Goal: Task Accomplishment & Management: Manage account settings

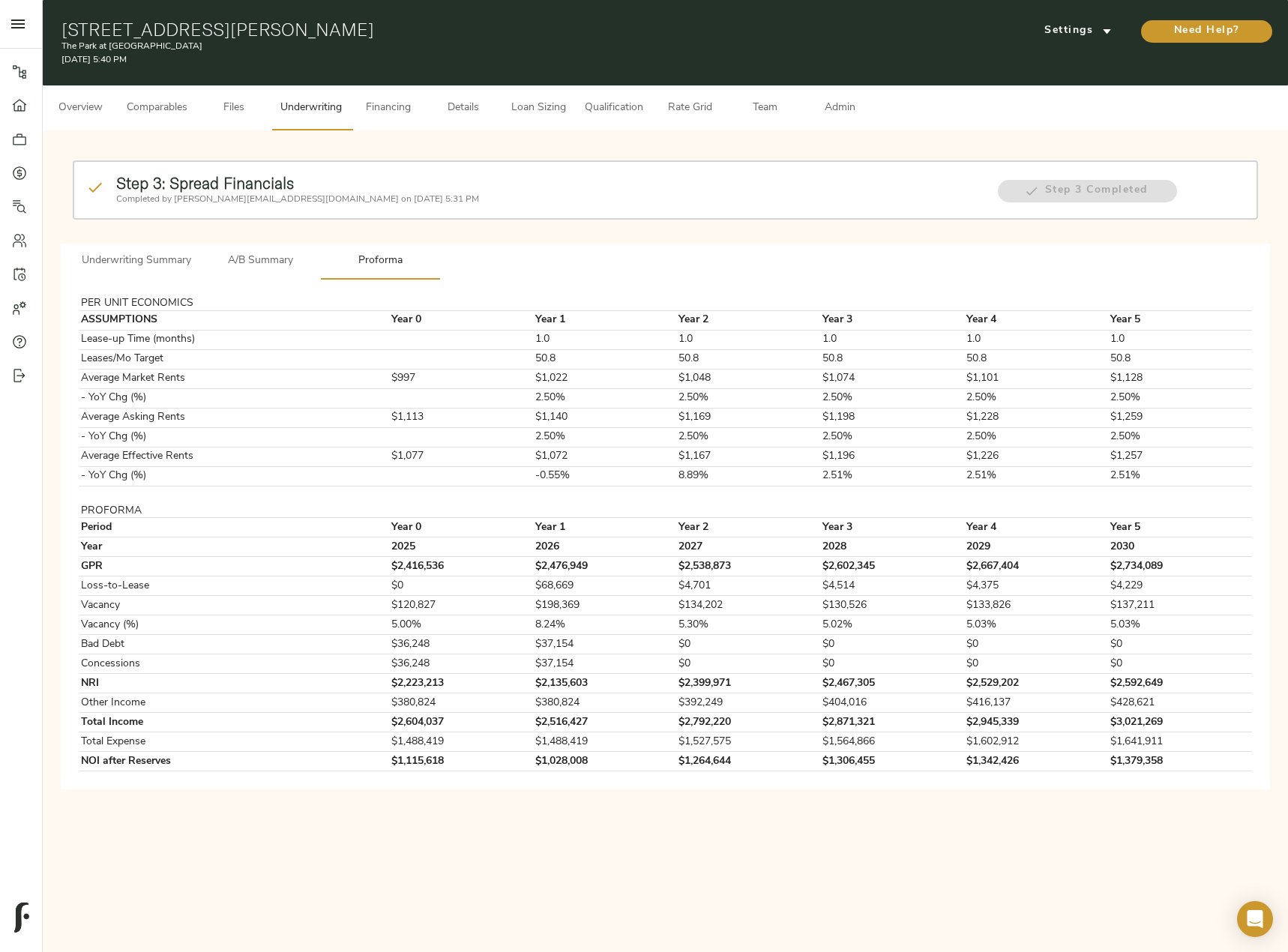
click at [154, 251] on button "Underwriting Summary" at bounding box center [137, 262] width 128 height 36
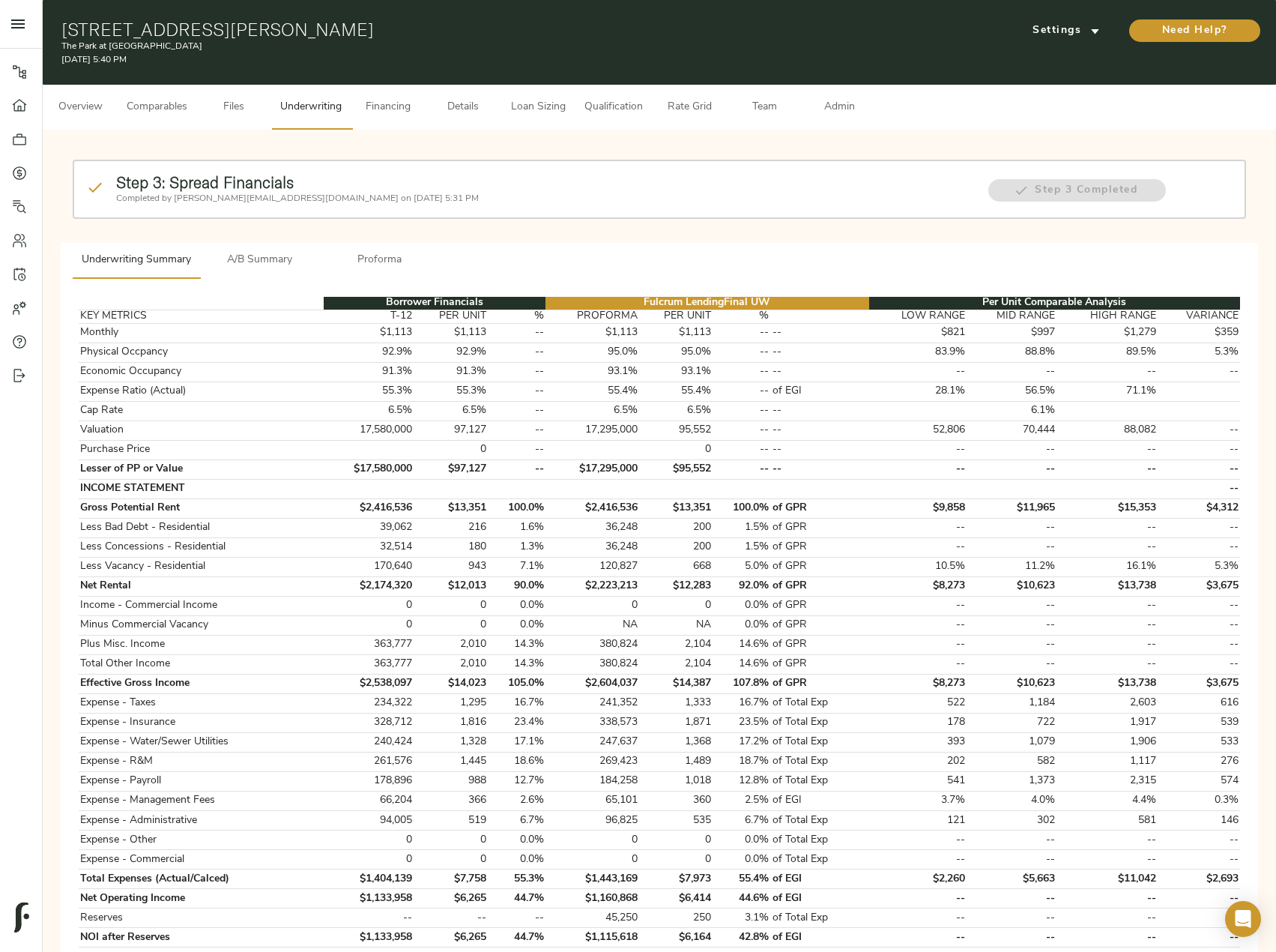
click at [840, 111] on span "Admin" at bounding box center [839, 107] width 57 height 19
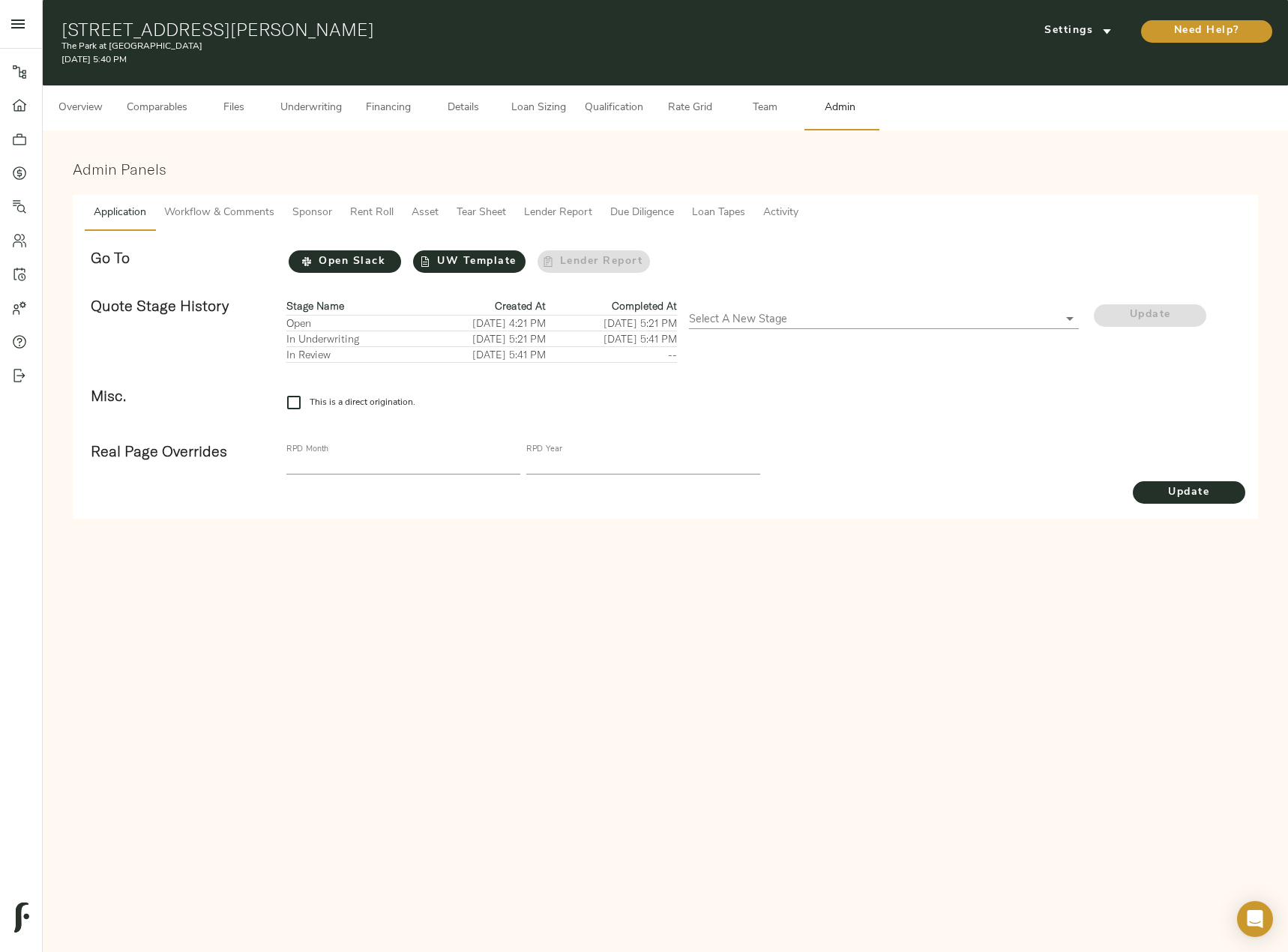
click at [247, 209] on span "Workflow & Comments" at bounding box center [219, 213] width 111 height 19
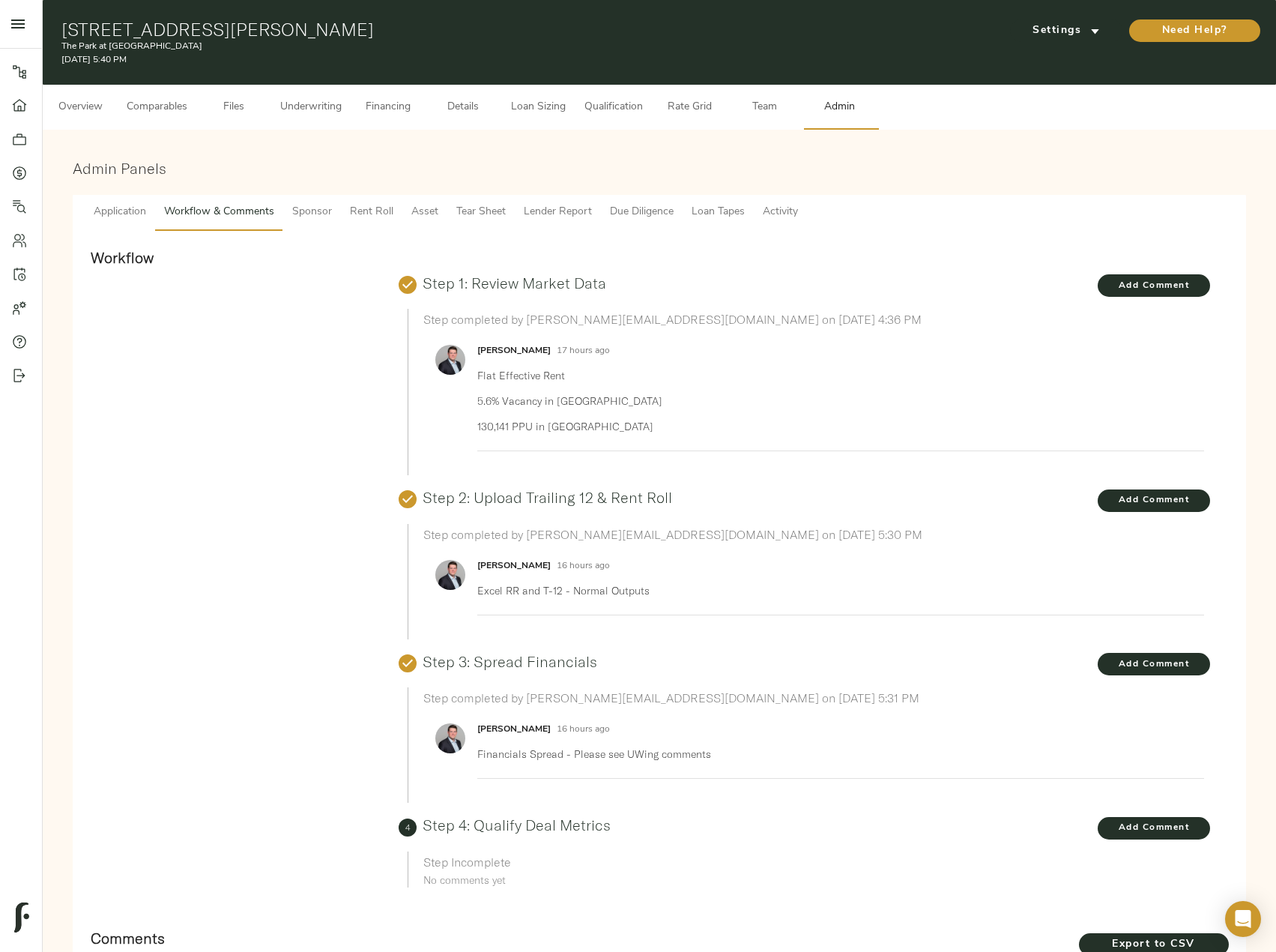
click at [119, 115] on button "Comparables" at bounding box center [157, 106] width 79 height 45
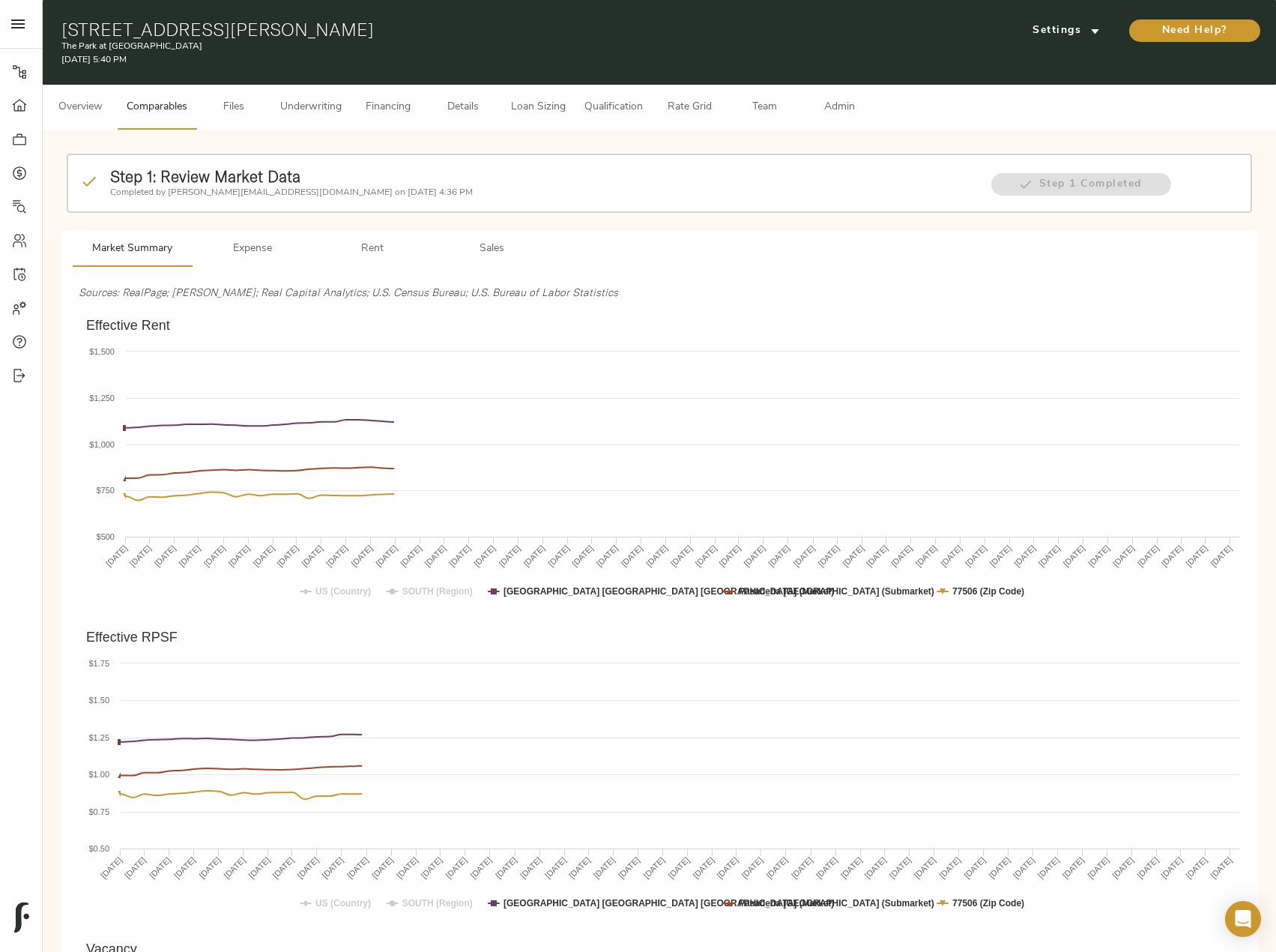
click at [304, 106] on span "Underwriting" at bounding box center [310, 107] width 61 height 19
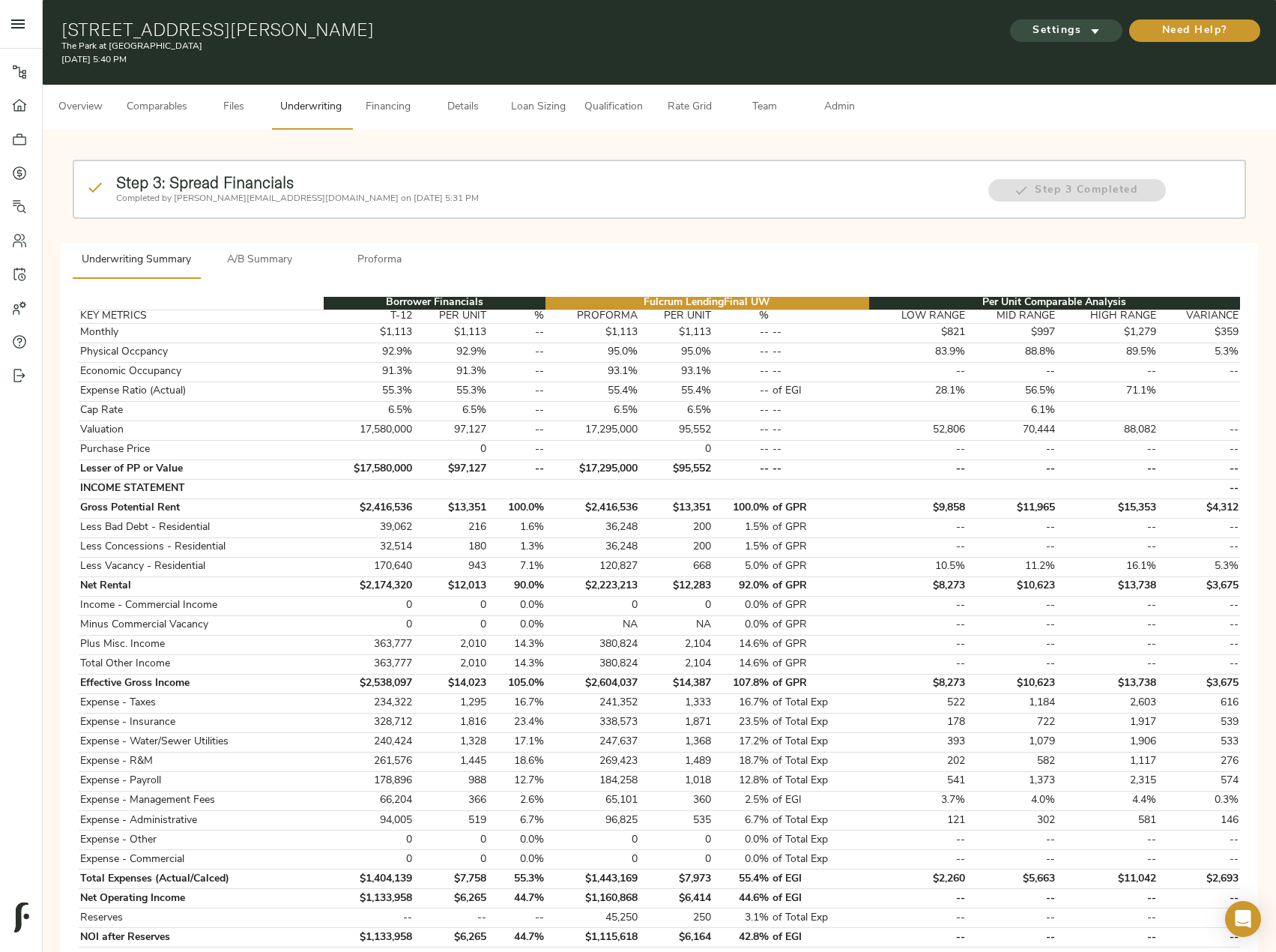
click at [1041, 40] on button "Settings" at bounding box center [1066, 30] width 112 height 22
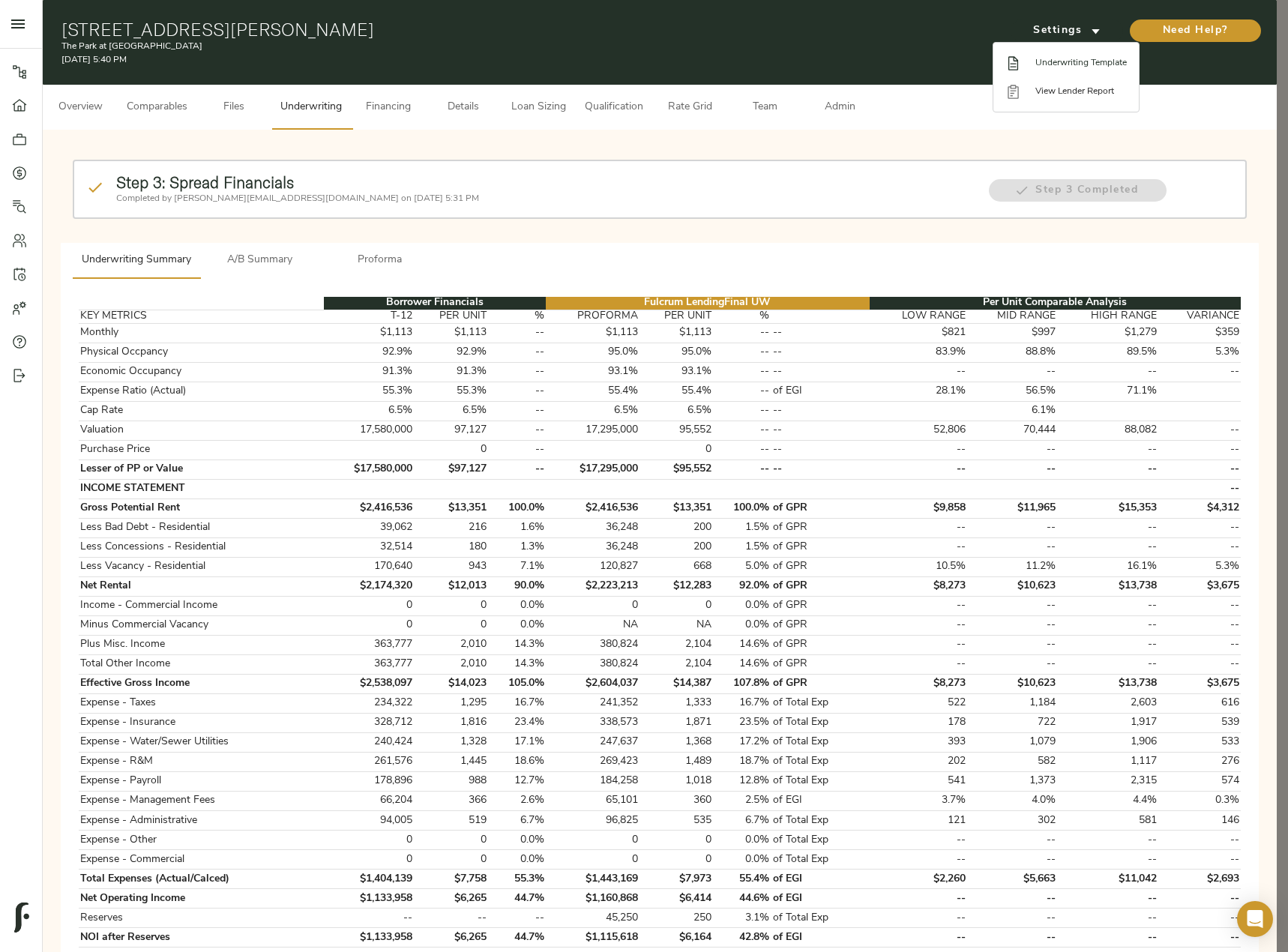
click at [1047, 56] on span "Underwriting Template" at bounding box center [1081, 63] width 92 height 13
click at [180, 111] on div at bounding box center [644, 476] width 1288 height 952
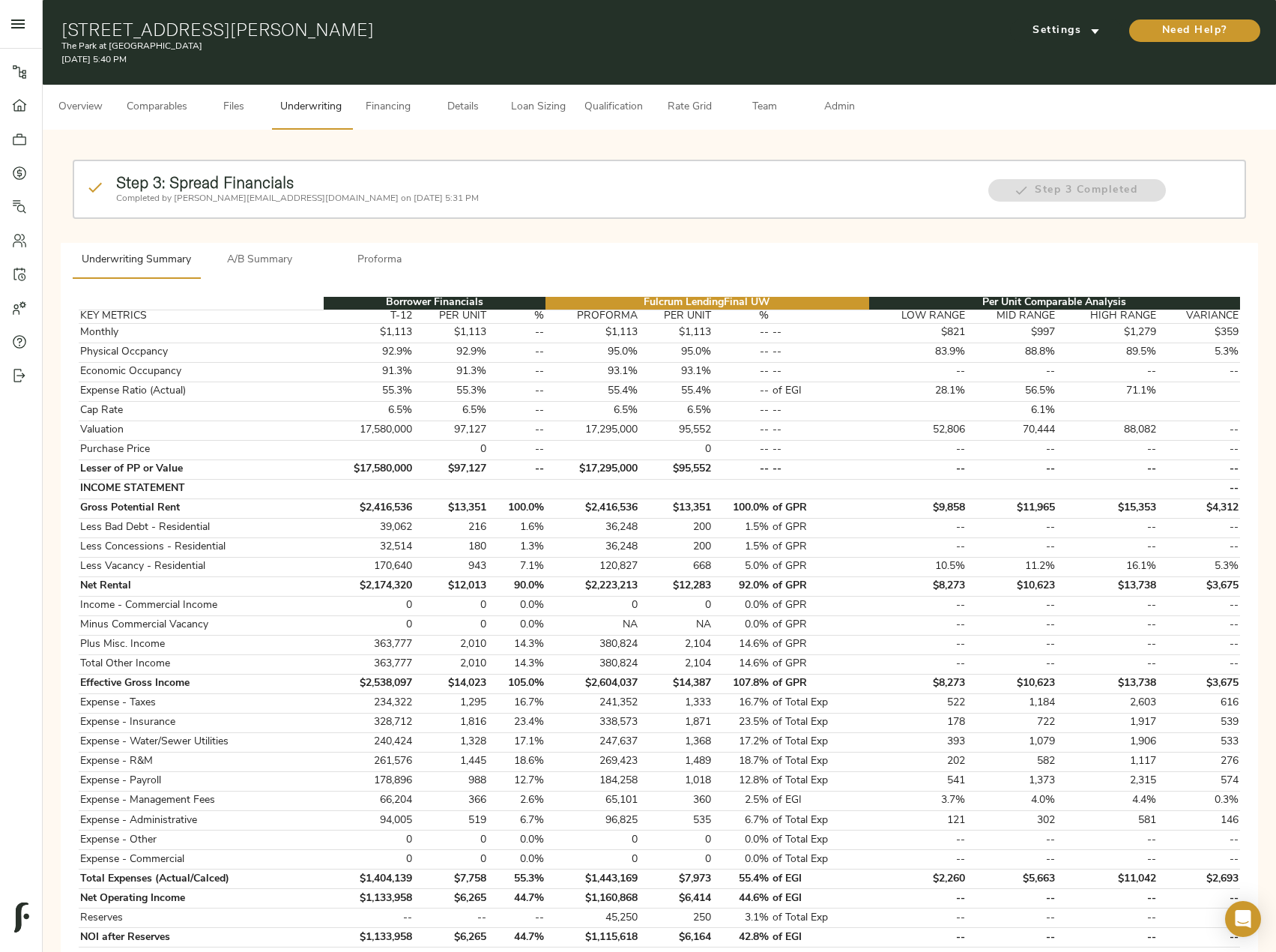
click at [178, 111] on span "Comparables" at bounding box center [157, 107] width 61 height 19
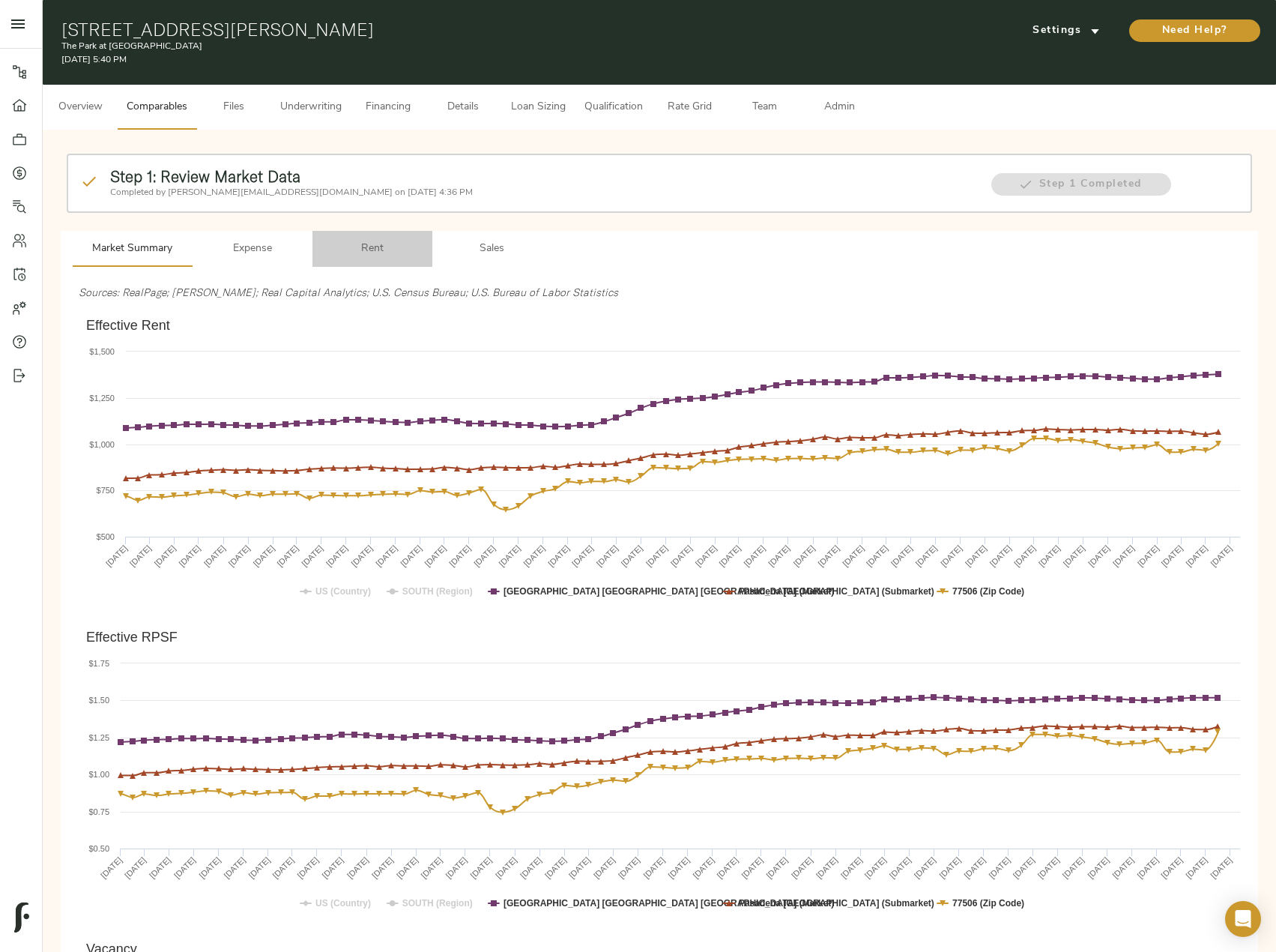
click at [367, 231] on button "Rent" at bounding box center [372, 249] width 119 height 36
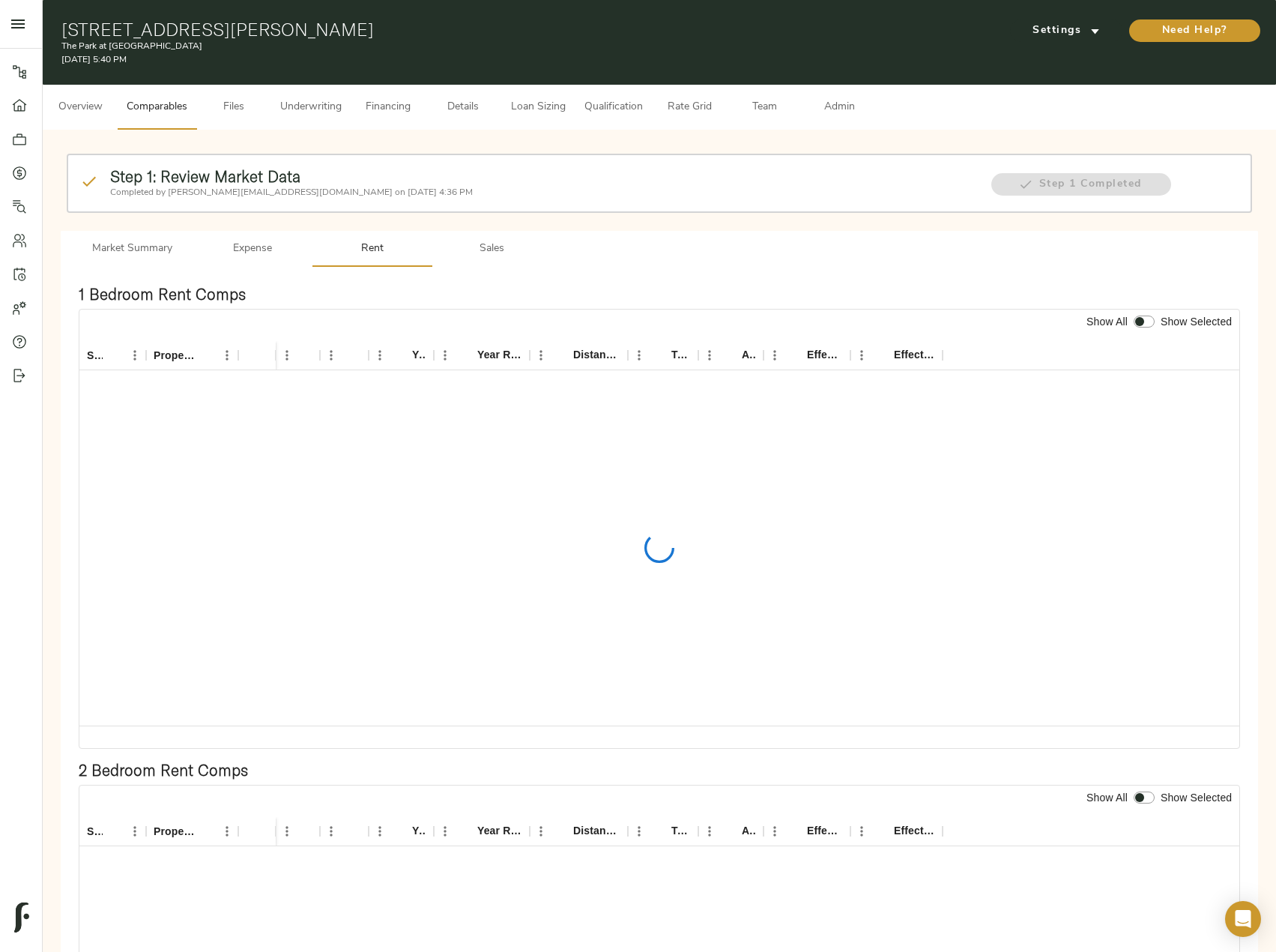
click at [367, 246] on span "Rent" at bounding box center [372, 249] width 101 height 19
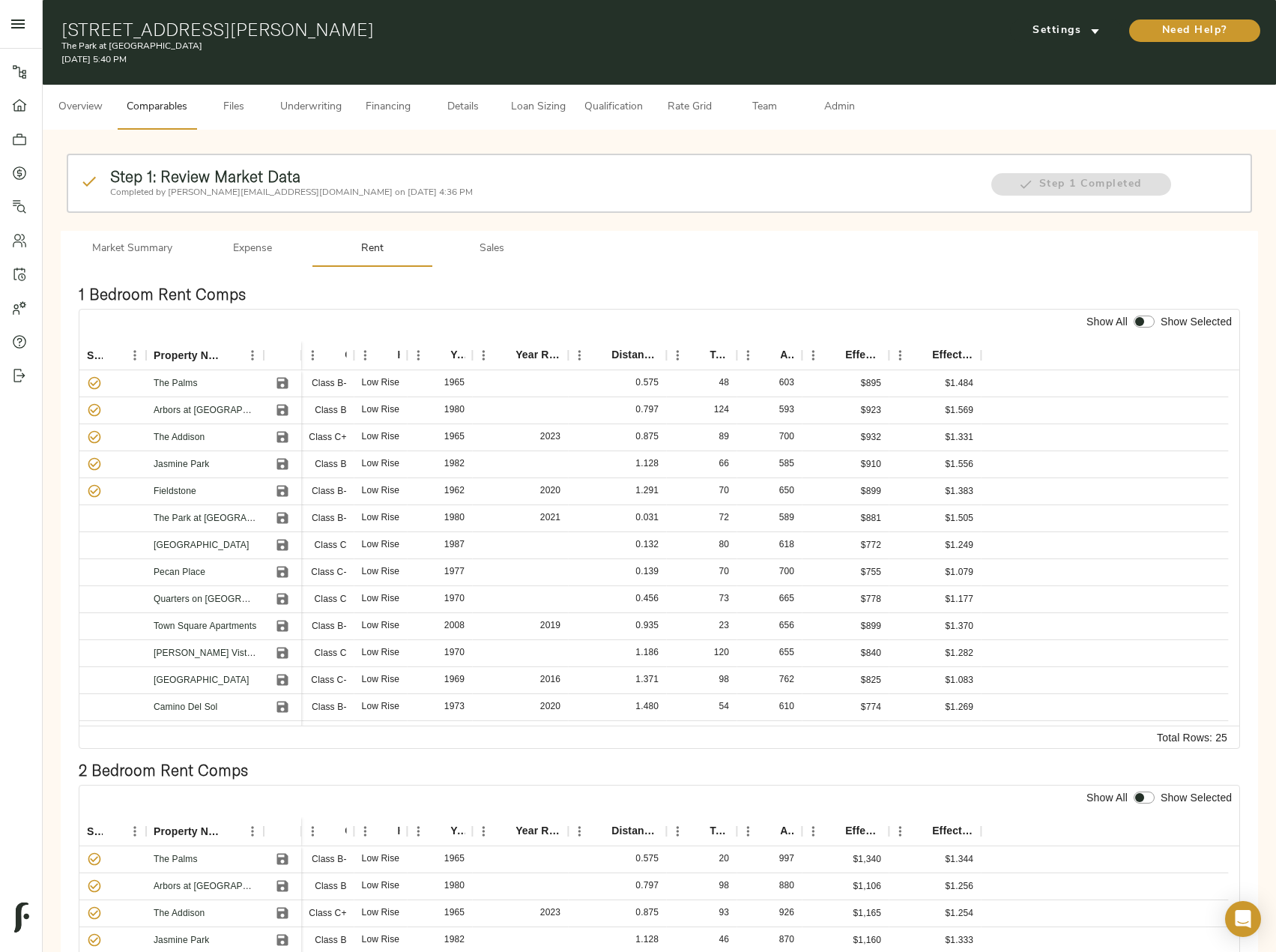
click at [475, 250] on span "Sales" at bounding box center [492, 249] width 101 height 19
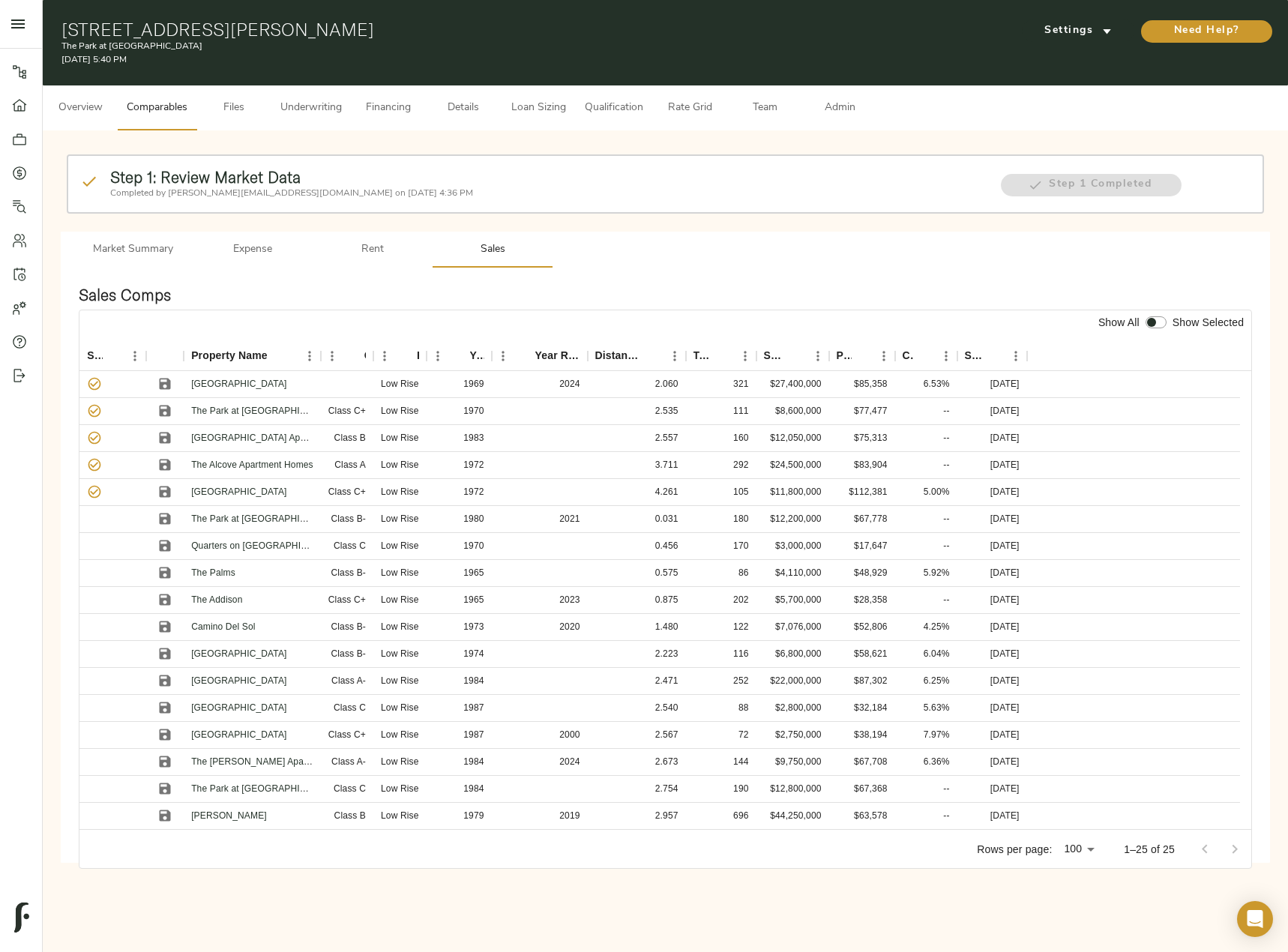
click at [329, 99] on span "Underwriting" at bounding box center [310, 108] width 61 height 19
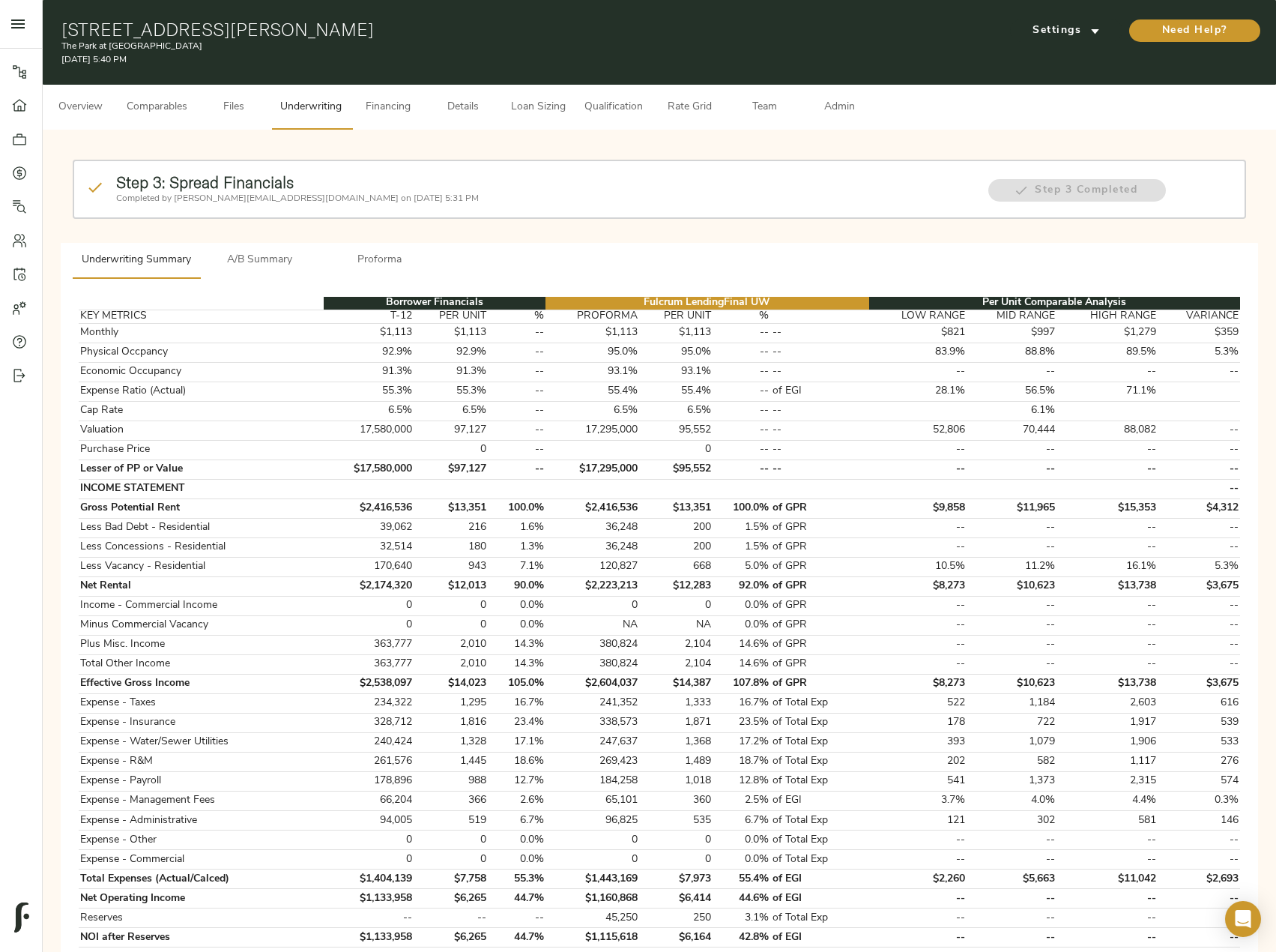
click at [392, 98] on span "Financing" at bounding box center [388, 107] width 57 height 19
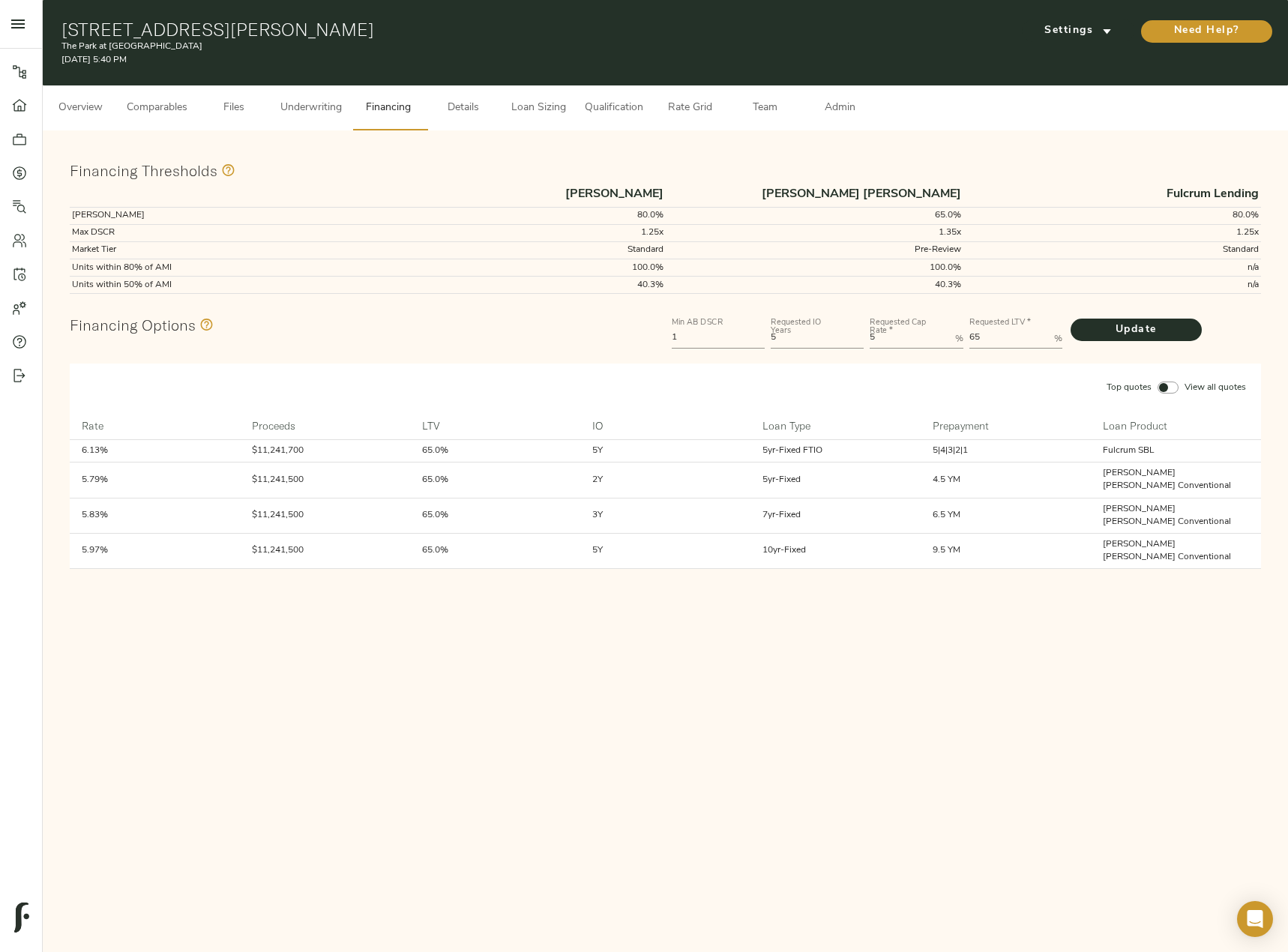
drag, startPoint x: 900, startPoint y: 341, endPoint x: 861, endPoint y: 341, distance: 39.0
click at [861, 341] on div "Min AB DSCR 1 Requested IO Years 5 Requested Cap Rate   * 5 % Requested LTV   *…" at bounding box center [966, 331] width 595 height 45
type Rate "6"
click at [1070, 318] on button "Update" at bounding box center [1136, 329] width 131 height 22
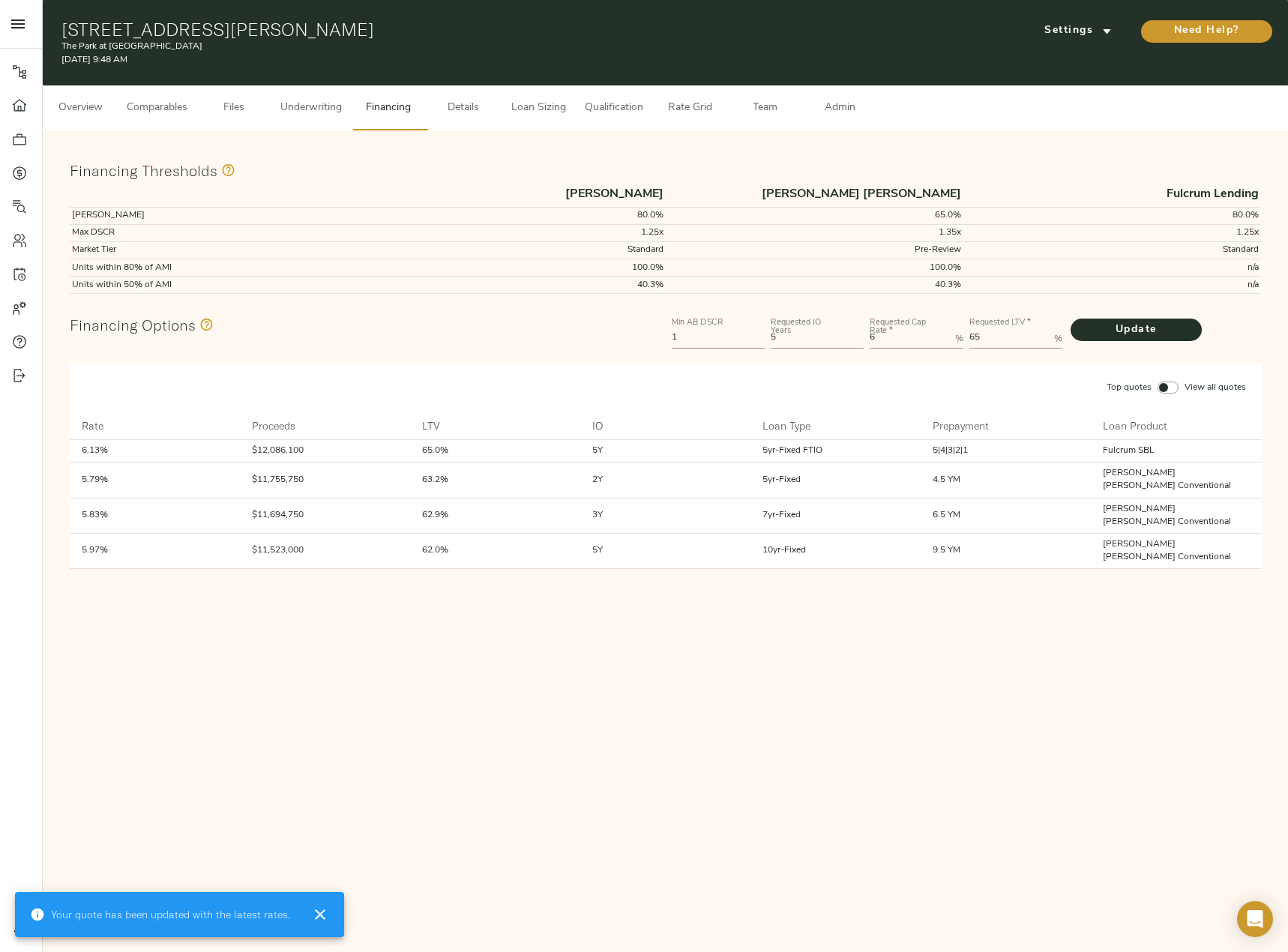
click at [545, 106] on span "Loan Sizing" at bounding box center [538, 108] width 57 height 19
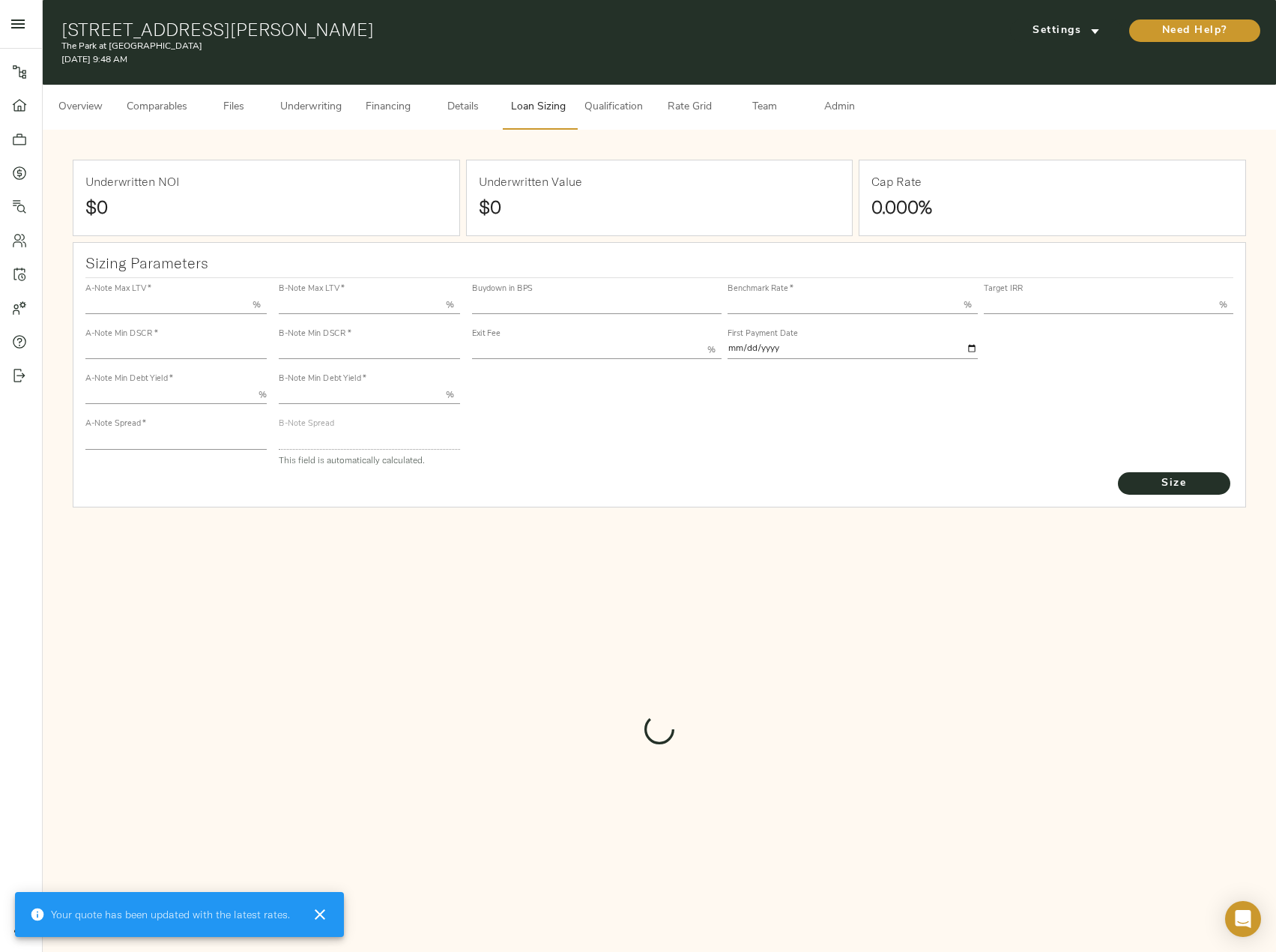
type input "55.000"
type input "1.4"
type input "10.00"
type input "245"
type input "80.000"
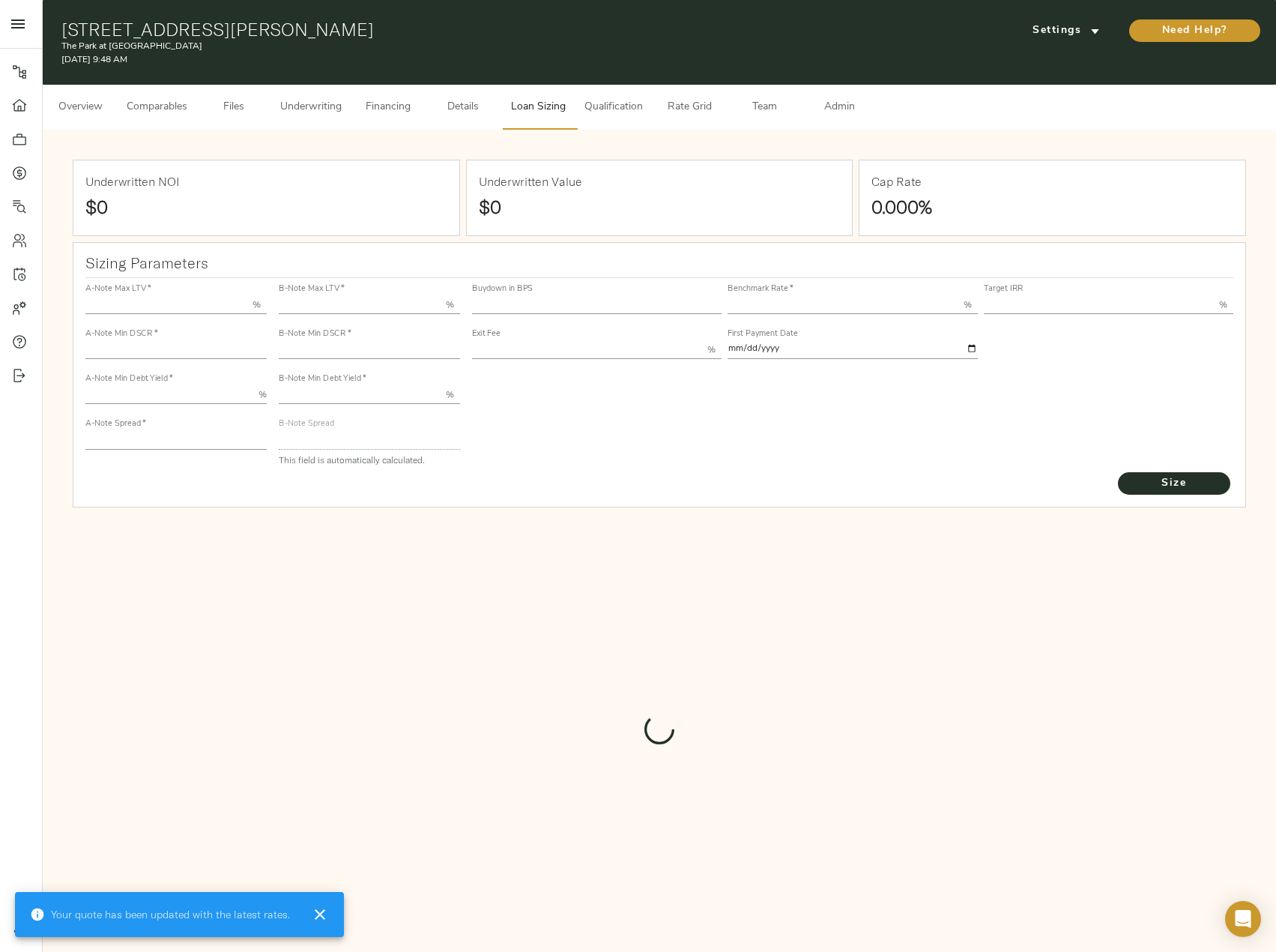
type input "1"
type input "2.00"
type input "823"
type input "0"
type input "3.74"
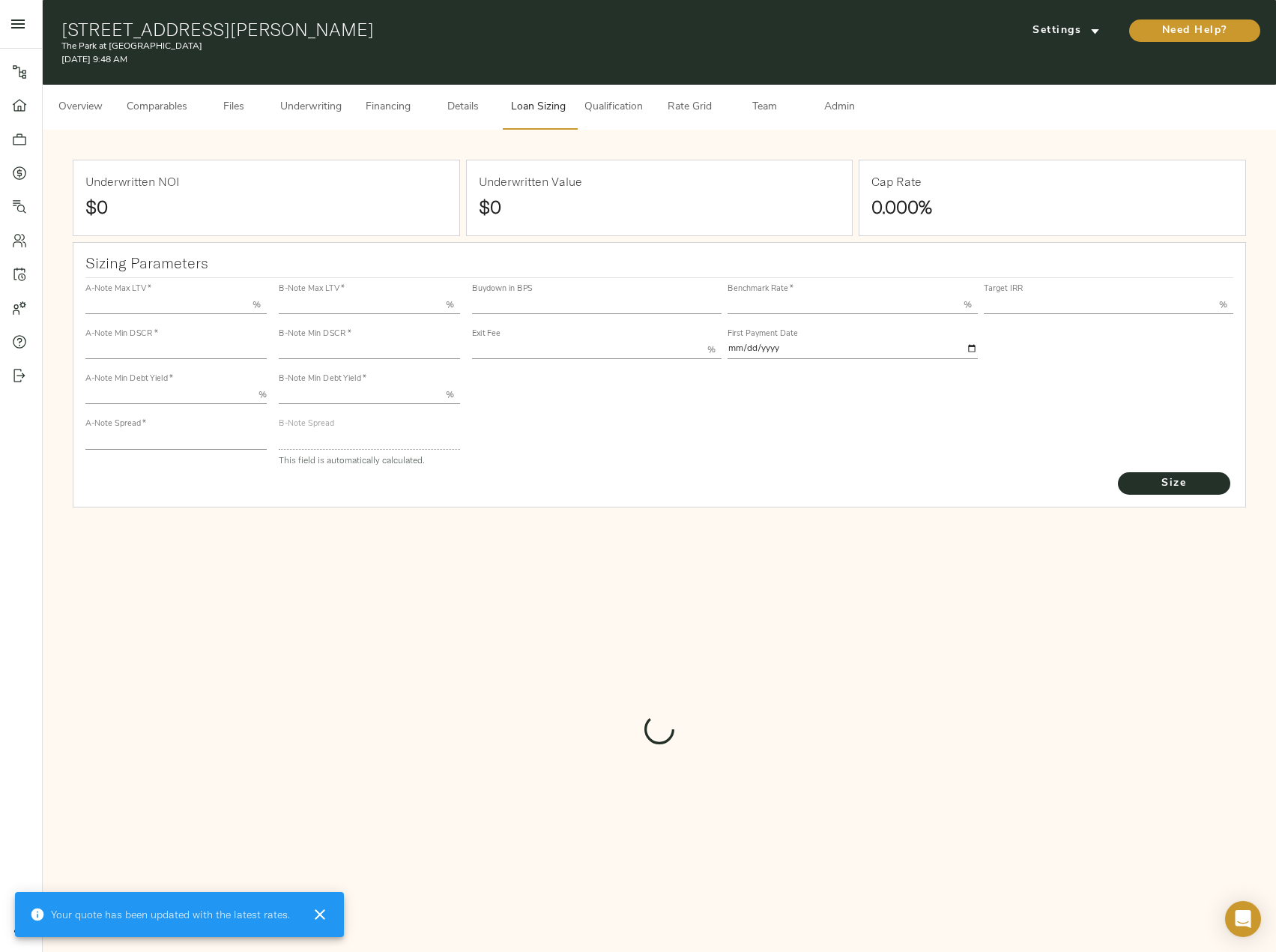
type input "13.00"
type input "1.00"
type input "[DATE]"
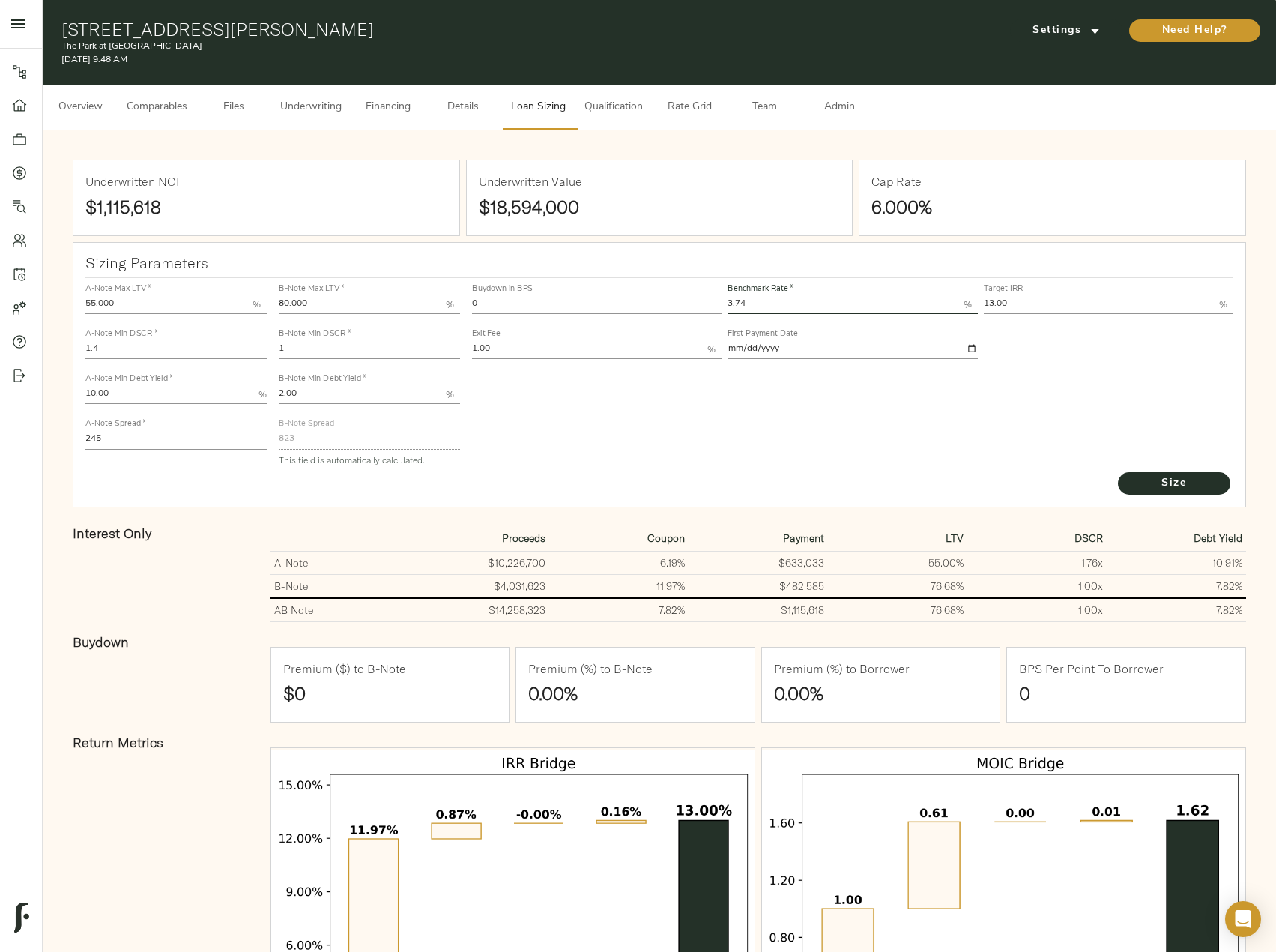
drag, startPoint x: 748, startPoint y: 305, endPoint x: 722, endPoint y: 304, distance: 26.0
click at [722, 304] on div "Buydown in BPS 0 Benchmark Rate   * 3.74 % Target IRR 13.00 % Exit Fee 1.00 % F…" at bounding box center [853, 320] width 768 height 91
type input "3.68"
click at [1118, 472] on button "Size" at bounding box center [1174, 483] width 112 height 22
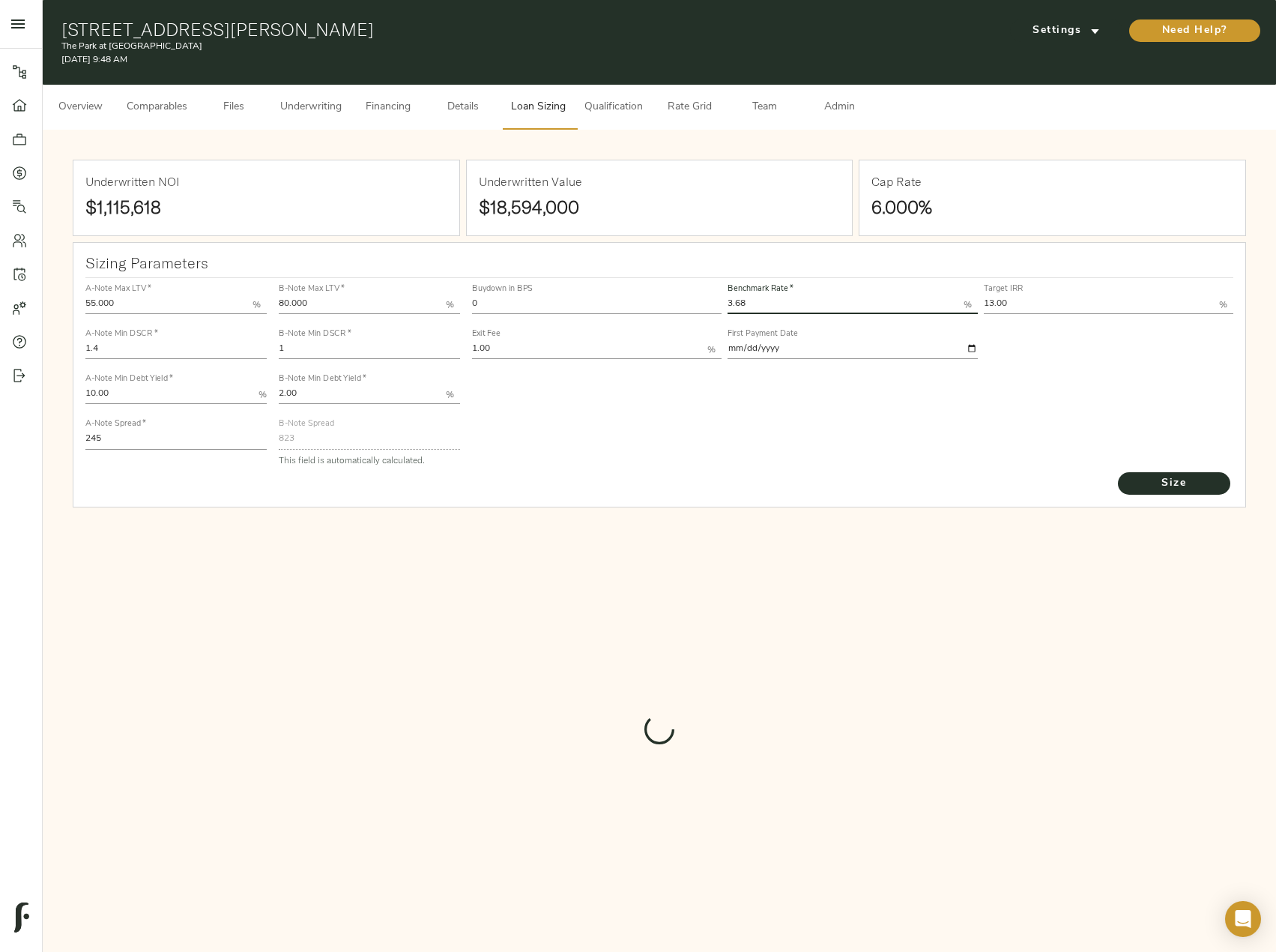
type input "829"
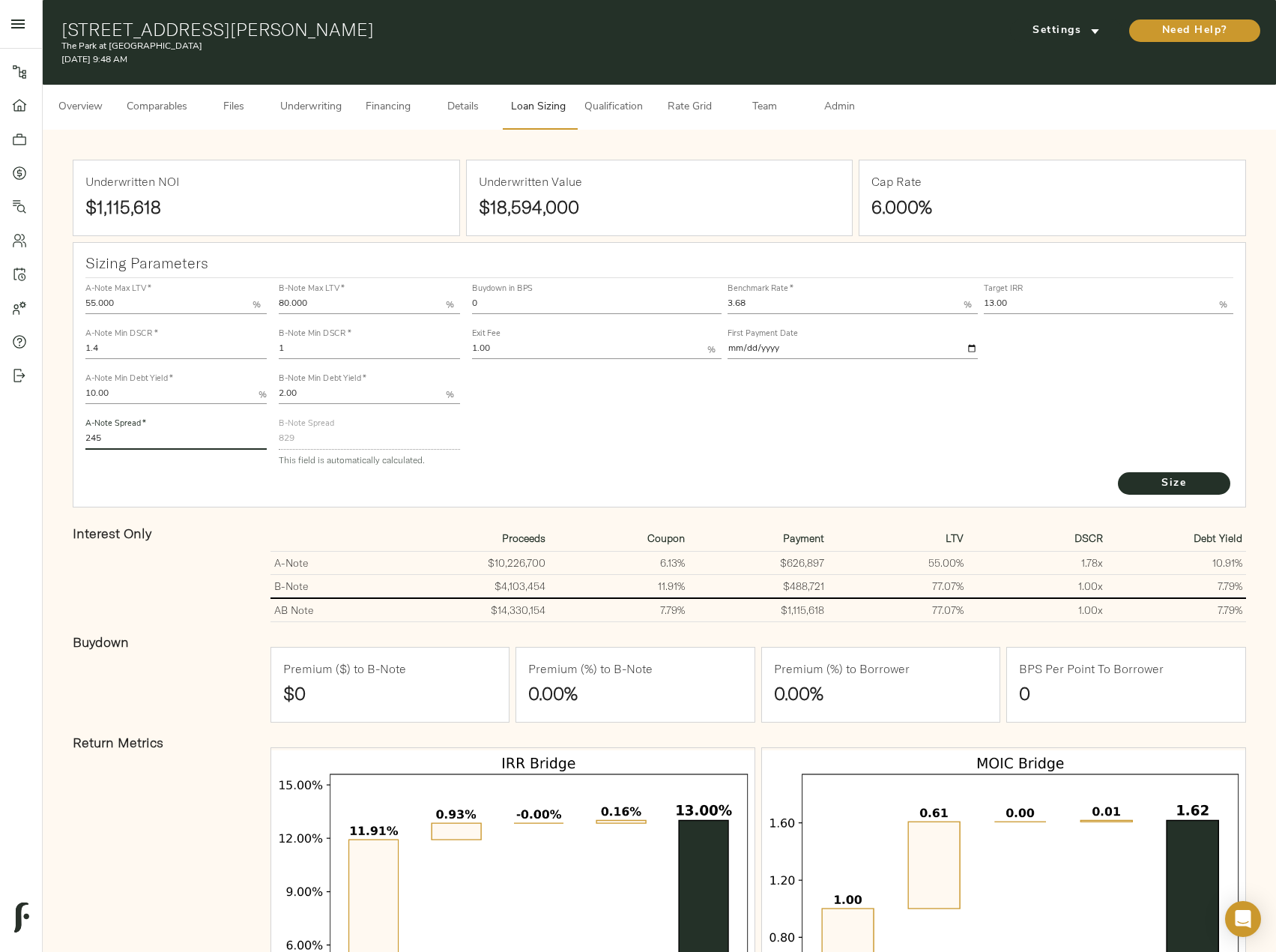
drag, startPoint x: 142, startPoint y: 438, endPoint x: 41, endPoint y: 435, distance: 101.0
click at [41, 435] on div "Pipeline Dashboard Portfolio Quotes Search Users Activity Account Help Sign Out…" at bounding box center [638, 561] width 1276 height 1122
type input "220"
click at [1118, 472] on button "Size" at bounding box center [1174, 483] width 112 height 22
click at [317, 111] on span "Underwriting" at bounding box center [310, 107] width 61 height 19
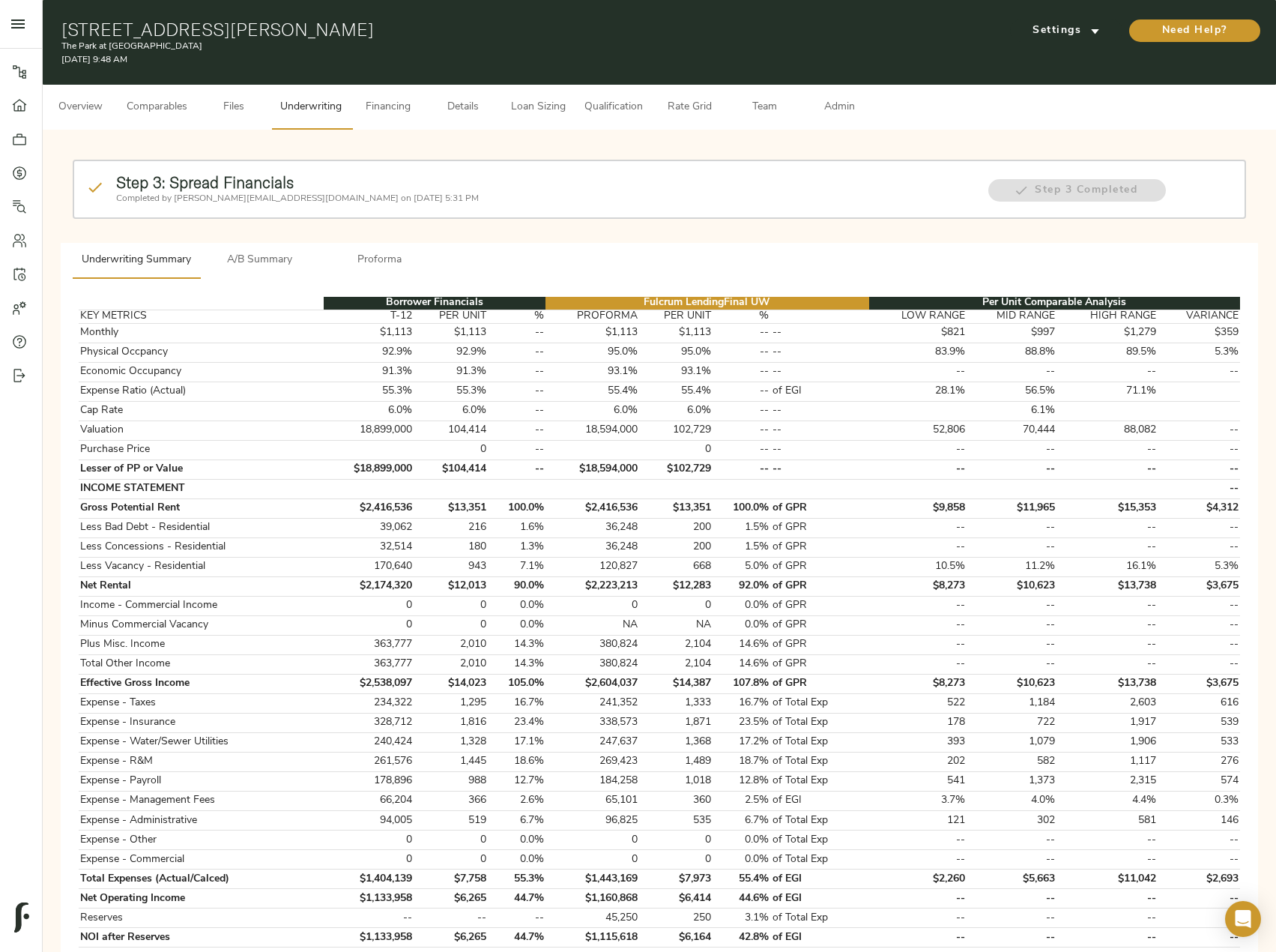
click at [505, 259] on div "Underwriting Summary A/B Summary Proforma Borrower Financials Fulcrum Lending F…" at bounding box center [659, 804] width 1197 height 1122
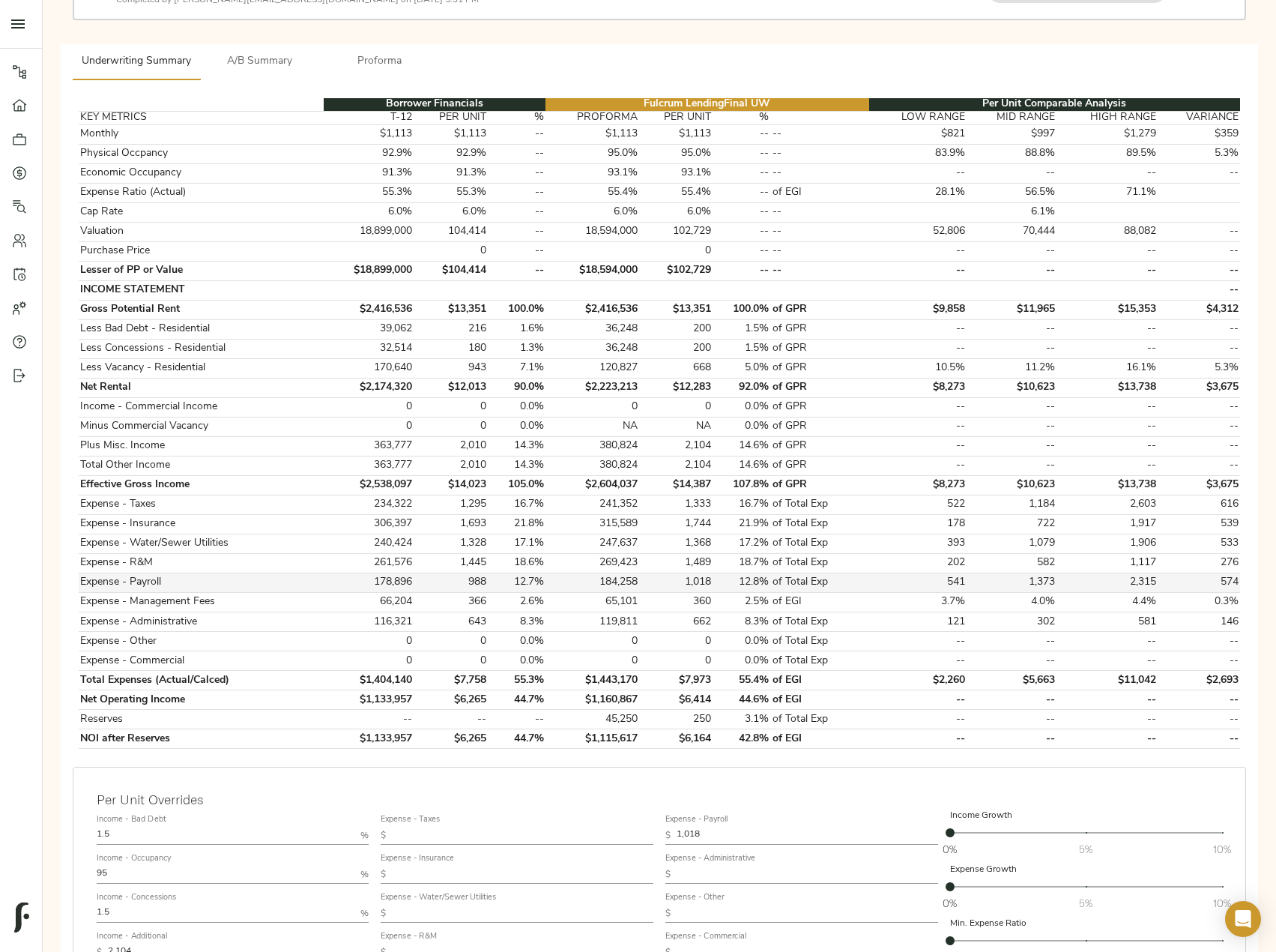
scroll to position [225, 0]
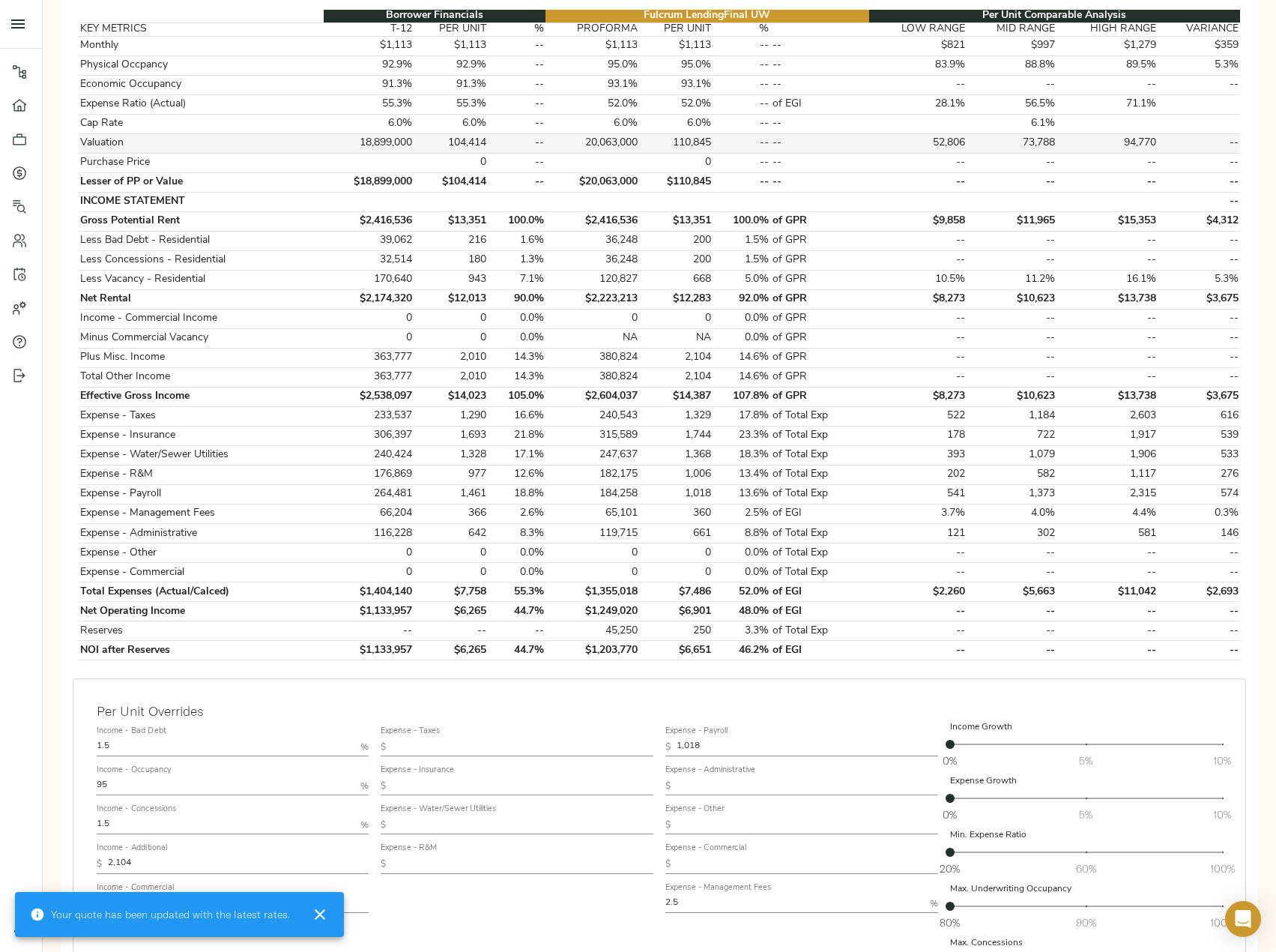
scroll to position [300, 0]
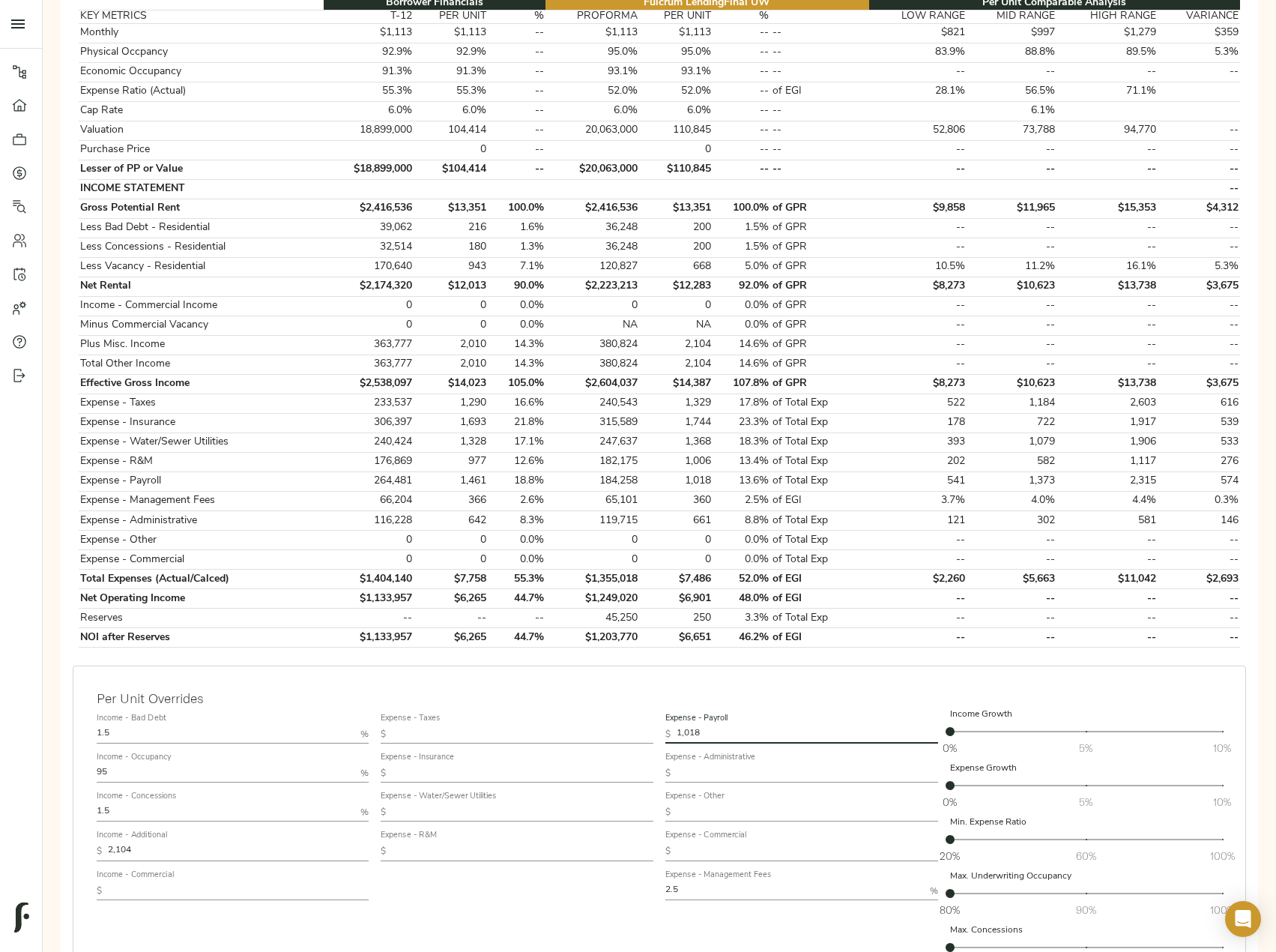
drag, startPoint x: 734, startPoint y: 731, endPoint x: 622, endPoint y: 715, distance: 113.1
click at [634, 715] on div "Income - Bad Debt 1.5 % Income - Occupancy 95 % Income - Concessions 1.5 % Inco…" at bounding box center [660, 842] width 1138 height 282
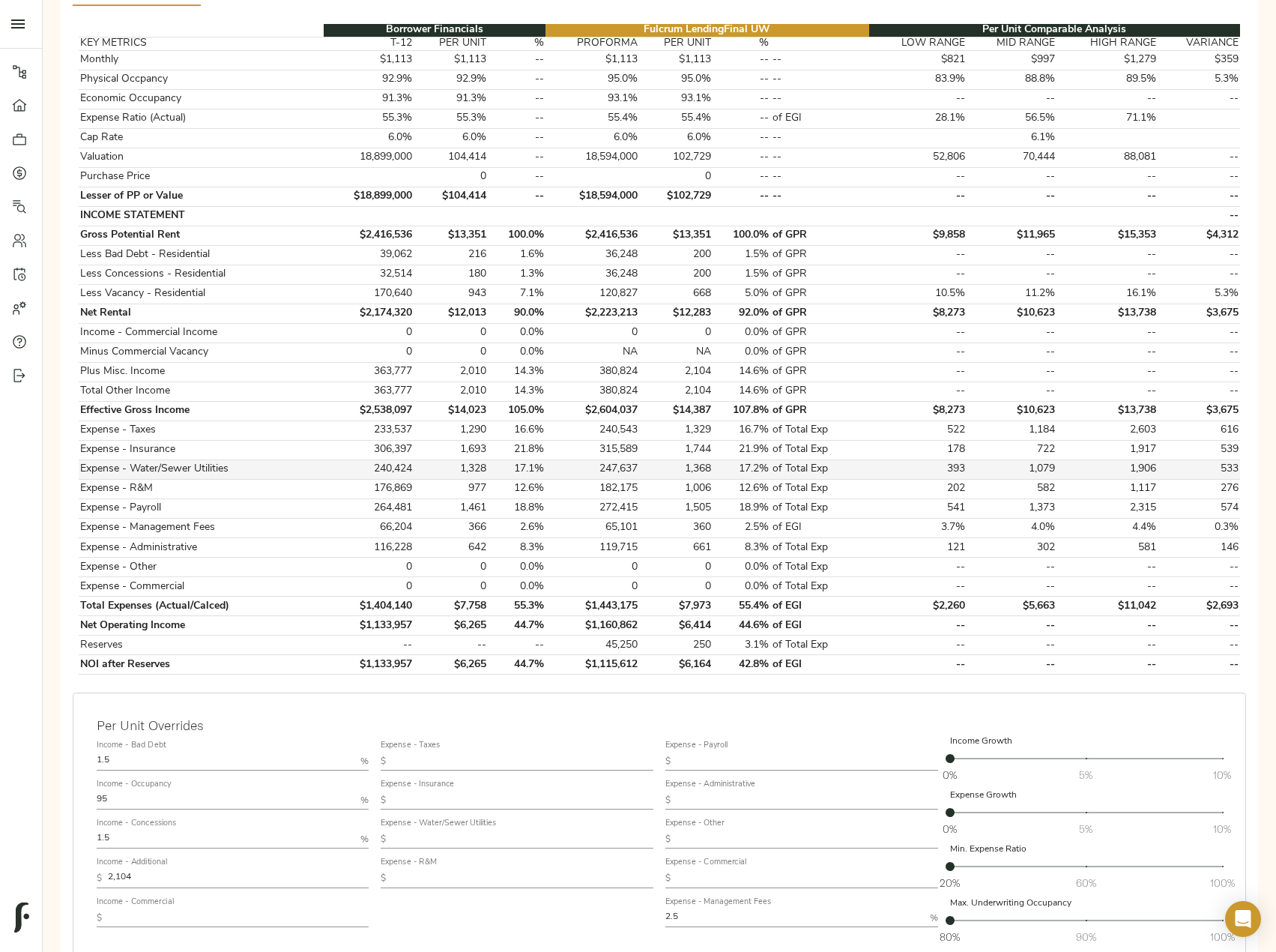
scroll to position [375, 0]
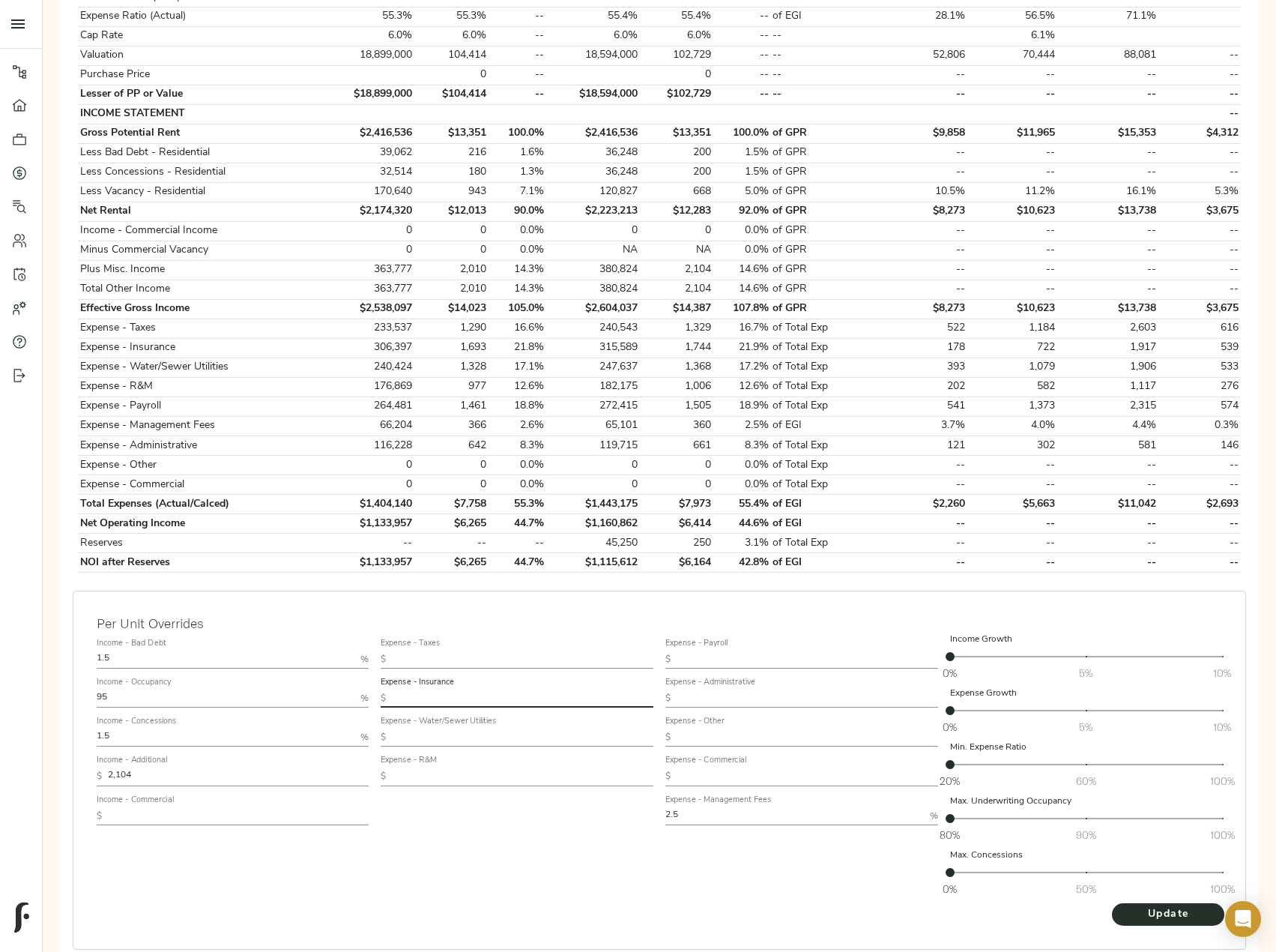
click at [464, 702] on input "text" at bounding box center [522, 698] width 261 height 18
paste input "1,272"
type input "1,272"
click at [1125, 910] on button "Update" at bounding box center [1167, 914] width 112 height 22
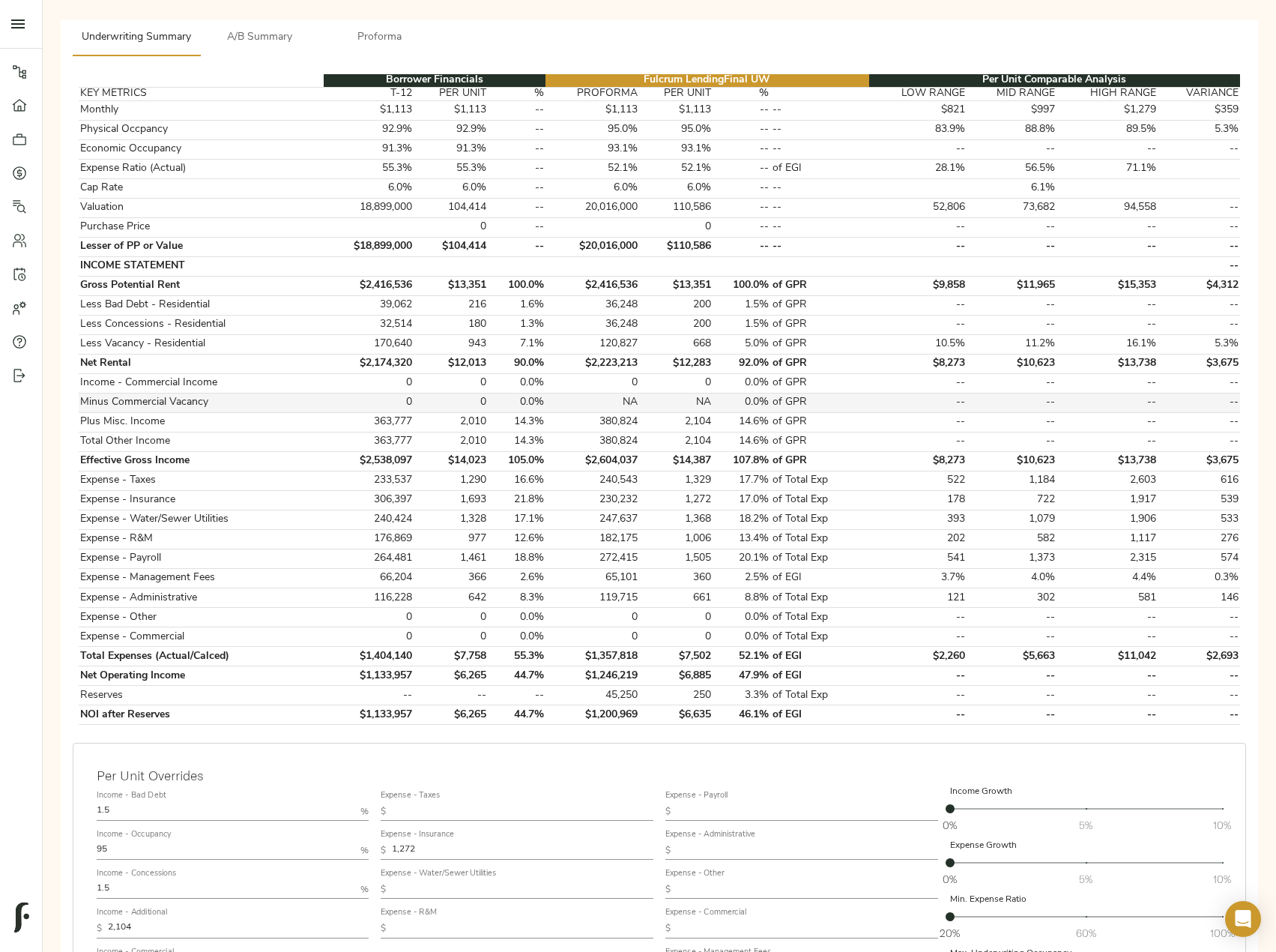
scroll to position [225, 0]
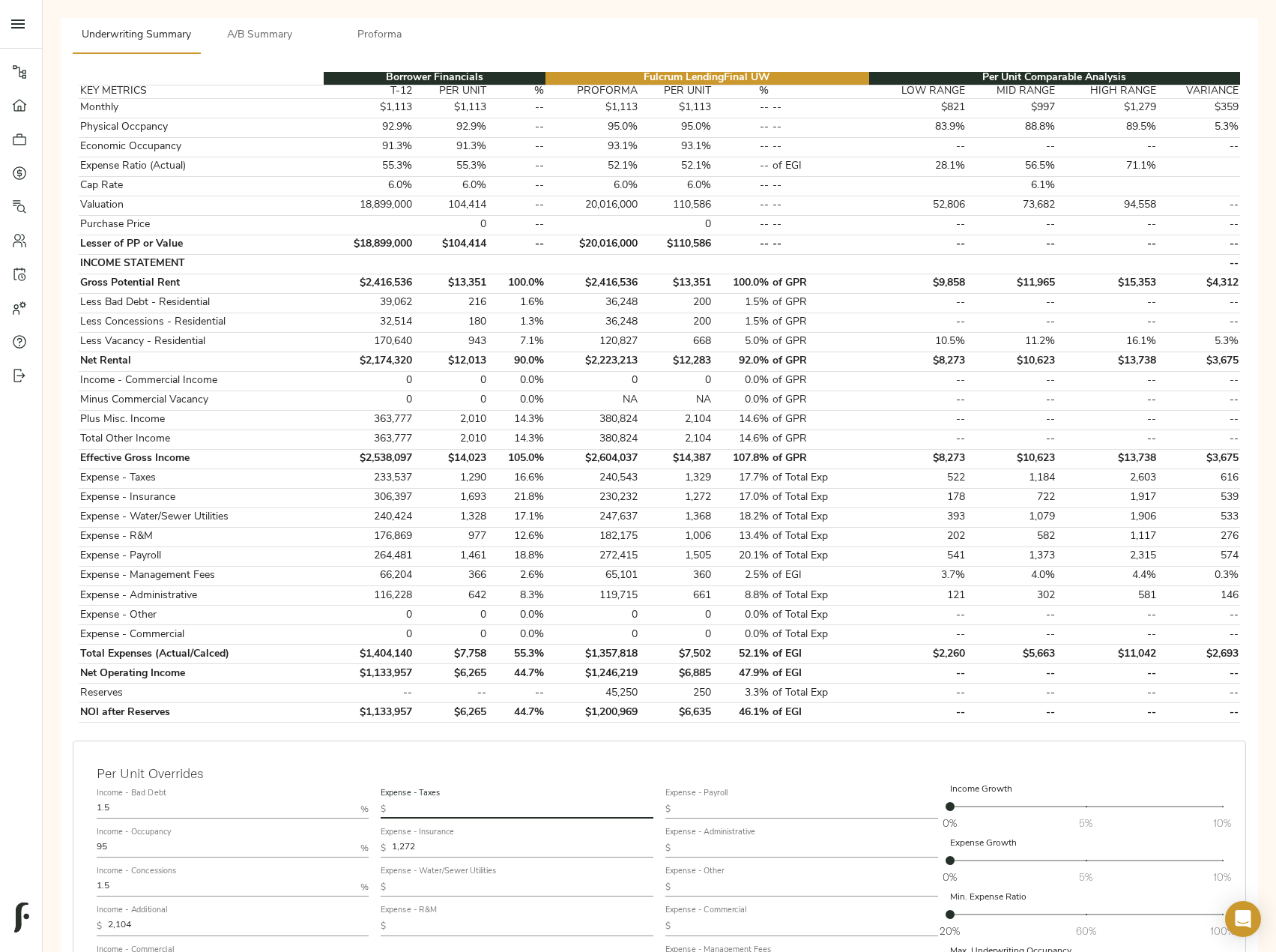
click at [492, 808] on input "text" at bounding box center [522, 810] width 261 height 18
paste input "1,628"
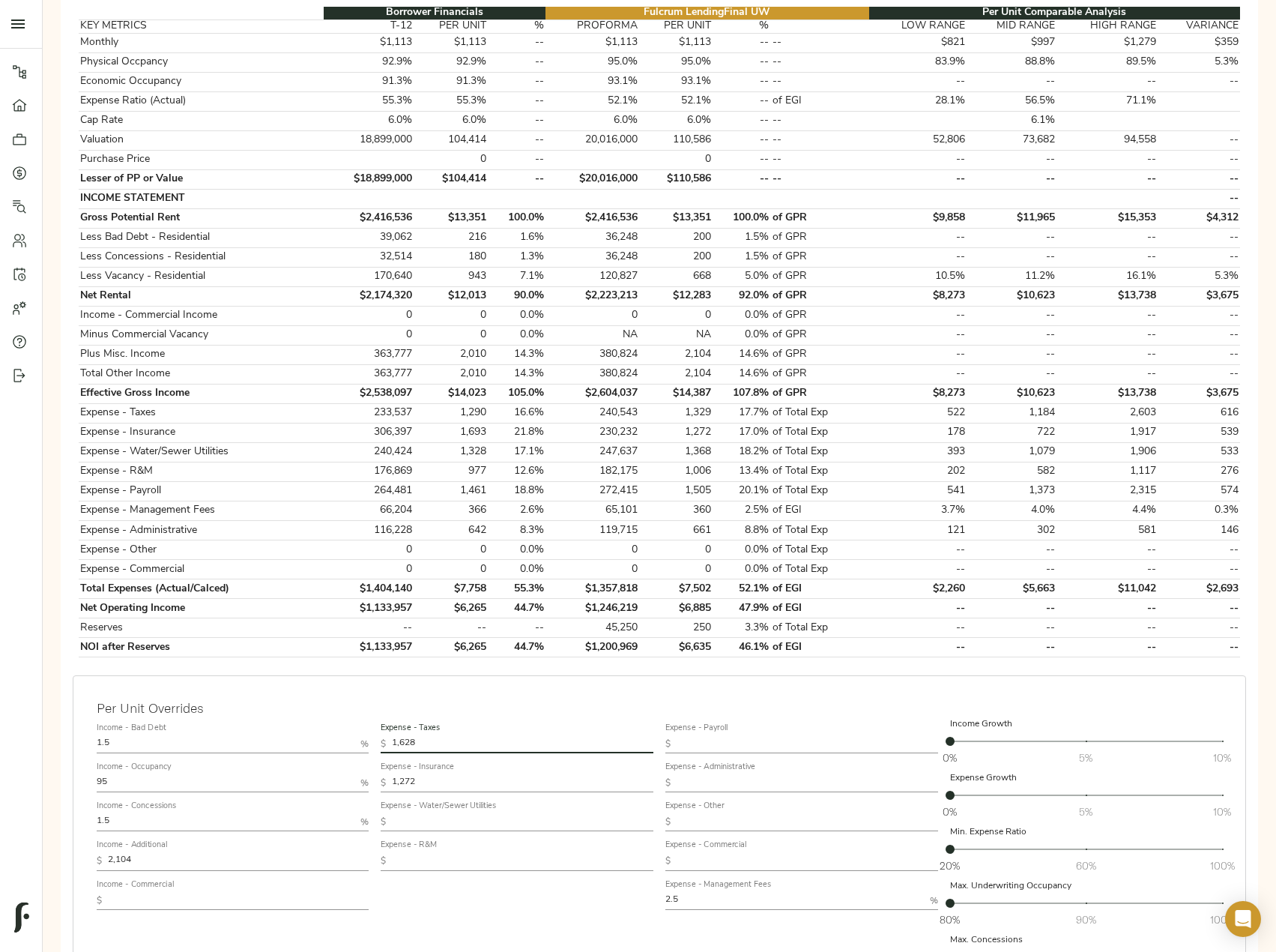
scroll to position [375, 0]
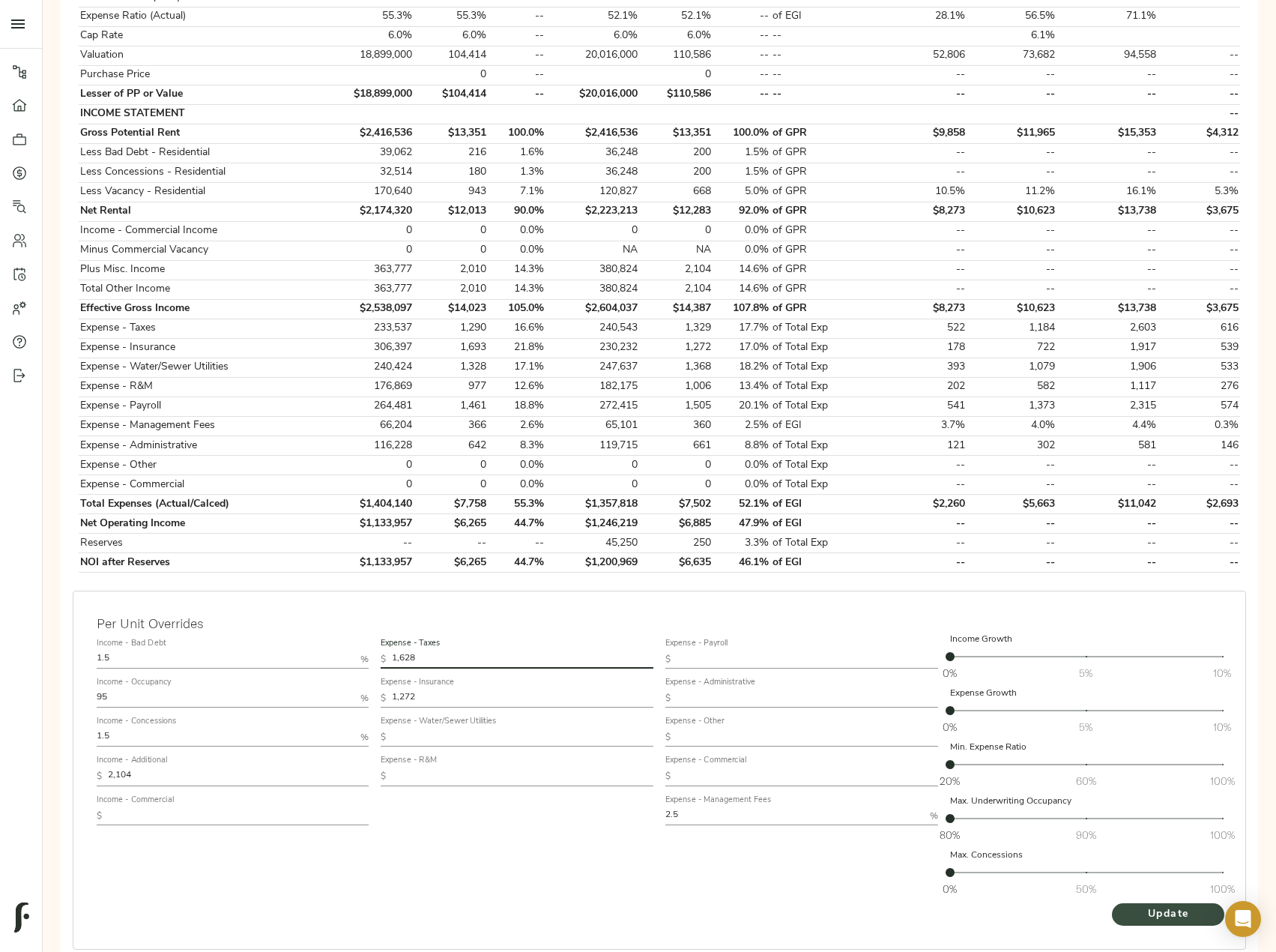
type input "1,628"
click at [1144, 911] on span "Update" at bounding box center [1168, 914] width 83 height 19
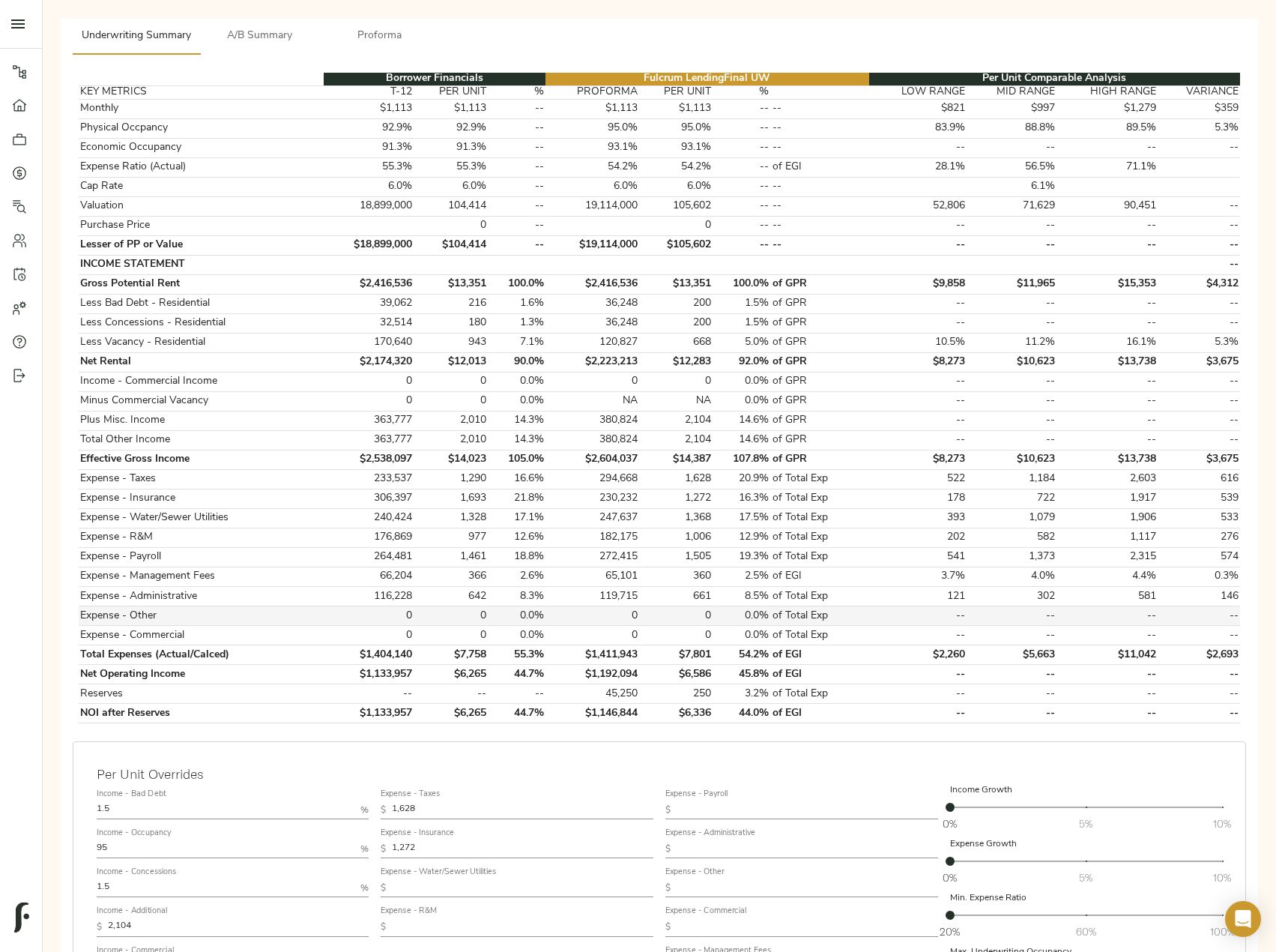
scroll to position [225, 0]
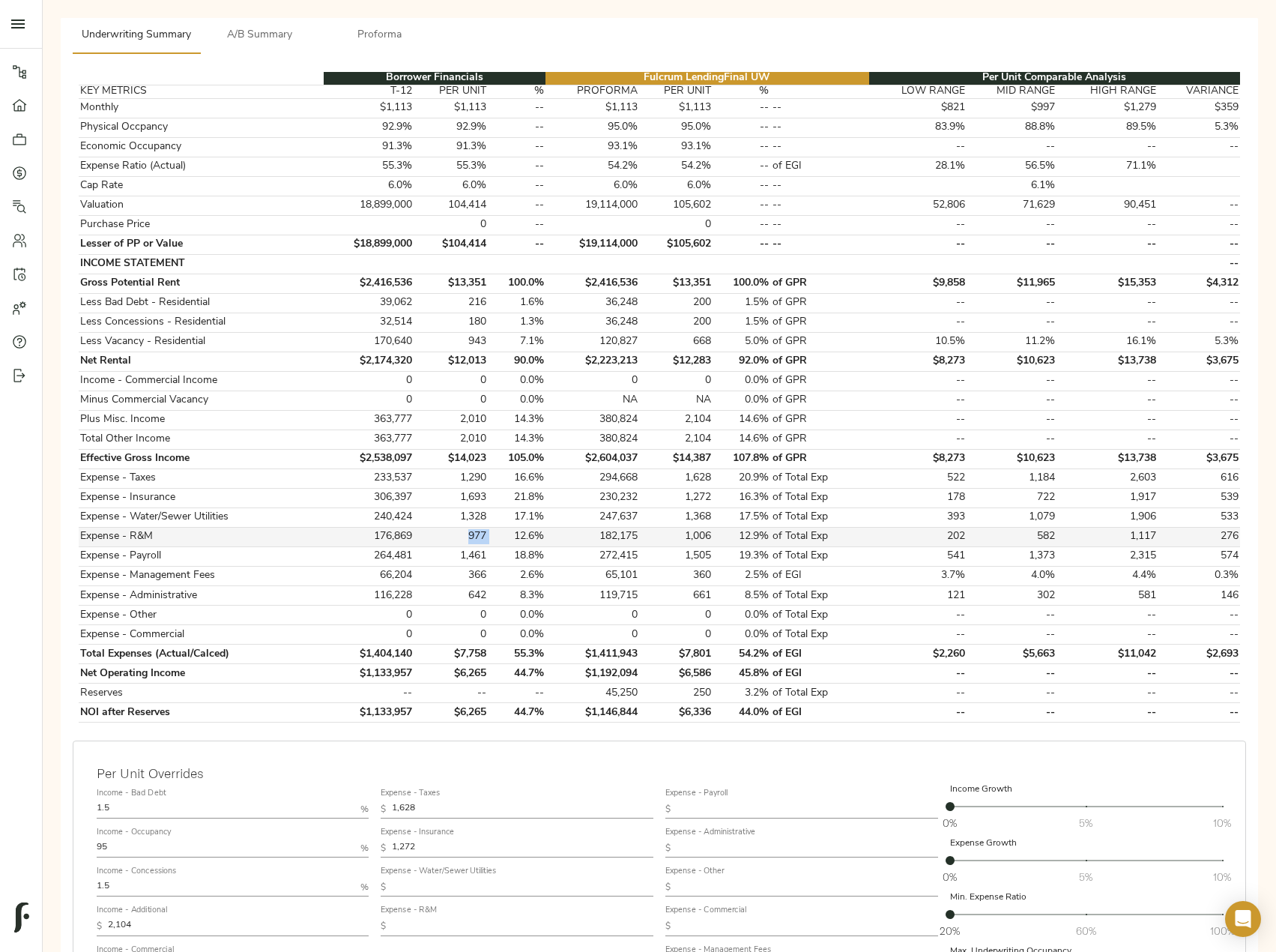
drag, startPoint x: 489, startPoint y: 535, endPoint x: 465, endPoint y: 535, distance: 24.0
click at [465, 535] on tr "Expense - R&M 176,869 977 12.6% 182,175 1,006 12.9% of Total Exp 202 582 1,117 …" at bounding box center [659, 537] width 1161 height 20
copy td "977"
click at [453, 928] on input "text" at bounding box center [522, 926] width 261 height 18
paste input "977"
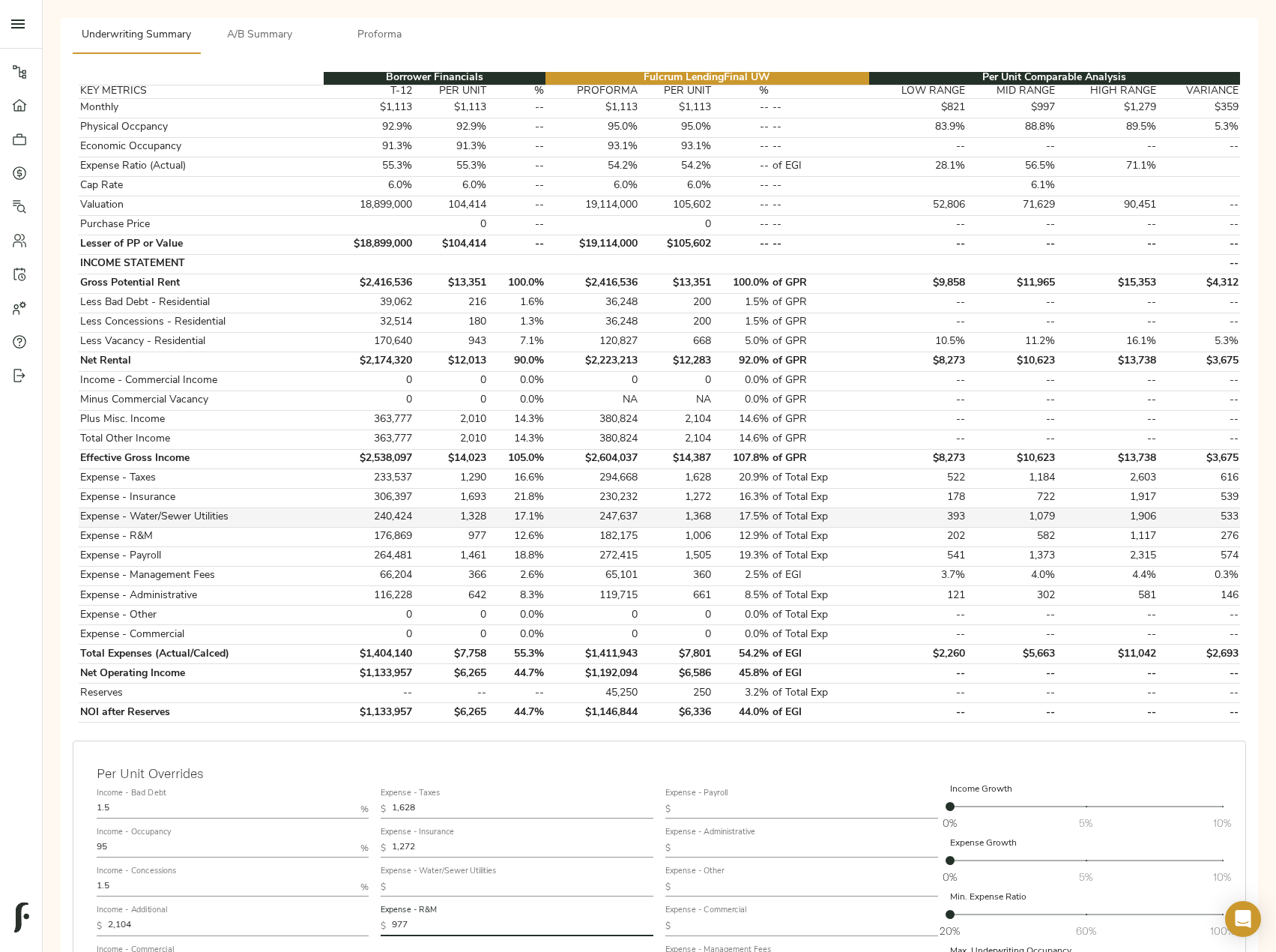
type input "977"
drag, startPoint x: 492, startPoint y: 516, endPoint x: 444, endPoint y: 517, distance: 48.0
click at [444, 517] on tr "Expense - Water/Sewer Utilities 240,424 1,328 17.1% 247,637 1,368 17.5% of Tota…" at bounding box center [659, 517] width 1161 height 20
copy td "1,328"
click at [439, 884] on input "text" at bounding box center [522, 887] width 261 height 18
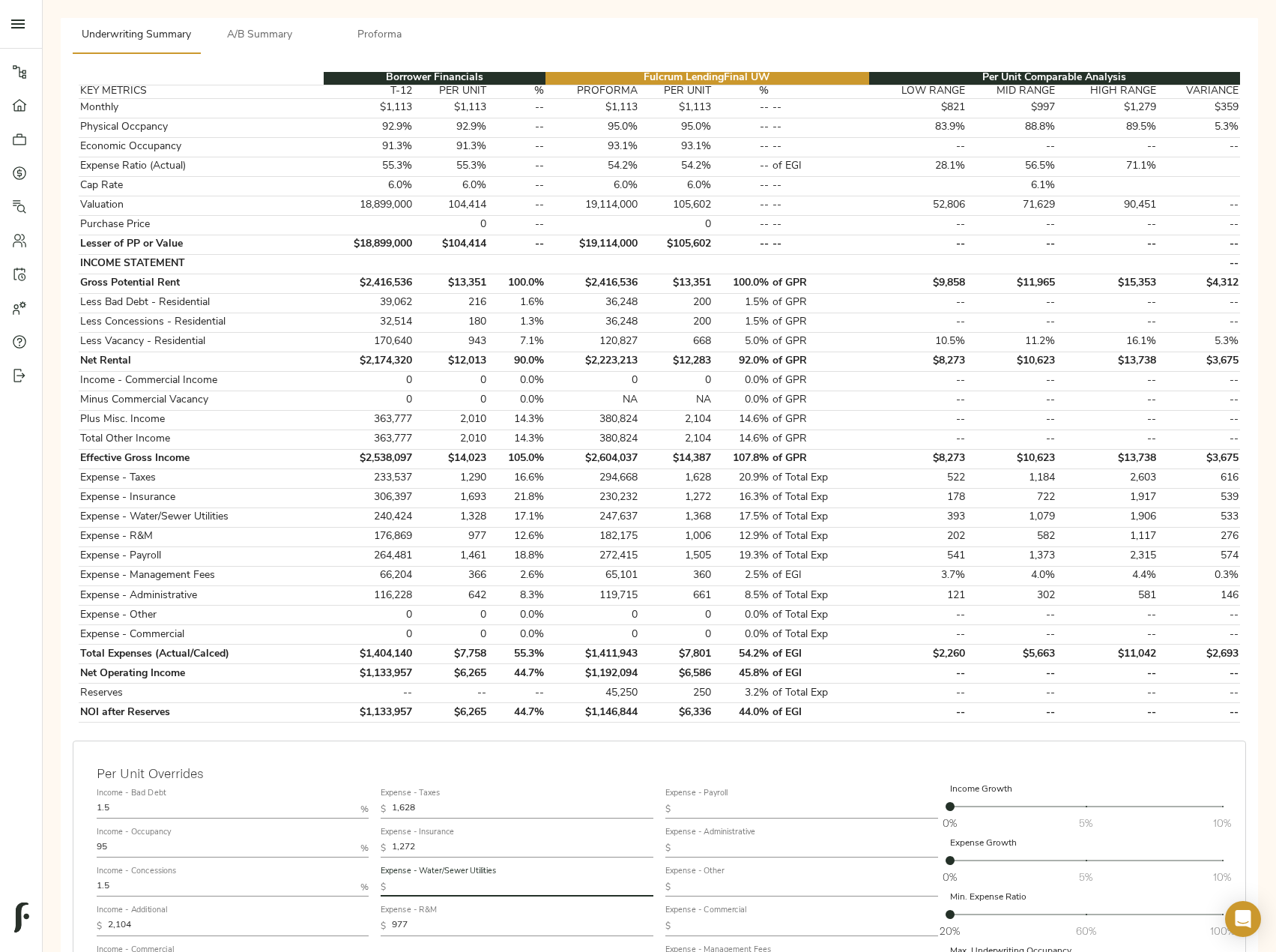
paste input "1,328"
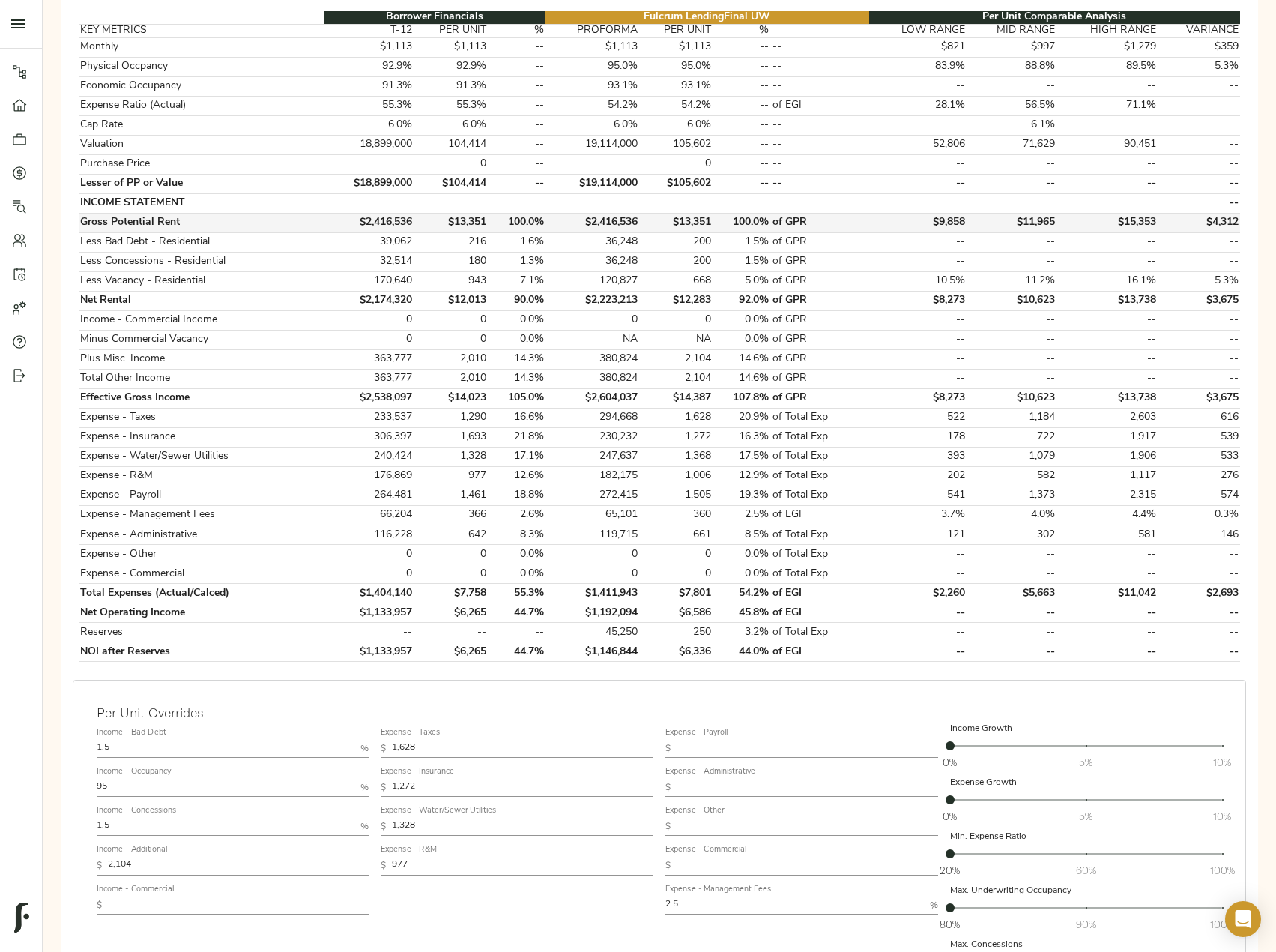
scroll to position [447, 0]
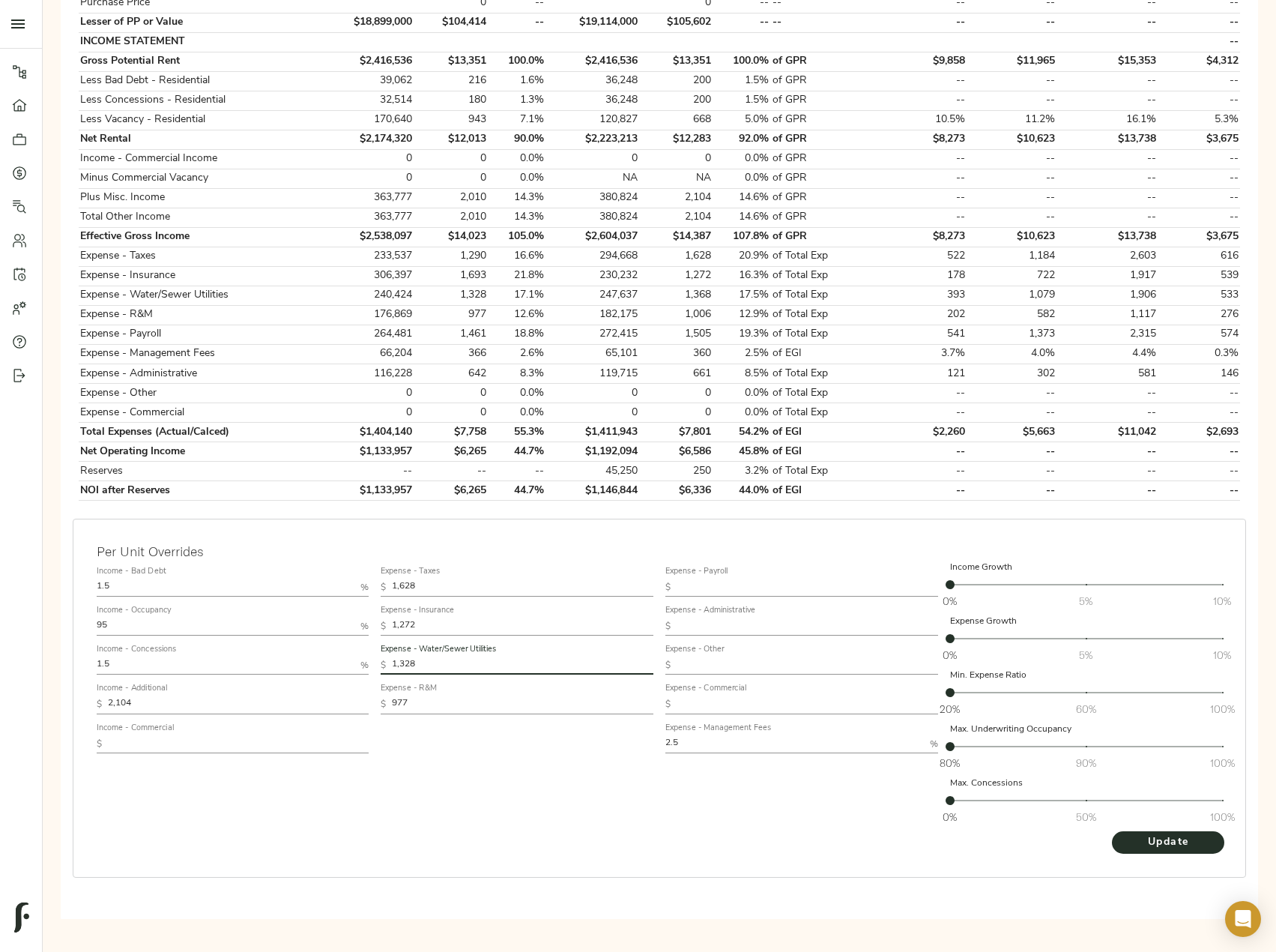
drag, startPoint x: 451, startPoint y: 660, endPoint x: 350, endPoint y: 660, distance: 101.0
click at [350, 660] on div "Income - Bad Debt 1.5 % Income - Occupancy 95 % Income - Concessions 1.5 % Inco…" at bounding box center [660, 695] width 1138 height 282
paste input "42"
type input "1,342"
drag, startPoint x: 417, startPoint y: 707, endPoint x: 372, endPoint y: 704, distance: 45.1
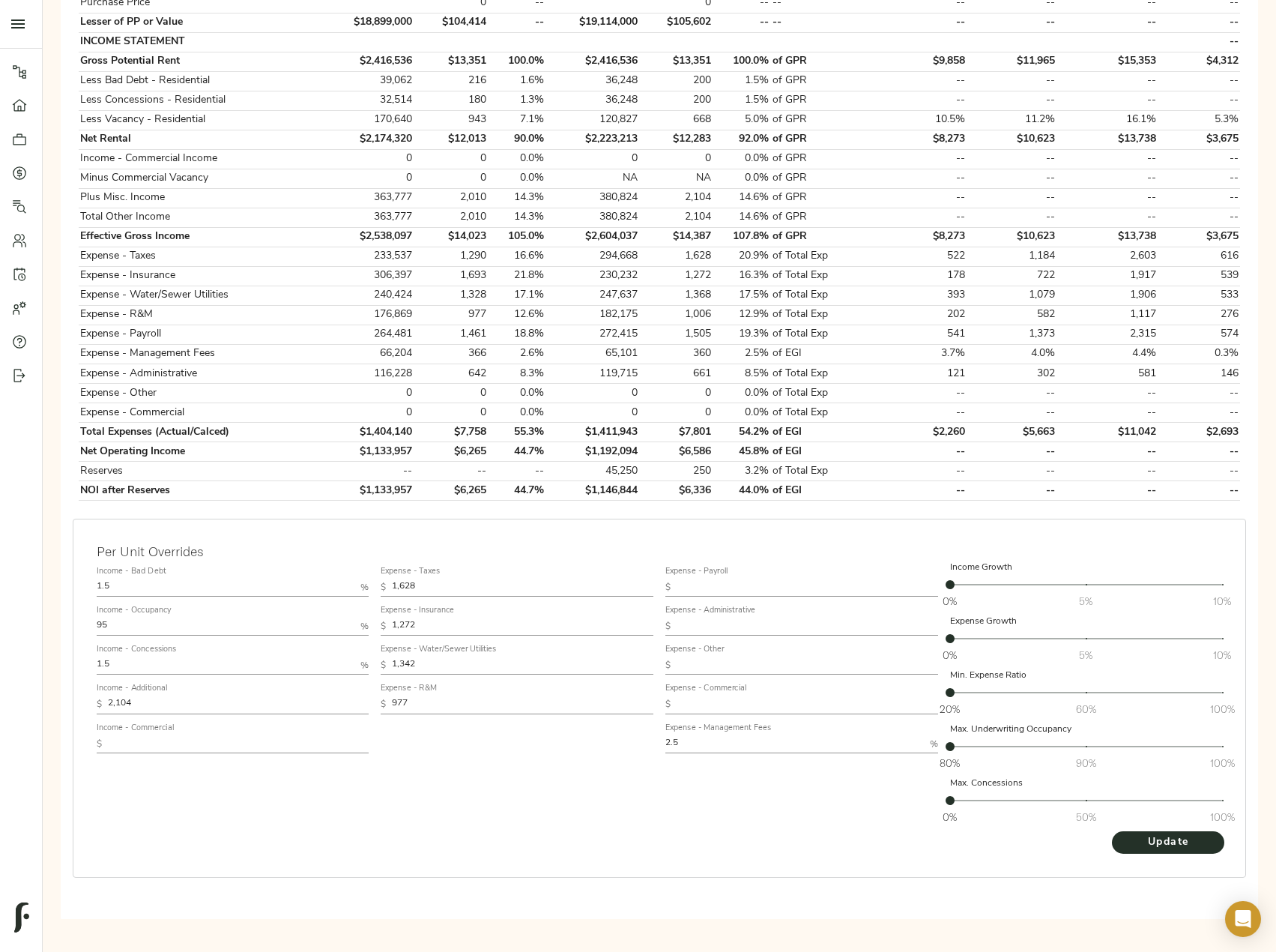
click at [372, 704] on div "Income - Bad Debt 1.5 % Income - Occupancy 95 % Income - Concessions 1.5 % Inco…" at bounding box center [660, 695] width 1138 height 282
paste input "8"
type input "987"
click at [705, 587] on input "text" at bounding box center [807, 588] width 261 height 18
paste input "1,476"
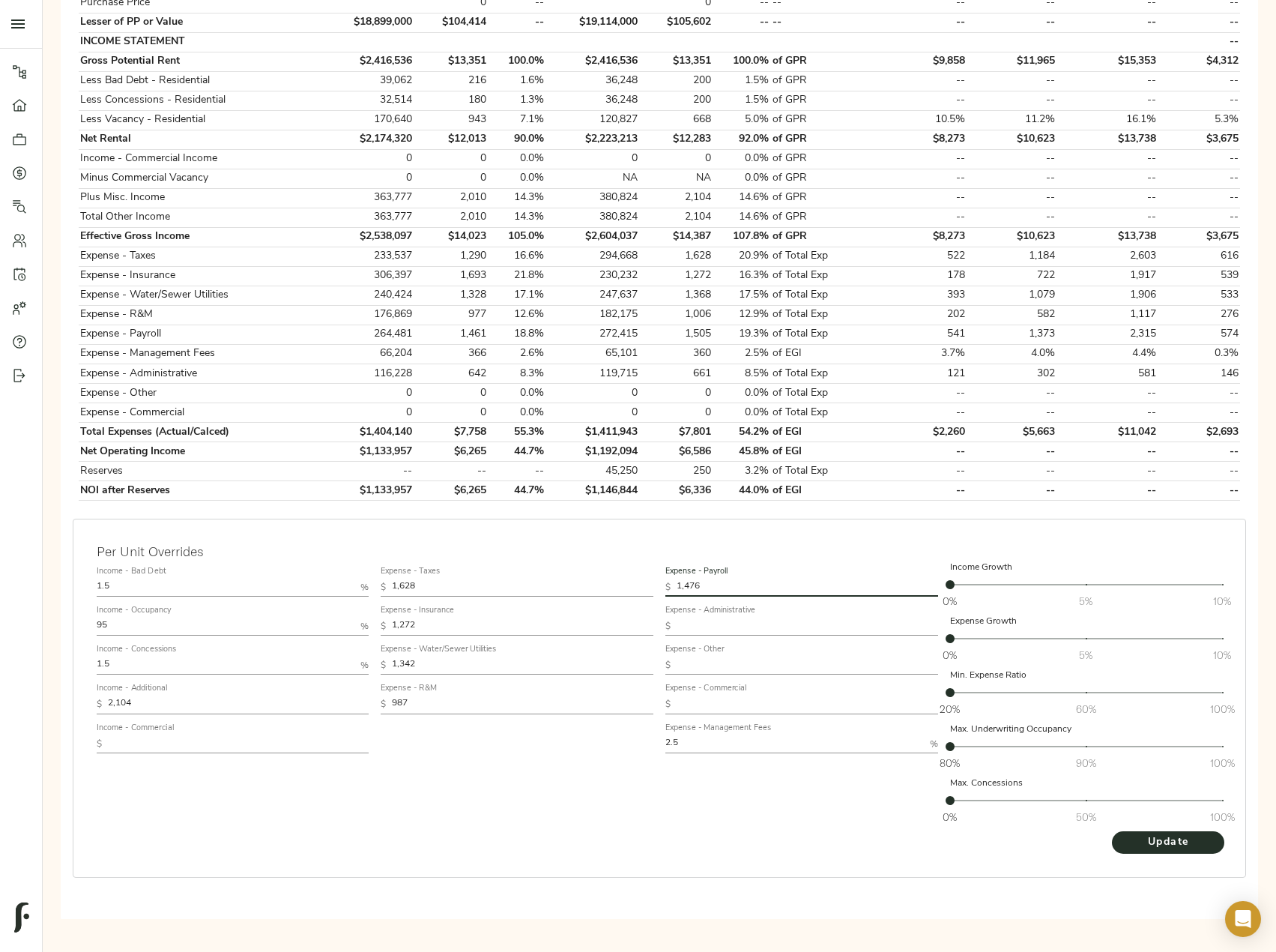
type input "1,476"
click at [701, 627] on input "text" at bounding box center [807, 626] width 261 height 18
paste input "649"
type input "649"
click at [1142, 838] on span "Update" at bounding box center [1168, 842] width 83 height 19
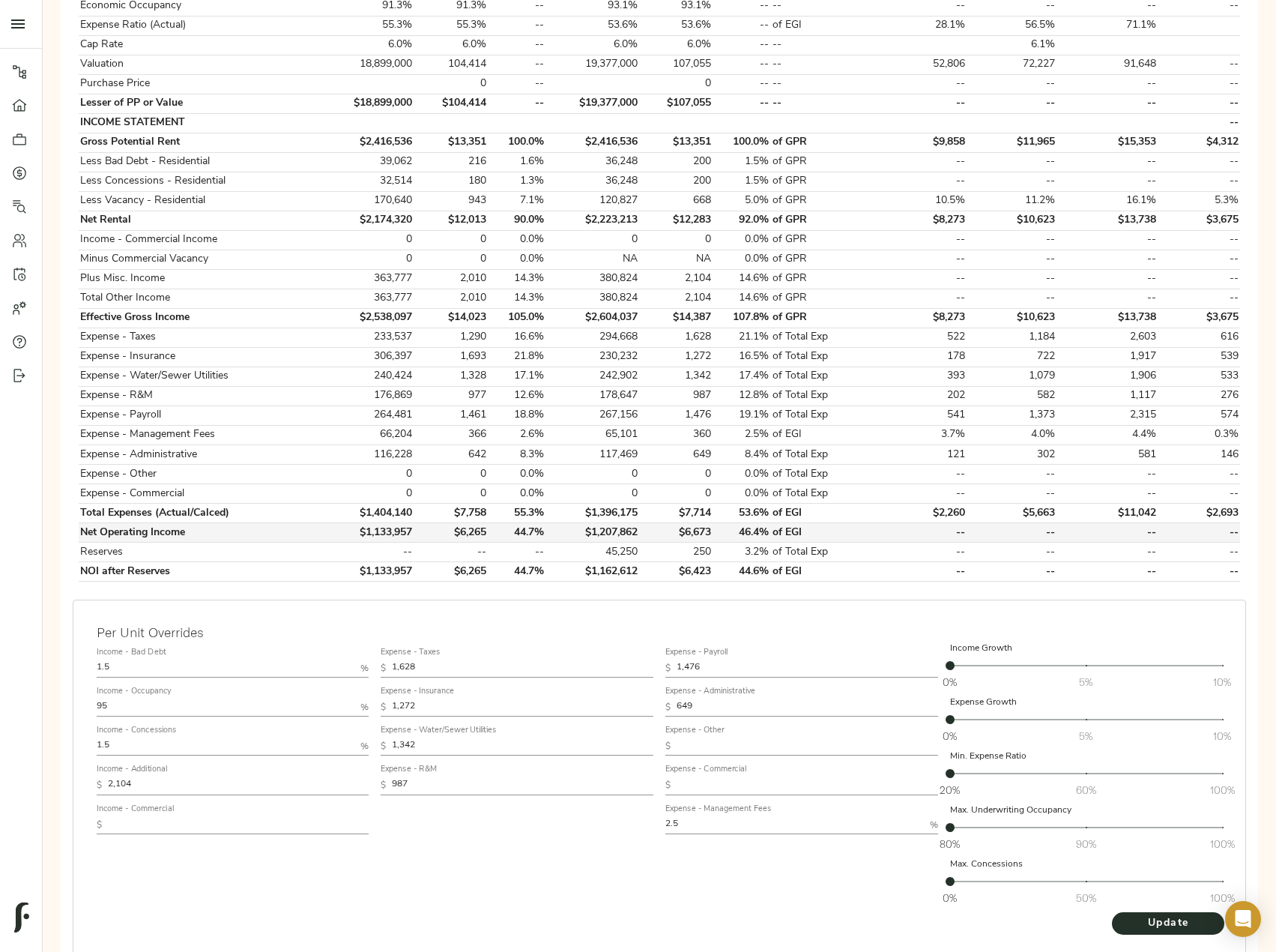
scroll to position [375, 0]
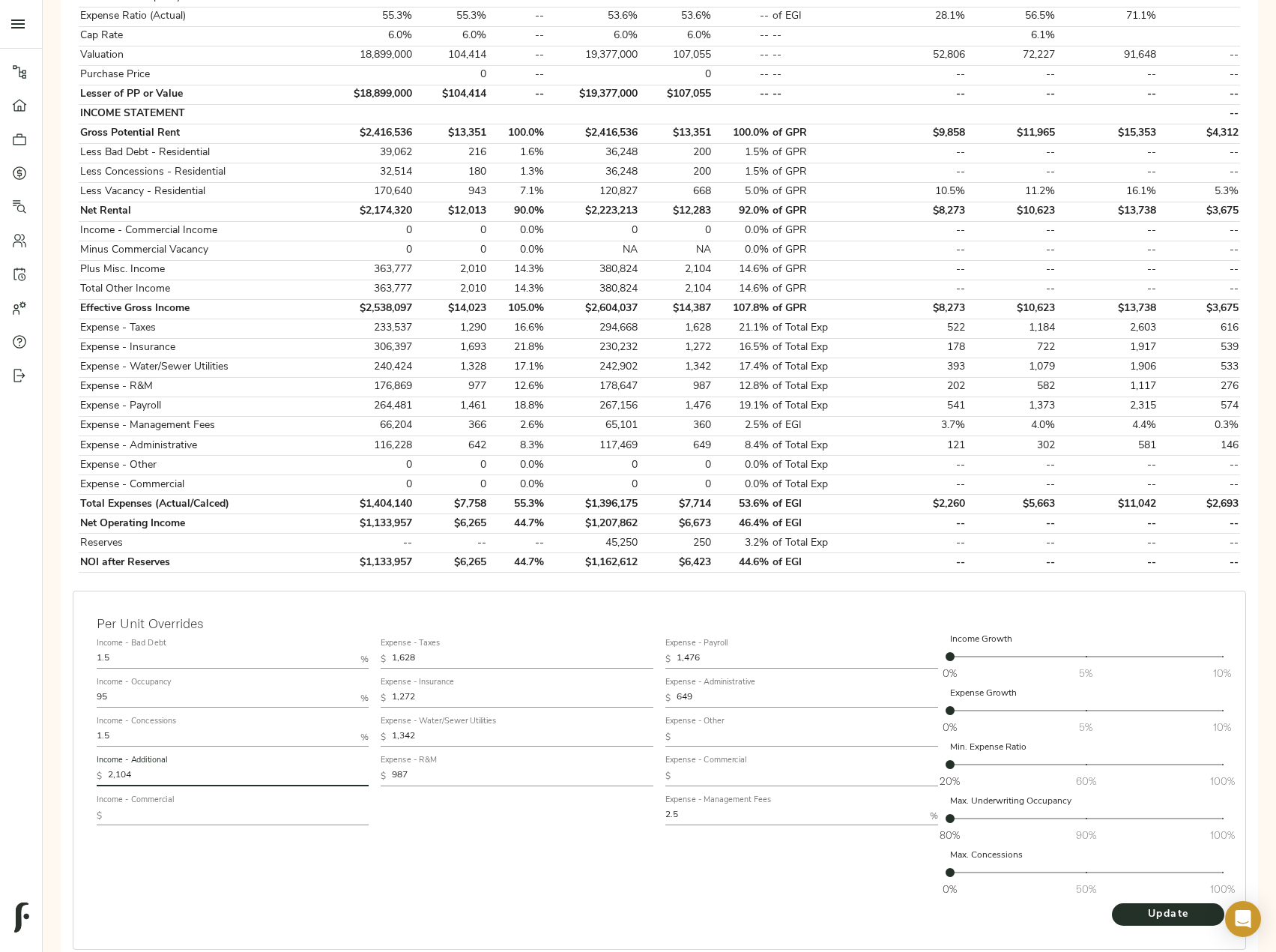
drag, startPoint x: 147, startPoint y: 770, endPoint x: 82, endPoint y: 774, distance: 65.1
click at [82, 774] on div "Per Unit Overrides Income - Bad Debt 1.5 % Income - Occupancy 95 % Income - Con…" at bounding box center [660, 769] width 1174 height 359
click at [1138, 914] on span "Update" at bounding box center [1168, 914] width 83 height 19
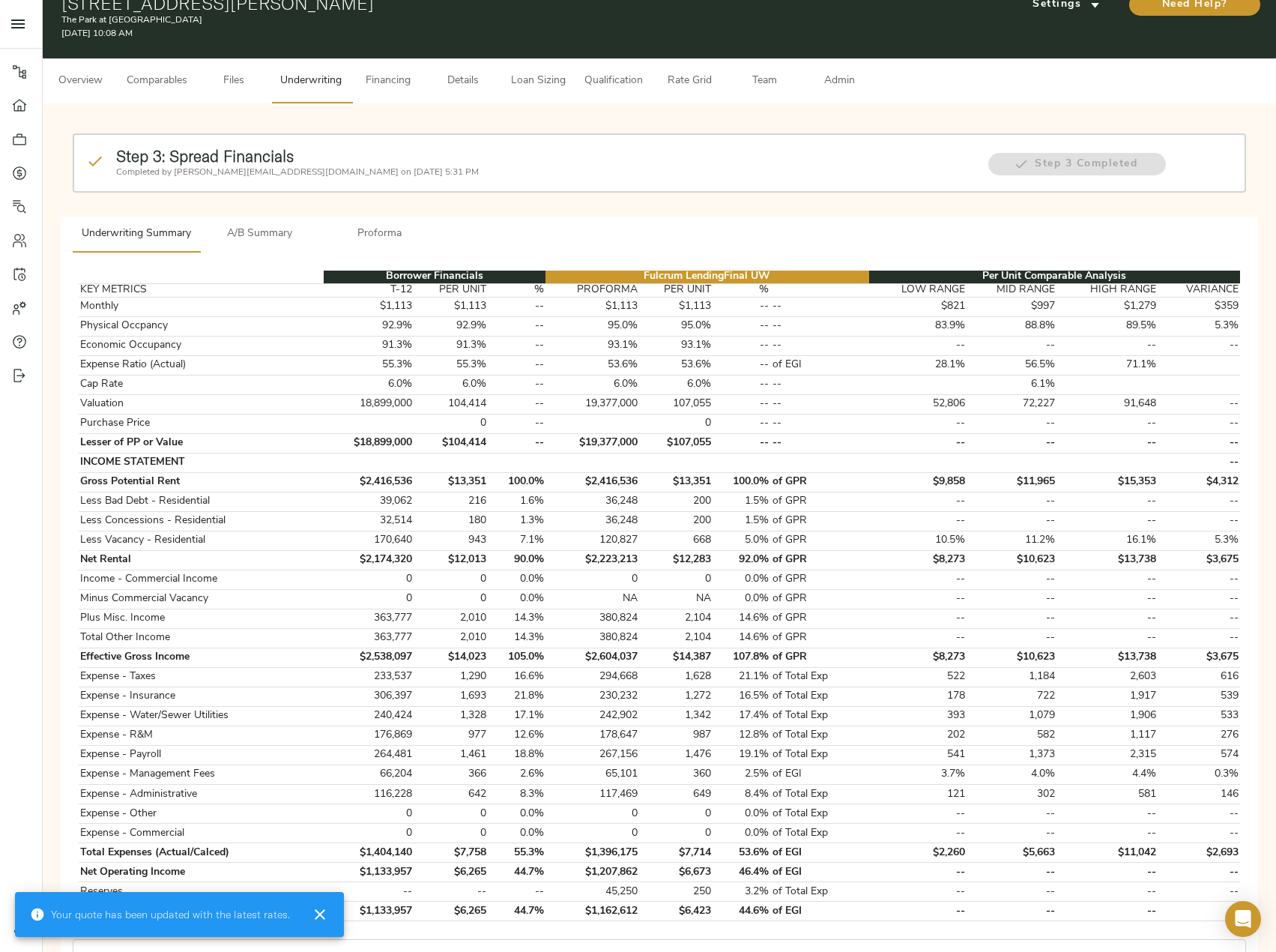
scroll to position [0, 0]
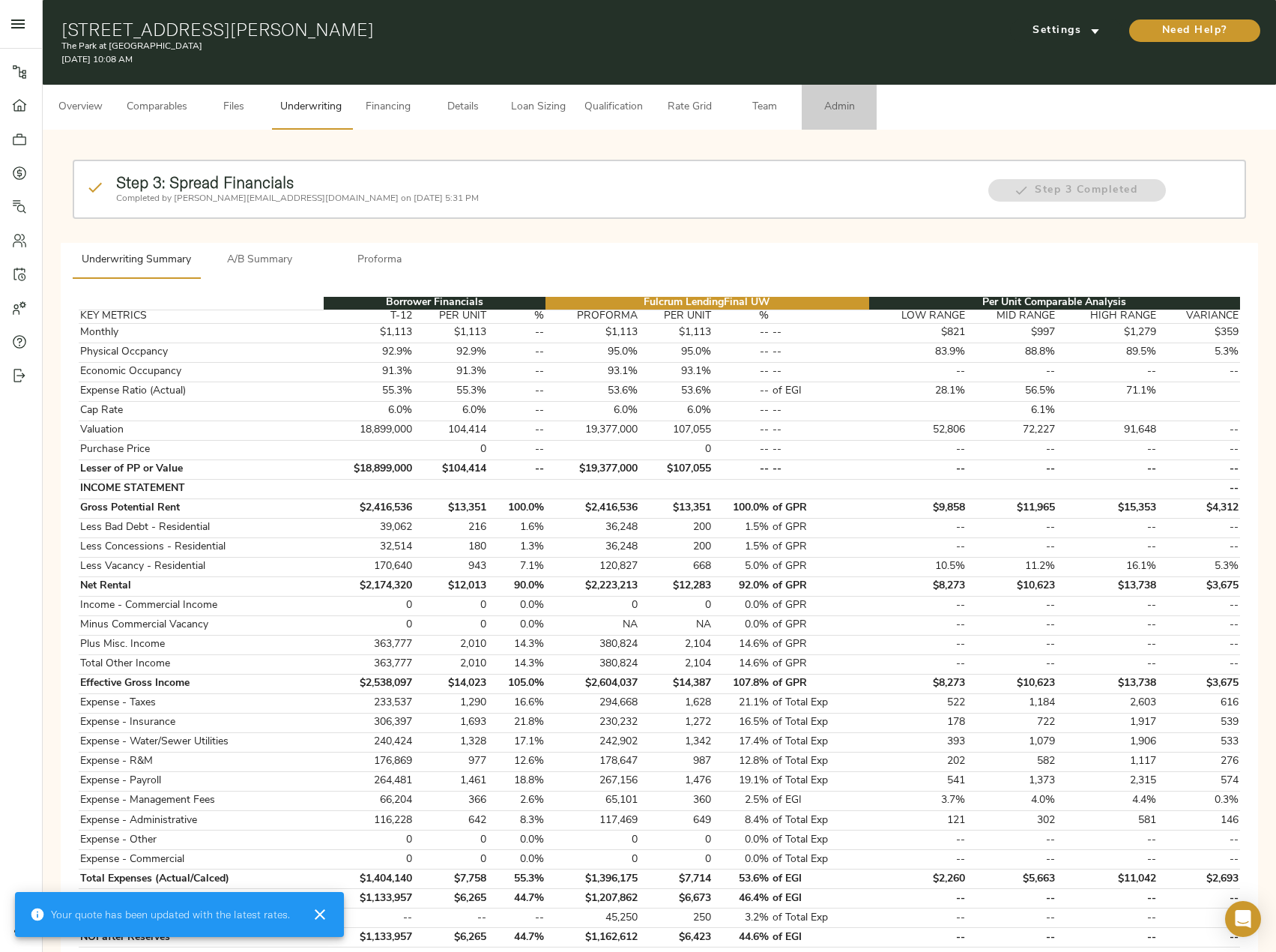
click at [826, 113] on span "Admin" at bounding box center [839, 107] width 57 height 19
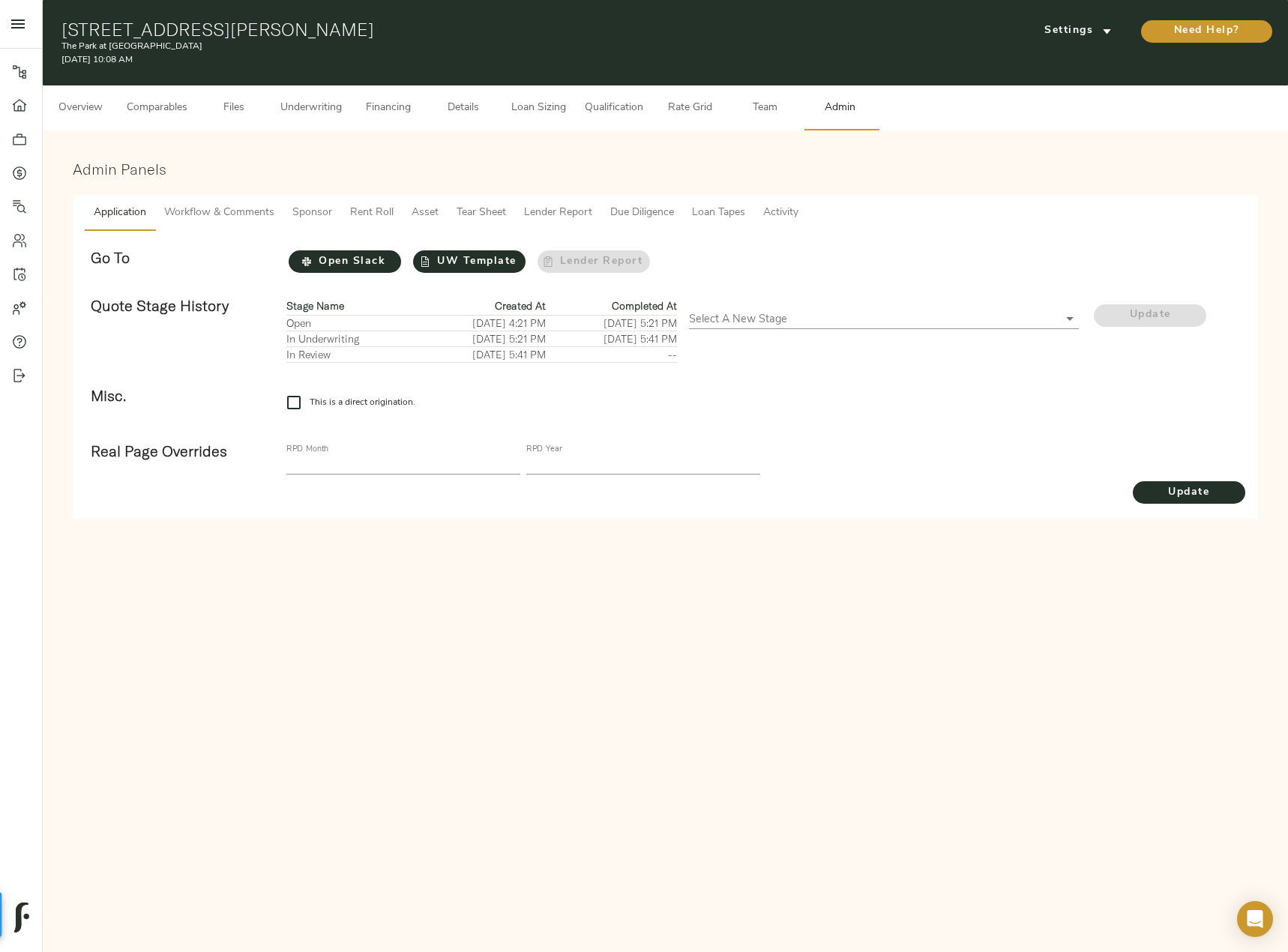
click at [225, 206] on span "Workflow & Comments" at bounding box center [219, 213] width 111 height 19
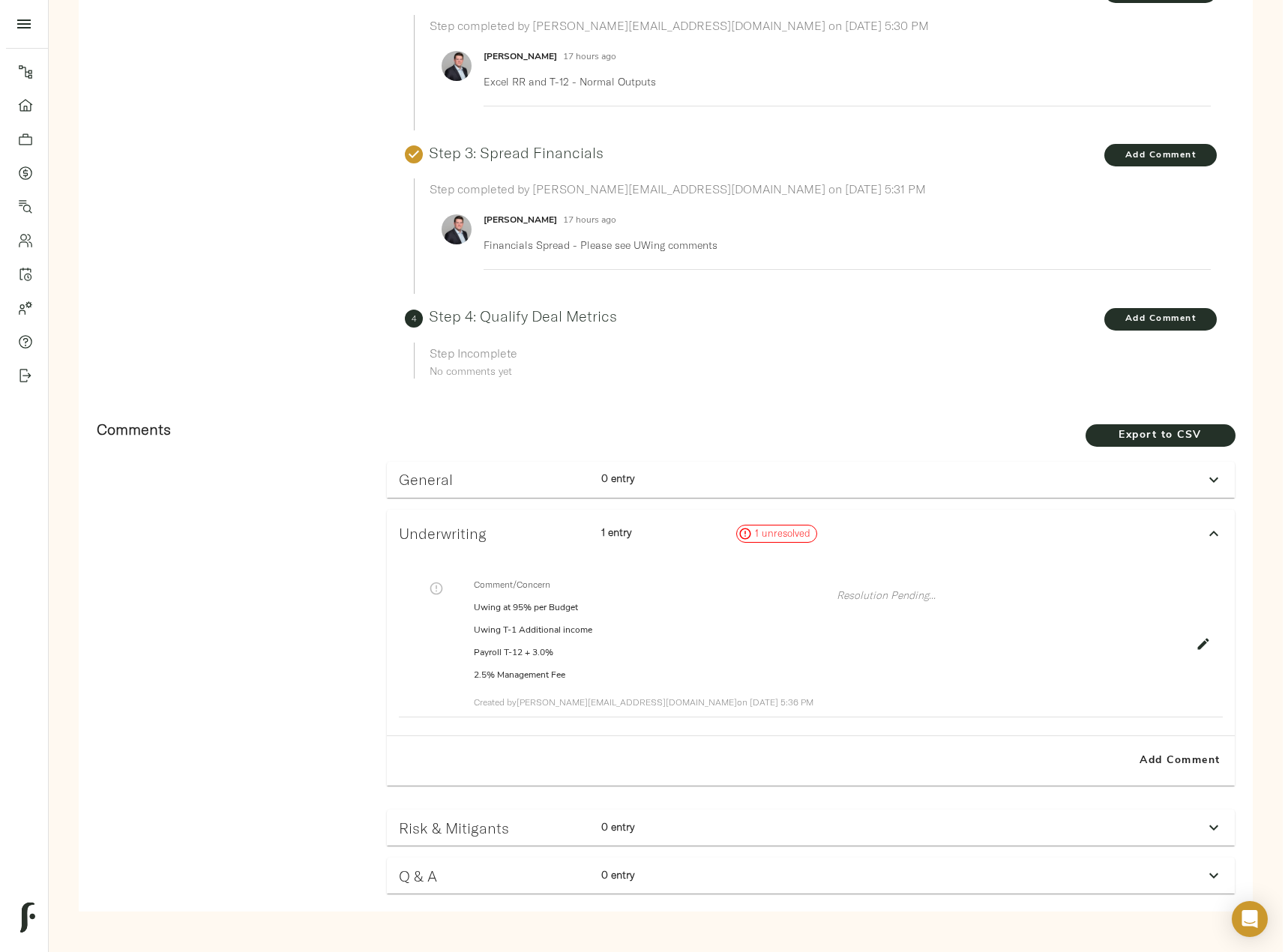
scroll to position [513, 0]
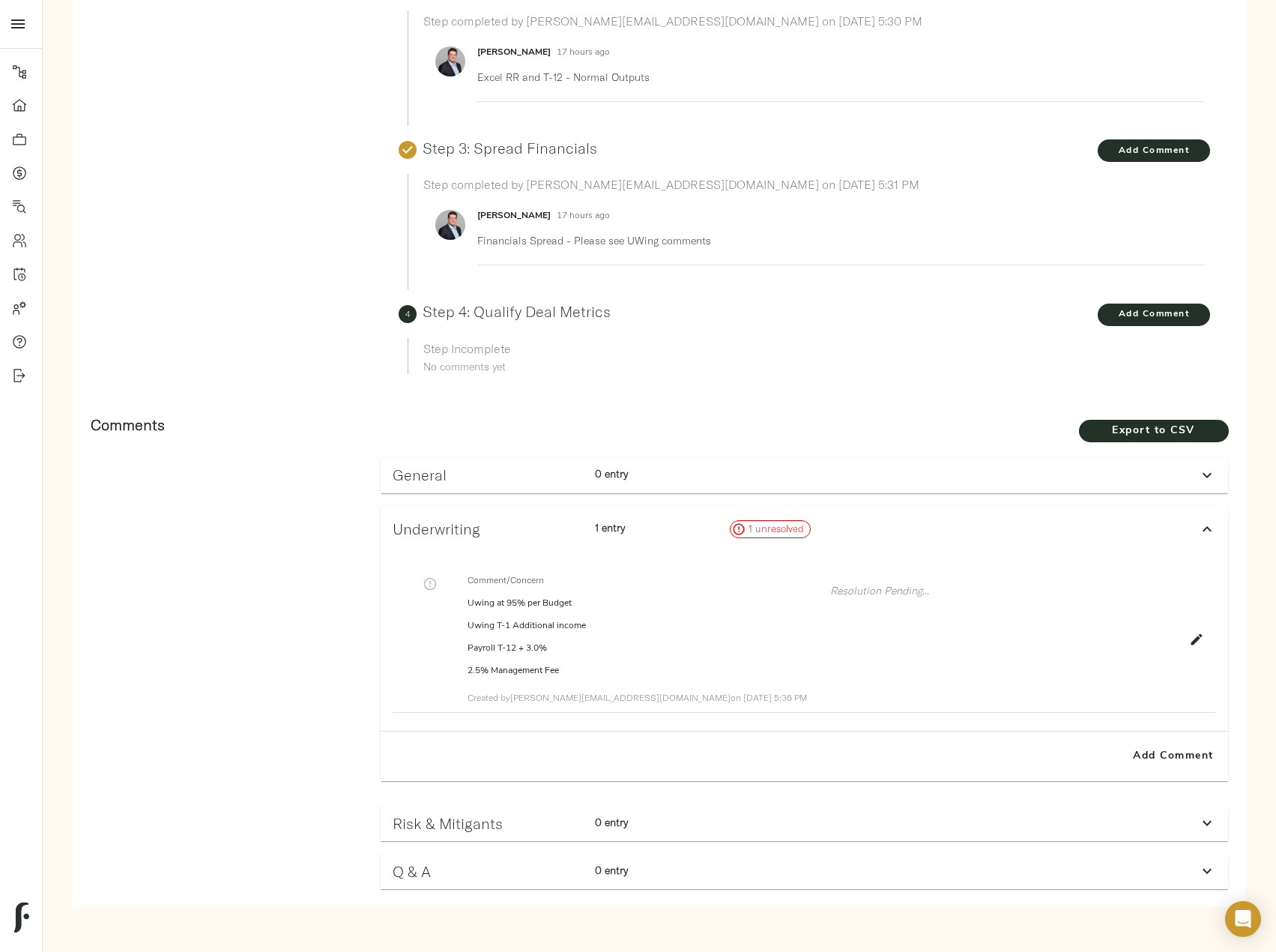
click at [1193, 642] on icon "button" at bounding box center [1197, 639] width 11 height 11
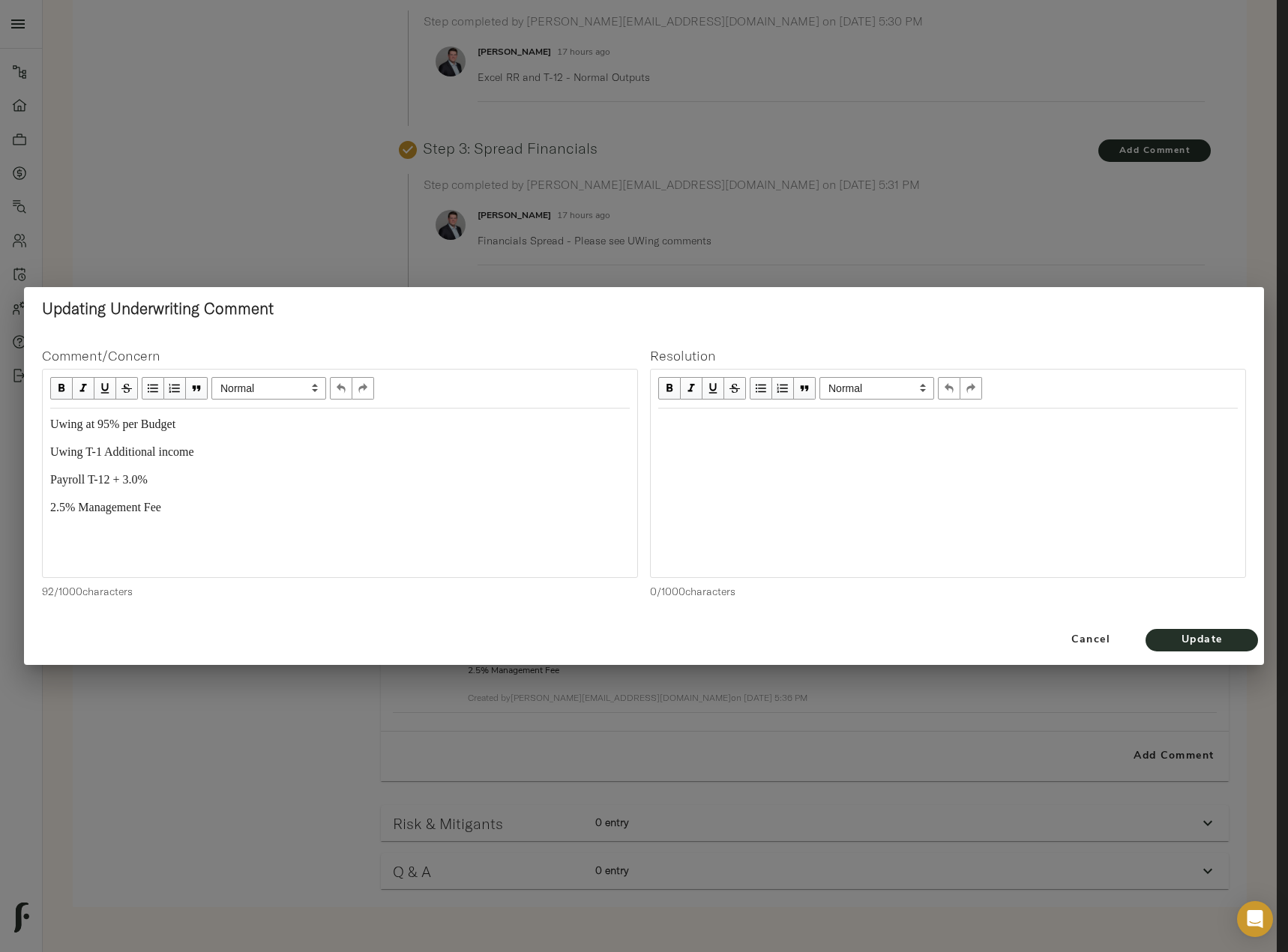
click at [51, 480] on span "Payroll T-12 + 3.0%" at bounding box center [98, 480] width 97 height 13
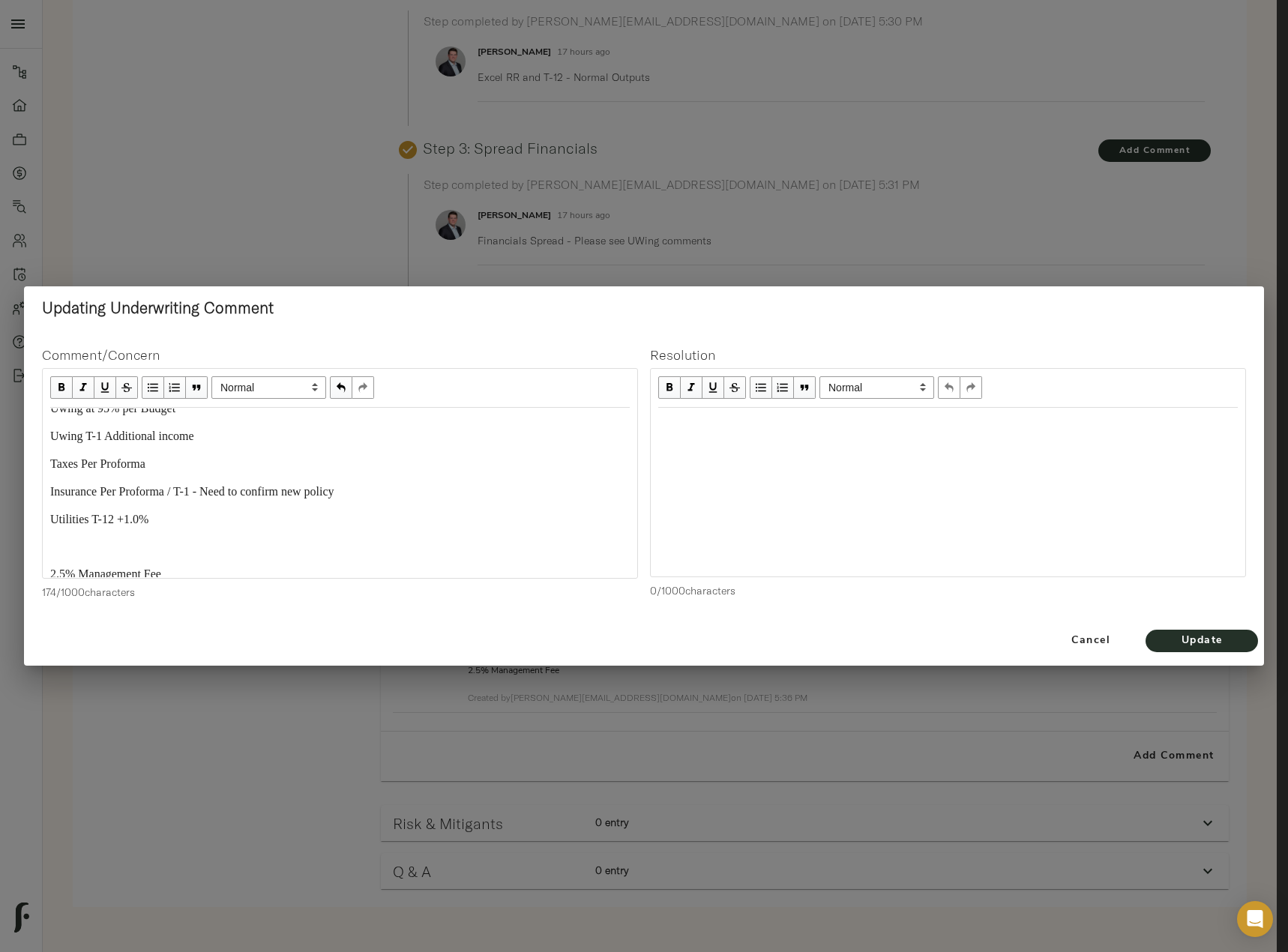
scroll to position [28, 0]
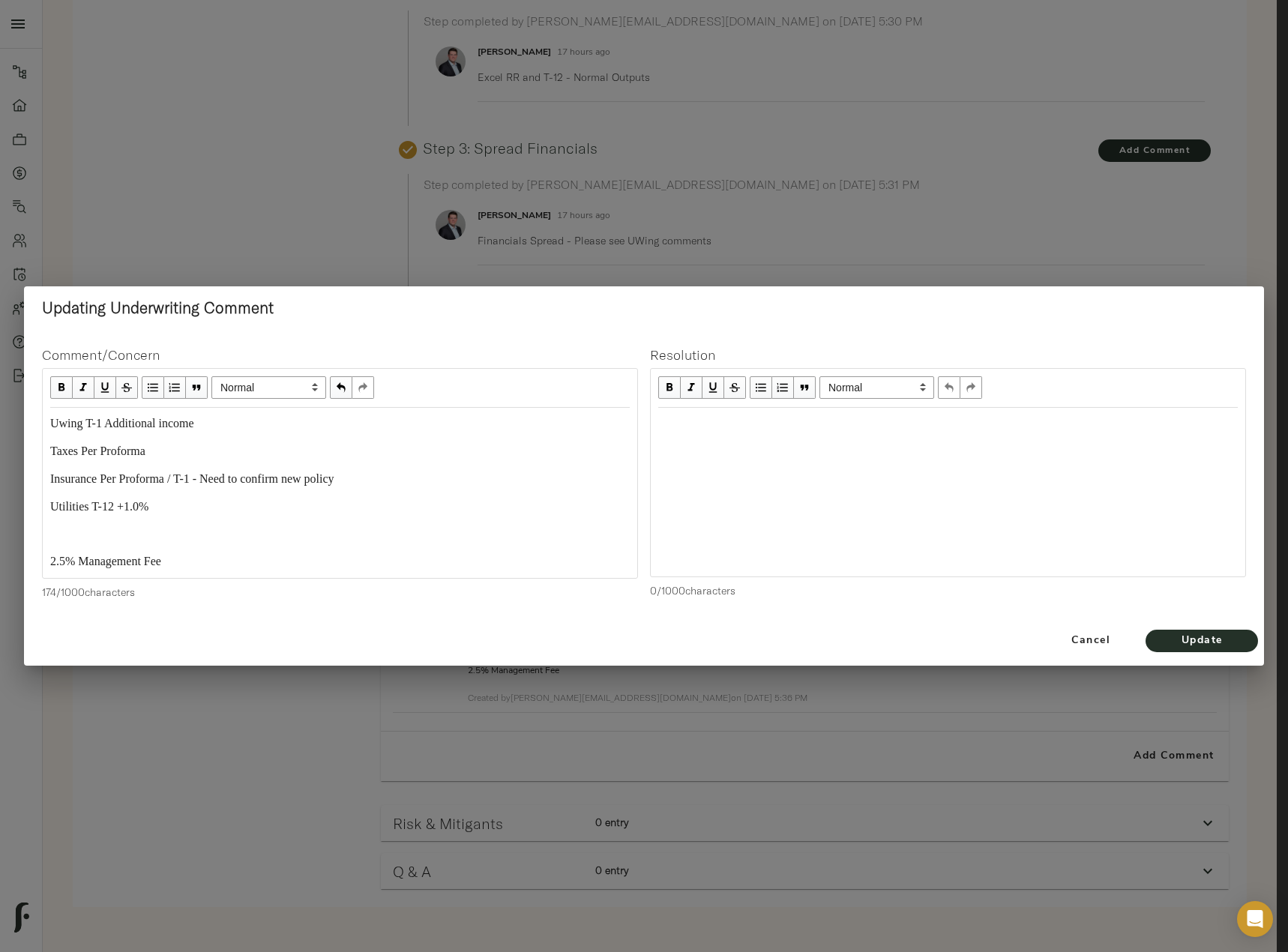
click at [64, 531] on div "Edit text" at bounding box center [340, 535] width 580 height 17
click at [65, 532] on span "R&M" at bounding box center [64, 534] width 28 height 13
click at [62, 530] on span "R&M" at bounding box center [64, 534] width 28 height 13
drag, startPoint x: 182, startPoint y: 508, endPoint x: 98, endPoint y: 503, distance: 84.1
click at [98, 503] on div "Utilities T-12 +1.0%" at bounding box center [340, 507] width 580 height 17
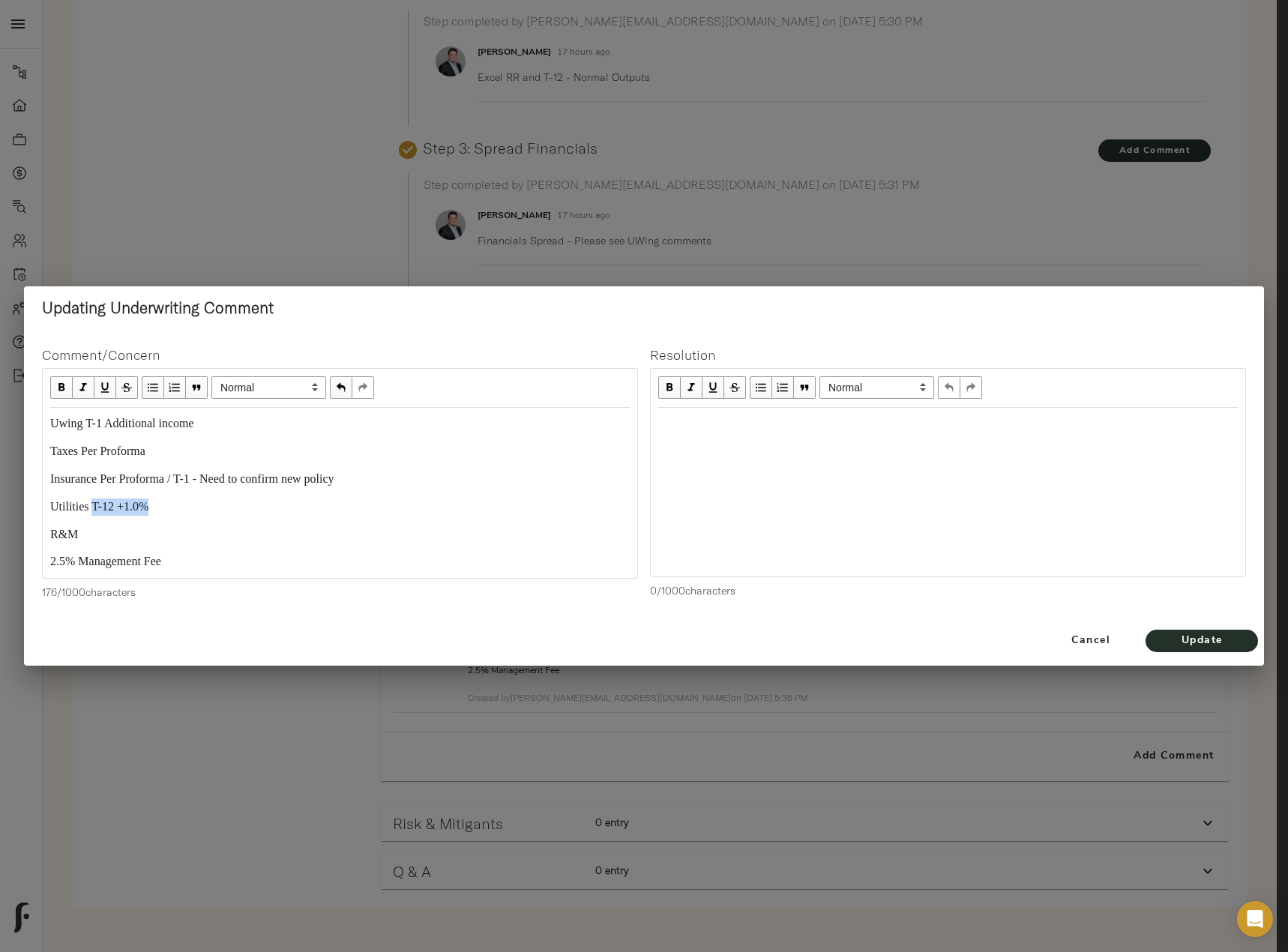
copy span "T-12 +1.0%"
click at [93, 539] on div "R&M" at bounding box center [340, 535] width 580 height 17
drag, startPoint x: 160, startPoint y: 525, endPoint x: 82, endPoint y: 527, distance: 78.0
click at [82, 527] on div "Uwing at 95% per Budget Uwing T-1 Additional income Taxes Per Proforma Insuranc…" at bounding box center [340, 492] width 580 height 210
copy span "T-12 +1.0%"
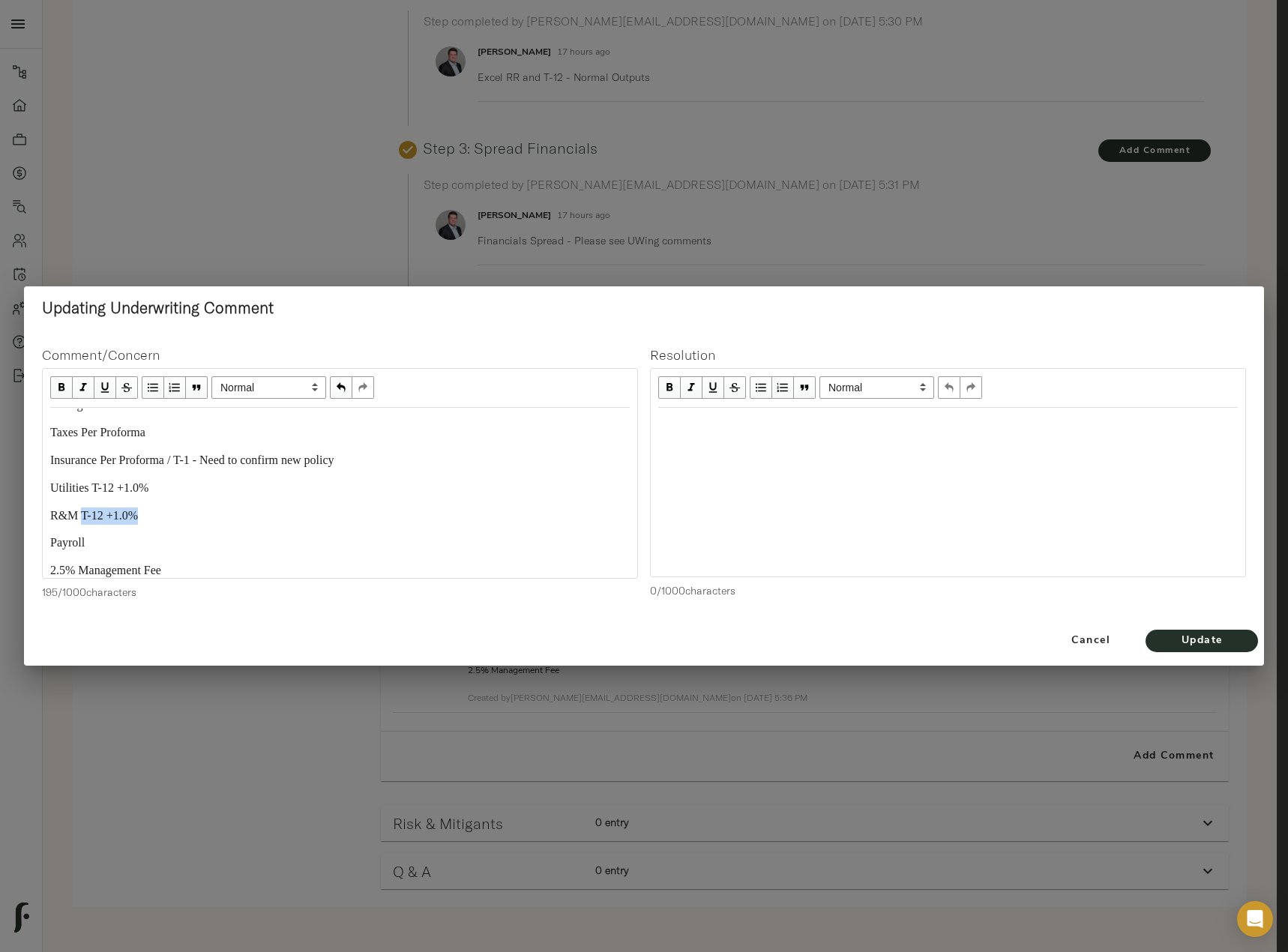
scroll to position [56, 0]
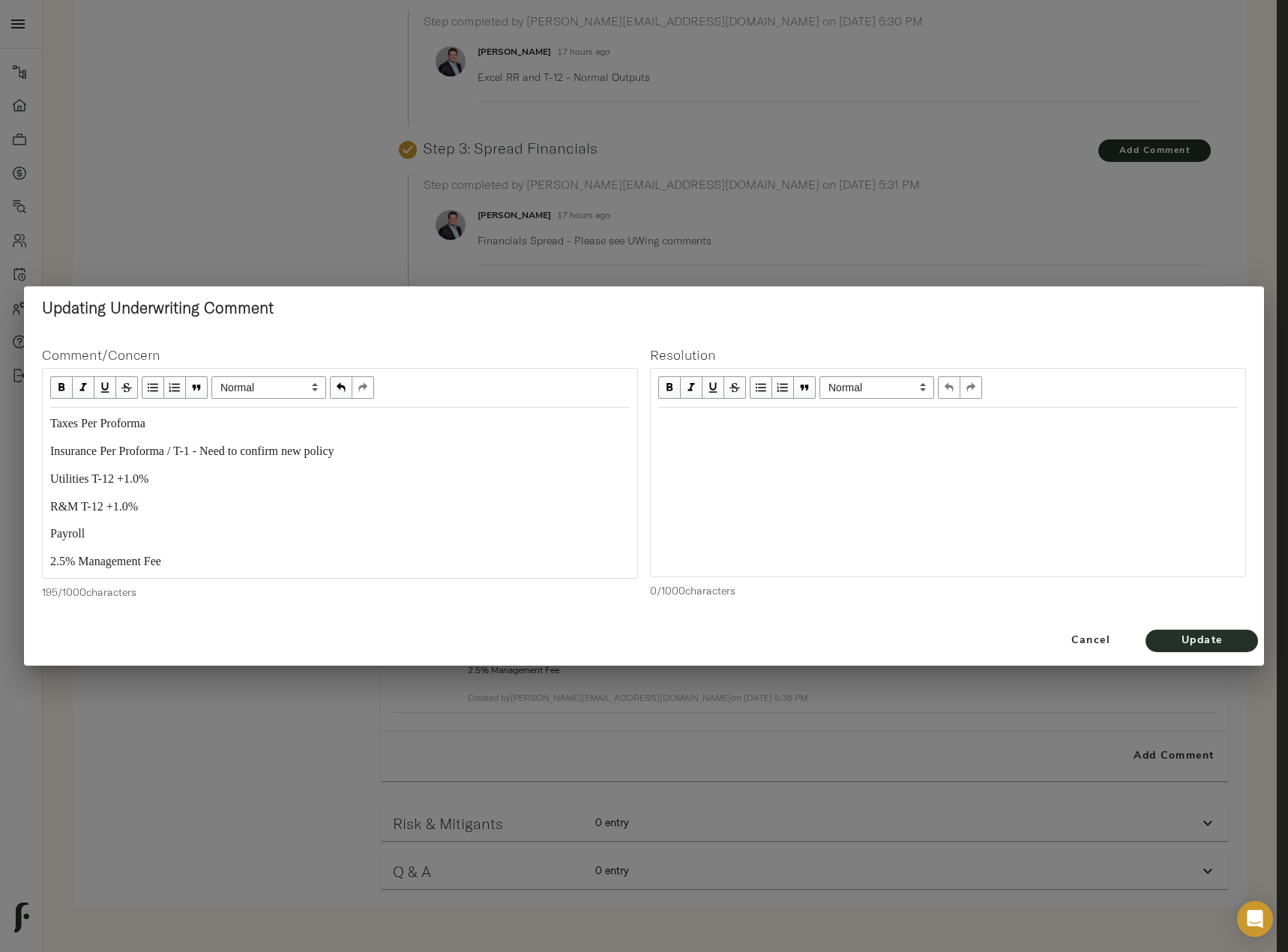
click at [102, 532] on div "Payroll" at bounding box center [340, 534] width 580 height 17
drag, startPoint x: 173, startPoint y: 534, endPoint x: 93, endPoint y: 535, distance: 80.0
click at [93, 535] on div "Payroll T-12 +1.0%" at bounding box center [340, 534] width 580 height 17
copy span "T-12 +1.0%"
click at [93, 565] on div "admin" at bounding box center [340, 562] width 580 height 17
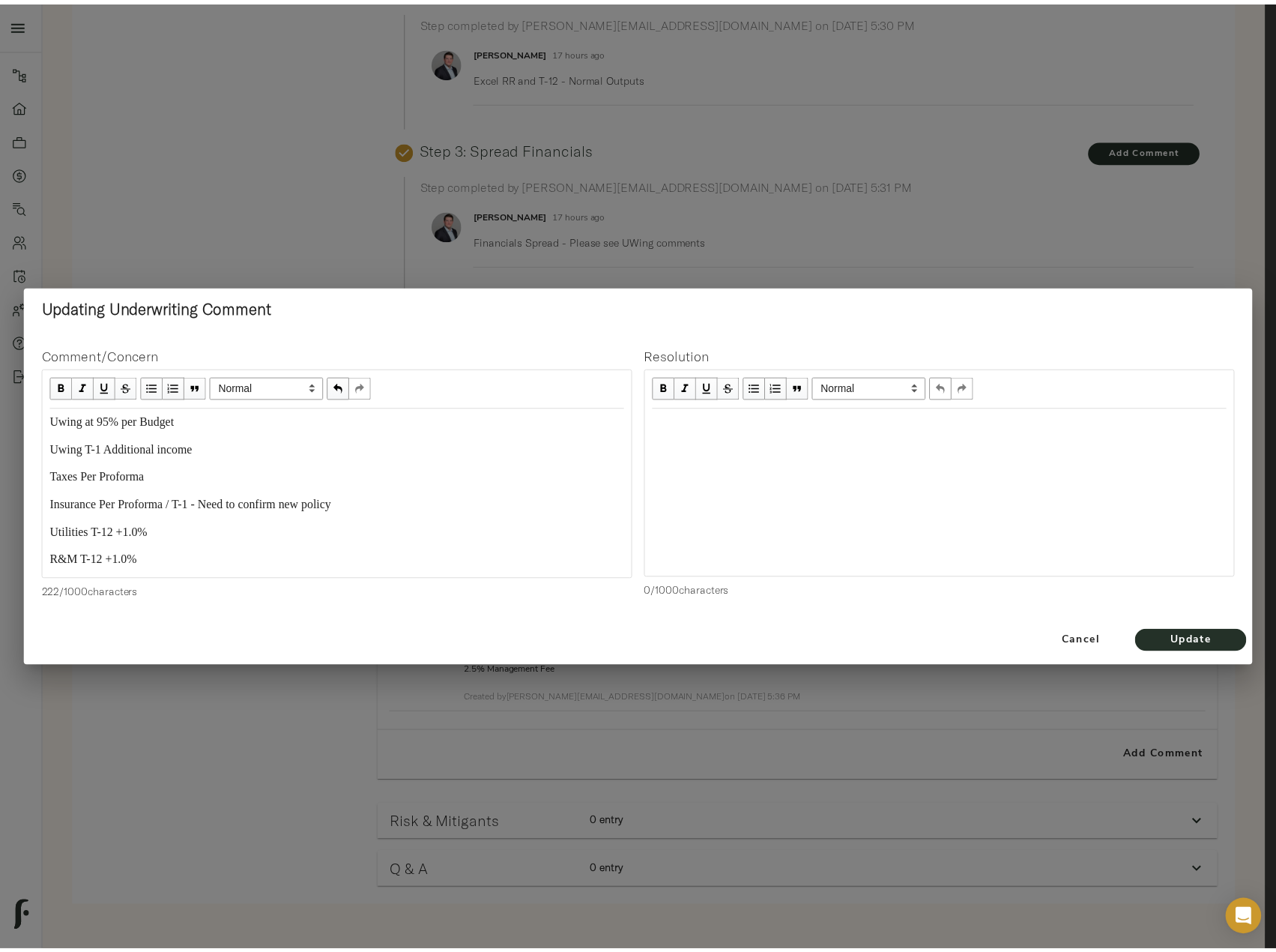
scroll to position [0, 0]
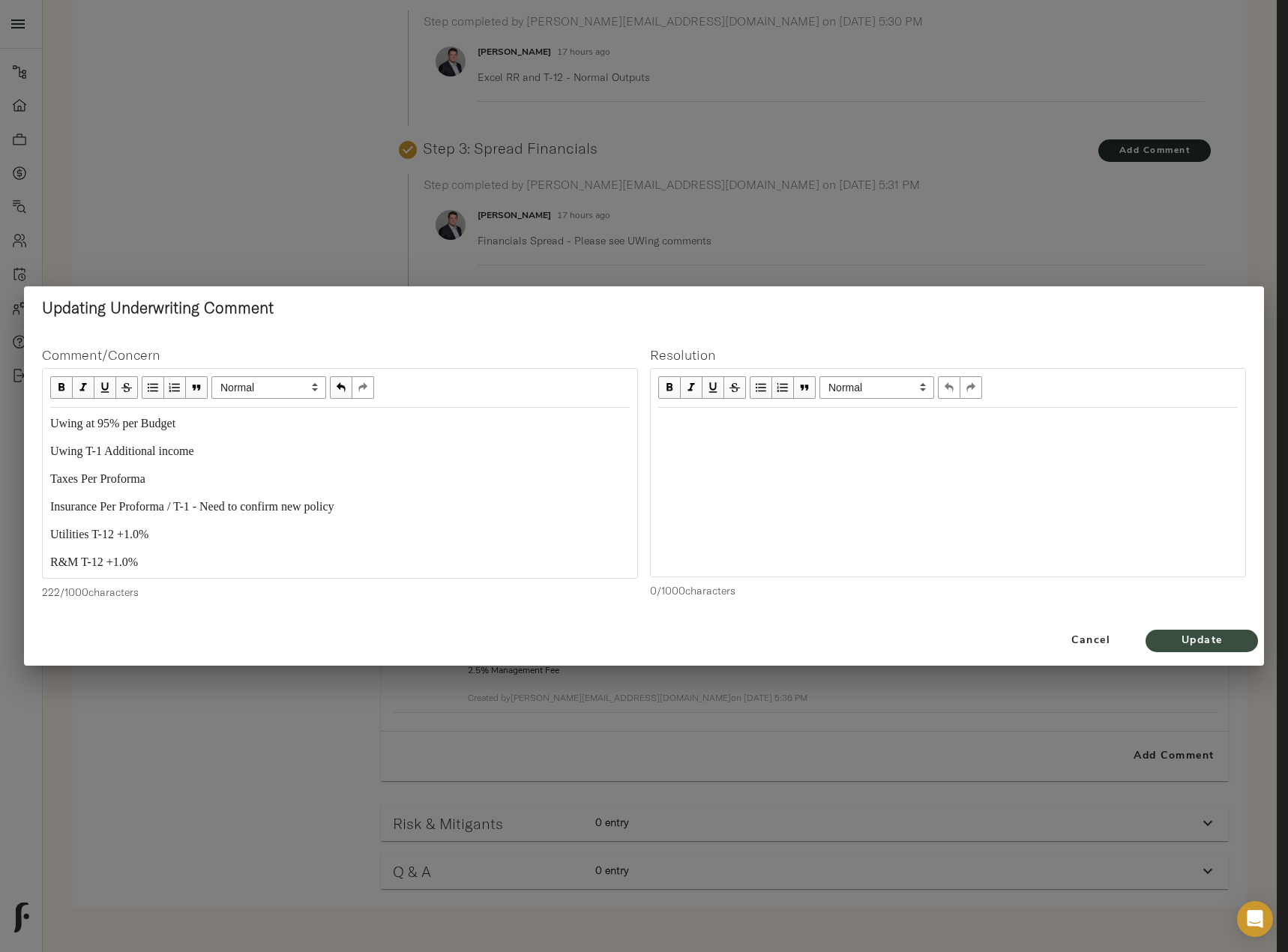
click at [1191, 631] on button "Update" at bounding box center [1201, 640] width 112 height 22
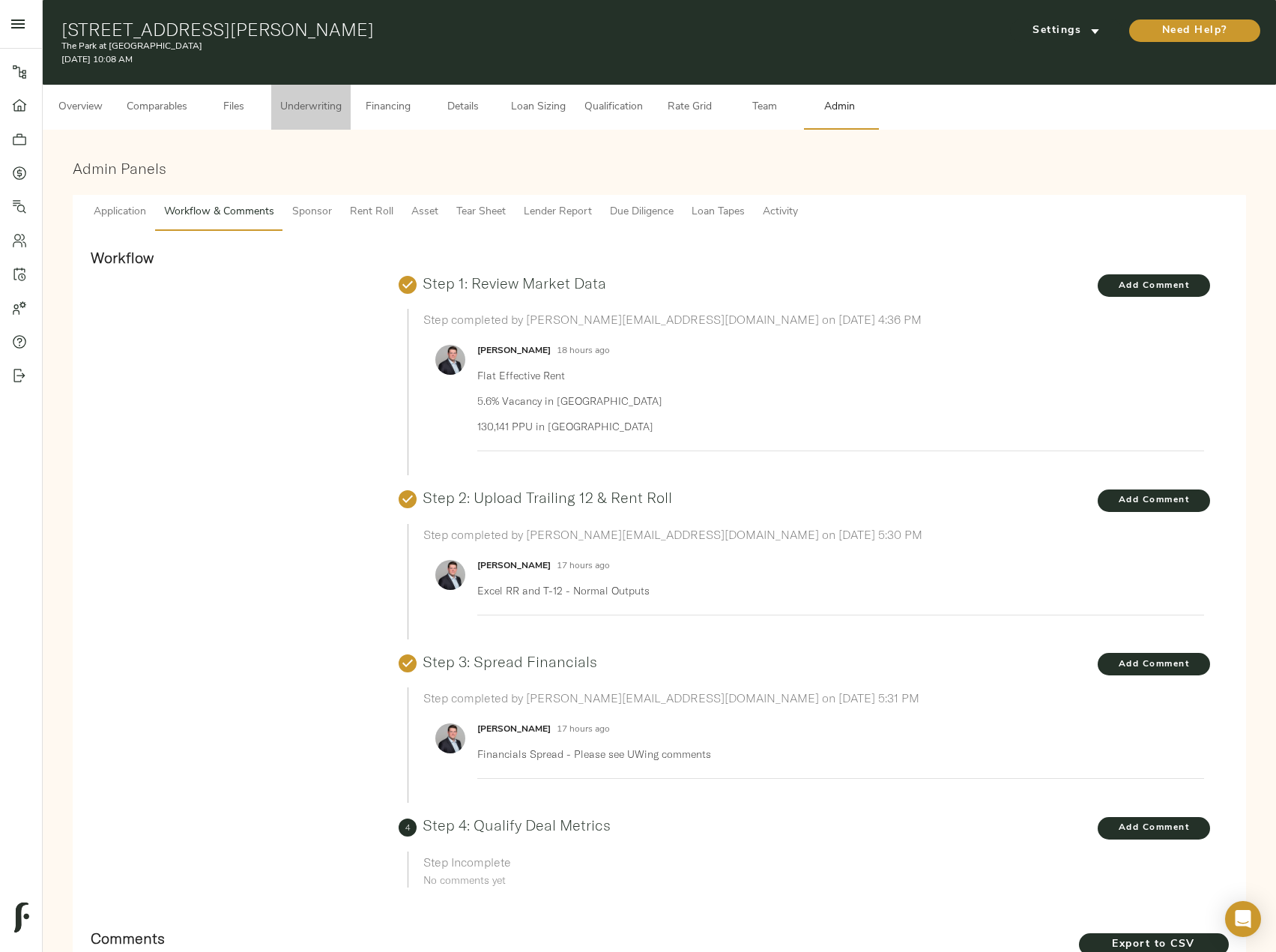
click at [333, 112] on span "Underwriting" at bounding box center [310, 107] width 61 height 19
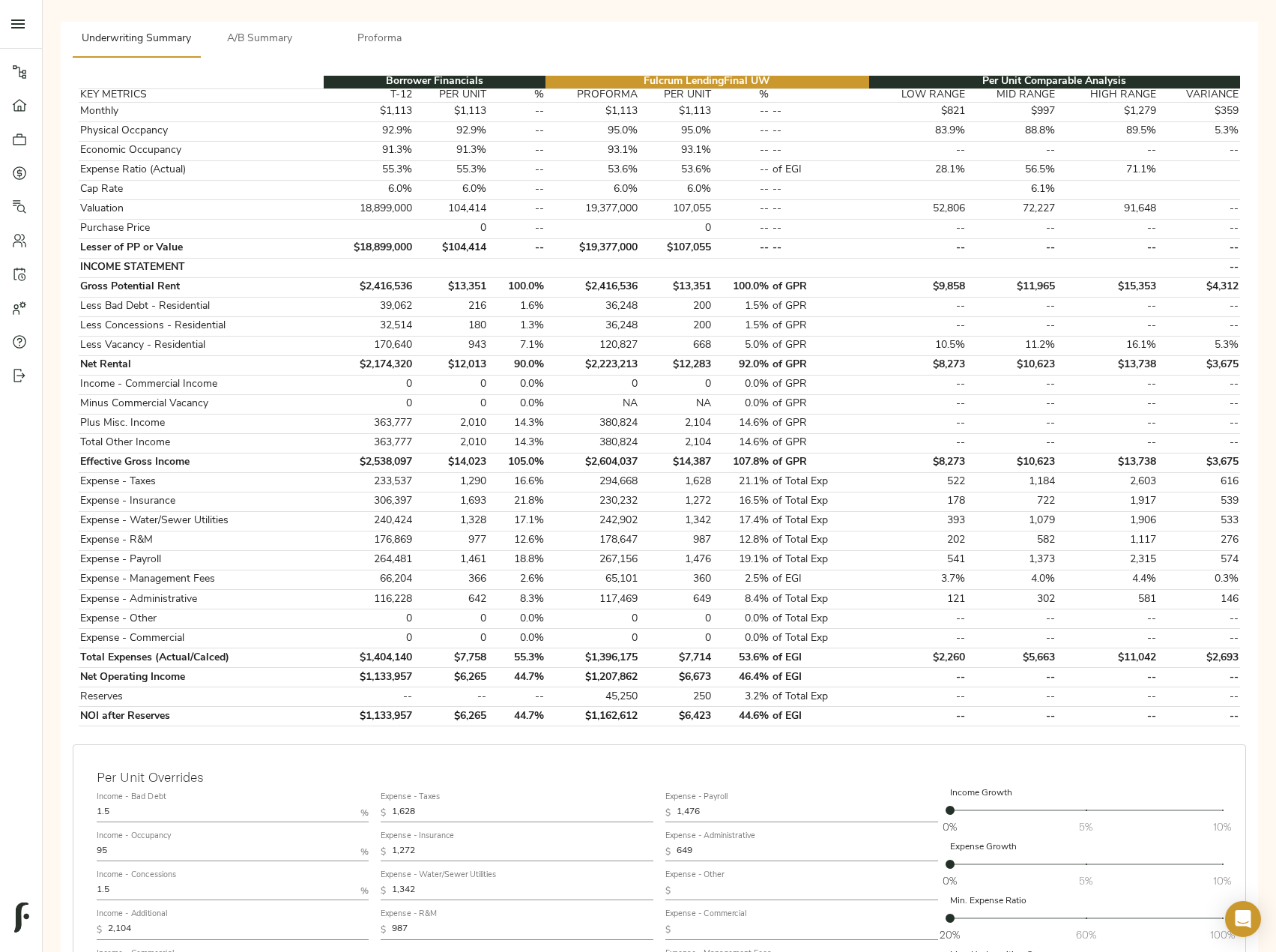
scroll to position [225, 0]
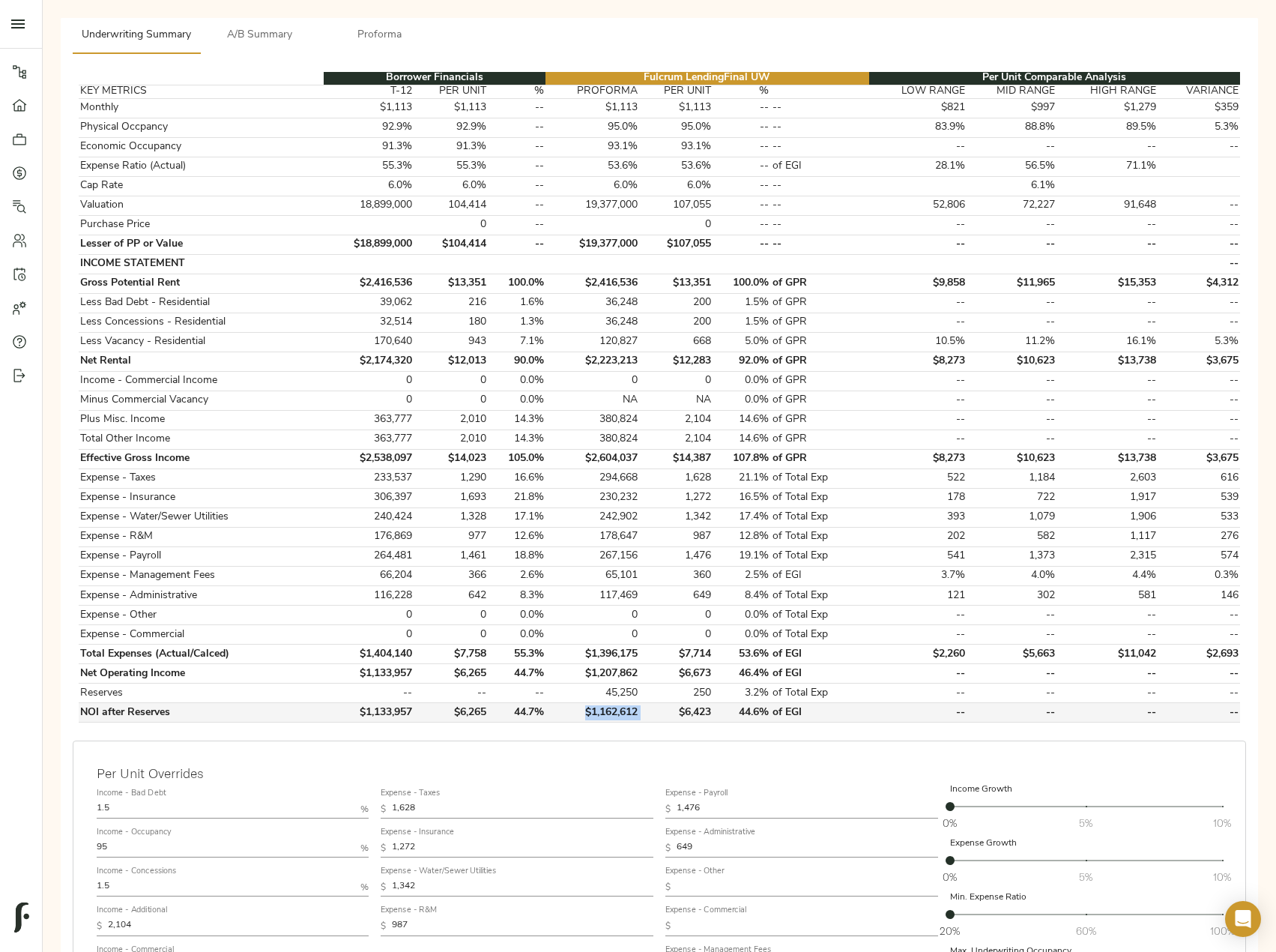
drag, startPoint x: 646, startPoint y: 717, endPoint x: 576, endPoint y: 720, distance: 70.1
click at [576, 720] on tr "NOI after Reserves $1,133,957 $6,265 44.7% $1,162,612 $6,423 44.6% of EGI -- --…" at bounding box center [659, 713] width 1161 height 20
copy td "$1,162,612"
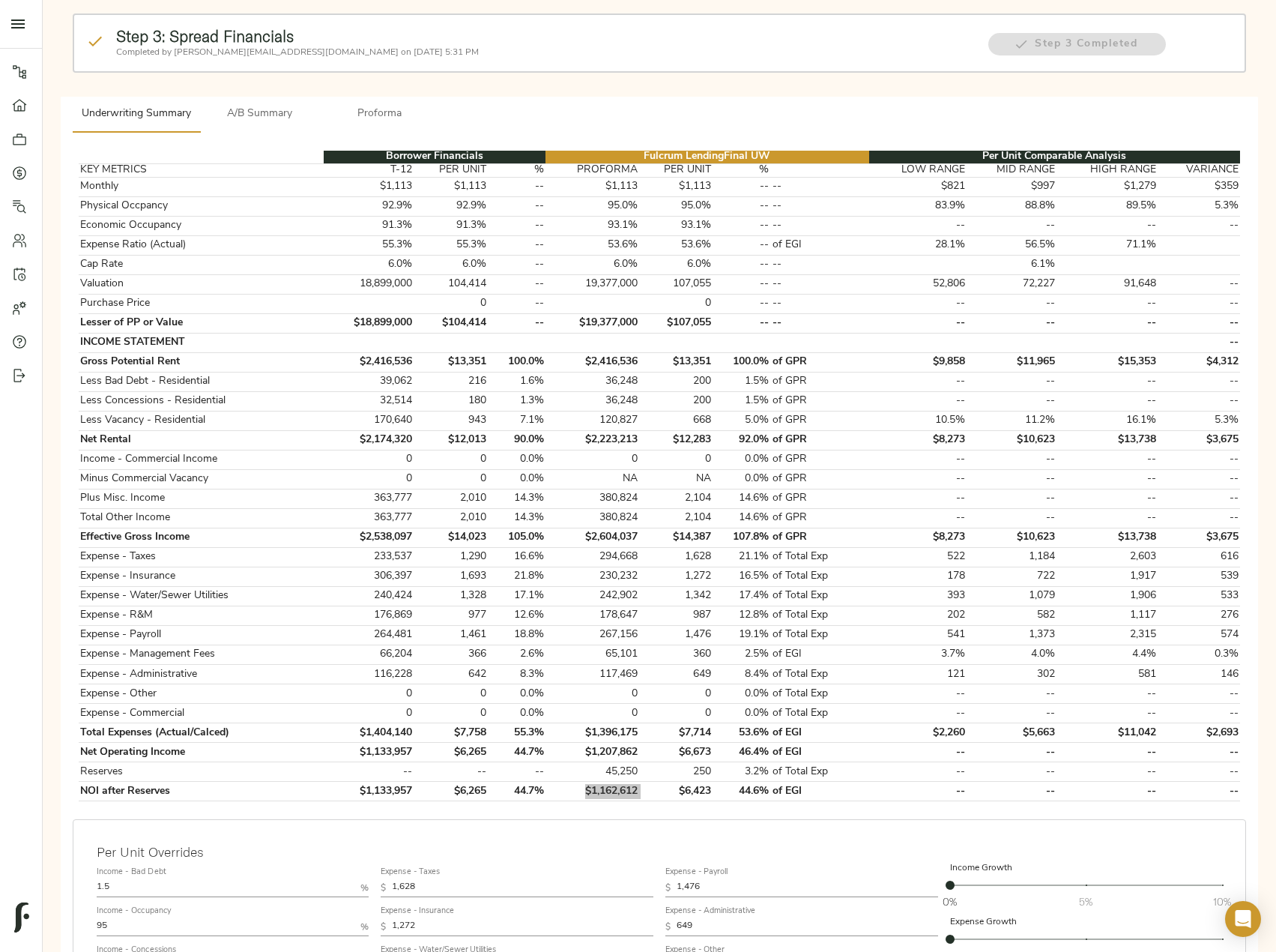
scroll to position [0, 0]
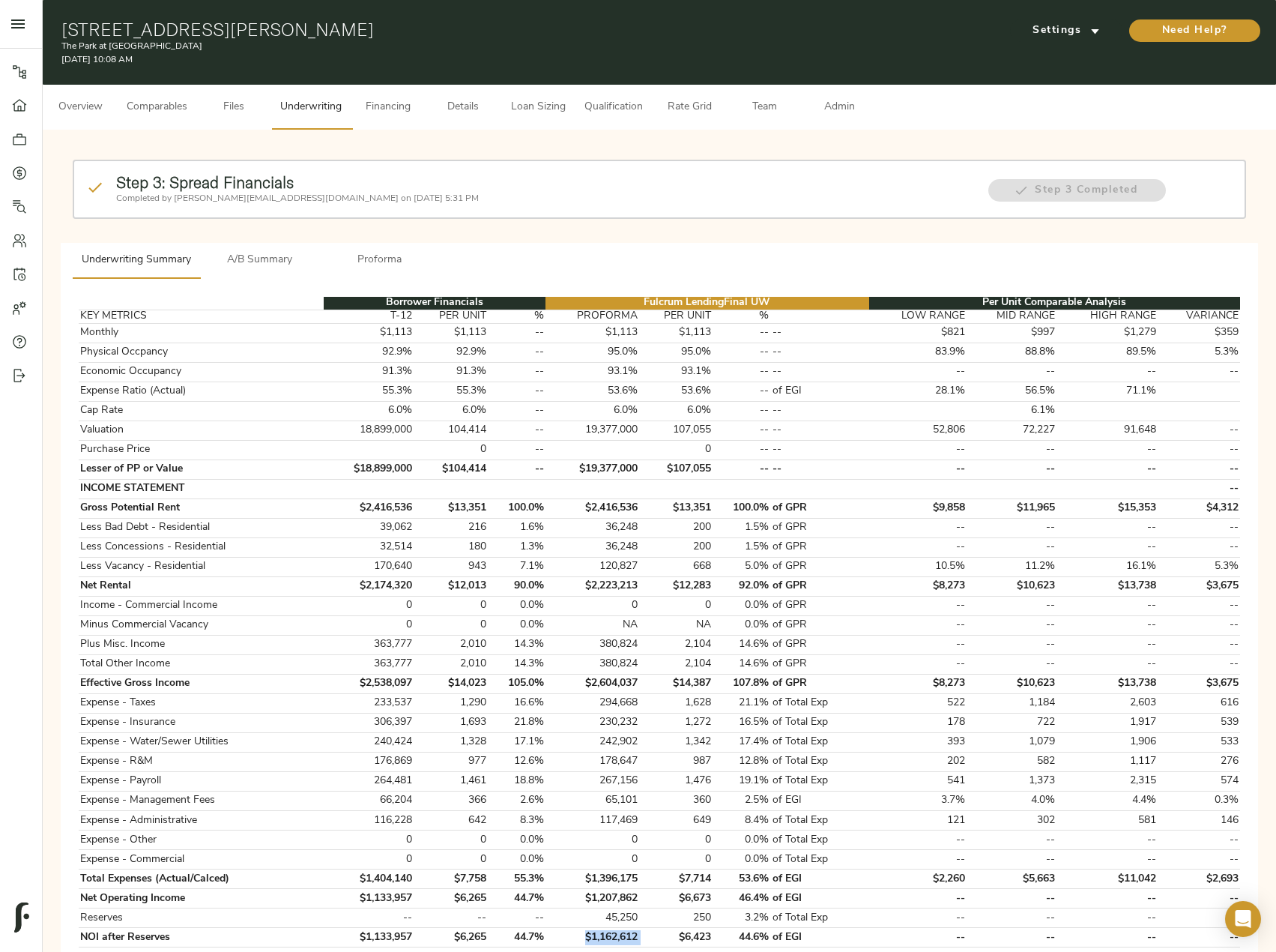
click at [561, 110] on span "Loan Sizing" at bounding box center [538, 107] width 57 height 19
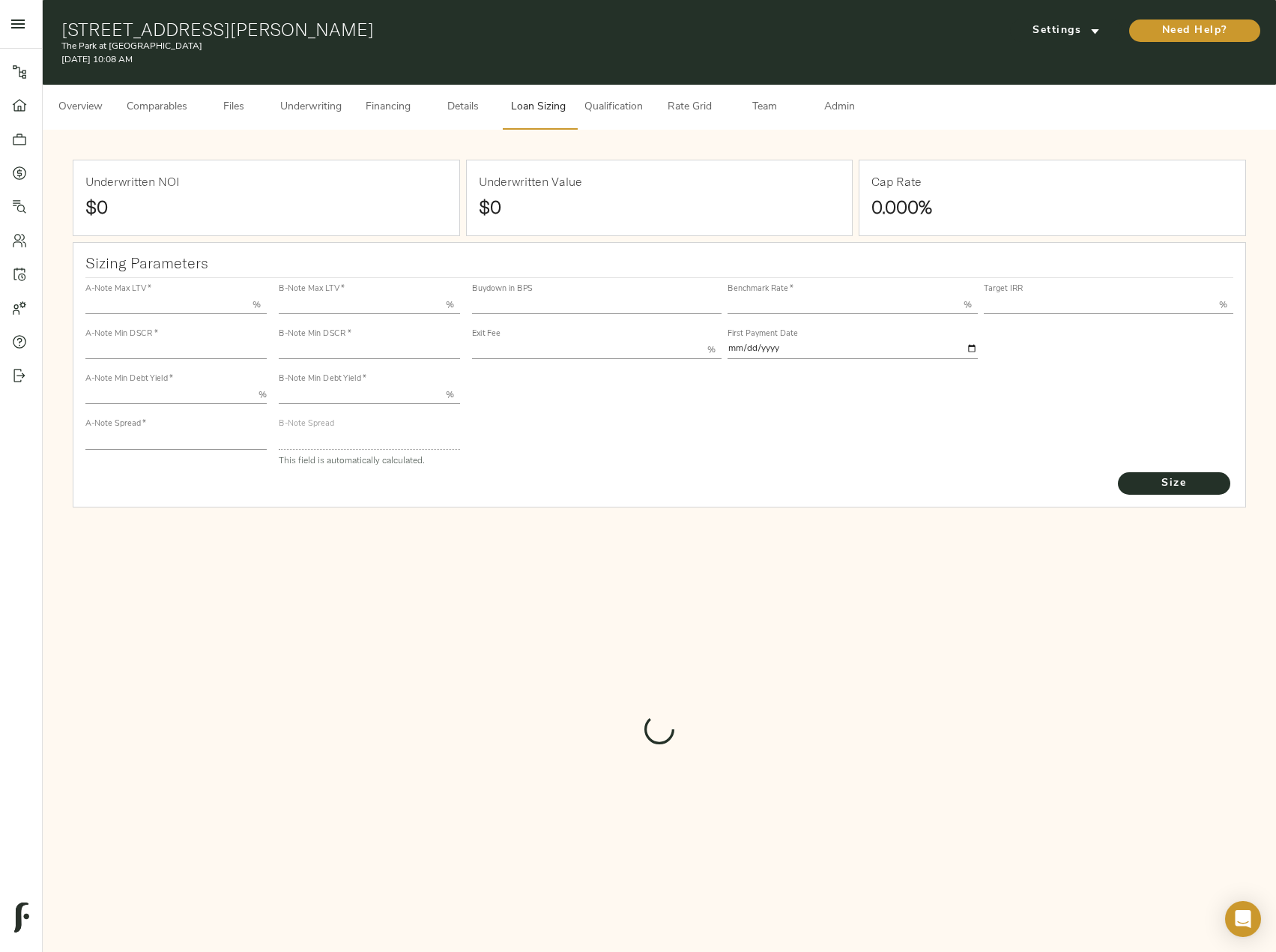
type input "55.000"
type input "1.4"
type input "10.00"
type input "220"
type input "80.000"
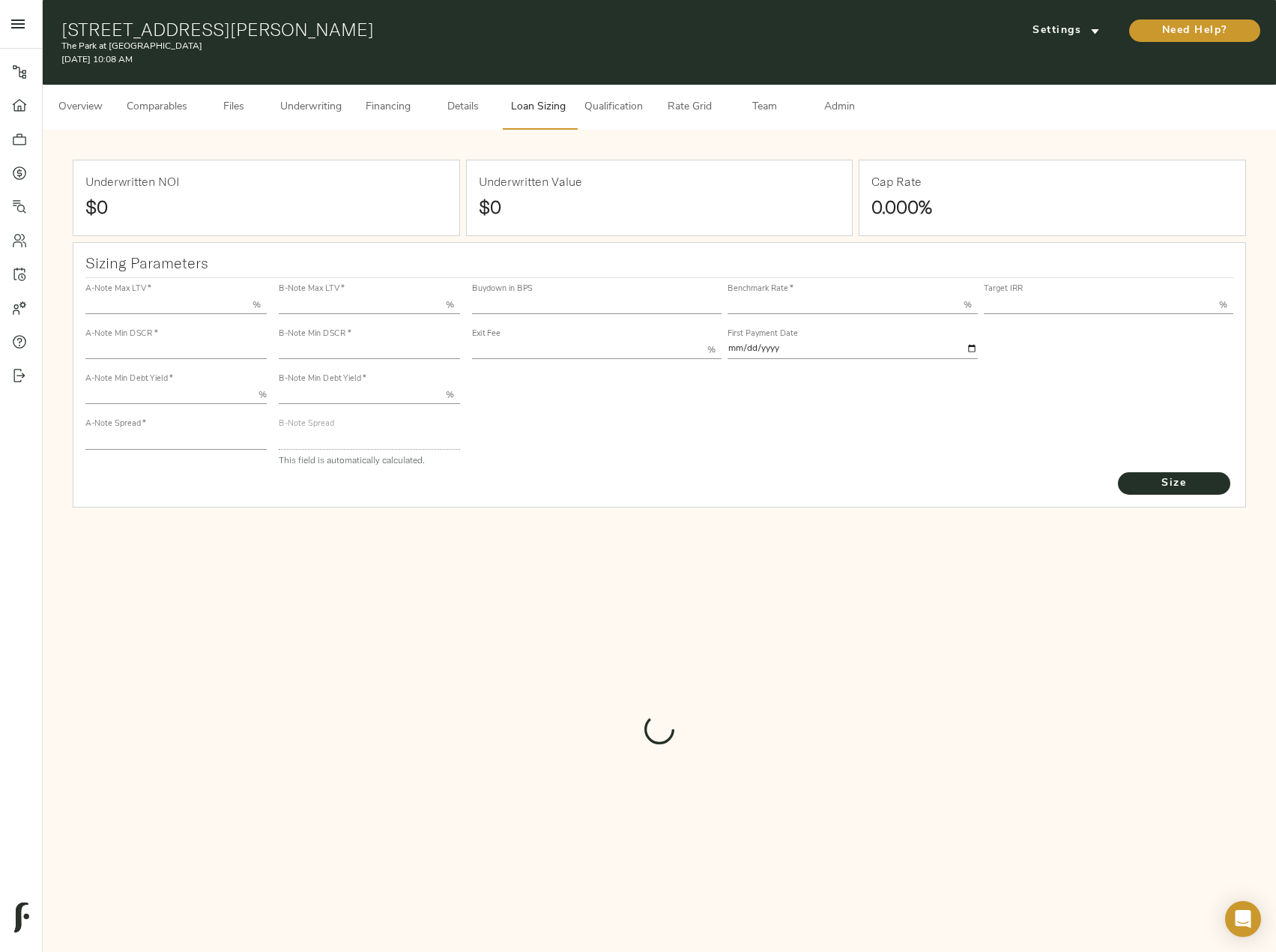
type input "1"
type input "2.00"
type input "829"
type input "0"
type input "3.68"
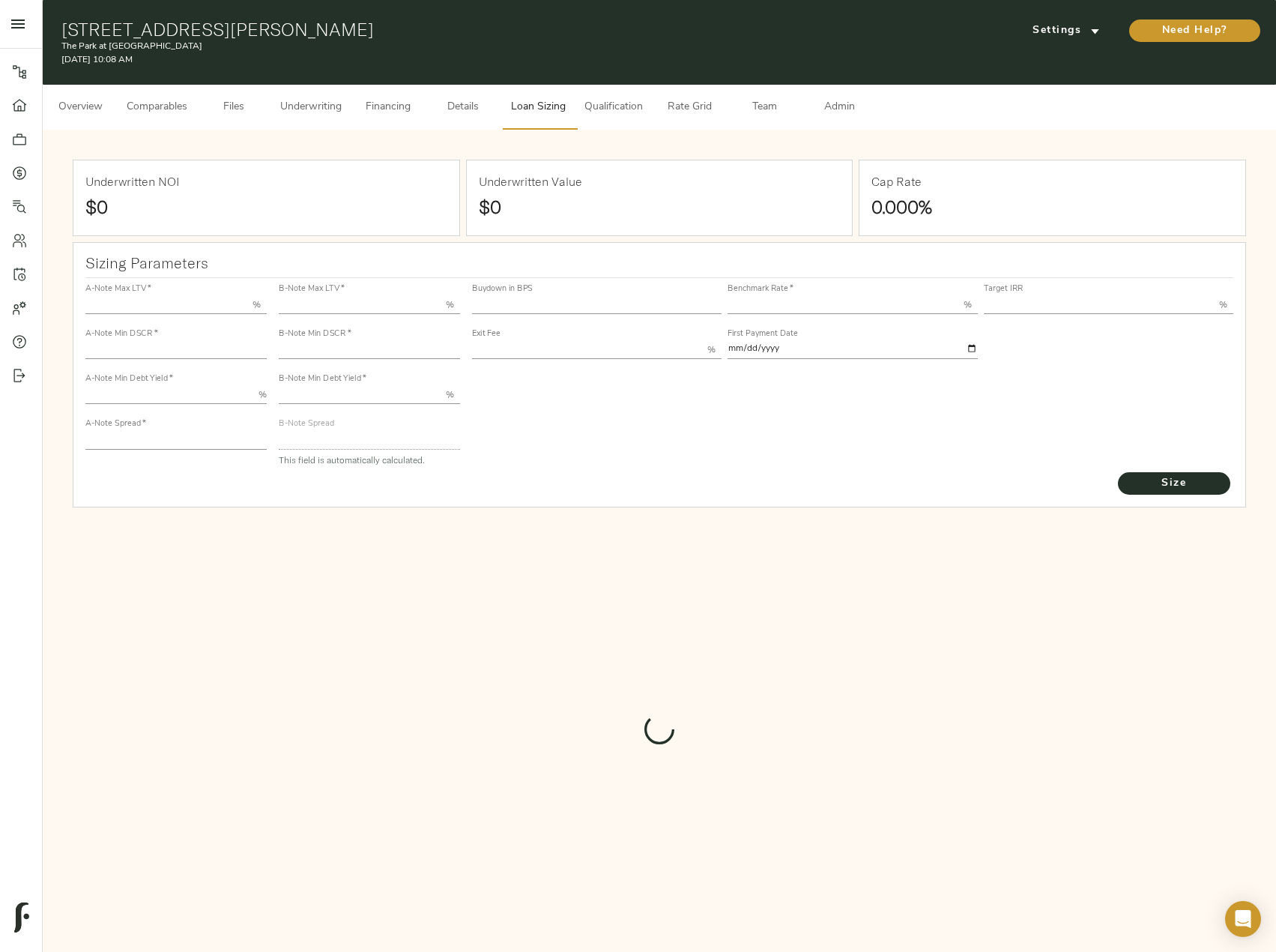
type input "13.00"
type input "1.00"
type input "2025-10-01"
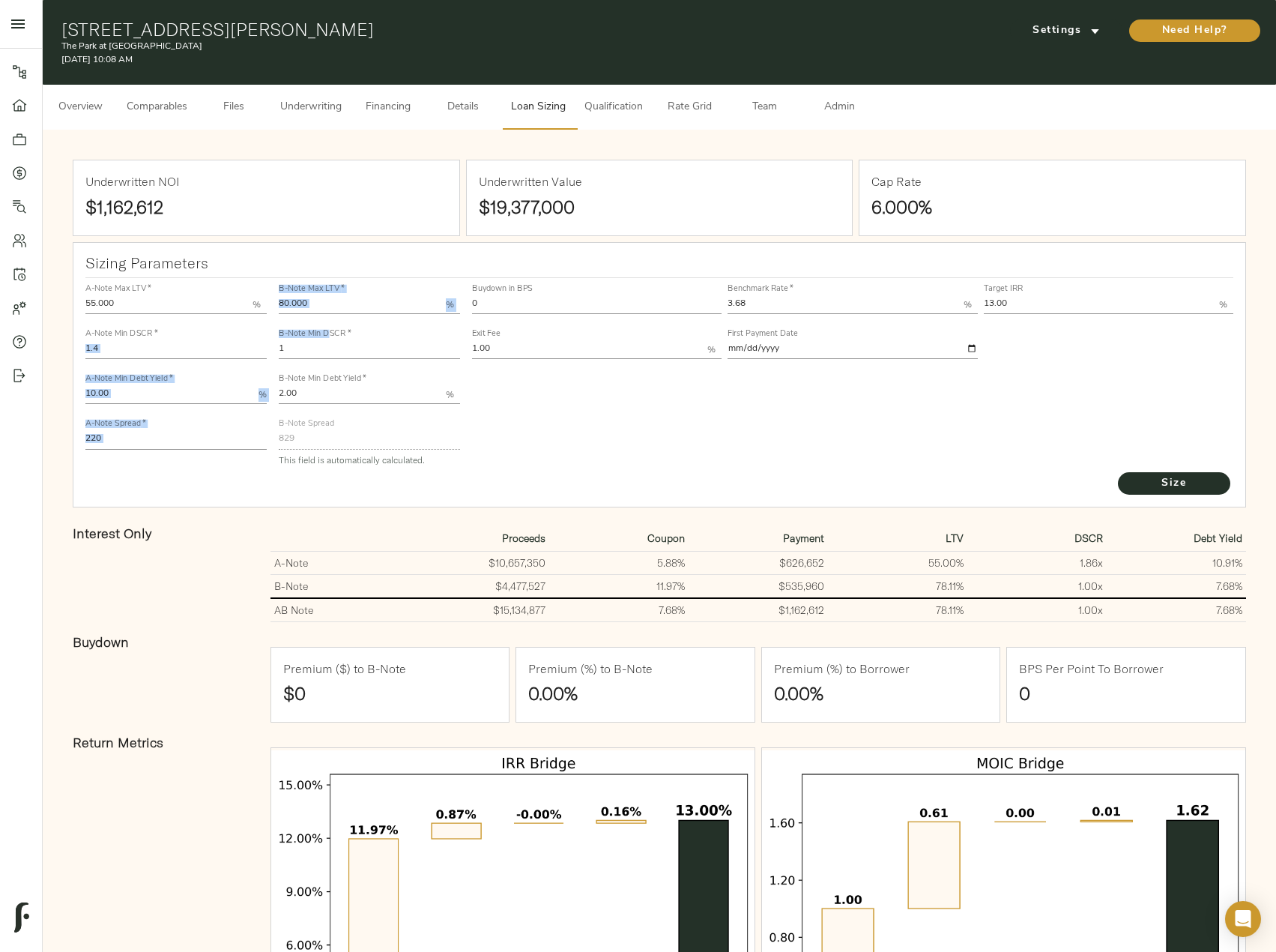
drag, startPoint x: 331, startPoint y: 338, endPoint x: 249, endPoint y: 338, distance: 82.0
click at [249, 338] on div "A-Note Max LTV   * 55.000 % A-Note Min DSCR   * 1.4 A-Note Min Debt Yield   * 1…" at bounding box center [660, 374] width 1161 height 205
click at [299, 353] on input "1" at bounding box center [370, 350] width 182 height 18
drag, startPoint x: 301, startPoint y: 351, endPoint x: 270, endPoint y: 345, distance: 31.6
click at [270, 345] on div "A-Note Max LTV   * 55.000 % A-Note Min DSCR   * 1.4 A-Note Min Debt Yield   * 1…" at bounding box center [660, 374] width 1161 height 205
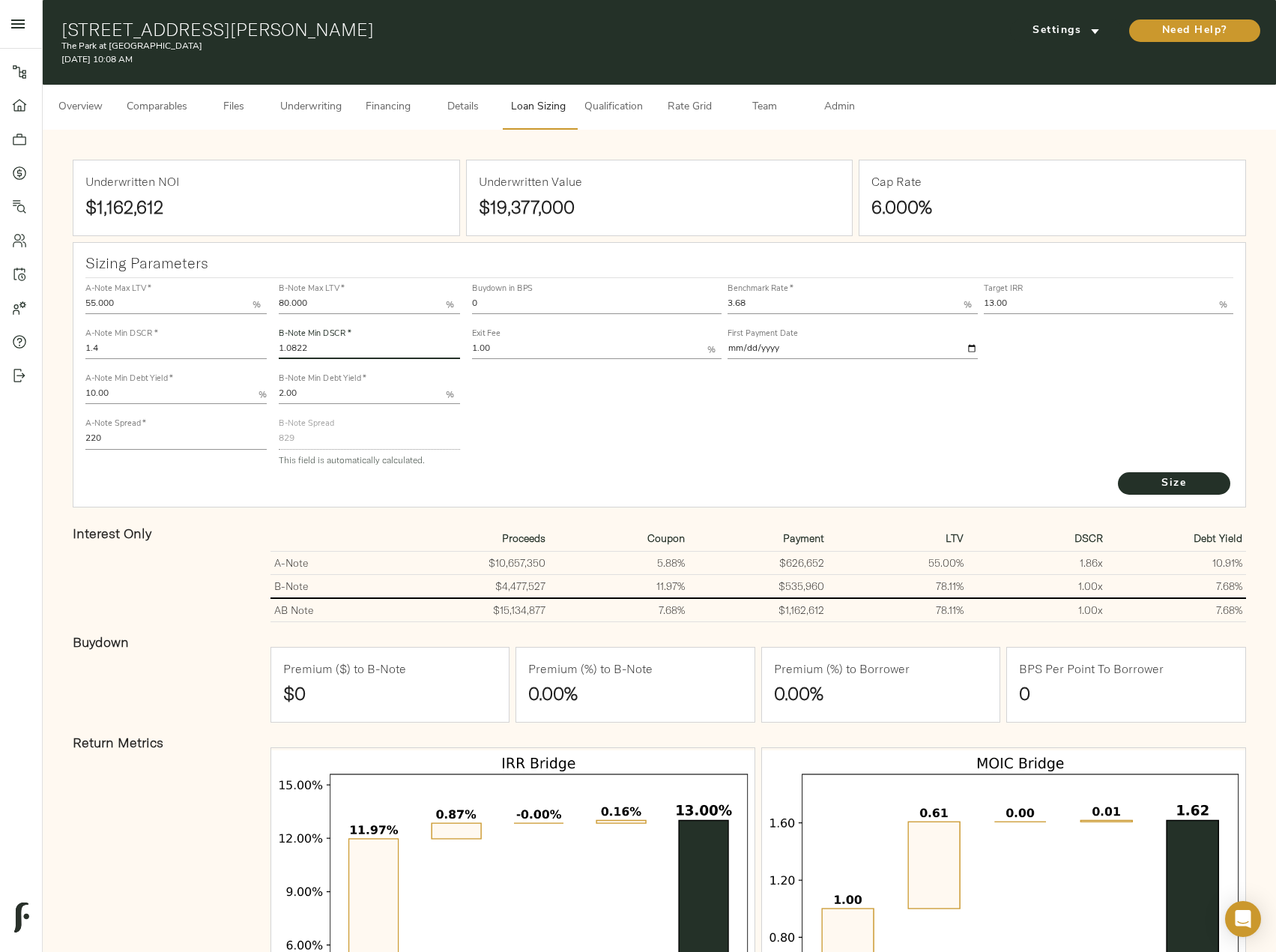
type input "1.0822"
click at [1118, 472] on button "Size" at bounding box center [1174, 483] width 112 height 22
drag, startPoint x: 500, startPoint y: 307, endPoint x: 486, endPoint y: 306, distance: 14.0
click at [486, 306] on input "0" at bounding box center [597, 305] width 250 height 18
drag, startPoint x: 486, startPoint y: 306, endPoint x: 456, endPoint y: 301, distance: 30.4
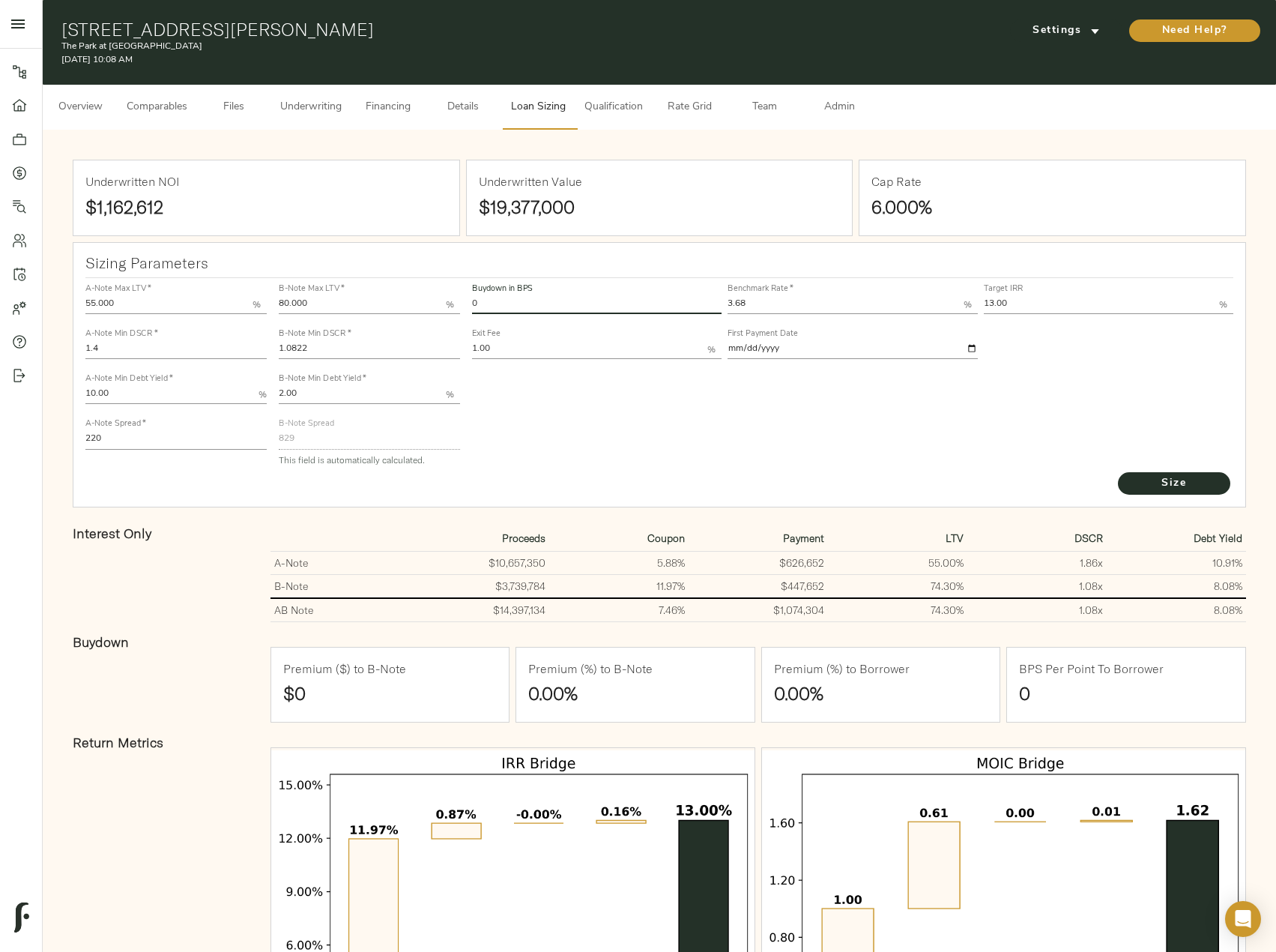
click at [456, 301] on div "A-Note Max LTV   * 55.000 % A-Note Min DSCR   * 1.4 A-Note Min Debt Yield   * 1…" at bounding box center [660, 374] width 1161 height 205
type input "30"
click at [1118, 472] on button "Size" at bounding box center [1174, 483] width 112 height 22
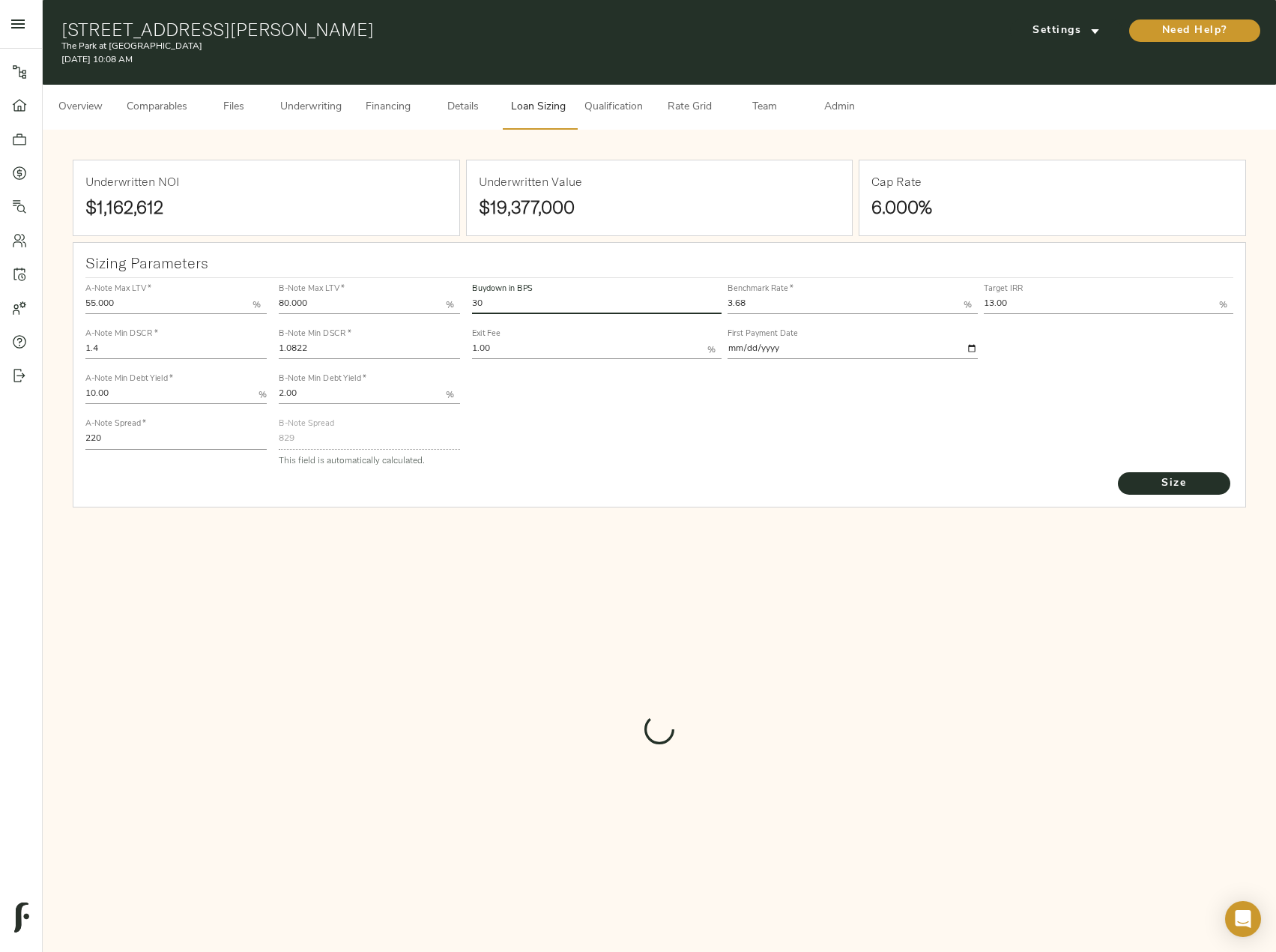
type input "662.7789245933745"
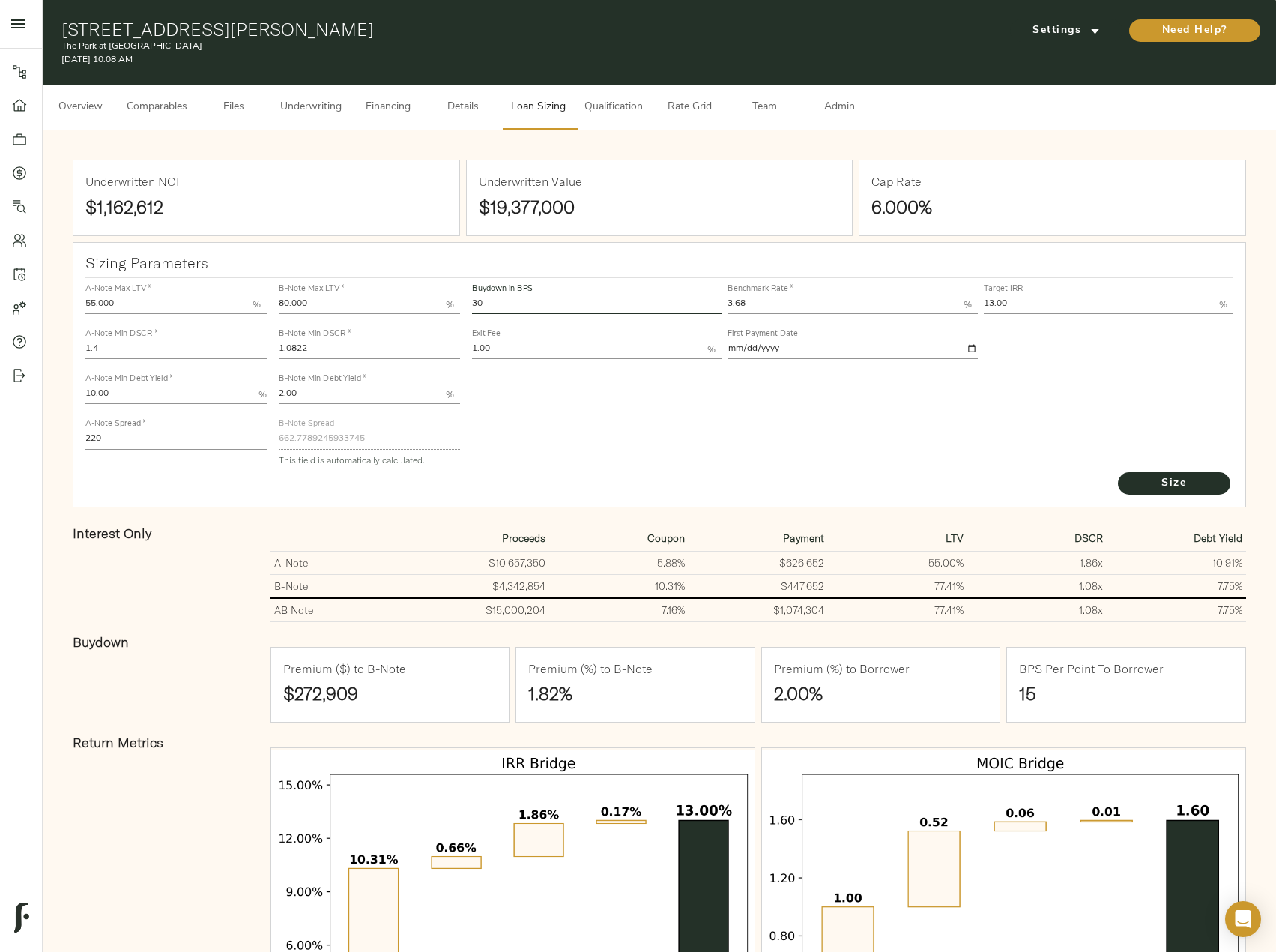
click at [319, 347] on input "1.0822" at bounding box center [370, 350] width 182 height 18
click at [1197, 483] on span "Size" at bounding box center [1174, 483] width 83 height 19
click at [313, 114] on span "Underwriting" at bounding box center [310, 107] width 61 height 19
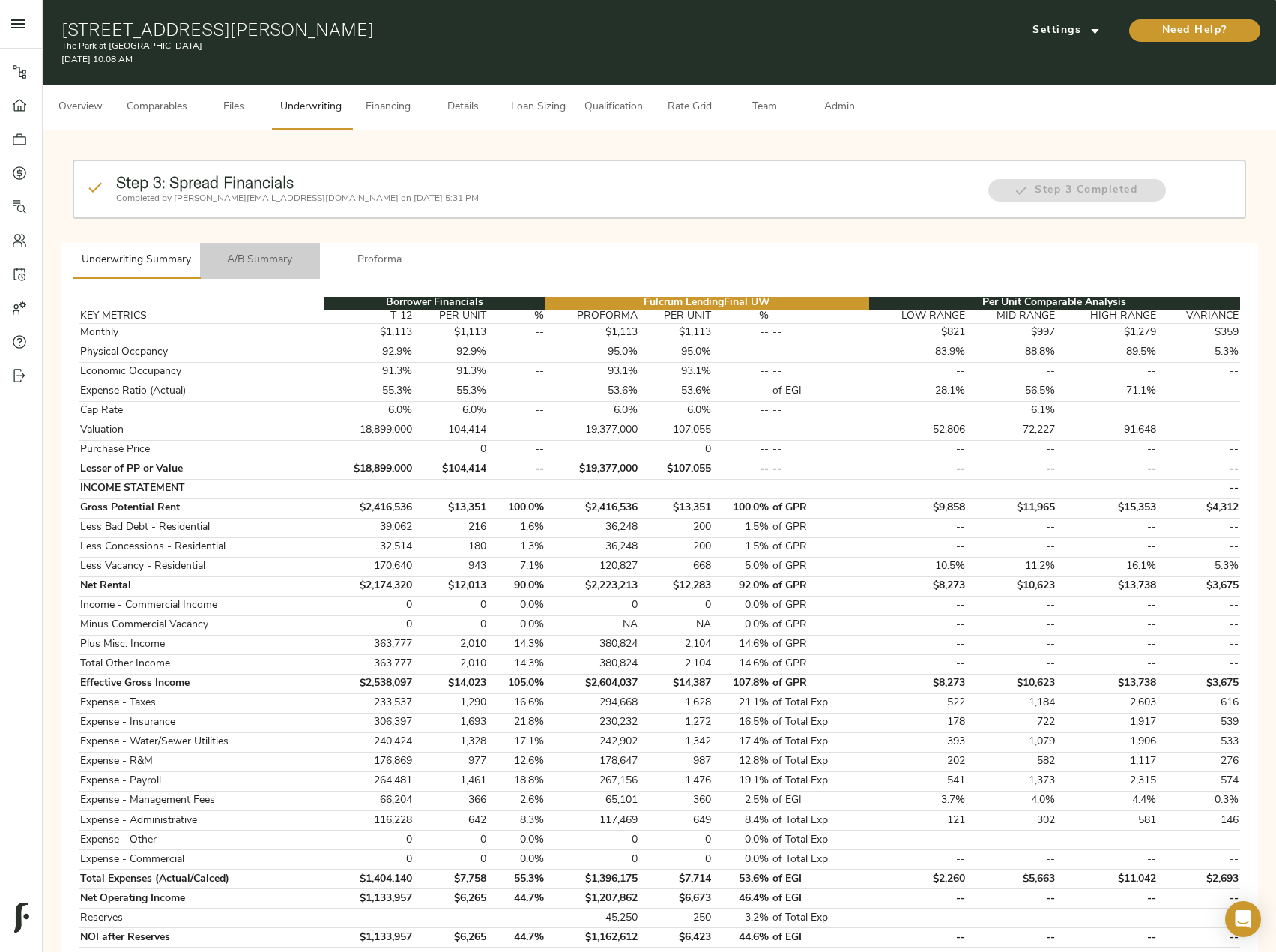
click at [253, 254] on span "A/B Summary" at bounding box center [259, 260] width 101 height 19
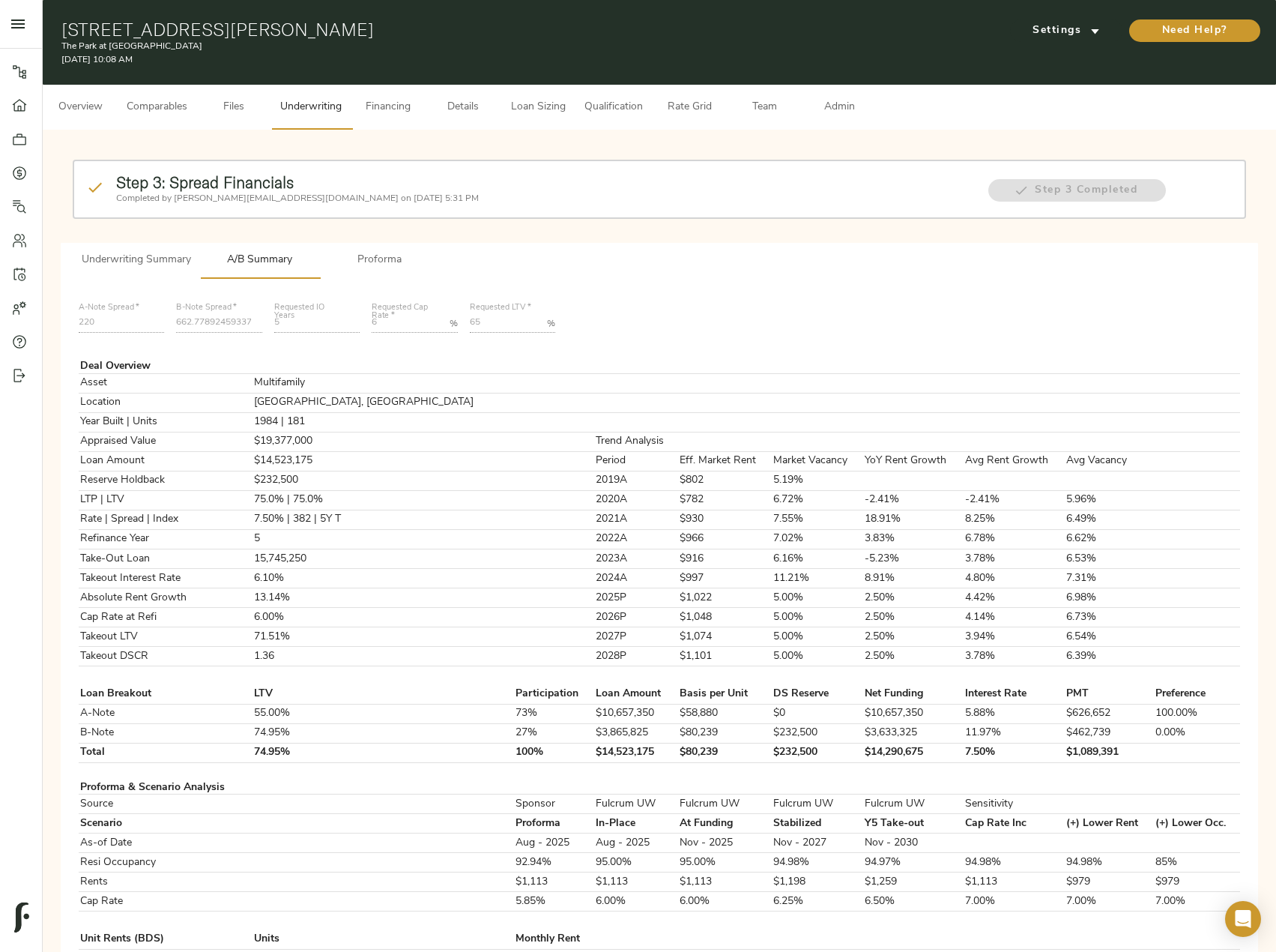
click at [142, 246] on button "Underwriting Summary" at bounding box center [137, 261] width 128 height 36
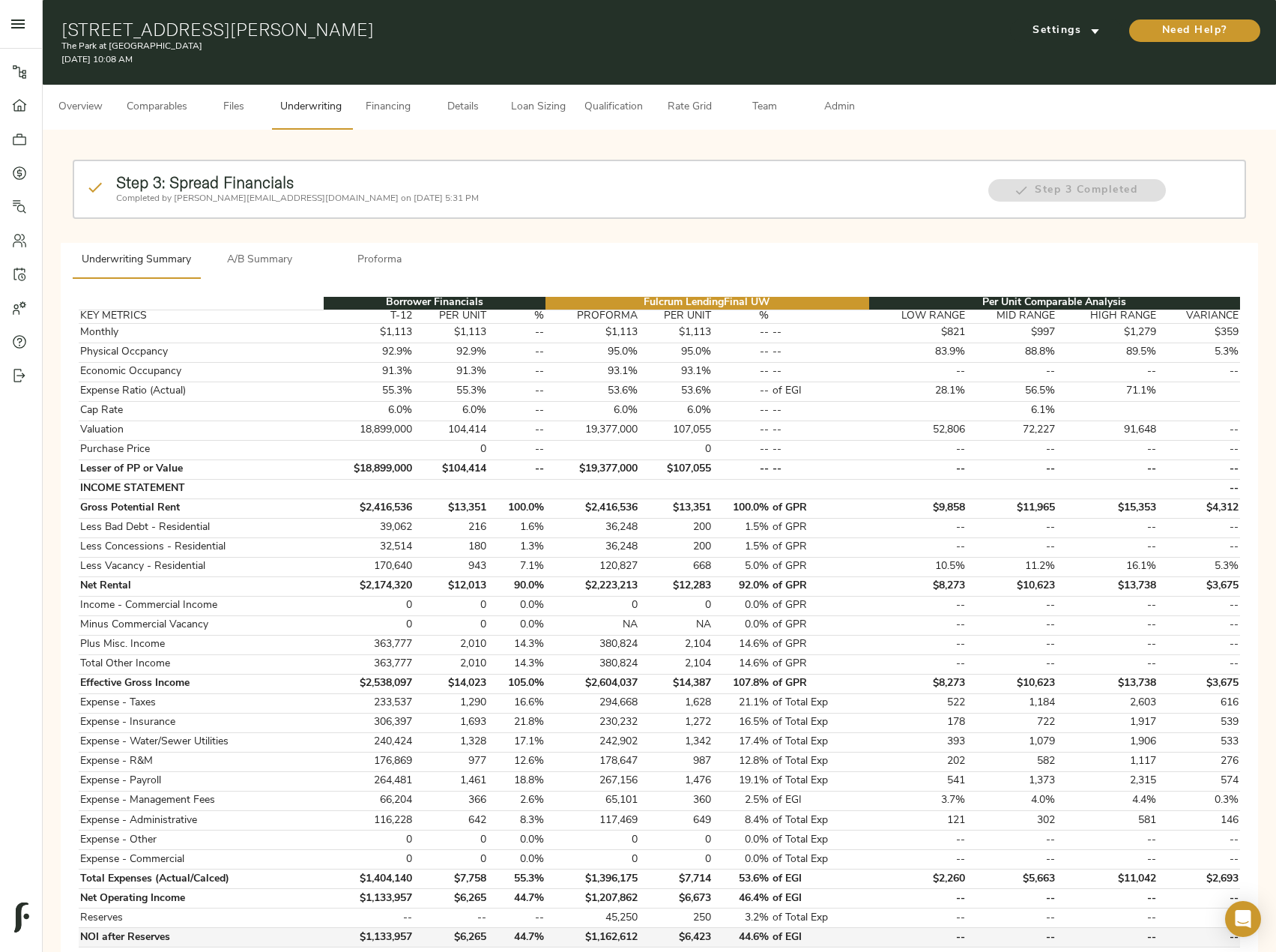
scroll to position [447, 0]
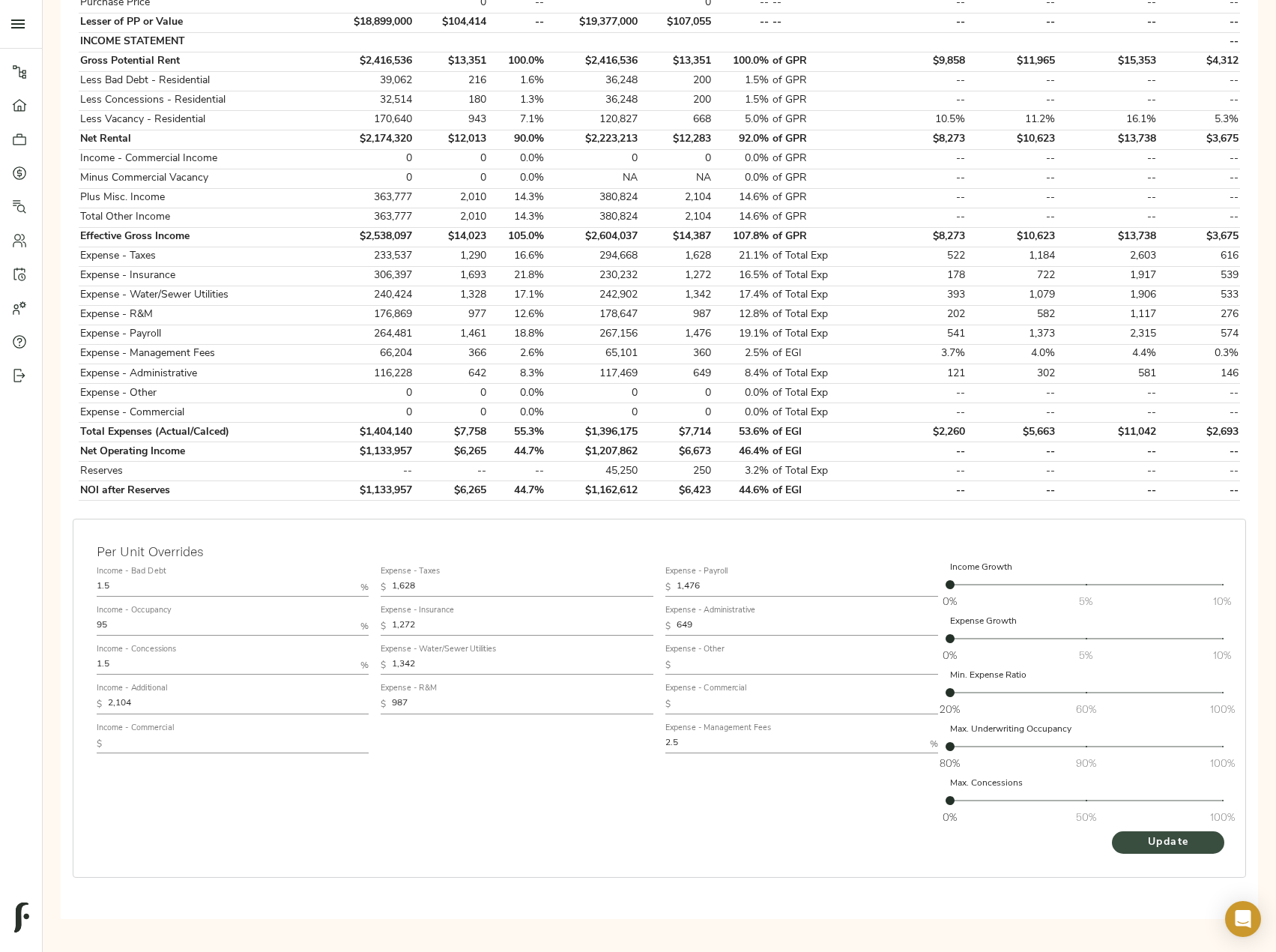
click at [1174, 840] on span "Update" at bounding box center [1168, 842] width 83 height 19
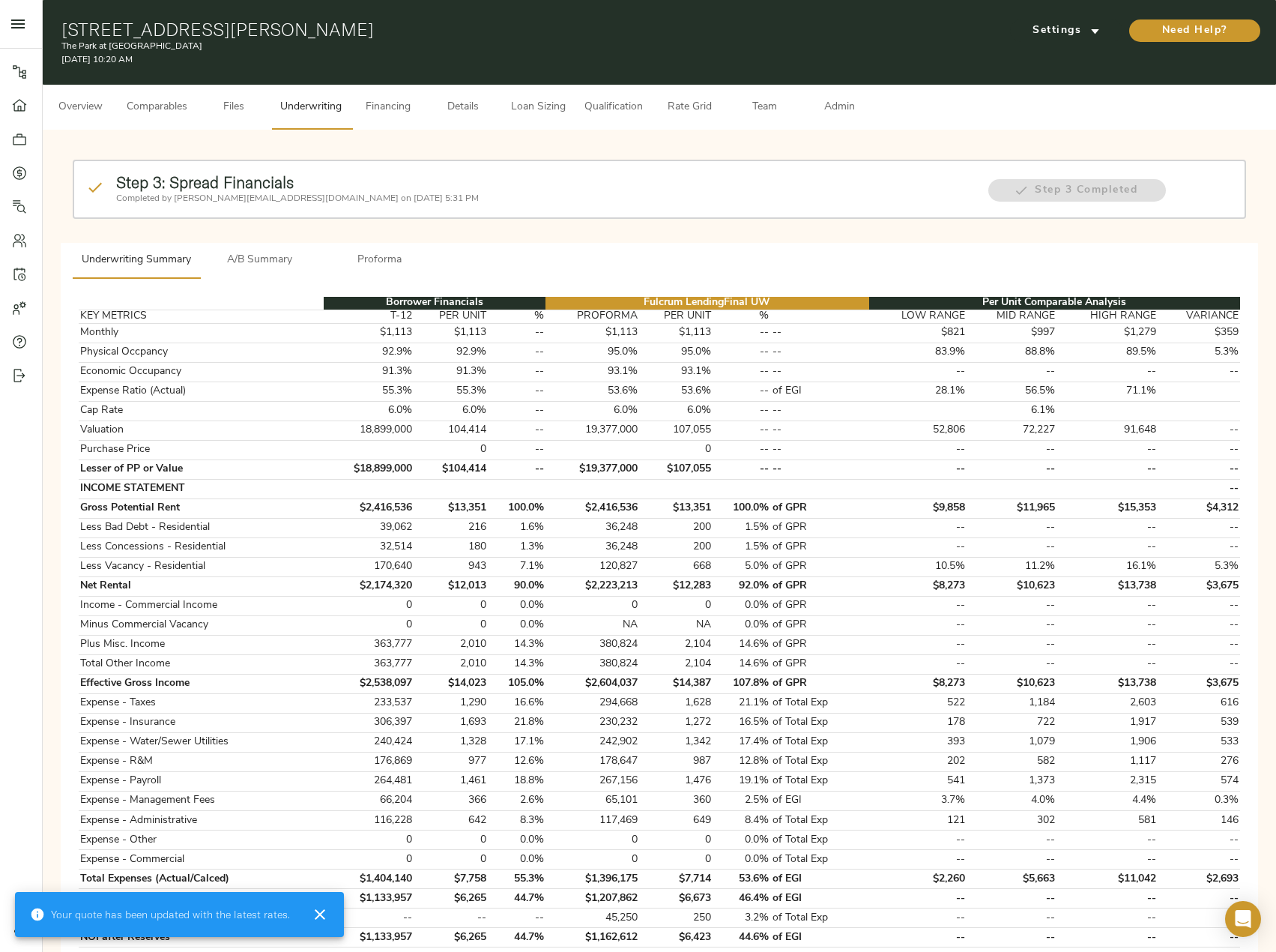
click at [573, 104] on button "Loan Sizing" at bounding box center [538, 106] width 75 height 45
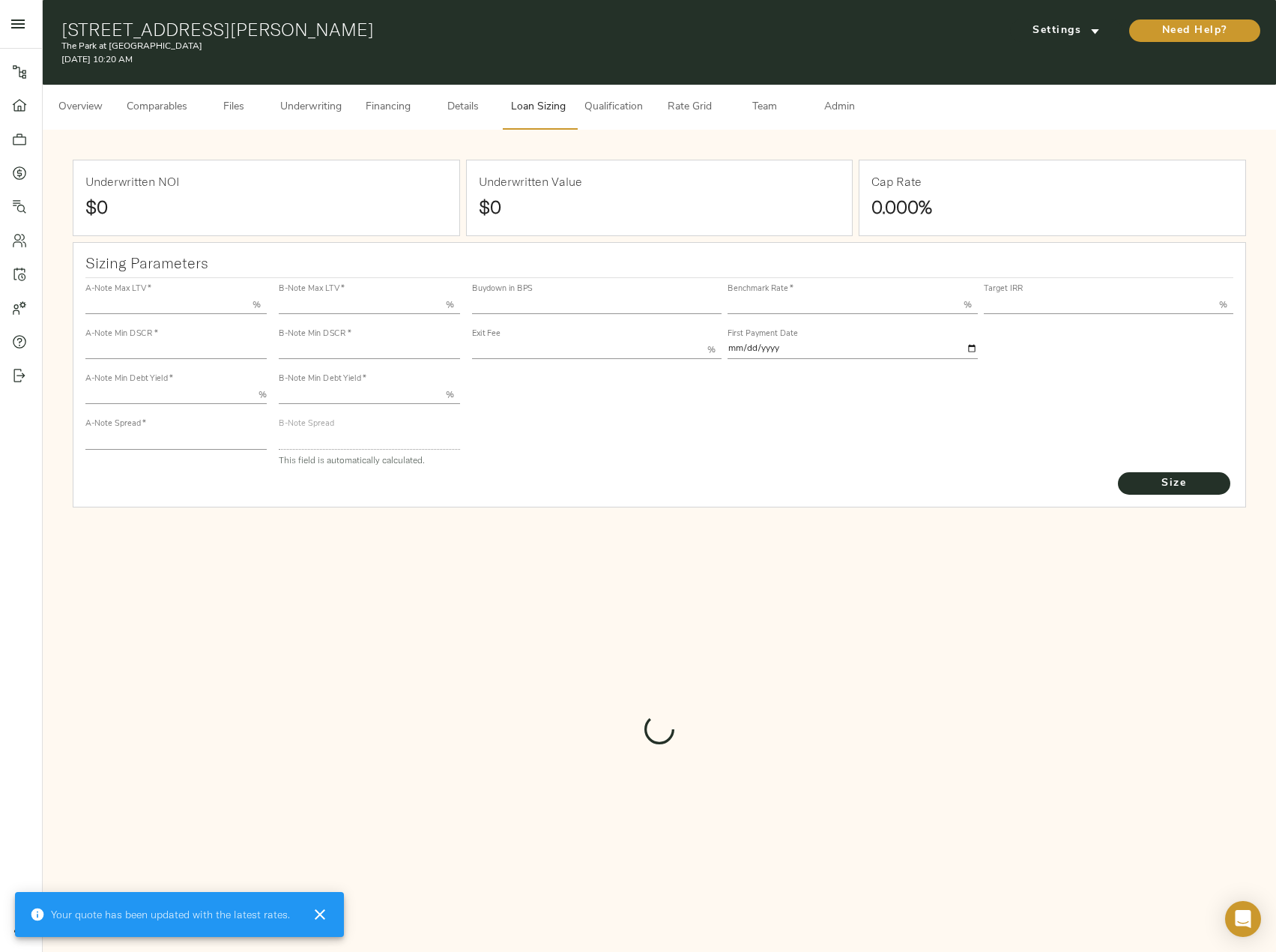
type input "55.000"
type input "1.4"
type input "10.00"
type input "220"
type input "80.000"
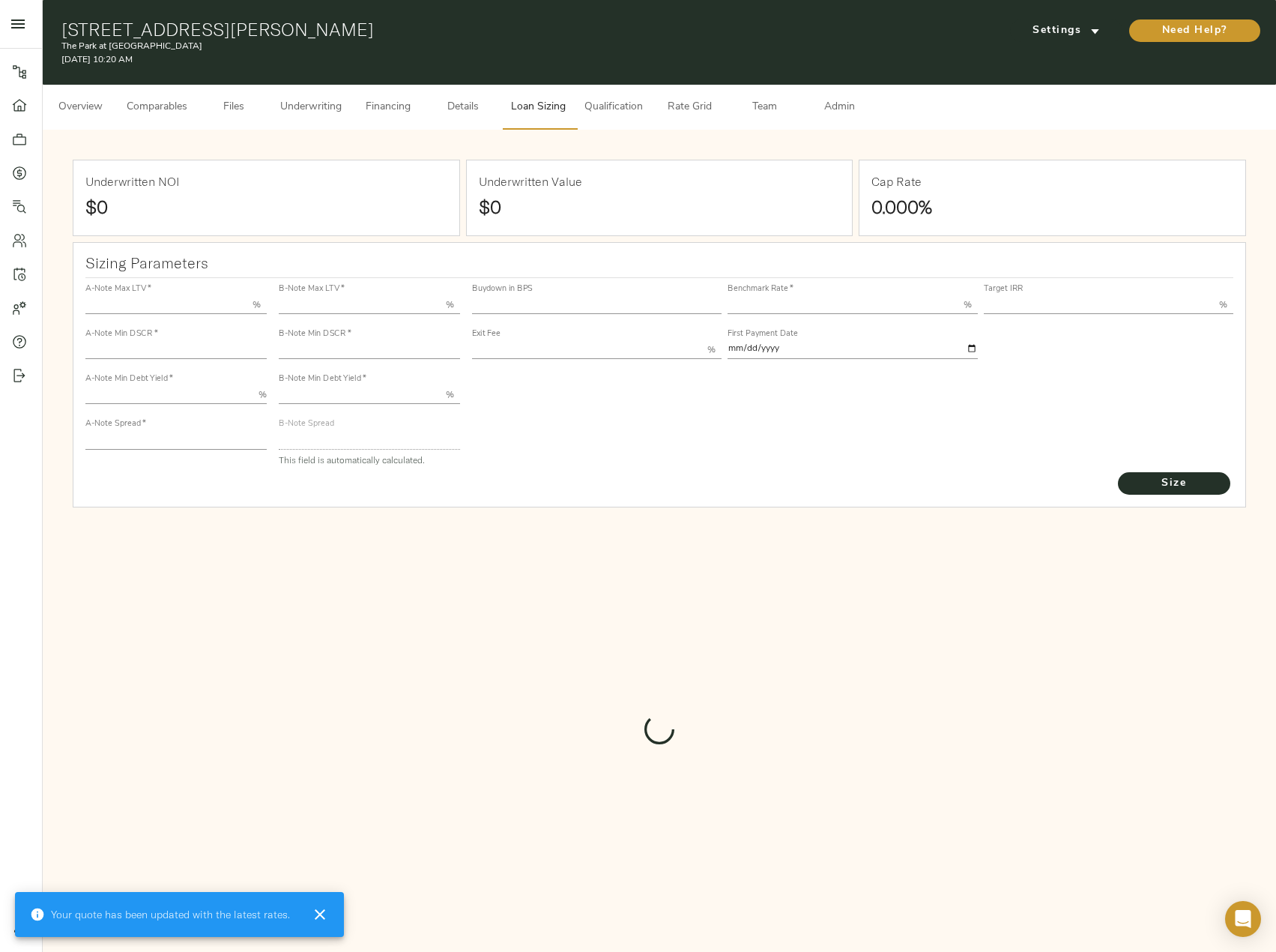
type input "1.0822"
type input "2.00"
type input "662.7789245933745"
type input "30"
type input "3.68"
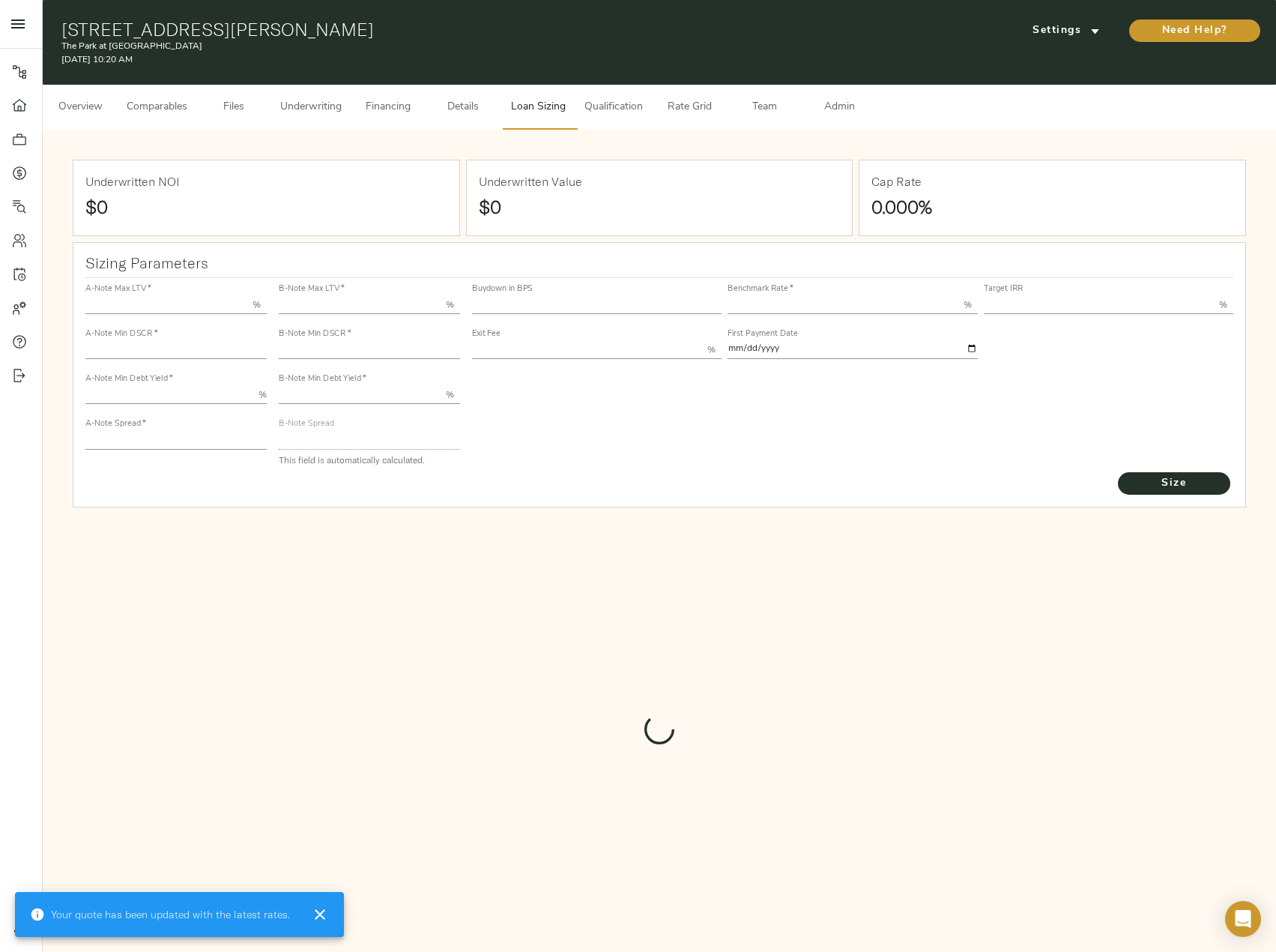
type input "13.00"
type input "1.00"
type input "2025-10-01"
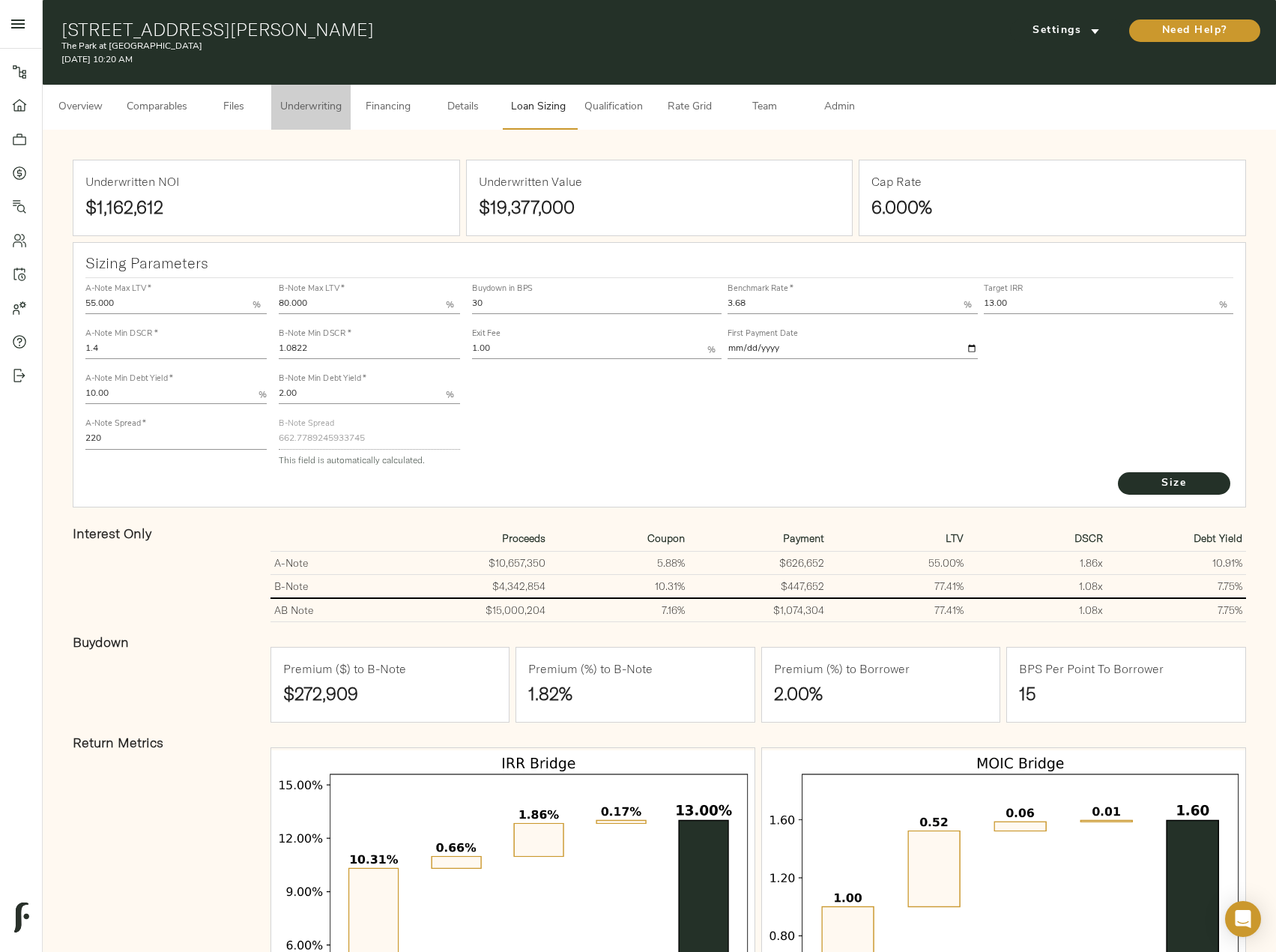
click at [289, 103] on span "Underwriting" at bounding box center [310, 107] width 61 height 19
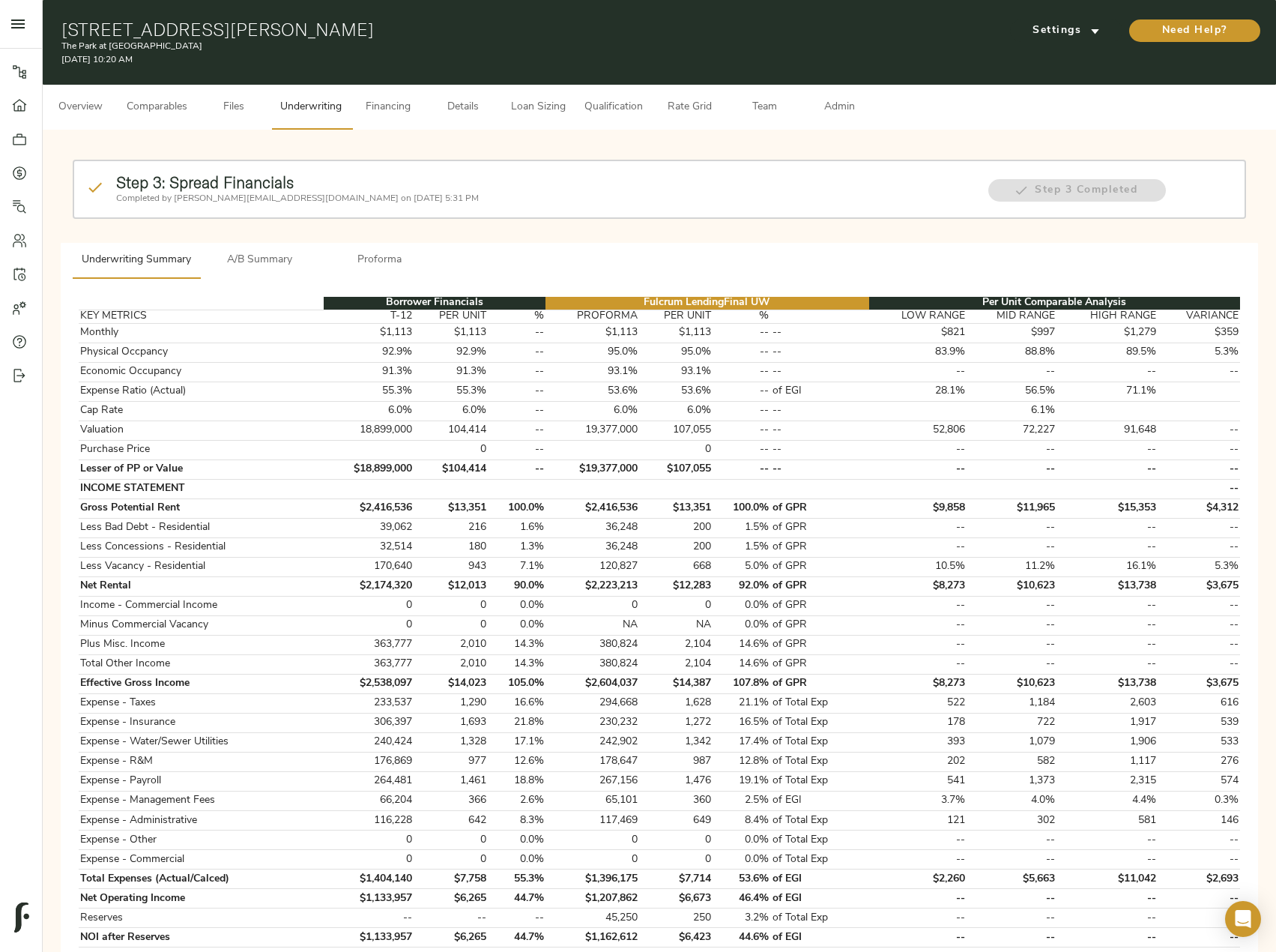
click at [252, 252] on span "A/B Summary" at bounding box center [259, 260] width 101 height 19
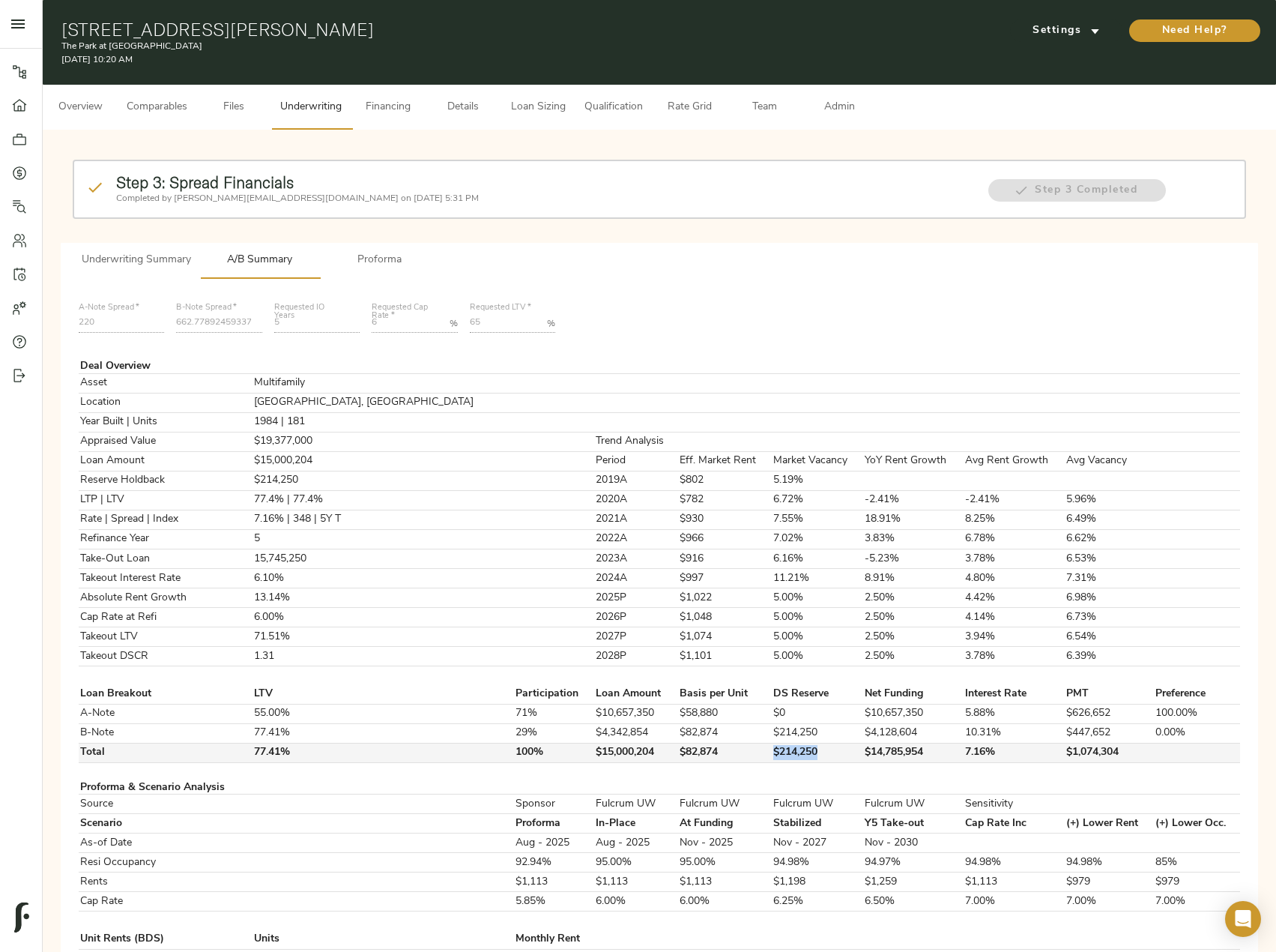
drag, startPoint x: 755, startPoint y: 749, endPoint x: 701, endPoint y: 752, distance: 54.1
click at [772, 752] on td "$214,250" at bounding box center [818, 752] width 92 height 20
copy td "$214,250"
click at [87, 104] on span "Overview" at bounding box center [80, 107] width 57 height 19
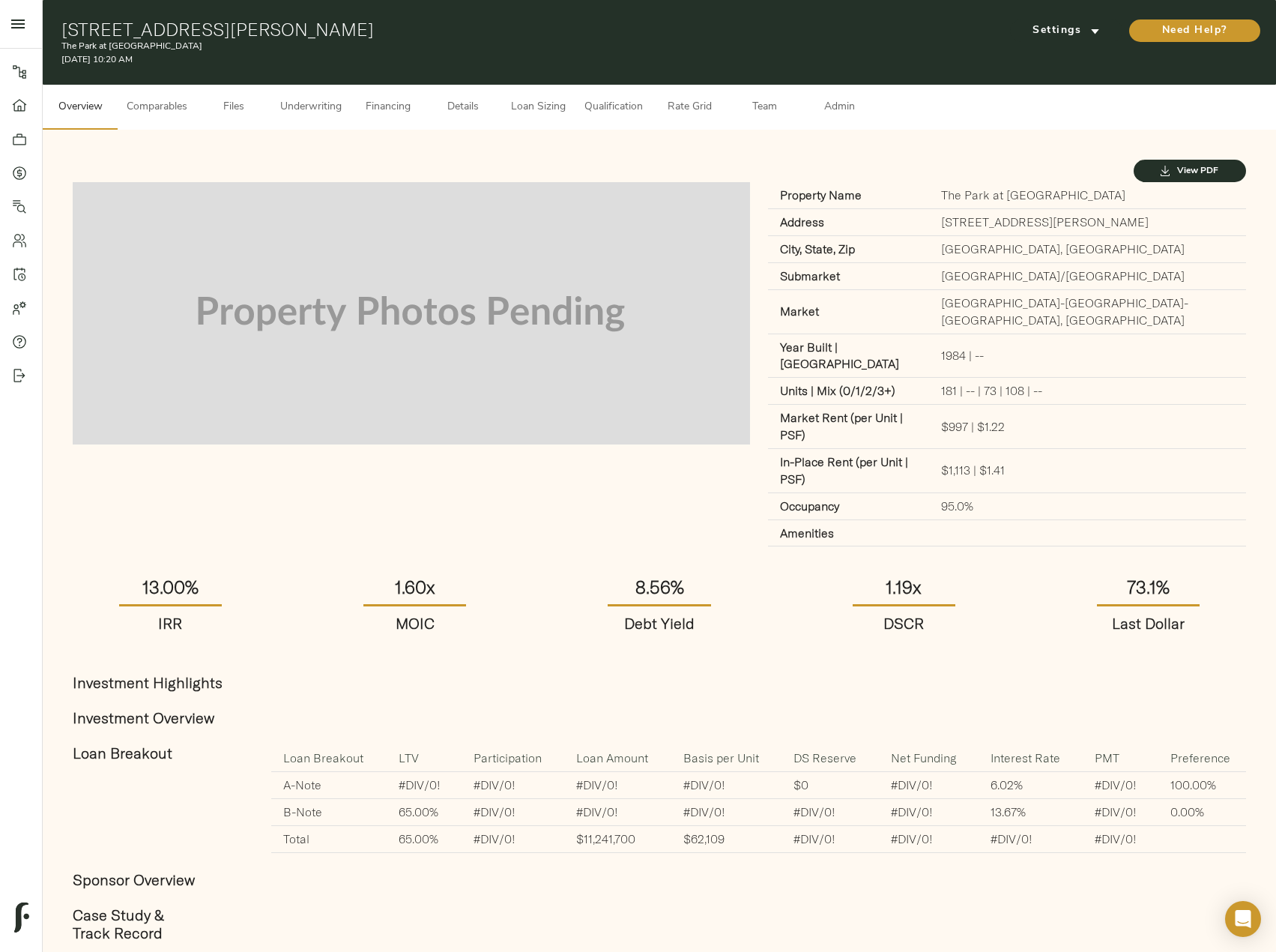
click at [151, 105] on span "Comparables" at bounding box center [157, 107] width 61 height 19
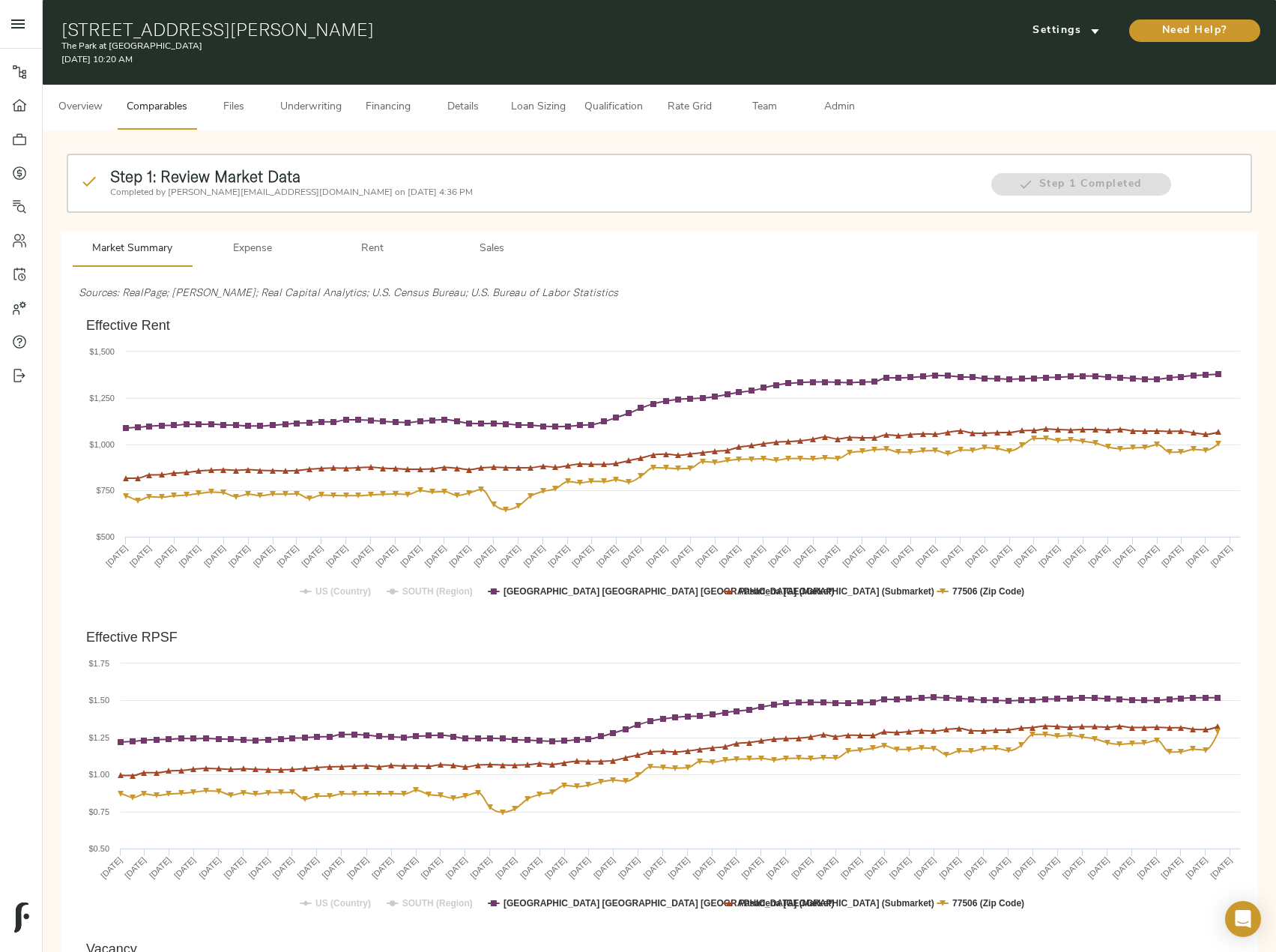
click at [496, 238] on button "Sales" at bounding box center [492, 249] width 119 height 36
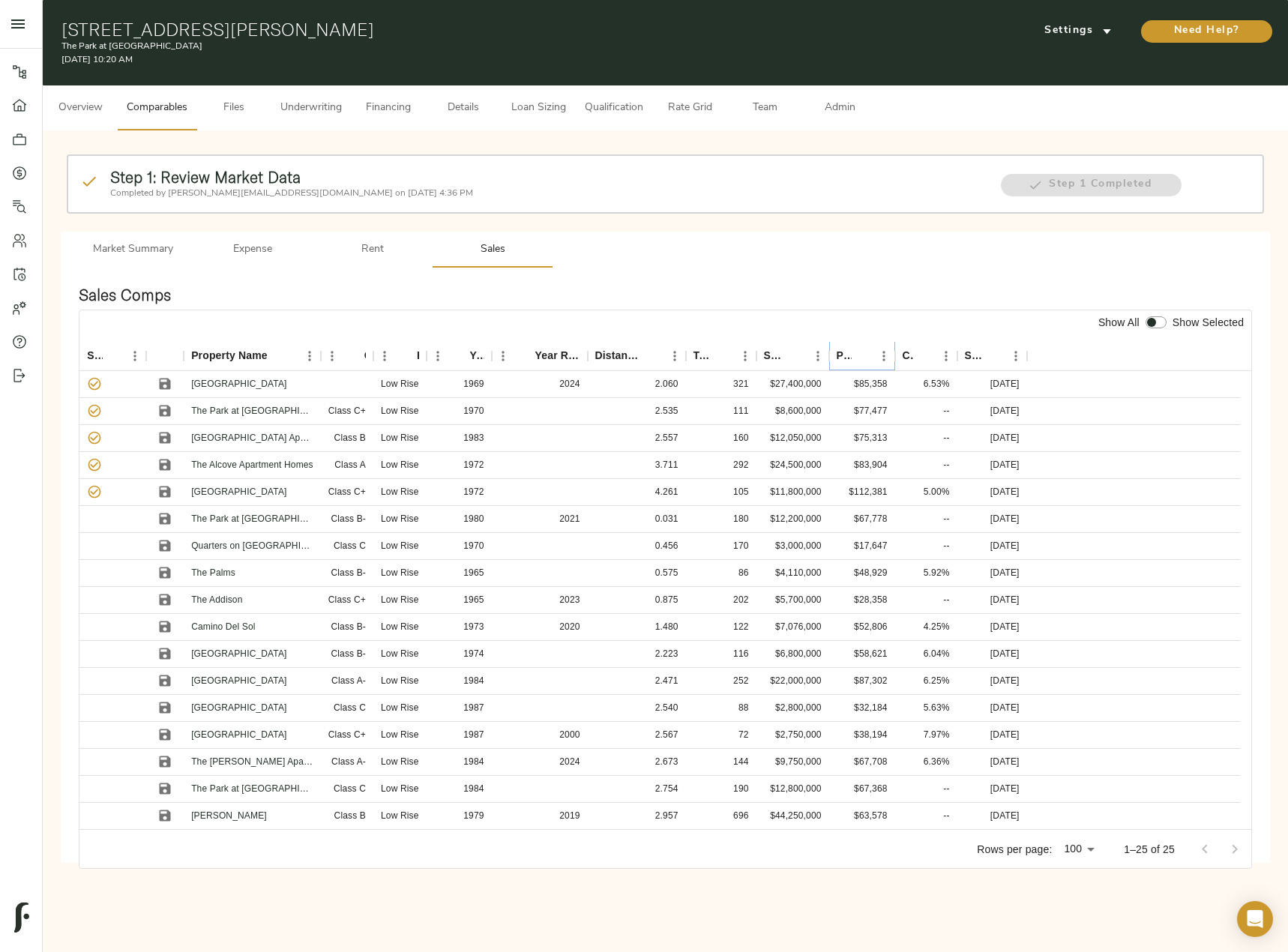
click at [853, 354] on button "Sort" at bounding box center [862, 356] width 21 height 21
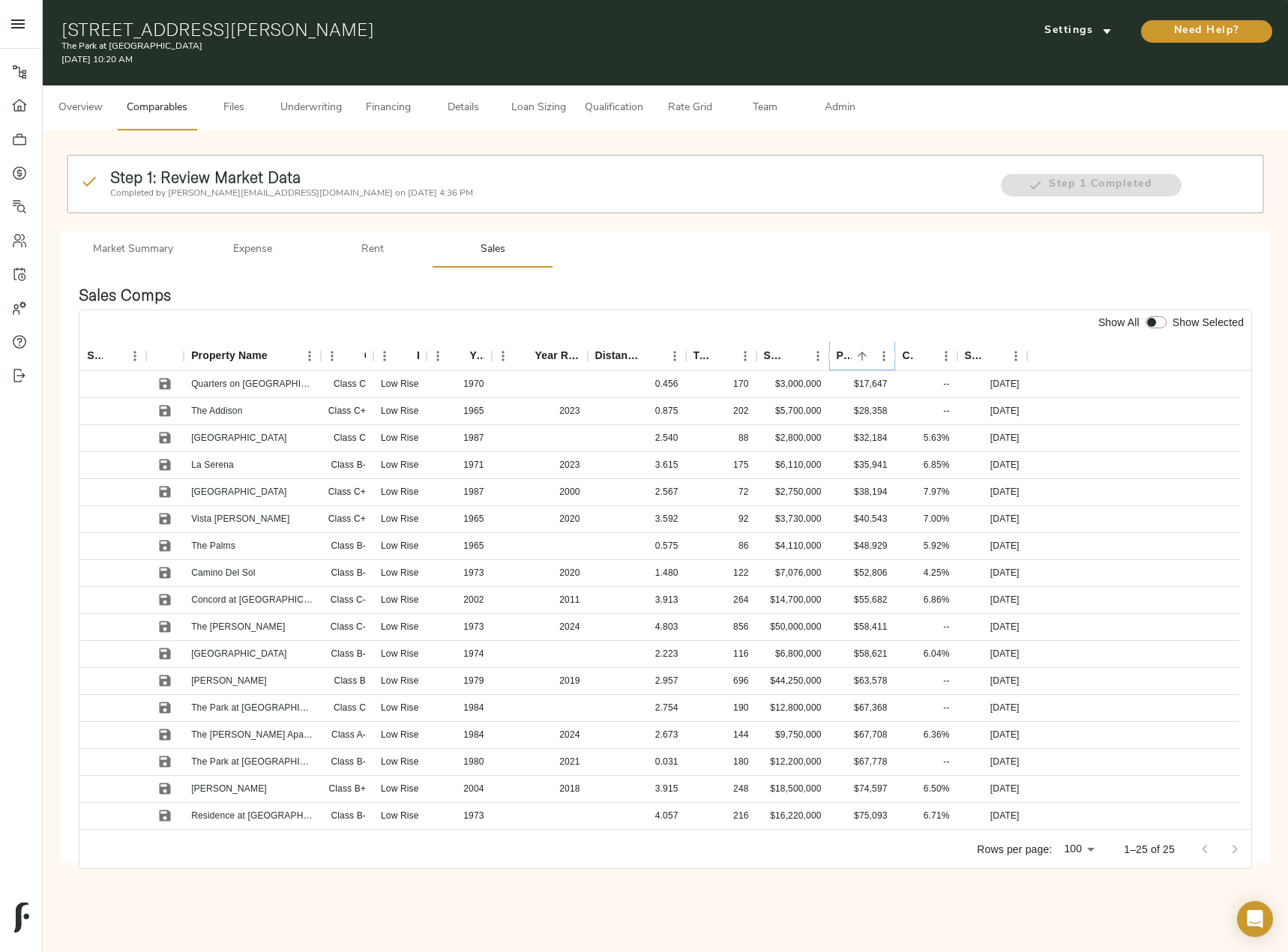
click at [856, 354] on icon "Sort" at bounding box center [861, 356] width 13 height 13
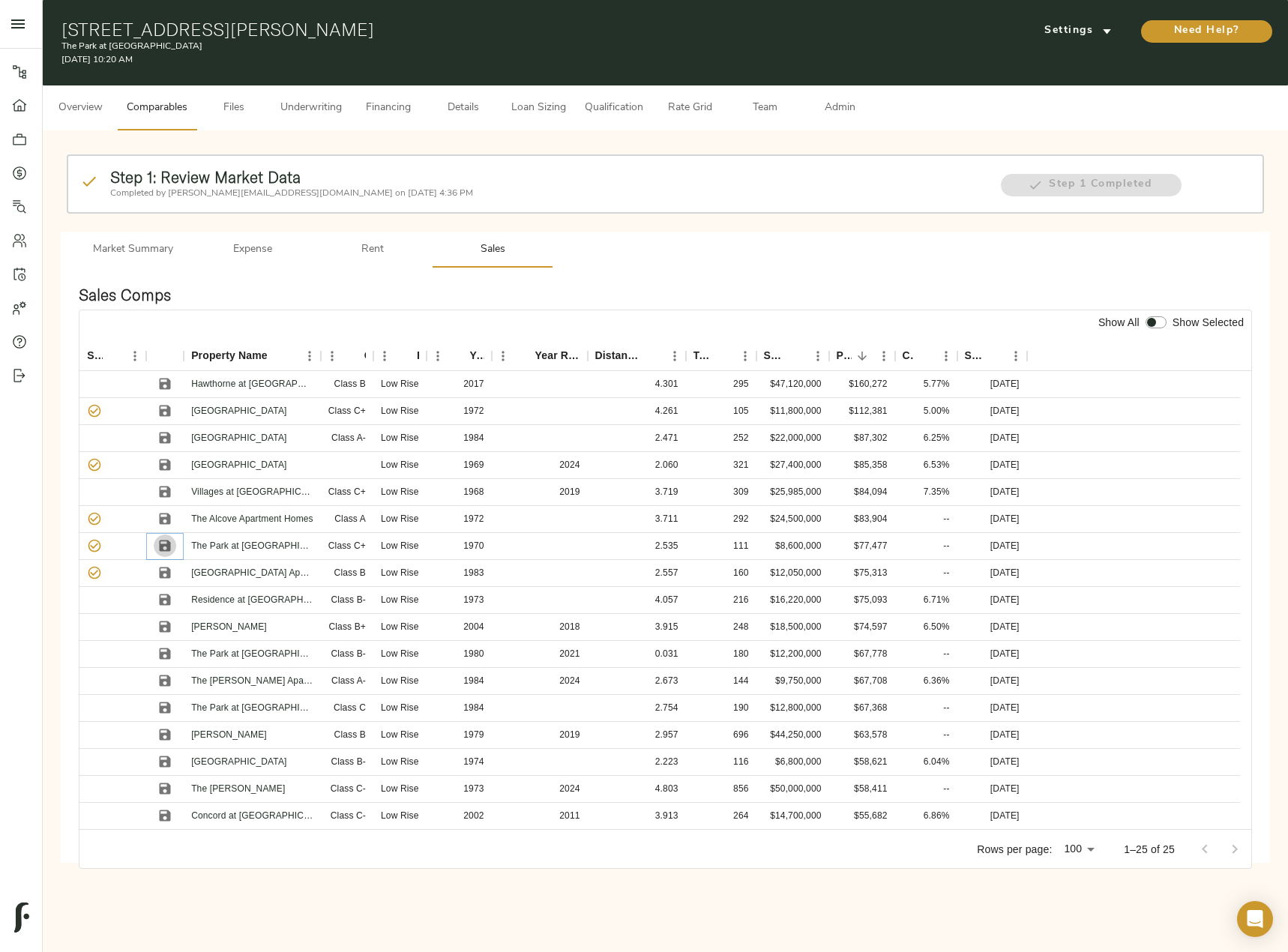
click at [165, 543] on icon "Save" at bounding box center [165, 545] width 15 height 15
click at [158, 439] on icon "Save" at bounding box center [165, 437] width 15 height 15
click at [1153, 322] on input "checkbox" at bounding box center [1151, 322] width 36 height 12
checkbox input "true"
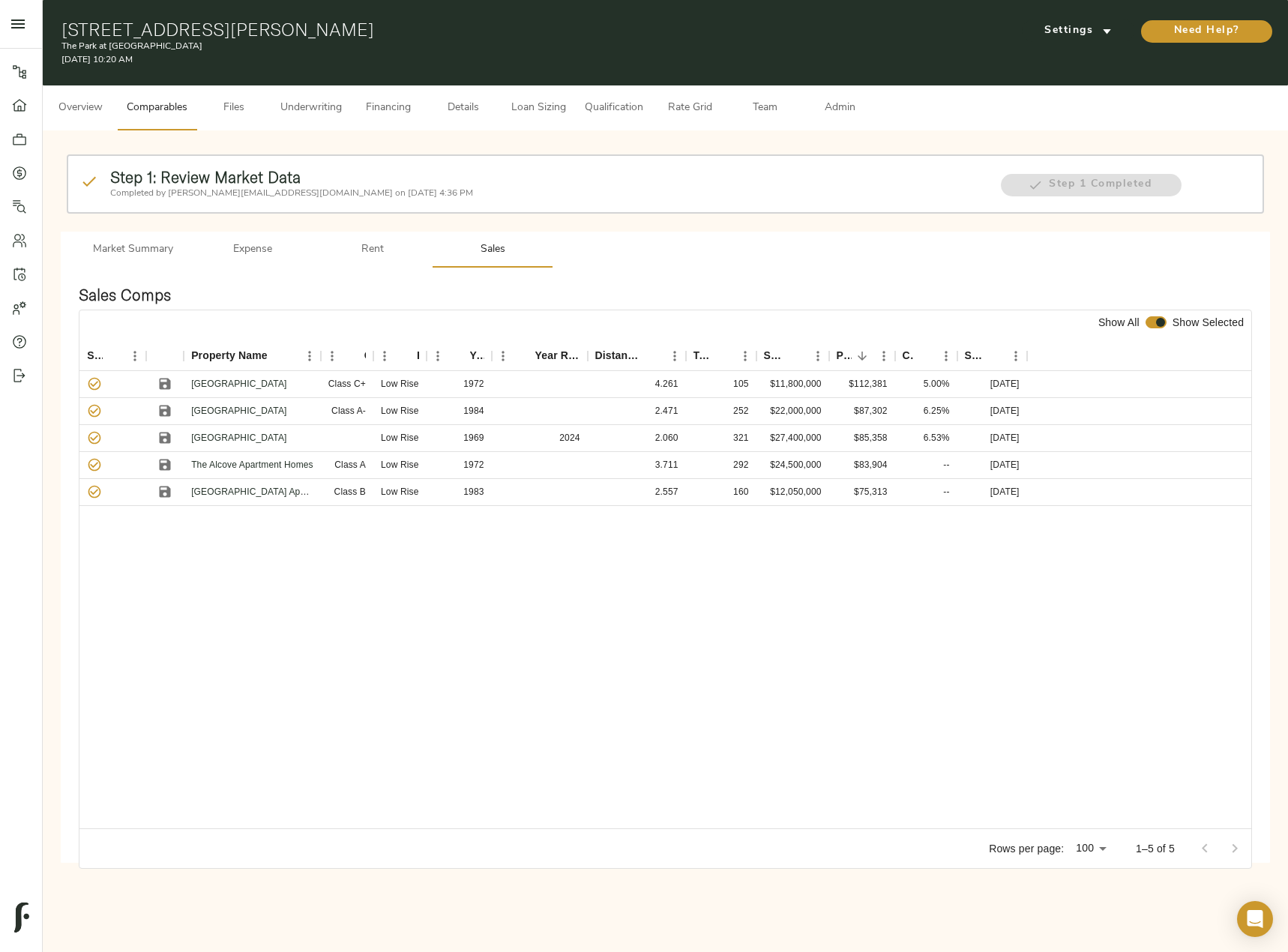
click at [837, 111] on span "Admin" at bounding box center [839, 108] width 57 height 19
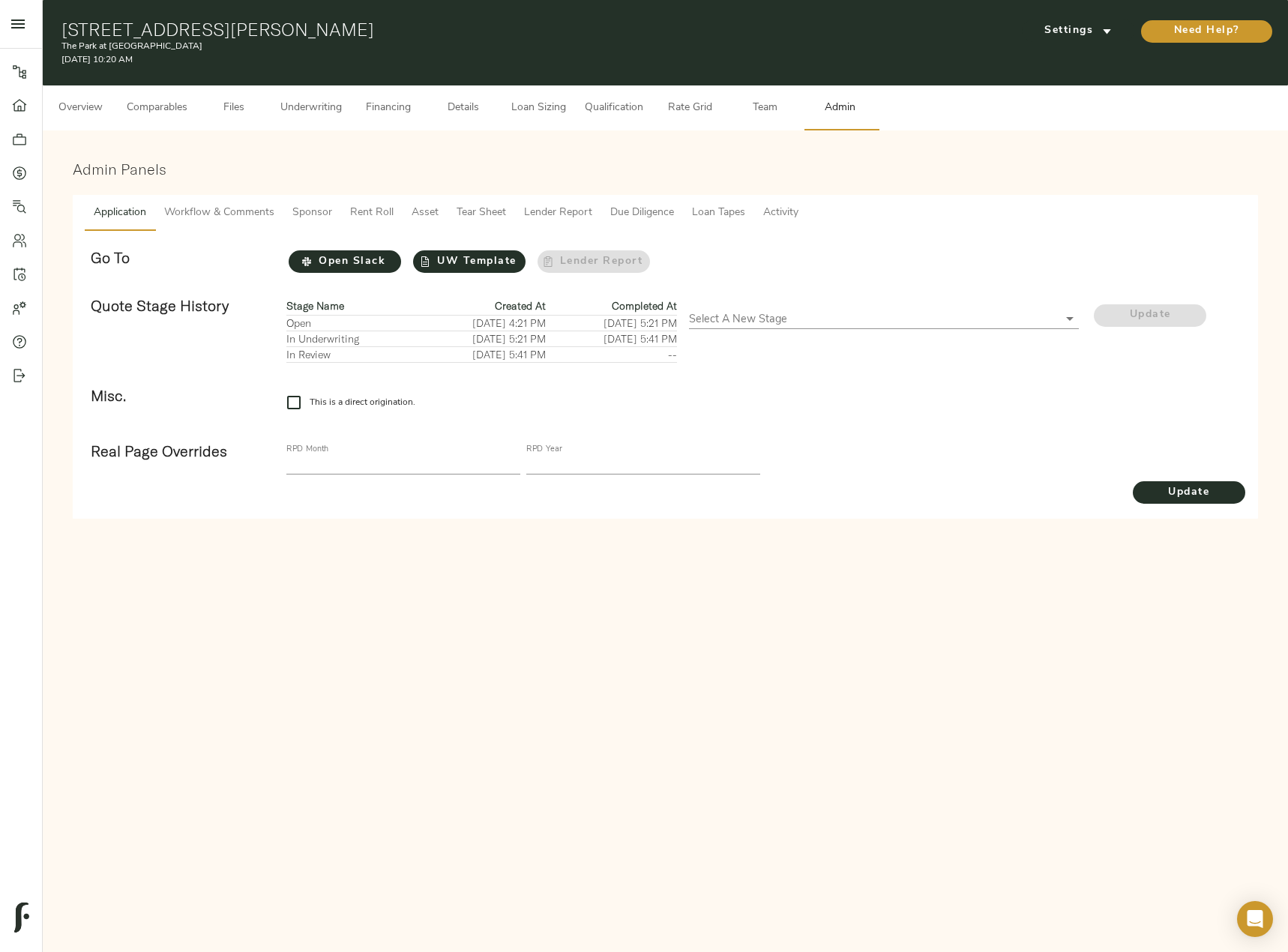
click at [568, 214] on span "Lender Report" at bounding box center [558, 213] width 68 height 19
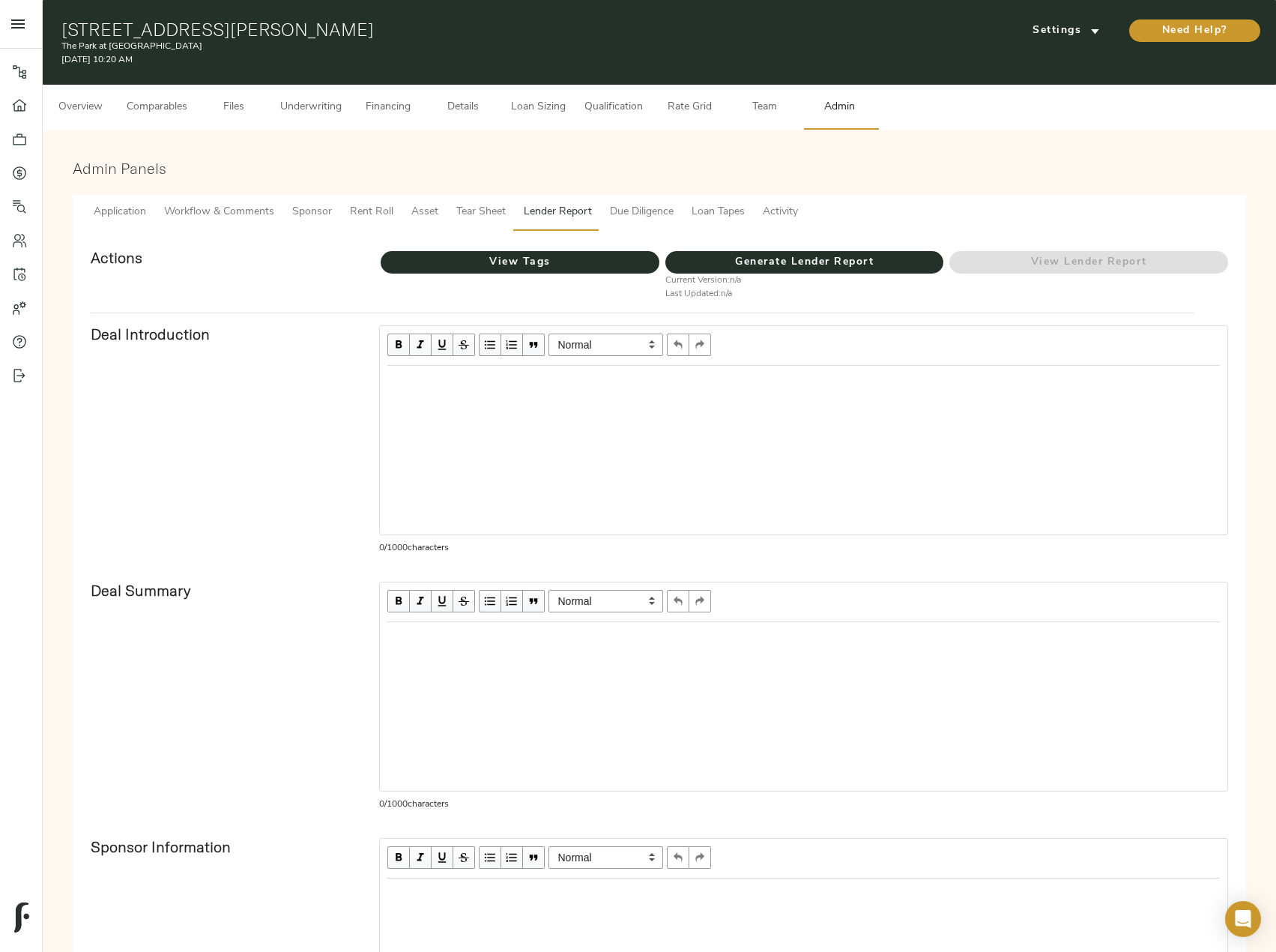
click at [485, 214] on span "Tear Sheet" at bounding box center [480, 212] width 49 height 19
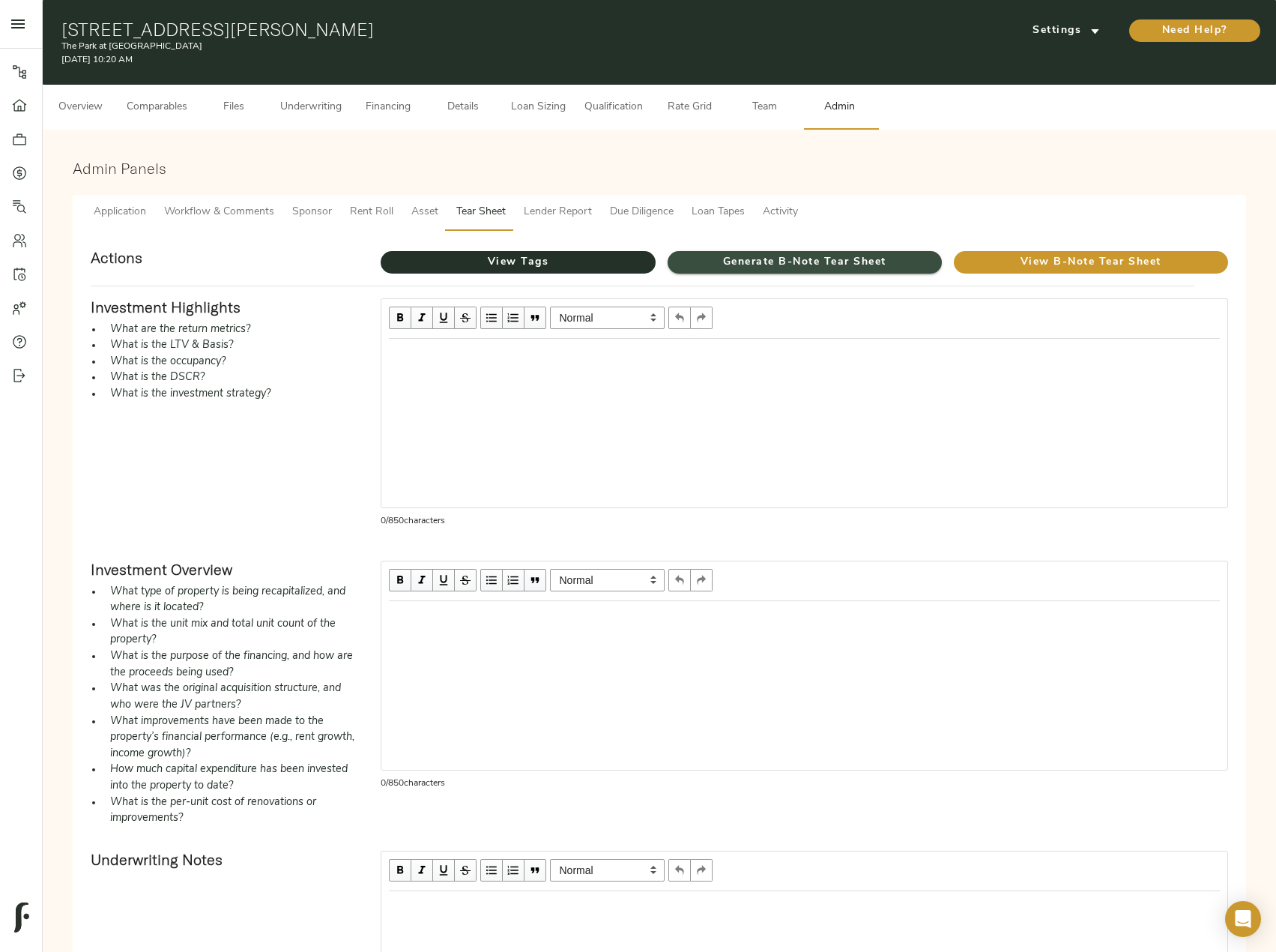
click at [715, 254] on span "Generate B-Note Tear Sheet" at bounding box center [805, 262] width 274 height 19
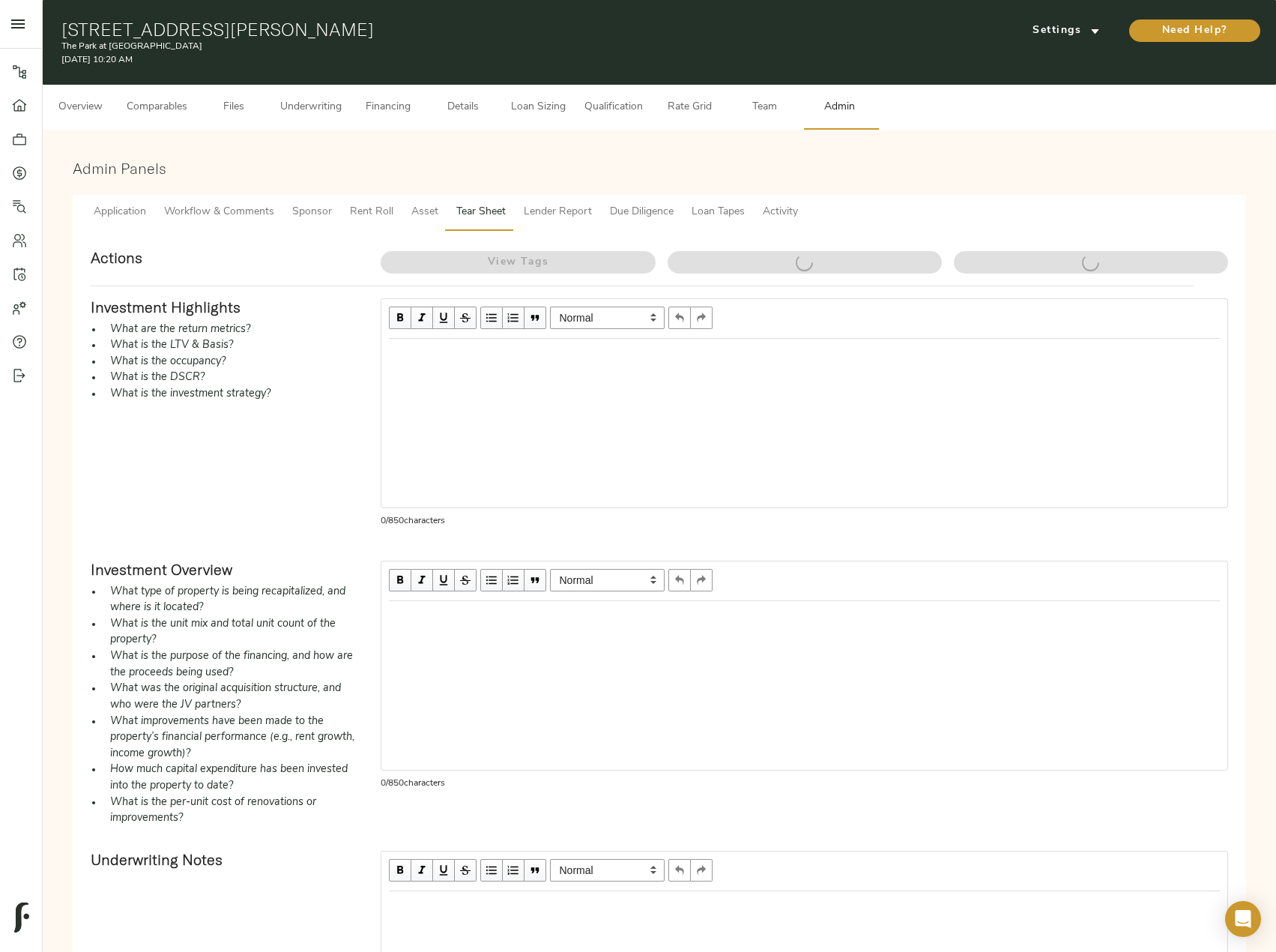
drag, startPoint x: 59, startPoint y: 30, endPoint x: 363, endPoint y: 24, distance: 304.1
click at [363, 24] on div "1744 Jenkins Rd, Pasadena, TX 77506 The Park at Winslow October 3, 2025 10:20 A…" at bounding box center [659, 42] width 1233 height 84
copy h1 "[STREET_ADDRESS][PERSON_NAME]"
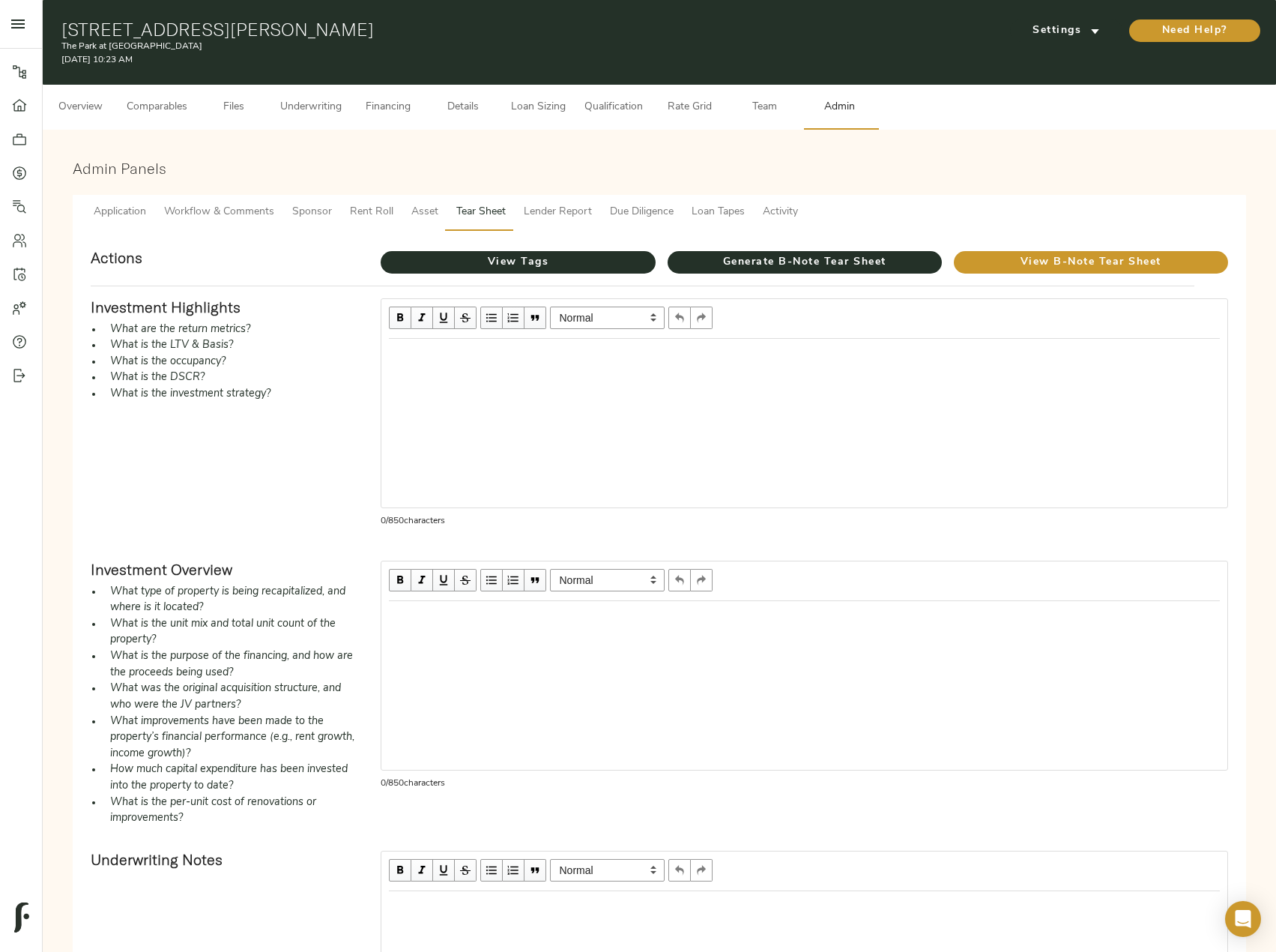
click at [66, 98] on span "Overview" at bounding box center [80, 107] width 57 height 19
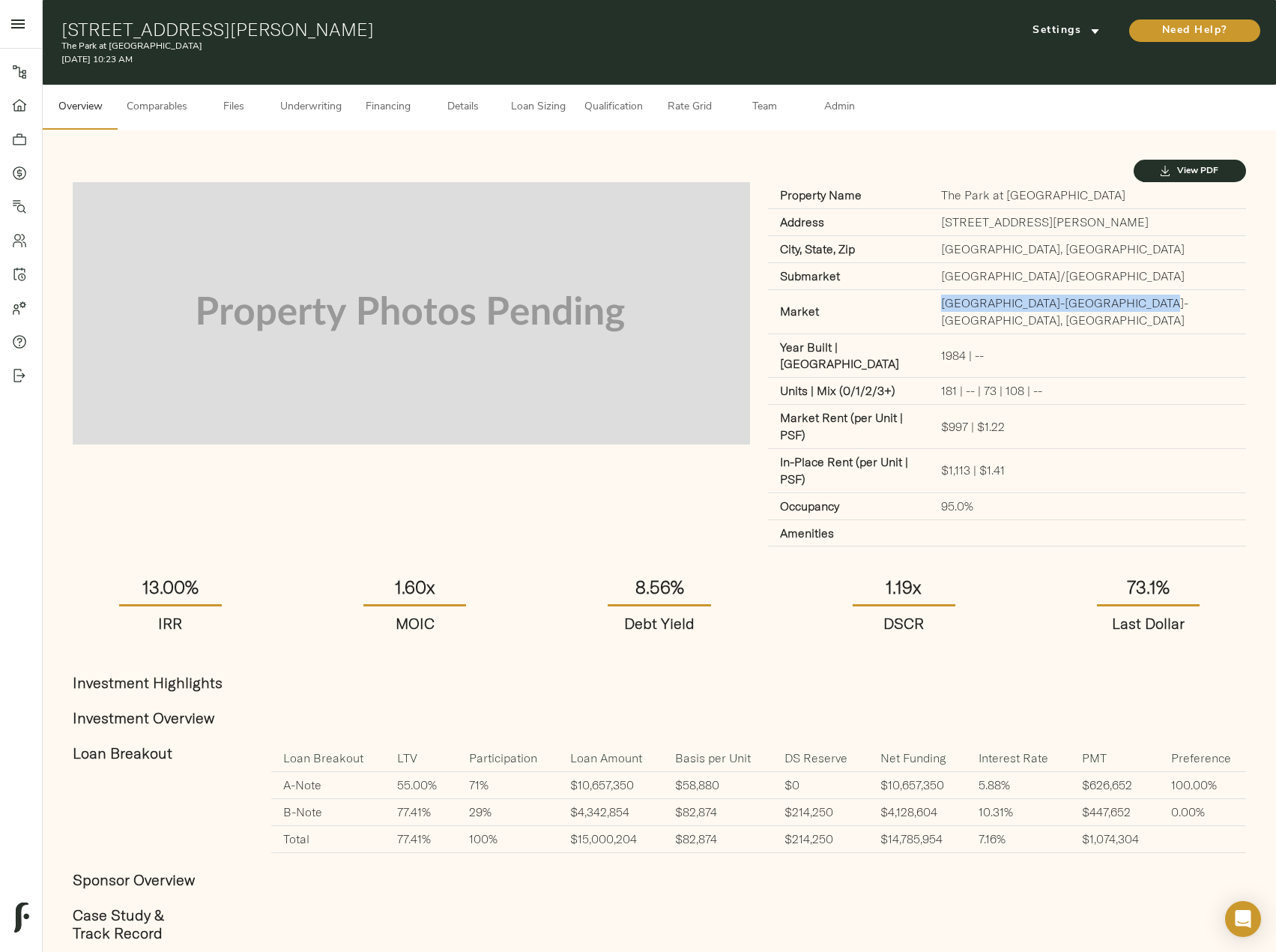
drag, startPoint x: 979, startPoint y: 302, endPoint x: 1203, endPoint y: 298, distance: 224.0
click at [1203, 298] on tr "Market Houston-Pasadena-The Woodlands, TX" at bounding box center [1007, 311] width 479 height 44
copy tr "[GEOGRAPHIC_DATA]-[GEOGRAPHIC_DATA]-[GEOGRAPHIC_DATA], [GEOGRAPHIC_DATA]"
drag, startPoint x: 122, startPoint y: 125, endPoint x: 140, endPoint y: 116, distance: 20.1
click at [122, 125] on button "Comparables" at bounding box center [157, 106] width 79 height 45
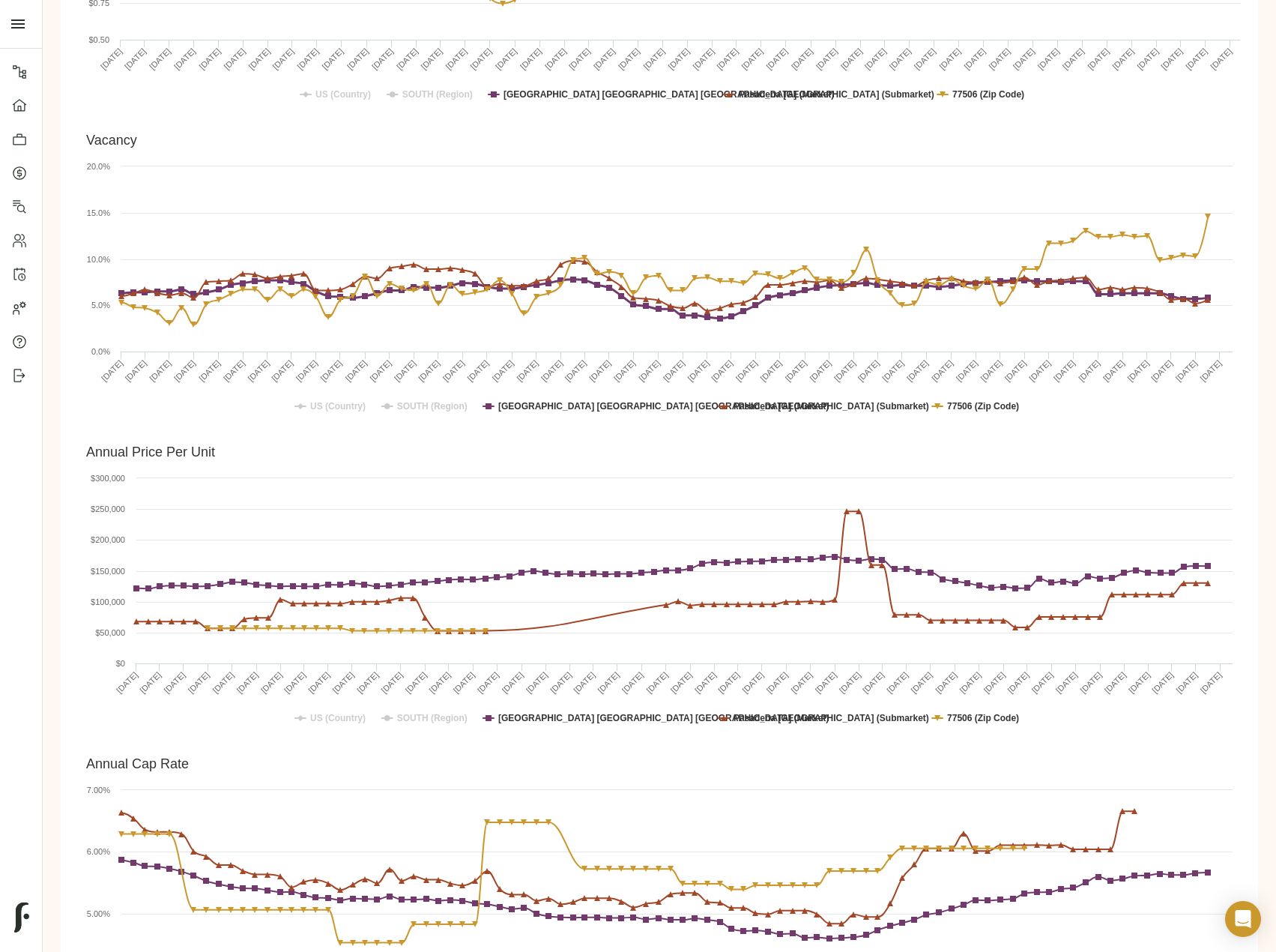
scroll to position [824, 0]
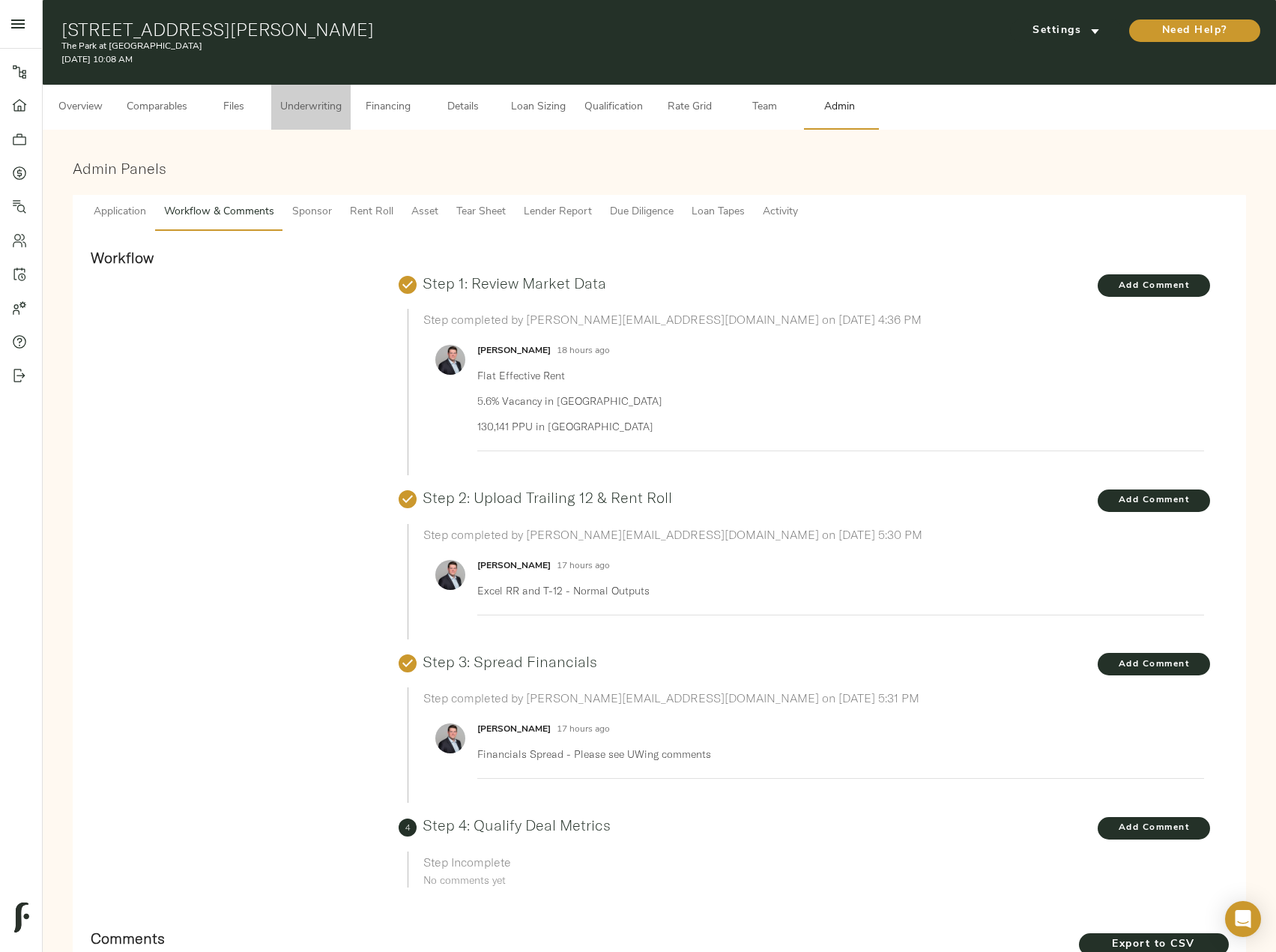
click at [320, 94] on button "Underwriting" at bounding box center [310, 106] width 79 height 45
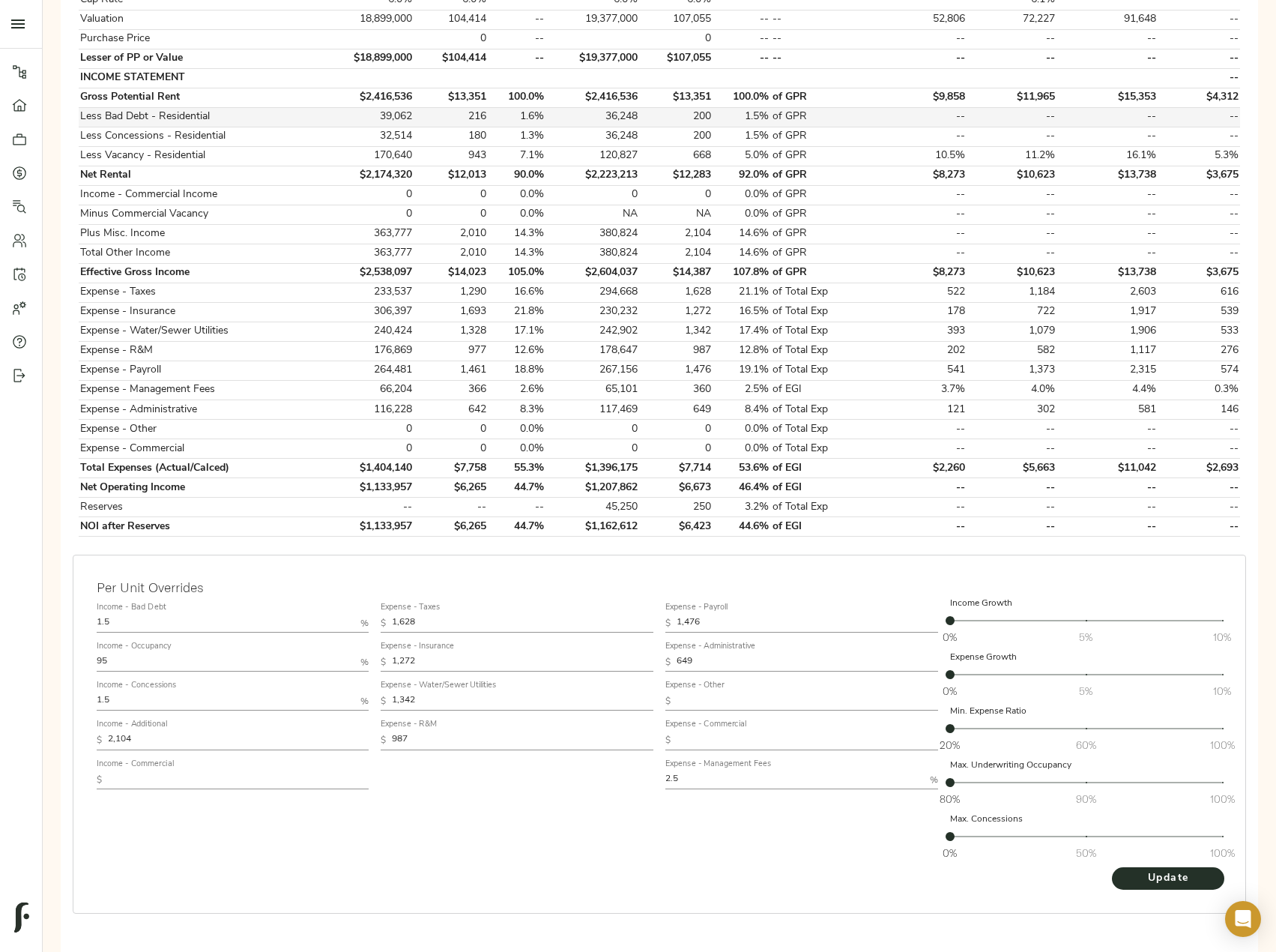
scroll to position [447, 0]
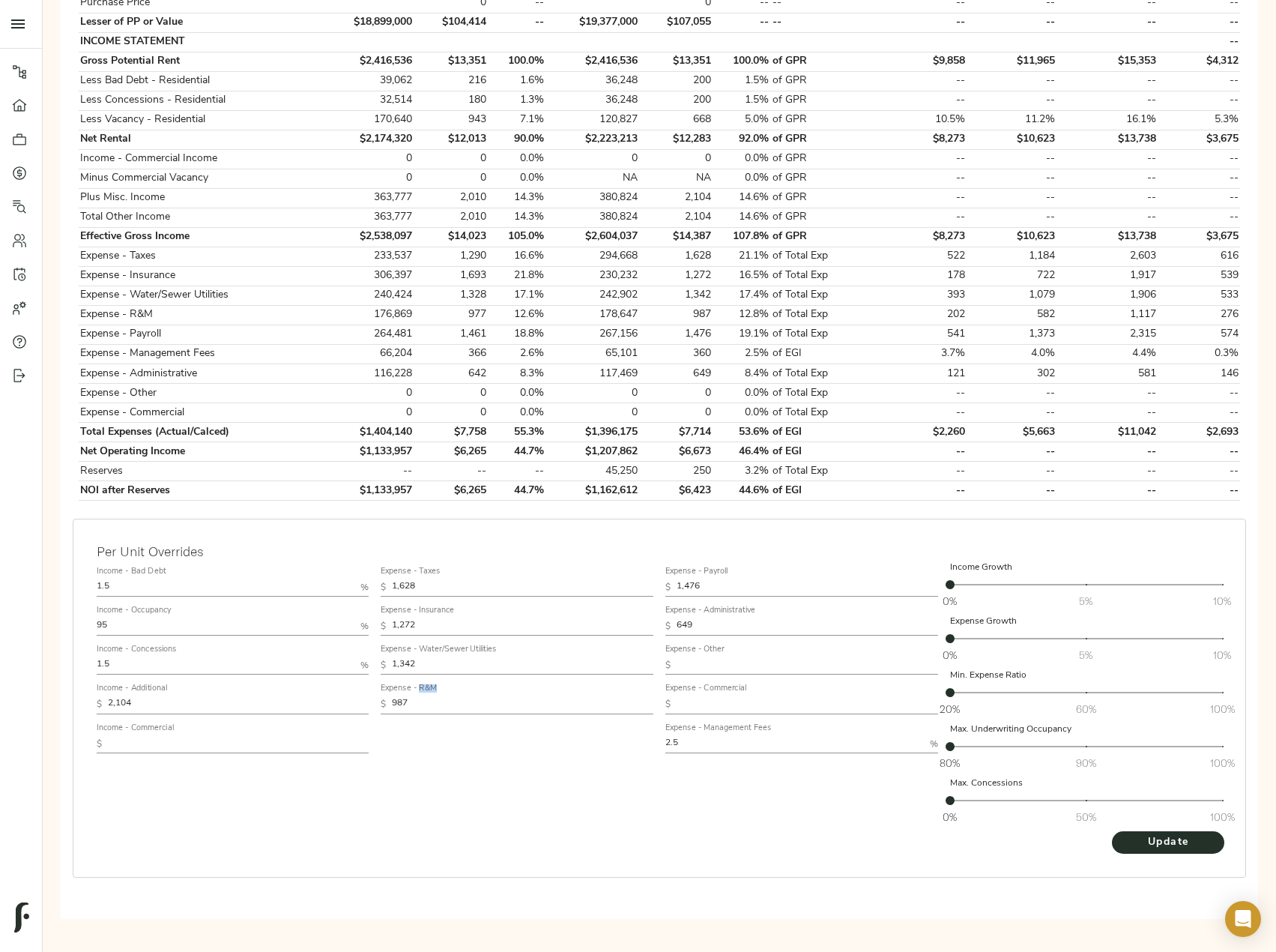
drag, startPoint x: 439, startPoint y: 686, endPoint x: 418, endPoint y: 692, distance: 21.8
click at [418, 692] on div "Expense - R&M $ 987" at bounding box center [516, 698] width 273 height 30
click at [421, 687] on label "Expense - R&M" at bounding box center [408, 689] width 56 height 8
click at [421, 689] on label "Expense - R&M" at bounding box center [408, 689] width 56 height 8
drag, startPoint x: 421, startPoint y: 689, endPoint x: 435, endPoint y: 688, distance: 14.0
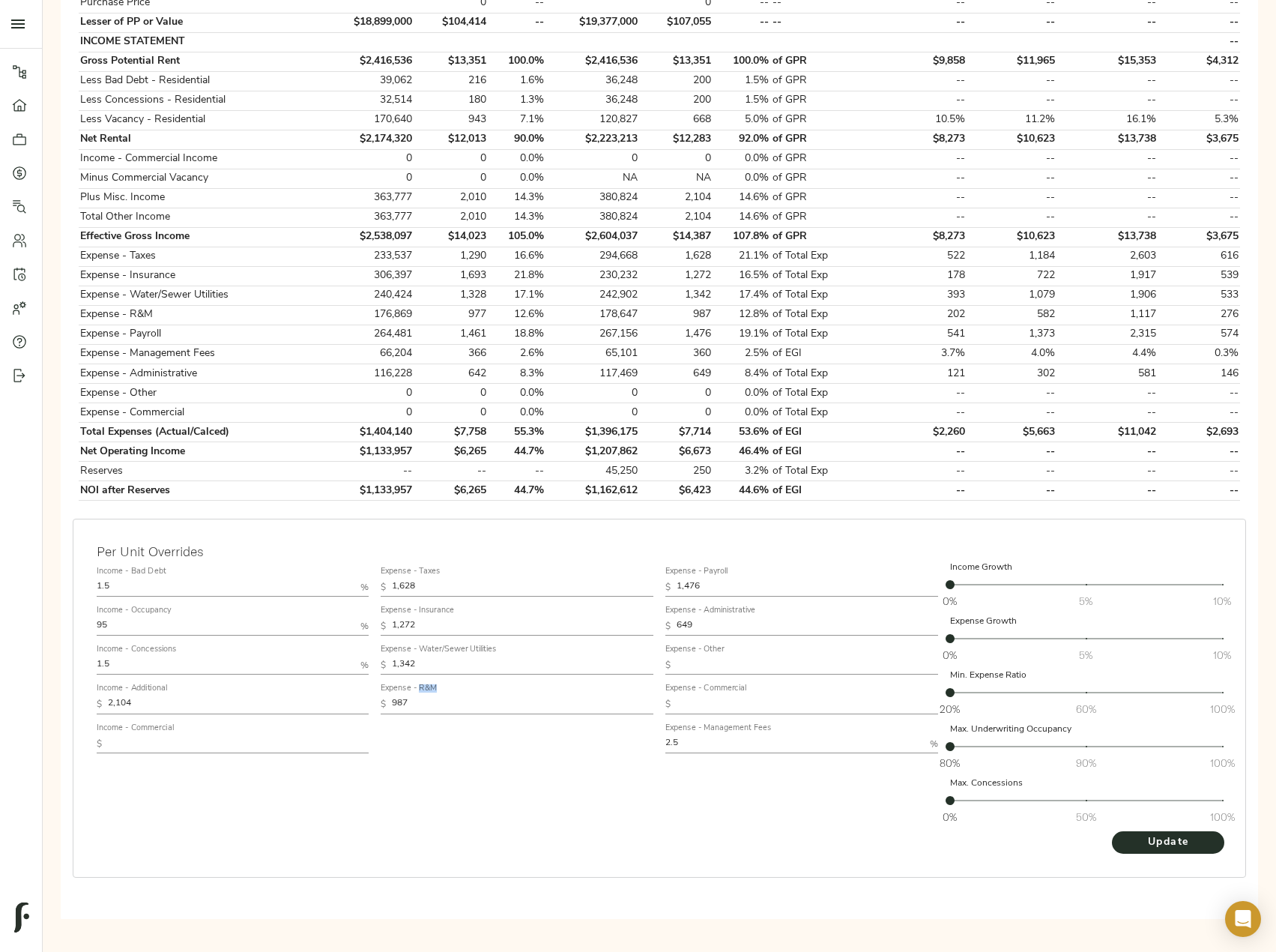
click at [435, 688] on label "Expense - R&M" at bounding box center [408, 689] width 56 height 8
copy label "R&M"
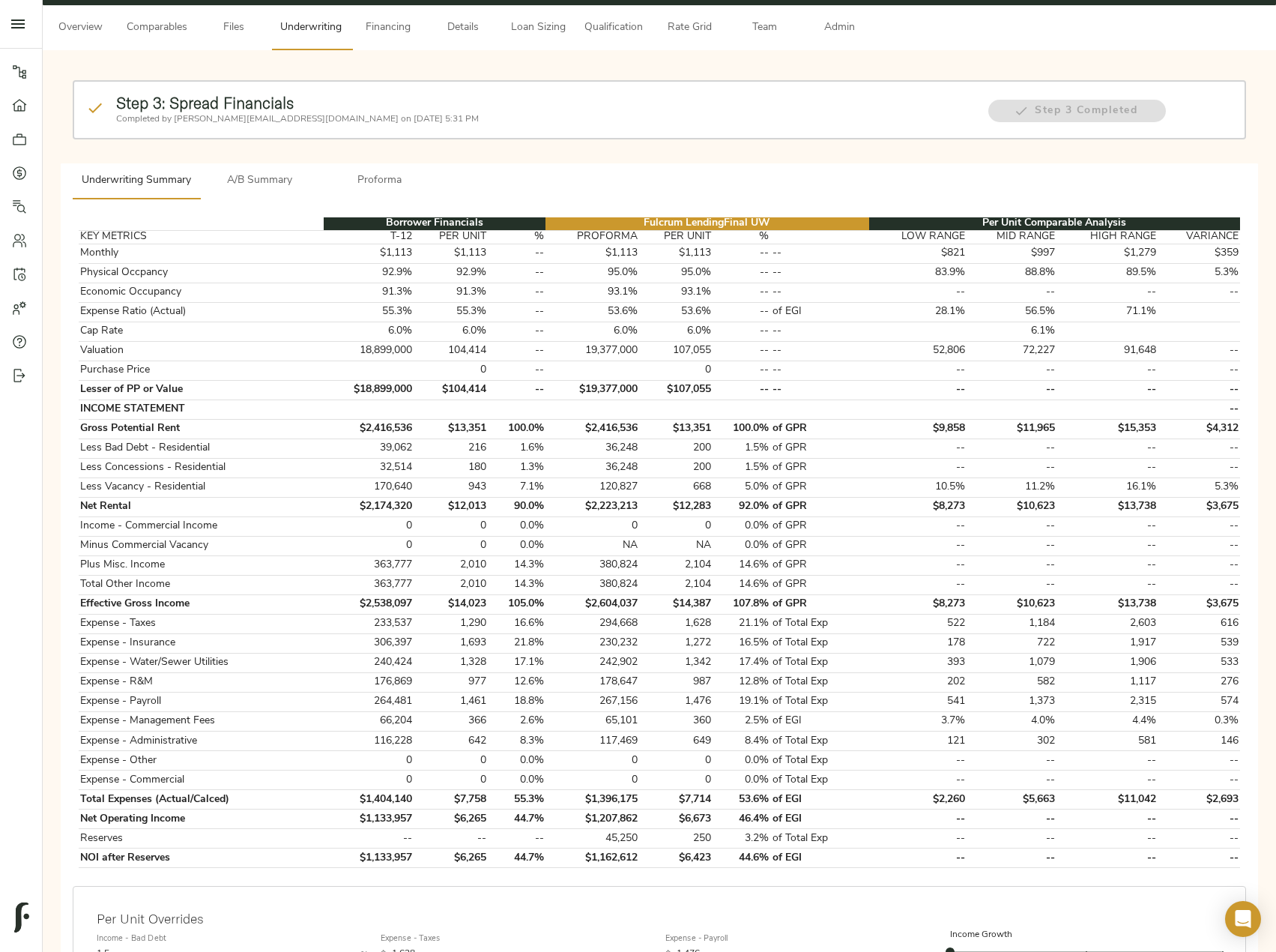
scroll to position [0, 0]
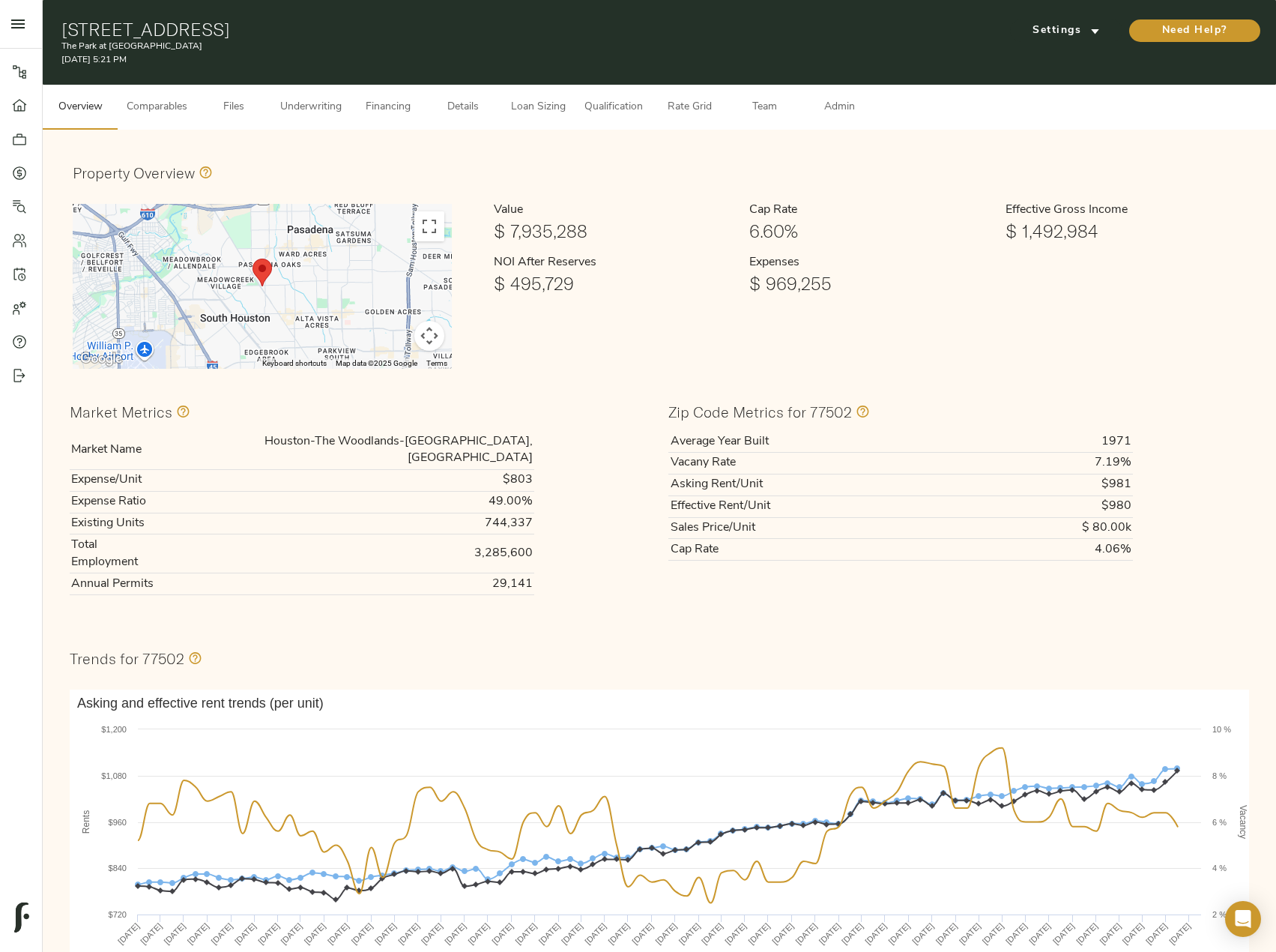
click at [157, 95] on button "Comparables" at bounding box center [157, 106] width 79 height 45
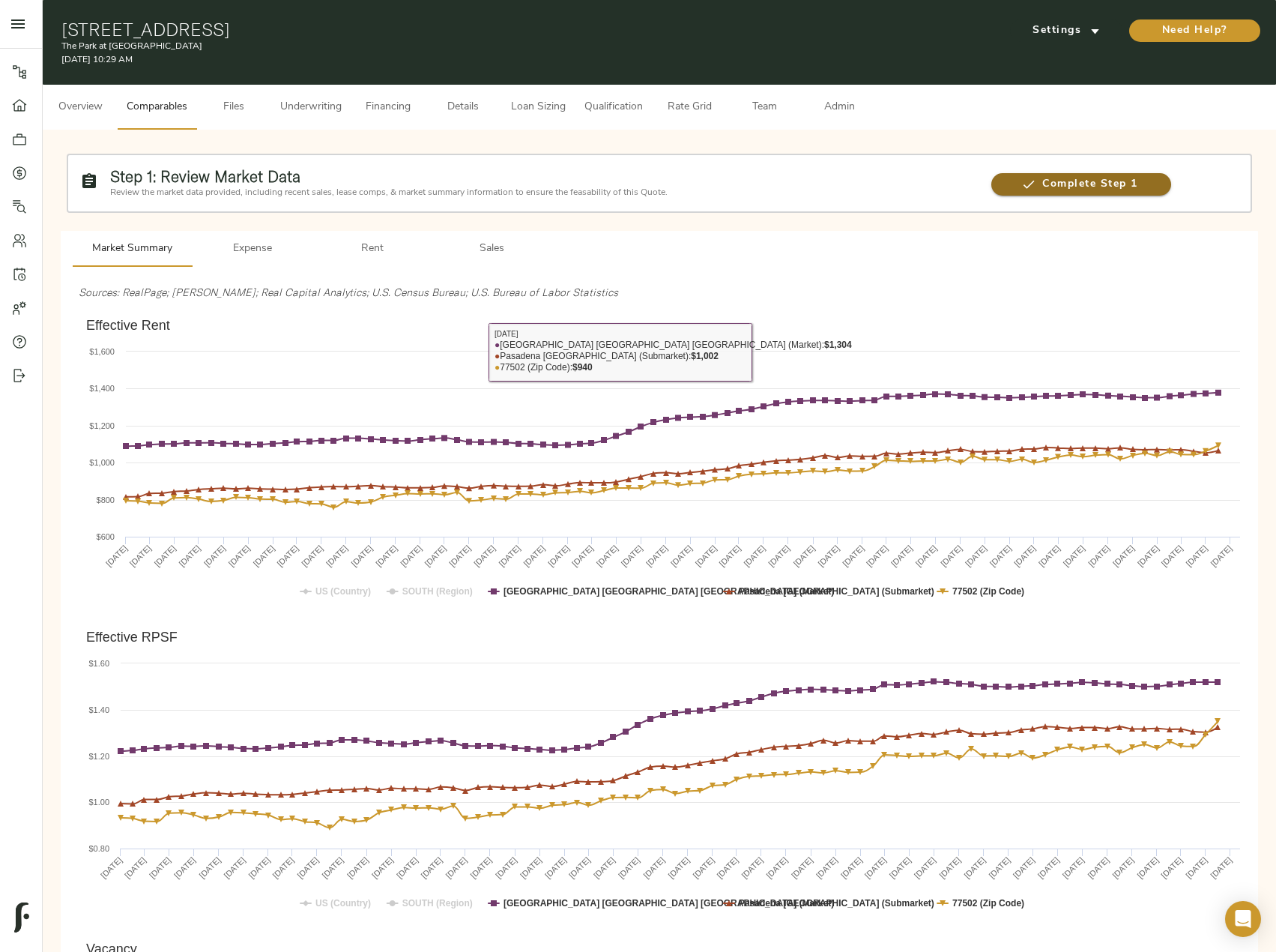
click at [1068, 187] on span "Complete Step 1" at bounding box center [1080, 184] width 179 height 19
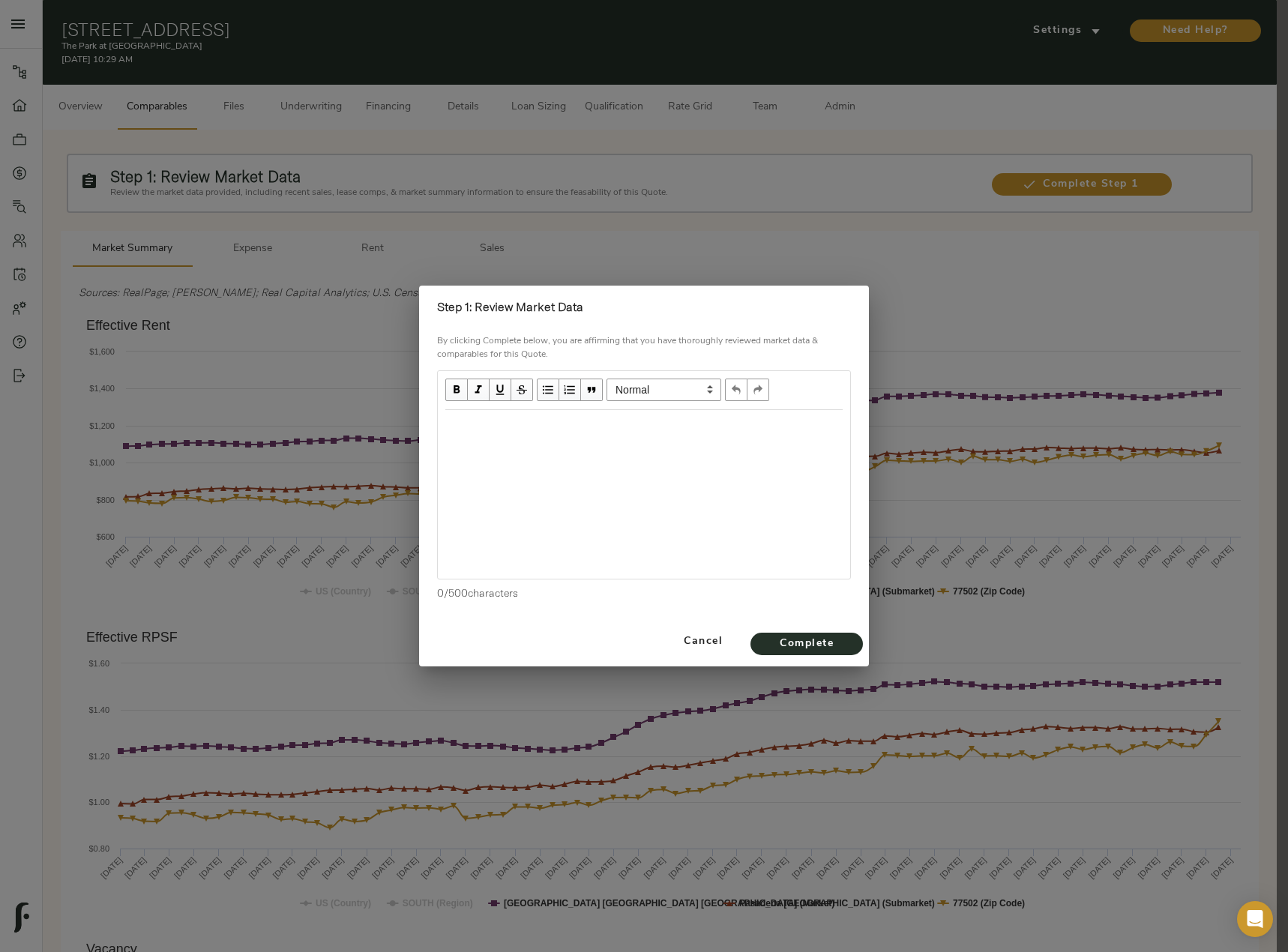
click at [603, 452] on div at bounding box center [644, 494] width 412 height 169
click at [500, 425] on div "Edit text" at bounding box center [644, 426] width 397 height 17
click at [490, 431] on div "Edit text" at bounding box center [644, 426] width 397 height 17
click at [822, 650] on span "Complete" at bounding box center [807, 643] width 83 height 19
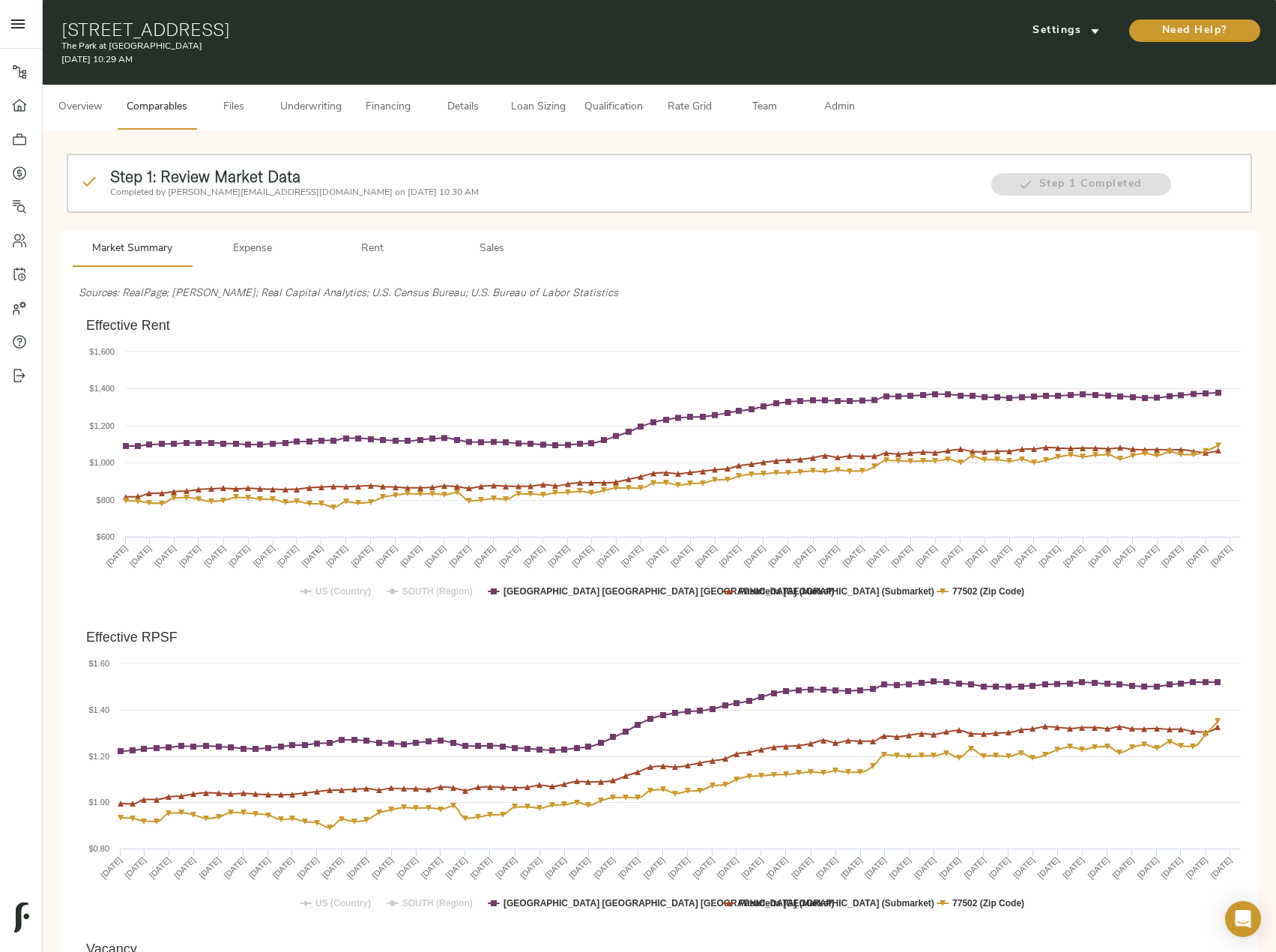
click at [244, 117] on button "Files" at bounding box center [234, 106] width 75 height 45
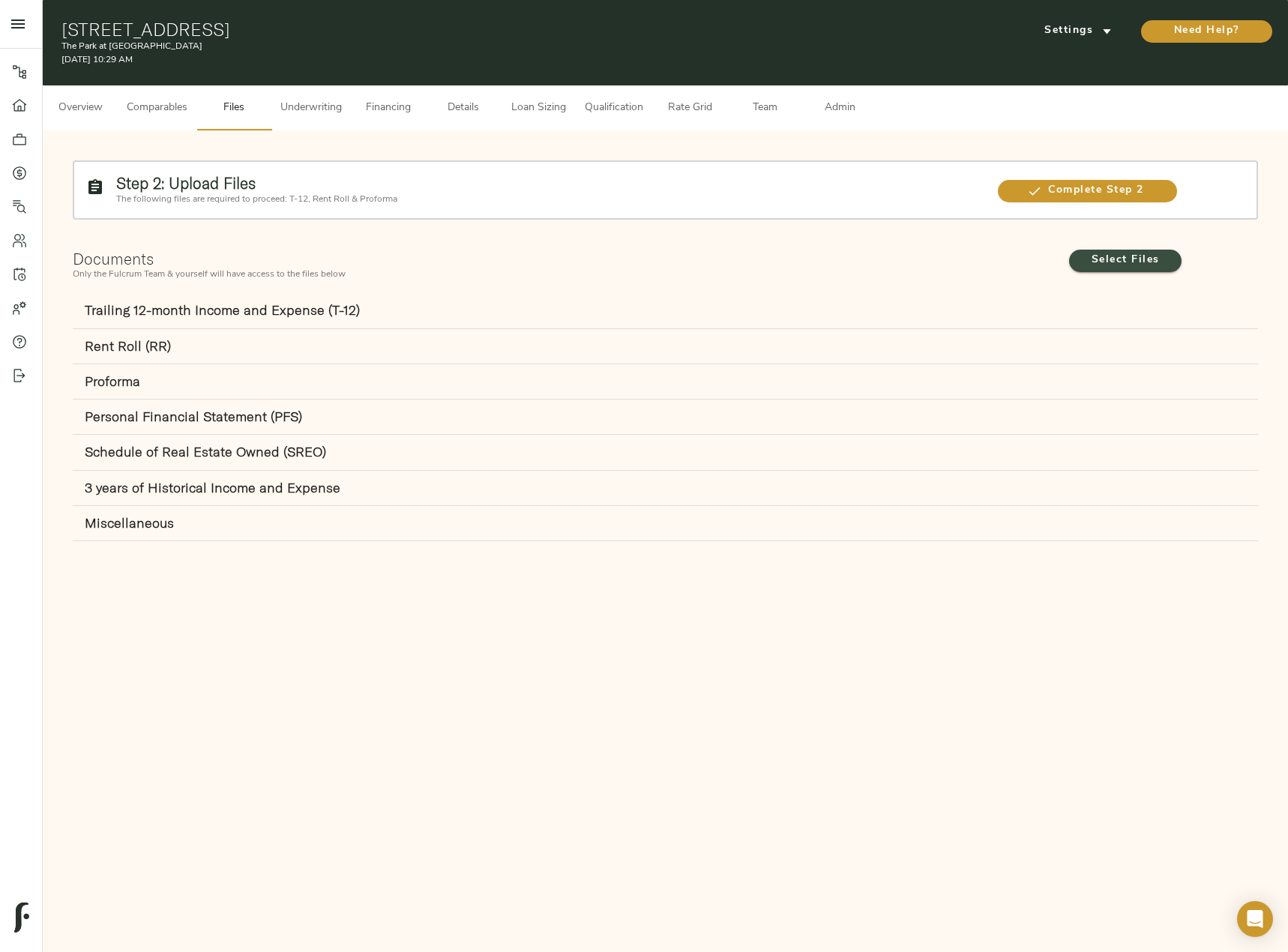
click at [1115, 257] on span "Select Files" at bounding box center [1125, 260] width 83 height 19
click at [0, 0] on input "Select Files" at bounding box center [0, 0] width 0 height 0
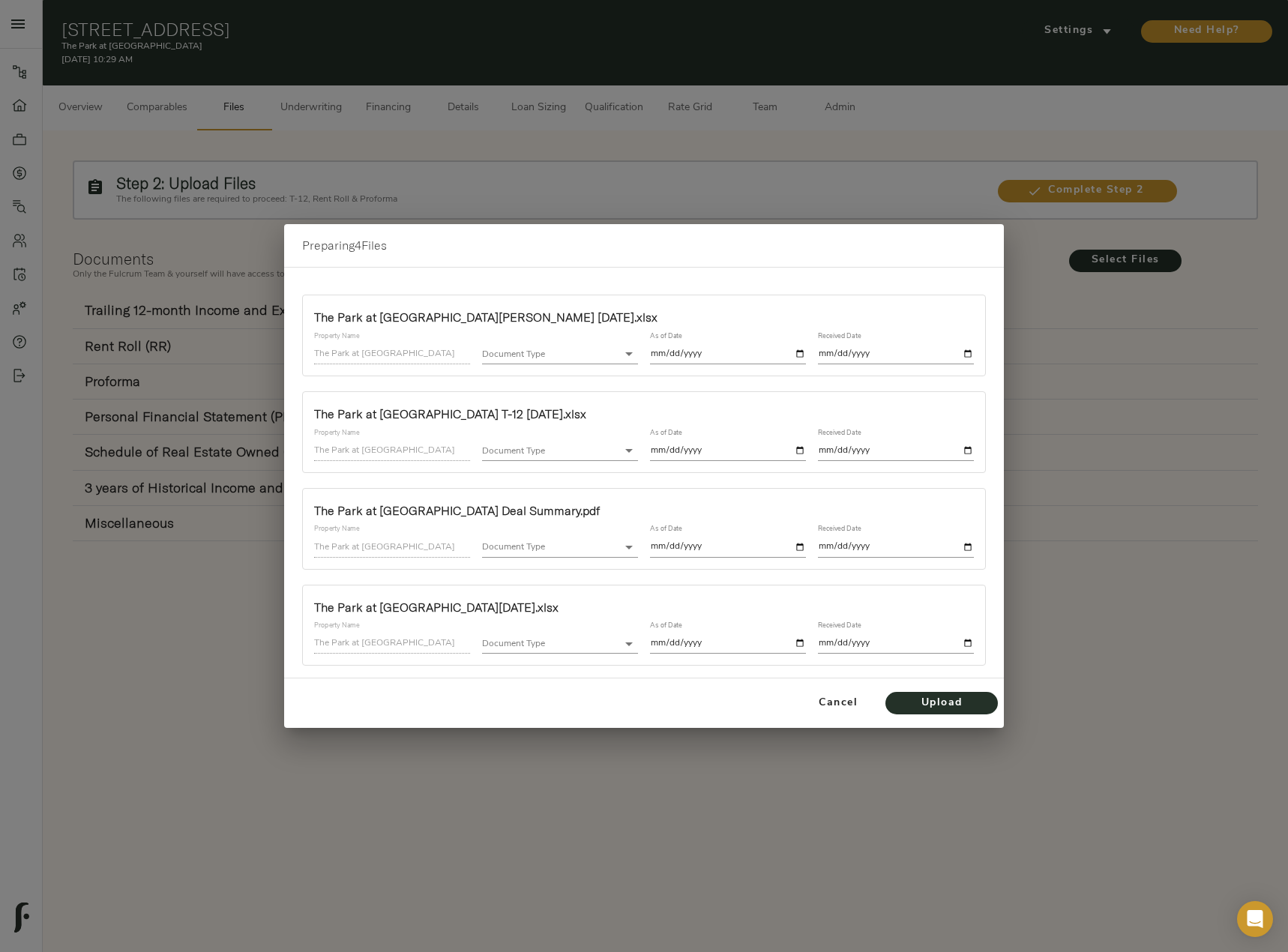
click at [624, 372] on div "The Park at Ferry Hill RR 8.31.2025.xlsx Property Name The Park at Ferry Hill D…" at bounding box center [644, 336] width 684 height 82
click at [586, 347] on body "The Park at Ferry Hill - 1111 Queens Rd, Pasadena, TX 77502 Pipeline Dashboard …" at bounding box center [644, 493] width 1288 height 986
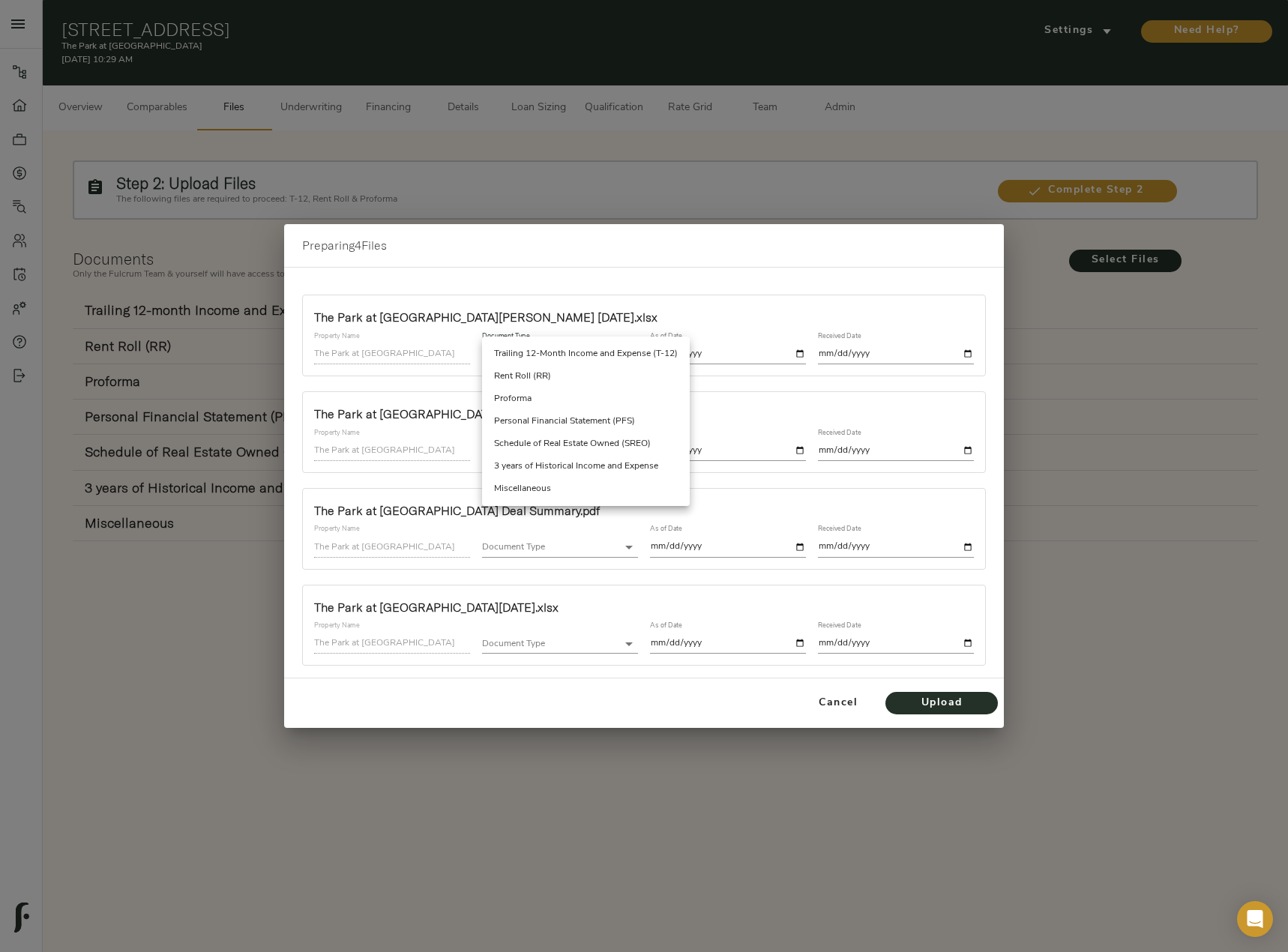
click at [563, 372] on li "Rent Roll (RR)" at bounding box center [586, 376] width 208 height 22
type input "rent_roll"
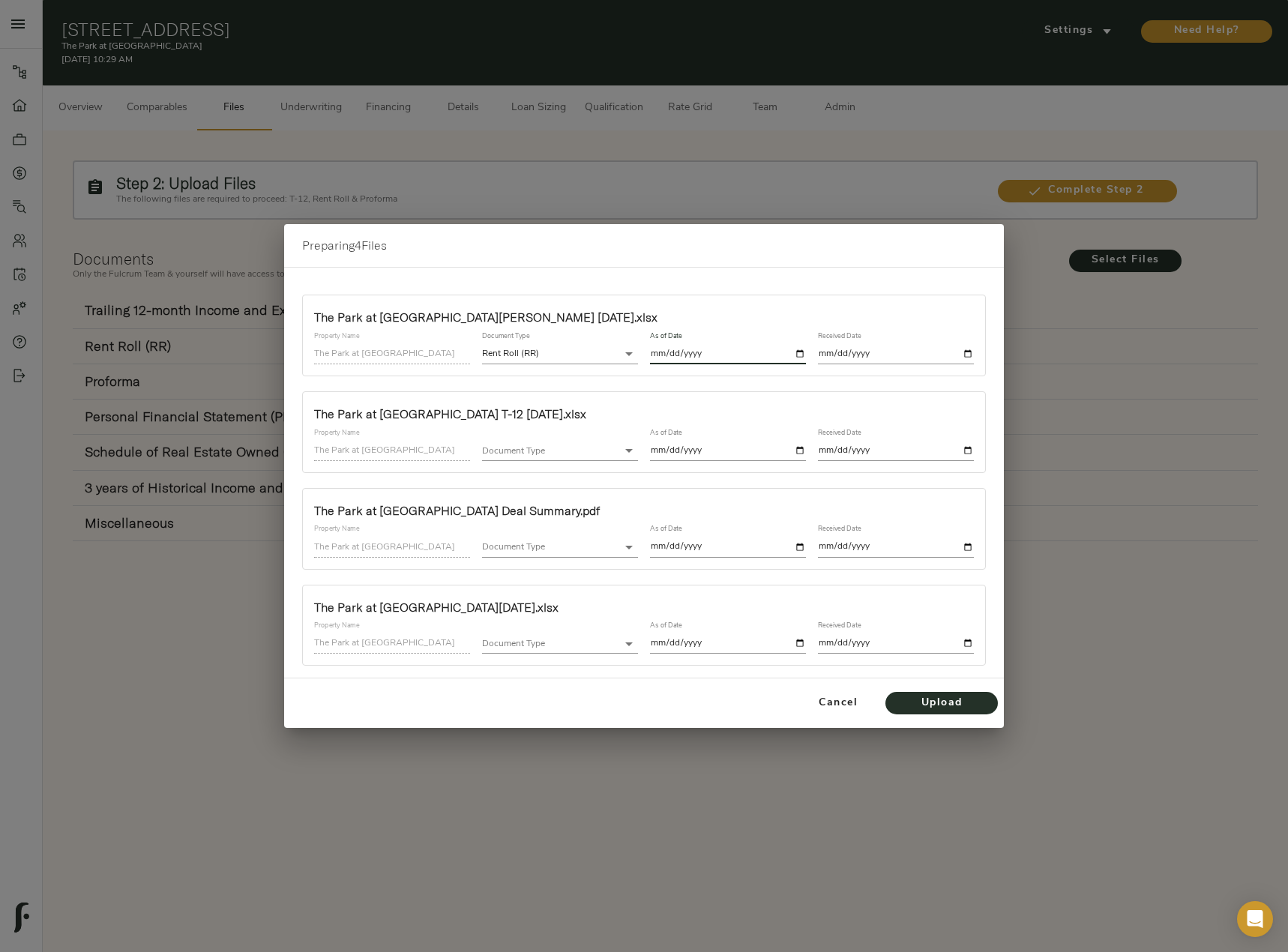
click at [800, 350] on input "date" at bounding box center [728, 354] width 156 height 20
type input "2025-08-31"
click at [970, 352] on input "date" at bounding box center [896, 354] width 156 height 20
type input "2025-09-30"
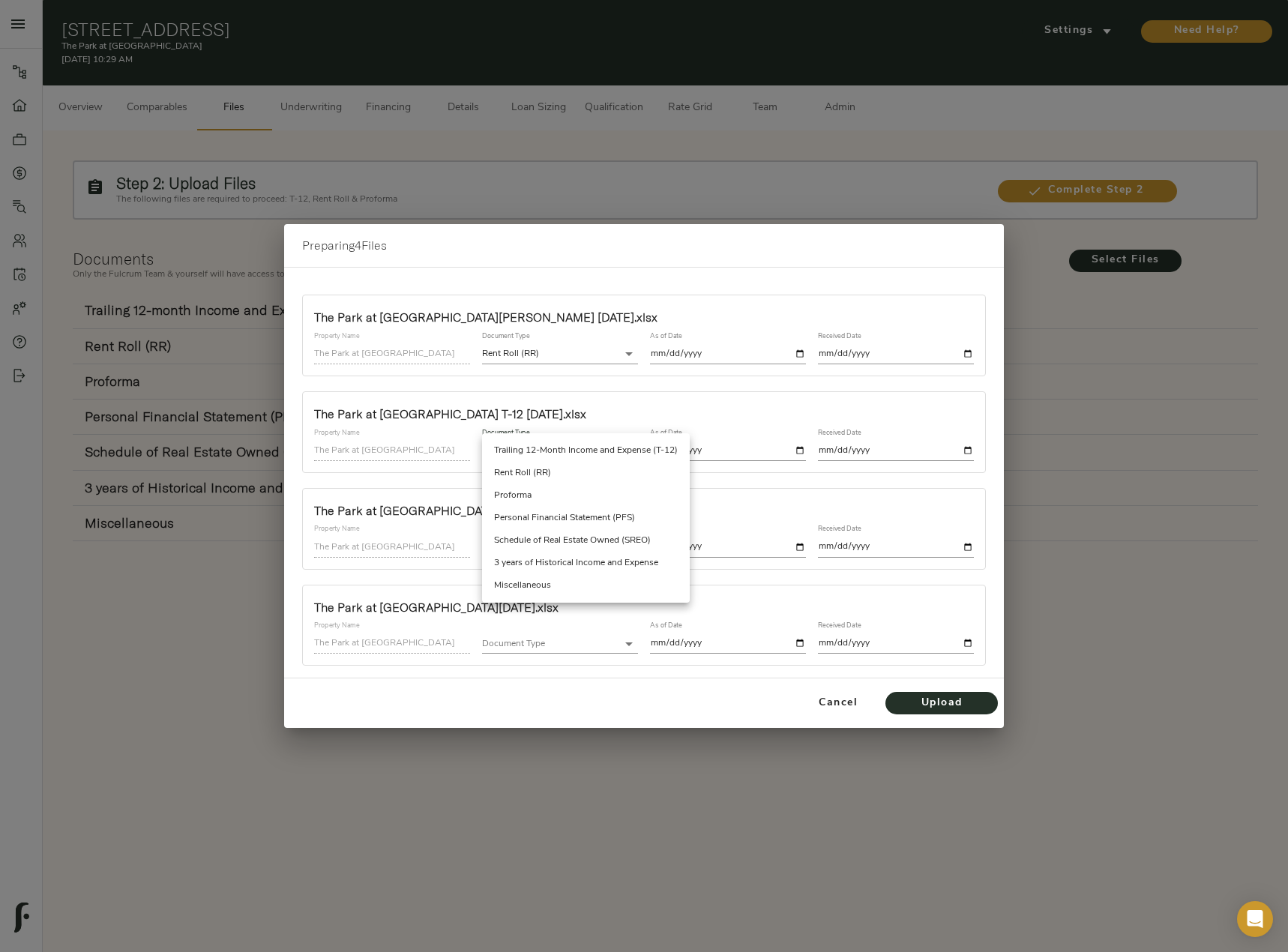
click at [604, 447] on body "The Park at Ferry Hill - 1111 Queens Rd, Pasadena, TX 77502 Pipeline Dashboard …" at bounding box center [644, 493] width 1288 height 986
click at [602, 456] on li "Trailing 12-Month Income and Expense (T-12)" at bounding box center [586, 449] width 208 height 22
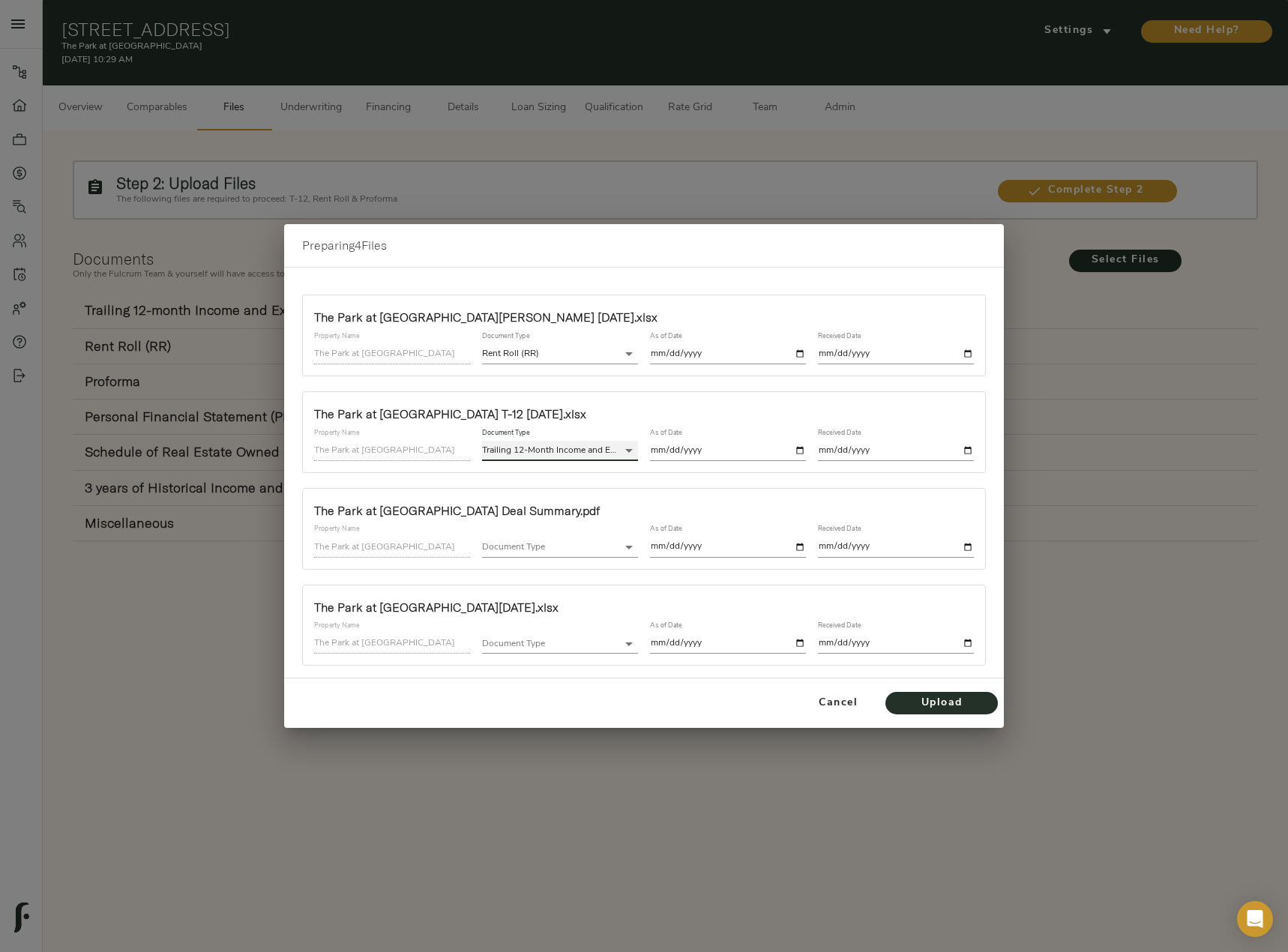
type input "trailing_twelve"
click at [805, 451] on input "date" at bounding box center [728, 450] width 156 height 20
type input "2025-08-31"
click at [961, 451] on input "date" at bounding box center [896, 450] width 156 height 20
click at [970, 454] on input "date" at bounding box center [896, 450] width 156 height 20
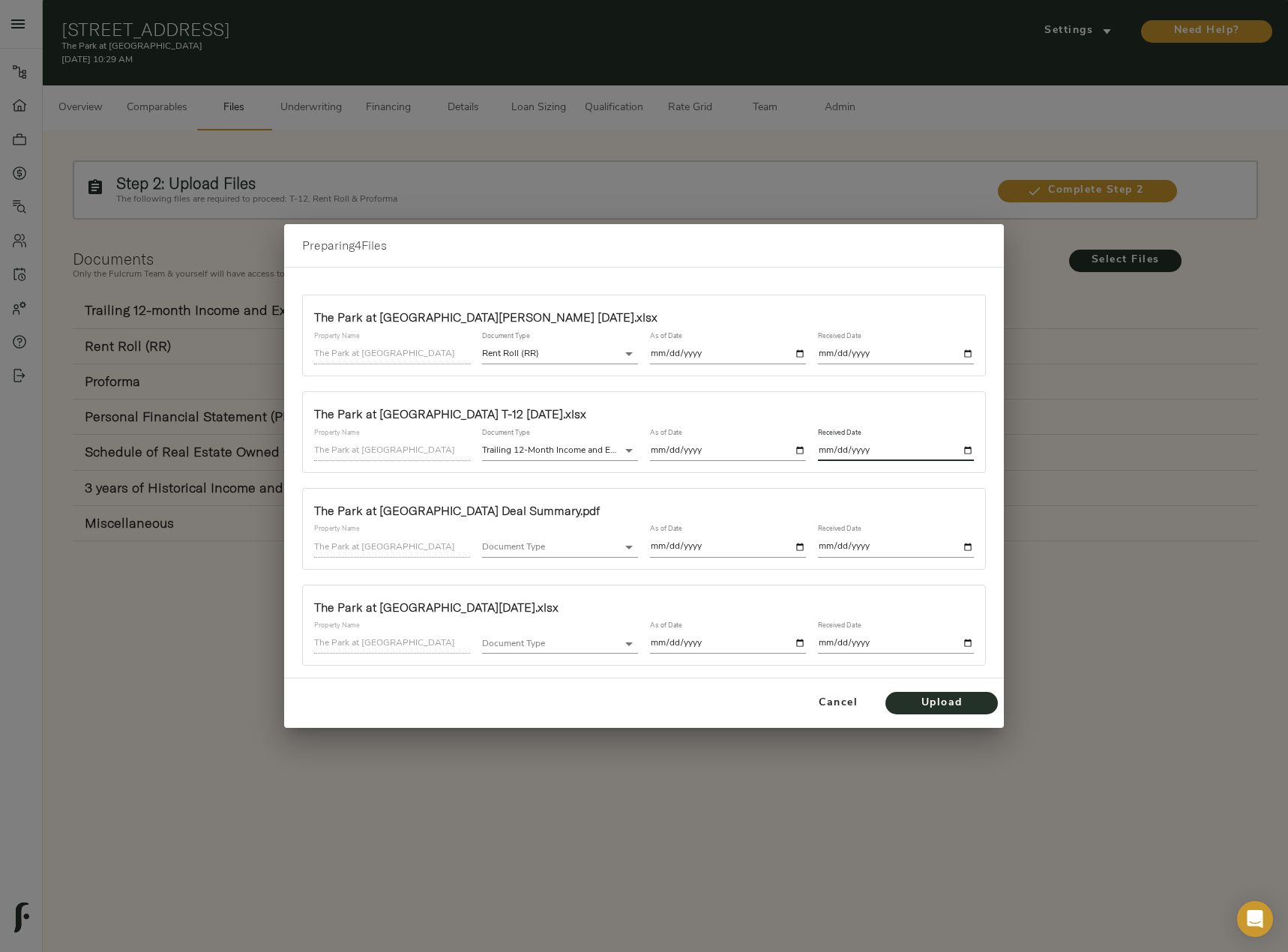
type input "2025-09-30"
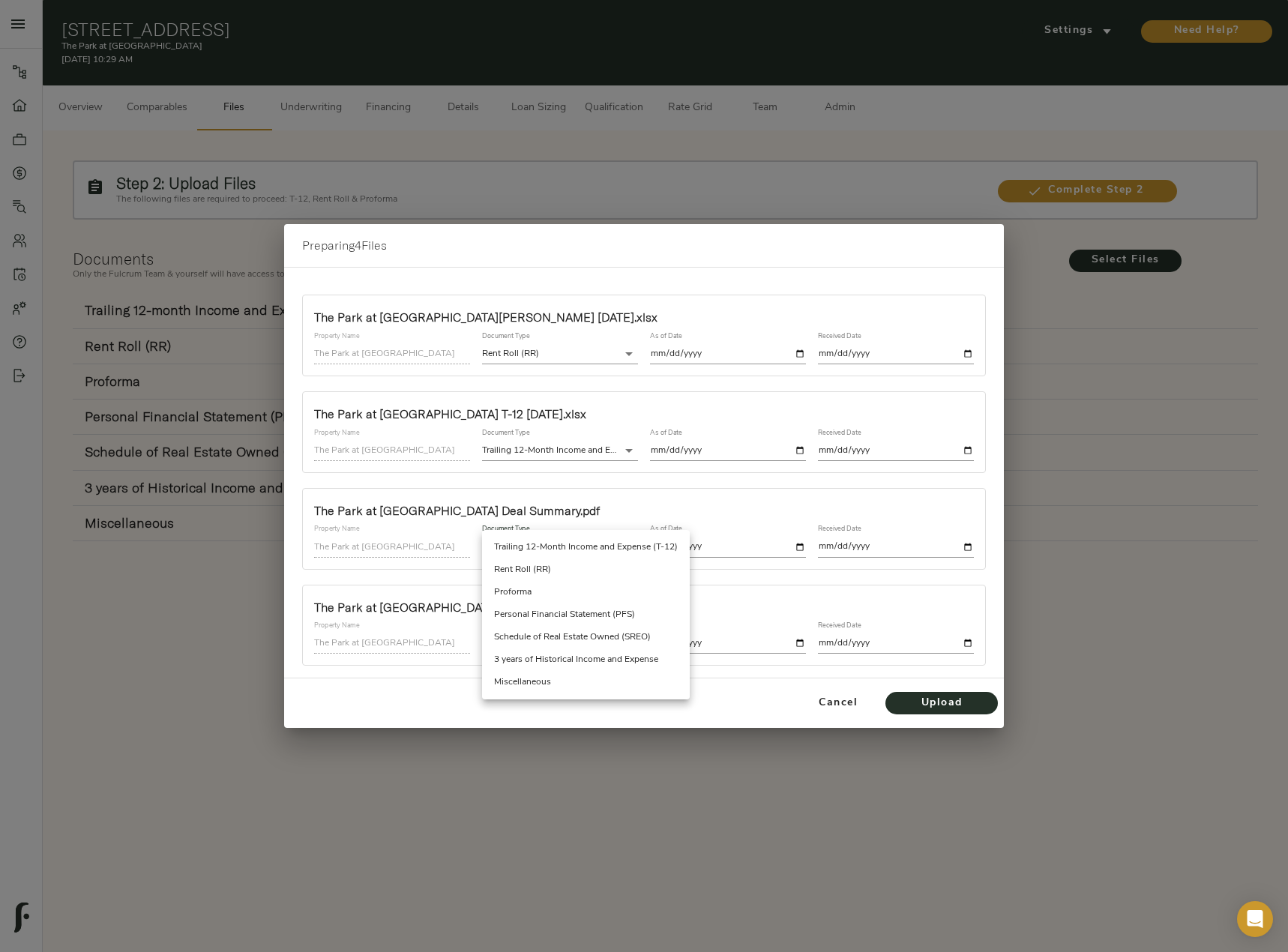
click at [576, 546] on body "The Park at Ferry Hill - 1111 Queens Rd, Pasadena, TX 77502 Pipeline Dashboard …" at bounding box center [644, 493] width 1288 height 986
click at [539, 679] on li "Miscellaneous" at bounding box center [586, 681] width 208 height 22
type input "miscellaneous"
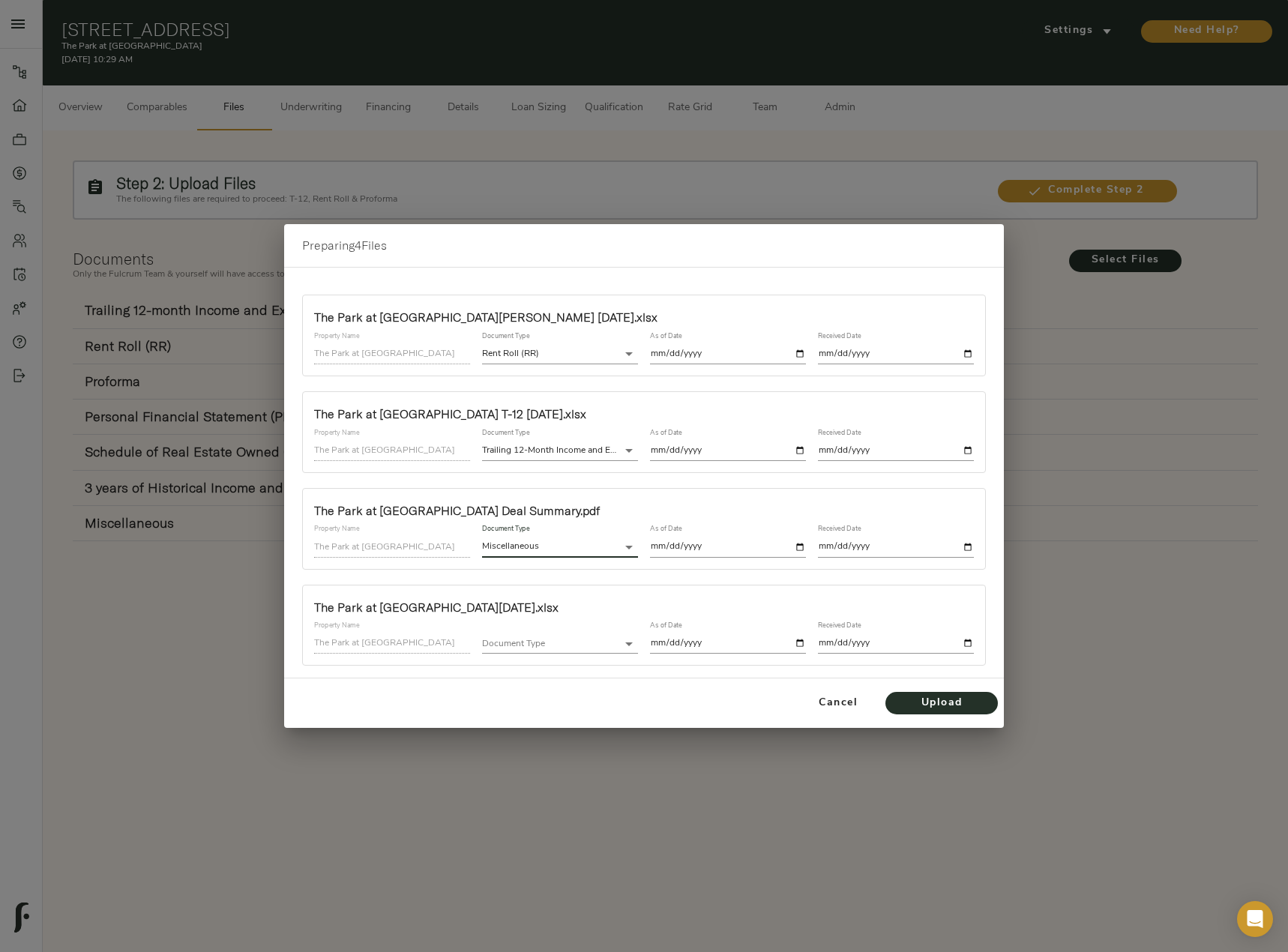
click at [802, 545] on input "date" at bounding box center [728, 546] width 156 height 20
type input "2025-09-30"
click at [969, 541] on input "date" at bounding box center [896, 546] width 156 height 20
type input "2025-09-30"
click at [578, 640] on body "The Park at Ferry Hill - 1111 Queens Rd, Pasadena, TX 77502 Pipeline Dashboard …" at bounding box center [644, 493] width 1288 height 986
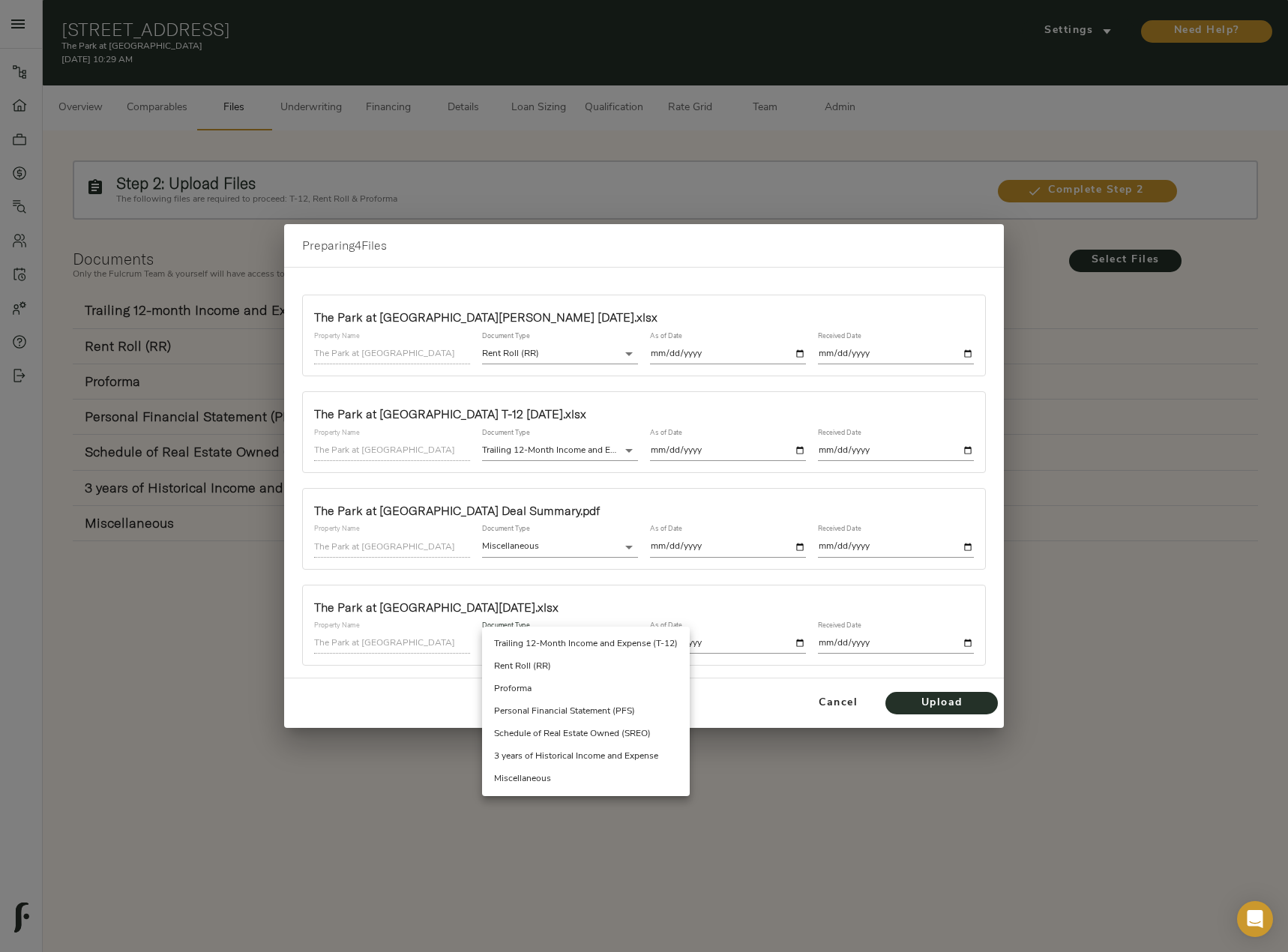
click at [554, 781] on li "Miscellaneous" at bounding box center [586, 778] width 208 height 22
type input "miscellaneous"
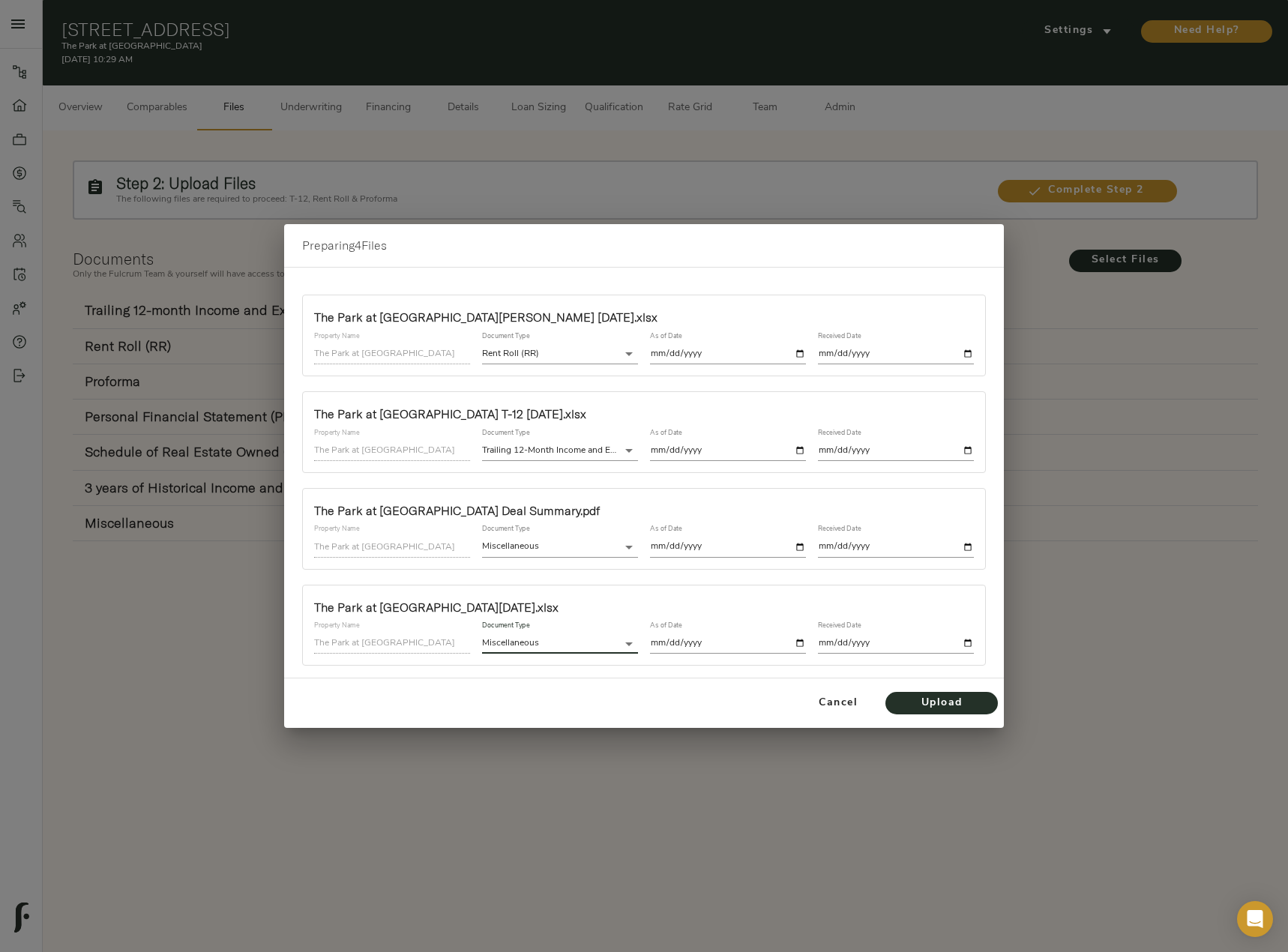
click at [800, 639] on input "date" at bounding box center [728, 643] width 156 height 20
type input "2025-09-30"
click at [965, 647] on input "date" at bounding box center [896, 643] width 156 height 20
type input "2025-09-30"
click at [934, 701] on span "Upload" at bounding box center [941, 703] width 83 height 19
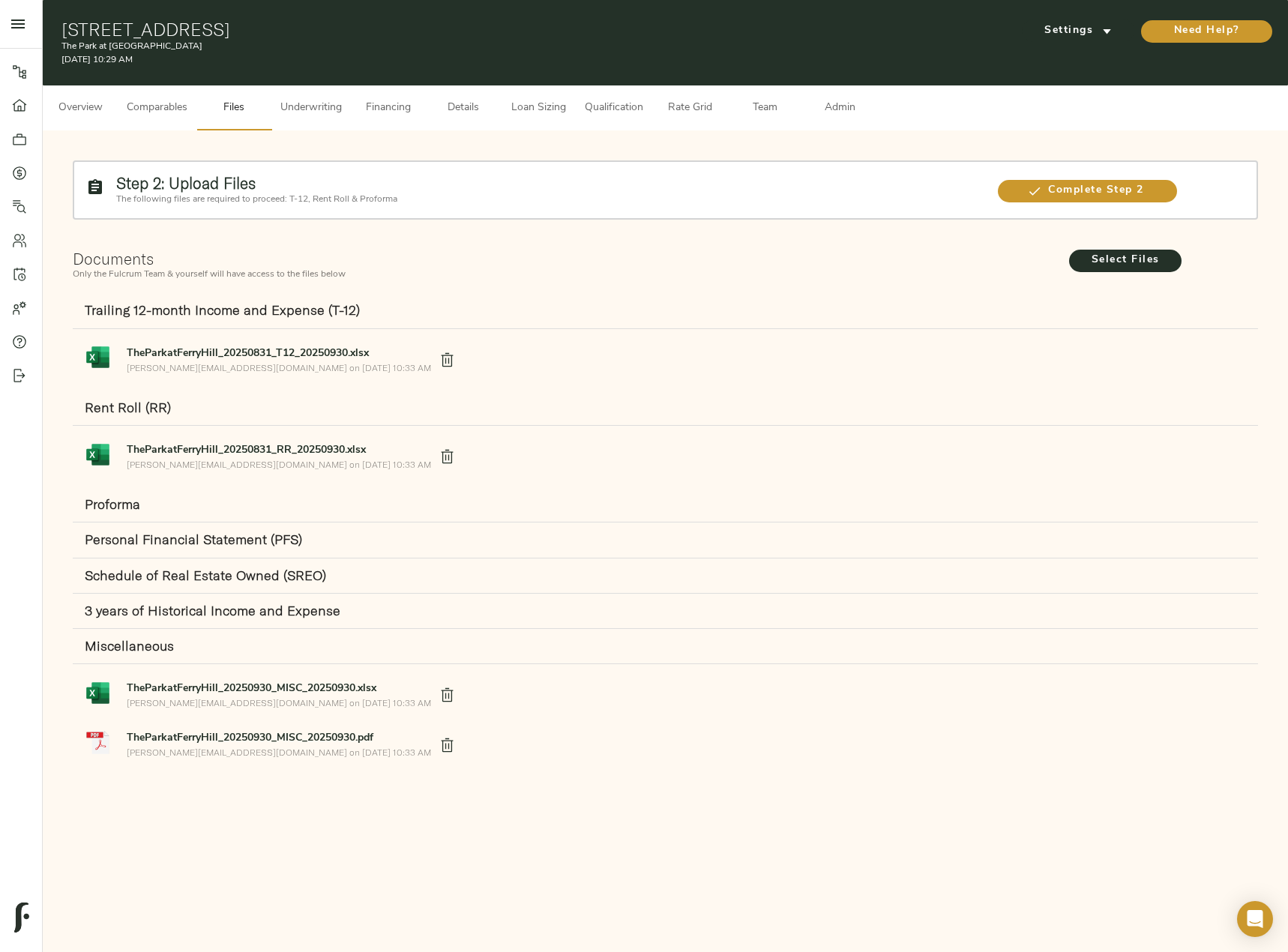
click at [90, 103] on span "Overview" at bounding box center [80, 108] width 57 height 19
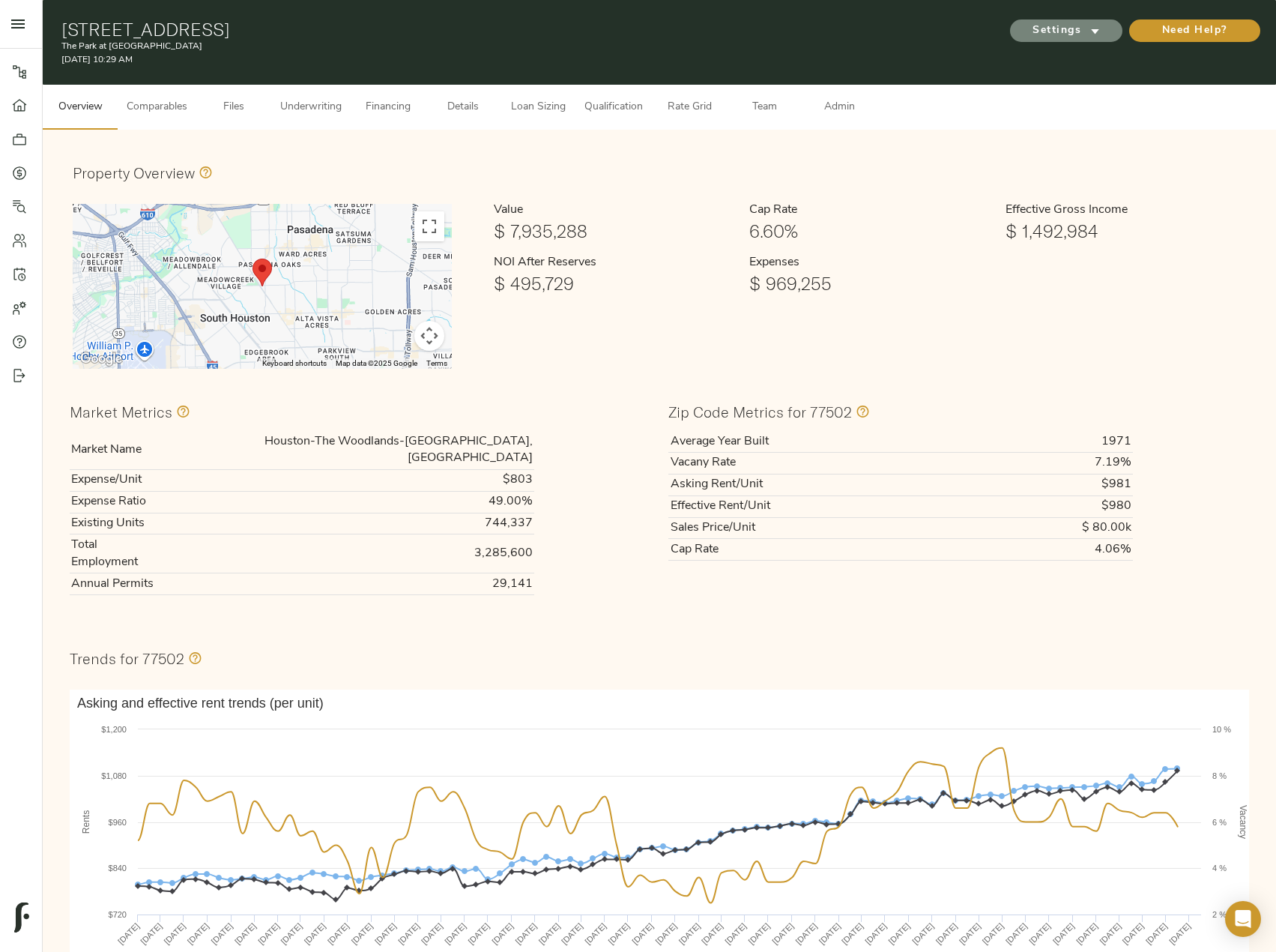
click at [1083, 31] on span "Settings" at bounding box center [1066, 31] width 83 height 19
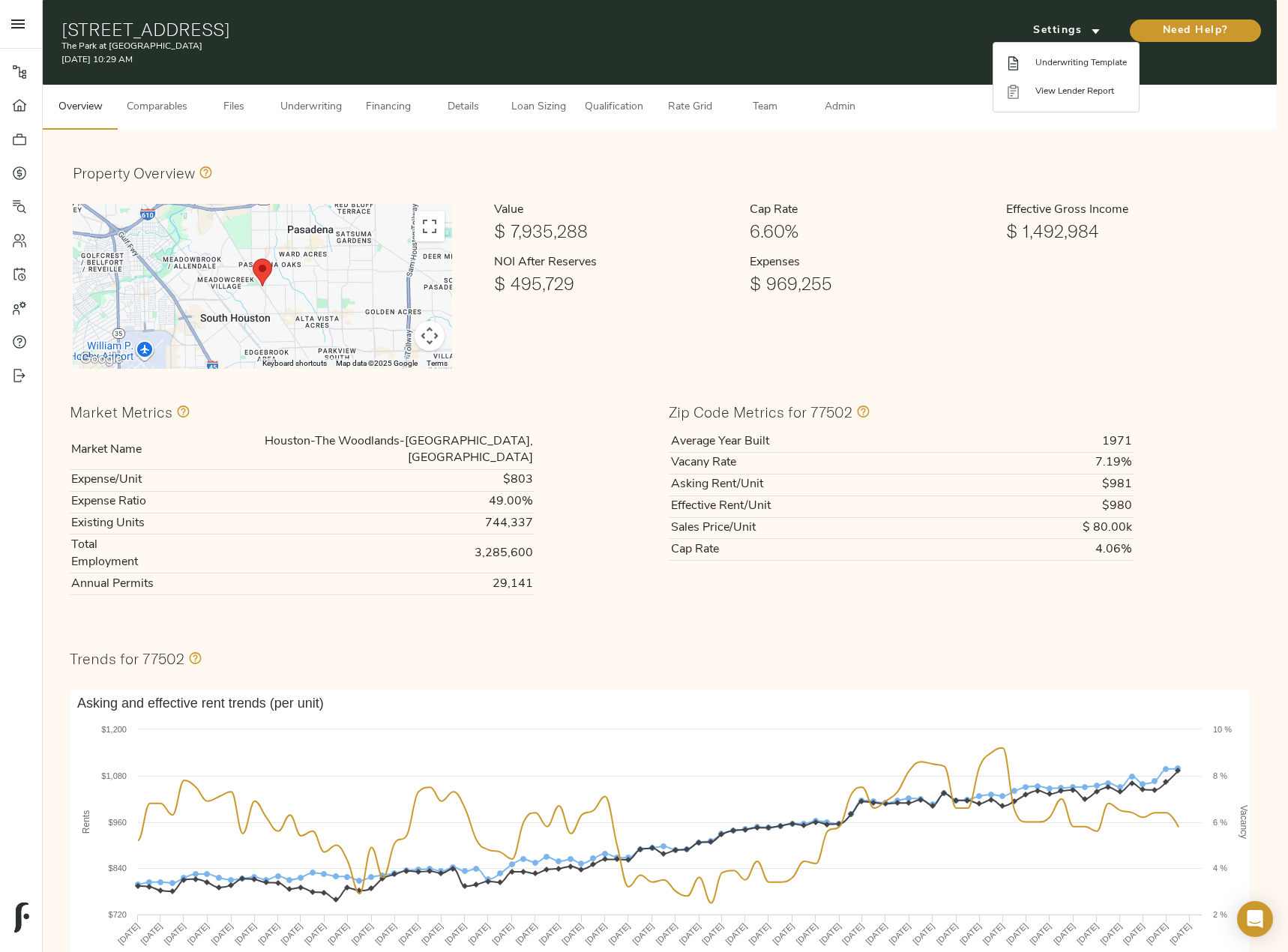
click at [1085, 55] on li "Underwriting Template" at bounding box center [1066, 63] width 146 height 29
click at [298, 112] on div at bounding box center [644, 476] width 1288 height 952
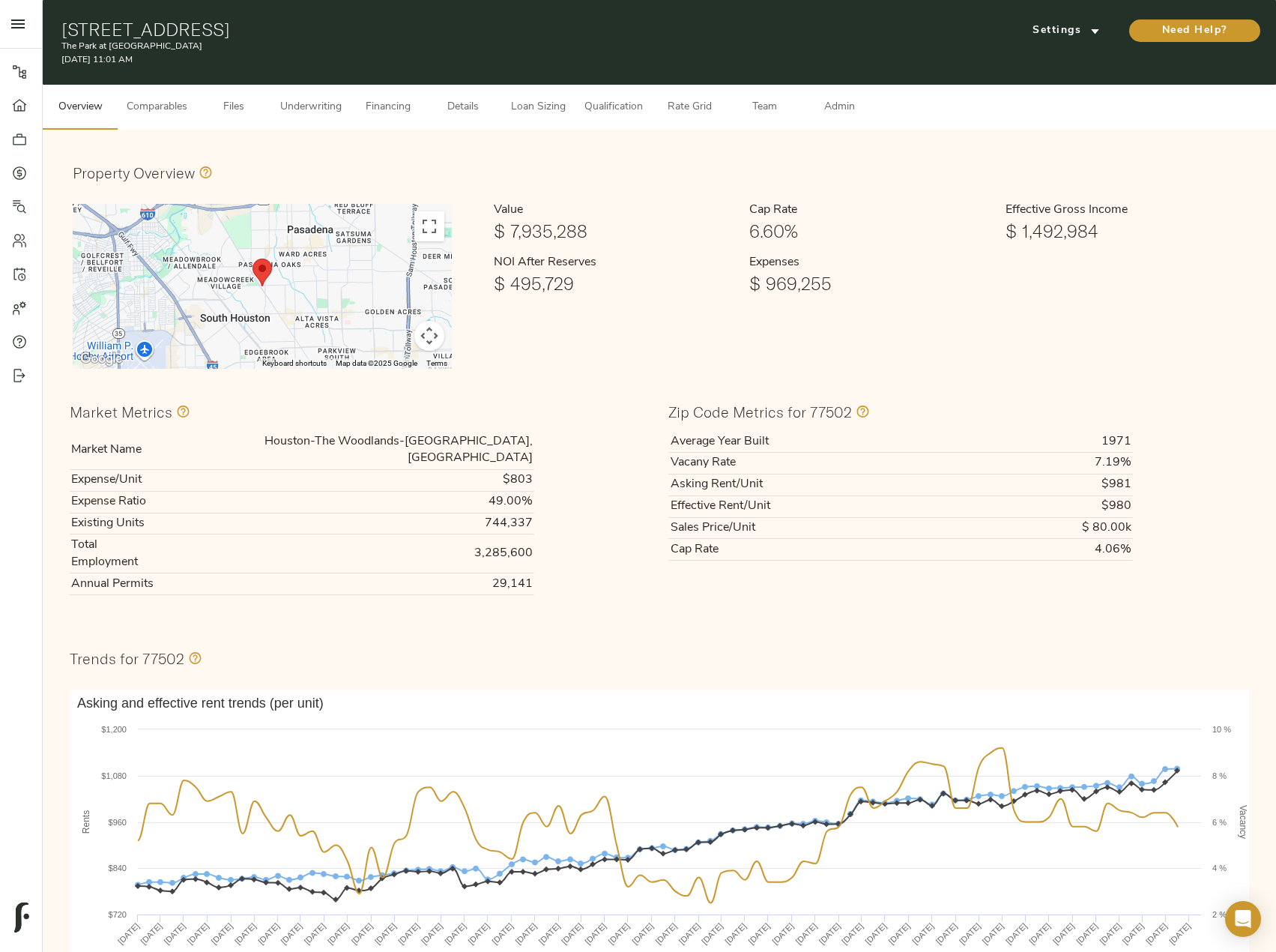
click at [304, 109] on span "Underwriting" at bounding box center [310, 107] width 61 height 19
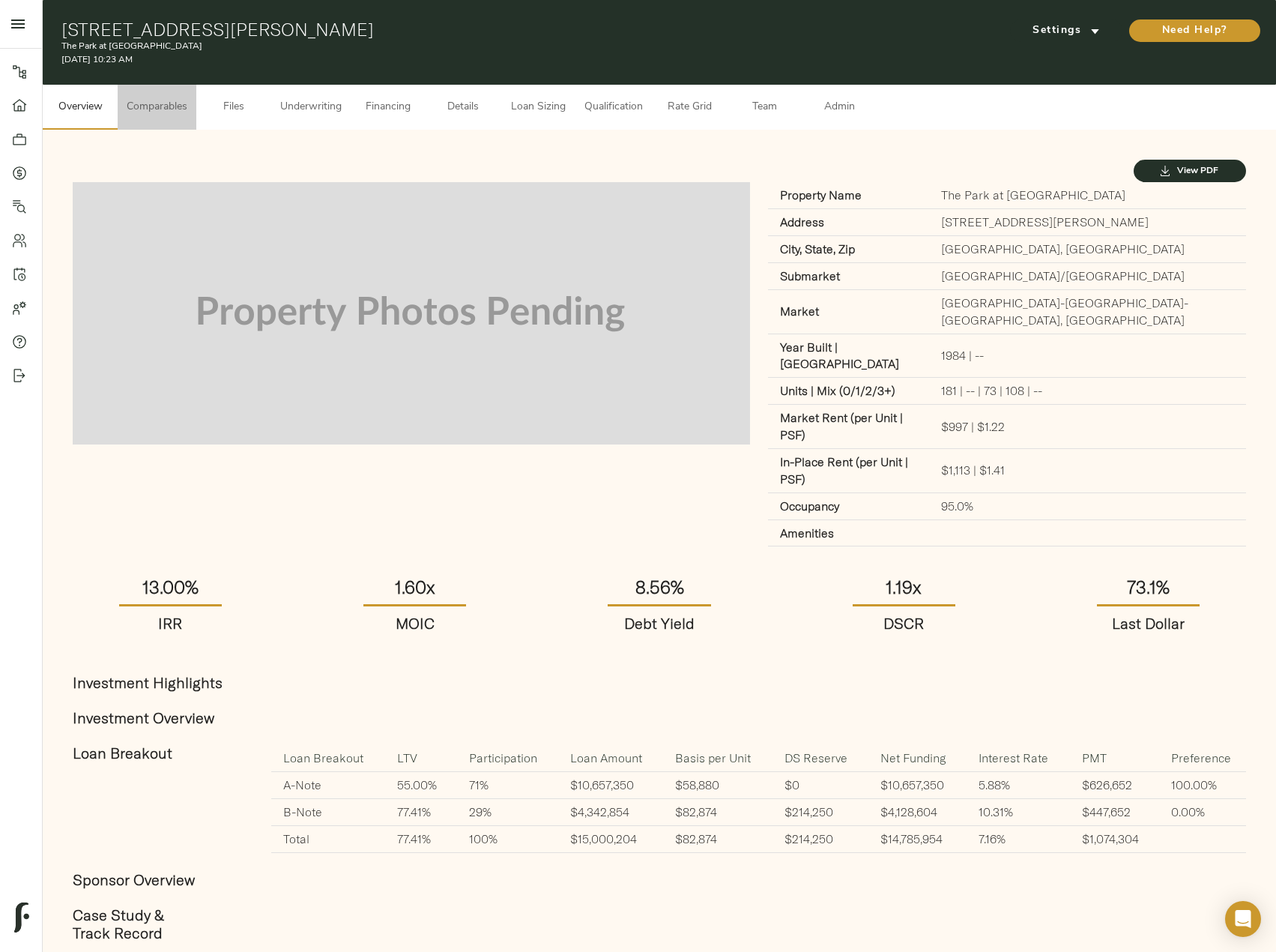
click at [165, 108] on span "Comparables" at bounding box center [157, 107] width 61 height 19
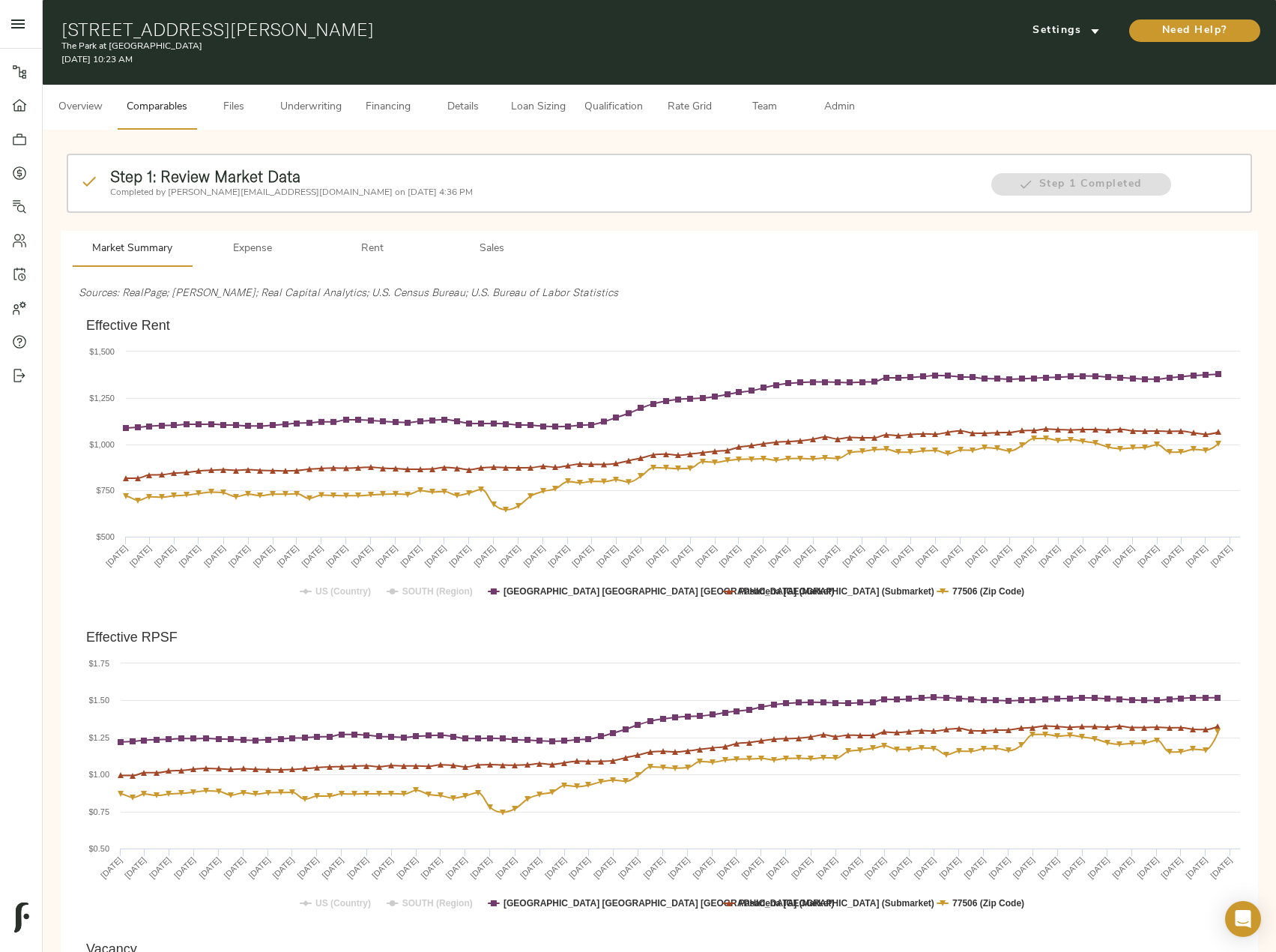
click at [824, 107] on span "Admin" at bounding box center [839, 107] width 57 height 19
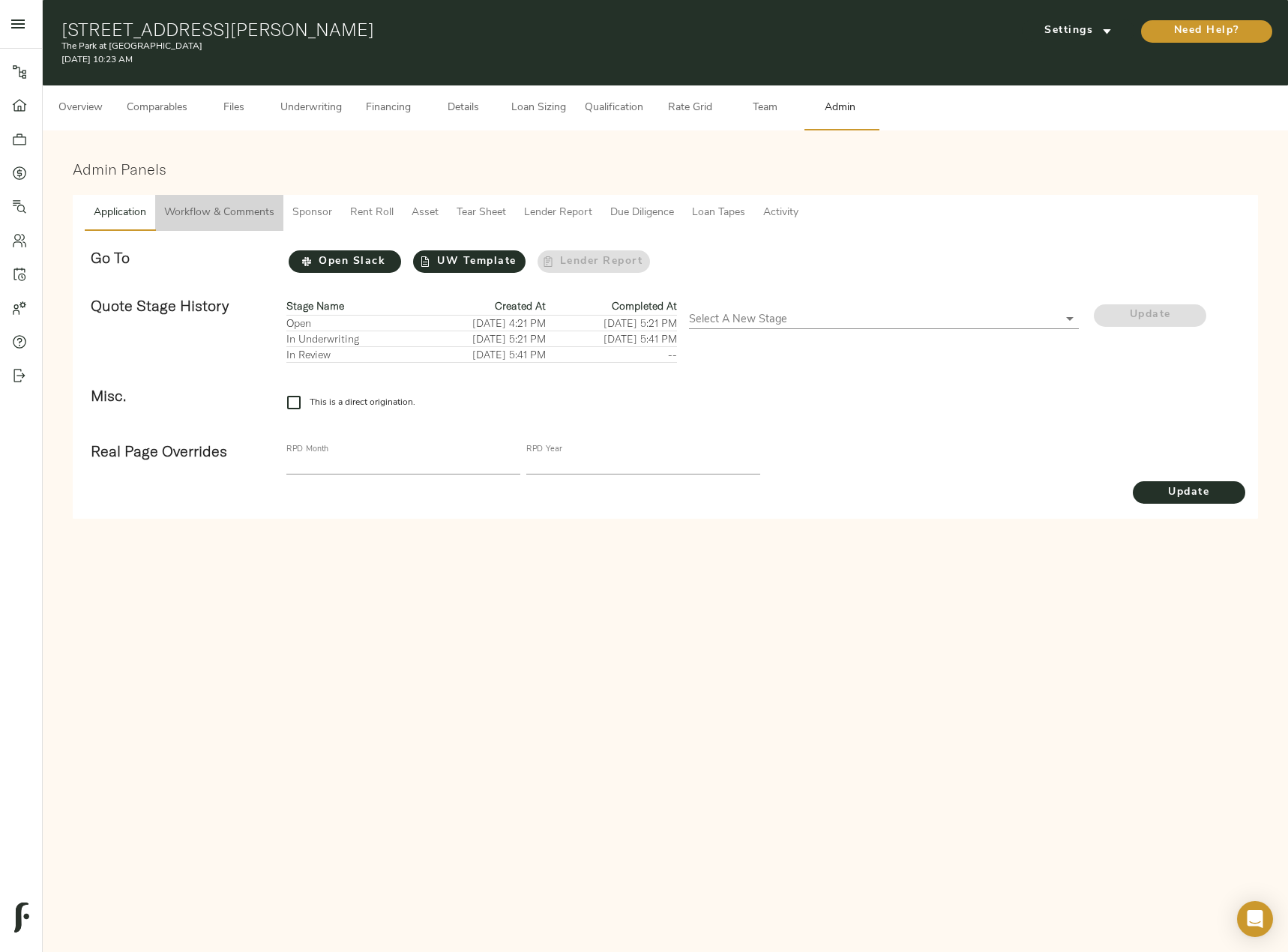
click at [254, 215] on span "Workflow & Comments" at bounding box center [219, 213] width 111 height 19
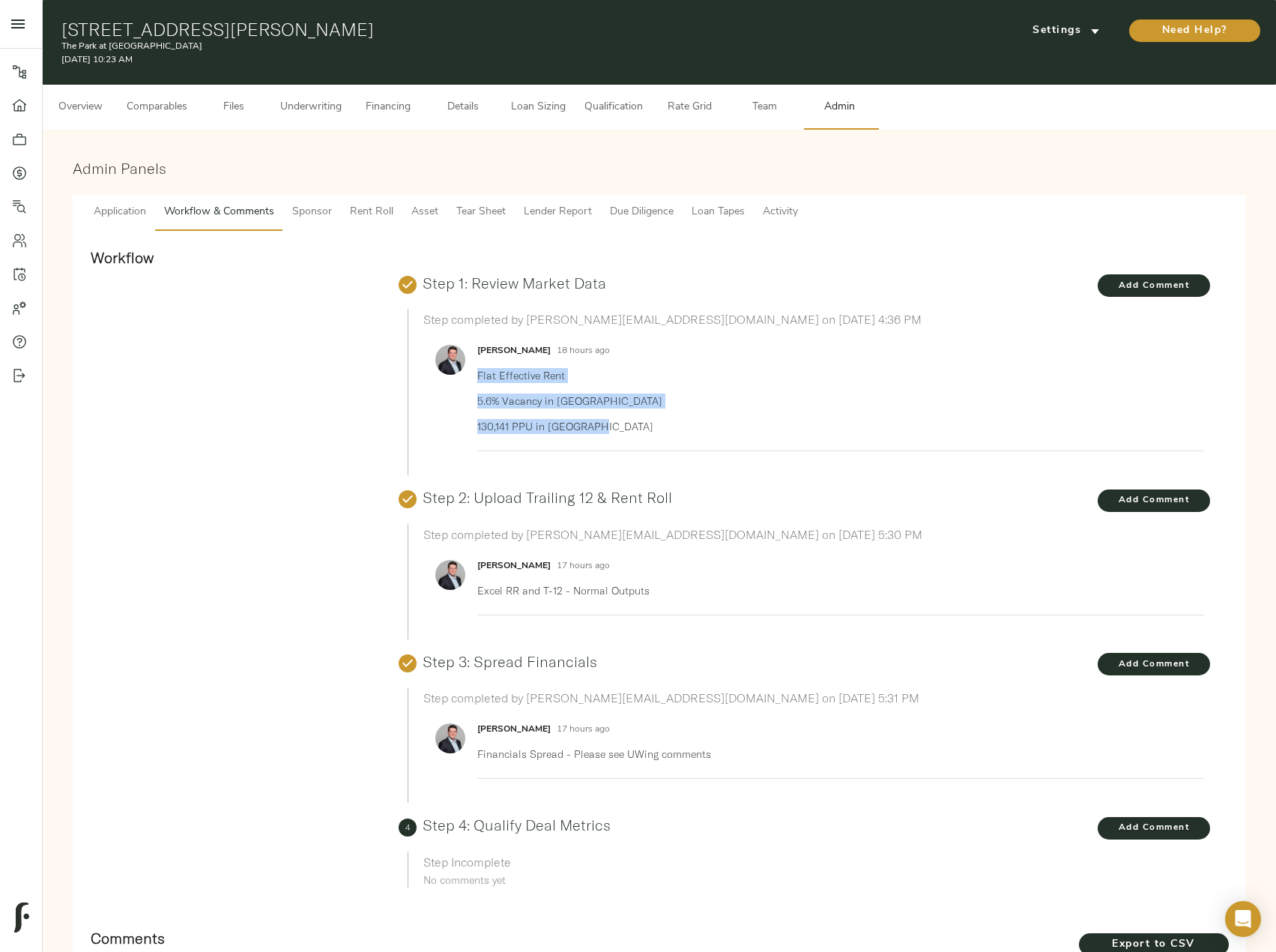
drag, startPoint x: 611, startPoint y: 430, endPoint x: 476, endPoint y: 377, distance: 145.0
click at [476, 377] on li "[PERSON_NAME] 18 hours ago Flat Effective Rent 5.6% Vacancy in Submarket 130,14…" at bounding box center [814, 393] width 781 height 115
copy p "Flat Effective Rent 5.6% Vacancy in Submarket 130,141 PPU in [GEOGRAPHIC_DATA]"
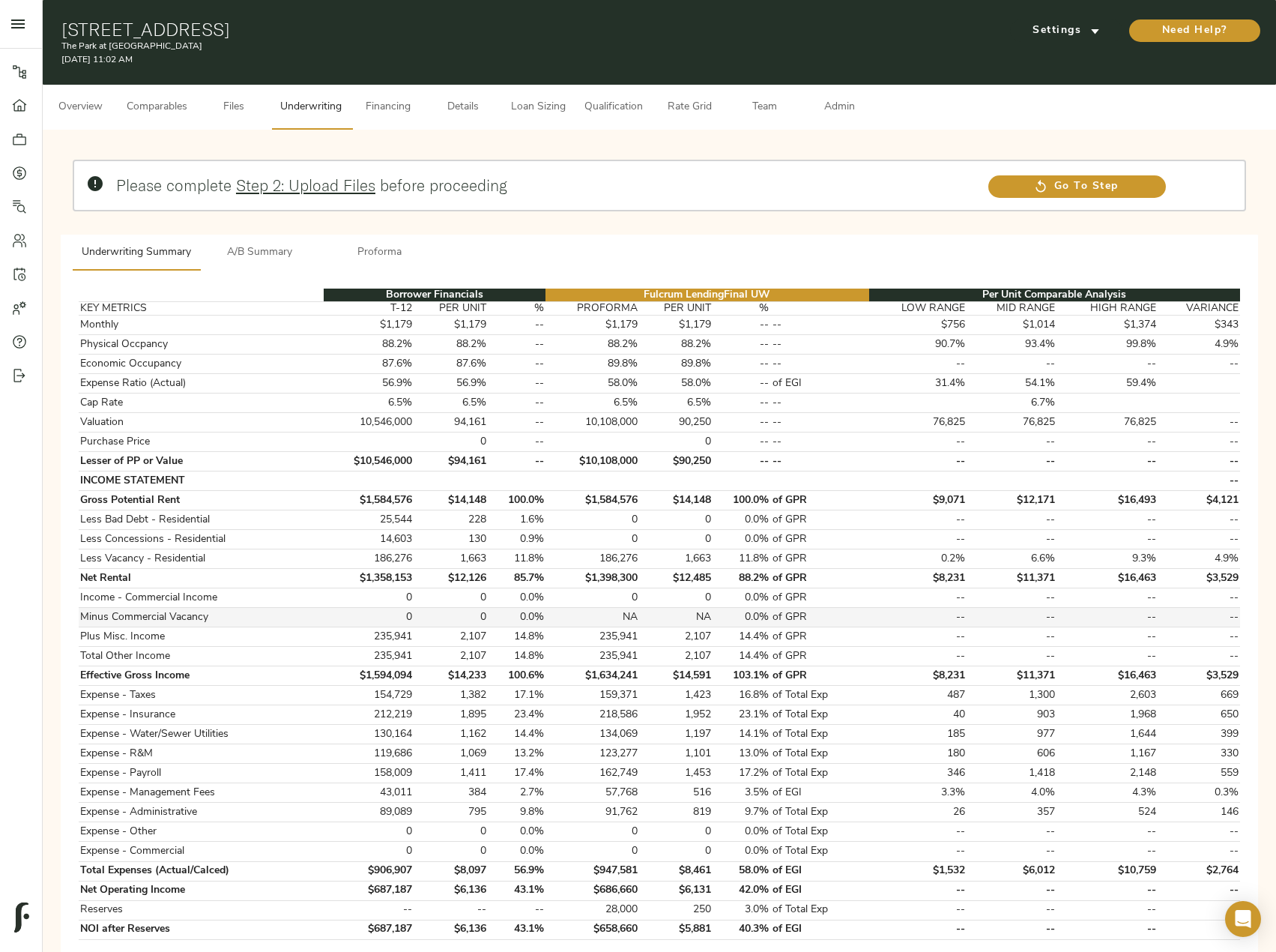
scroll to position [439, 0]
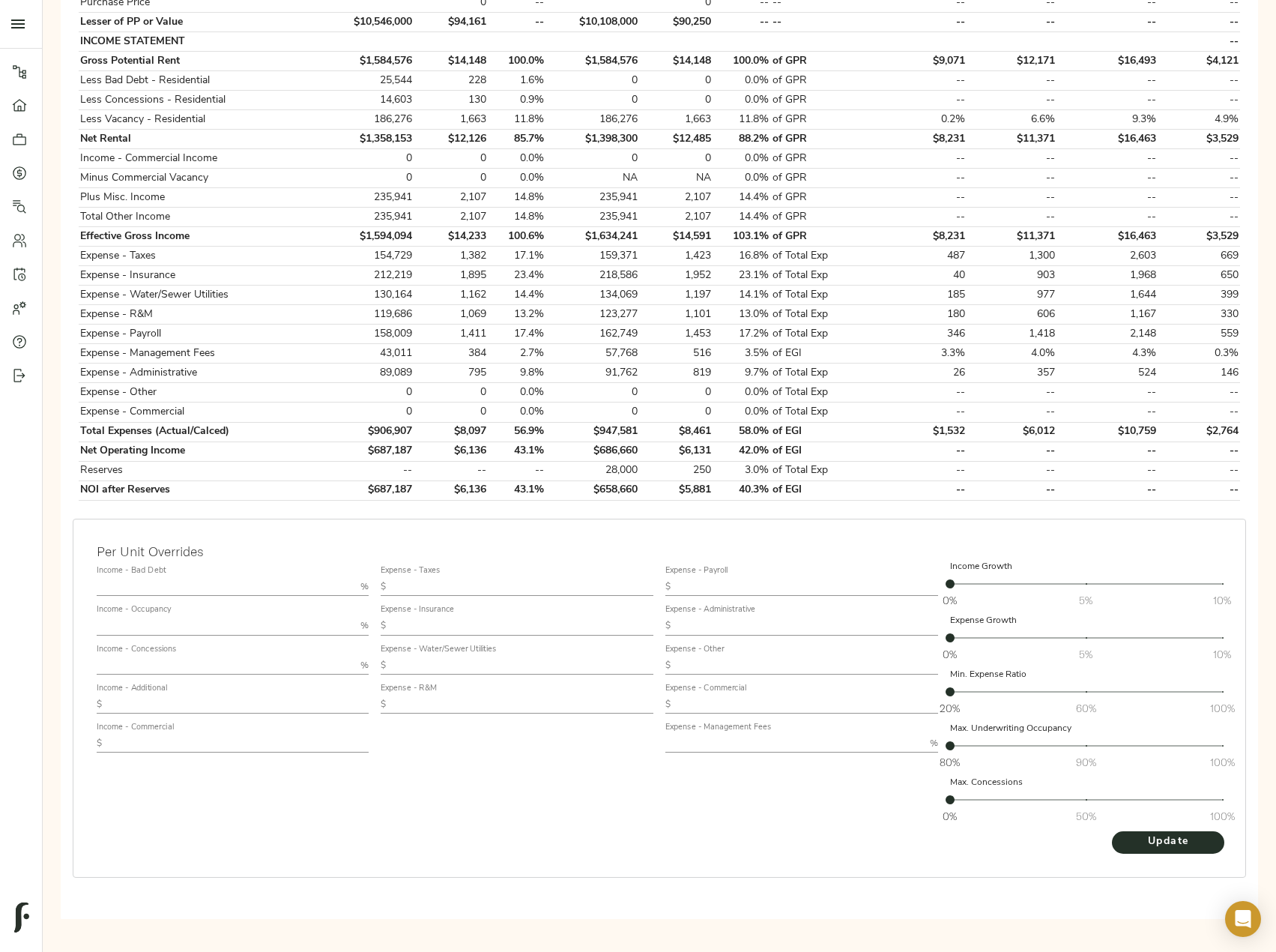
click at [174, 582] on input "text" at bounding box center [226, 587] width 259 height 18
type input "2"
click at [155, 665] on input "text" at bounding box center [226, 665] width 259 height 18
type input "1"
click at [170, 620] on input "text" at bounding box center [226, 625] width 259 height 18
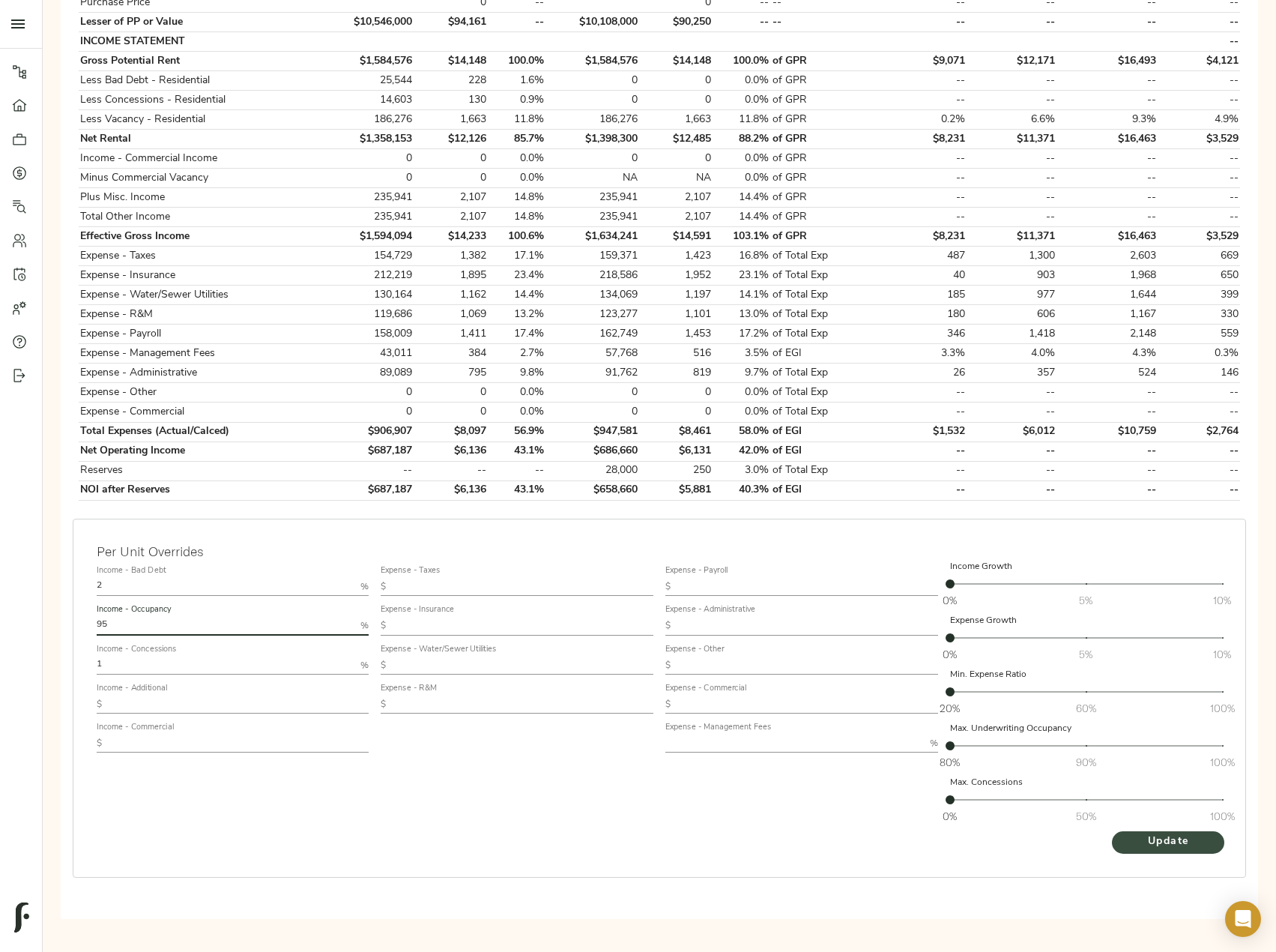
type input "95"
click at [1159, 841] on span "Update" at bounding box center [1168, 841] width 83 height 19
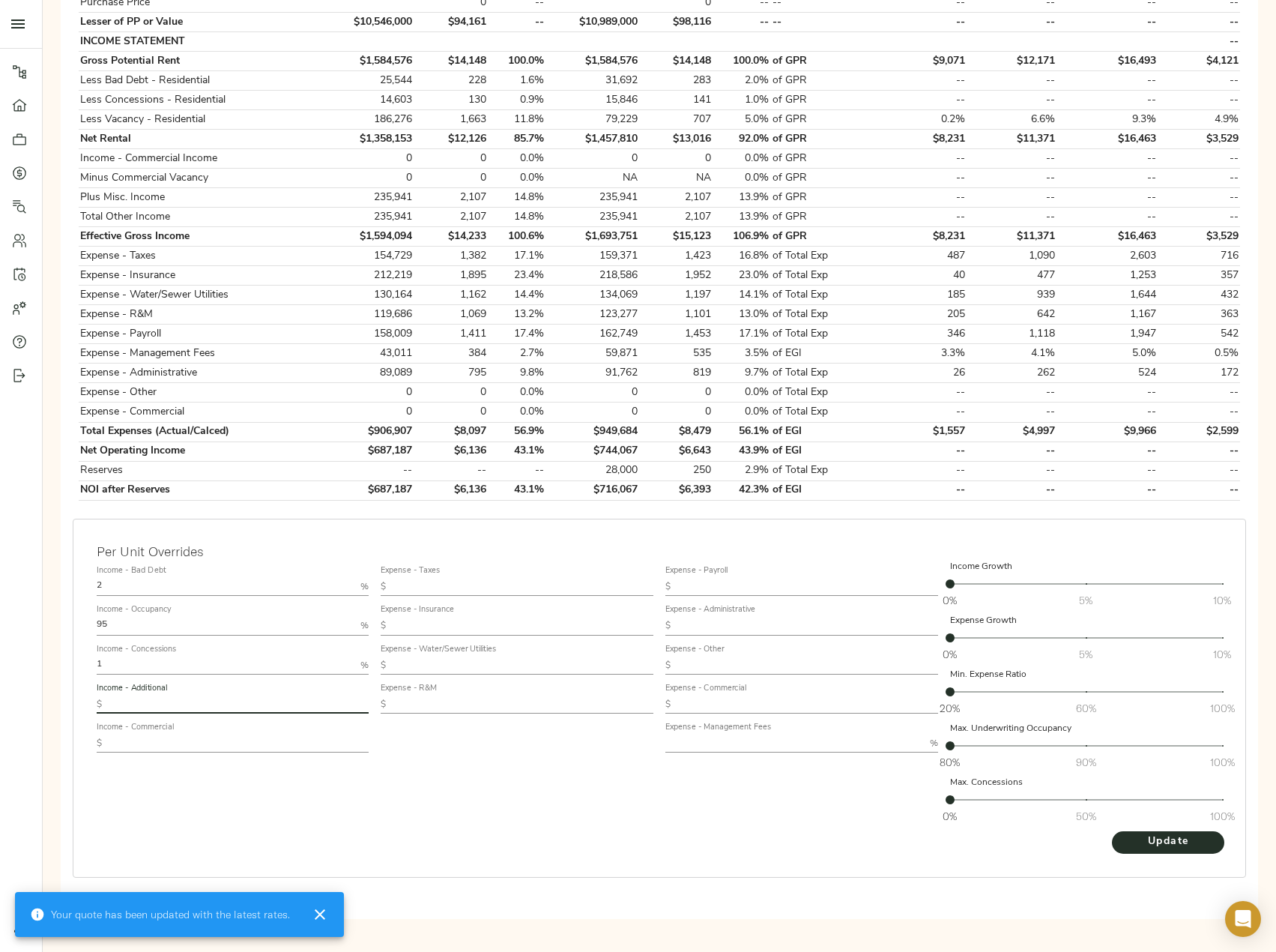
click at [190, 697] on input "text" at bounding box center [238, 705] width 261 height 18
paste input "2,193"
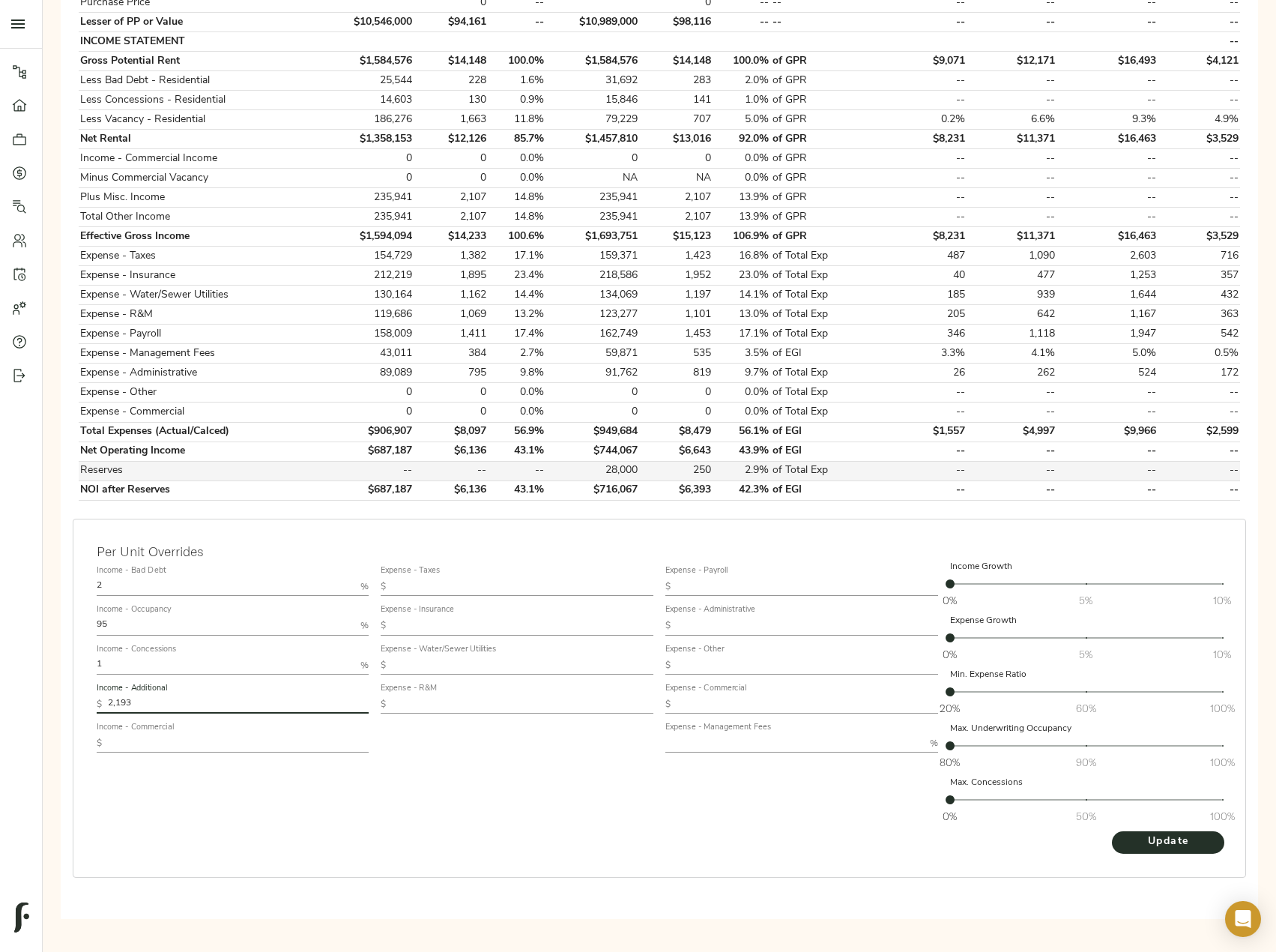
type input "2,193"
click at [423, 581] on input "text" at bounding box center [522, 587] width 261 height 18
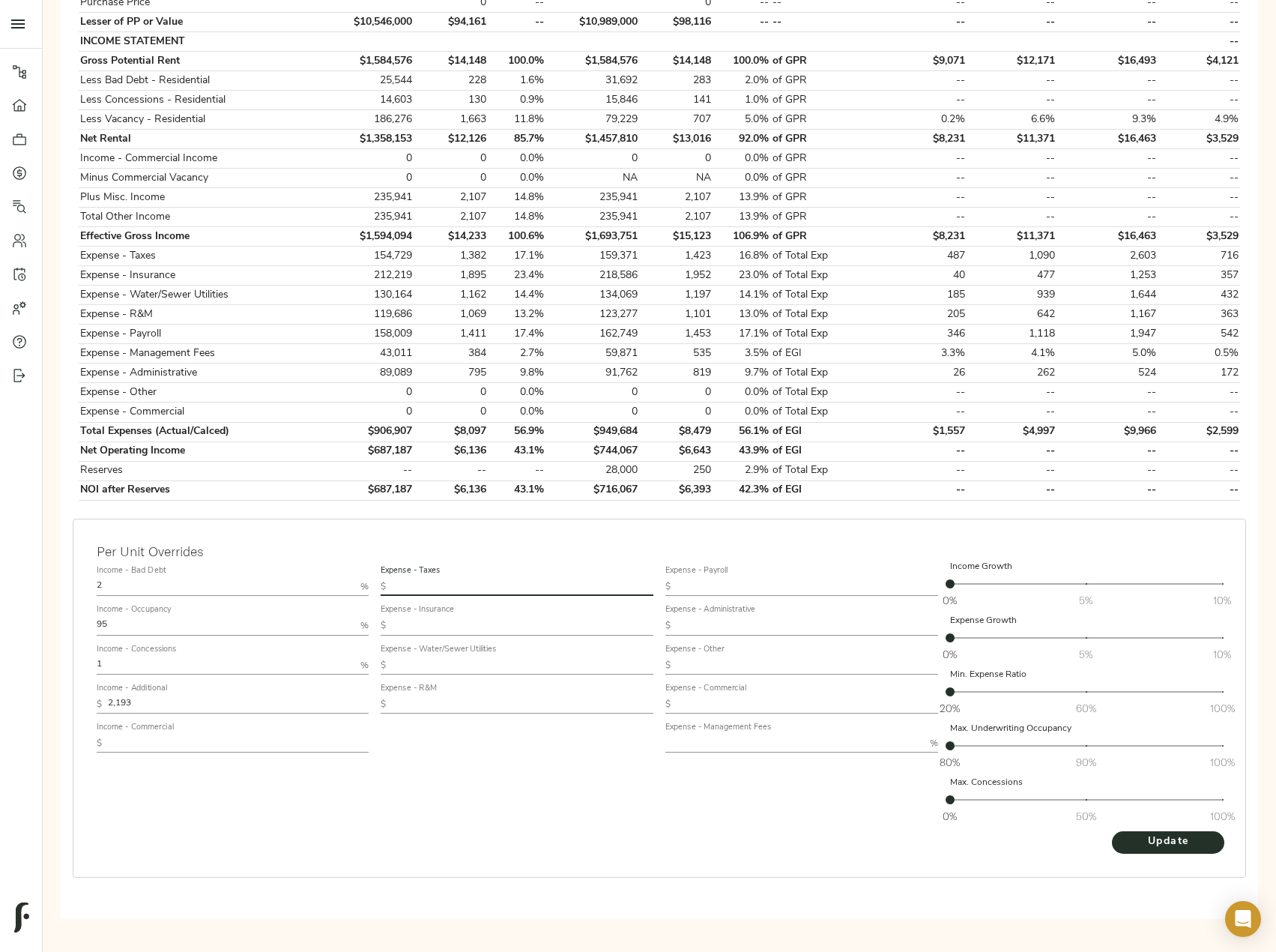
paste input "2,019"
type input "2,019"
click at [483, 627] on input "text" at bounding box center [522, 625] width 261 height 18
paste input "1,286"
type input "1,286"
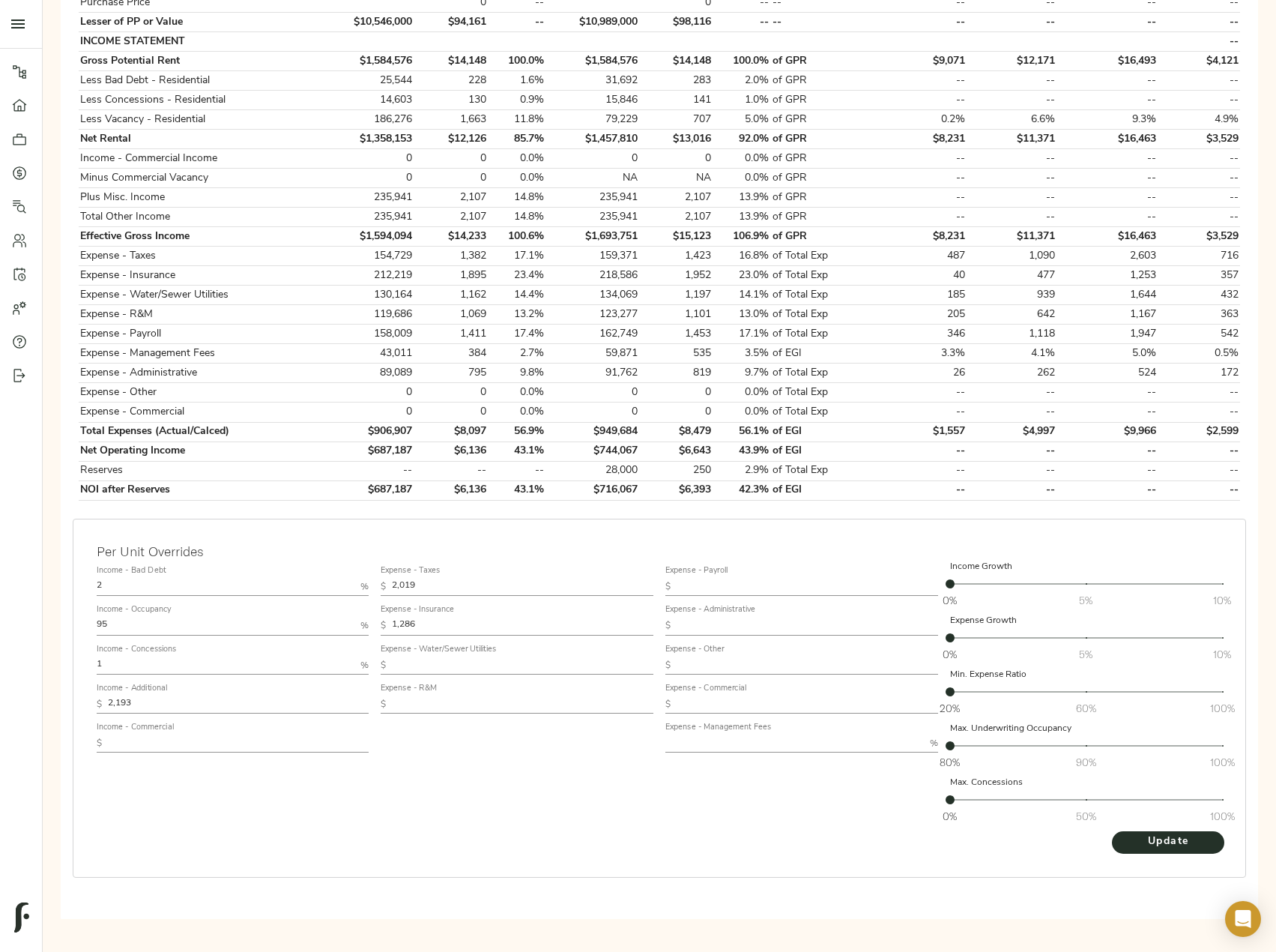
click at [448, 662] on input "text" at bounding box center [522, 665] width 261 height 18
paste input "1,174"
type input "1,174"
click at [516, 706] on input "text" at bounding box center [522, 705] width 261 height 18
paste input "1,079"
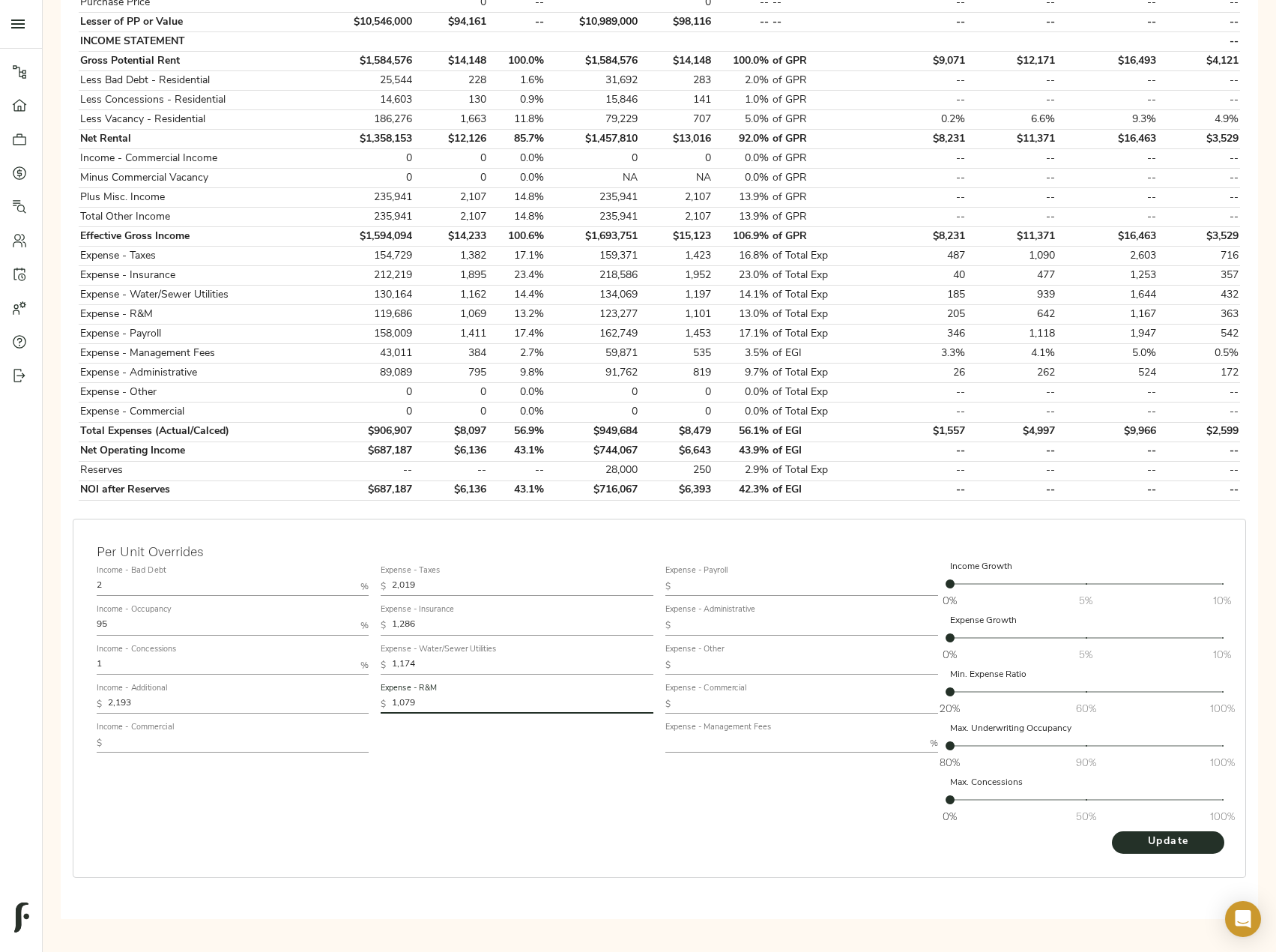
type input "1,079"
click at [711, 590] on input "text" at bounding box center [807, 587] width 261 height 18
paste input "1,425"
type input "1,425"
click at [775, 630] on input "text" at bounding box center [807, 625] width 261 height 18
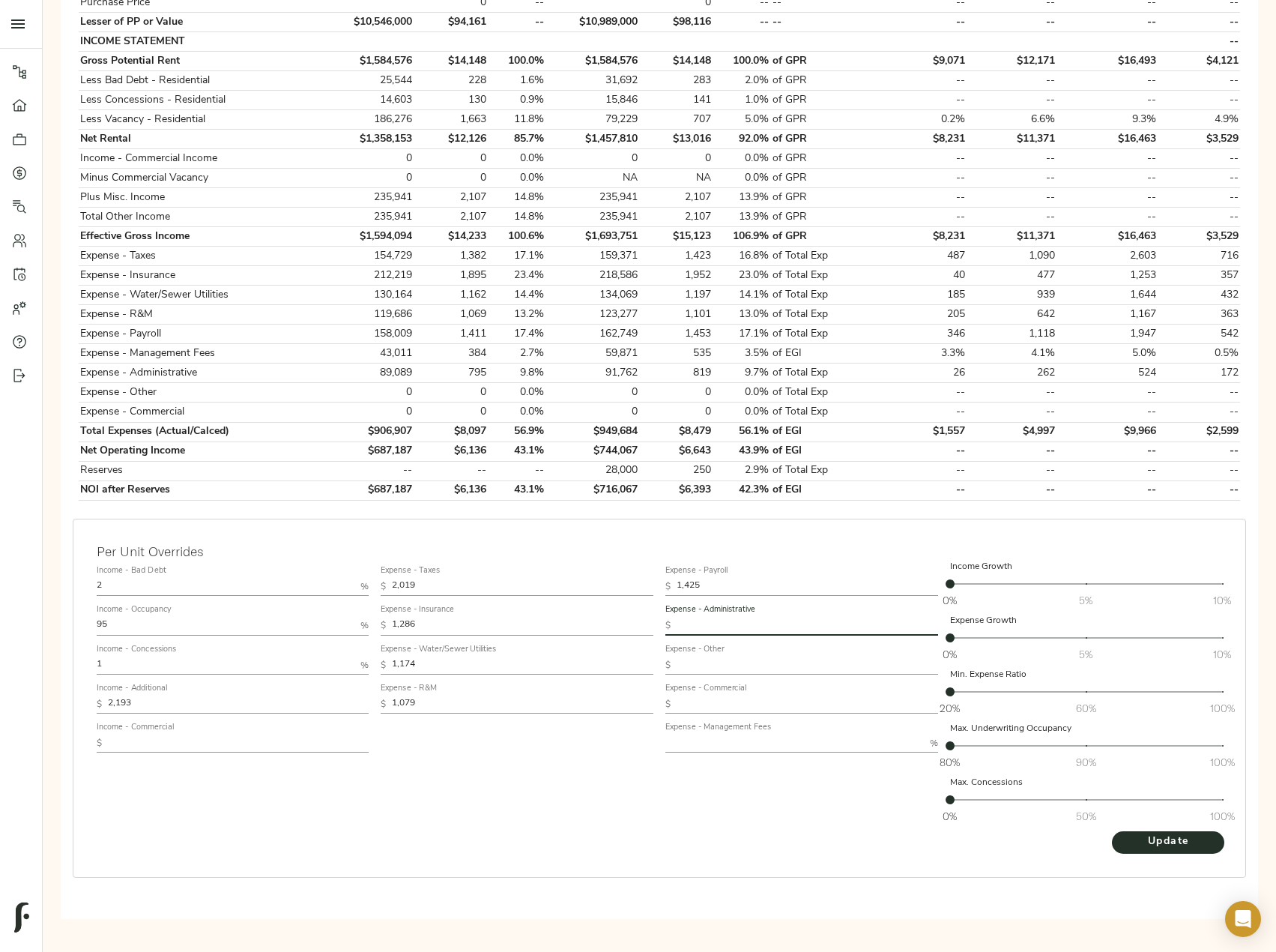
paste input "803"
type input "803"
click at [720, 740] on input "text" at bounding box center [795, 743] width 259 height 18
type input "2.5"
click at [1111, 831] on button "Update" at bounding box center [1167, 841] width 112 height 22
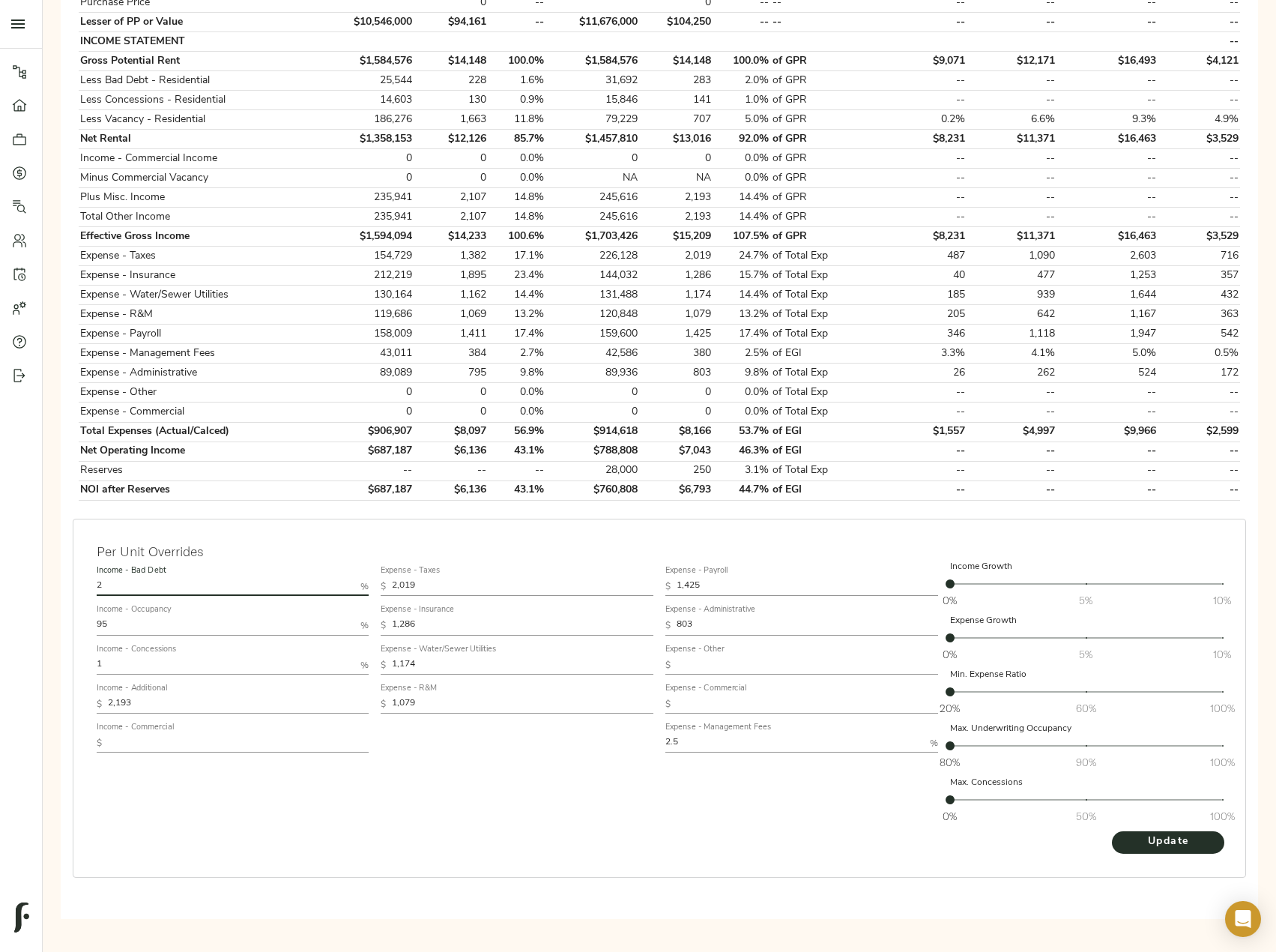
drag, startPoint x: 147, startPoint y: 589, endPoint x: 41, endPoint y: 589, distance: 106.0
click at [41, 589] on div "Pipeline Dashboard Portfolio Quotes Search Users Activity Account Help Sign Out…" at bounding box center [638, 249] width 1276 height 1376
type input "1.5"
drag, startPoint x: 110, startPoint y: 663, endPoint x: 59, endPoint y: 654, distance: 51.8
click at [59, 654] on div "Please complete Step 2: Upload Files before proceeding Go To Step Underwriting …" at bounding box center [659, 314] width 1209 height 1221
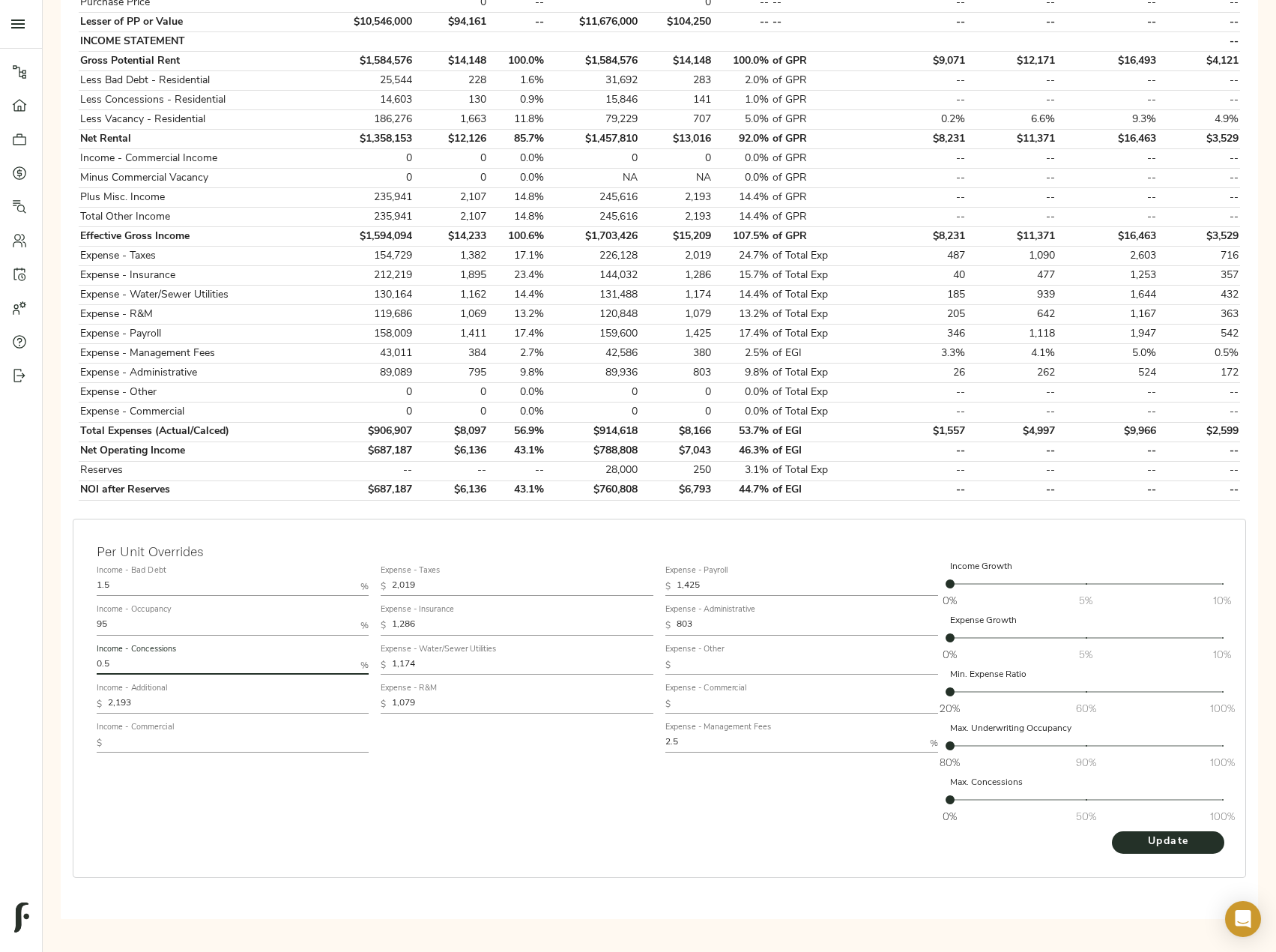
type input "0.5"
click at [1111, 831] on button "Update" at bounding box center [1167, 841] width 112 height 22
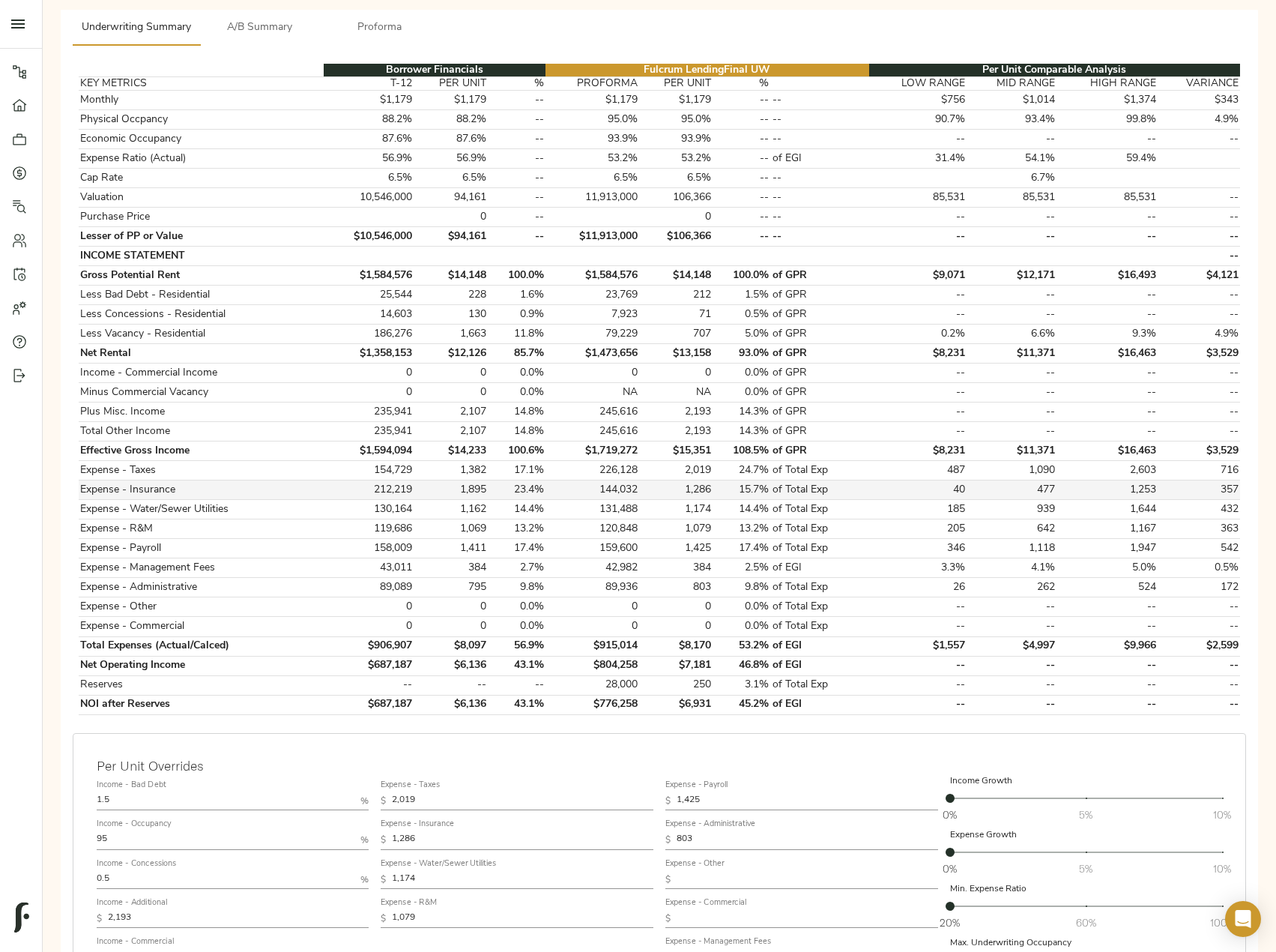
scroll to position [0, 0]
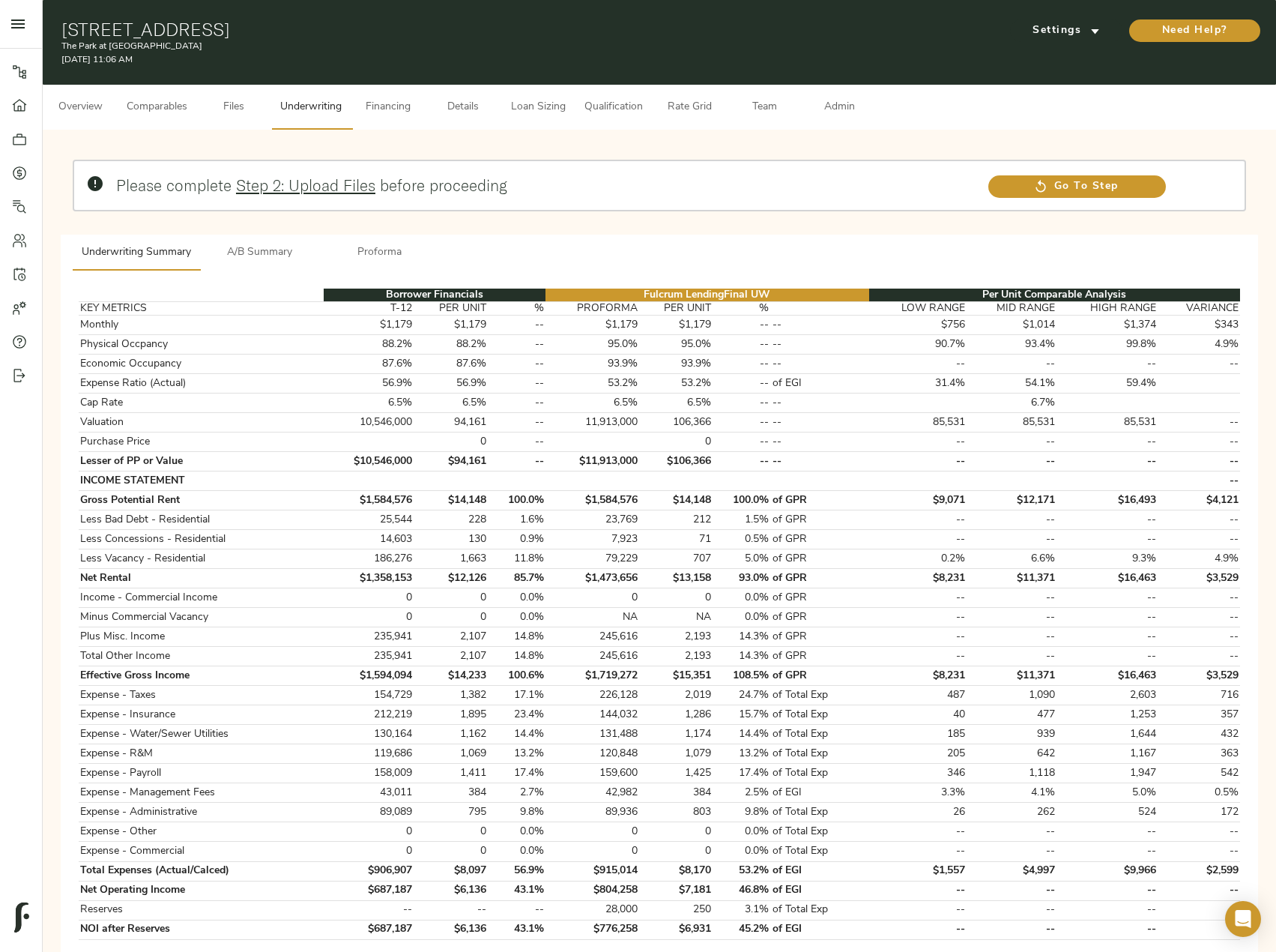
click at [233, 103] on span "Files" at bounding box center [234, 107] width 57 height 19
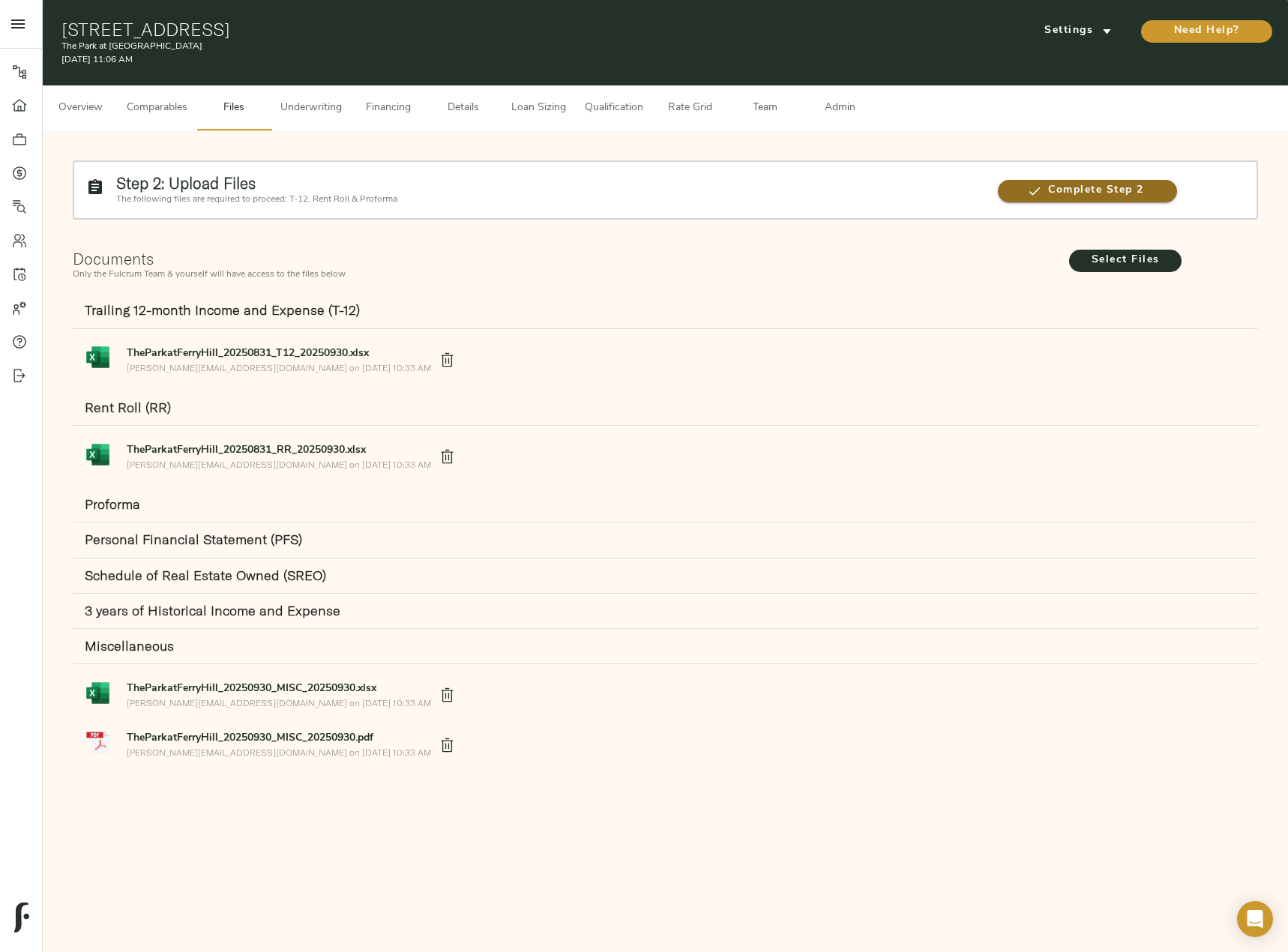
click at [1108, 195] on span "Complete Step 2" at bounding box center [1087, 191] width 179 height 19
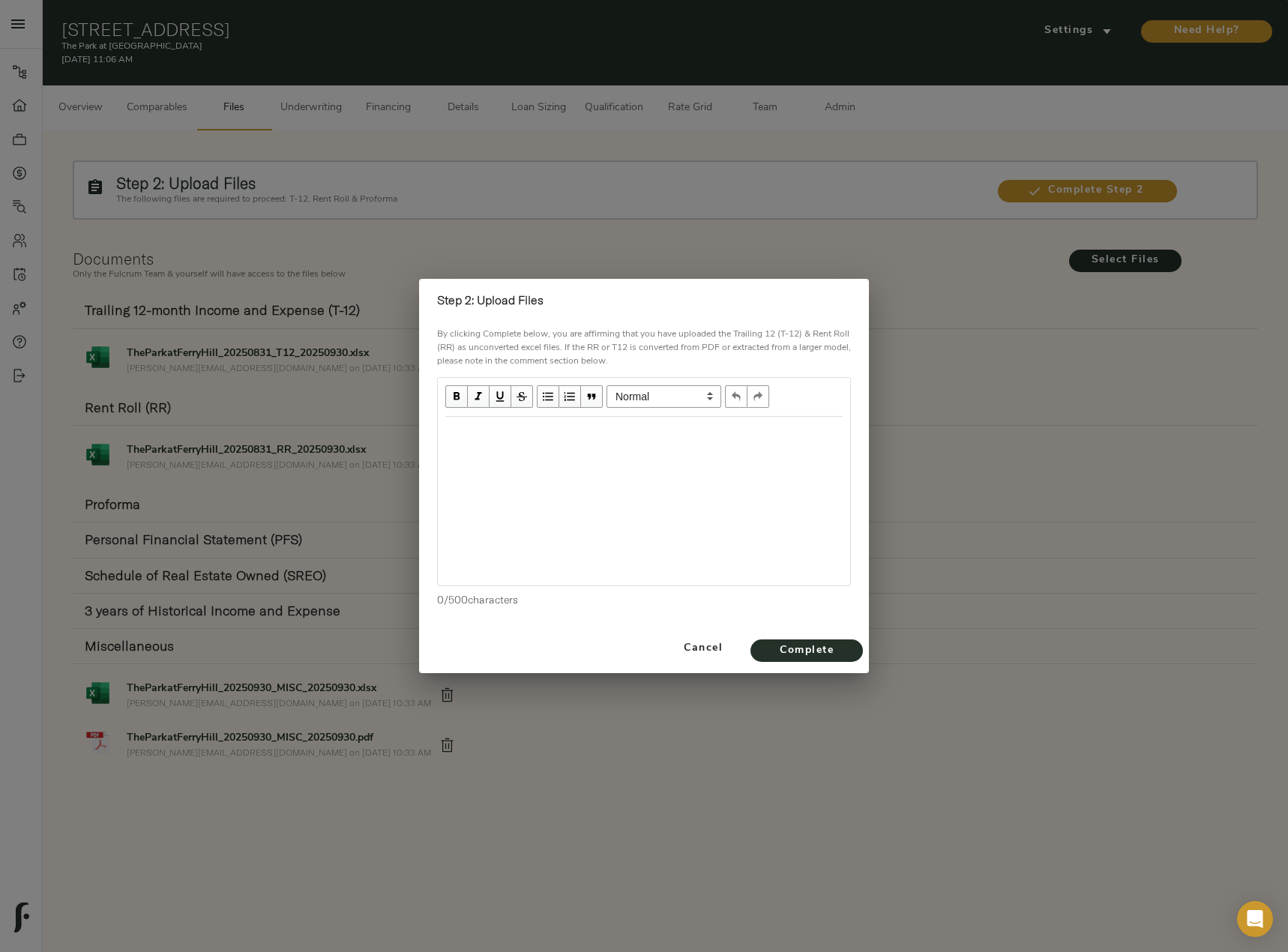
click at [612, 453] on div at bounding box center [644, 501] width 412 height 169
click at [558, 445] on div "Edit text" at bounding box center [644, 433] width 411 height 31
click at [806, 661] on button "Complete" at bounding box center [806, 650] width 112 height 22
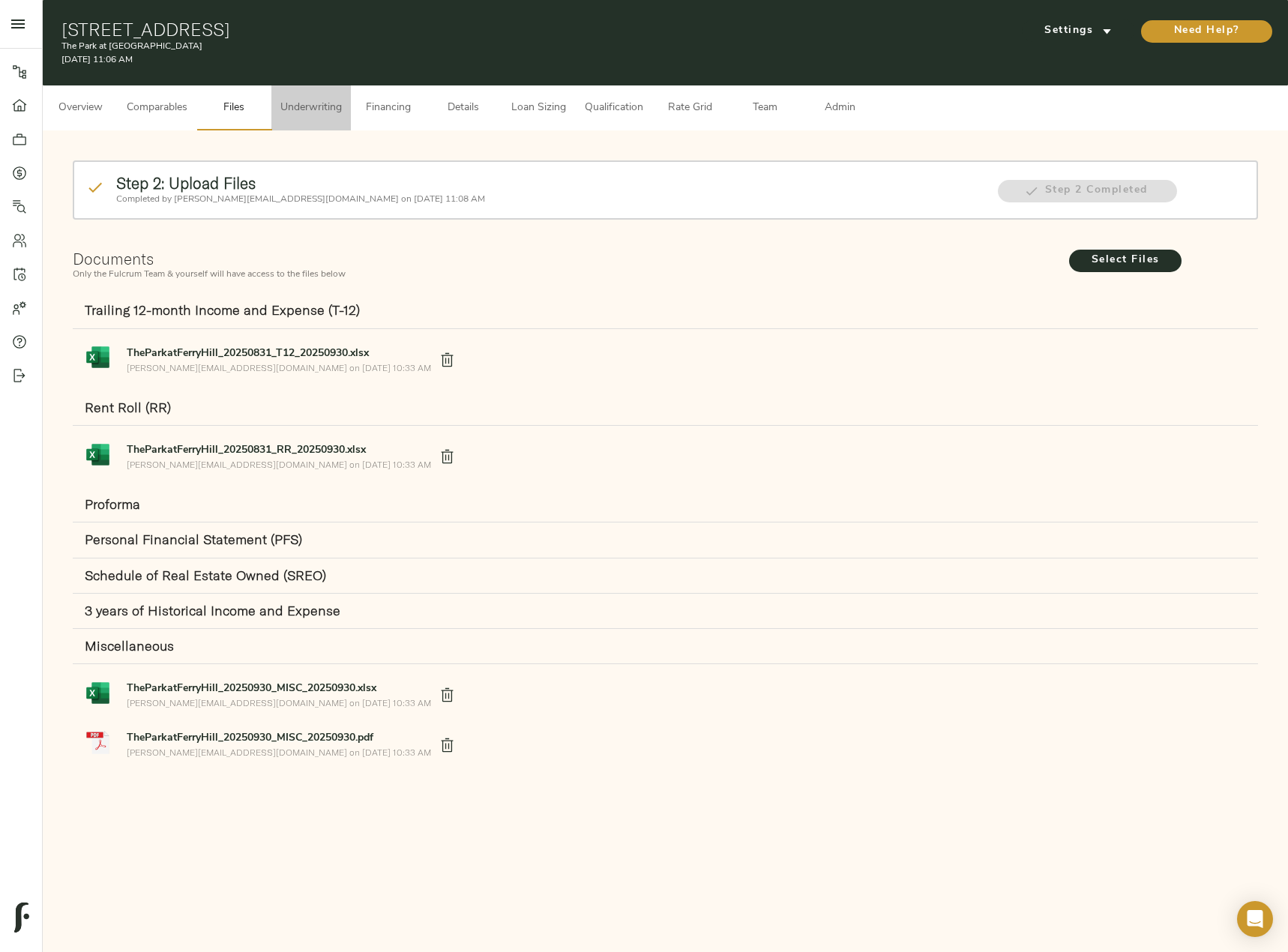
click at [330, 115] on span "Underwriting" at bounding box center [310, 108] width 61 height 19
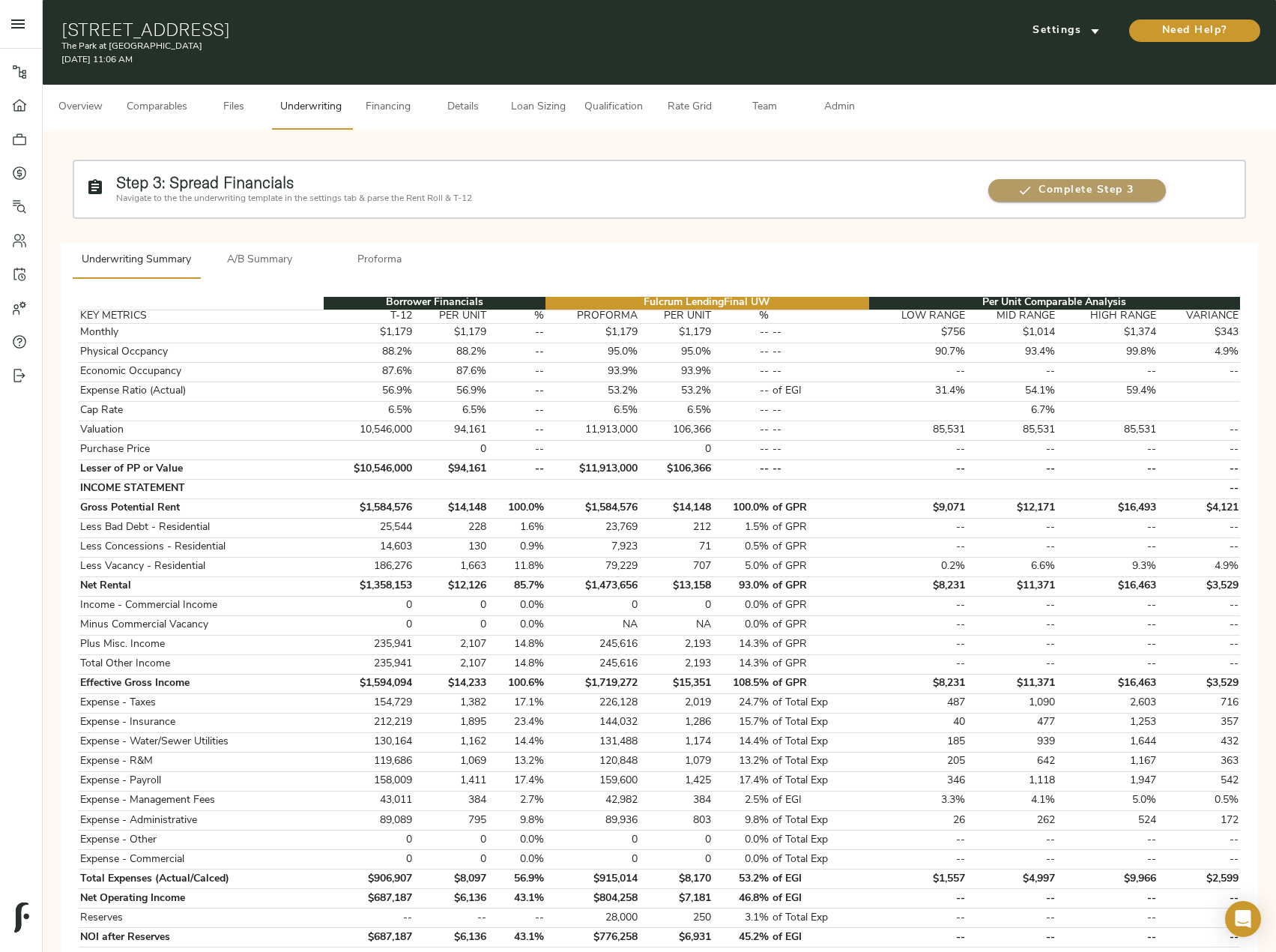
click at [1027, 197] on icon "button" at bounding box center [1025, 190] width 15 height 15
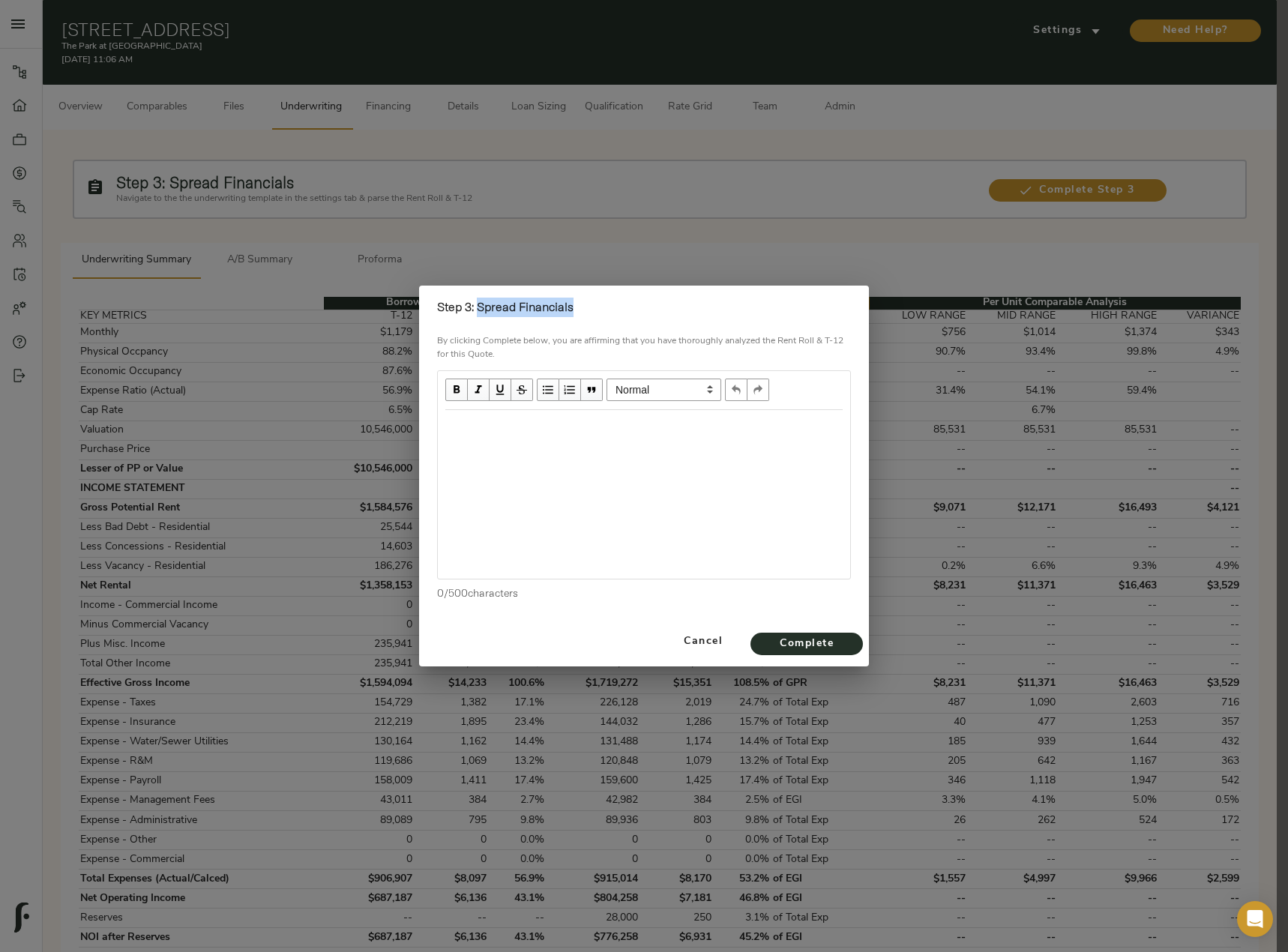
drag, startPoint x: 478, startPoint y: 309, endPoint x: 576, endPoint y: 305, distance: 98.1
click at [576, 305] on h2 "Step 3: Spread Financials" at bounding box center [644, 307] width 414 height 20
copy strong "Spread Financials"
click at [459, 435] on div "Edit text" at bounding box center [644, 426] width 397 height 17
select select "unstyled"
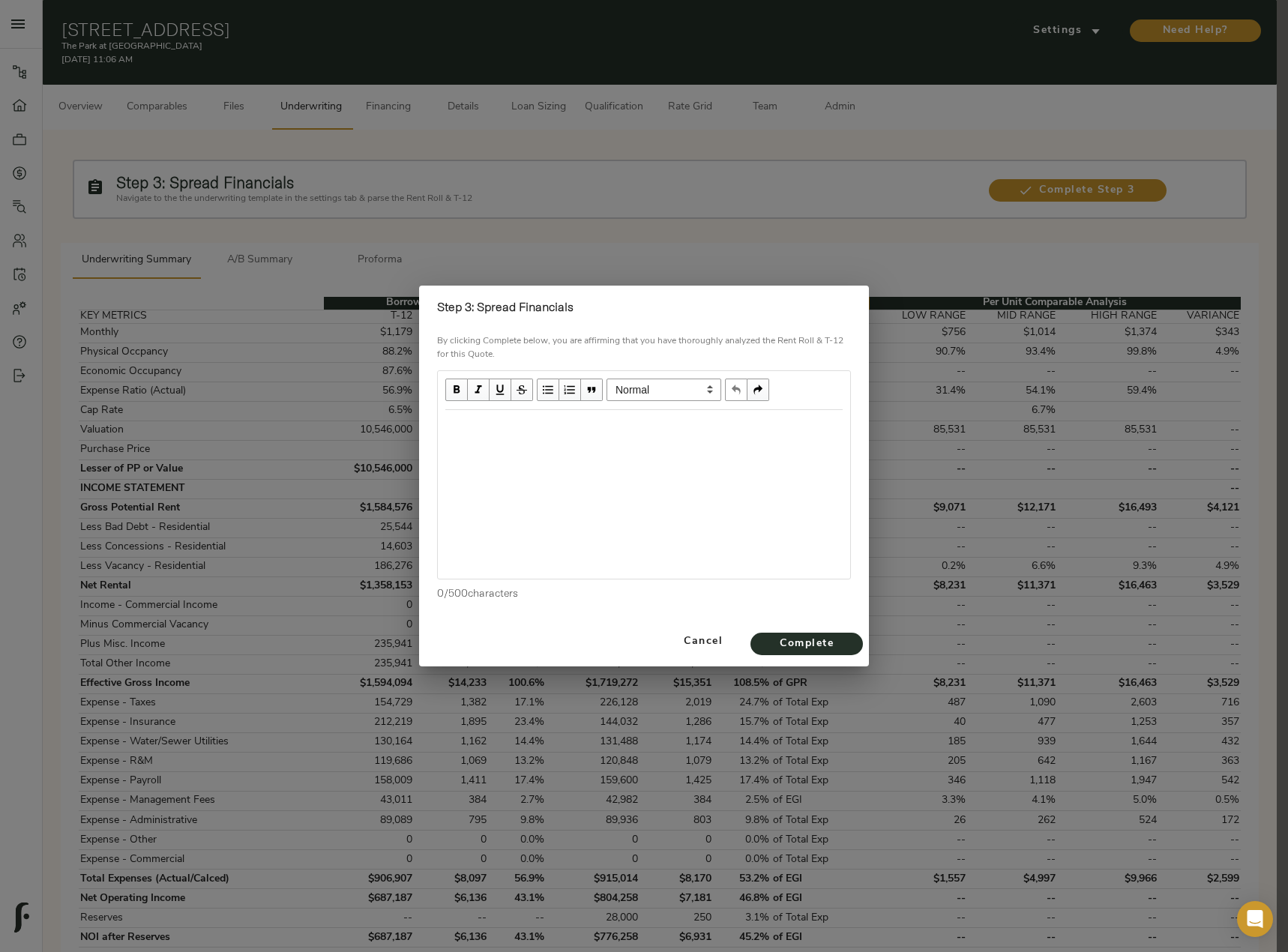
paste div "Edit text"
drag, startPoint x: 483, startPoint y: 424, endPoint x: 409, endPoint y: 428, distance: 74.1
click at [409, 428] on div "Step 3: Spread Financials By clicking Complete below, you are affirming that yo…" at bounding box center [644, 476] width 1288 height 952
click at [512, 422] on div "Financials" at bounding box center [644, 426] width 397 height 17
click at [834, 634] on span "Complete" at bounding box center [807, 643] width 83 height 19
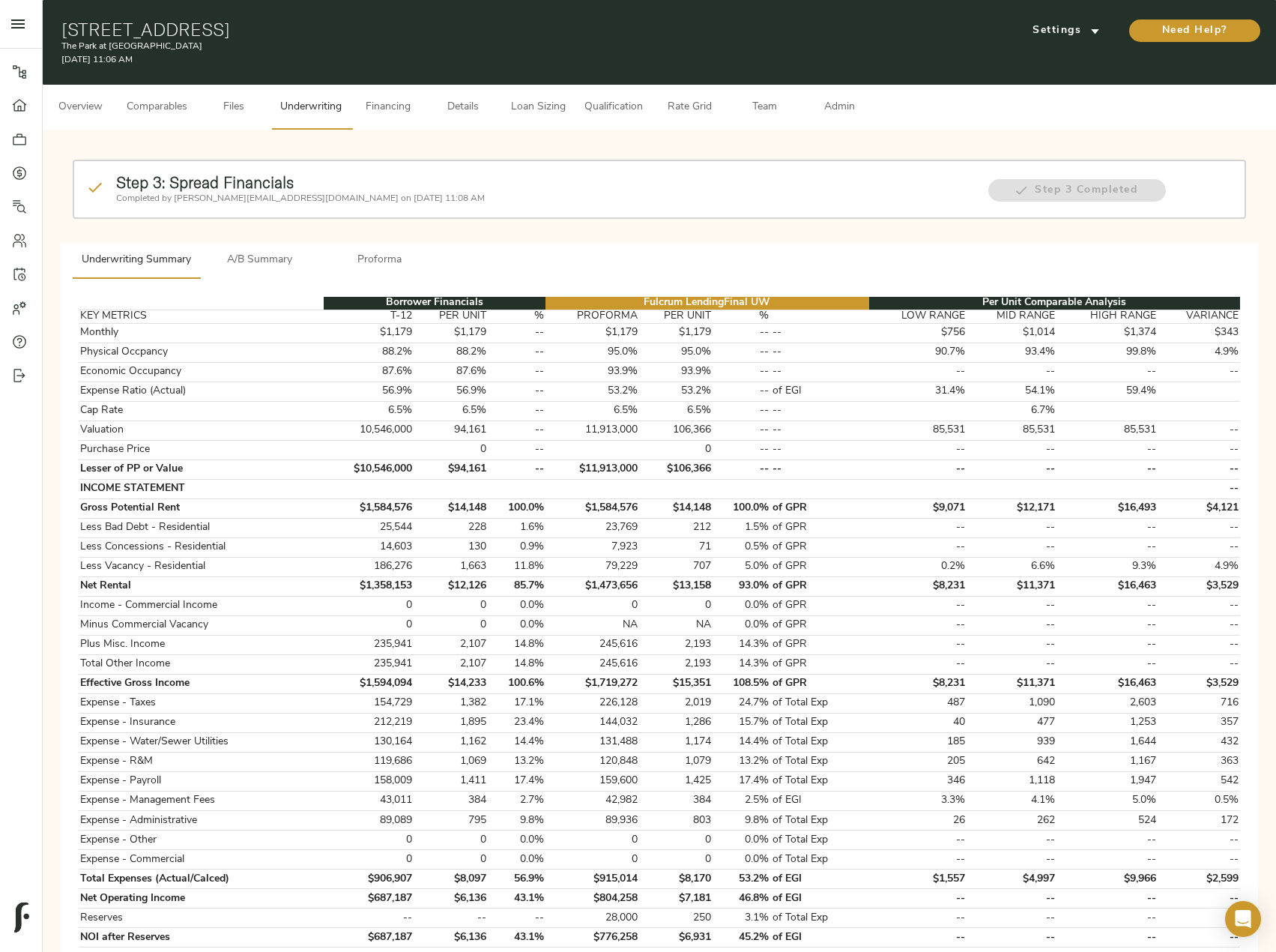
click at [872, 108] on button "Admin" at bounding box center [839, 106] width 75 height 45
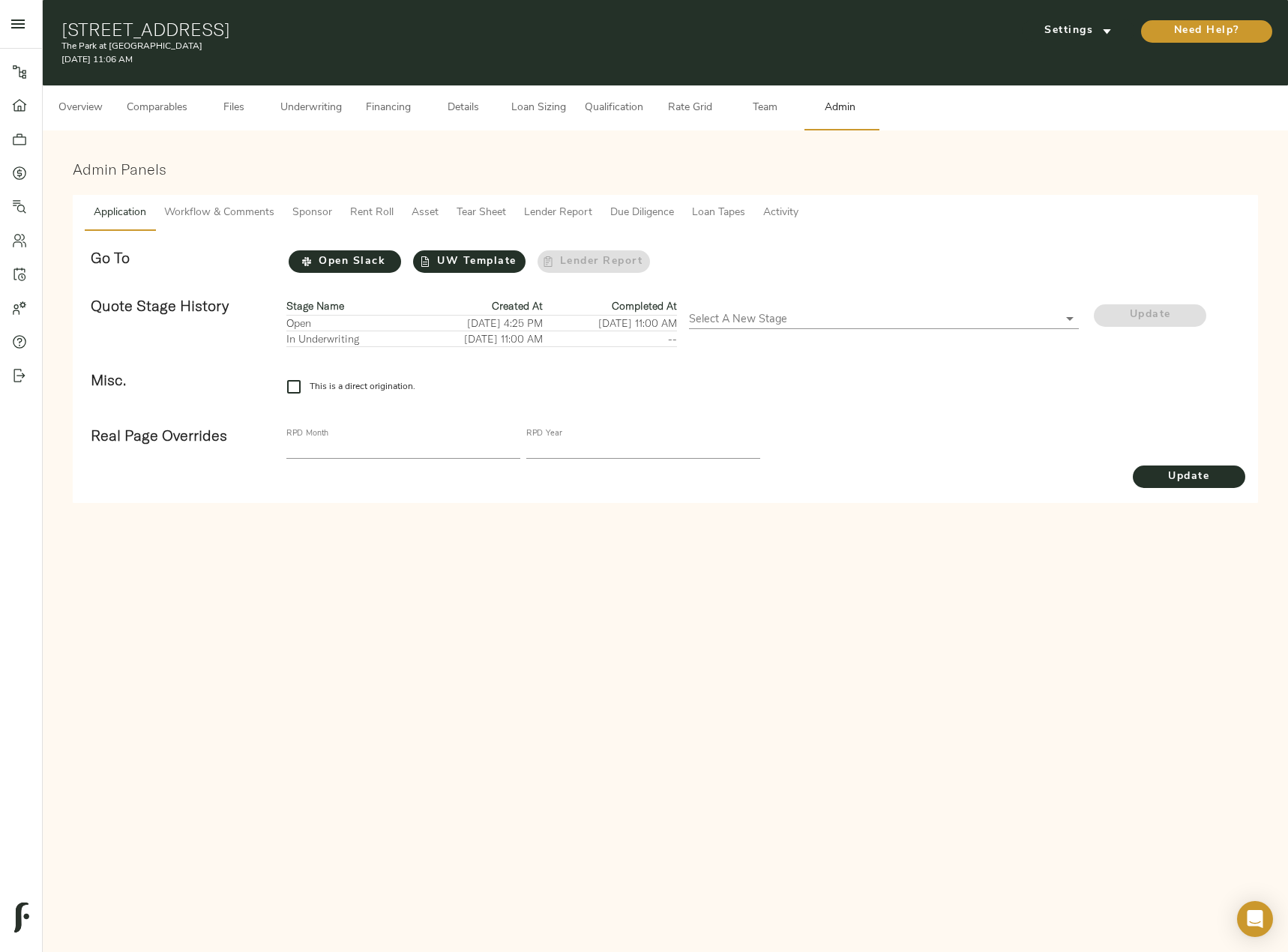
click at [225, 220] on span "Workflow & Comments" at bounding box center [219, 213] width 111 height 19
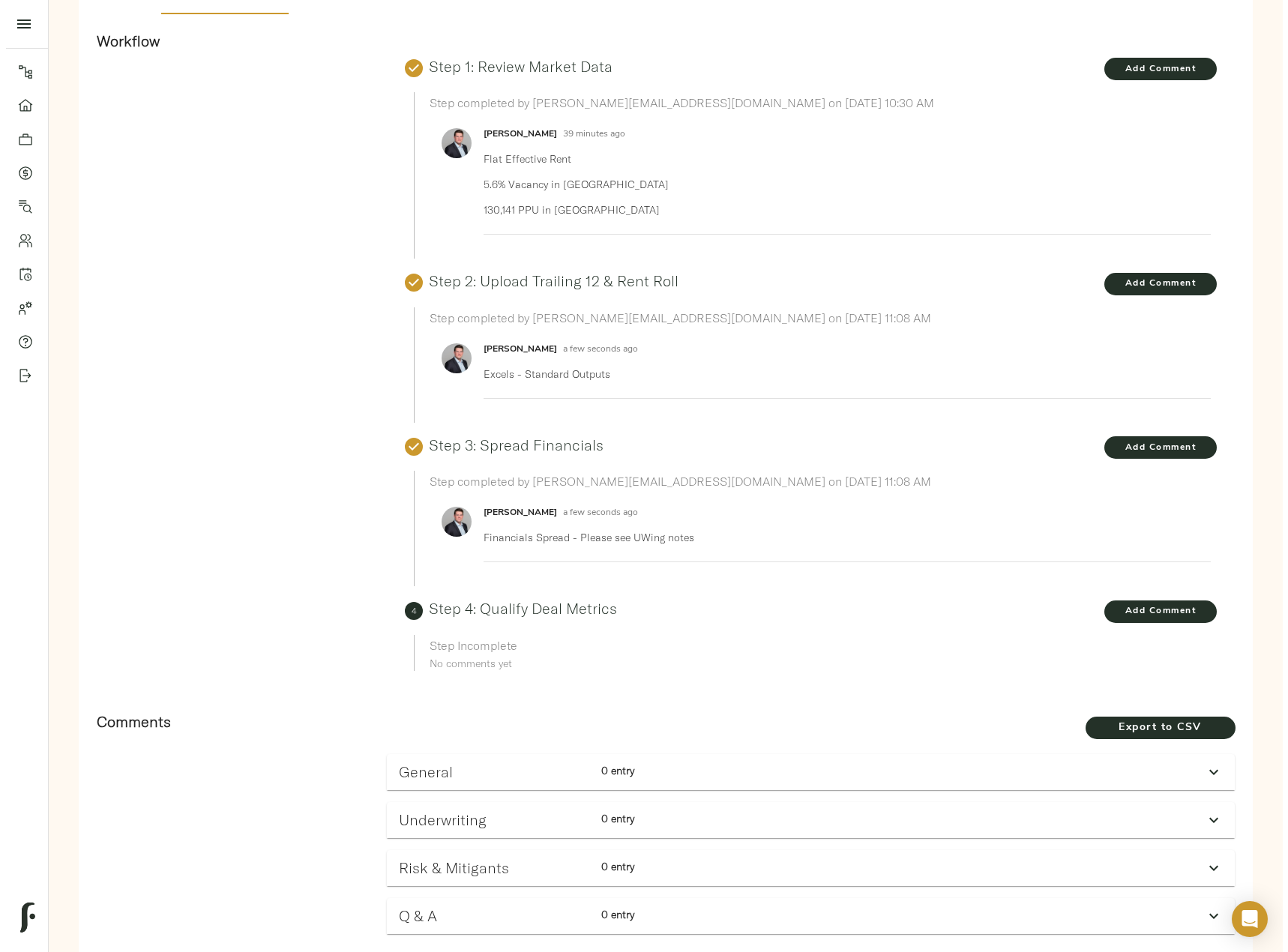
scroll to position [261, 0]
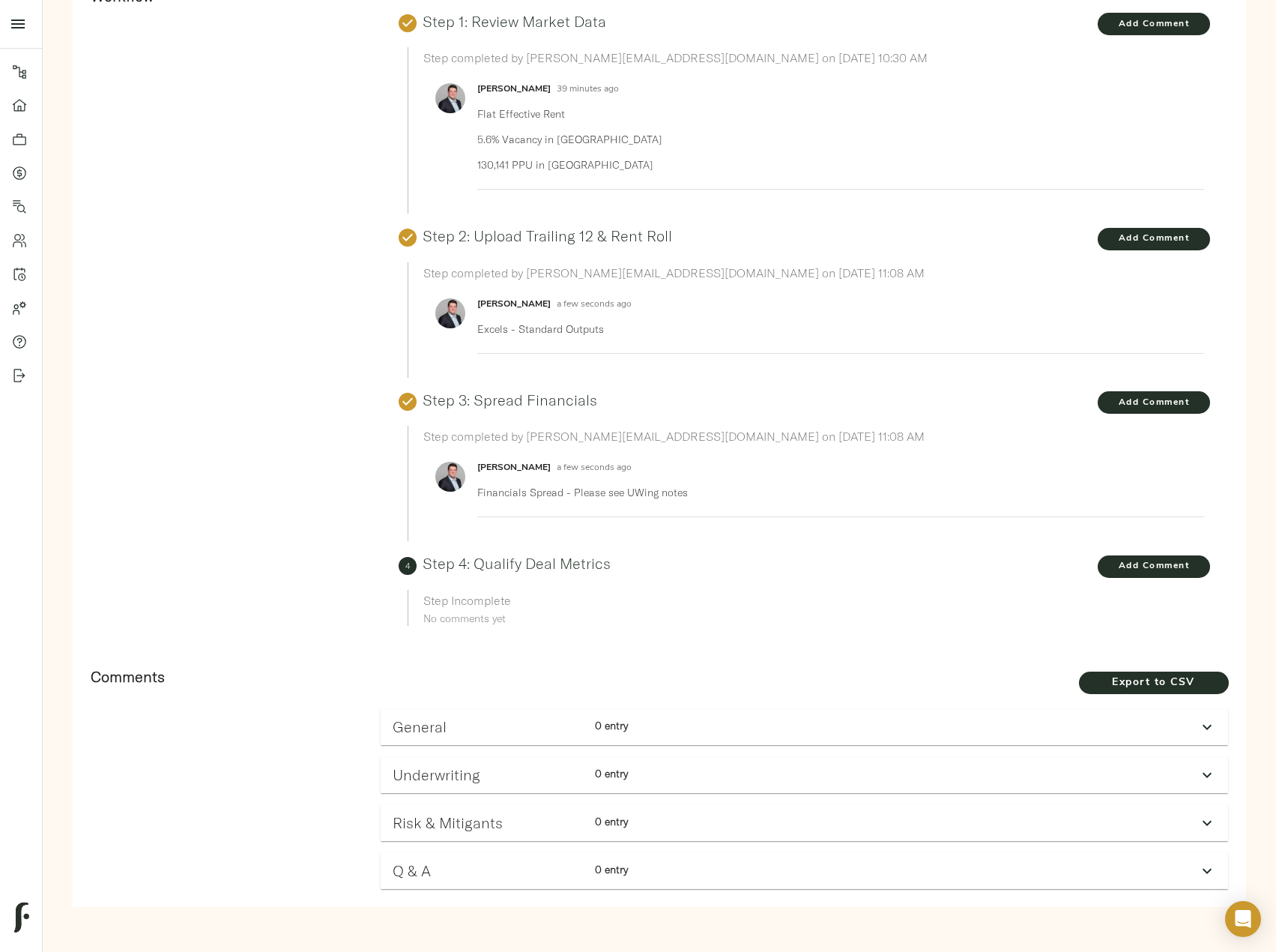
click at [1005, 769] on div "Underwriting 0 entry" at bounding box center [791, 774] width 809 height 29
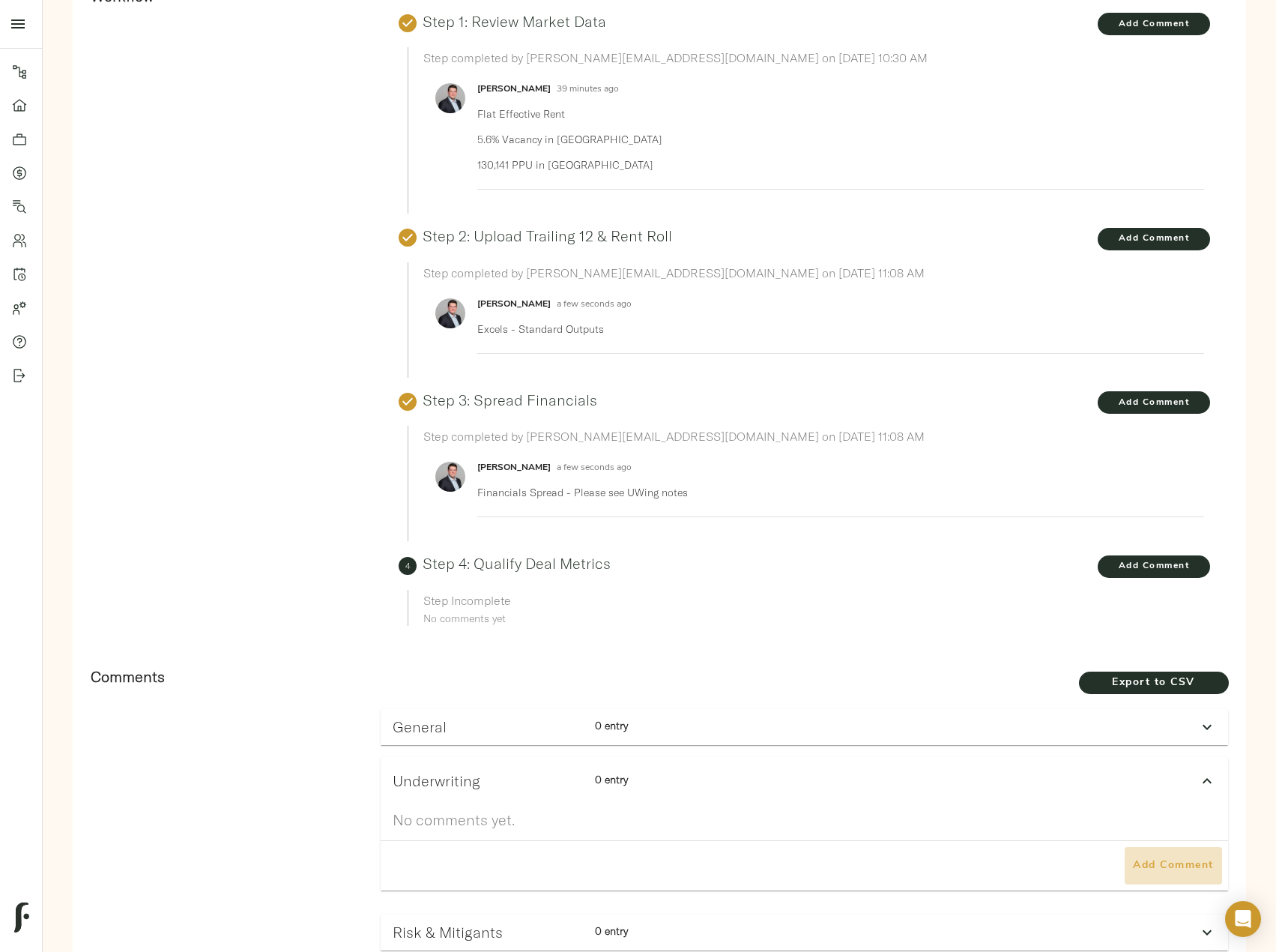
click at [1202, 871] on span "Add Comment" at bounding box center [1173, 865] width 85 height 19
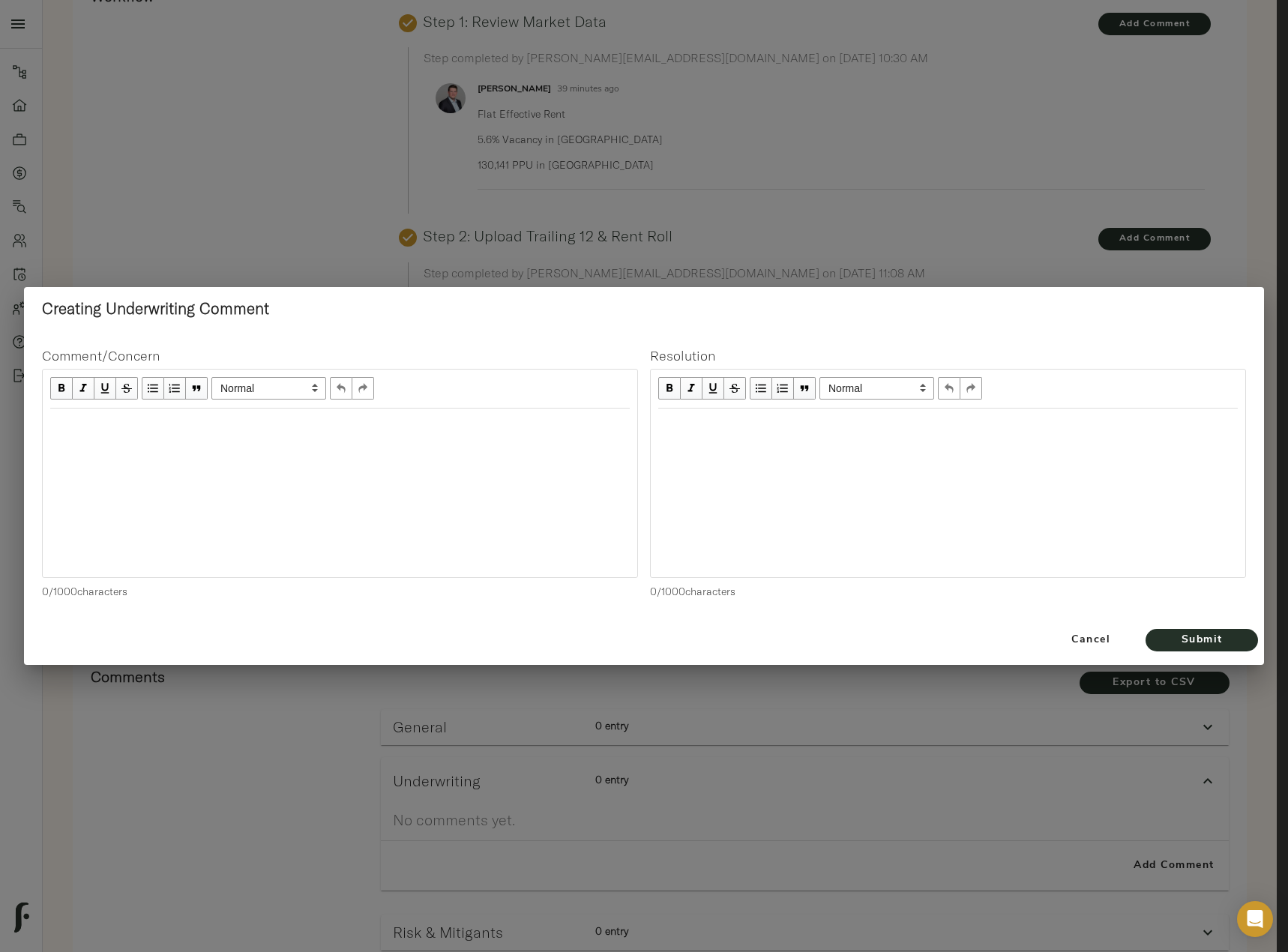
click at [341, 440] on div at bounding box center [340, 424] width 594 height 32
click at [147, 416] on div "Edit text" at bounding box center [340, 424] width 580 height 17
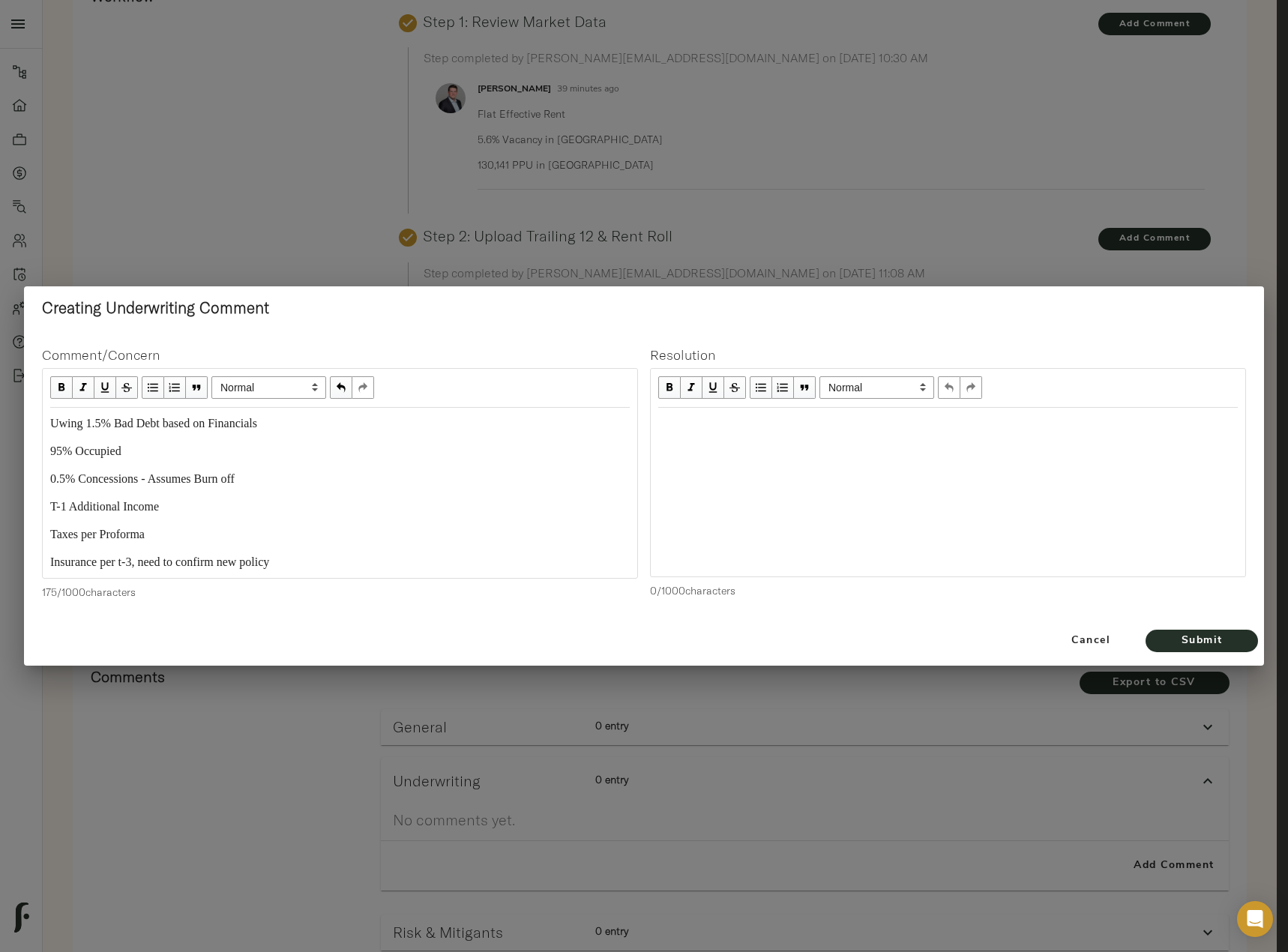
scroll to position [28, 0]
click at [138, 562] on span "Utilities - T-12 *1.01%" at bounding box center [105, 561] width 111 height 13
drag, startPoint x: 222, startPoint y: 562, endPoint x: 53, endPoint y: 557, distance: 169.1
click at [53, 557] on div "Utilities - T-12 * 1.01%" at bounding box center [340, 562] width 580 height 17
copy span "Utilities - T-12 * 1.01%"
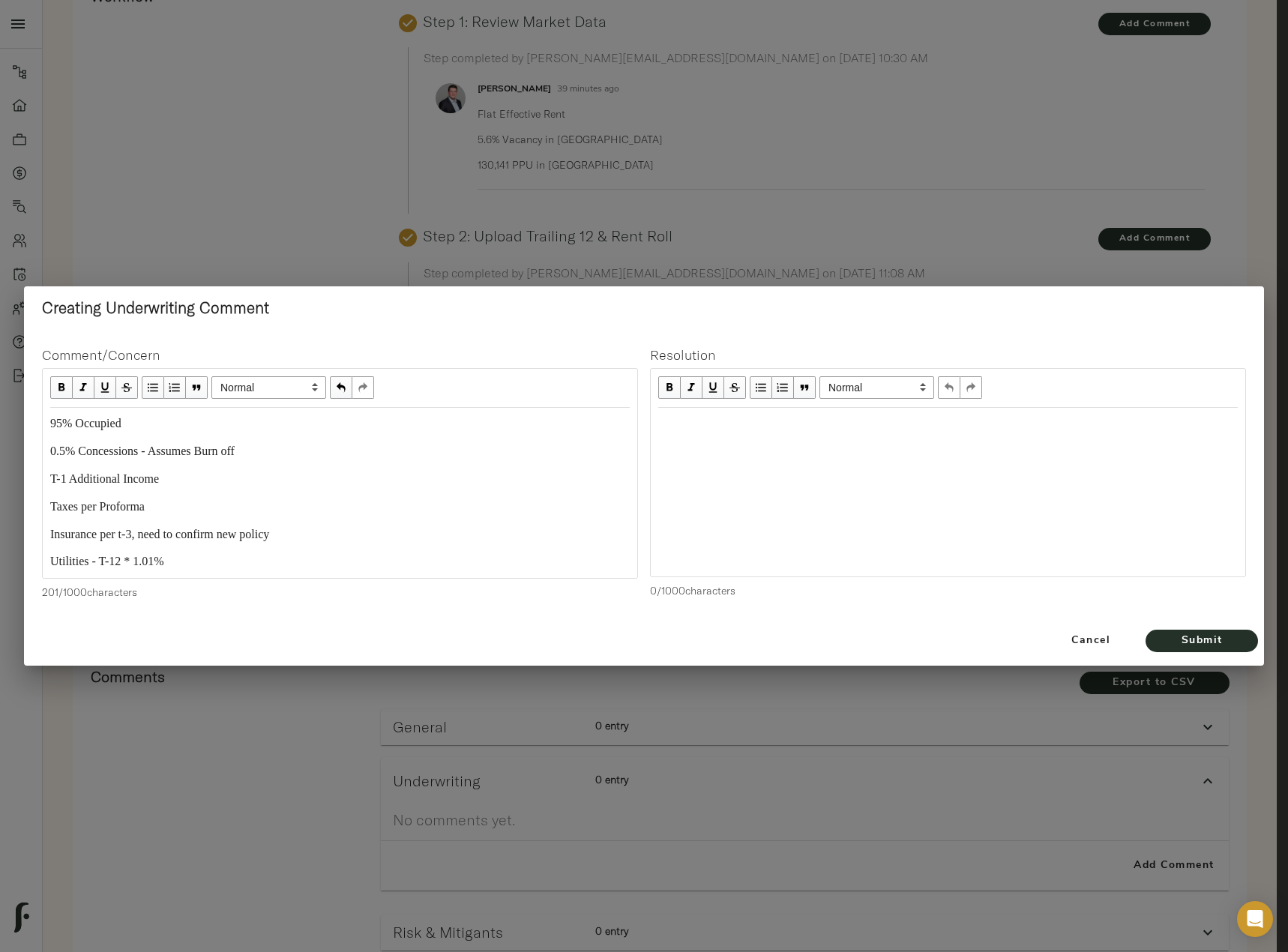
click at [182, 560] on div "Utilities - T-12 * 1.01%" at bounding box center [340, 562] width 580 height 17
drag, startPoint x: 92, startPoint y: 556, endPoint x: 39, endPoint y: 562, distance: 53.3
click at [39, 562] on div "Comment/Concern Normal Heading Large Heading Medium Heading Small Normal Uwing …" at bounding box center [340, 479] width 608 height 276
click at [168, 555] on div "R&M - T-12 * 1.01%" at bounding box center [340, 562] width 580 height 17
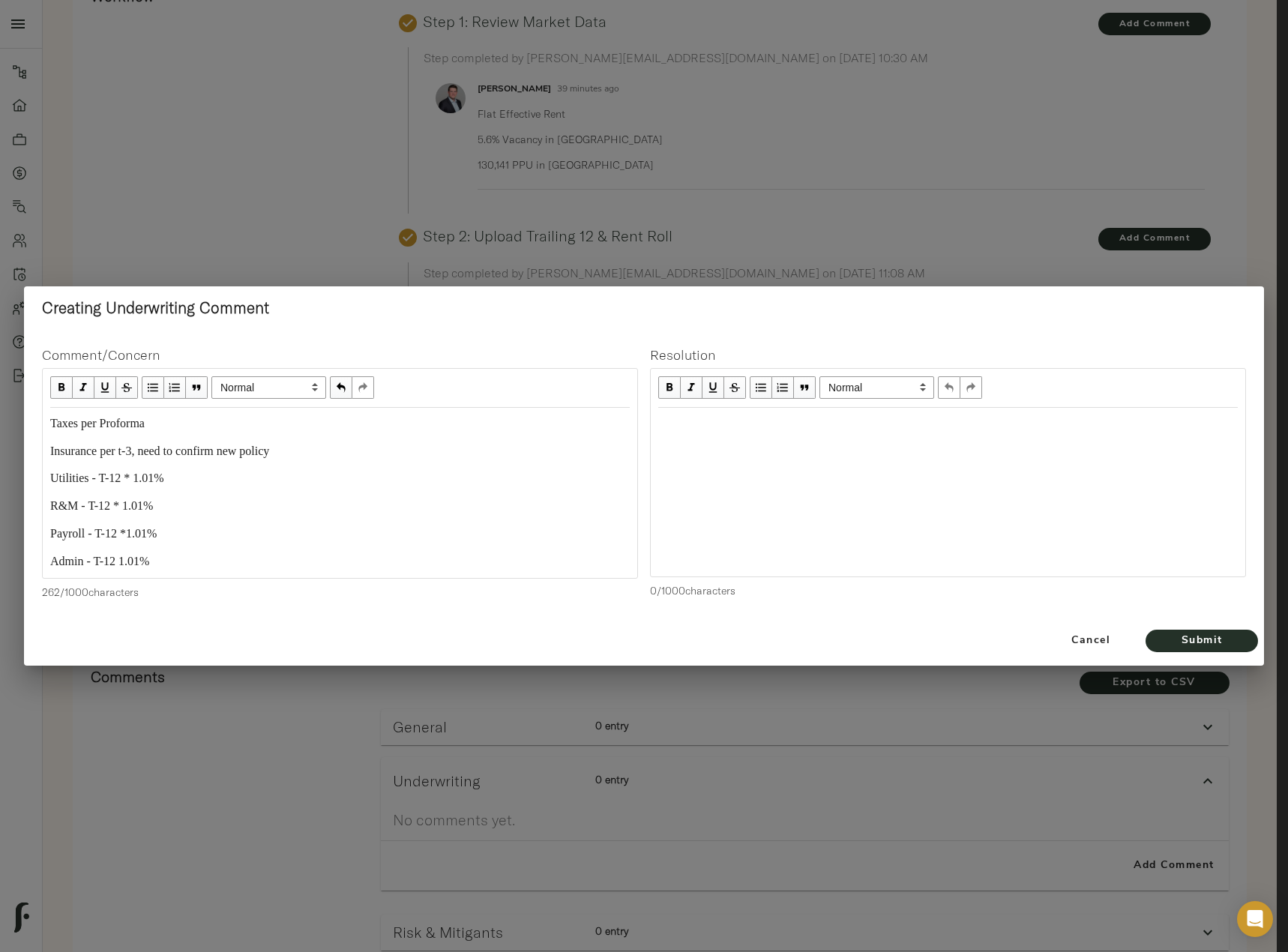
scroll to position [138, 0]
click at [277, 558] on div "2.5% Management fee per proforma and" at bounding box center [340, 562] width 580 height 17
click at [269, 560] on span "2.5% Management fee per proforma and Management Fee" at bounding box center [190, 561] width 280 height 13
click at [1218, 643] on span "Submit" at bounding box center [1201, 641] width 83 height 19
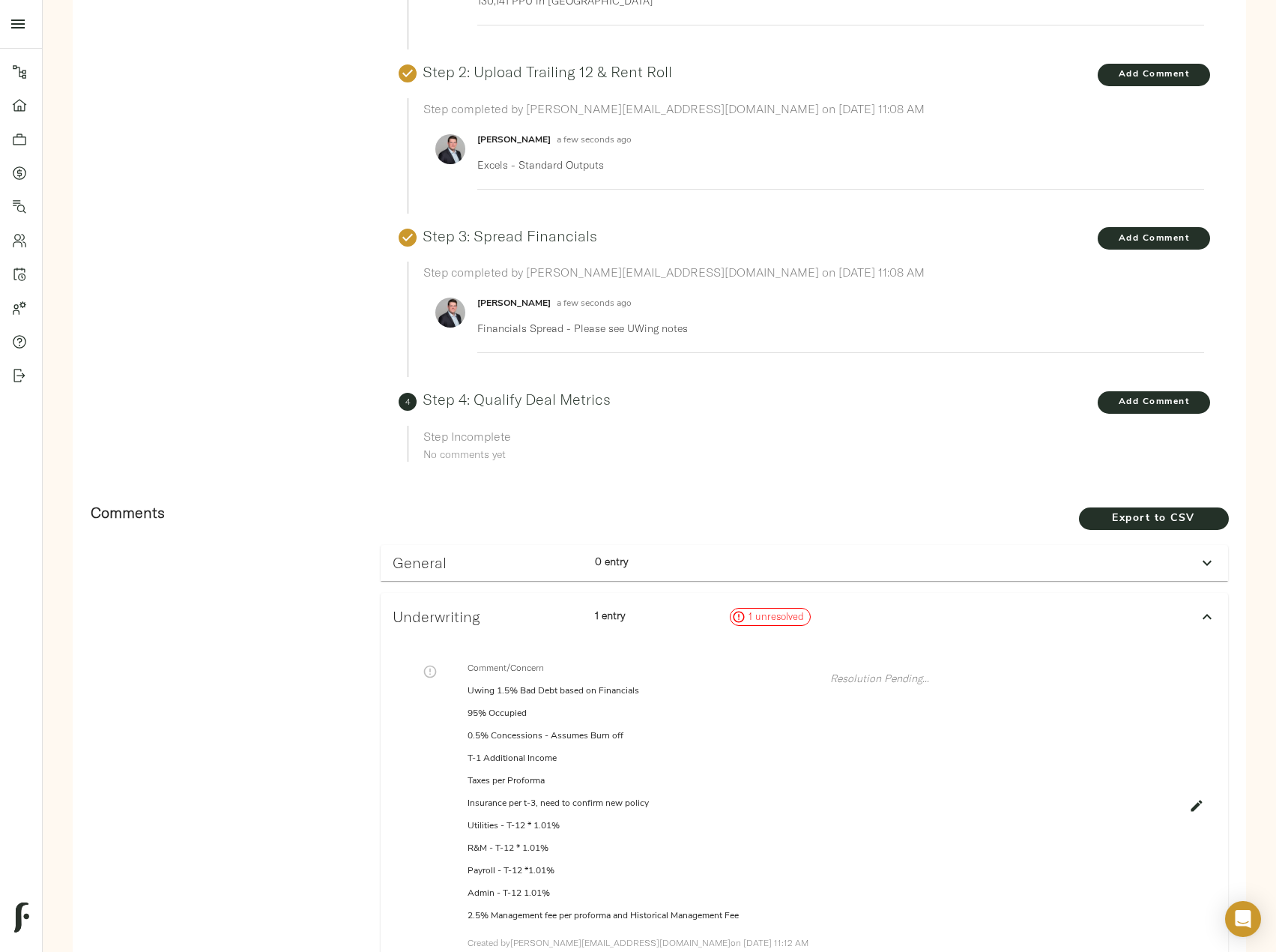
scroll to position [0, 0]
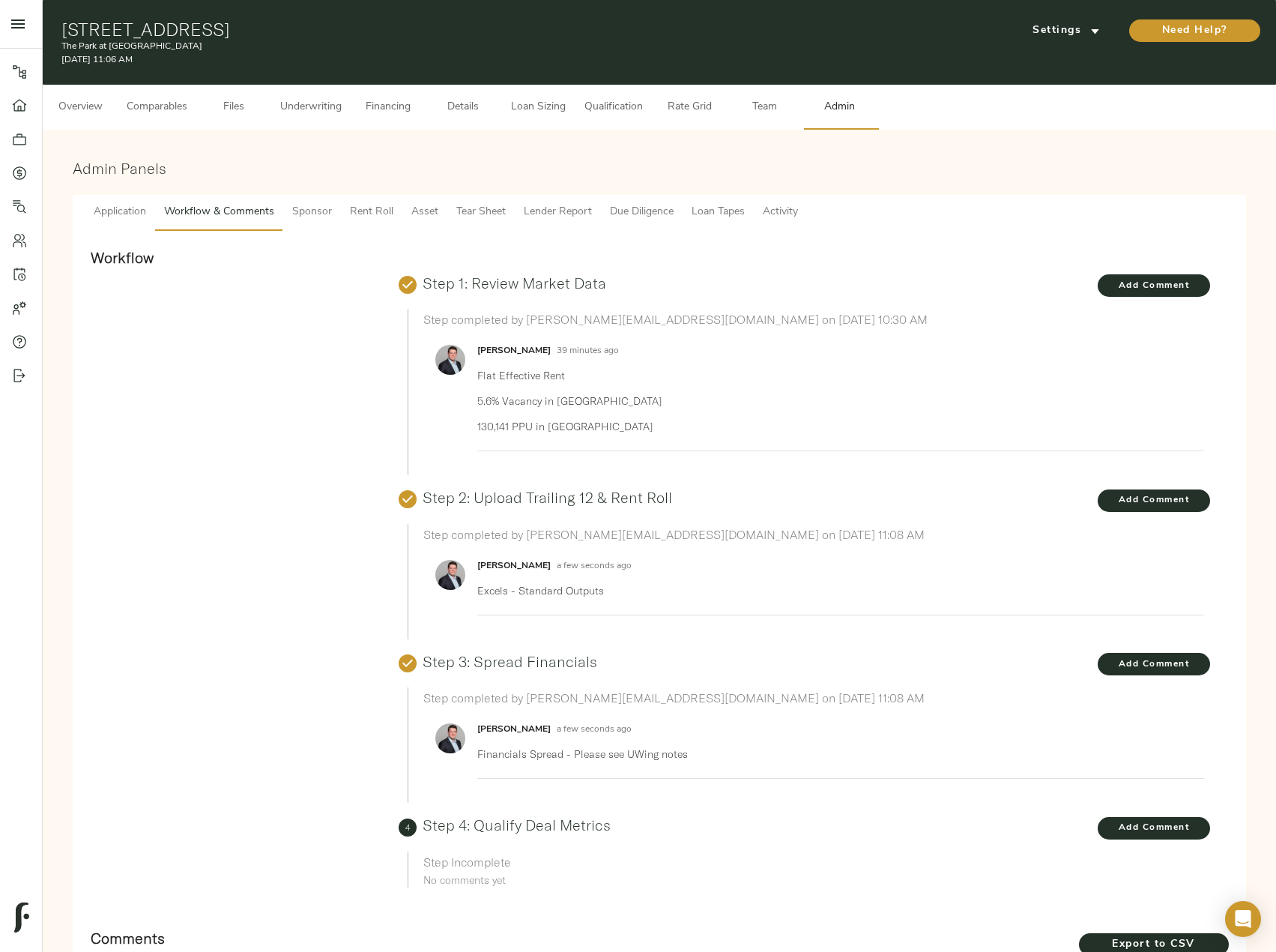
click at [340, 105] on span "Underwriting" at bounding box center [310, 107] width 61 height 19
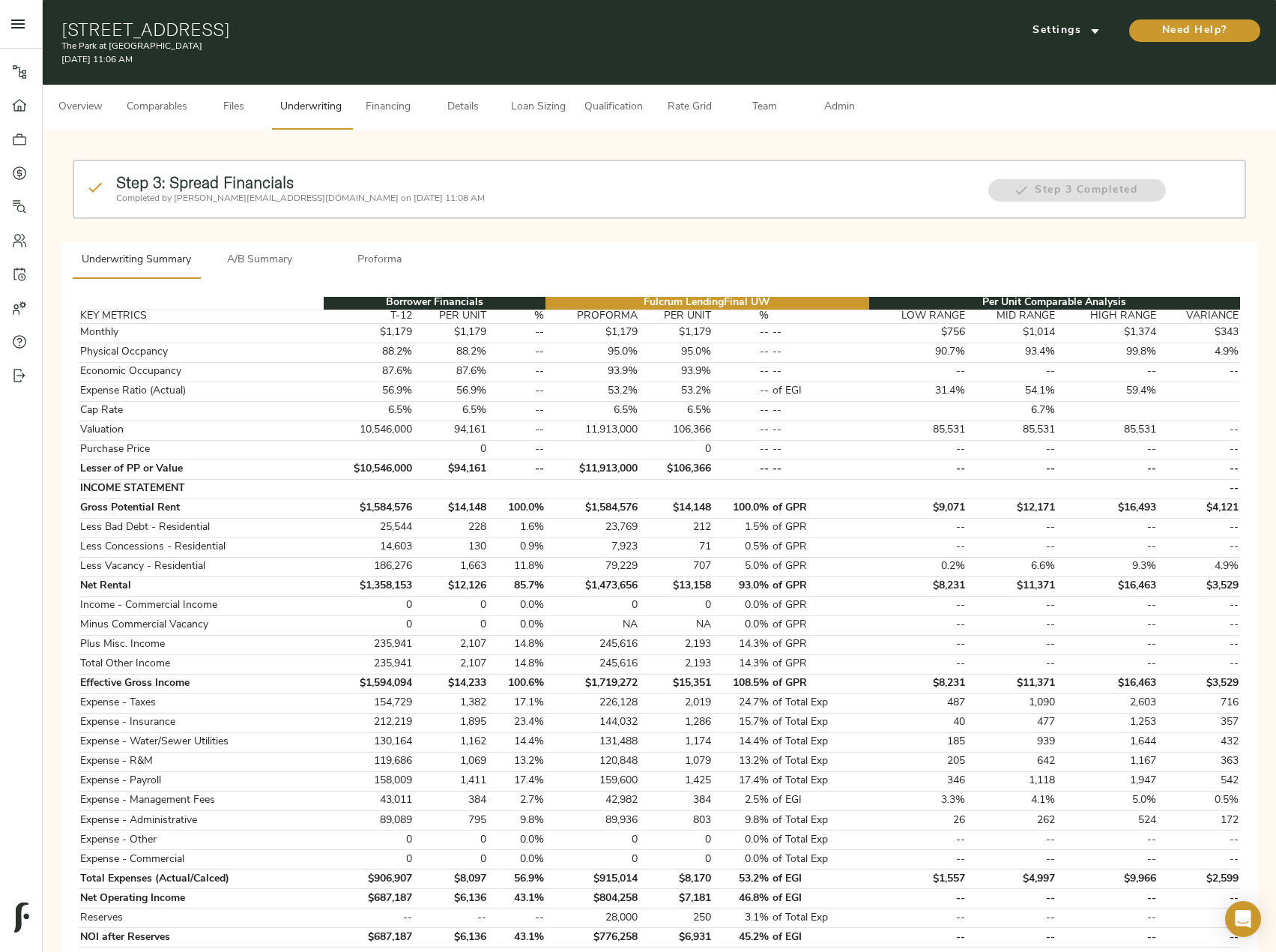
click at [150, 108] on span "Comparables" at bounding box center [157, 107] width 61 height 19
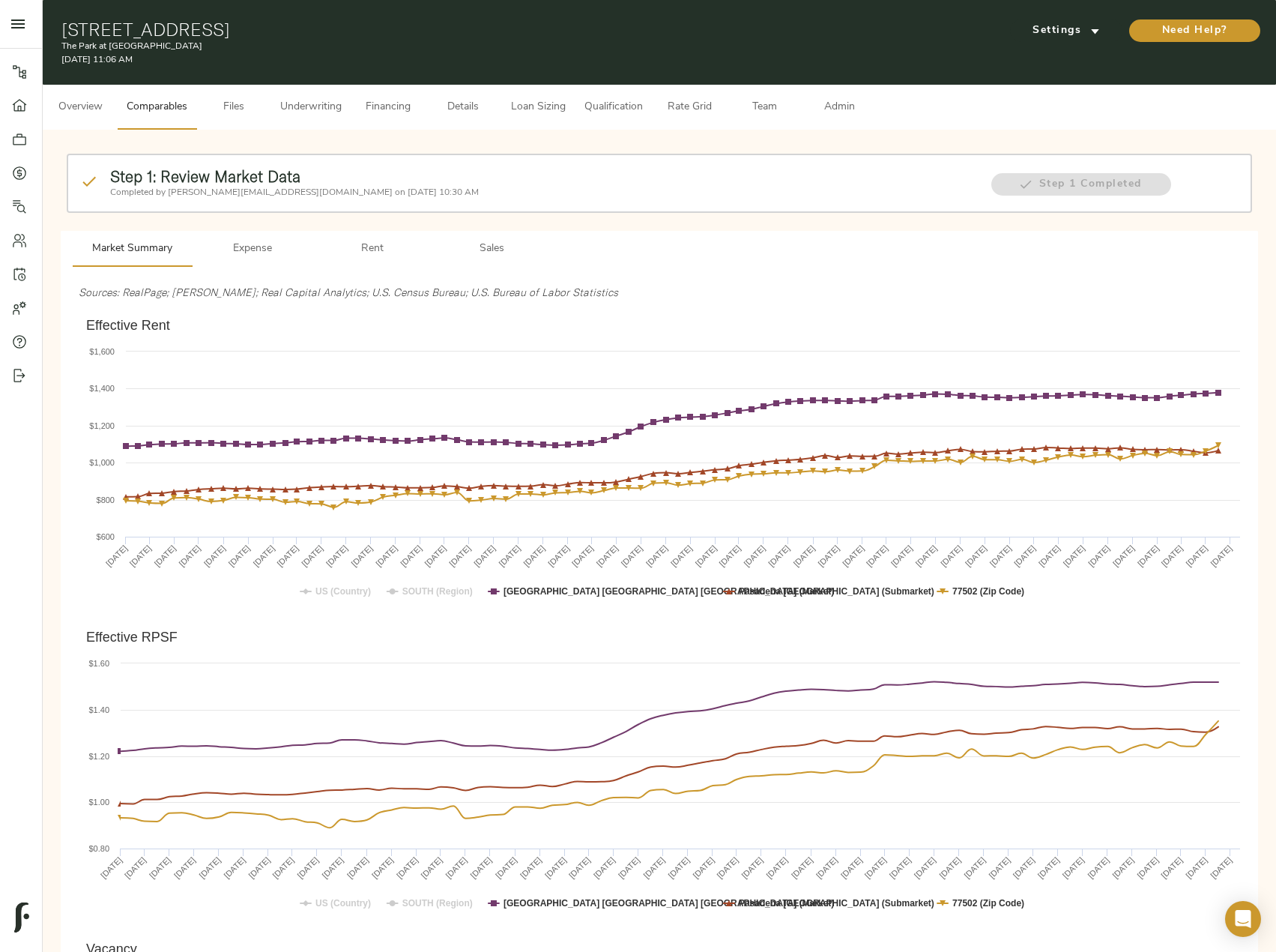
click at [365, 255] on span "Rent" at bounding box center [372, 249] width 101 height 19
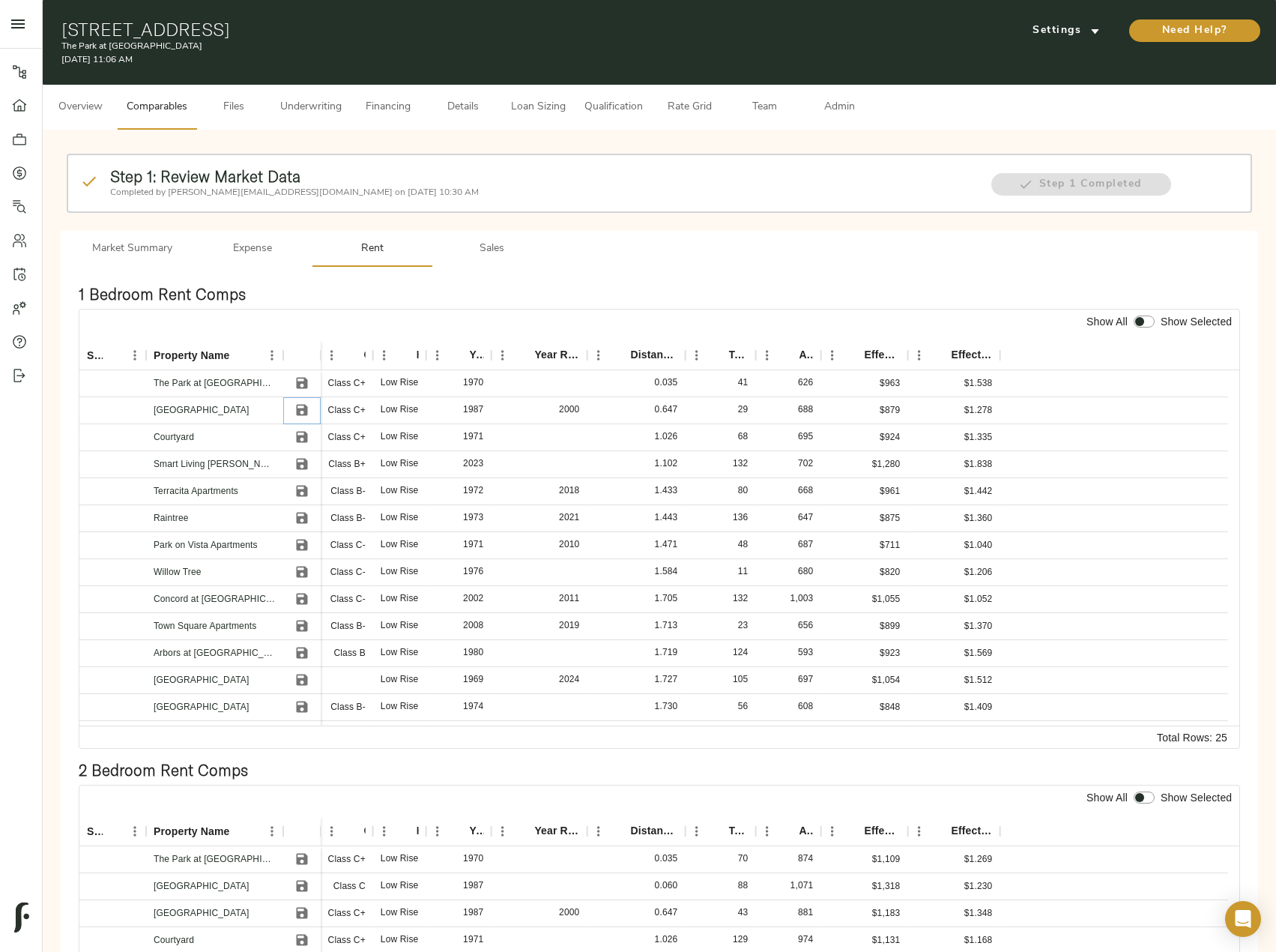
click at [304, 412] on icon "Save" at bounding box center [302, 410] width 11 height 11
click at [300, 440] on icon "Save" at bounding box center [302, 437] width 15 height 15
click at [298, 492] on icon "Save" at bounding box center [302, 491] width 11 height 11
click at [295, 523] on icon "Save" at bounding box center [302, 517] width 15 height 15
click at [295, 543] on icon "Save" at bounding box center [302, 544] width 15 height 15
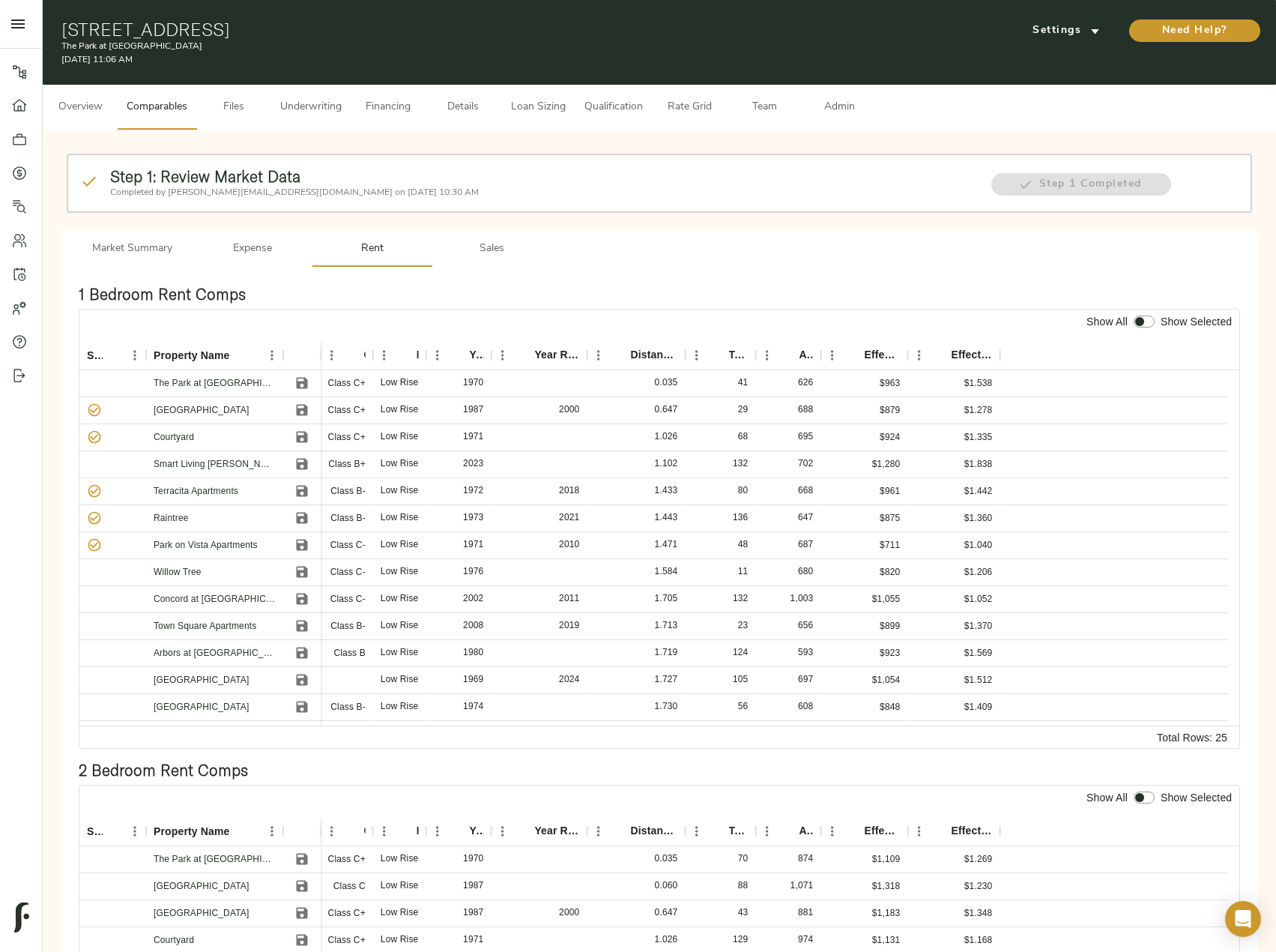
click at [1136, 319] on input "checkbox" at bounding box center [1139, 321] width 36 height 12
checkbox input "true"
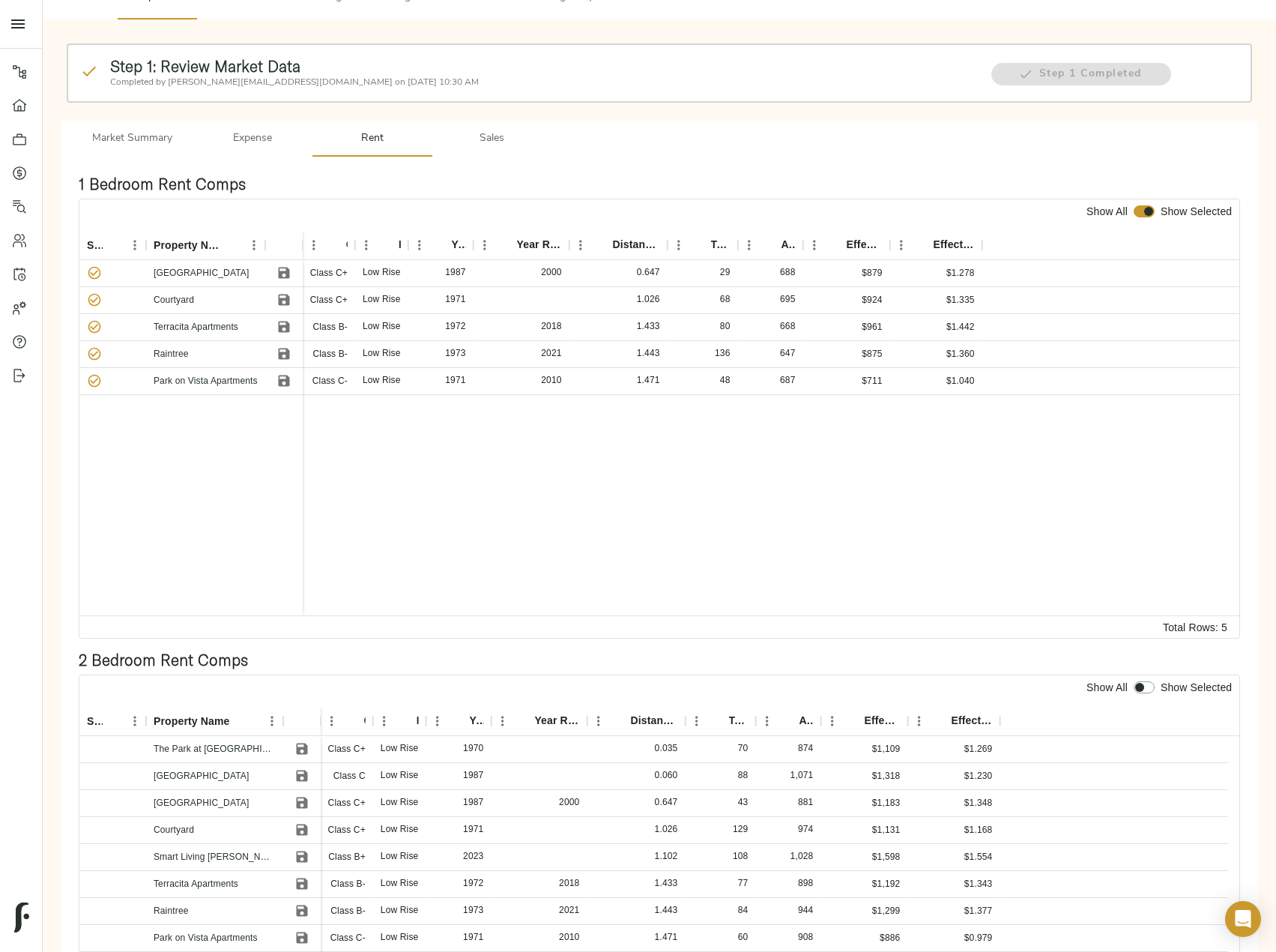
scroll to position [300, 0]
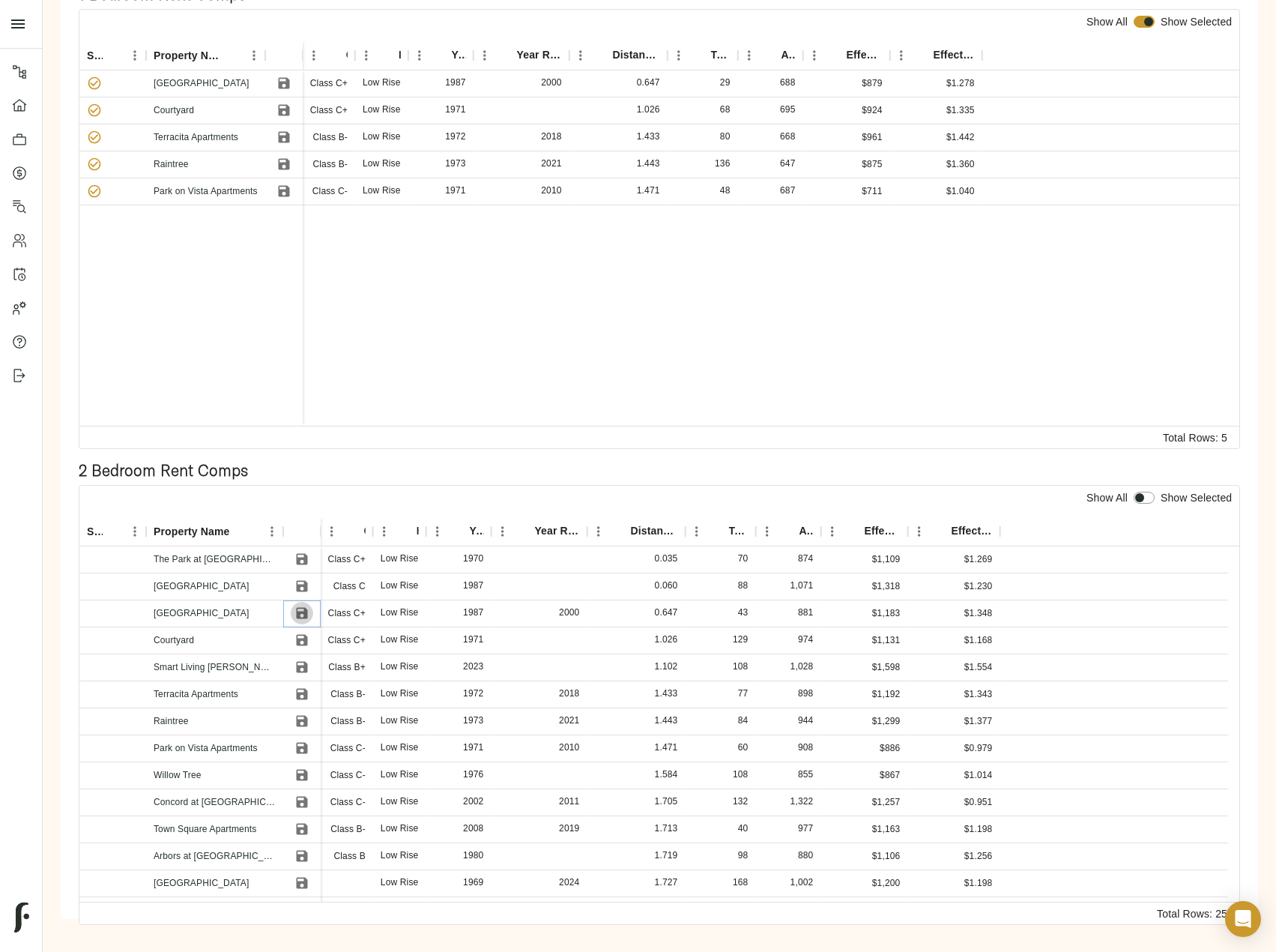
click at [298, 611] on icon "Save" at bounding box center [302, 613] width 11 height 11
click at [301, 588] on icon "Save" at bounding box center [302, 586] width 15 height 15
click at [296, 641] on icon "Save" at bounding box center [302, 640] width 15 height 15
click at [295, 692] on icon "Save" at bounding box center [302, 694] width 15 height 15
click at [295, 715] on icon "Save" at bounding box center [302, 720] width 15 height 15
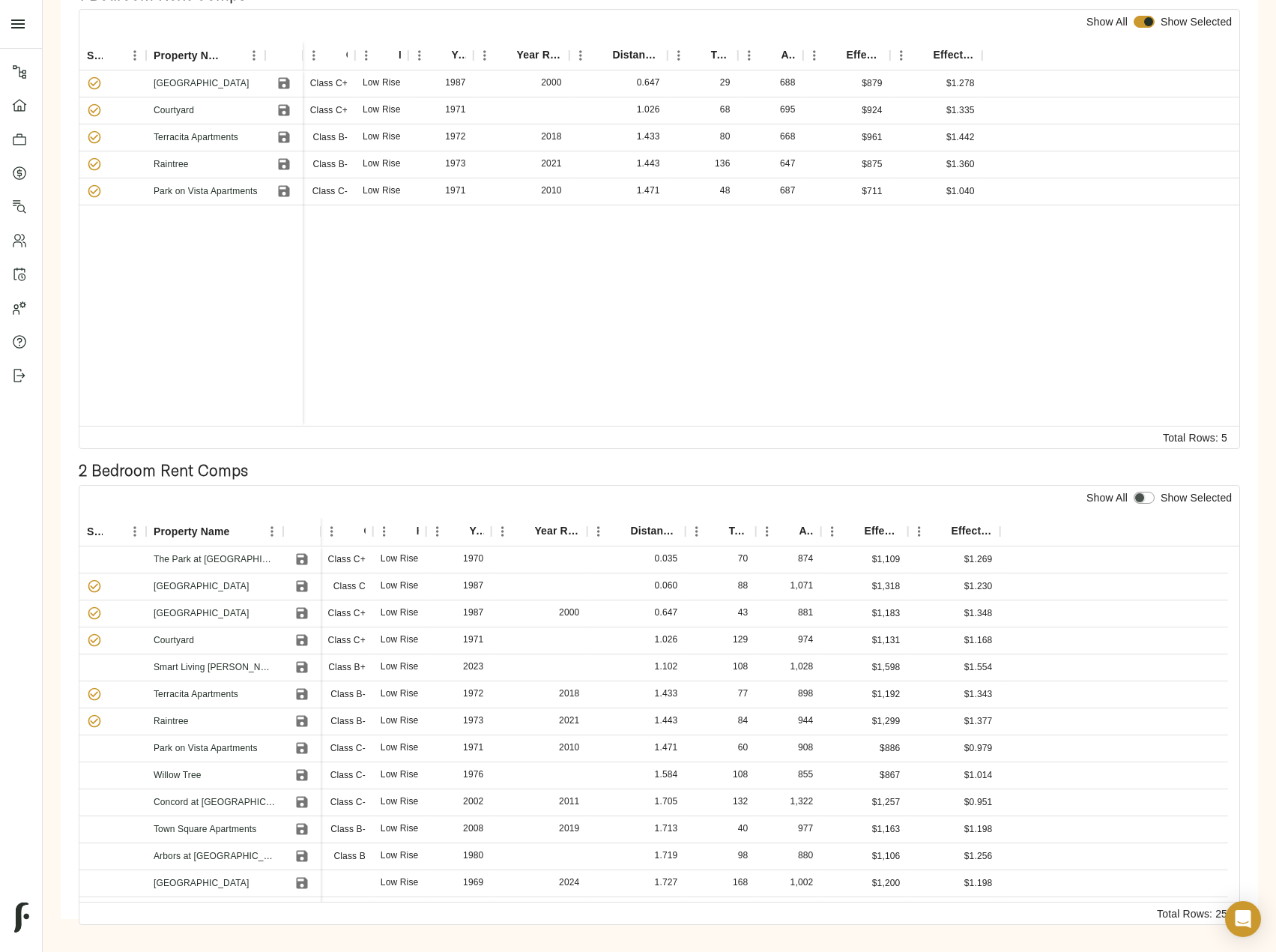
click at [1153, 500] on input "checkbox" at bounding box center [1139, 498] width 36 height 12
checkbox input "true"
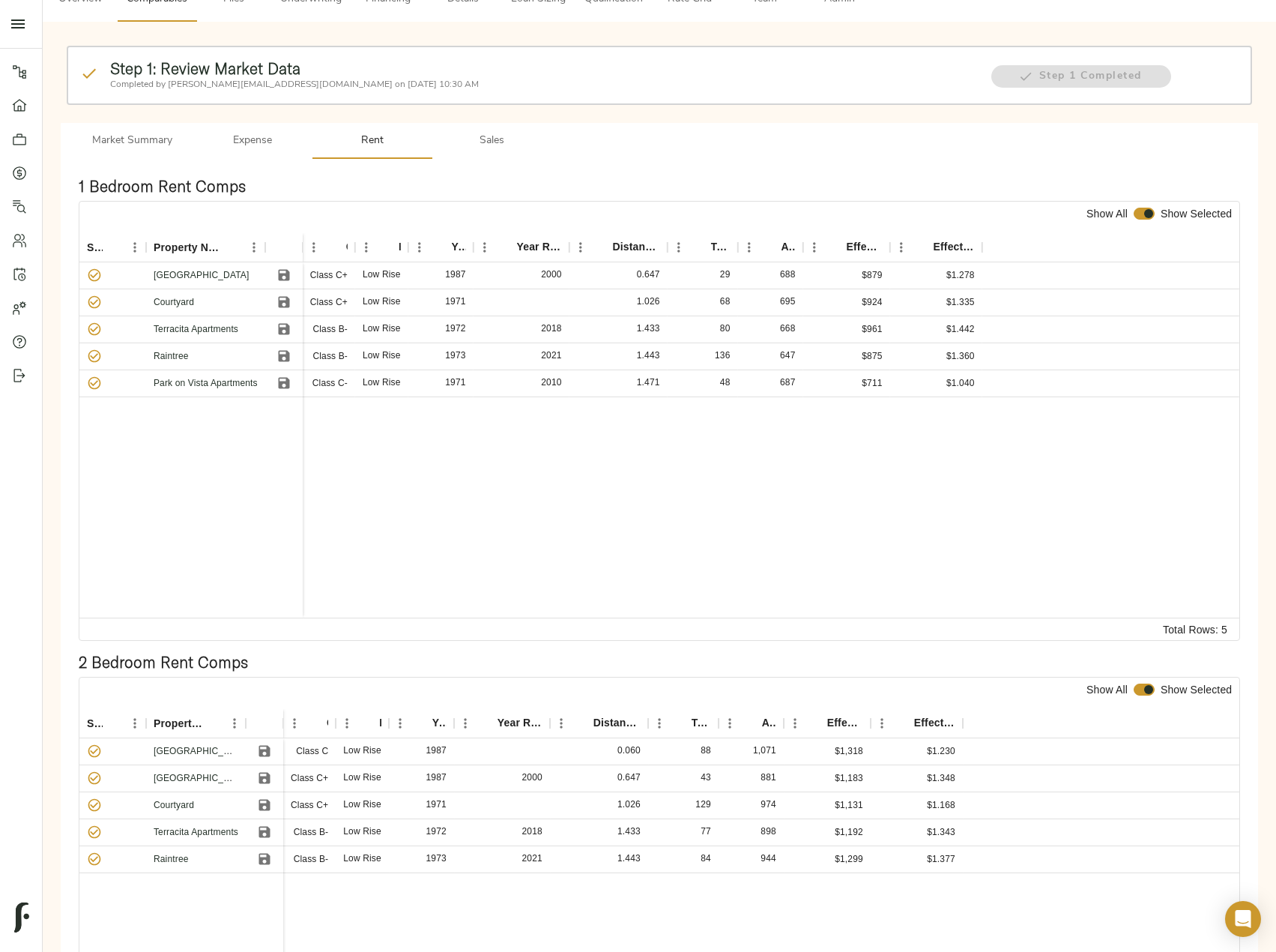
scroll to position [0, 0]
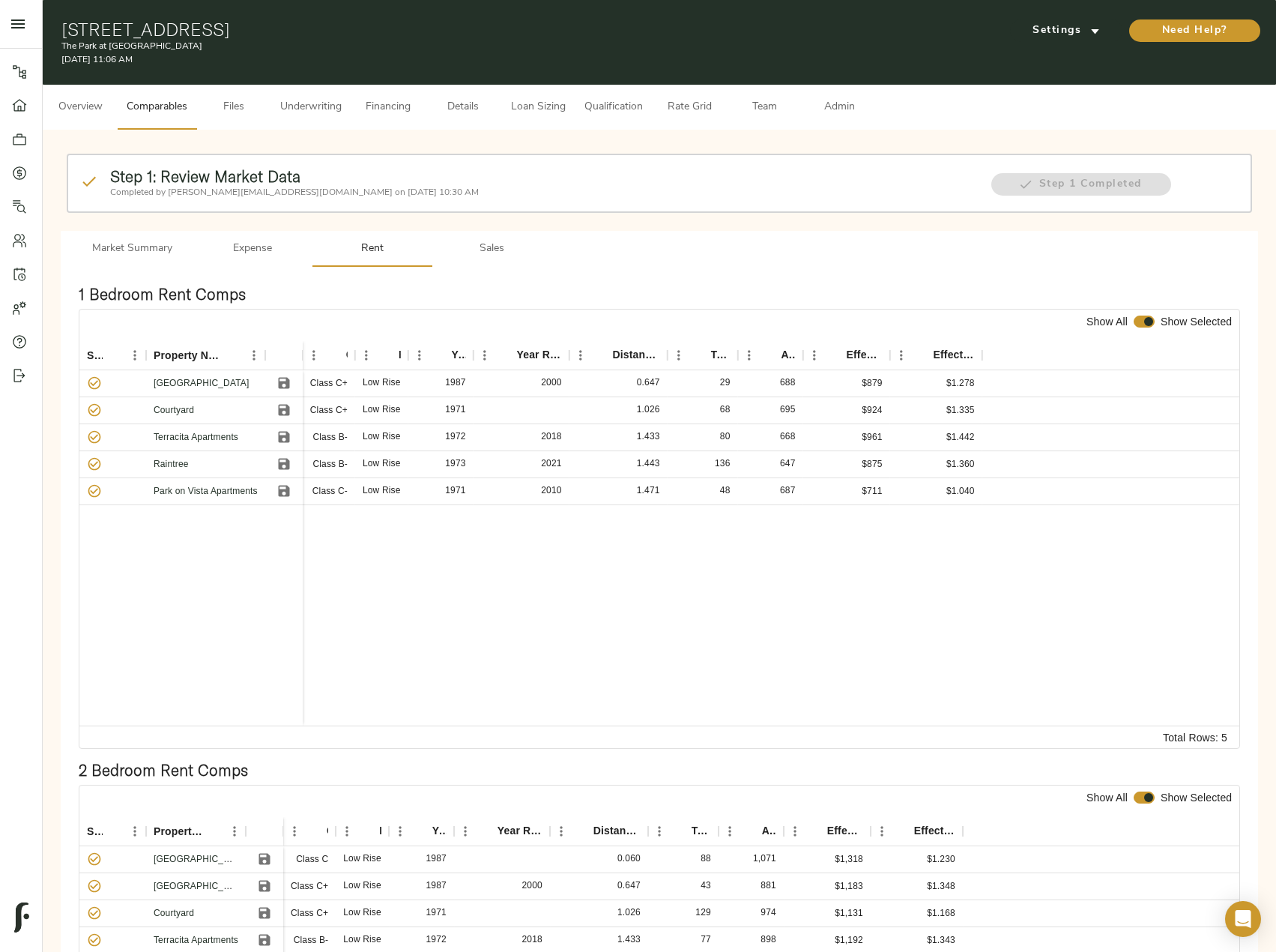
click at [474, 246] on span "Sales" at bounding box center [492, 249] width 101 height 19
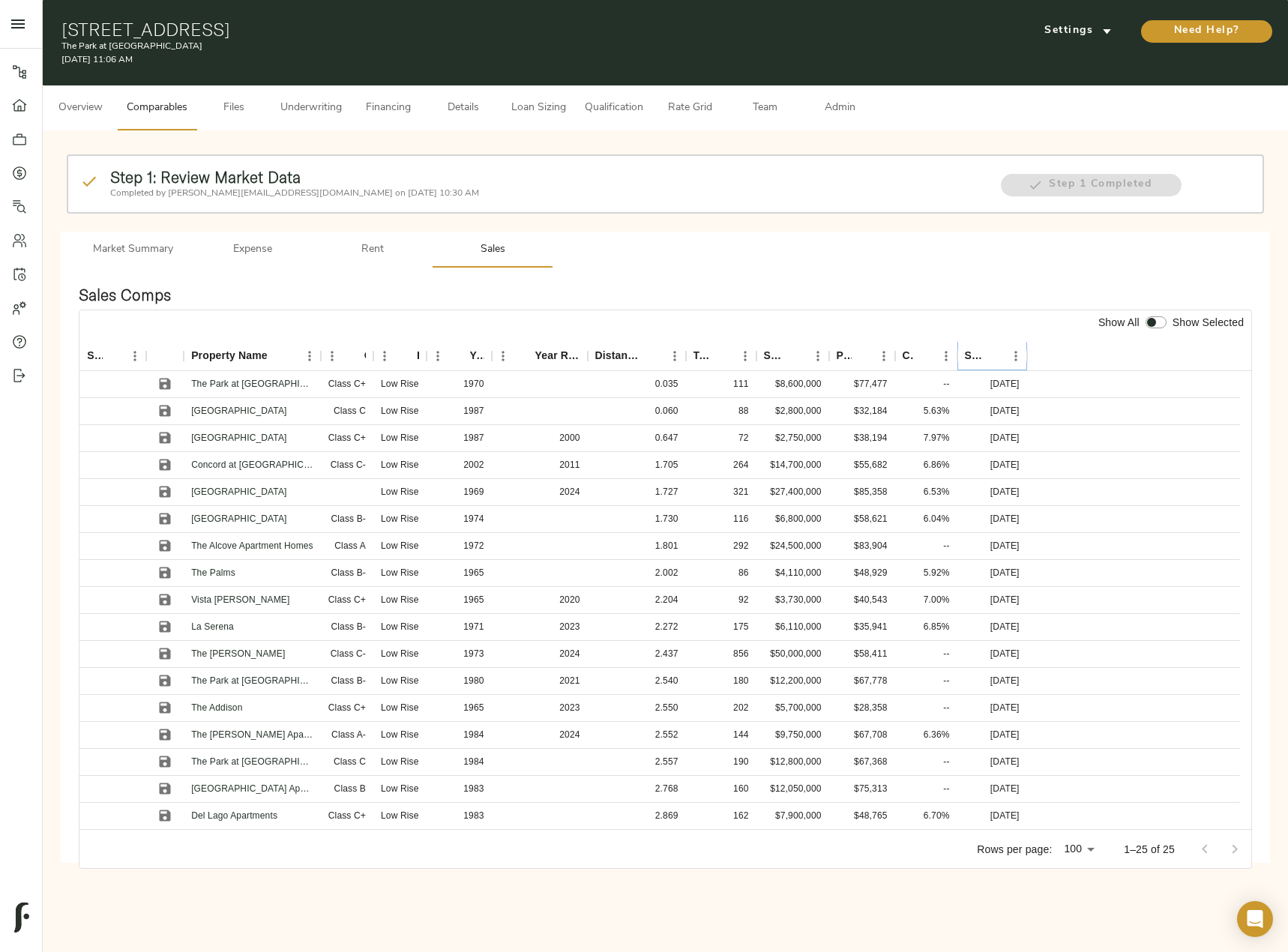
click at [995, 358] on icon "Sort" at bounding box center [994, 356] width 13 height 13
click at [993, 358] on icon "Sort" at bounding box center [993, 355] width 9 height 9
click at [164, 385] on icon "Save" at bounding box center [165, 384] width 11 height 11
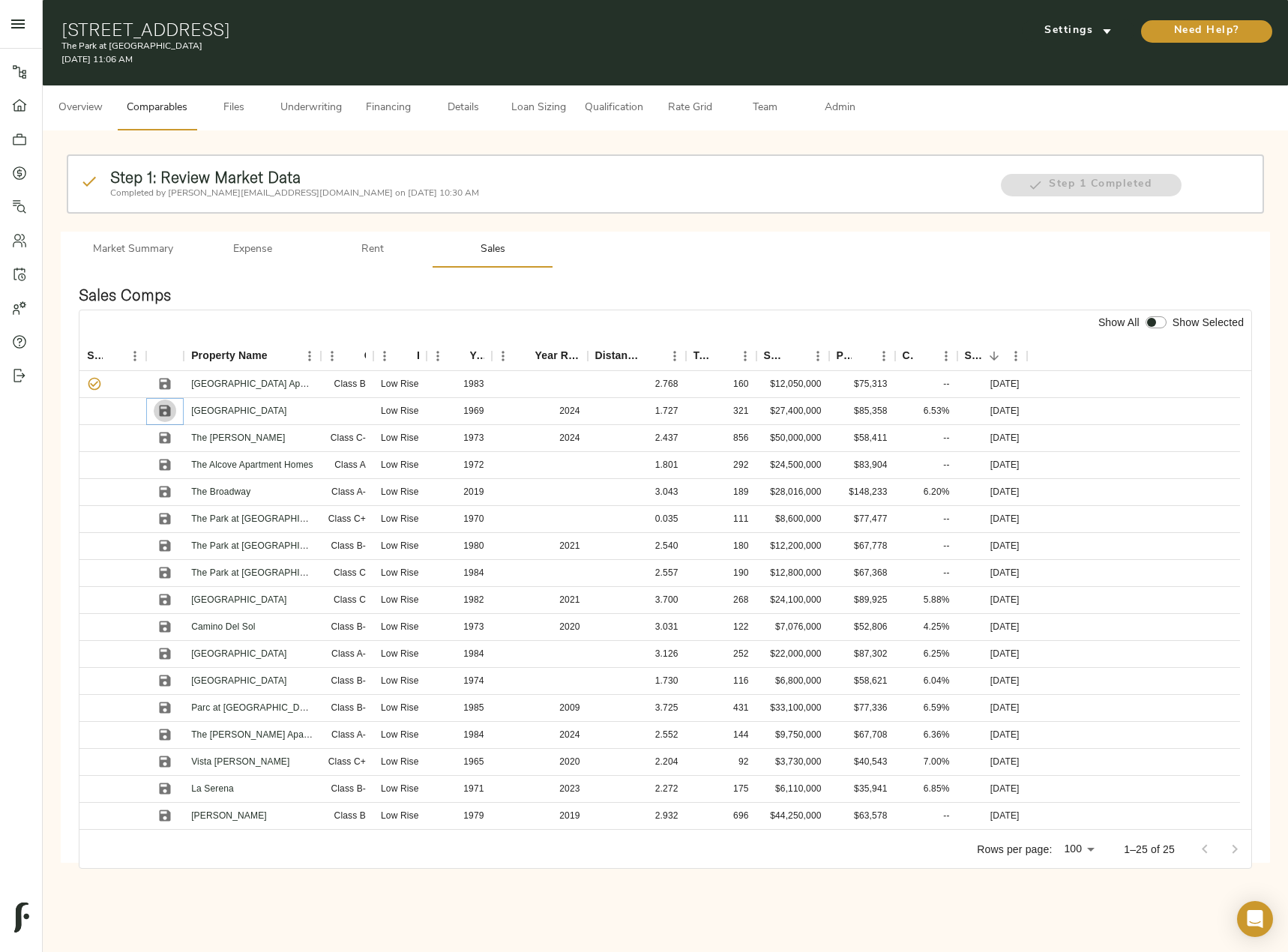
click at [163, 409] on icon "Save" at bounding box center [165, 411] width 11 height 11
click at [173, 433] on icon "Save" at bounding box center [165, 437] width 15 height 15
click at [165, 465] on icon "Save" at bounding box center [165, 465] width 11 height 11
click at [168, 593] on icon "Save" at bounding box center [165, 599] width 15 height 15
click at [1148, 320] on input "checkbox" at bounding box center [1151, 322] width 36 height 12
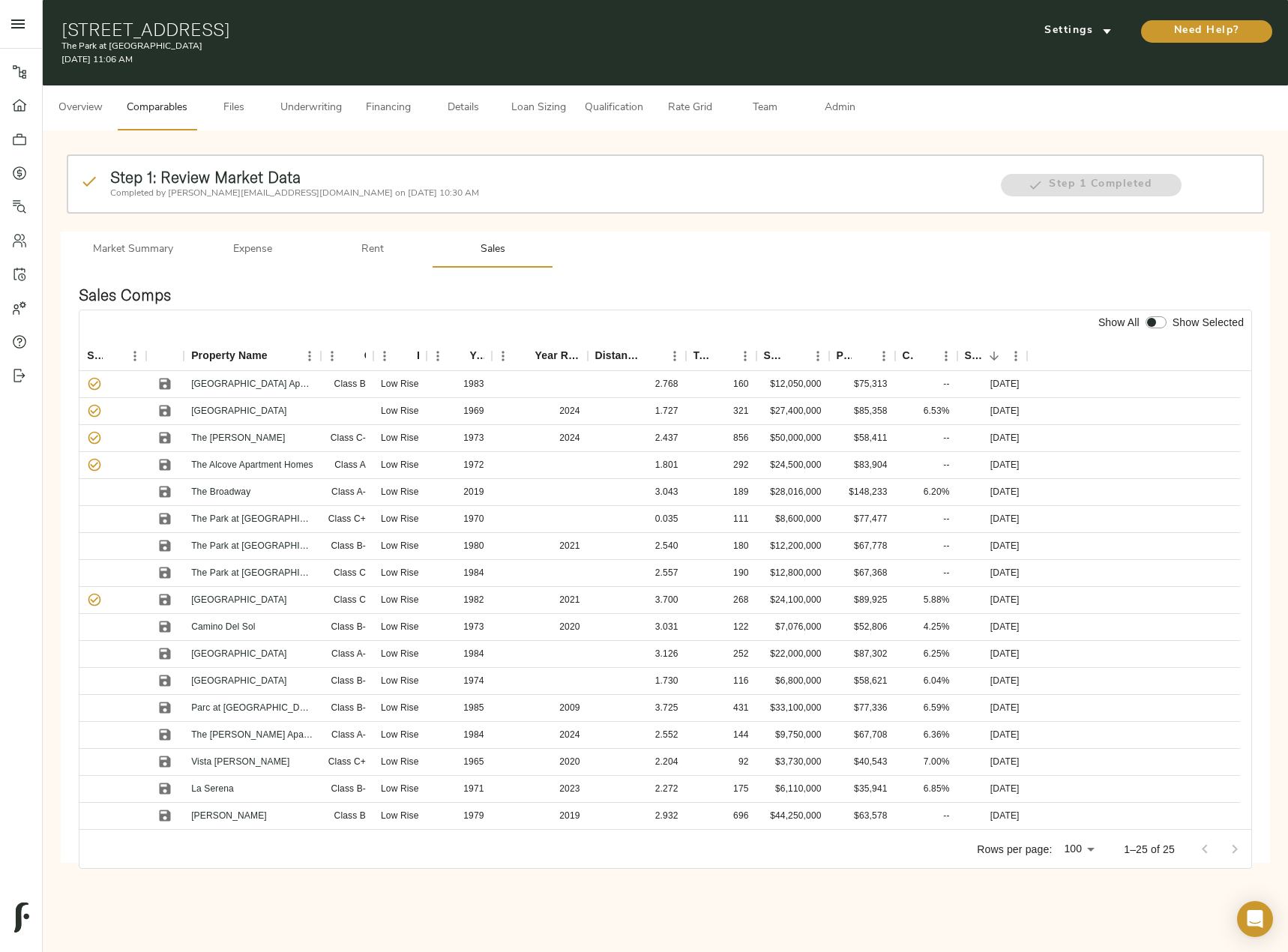
checkbox input "true"
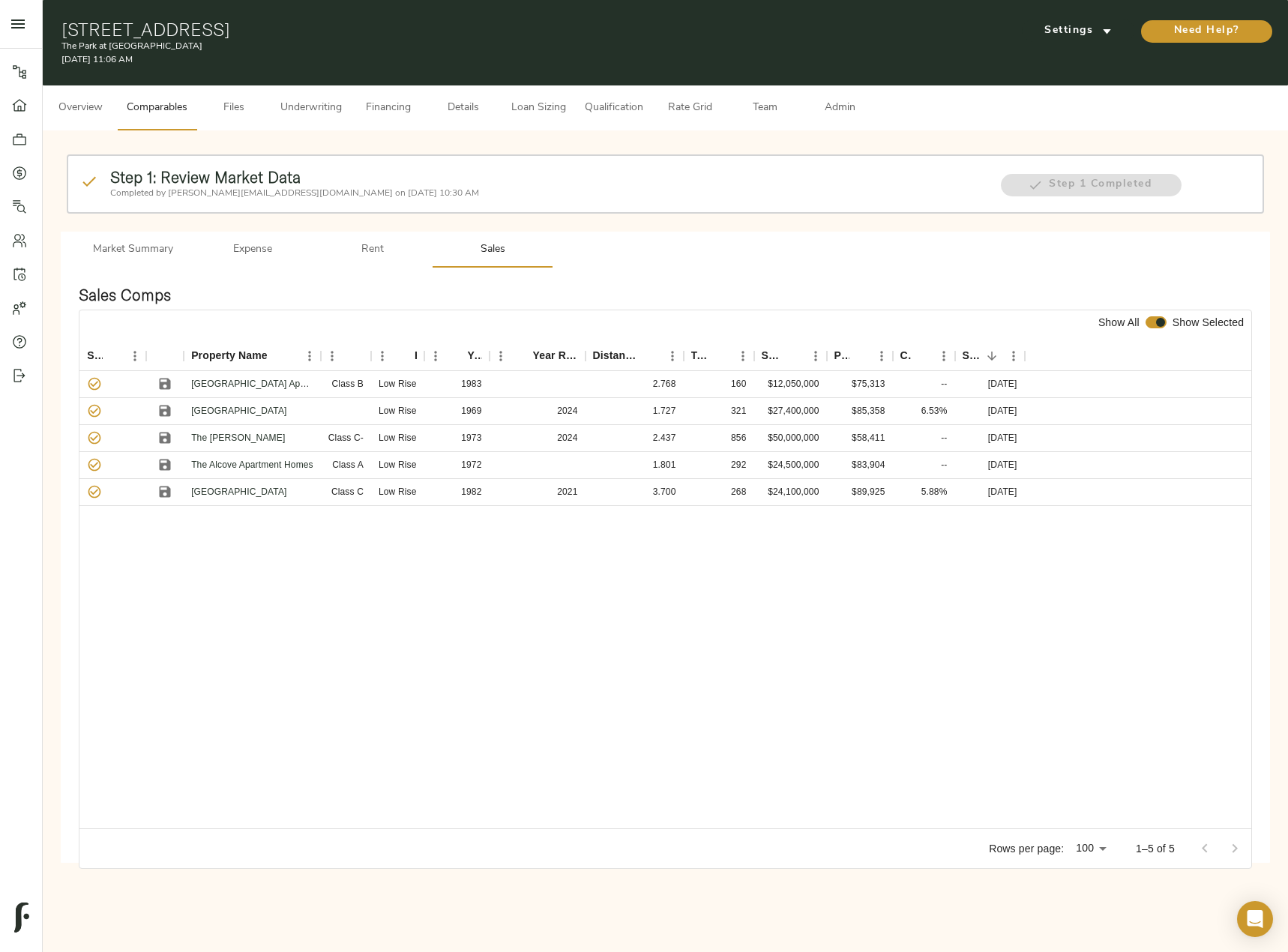
click at [763, 113] on span "Team" at bounding box center [765, 108] width 57 height 19
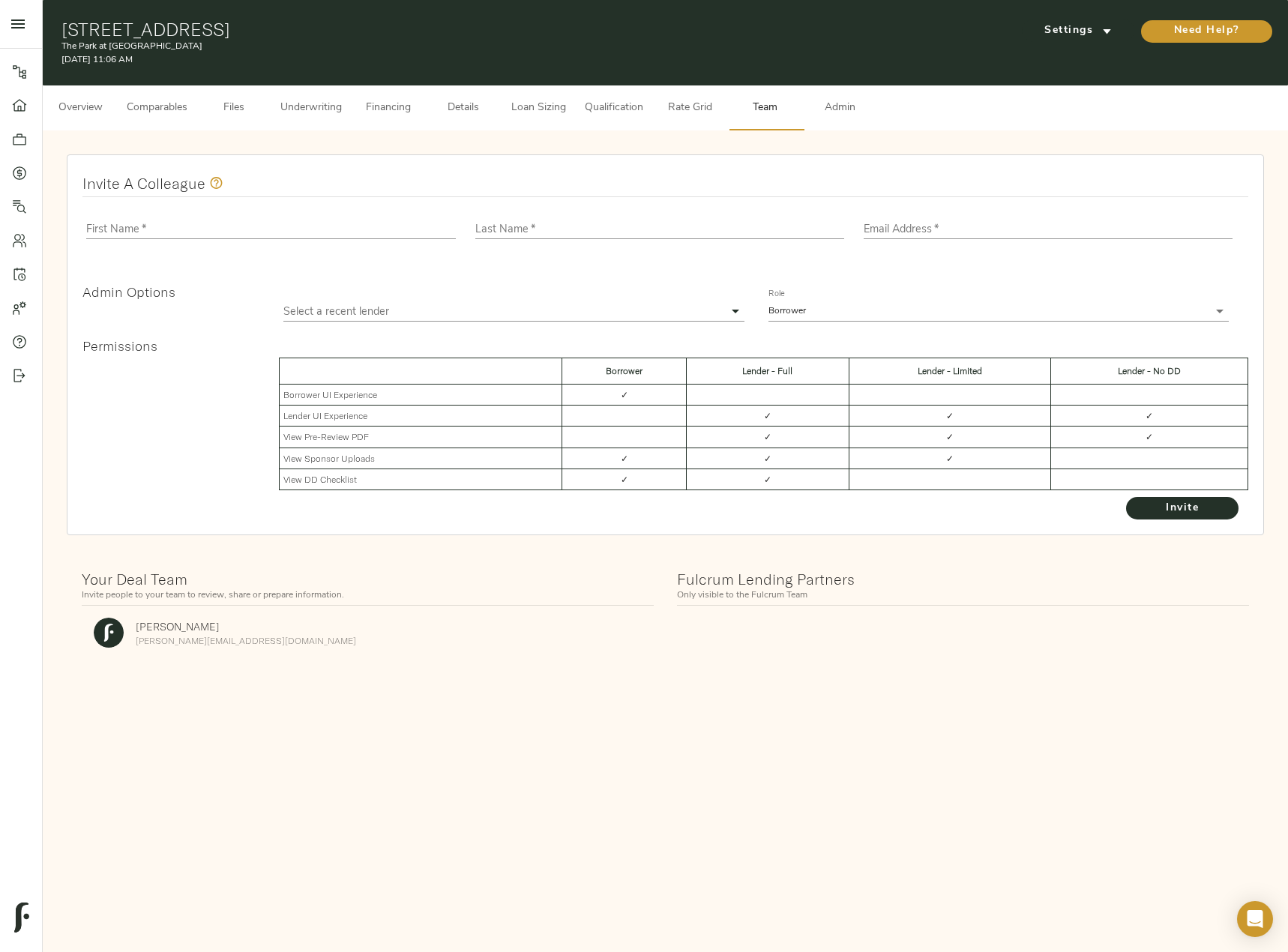
click at [855, 110] on span "Admin" at bounding box center [839, 108] width 57 height 19
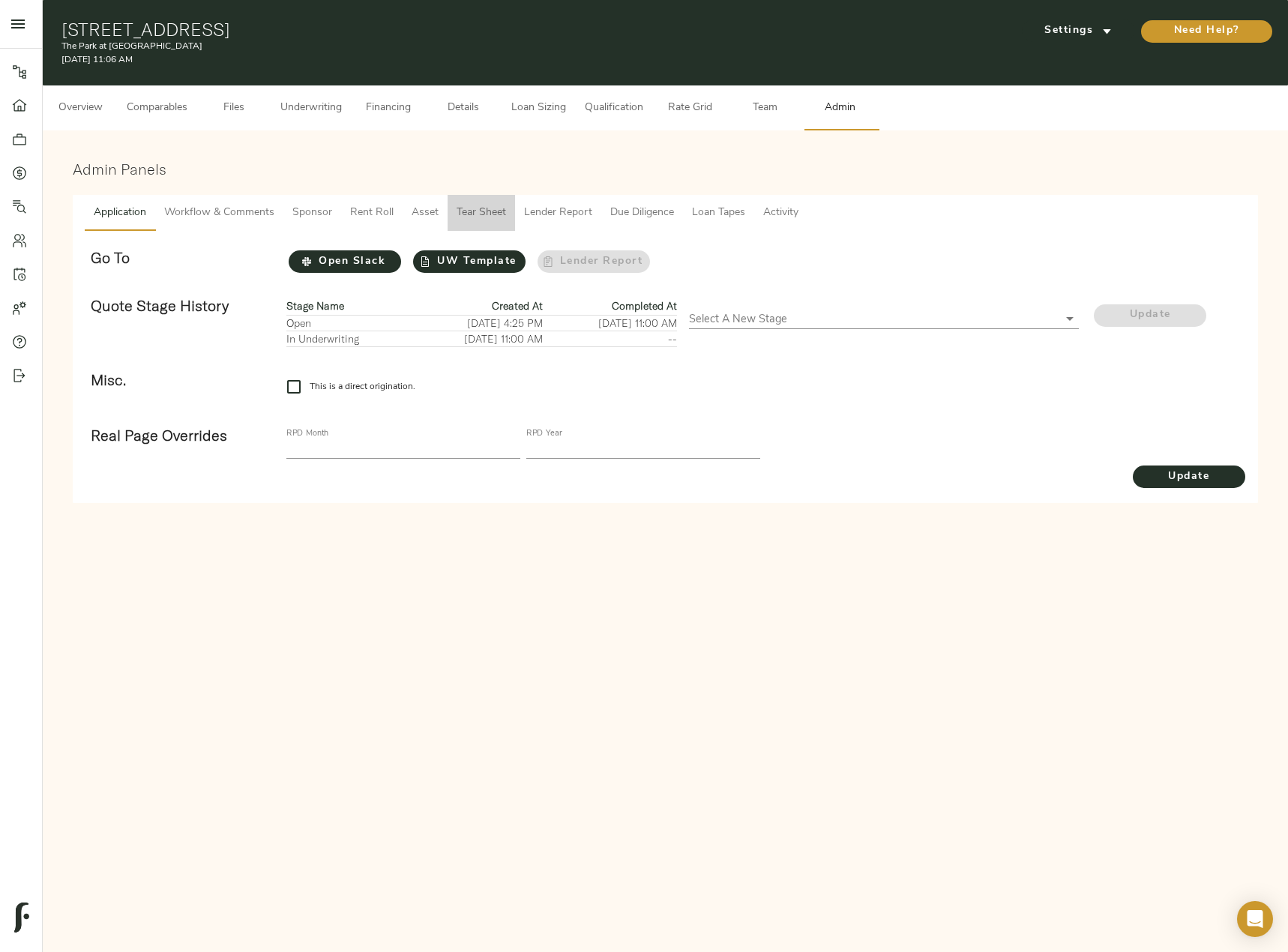
click at [480, 212] on span "Tear Sheet" at bounding box center [481, 213] width 49 height 19
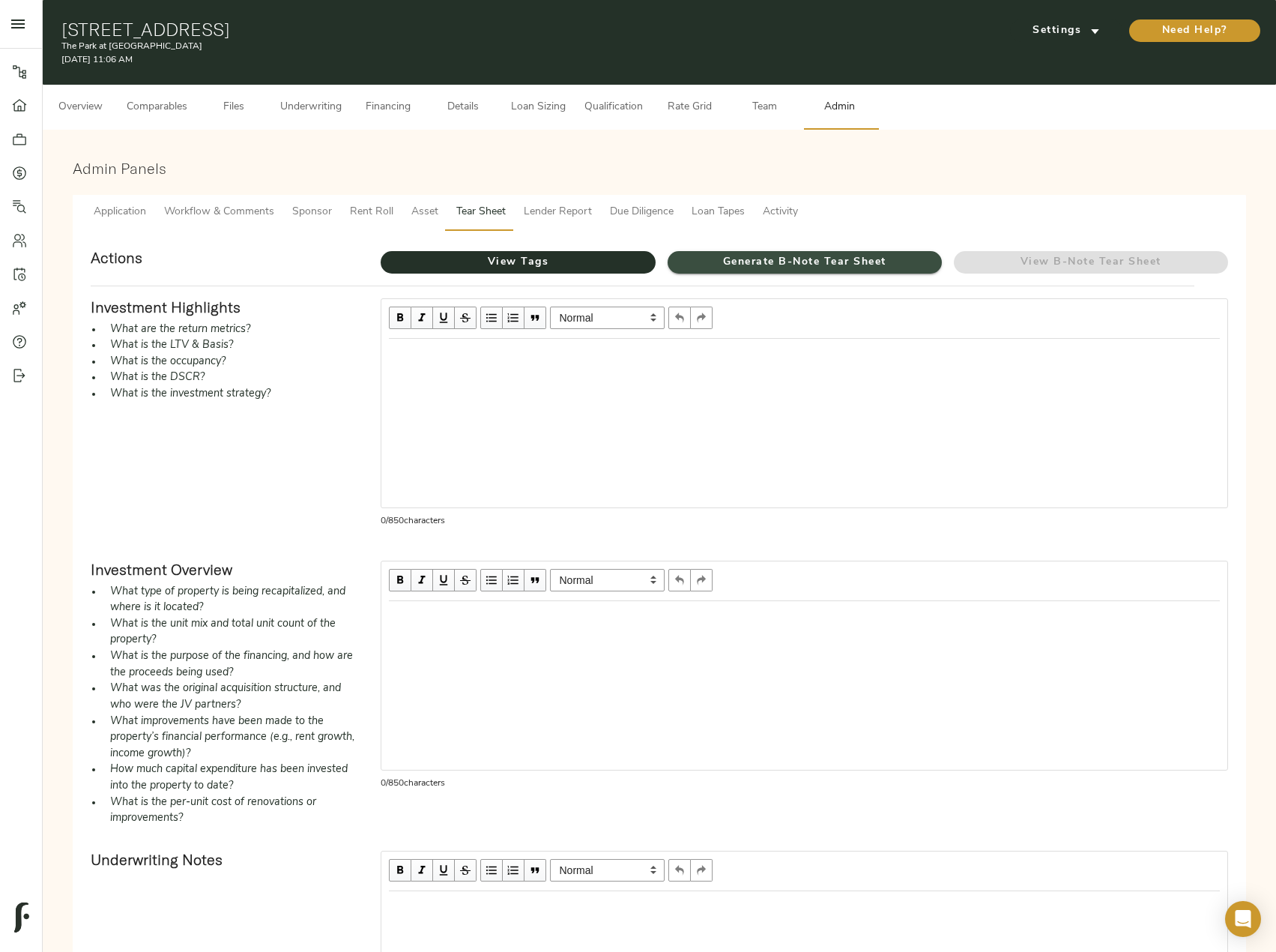
click at [750, 259] on span "Generate B-Note Tear Sheet" at bounding box center [805, 262] width 274 height 19
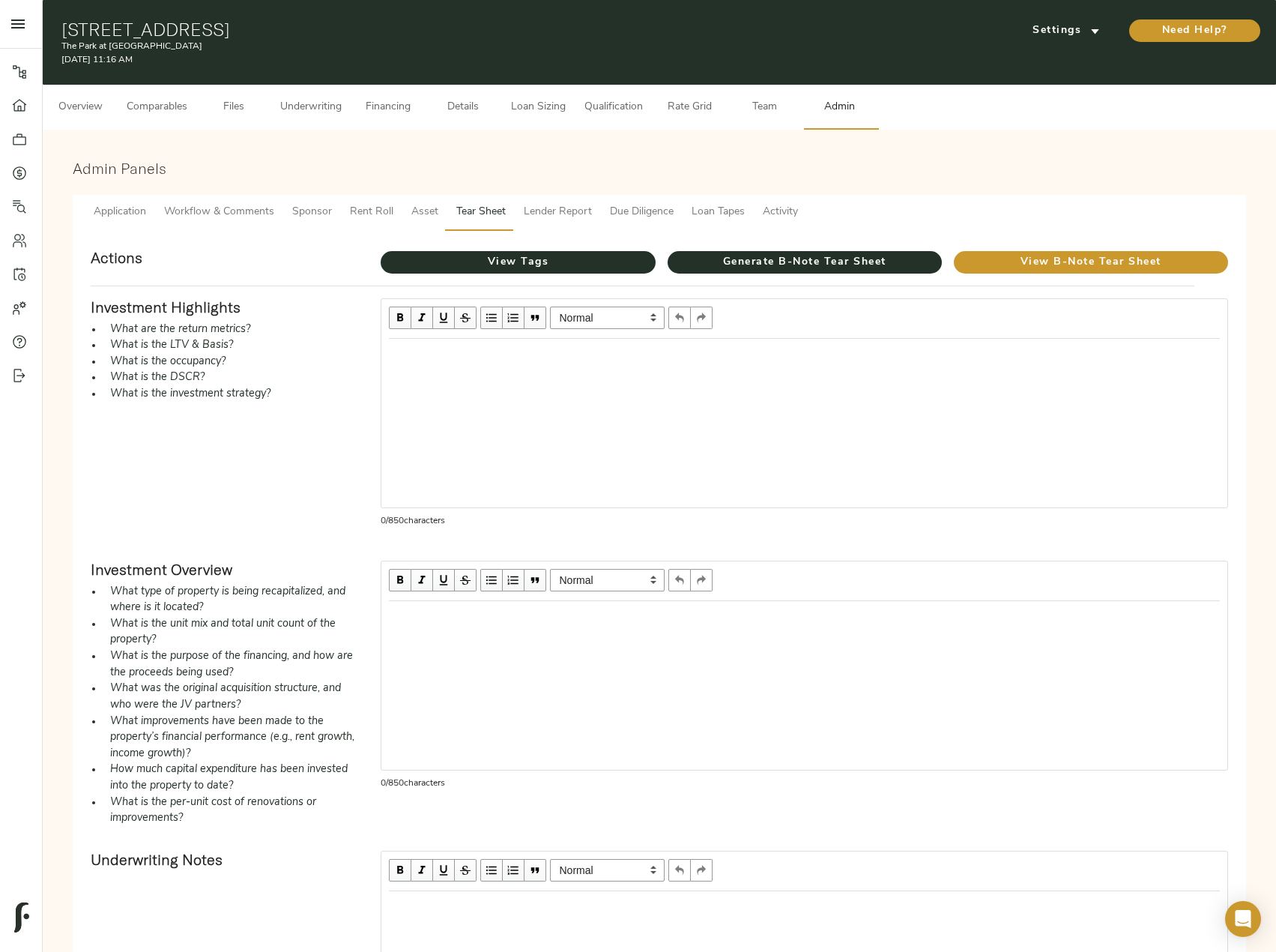
click at [398, 113] on span "Financing" at bounding box center [388, 107] width 57 height 19
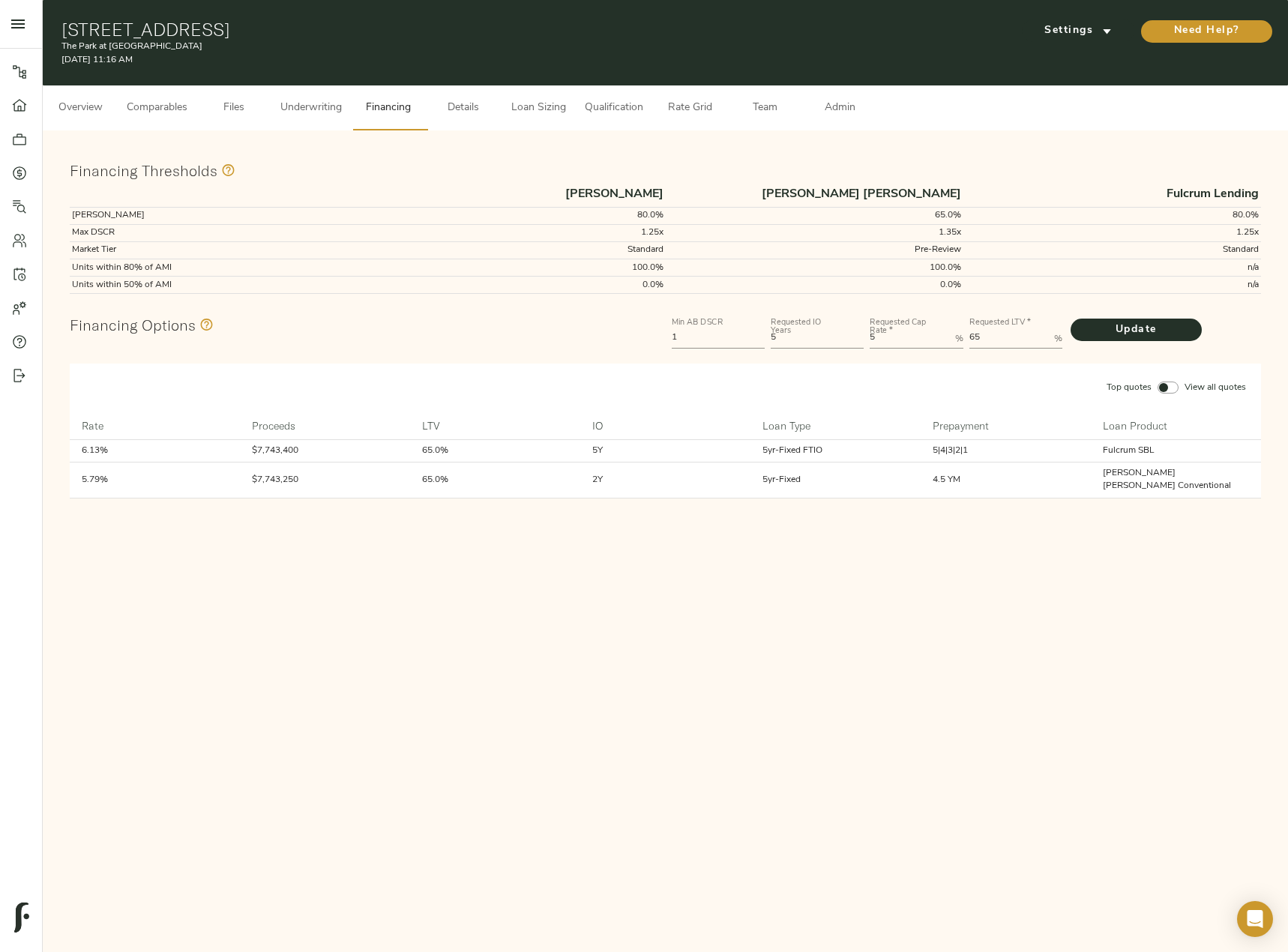
drag, startPoint x: 821, startPoint y: 336, endPoint x: 806, endPoint y: 335, distance: 15.0
click at [807, 335] on div "Min AB DSCR 1 Requested IO Years 5 Requested Cap Rate   * 5 % Requested LTV   *…" at bounding box center [966, 331] width 595 height 45
type Rate "6"
click at [1070, 318] on button "Update" at bounding box center [1136, 329] width 131 height 22
click at [538, 96] on button "Loan Sizing" at bounding box center [538, 107] width 75 height 45
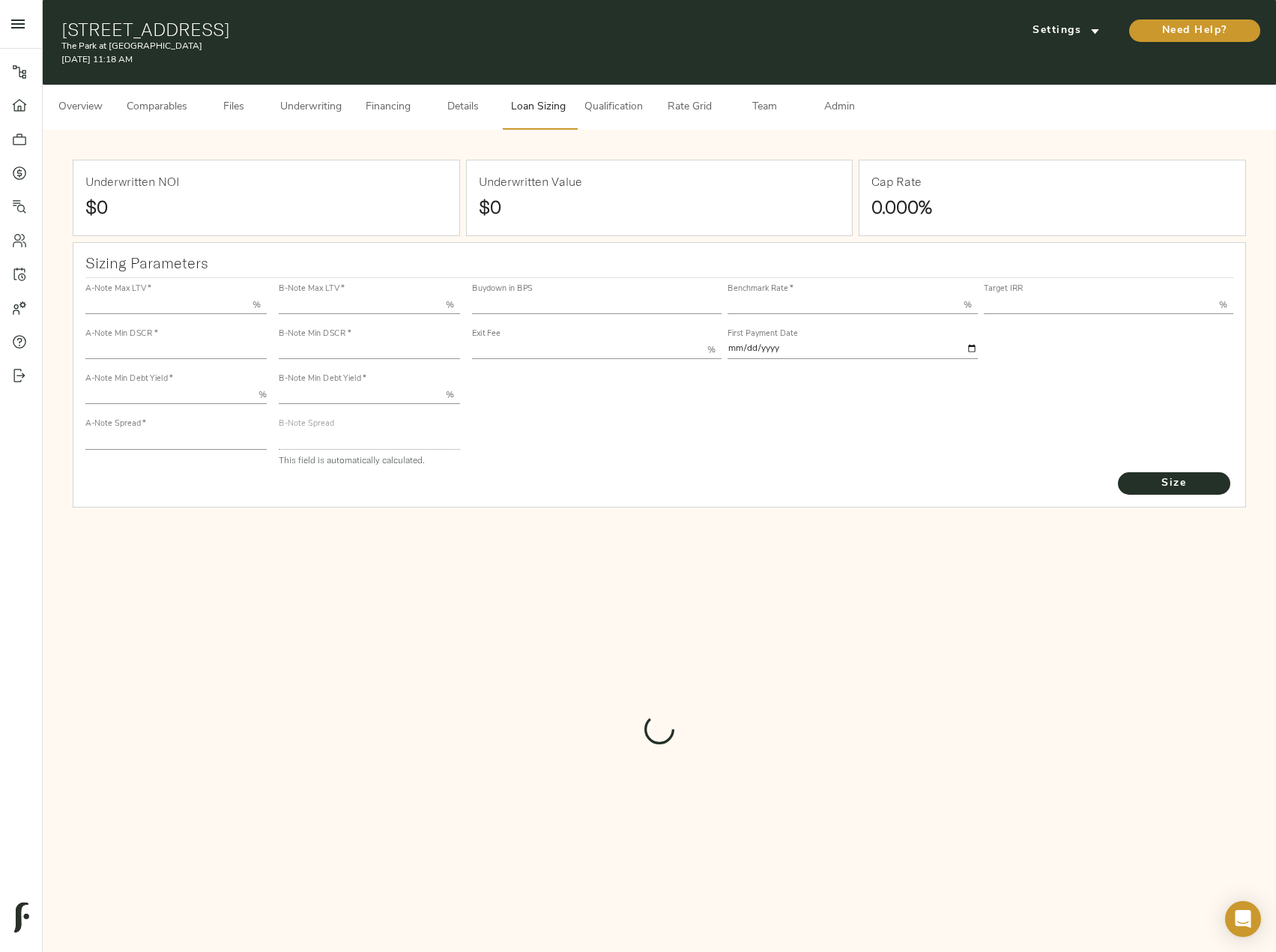
type input "55.000"
type input "1.4"
type input "10.00"
type input "245"
type input "80.000"
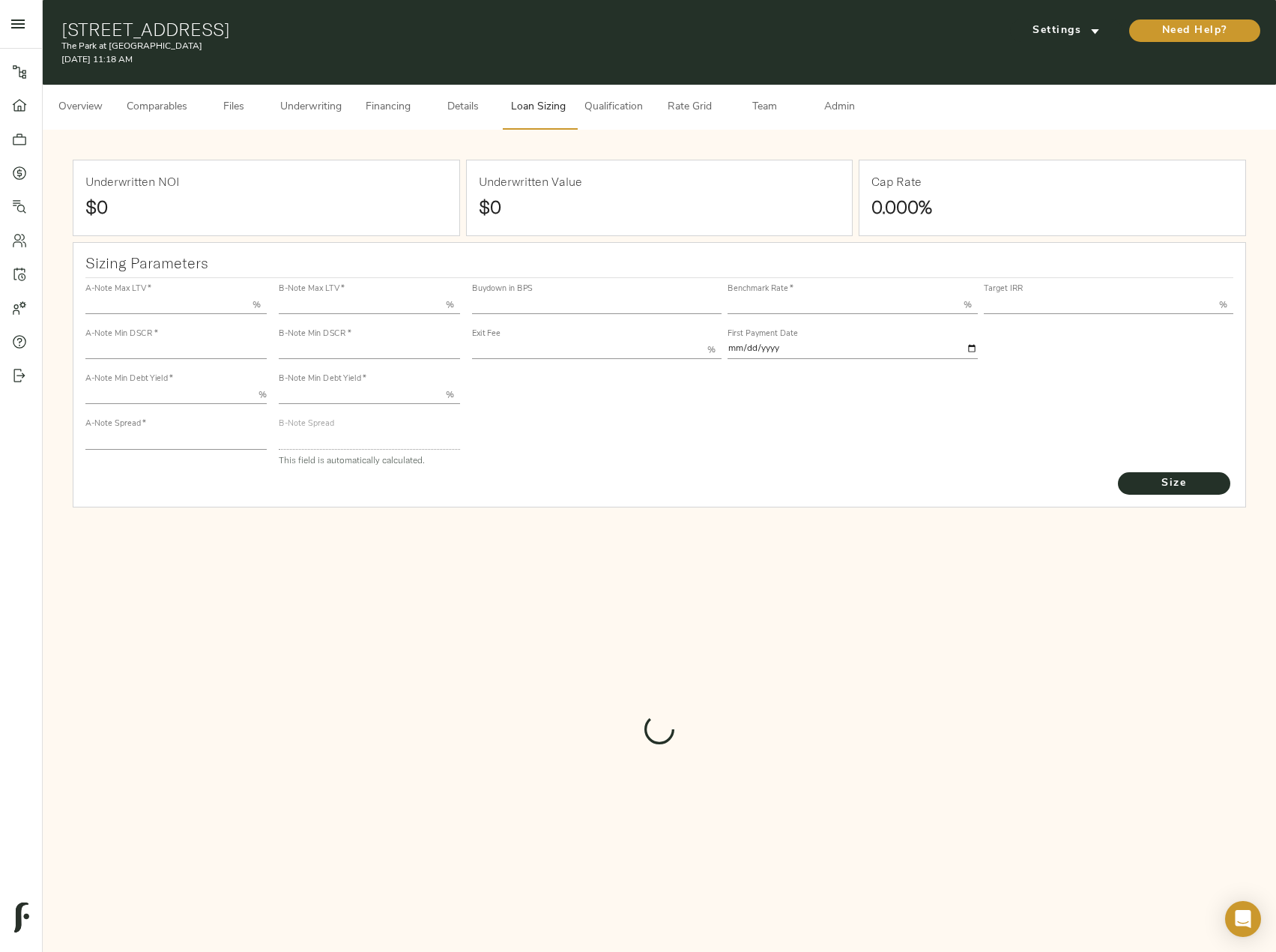
type input "1"
type input "2.00"
type input "823"
type input "0"
type input "3.74"
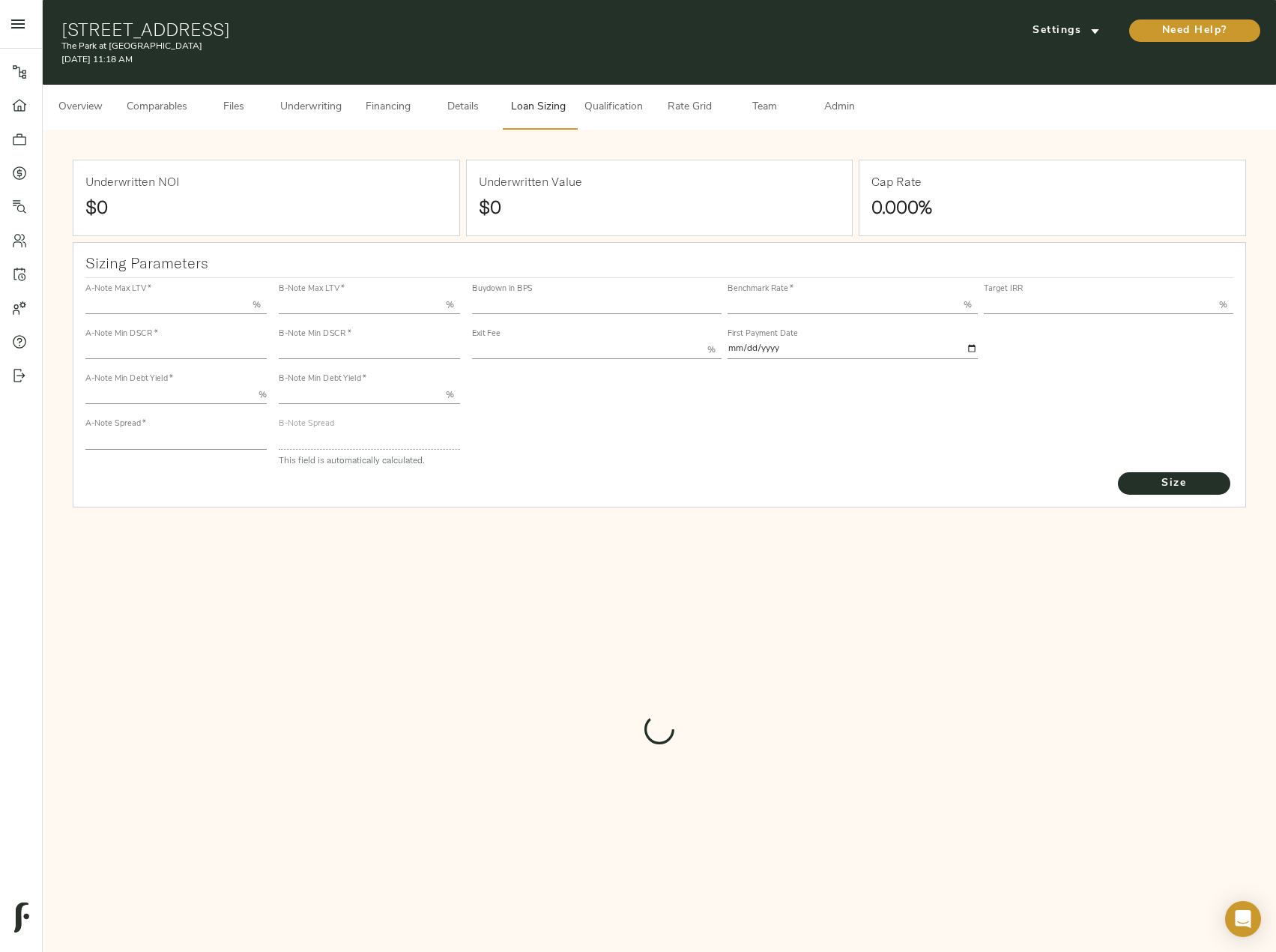
type input "13.00"
type input "1.00"
type input "[DATE]"
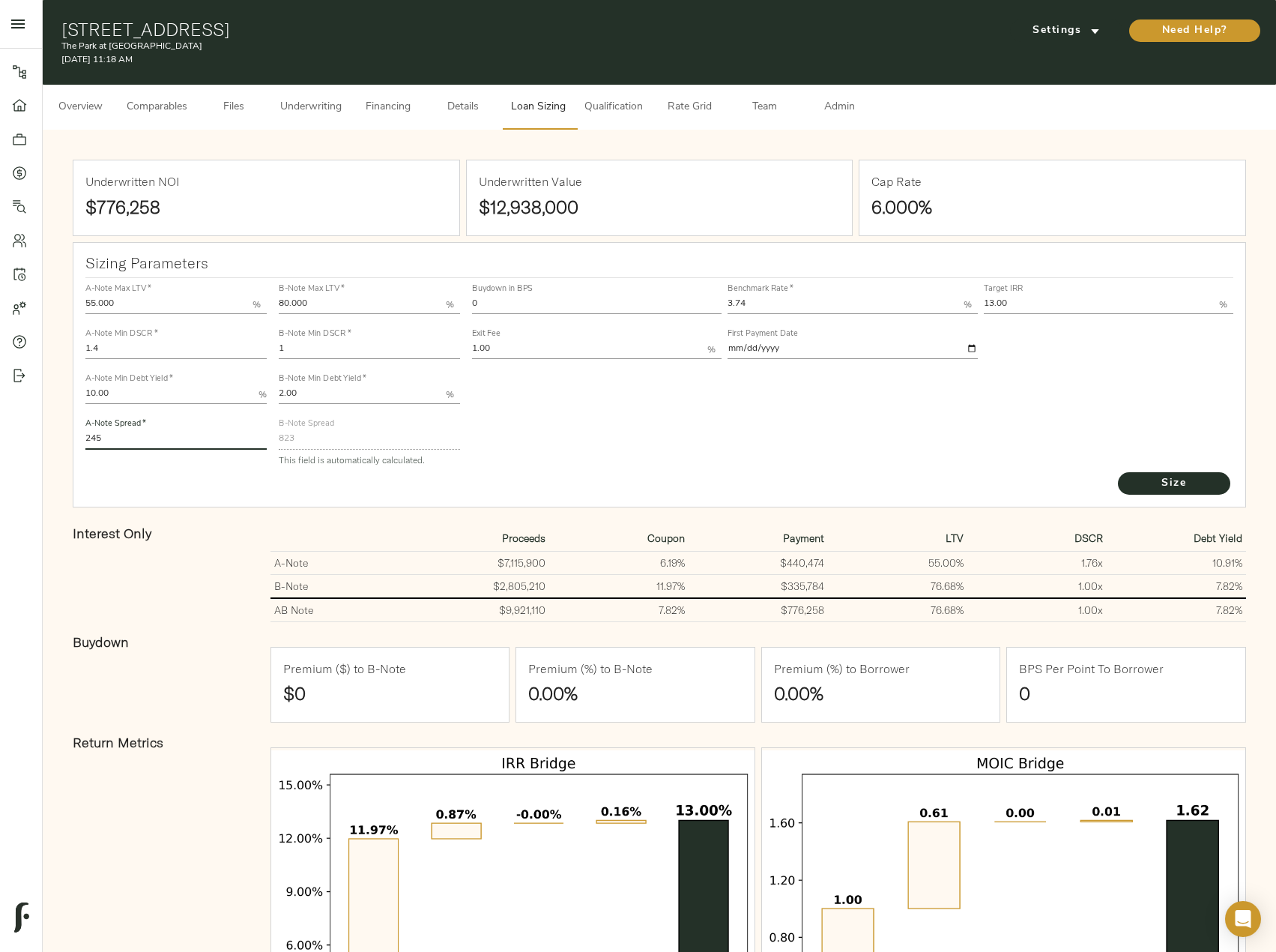
drag, startPoint x: 162, startPoint y: 435, endPoint x: -1, endPoint y: 421, distance: 163.6
click at [0, 421] on html "The Park at Ferry Hill - 1111 Queens Rd, Pasadena, TX 77502 Pipeline Dashboard …" at bounding box center [638, 586] width 1276 height 1172
type input "220"
click at [1118, 472] on button "Size" at bounding box center [1174, 483] width 112 height 22
drag, startPoint x: 753, startPoint y: 301, endPoint x: 694, endPoint y: 297, distance: 59.1
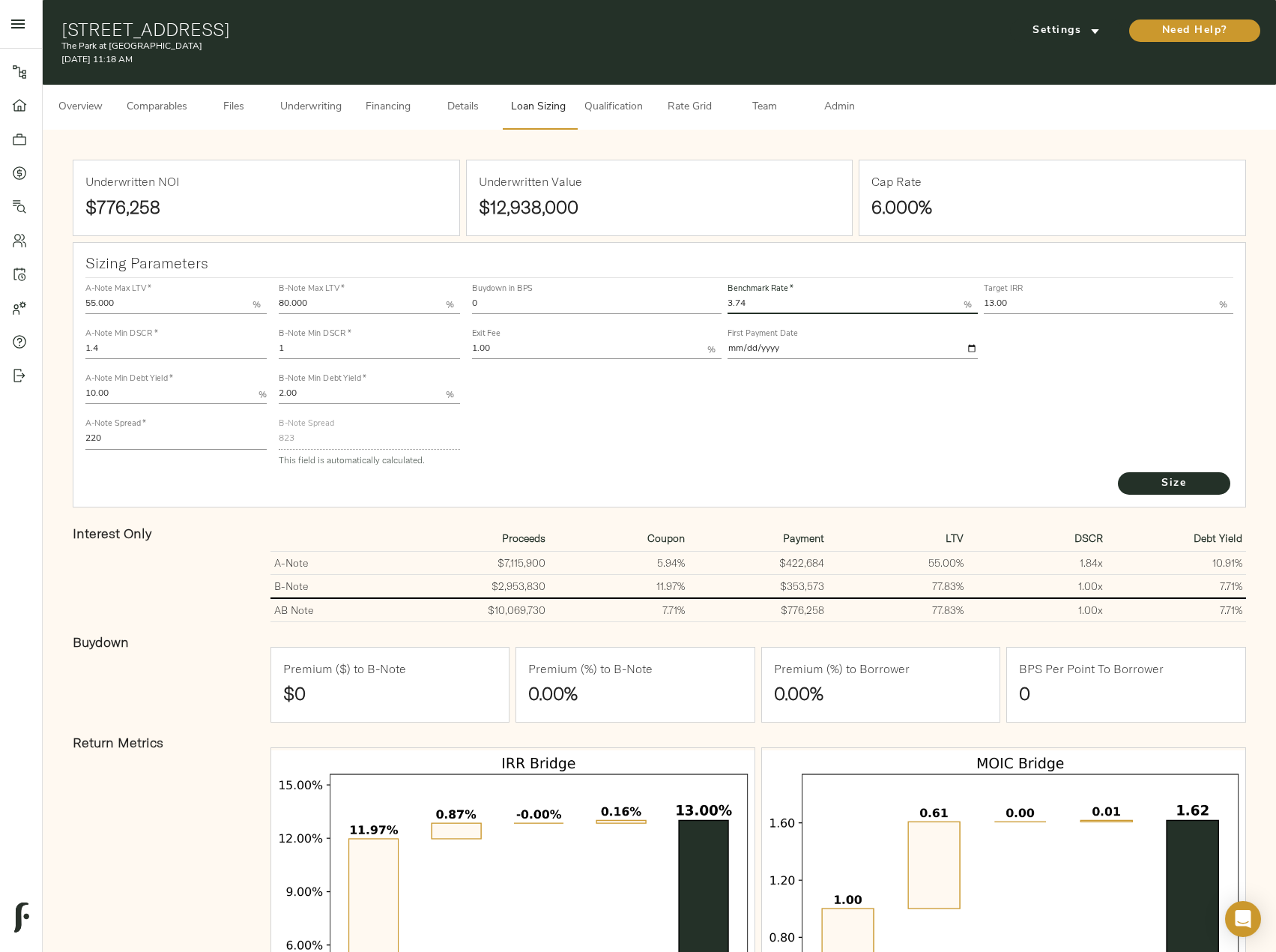
click at [694, 297] on div "Buydown in BPS 0 Benchmark Rate   * 3.74 % Target IRR 13.00 % Exit Fee 1.00 % F…" at bounding box center [853, 320] width 768 height 91
type input "3.68"
click at [1118, 472] on button "Size" at bounding box center [1174, 483] width 112 height 22
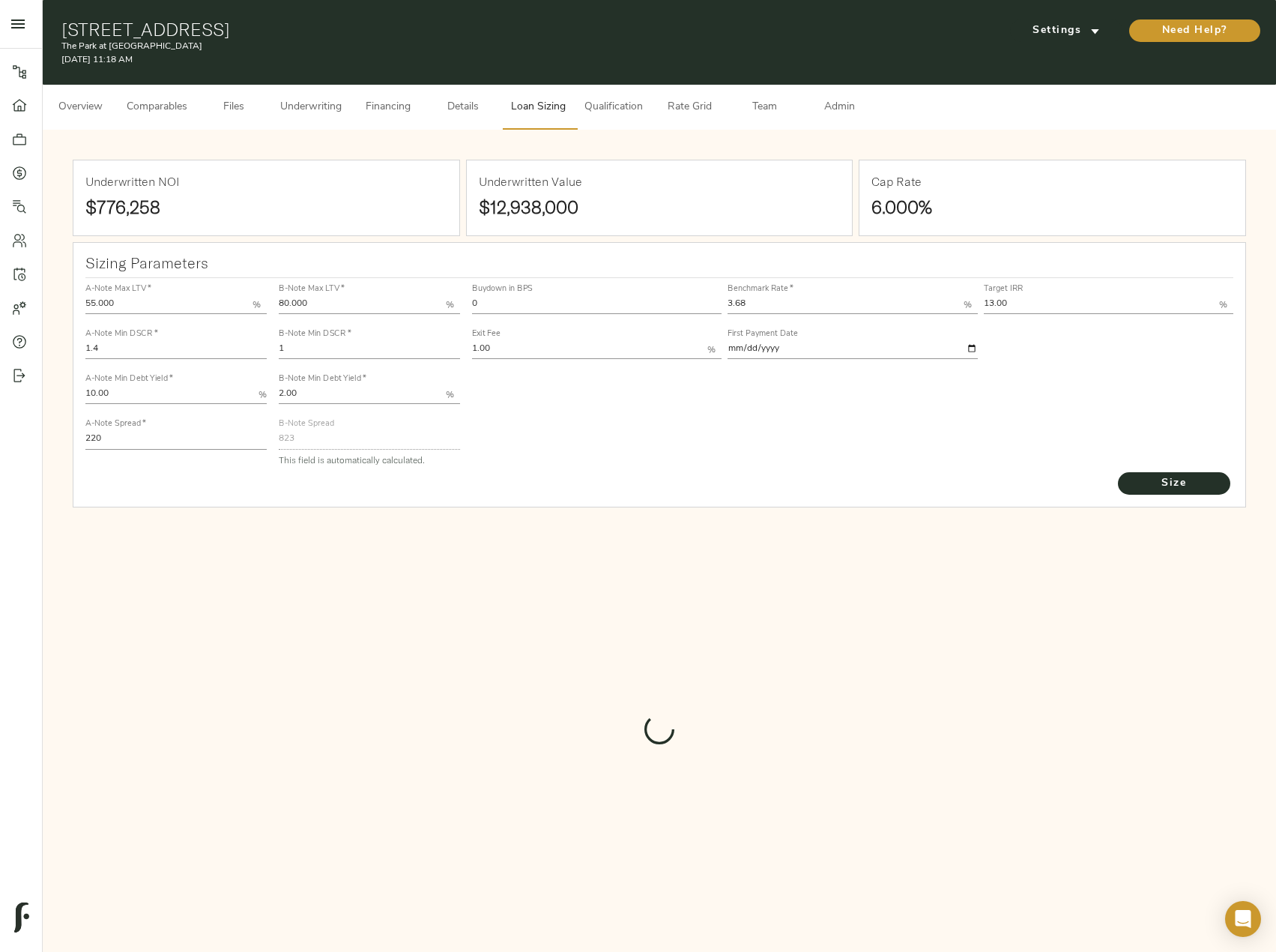
type input "829"
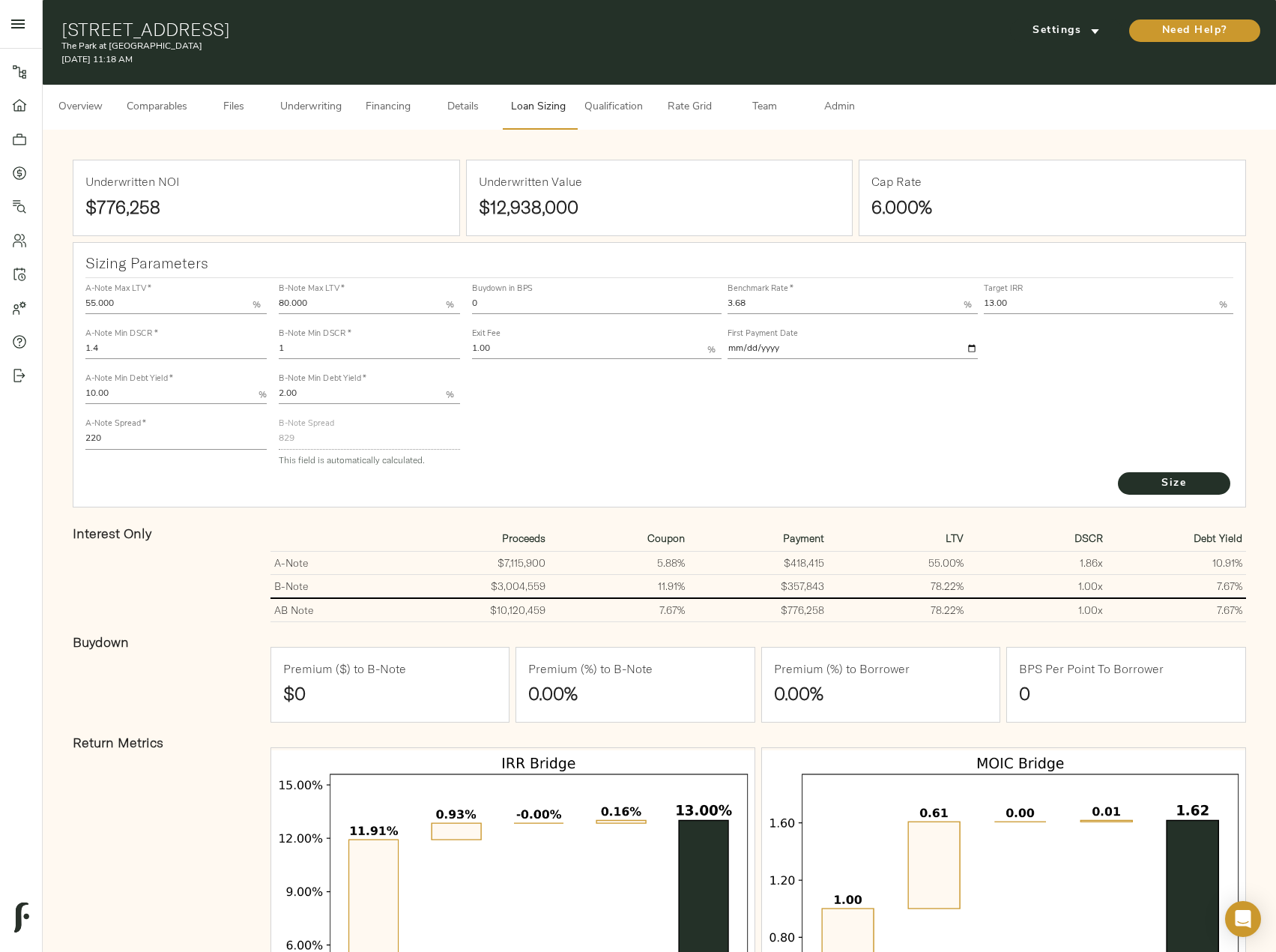
click at [802, 439] on div "Buydown in BPS 0 Benchmark Rate   * 3.68 % Target IRR 13.00 % Exit Fee 1.00 % F…" at bounding box center [853, 374] width 774 height 205
click at [300, 106] on span "Underwriting" at bounding box center [310, 107] width 61 height 19
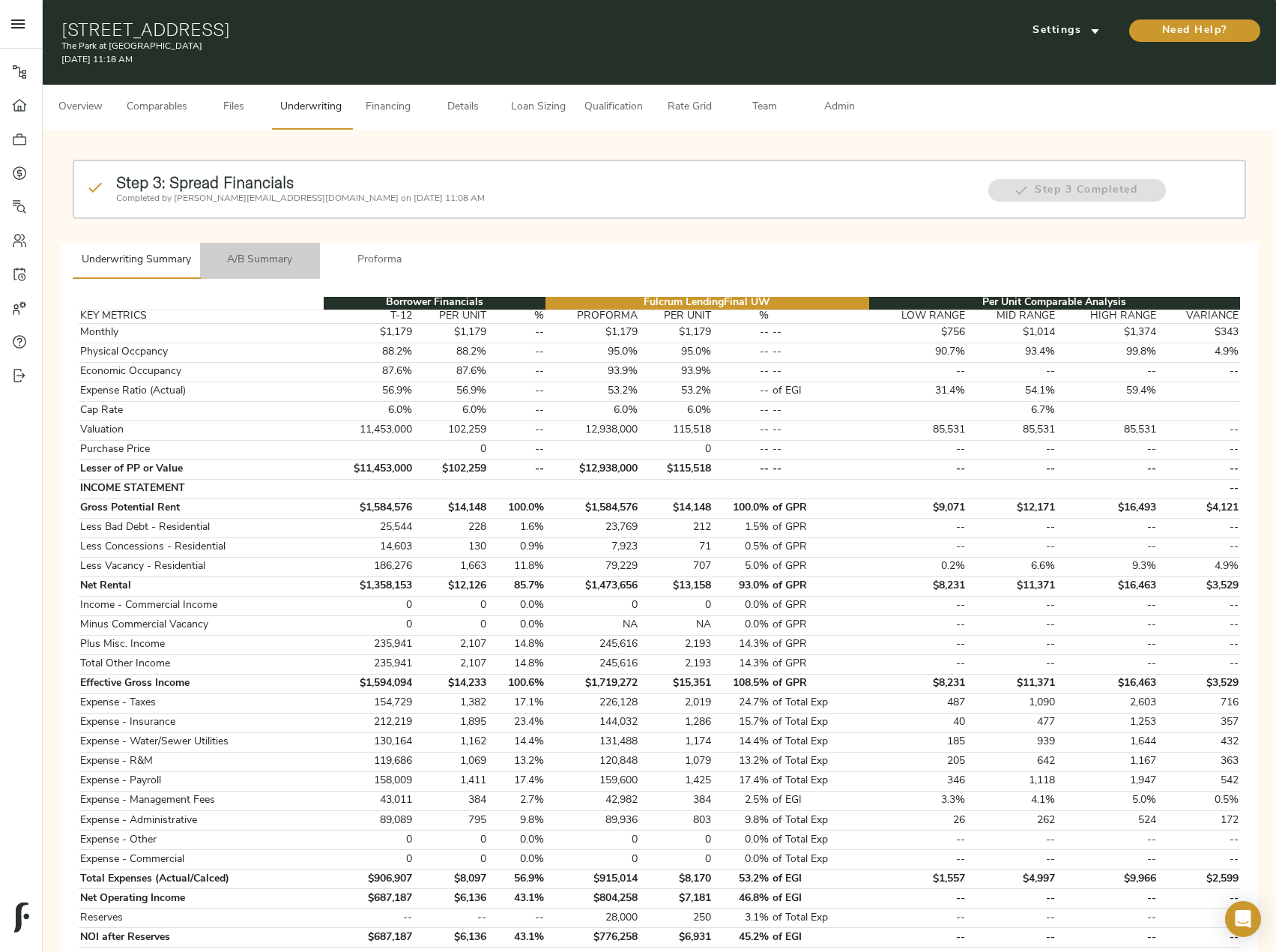
click at [238, 264] on span "A/B Summary" at bounding box center [259, 260] width 101 height 19
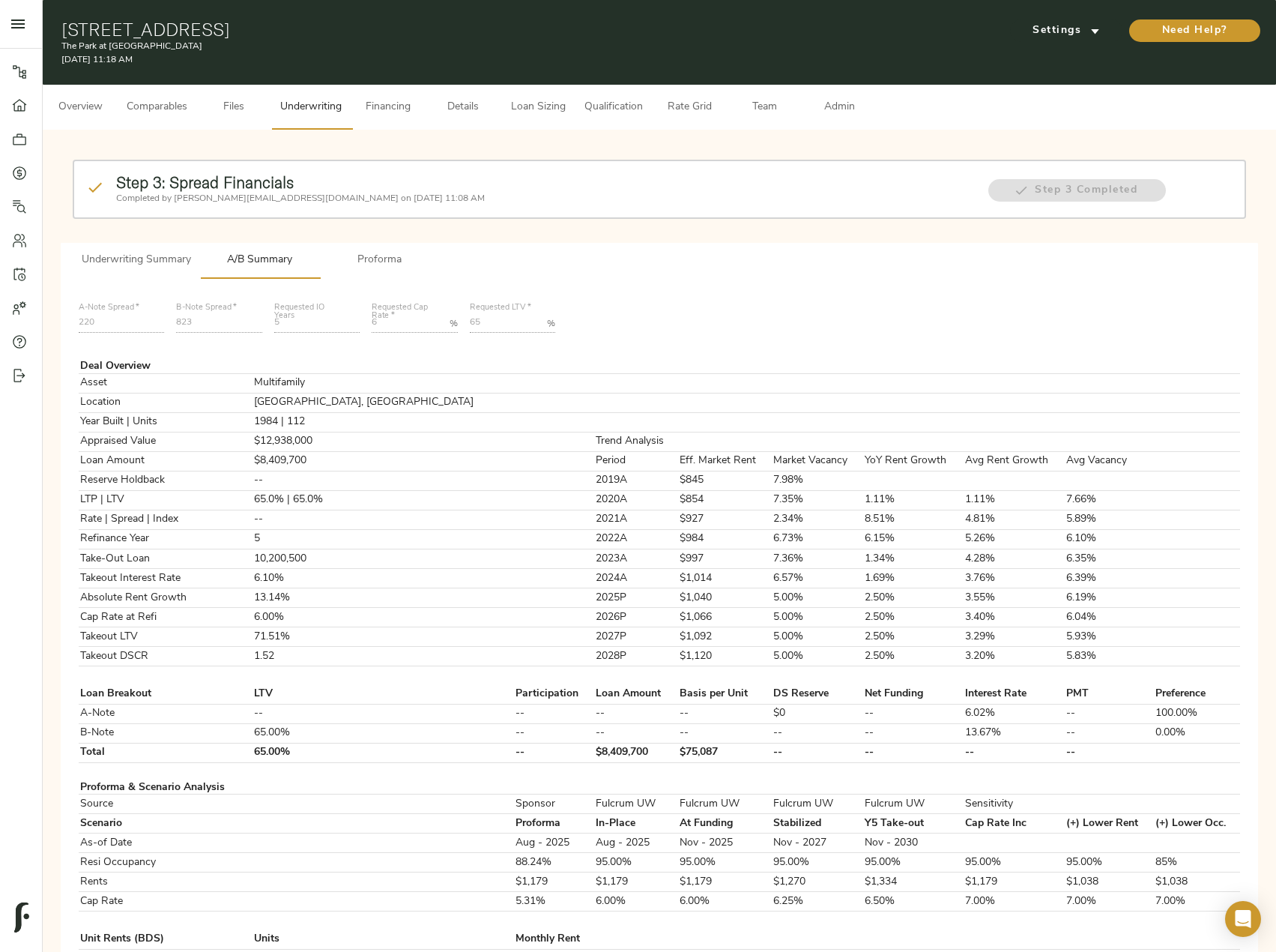
click at [519, 109] on span "Loan Sizing" at bounding box center [538, 107] width 57 height 19
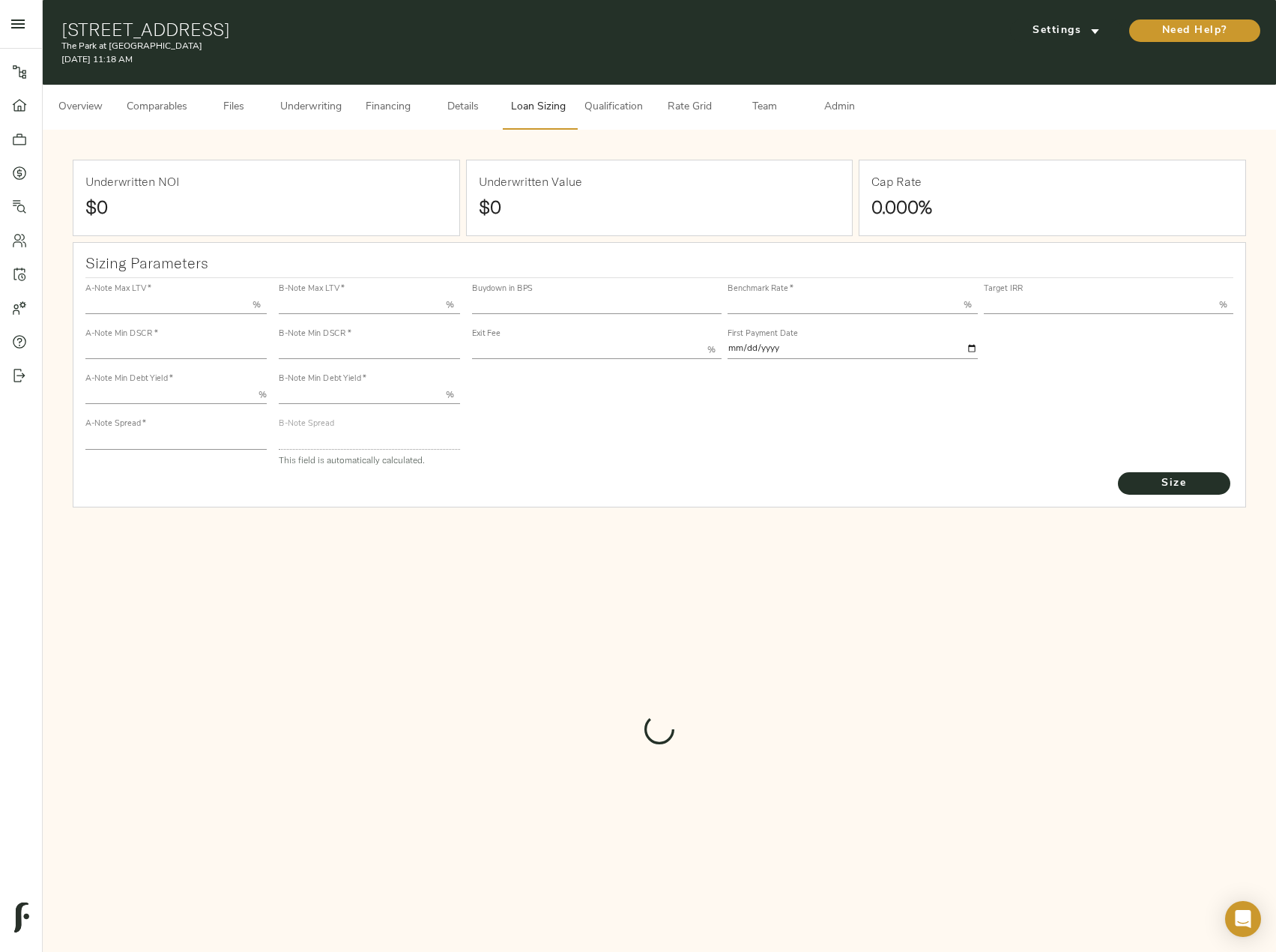
type input "55.000"
type input "1.4"
type input "10.00"
type input "220"
type input "80.000"
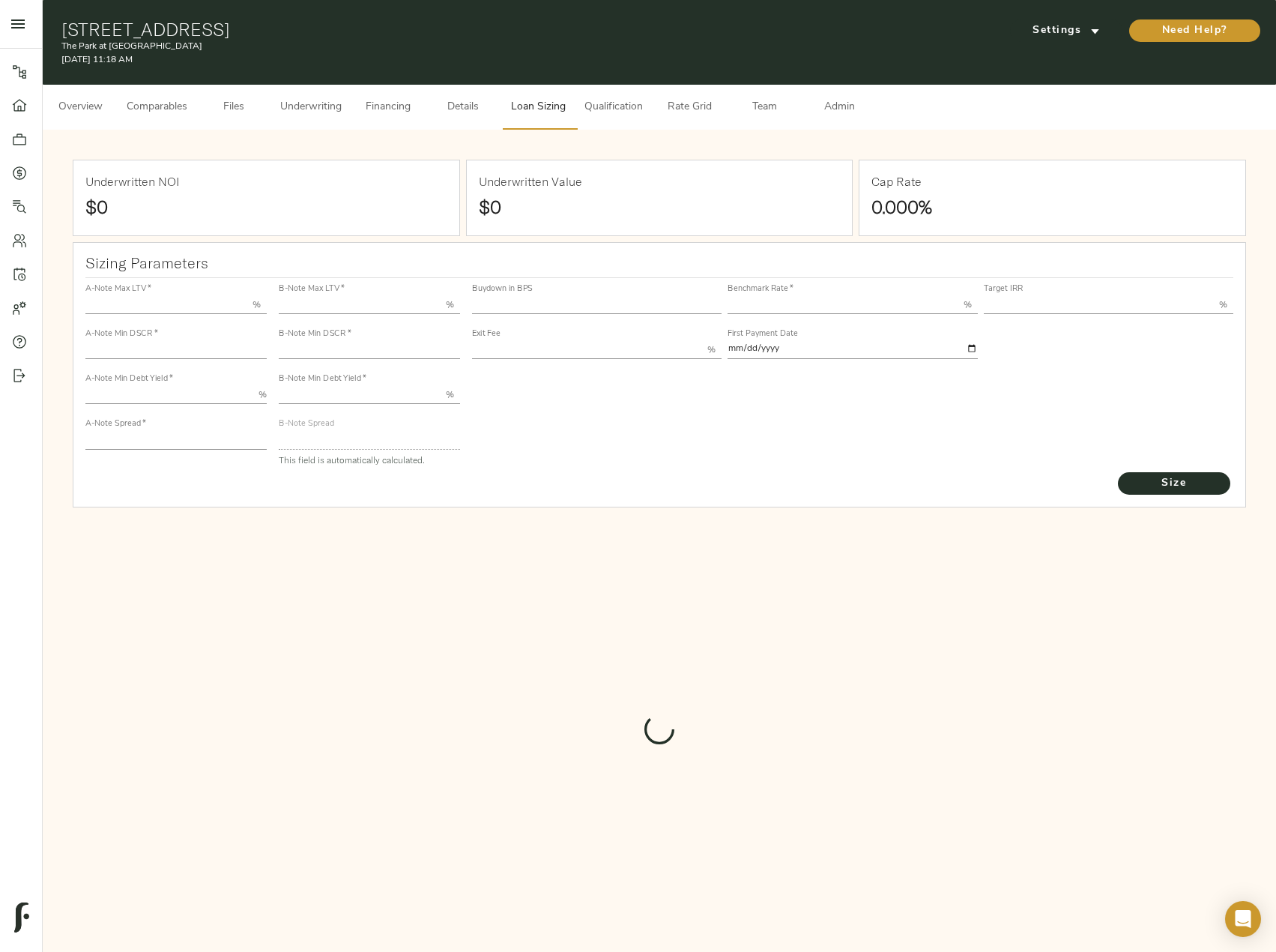
type input "1"
type input "2.00"
type input "829"
type input "0"
type input "3.68"
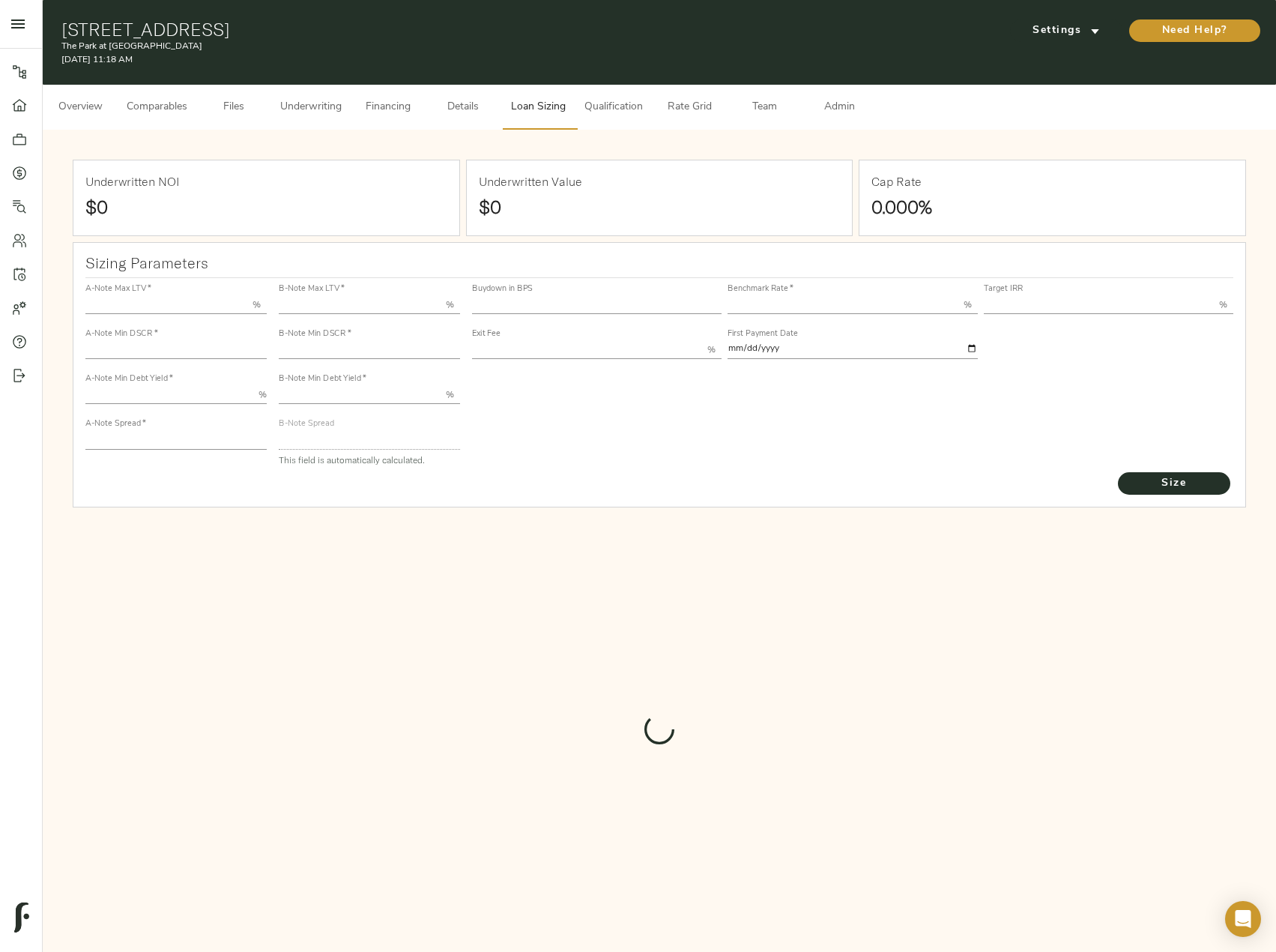
type input "13.00"
type input "1.00"
type input "[DATE]"
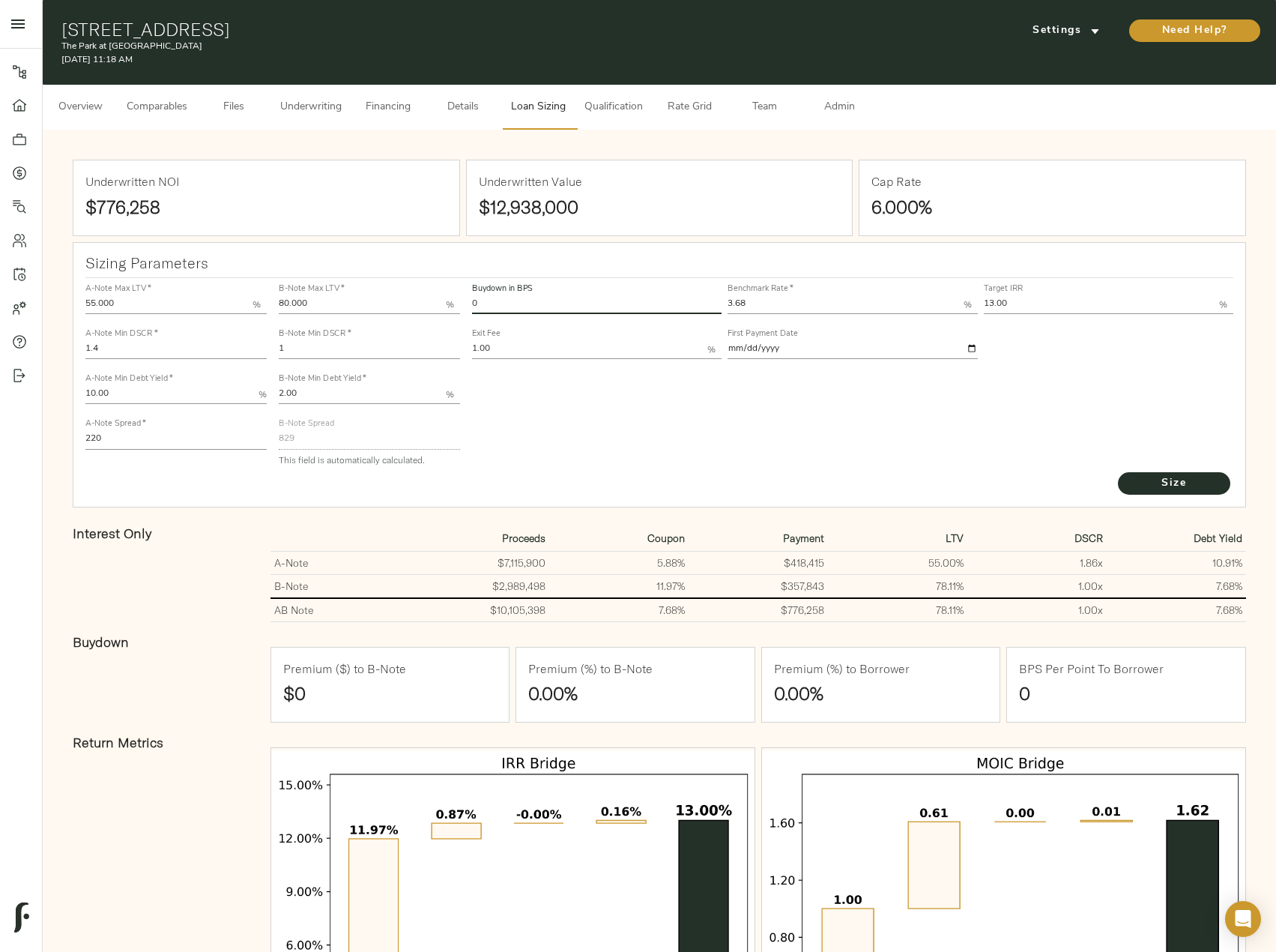
drag, startPoint x: 553, startPoint y: 305, endPoint x: 437, endPoint y: 304, distance: 116.0
click at [437, 304] on div "A-Note Max LTV   * 55.000 % A-Note Min DSCR   * 1.4 A-Note Min Debt Yield   * 1…" at bounding box center [660, 374] width 1161 height 205
type input "30"
drag, startPoint x: 390, startPoint y: 345, endPoint x: 255, endPoint y: 341, distance: 135.1
click at [255, 341] on div "A-Note Max LTV   * 55.000 % A-Note Min DSCR   * 1.4 A-Note Min Debt Yield   * 1…" at bounding box center [660, 374] width 1161 height 205
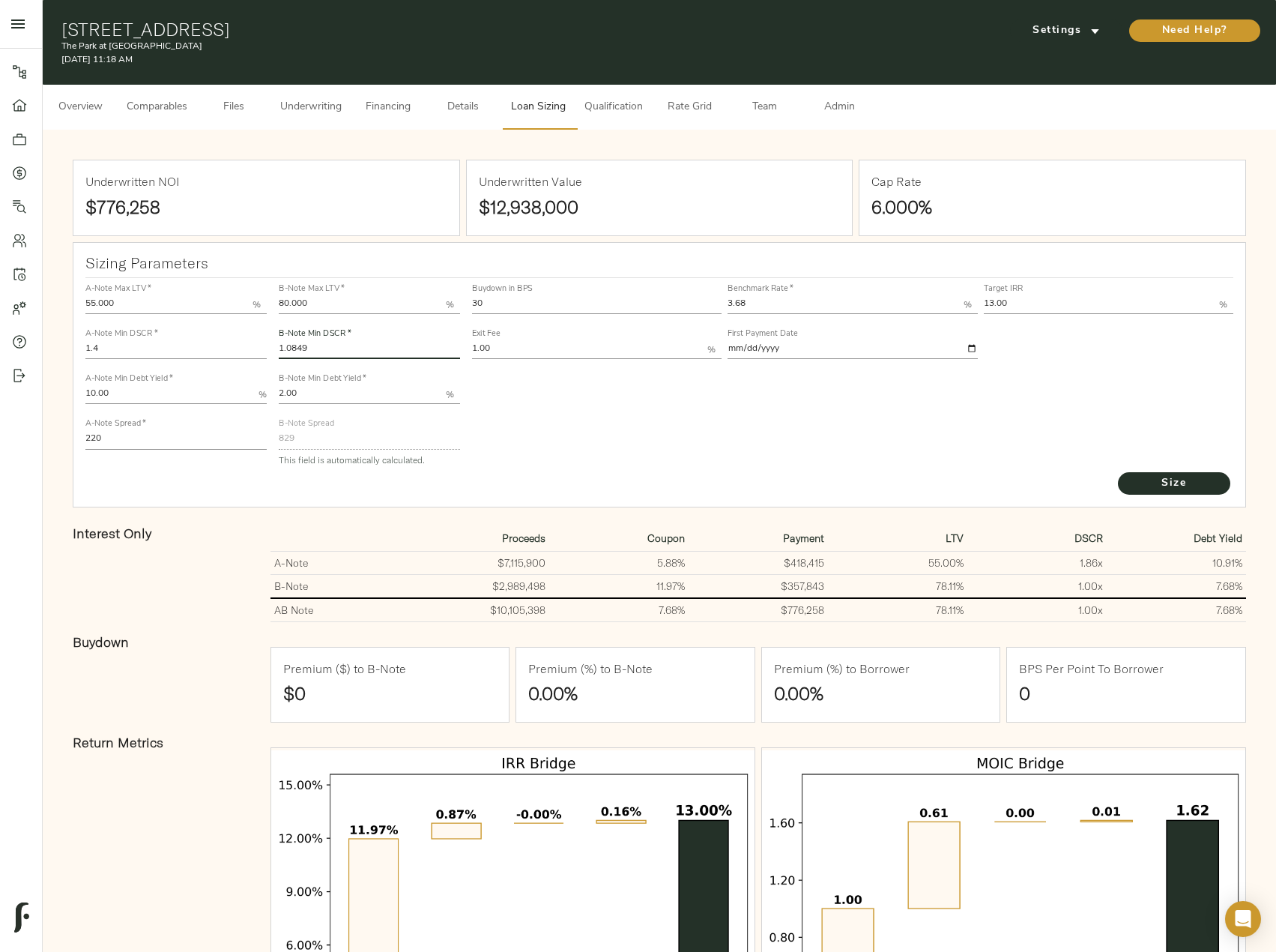
type input "1.0849"
click at [1118, 472] on button "Size" at bounding box center [1174, 483] width 112 height 22
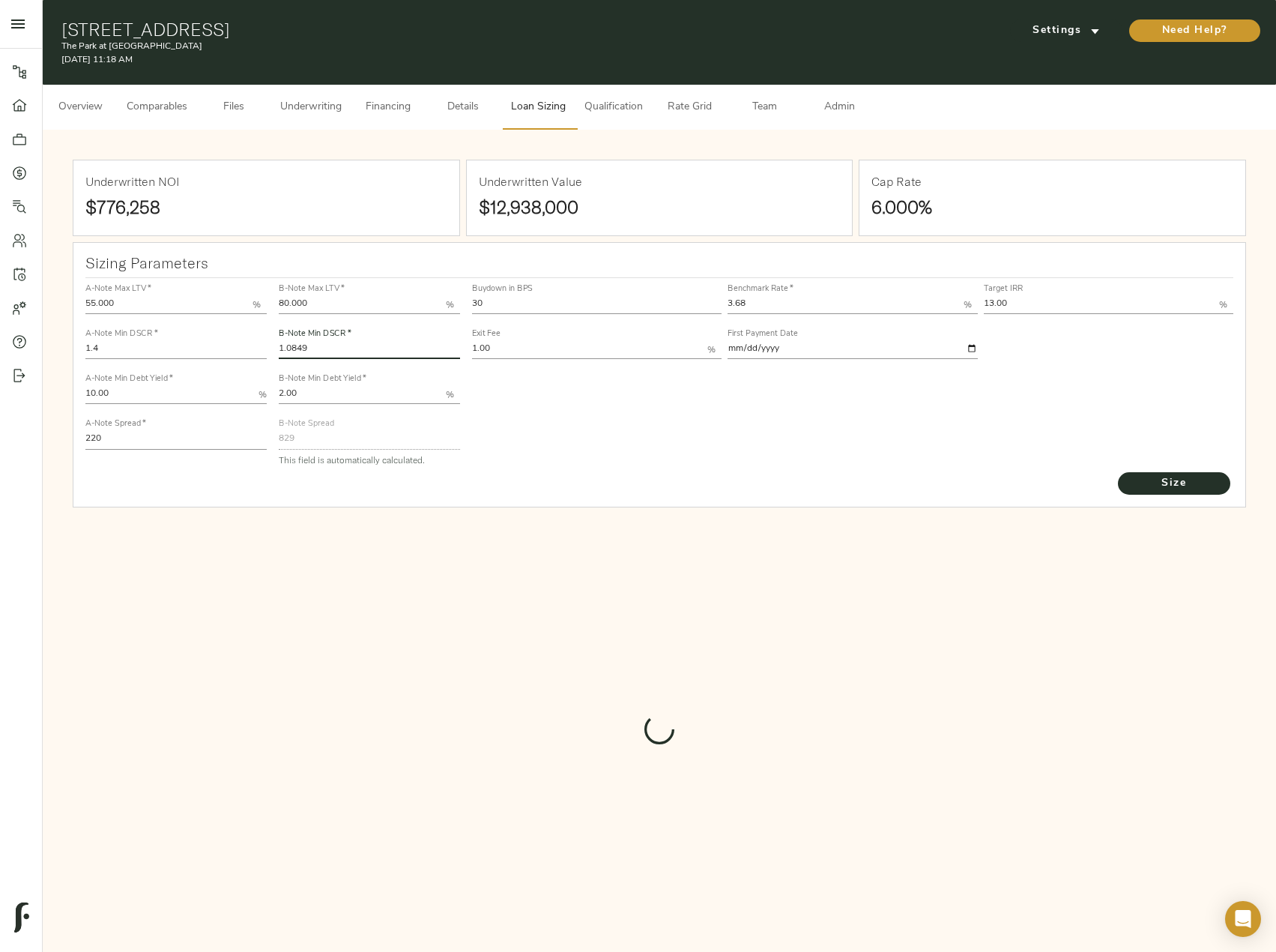
type input "661.9952980821073"
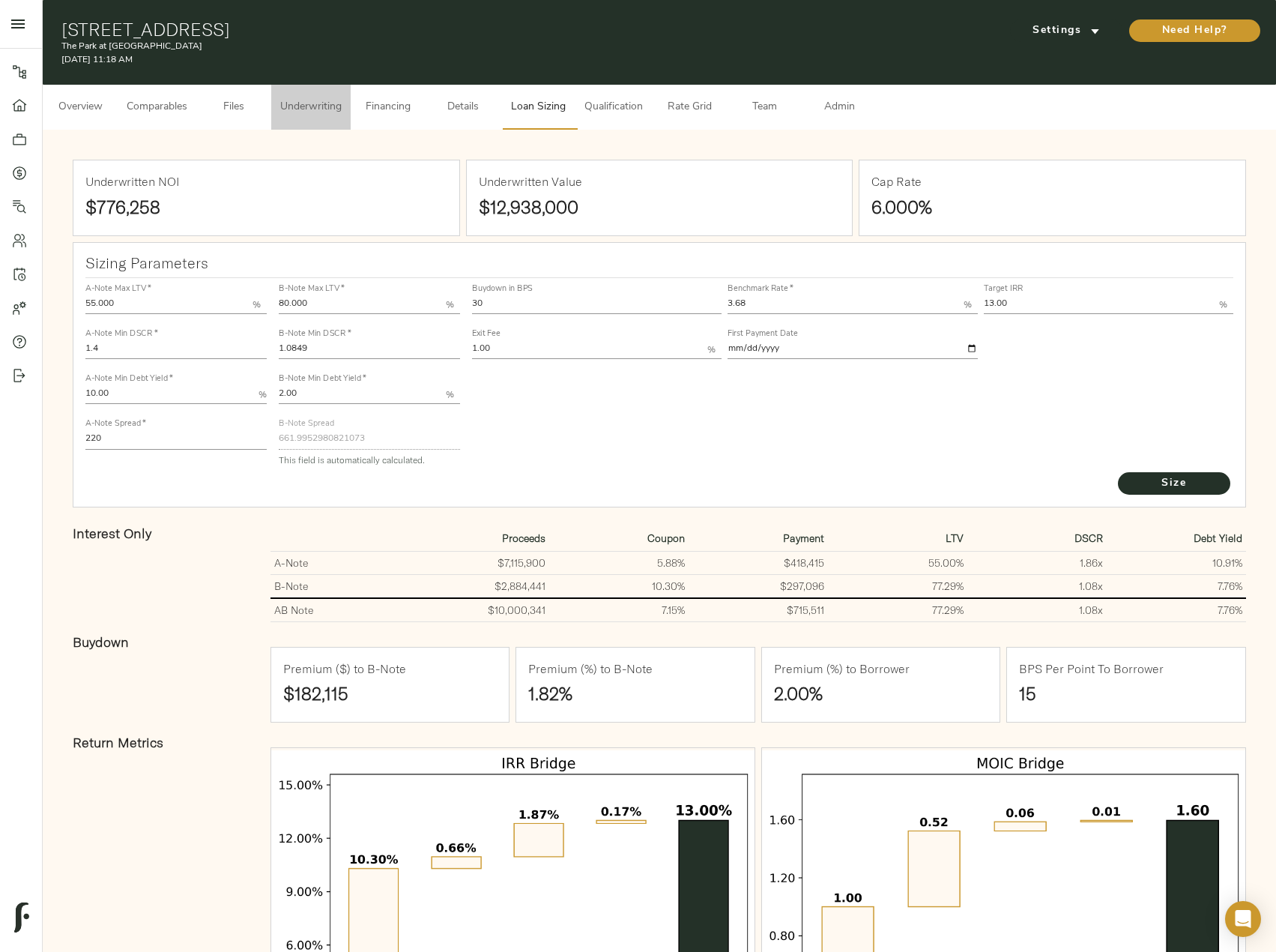
click at [310, 107] on span "Underwriting" at bounding box center [310, 107] width 61 height 19
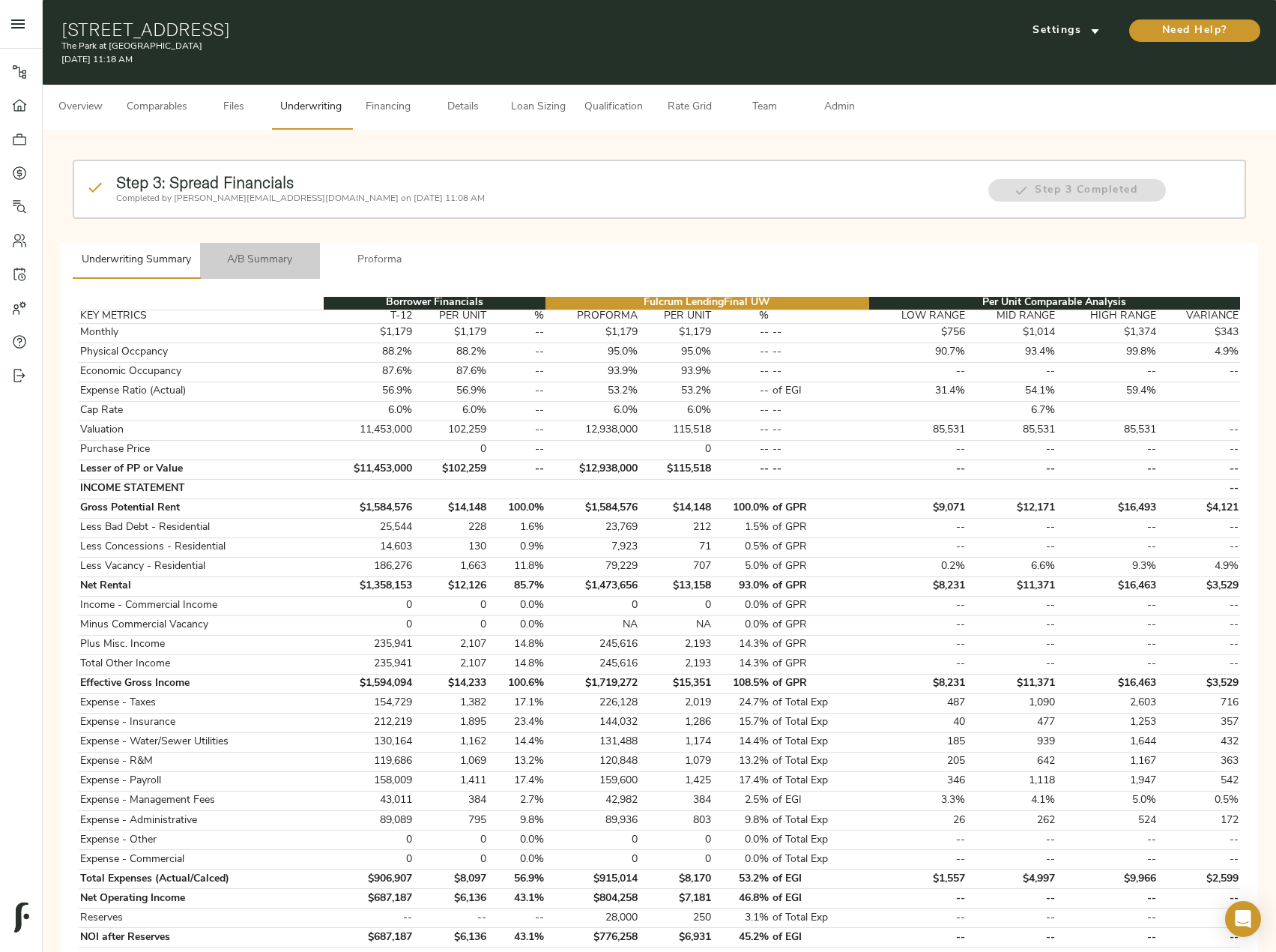
click at [300, 248] on button "A/B Summary" at bounding box center [259, 261] width 119 height 36
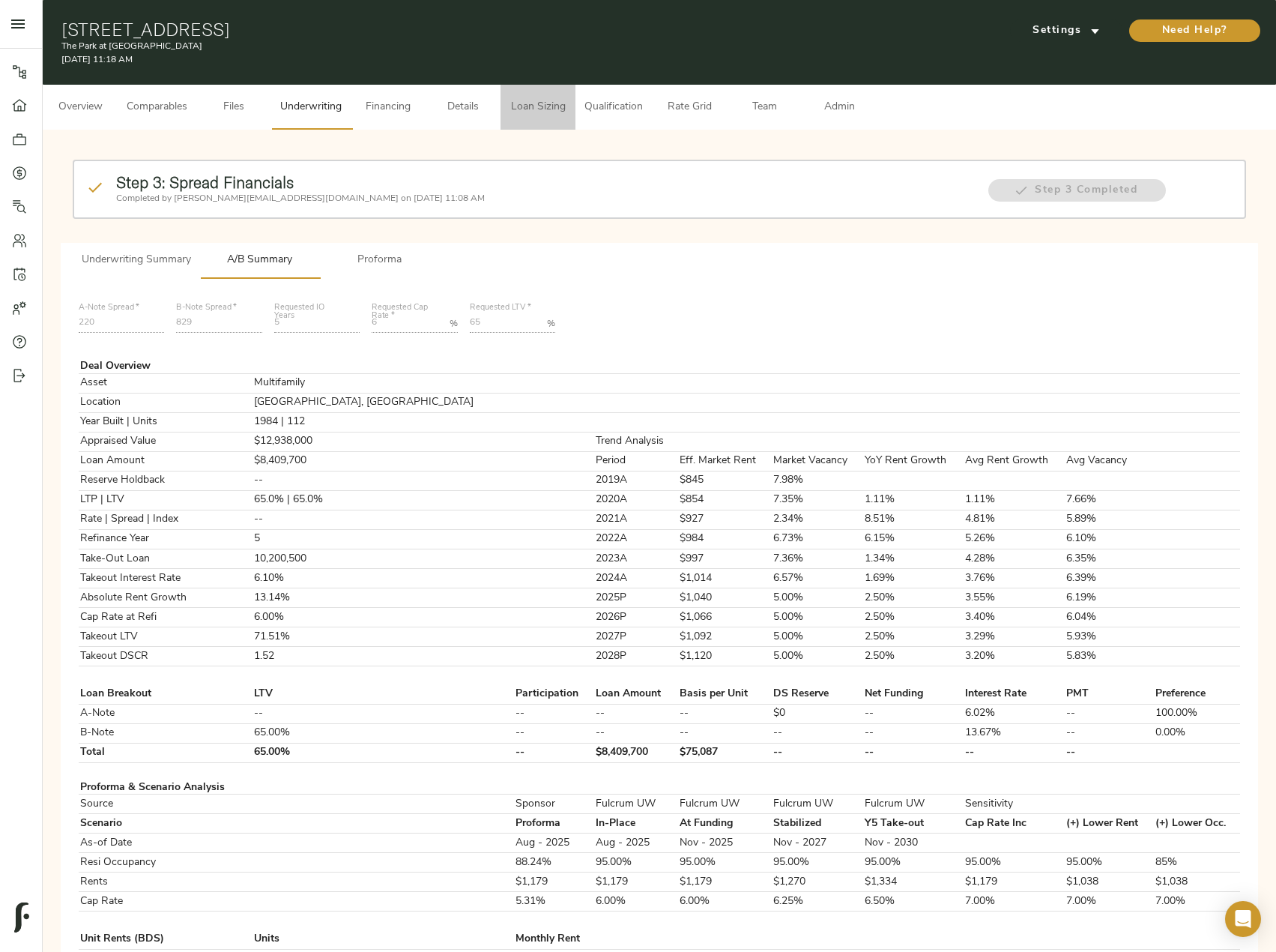
click at [525, 111] on span "Loan Sizing" at bounding box center [538, 107] width 57 height 19
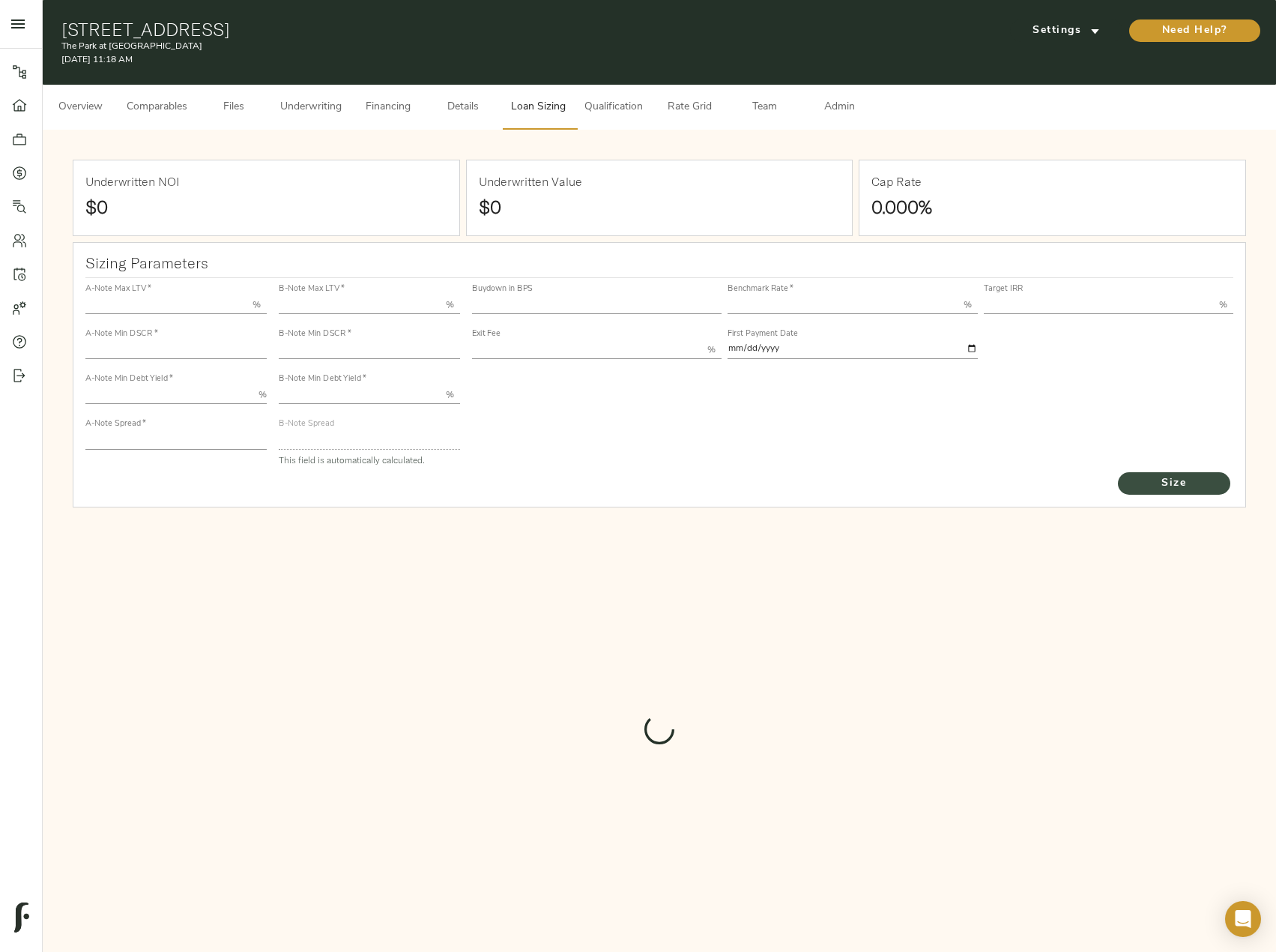
type input "55.000"
type input "1.4"
type input "10.00"
type input "220"
type input "80.000"
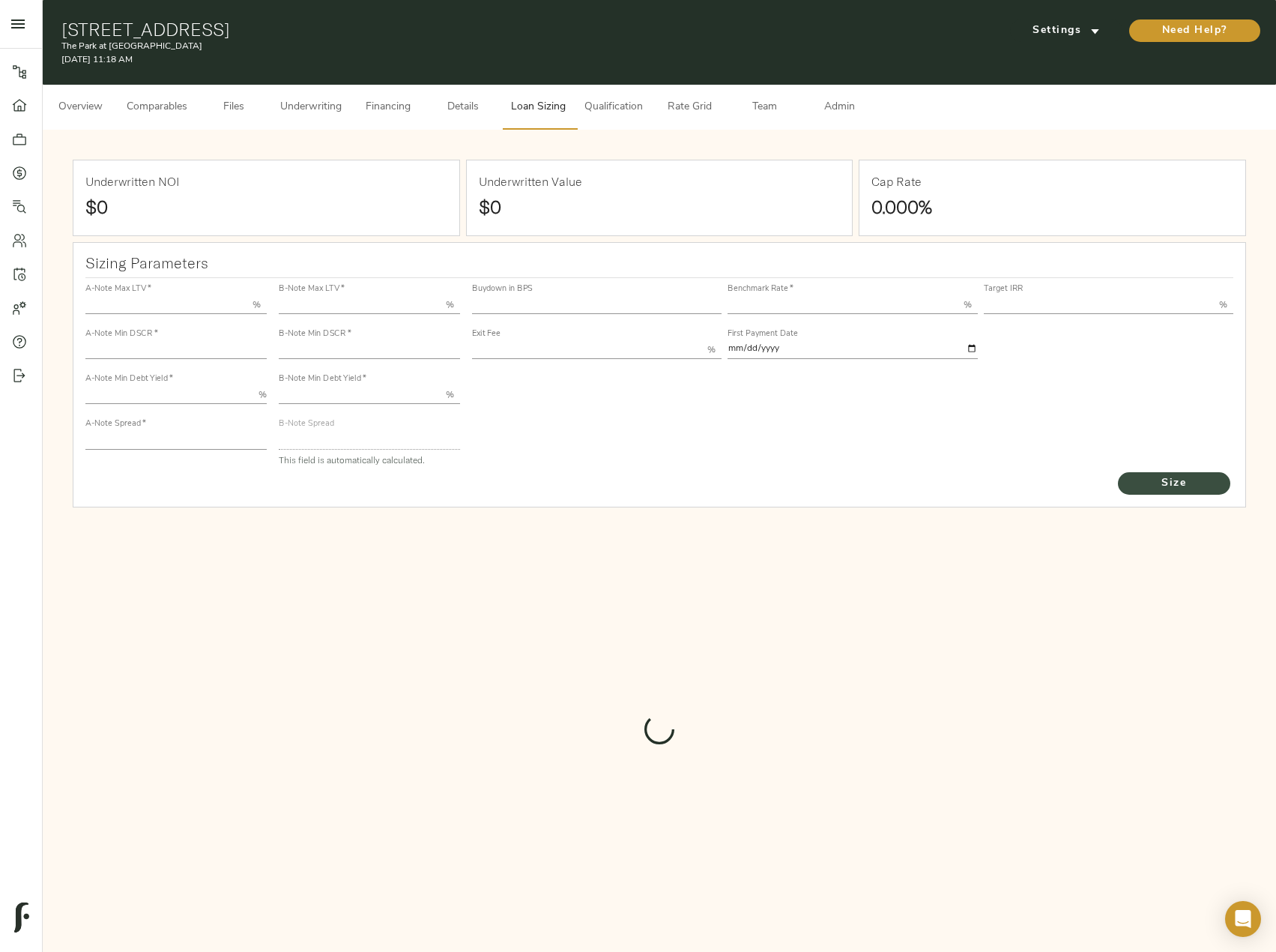
type input "1.0849"
type input "2.00"
type input "661.9952980821073"
type input "30"
type input "3.68"
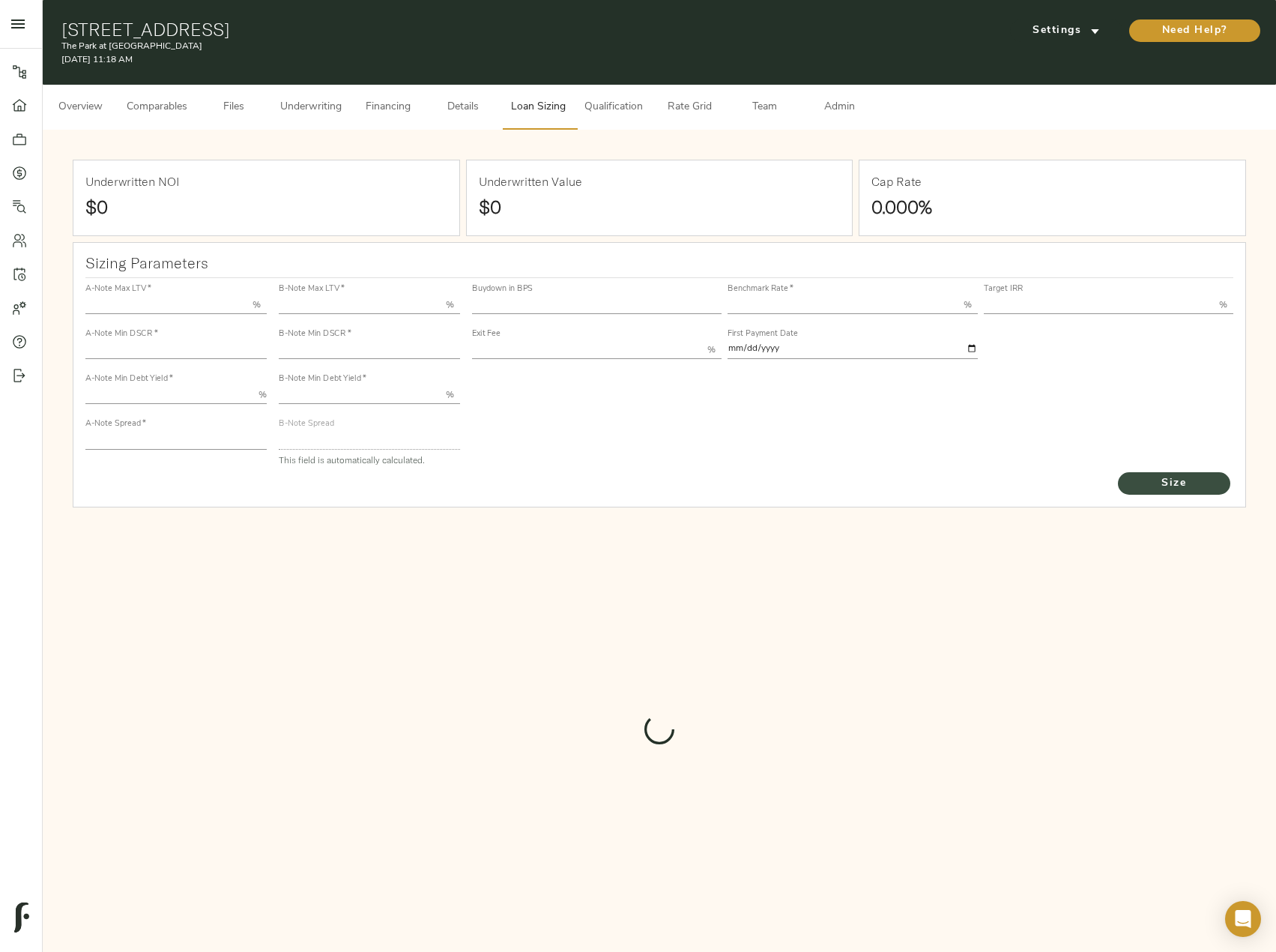
type input "13.00"
type input "1.00"
type input "[DATE]"
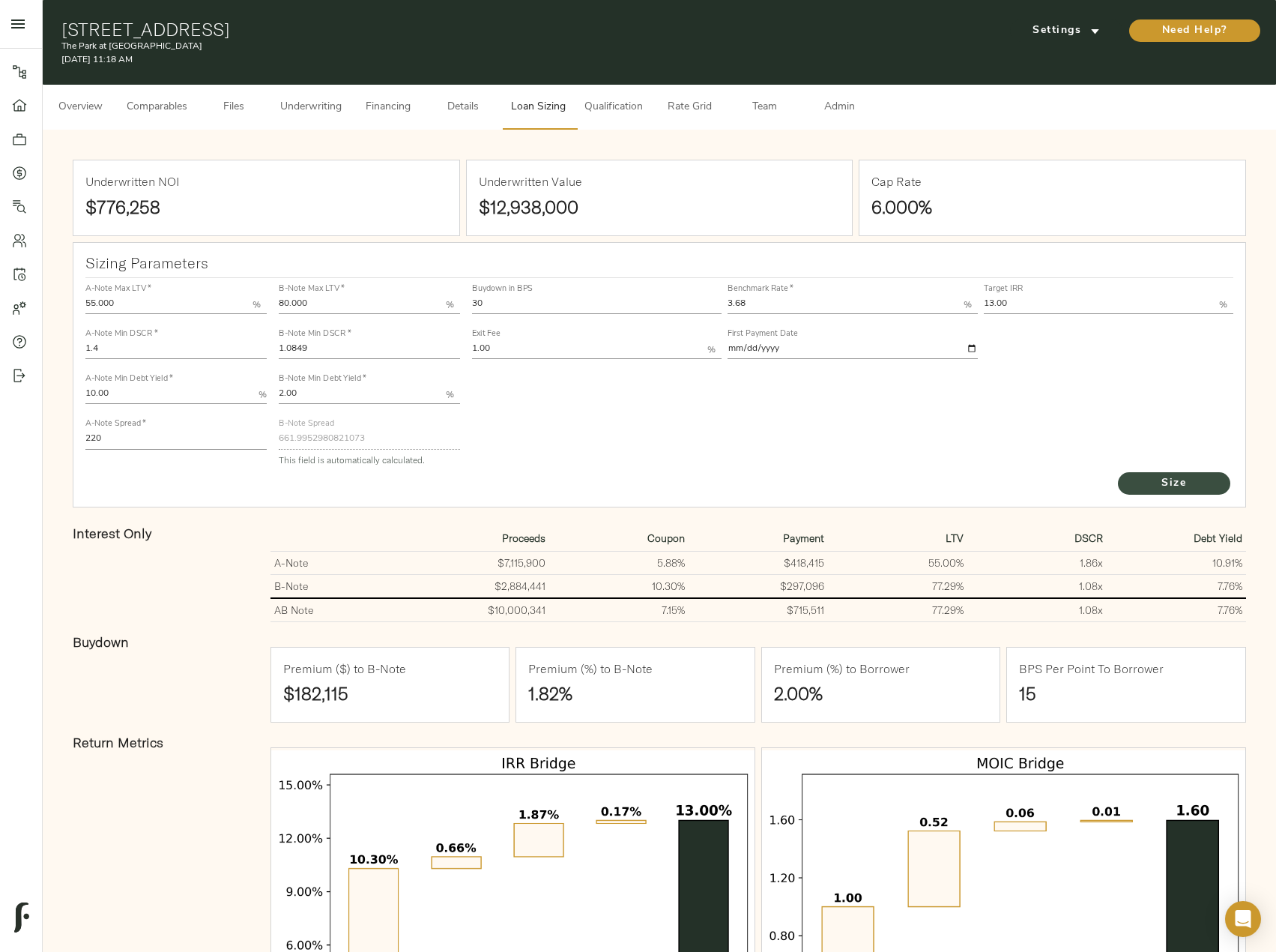
click at [1153, 482] on span "Size" at bounding box center [1174, 483] width 83 height 19
click at [313, 115] on span "Underwriting" at bounding box center [310, 107] width 61 height 19
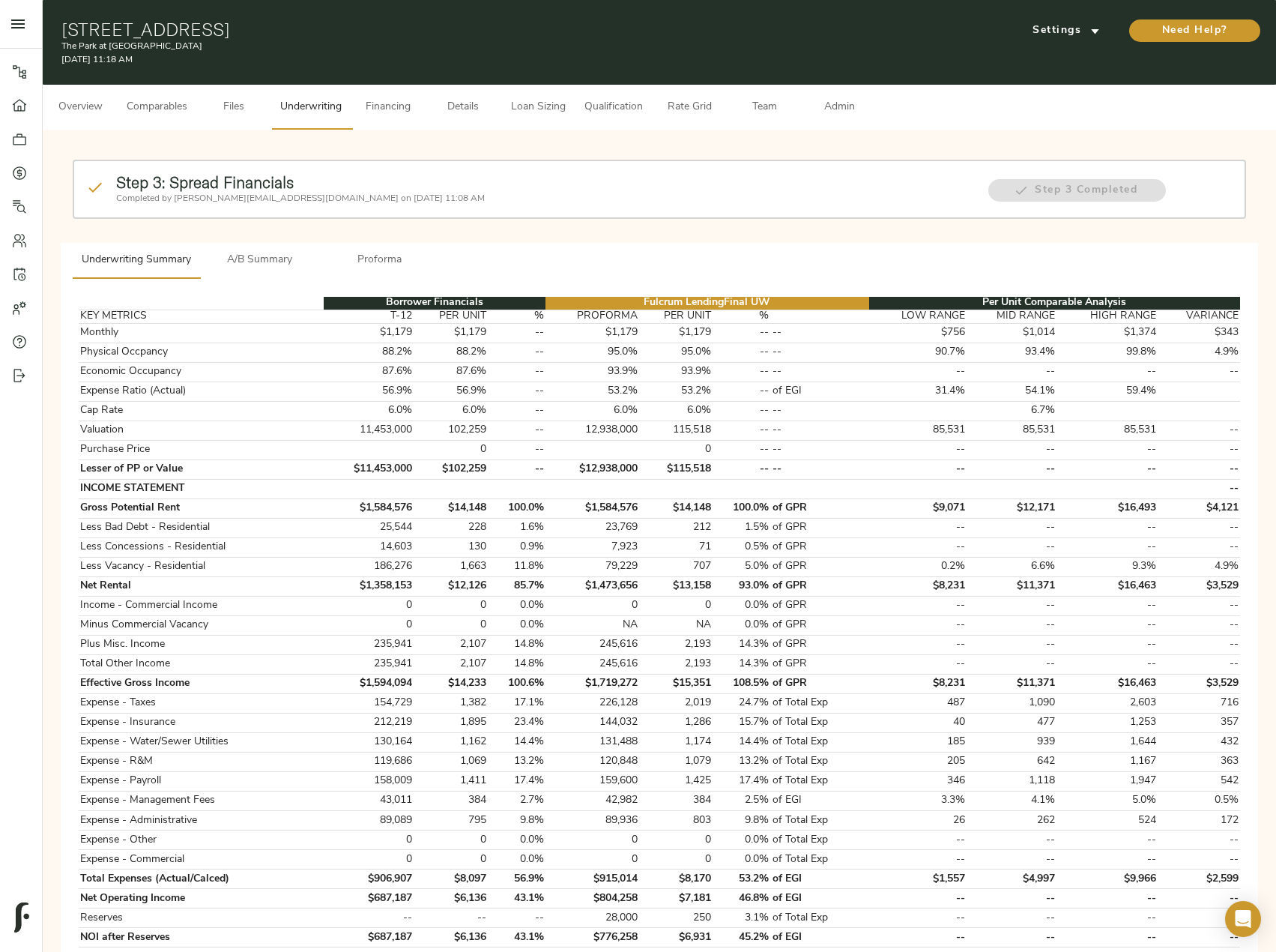
click at [265, 246] on button "A/B Summary" at bounding box center [259, 261] width 119 height 36
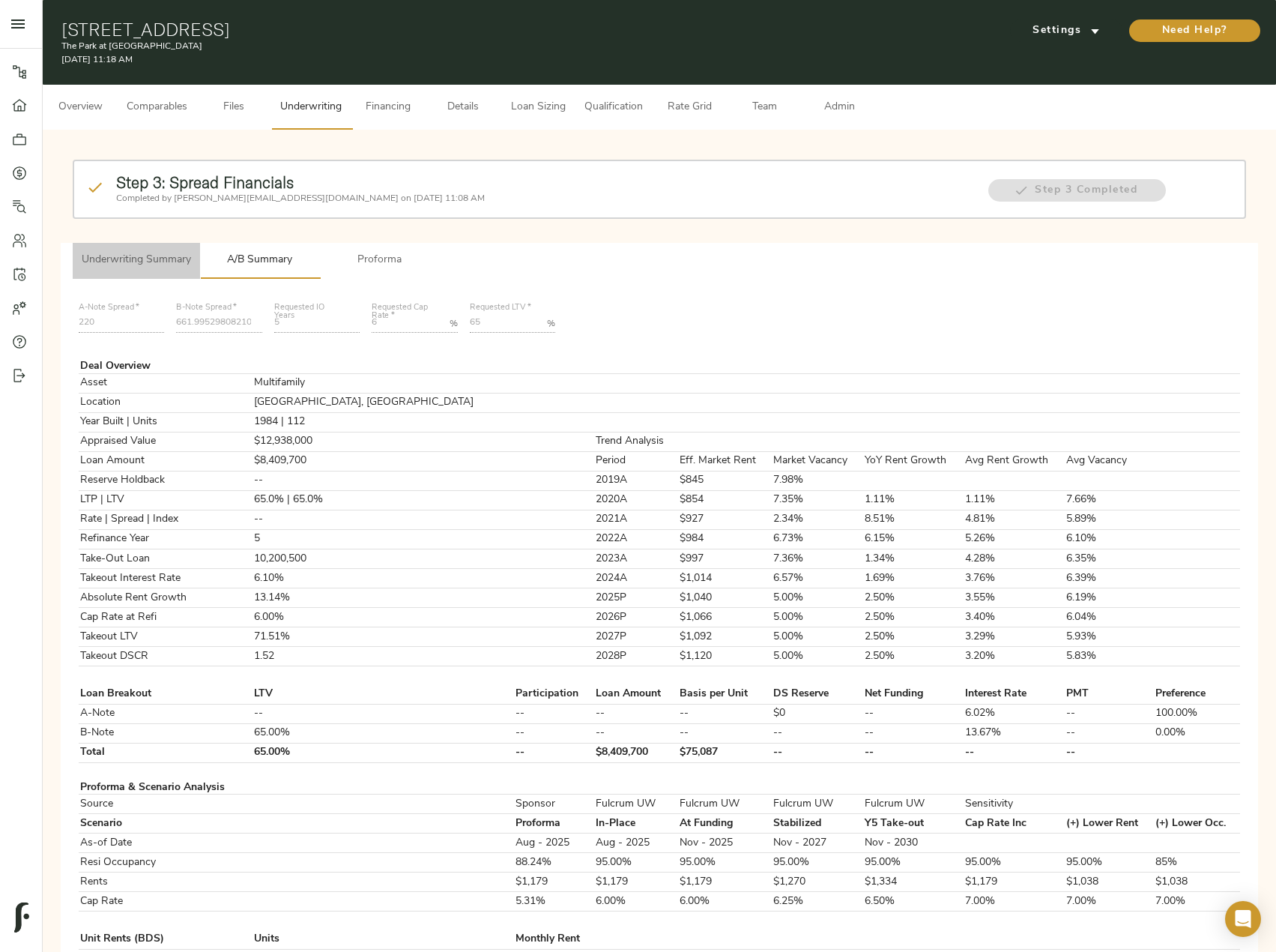
click at [84, 243] on button "Underwriting Summary" at bounding box center [137, 261] width 128 height 36
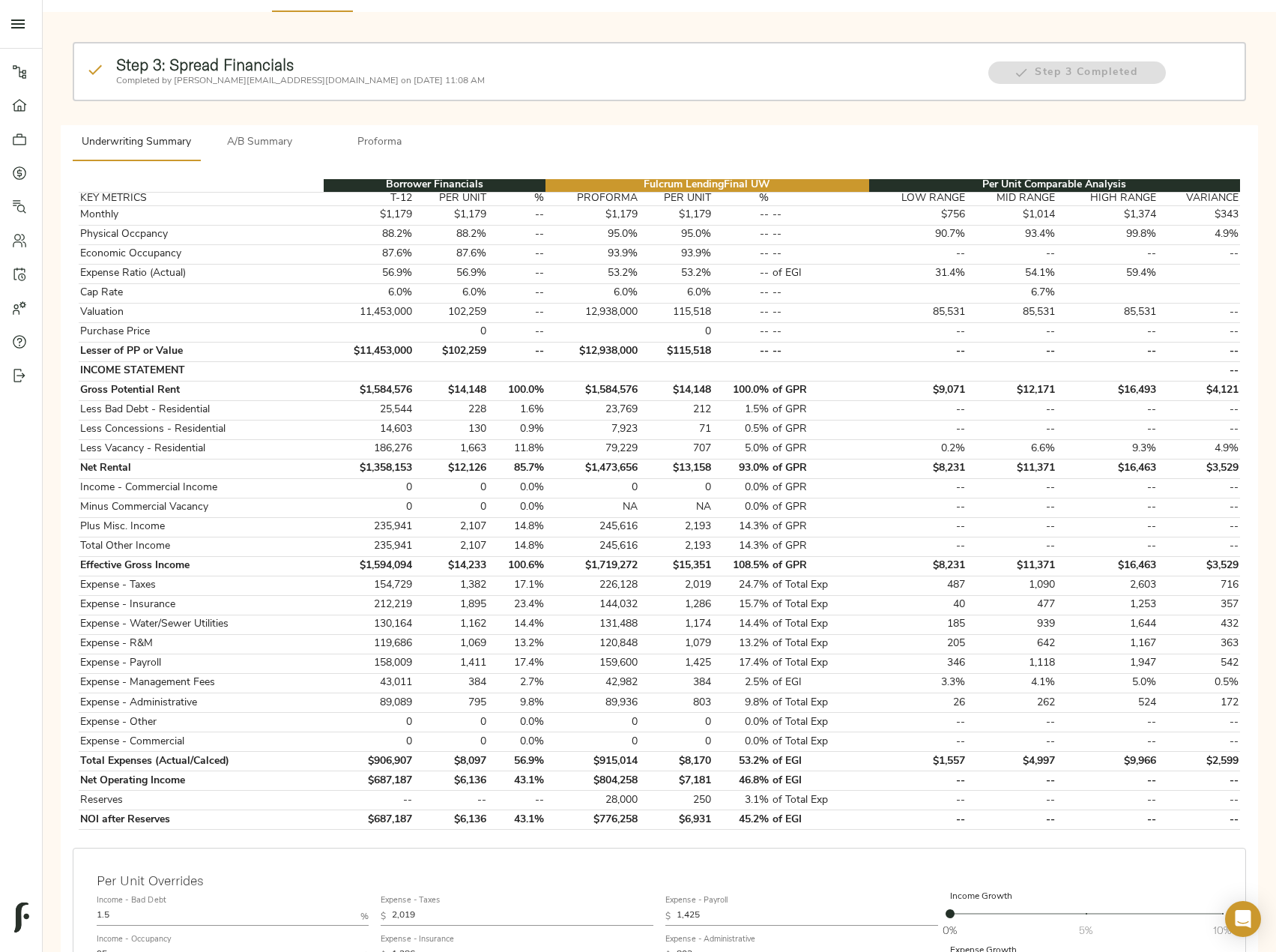
scroll to position [447, 0]
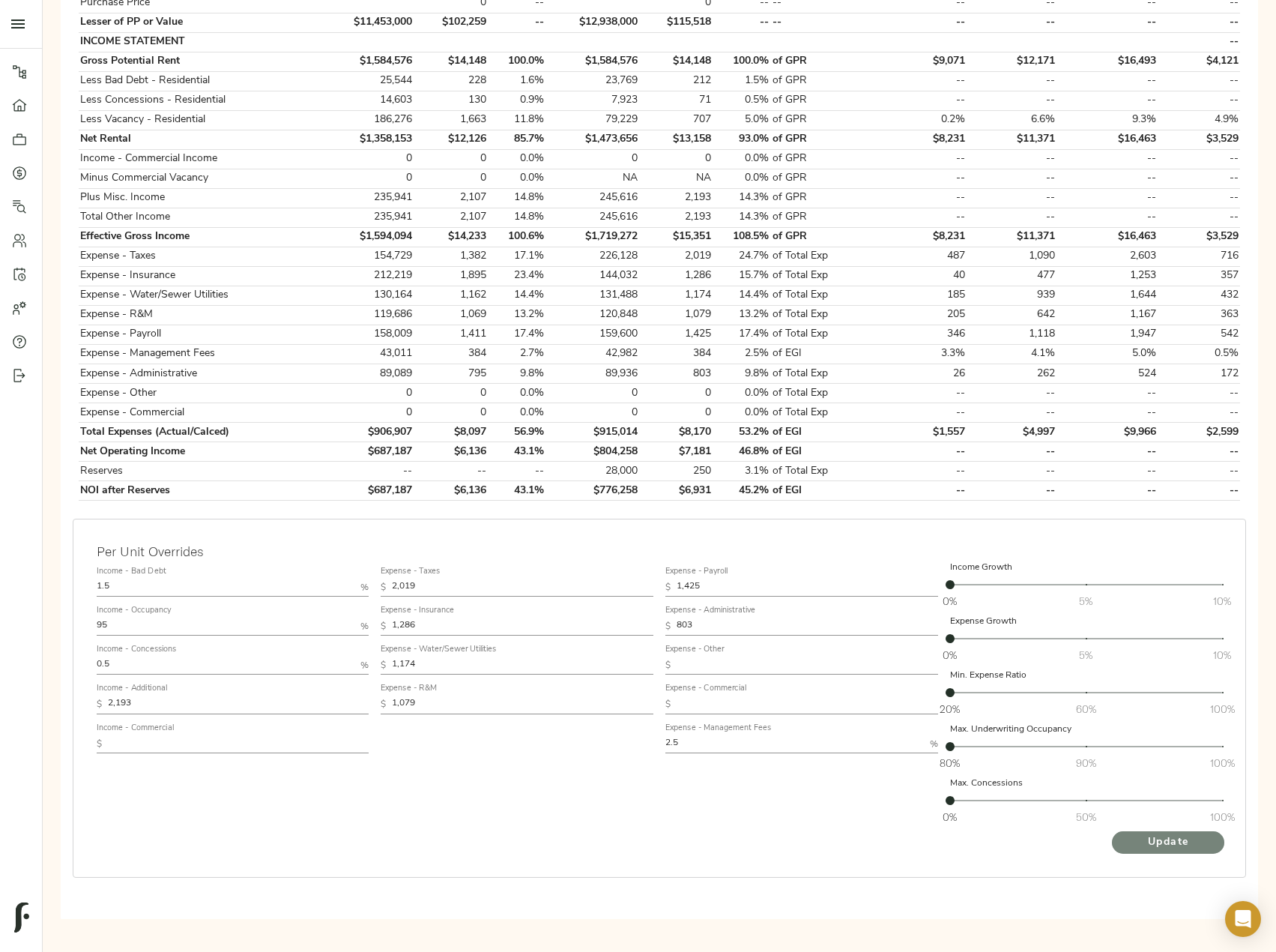
click at [1166, 846] on span "Update" at bounding box center [1168, 842] width 83 height 19
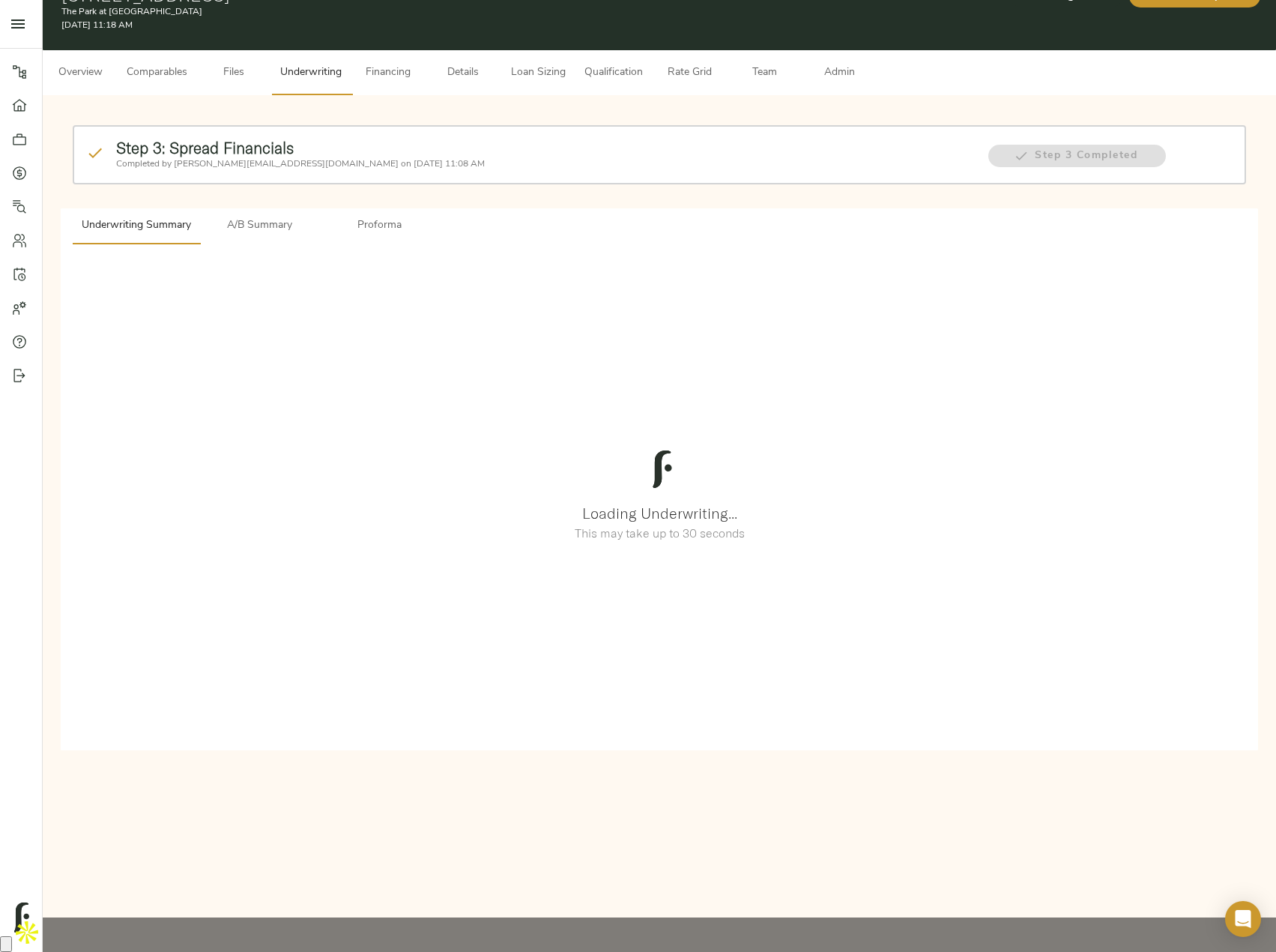
scroll to position [0, 0]
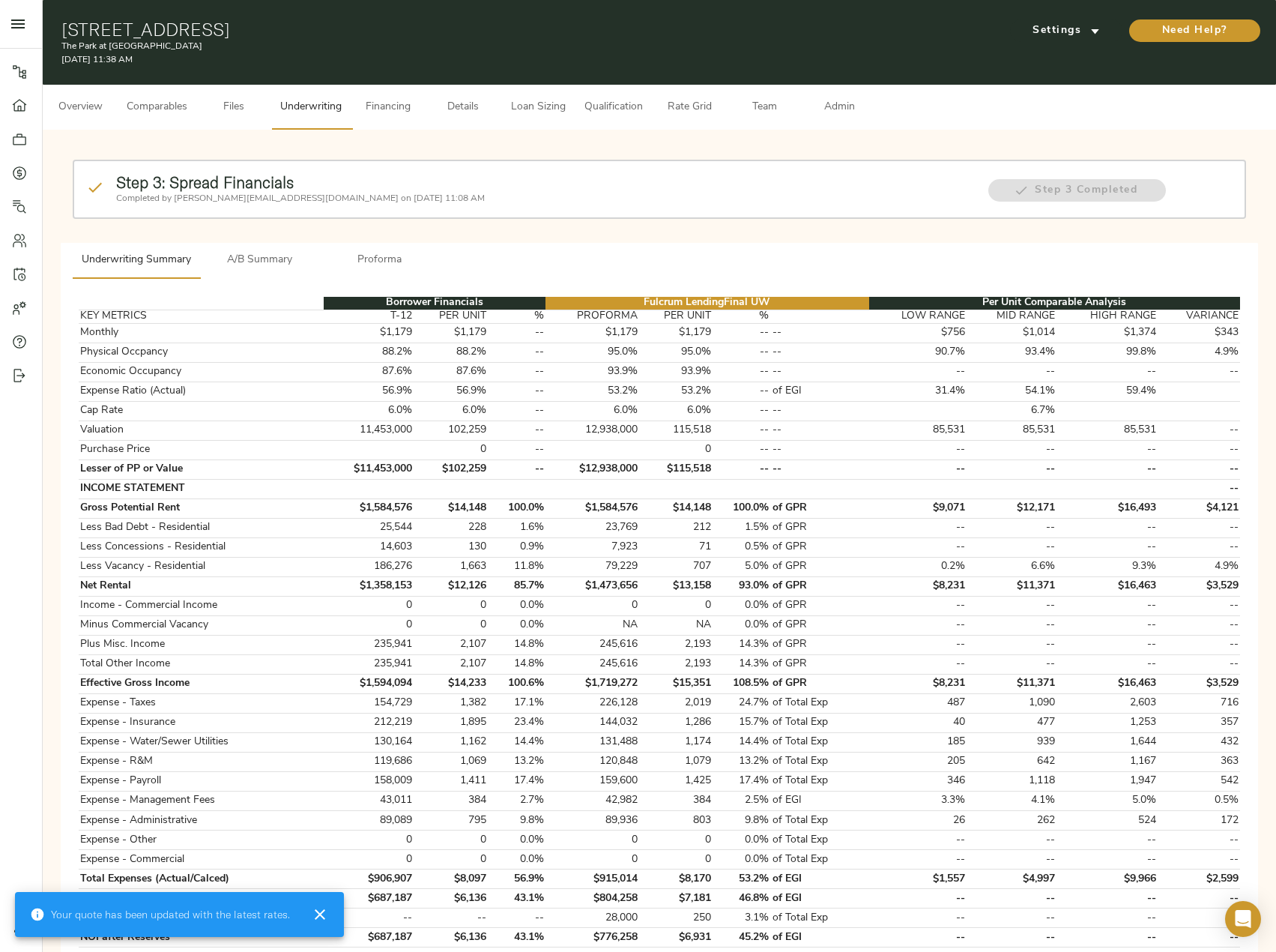
click at [240, 258] on span "A/B Summary" at bounding box center [259, 260] width 101 height 19
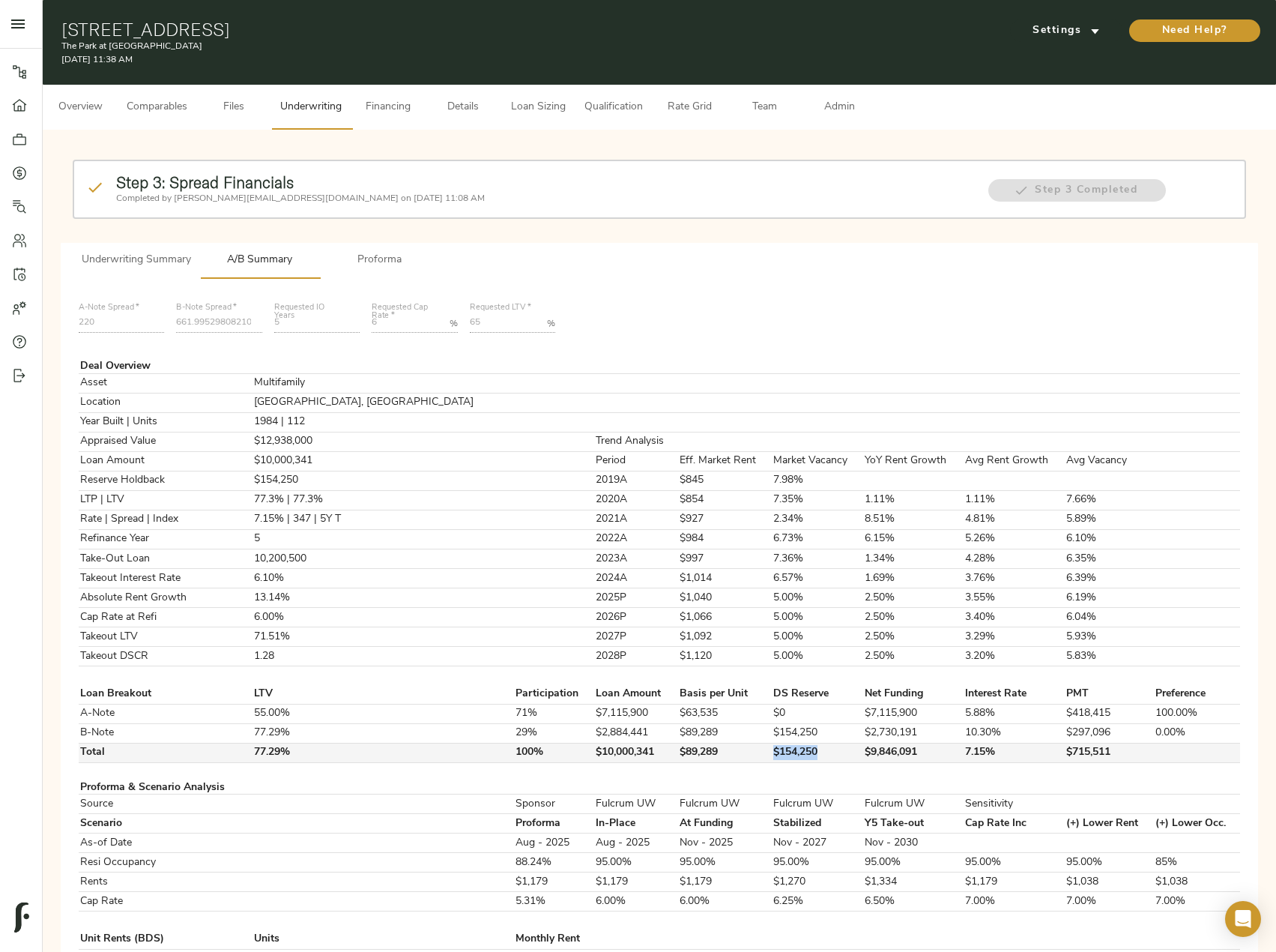
drag, startPoint x: 751, startPoint y: 753, endPoint x: 704, endPoint y: 747, distance: 47.4
click at [772, 747] on td "$154,250" at bounding box center [818, 752] width 92 height 20
copy td "$154,250"
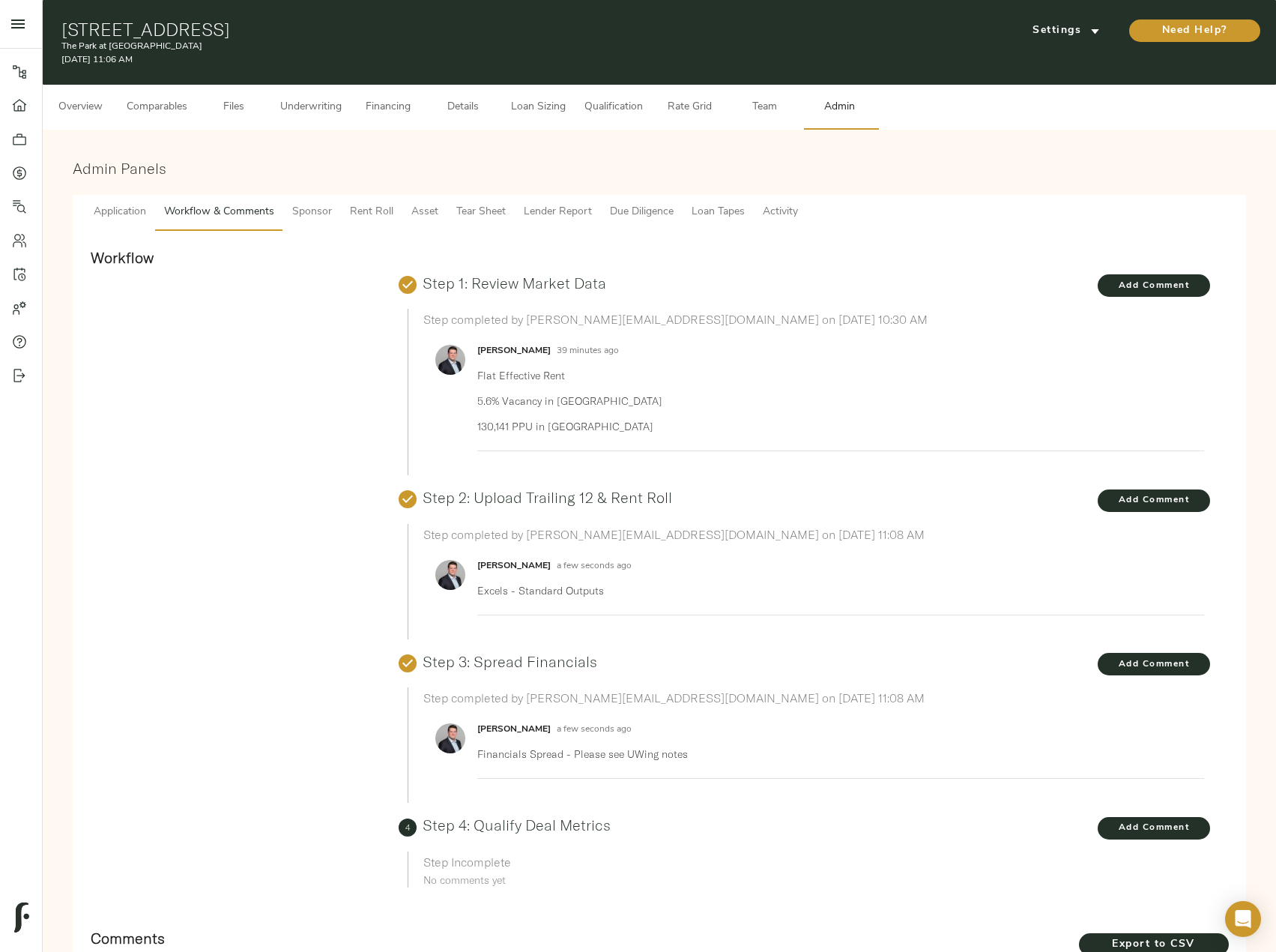
click at [334, 102] on span "Underwriting" at bounding box center [310, 107] width 61 height 19
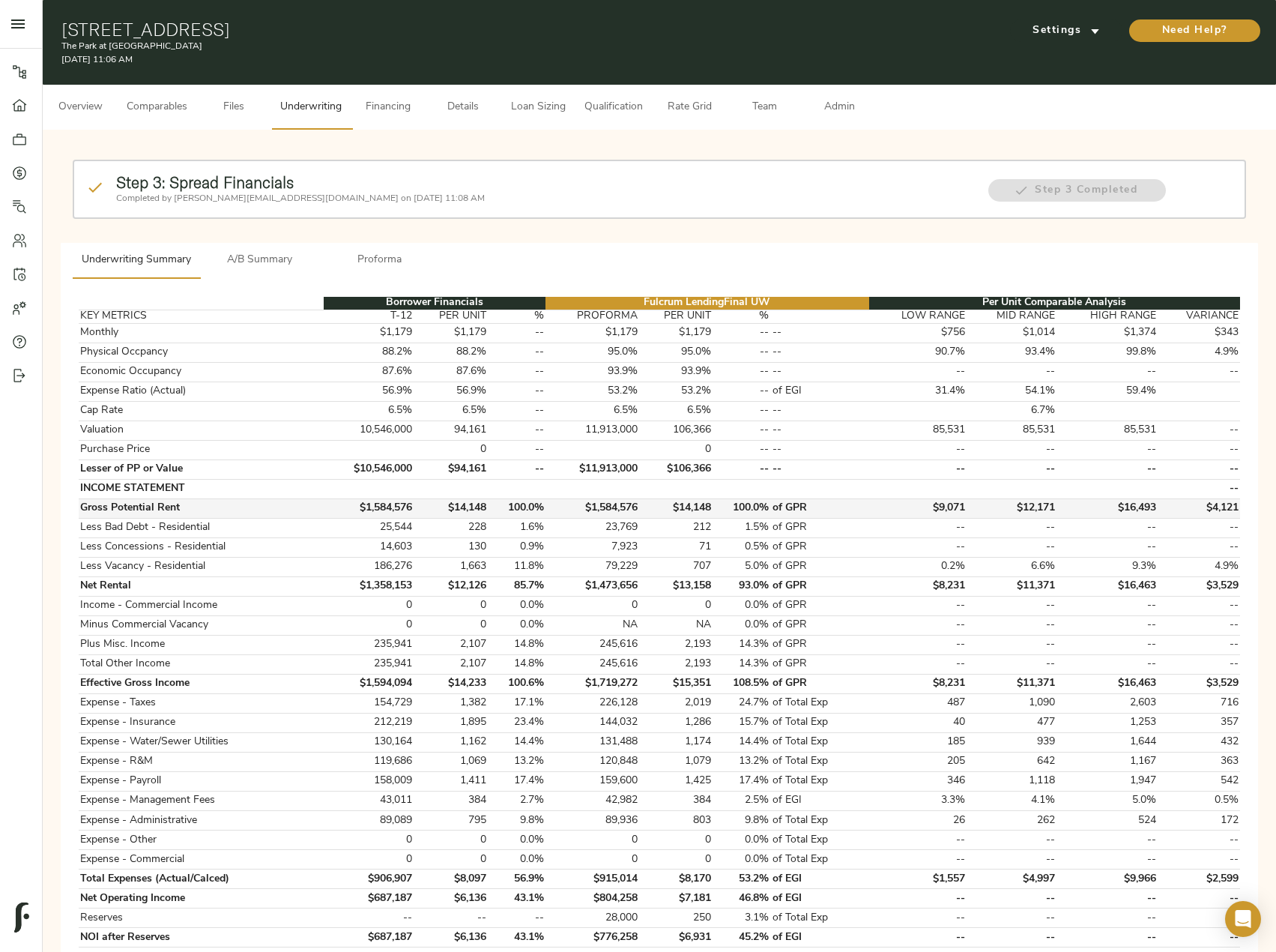
scroll to position [447, 0]
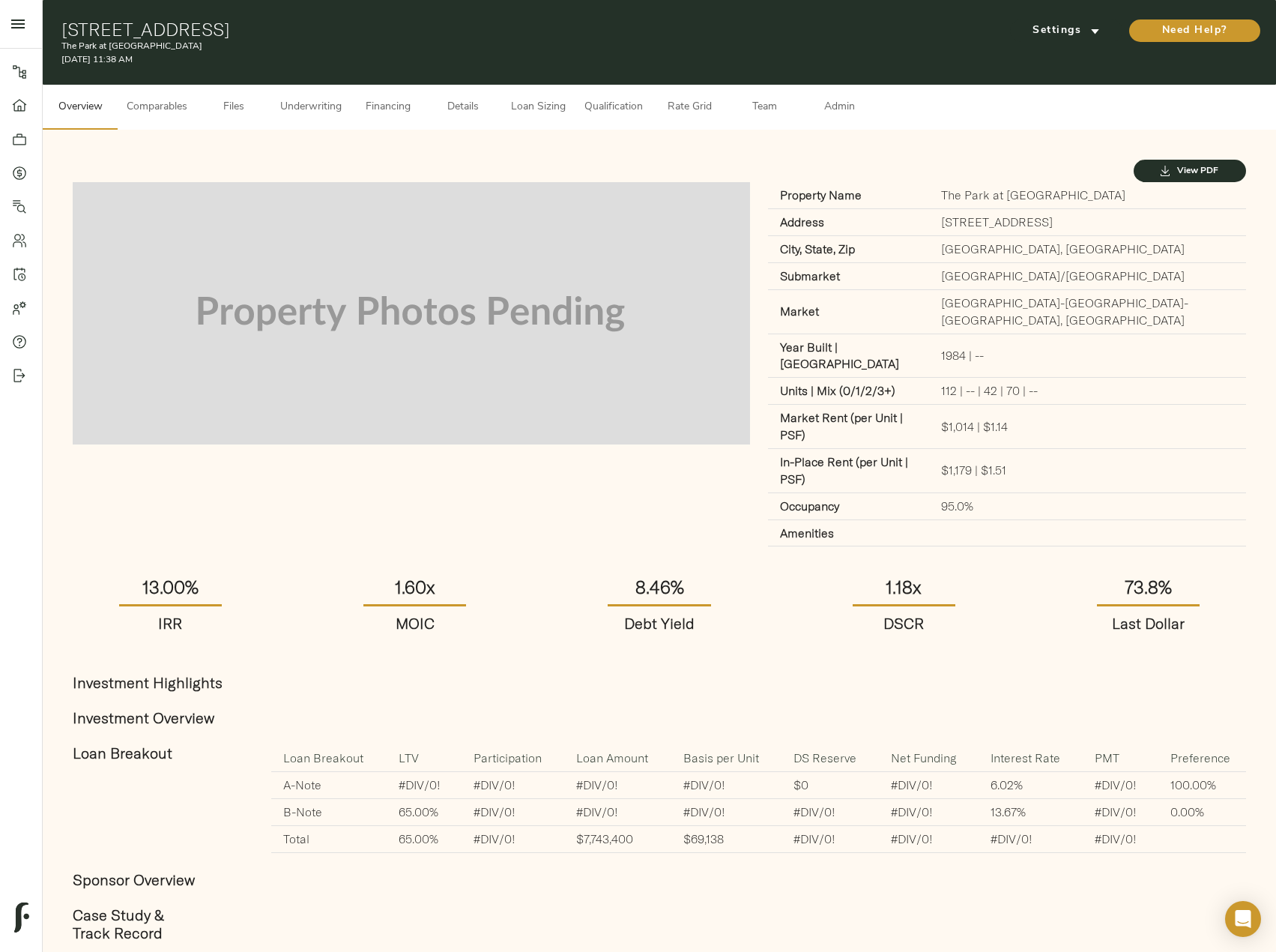
click at [466, 102] on span "Details" at bounding box center [463, 107] width 57 height 19
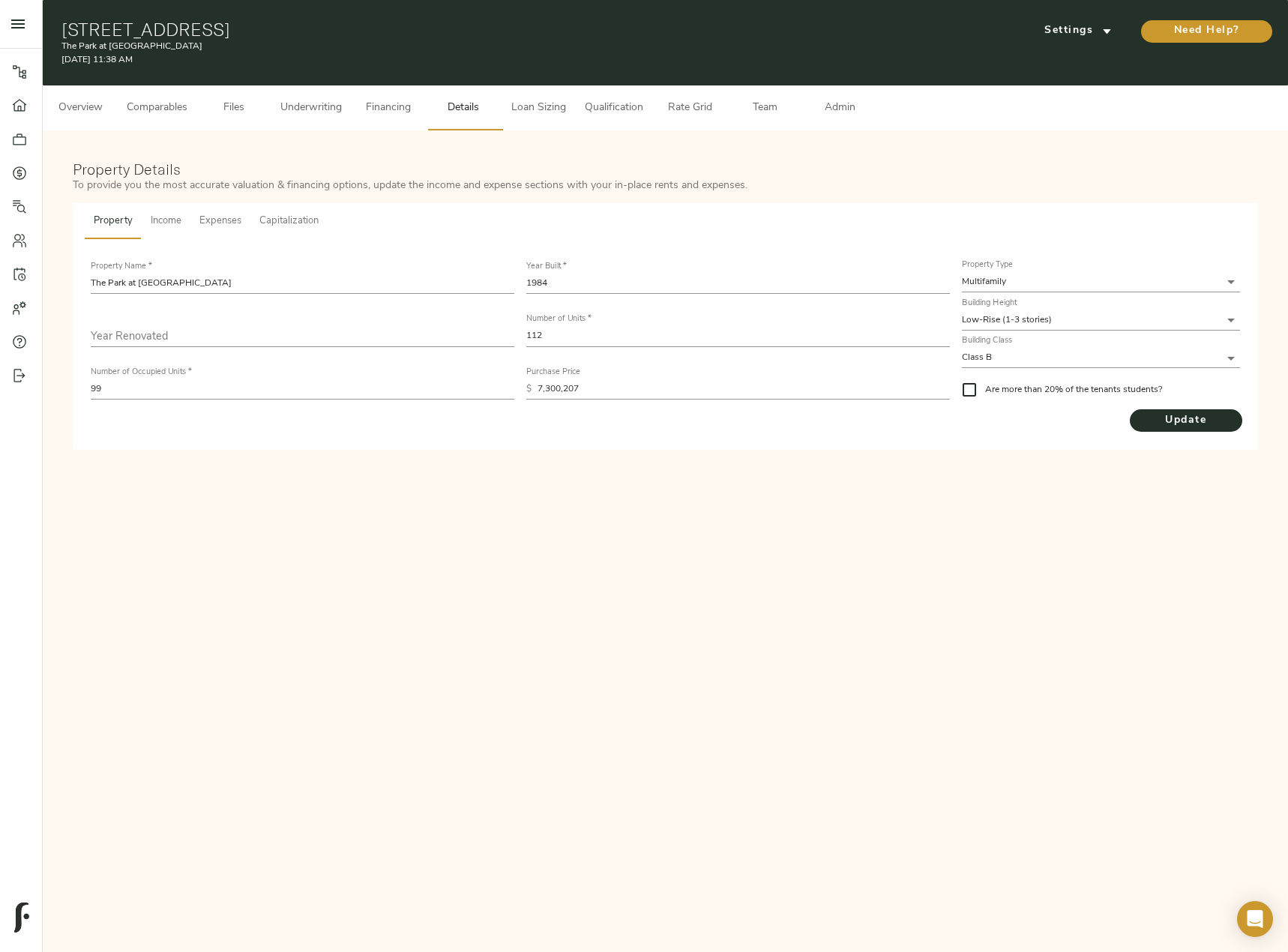
click at [276, 215] on span "Capitalization" at bounding box center [289, 221] width 59 height 17
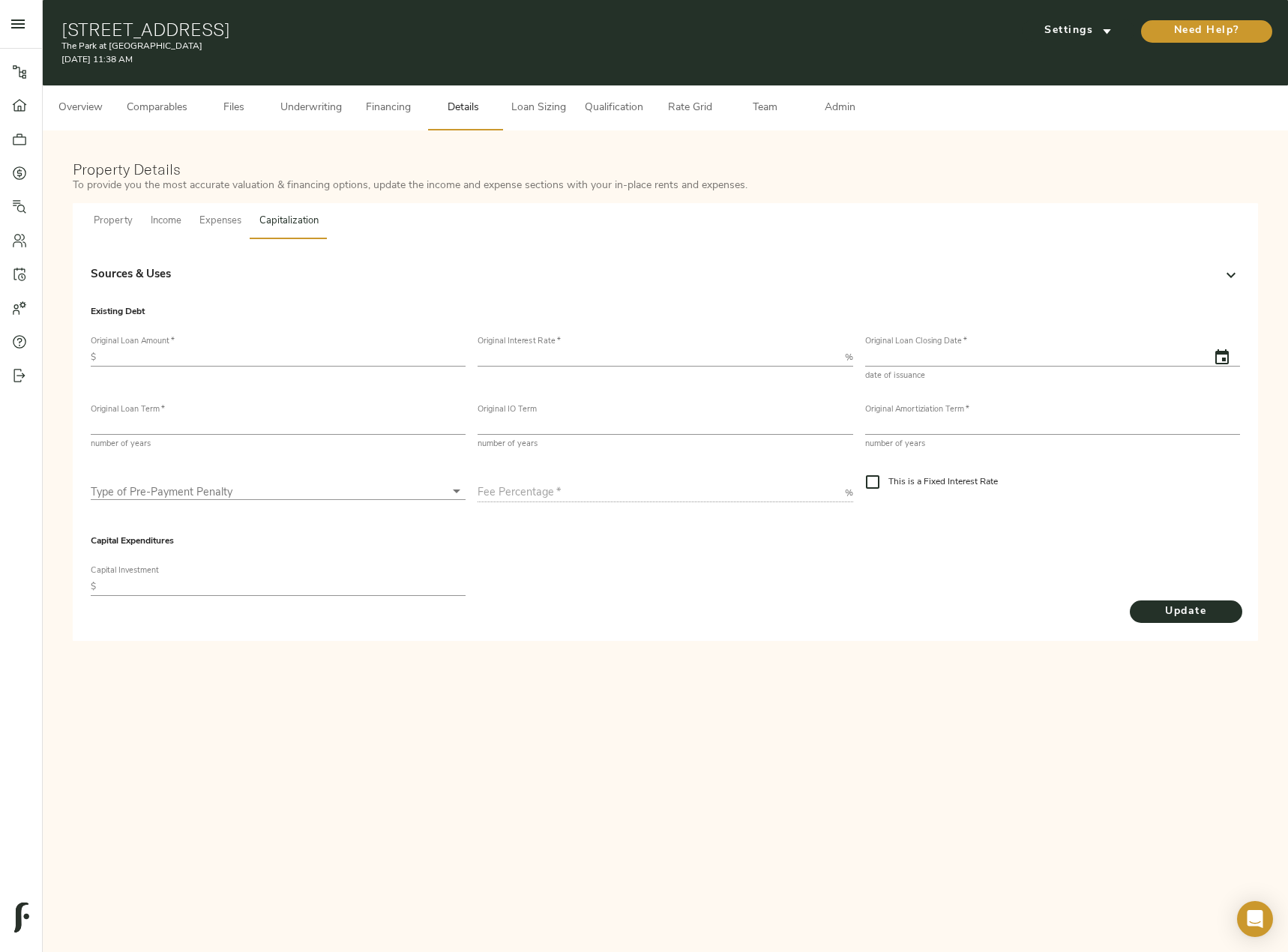
click at [184, 359] on input "text" at bounding box center [283, 358] width 364 height 18
paste input "7,750,000"
type input "7,750,000"
click at [1216, 360] on icon "button" at bounding box center [1222, 357] width 13 height 15
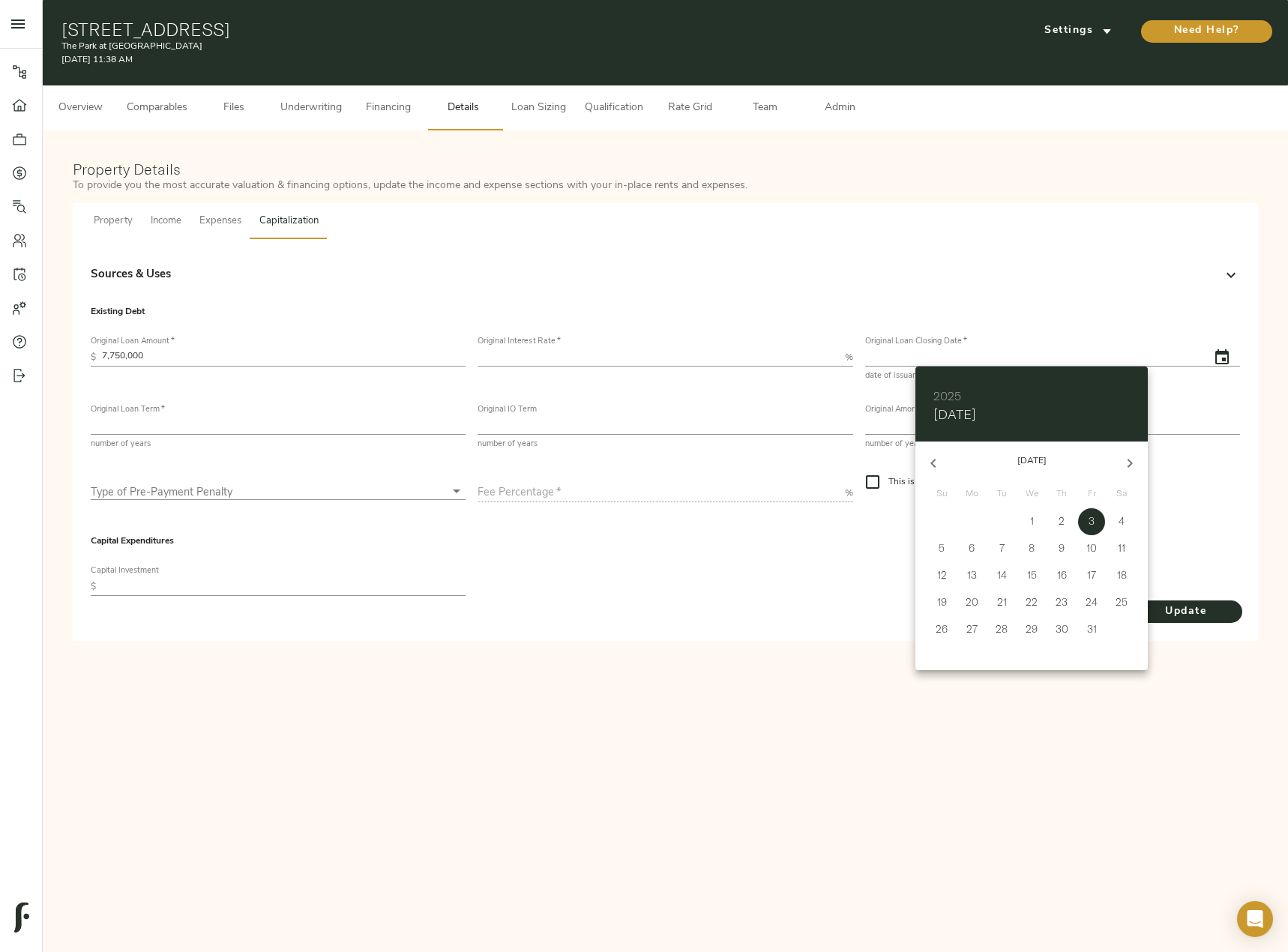
click at [939, 391] on h6 "2025" at bounding box center [947, 396] width 28 height 21
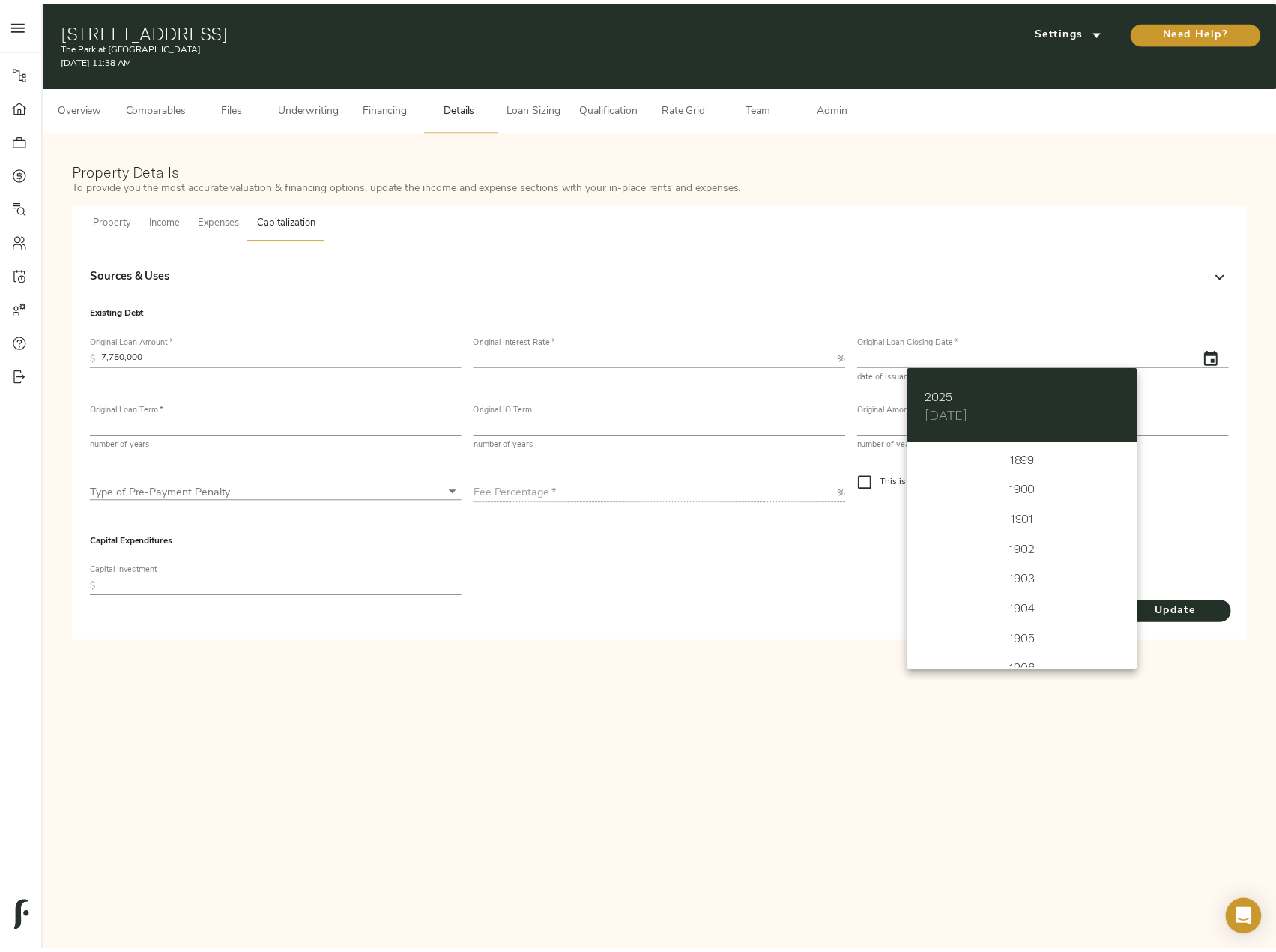
scroll to position [3687, 0]
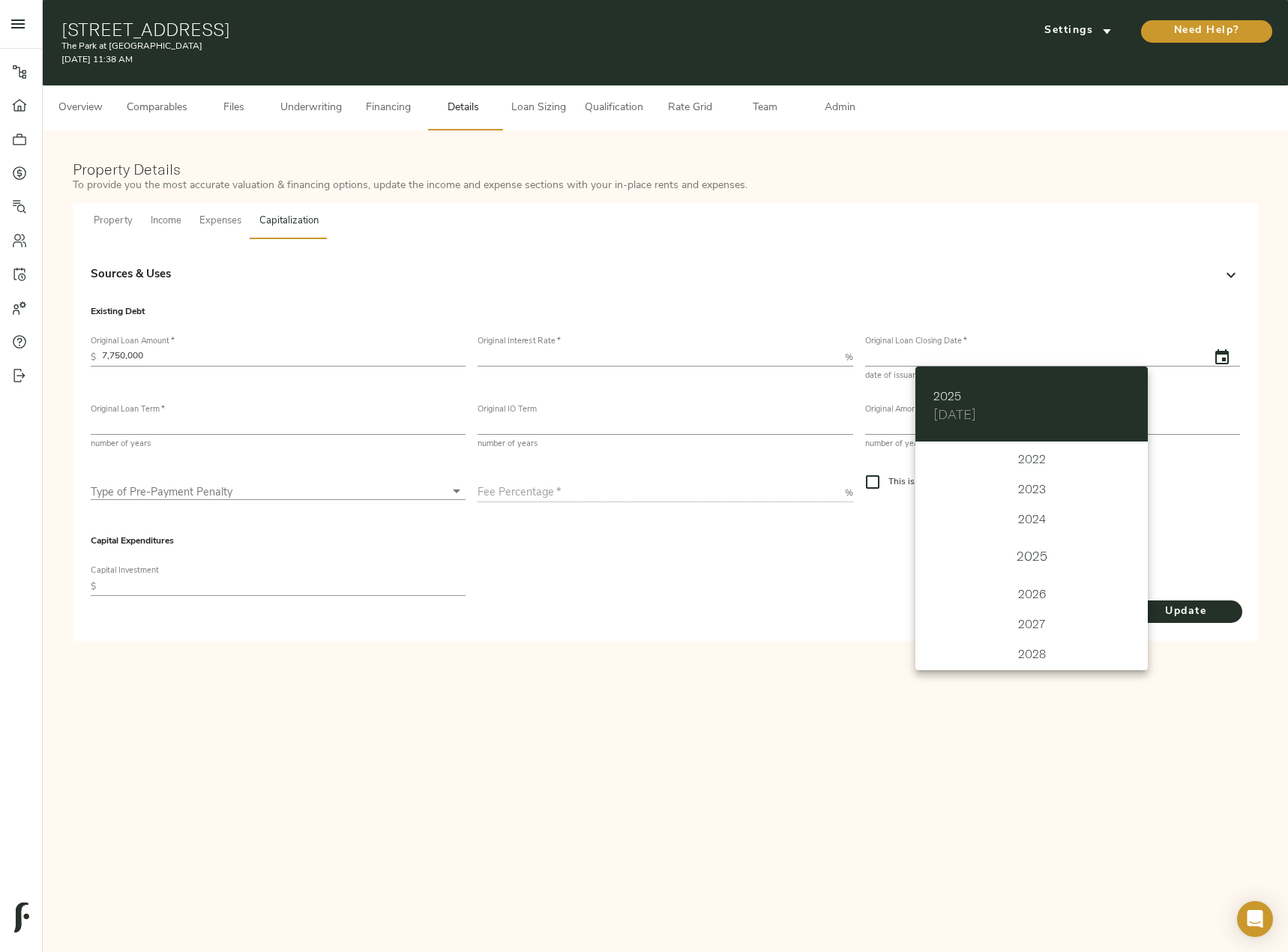
click at [1032, 455] on div "2022" at bounding box center [1032, 458] width 233 height 30
click at [1033, 457] on p "[DATE]" at bounding box center [1032, 461] width 160 height 13
click at [962, 413] on h4 "[DATE]" at bounding box center [955, 414] width 43 height 16
click at [937, 457] on icon "button" at bounding box center [933, 463] width 18 height 18
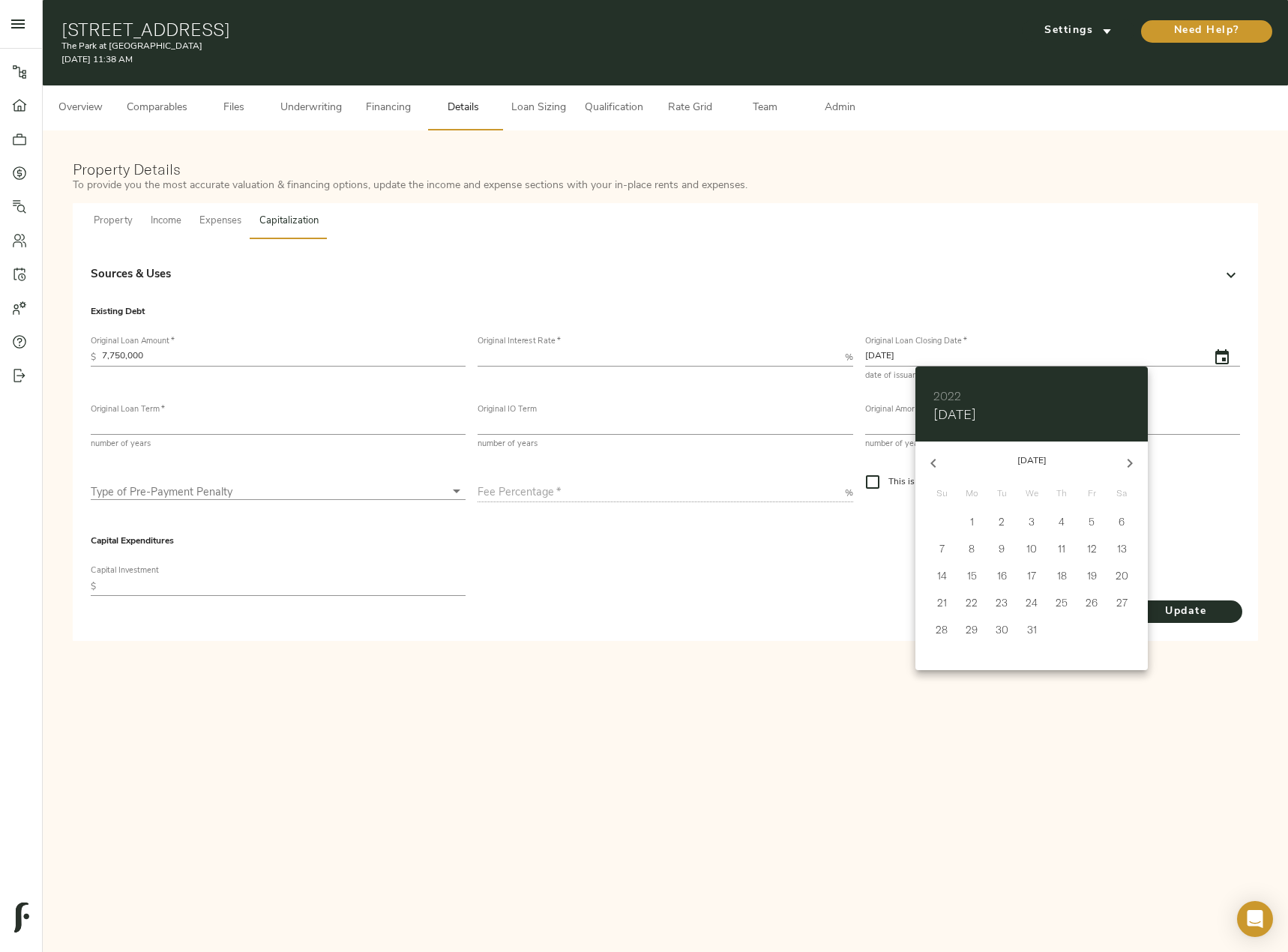
click at [937, 458] on icon "button" at bounding box center [933, 463] width 18 height 18
click at [937, 460] on icon "button" at bounding box center [933, 463] width 18 height 18
click at [977, 571] on span "16" at bounding box center [971, 575] width 27 height 15
type input "05/15/2022"
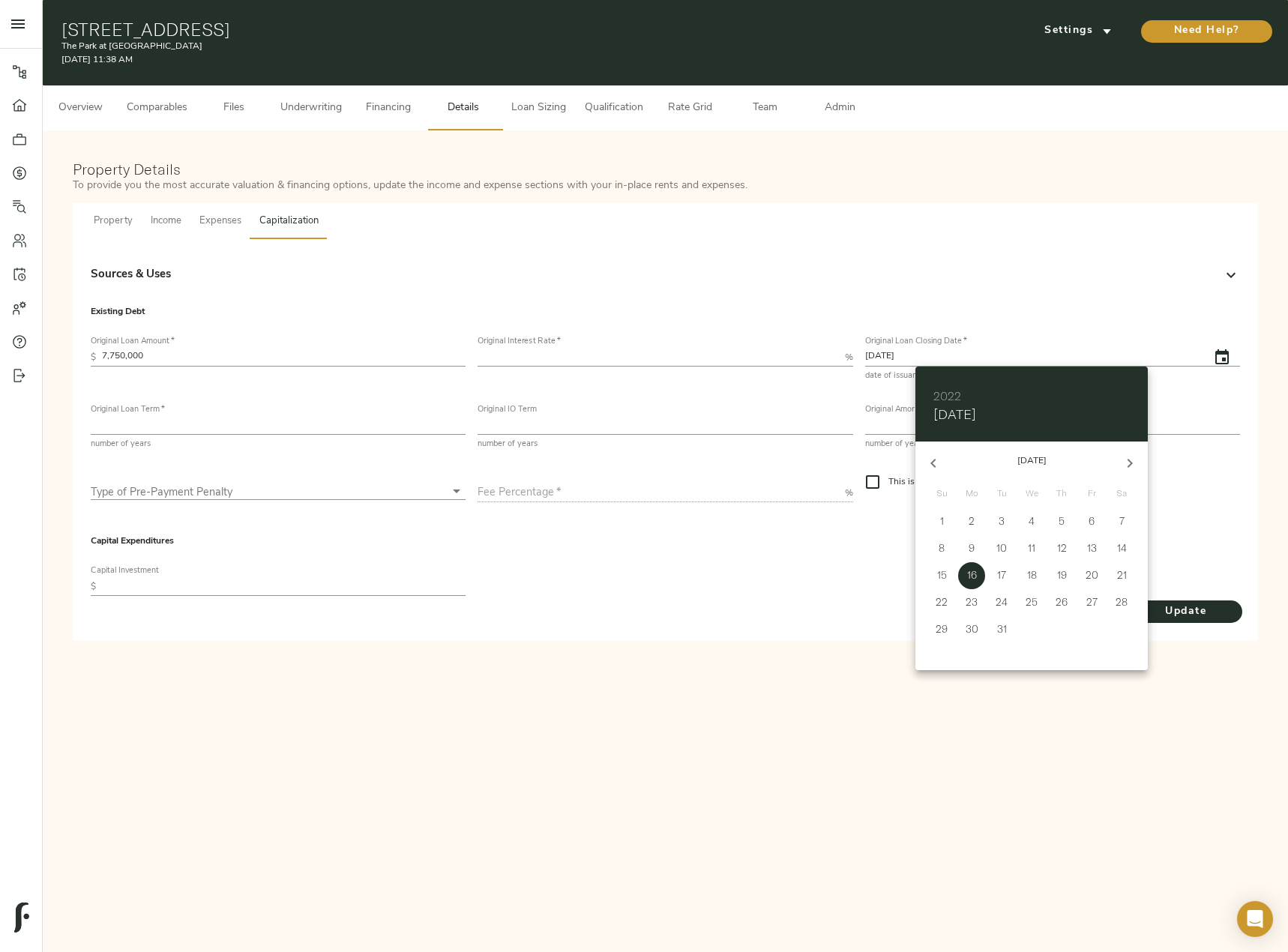
click at [820, 655] on div at bounding box center [644, 476] width 1288 height 952
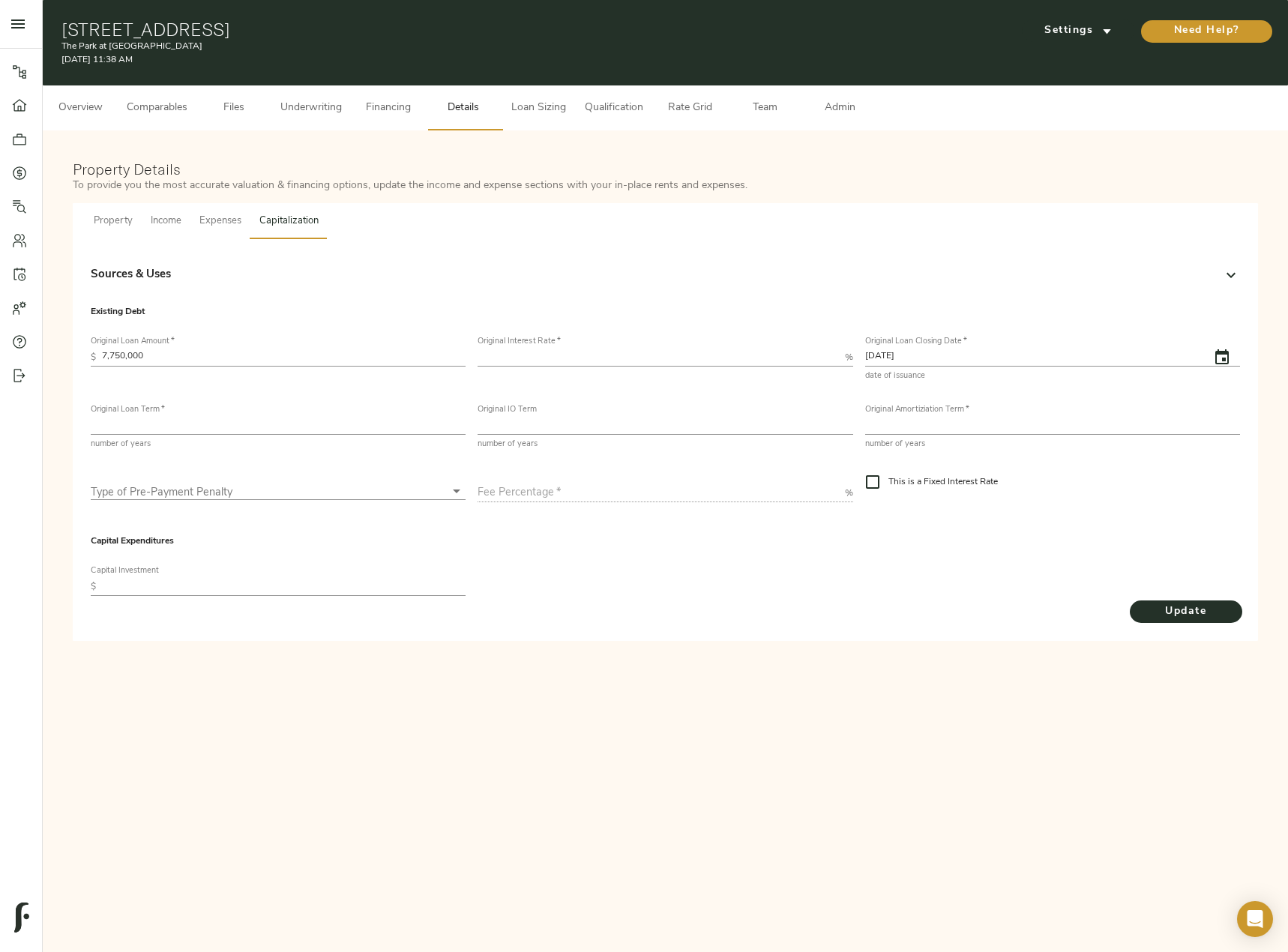
click at [274, 421] on input "number" at bounding box center [278, 426] width 375 height 18
type input "10"
click at [545, 360] on input "number" at bounding box center [658, 358] width 360 height 18
click at [551, 361] on input "number" at bounding box center [658, 358] width 360 height 18
paste input "6.58"
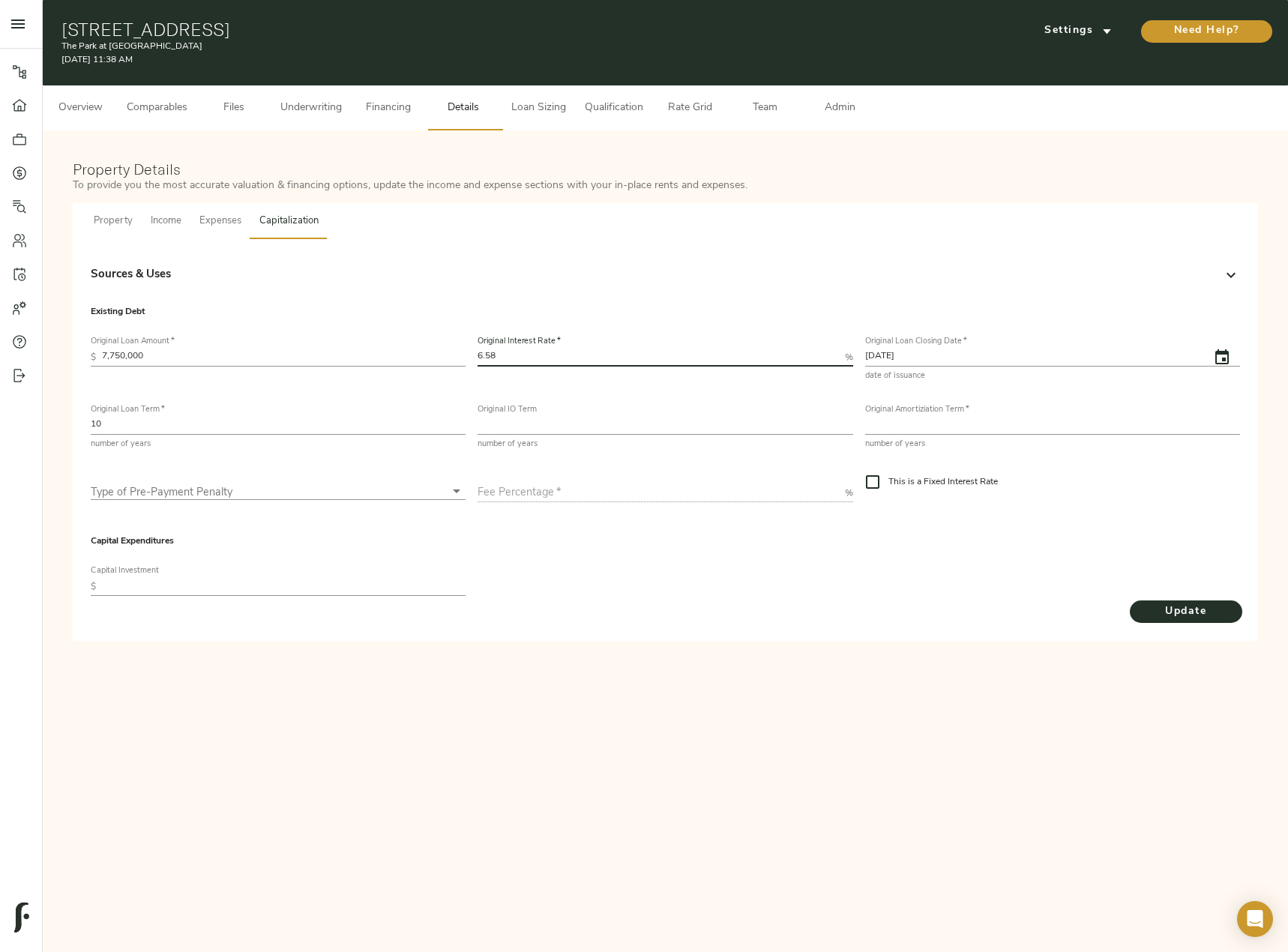
type input "6.58"
click at [732, 422] on input "number" at bounding box center [665, 426] width 375 height 18
type input "5"
click at [1024, 410] on div "Original Amortiziation Term   * number of years" at bounding box center [1052, 428] width 375 height 47
click at [1020, 424] on input "number" at bounding box center [1052, 426] width 375 height 18
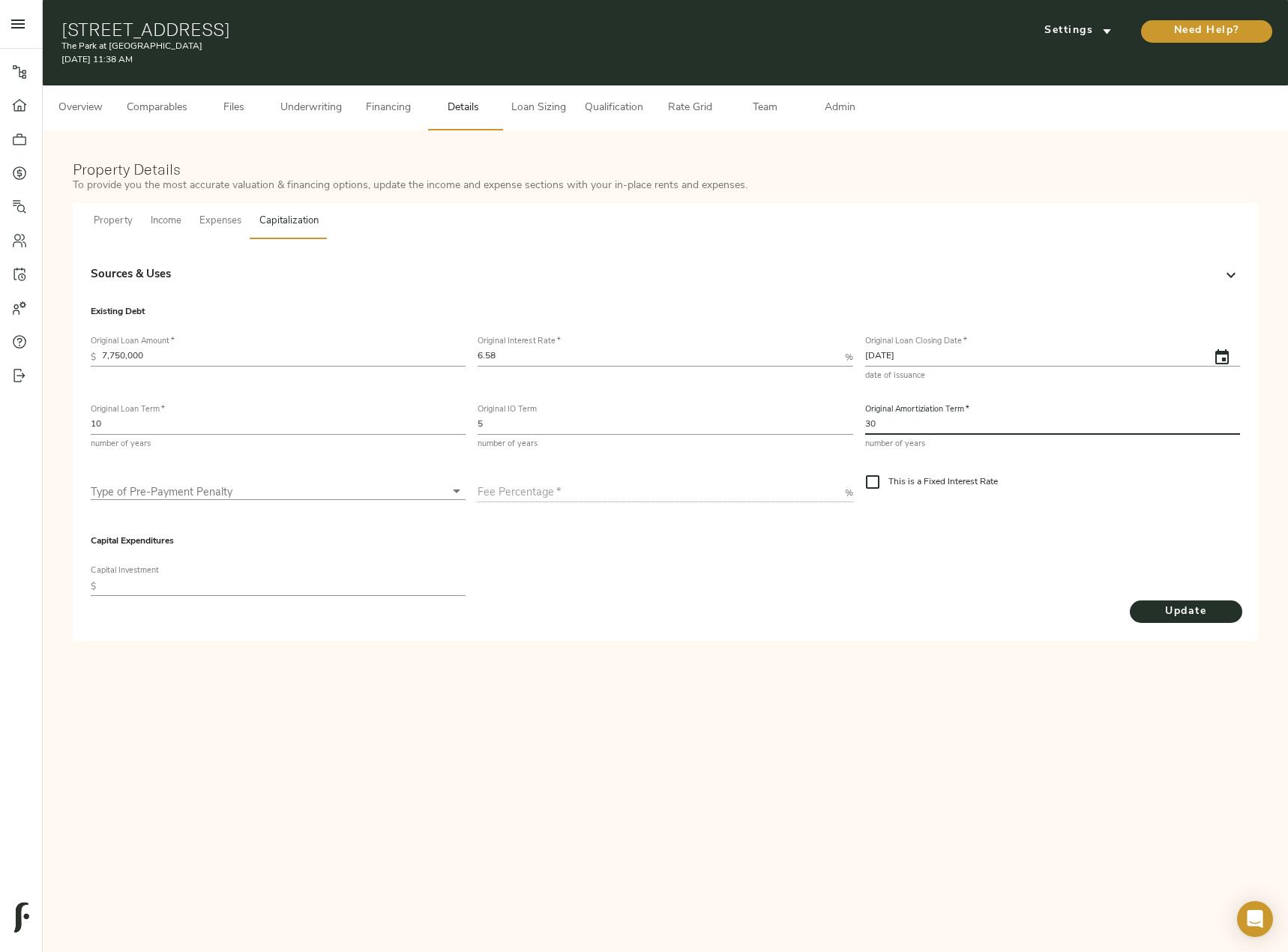
type input "30"
click at [431, 491] on body "The Park at Ferry Hill - 1111 Queens Rd, Pasadena, TX 77502 Pipeline Dashboard …" at bounding box center [644, 493] width 1288 height 986
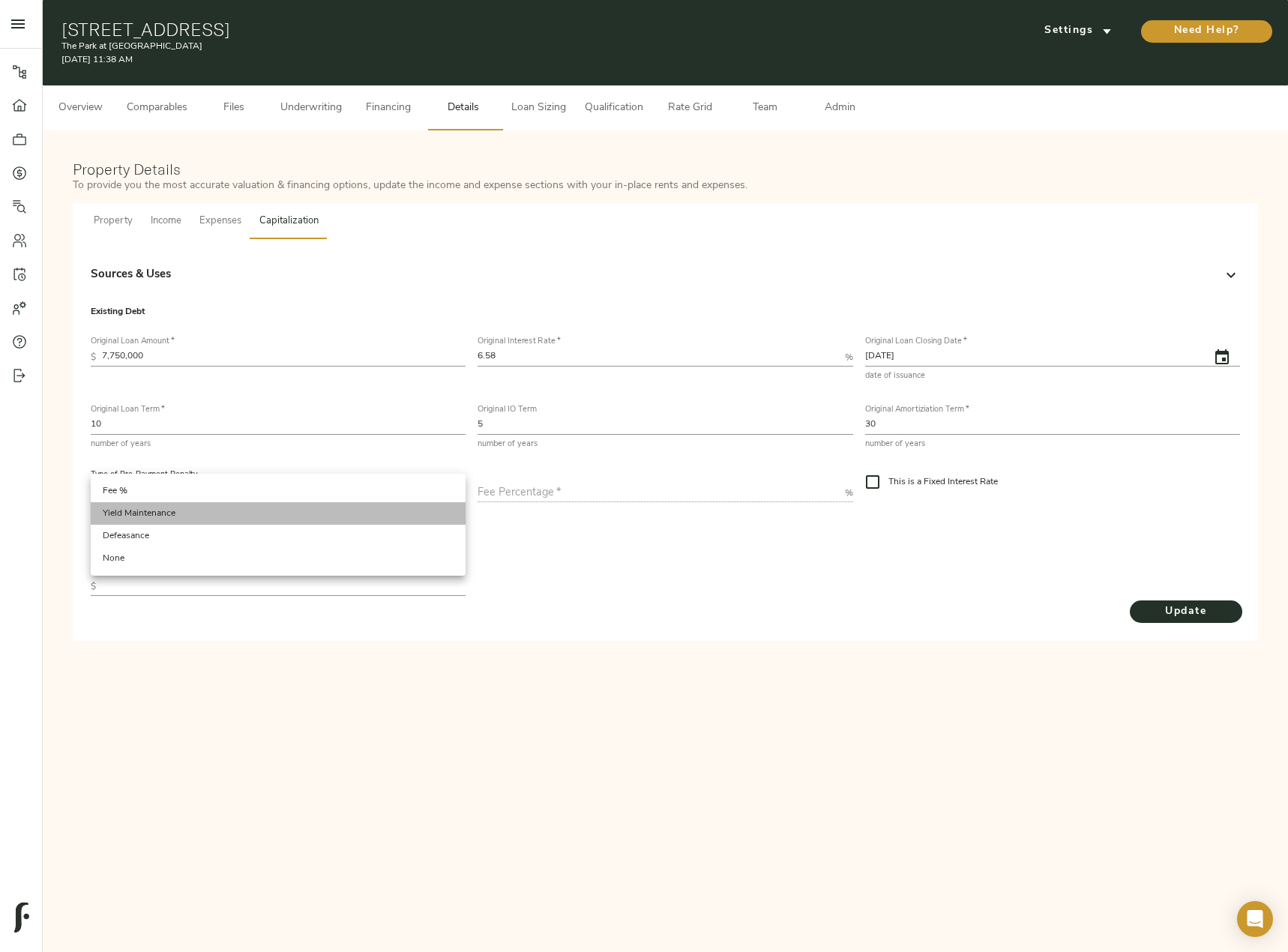
click at [263, 513] on li "Yield Maintenance" at bounding box center [278, 512] width 375 height 22
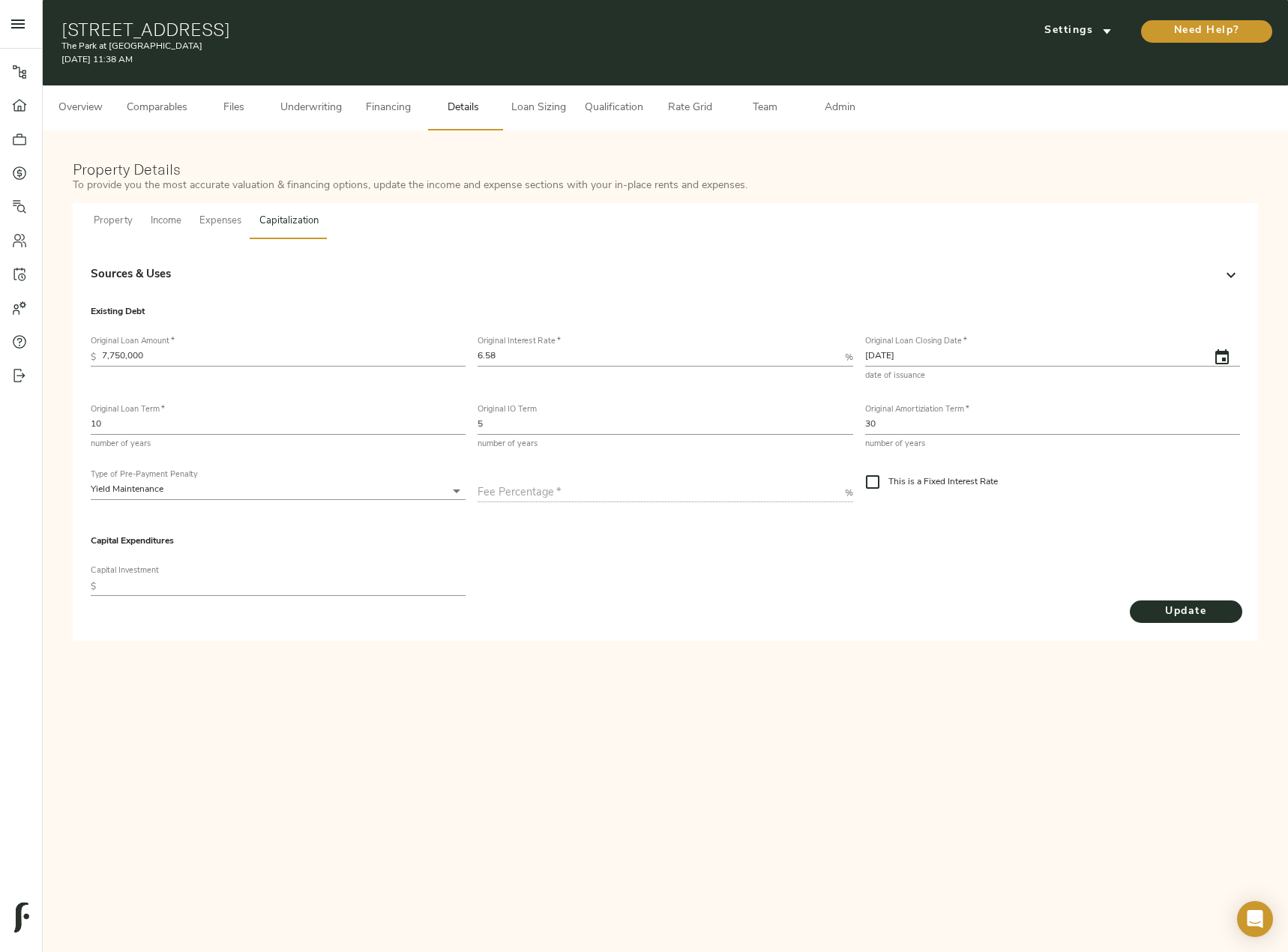
click at [450, 490] on body "The Park at Ferry Hill - 1111 Queens Rd, Pasadena, TX 77502 Pipeline Dashboard …" at bounding box center [644, 493] width 1288 height 986
click at [409, 536] on li "None" at bounding box center [278, 535] width 375 height 22
type input "none"
click at [136, 580] on input "text" at bounding box center [283, 587] width 364 height 18
paste input "1,745,462"
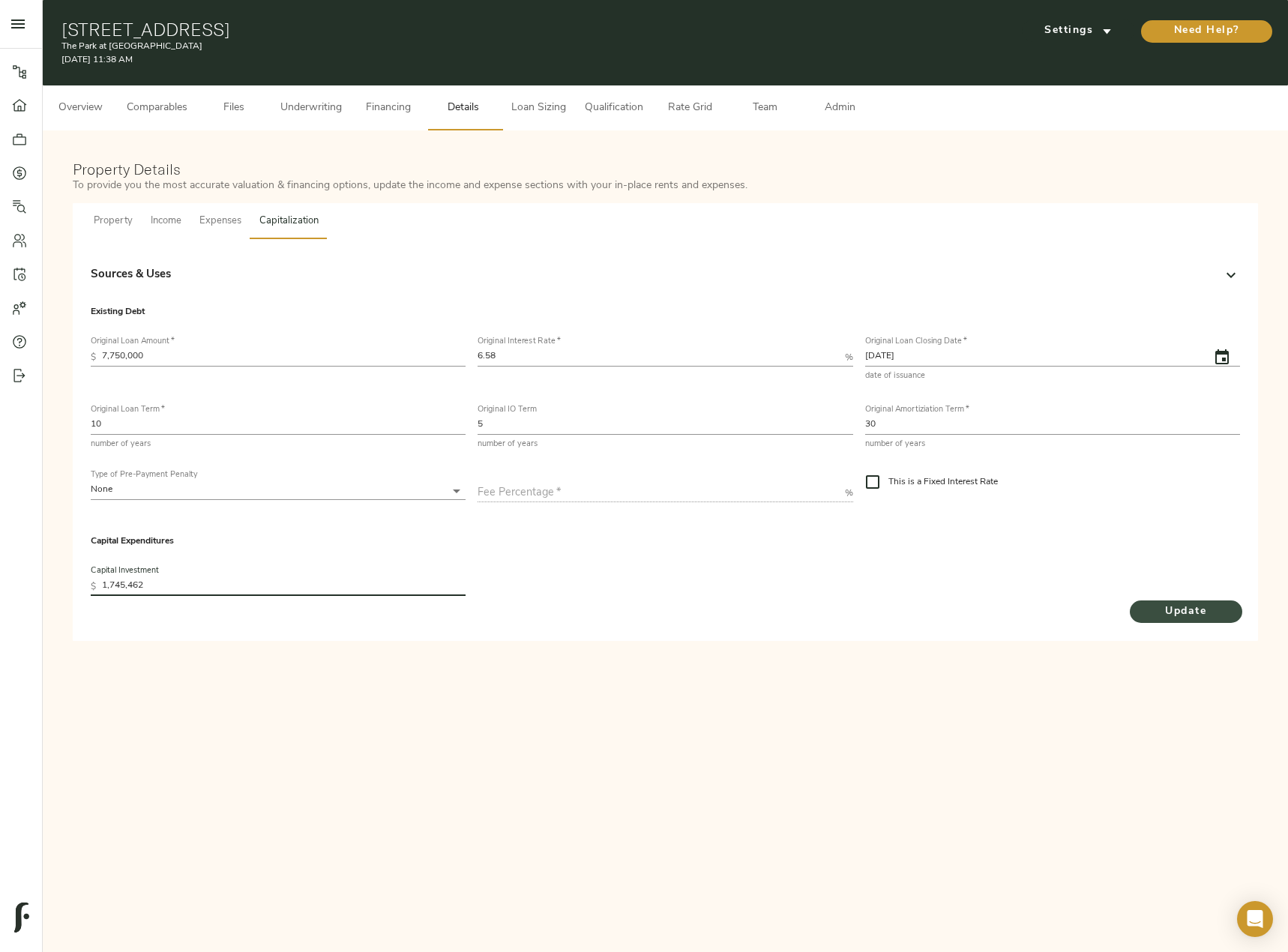
type input "1,745,462"
click at [1187, 611] on span "Update" at bounding box center [1186, 611] width 83 height 19
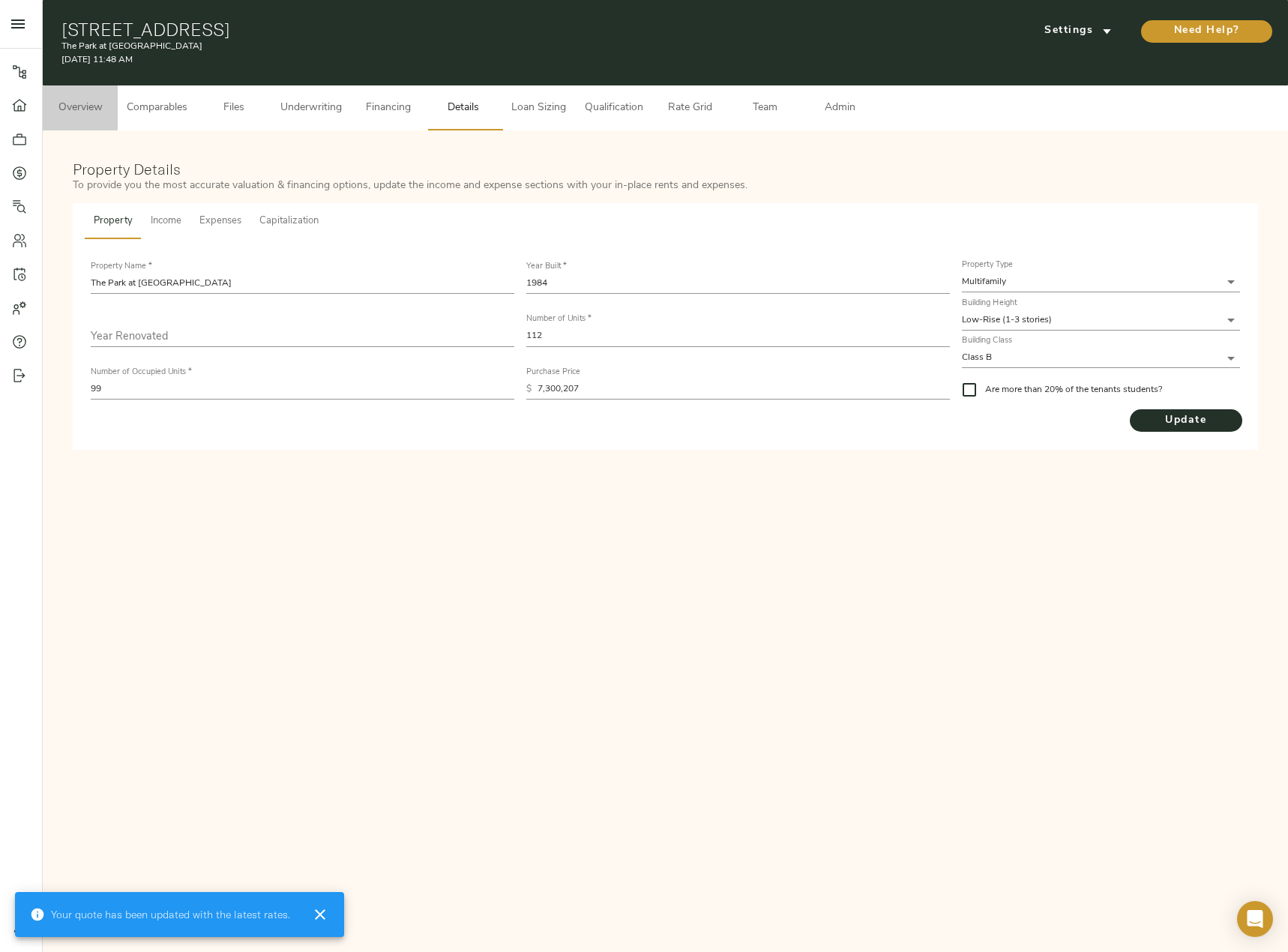
click at [75, 106] on span "Overview" at bounding box center [80, 108] width 57 height 19
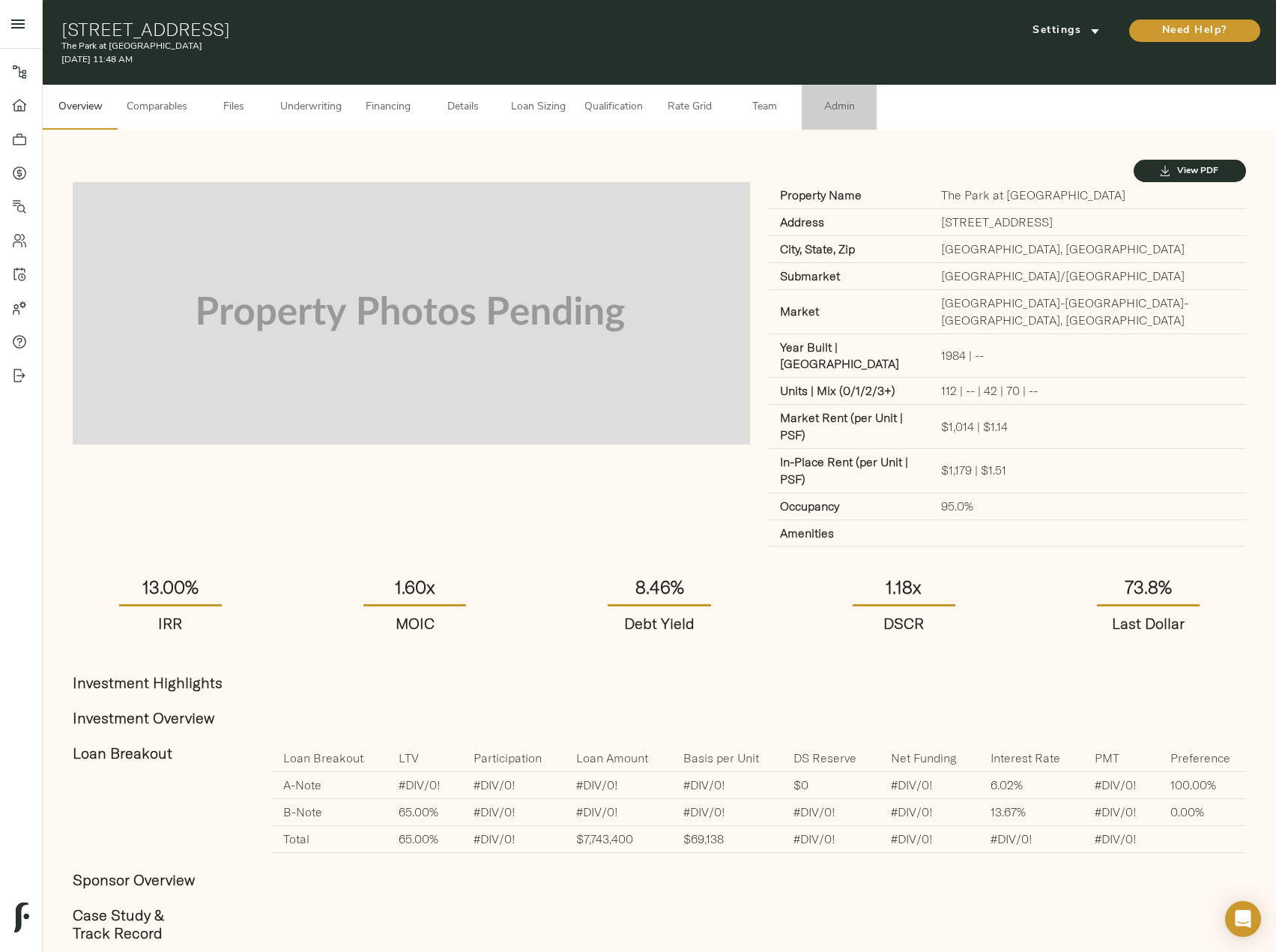
click at [833, 106] on span "Admin" at bounding box center [839, 107] width 57 height 19
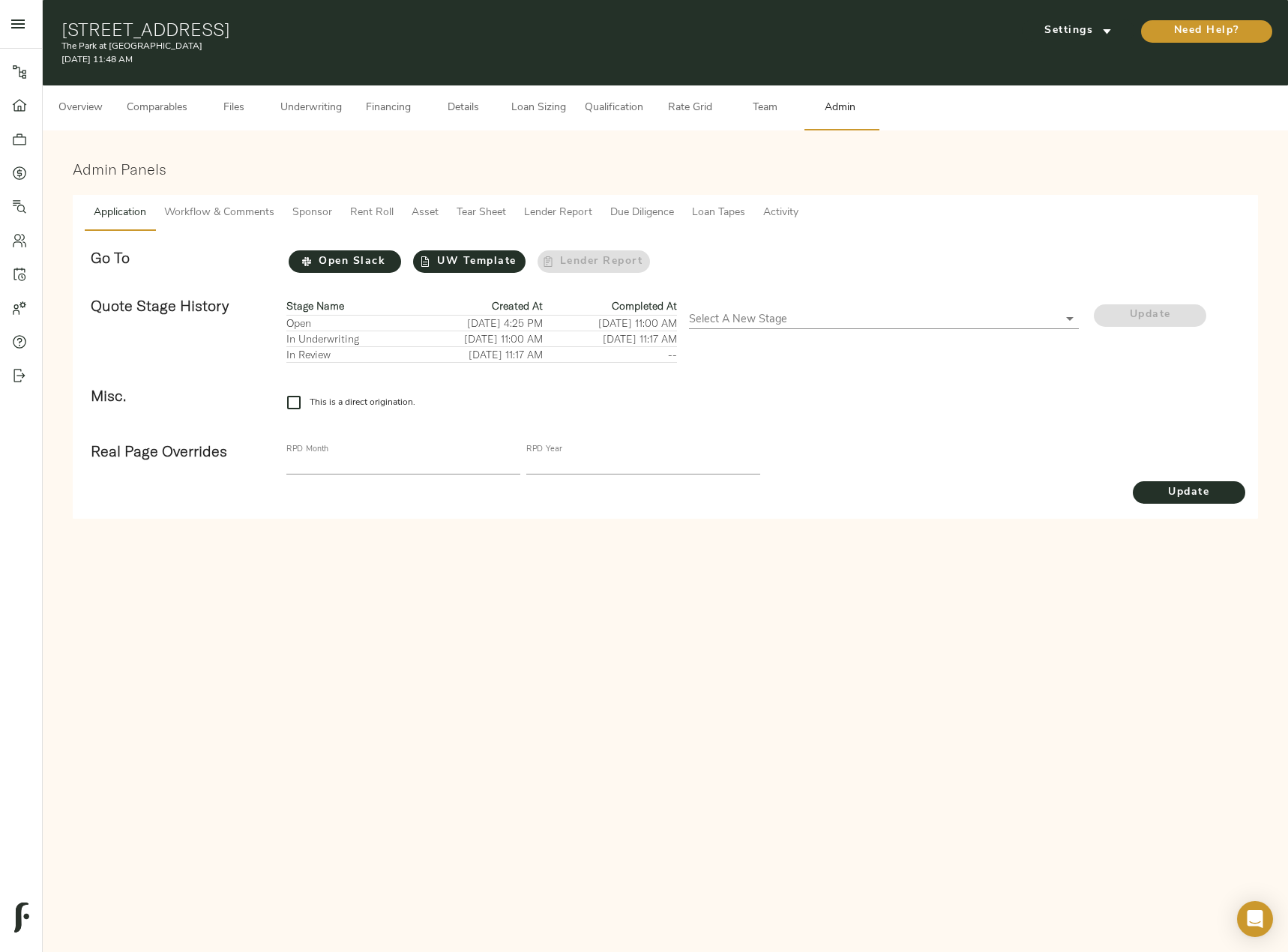
click at [491, 208] on span "Tear Sheet" at bounding box center [481, 213] width 49 height 19
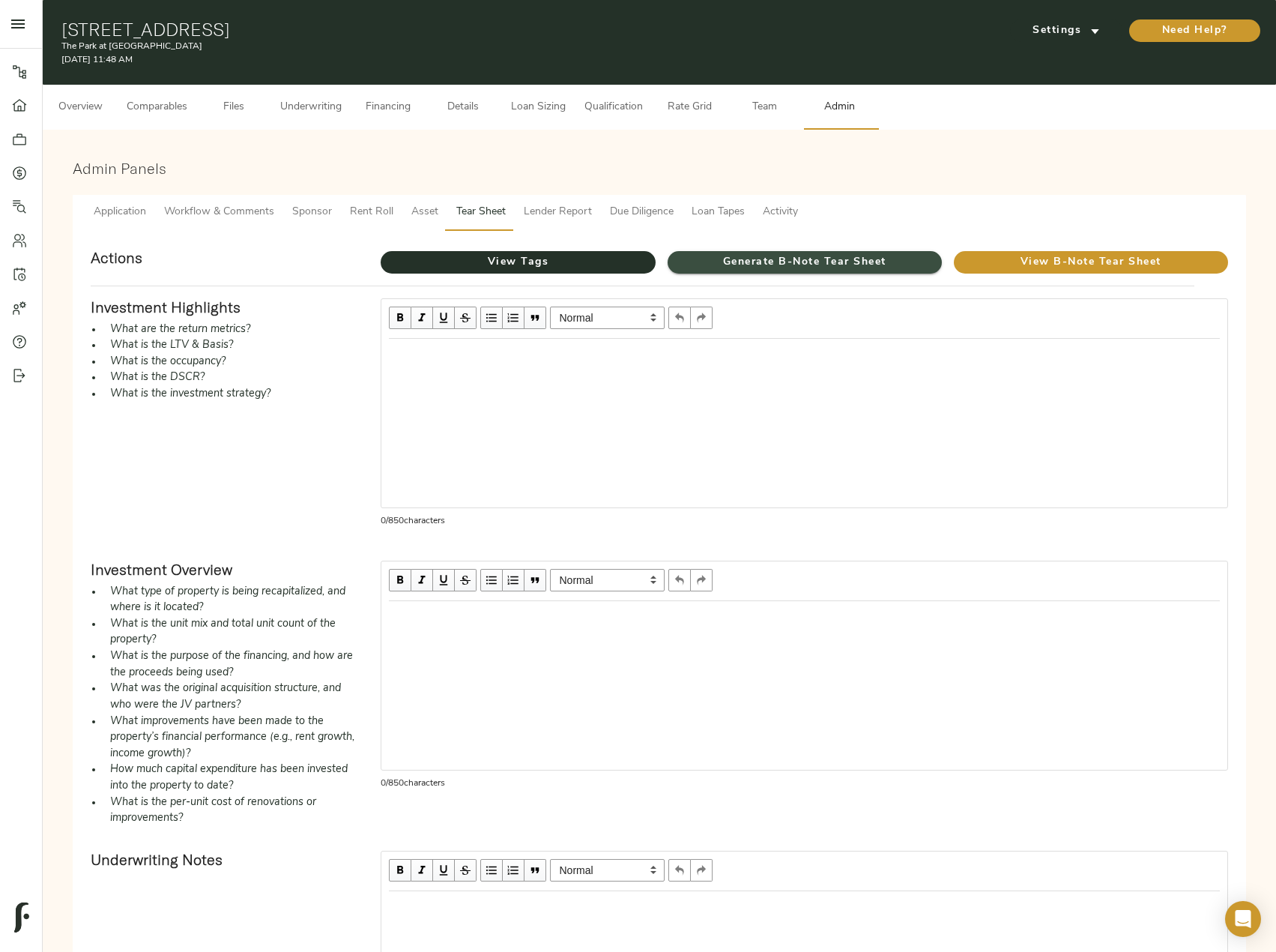
click at [708, 256] on span "Generate B-Note Tear Sheet" at bounding box center [805, 262] width 274 height 19
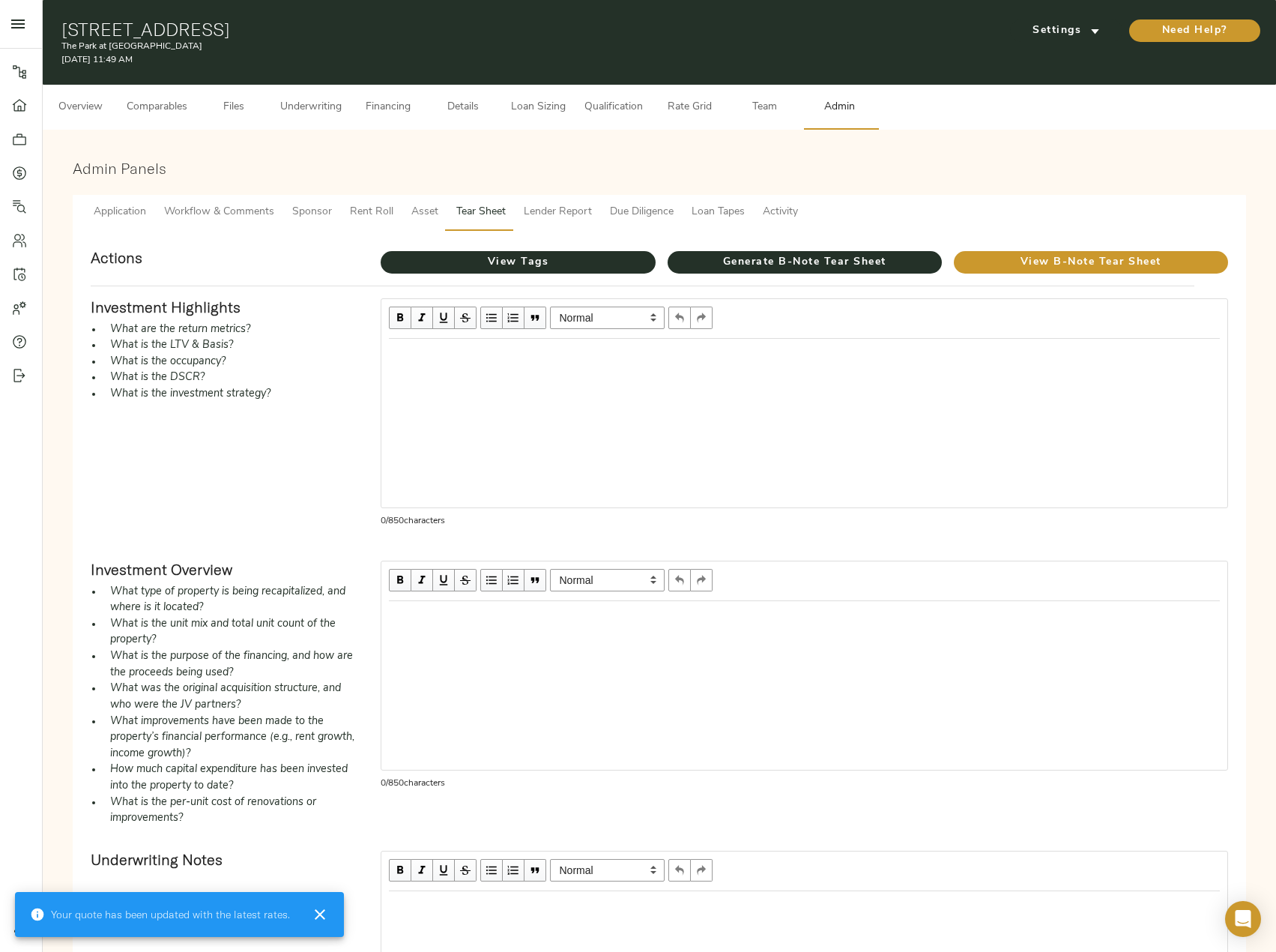
click at [83, 92] on button "Overview" at bounding box center [80, 106] width 75 height 45
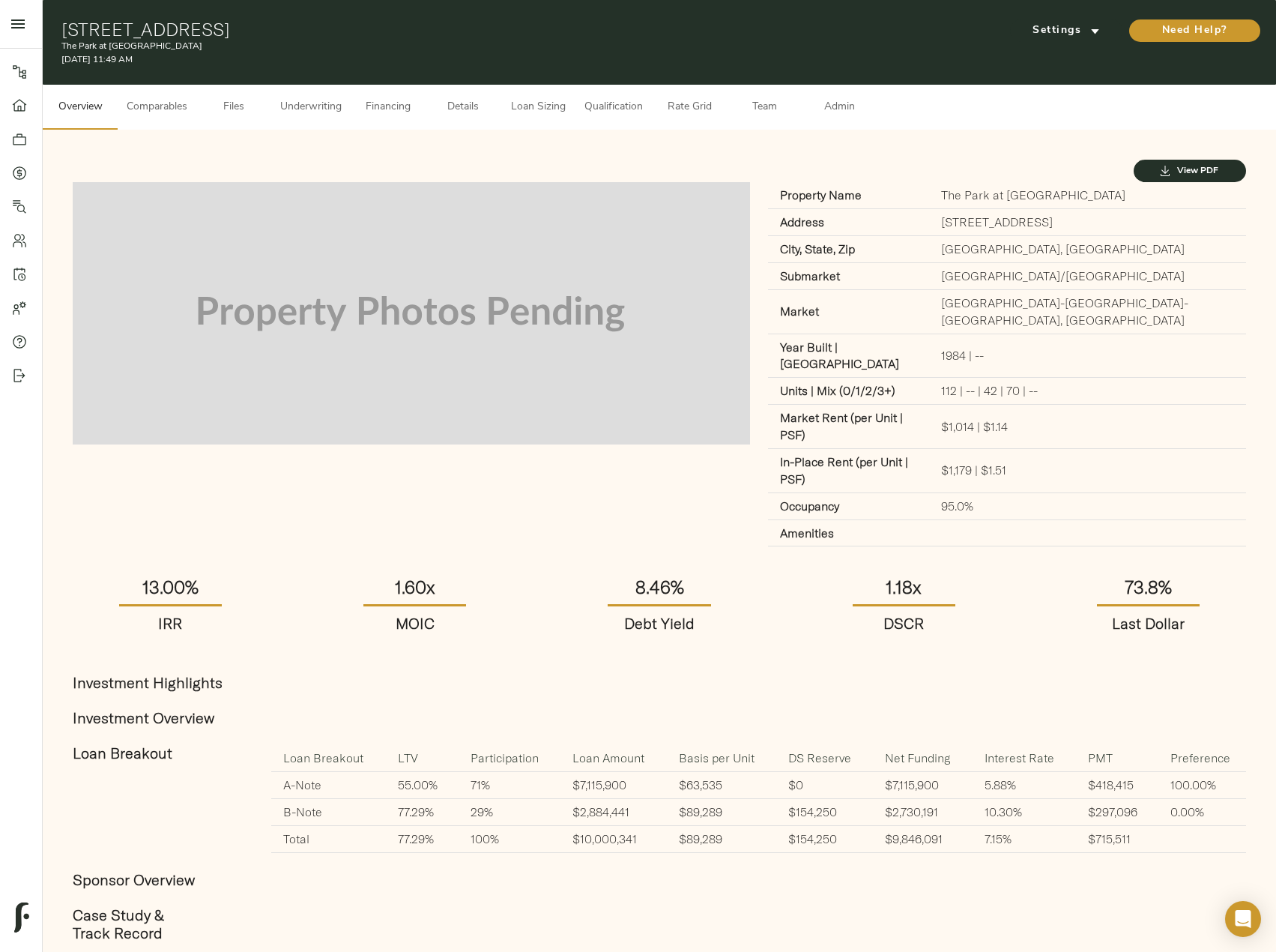
click at [861, 95] on button "Admin" at bounding box center [839, 106] width 75 height 45
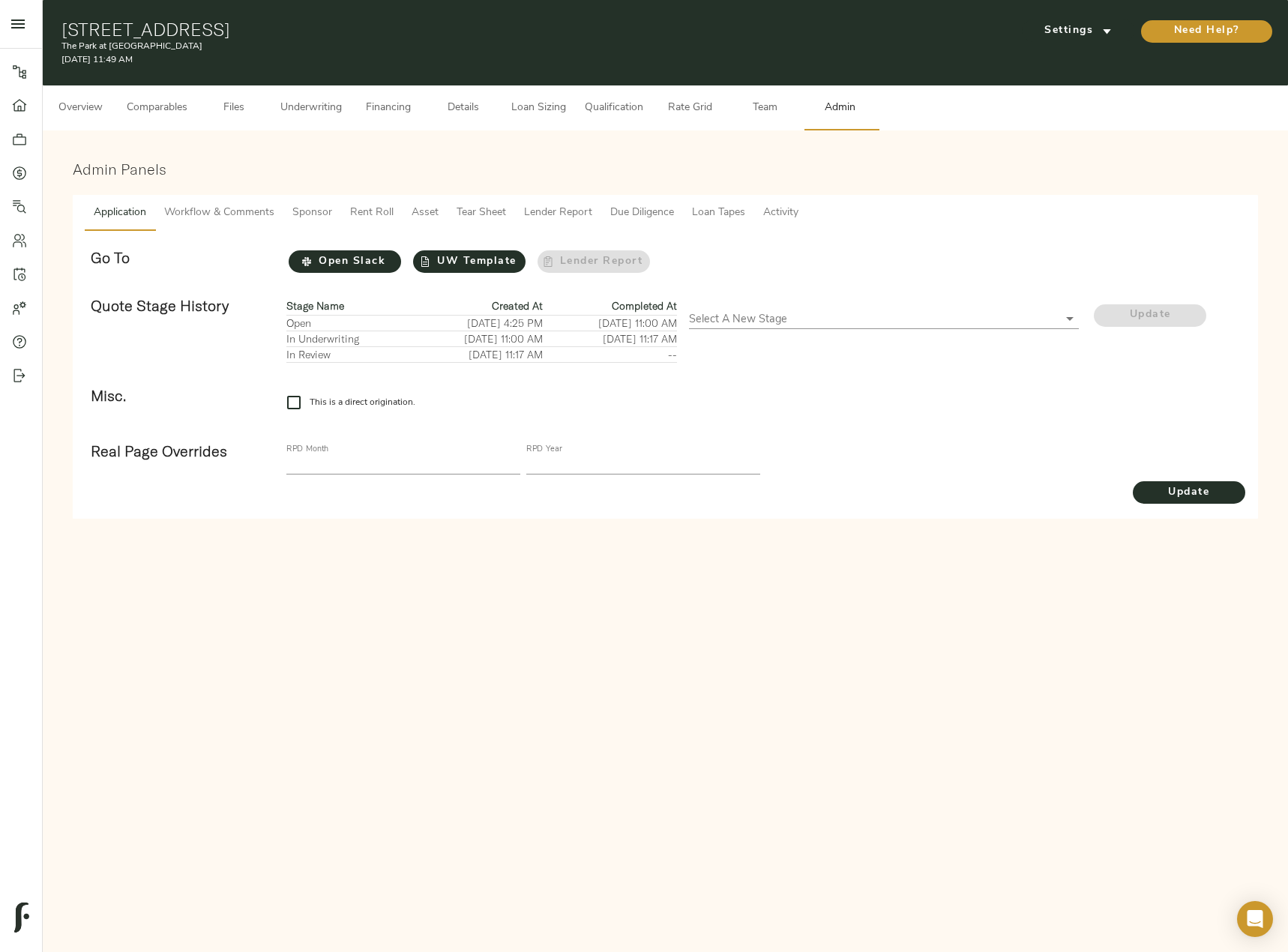
click at [495, 212] on span "Tear Sheet" at bounding box center [481, 213] width 49 height 19
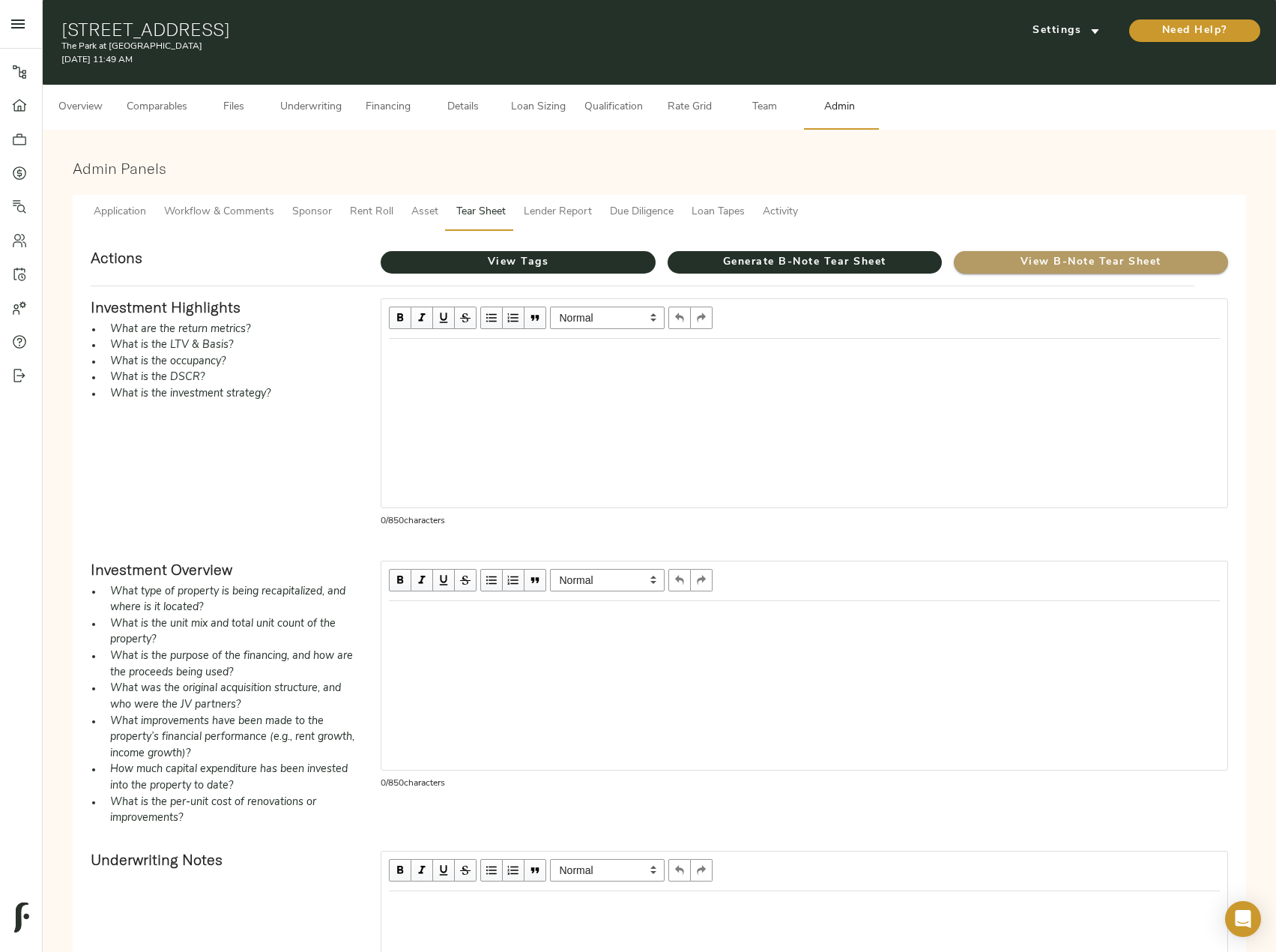
click at [974, 255] on span "View B-Note Tear Sheet" at bounding box center [1090, 262] width 274 height 19
click at [386, 106] on span "Financing" at bounding box center [388, 107] width 57 height 19
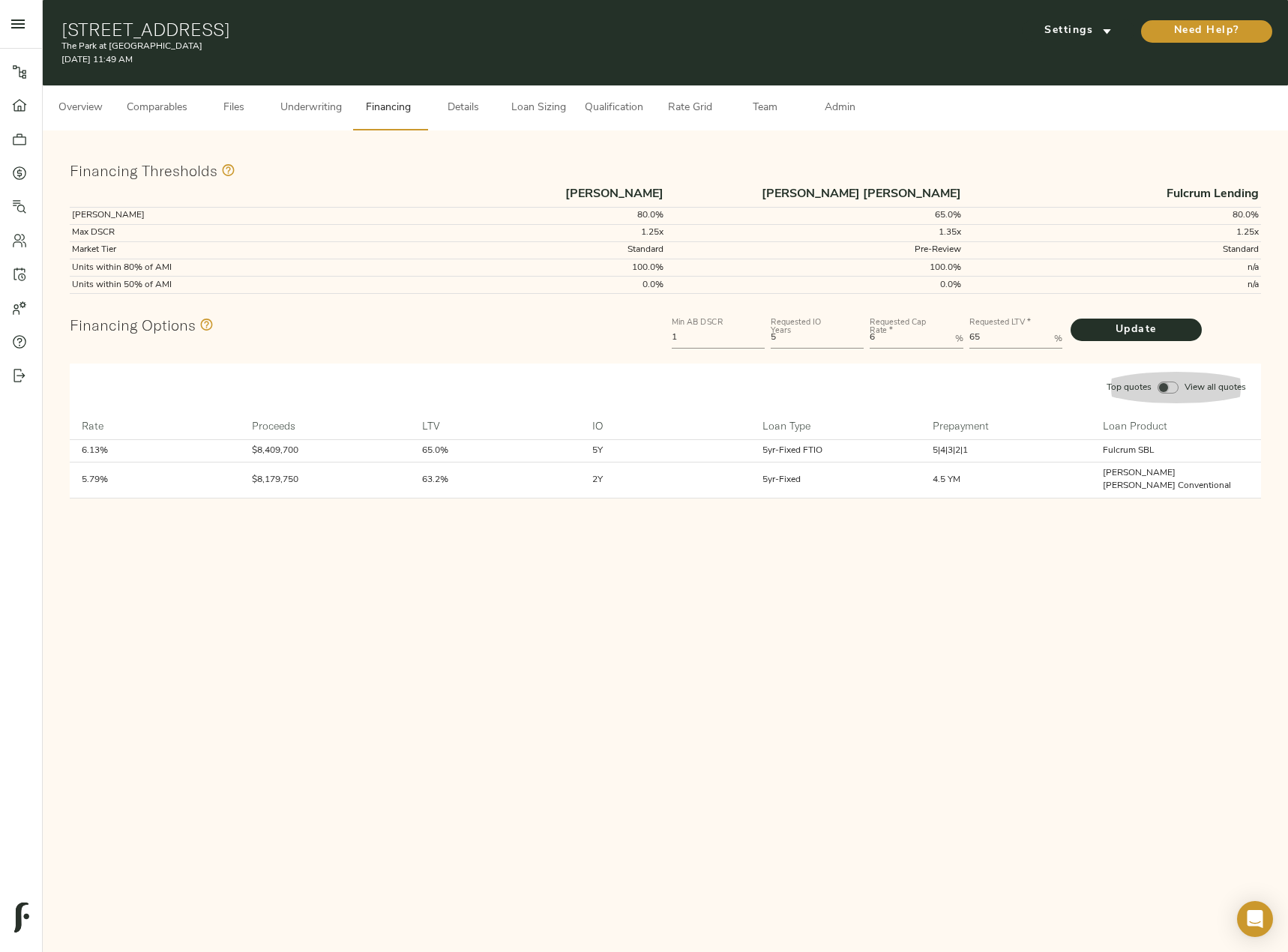
click at [1171, 387] on input "Top quotes View all quotes" at bounding box center [1164, 387] width 36 height 12
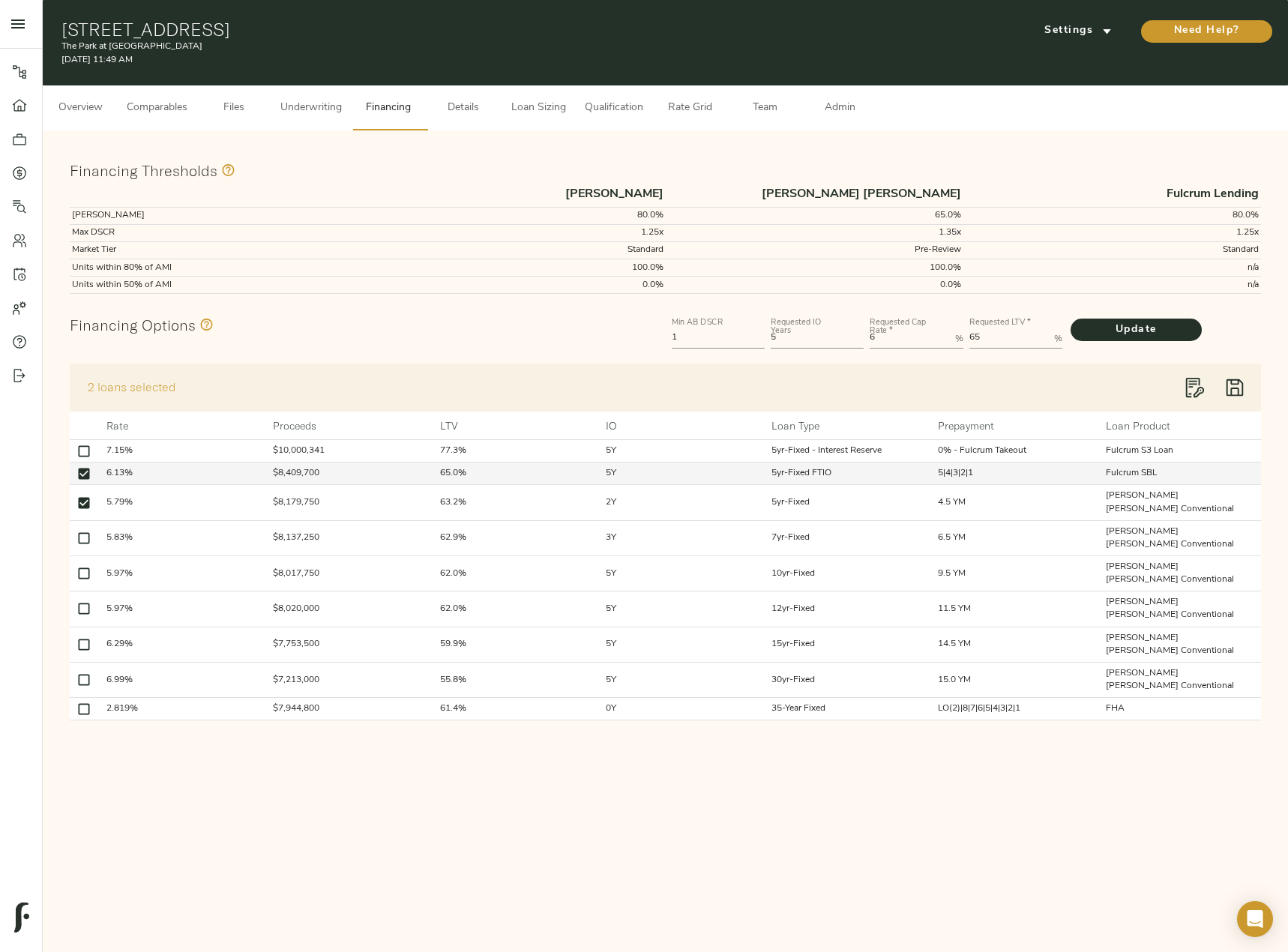
click at [82, 470] on input "checkbox" at bounding box center [84, 474] width 21 height 21
checkbox input "false"
click at [82, 495] on input "checkbox" at bounding box center [84, 503] width 21 height 21
checkbox input "false"
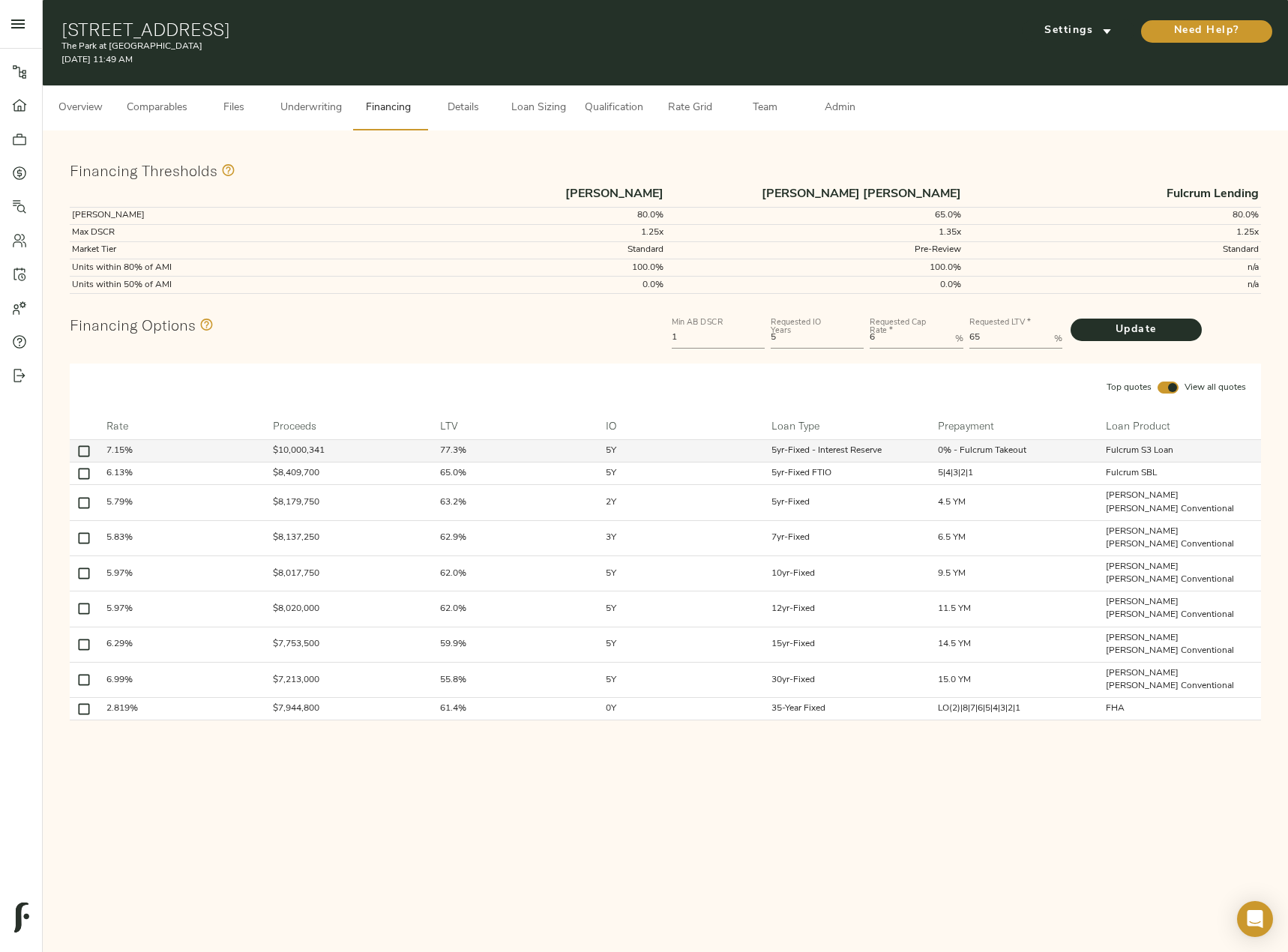
click at [90, 449] on input "checkbox" at bounding box center [84, 451] width 21 height 21
checkbox input "true"
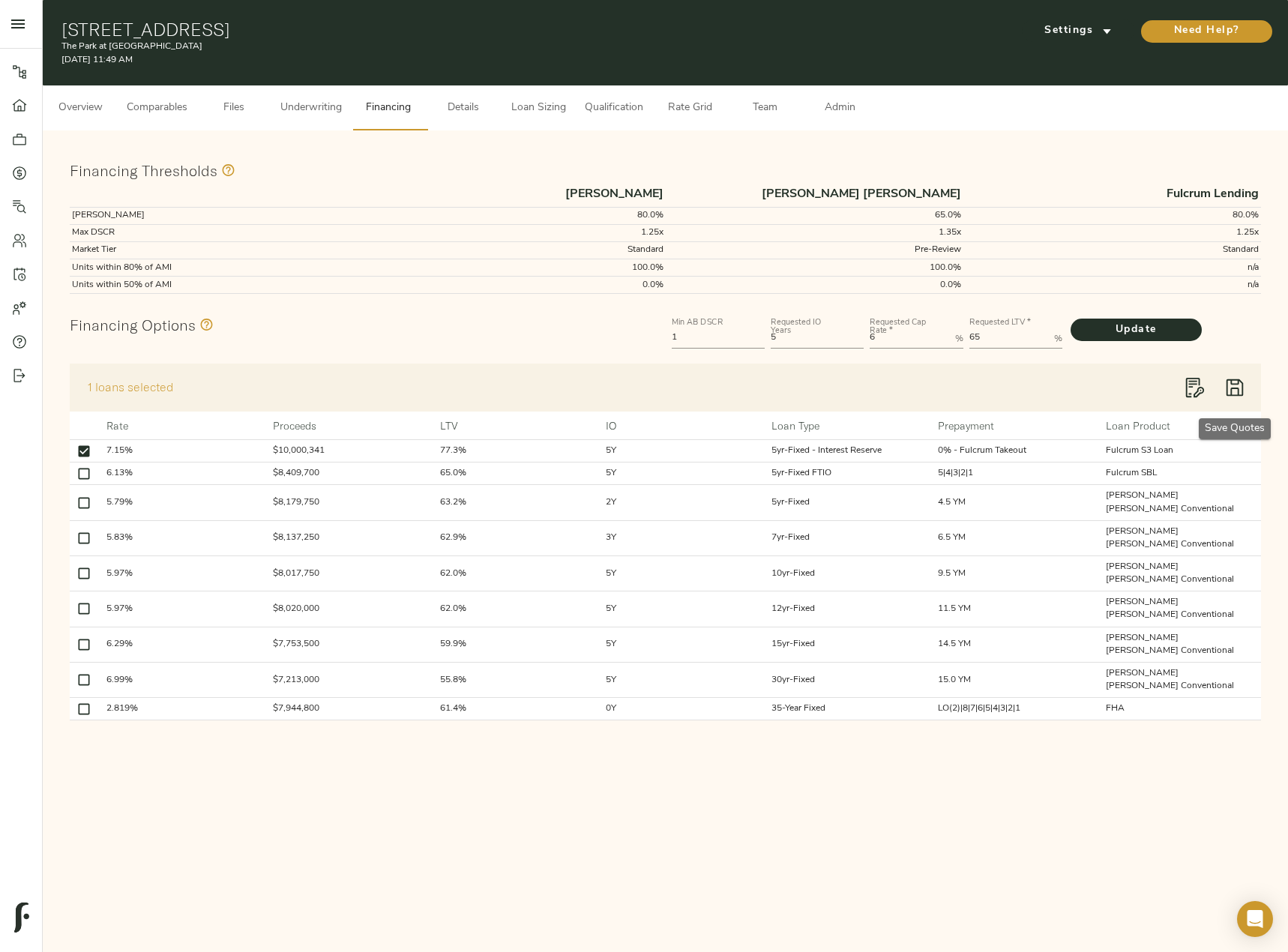
click at [1227, 381] on icon "button" at bounding box center [1234, 387] width 22 height 22
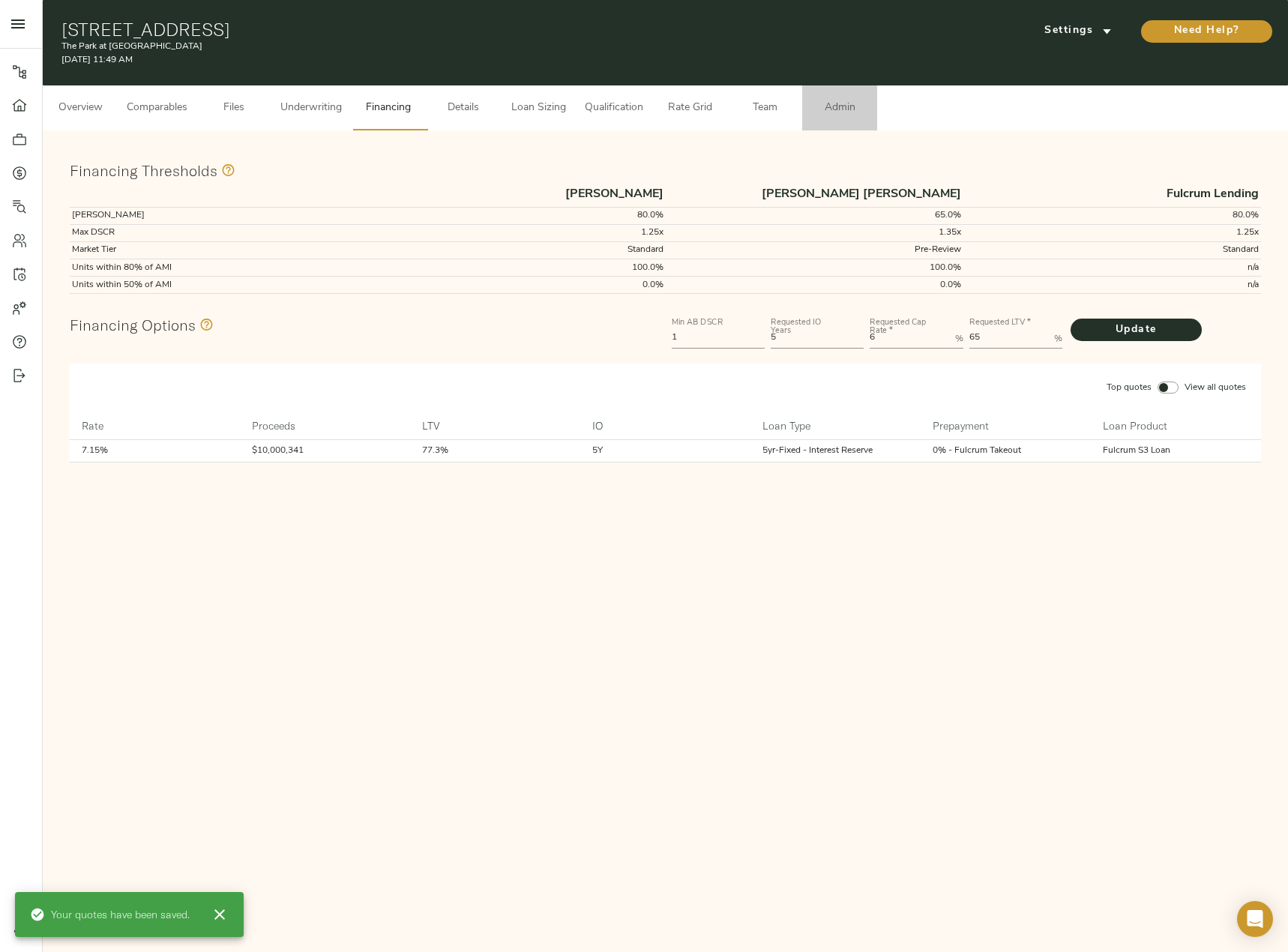
click at [827, 104] on span "Admin" at bounding box center [839, 108] width 57 height 19
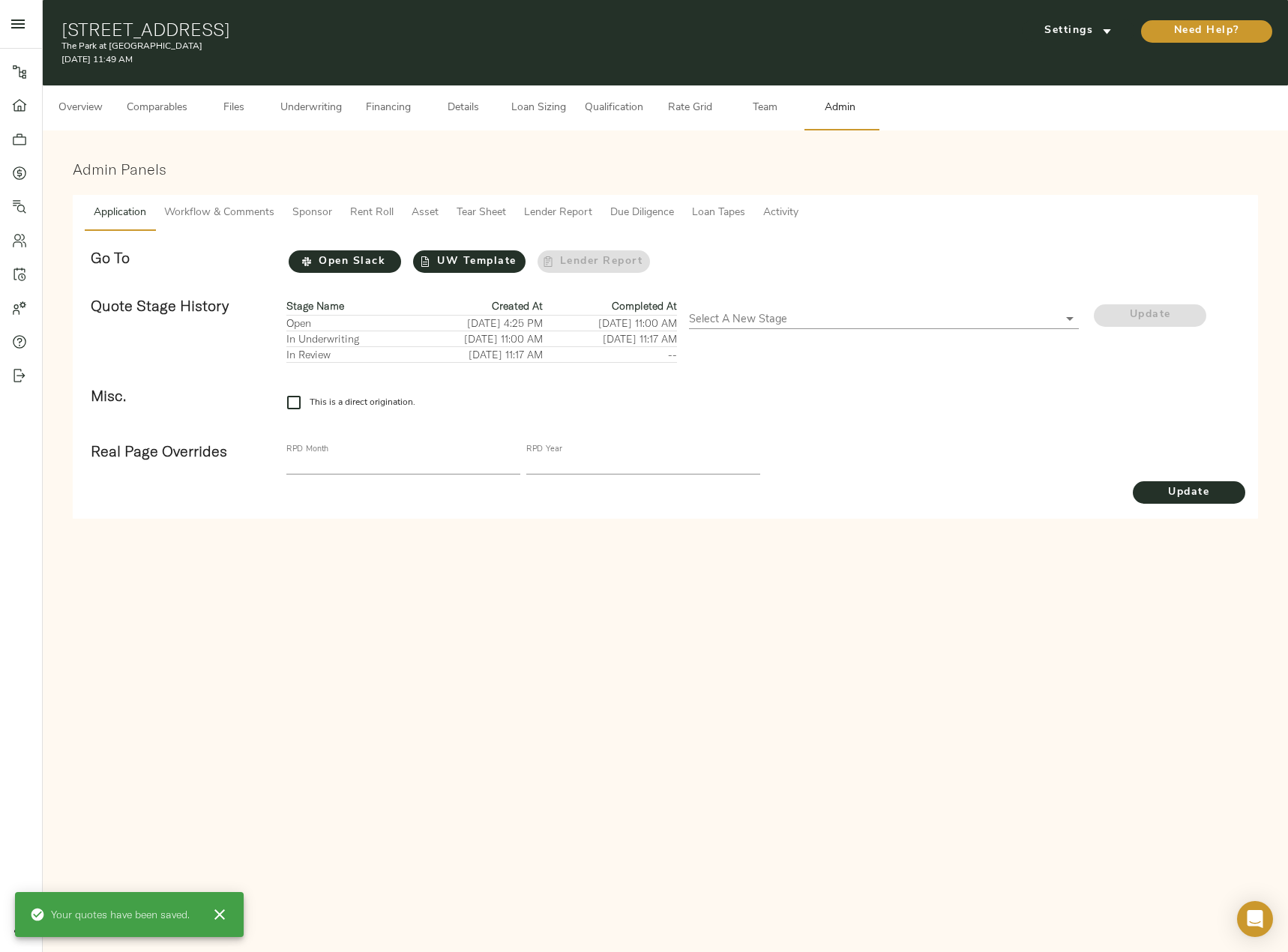
click at [496, 211] on span "Tear Sheet" at bounding box center [481, 213] width 49 height 19
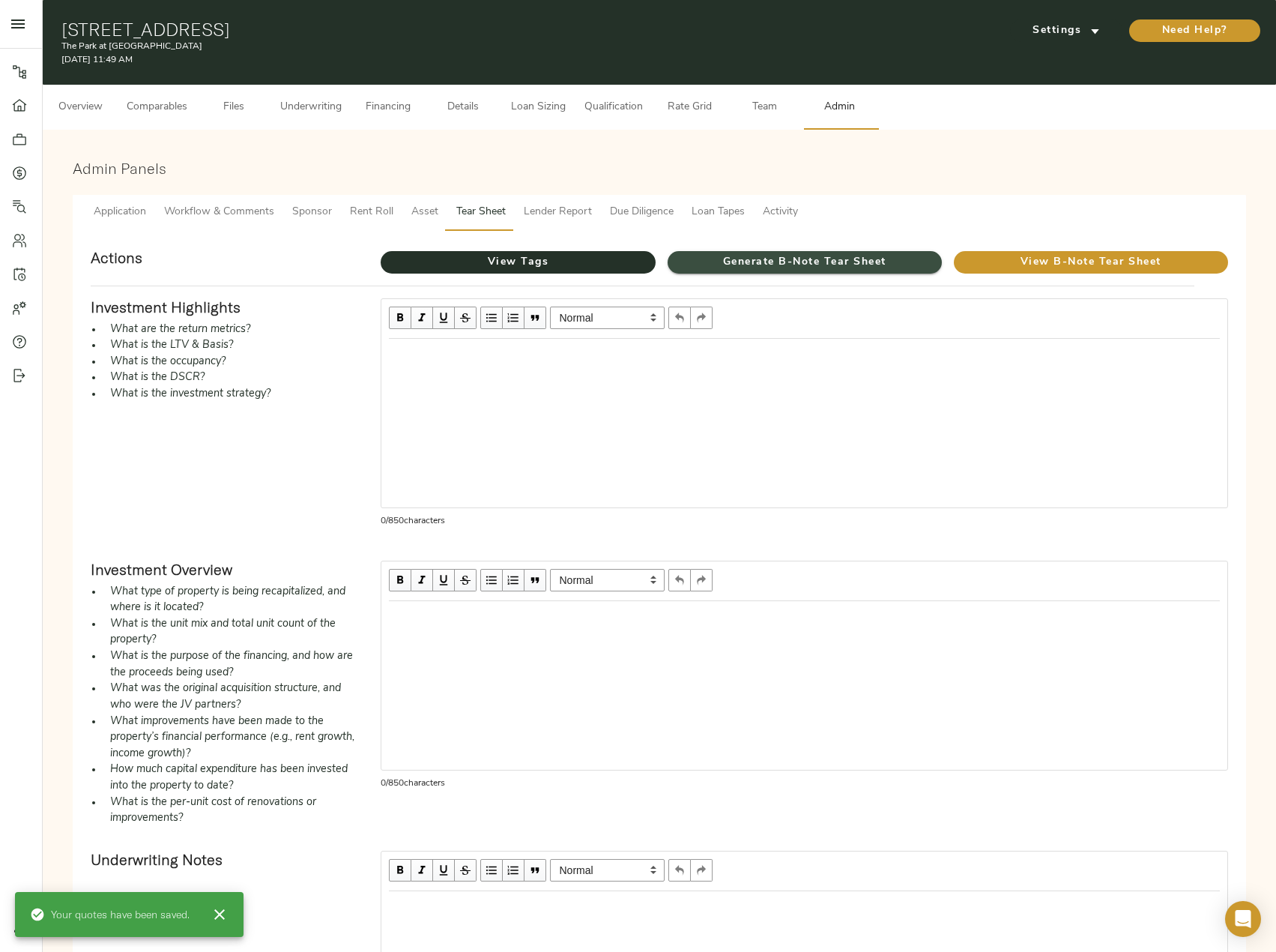
click at [750, 264] on span "Generate B-Note Tear Sheet" at bounding box center [805, 262] width 274 height 19
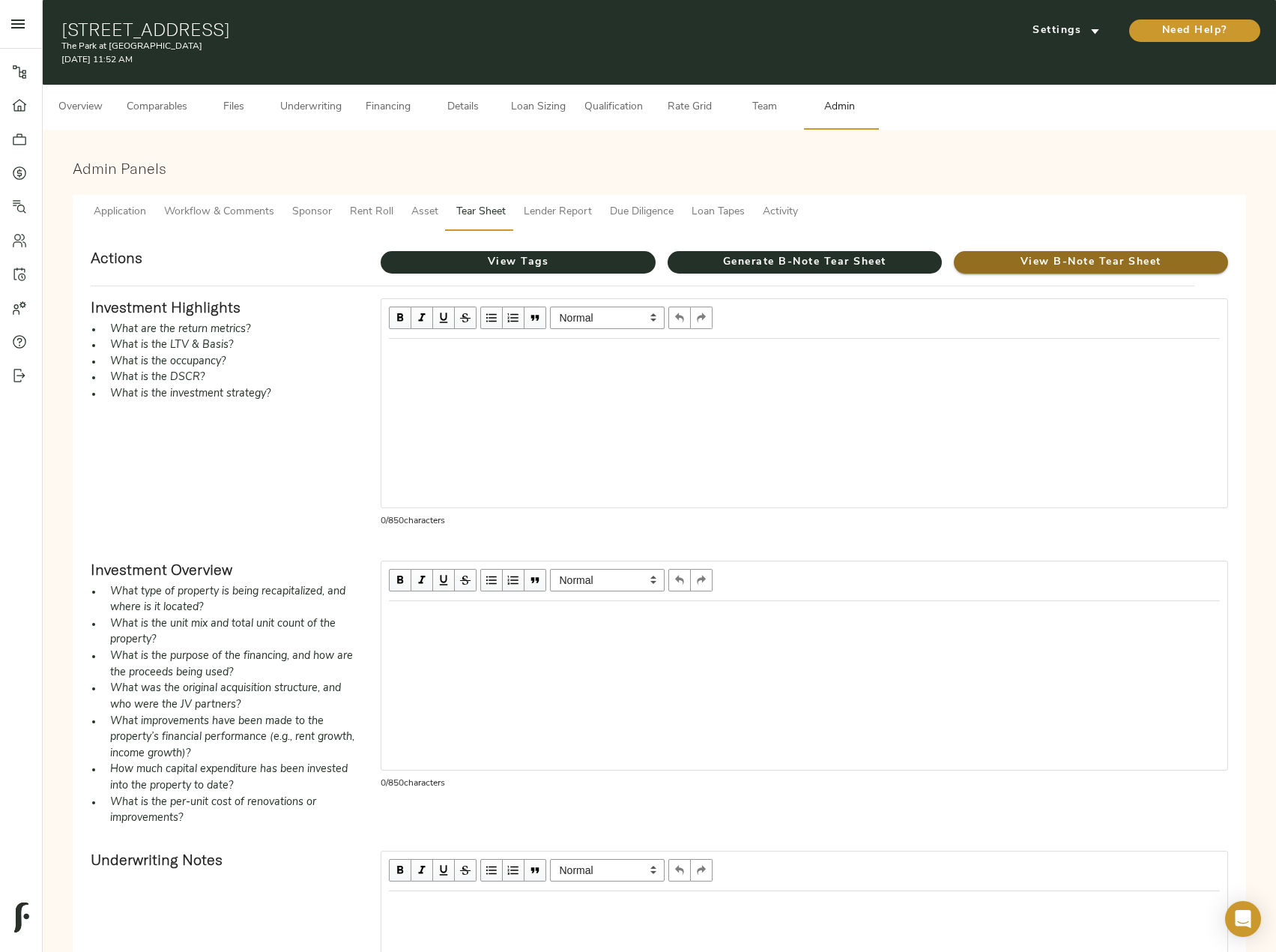
click at [1083, 271] on span "View B-Note Tear Sheet" at bounding box center [1090, 262] width 274 height 19
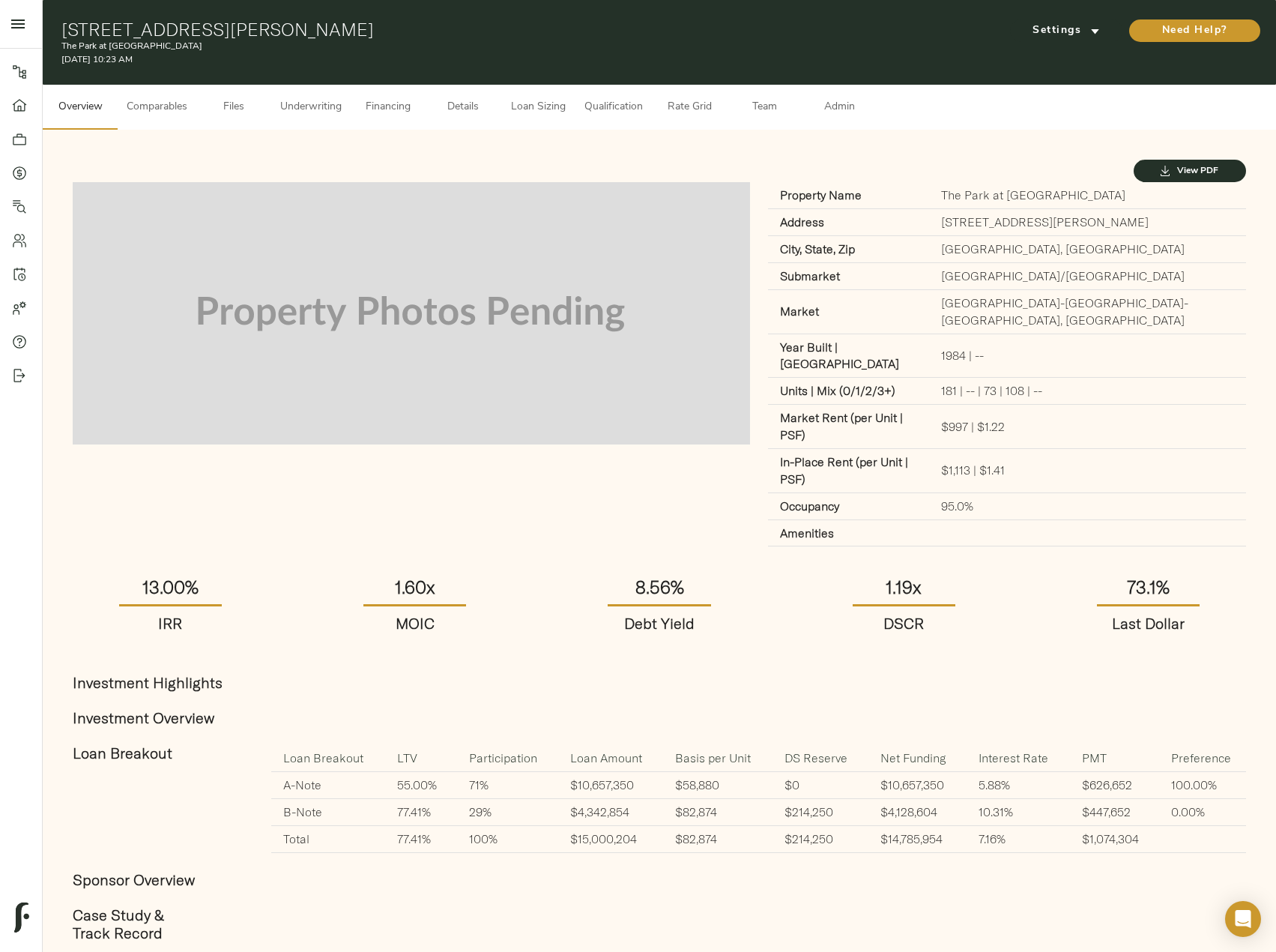
click at [461, 106] on span "Details" at bounding box center [463, 107] width 57 height 19
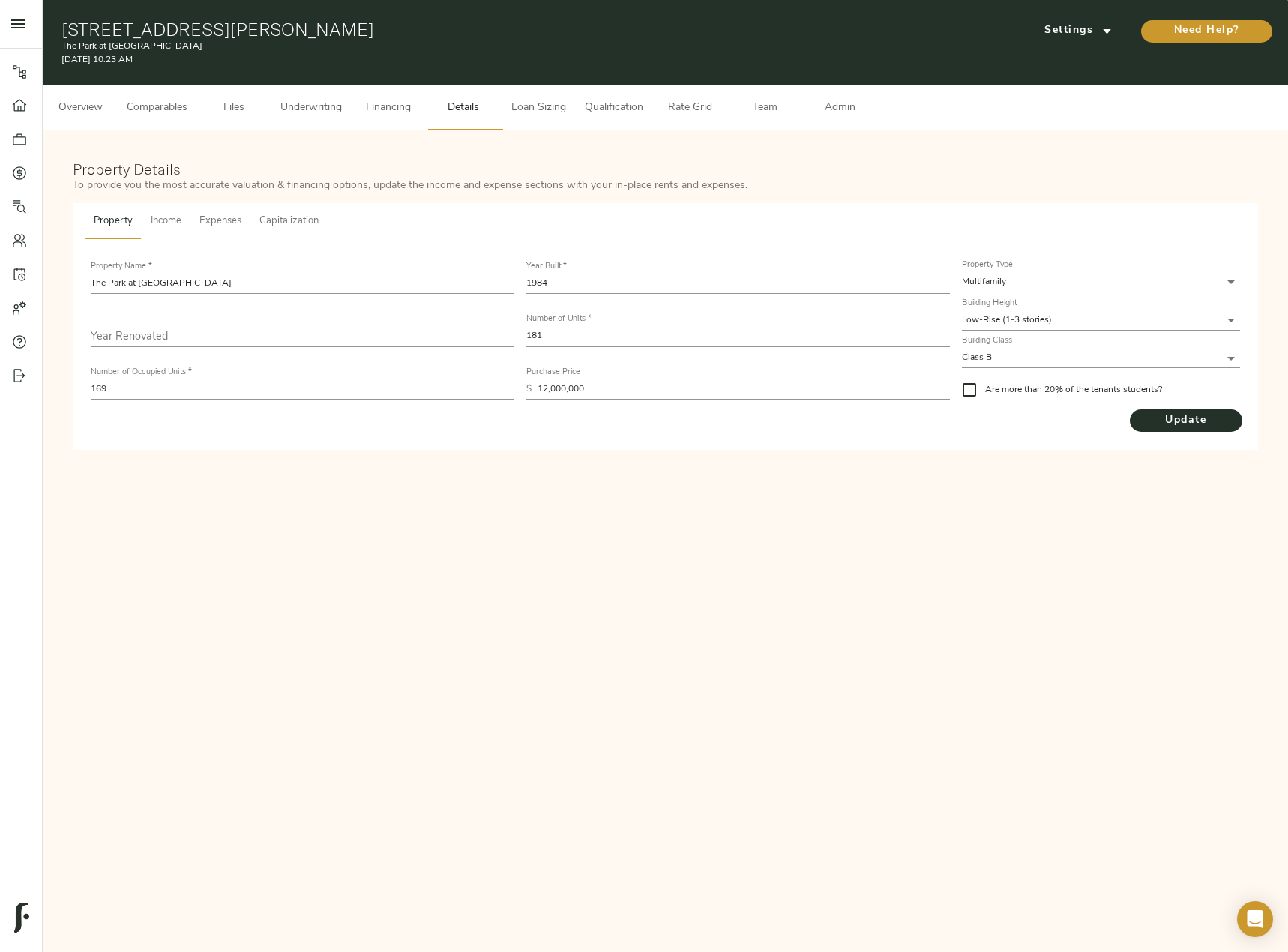
click at [291, 219] on span "Capitalization" at bounding box center [289, 221] width 59 height 17
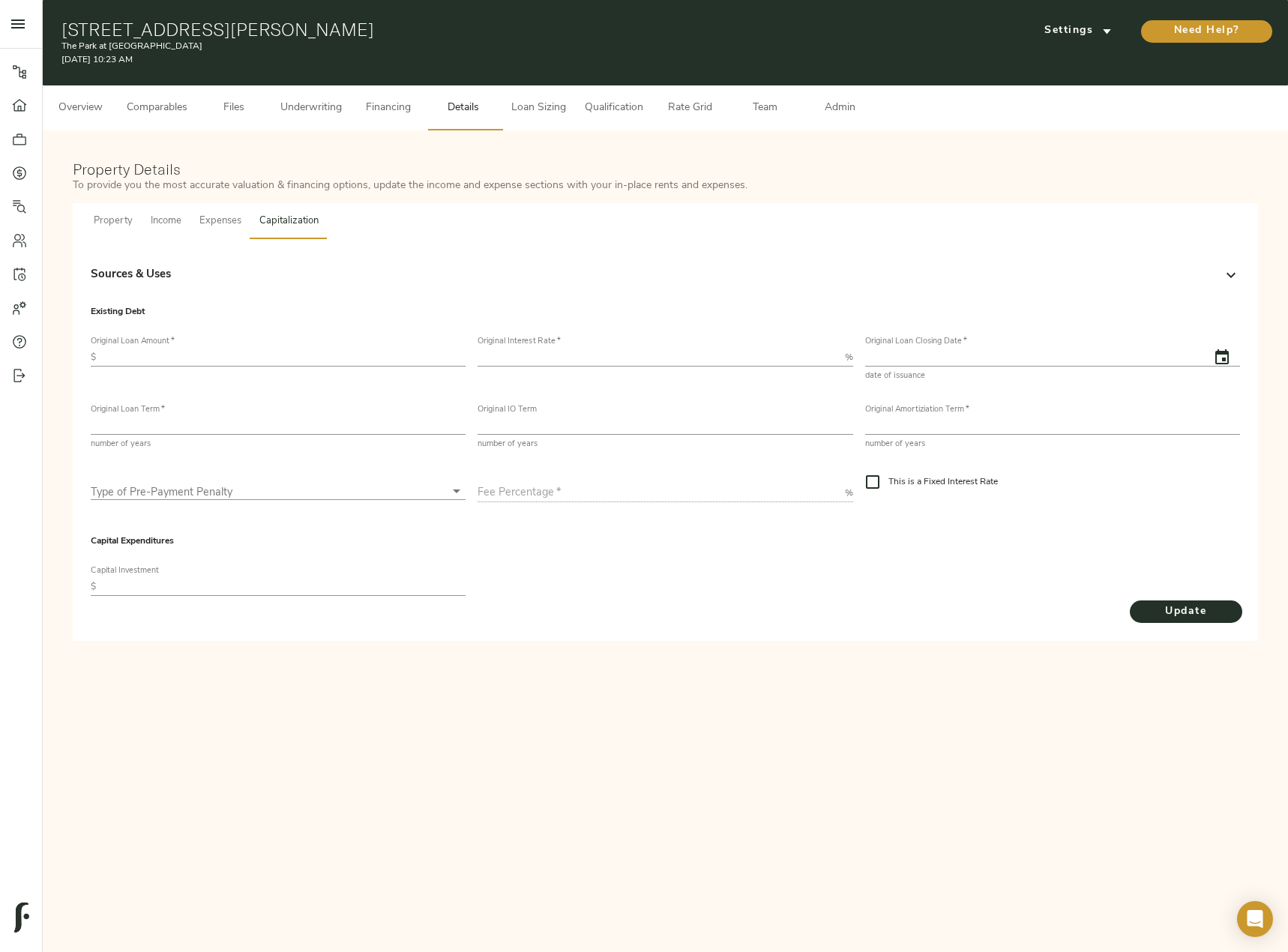
click at [108, 213] on span "Property" at bounding box center [113, 221] width 39 height 17
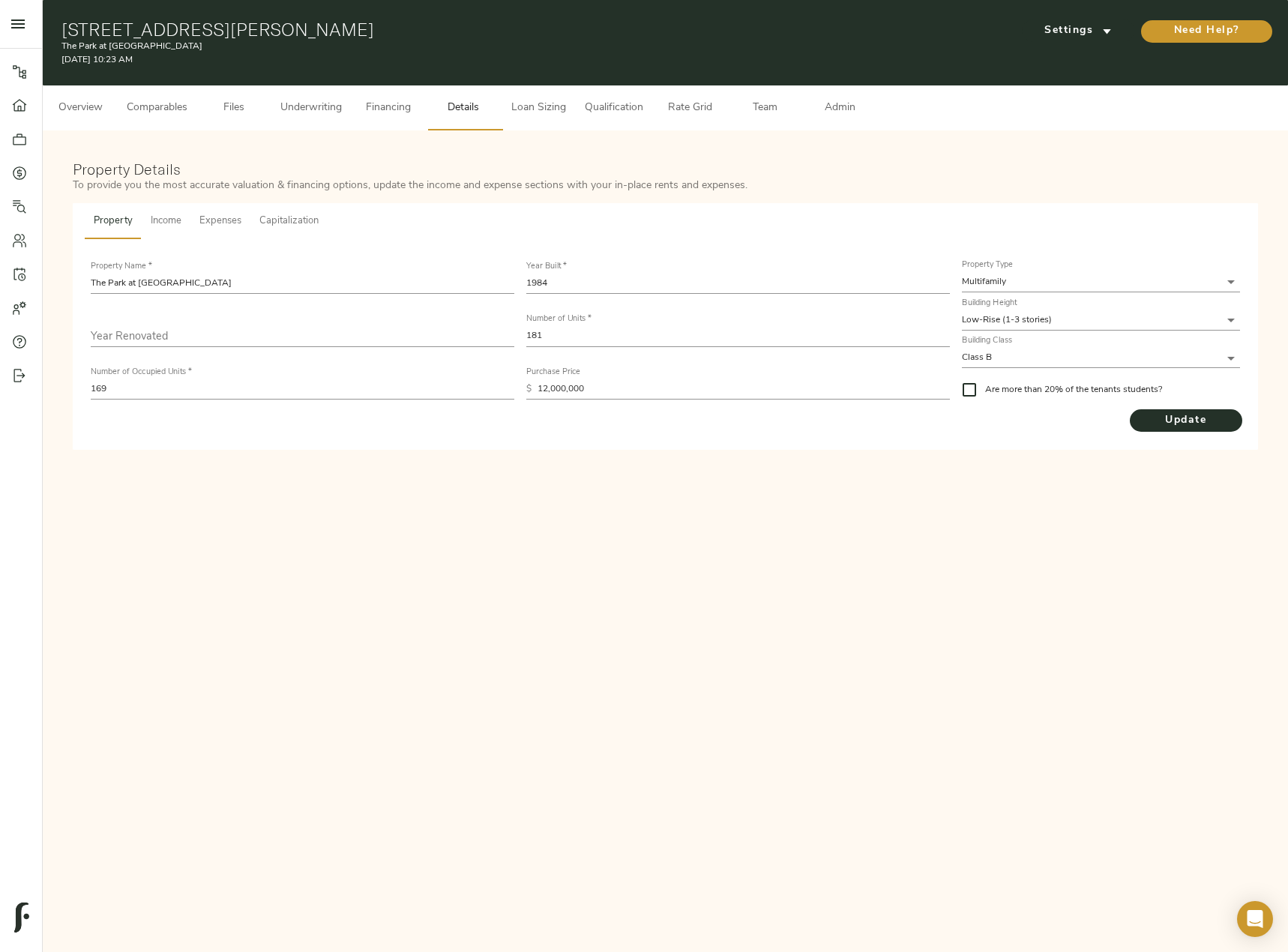
click at [176, 333] on input "text" at bounding box center [302, 336] width 423 height 20
type input "2024"
click at [1200, 414] on span "Update" at bounding box center [1186, 421] width 112 height 19
click at [282, 215] on span "Capitalization" at bounding box center [289, 221] width 59 height 17
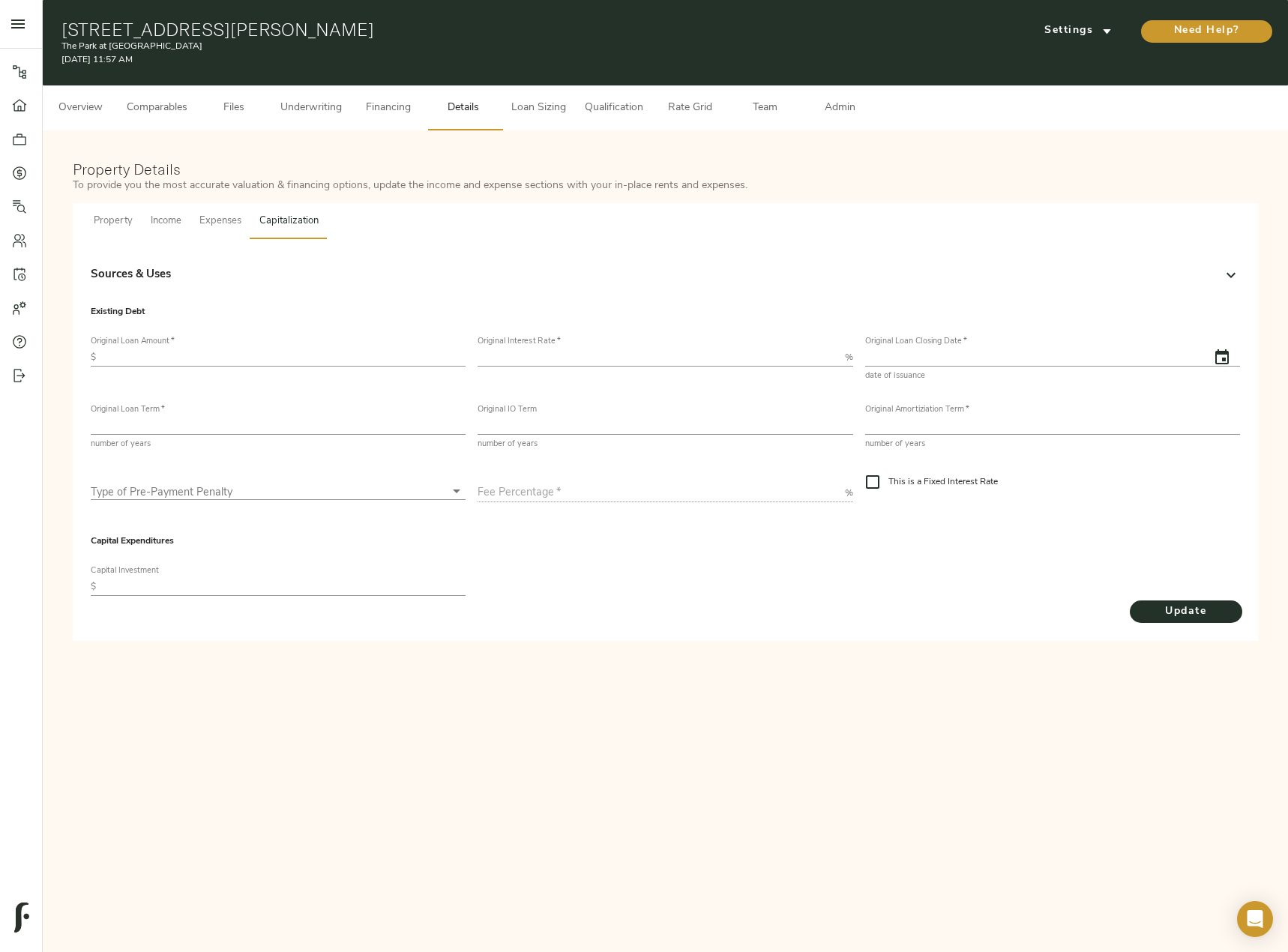
click at [207, 364] on input "text" at bounding box center [283, 358] width 364 height 18
paste input "12,850,000"
type input "12,850,000"
click at [547, 356] on input "number" at bounding box center [658, 358] width 360 height 18
type input "6.7"
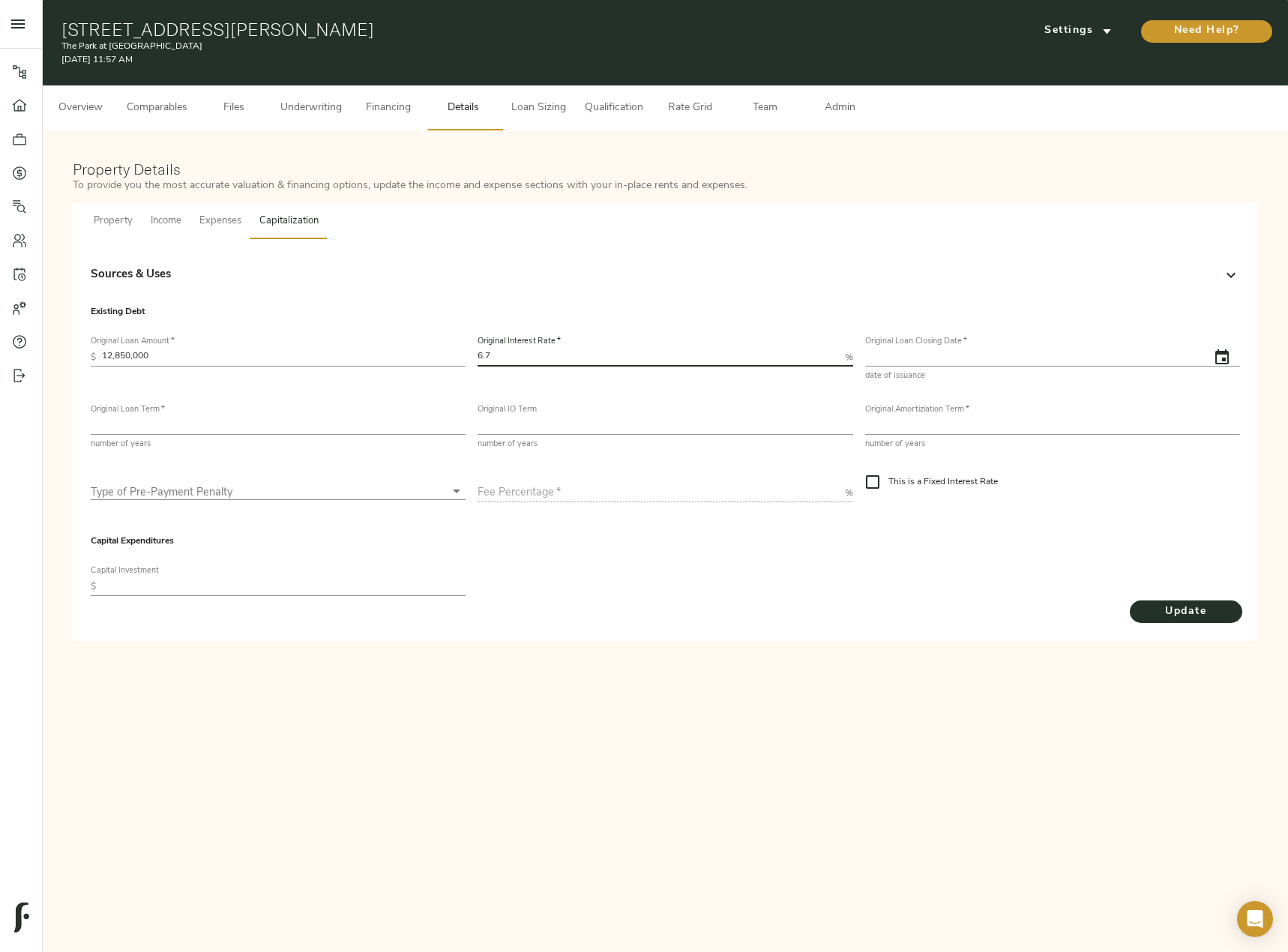
click at [1222, 354] on icon "button" at bounding box center [1222, 357] width 13 height 15
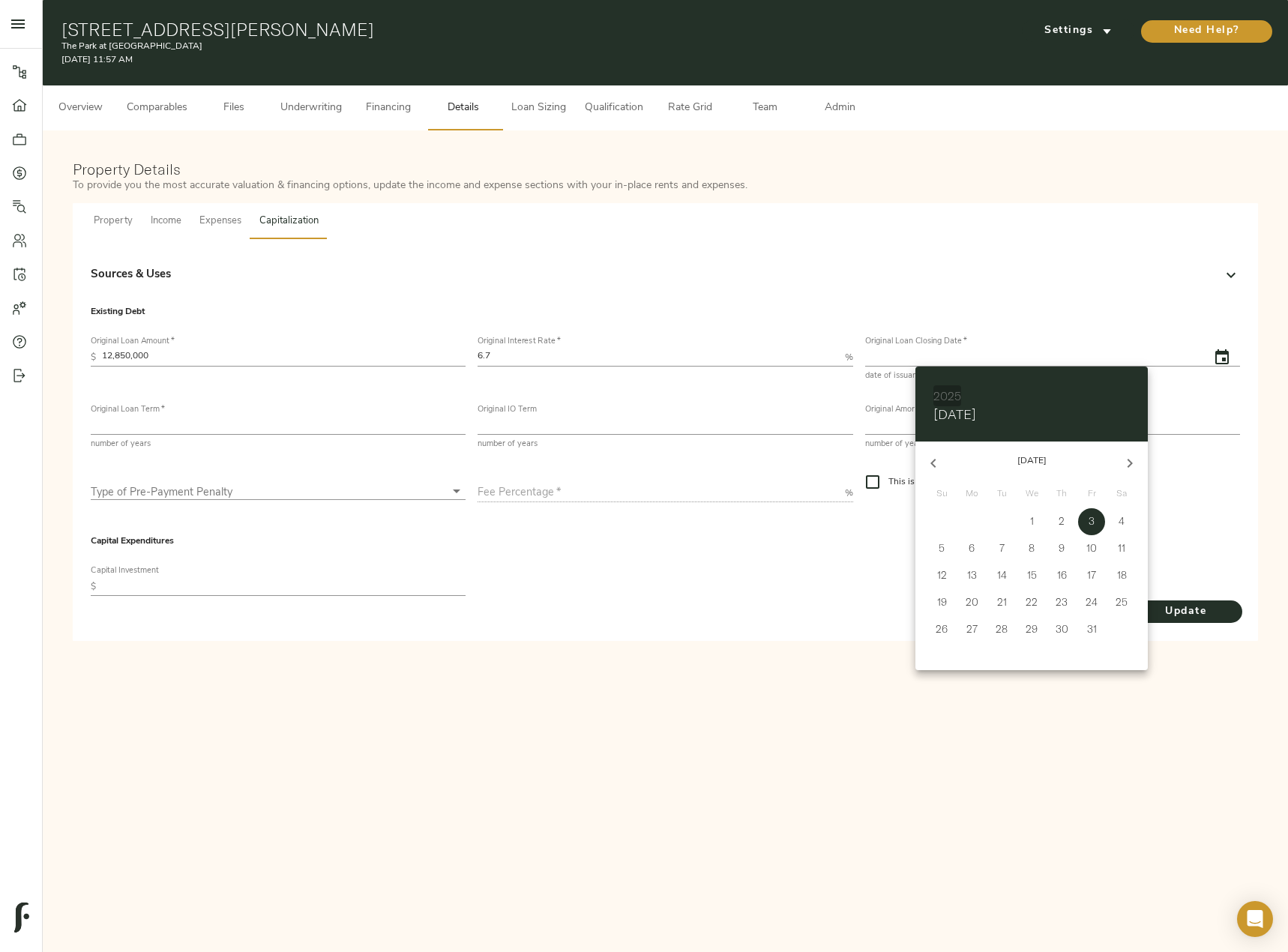
click at [943, 390] on h6 "2025" at bounding box center [947, 396] width 28 height 21
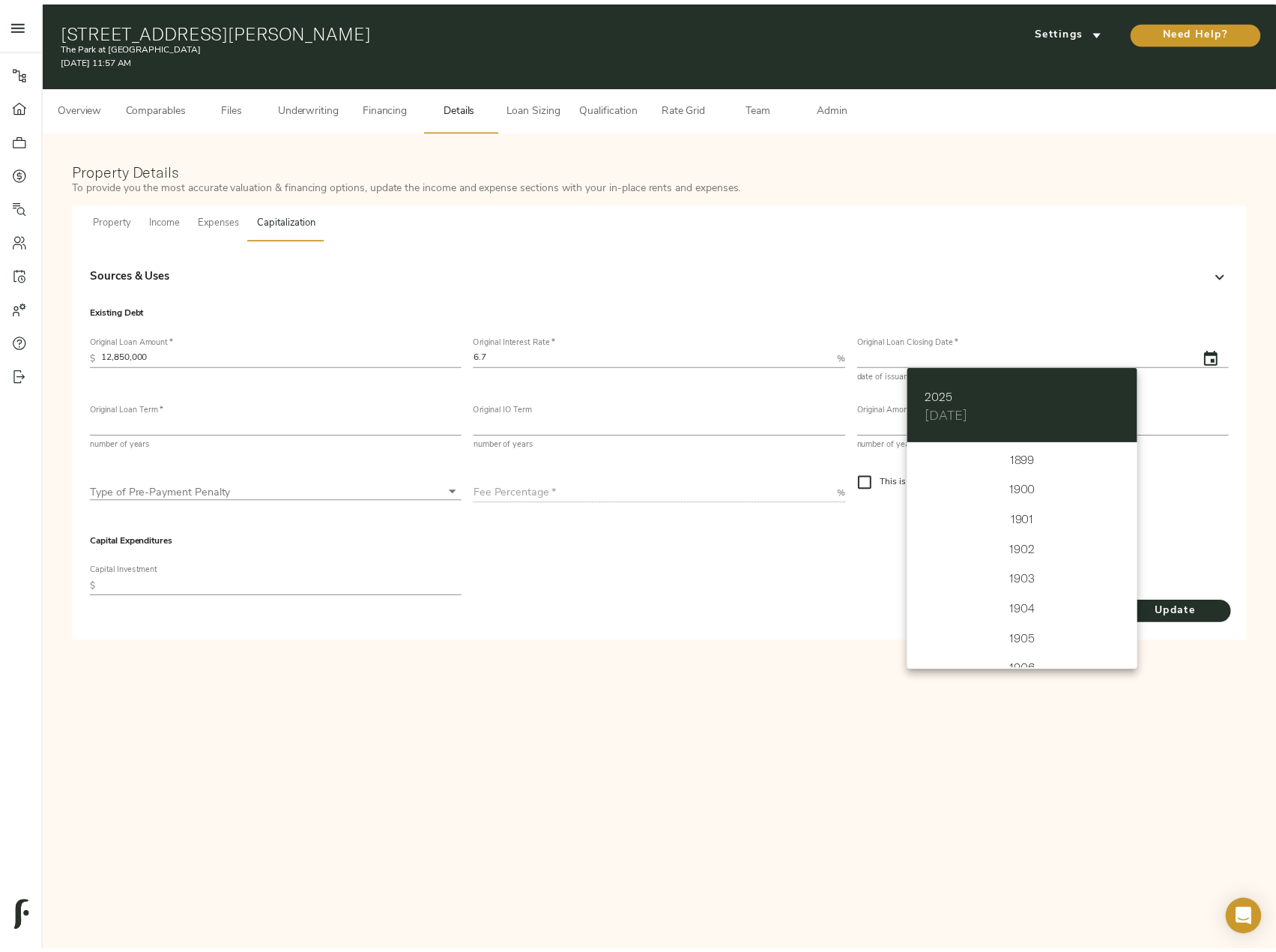
scroll to position [3687, 0]
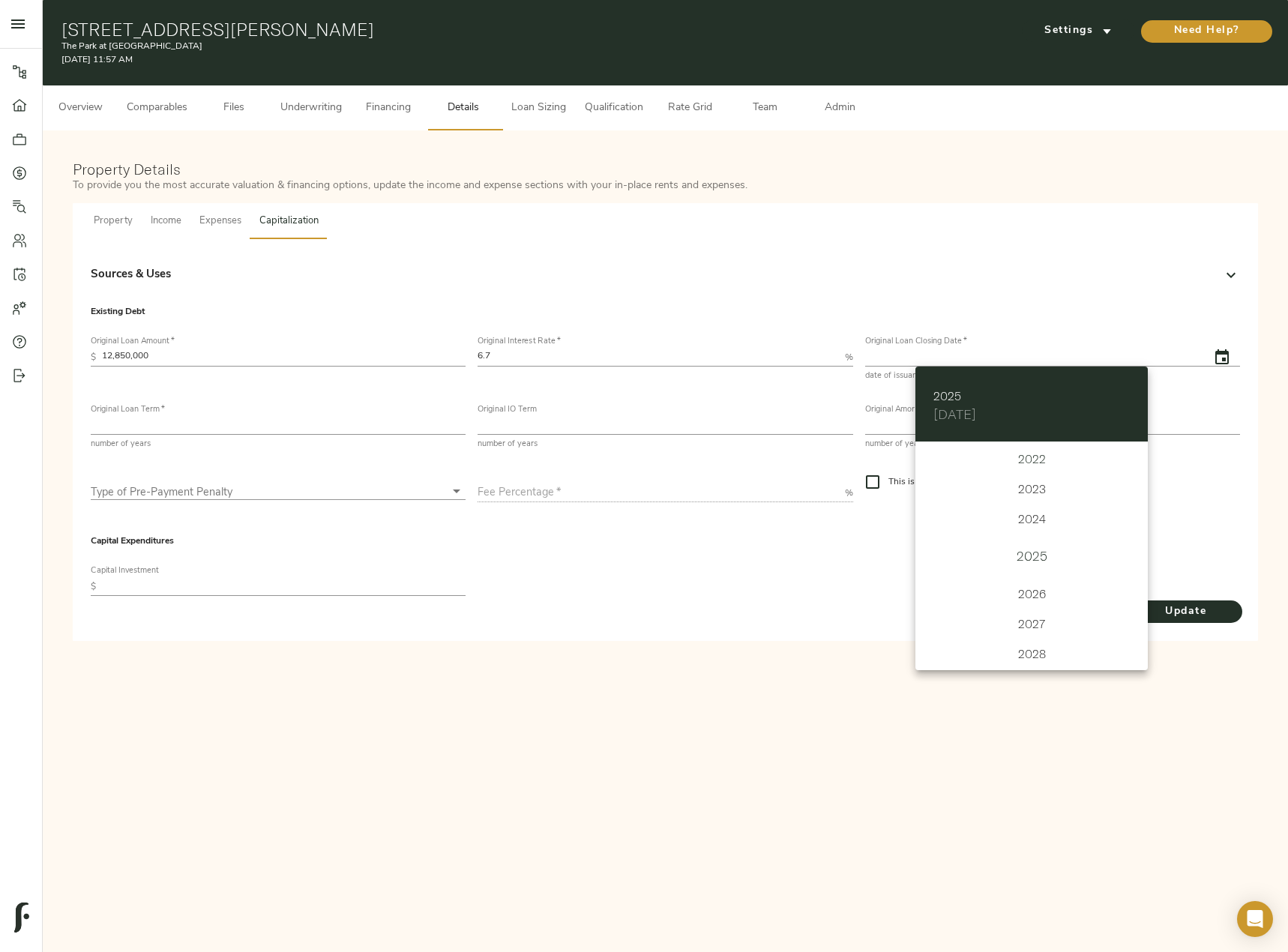
click at [1033, 461] on div "2022" at bounding box center [1032, 458] width 233 height 30
click at [938, 460] on icon "button" at bounding box center [933, 463] width 18 height 18
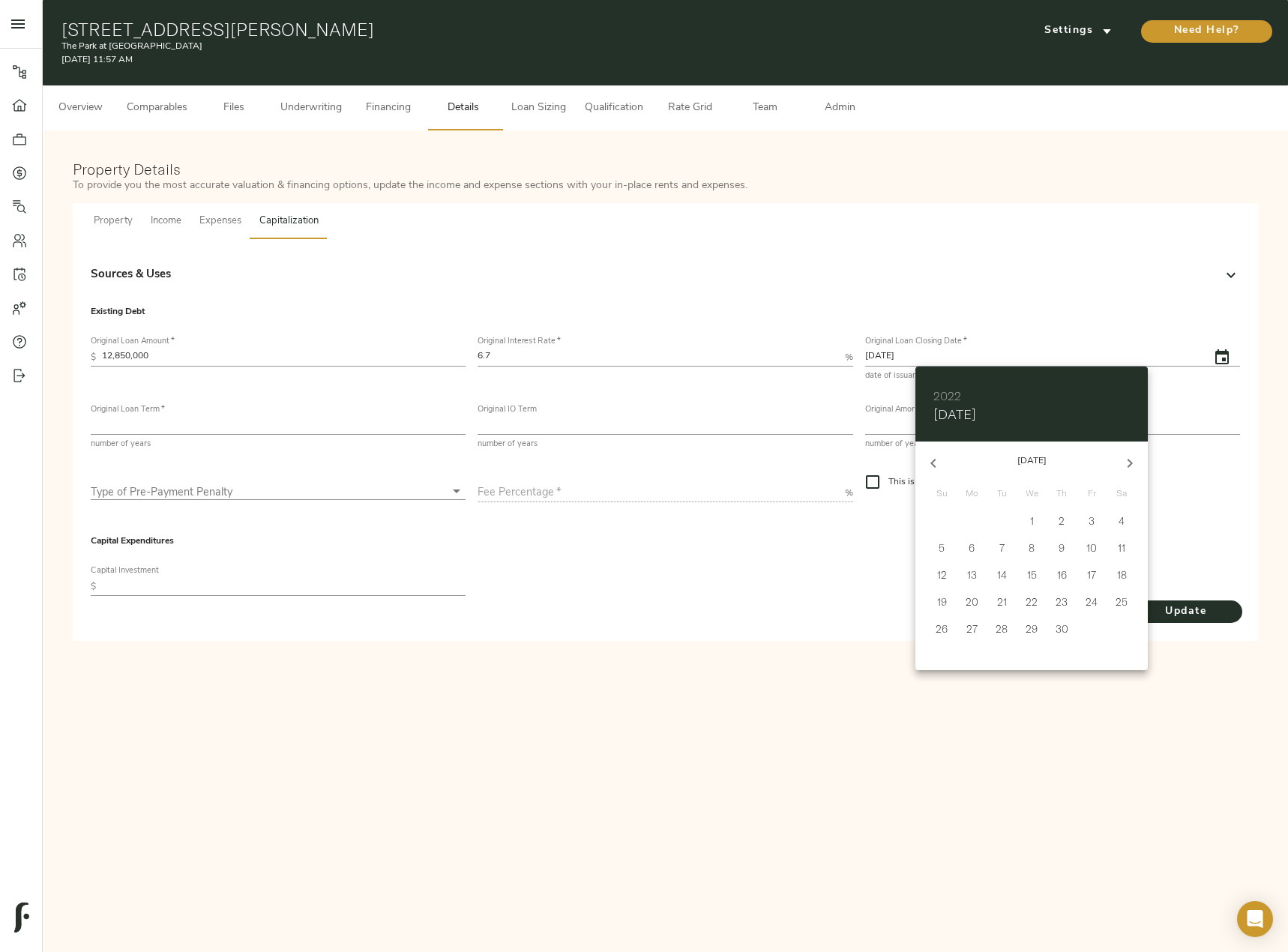
click at [1031, 521] on p "1" at bounding box center [1032, 521] width 4 height 15
click at [865, 571] on div at bounding box center [644, 476] width 1288 height 952
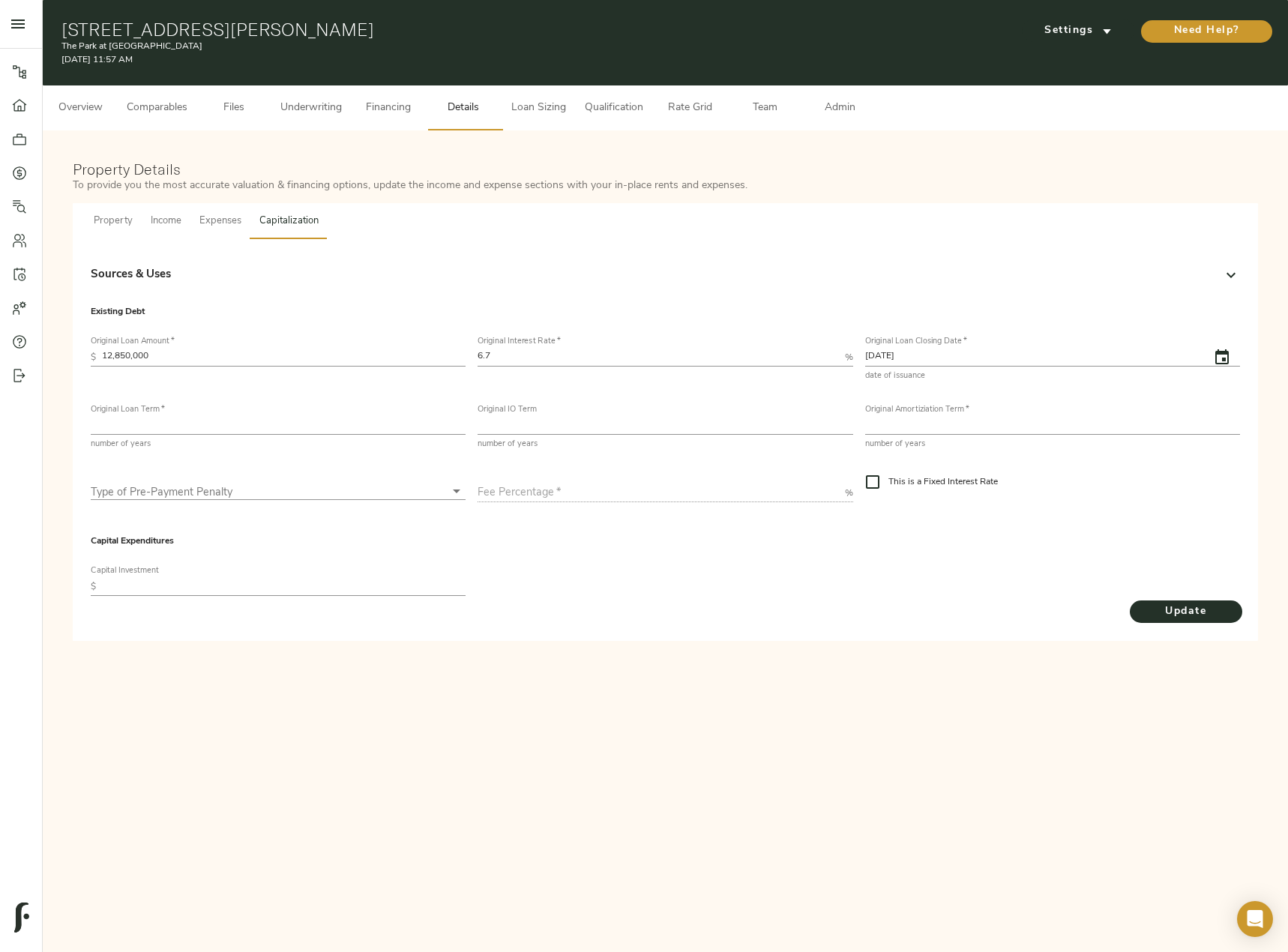
click at [1221, 362] on icon "button" at bounding box center [1222, 358] width 18 height 18
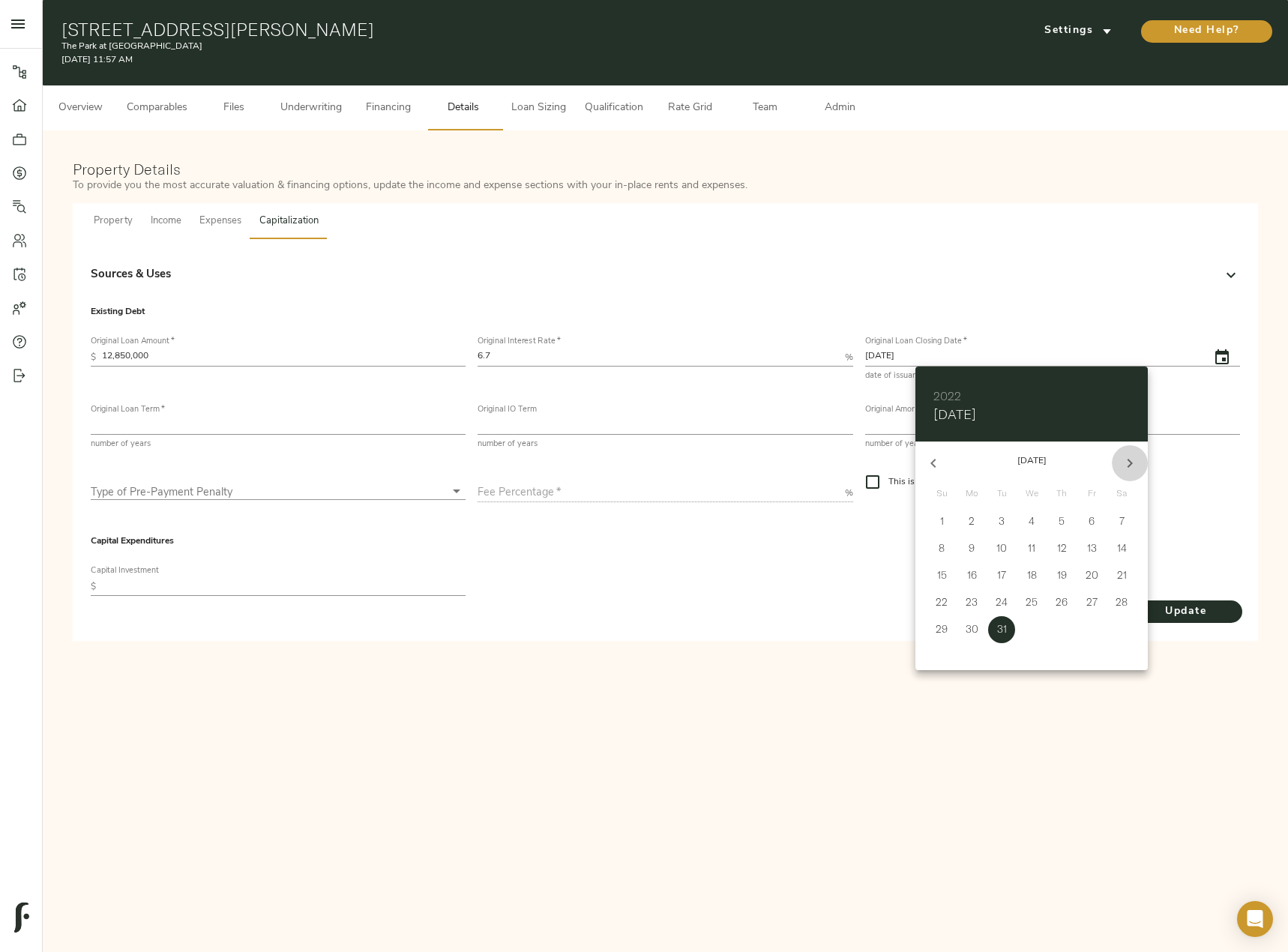
click at [1132, 462] on icon "button" at bounding box center [1130, 463] width 18 height 18
click at [1058, 516] on span "2" at bounding box center [1061, 521] width 27 height 15
type input "[DATE]"
click at [879, 584] on div at bounding box center [644, 476] width 1288 height 952
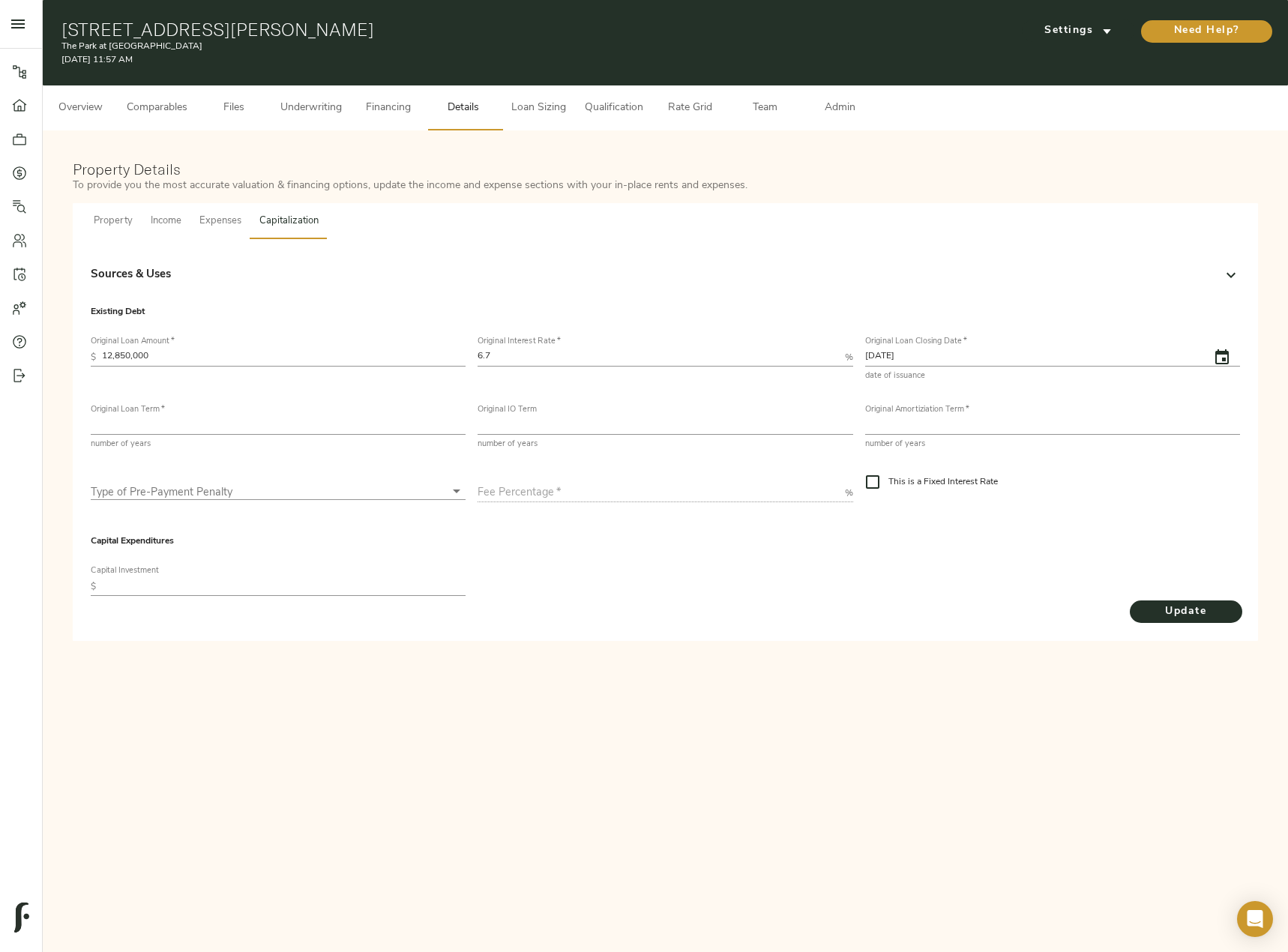
click at [271, 418] on input "number" at bounding box center [278, 426] width 375 height 18
type input "10"
click at [588, 428] on input "number" at bounding box center [665, 426] width 375 height 18
type input "5"
click at [908, 418] on input "number" at bounding box center [1052, 426] width 375 height 18
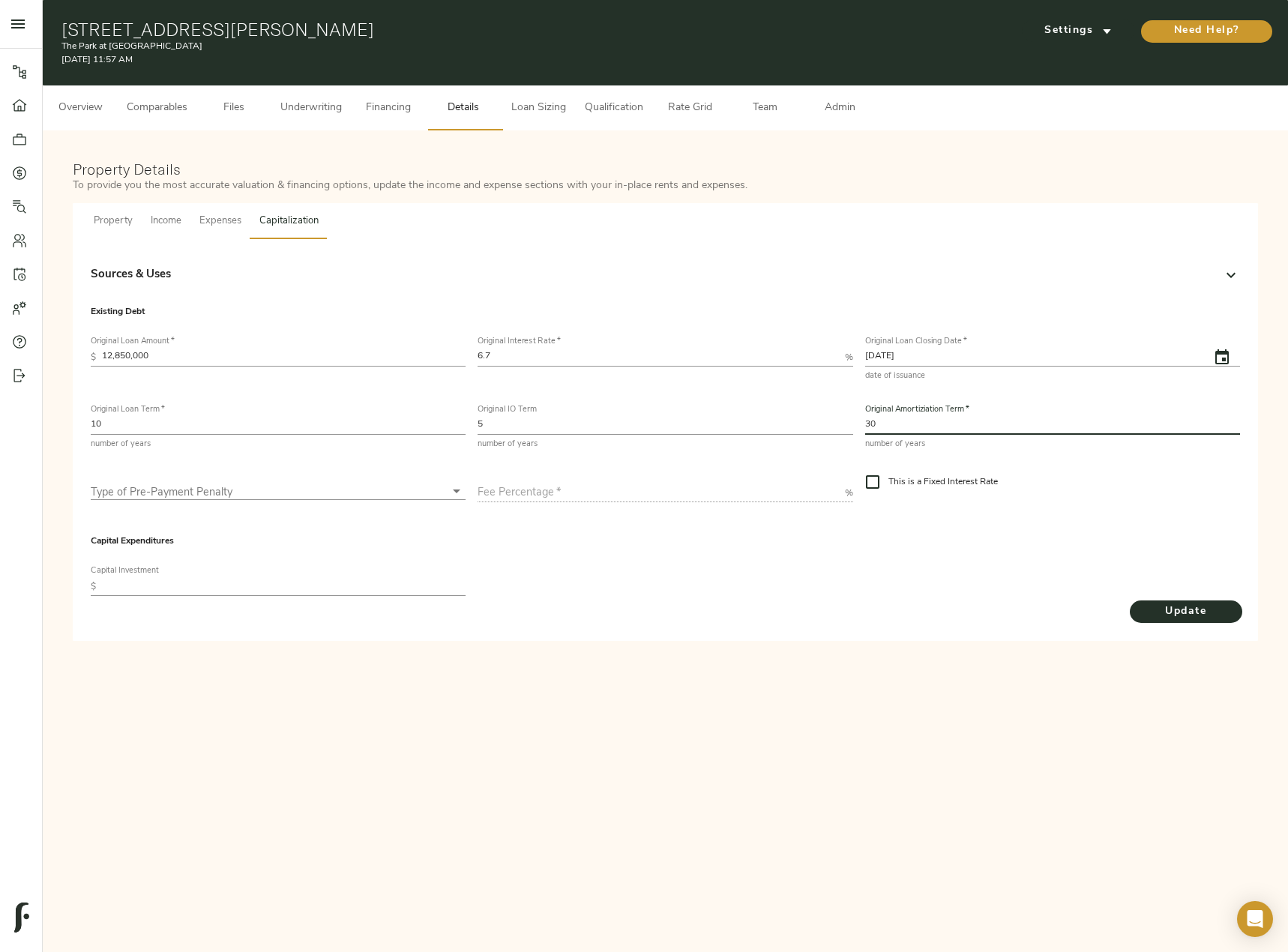
type input "30"
click at [309, 490] on body "The Park at [GEOGRAPHIC_DATA] - [STREET_ADDRESS][PERSON_NAME] Pipeline Dashboar…" at bounding box center [644, 493] width 1288 height 986
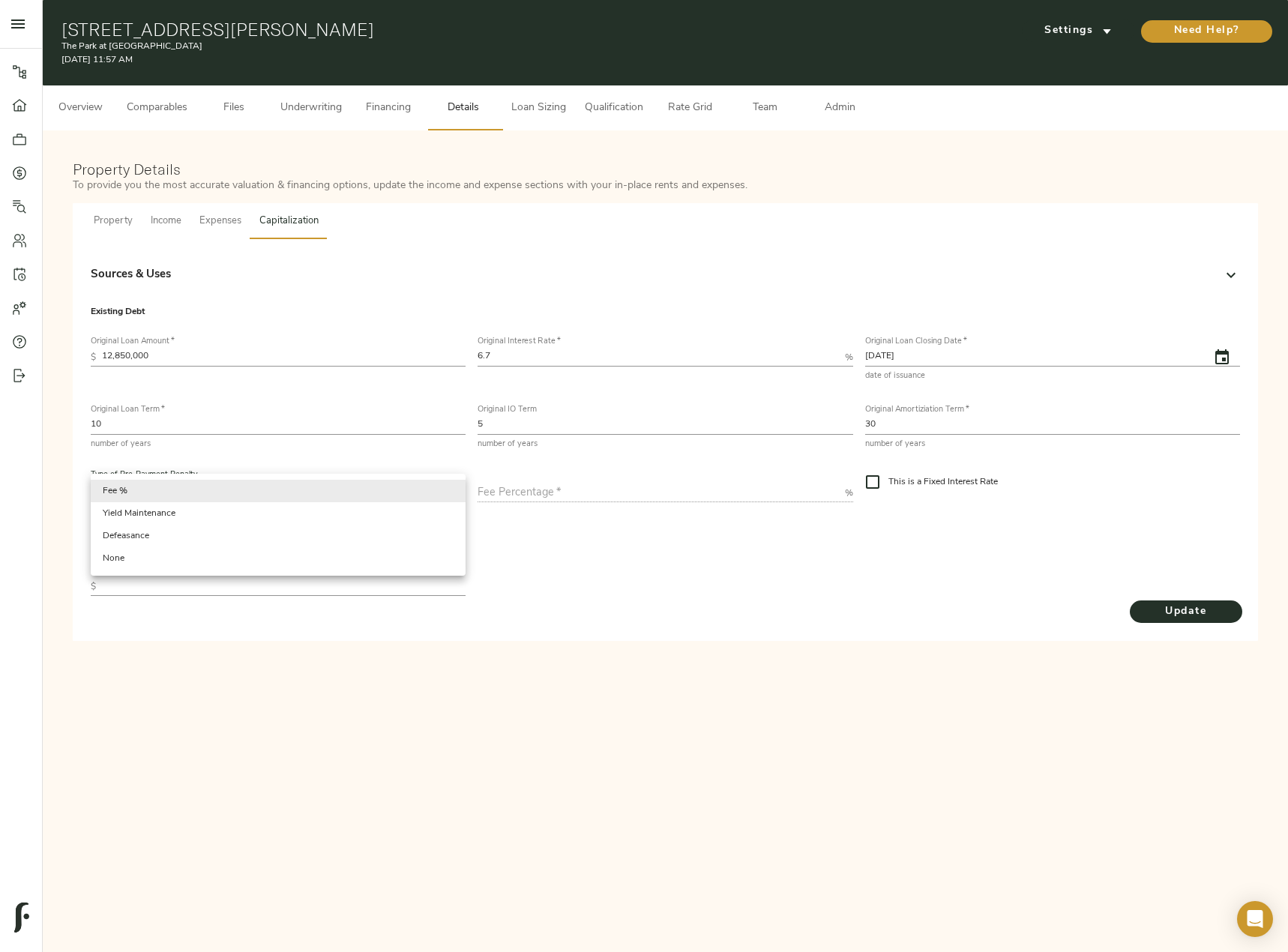
click at [294, 519] on li "Yield Maintenance" at bounding box center [278, 512] width 375 height 22
type input "ym"
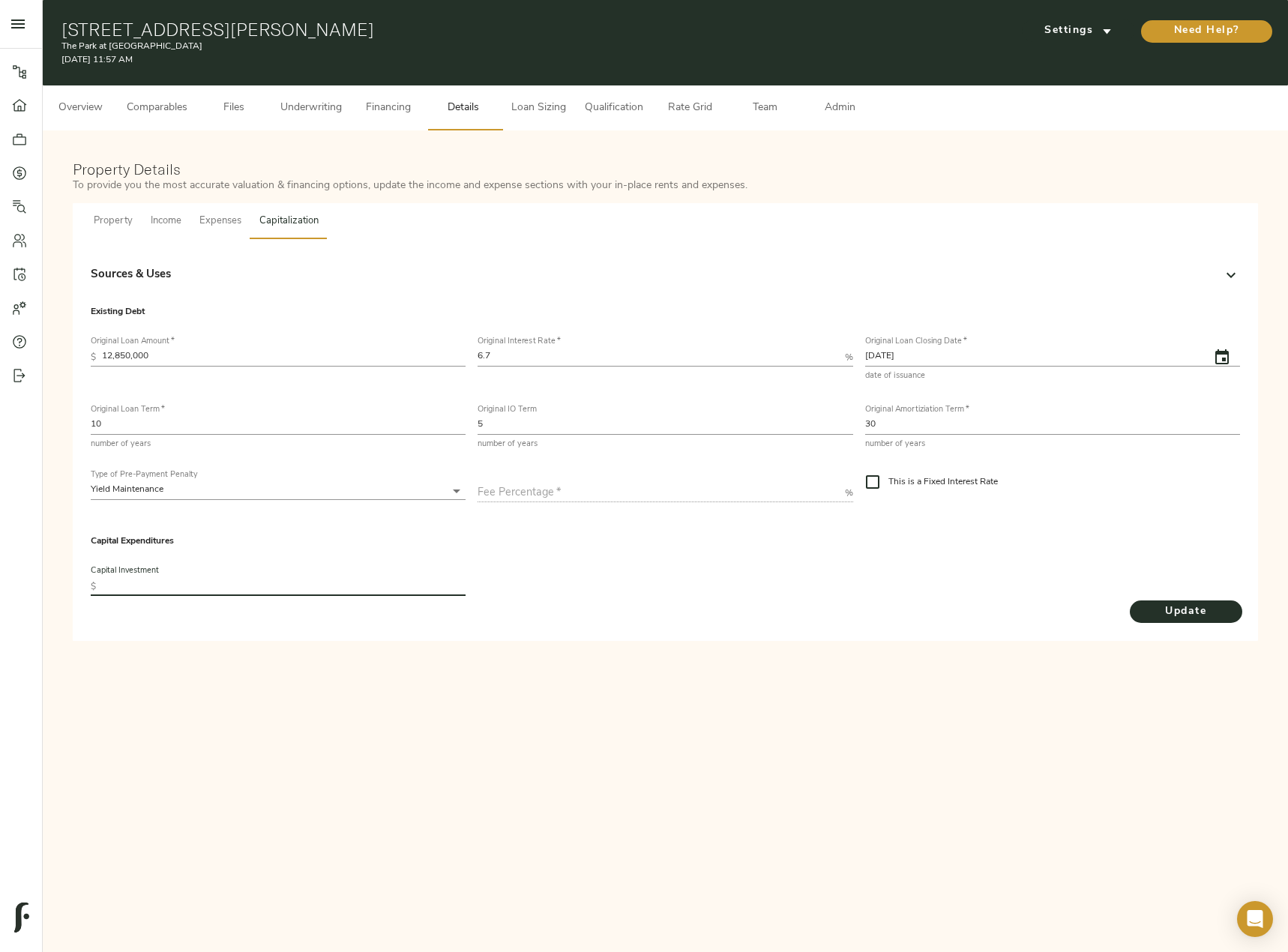
click at [279, 580] on input "text" at bounding box center [283, 587] width 364 height 18
paste input "2,397,157"
type input "2,397,157"
click at [634, 649] on div "Property Details To provide you the most accurate valuation & financing options…" at bounding box center [665, 400] width 1215 height 510
click at [1209, 617] on span "Update" at bounding box center [1186, 611] width 83 height 19
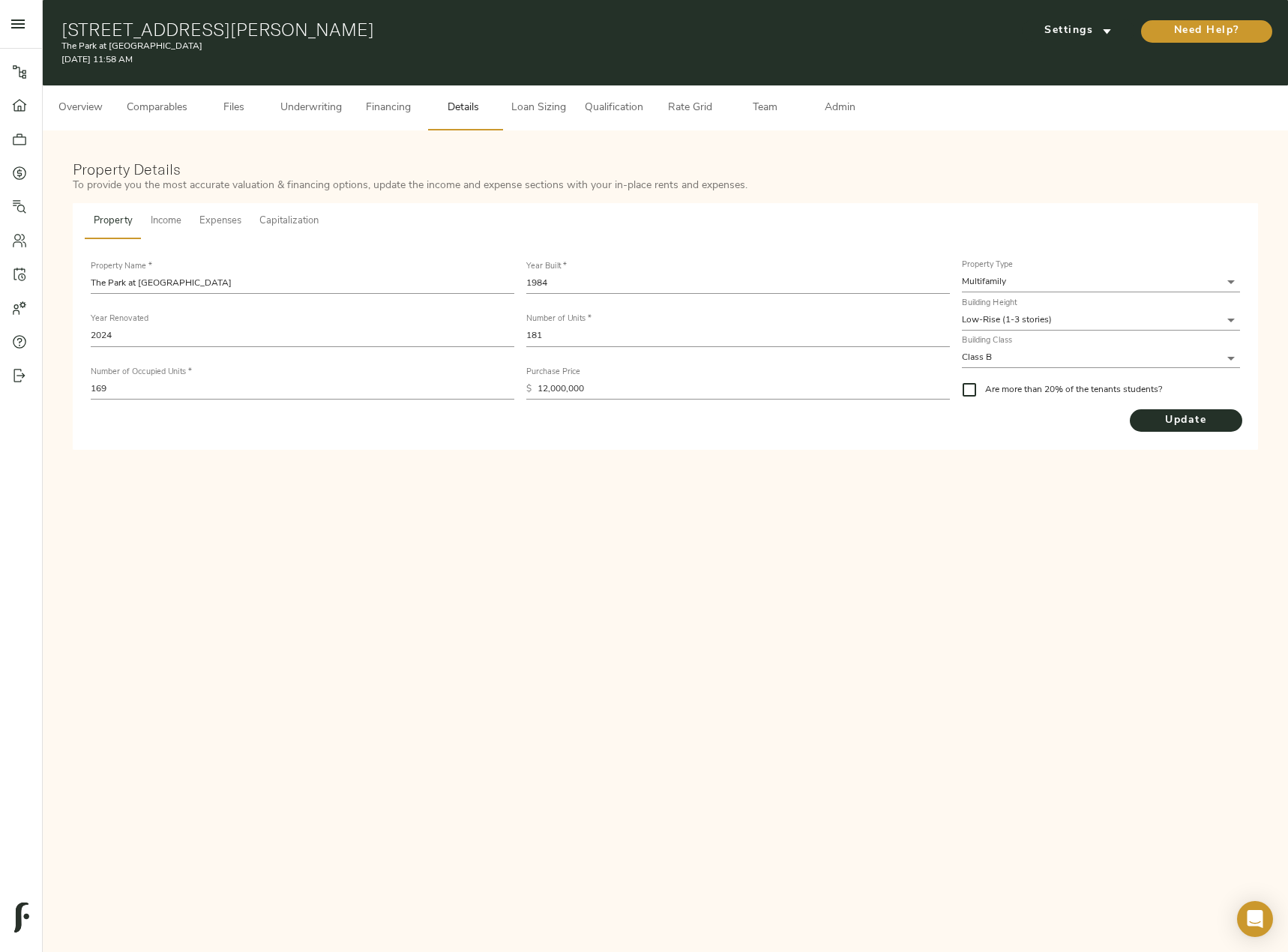
click at [389, 99] on span "Financing" at bounding box center [388, 108] width 57 height 19
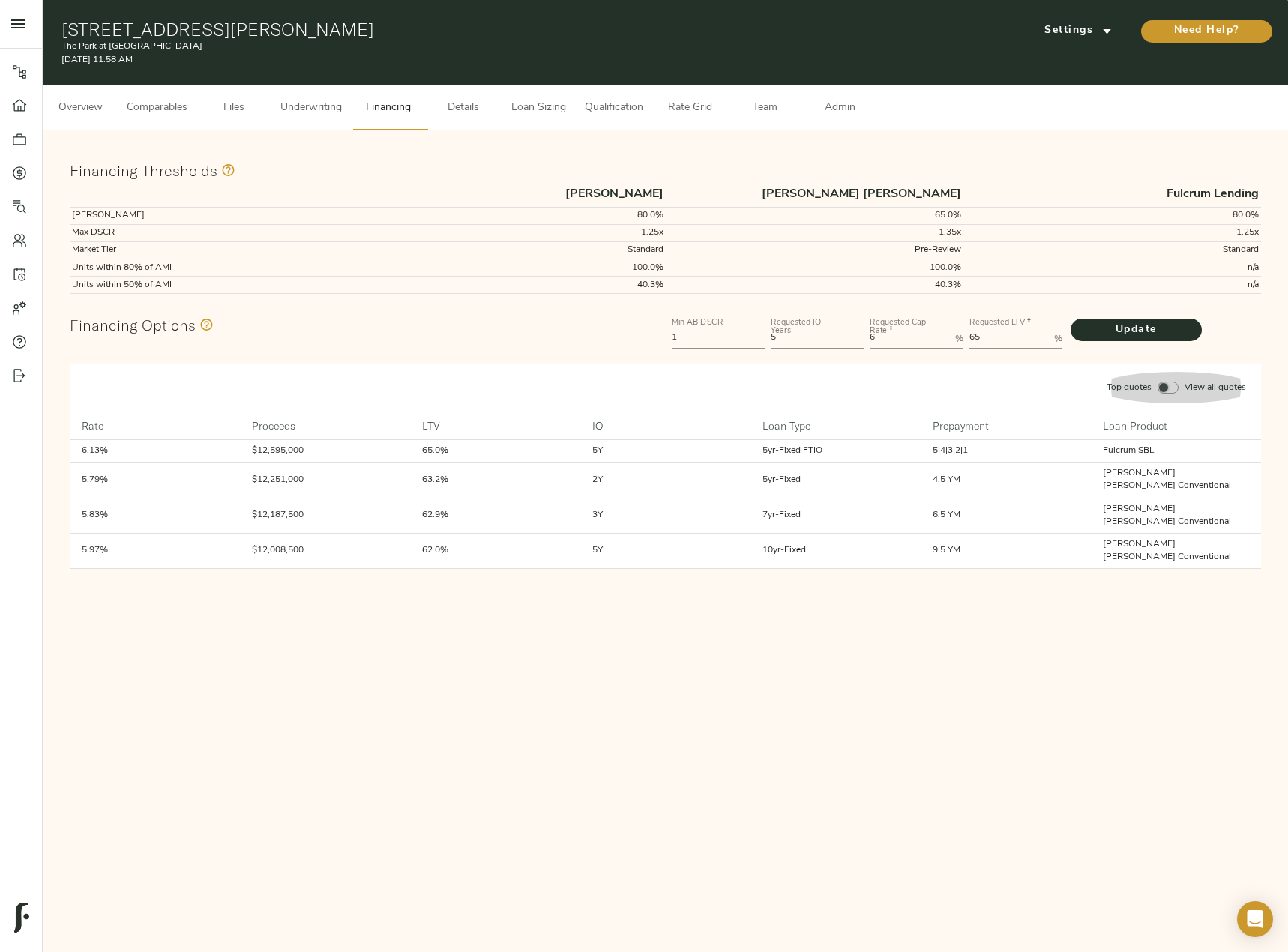
click at [1173, 388] on input "Top quotes View all quotes" at bounding box center [1164, 387] width 36 height 12
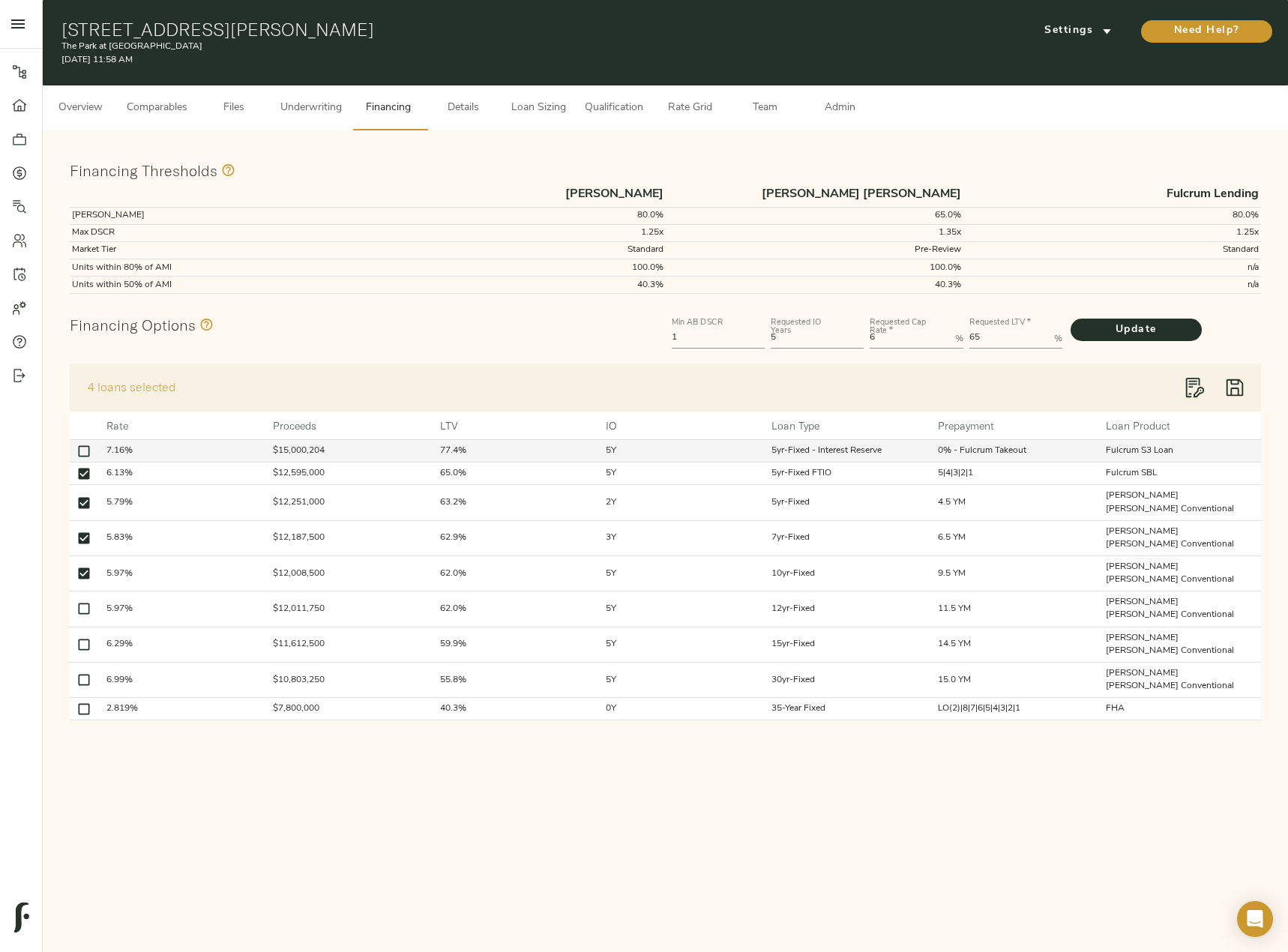
click at [86, 455] on input "checkbox" at bounding box center [84, 451] width 21 height 21
checkbox input "true"
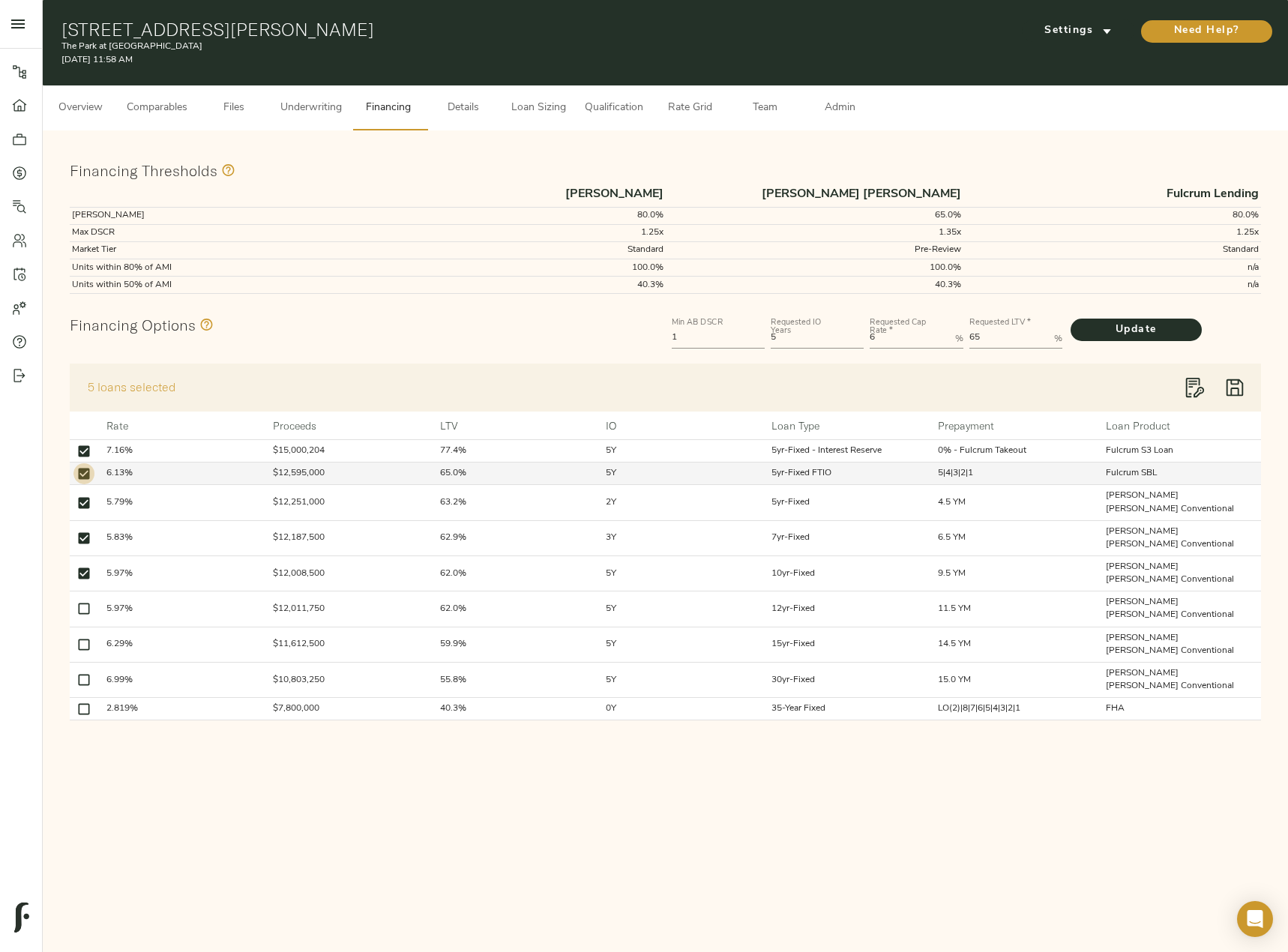
click at [84, 475] on input "checkbox" at bounding box center [84, 474] width 21 height 21
checkbox input "false"
click at [84, 498] on input "checkbox" at bounding box center [84, 503] width 21 height 21
checkbox input "false"
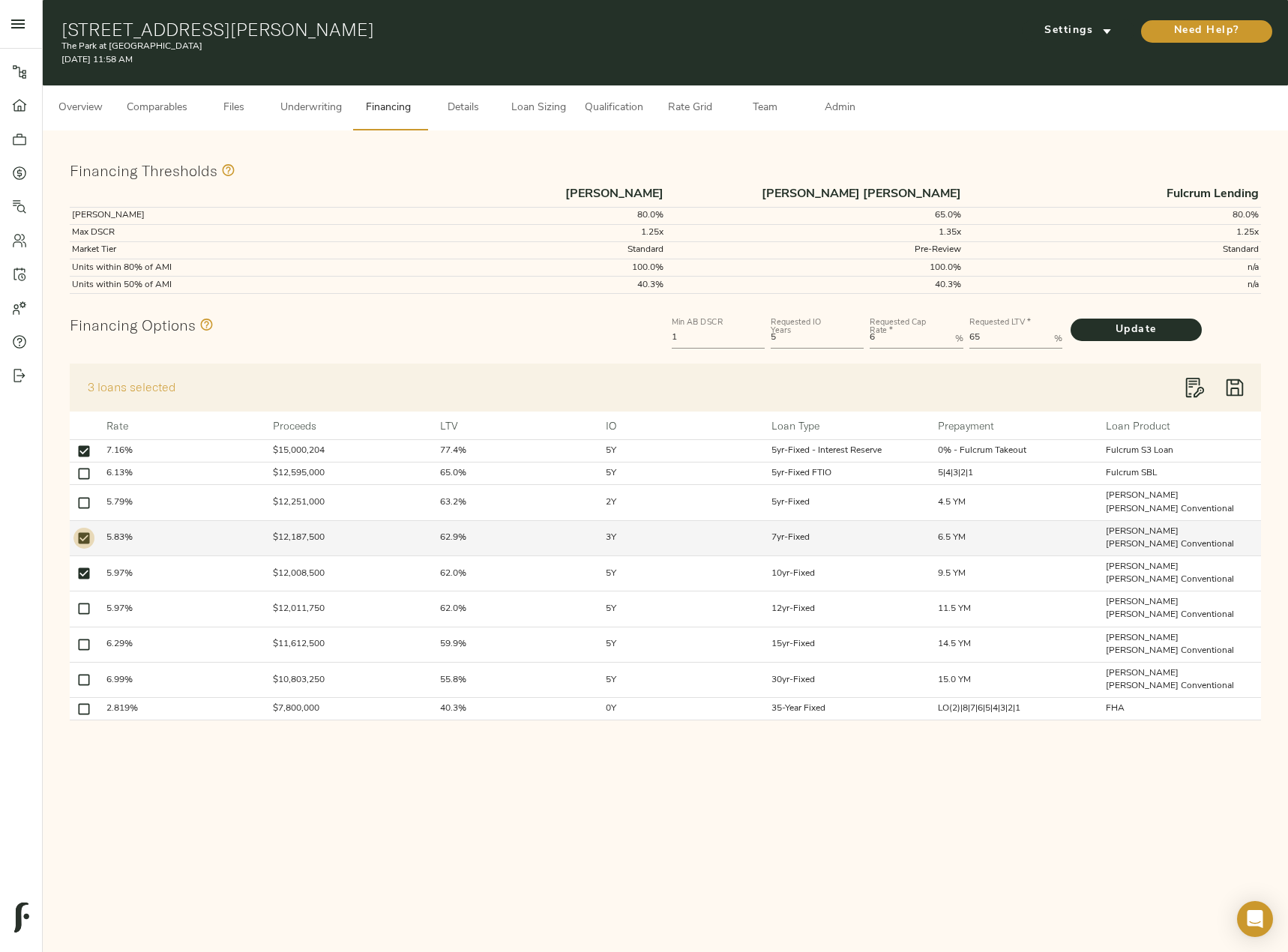
click at [83, 527] on input "checkbox" at bounding box center [84, 538] width 21 height 21
checkbox input "false"
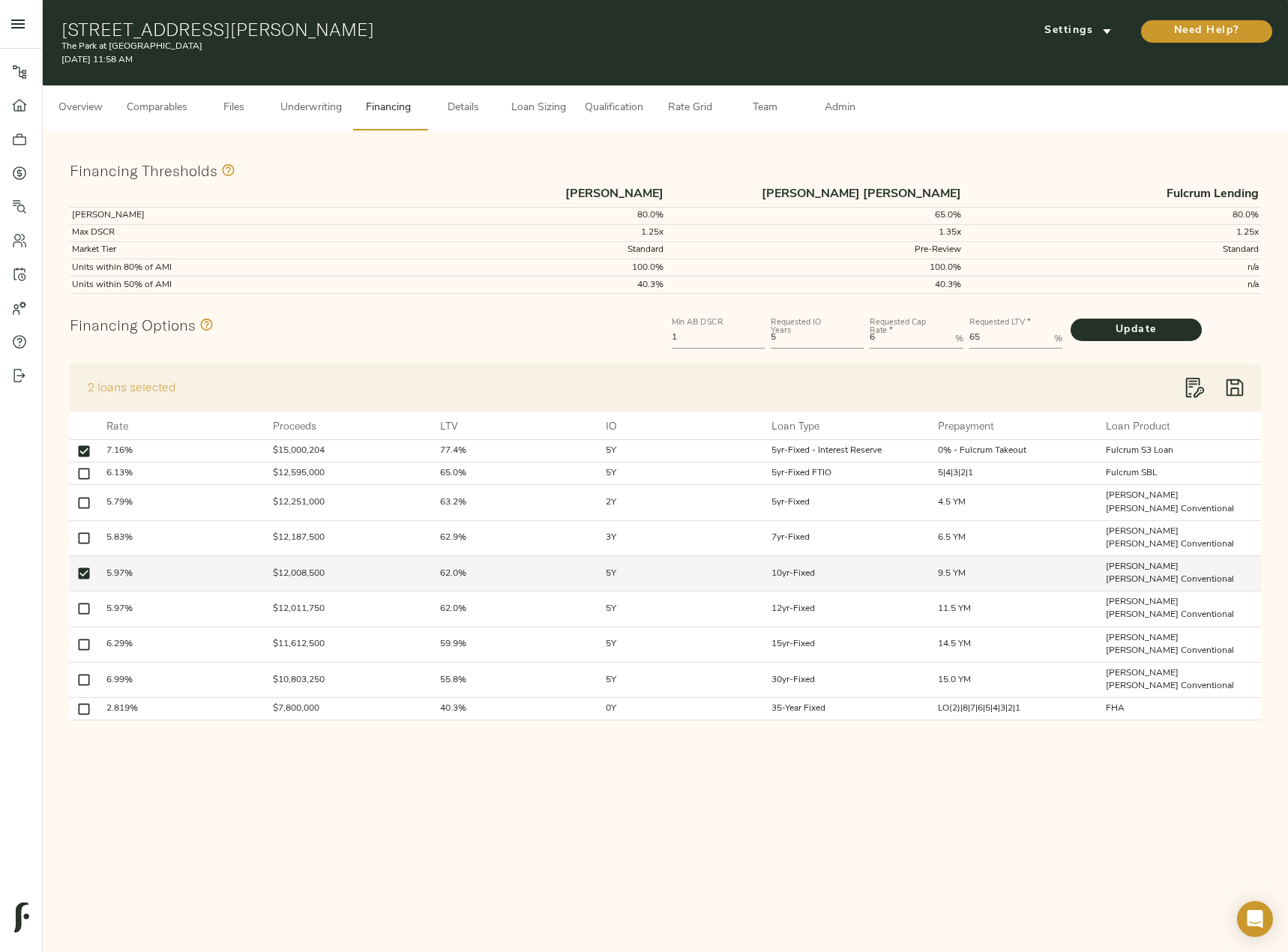
click at [83, 562] on input "checkbox" at bounding box center [84, 573] width 21 height 21
checkbox input "false"
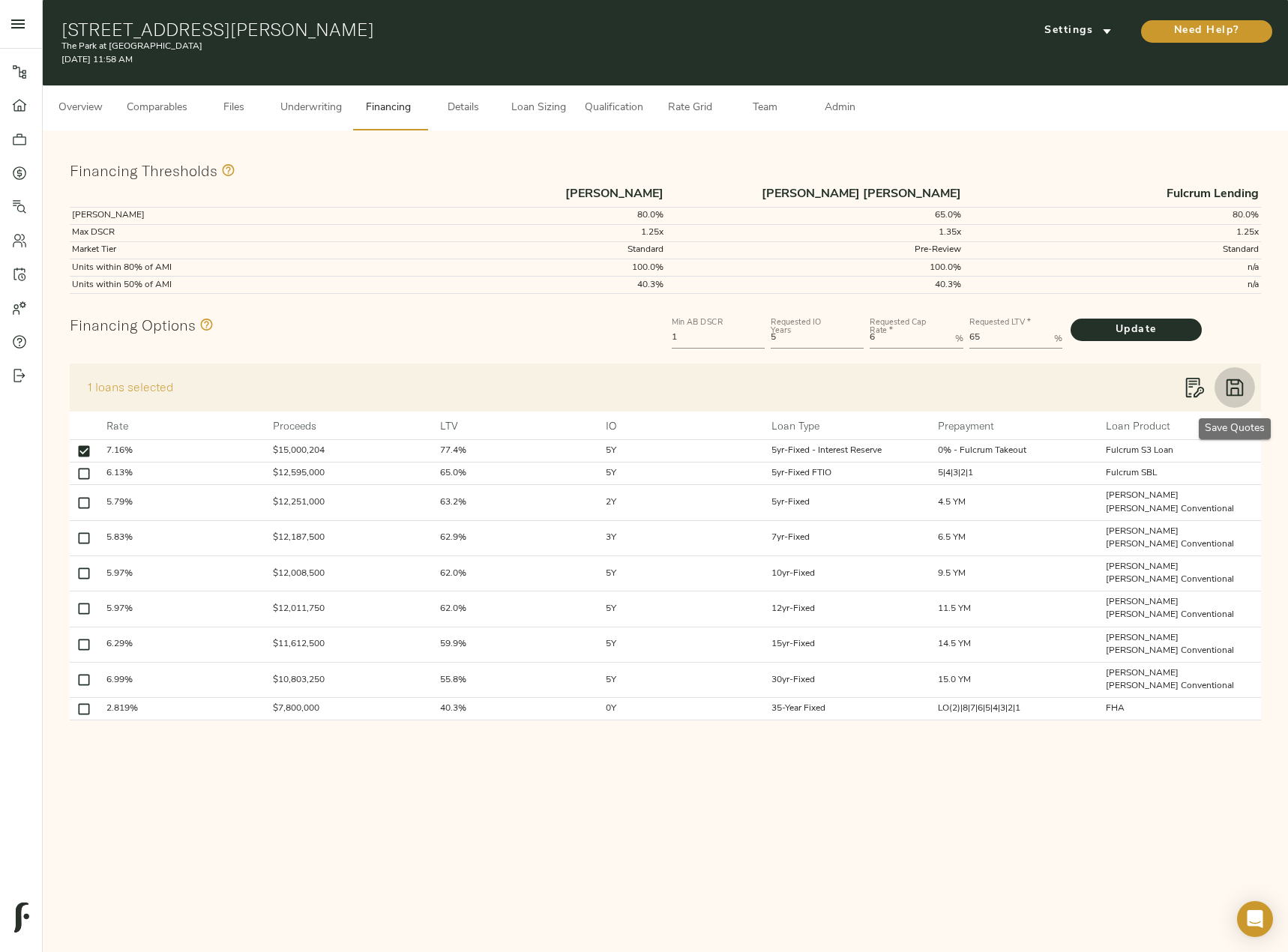
click at [1246, 389] on button "button" at bounding box center [1234, 387] width 40 height 40
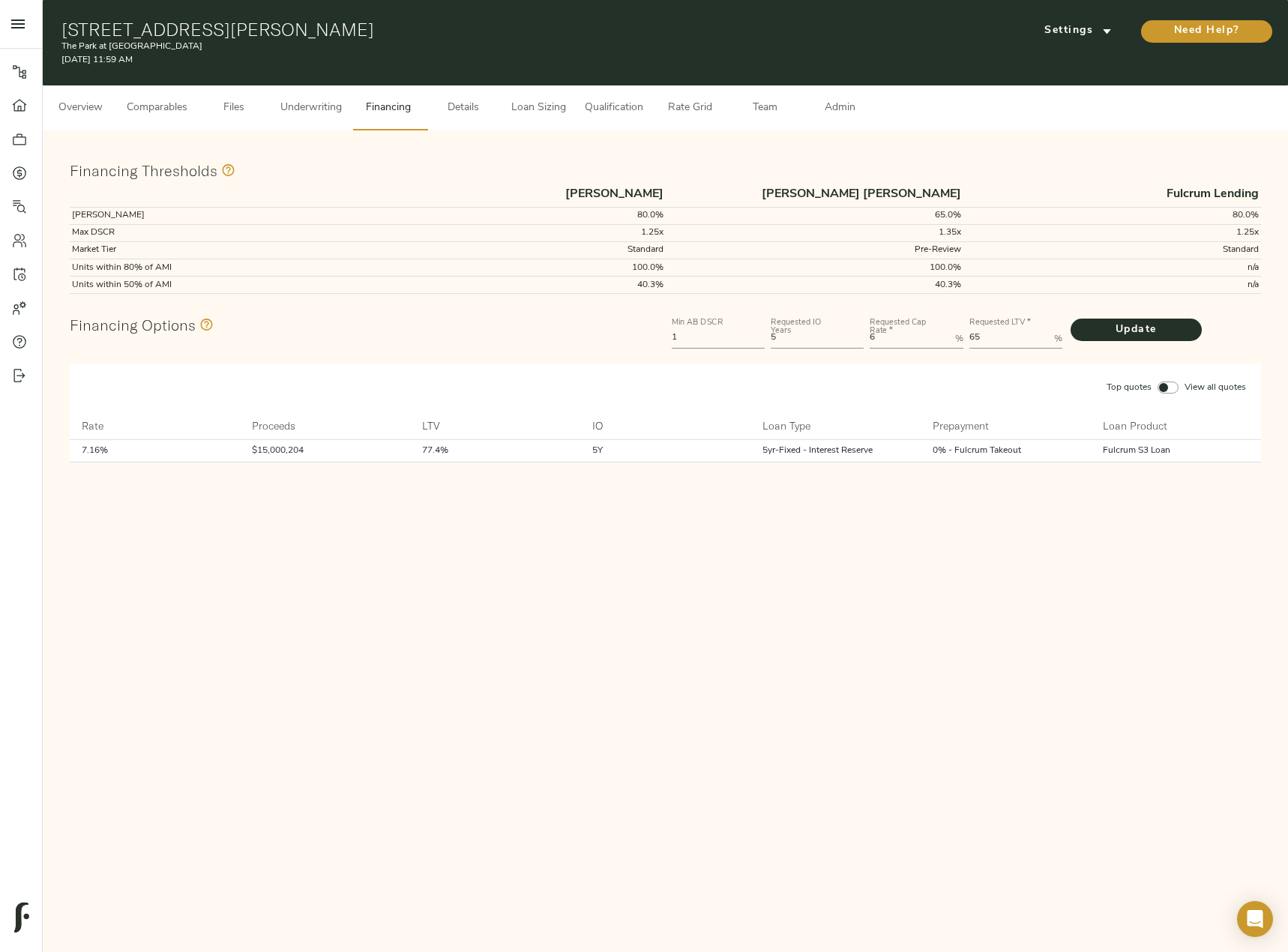
click at [841, 111] on span "Admin" at bounding box center [839, 108] width 57 height 19
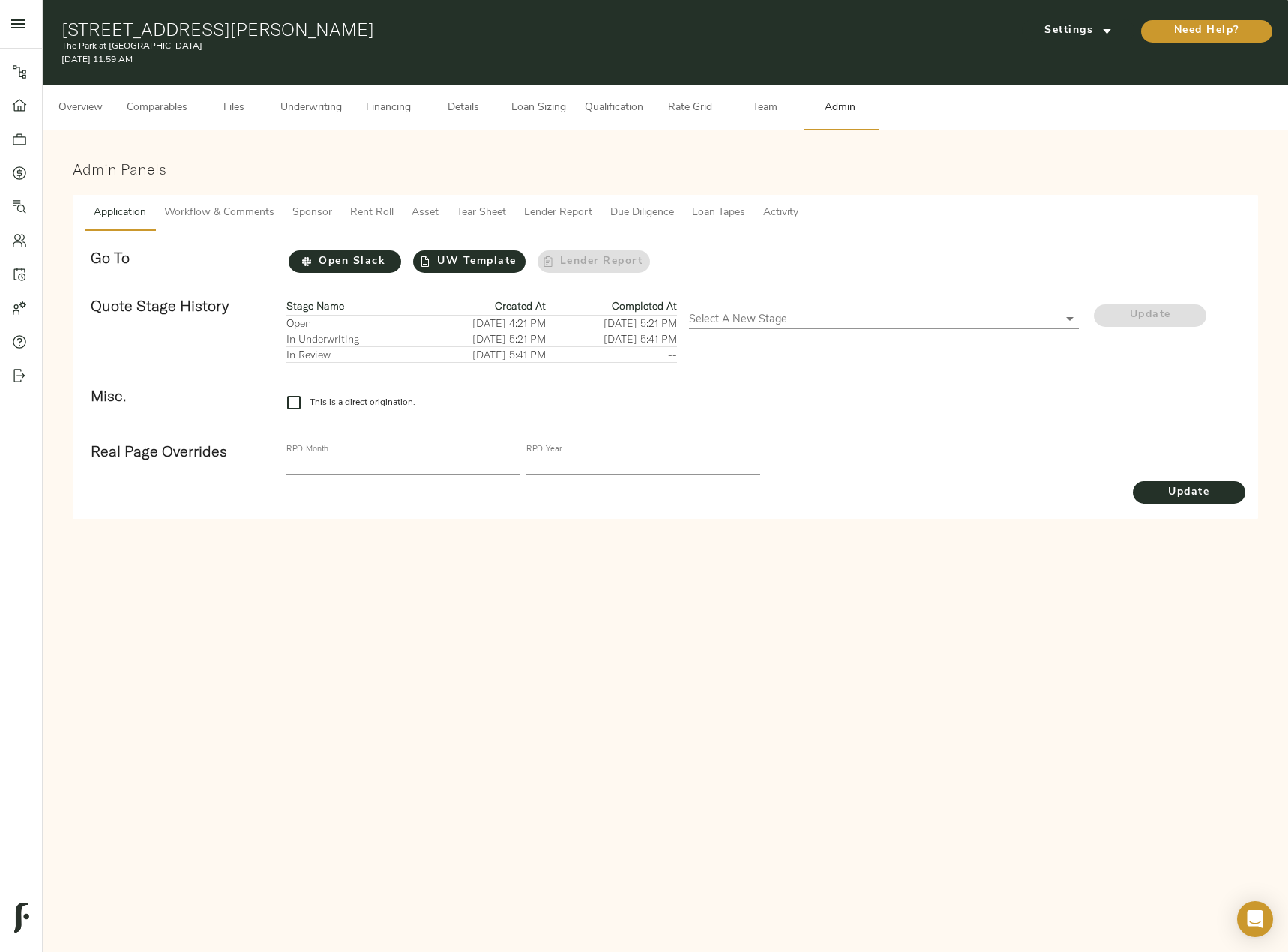
click at [468, 216] on span "Tear Sheet" at bounding box center [481, 213] width 49 height 19
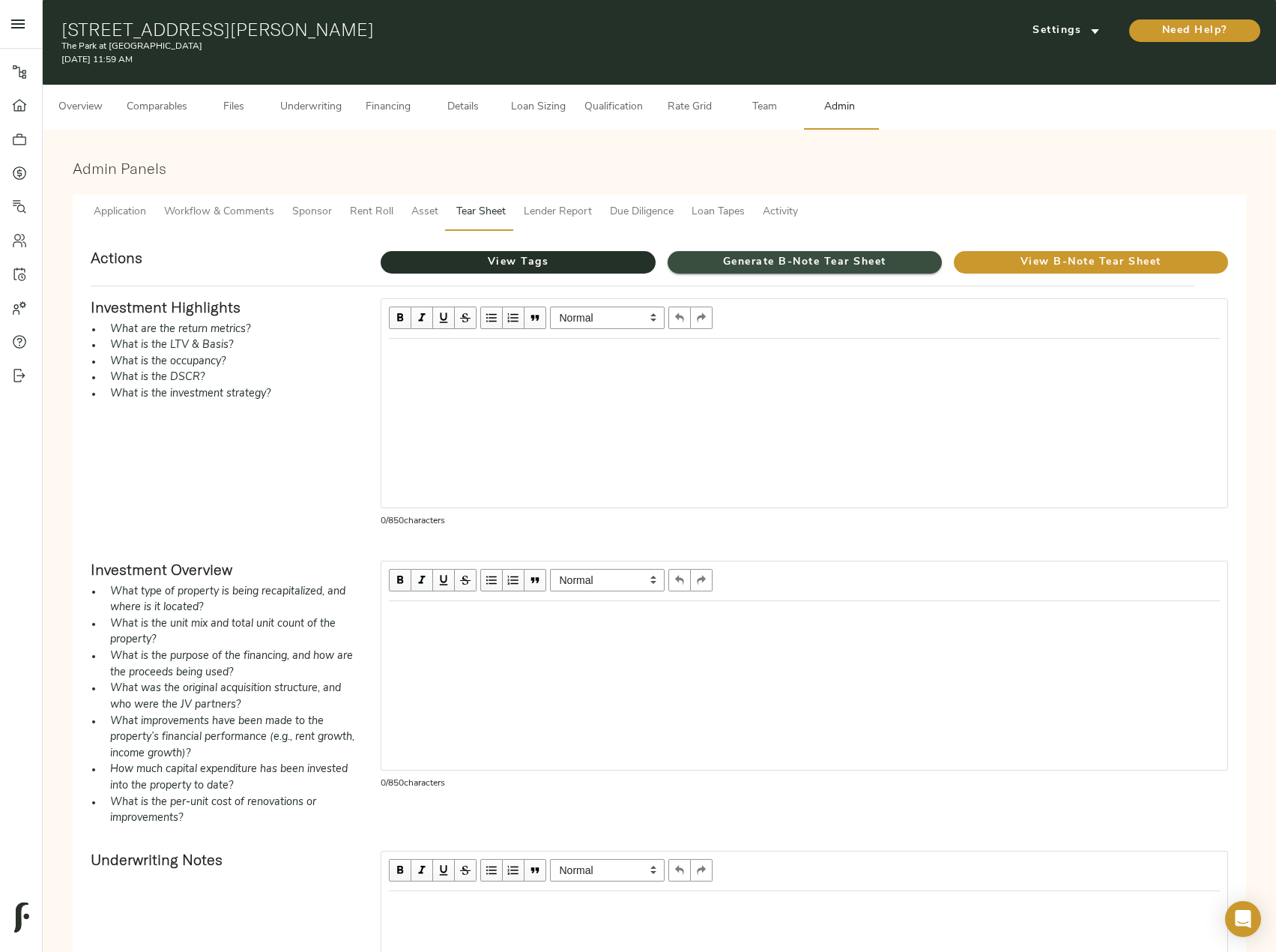
click at [749, 256] on span "Generate B-Note Tear Sheet" at bounding box center [805, 262] width 274 height 19
click at [1029, 252] on button "View B-Note Tear Sheet" at bounding box center [1090, 262] width 274 height 22
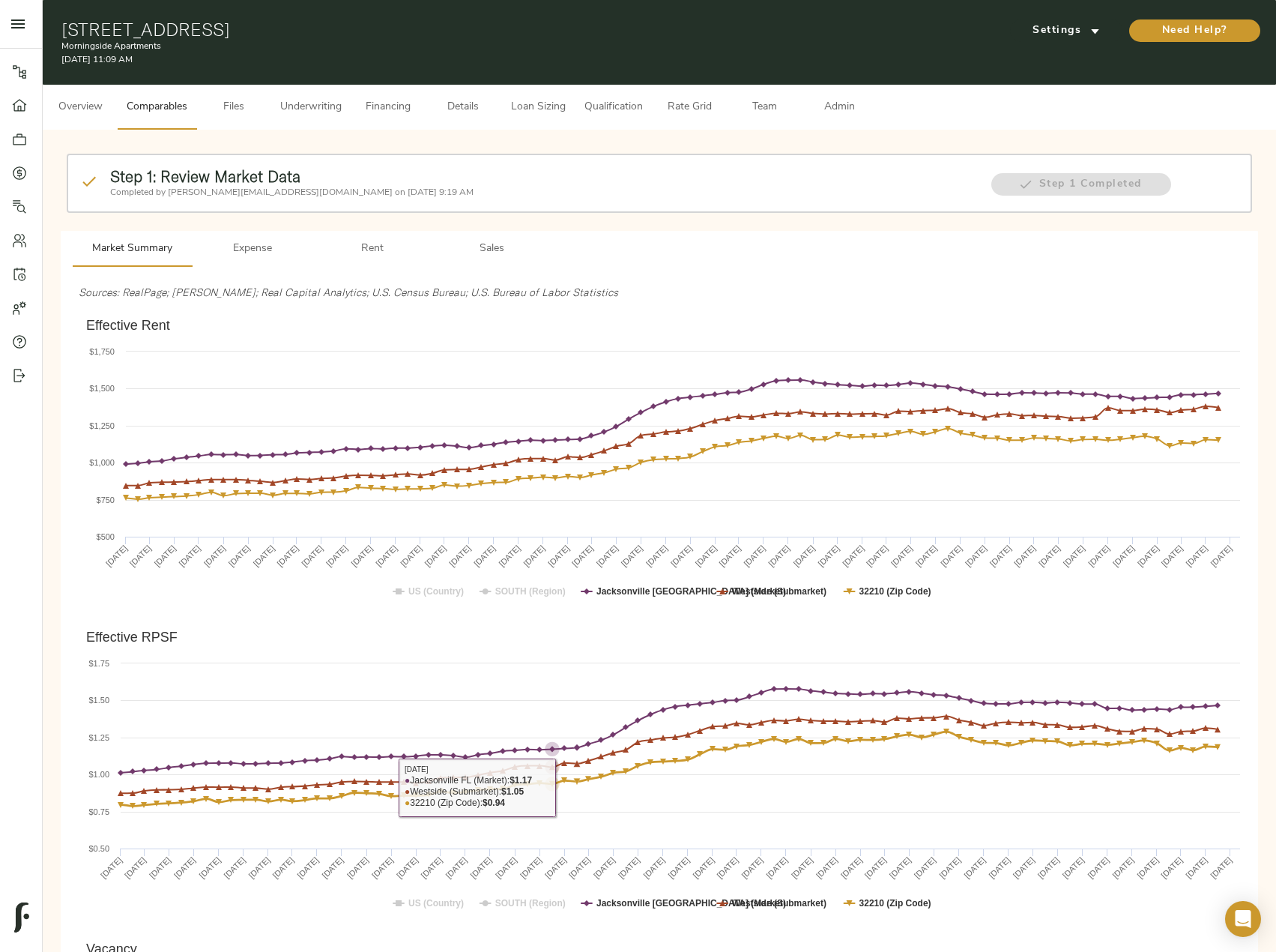
scroll to position [749, 0]
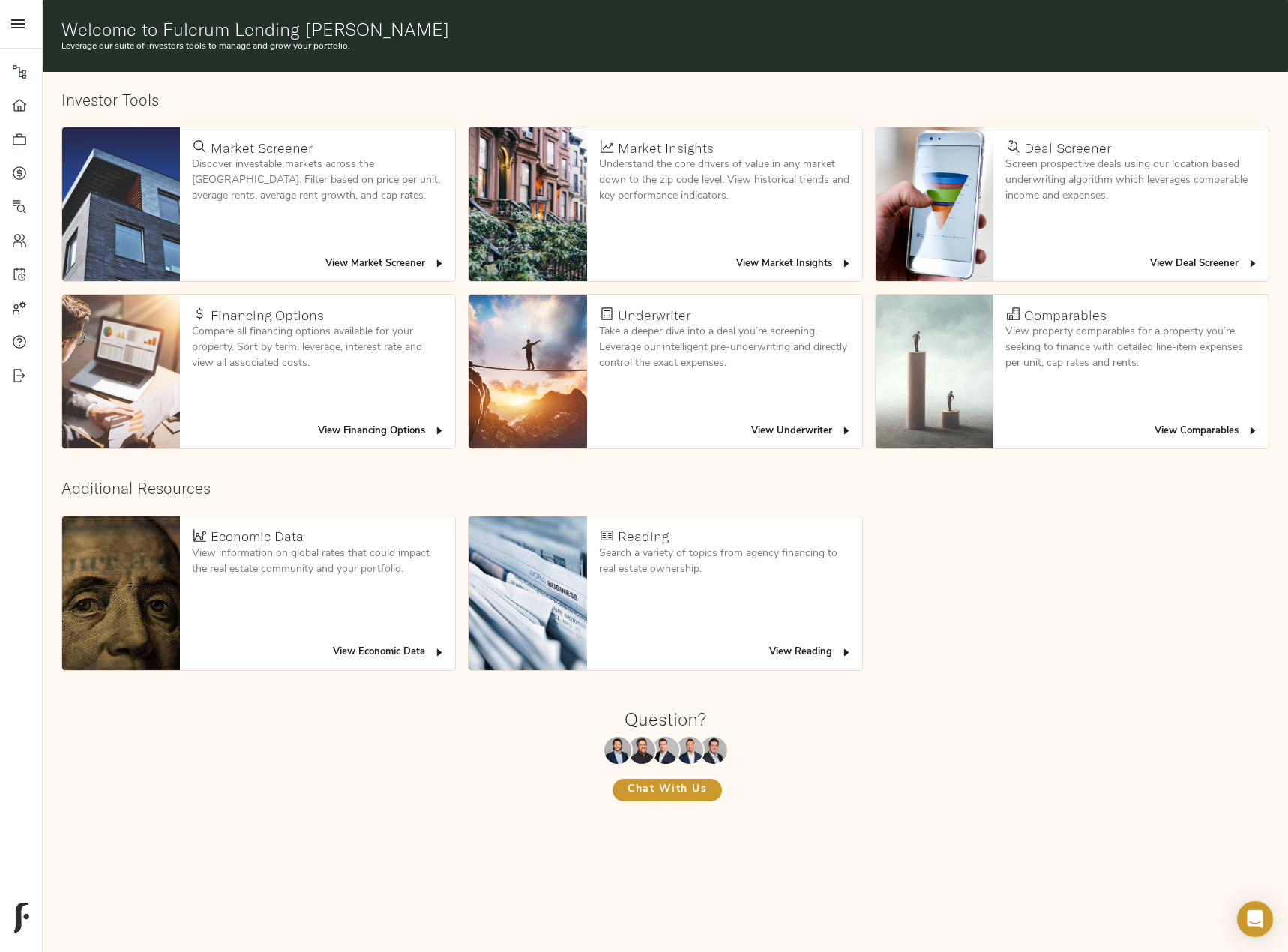
click at [24, 173] on icon at bounding box center [20, 173] width 15 height 15
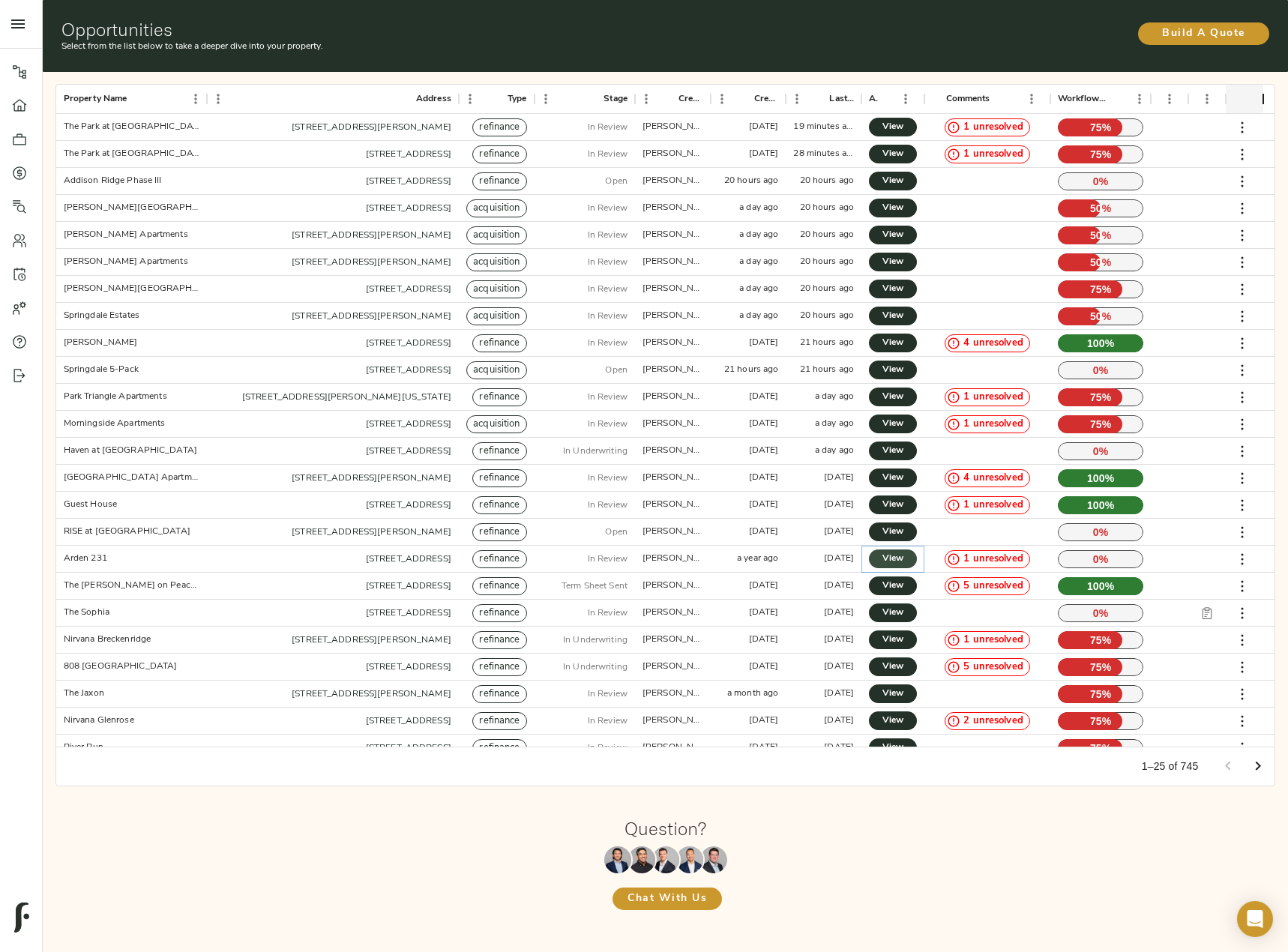
click at [900, 558] on span "View" at bounding box center [893, 558] width 18 height 16
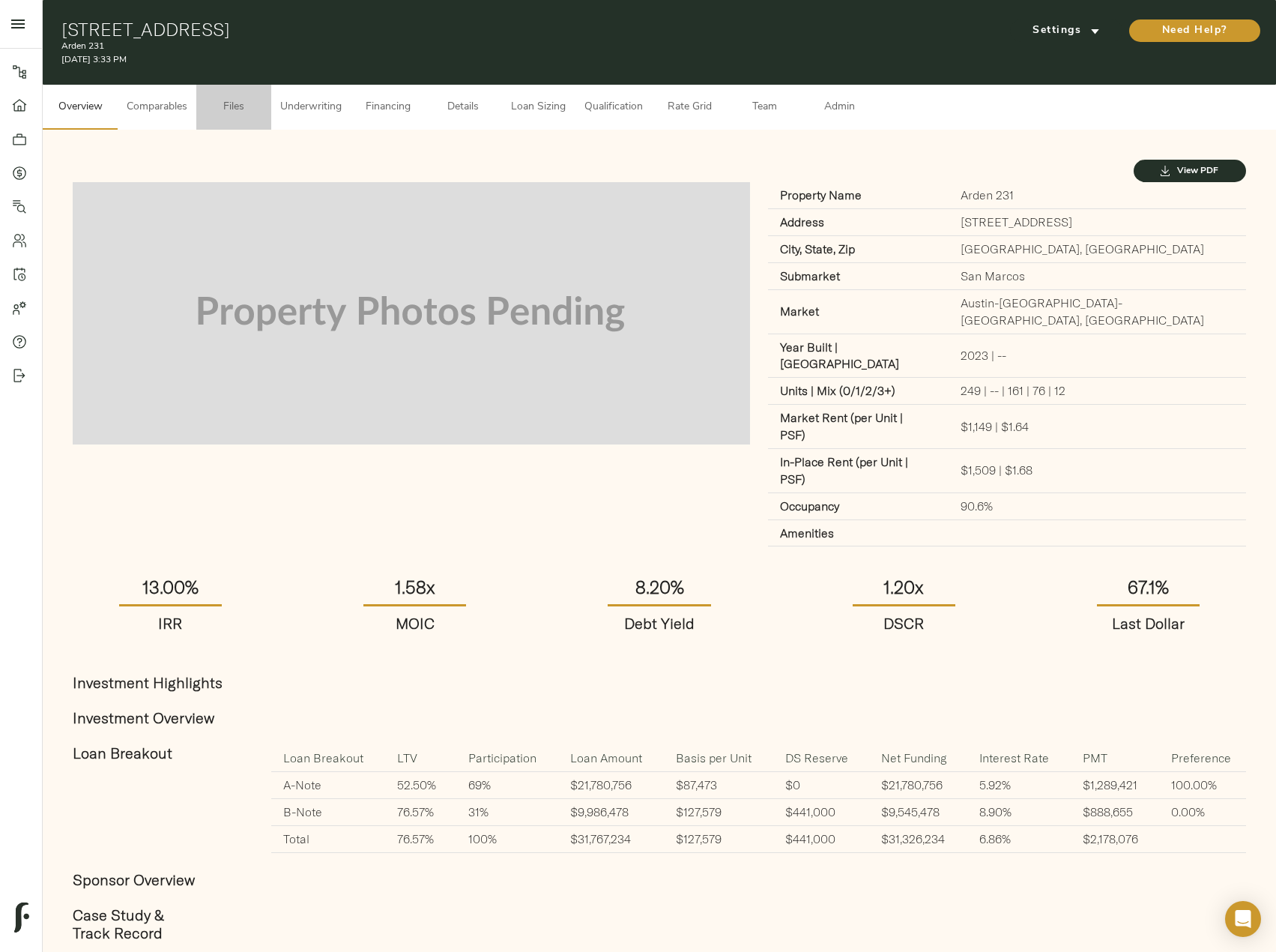
click at [249, 110] on span "Files" at bounding box center [234, 107] width 57 height 19
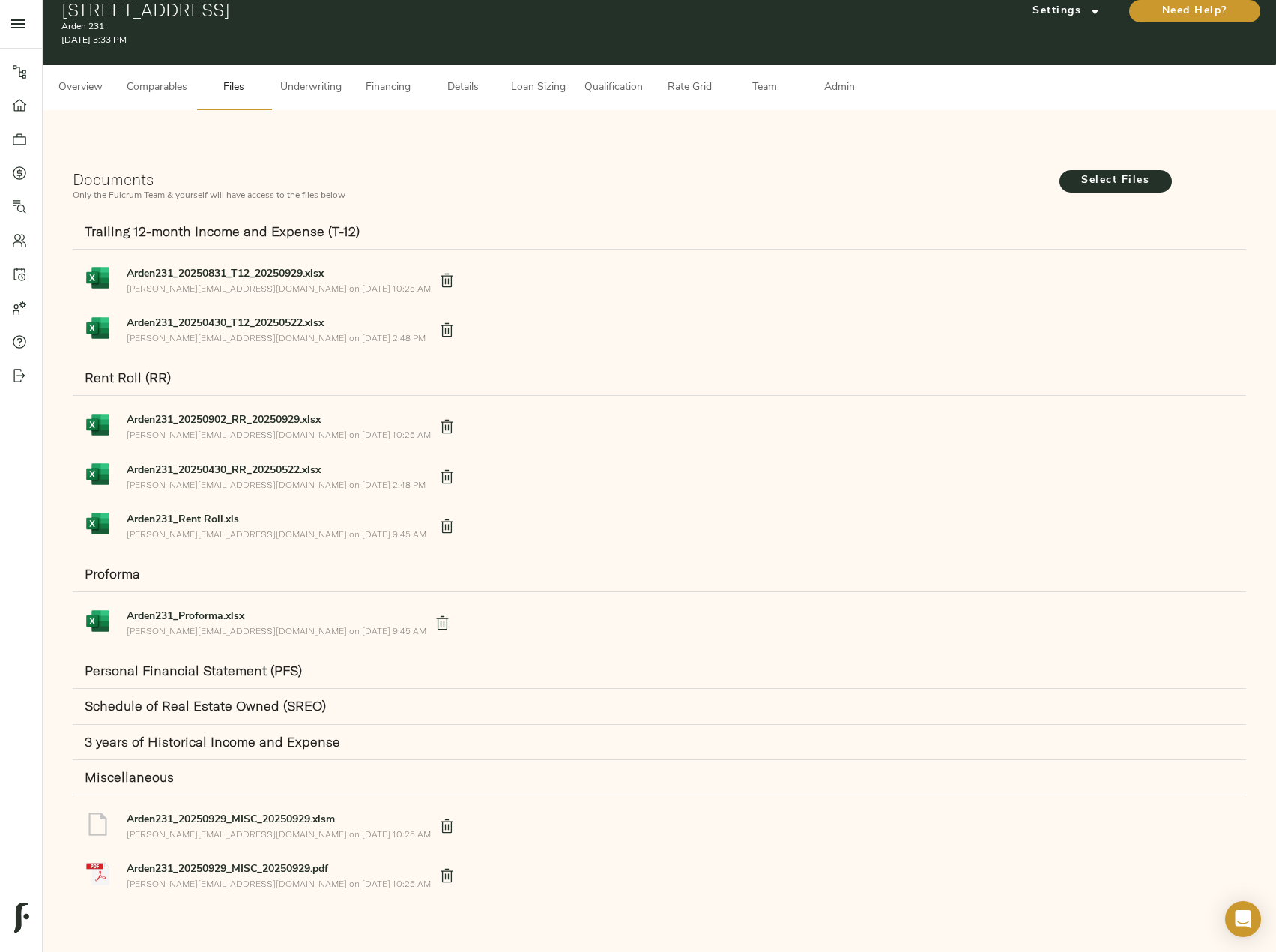
scroll to position [25, 0]
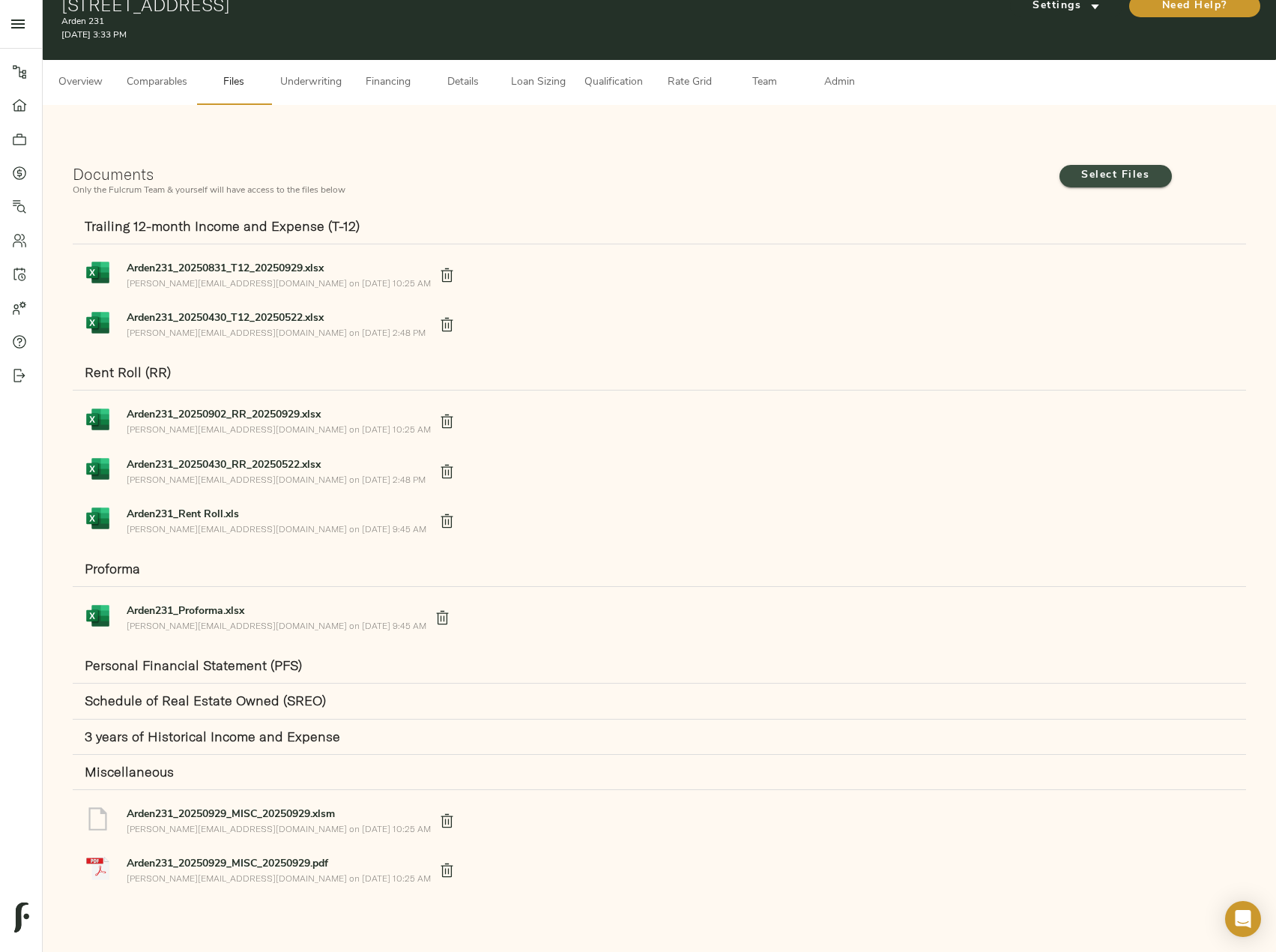
click at [1098, 178] on span "Select Files" at bounding box center [1116, 175] width 83 height 19
click at [0, 0] on input "Select Files" at bounding box center [0, 0] width 0 height 0
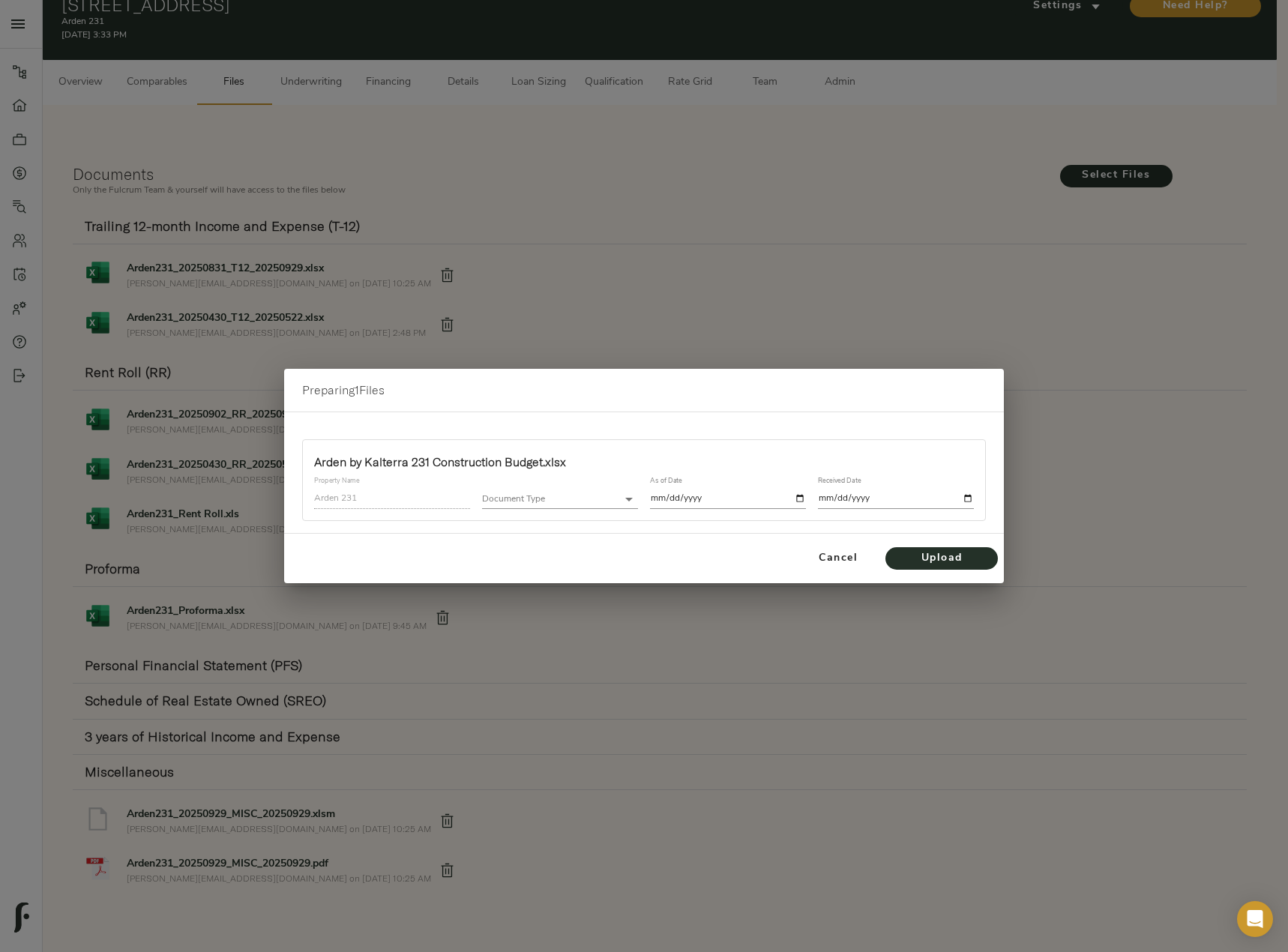
click at [569, 500] on body "Arden [STREET_ADDRESS] Pipeline Dashboard Portfolio Quotes Search Users Activit…" at bounding box center [644, 481] width 1288 height 1011
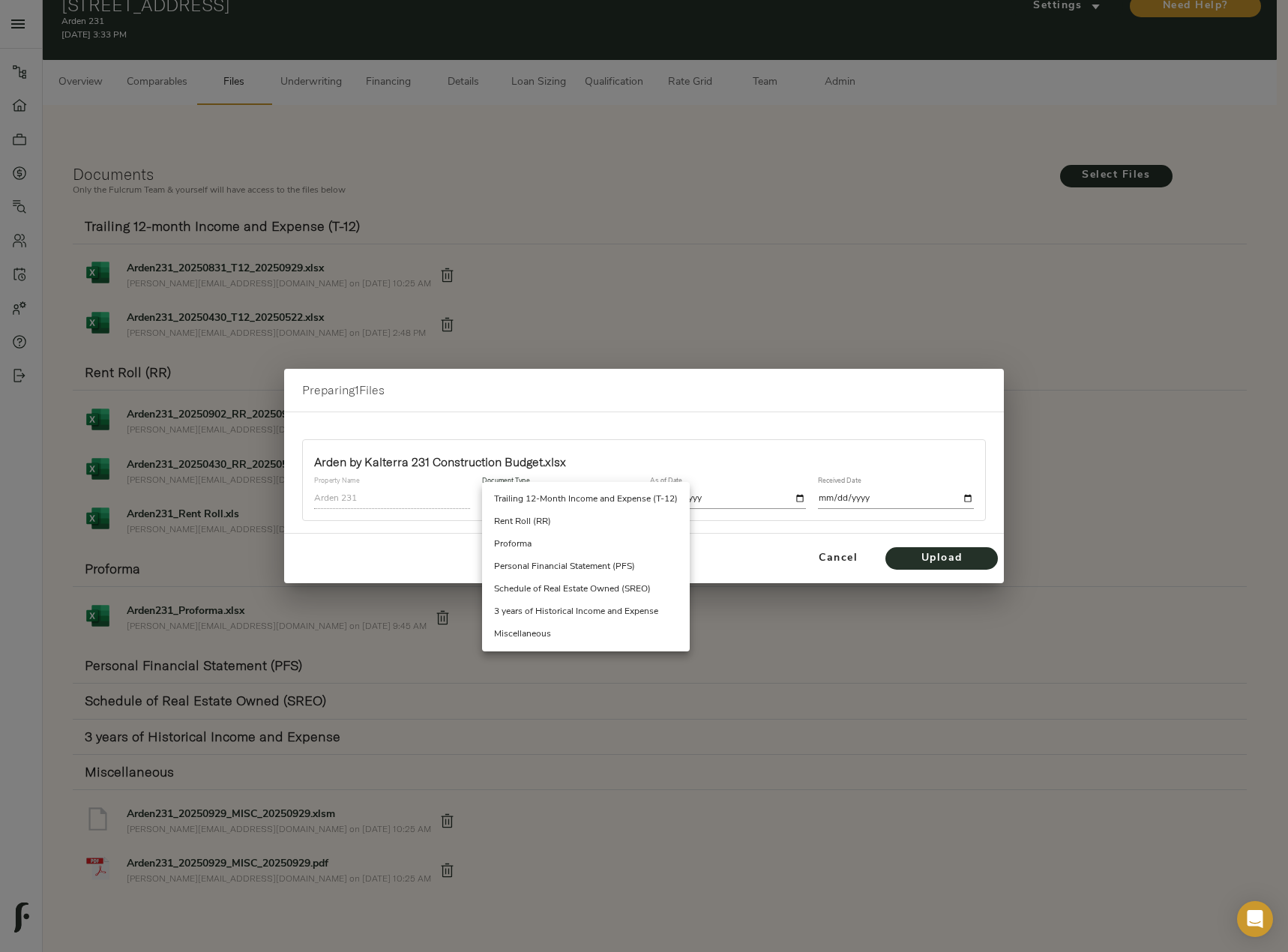
click at [558, 632] on li "Miscellaneous" at bounding box center [586, 634] width 208 height 22
type input "miscellaneous"
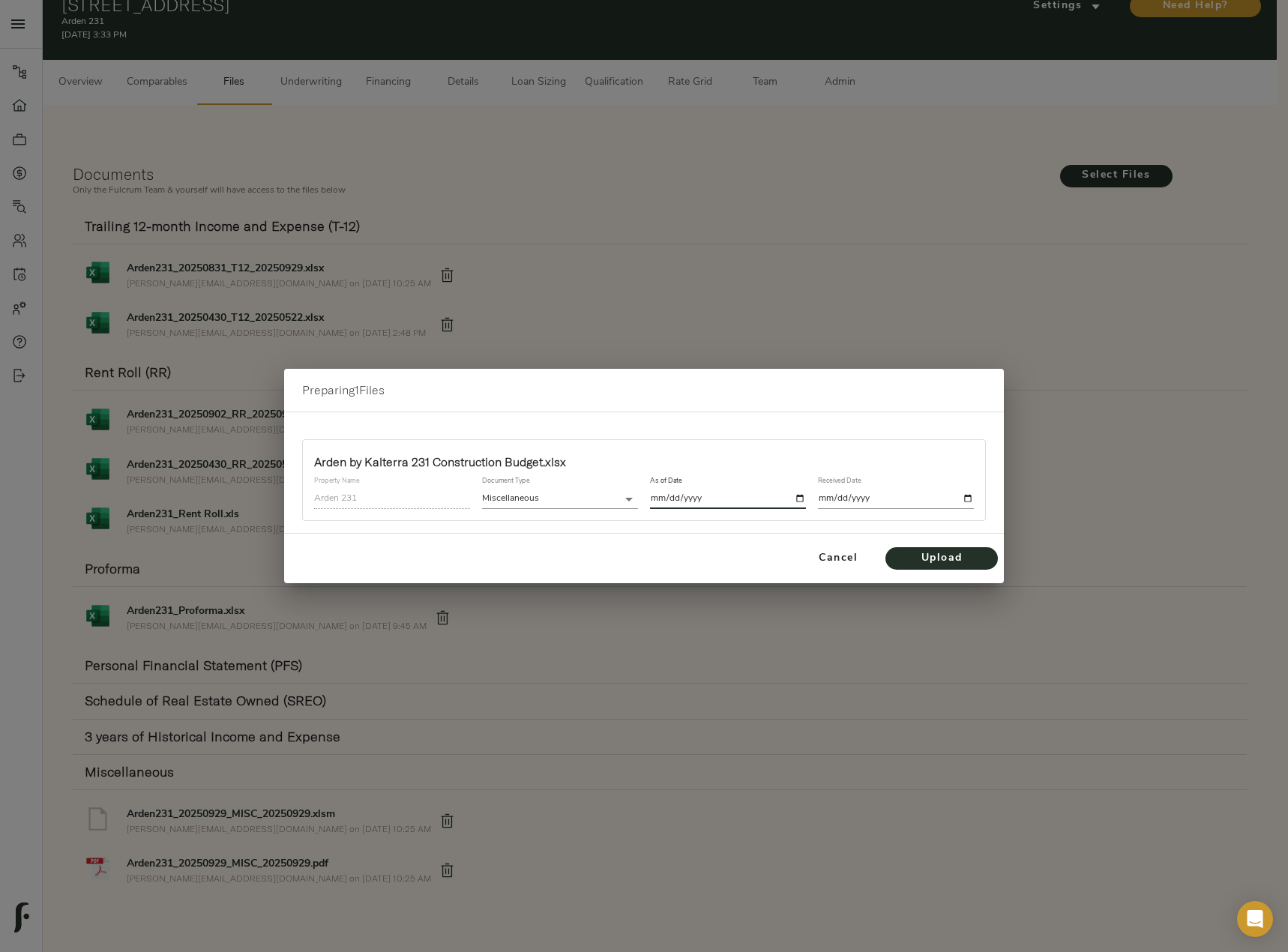
click at [802, 499] on input "date" at bounding box center [728, 499] width 156 height 20
type input "[DATE]"
click at [965, 497] on input "date" at bounding box center [896, 499] width 156 height 20
type input "2025-10-03"
click at [951, 560] on span "Upload" at bounding box center [941, 558] width 83 height 19
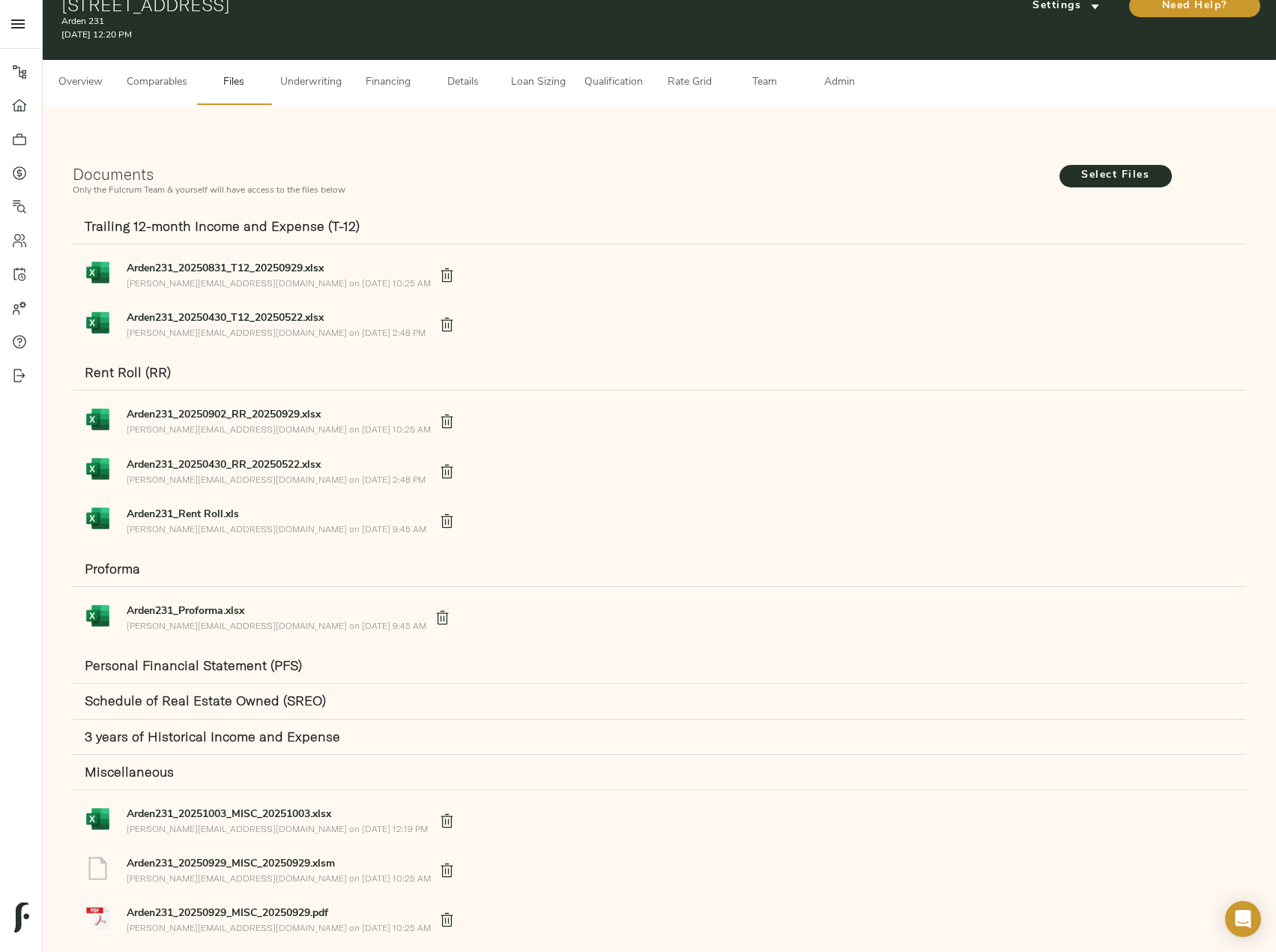
click at [84, 79] on span "Overview" at bounding box center [80, 83] width 57 height 19
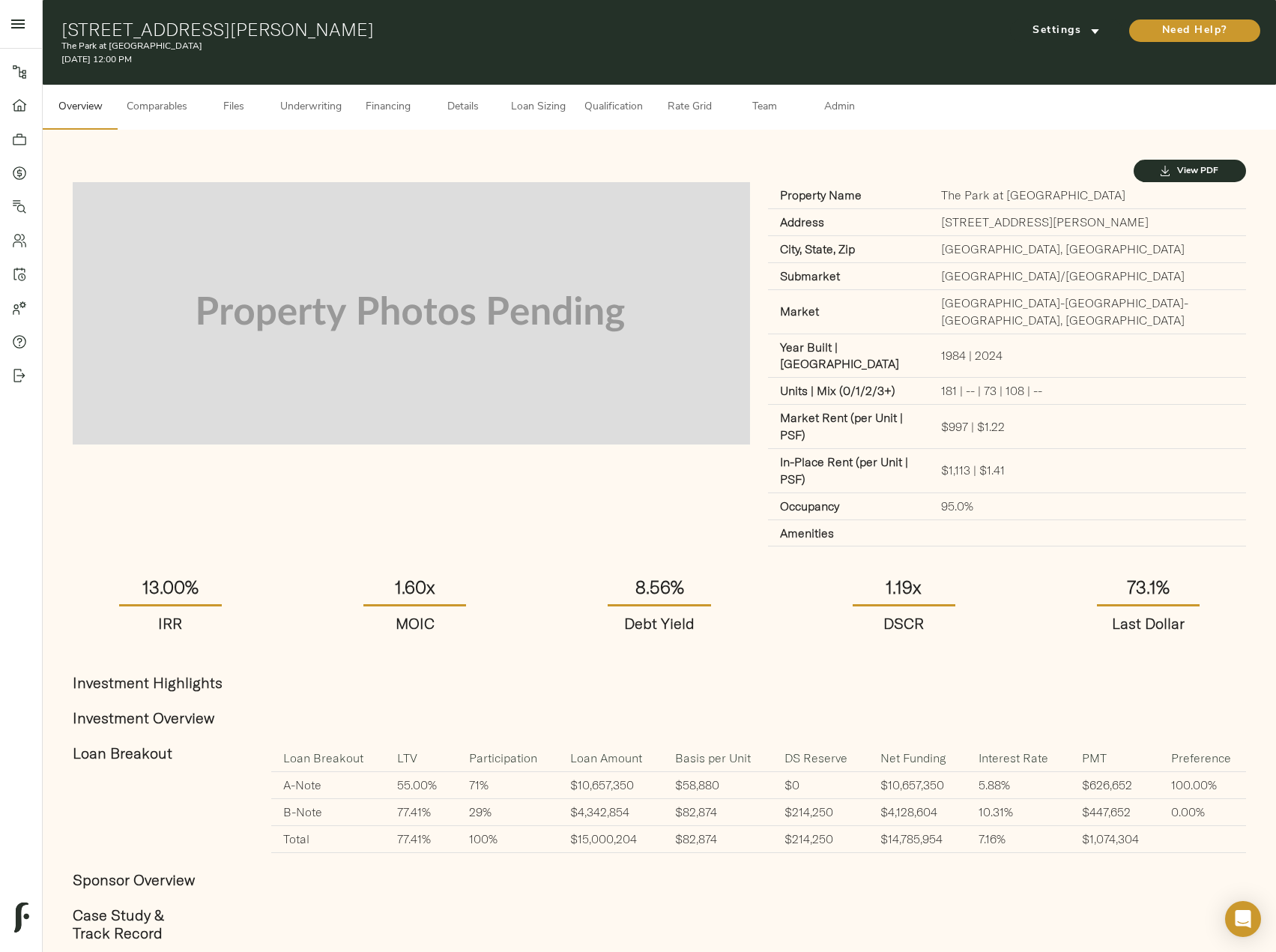
click at [171, 106] on span "Comparables" at bounding box center [157, 107] width 61 height 19
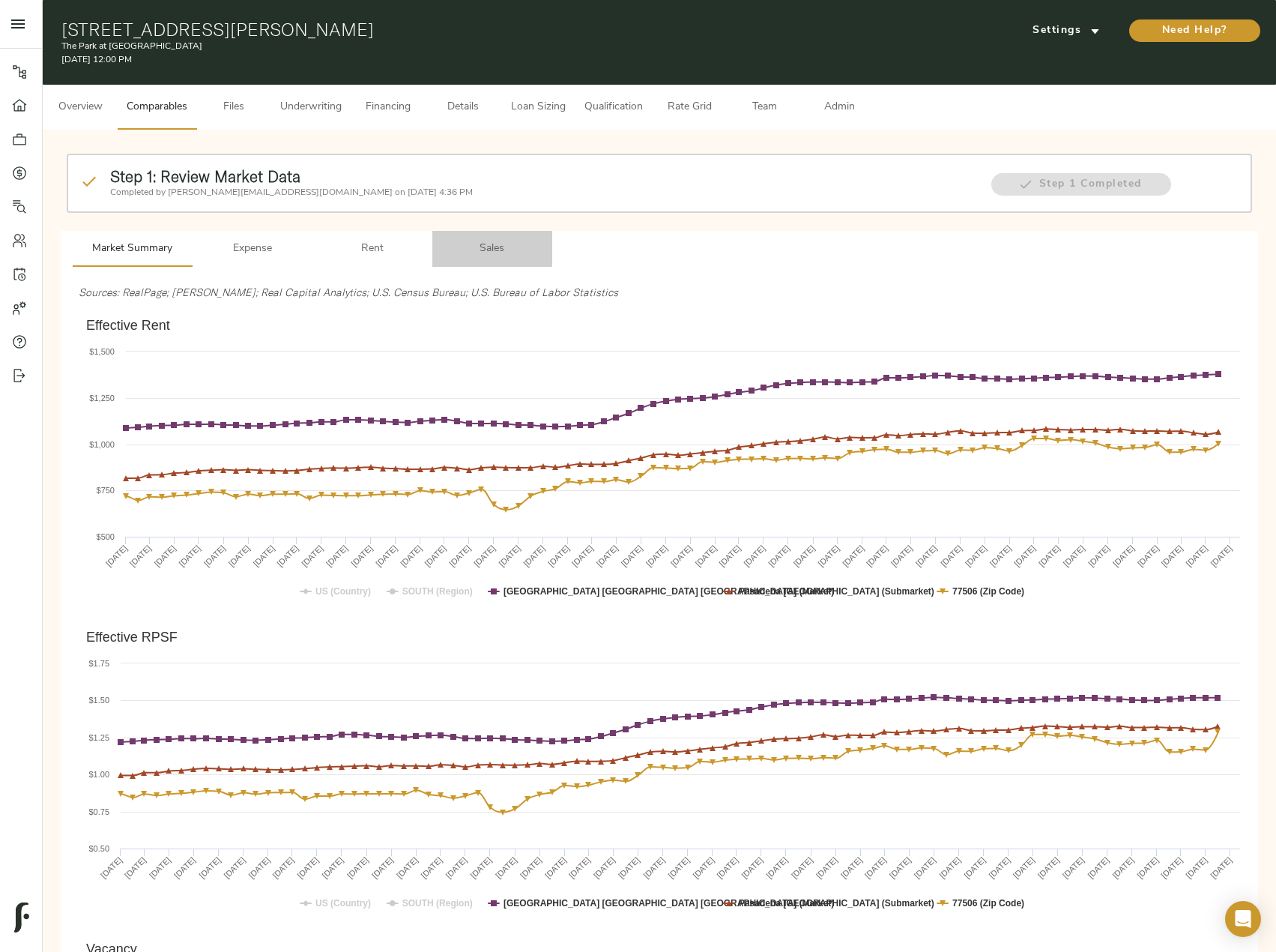
click at [482, 250] on span "Sales" at bounding box center [492, 249] width 101 height 19
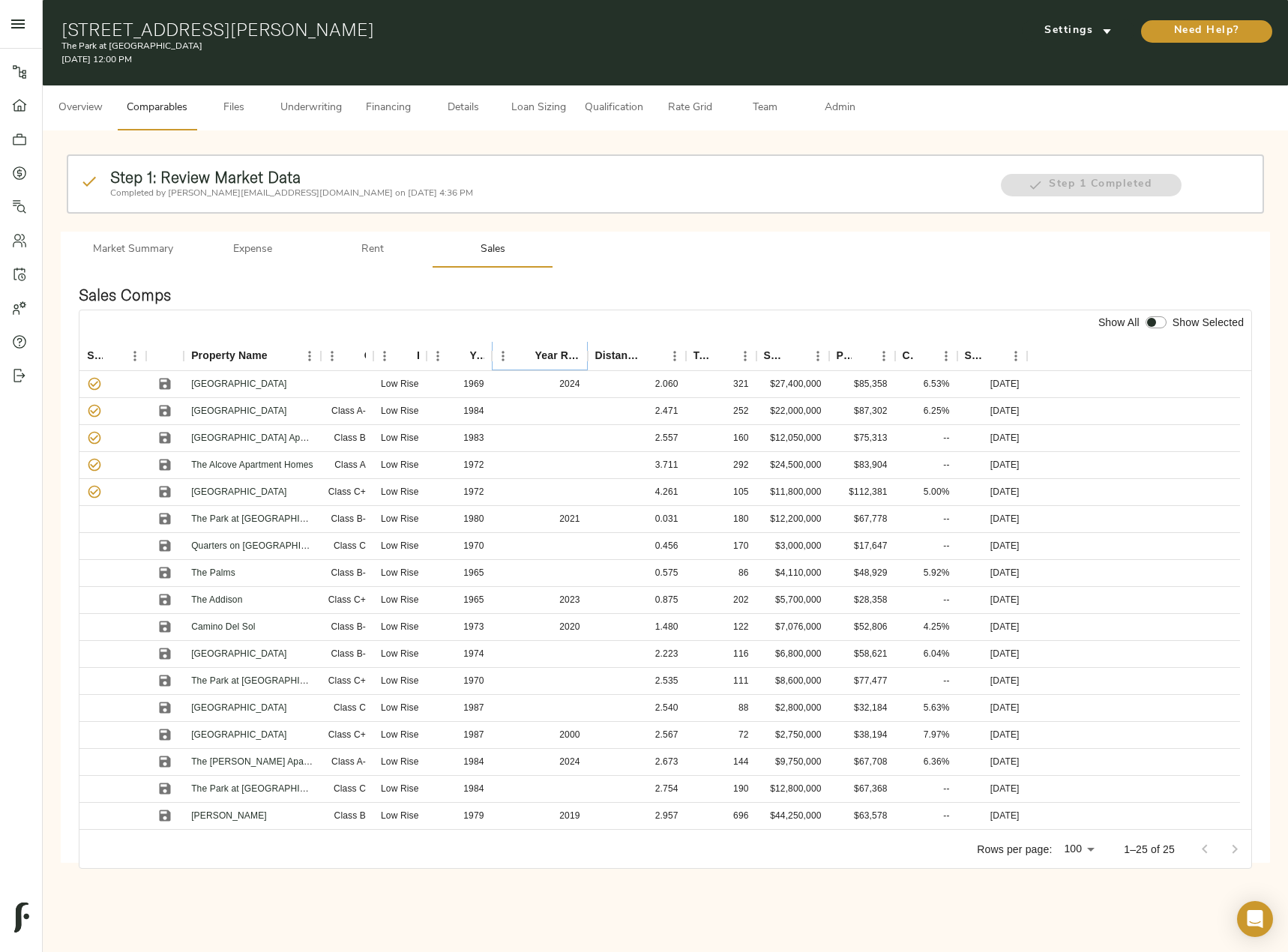
click at [527, 351] on icon "Sort" at bounding box center [525, 356] width 13 height 13
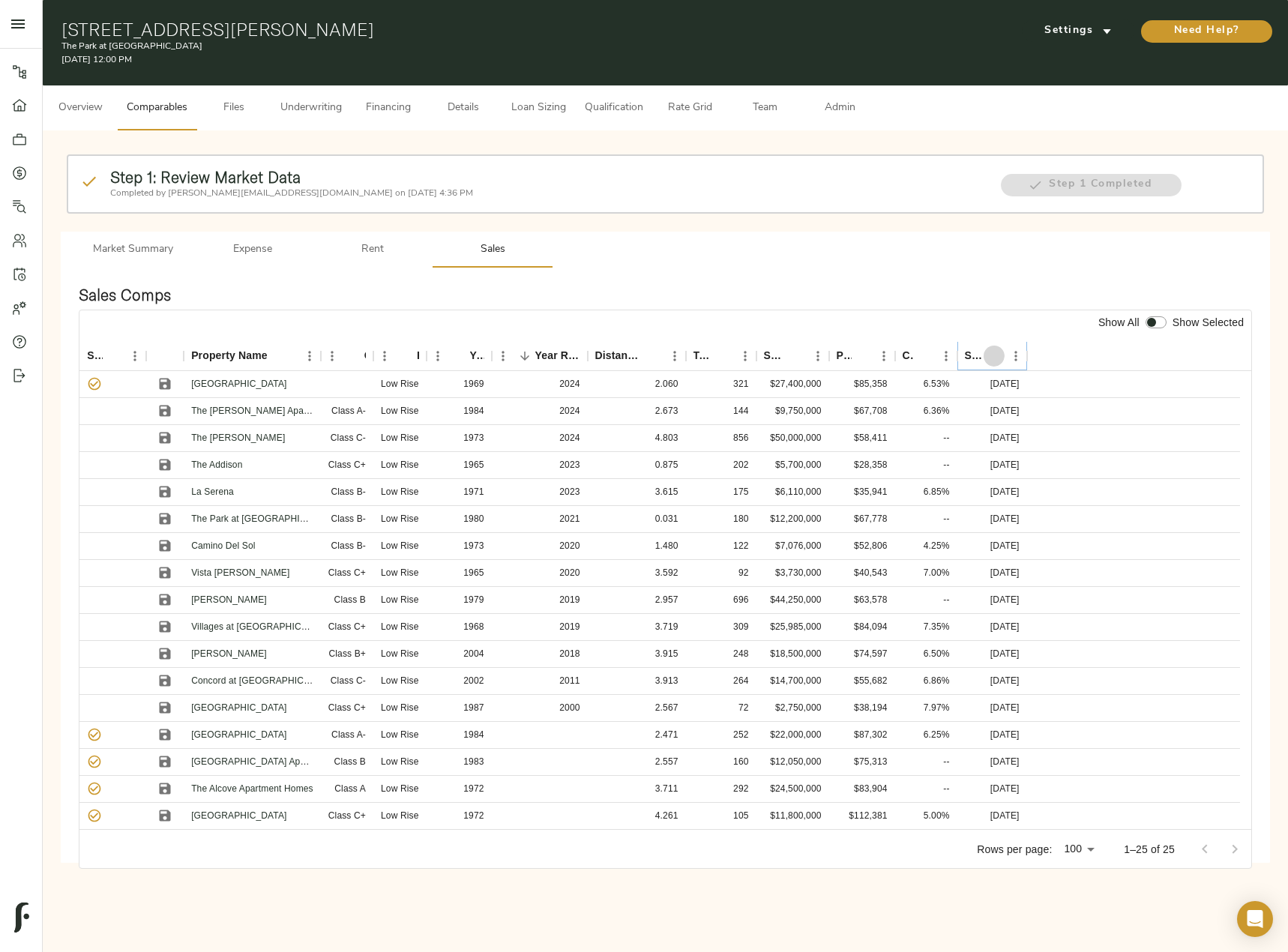
click at [995, 352] on icon "Sort" at bounding box center [994, 356] width 13 height 13
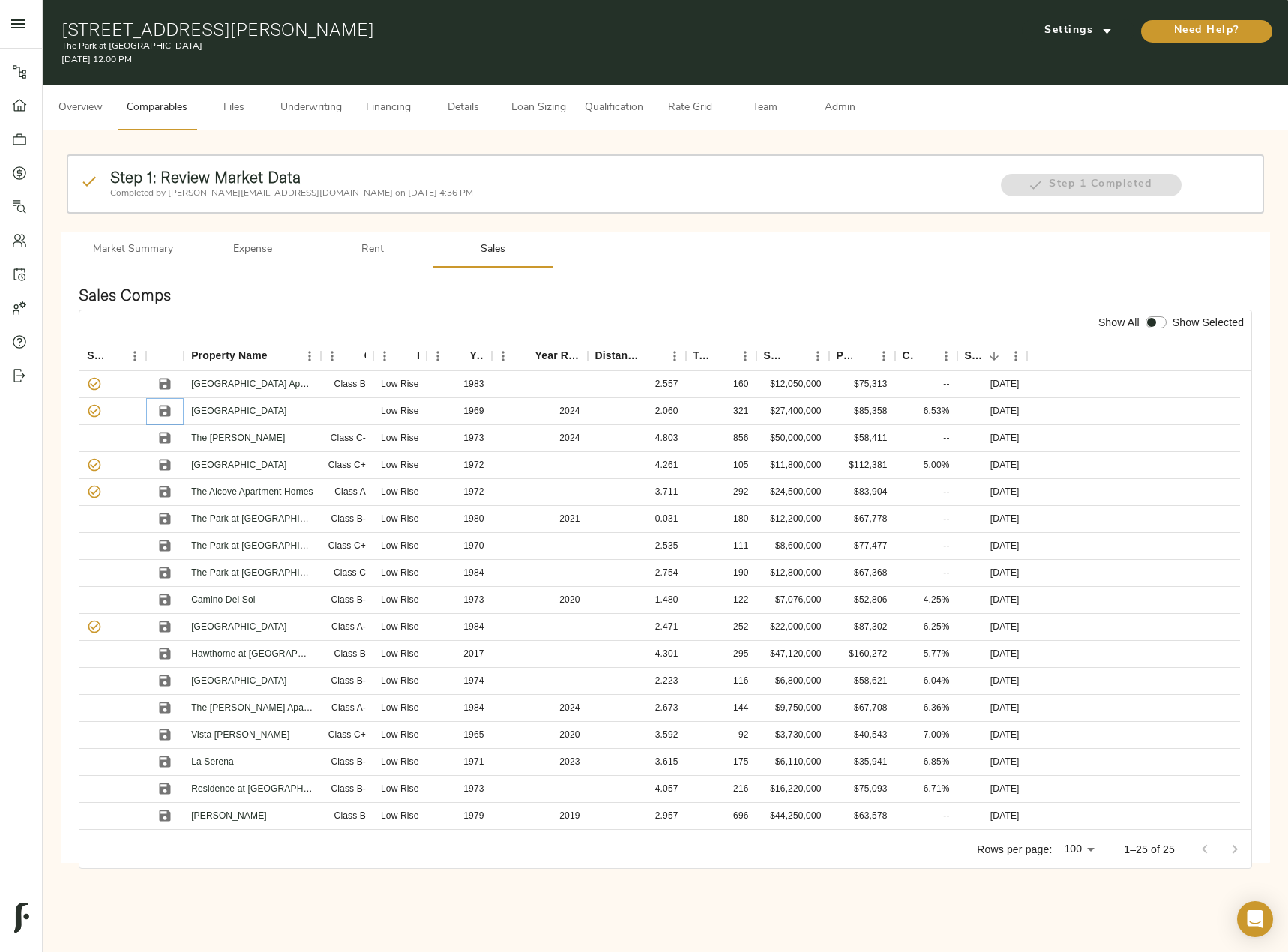
click at [167, 408] on icon "Save" at bounding box center [165, 411] width 11 height 11
click at [169, 385] on icon "Save" at bounding box center [165, 384] width 11 height 11
click at [164, 467] on icon "Save" at bounding box center [165, 464] width 15 height 15
click at [168, 492] on icon "Save" at bounding box center [165, 492] width 11 height 11
click at [163, 623] on icon "Save" at bounding box center [165, 626] width 15 height 15
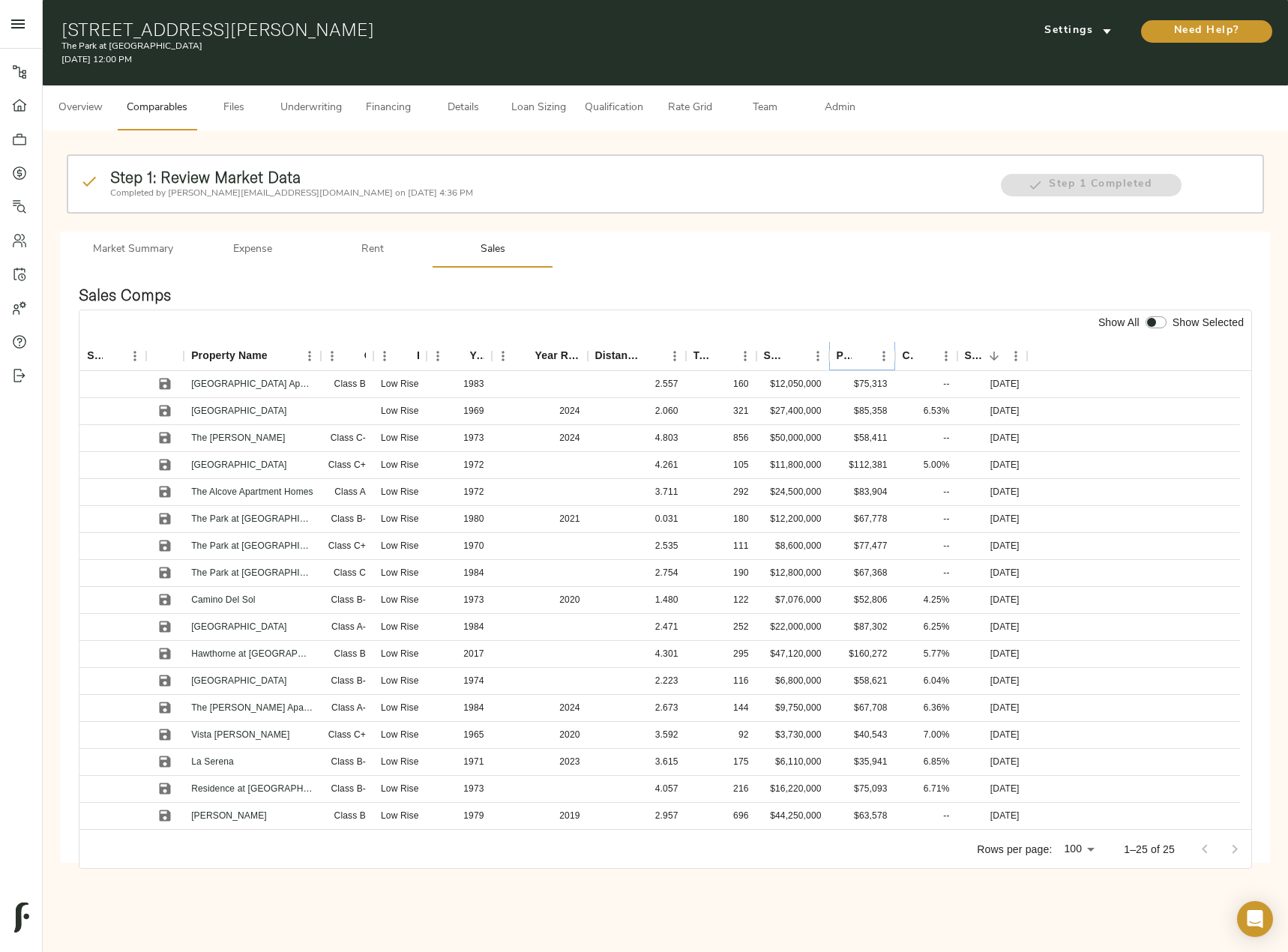
click at [870, 354] on button "Sort" at bounding box center [862, 356] width 21 height 21
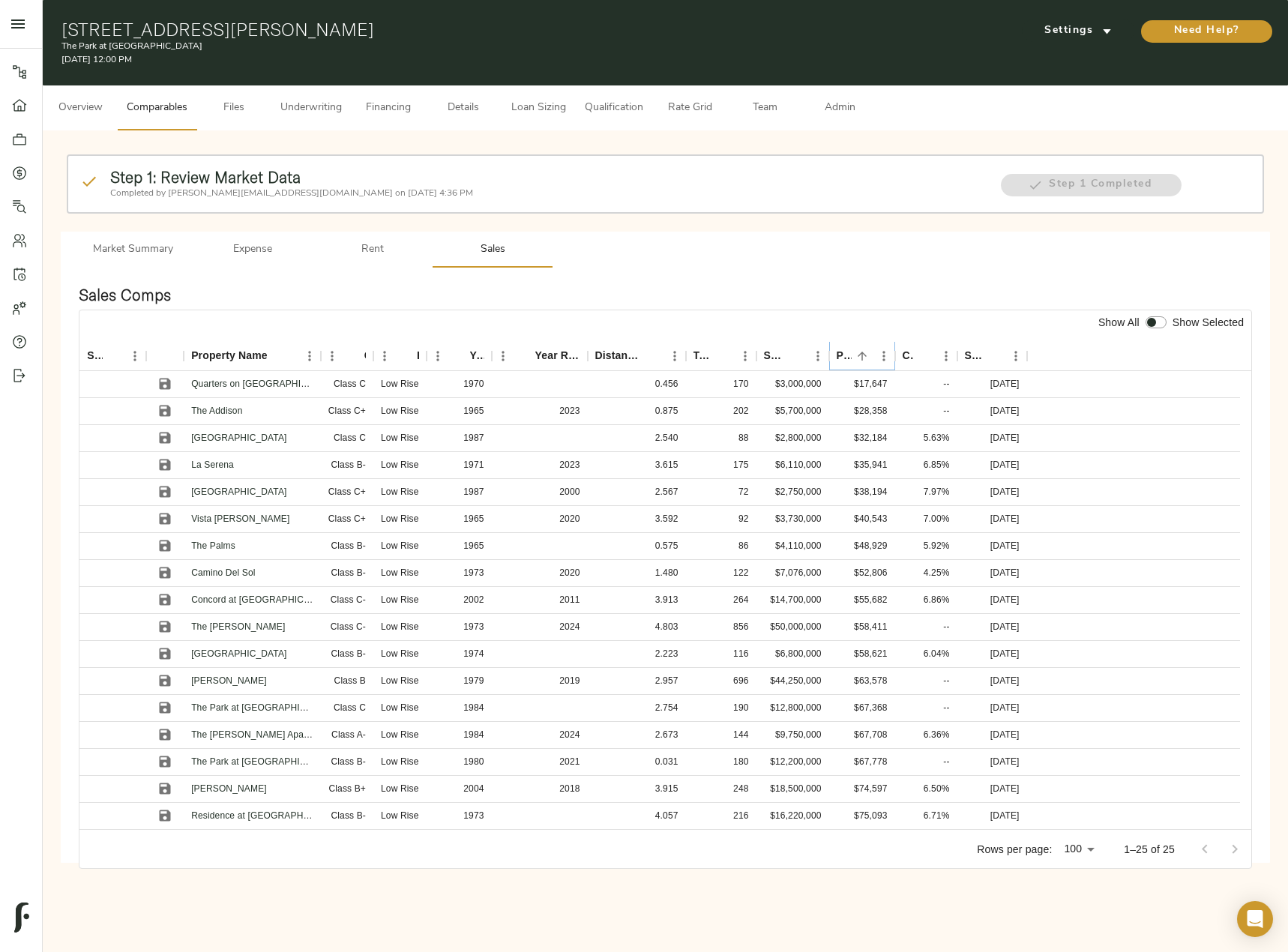
click at [870, 354] on button "Sort" at bounding box center [862, 356] width 21 height 21
click at [261, 651] on link "The Park at Winslow" at bounding box center [264, 653] width 147 height 11
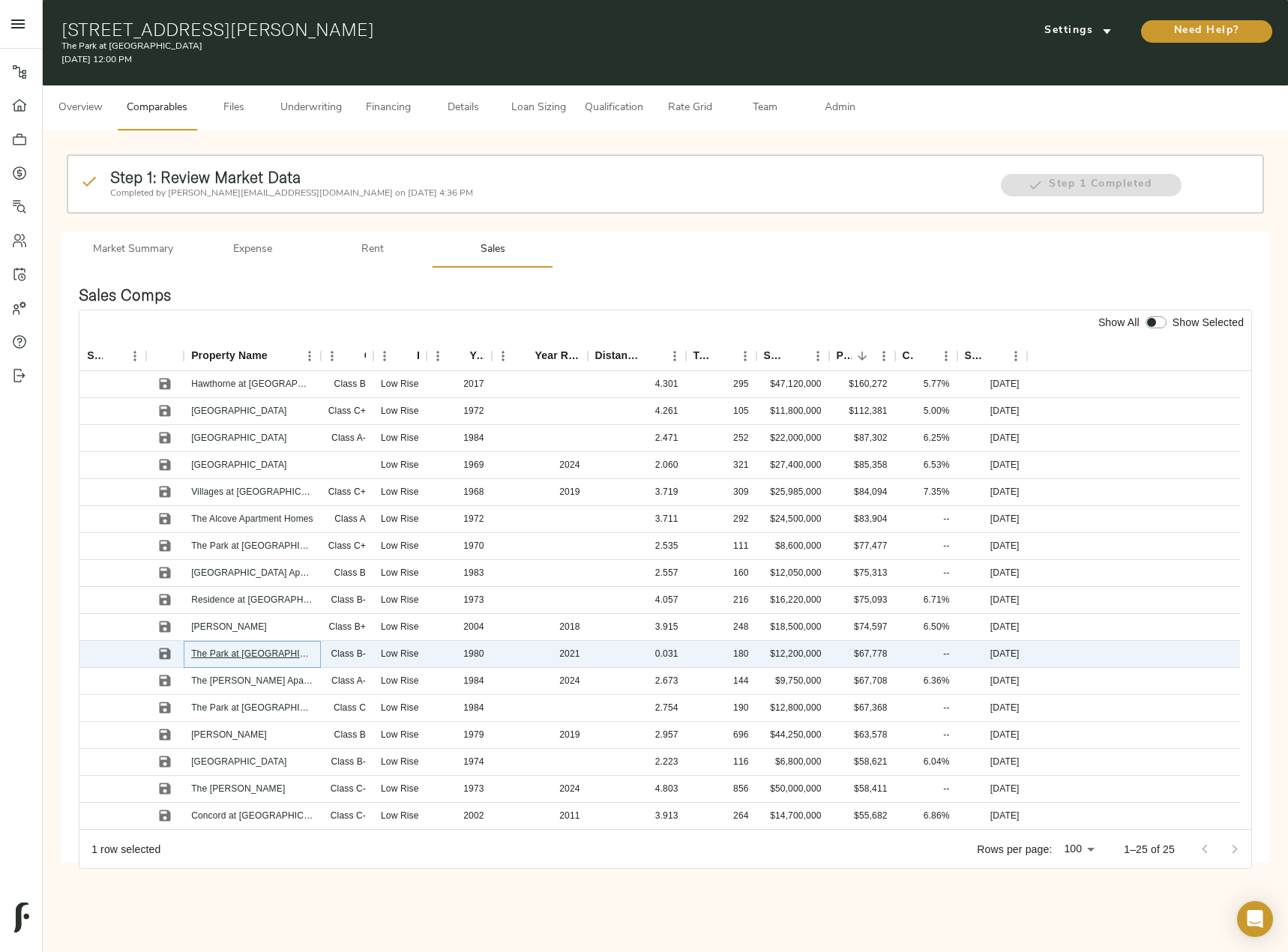
click at [217, 656] on link "The Park at Winslow" at bounding box center [264, 653] width 147 height 11
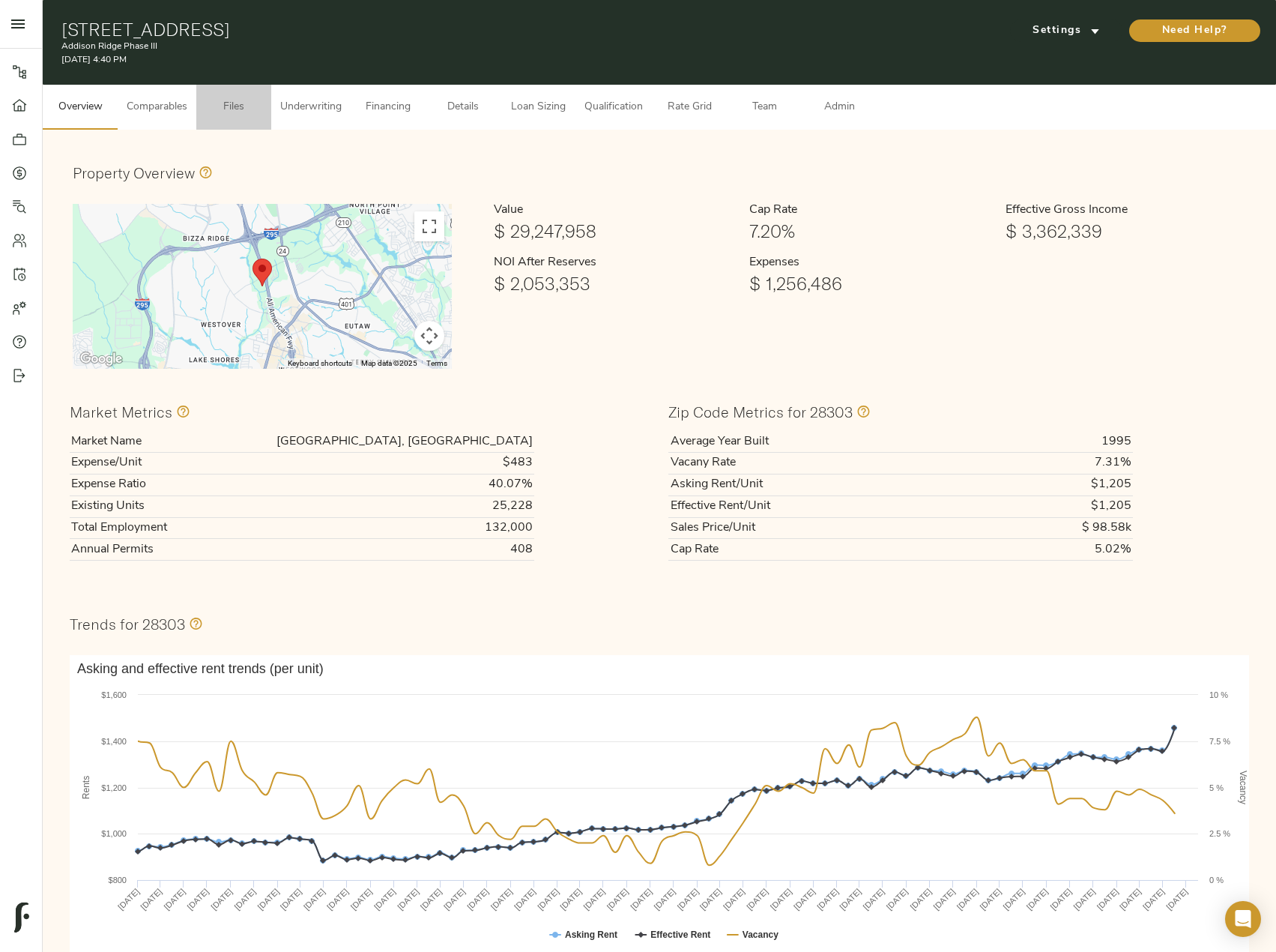
click at [254, 100] on span "Files" at bounding box center [234, 107] width 57 height 19
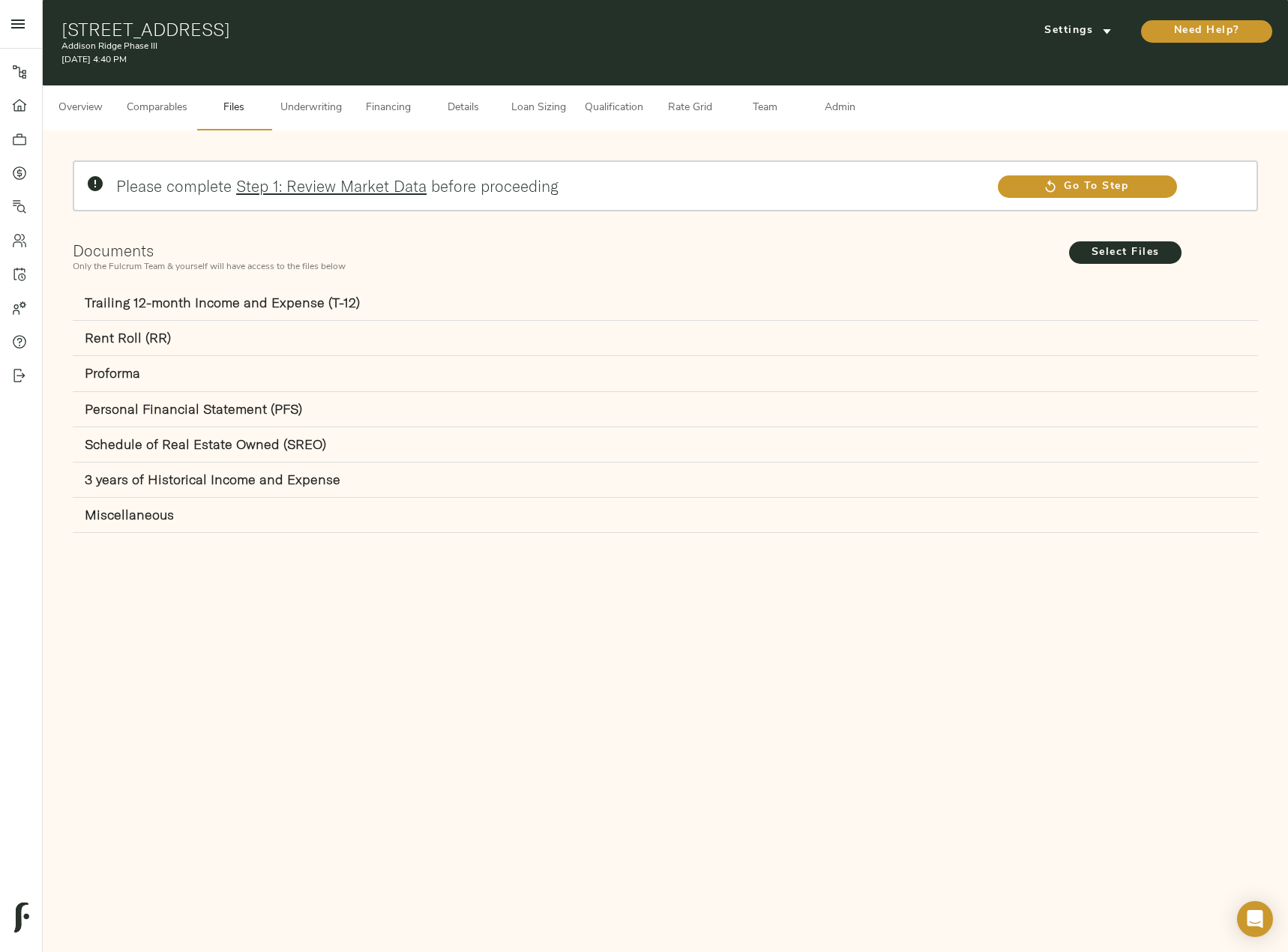
click at [177, 104] on span "Comparables" at bounding box center [157, 108] width 61 height 19
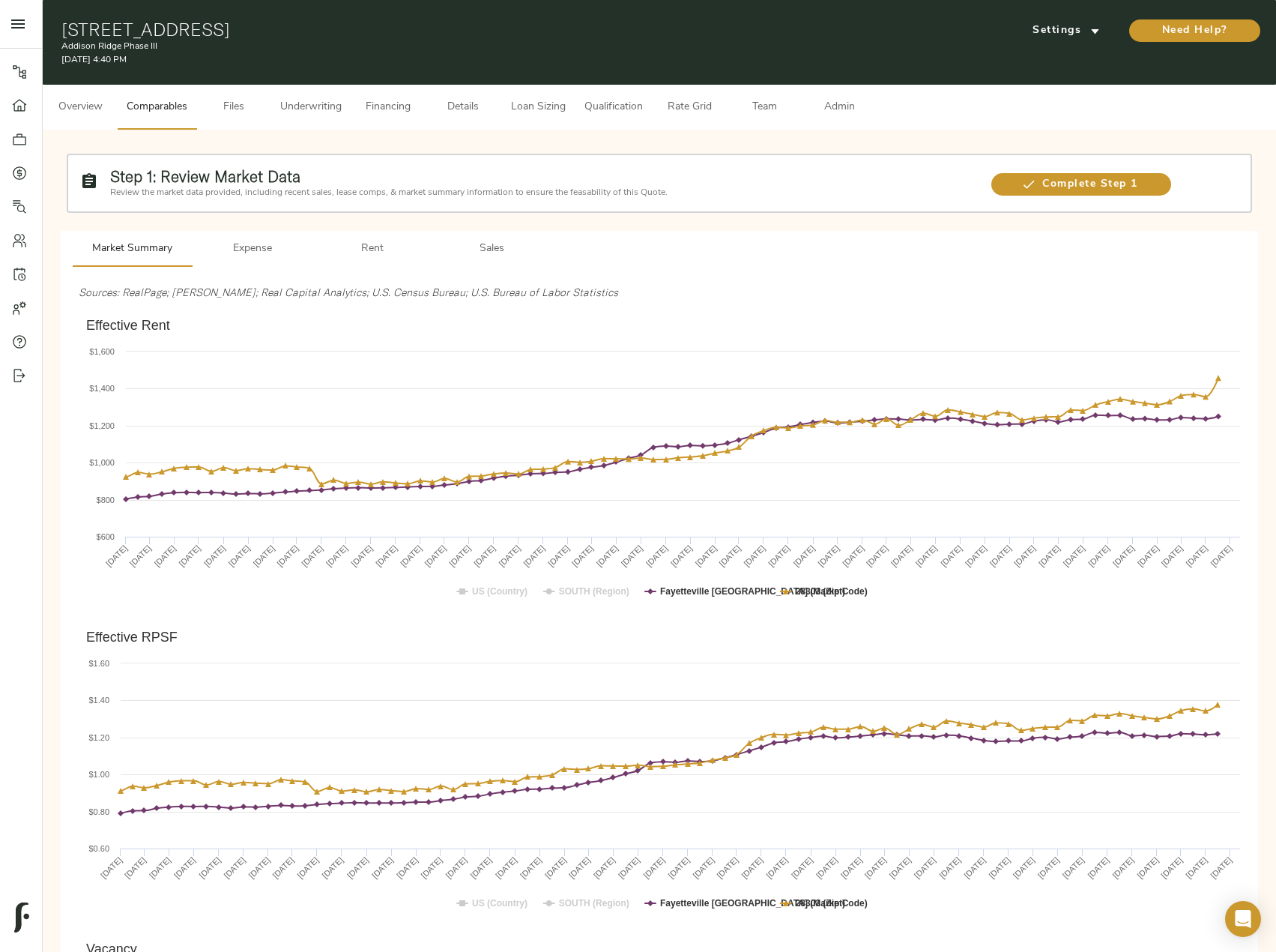
click at [227, 103] on span "Files" at bounding box center [234, 107] width 57 height 19
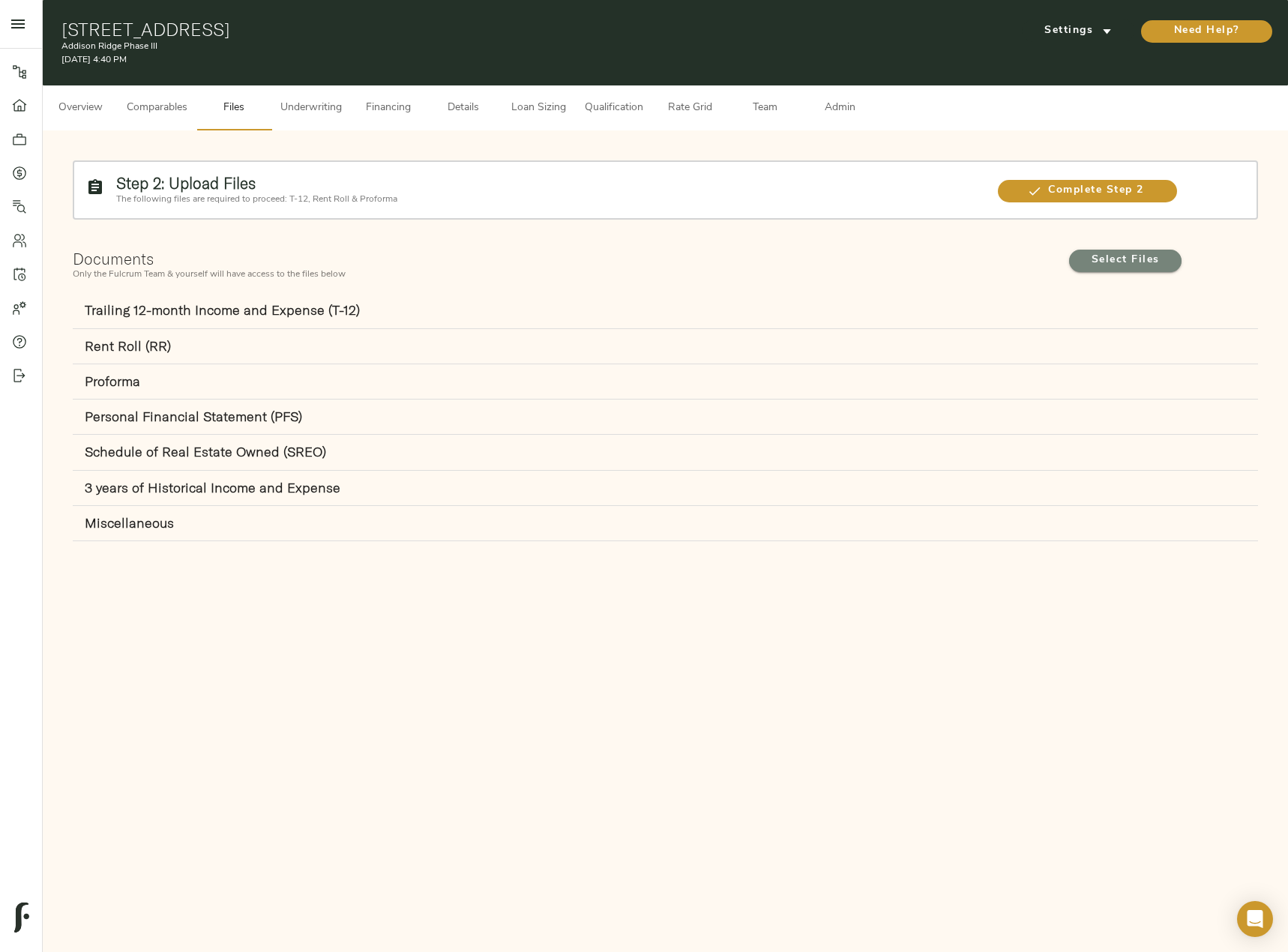
click at [1106, 259] on span "Select Files" at bounding box center [1125, 260] width 83 height 19
click at [0, 0] on input "Select Files" at bounding box center [0, 0] width 0 height 0
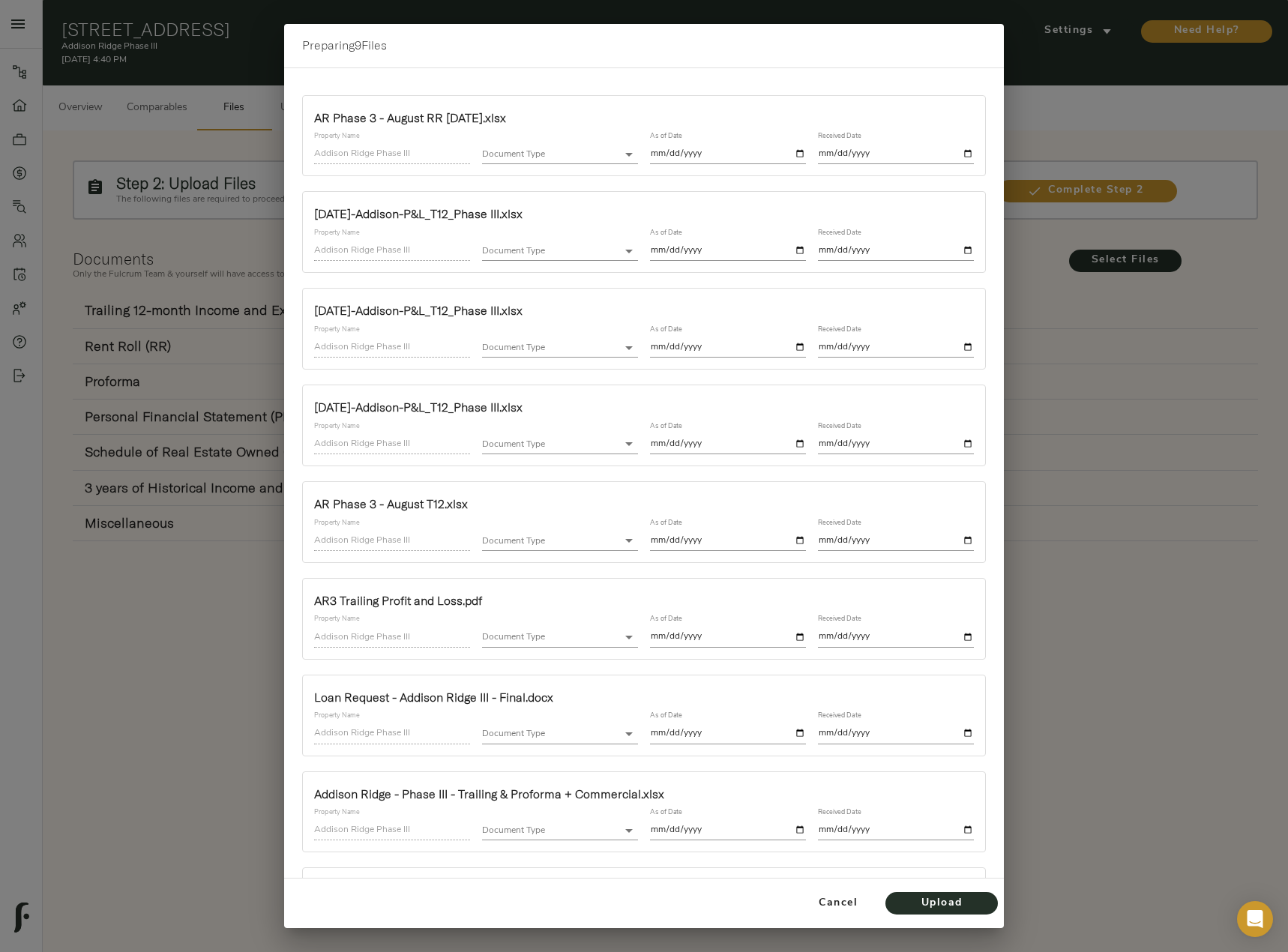
click at [572, 152] on body "Addison Ridge Phase III - 710 Piper Farm Rd, Fayetteville, NC 28303 Pipeline Da…" at bounding box center [644, 493] width 1288 height 986
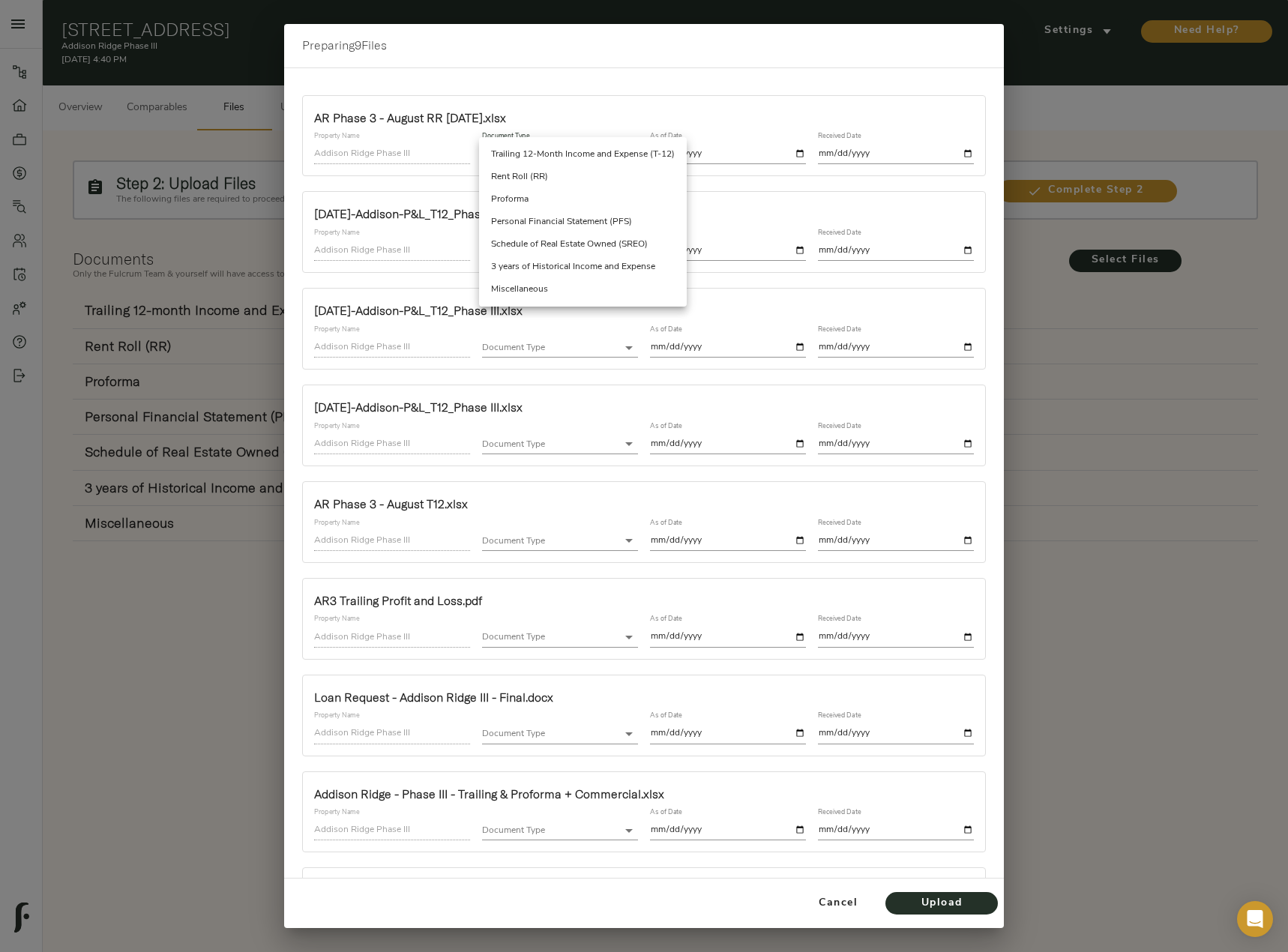
click at [569, 177] on li "Rent Roll (RR)" at bounding box center [583, 176] width 208 height 22
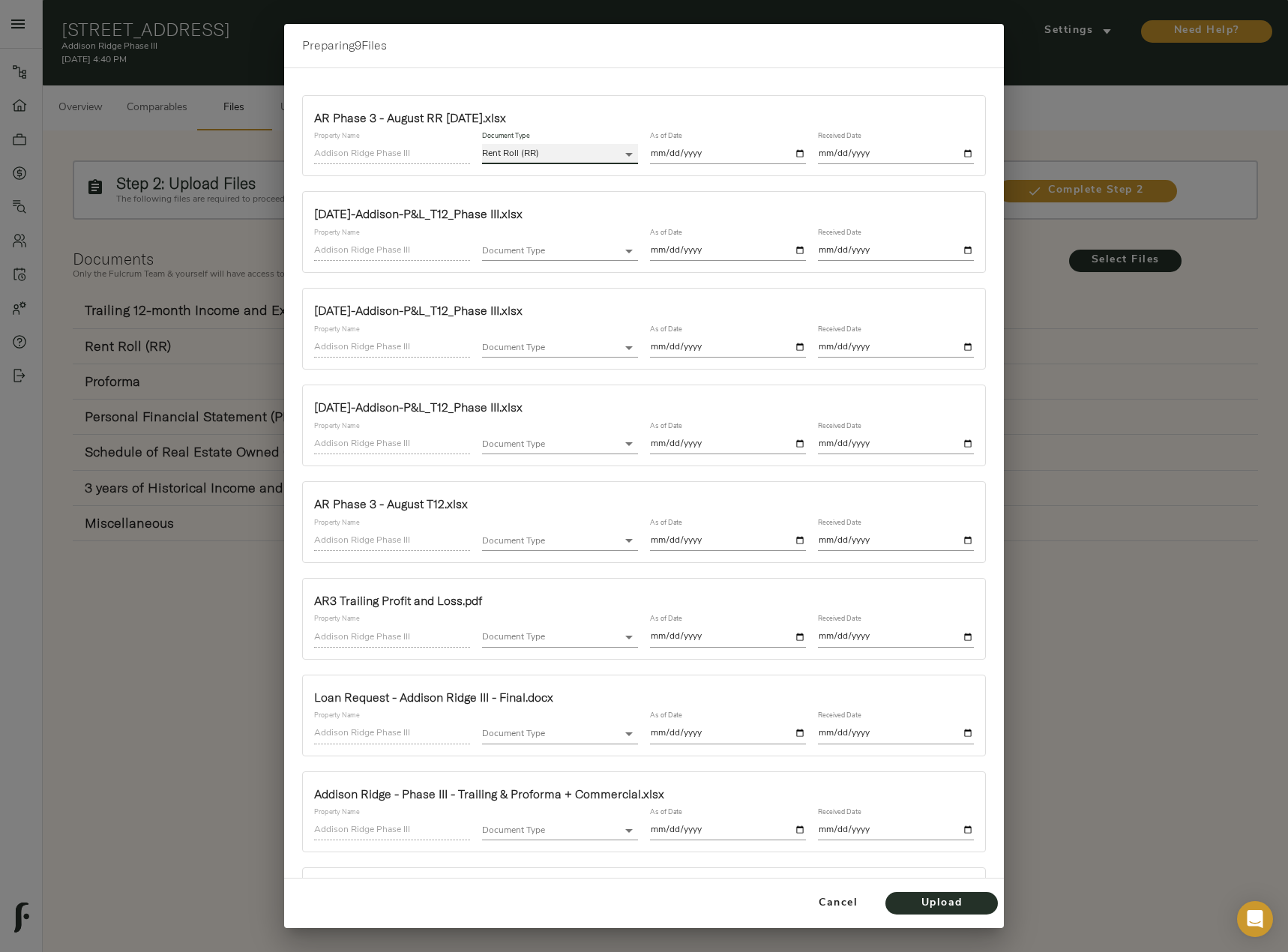
type input "rent_roll"
click at [801, 155] on div "As of Date" at bounding box center [727, 148] width 168 height 44
click at [790, 152] on input "date" at bounding box center [728, 154] width 156 height 20
type input "2025-08-31"
click at [960, 150] on input "date" at bounding box center [896, 154] width 156 height 20
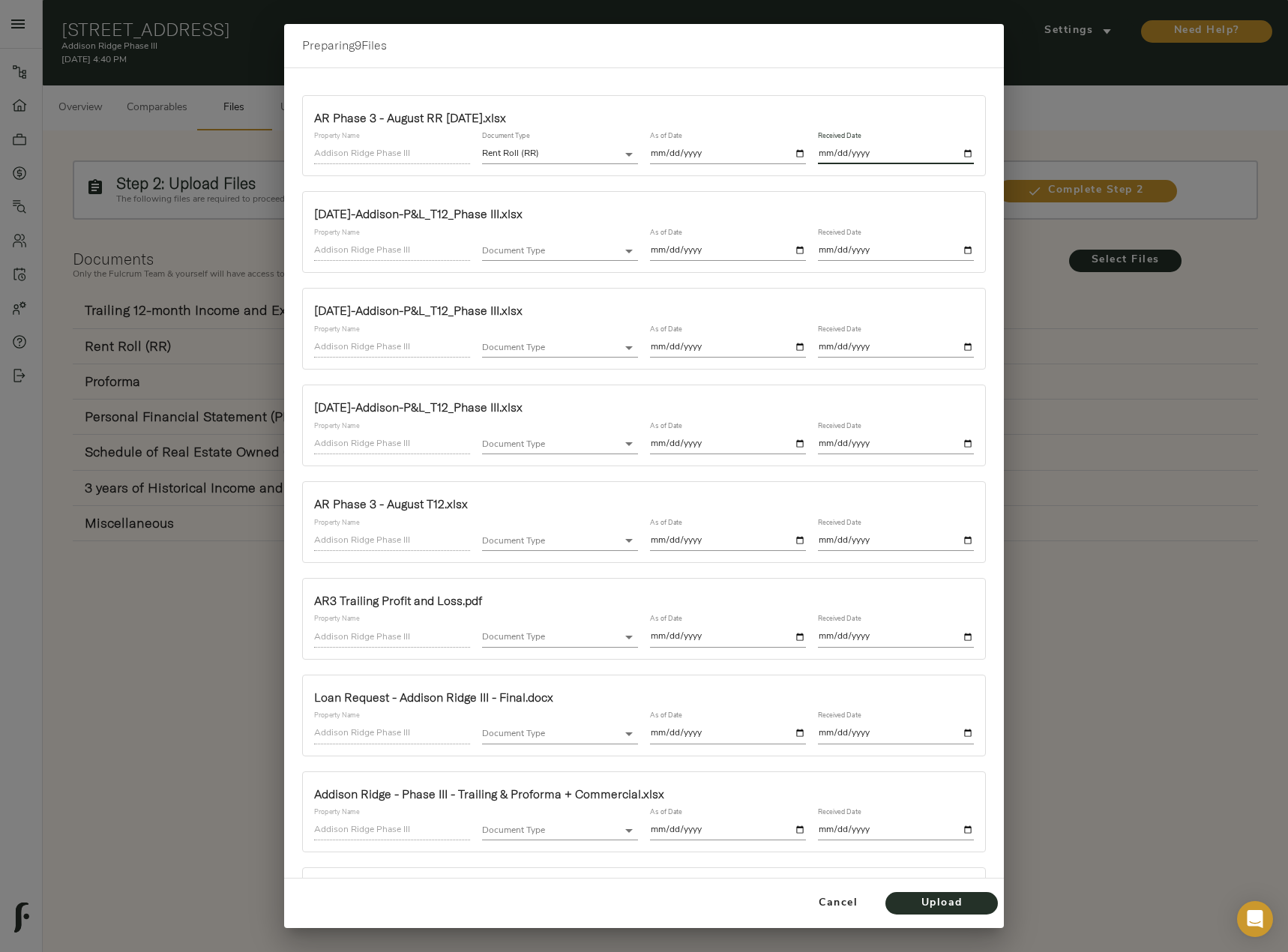
type input "2025-10-02"
click at [581, 252] on body "Addison Ridge Phase III - 710 Piper Farm Rd, Fayetteville, NC 28303 Pipeline Da…" at bounding box center [644, 493] width 1288 height 986
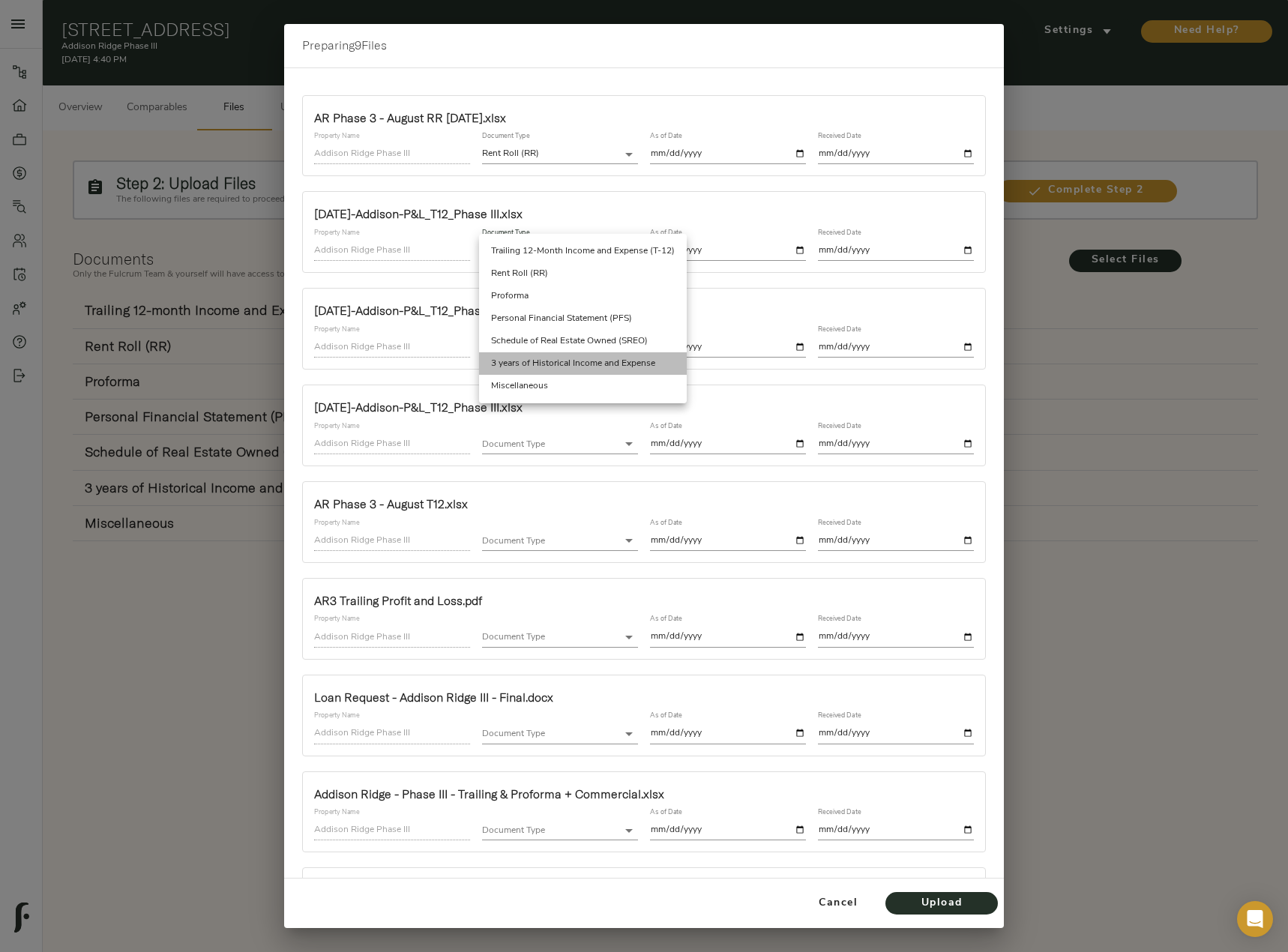
click at [604, 359] on li "3 years of Historical Income and Expense" at bounding box center [583, 363] width 208 height 22
type input "historical_income_and_expense"
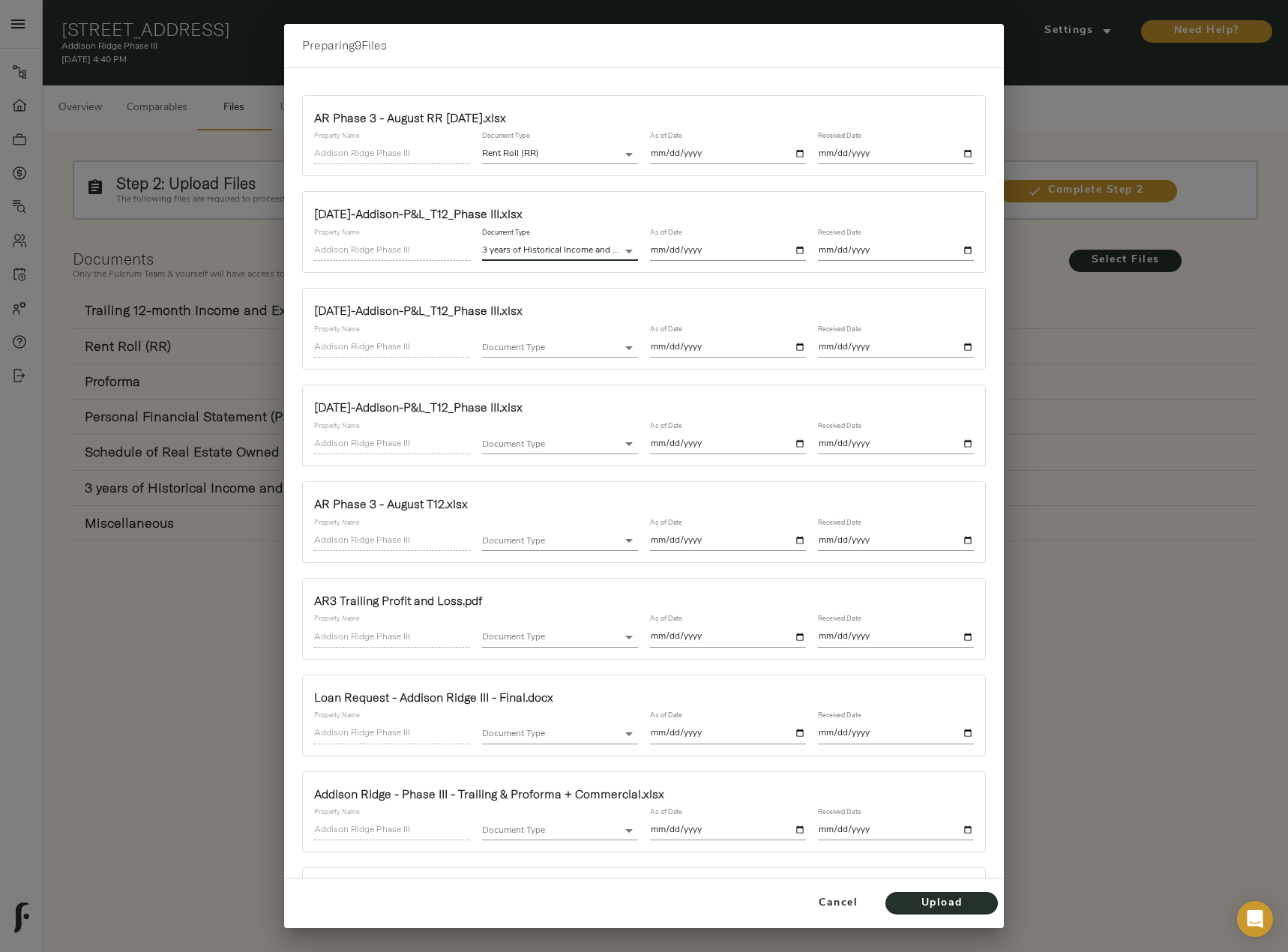
click at [793, 251] on input "date" at bounding box center [728, 250] width 156 height 20
type input "2022-12-31"
click at [957, 251] on input "date" at bounding box center [896, 250] width 156 height 20
type input "2025-10-03"
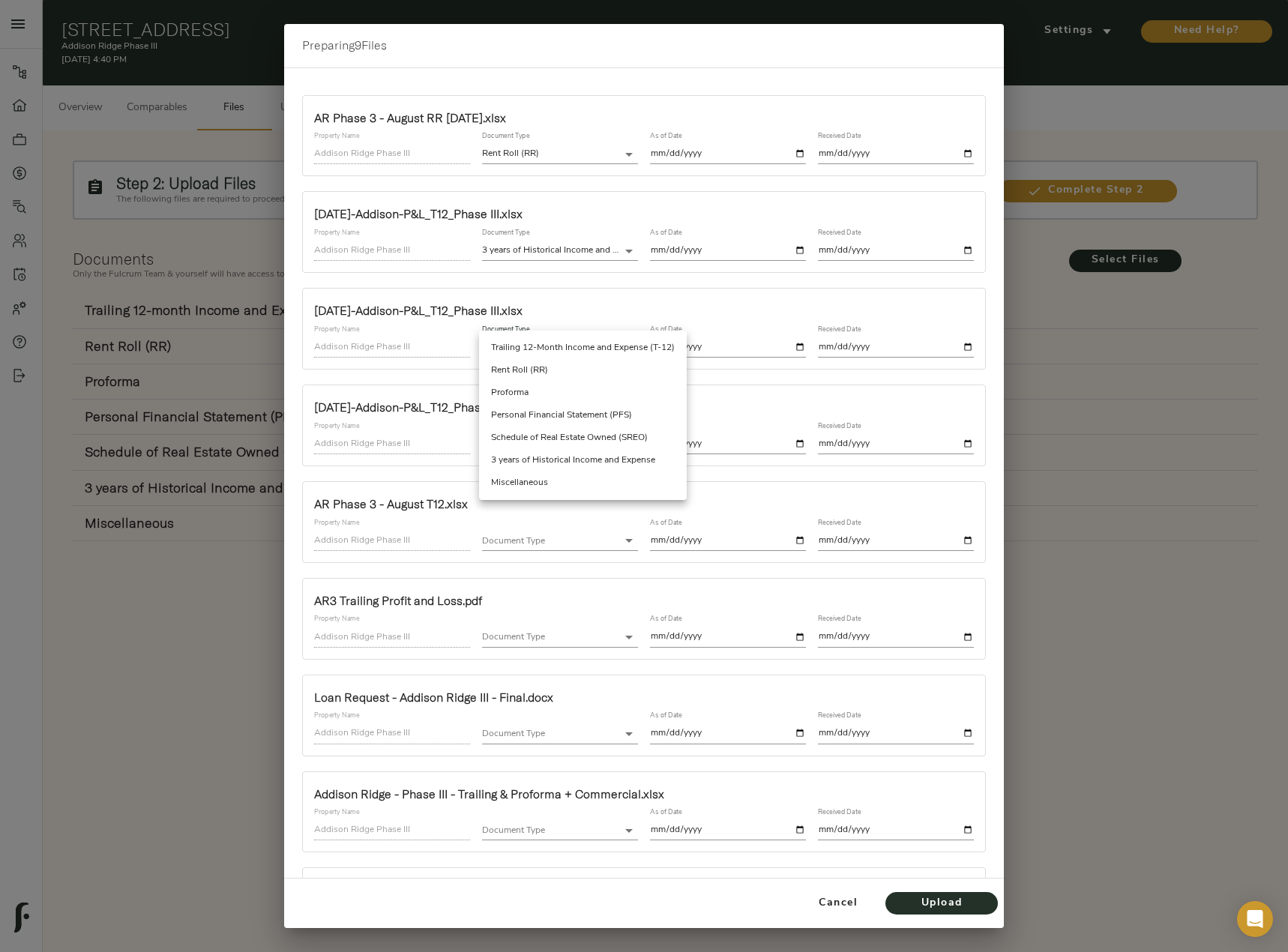
click at [604, 347] on body "Addison Ridge Phase III - 710 Piper Farm Rd, Fayetteville, NC 28303 Pipeline Da…" at bounding box center [644, 493] width 1288 height 986
click at [581, 464] on li "3 years of Historical Income and Expense" at bounding box center [583, 459] width 208 height 22
type input "historical_income_and_expense"
click at [789, 347] on input "date" at bounding box center [728, 347] width 156 height 20
type input "2022-12-31"
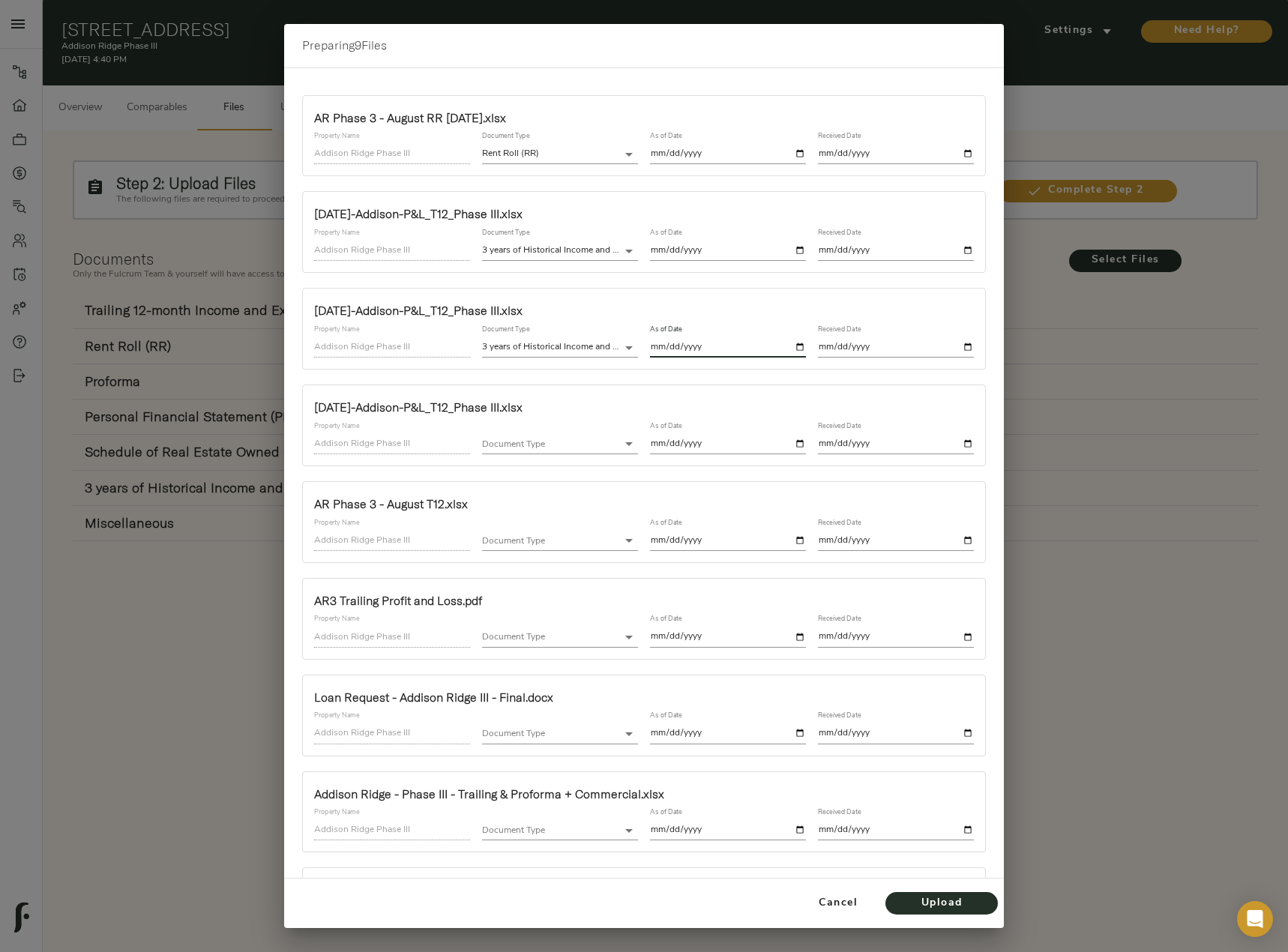
click at [957, 351] on input "date" at bounding box center [896, 347] width 156 height 20
type input "2025-10-03"
click at [602, 443] on body "Addison Ridge Phase III - 710 Piper Farm Rd, Fayetteville, NC 28303 Pipeline Da…" at bounding box center [644, 493] width 1288 height 986
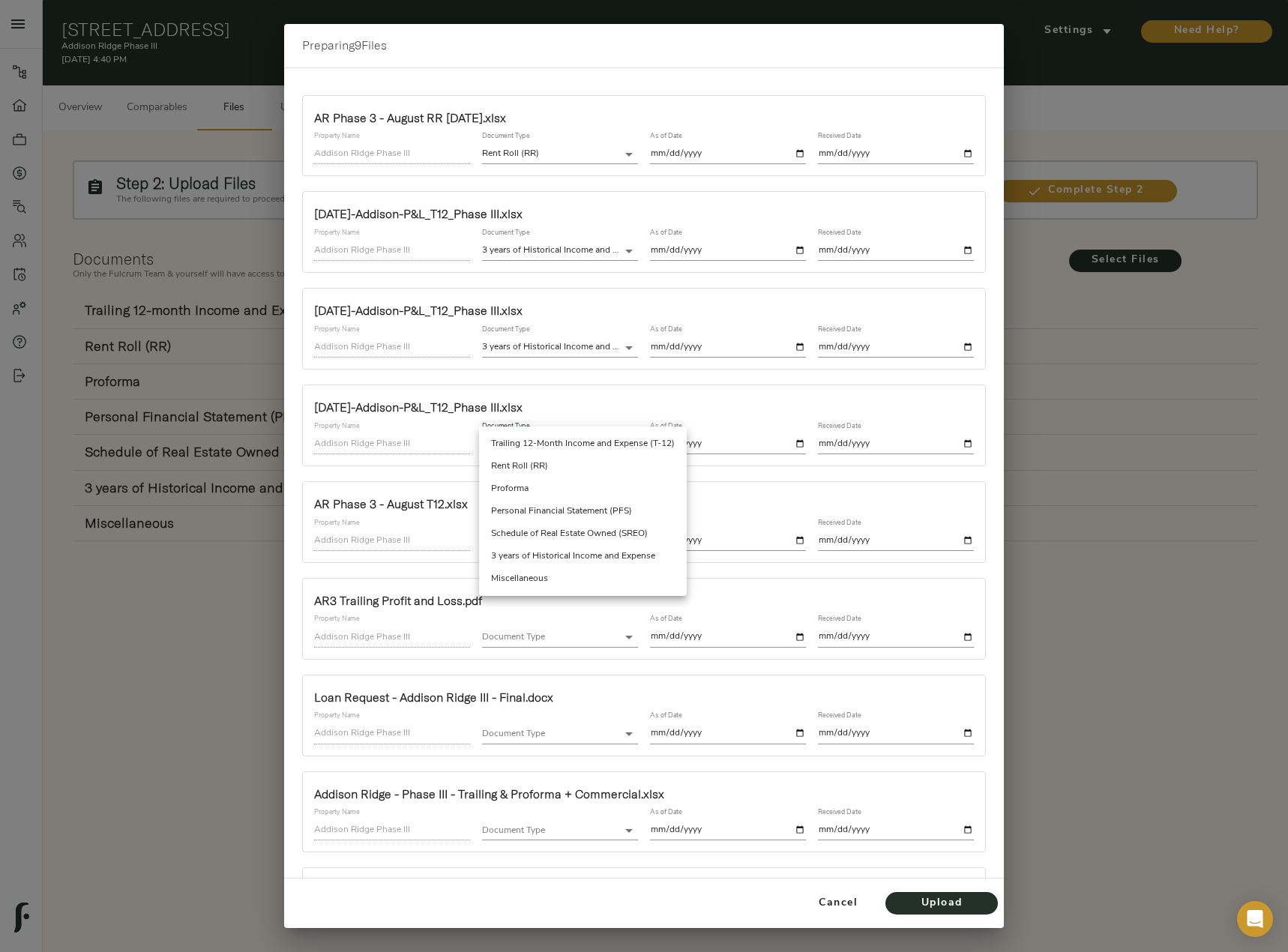
click at [609, 552] on li "3 years of Historical Income and Expense" at bounding box center [583, 556] width 208 height 22
type input "historical_income_and_expense"
click at [791, 443] on input "date" at bounding box center [728, 444] width 156 height 20
type input "2024-12-31"
click at [958, 448] on input "date" at bounding box center [896, 444] width 156 height 20
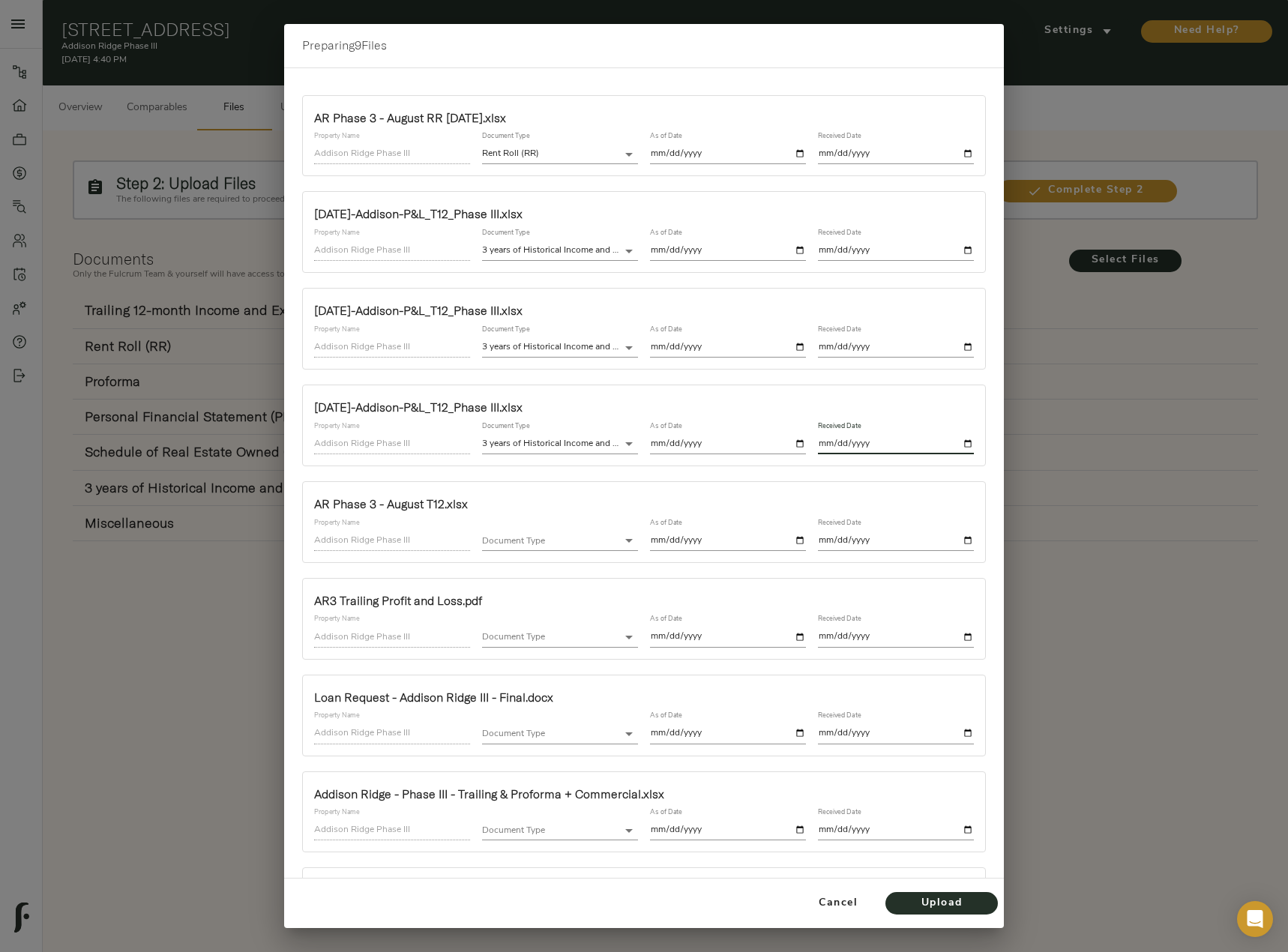
type input "2025-10-03"
click at [605, 538] on body "Addison Ridge Phase III - 710 Piper Farm Rd, Fayetteville, NC 28303 Pipeline Da…" at bounding box center [644, 493] width 1288 height 986
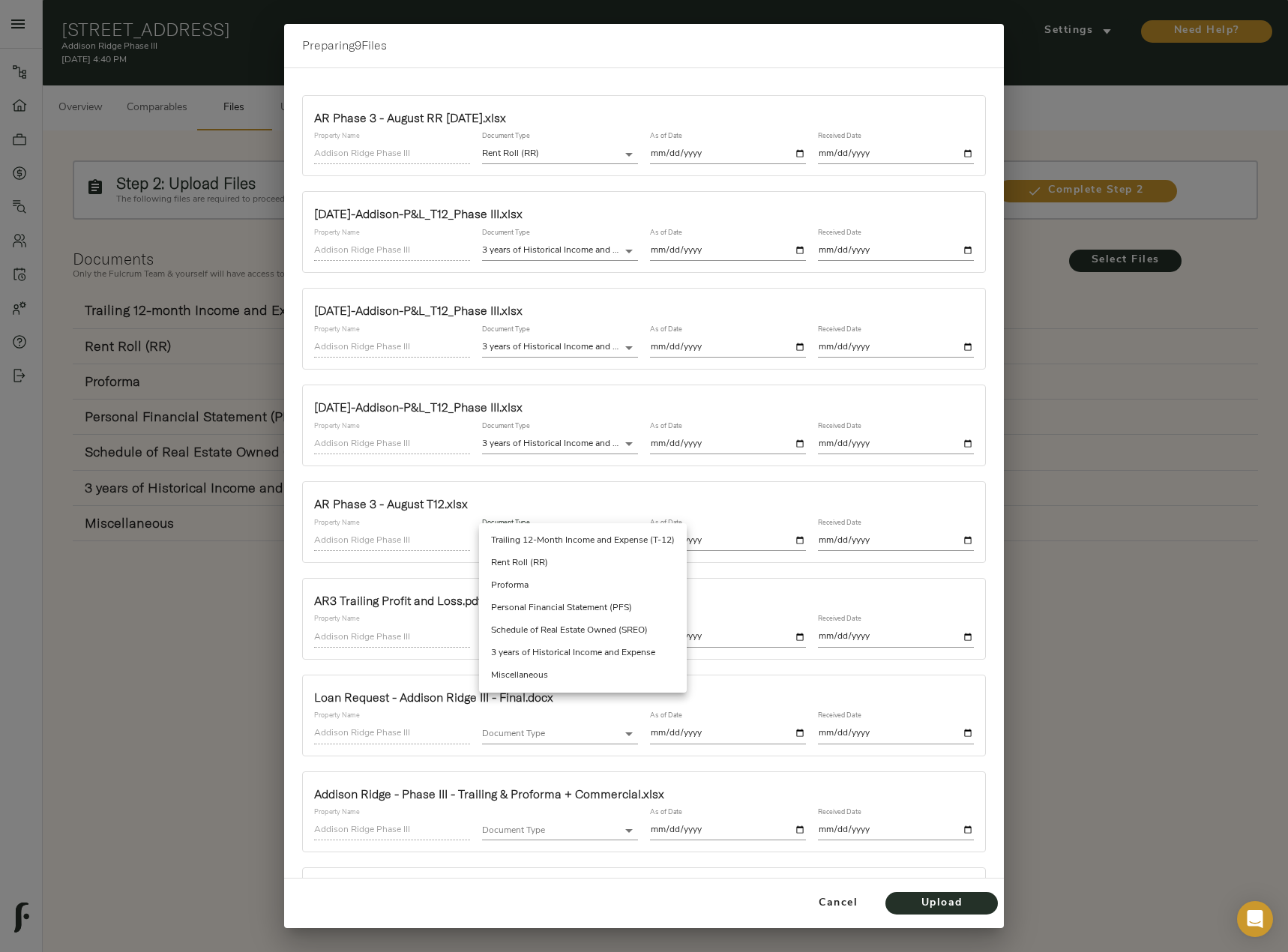
click at [599, 545] on li "Trailing 12-Month Income and Expense (T-12)" at bounding box center [583, 539] width 208 height 22
type input "trailing_twelve"
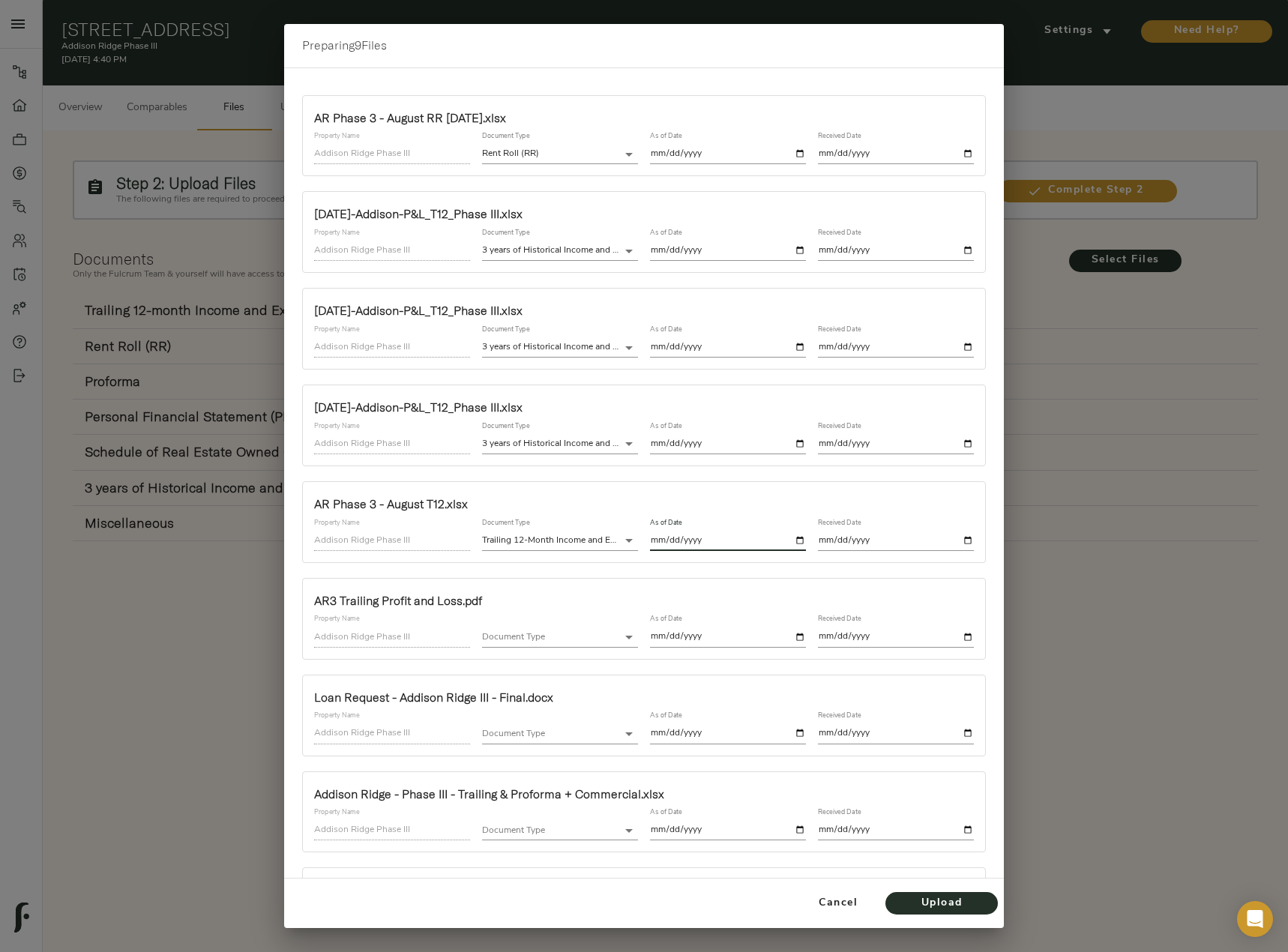
click at [791, 542] on input "date" at bounding box center [728, 540] width 156 height 20
type input "2025-08-31"
click at [956, 546] on input "date" at bounding box center [896, 540] width 156 height 20
click at [956, 544] on input "date" at bounding box center [896, 540] width 156 height 20
type input "2025-10-03"
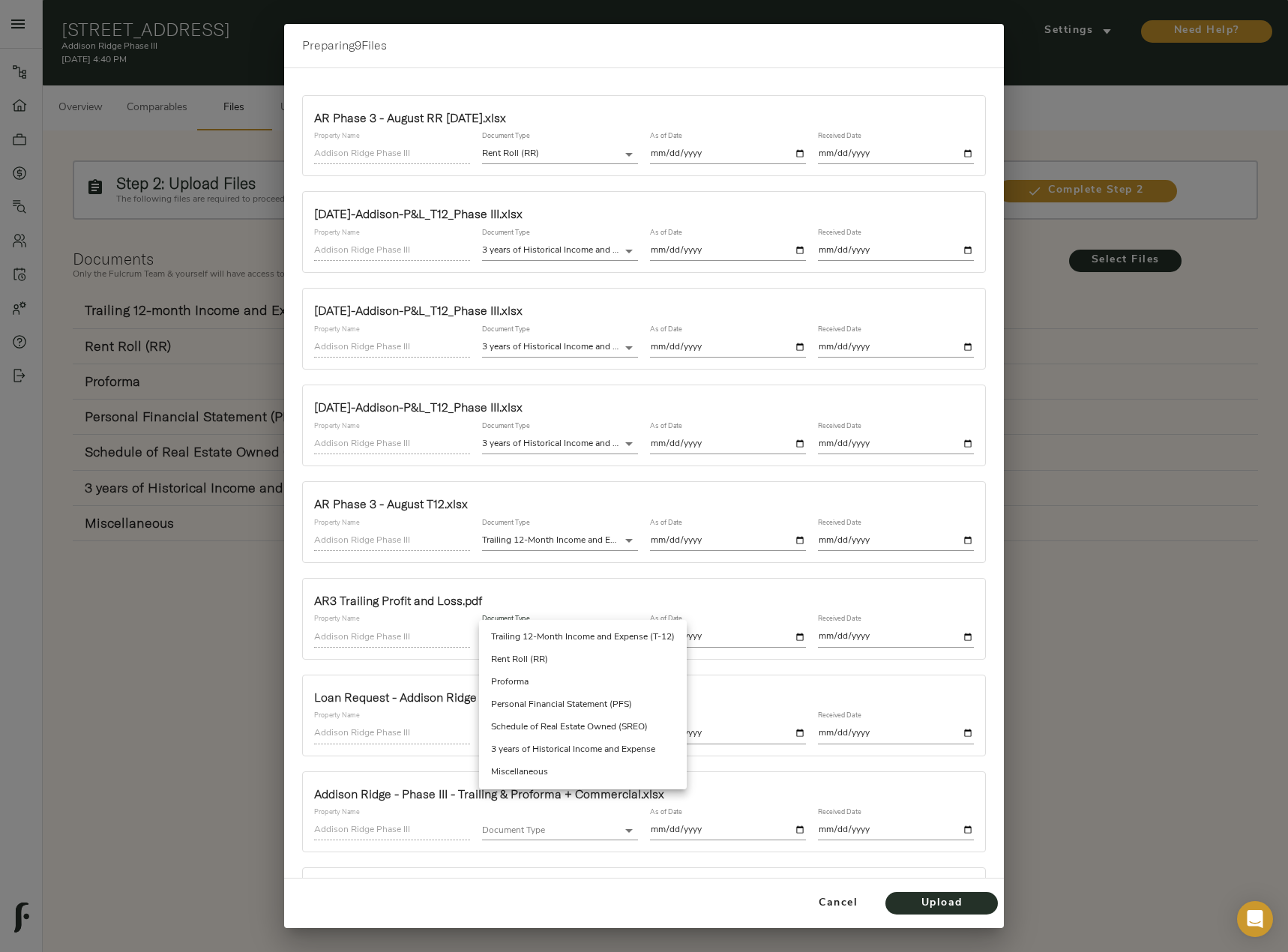
click at [561, 642] on body "Addison Ridge Phase III - 710 Piper Farm Rd, Fayetteville, NC 28303 Pipeline Da…" at bounding box center [644, 493] width 1288 height 986
click at [595, 641] on li "Trailing 12-Month Income and Expense (T-12)" at bounding box center [583, 636] width 208 height 22
type input "trailing_twelve"
click at [788, 635] on input "date" at bounding box center [728, 636] width 156 height 20
type input "2025-08-31"
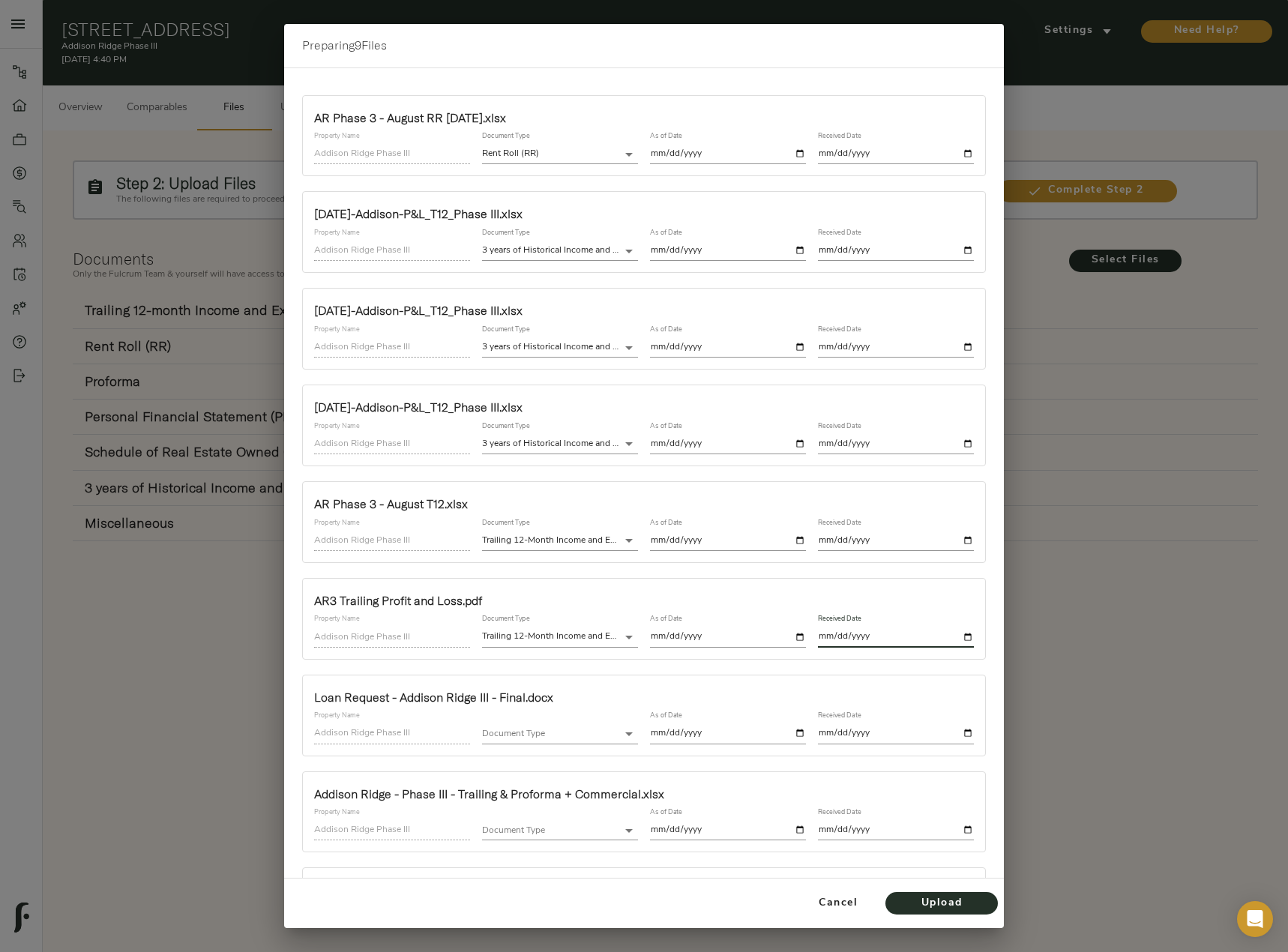
click at [959, 643] on input "date" at bounding box center [896, 636] width 156 height 20
click at [960, 638] on input "date" at bounding box center [896, 636] width 156 height 20
type input "2025-10-02"
click at [545, 735] on body "Addison Ridge Phase III - 710 Piper Farm Rd, Fayetteville, NC 28303 Pipeline Da…" at bounding box center [644, 493] width 1288 height 986
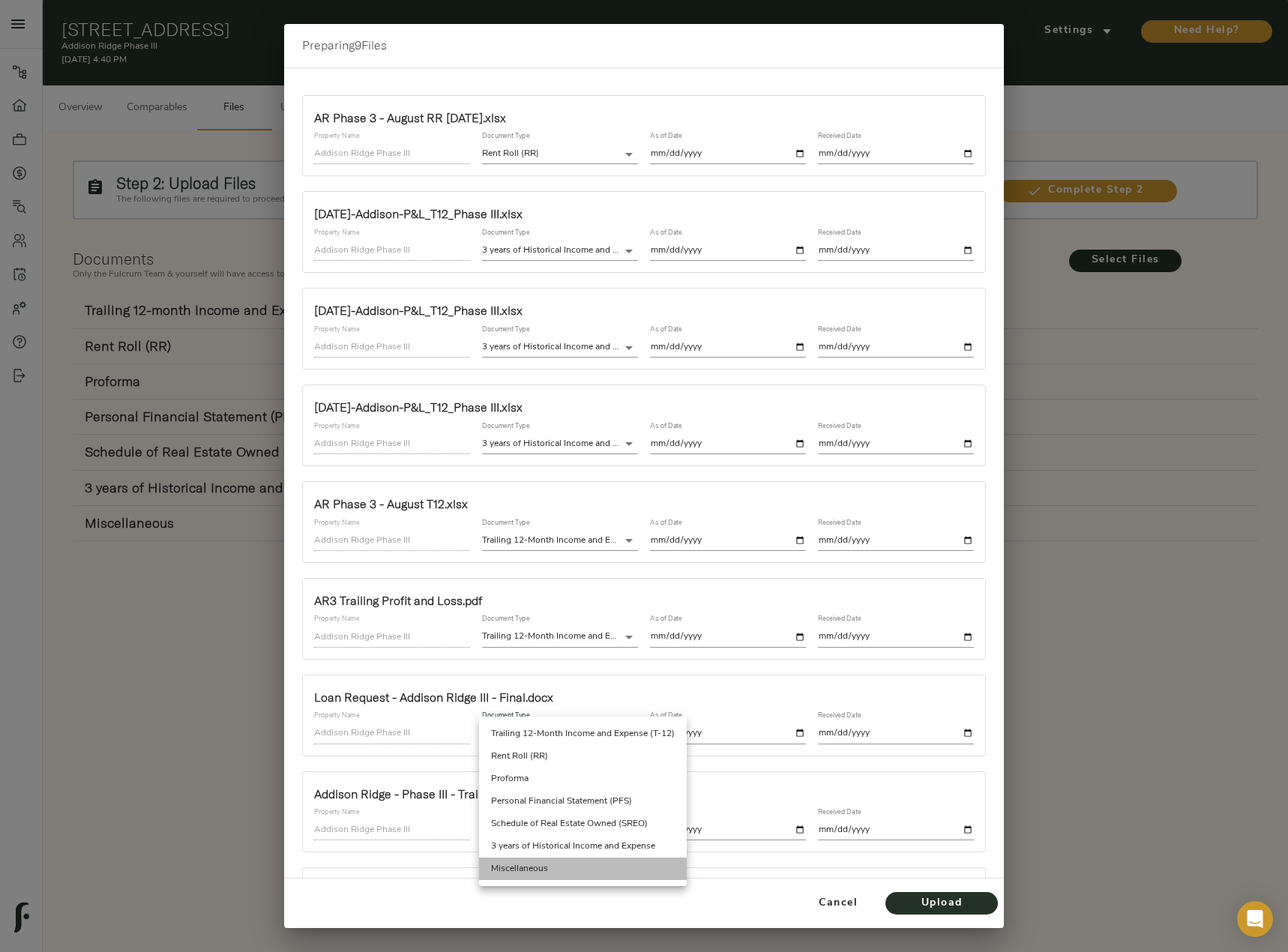
click at [579, 868] on li "Miscellaneous" at bounding box center [583, 868] width 208 height 22
type input "miscellaneous"
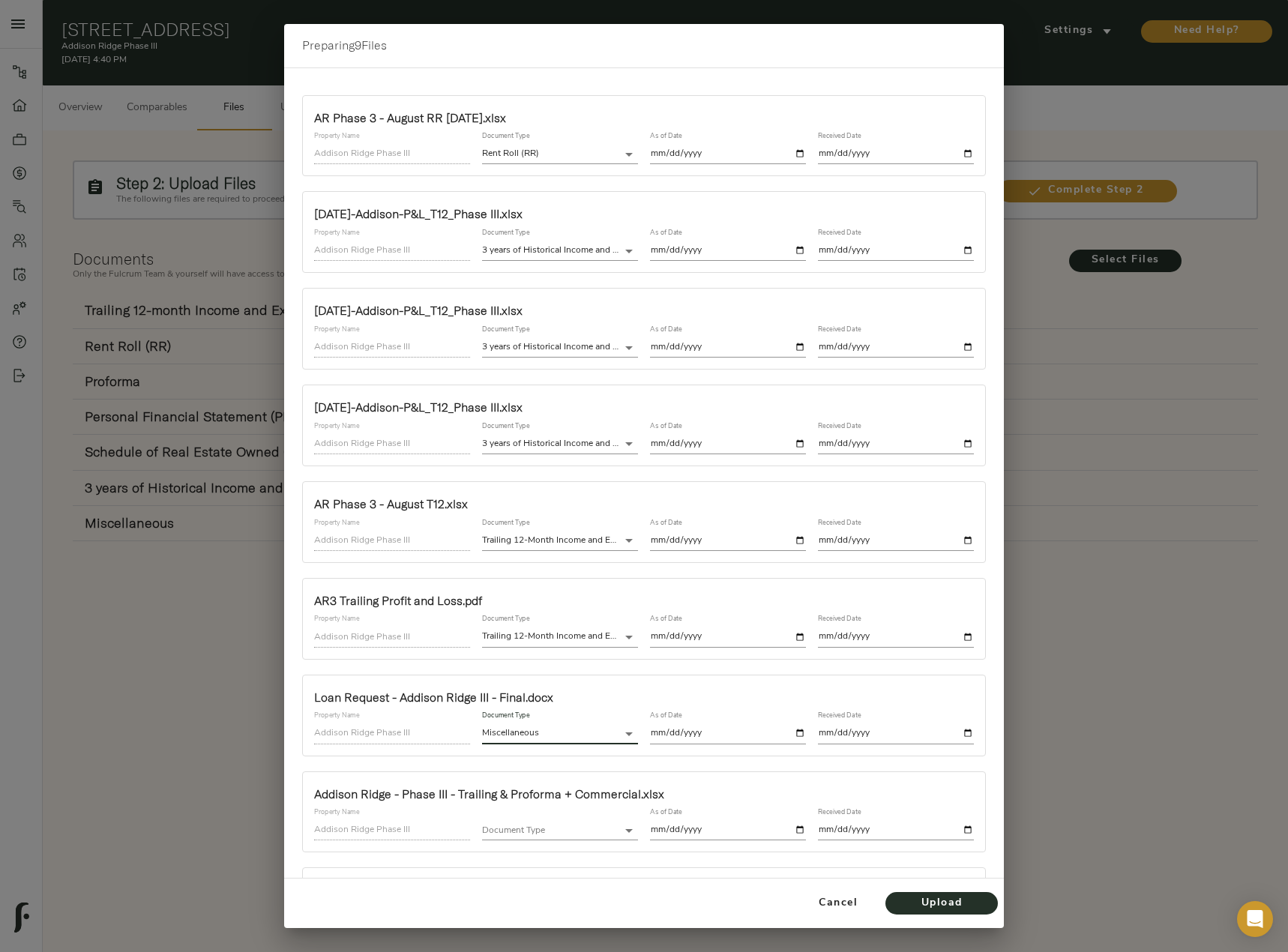
click at [795, 732] on input "date" at bounding box center [728, 733] width 156 height 20
type input "2025-10-02"
click at [953, 731] on input "date" at bounding box center [896, 733] width 156 height 20
type input "2025-10-02"
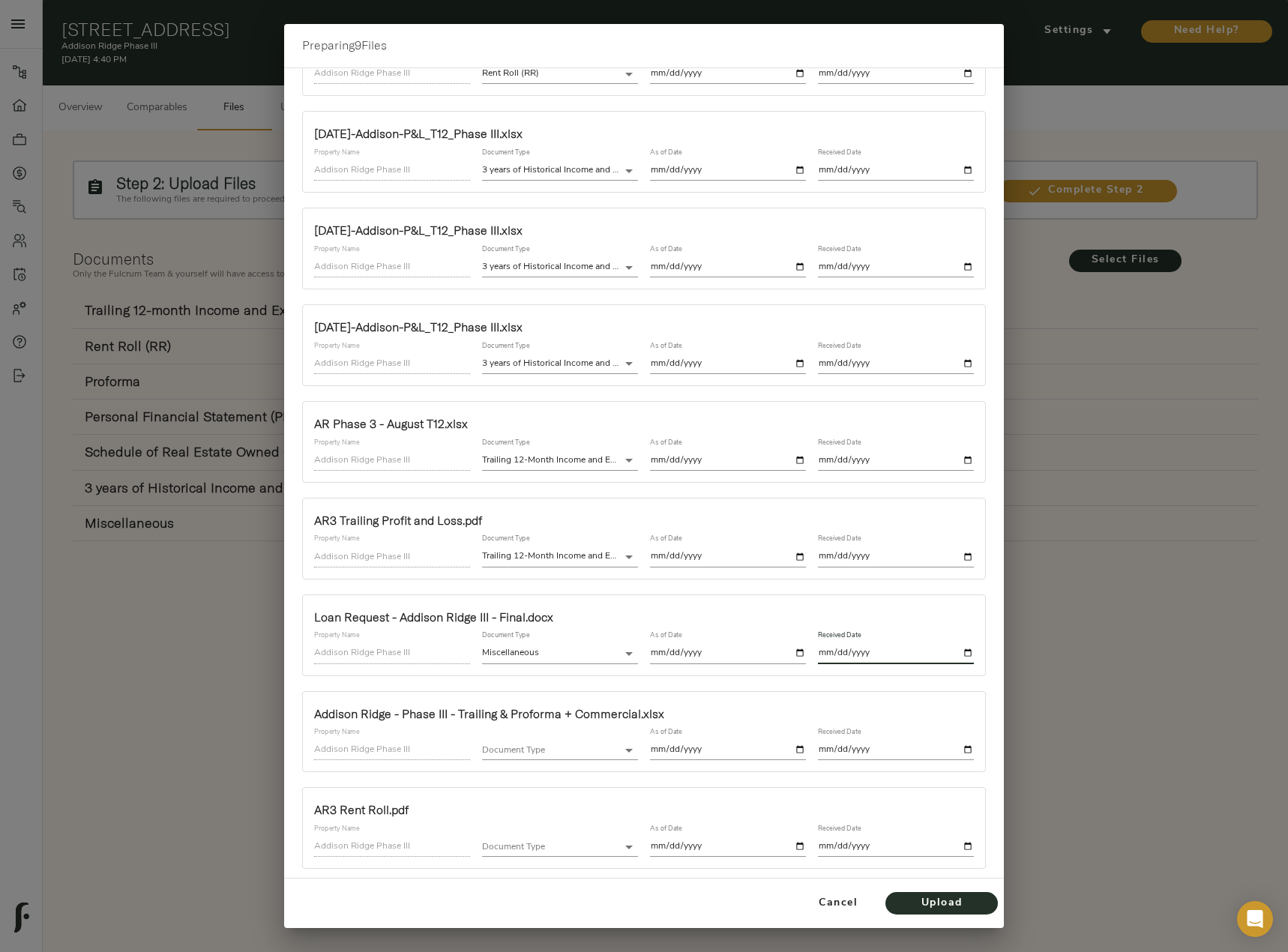
scroll to position [83, 0]
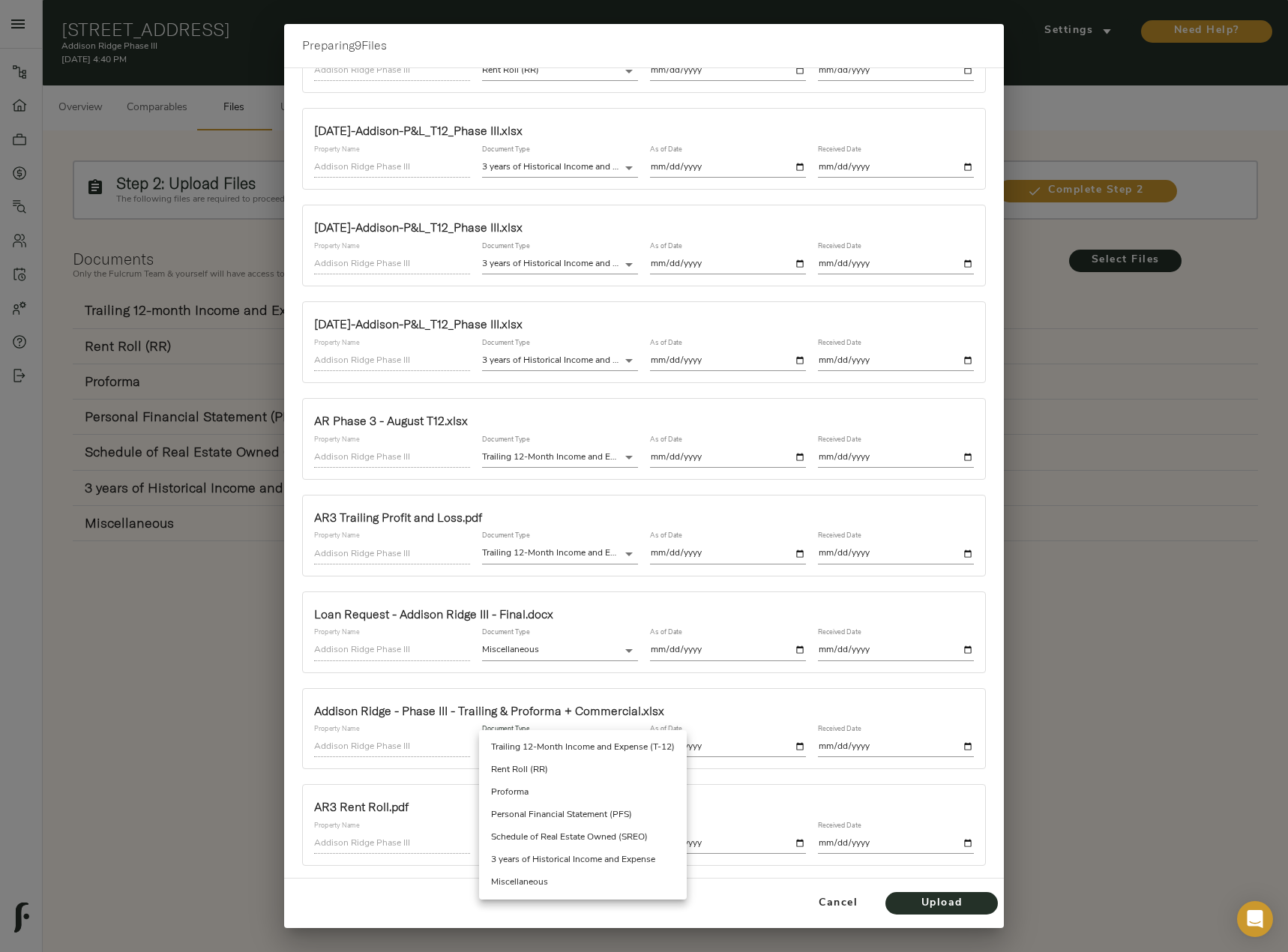
click at [527, 754] on body "Addison Ridge Phase III - 710 Piper Farm Rd, Fayetteville, NC 28303 Pipeline Da…" at bounding box center [644, 493] width 1288 height 986
click at [580, 882] on li "Miscellaneous" at bounding box center [583, 882] width 208 height 22
type input "miscellaneous"
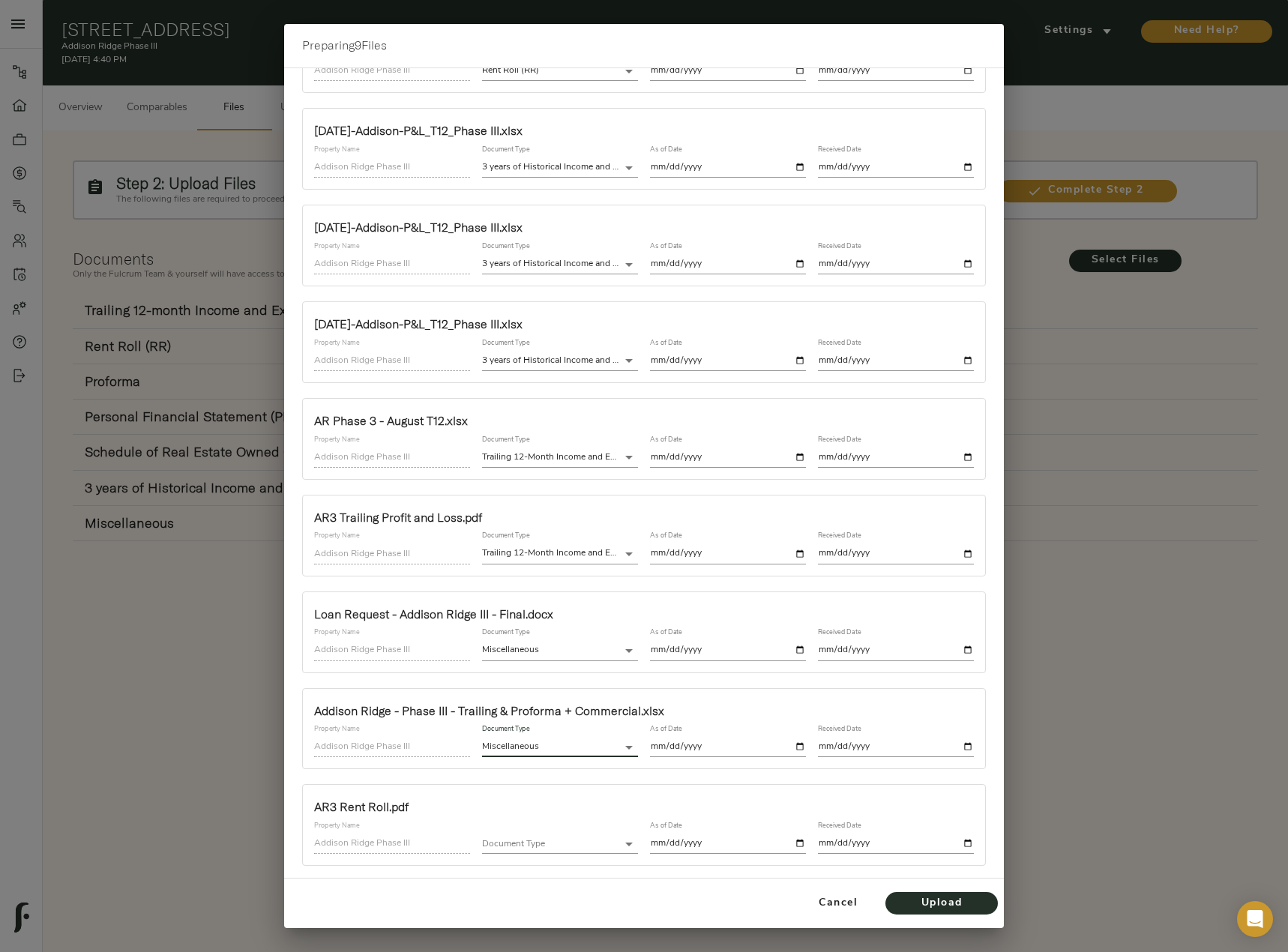
click at [795, 746] on input "date" at bounding box center [728, 747] width 156 height 20
type input "2025-10-02"
click at [959, 742] on input "date" at bounding box center [896, 747] width 156 height 20
type input "2025-10-02"
click at [523, 836] on body "Addison Ridge Phase III - 710 Piper Farm Rd, Fayetteville, NC 28303 Pipeline Da…" at bounding box center [644, 493] width 1288 height 986
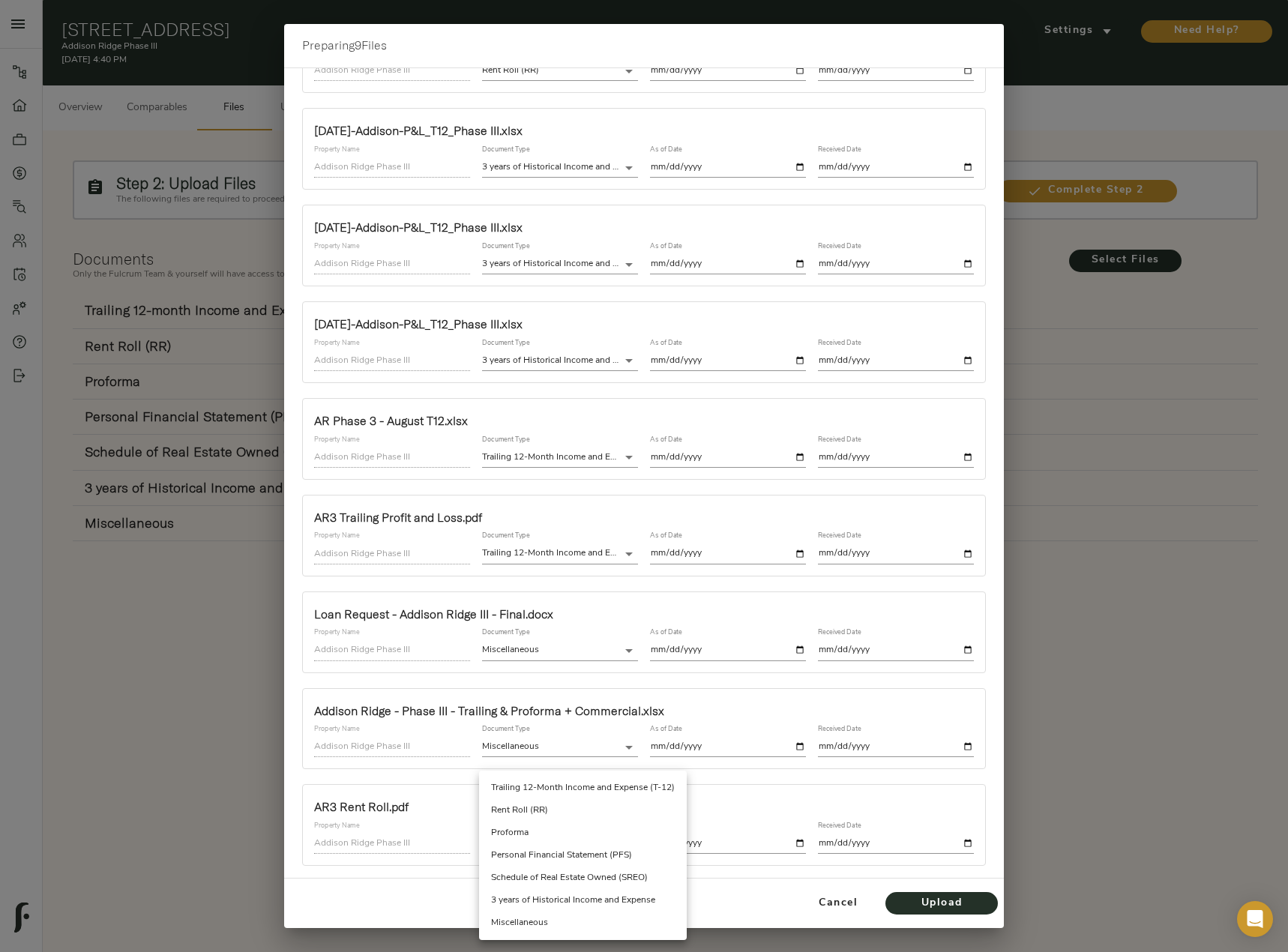
click at [544, 806] on li "Rent Roll (RR)" at bounding box center [583, 810] width 208 height 22
type input "rent_roll"
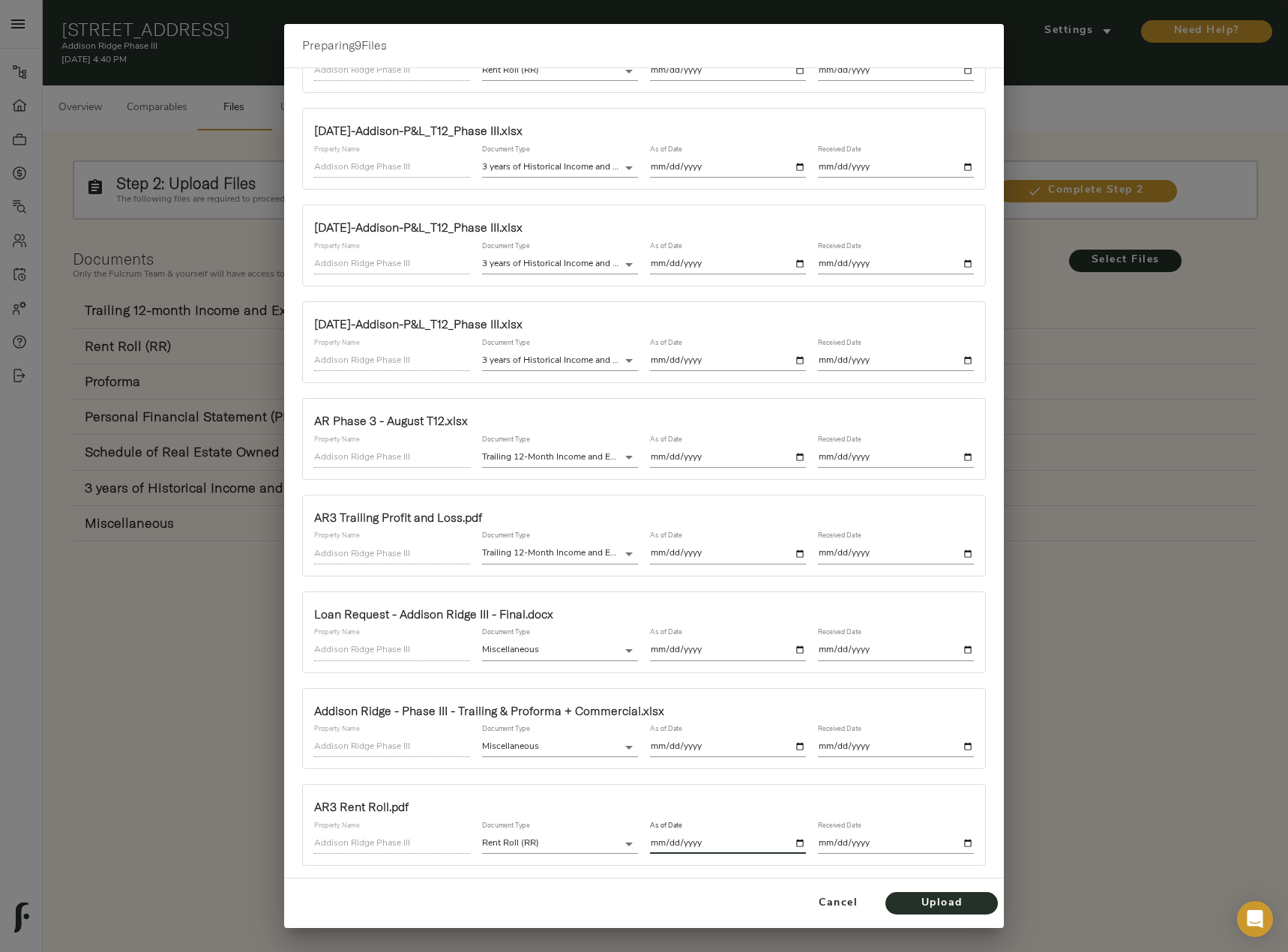
click at [792, 841] on input "date" at bounding box center [728, 843] width 156 height 20
type input "2025-08-31"
click at [956, 836] on input "date" at bounding box center [896, 843] width 156 height 20
click at [954, 845] on input "date" at bounding box center [896, 843] width 156 height 20
type input "2025-10-02"
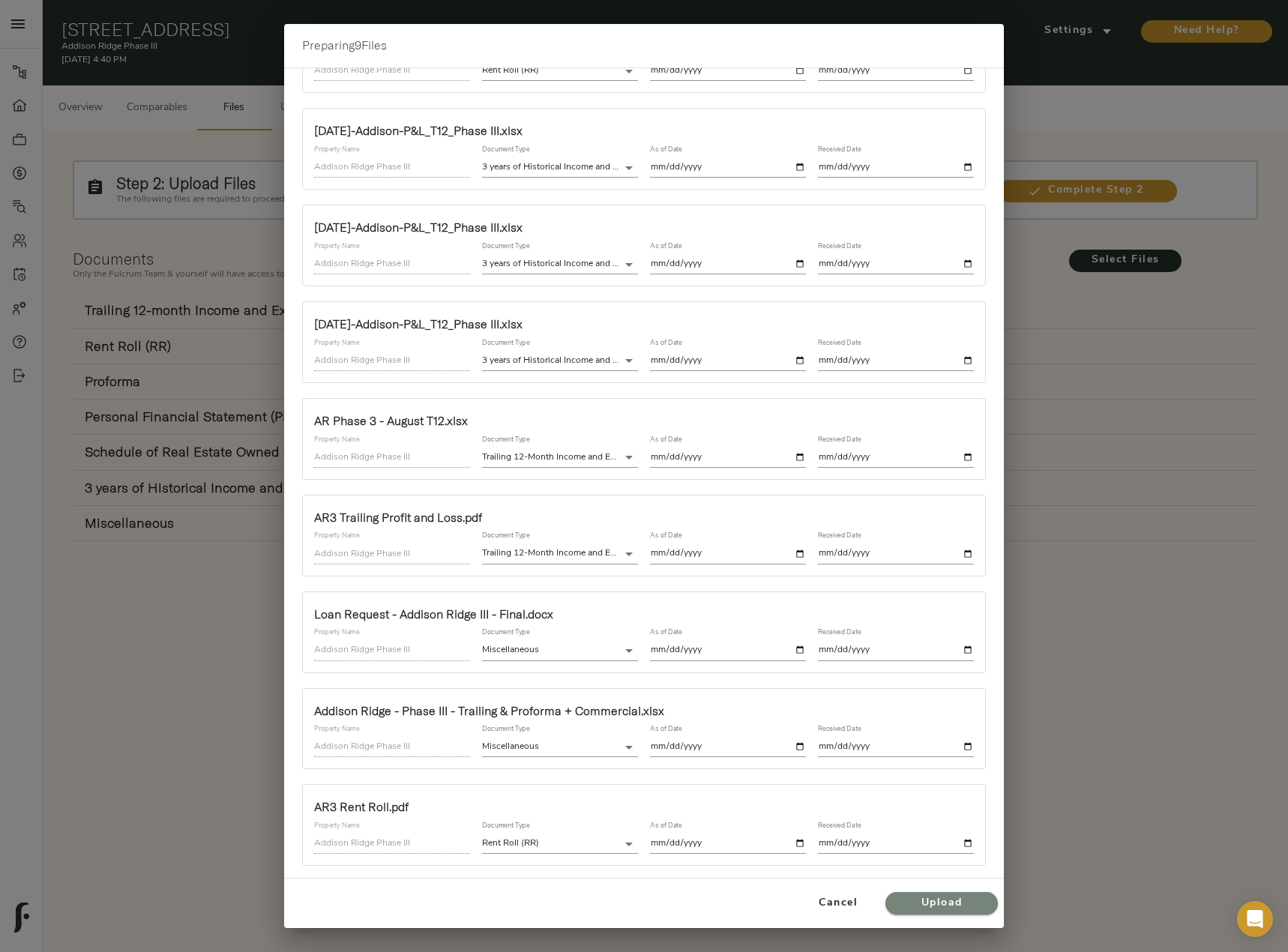
click at [933, 902] on span "Upload" at bounding box center [941, 903] width 83 height 19
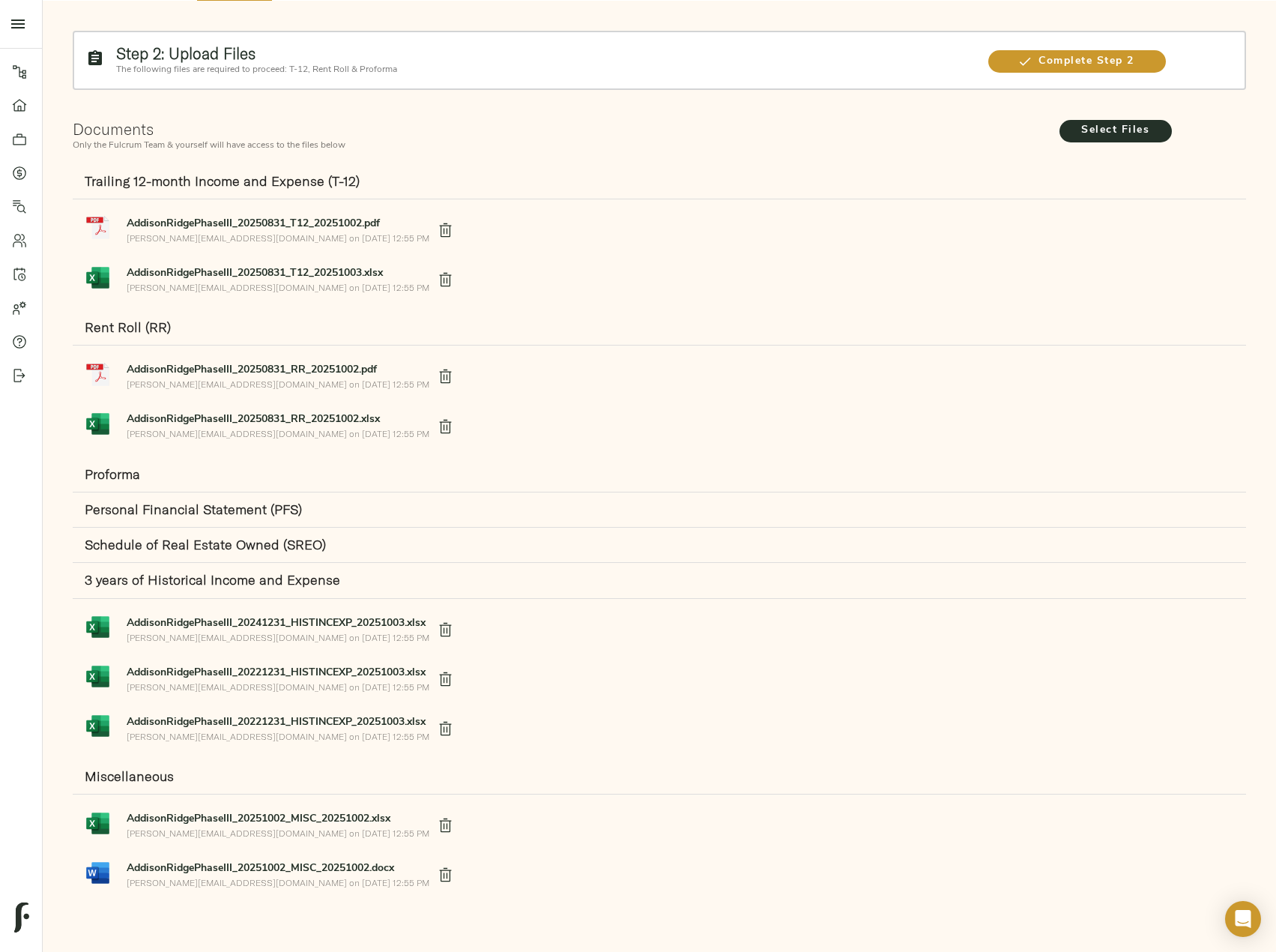
scroll to position [133, 0]
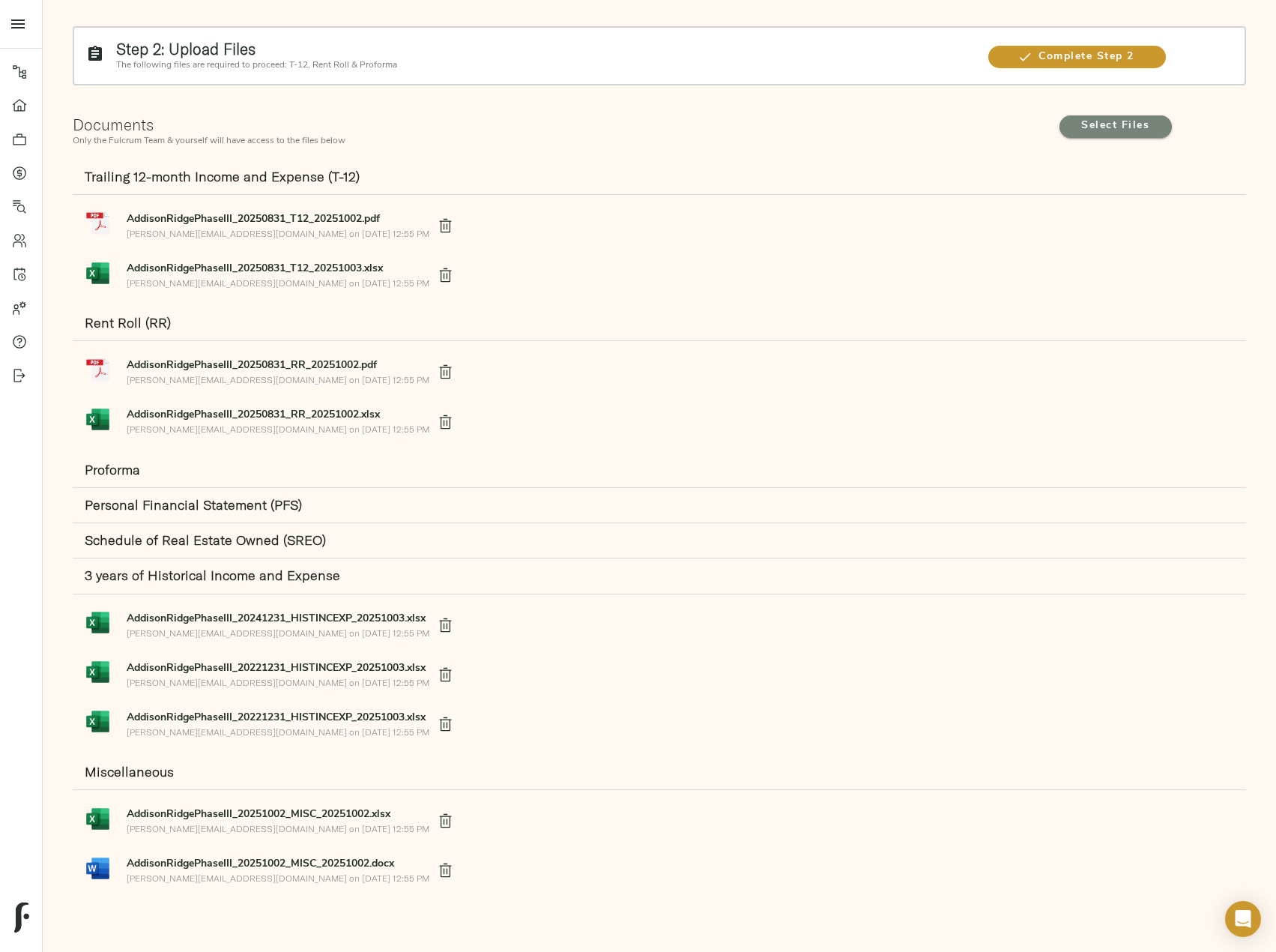
click at [1085, 126] on span "Select Files" at bounding box center [1116, 126] width 83 height 19
click at [0, 0] on input "Select Files" at bounding box center [0, 0] width 0 height 0
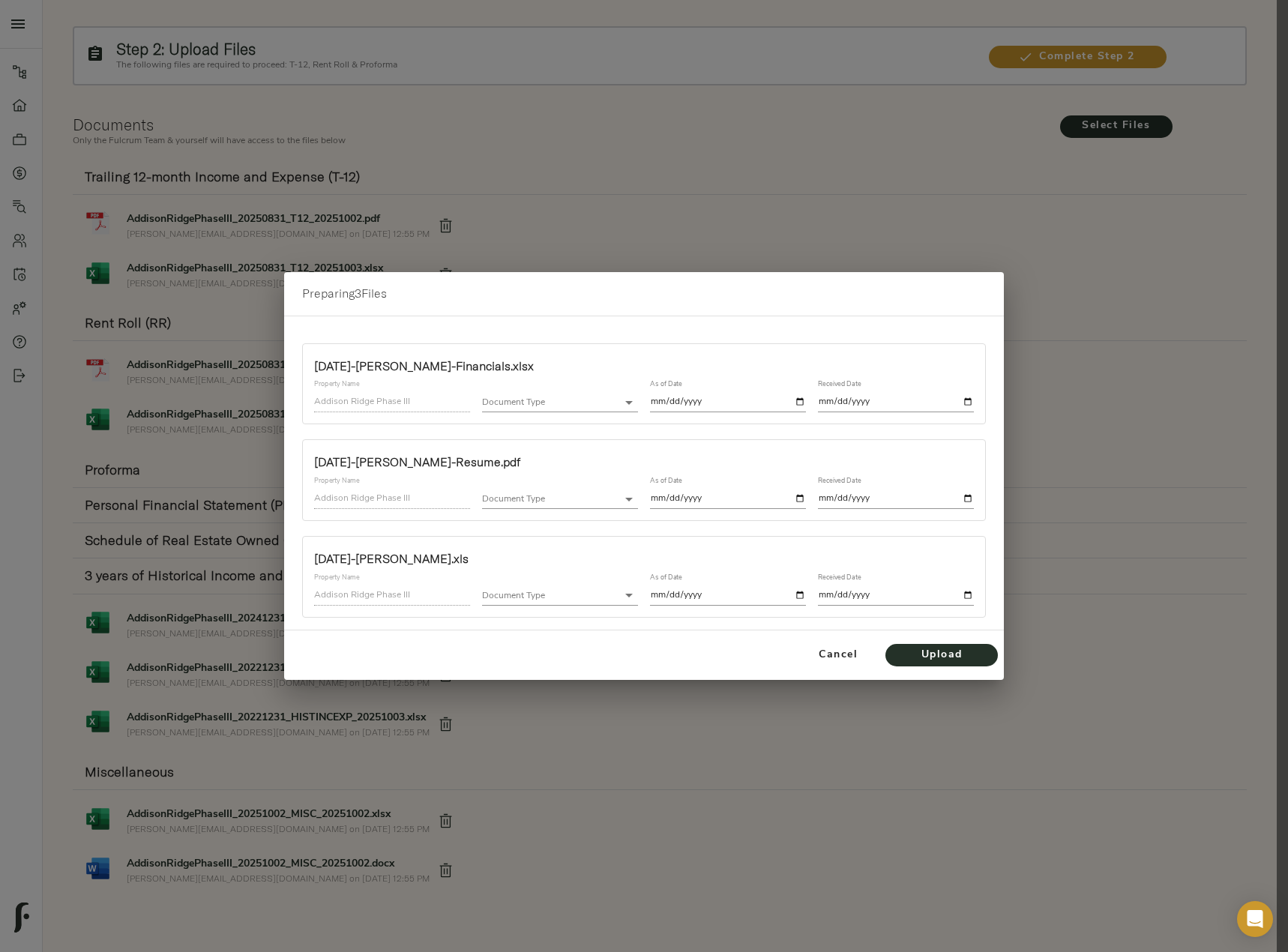
click at [530, 401] on body "Addison Ridge Phase III - 710 Piper Farm Rd, Fayetteville, NC 28303 Pipeline Da…" at bounding box center [644, 426] width 1288 height 1120
click at [567, 470] on li "Personal Financial Statement (PFS)" at bounding box center [586, 469] width 208 height 22
type input "personal_financial_statement"
click at [803, 406] on input "date" at bounding box center [728, 402] width 156 height 20
type input "2025-10-02"
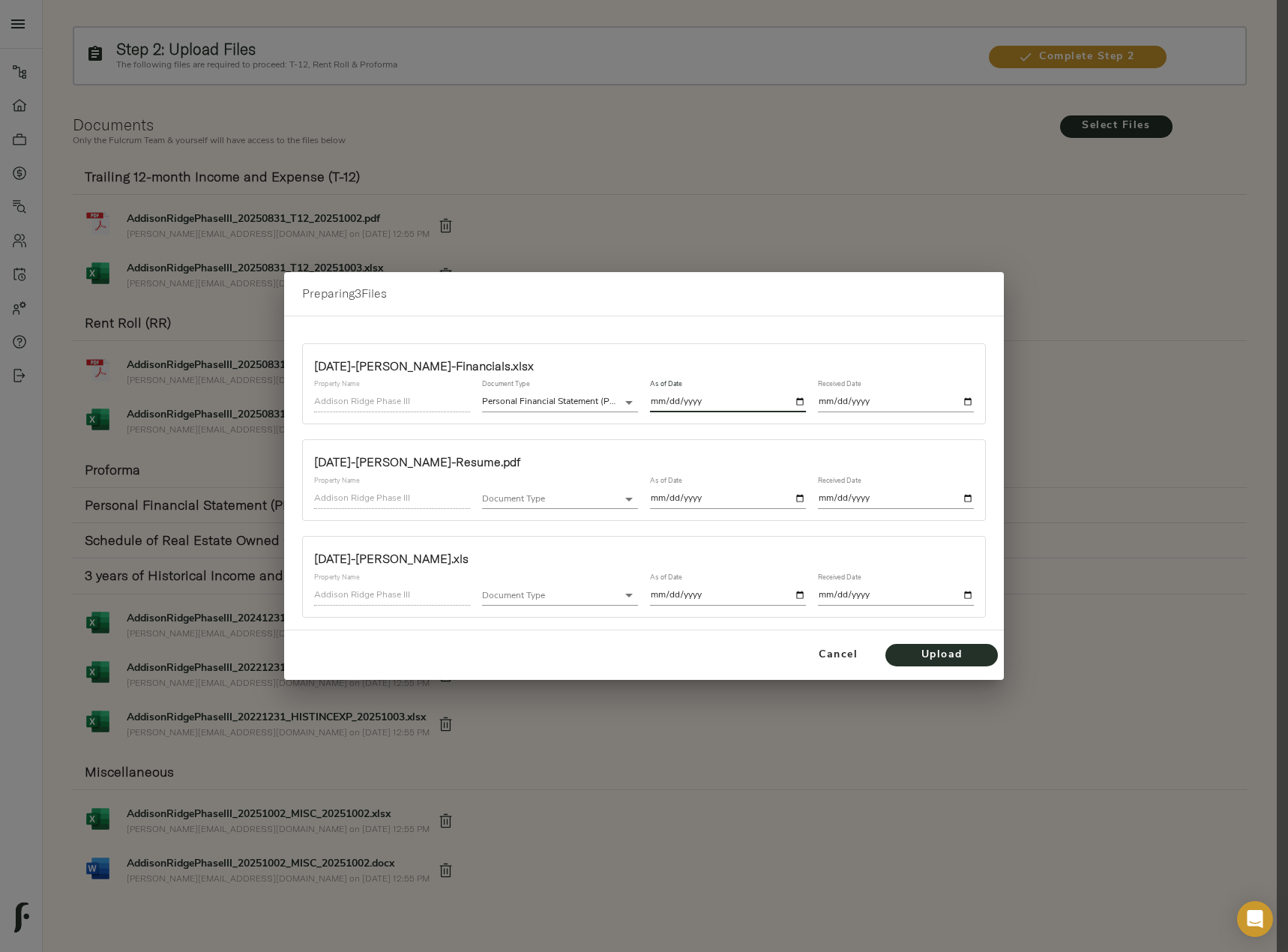
click at [970, 404] on input "date" at bounding box center [896, 402] width 156 height 20
type input "2025-10-02"
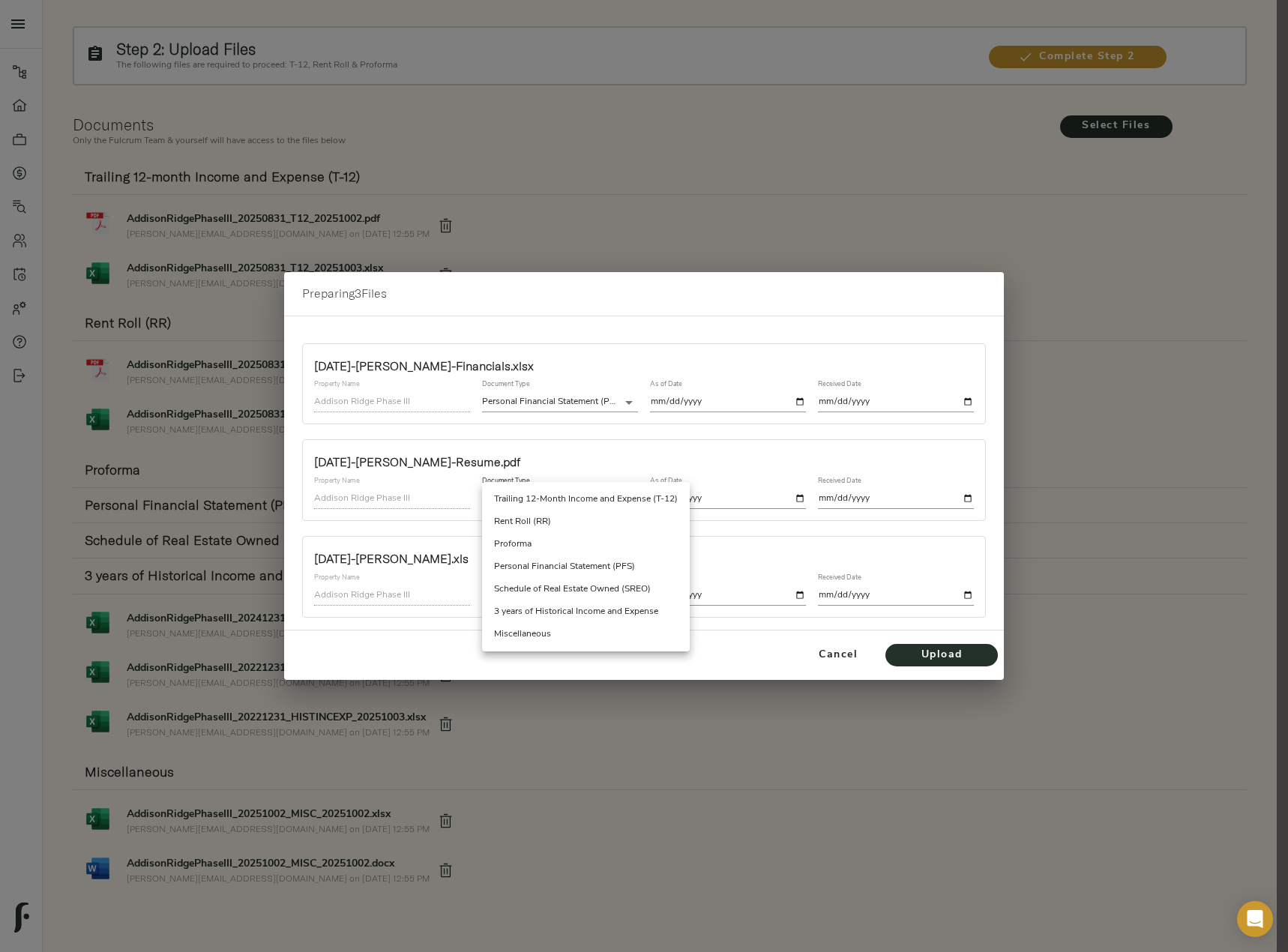
click at [528, 503] on body "Addison Ridge Phase III - 710 Piper Farm Rd, Fayetteville, NC 28303 Pipeline Da…" at bounding box center [644, 426] width 1288 height 1120
click at [549, 634] on li "Miscellaneous" at bounding box center [586, 634] width 208 height 22
type input "miscellaneous"
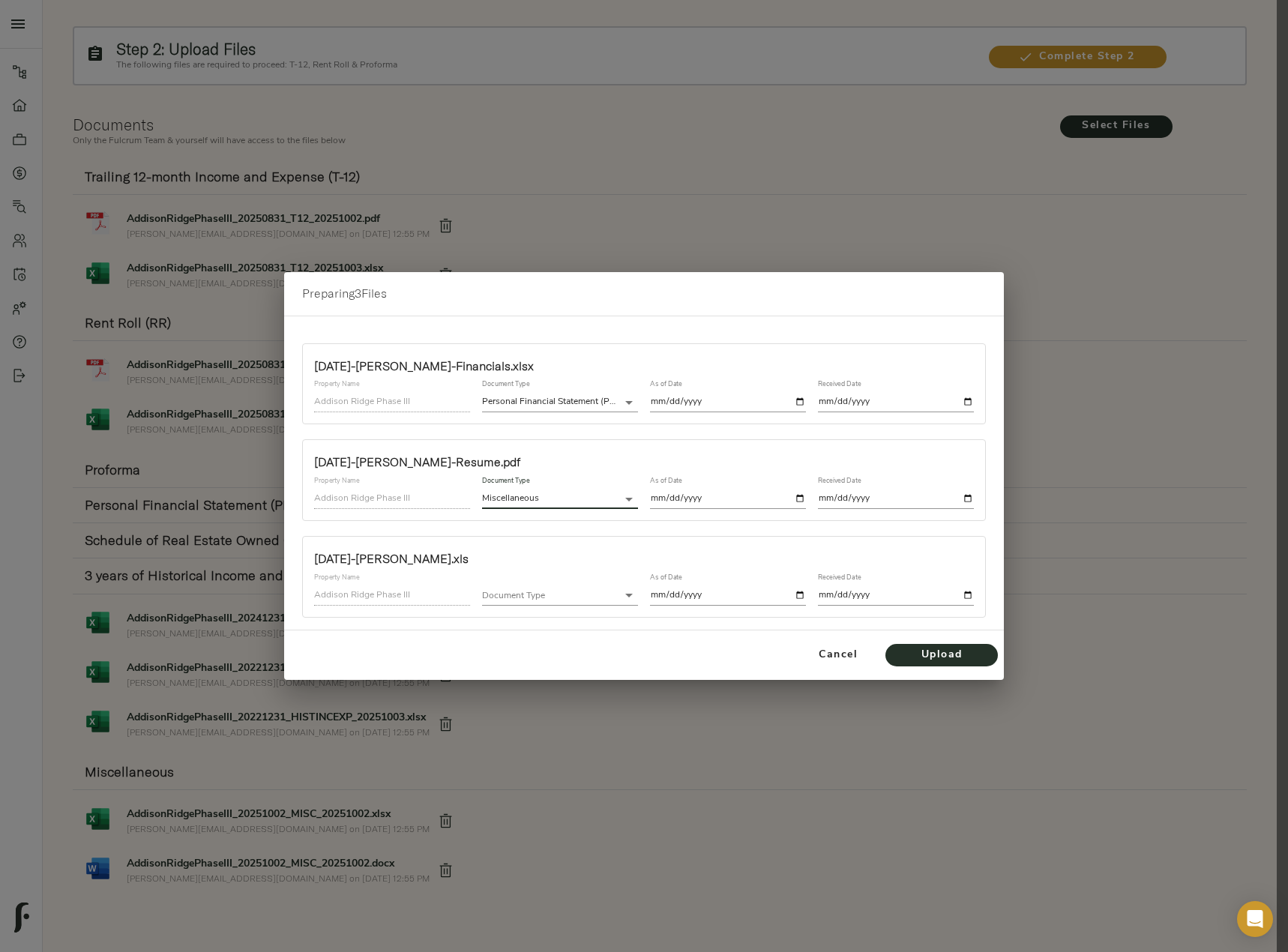
click at [802, 494] on input "date" at bounding box center [728, 499] width 156 height 20
type input "2025-10-02"
click at [972, 494] on input "date" at bounding box center [896, 499] width 156 height 20
type input "2025-10-02"
click at [582, 593] on body "Addison Ridge Phase III - 710 Piper Farm Rd, Fayetteville, NC 28303 Pipeline Da…" at bounding box center [644, 426] width 1288 height 1120
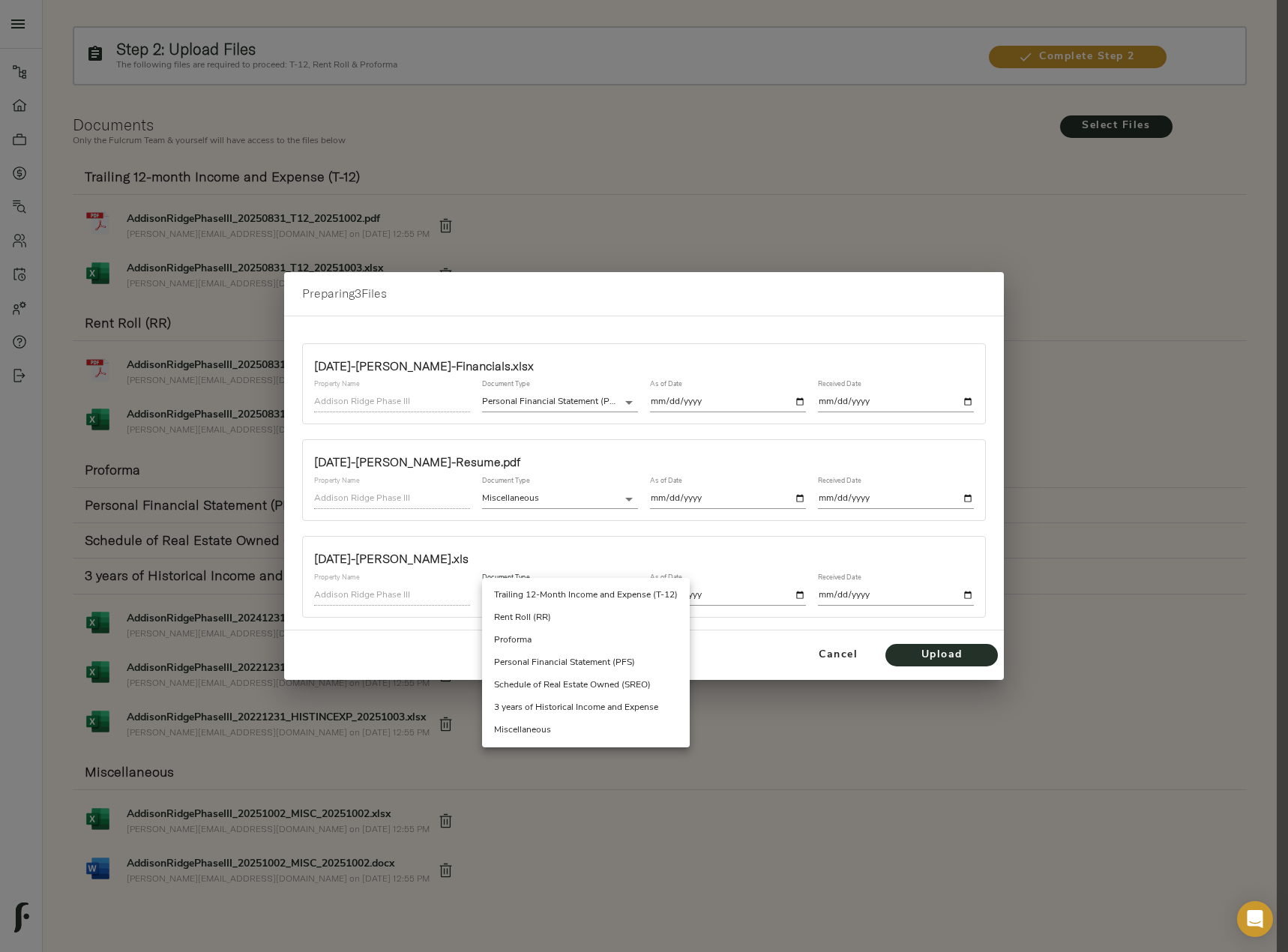
click at [599, 684] on li "Schedule of Real Estate Owned (SREO)" at bounding box center [586, 684] width 208 height 22
type input "schedule_of_real_estate_owned"
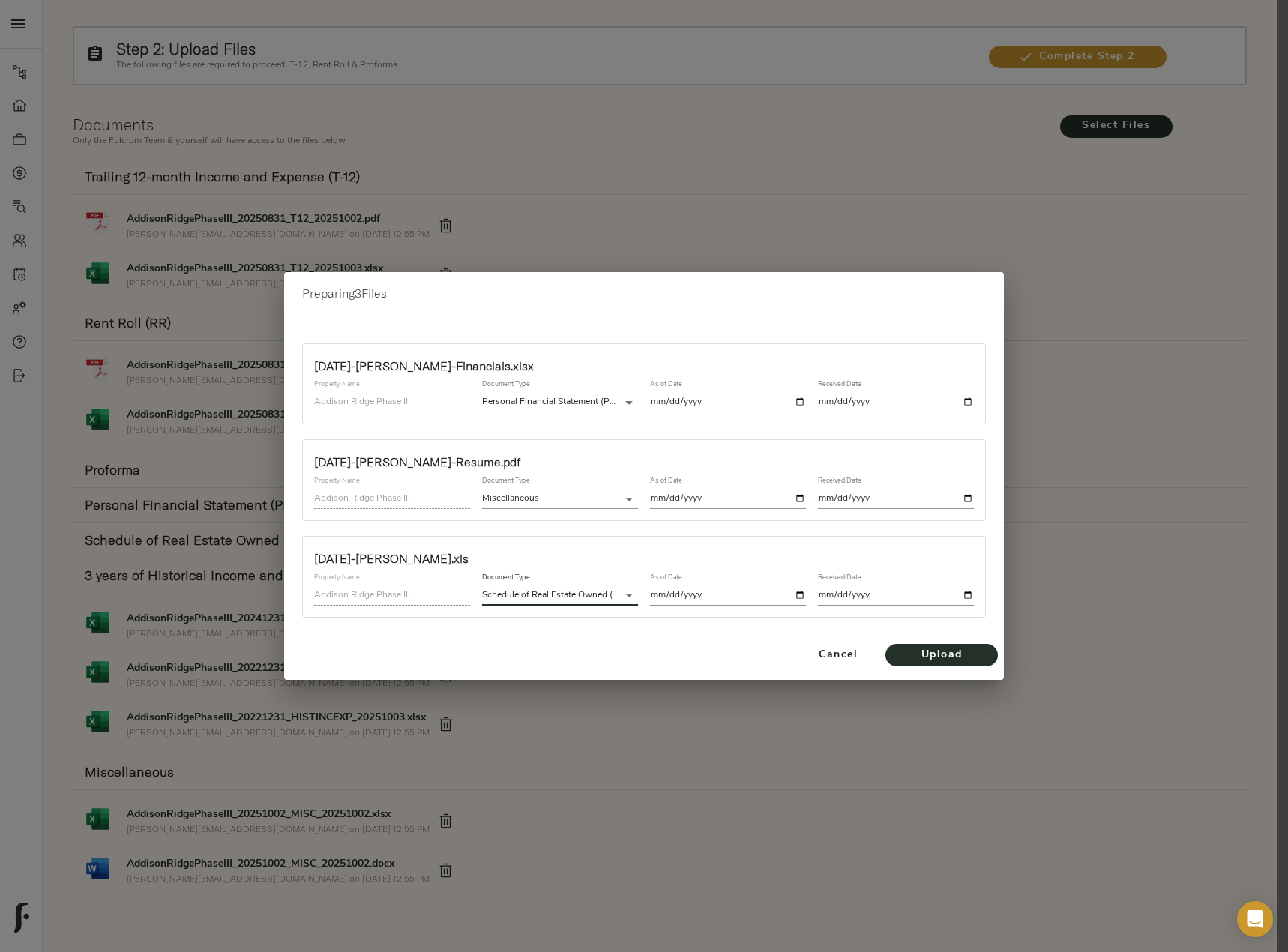
click at [804, 597] on input "date" at bounding box center [728, 595] width 156 height 20
type input "2025-10-02"
click at [969, 596] on input "date" at bounding box center [896, 595] width 156 height 20
type input "2025-10-02"
click at [930, 652] on span "Upload" at bounding box center [941, 655] width 83 height 19
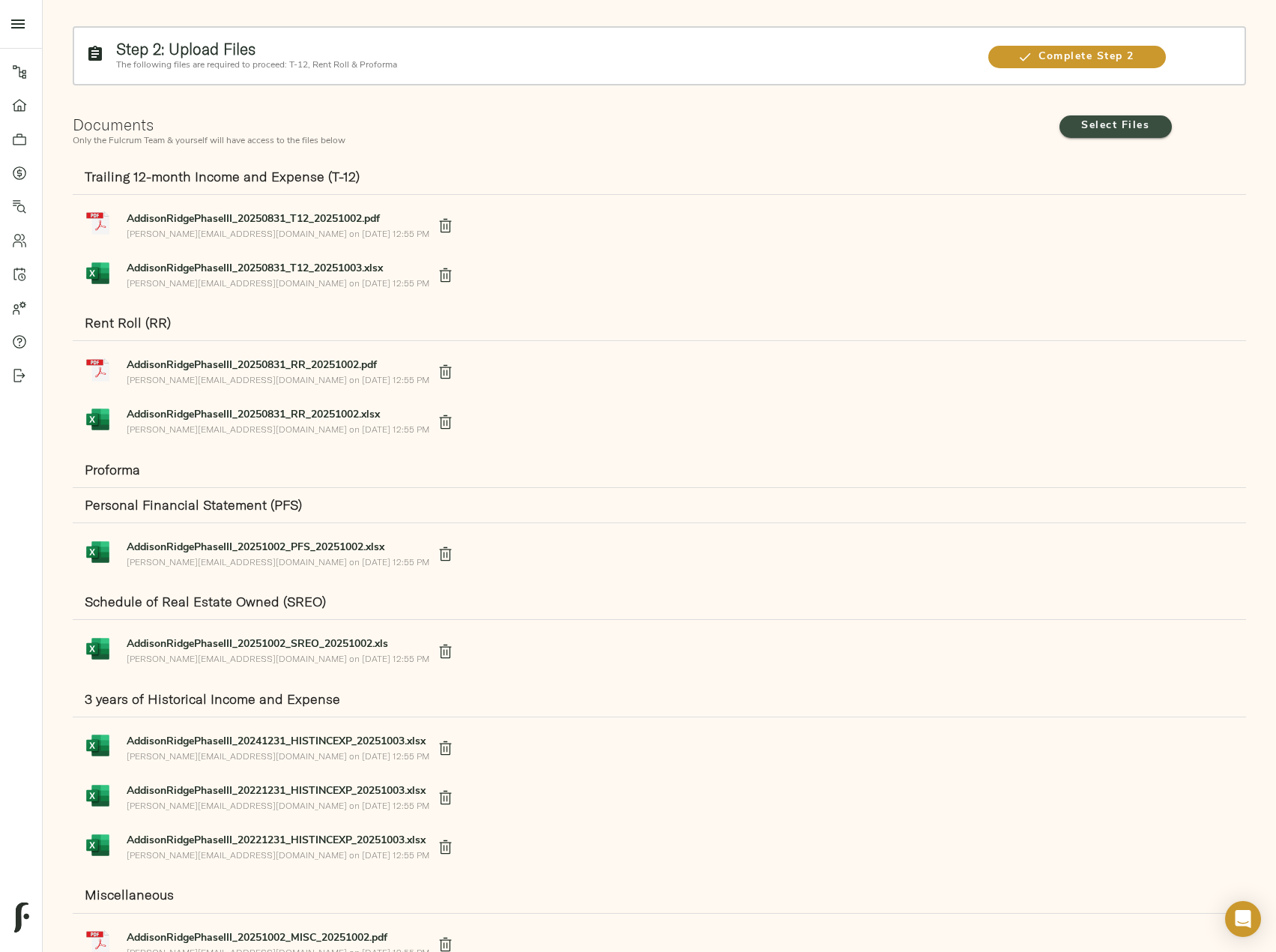
click at [1092, 127] on span "Select Files" at bounding box center [1116, 126] width 83 height 19
click at [0, 0] on input "Select Files" at bounding box center [0, 0] width 0 height 0
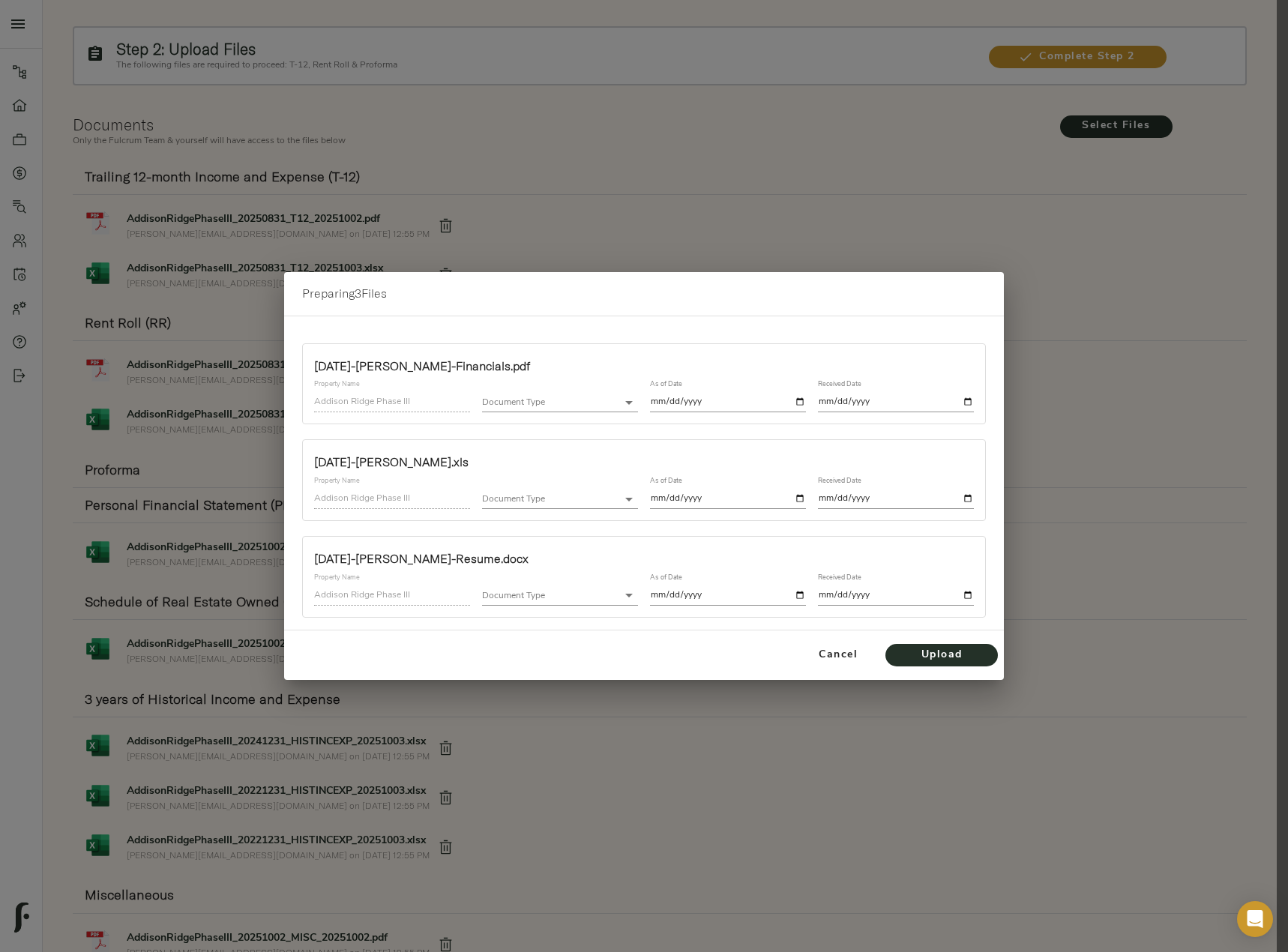
click at [606, 391] on div "Document Type ​" at bounding box center [560, 395] width 156 height 32
click at [605, 398] on body "Addison Ridge Phase III - 710 Piper Farm Rd, Fayetteville, NC 28303 Pipeline Da…" at bounding box center [644, 512] width 1288 height 1293
click at [625, 464] on li "Personal Financial Statement (PFS)" at bounding box center [586, 469] width 208 height 22
type input "personal_financial_statement"
click at [802, 401] on input "date" at bounding box center [728, 402] width 156 height 20
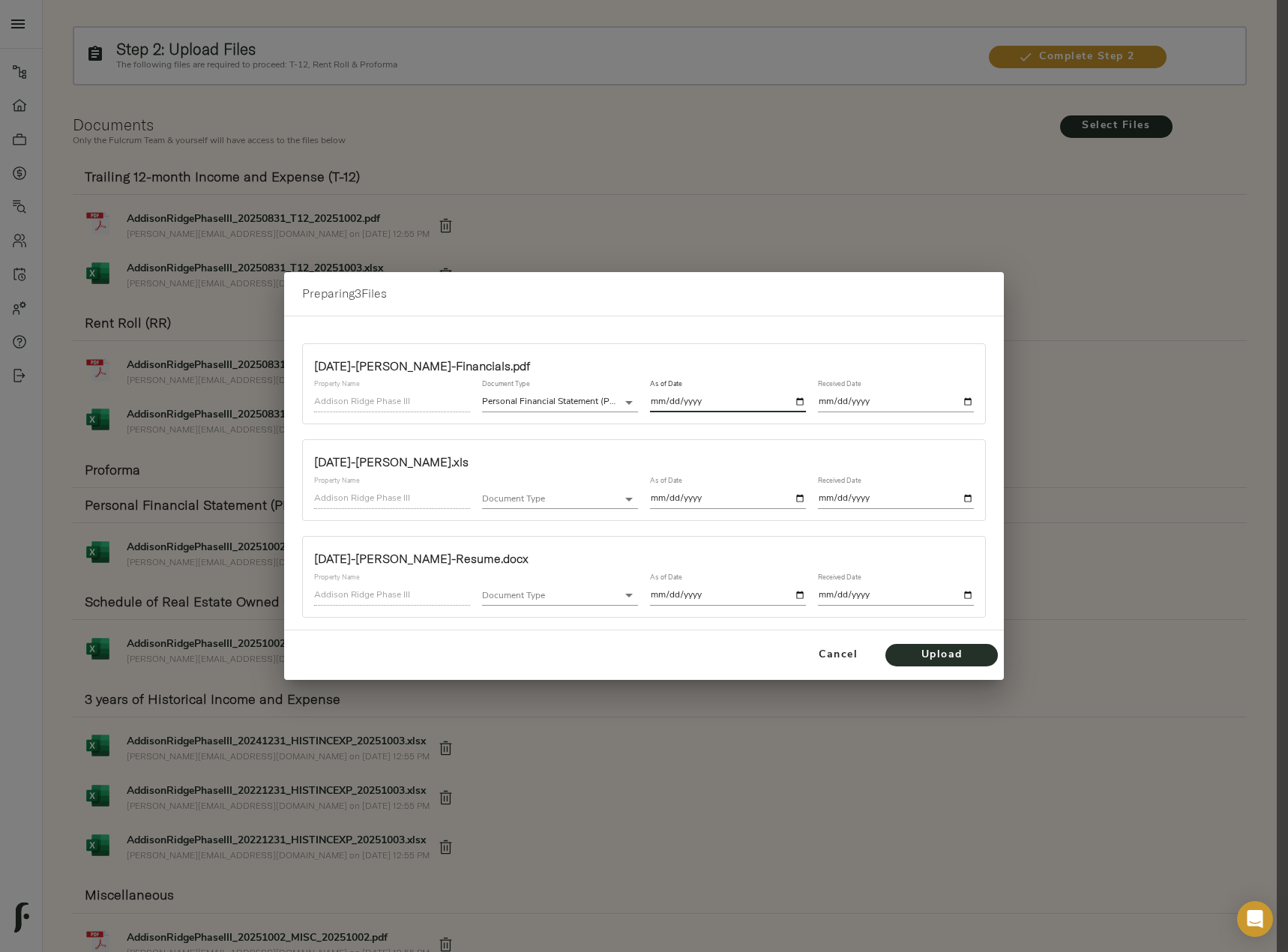
type input "2025-10-02"
click at [979, 396] on div "Received Date" at bounding box center [895, 396] width 168 height 44
click at [967, 403] on input "date" at bounding box center [896, 402] width 156 height 20
type input "2025-10-02"
click at [579, 495] on body "Addison Ridge Phase III - 710 Piper Farm Rd, Fayetteville, NC 28303 Pipeline Da…" at bounding box center [644, 512] width 1288 height 1293
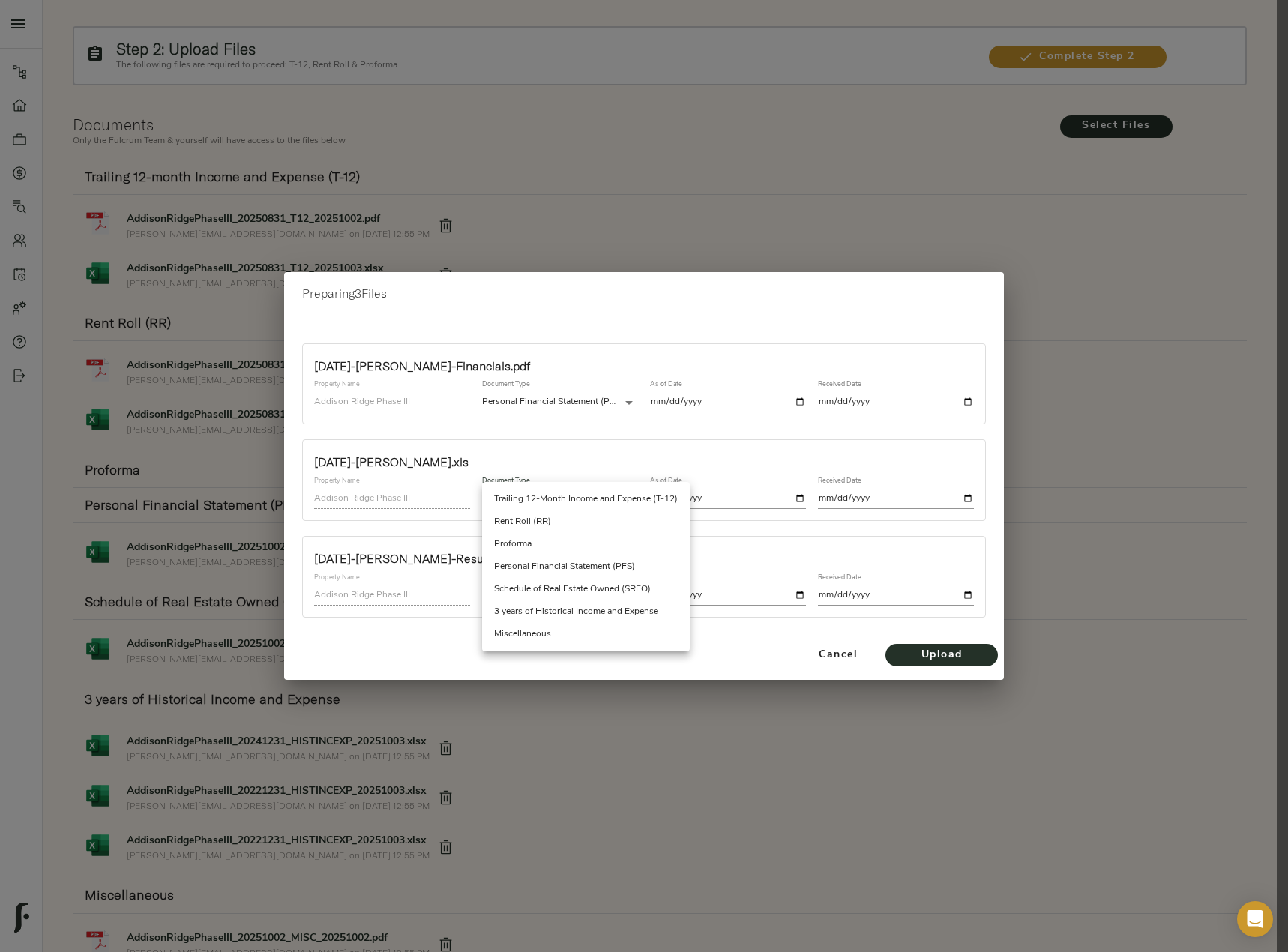
click at [618, 583] on li "Schedule of Real Estate Owned (SREO)" at bounding box center [586, 589] width 208 height 22
type input "schedule_of_real_estate_owned"
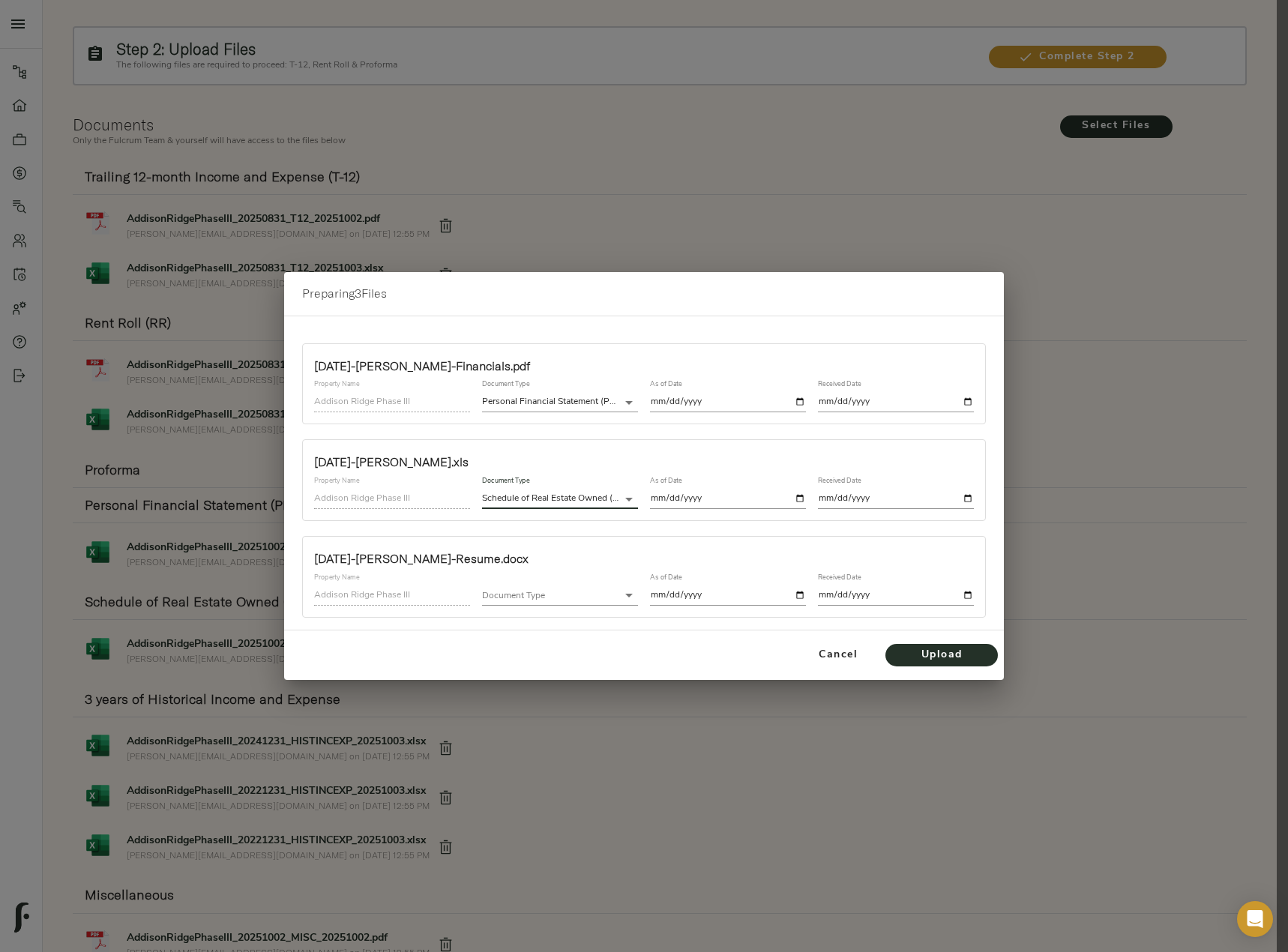
click at [802, 499] on input "date" at bounding box center [728, 499] width 156 height 20
type input "2025-10-02"
click at [960, 501] on input "date" at bounding box center [896, 499] width 156 height 20
click at [969, 497] on input "date" at bounding box center [896, 499] width 156 height 20
type input "2025-10-02"
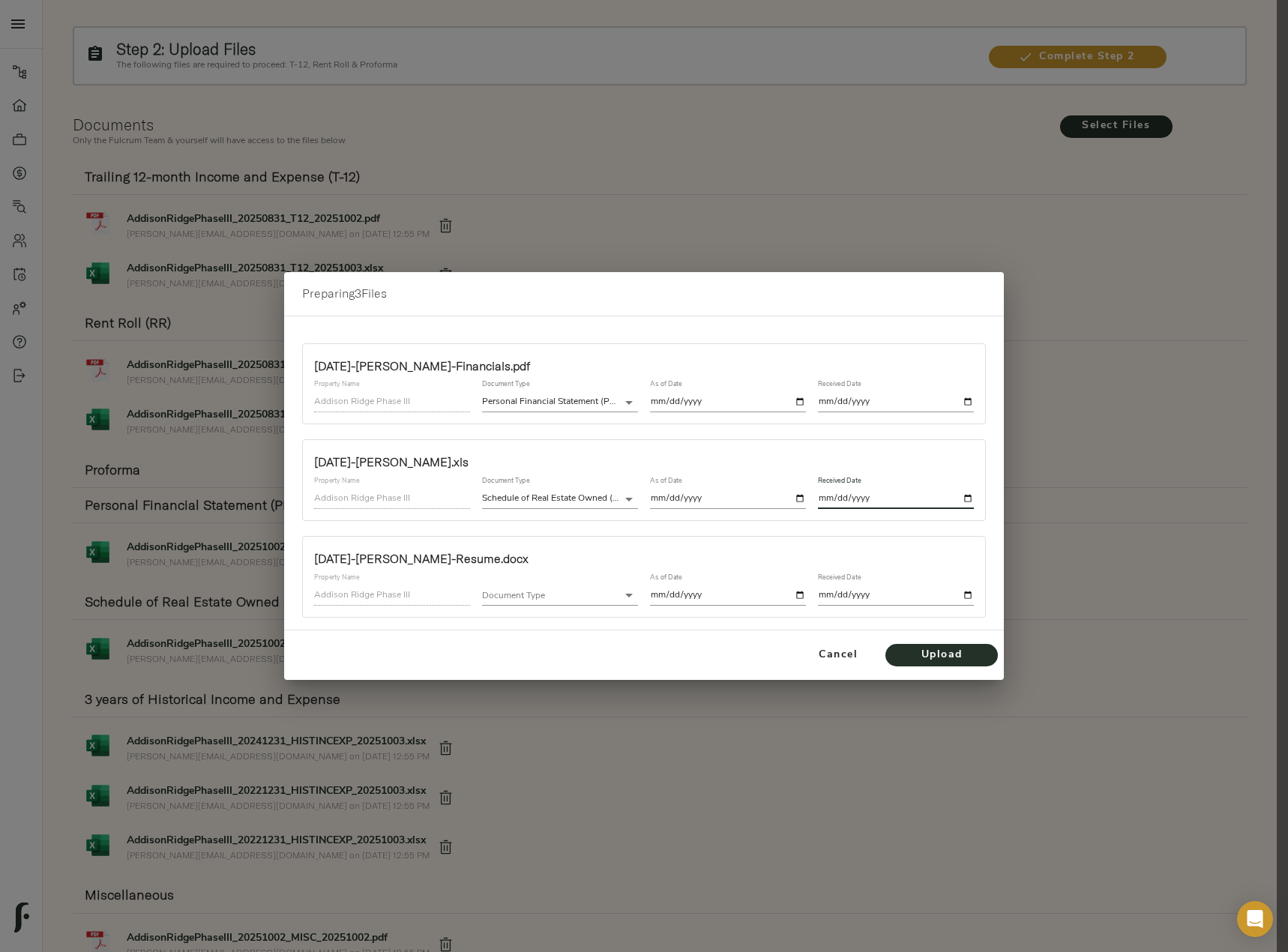
click at [520, 594] on body "Addison Ridge Phase III - 710 Piper Farm Rd, Fayetteville, NC 28303 Pipeline Da…" at bounding box center [644, 512] width 1288 height 1293
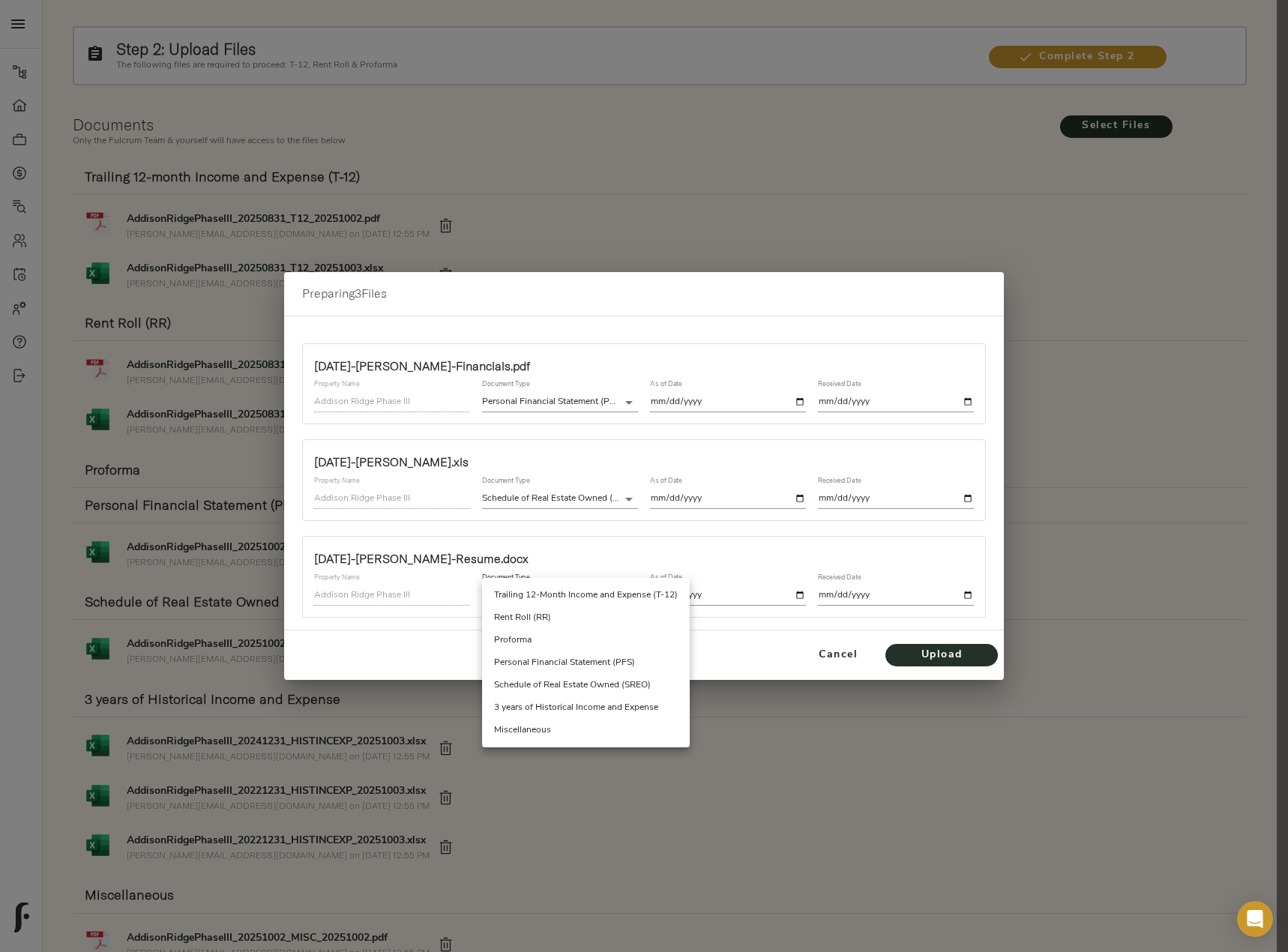
drag, startPoint x: 550, startPoint y: 729, endPoint x: 563, endPoint y: 717, distance: 17.7
click at [550, 728] on li "Miscellaneous" at bounding box center [586, 729] width 208 height 22
type input "miscellaneous"
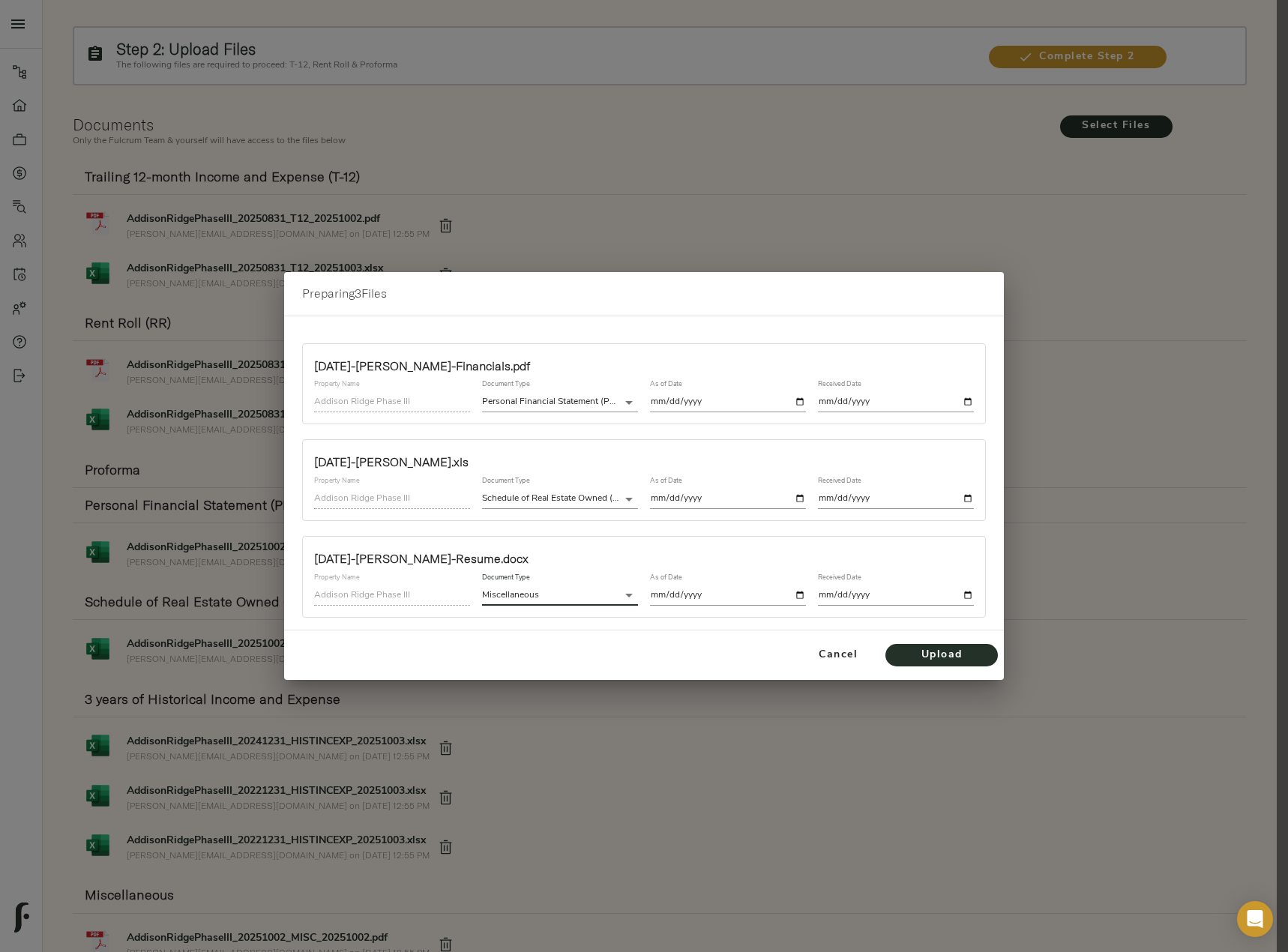
click at [799, 598] on input "date" at bounding box center [728, 595] width 156 height 20
type input "2025-10-02"
click at [967, 589] on input "date" at bounding box center [896, 595] width 156 height 20
type input "2025-10-02"
click at [950, 651] on span "Upload" at bounding box center [941, 655] width 83 height 19
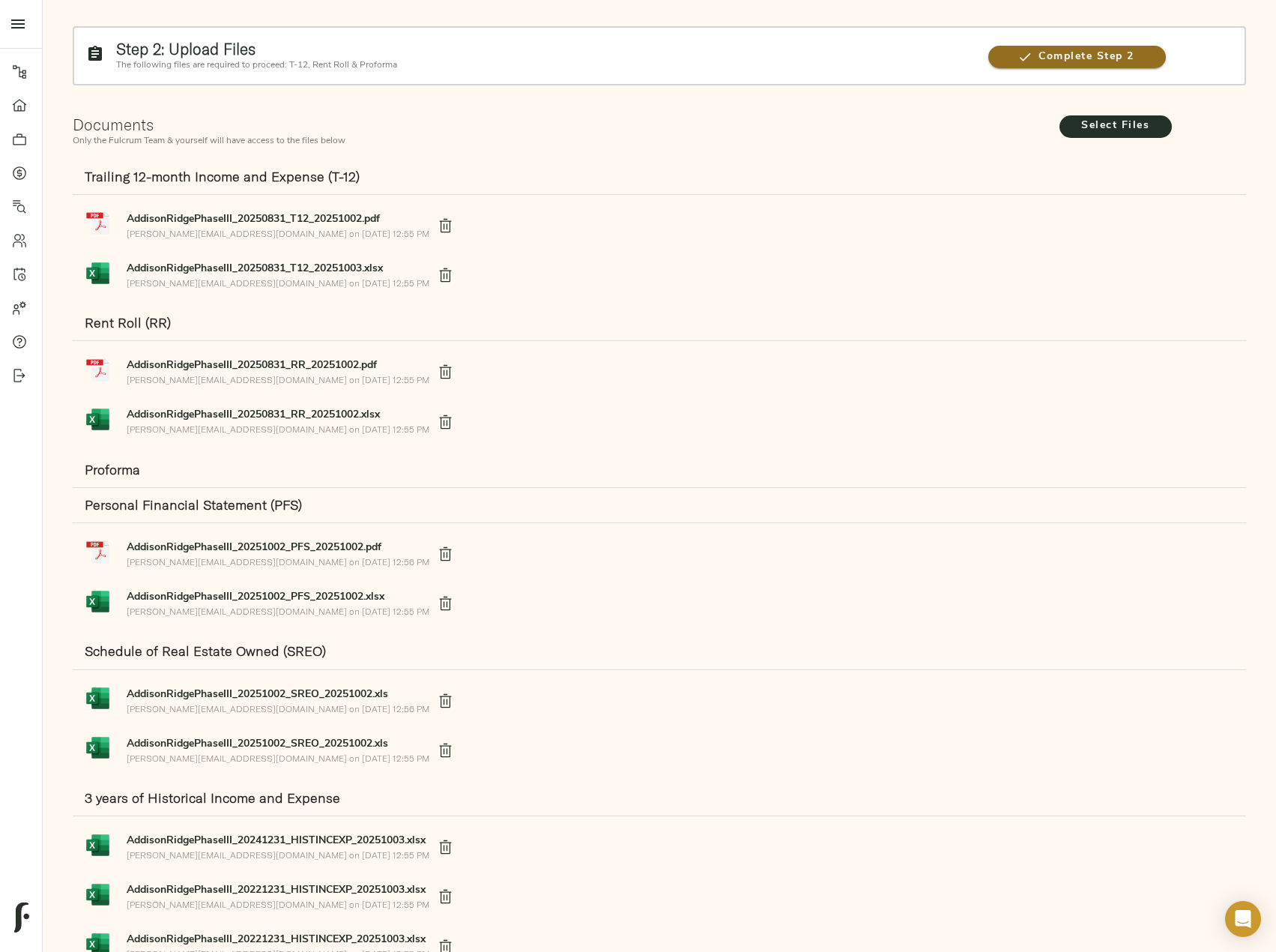
click at [1011, 51] on span "Complete Step 2" at bounding box center [1076, 57] width 178 height 19
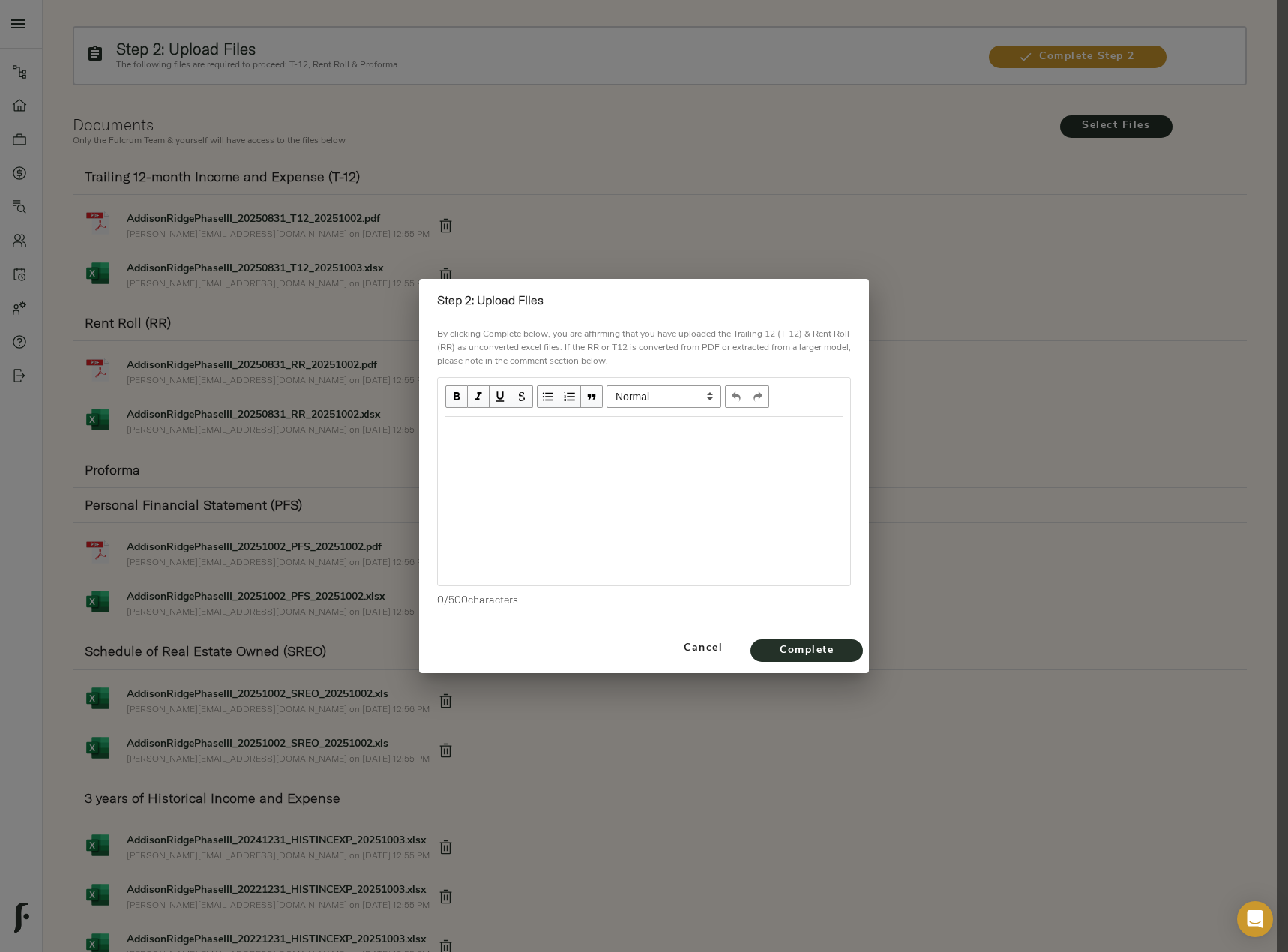
click at [500, 434] on div "Edit text" at bounding box center [644, 432] width 397 height 17
click at [480, 436] on span "Staanrd File" at bounding box center [474, 432] width 58 height 13
click at [489, 433] on span "Staanrd File" at bounding box center [474, 432] width 58 height 13
click at [797, 650] on span "Complete" at bounding box center [807, 651] width 83 height 19
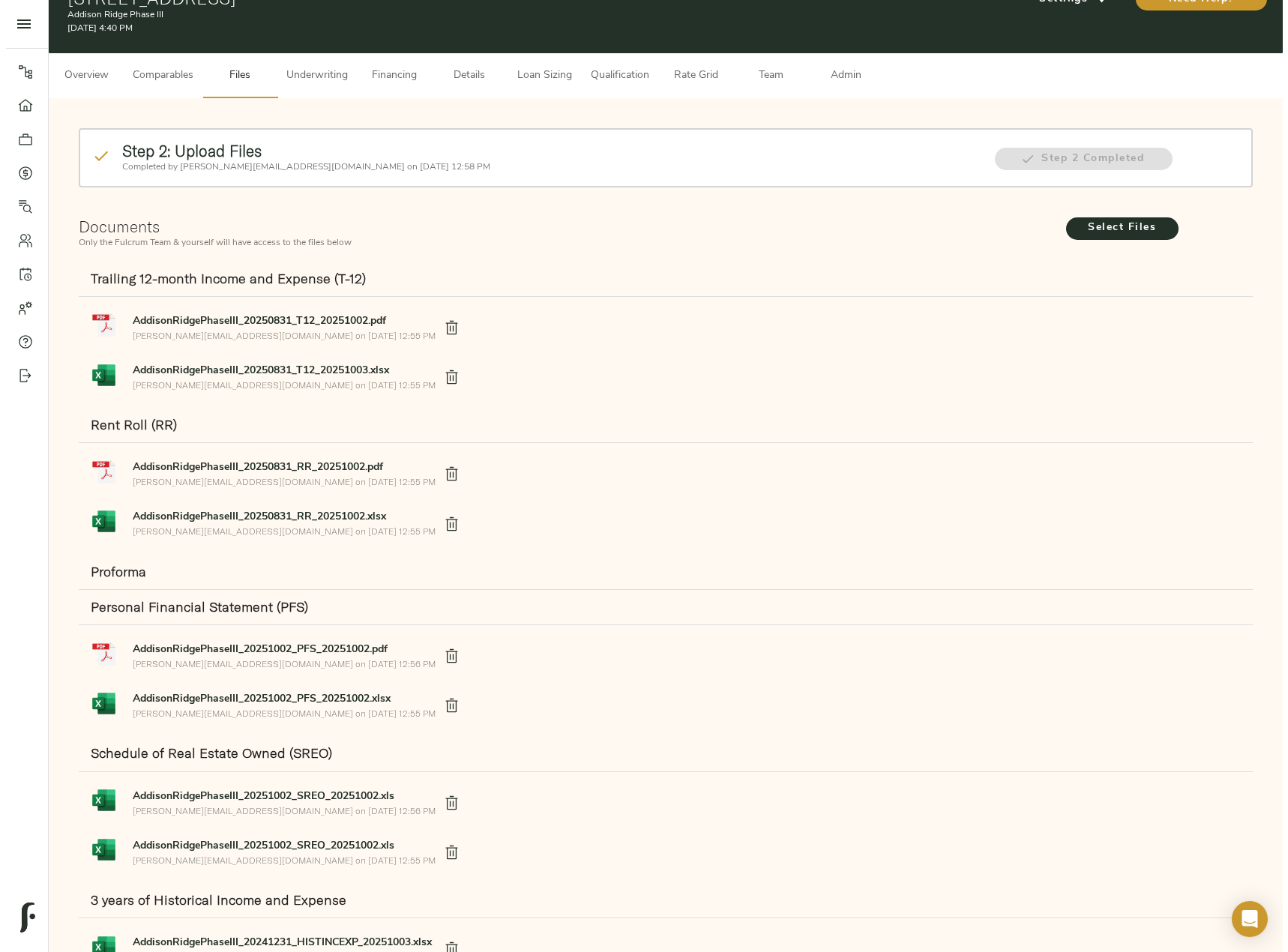
scroll to position [0, 0]
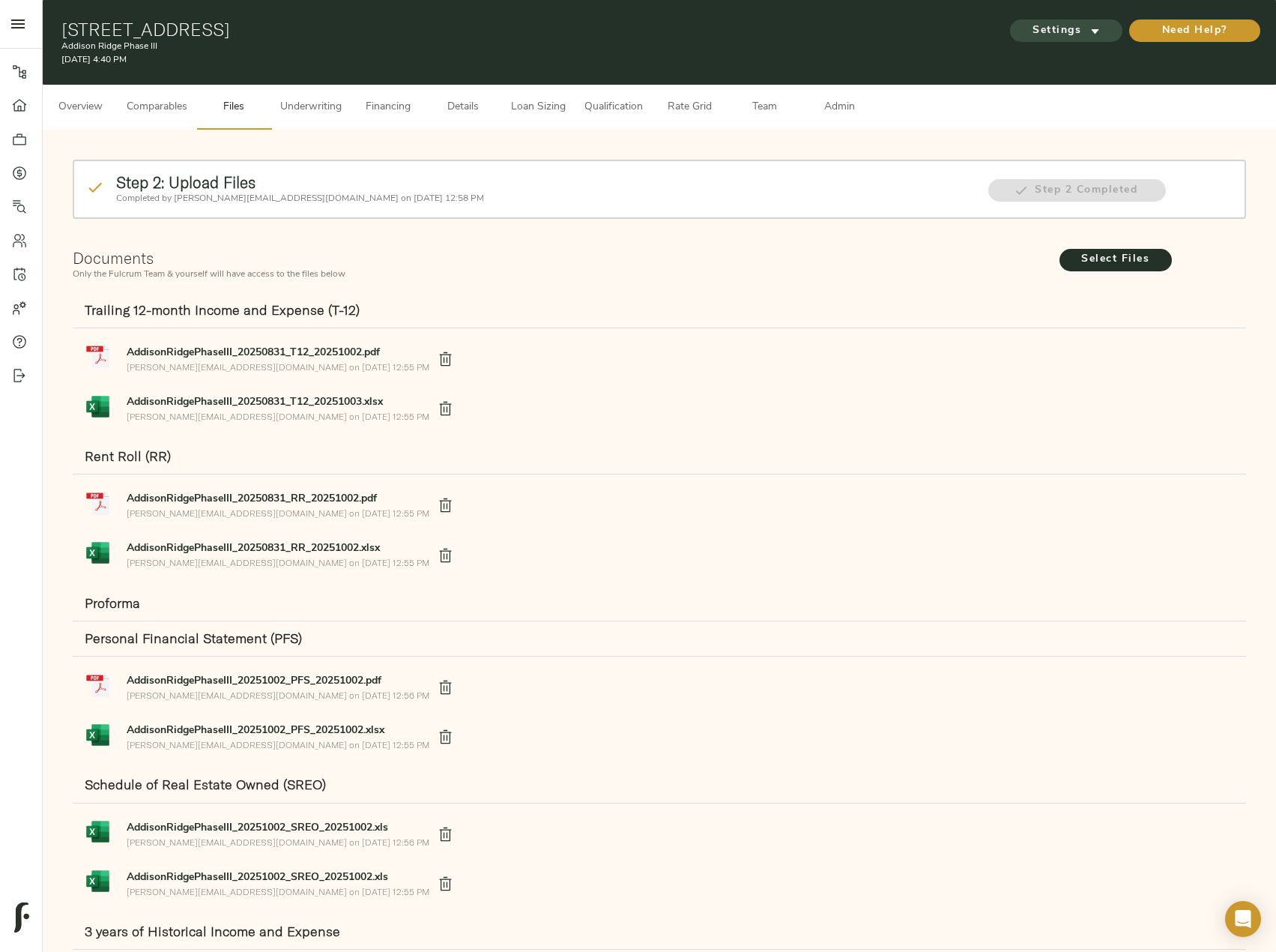
click at [1050, 23] on span "Settings" at bounding box center [1066, 31] width 83 height 19
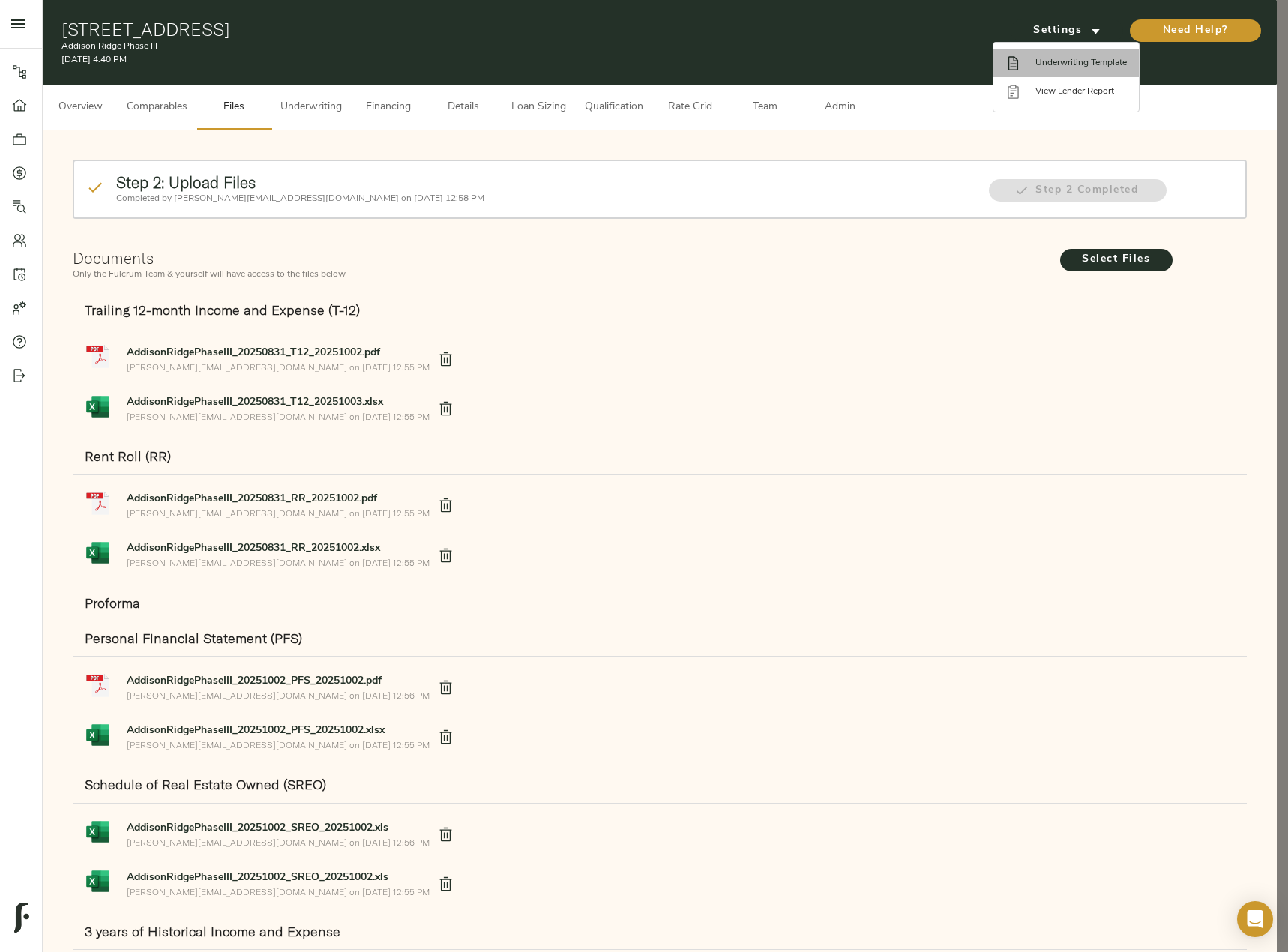
click at [1050, 56] on li "Underwriting Template" at bounding box center [1066, 63] width 146 height 29
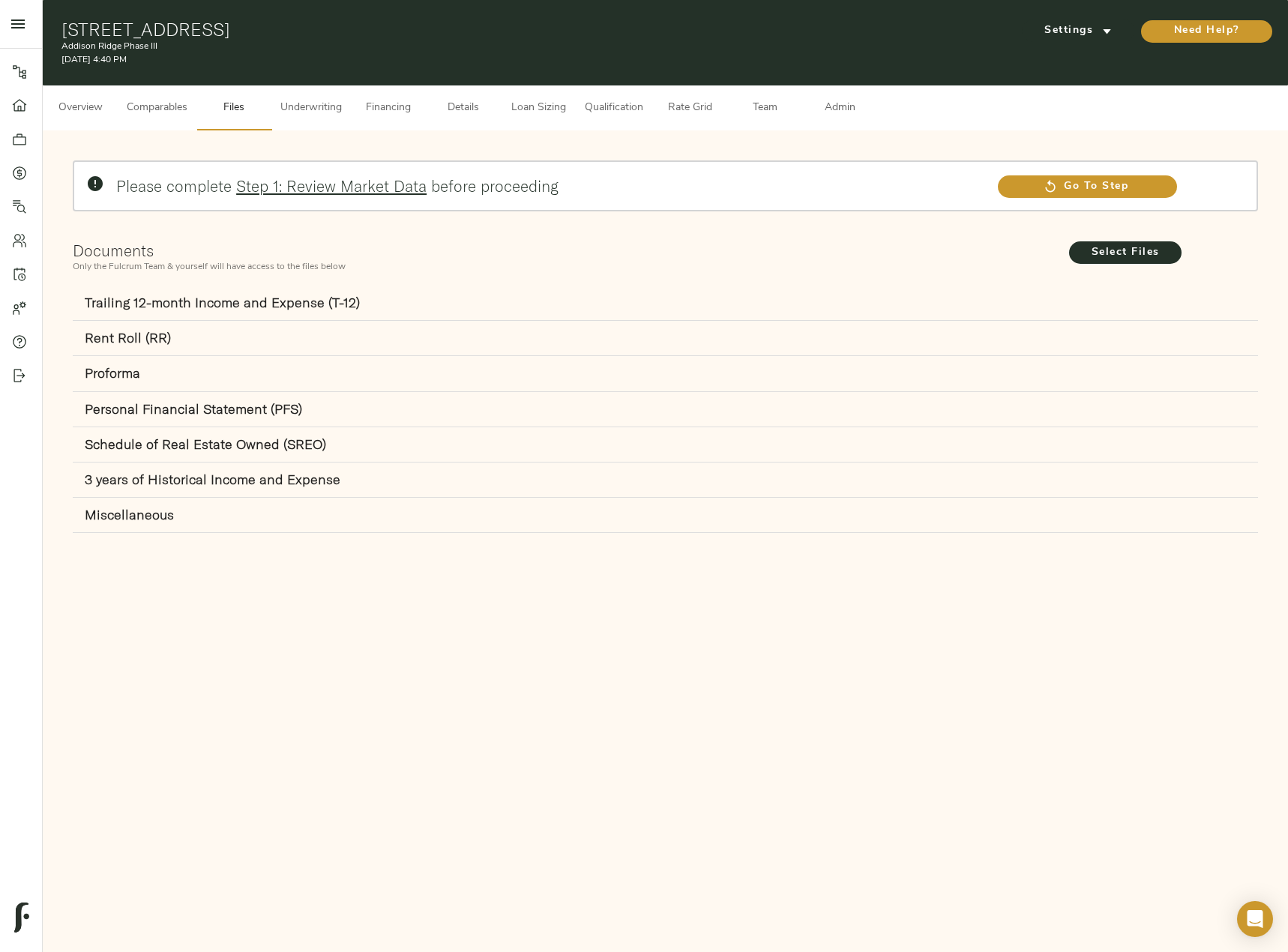
click at [188, 114] on span "Comparables" at bounding box center [157, 108] width 61 height 19
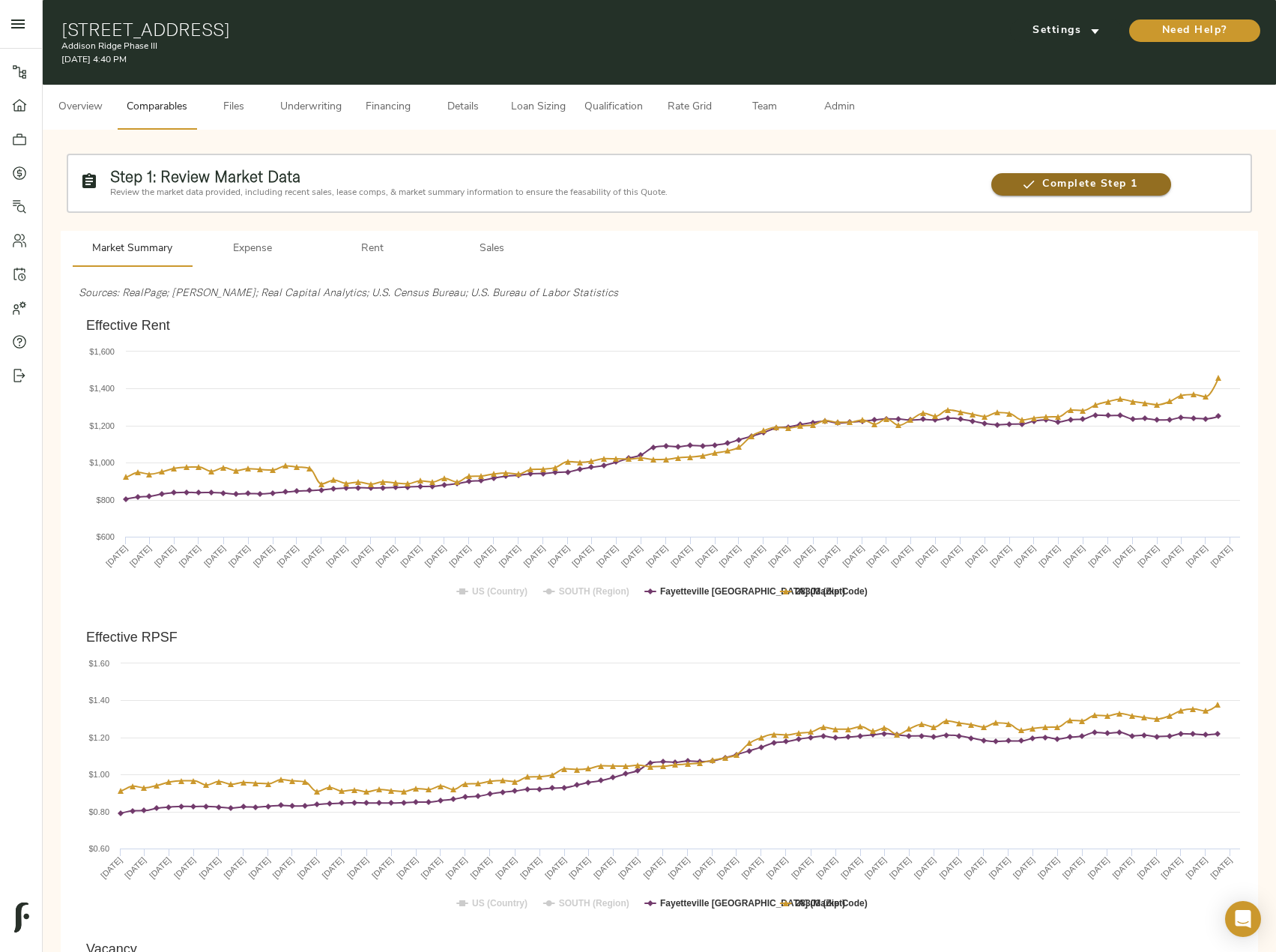
click at [1042, 187] on span "Complete Step 1" at bounding box center [1080, 184] width 179 height 19
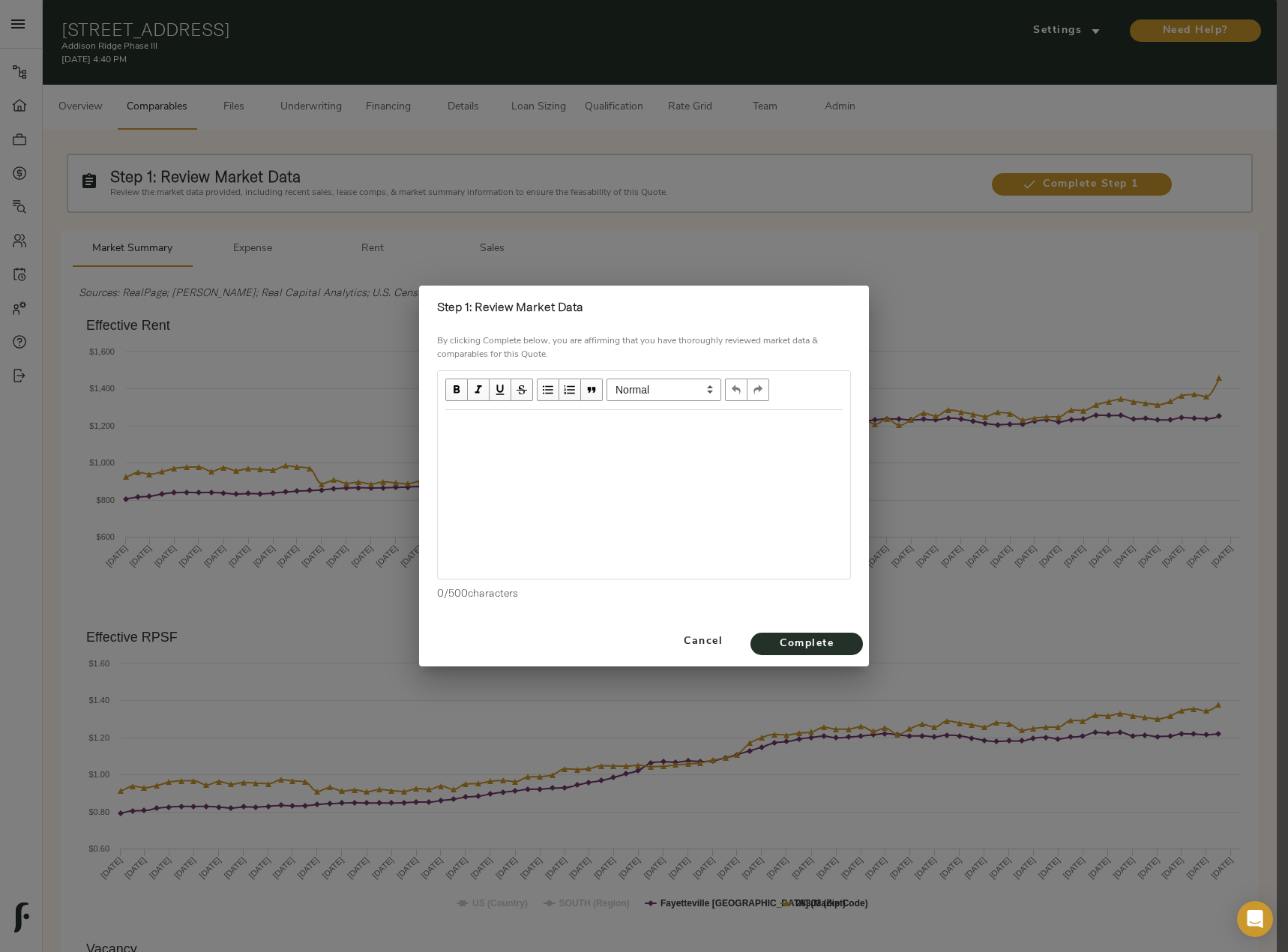
click at [607, 443] on div at bounding box center [644, 494] width 412 height 169
click at [536, 458] on div at bounding box center [644, 494] width 412 height 169
click at [488, 430] on div "Edit text" at bounding box center [644, 426] width 397 height 17
click at [635, 435] on div "Effective Rent Trending Upward" at bounding box center [644, 426] width 397 height 17
click at [833, 635] on span "Complete" at bounding box center [807, 643] width 83 height 19
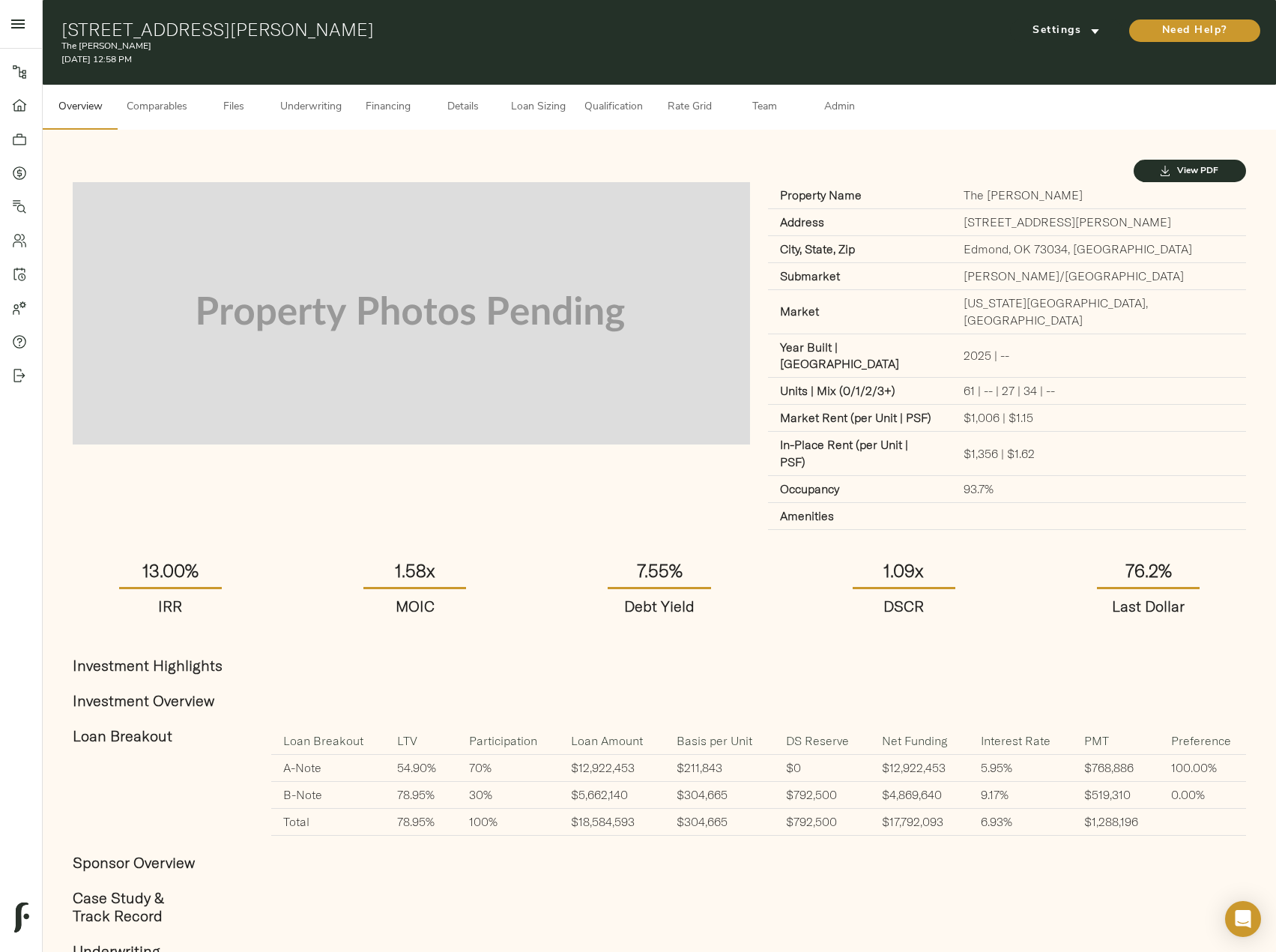
click at [161, 115] on span "Comparables" at bounding box center [157, 107] width 61 height 19
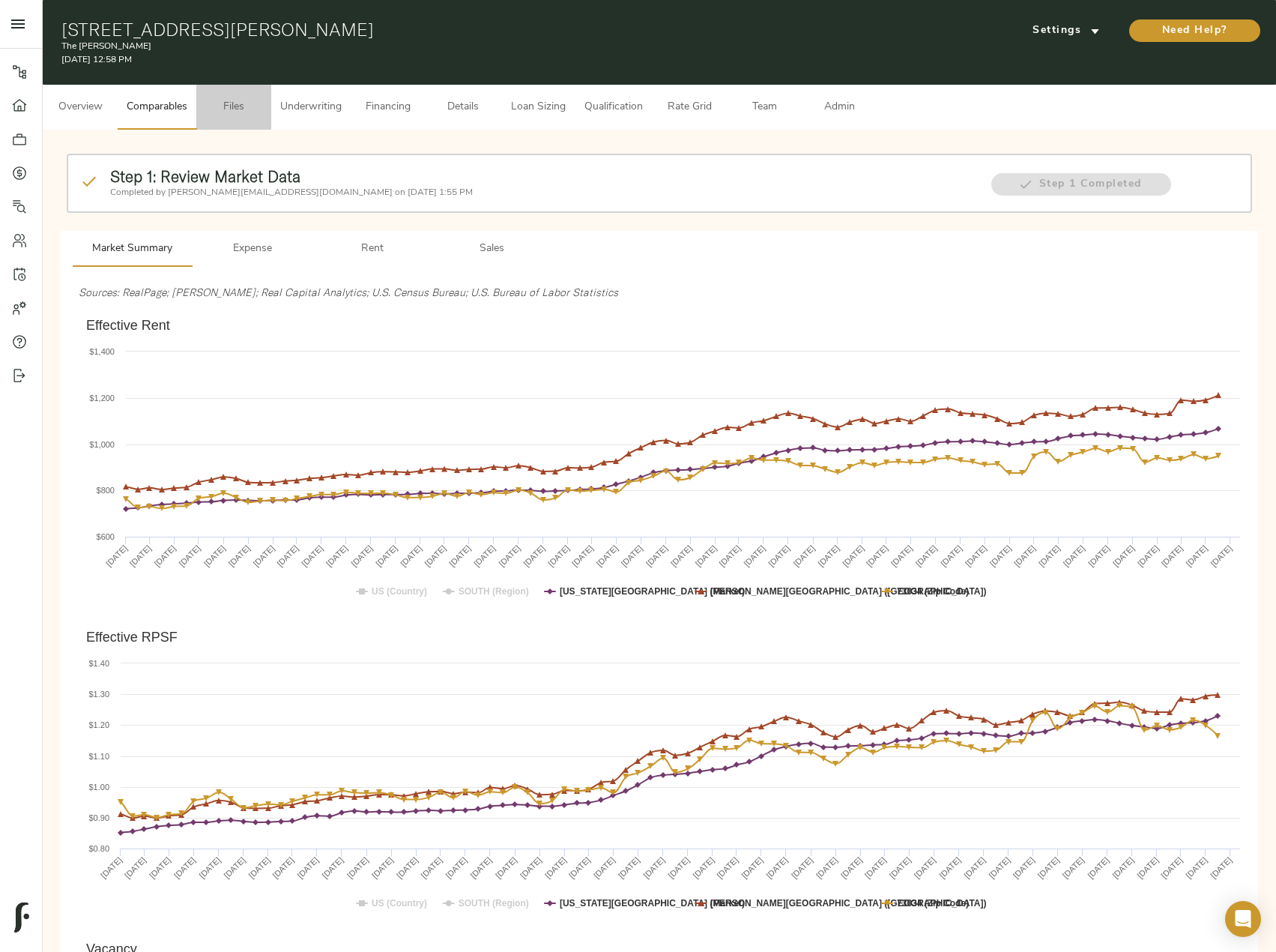
click at [242, 104] on span "Files" at bounding box center [234, 107] width 57 height 19
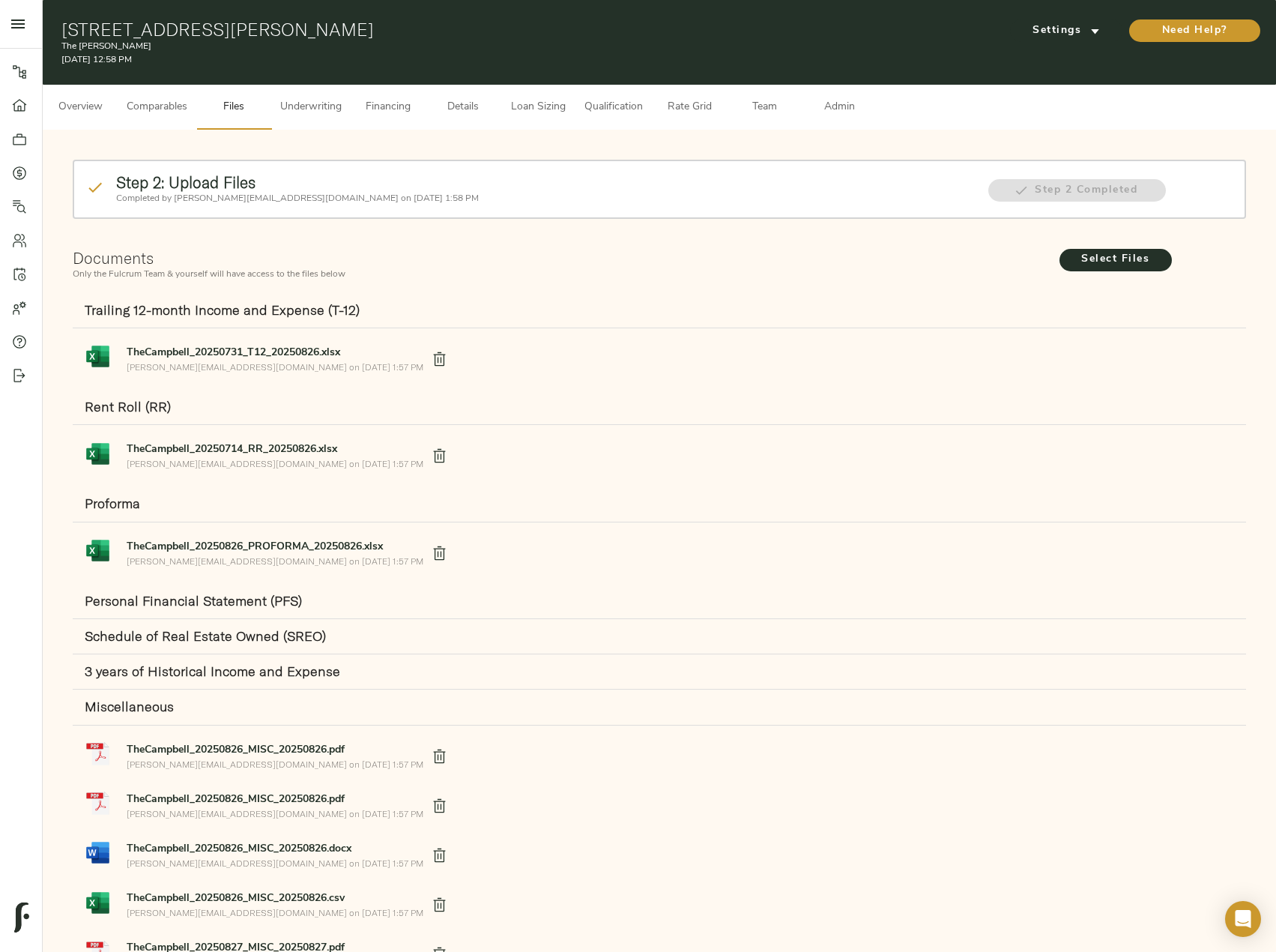
click at [315, 108] on span "Underwriting" at bounding box center [310, 107] width 61 height 19
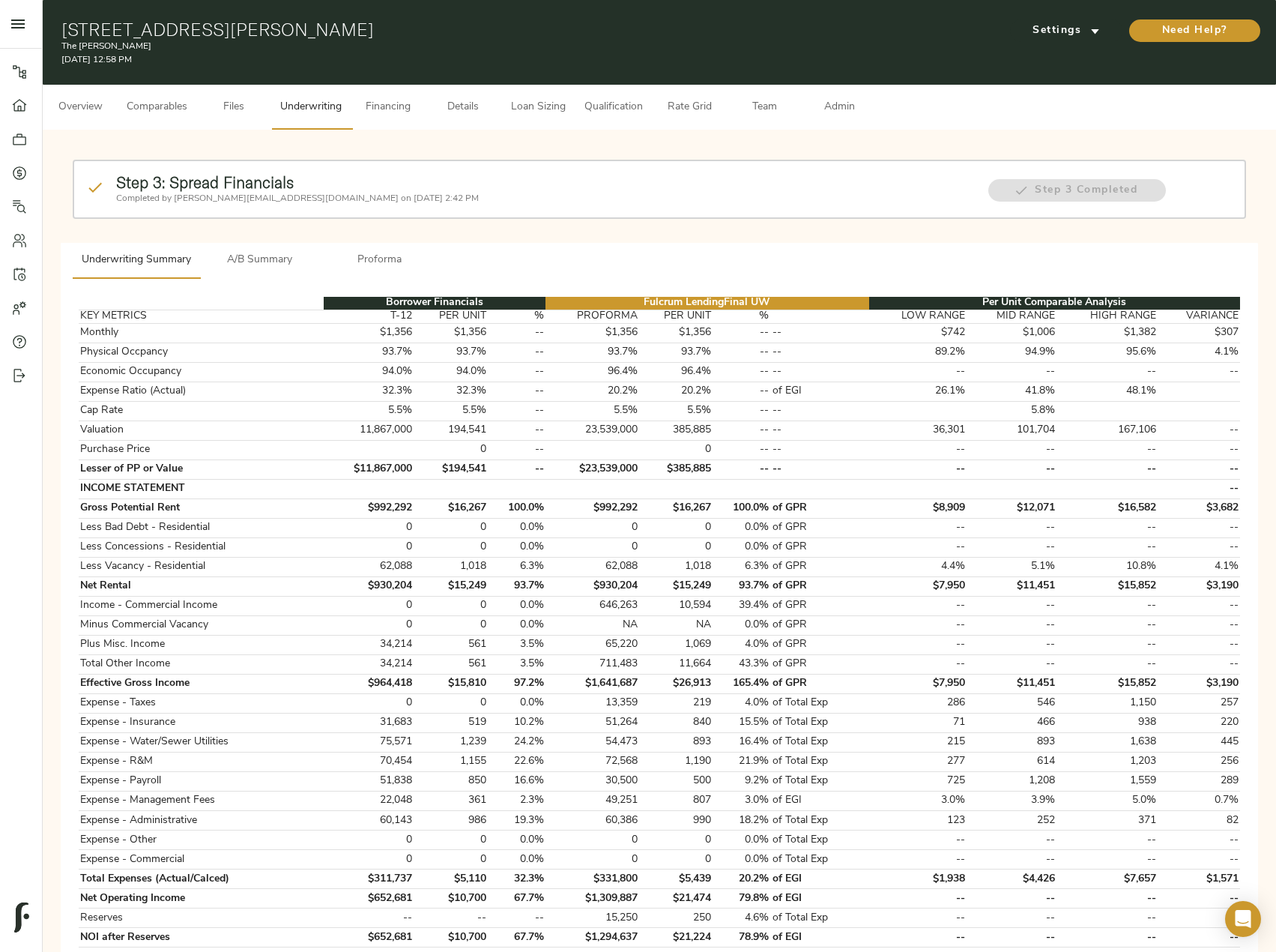
click at [164, 109] on span "Comparables" at bounding box center [157, 107] width 61 height 19
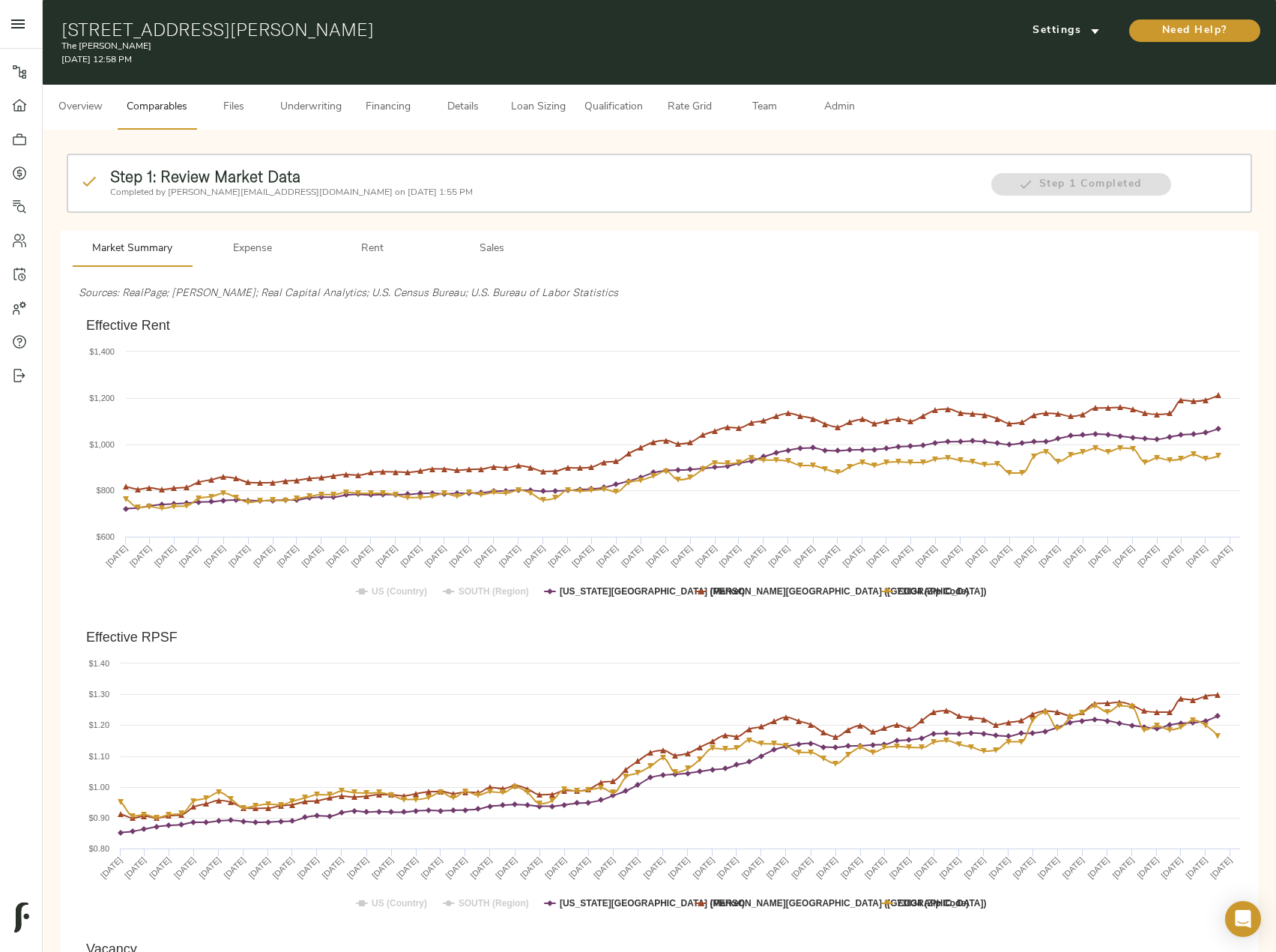
click at [488, 250] on span "Sales" at bounding box center [492, 249] width 101 height 19
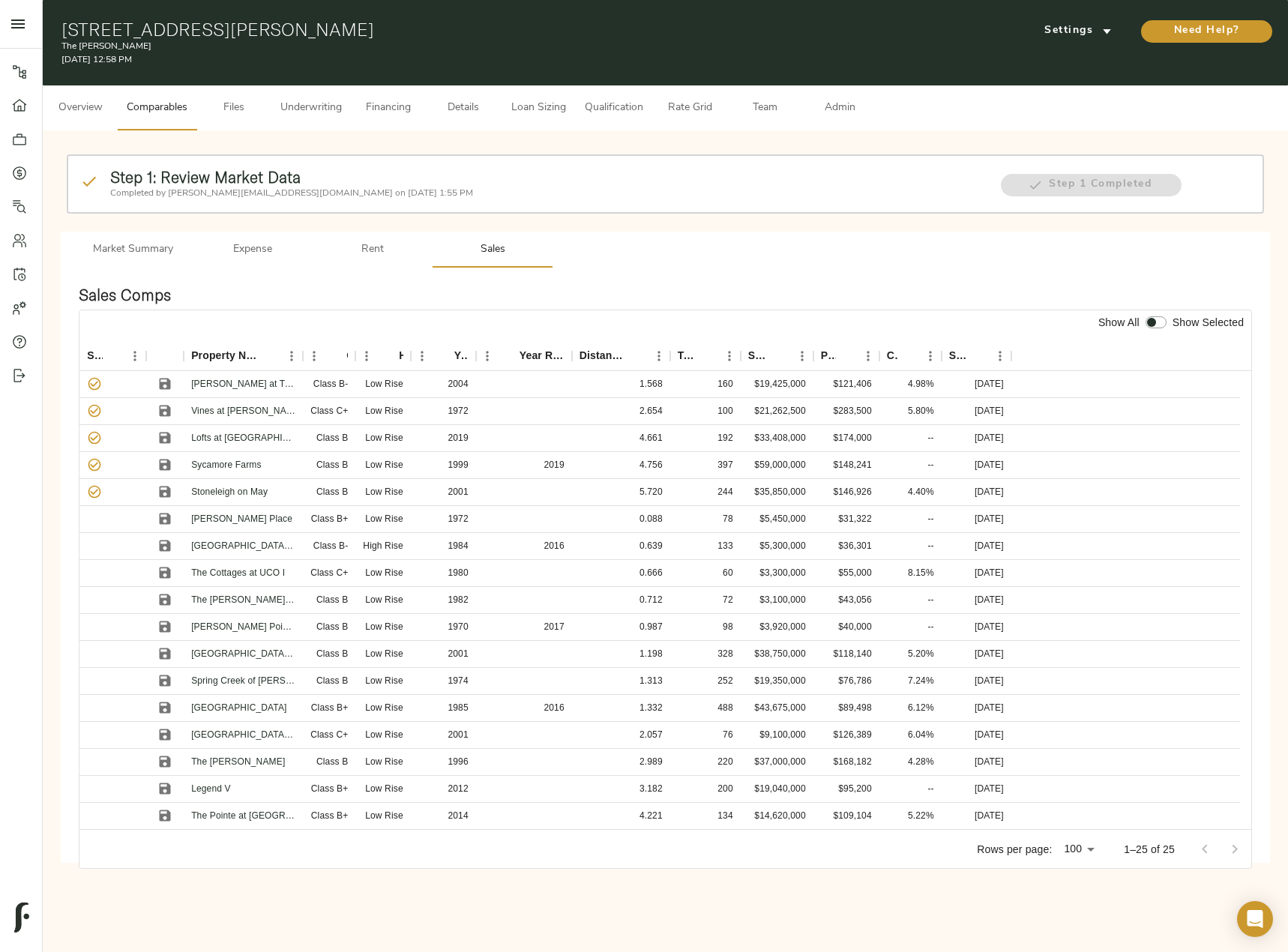
click at [332, 118] on button "Underwriting" at bounding box center [310, 107] width 79 height 45
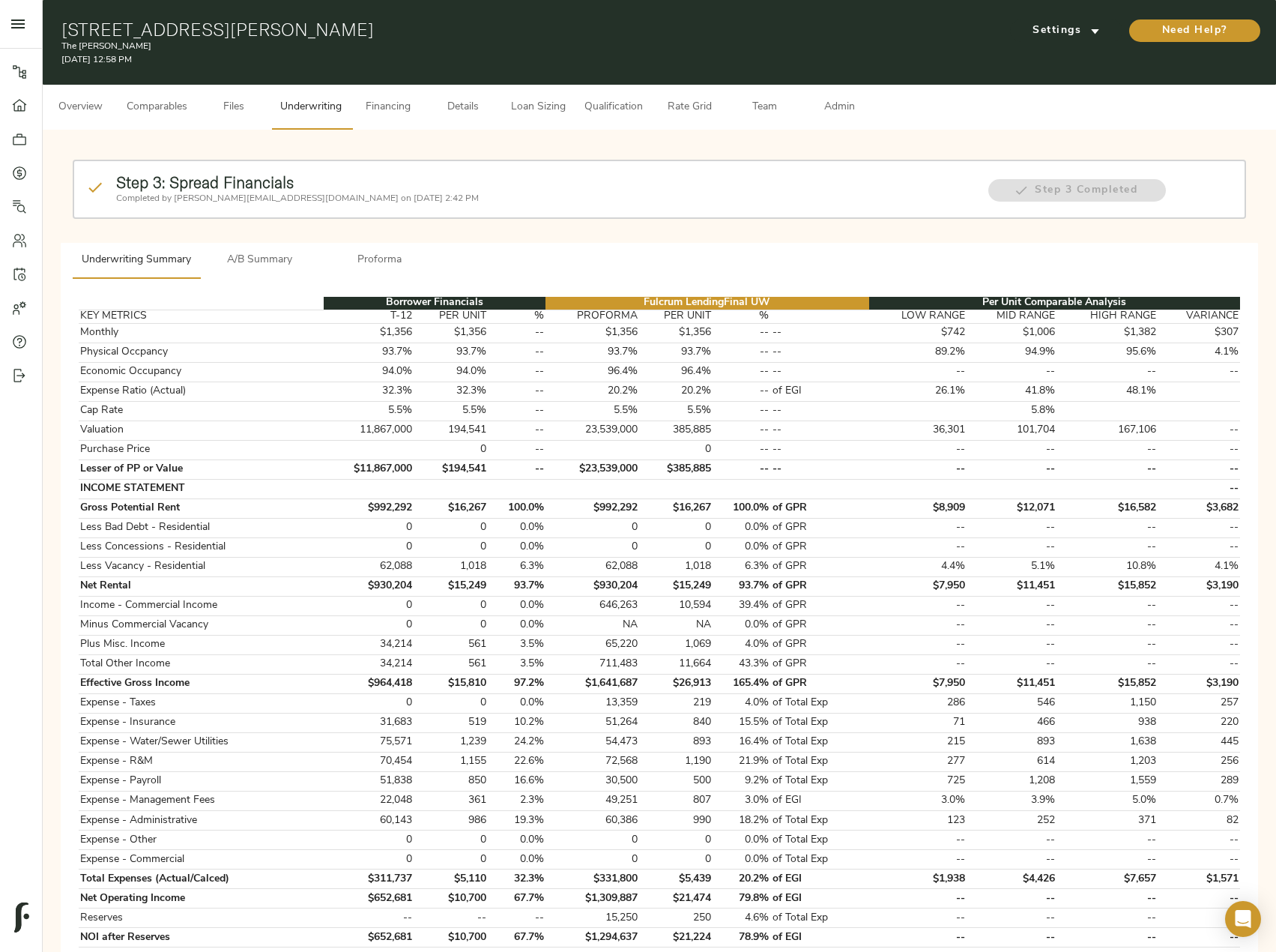
click at [166, 102] on span "Comparables" at bounding box center [157, 107] width 61 height 19
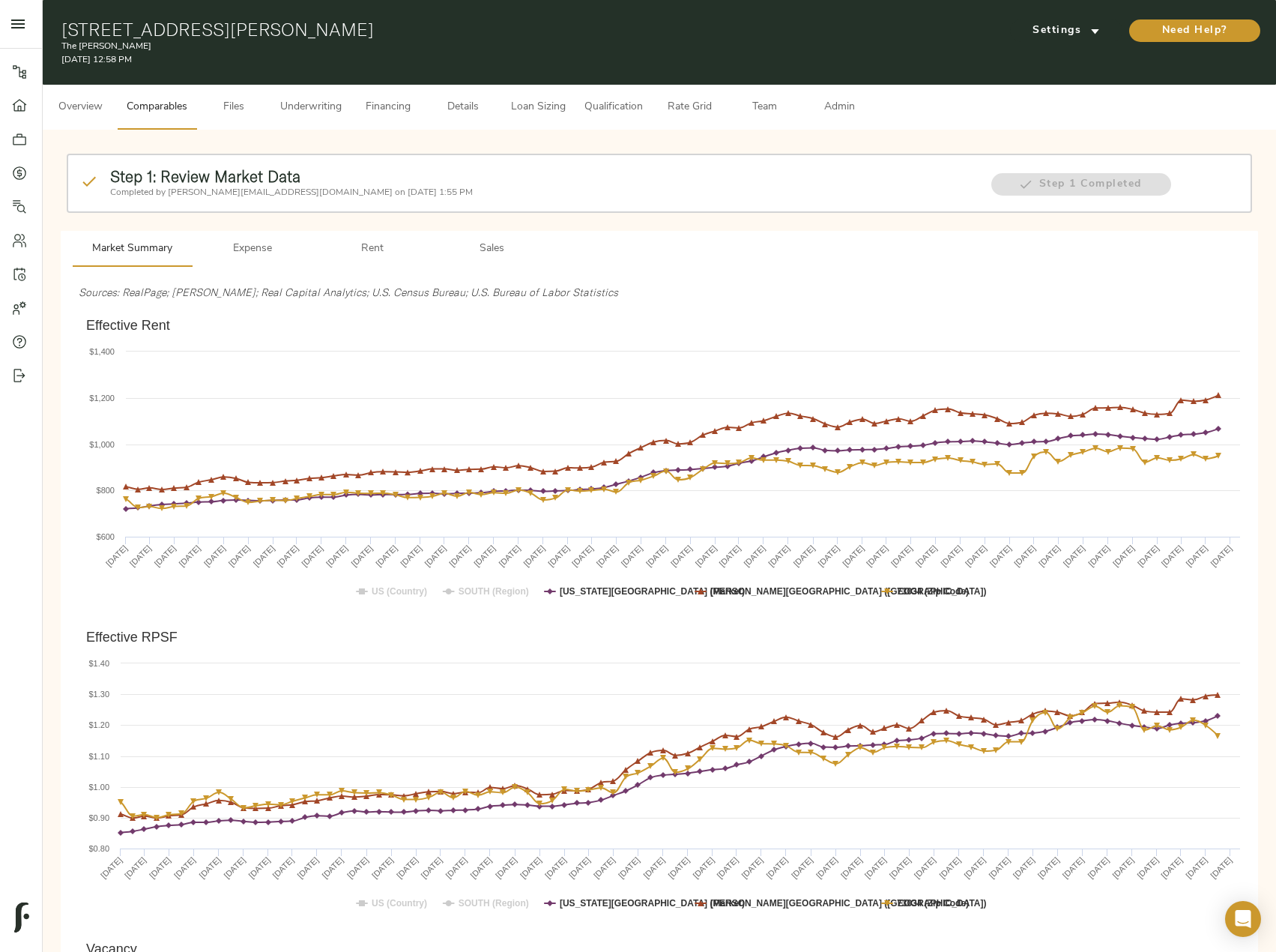
click at [482, 247] on span "Sales" at bounding box center [492, 249] width 101 height 19
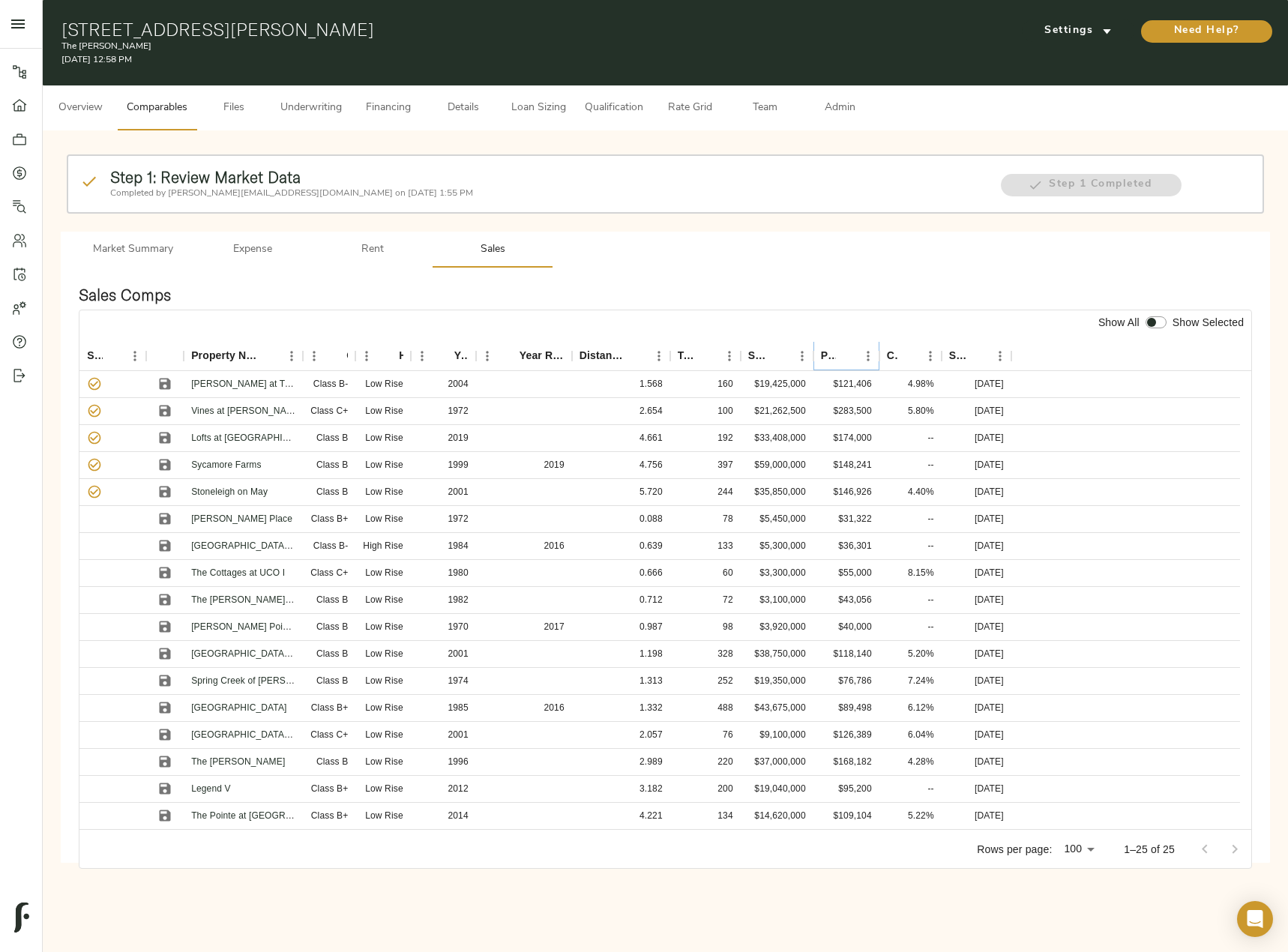
click at [847, 358] on icon "Sort" at bounding box center [846, 356] width 13 height 13
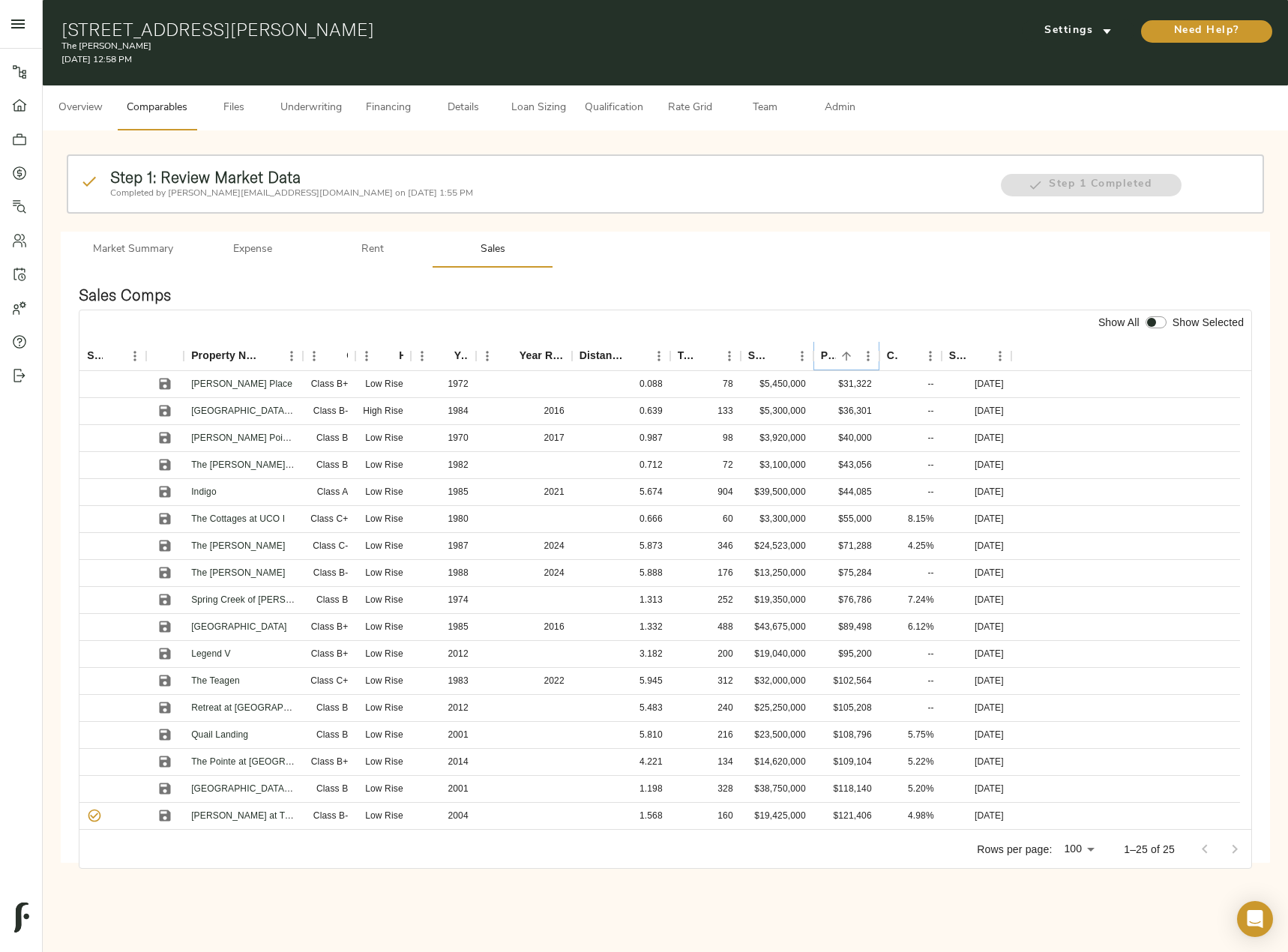
click at [847, 358] on icon "Sort" at bounding box center [846, 356] width 13 height 13
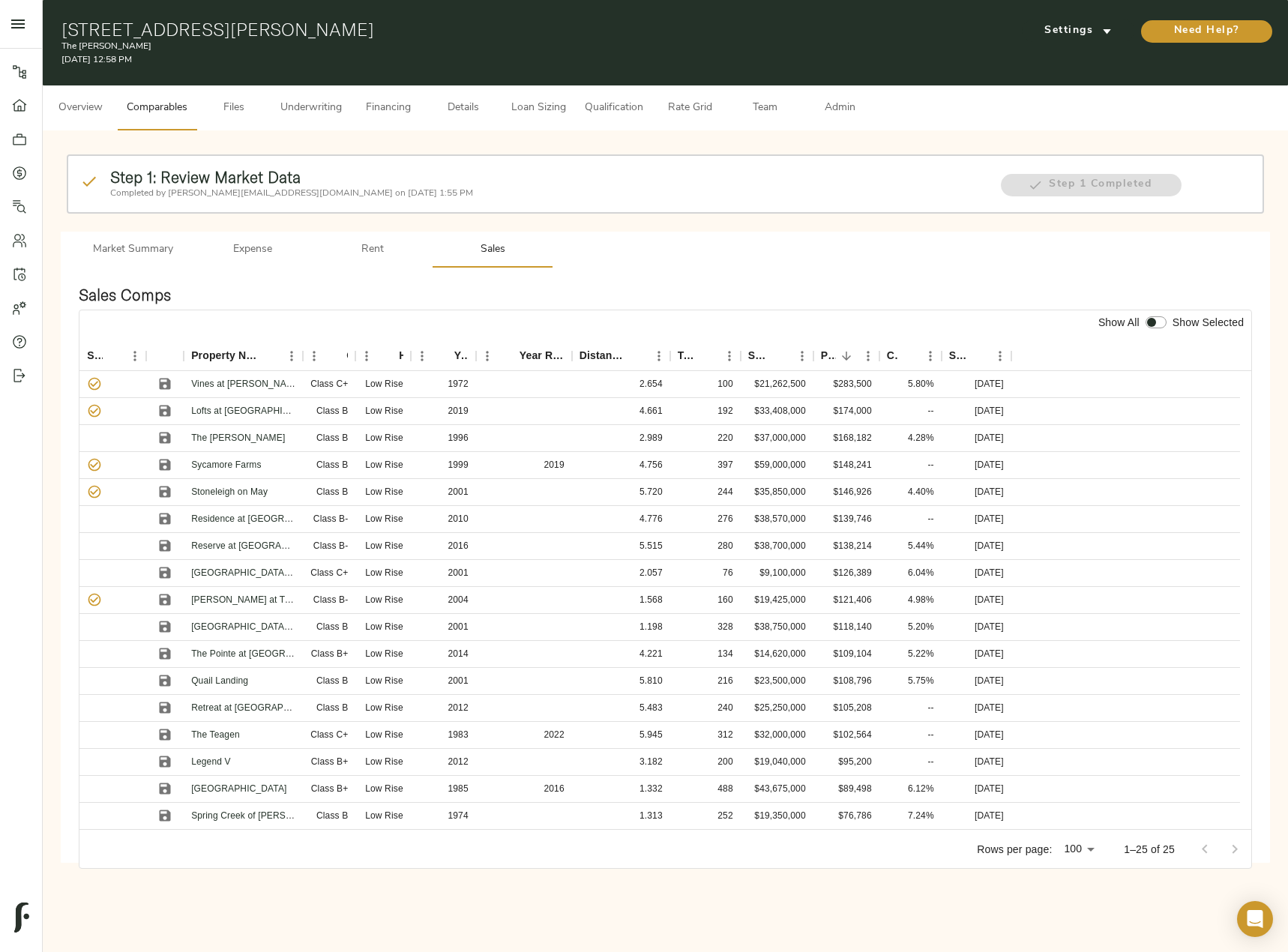
click at [338, 110] on span "Underwriting" at bounding box center [310, 108] width 61 height 19
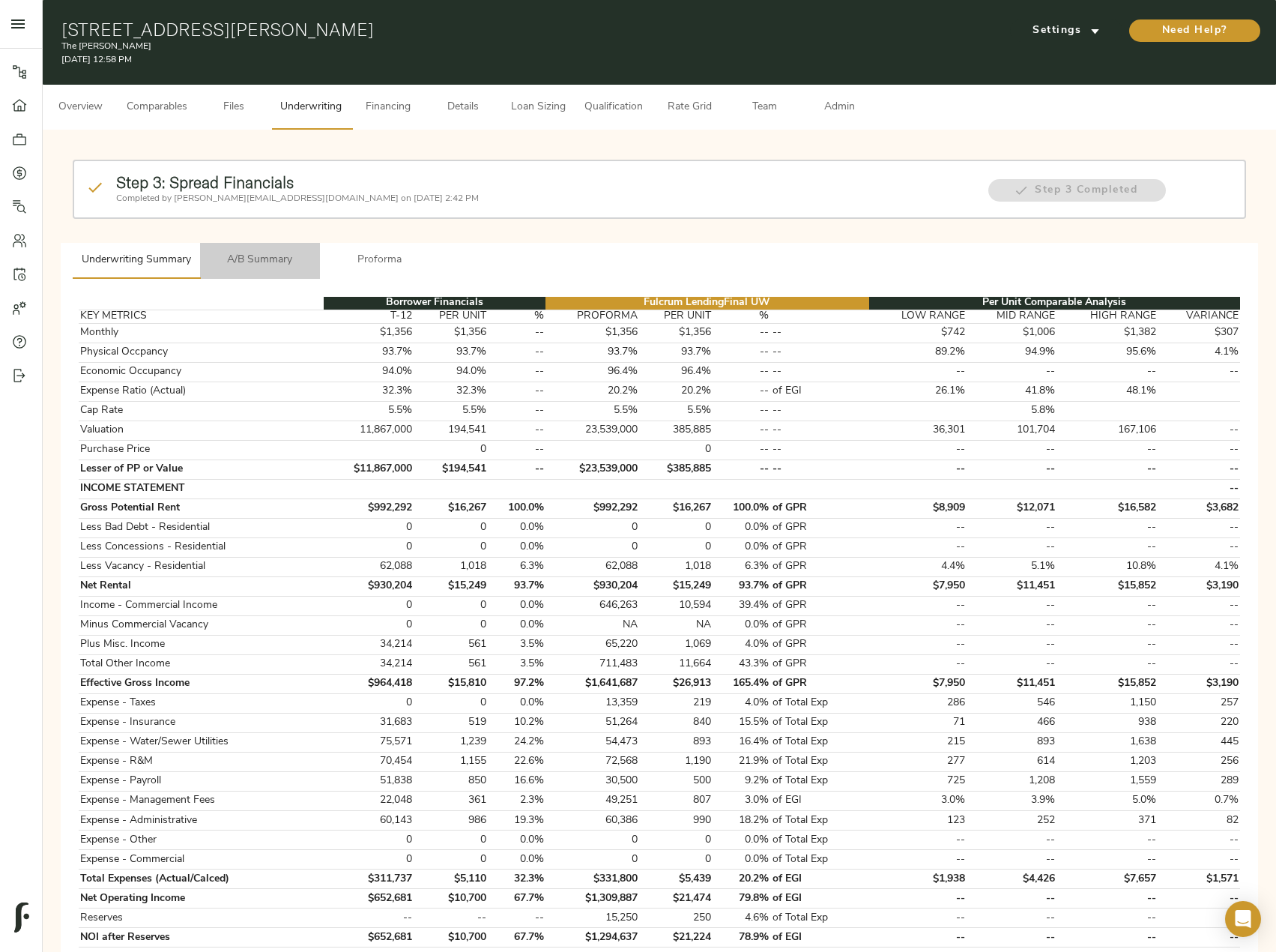
click at [291, 264] on span "A/B Summary" at bounding box center [259, 260] width 101 height 19
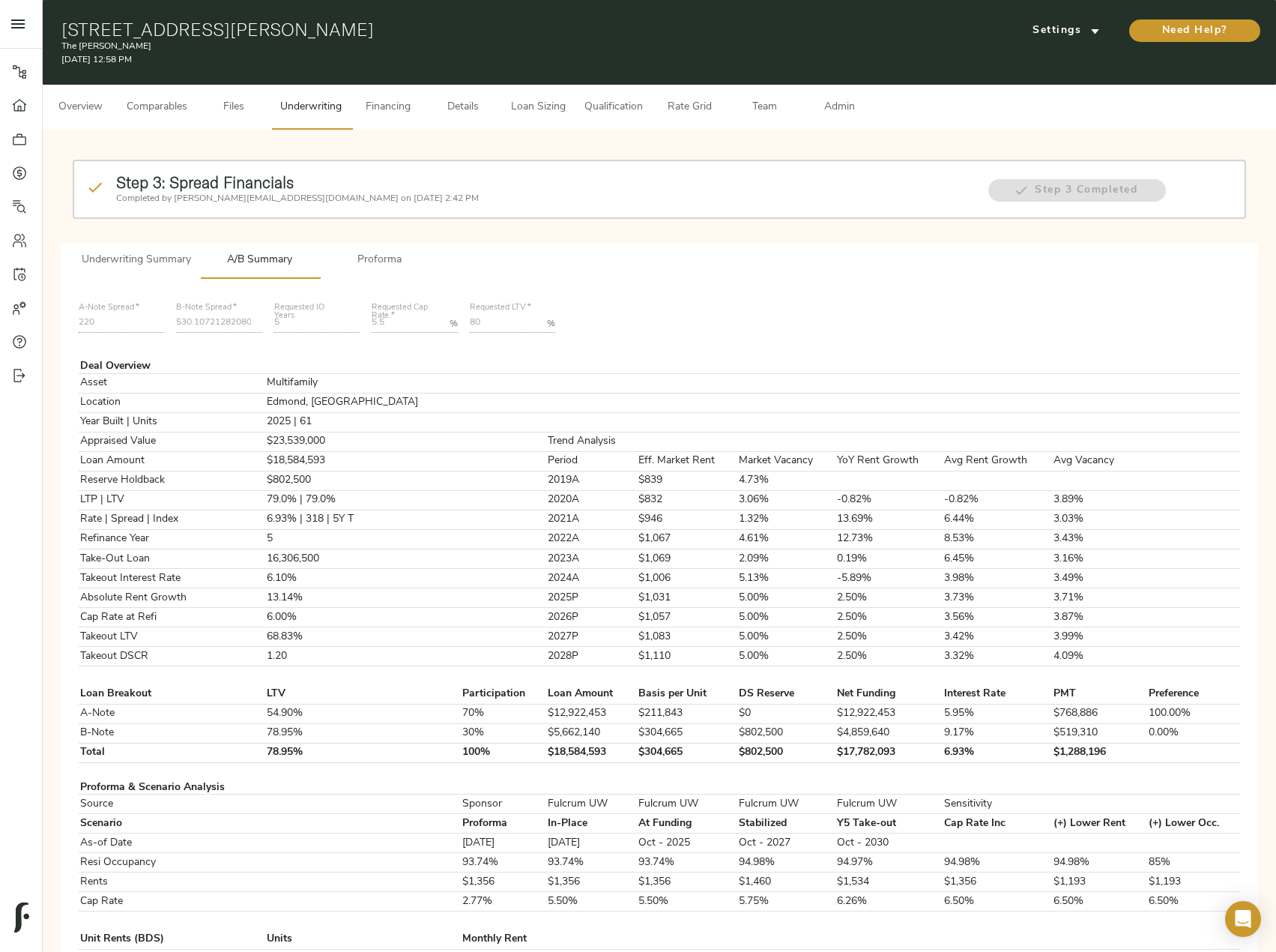
click at [410, 120] on button "Financing" at bounding box center [388, 106] width 75 height 45
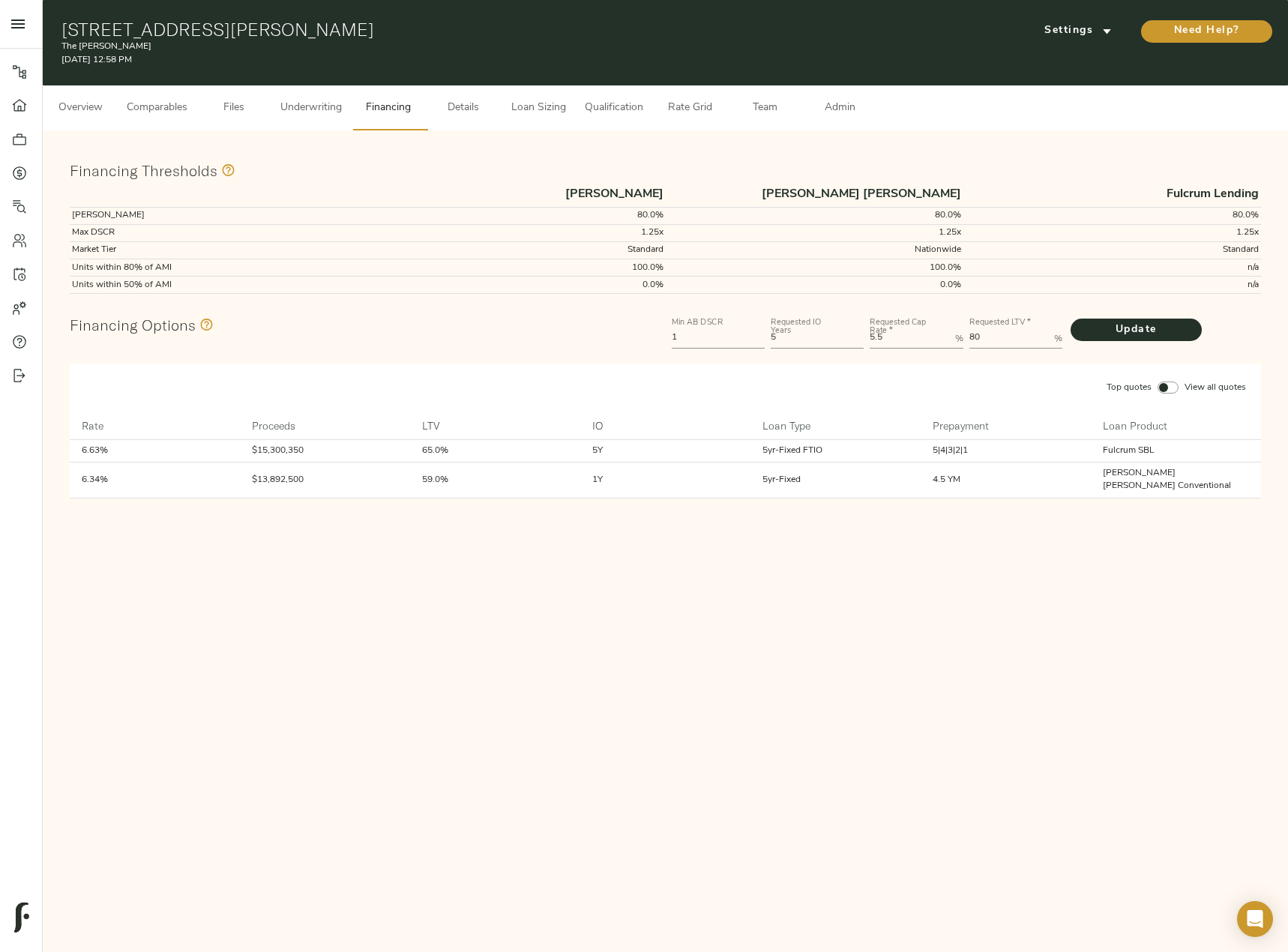
click at [463, 120] on button "Details" at bounding box center [463, 107] width 75 height 45
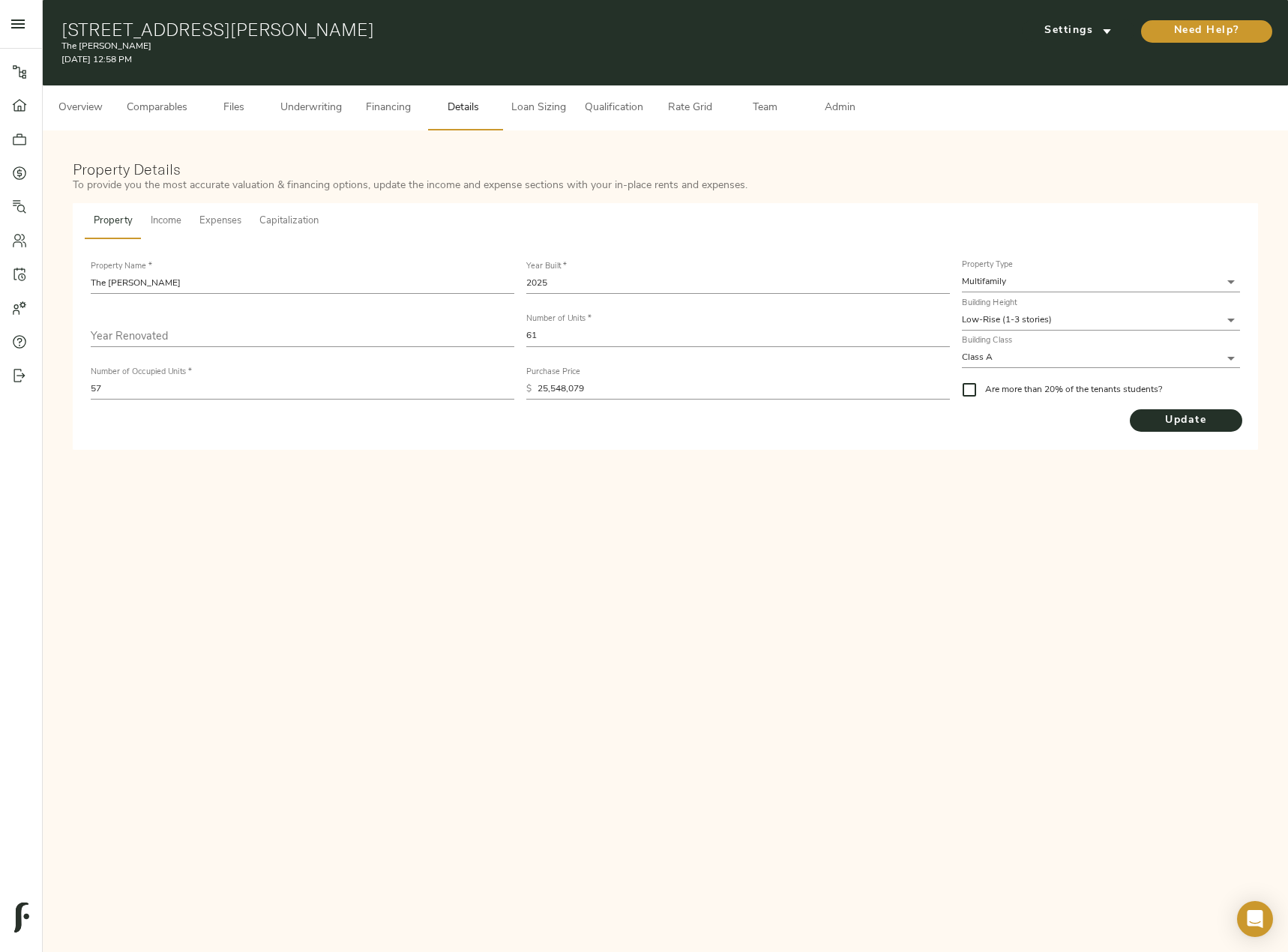
click at [538, 111] on span "Loan Sizing" at bounding box center [538, 108] width 57 height 19
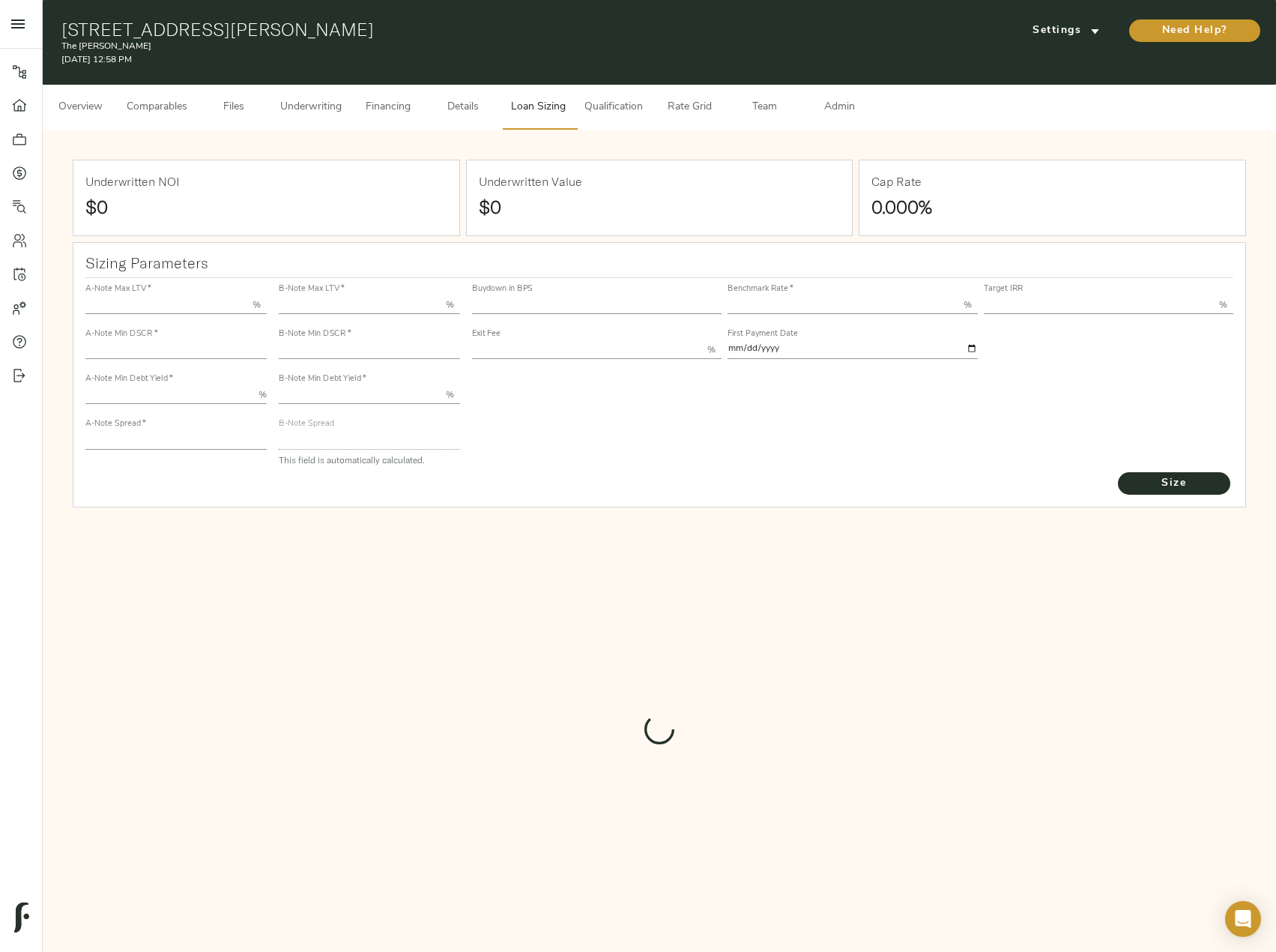
type input "55.000"
type input "1.4"
type input "10.00"
type input "220"
type input "80.000"
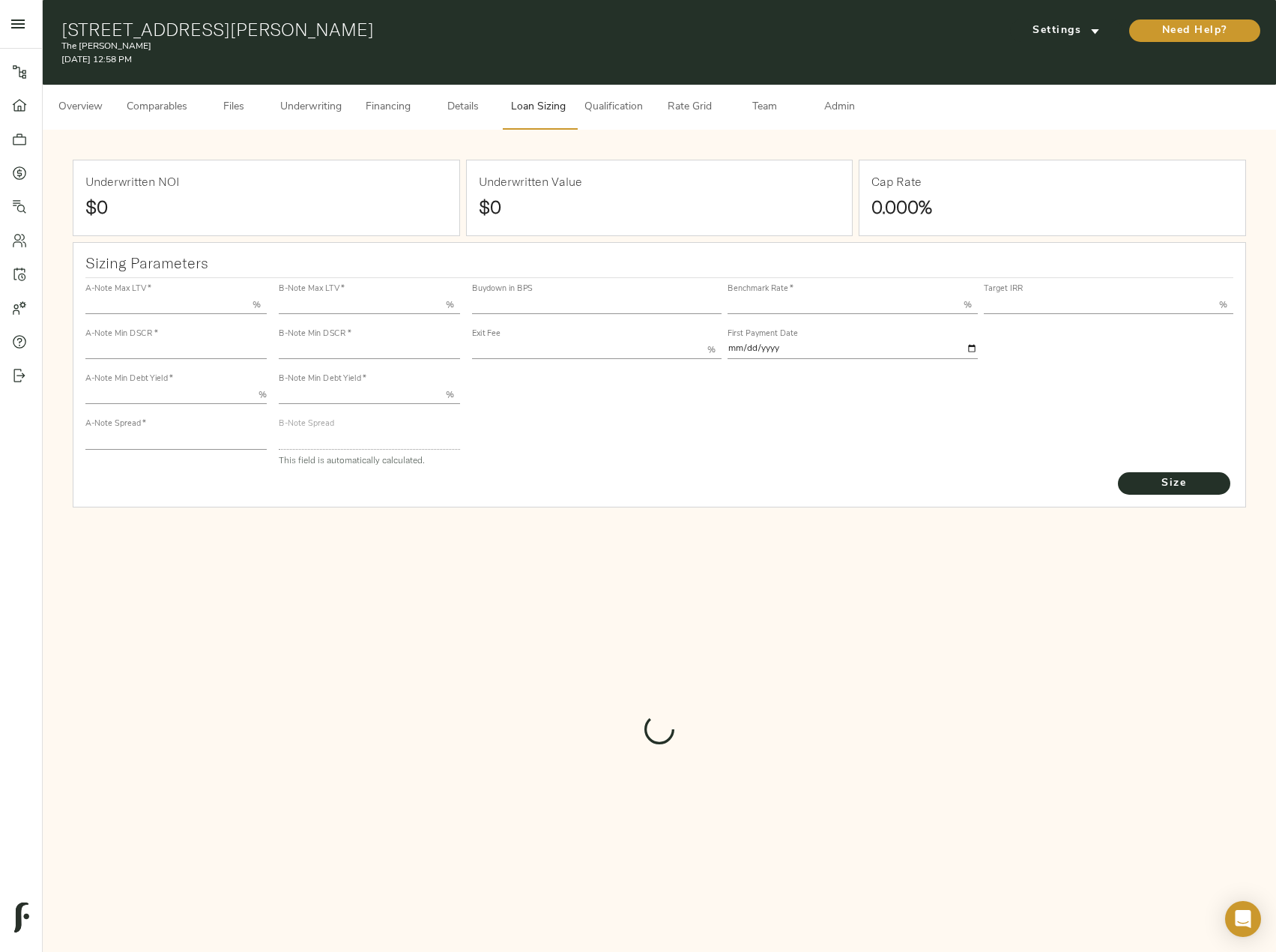
type input "1.032"
type input "2.00"
type input "531.605065867945"
type input "53"
type input "3.69"
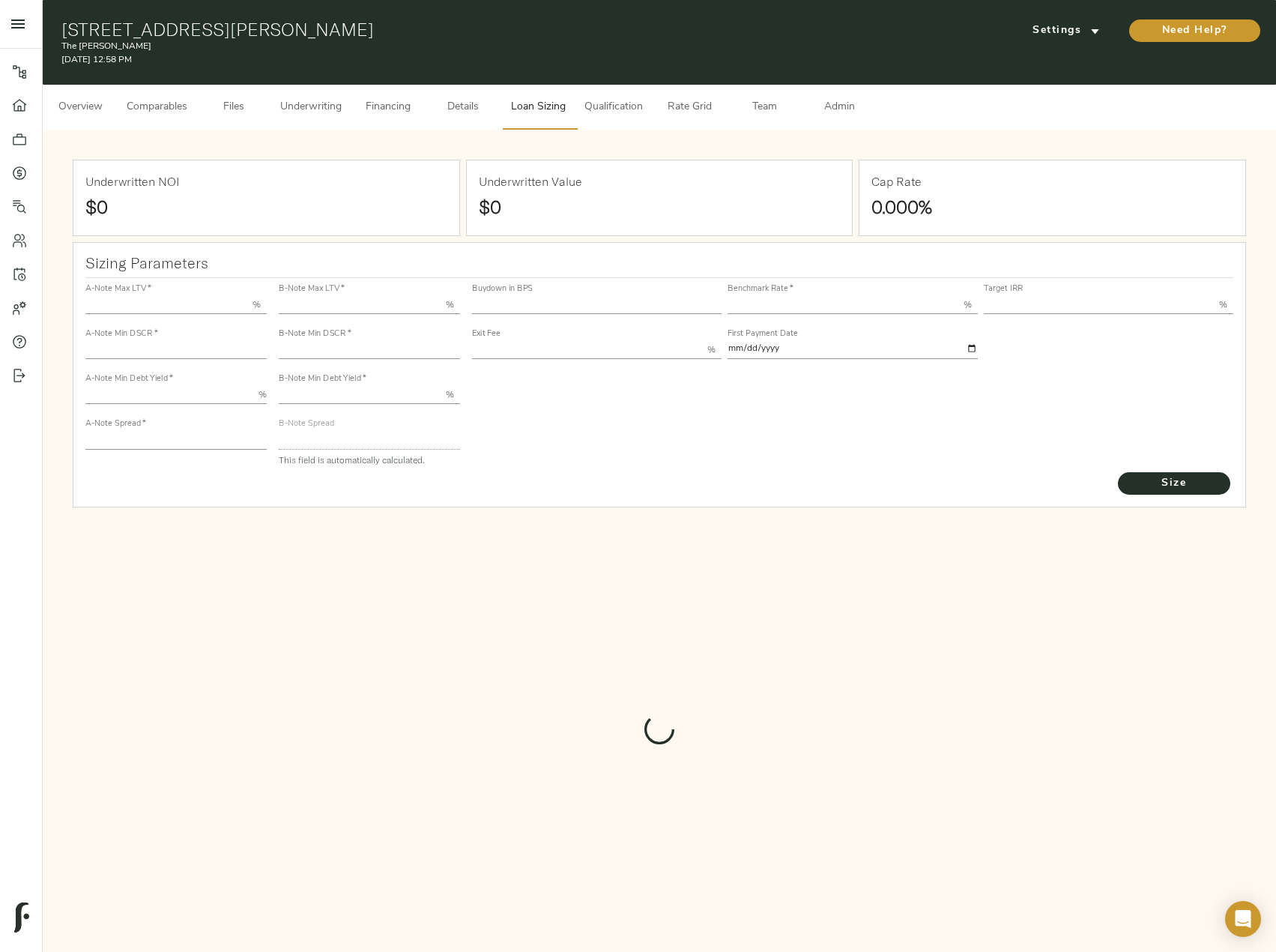
type input "13.00"
type input "1.00"
type input "2025-09-01"
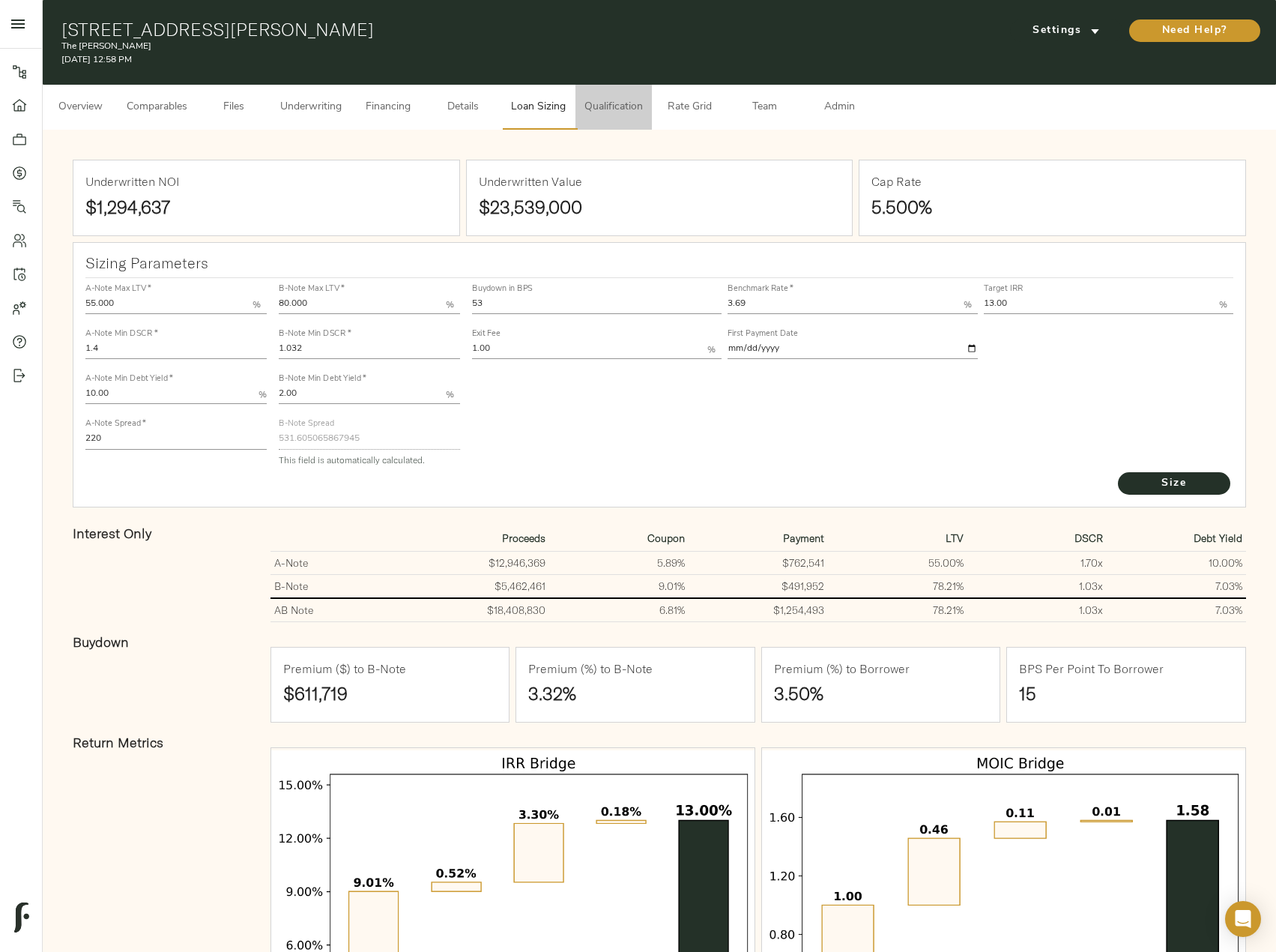
click at [601, 113] on span "Qualification" at bounding box center [613, 107] width 58 height 19
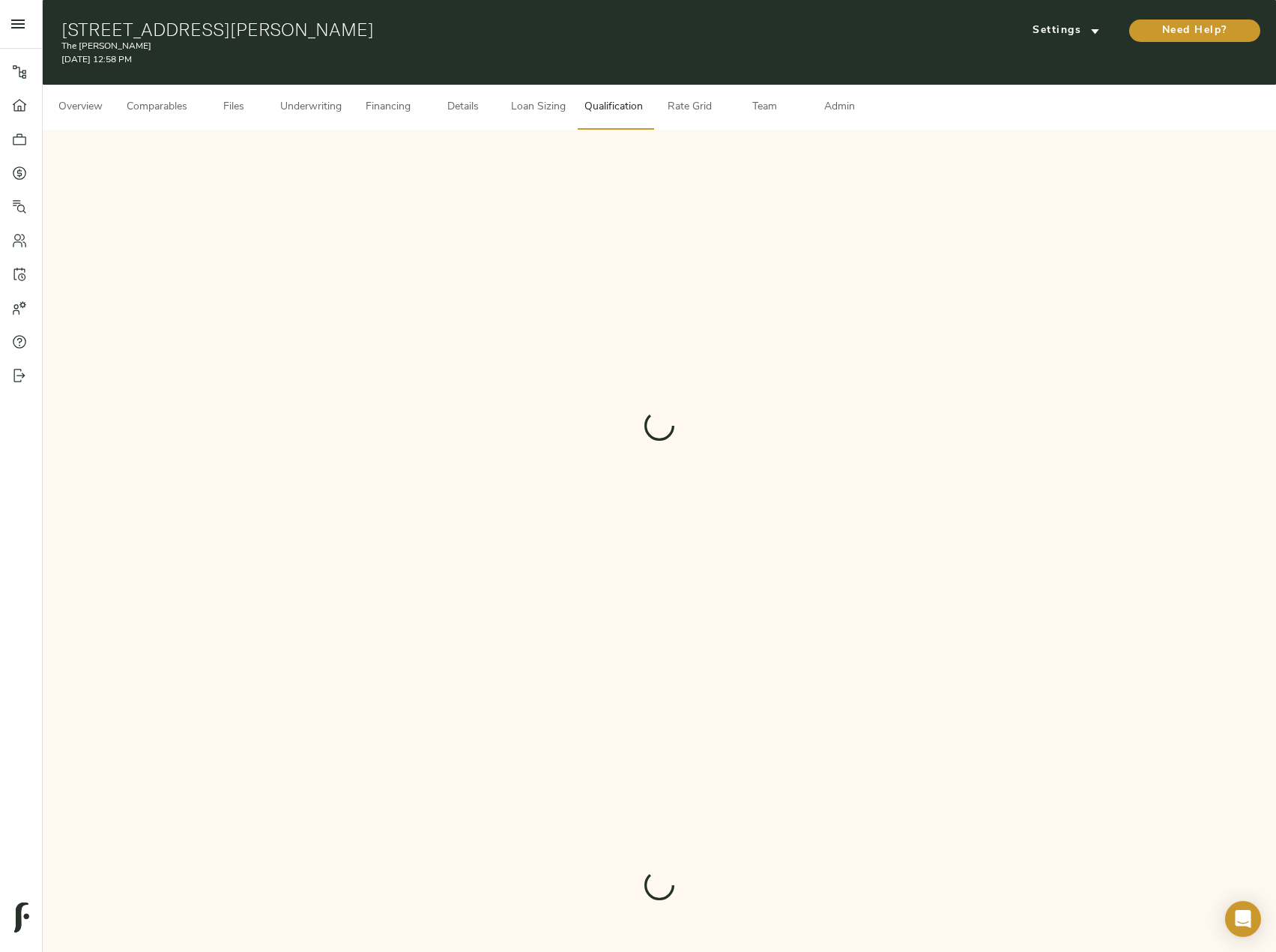
click at [697, 111] on span "Rate Grid" at bounding box center [689, 107] width 57 height 19
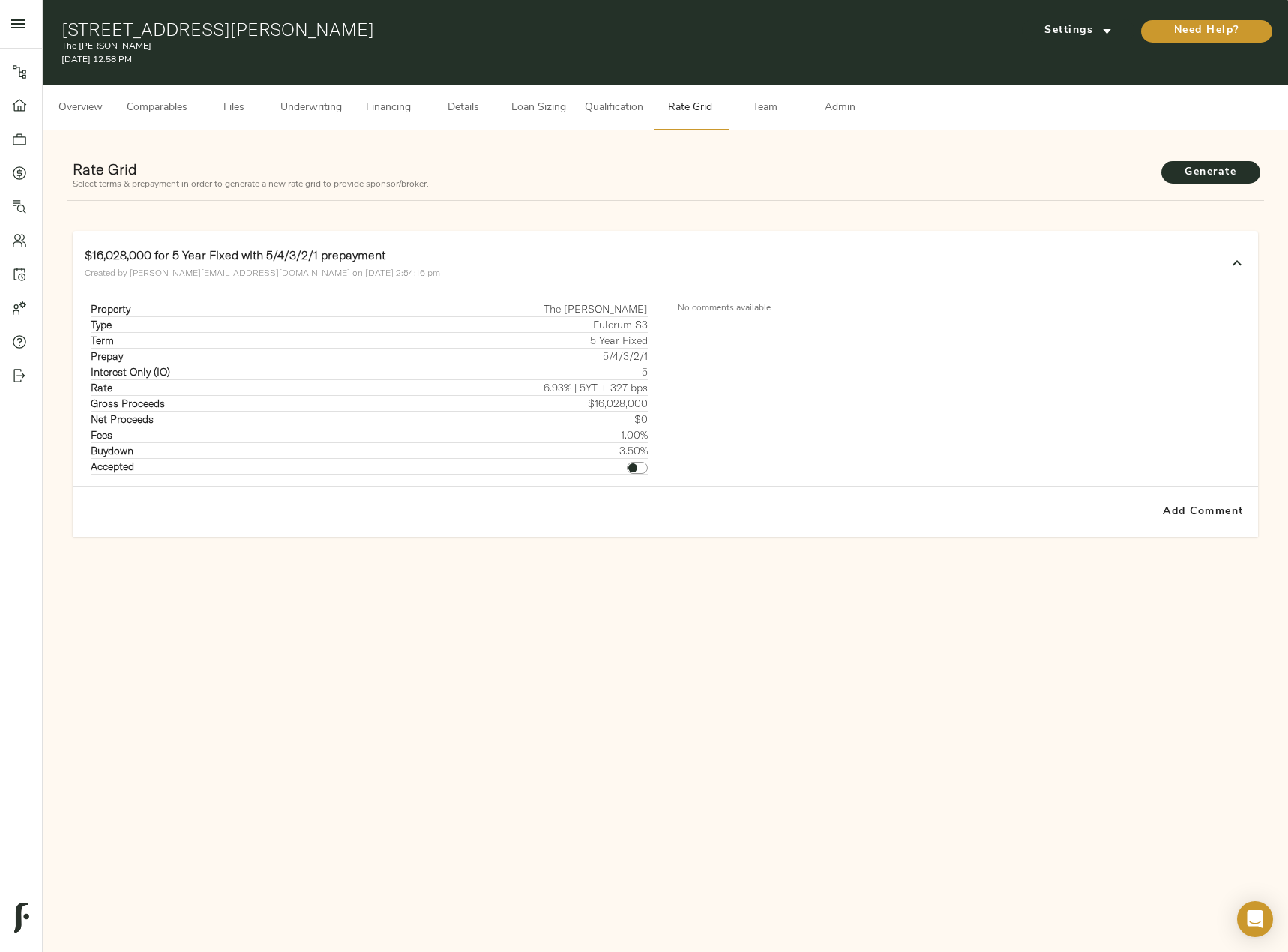
click at [548, 107] on span "Loan Sizing" at bounding box center [538, 108] width 57 height 19
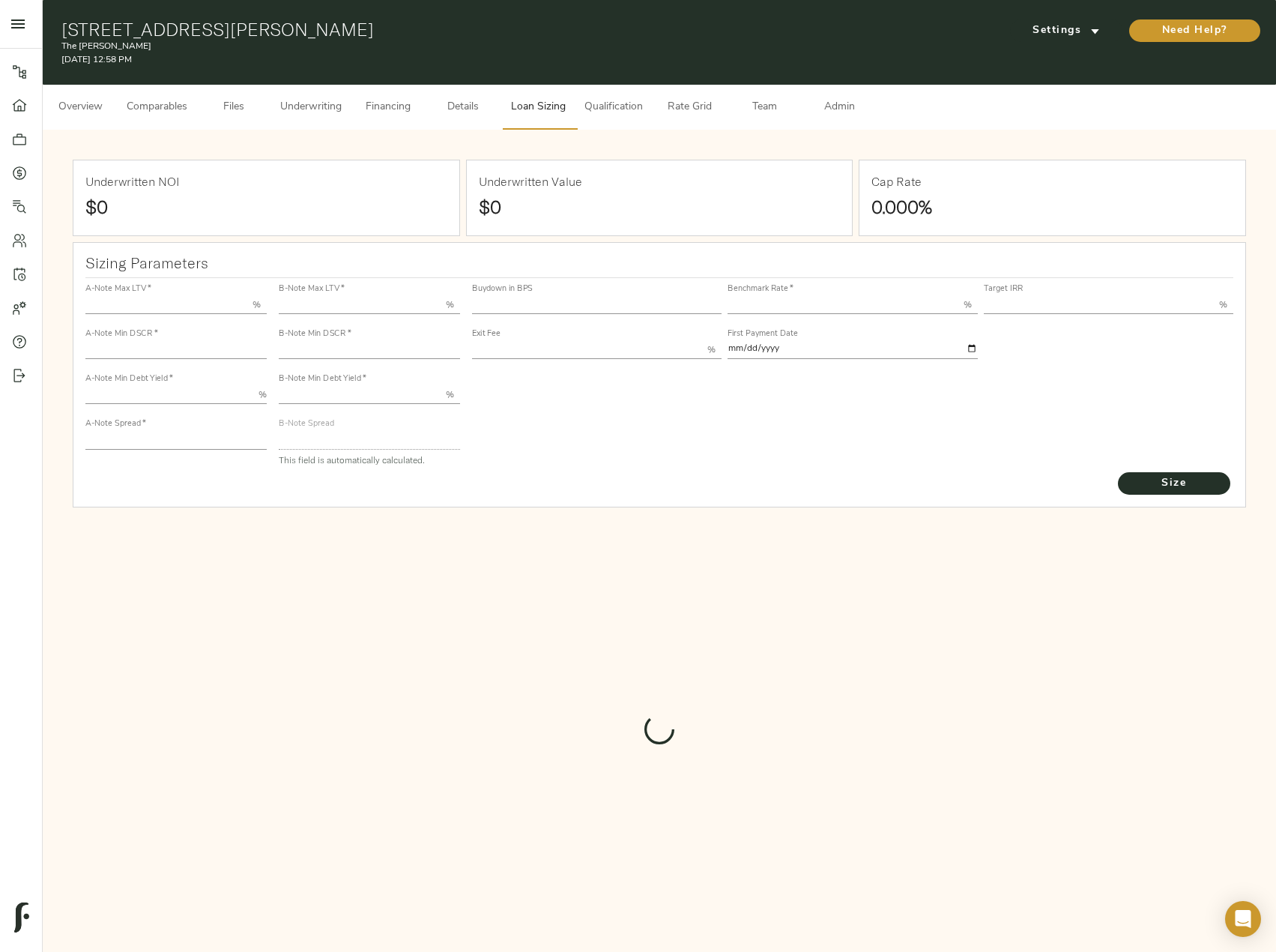
type input "55.000"
type input "1.4"
type input "10.00"
type input "220"
type input "80.000"
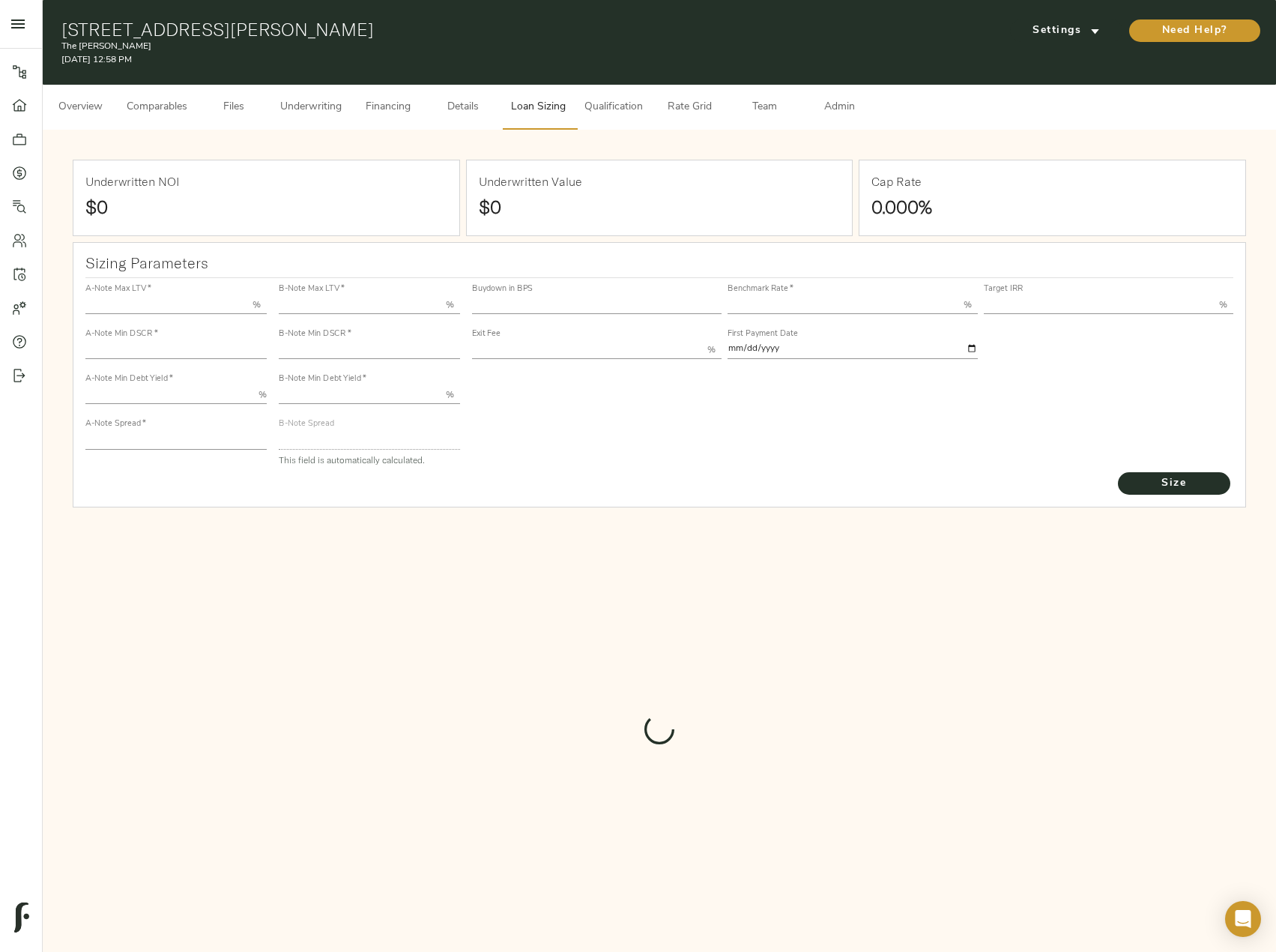
type input "1.032"
type input "2.00"
type input "531.605065867945"
type input "53"
type input "3.69"
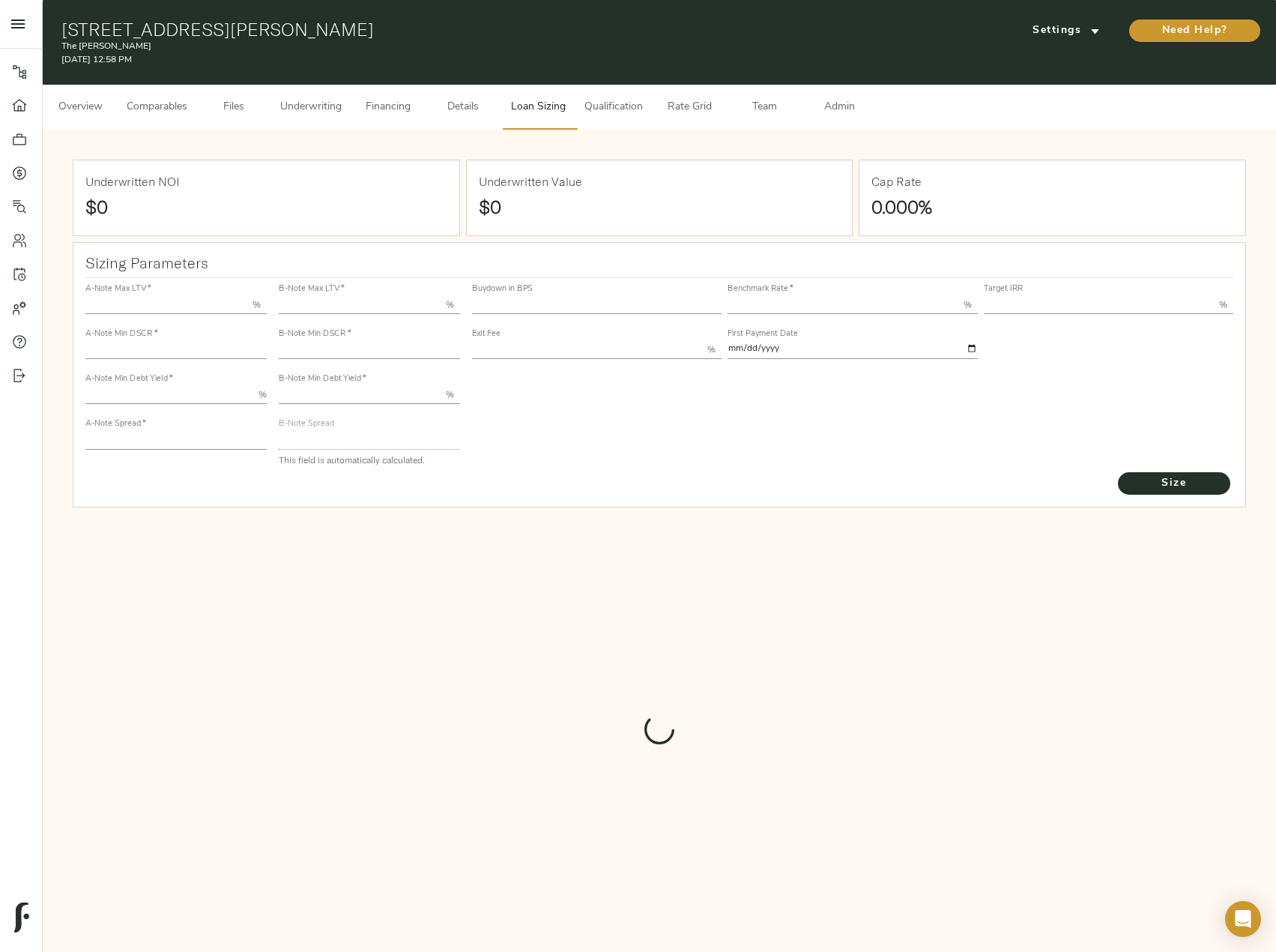
type input "13.00"
type input "1.00"
type input "2025-09-01"
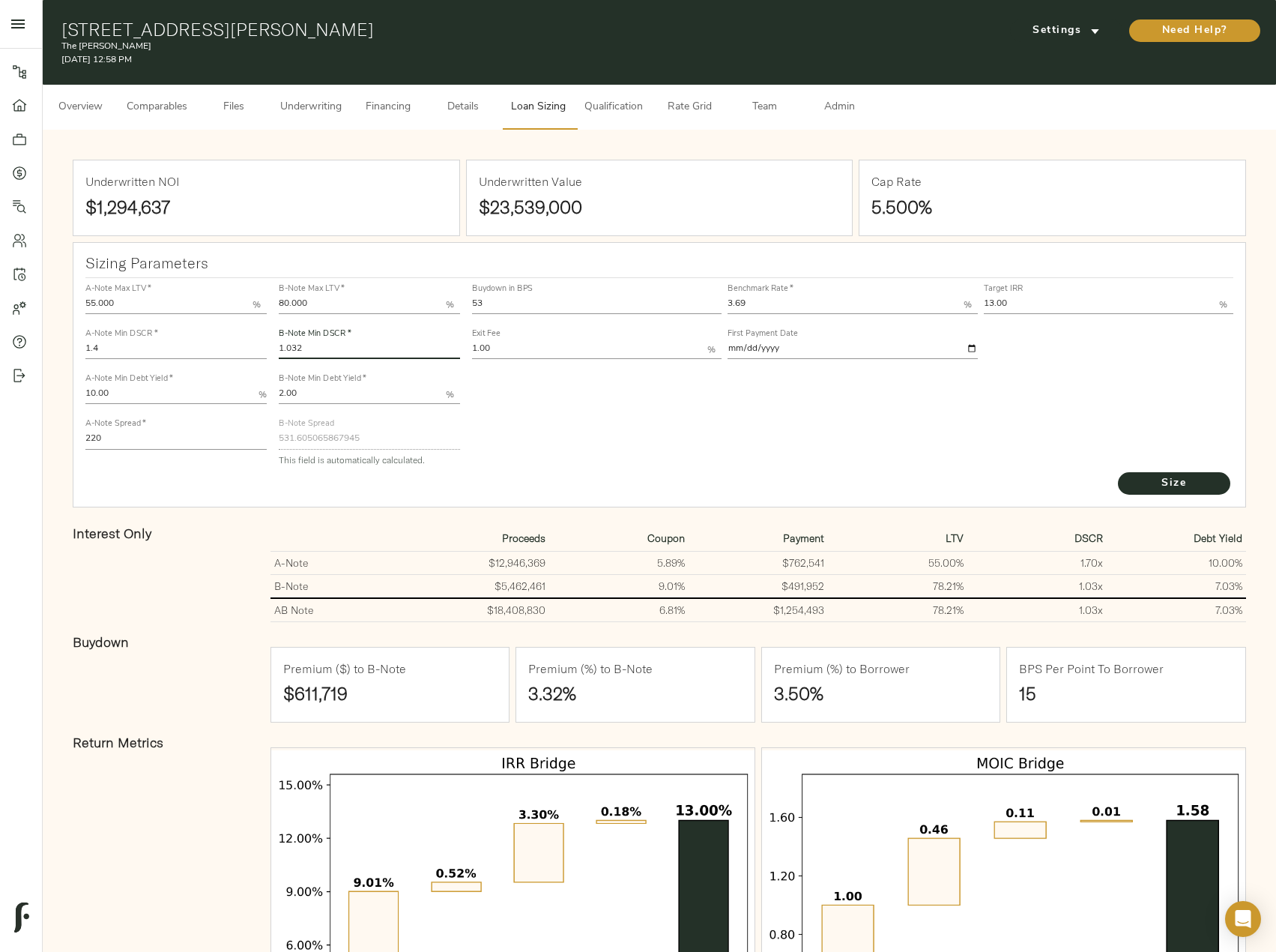
drag, startPoint x: 323, startPoint y: 346, endPoint x: 291, endPoint y: 345, distance: 32.0
click at [291, 345] on input "1.032" at bounding box center [370, 350] width 182 height 18
click at [325, 350] on input "1.032" at bounding box center [370, 350] width 182 height 18
drag, startPoint x: 327, startPoint y: 348, endPoint x: 294, endPoint y: 344, distance: 33.2
click at [294, 344] on input "1.032" at bounding box center [370, 350] width 182 height 18
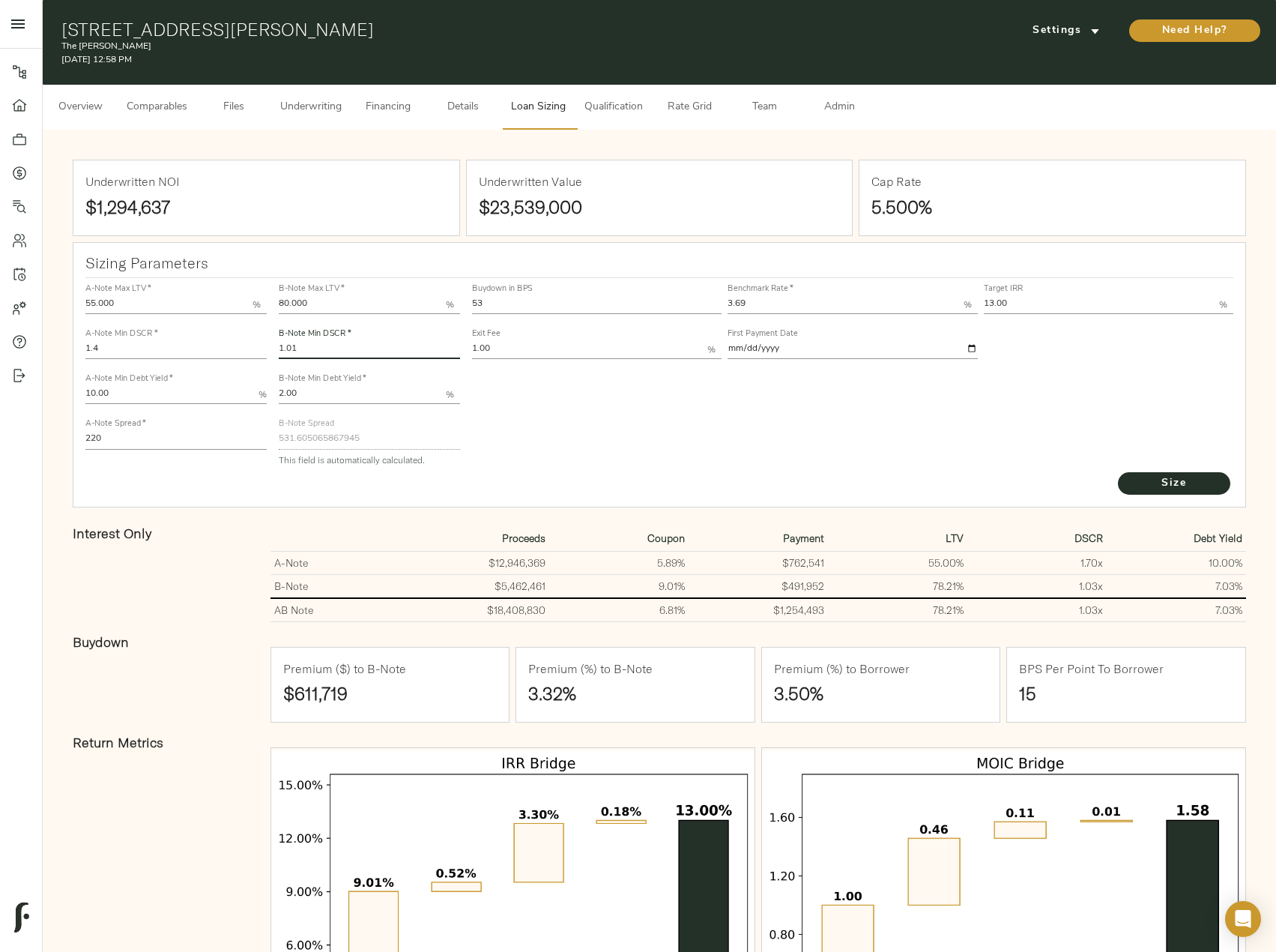
type input "1.01"
click at [1118, 472] on button "Size" at bounding box center [1174, 483] width 112 height 22
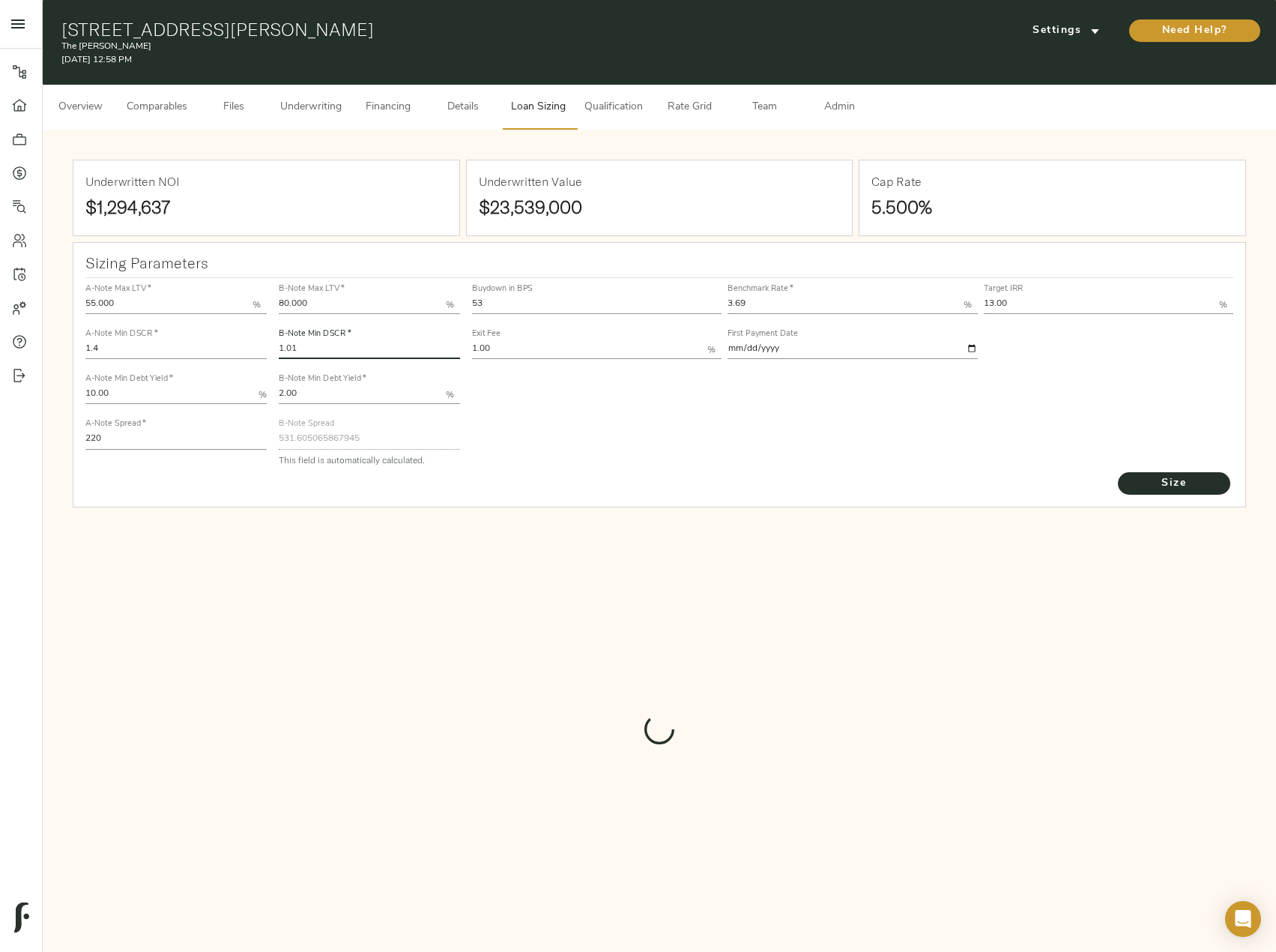
type input "542.3149349283116"
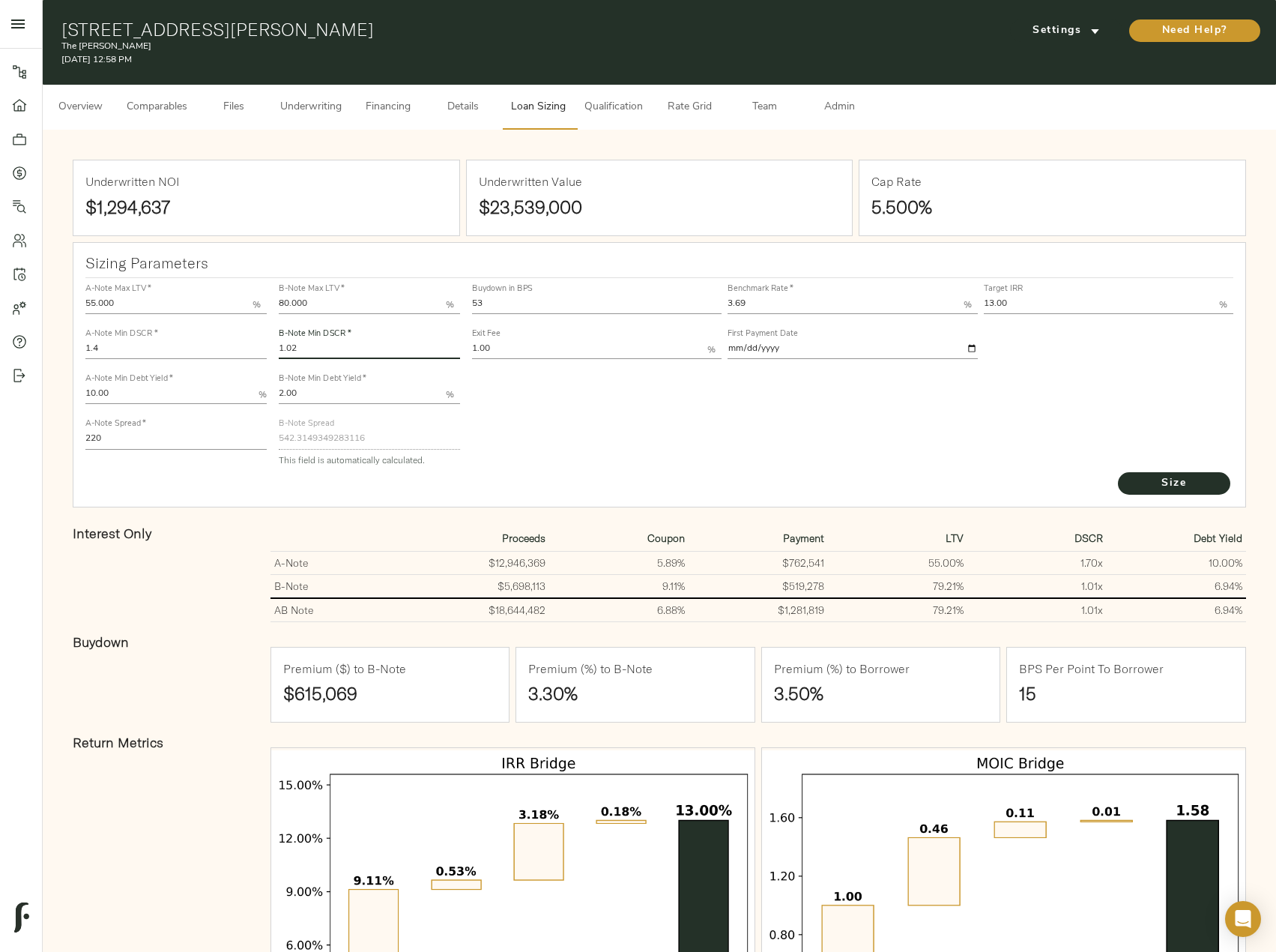
type input "1.02"
click at [1118, 472] on button "Size" at bounding box center [1174, 483] width 112 height 22
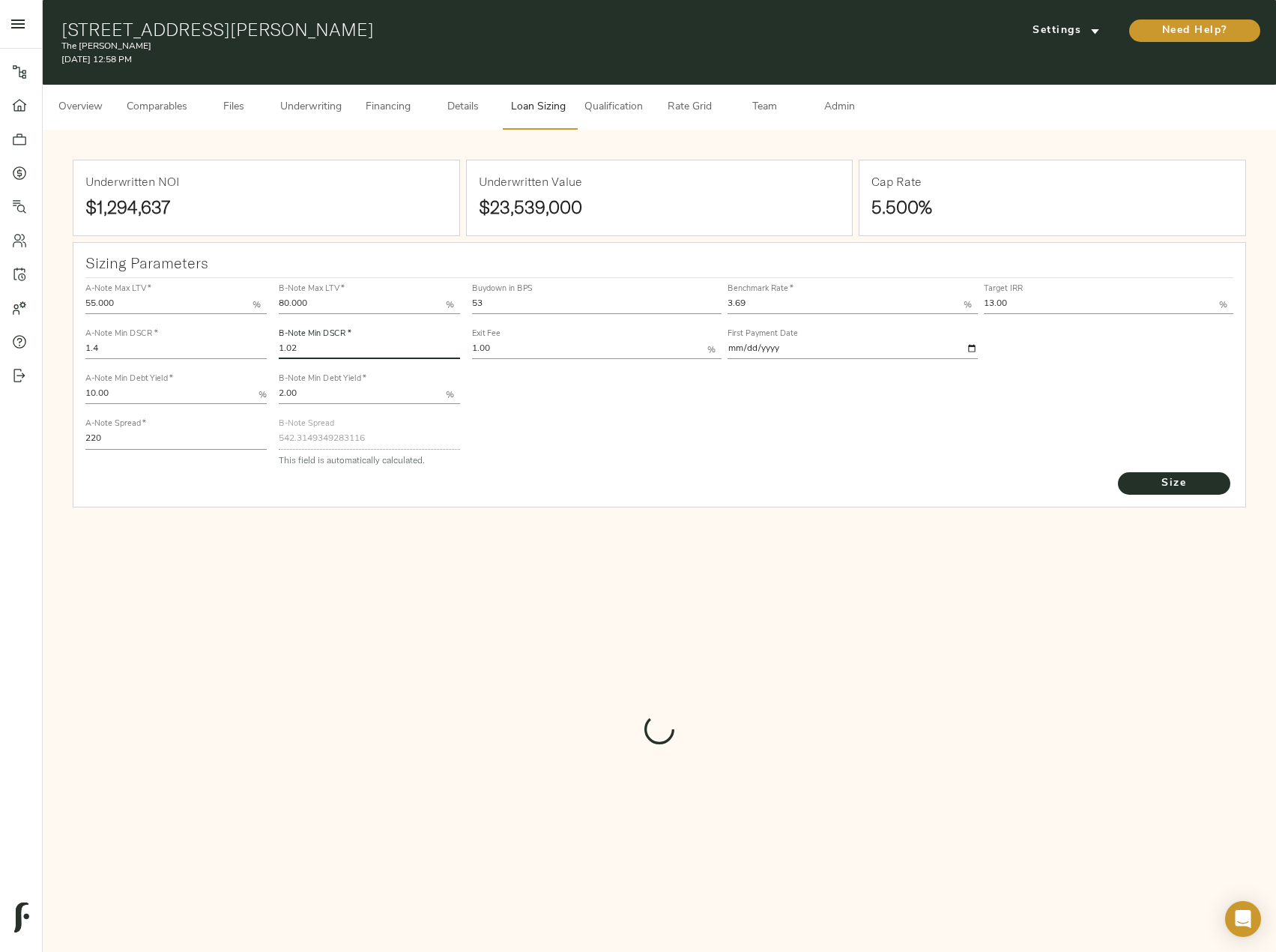
type input "537.5058675009548"
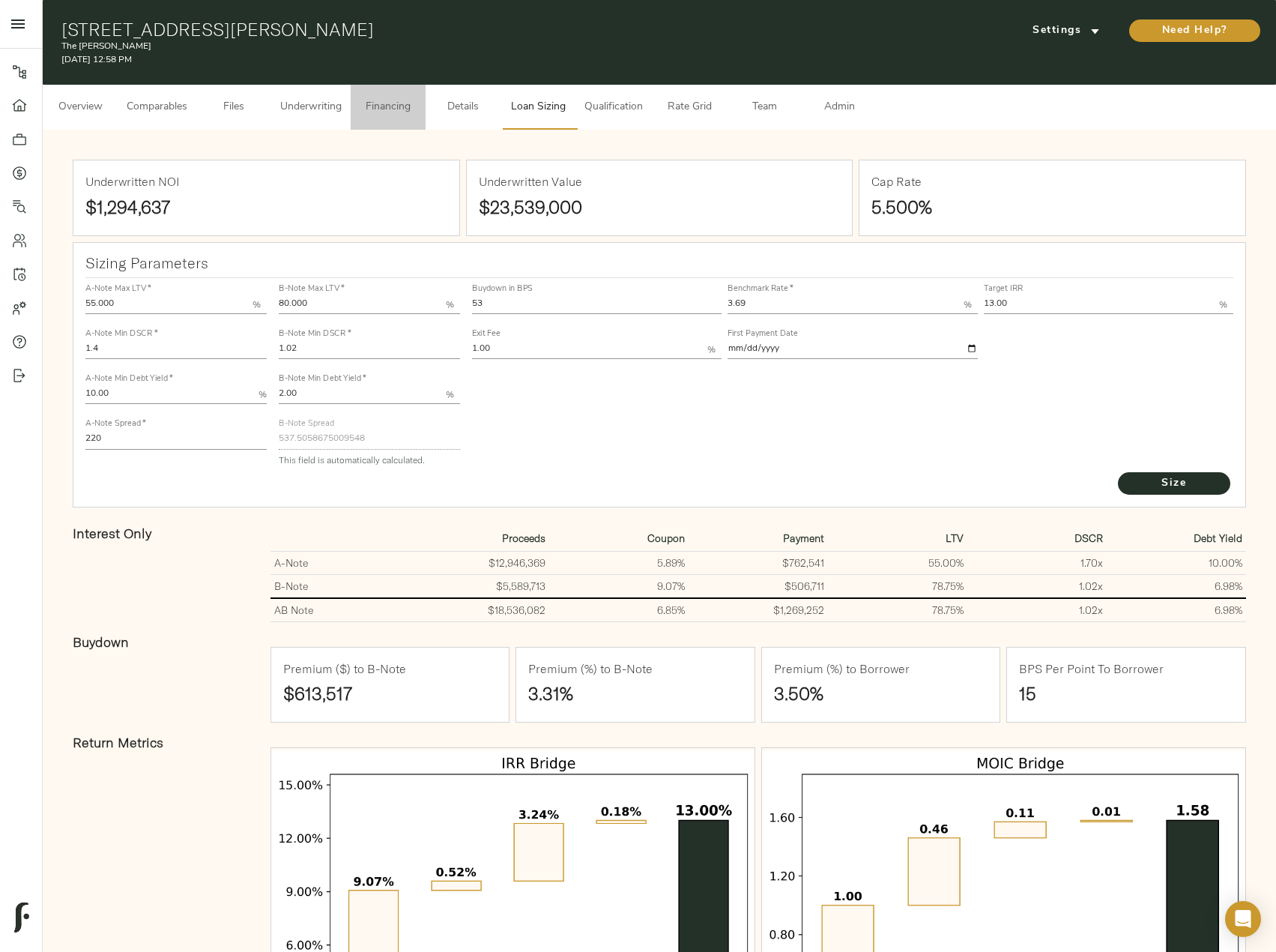
click at [401, 107] on span "Financing" at bounding box center [388, 107] width 57 height 19
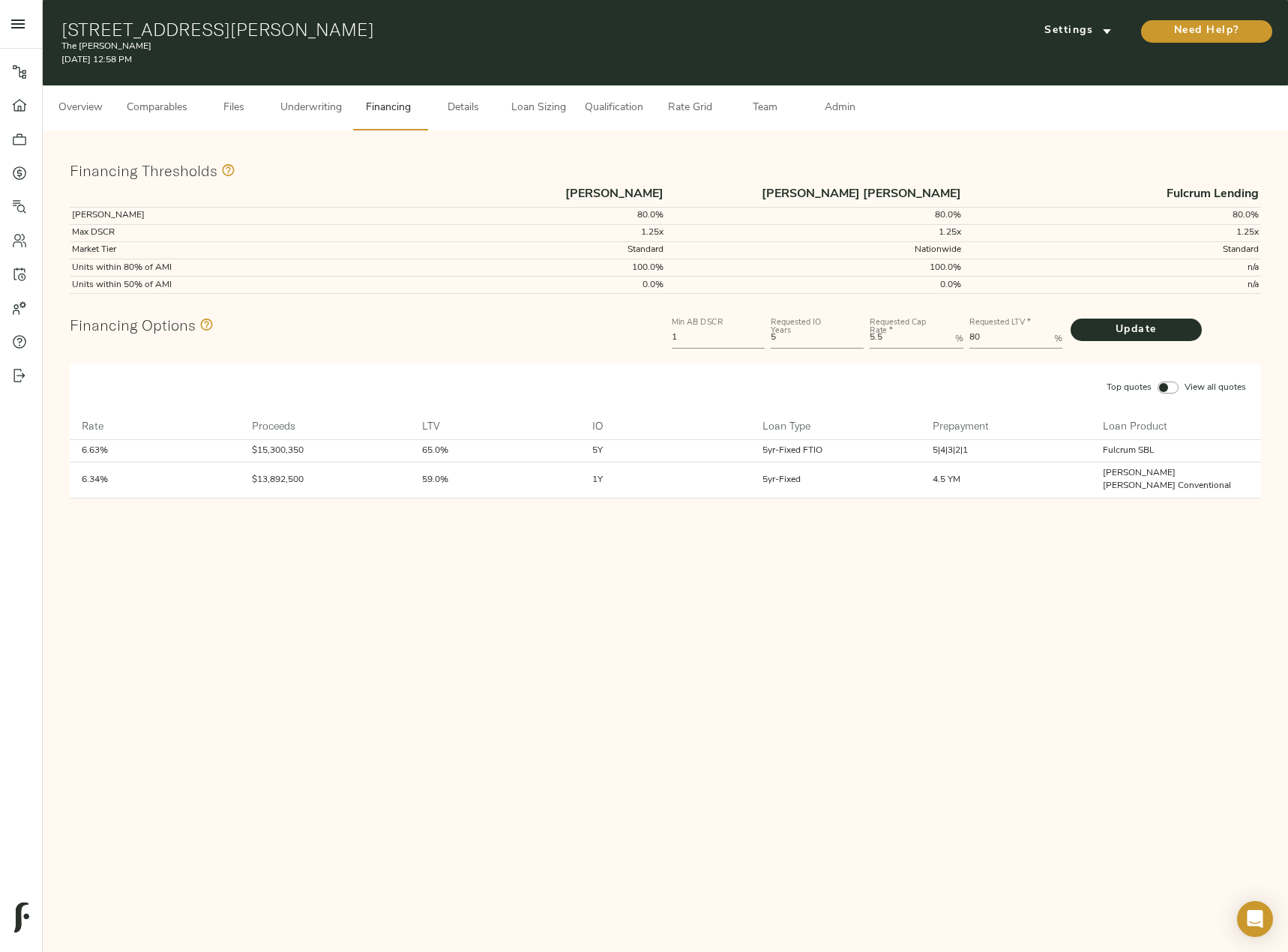
click at [1169, 383] on input "Top quotes View all quotes" at bounding box center [1164, 387] width 36 height 12
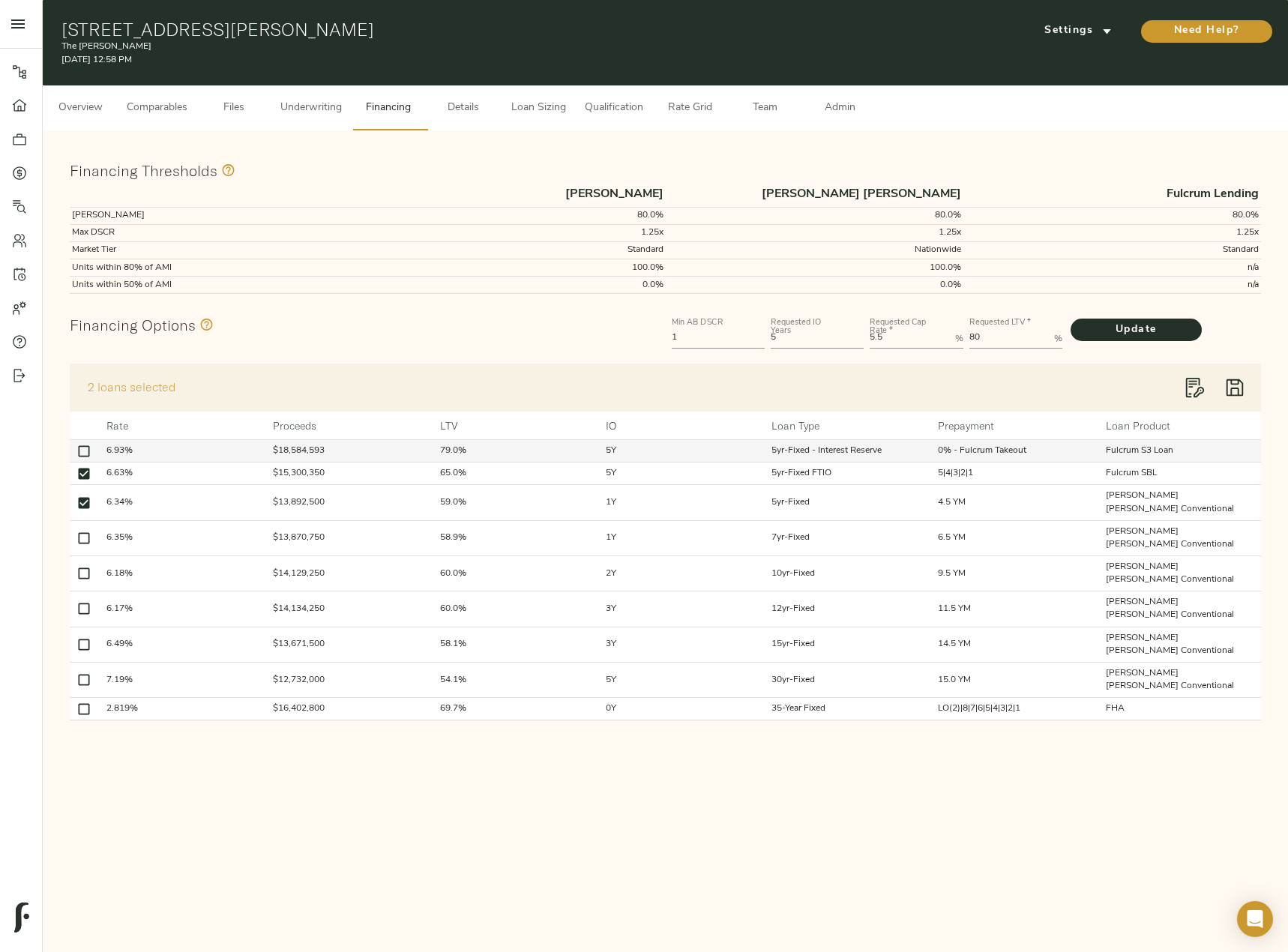
click at [87, 452] on input "checkbox" at bounding box center [84, 451] width 21 height 21
checkbox input "true"
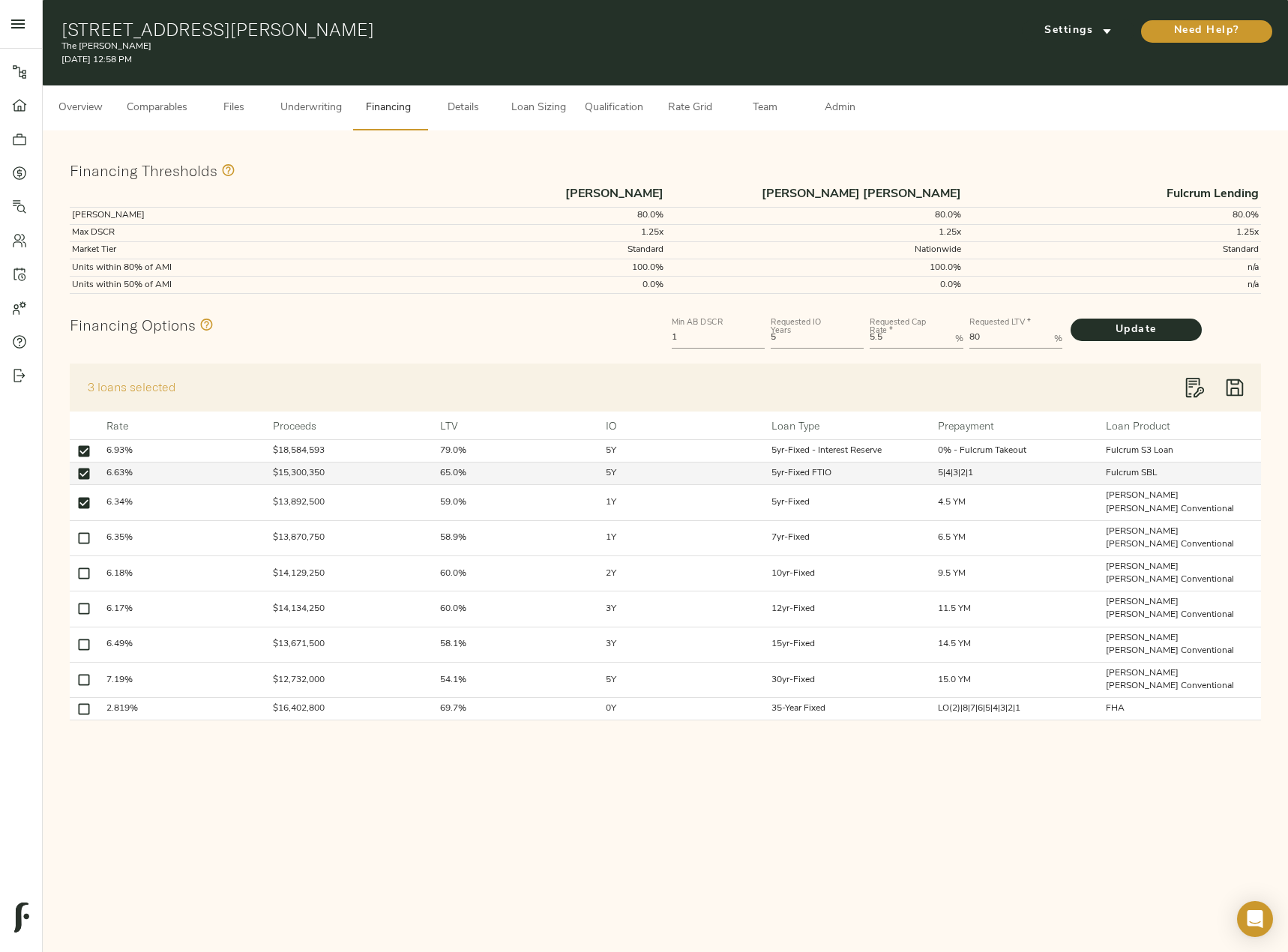
click at [84, 476] on input "checkbox" at bounding box center [84, 474] width 21 height 21
checkbox input "false"
click at [80, 496] on input "checkbox" at bounding box center [84, 503] width 21 height 21
checkbox input "false"
click at [1225, 381] on icon "button" at bounding box center [1234, 387] width 22 height 22
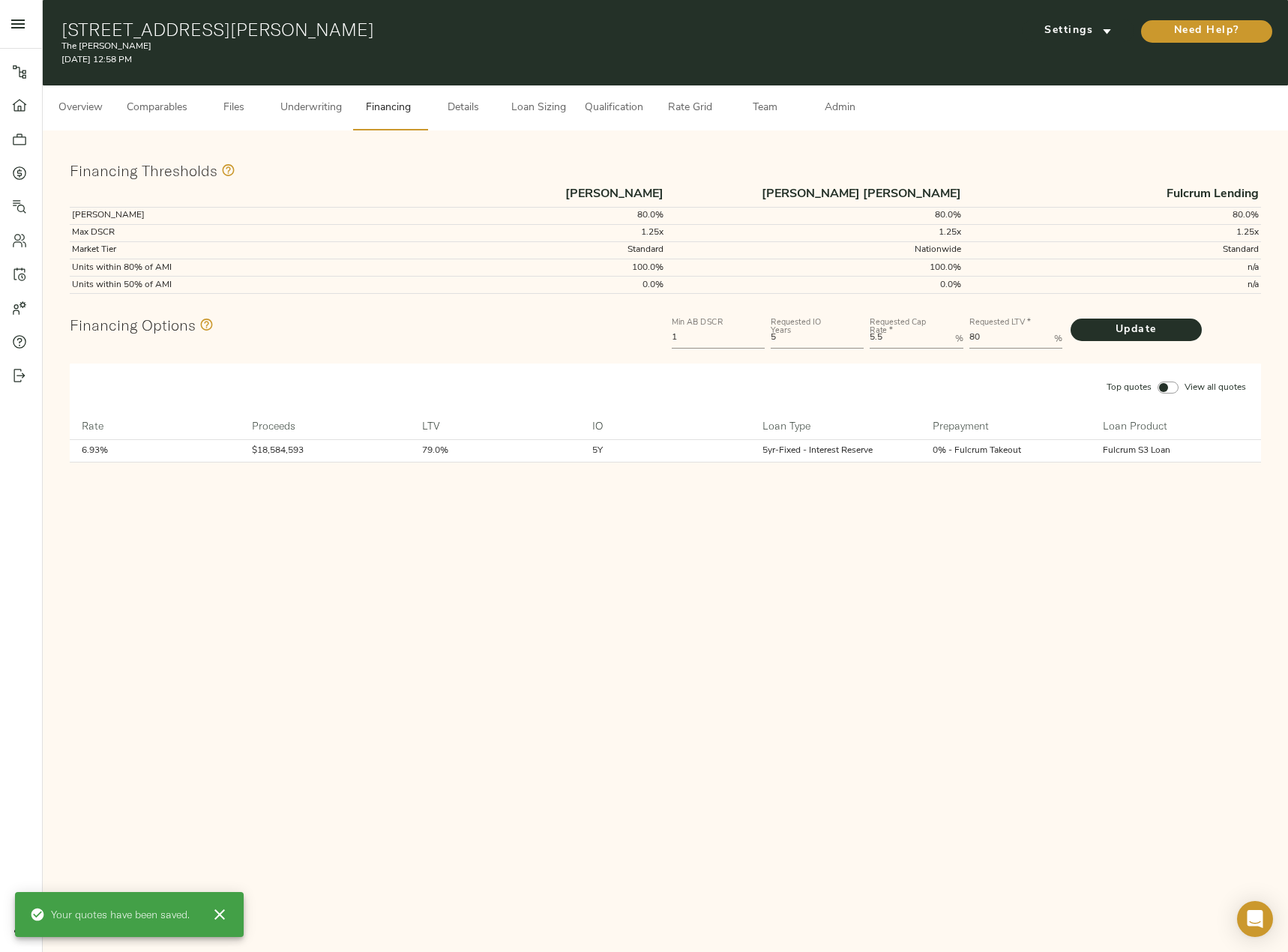
click at [557, 107] on span "Loan Sizing" at bounding box center [538, 108] width 57 height 19
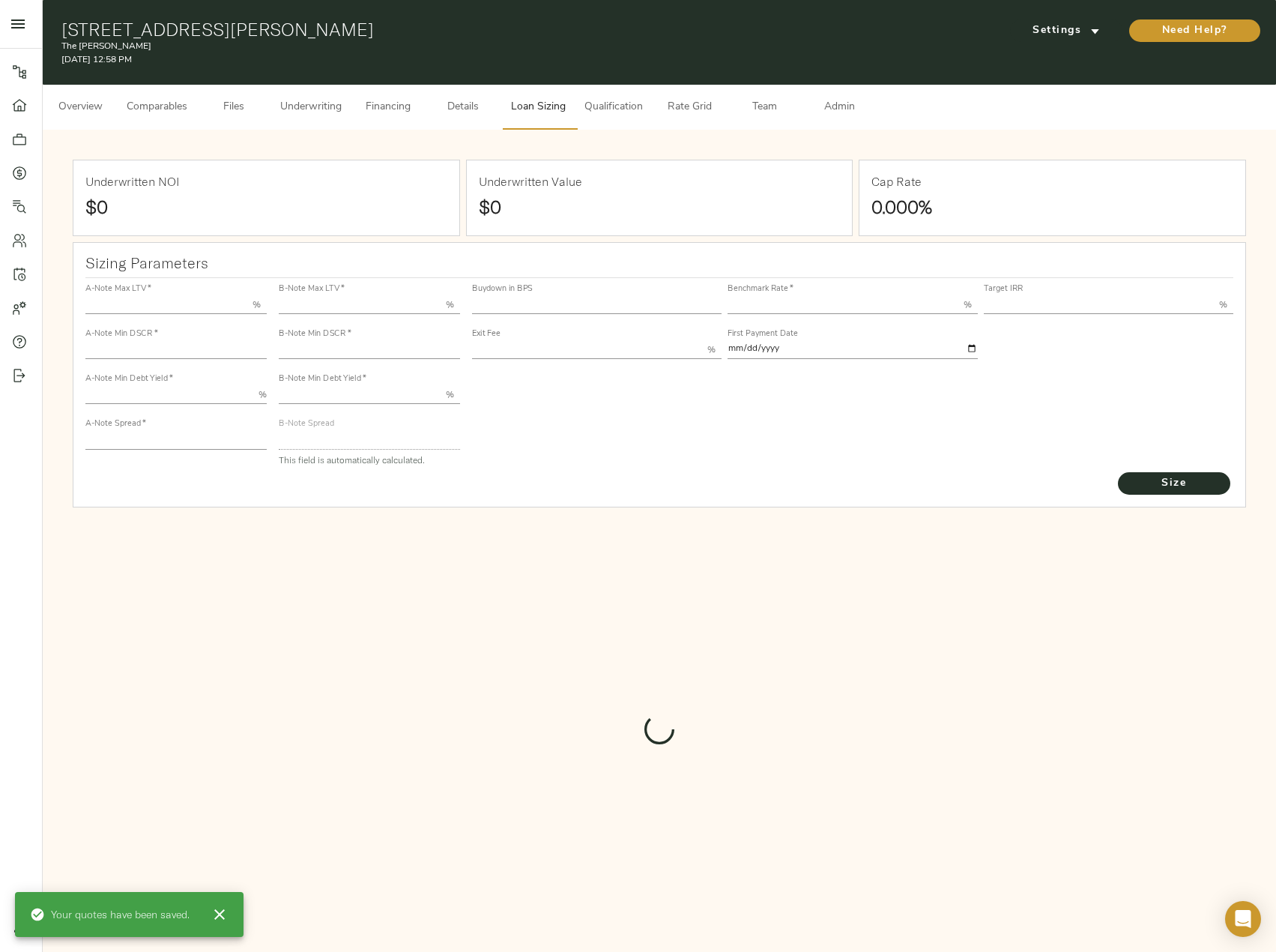
type input "55.000"
type input "1.4"
type input "10.00"
type input "220"
type input "80.000"
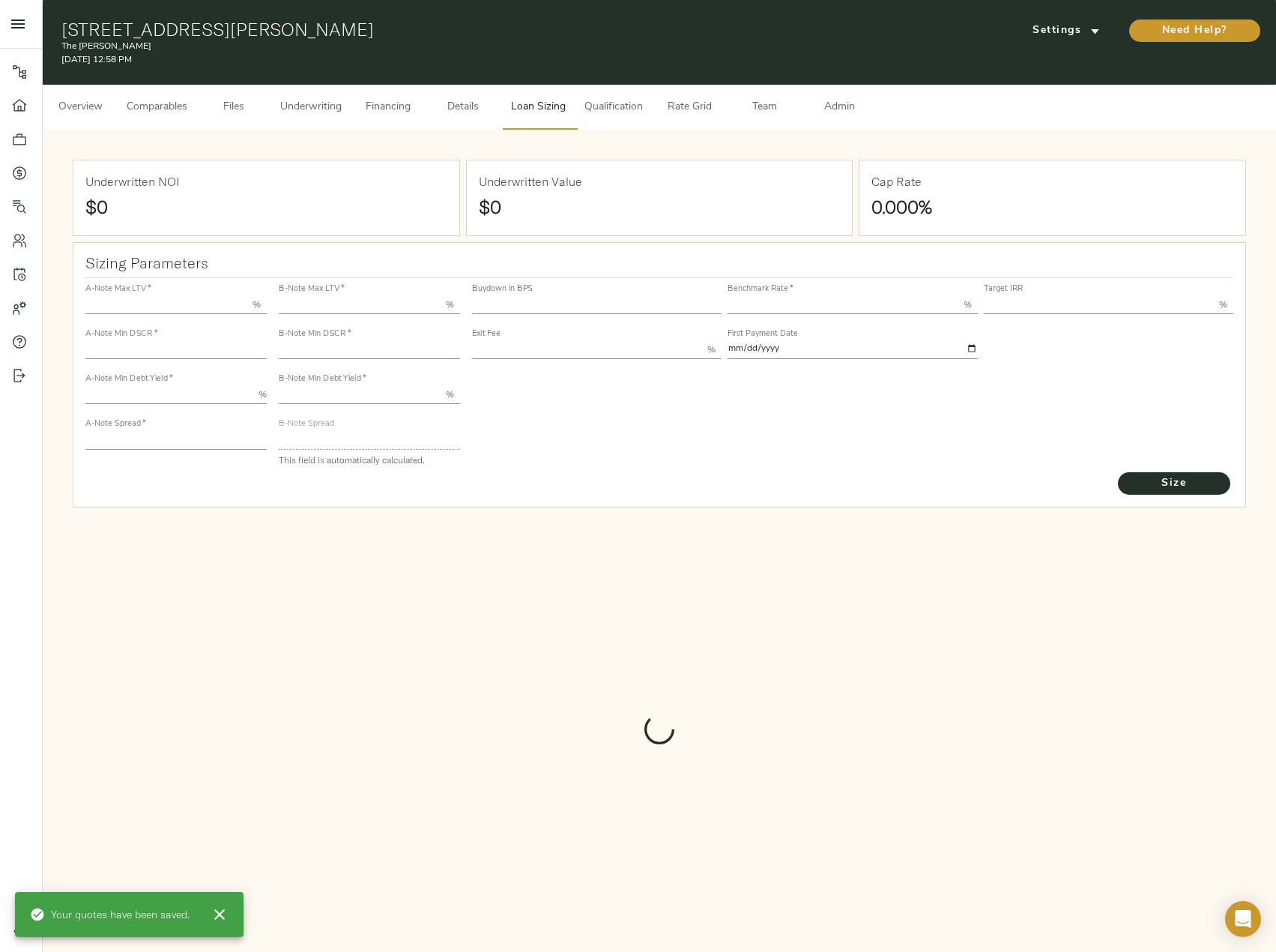
type input "1.02"
type input "2.00"
type input "537.5058675009548"
type input "53"
type input "3.69"
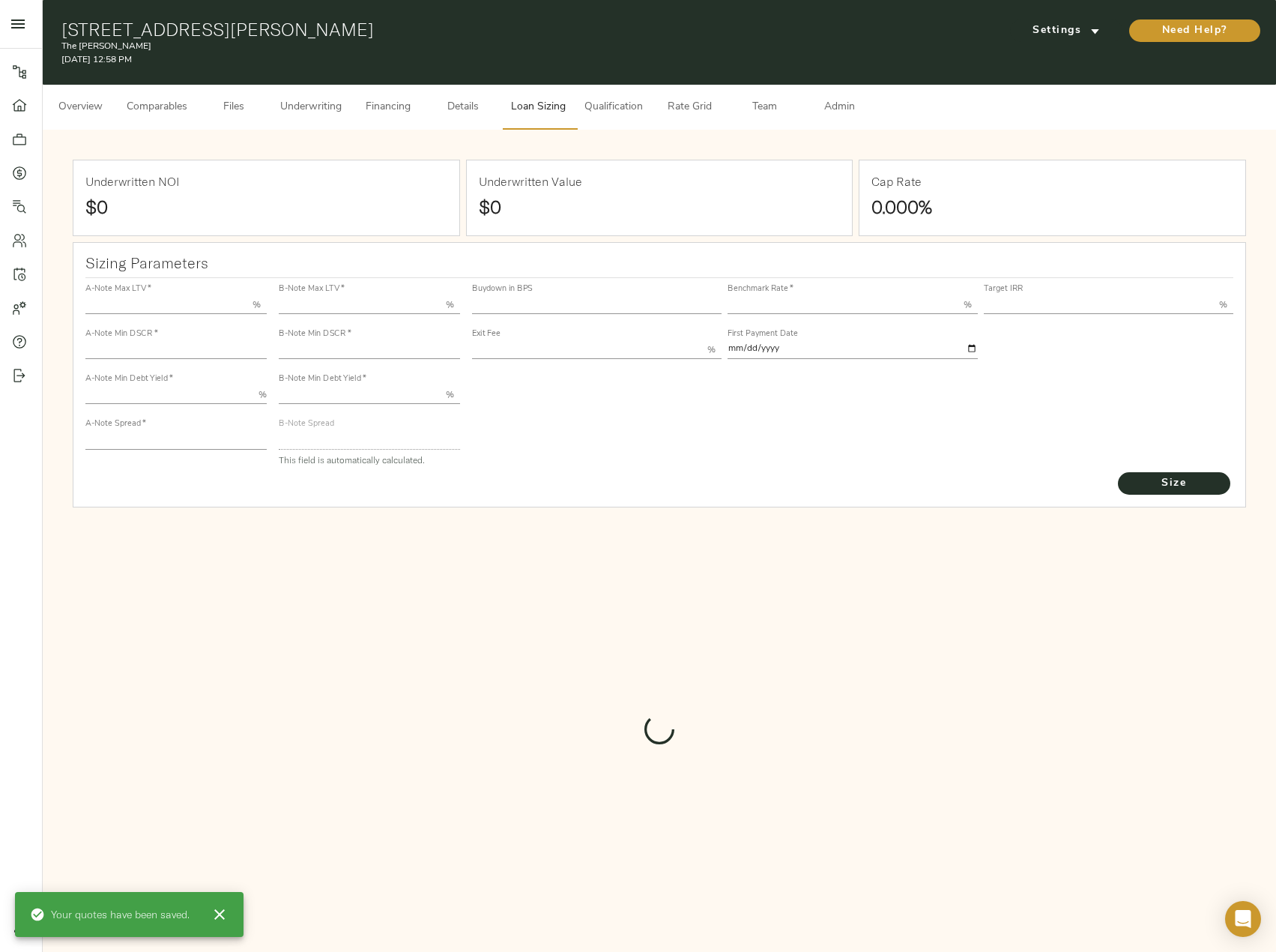
type input "13.00"
type input "1.00"
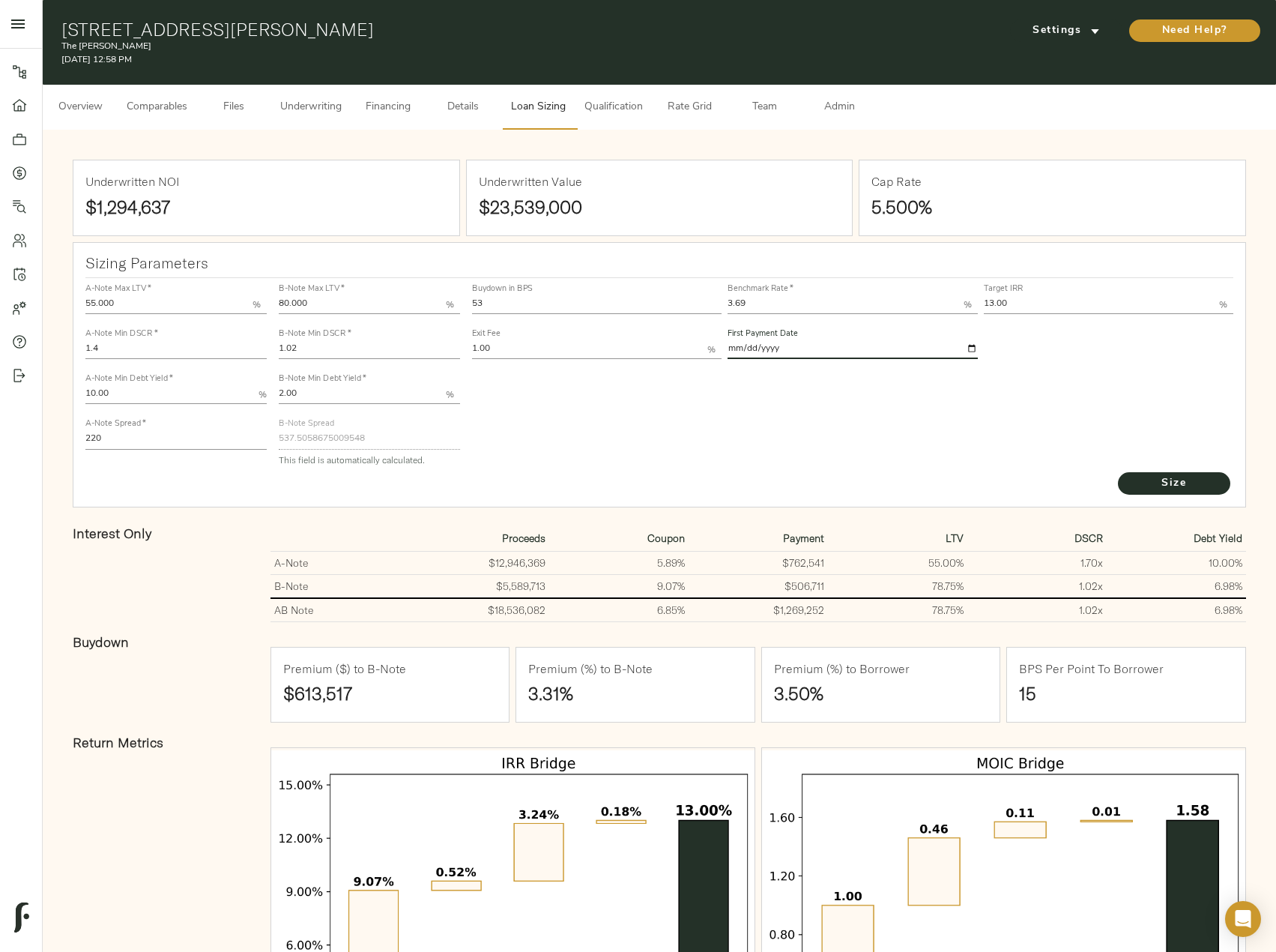
click at [976, 350] on input "2025-09-01" at bounding box center [852, 350] width 250 height 18
type input "[DATE]"
click at [715, 439] on div "Buydown in BPS 53 Benchmark Rate   * 3.69 % Target IRR 13.00 % Exit Fee 1.00 % …" at bounding box center [853, 374] width 774 height 205
click at [1165, 480] on span "Size" at bounding box center [1174, 483] width 83 height 19
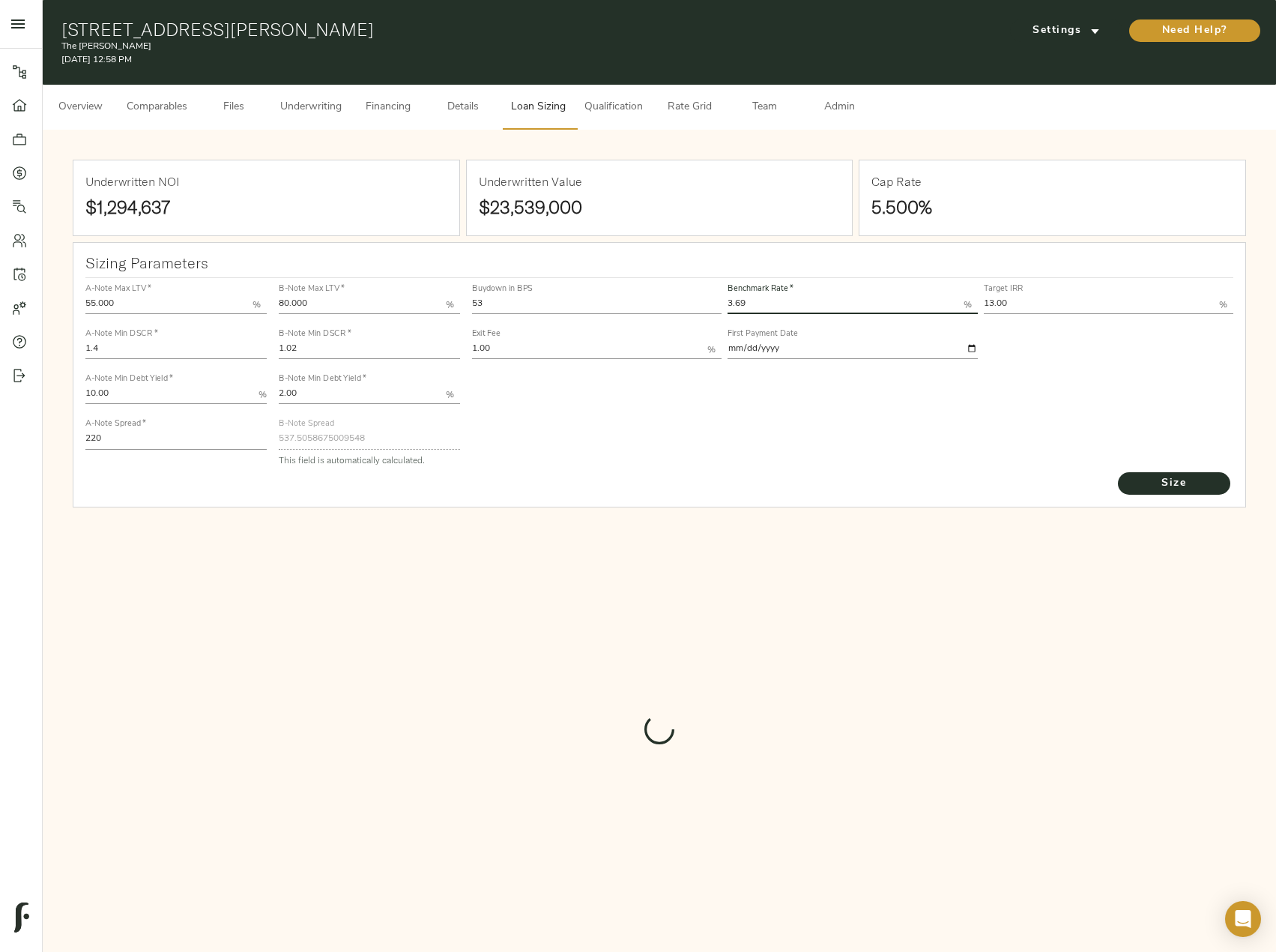
drag, startPoint x: 752, startPoint y: 303, endPoint x: 725, endPoint y: 297, distance: 27.7
click at [725, 297] on div "Benchmark Rate   * 3.69 %" at bounding box center [852, 297] width 255 height 45
type input "3.07"
click at [1118, 472] on button "Size" at bounding box center [1174, 483] width 112 height 22
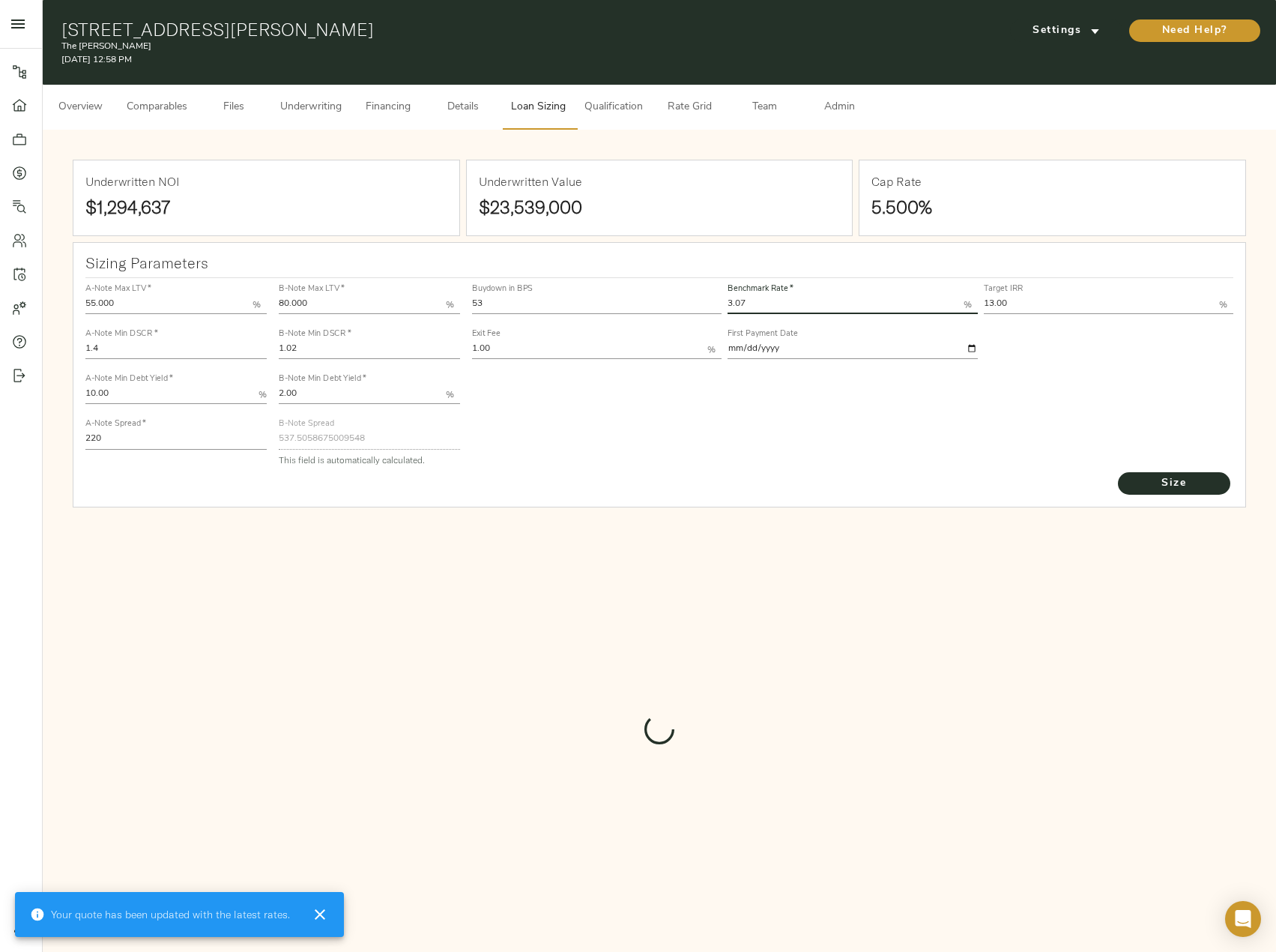
type input "601.7847361072348"
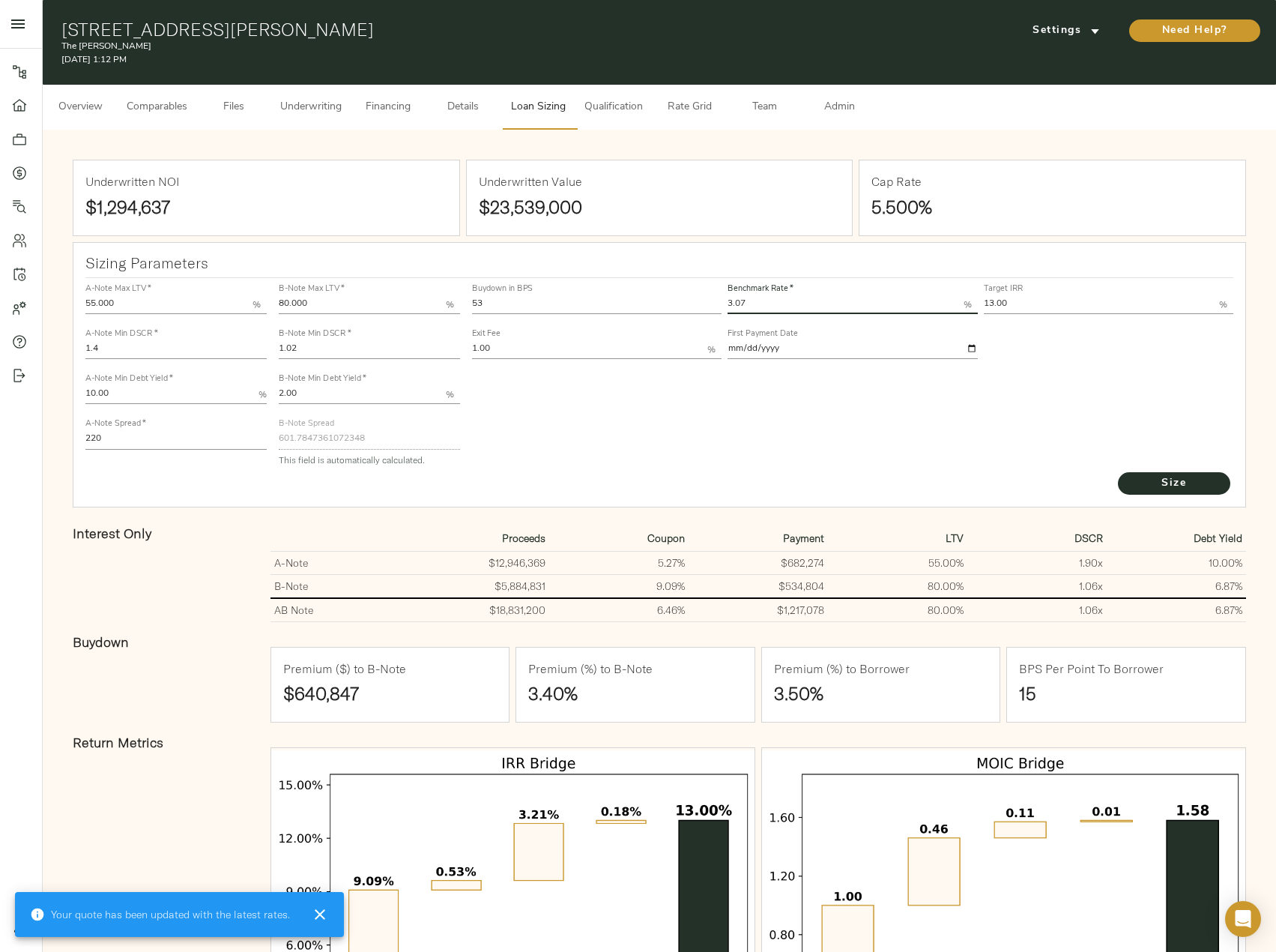
drag, startPoint x: 758, startPoint y: 302, endPoint x: 728, endPoint y: 302, distance: 30.0
click at [728, 302] on input "3.07" at bounding box center [845, 305] width 235 height 18
type input "3.70"
click at [1118, 472] on button "Size" at bounding box center [1174, 483] width 112 height 22
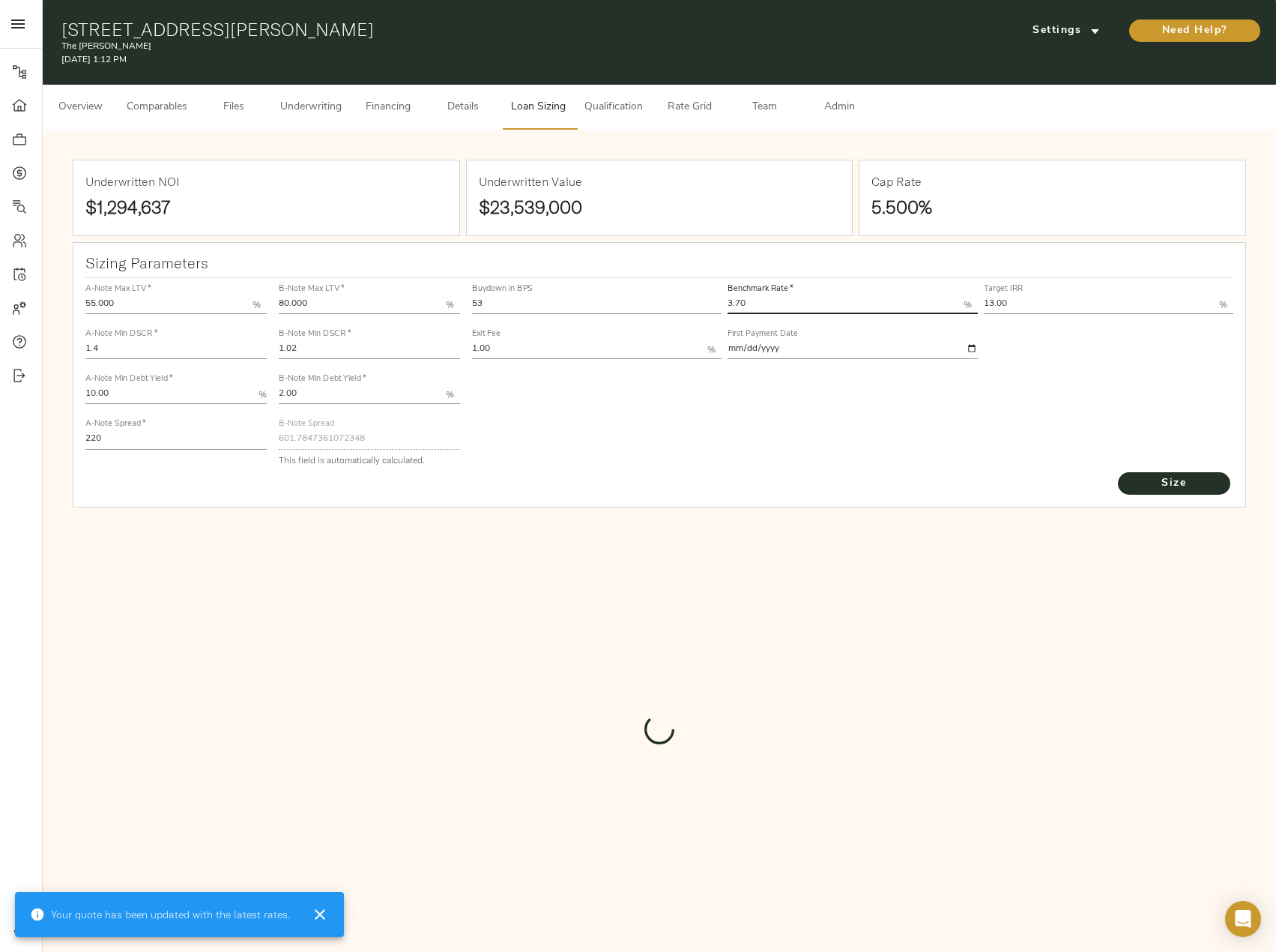
type input "536.9101441844417"
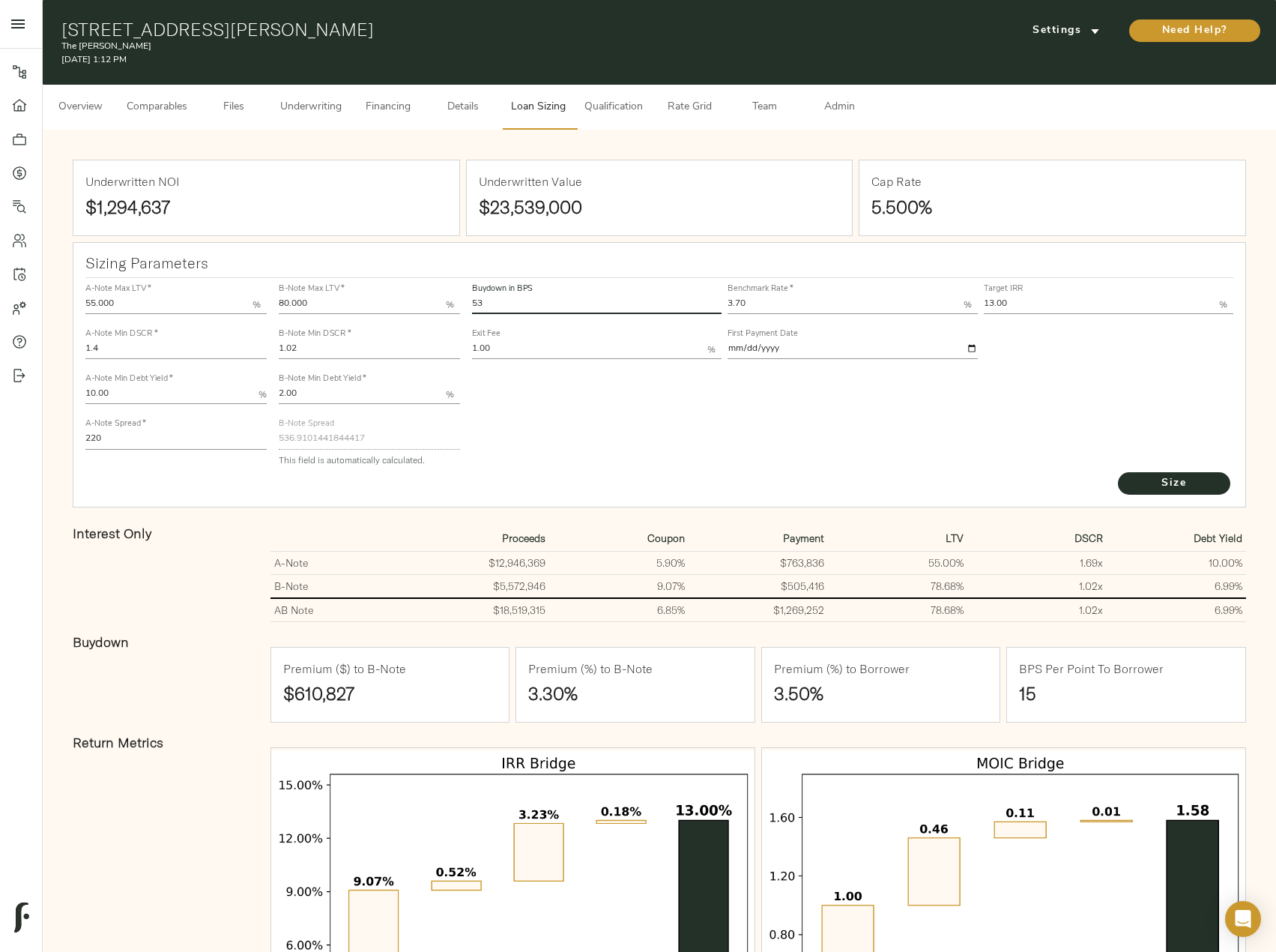
drag, startPoint x: 497, startPoint y: 307, endPoint x: 458, endPoint y: 305, distance: 39.1
click at [458, 305] on div "A-Note Max LTV   * 55.000 % A-Note Min DSCR   * 1.4 A-Note Min Debt Yield   * 1…" at bounding box center [660, 374] width 1161 height 205
type input "0"
click at [1118, 472] on button "Size" at bounding box center [1174, 483] width 112 height 22
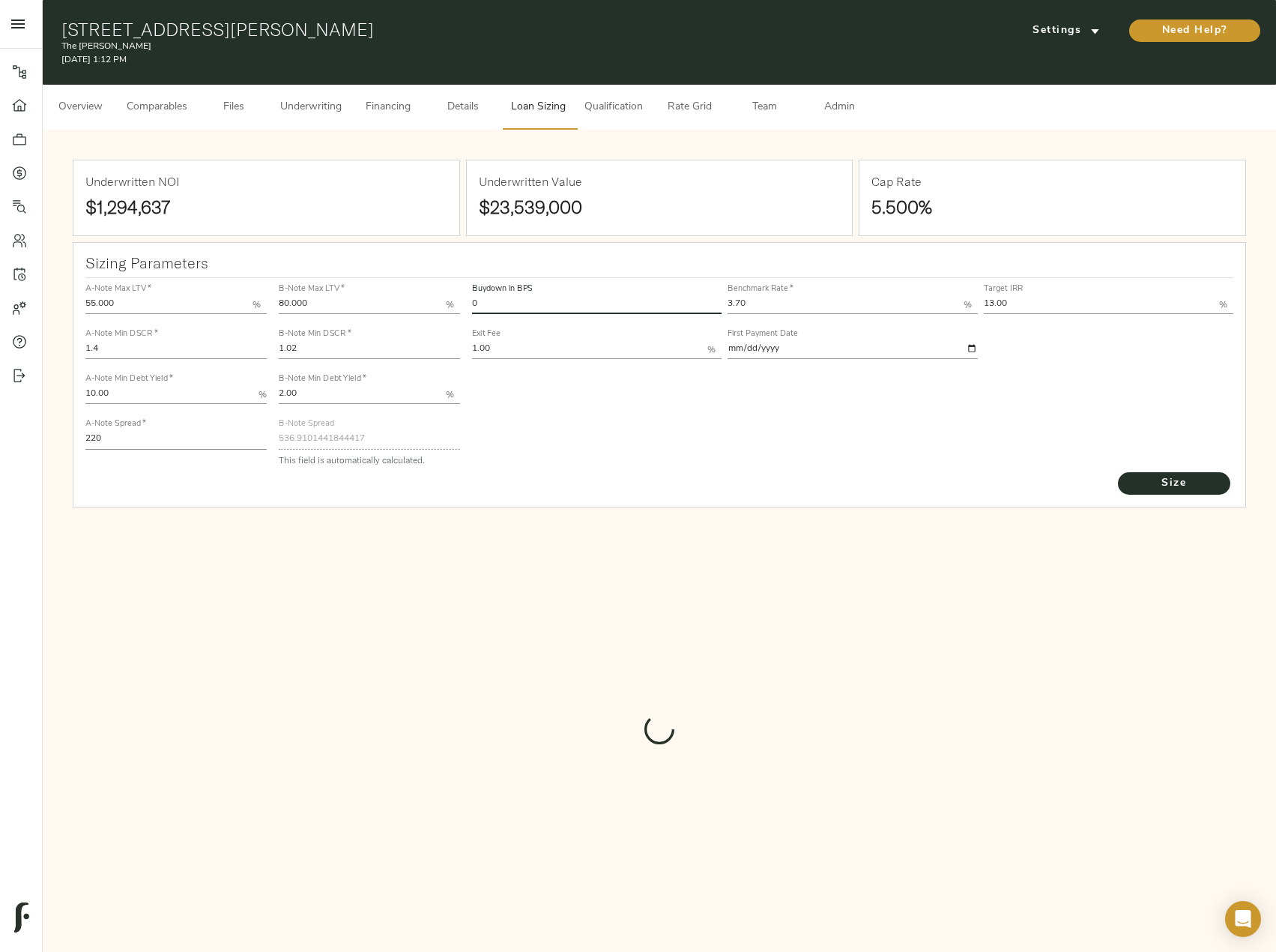
type input "827"
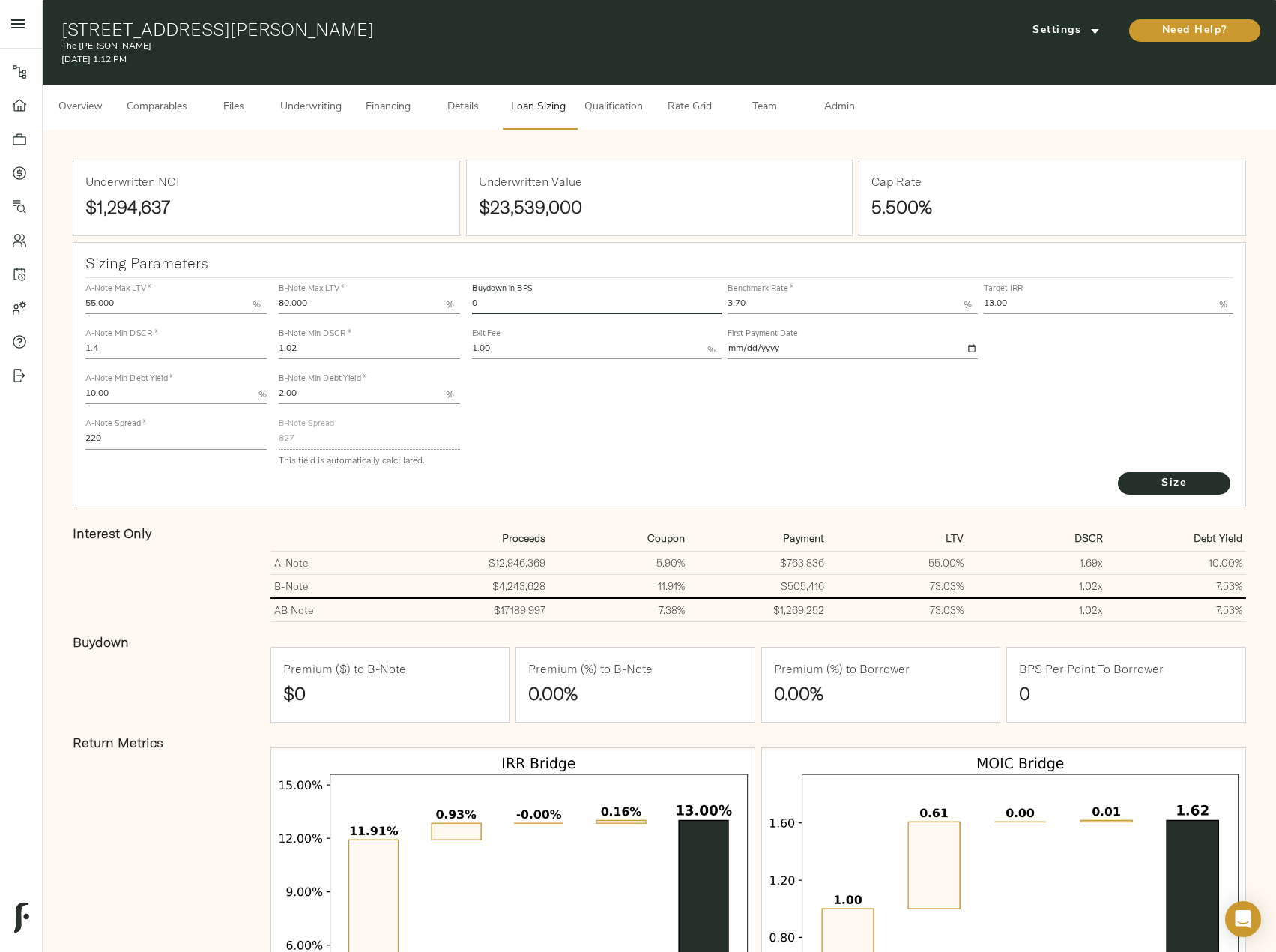
drag, startPoint x: 525, startPoint y: 306, endPoint x: 476, endPoint y: 305, distance: 49.0
click at [476, 305] on input "0" at bounding box center [597, 305] width 250 height 18
type input "53"
click at [1118, 472] on button "Size" at bounding box center [1174, 483] width 112 height 22
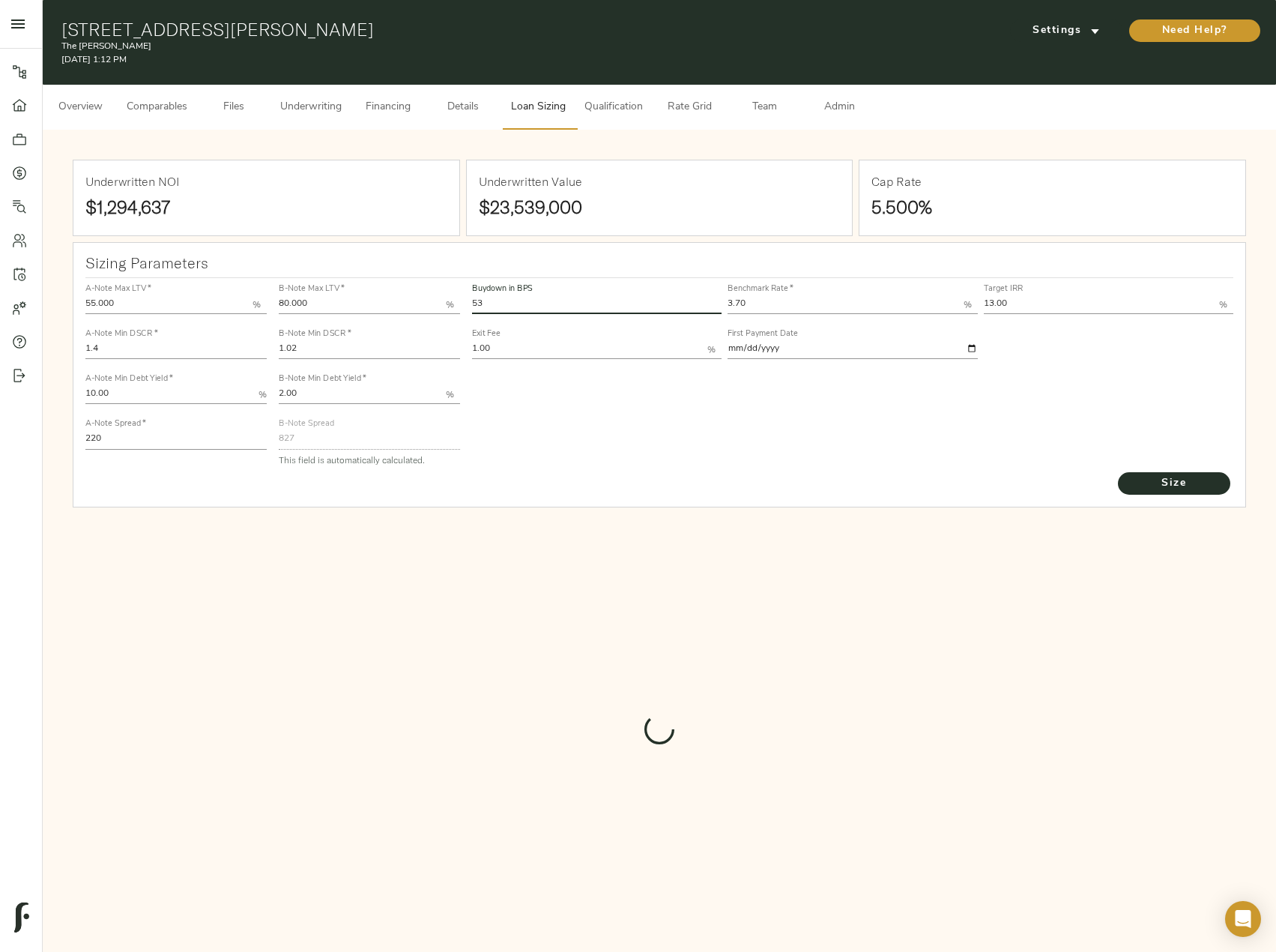
type input "540.9452836809771"
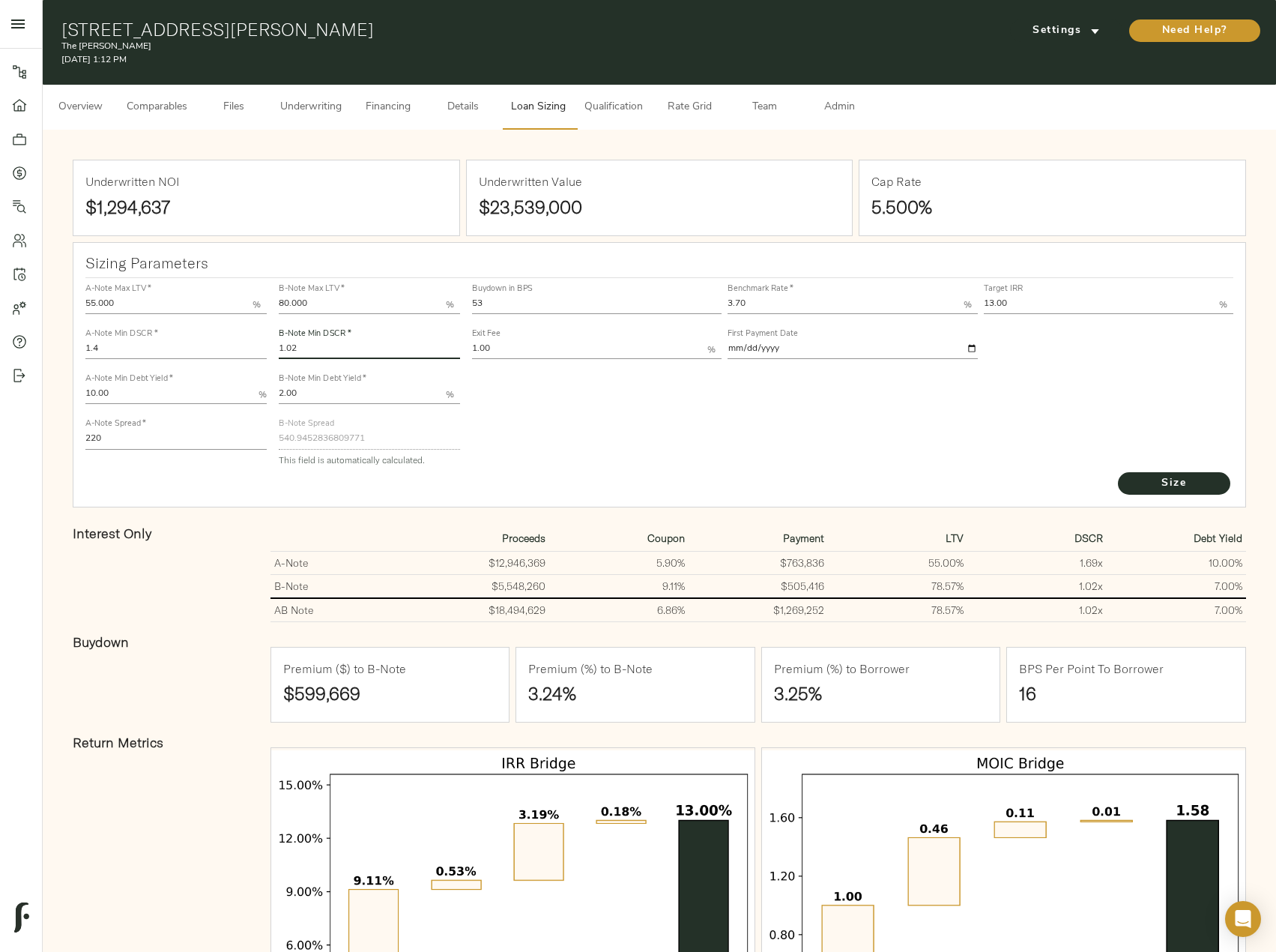
drag, startPoint x: 315, startPoint y: 345, endPoint x: 233, endPoint y: 345, distance: 82.0
click at [233, 345] on div "A-Note Max LTV   * 55.000 % A-Note Min DSCR   * 1.4 A-Note Min Debt Yield   * 1…" at bounding box center [660, 374] width 1161 height 205
paste input "056"
type input "1.0056"
click at [1163, 485] on span "Size" at bounding box center [1174, 483] width 83 height 19
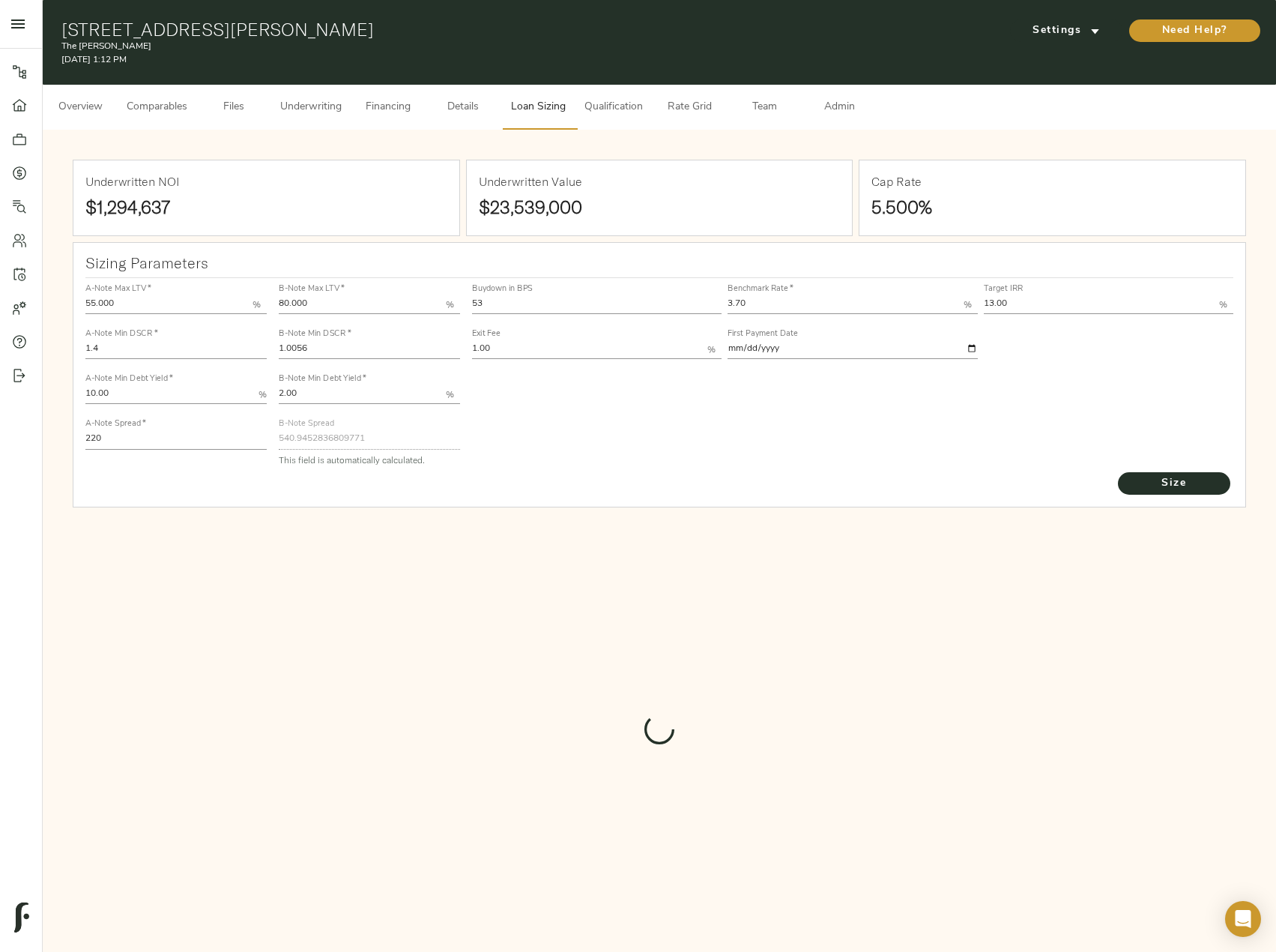
type input "547.9290872741879"
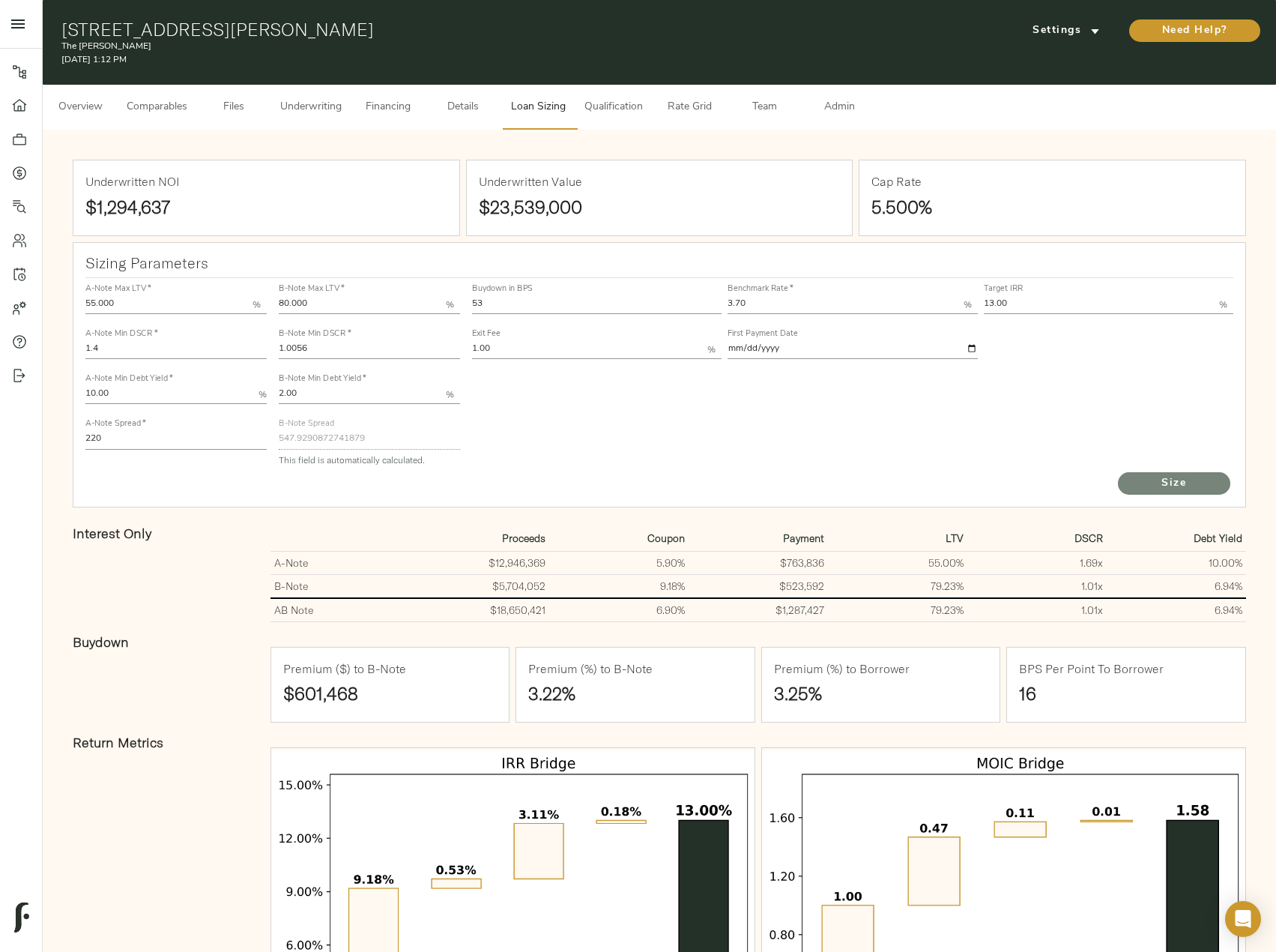
click at [1167, 481] on span "Size" at bounding box center [1174, 483] width 83 height 19
click at [321, 107] on span "Underwriting" at bounding box center [310, 107] width 61 height 19
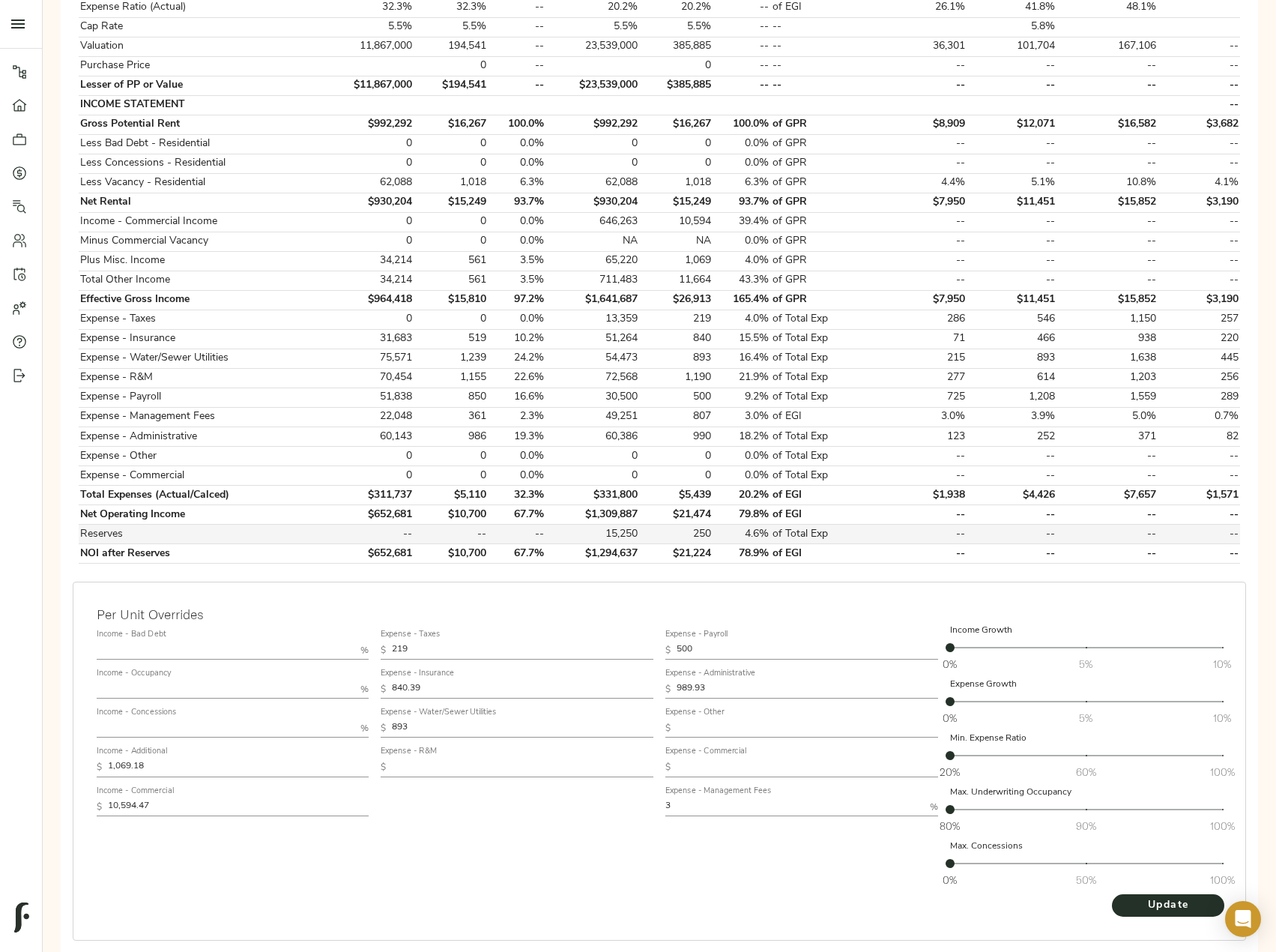
scroll to position [447, 0]
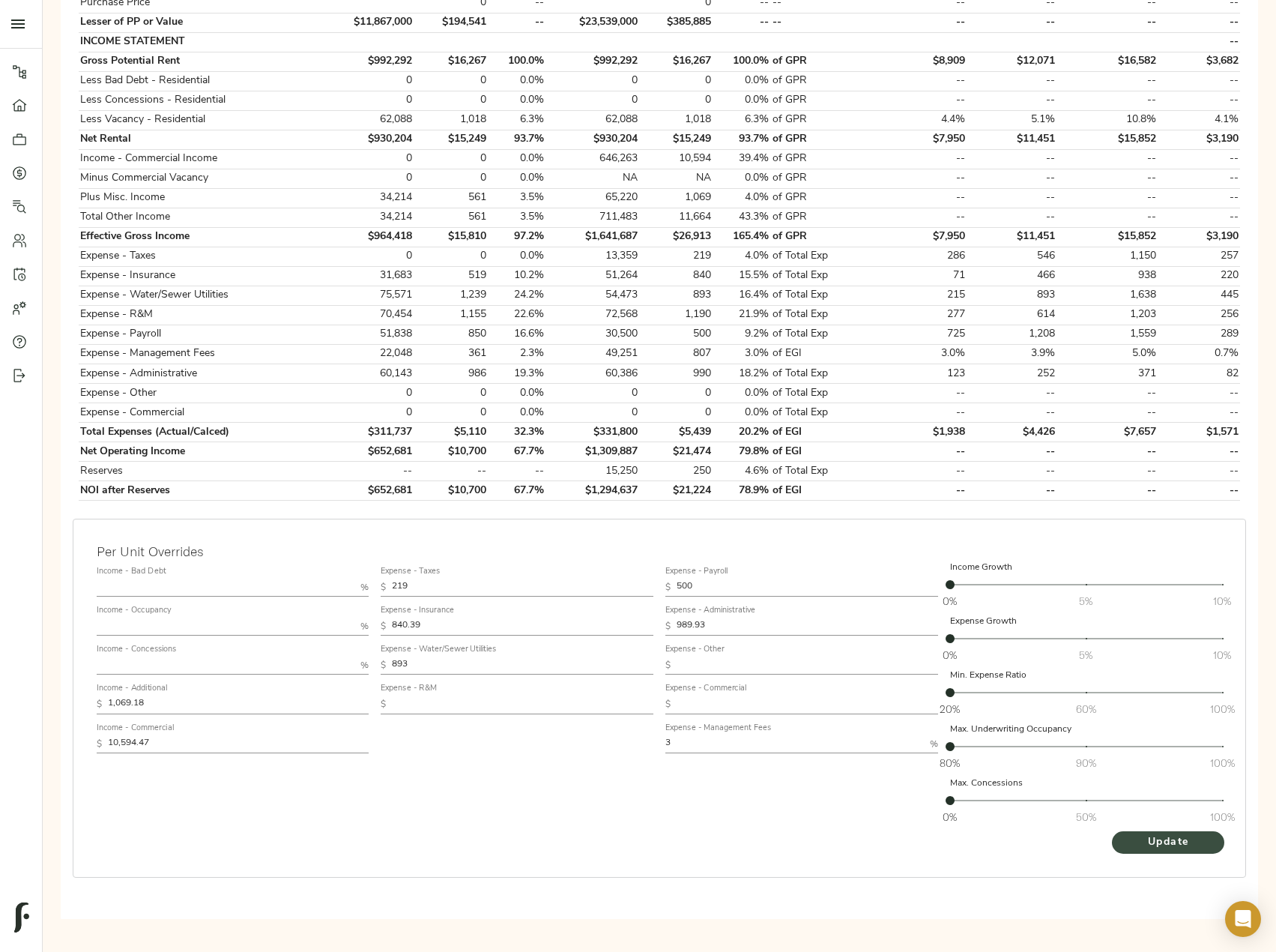
click at [1159, 840] on span "Update" at bounding box center [1168, 842] width 83 height 19
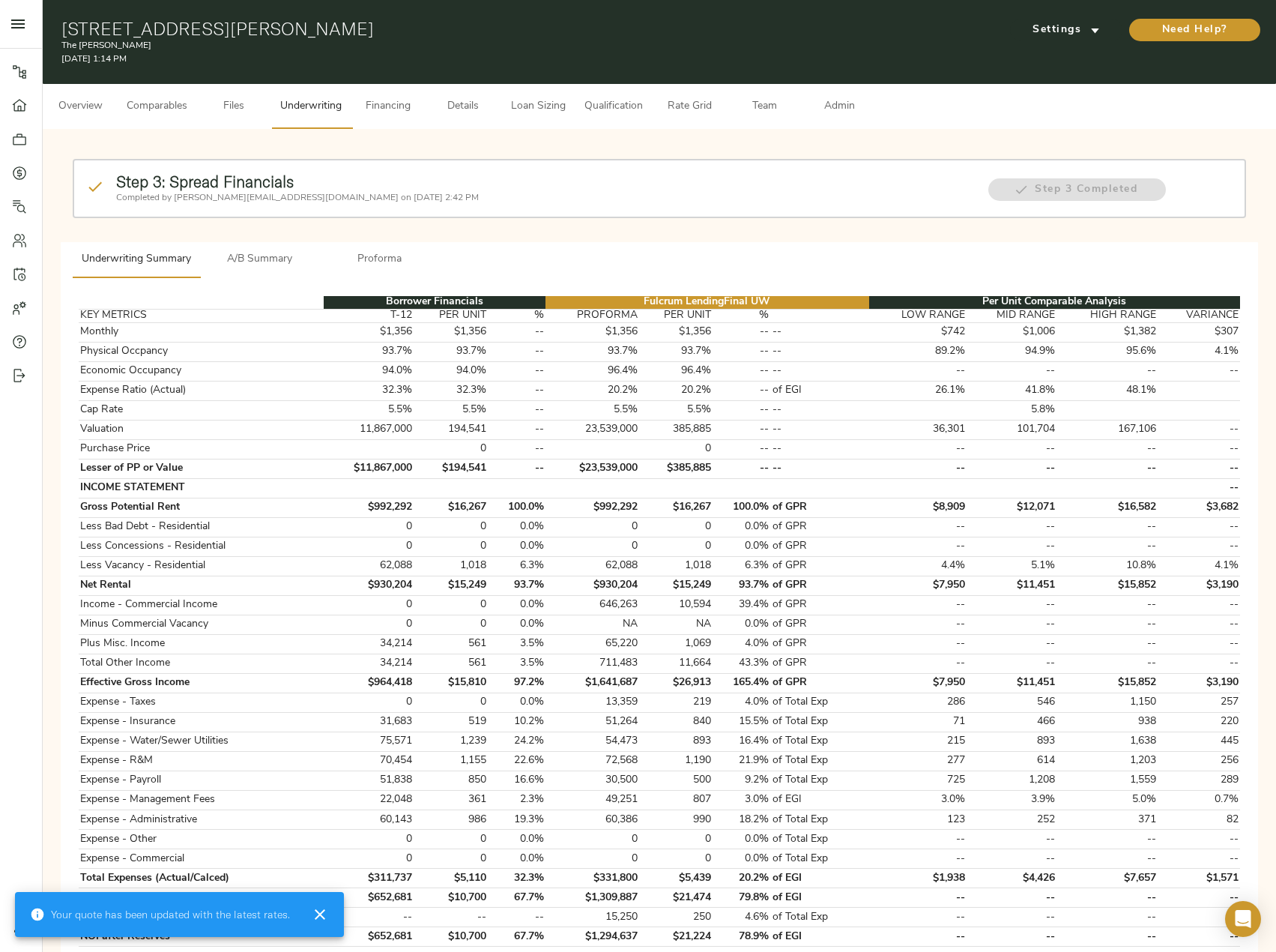
scroll to position [0, 0]
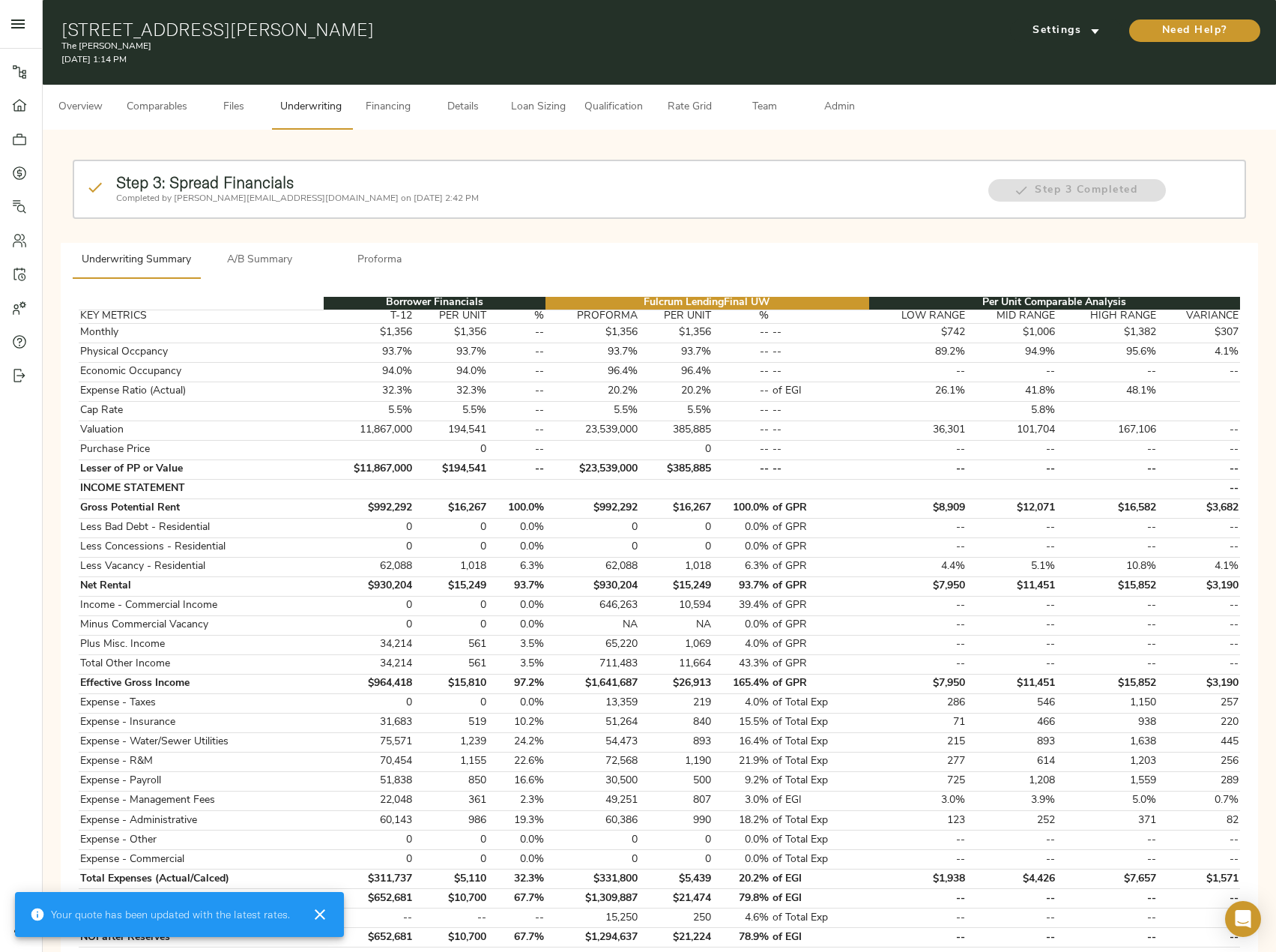
click at [292, 243] on button "A/B Summary" at bounding box center [259, 261] width 119 height 36
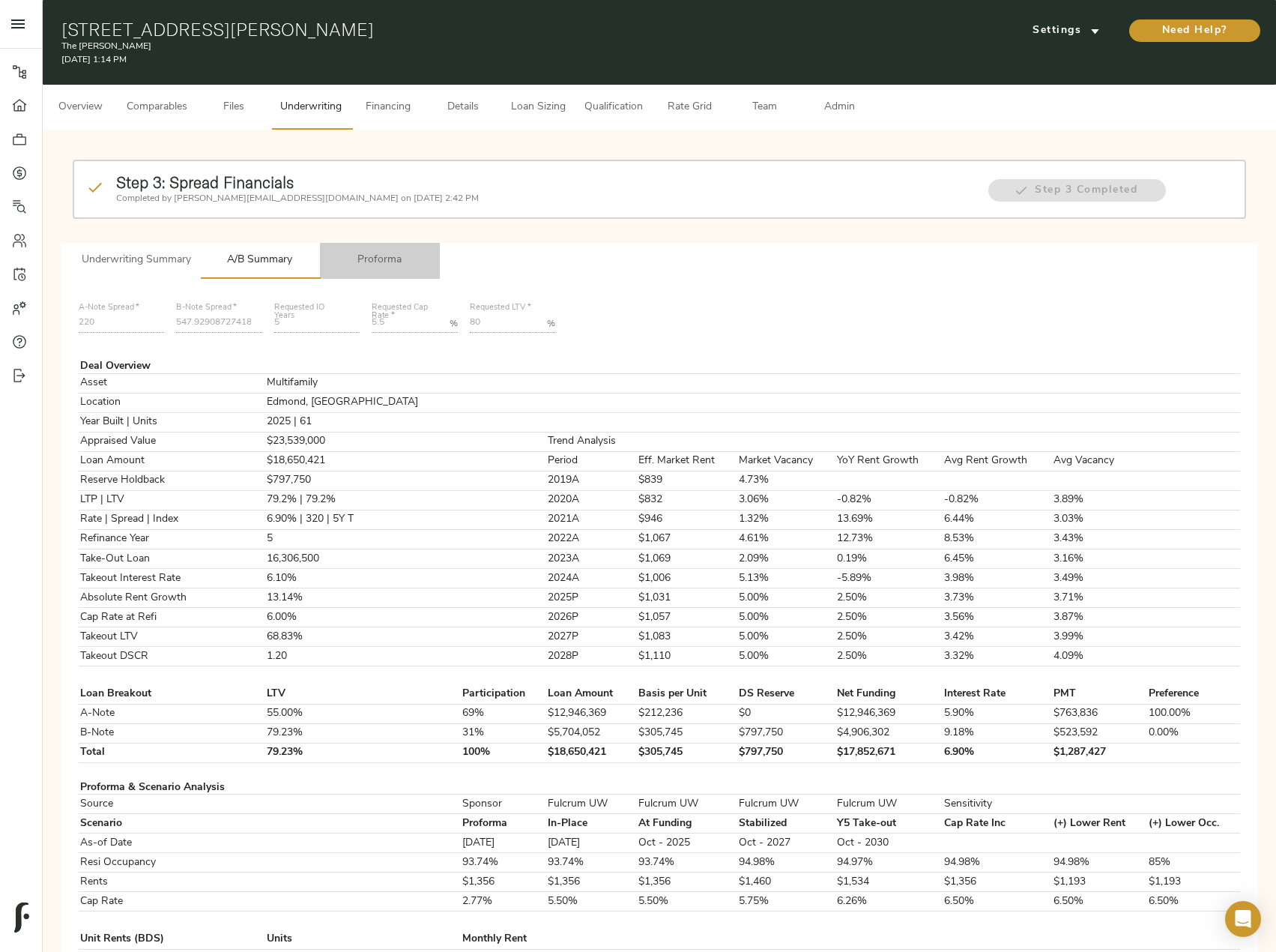
click at [360, 266] on span "Proforma" at bounding box center [380, 260] width 101 height 19
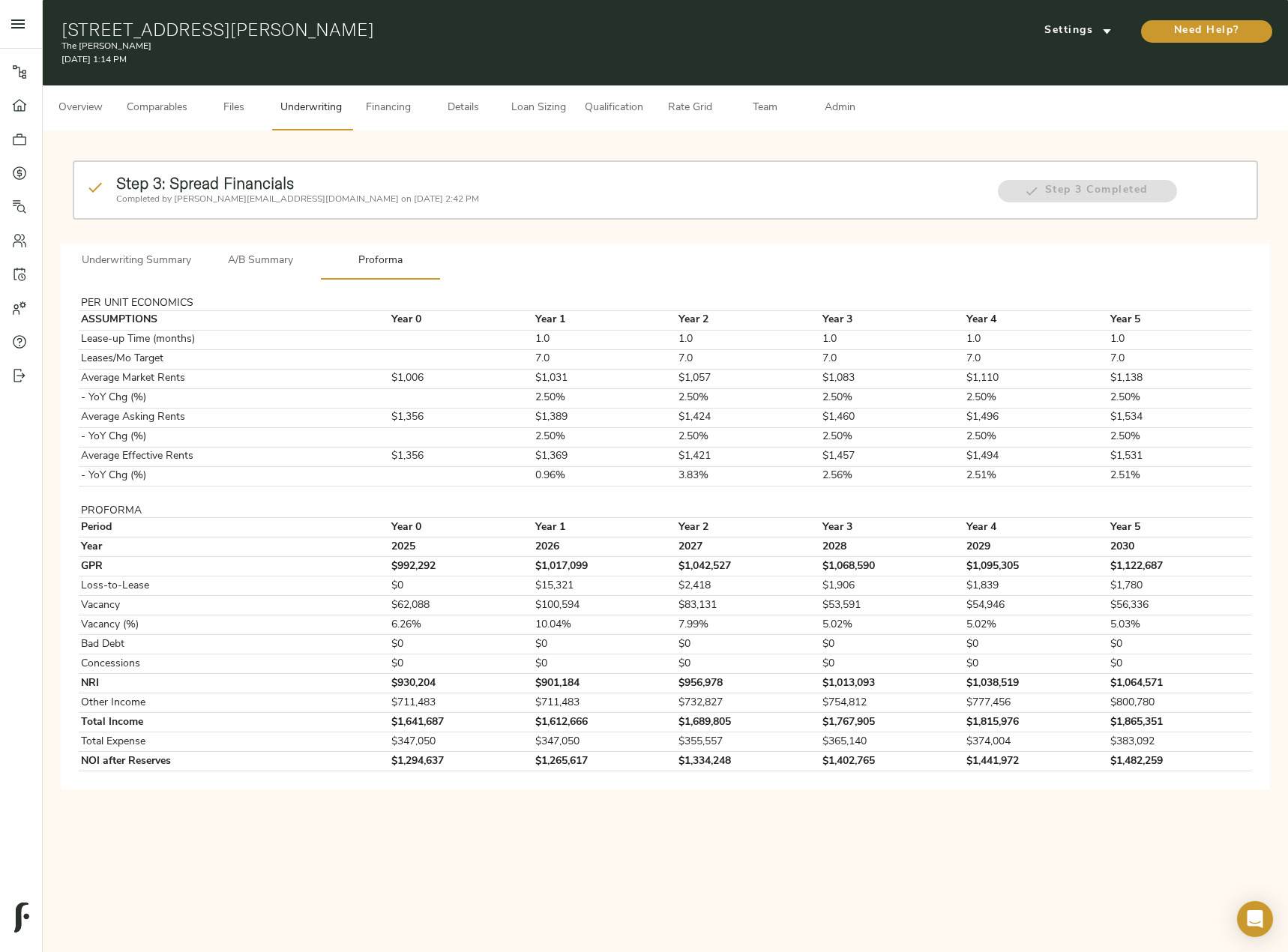
click at [269, 252] on span "A/B Summary" at bounding box center [260, 261] width 102 height 19
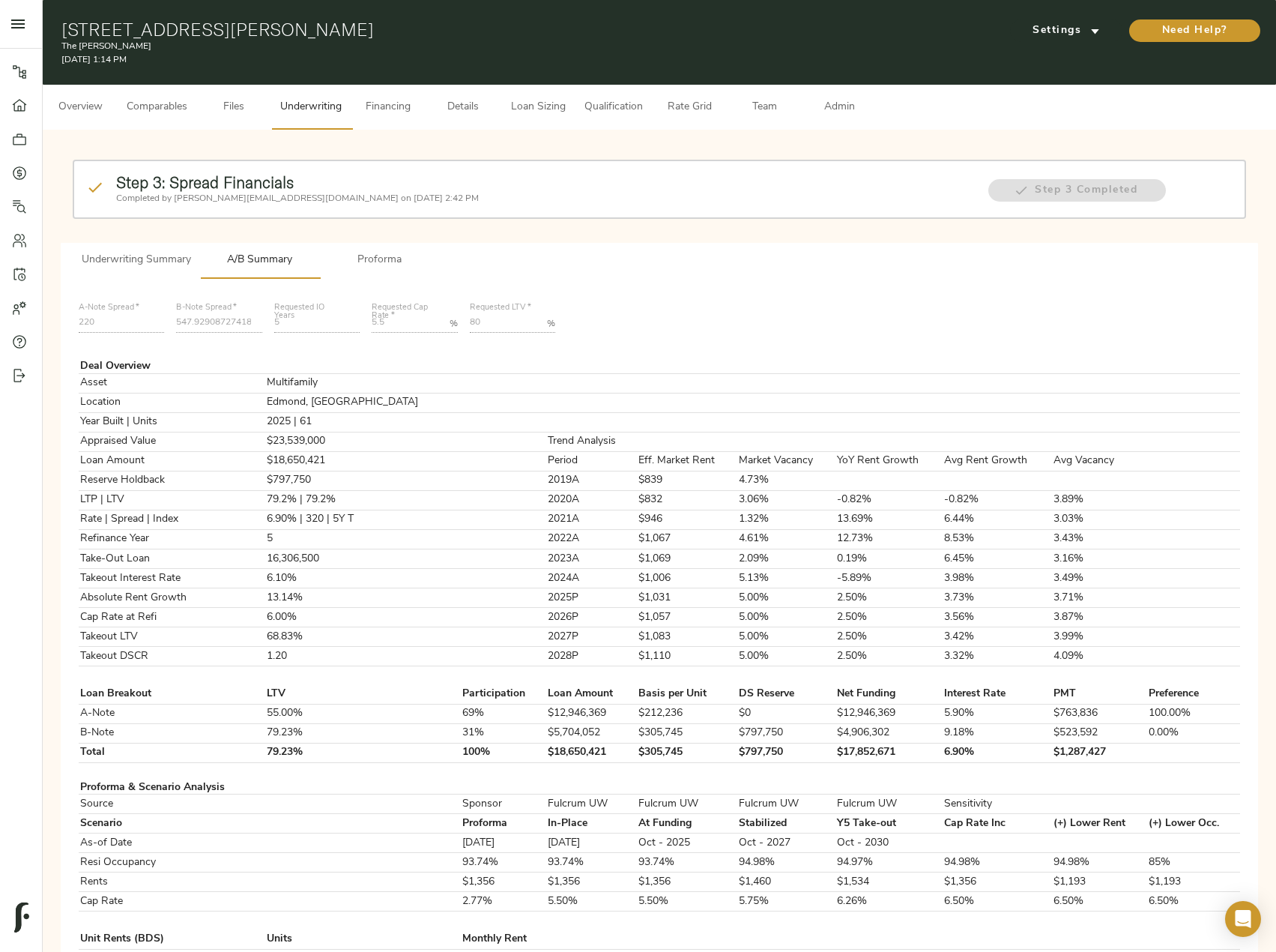
click at [410, 107] on span "Financing" at bounding box center [388, 107] width 57 height 19
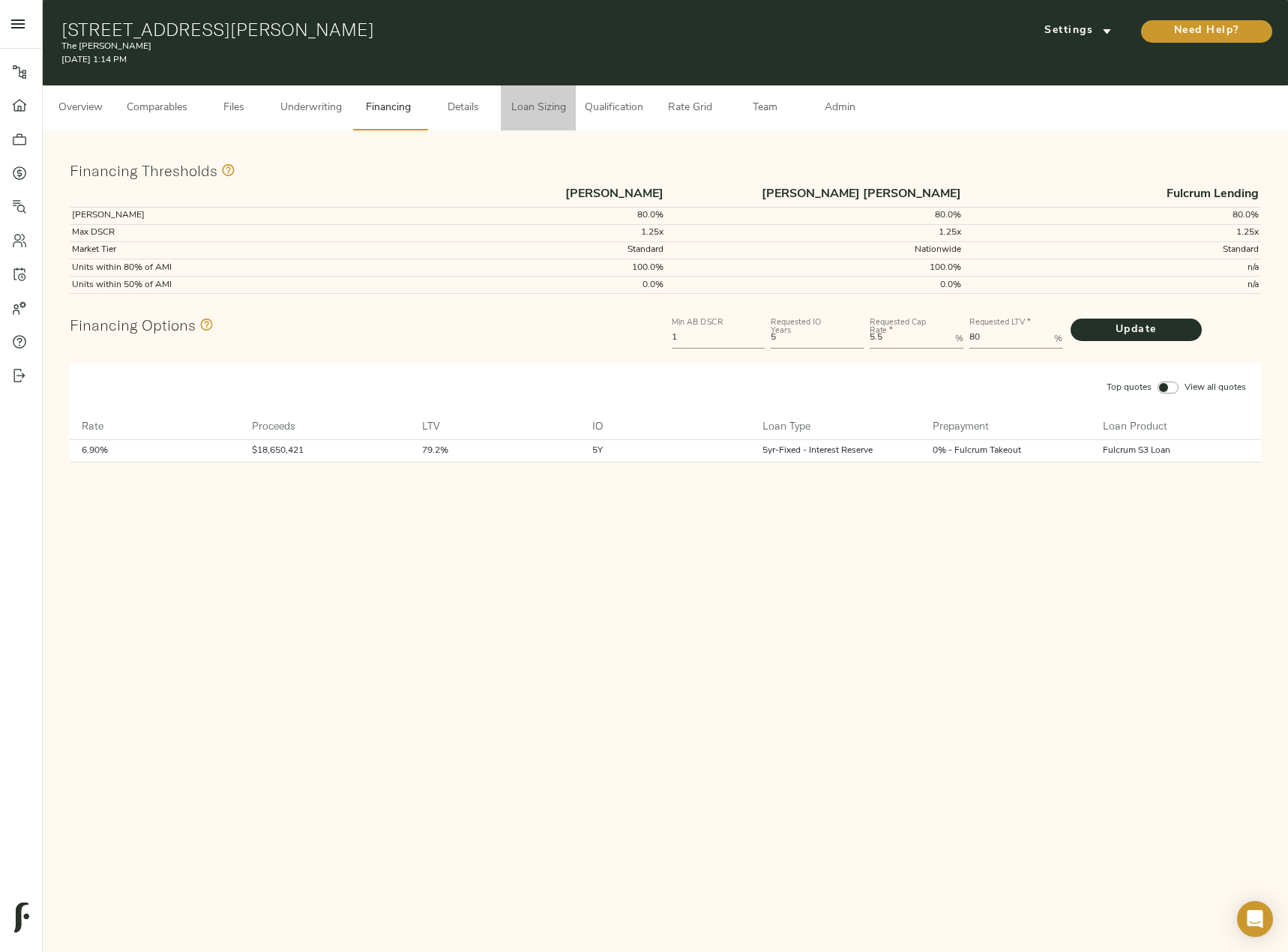
click at [559, 112] on span "Loan Sizing" at bounding box center [538, 108] width 57 height 19
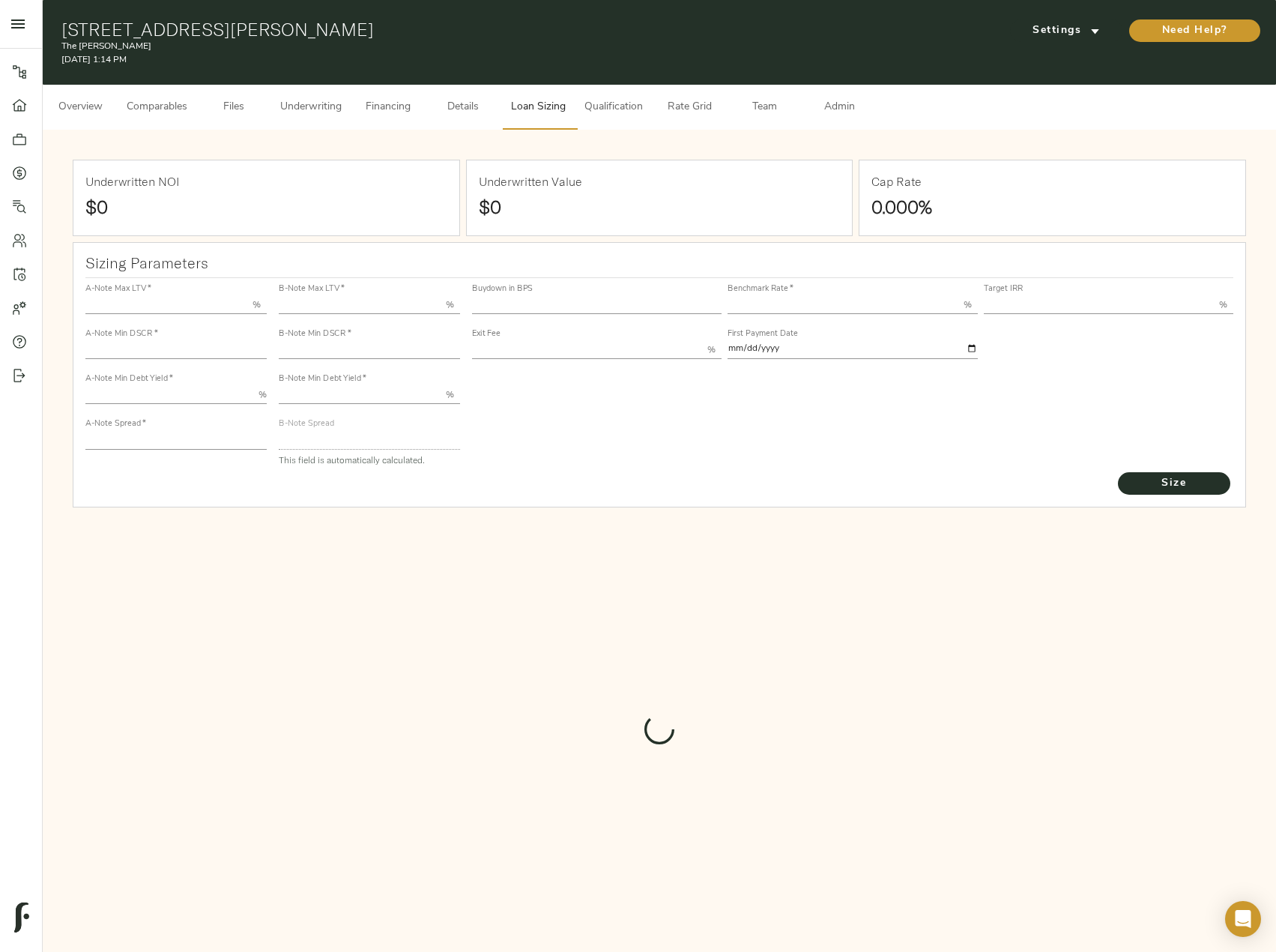
type input "55.000"
type input "1.4"
type input "10.00"
type input "220"
type input "80.000"
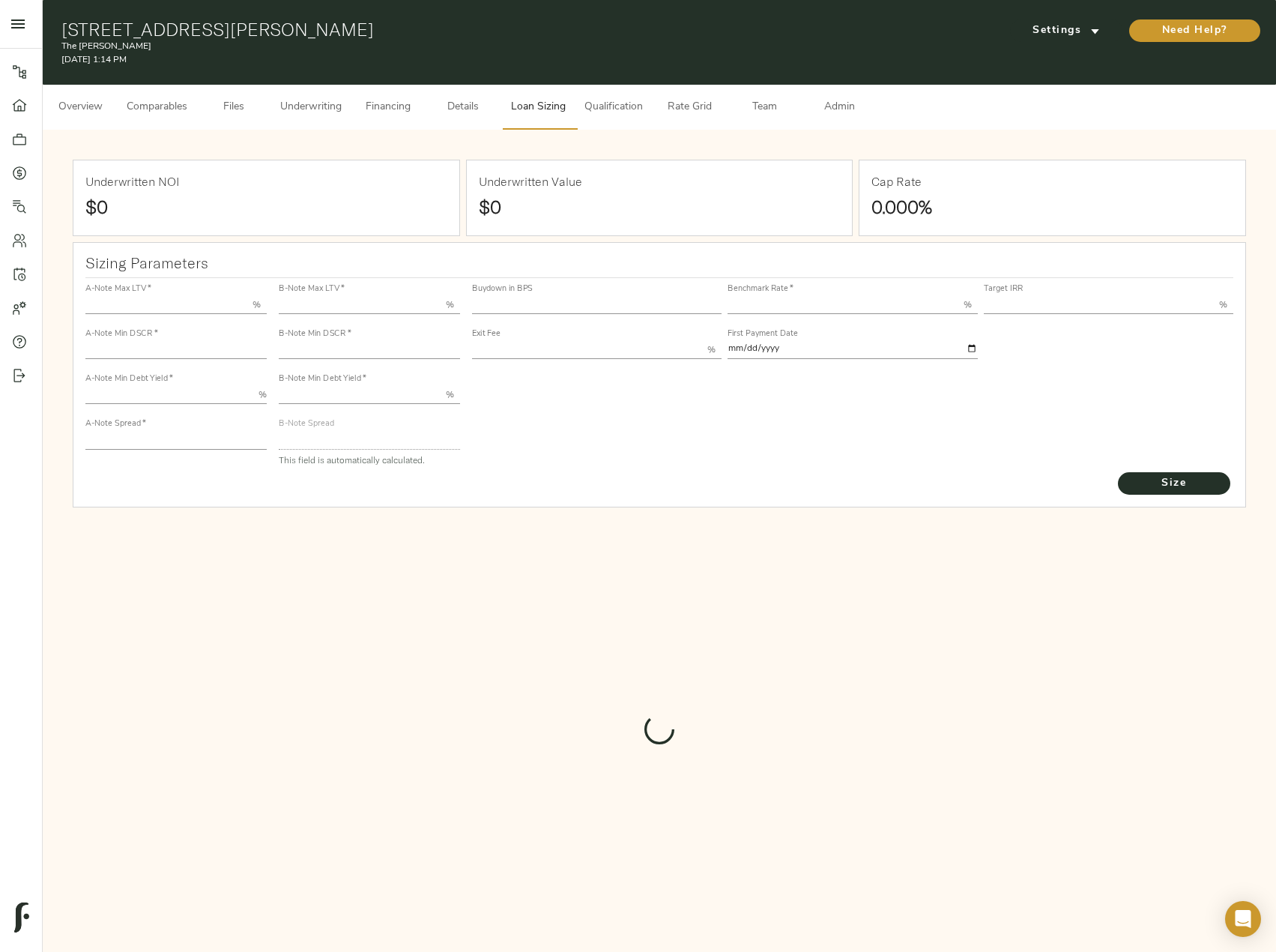
type input "1.0056"
type input "2.00"
type input "547.9290872741879"
type input "53"
type input "3.70"
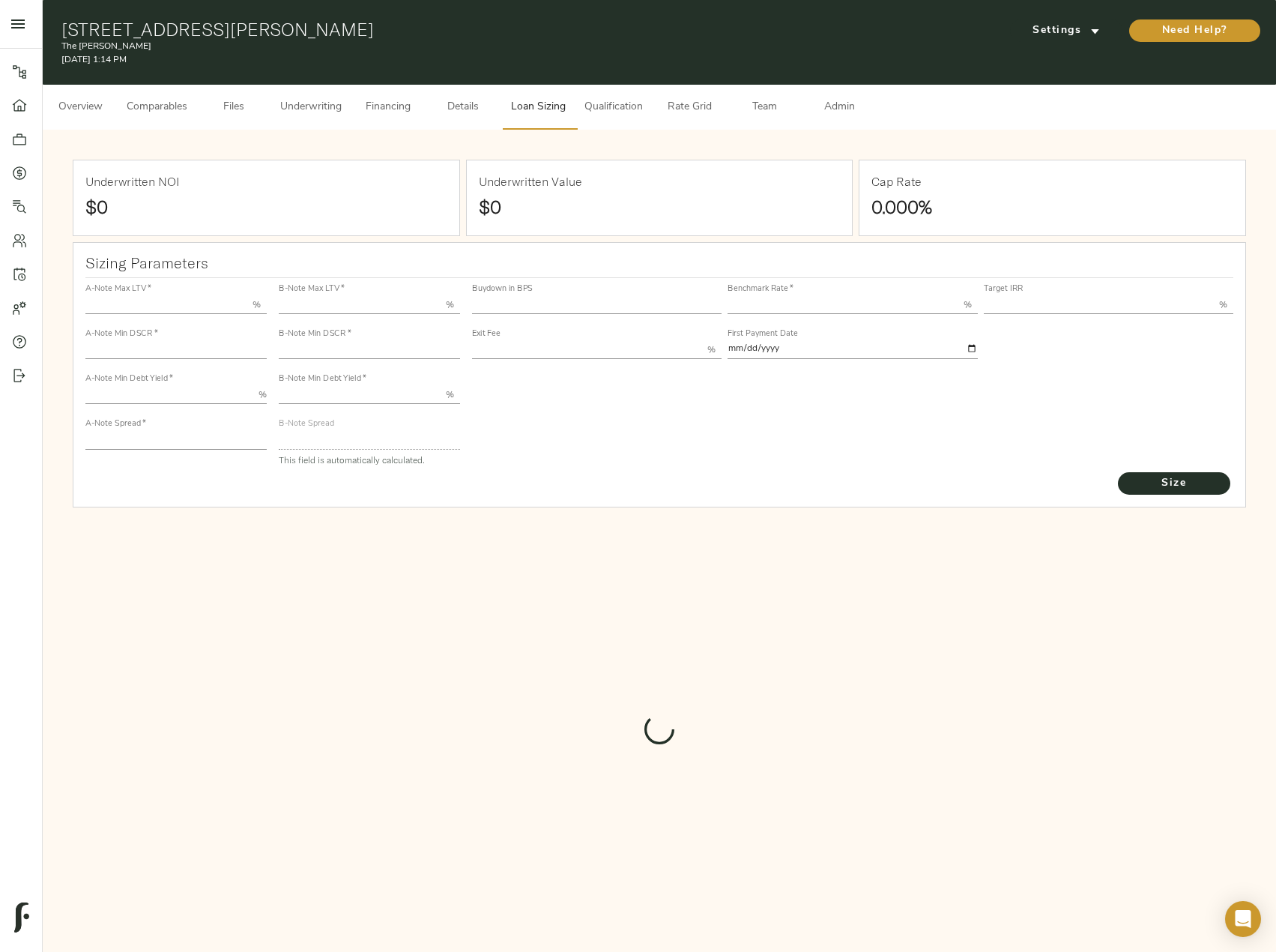
type input "13.00"
type input "1.00"
type input "[DATE]"
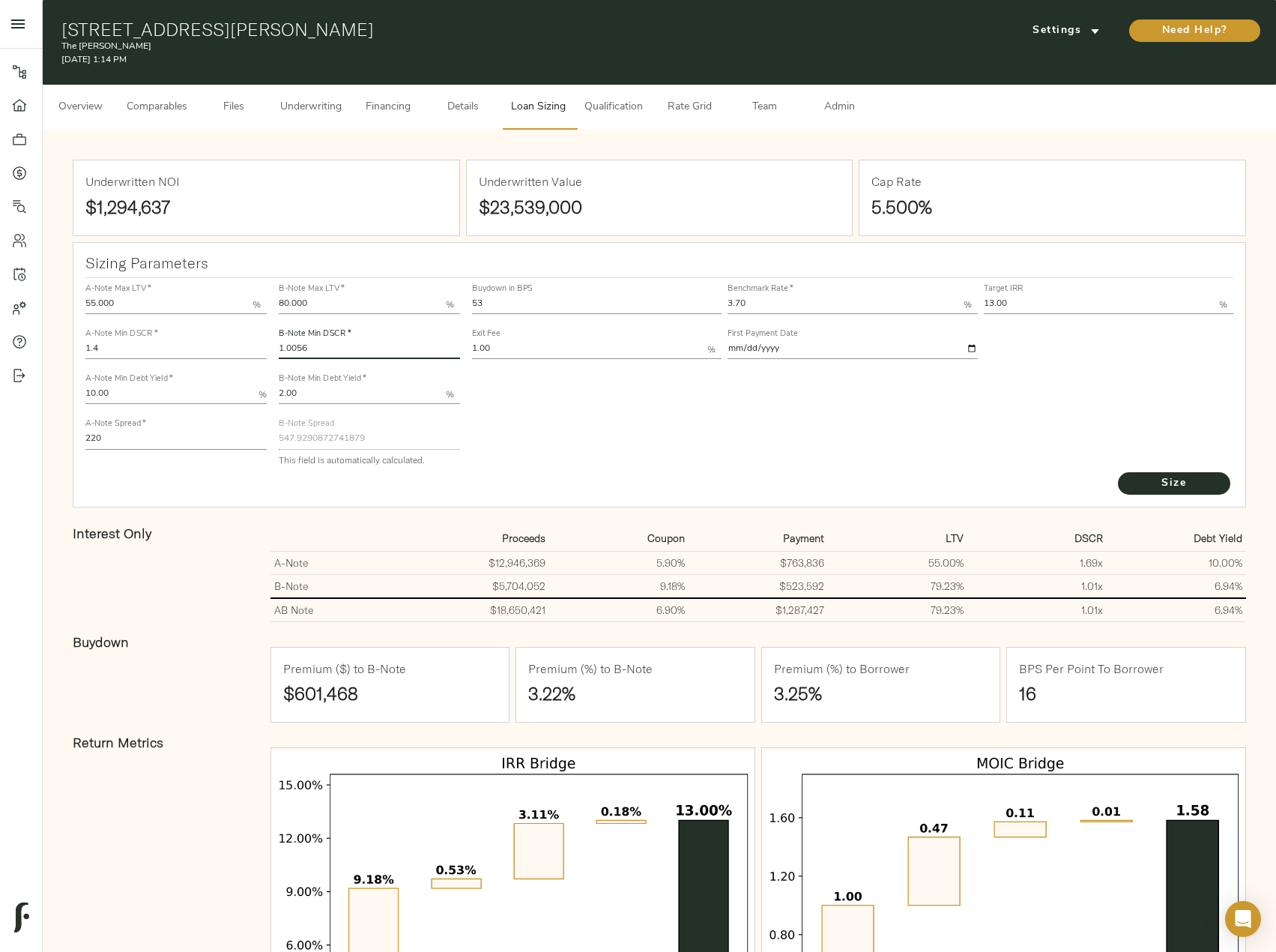
drag, startPoint x: 341, startPoint y: 350, endPoint x: 252, endPoint y: 347, distance: 89.1
click at [252, 347] on div "A-Note Max LTV   * 55.000 % A-Note Min DSCR   * 1.4 A-Note Min Debt Yield   * 1…" at bounding box center [660, 374] width 1161 height 205
type input "1.05"
click at [1118, 472] on button "Size" at bounding box center [1174, 483] width 112 height 22
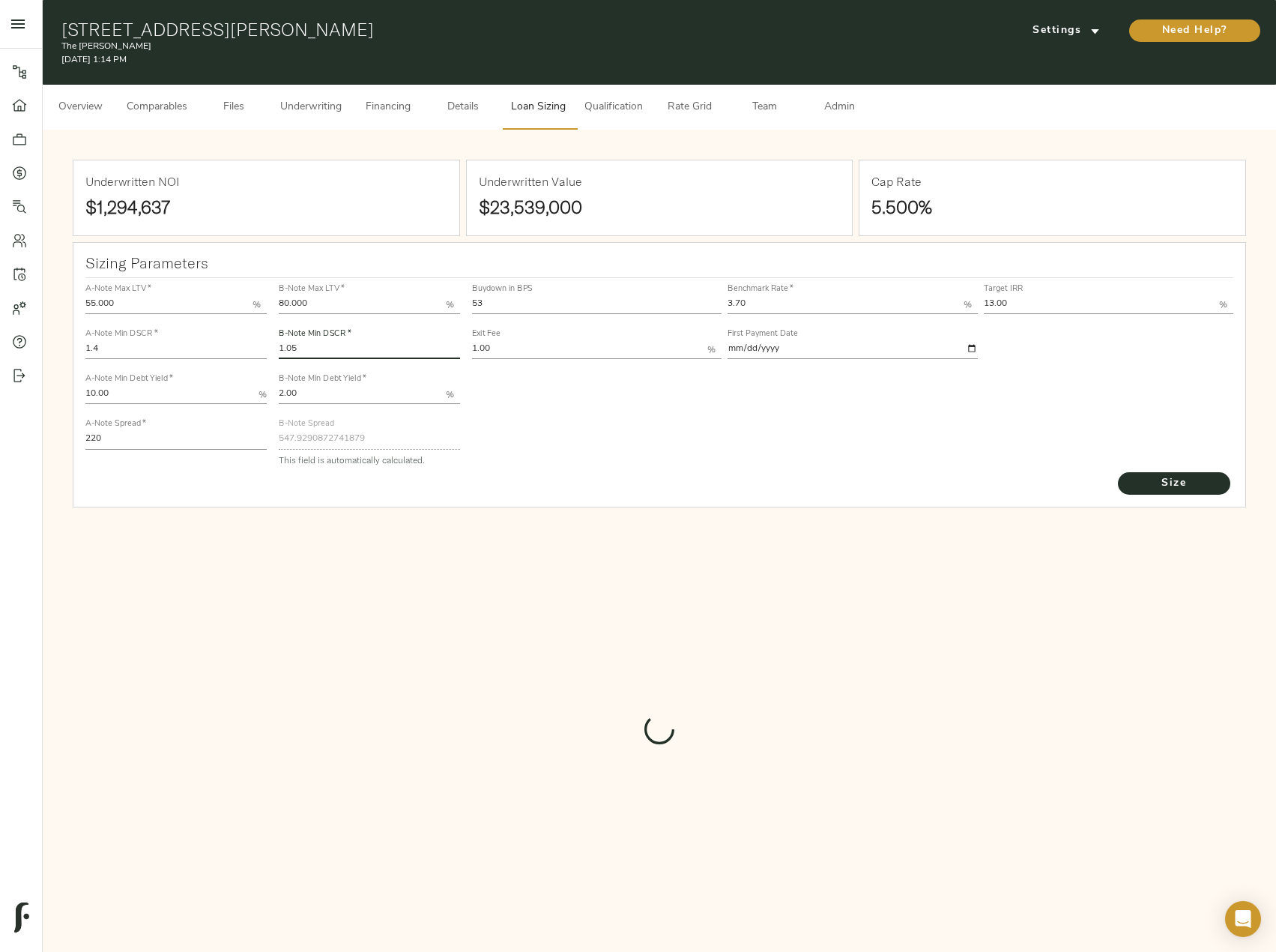
type input "525.7215558606315"
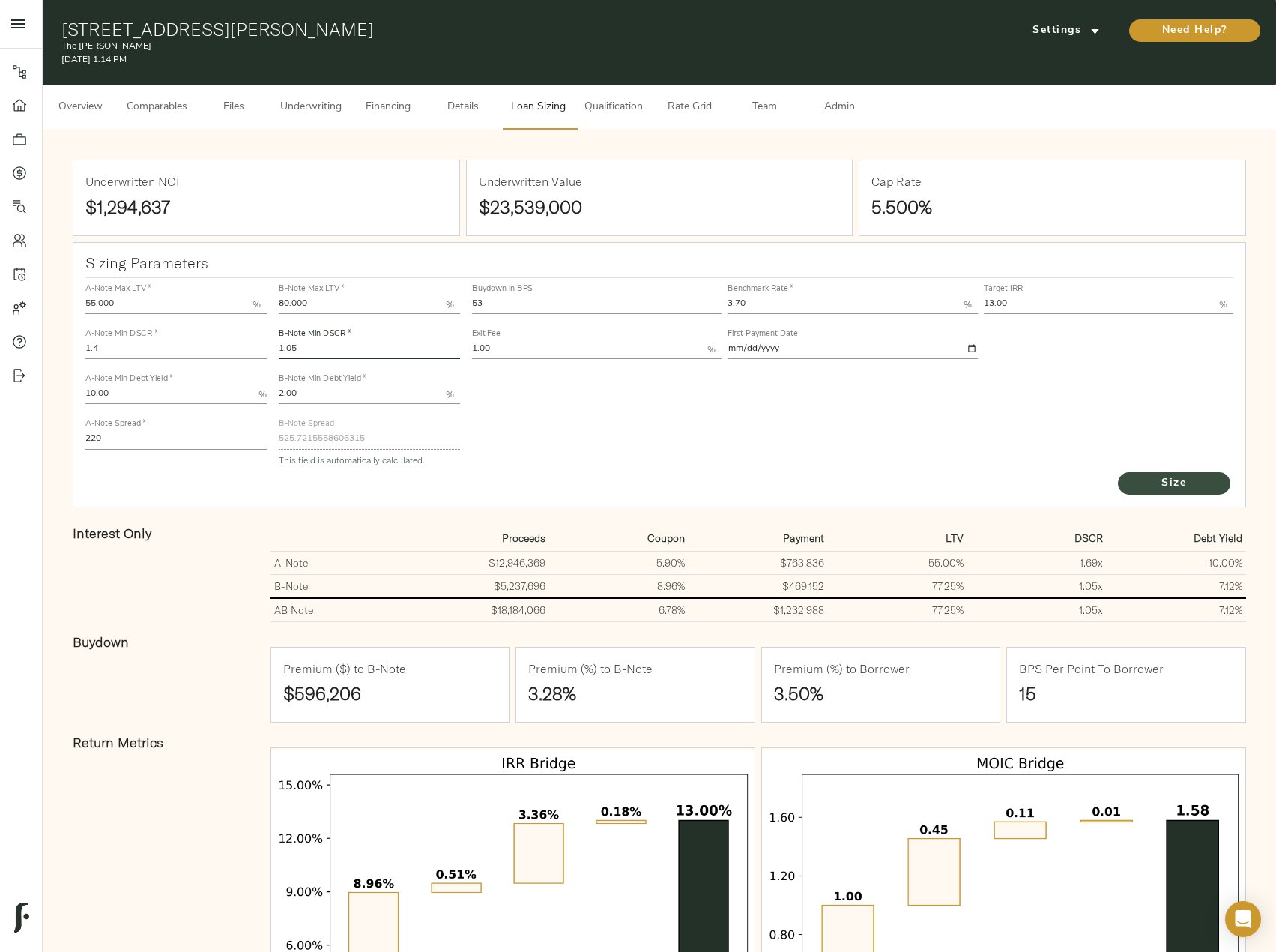
click at [1156, 481] on span "Size" at bounding box center [1174, 483] width 83 height 19
click at [317, 104] on span "Underwriting" at bounding box center [310, 107] width 61 height 19
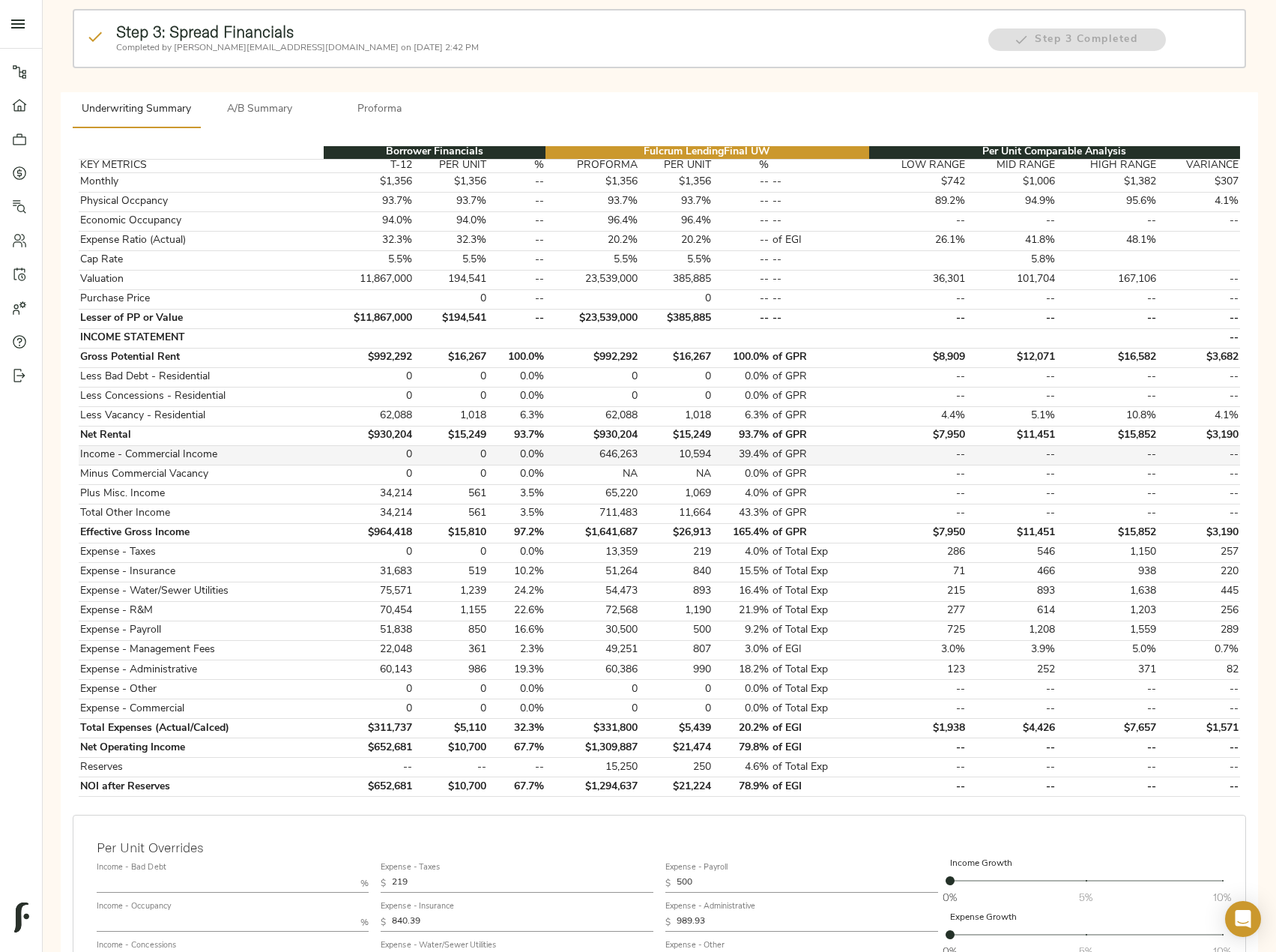
scroll to position [447, 0]
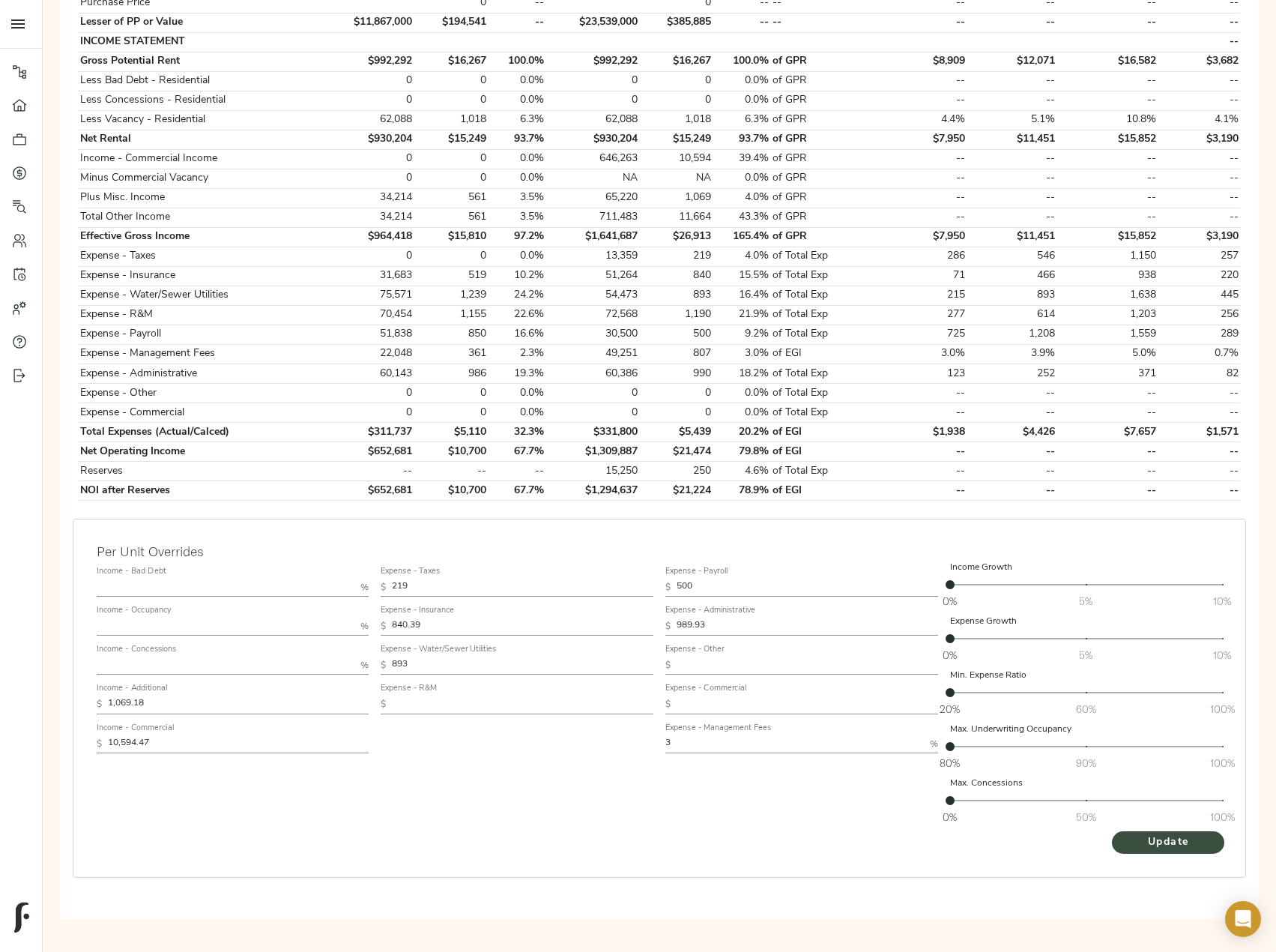
click at [1200, 843] on span "Update" at bounding box center [1168, 842] width 83 height 19
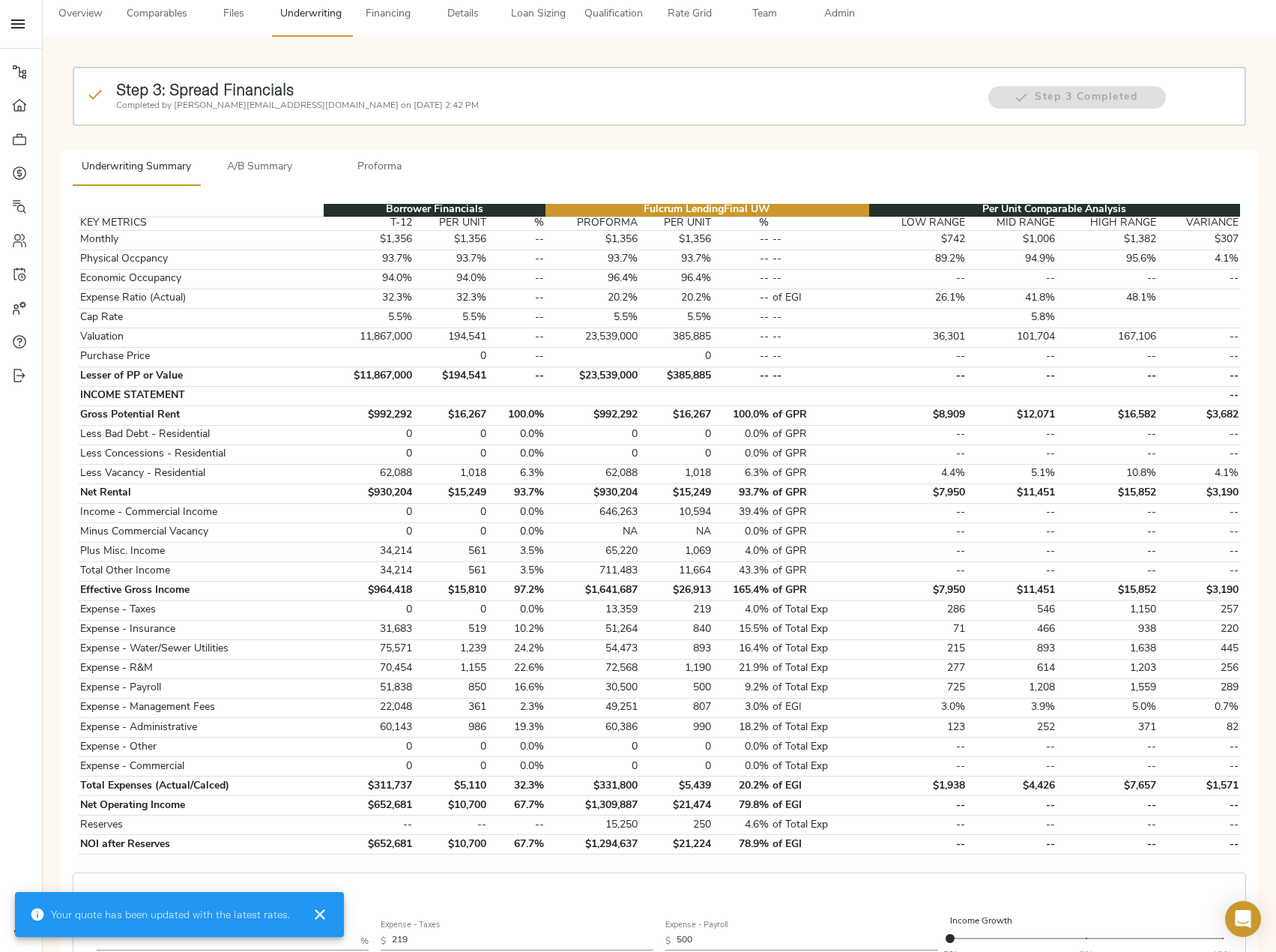
scroll to position [75, 0]
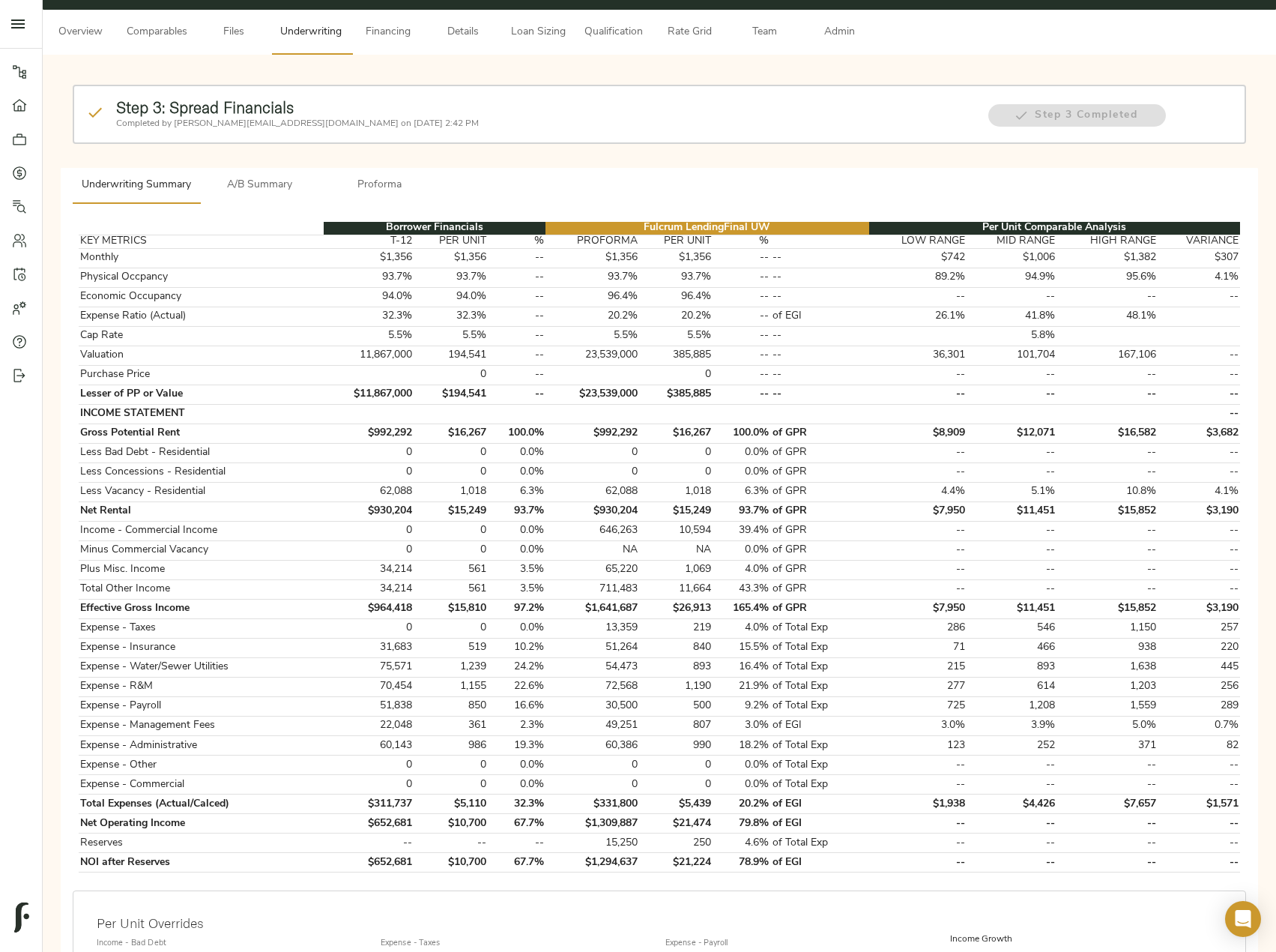
click at [277, 186] on span "A/B Summary" at bounding box center [259, 185] width 101 height 19
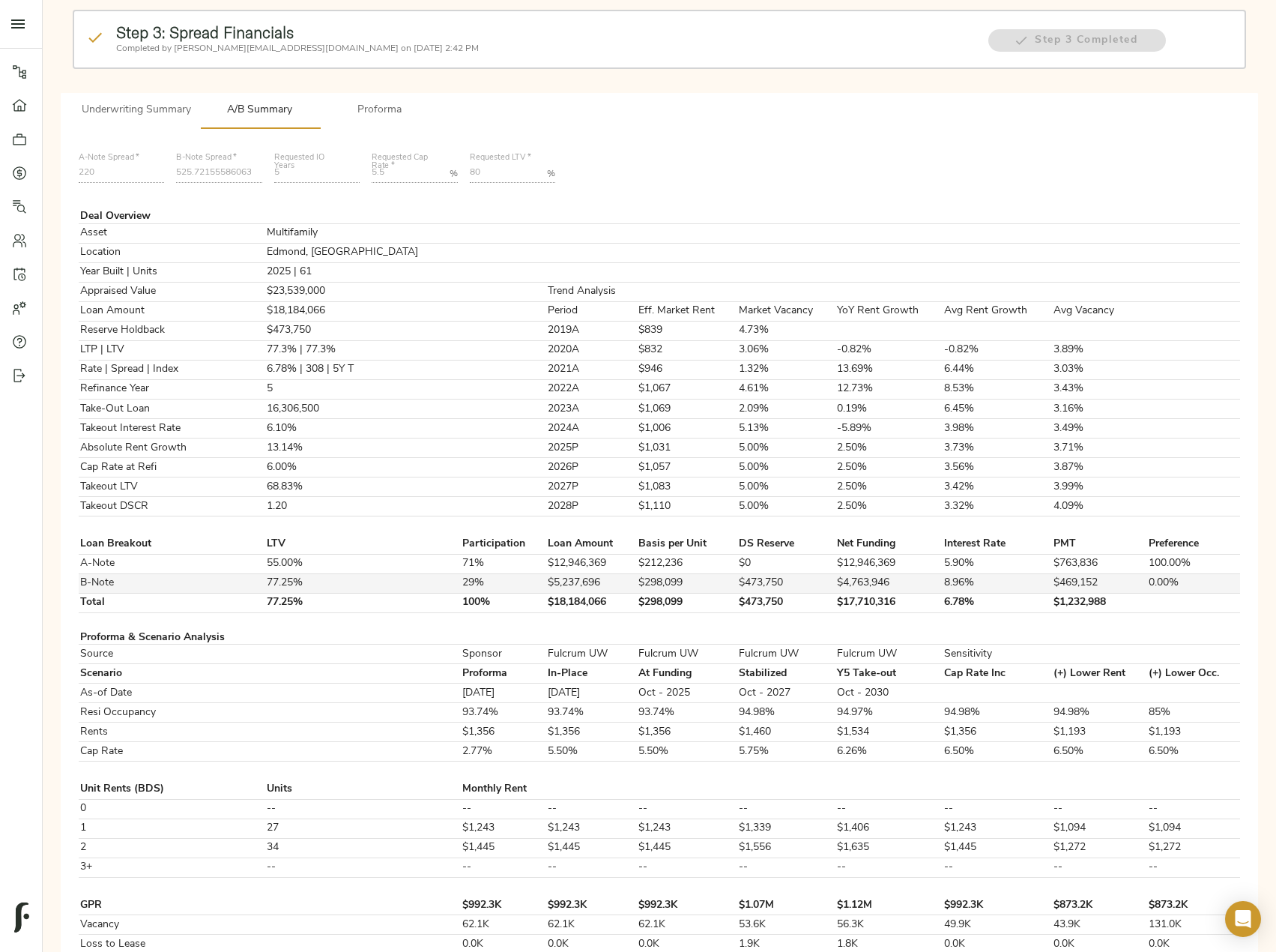
scroll to position [0, 0]
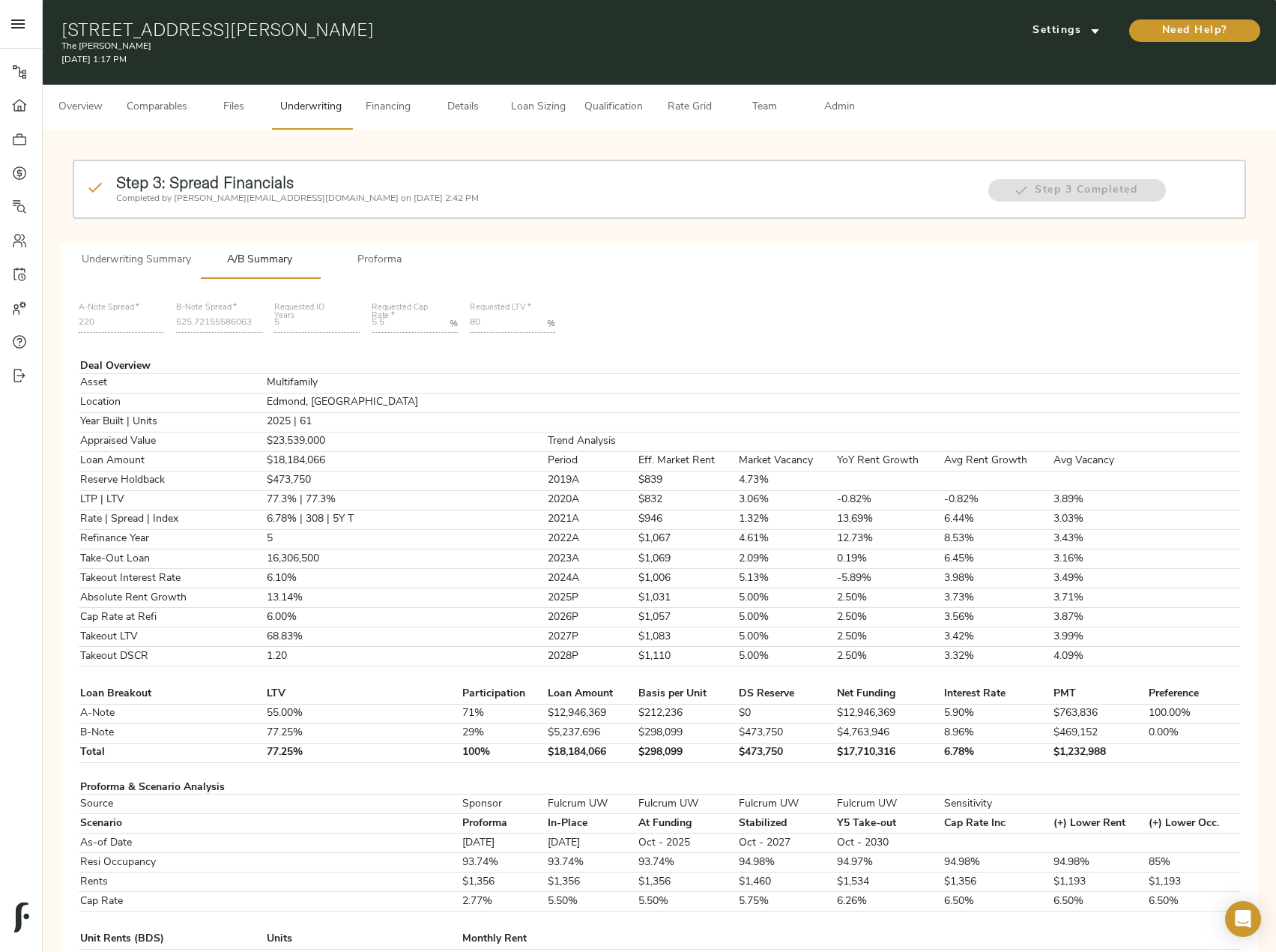
click at [516, 105] on span "Loan Sizing" at bounding box center [538, 107] width 57 height 19
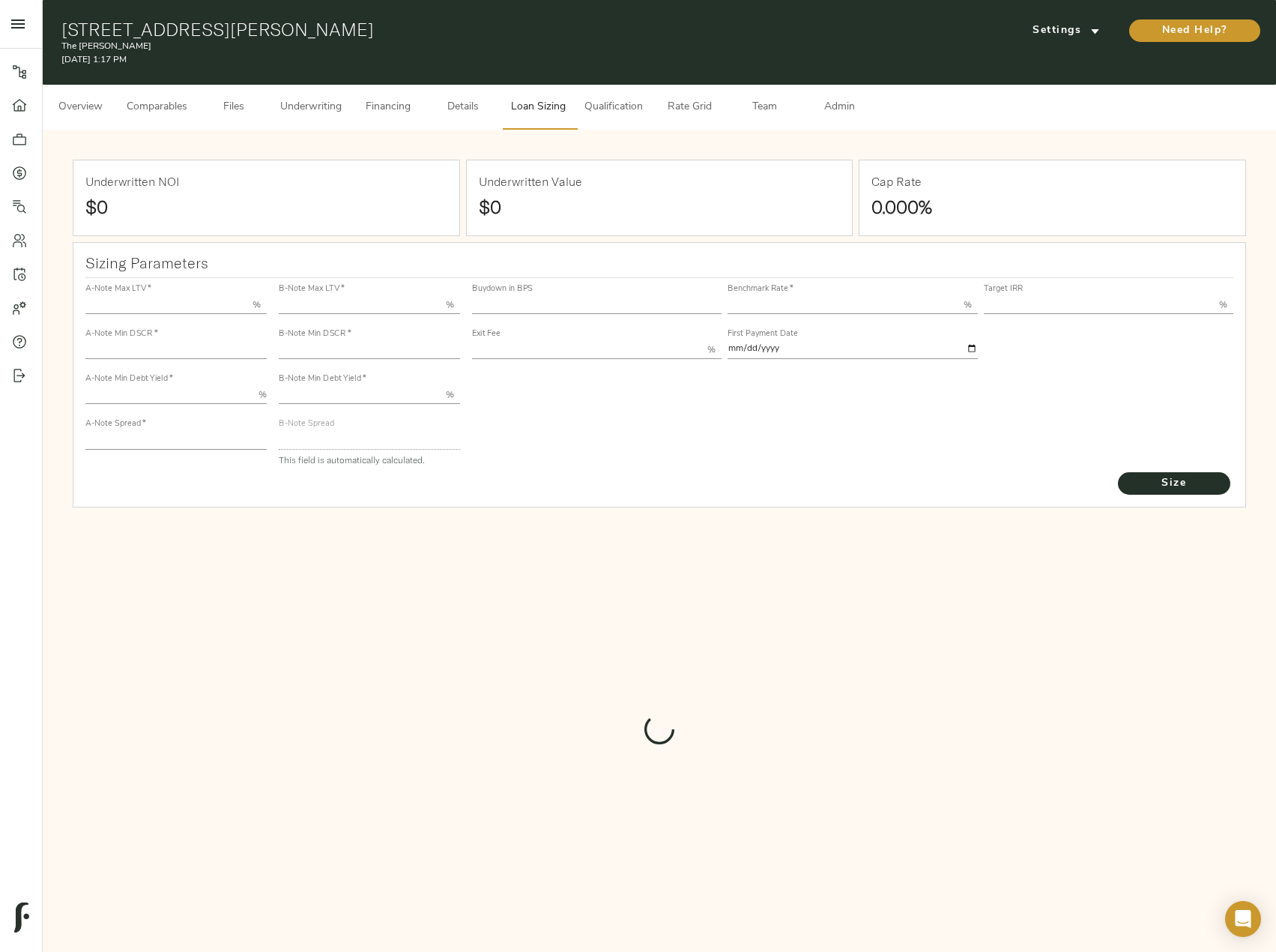
type input "55.000"
type input "1.4"
type input "10.00"
type input "220"
type input "80.000"
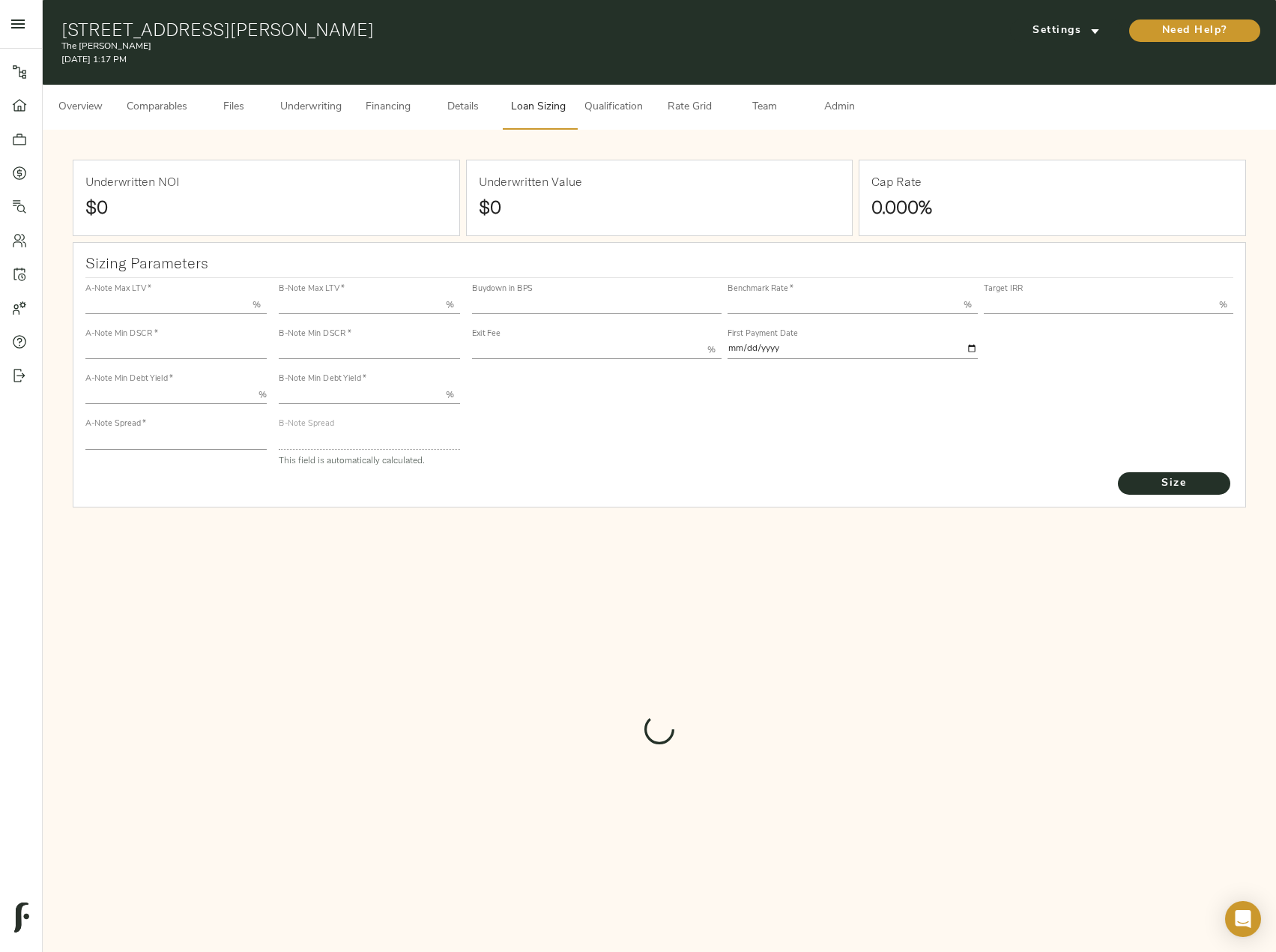
type input "1.05"
type input "2.00"
type input "525.7215558606315"
type input "53"
type input "3.70"
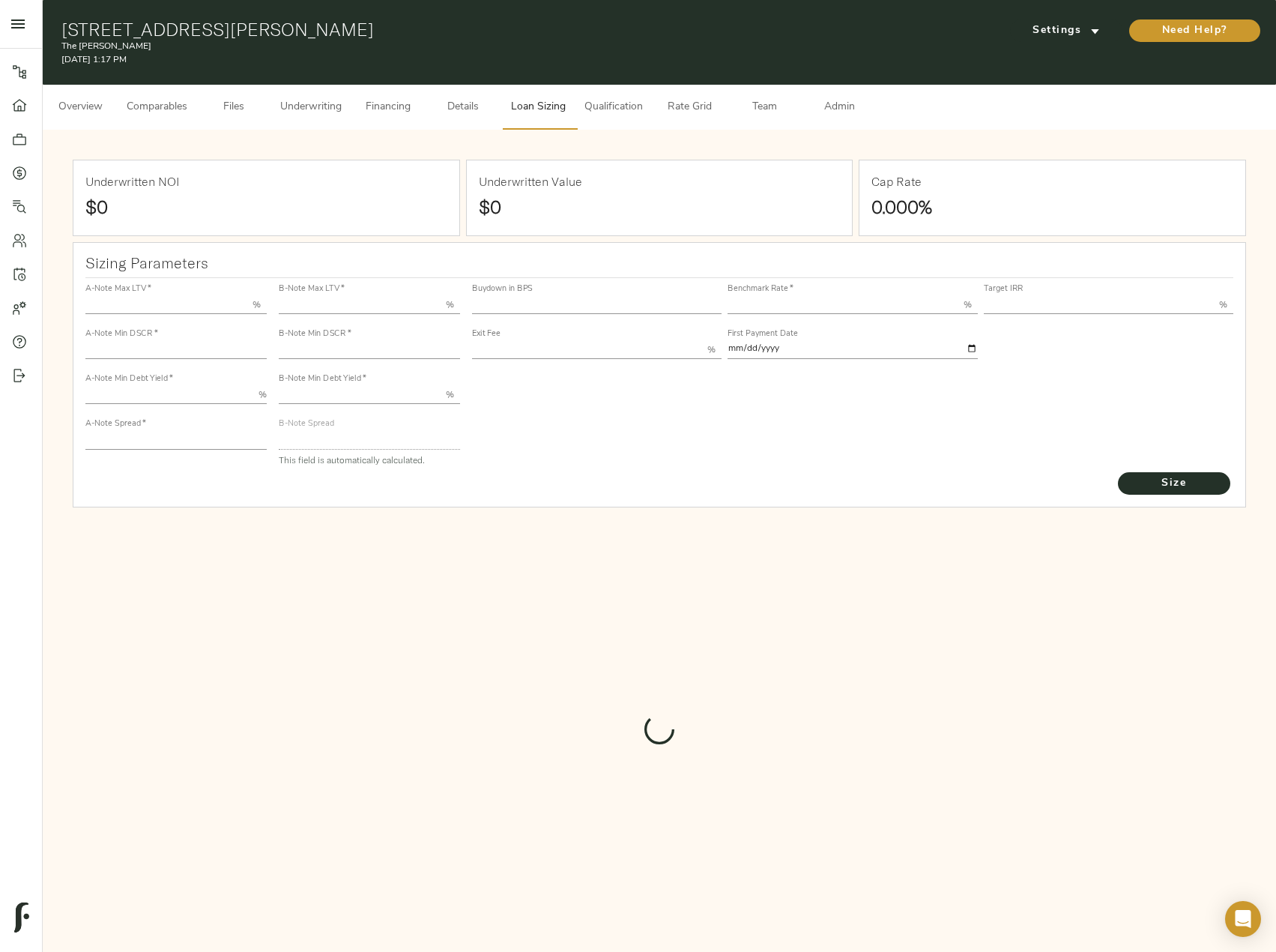
type input "13.00"
type input "1.00"
type input "[DATE]"
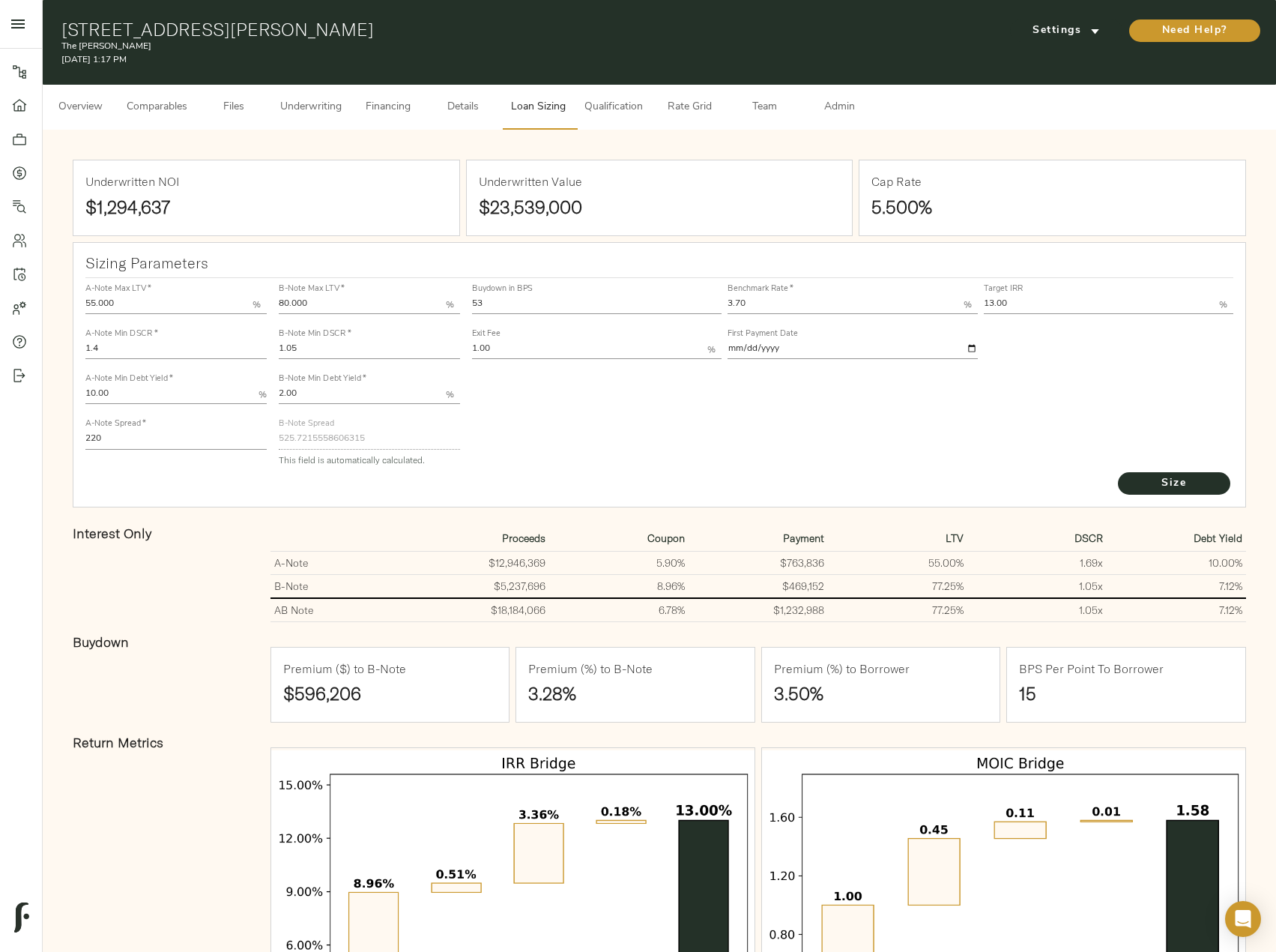
click at [324, 347] on input "1.05" at bounding box center [370, 350] width 182 height 18
type input "1.025"
click at [1118, 472] on button "Size" at bounding box center [1174, 483] width 112 height 22
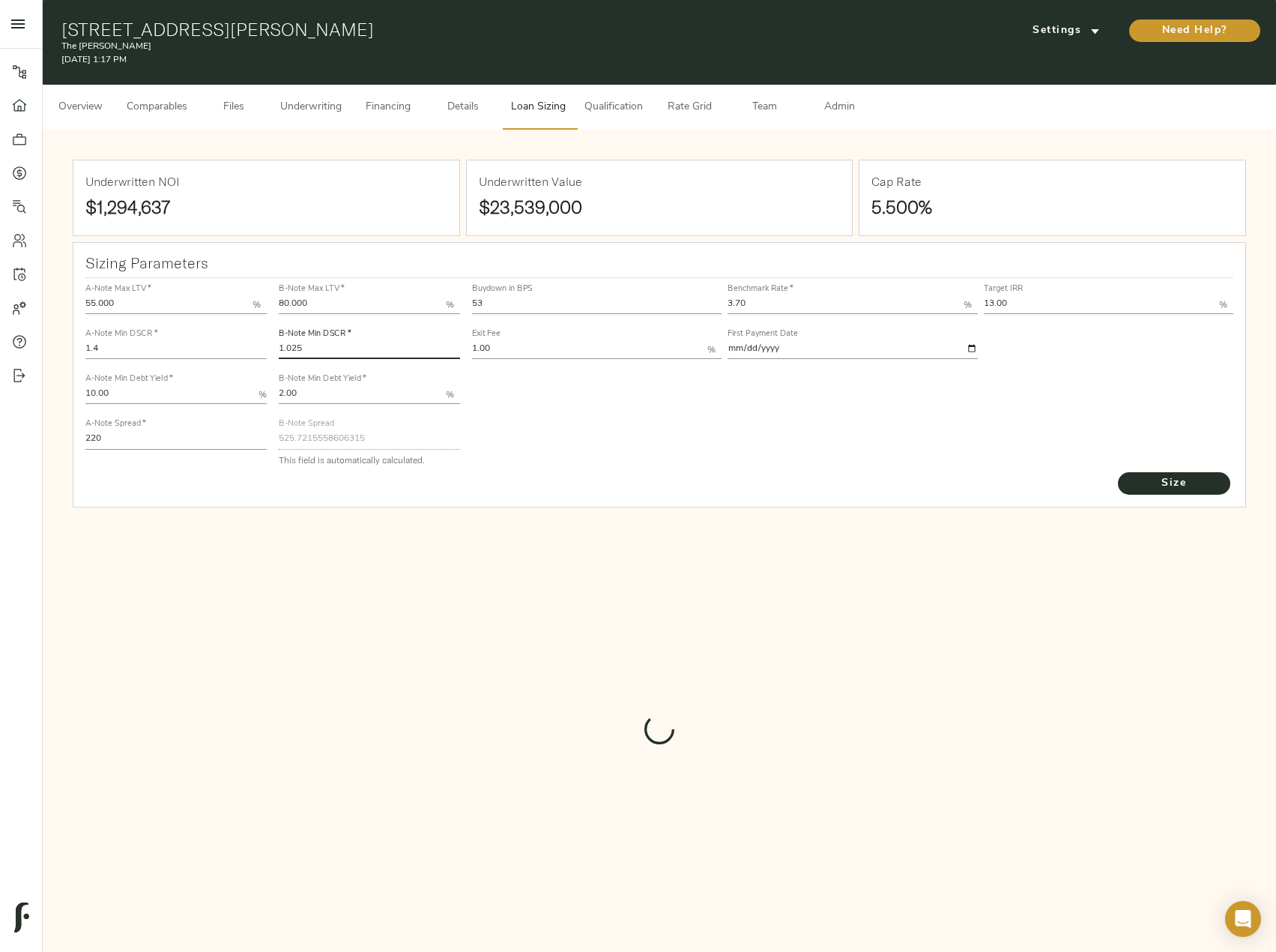
type input "538.4723750211195"
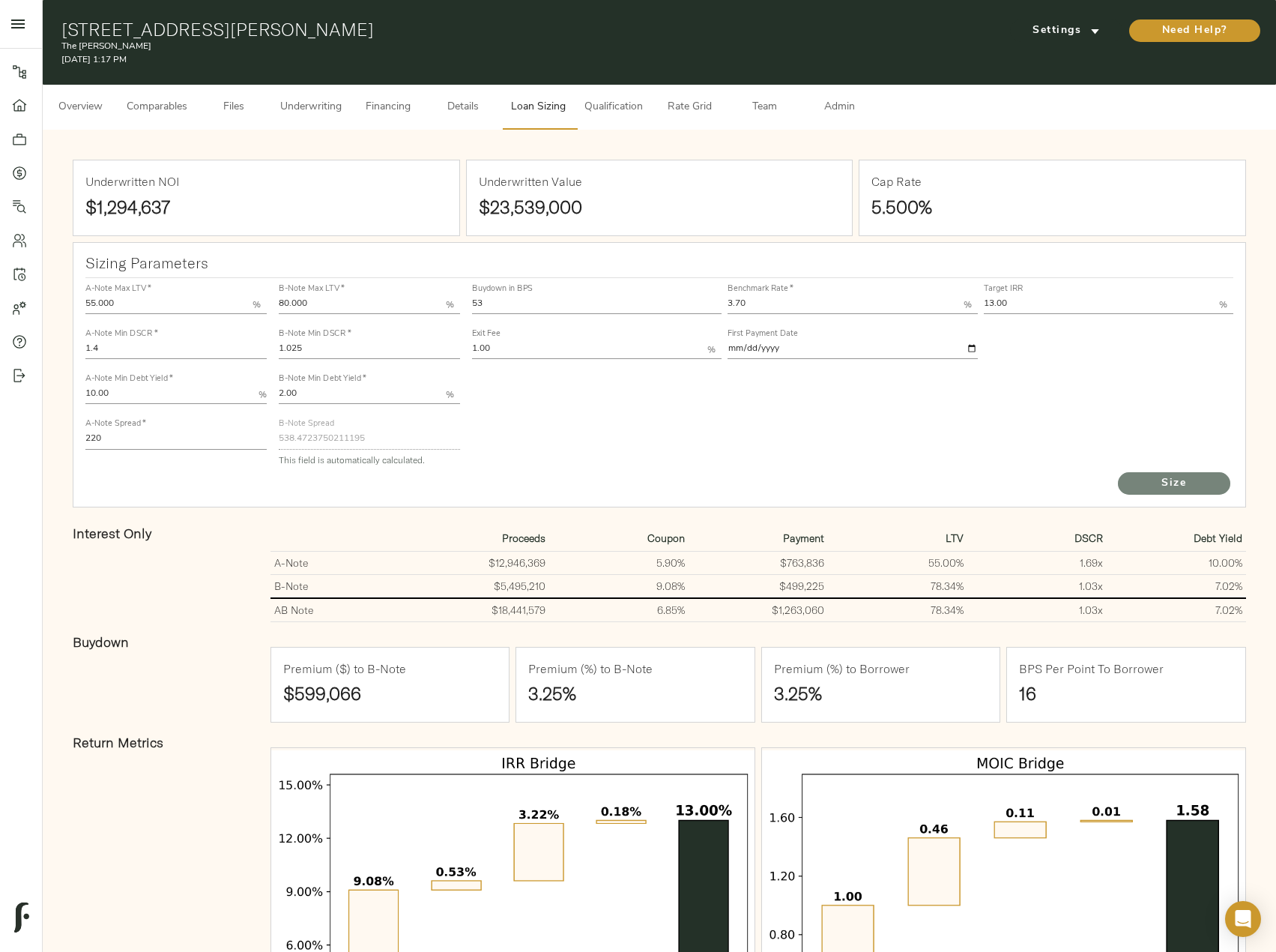
click at [1147, 477] on span "Size" at bounding box center [1174, 483] width 83 height 19
click at [440, 309] on div "A-Note Max LTV   * 55.000 % A-Note Min DSCR   * 1.4 A-Note Min Debt Yield   * 1…" at bounding box center [660, 374] width 1161 height 205
type input "0"
click at [1118, 472] on button "Size" at bounding box center [1174, 483] width 112 height 22
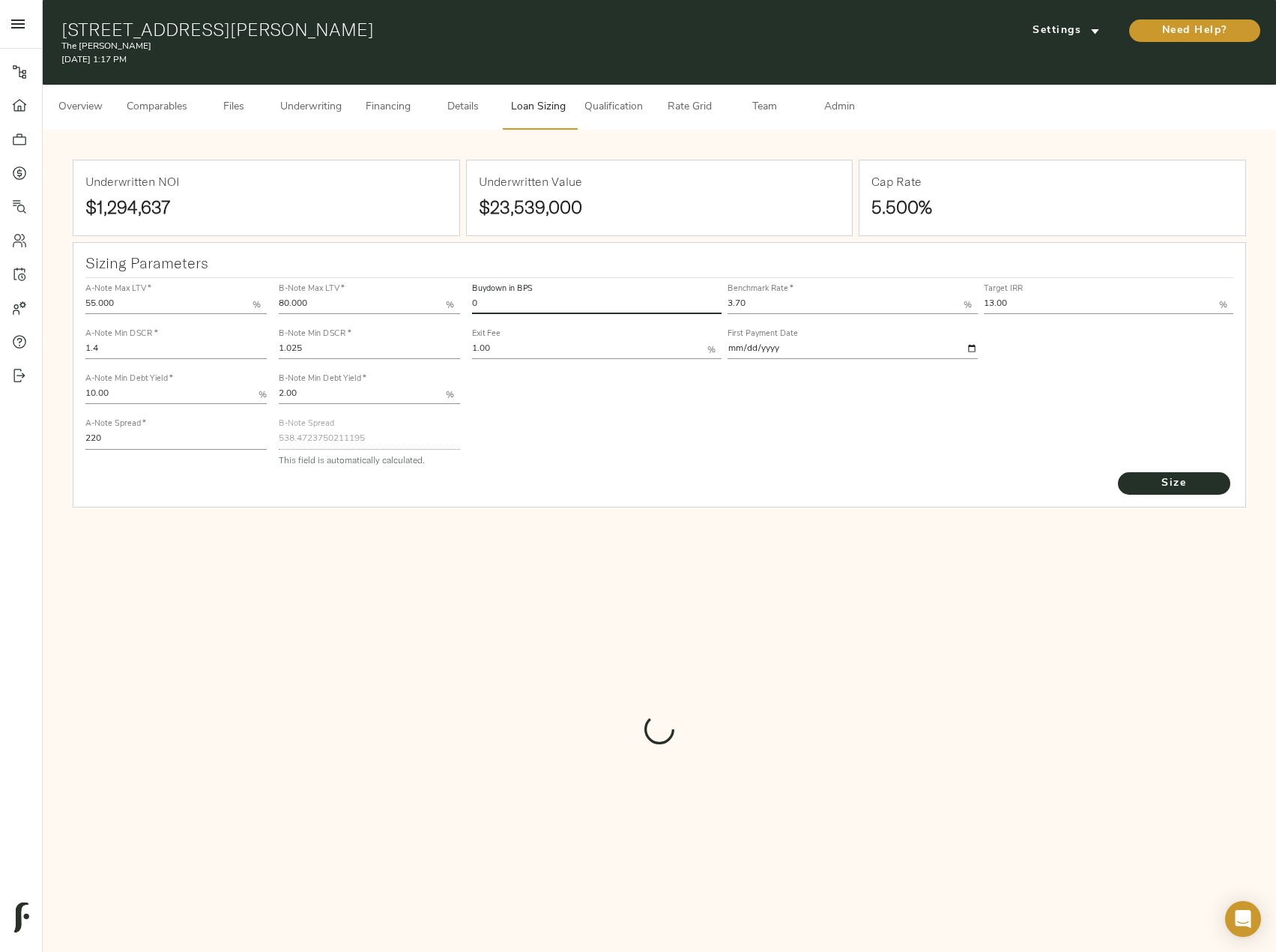
type input "827"
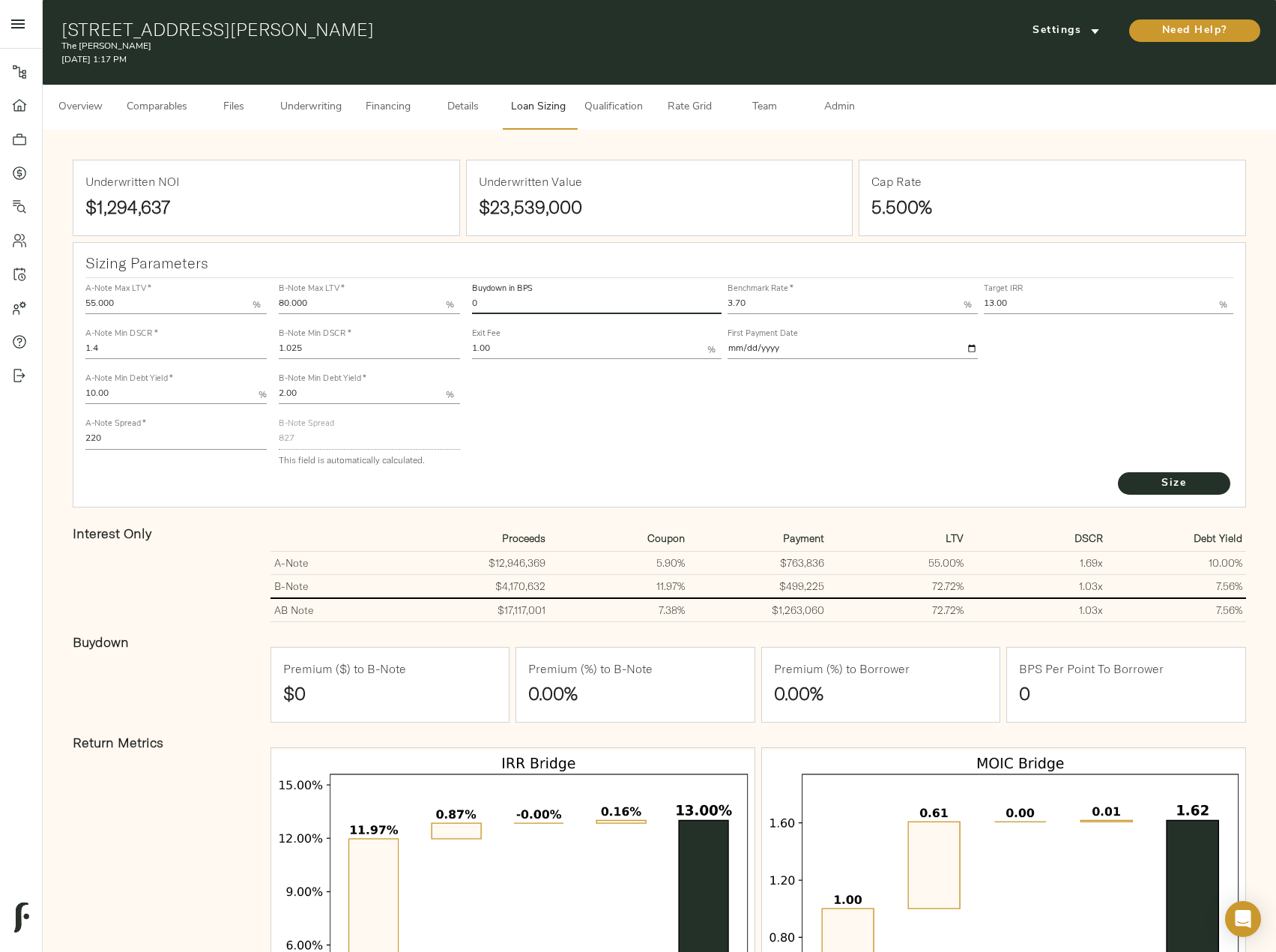
drag, startPoint x: 499, startPoint y: 305, endPoint x: 470, endPoint y: 305, distance: 29.0
click at [472, 305] on input "0" at bounding box center [597, 305] width 250 height 18
type input "53"
click at [1118, 472] on button "Size" at bounding box center [1174, 483] width 112 height 22
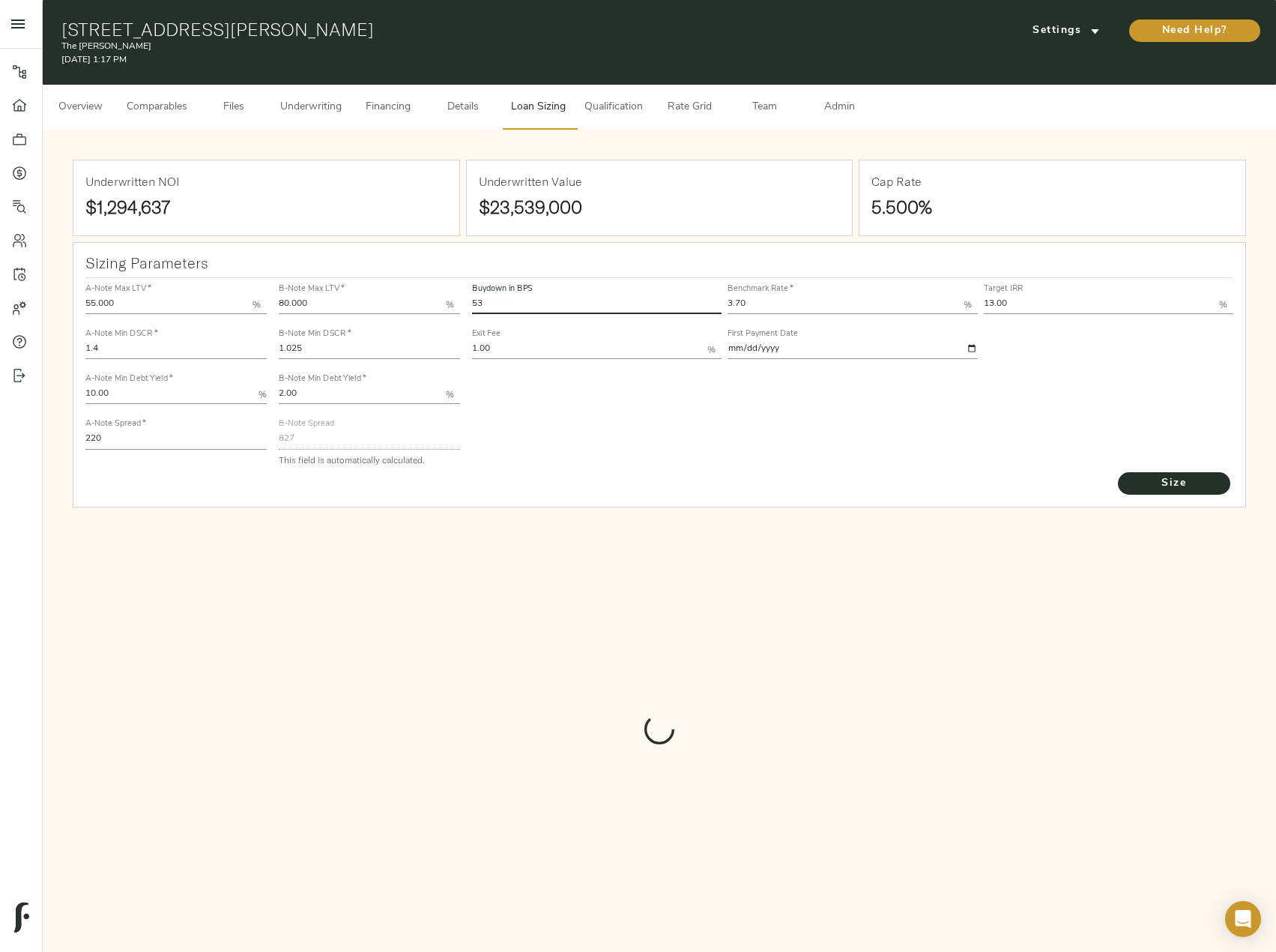
type input "538.4723750211195"
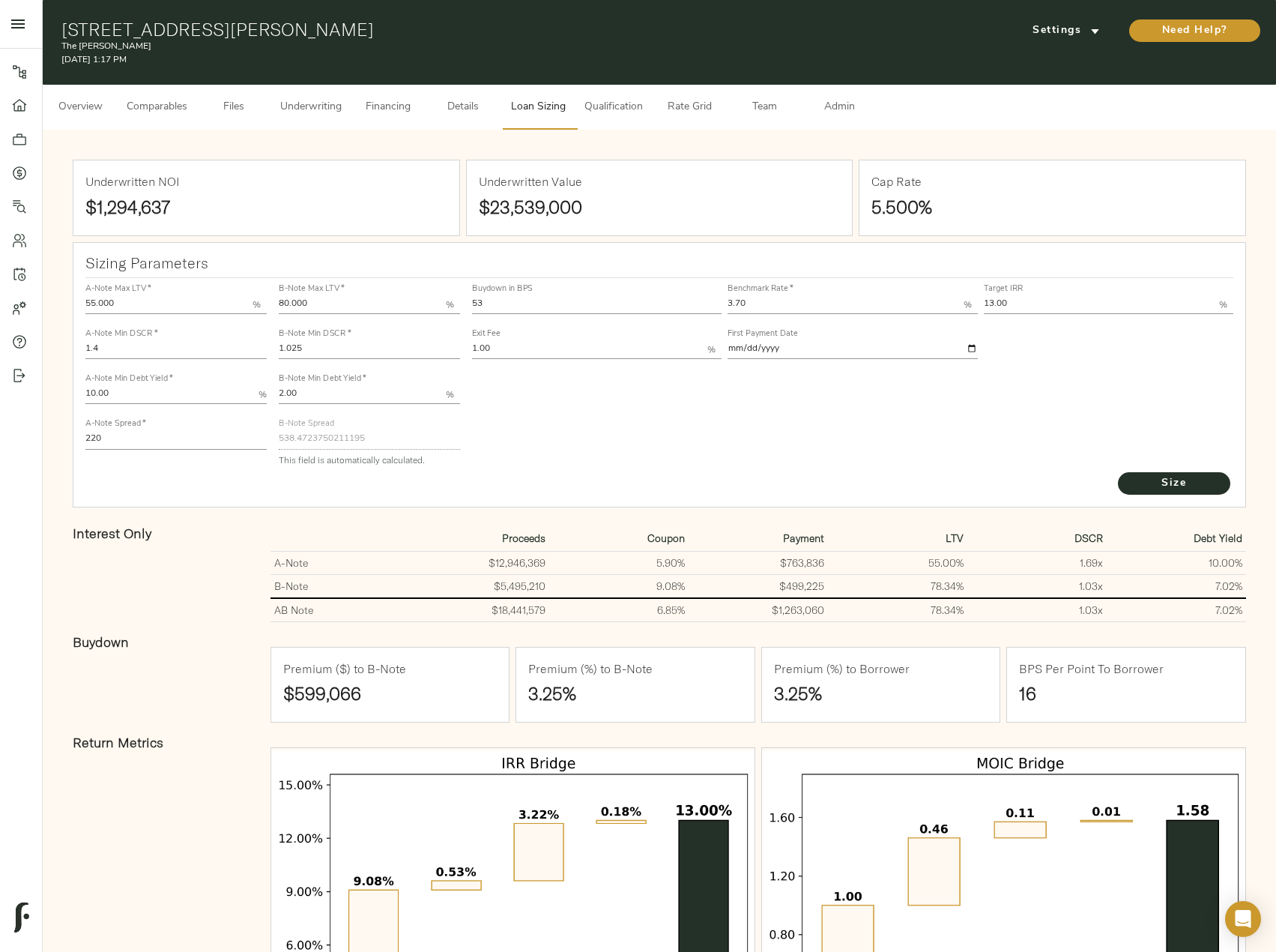
click at [306, 106] on span "Underwriting" at bounding box center [310, 107] width 61 height 19
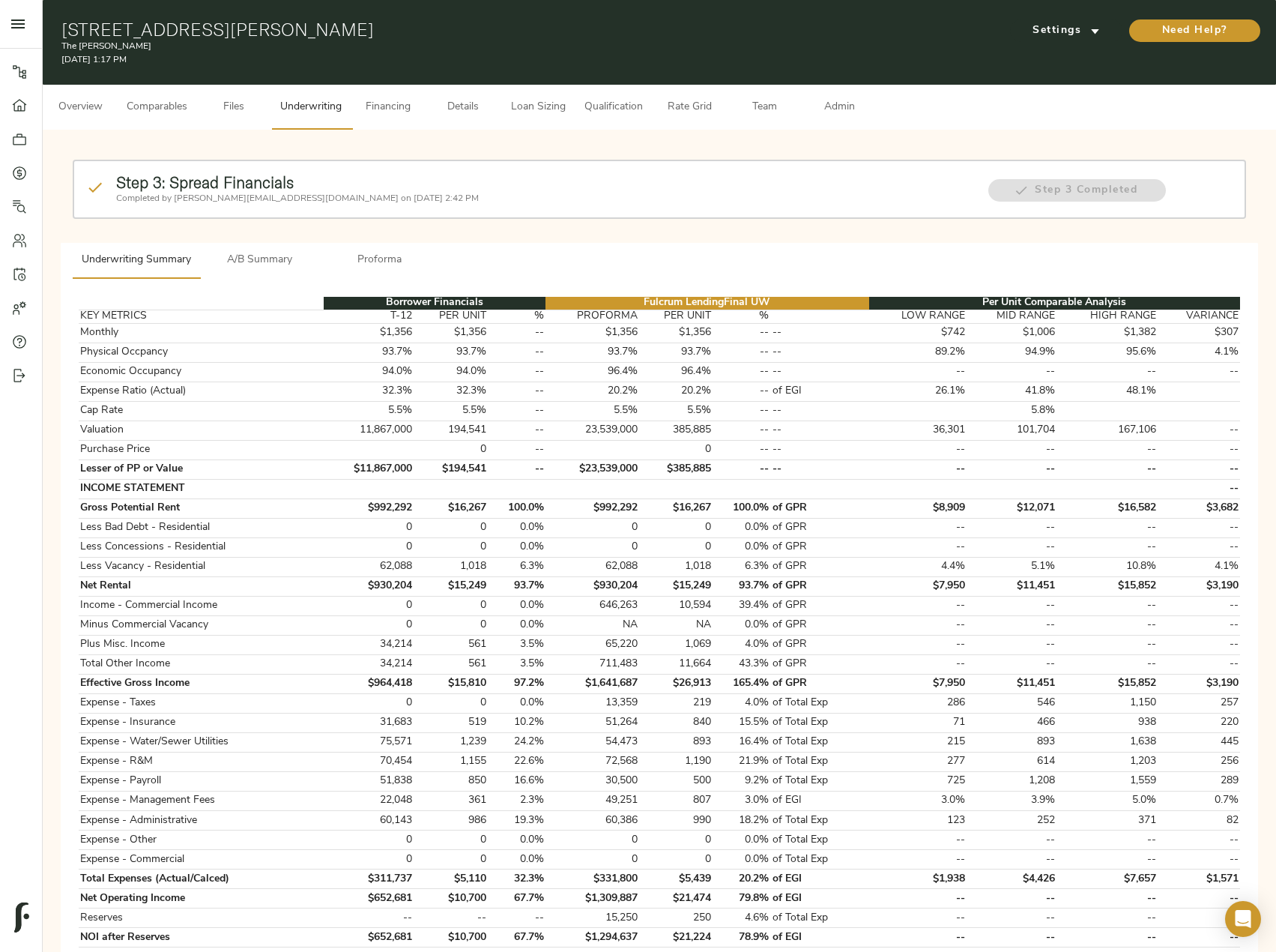
click at [529, 111] on span "Loan Sizing" at bounding box center [538, 107] width 57 height 19
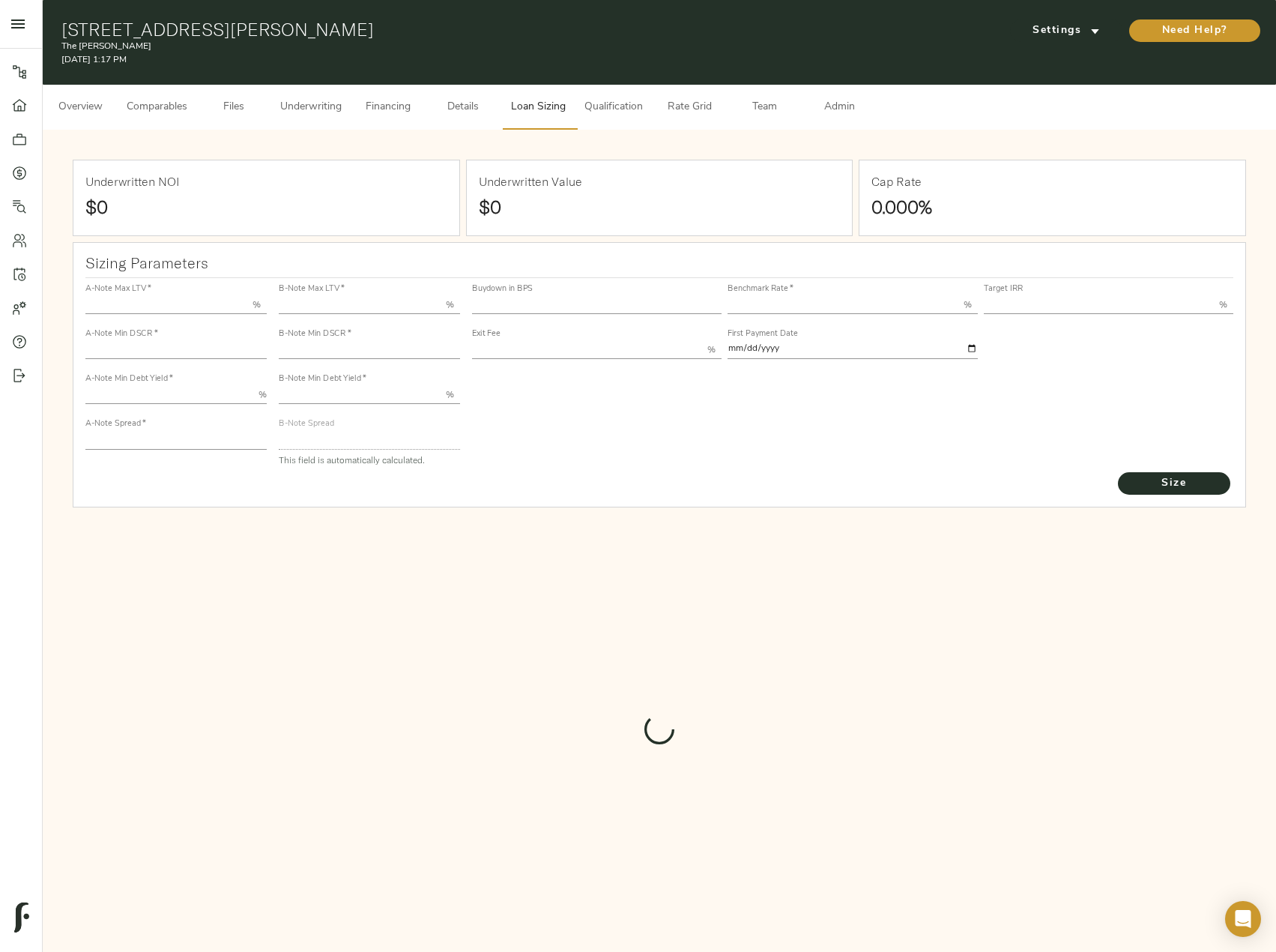
type input "55.000"
type input "1.4"
type input "10.00"
type input "220"
type input "80.000"
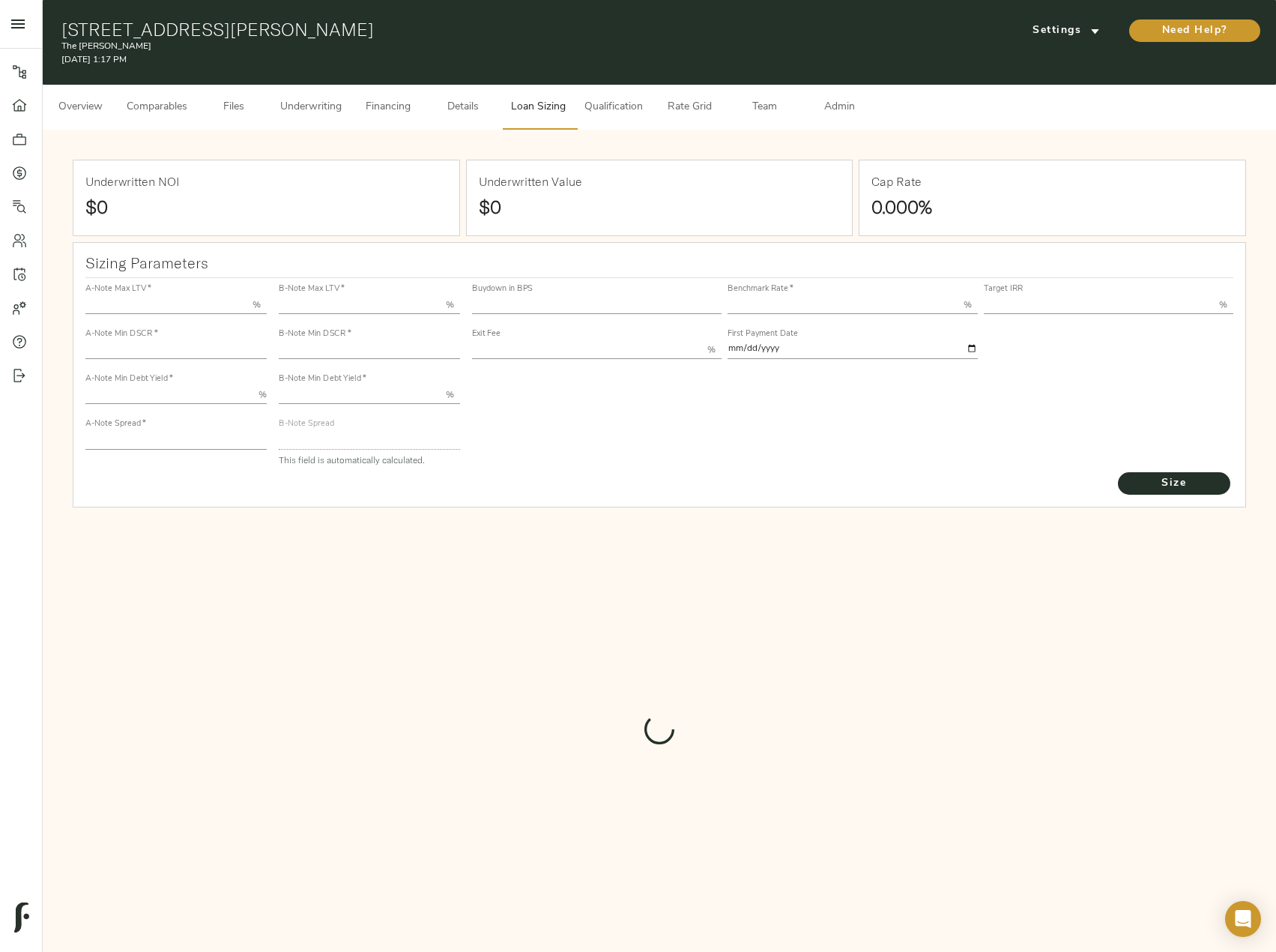
type input "1.025"
type input "2.00"
type input "538.4723750211195"
type input "53"
type input "3.70"
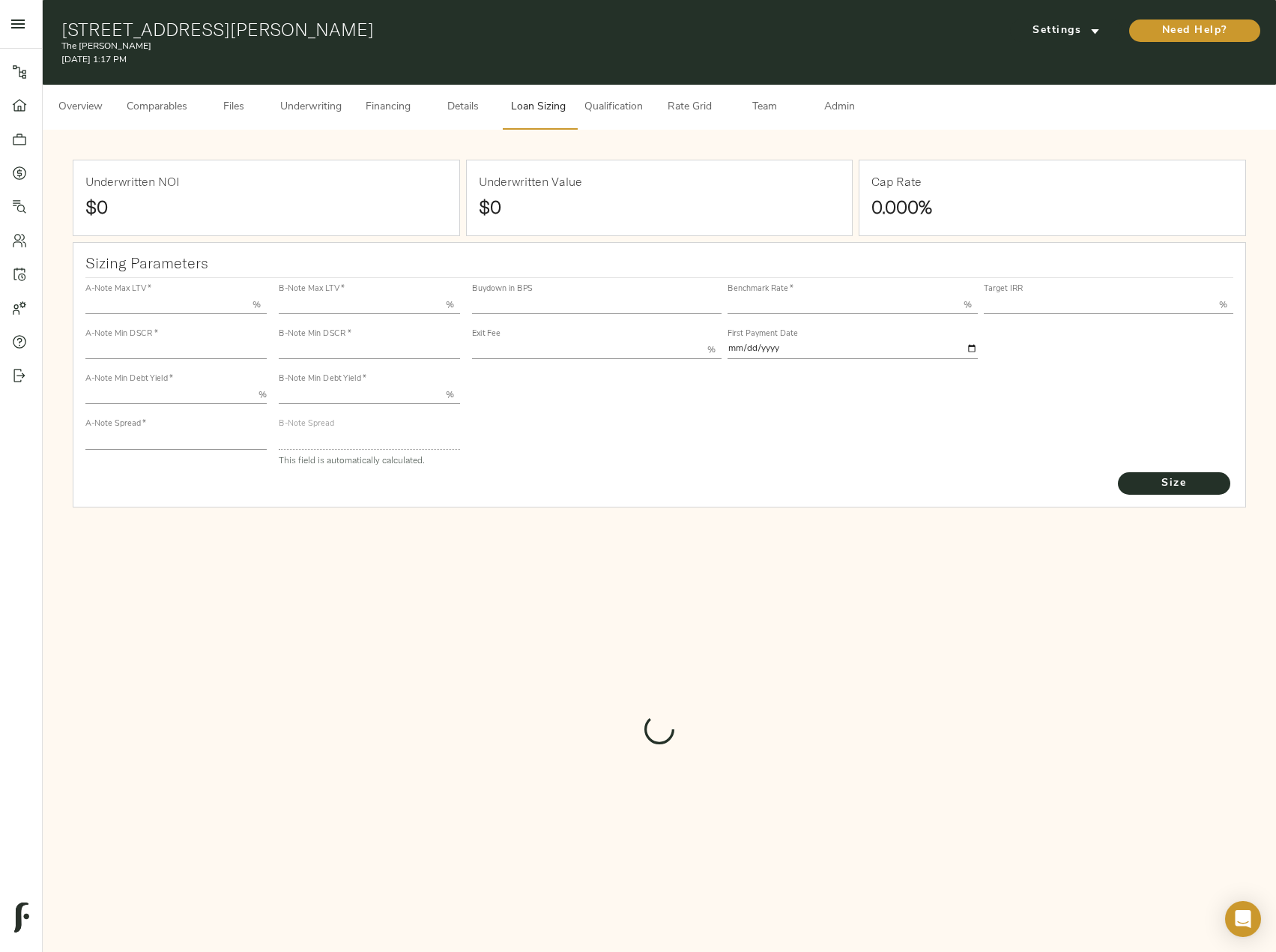
type input "13.00"
type input "1.00"
type input "[DATE]"
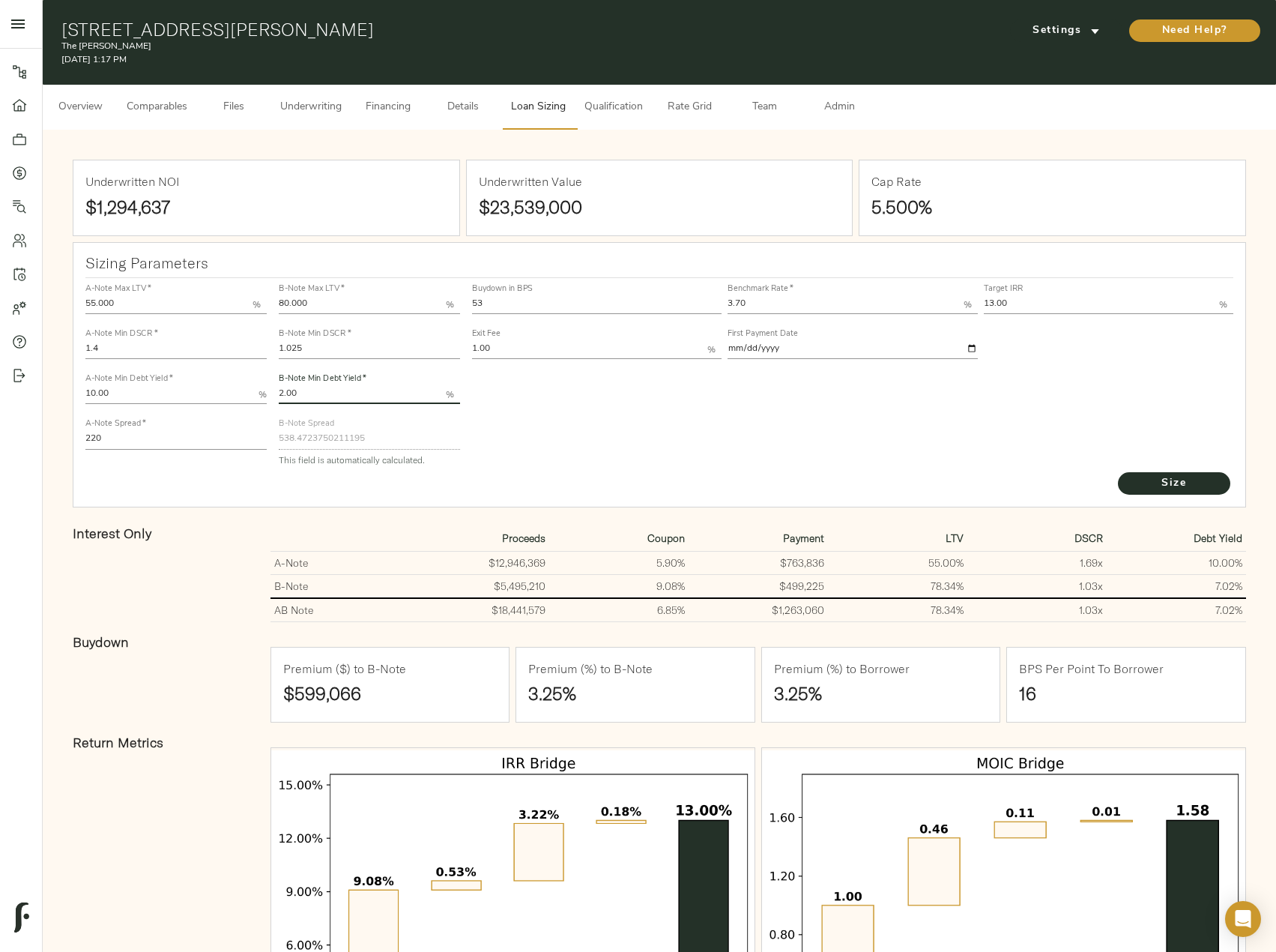
click at [349, 386] on input "2.00" at bounding box center [363, 395] width 167 height 18
drag, startPoint x: 509, startPoint y: 344, endPoint x: 438, endPoint y: 345, distance: 71.0
click at [438, 345] on div "A-Note Max LTV   * 55.000 % A-Note Min DSCR   * 1.4 A-Note Min Debt Yield   * 1…" at bounding box center [660, 374] width 1161 height 205
drag, startPoint x: 343, startPoint y: 348, endPoint x: 210, endPoint y: 350, distance: 133.0
click at [210, 350] on div "A-Note Max LTV   * 55.000 % A-Note Min DSCR   * 1.4 A-Note Min Debt Yield   * 1…" at bounding box center [660, 374] width 1161 height 205
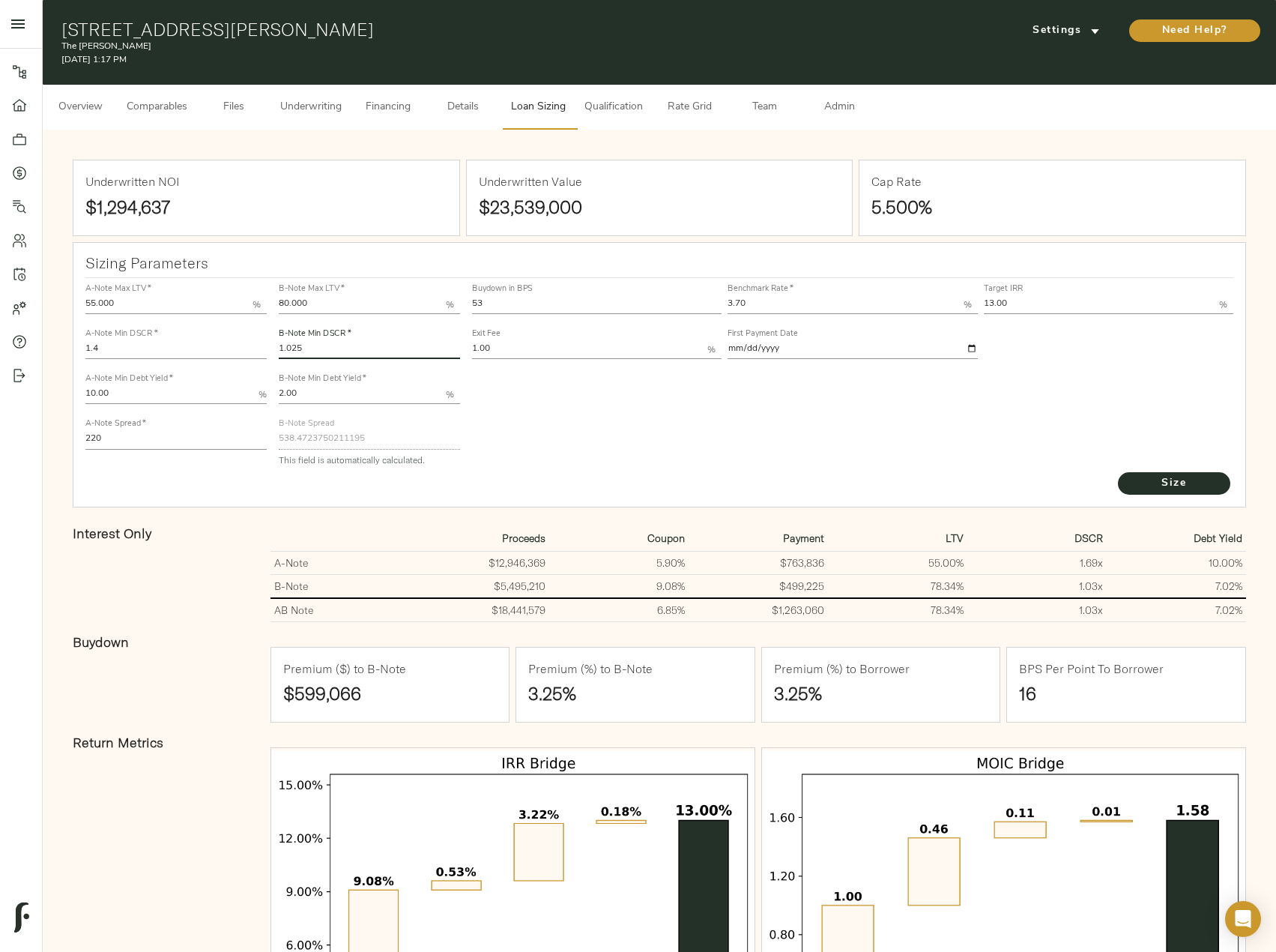
paste input "056"
type input "1.0056"
click at [576, 399] on div "Buydown in BPS 53 Benchmark Rate   * 3.70 % Target IRR 13.00 % Exit Fee 1.00 % …" at bounding box center [853, 374] width 774 height 205
drag, startPoint x: 752, startPoint y: 303, endPoint x: 687, endPoint y: 303, distance: 65.0
click at [687, 303] on div "Buydown in BPS 53 Benchmark Rate   * 3.70 % Target IRR 13.00 % Exit Fee 1.00 % …" at bounding box center [853, 320] width 768 height 91
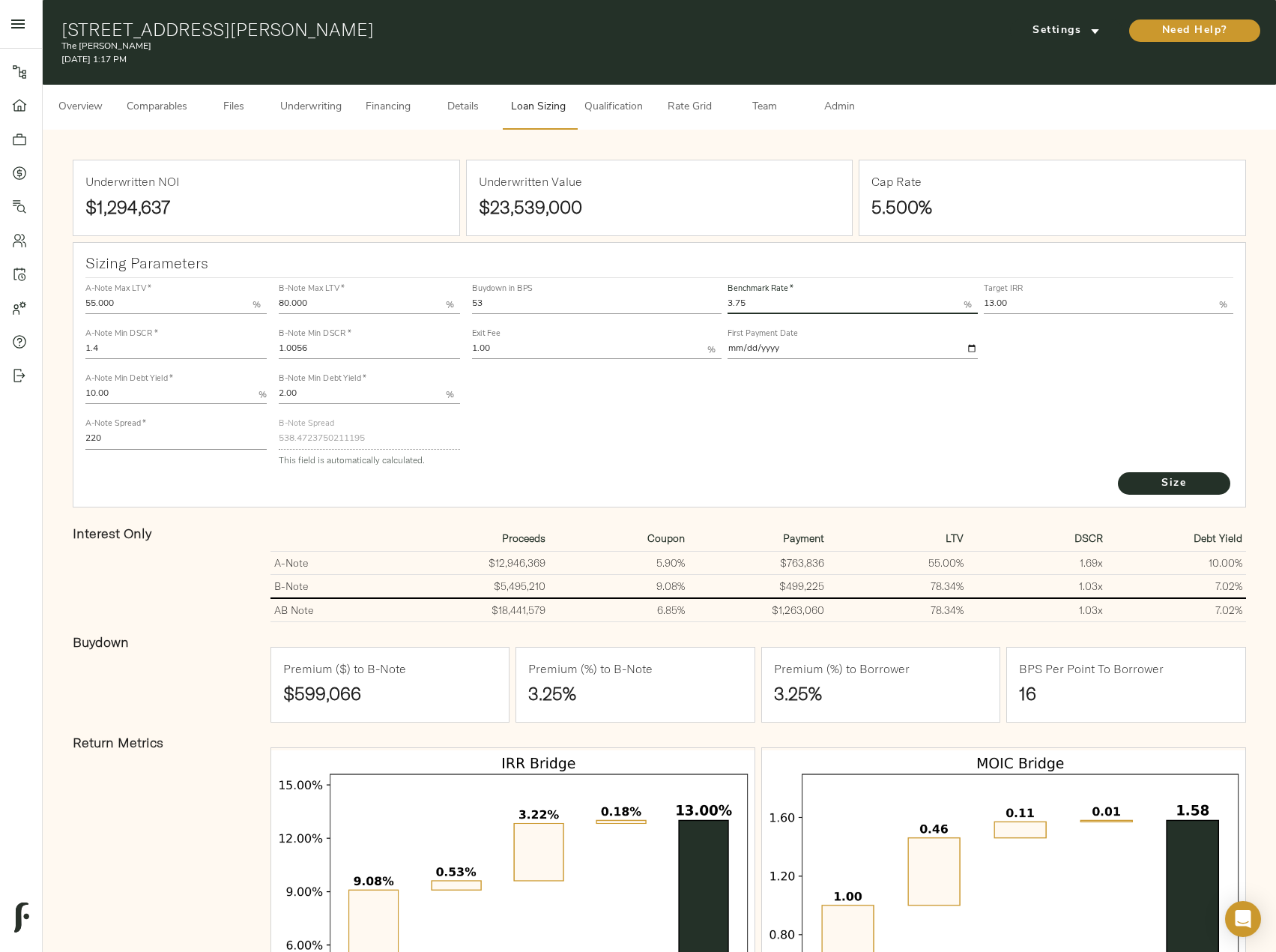
type input "3.75"
click at [1118, 472] on button "Size" at bounding box center [1174, 483] width 112 height 22
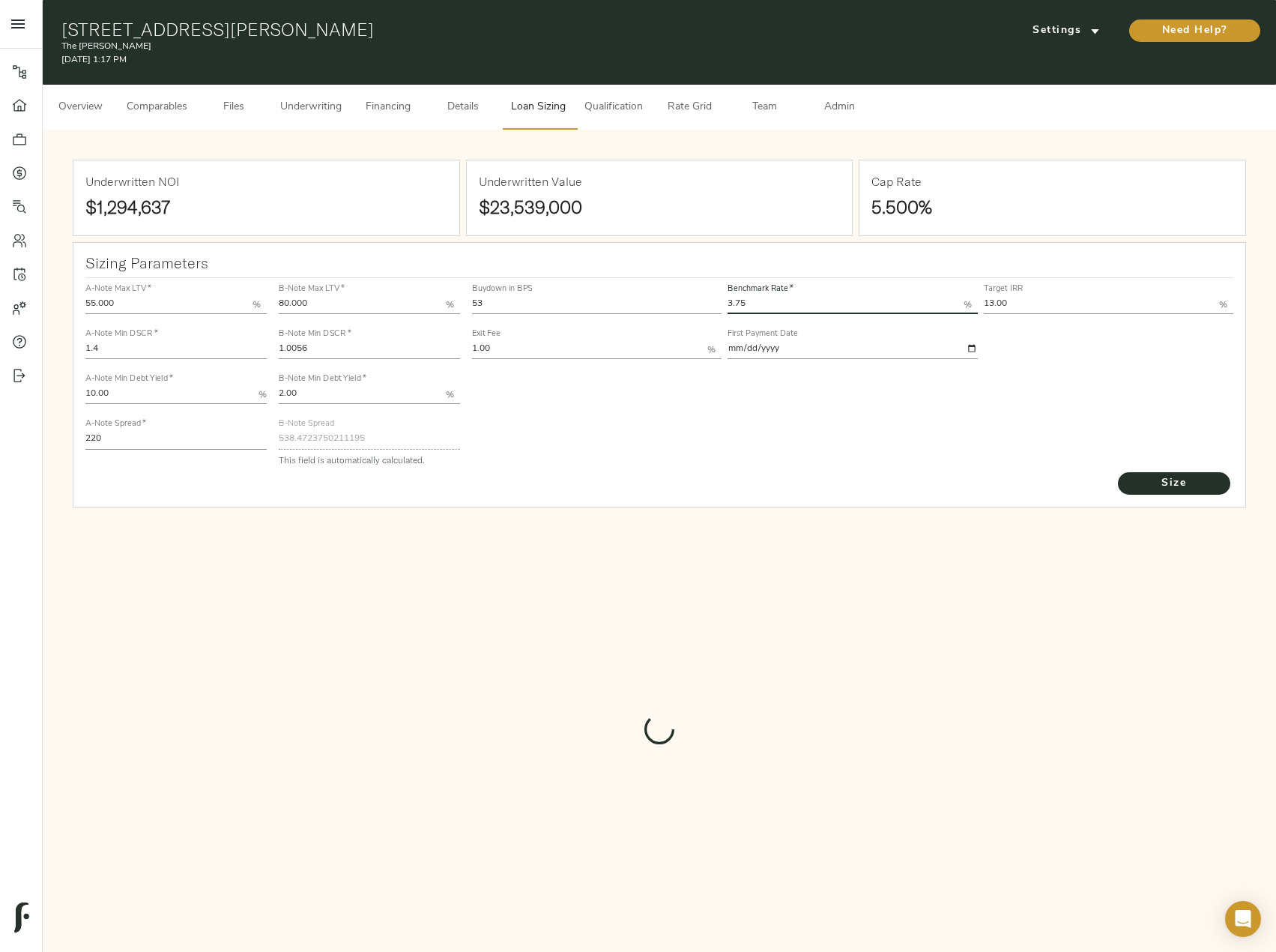
type input "545.9566972846762"
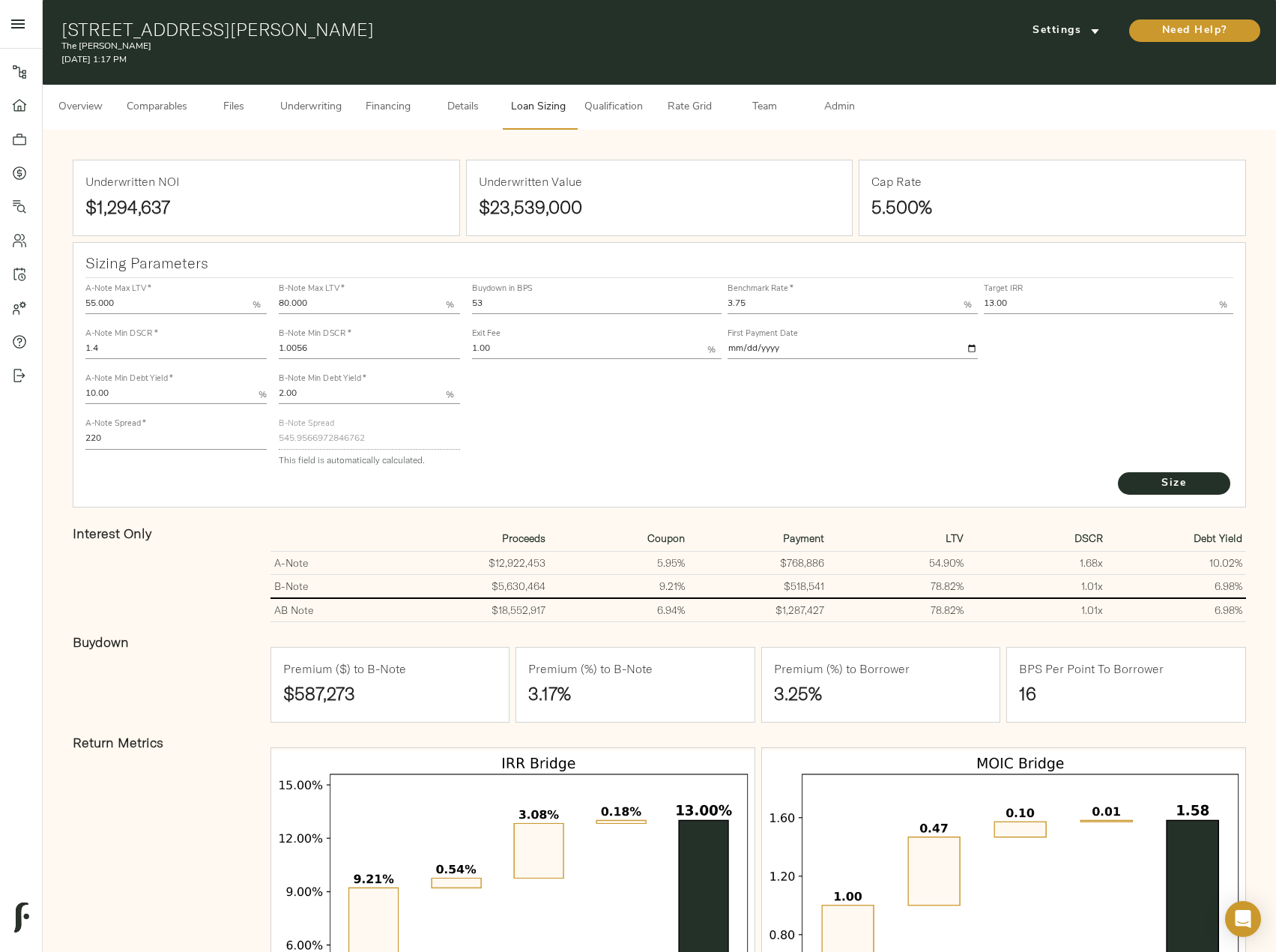
click at [935, 417] on div "Buydown in BPS 53 Benchmark Rate   * 3.75 % Target IRR 13.00 % Exit Fee 1.00 % …" at bounding box center [853, 374] width 774 height 205
click at [838, 115] on span "Admin" at bounding box center [839, 107] width 57 height 19
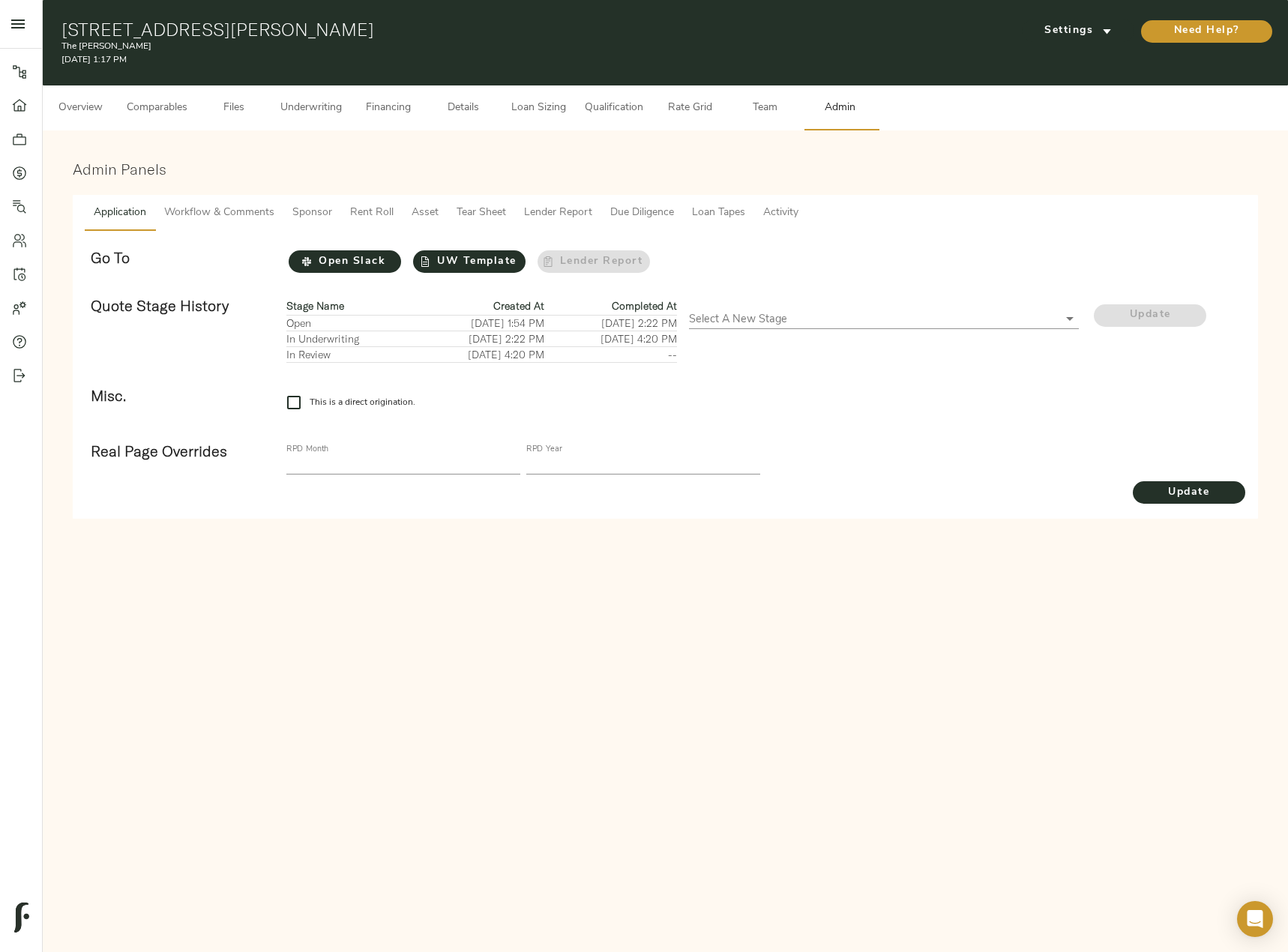
click at [791, 212] on span "Activity" at bounding box center [780, 213] width 35 height 19
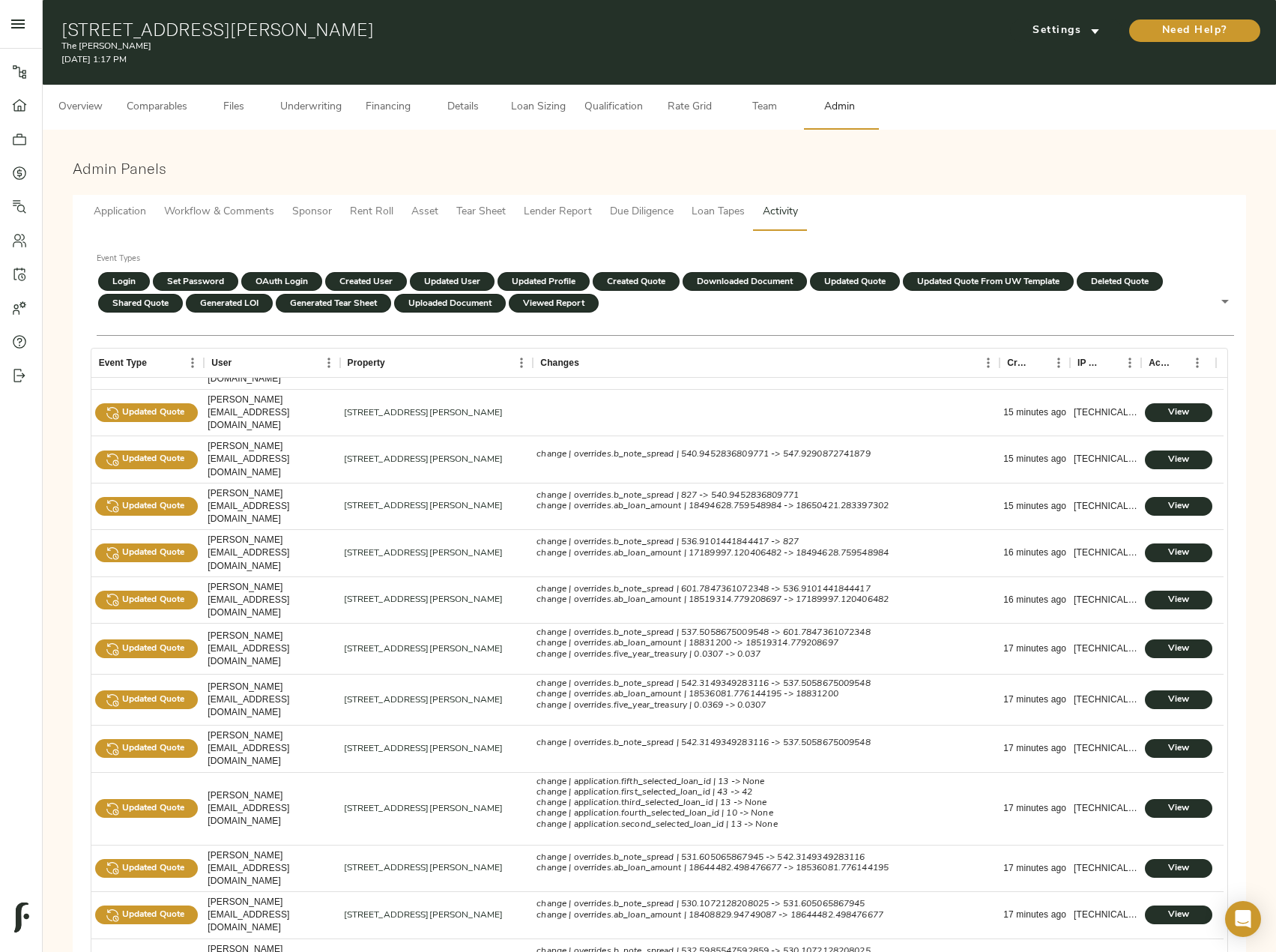
scroll to position [300, 0]
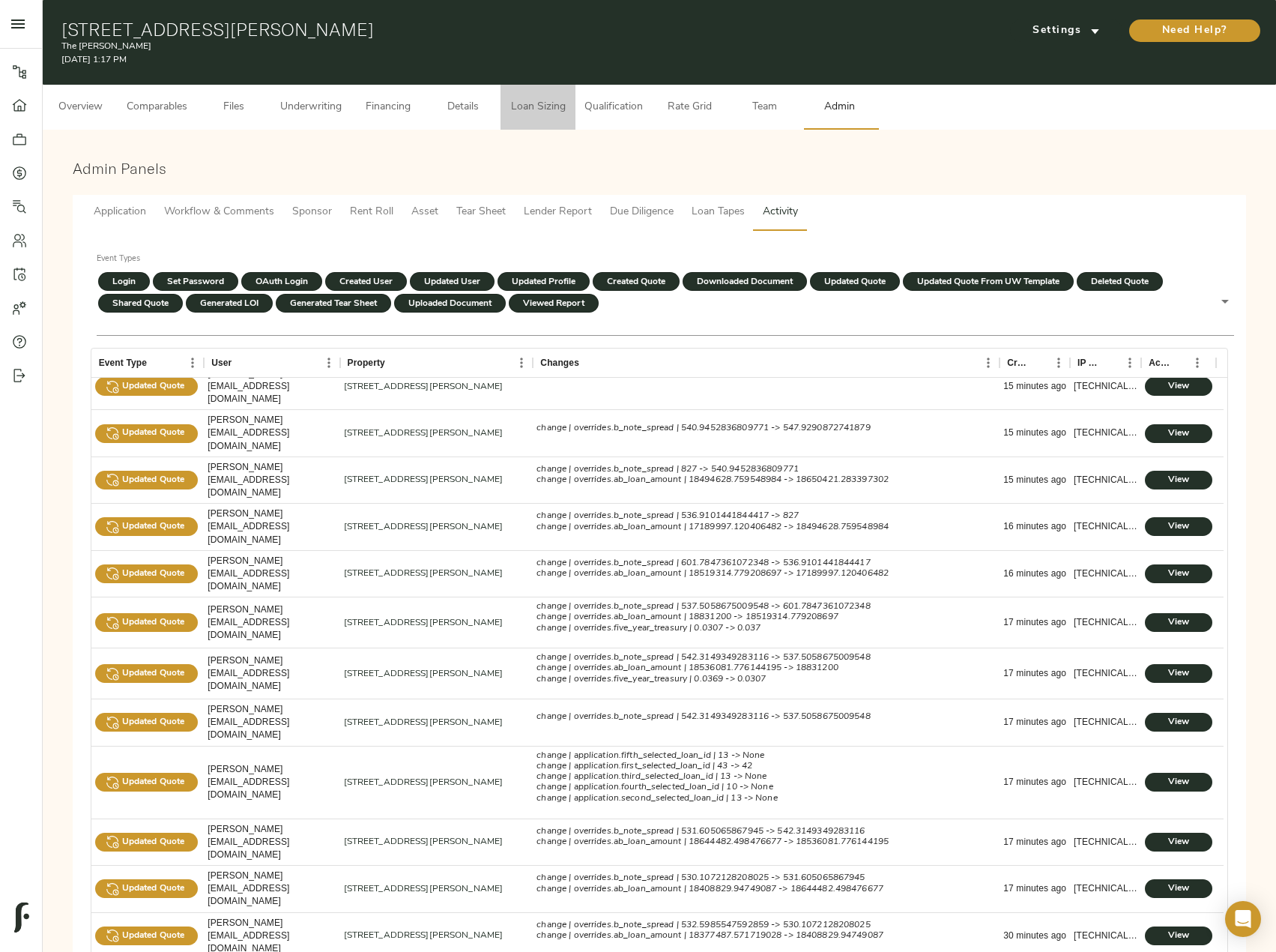
click at [528, 113] on span "Loan Sizing" at bounding box center [538, 107] width 57 height 19
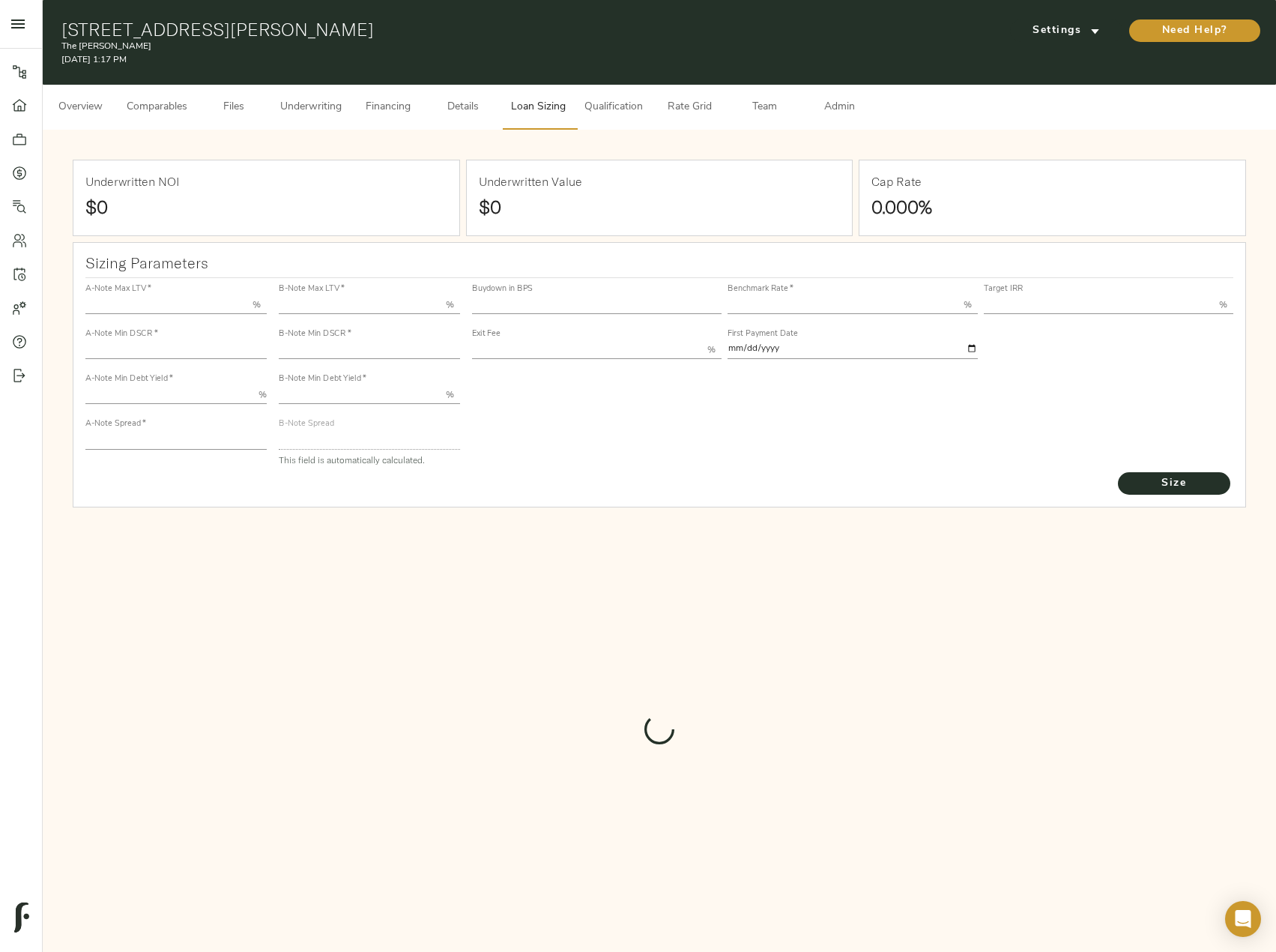
type input "55.000"
type input "1.4"
type input "10.00"
type input "220"
type input "80.000"
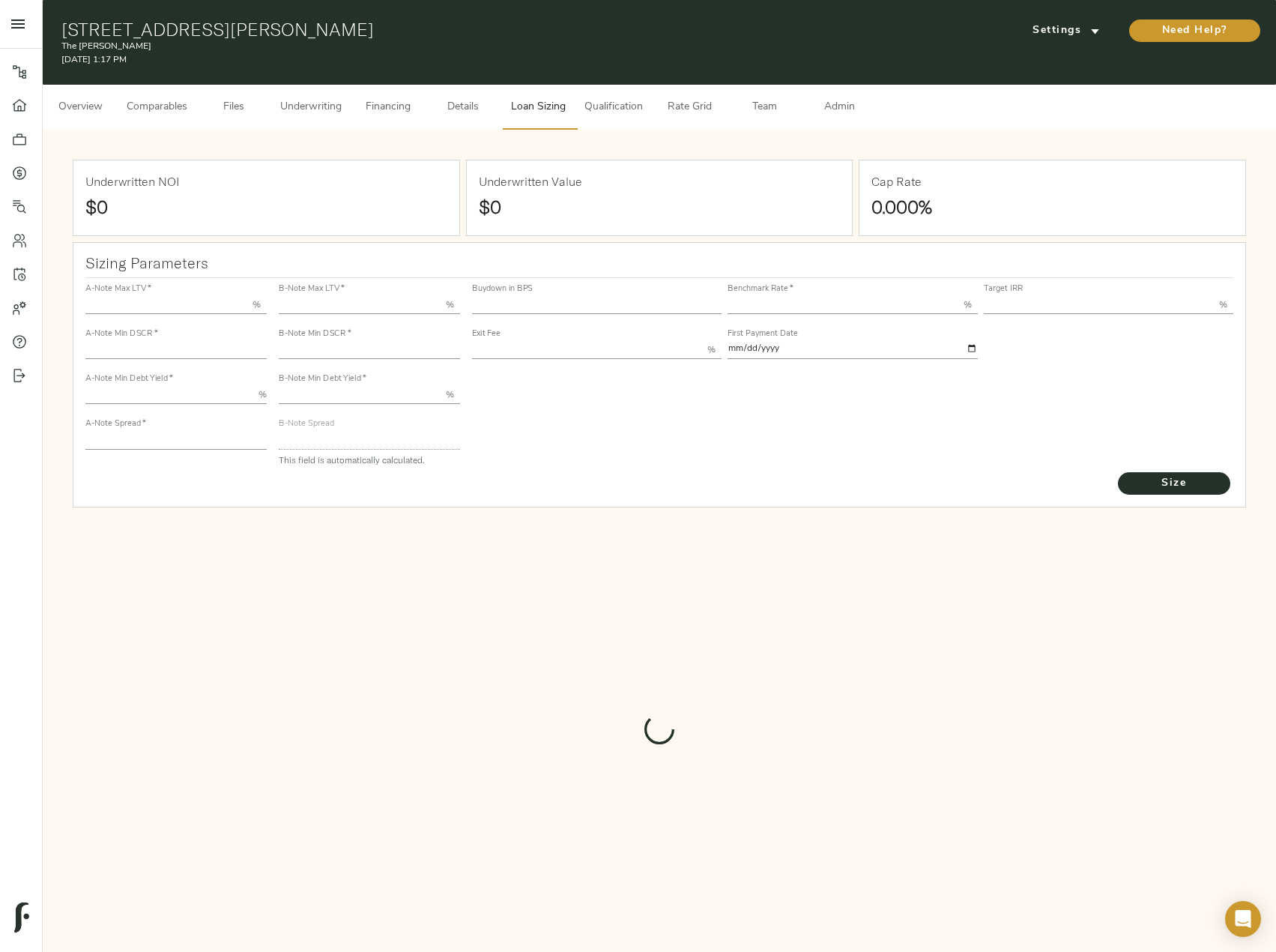
type input "1.0056"
type input "2.00"
type input "545.9566972846762"
type input "53"
type input "3.75"
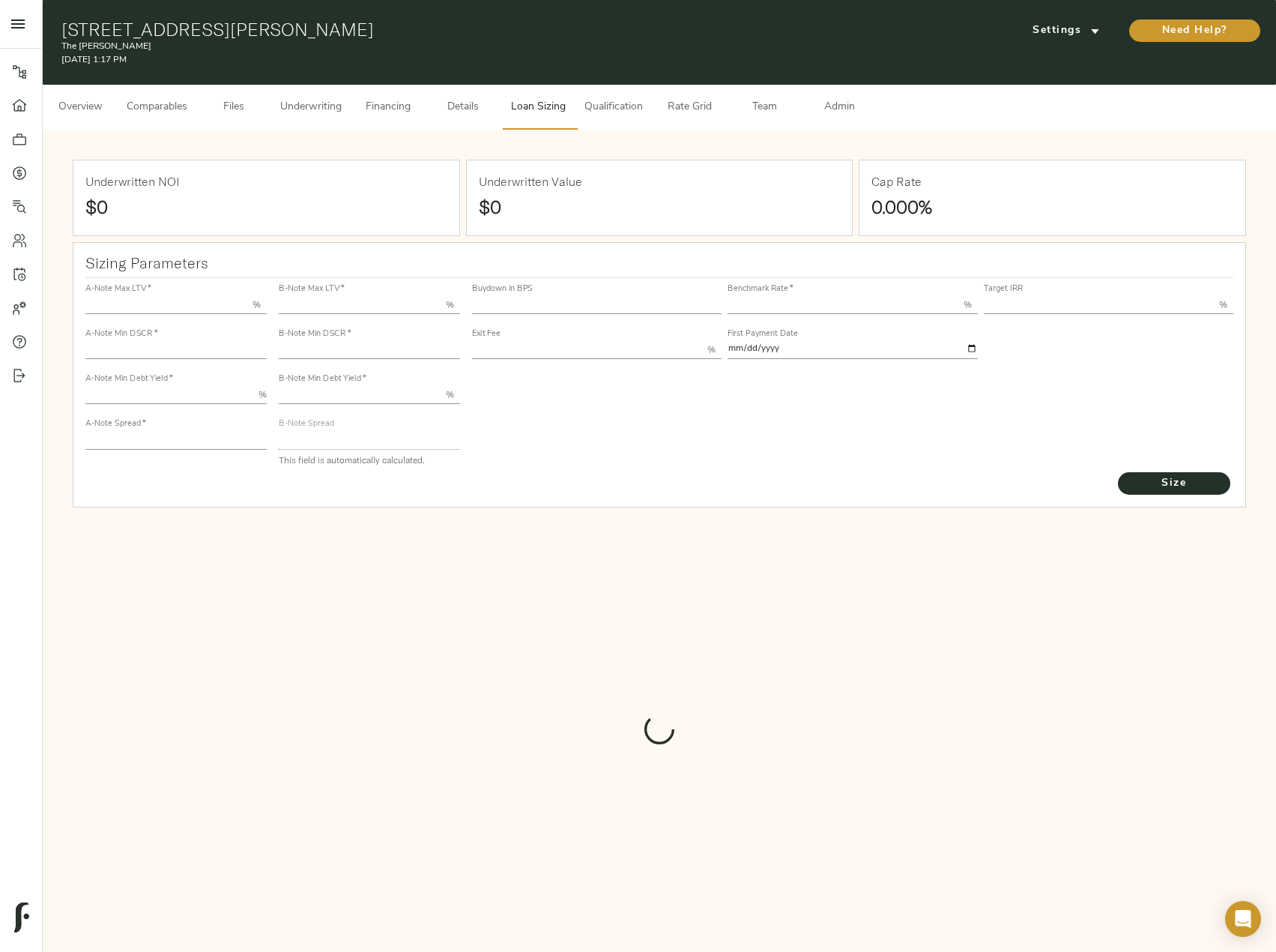
type input "13.00"
type input "1.00"
type input "[DATE]"
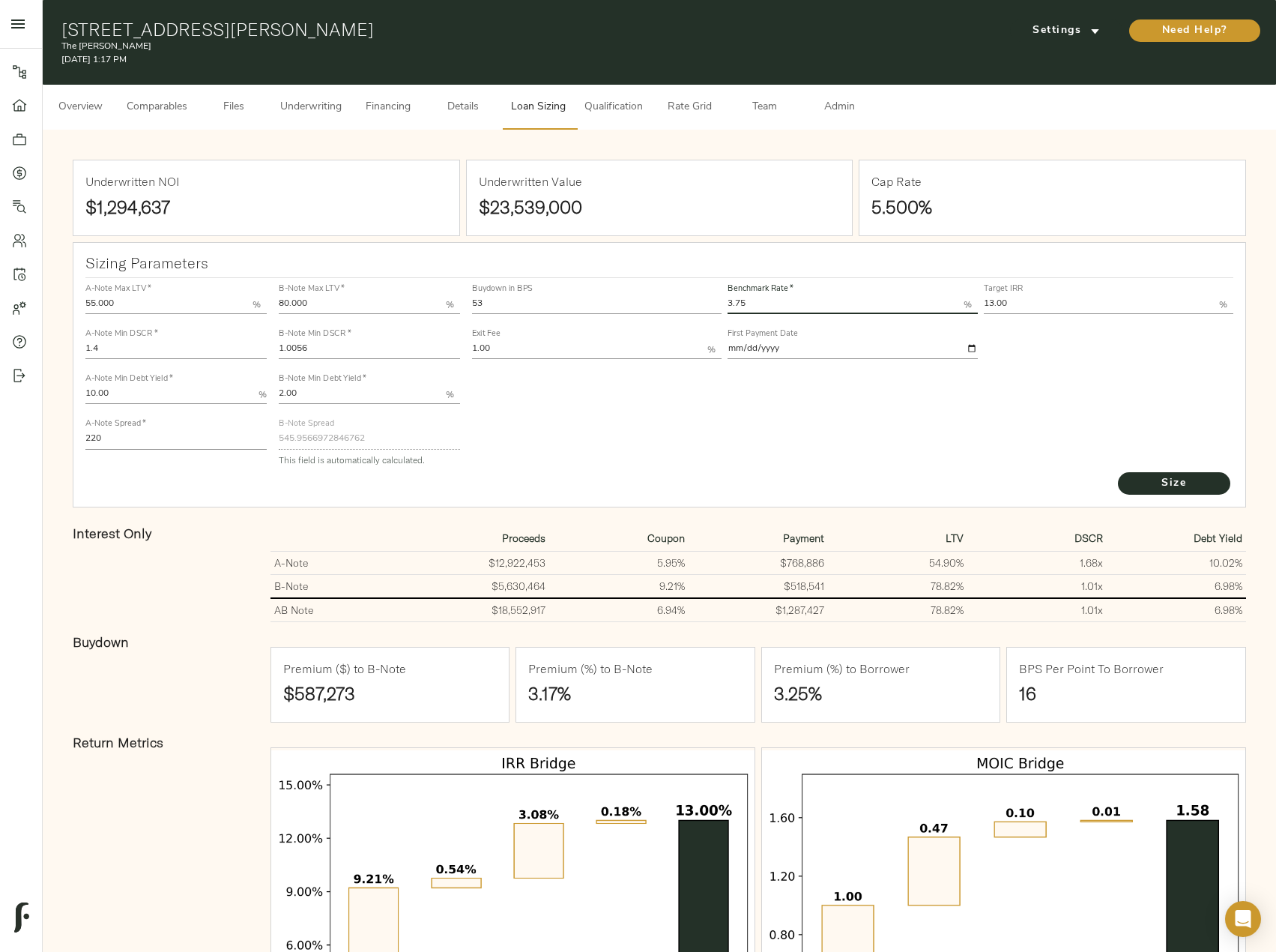
drag, startPoint x: 759, startPoint y: 305, endPoint x: 719, endPoint y: 300, distance: 40.3
click at [719, 300] on div "Buydown in BPS 53 Benchmark Rate   * 3.75 % Target IRR 13.00 % Exit Fee 1.00 % …" at bounding box center [853, 320] width 768 height 91
type input "3.69"
click at [1118, 472] on button "Size" at bounding box center [1174, 483] width 112 height 22
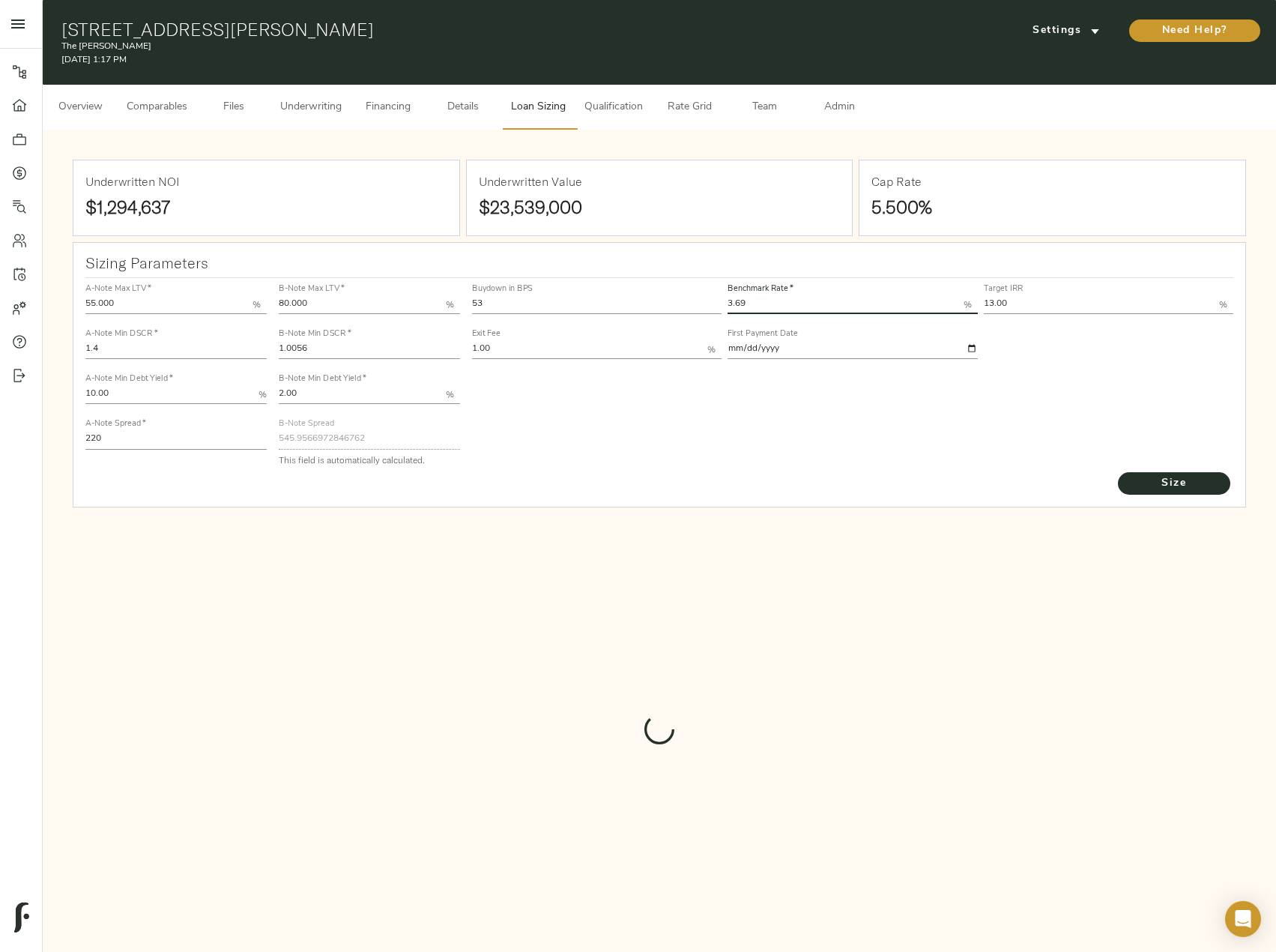
type input "548.4977118727045"
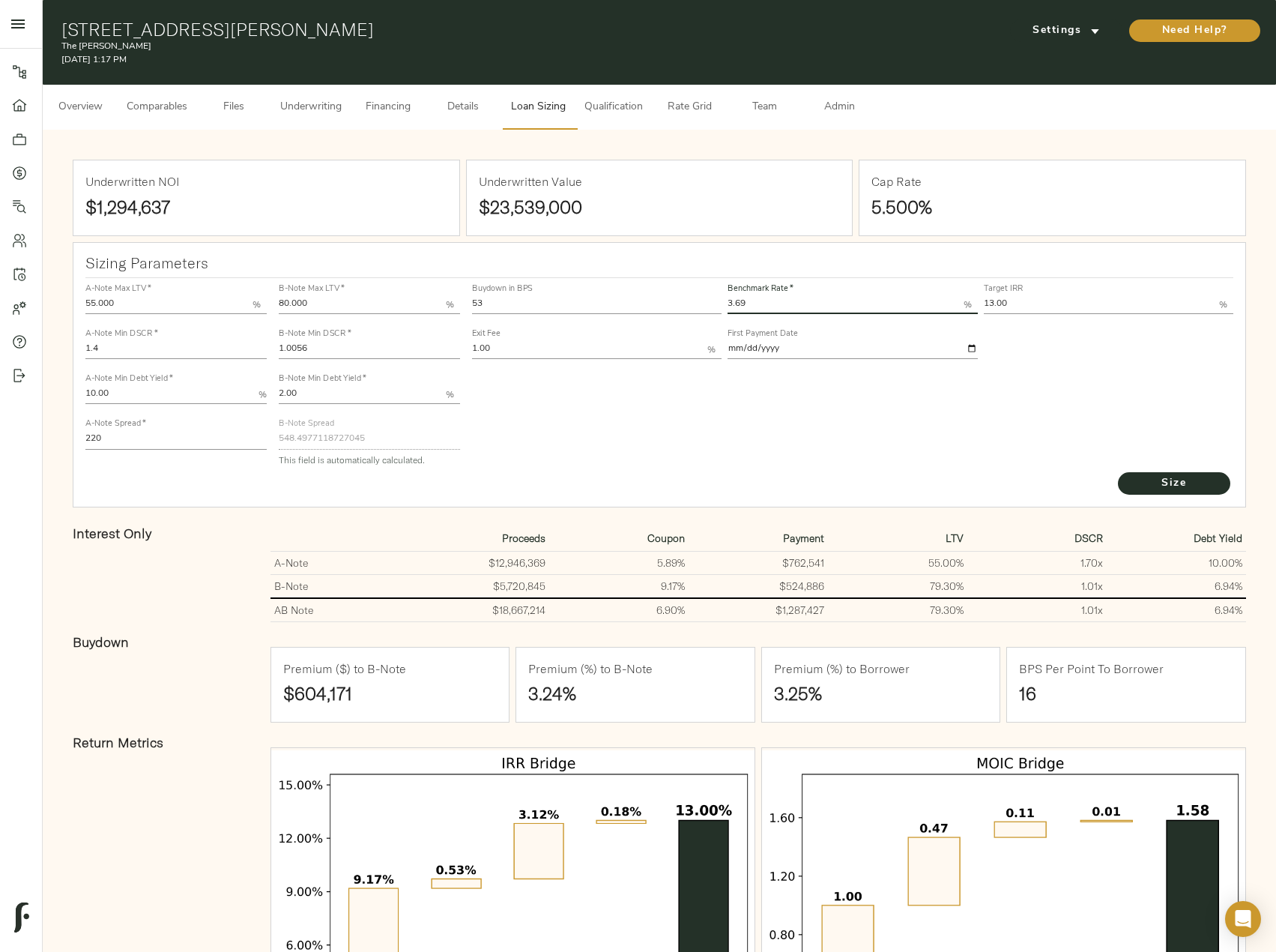
click at [846, 103] on span "Admin" at bounding box center [839, 107] width 57 height 19
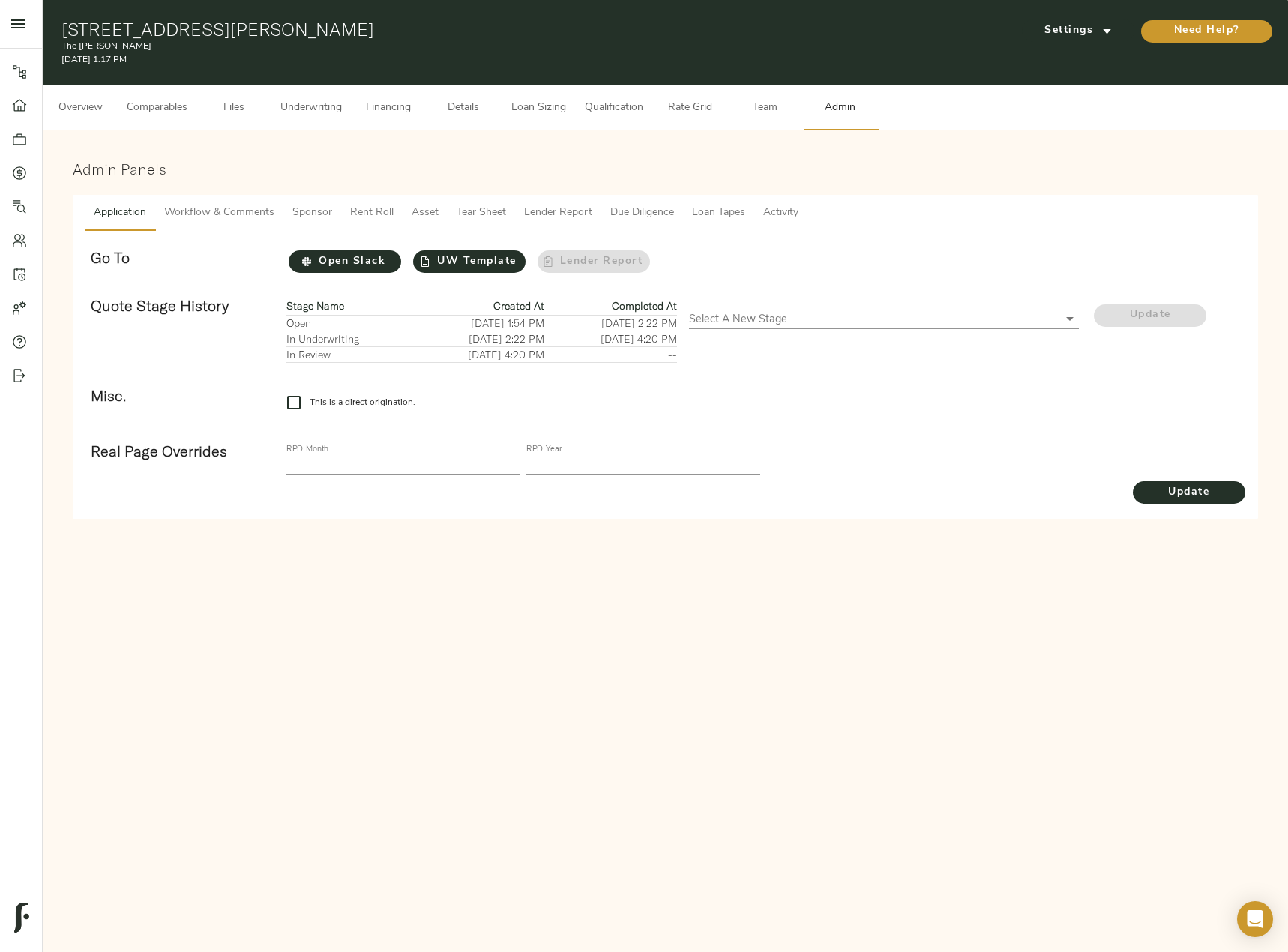
click at [757, 217] on button "Activity" at bounding box center [780, 213] width 53 height 36
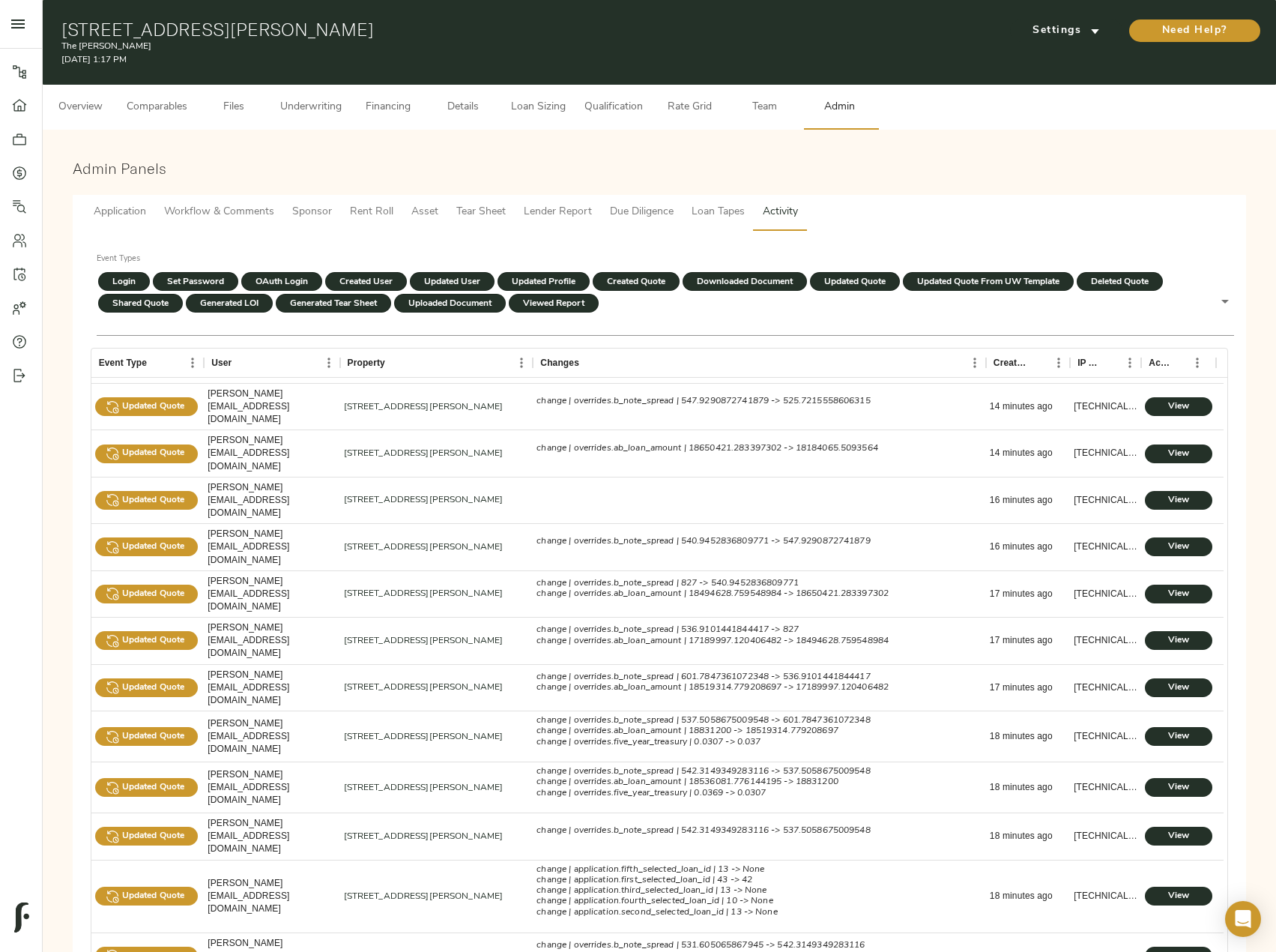
scroll to position [300, 0]
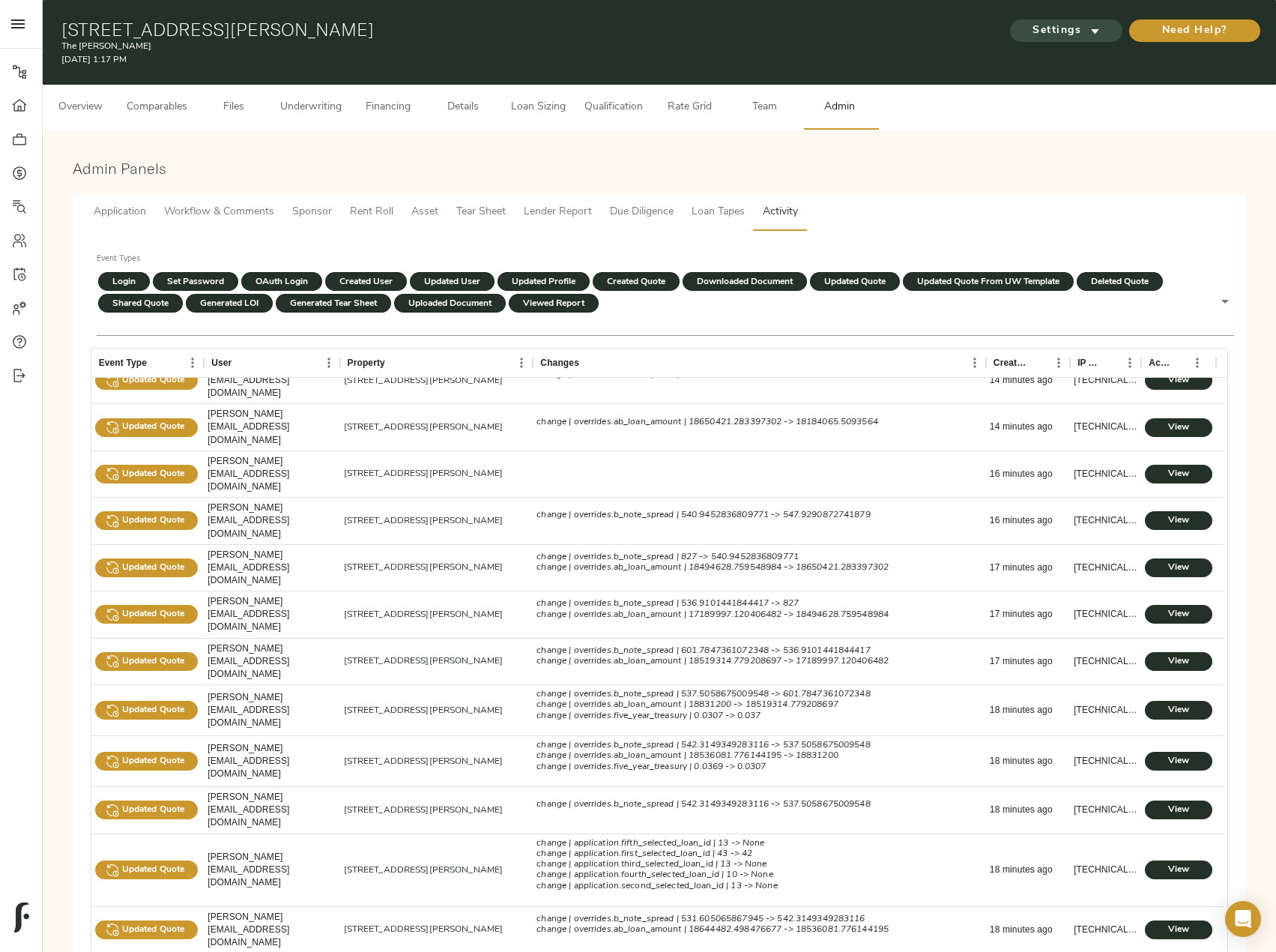
click at [1048, 28] on span "Settings" at bounding box center [1066, 31] width 83 height 19
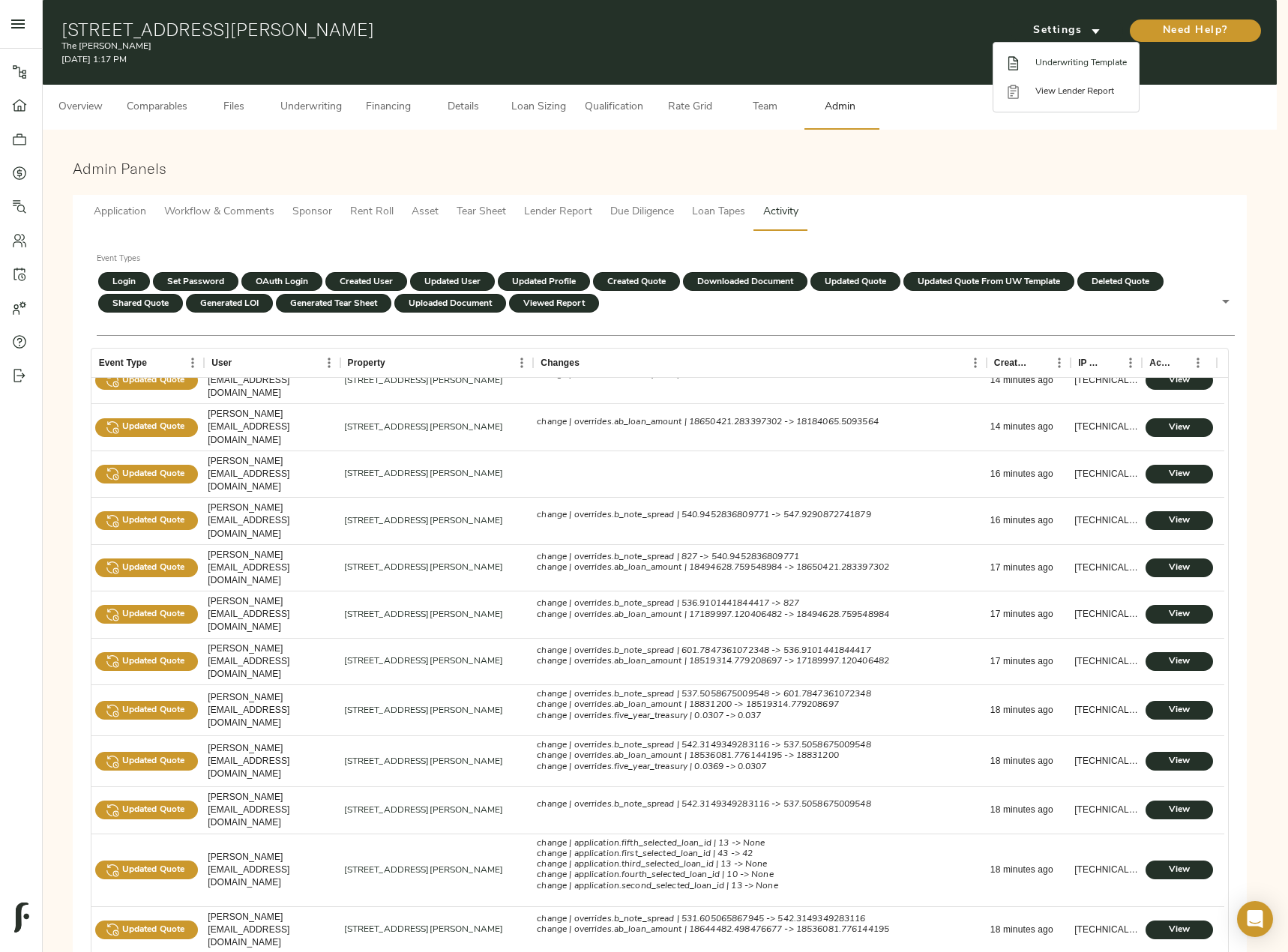
click at [1058, 65] on span "Underwriting Template" at bounding box center [1081, 63] width 92 height 13
click at [320, 107] on div at bounding box center [644, 476] width 1288 height 952
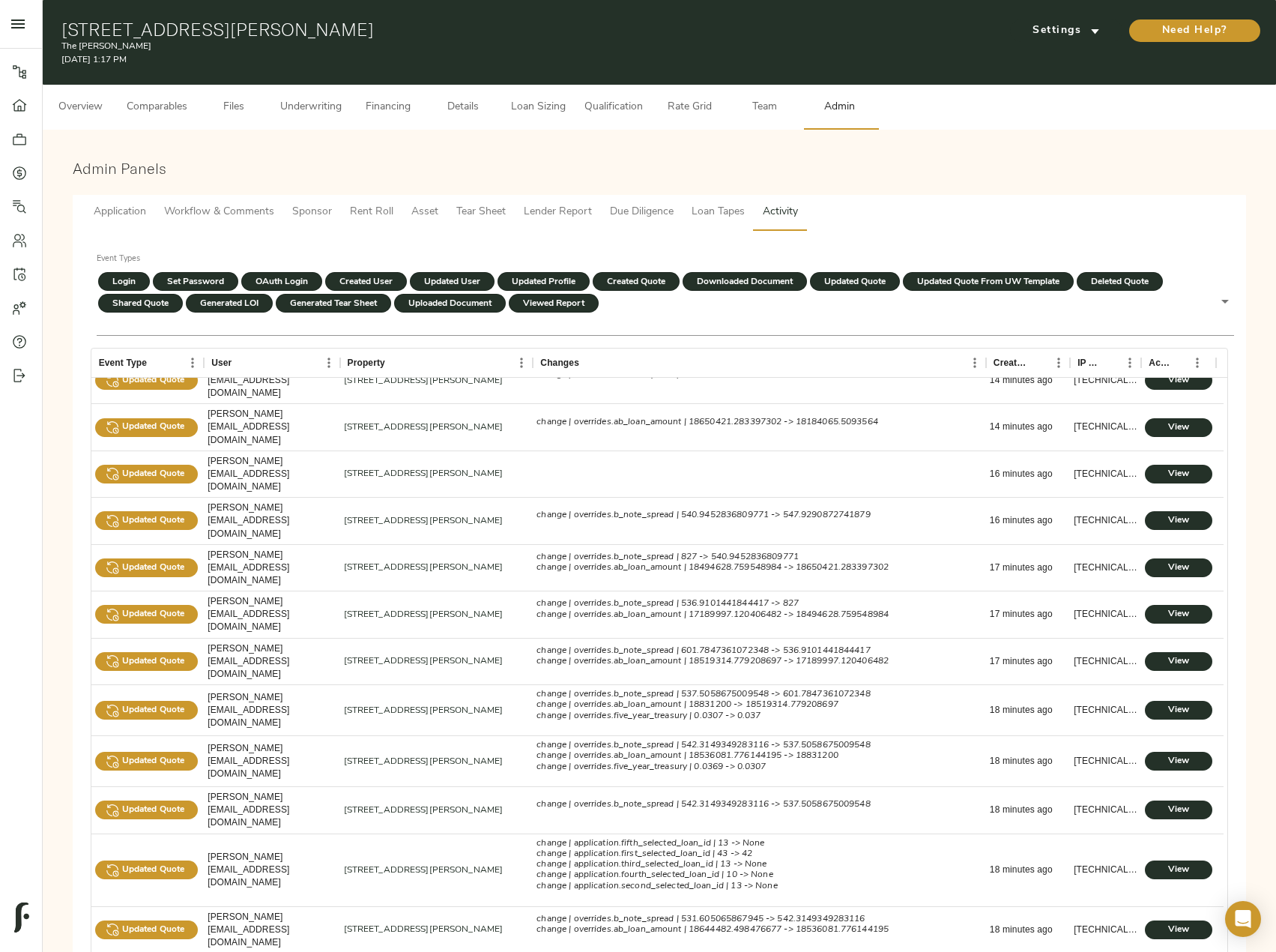
click at [320, 107] on body "The Campbell - 217 E Campbell St, Edmond, OK 73034 Pipeline Dashboard Portfolio…" at bounding box center [638, 576] width 1276 height 1153
click at [304, 102] on span "Underwriting" at bounding box center [310, 107] width 61 height 19
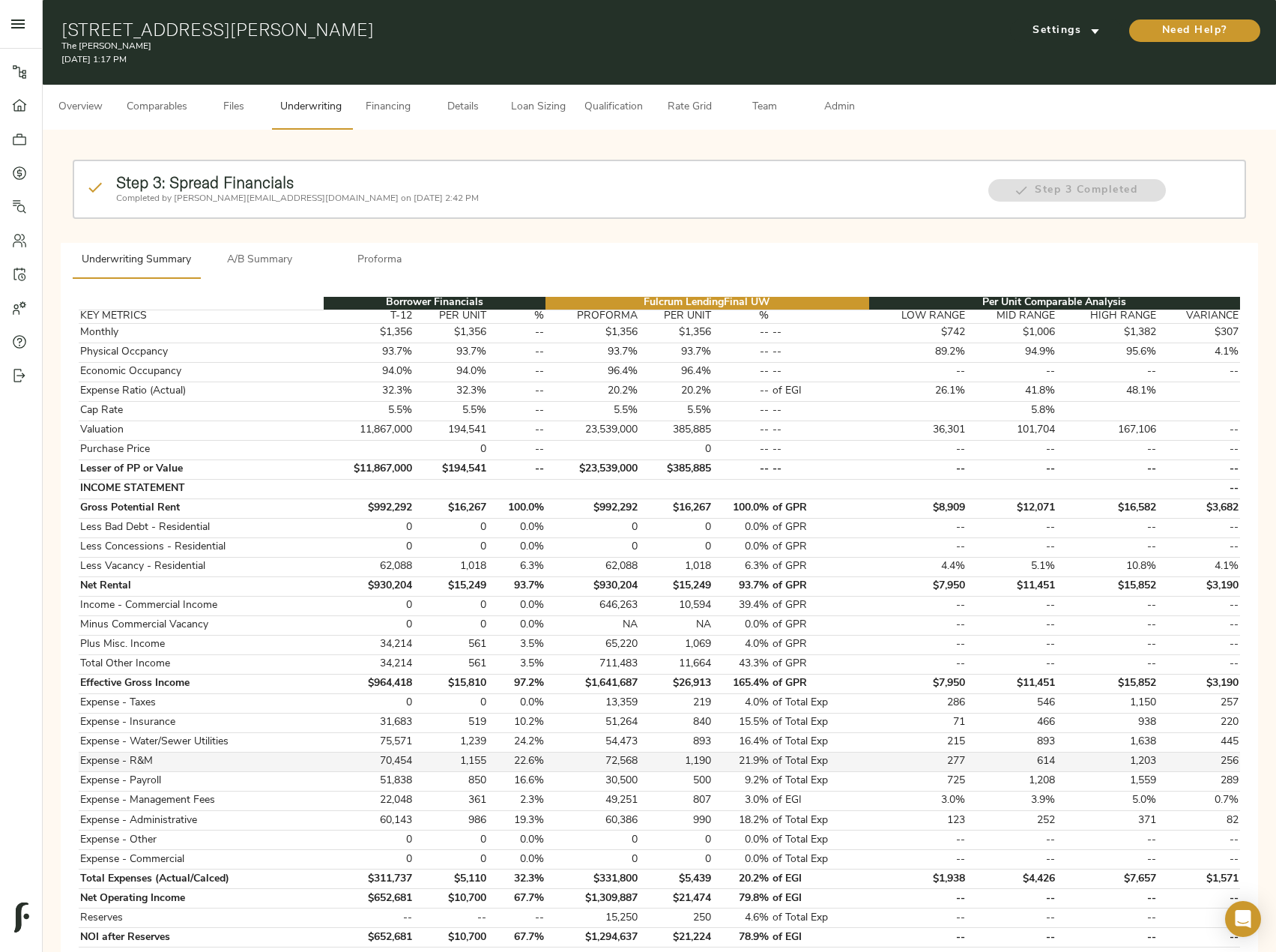
scroll to position [75, 0]
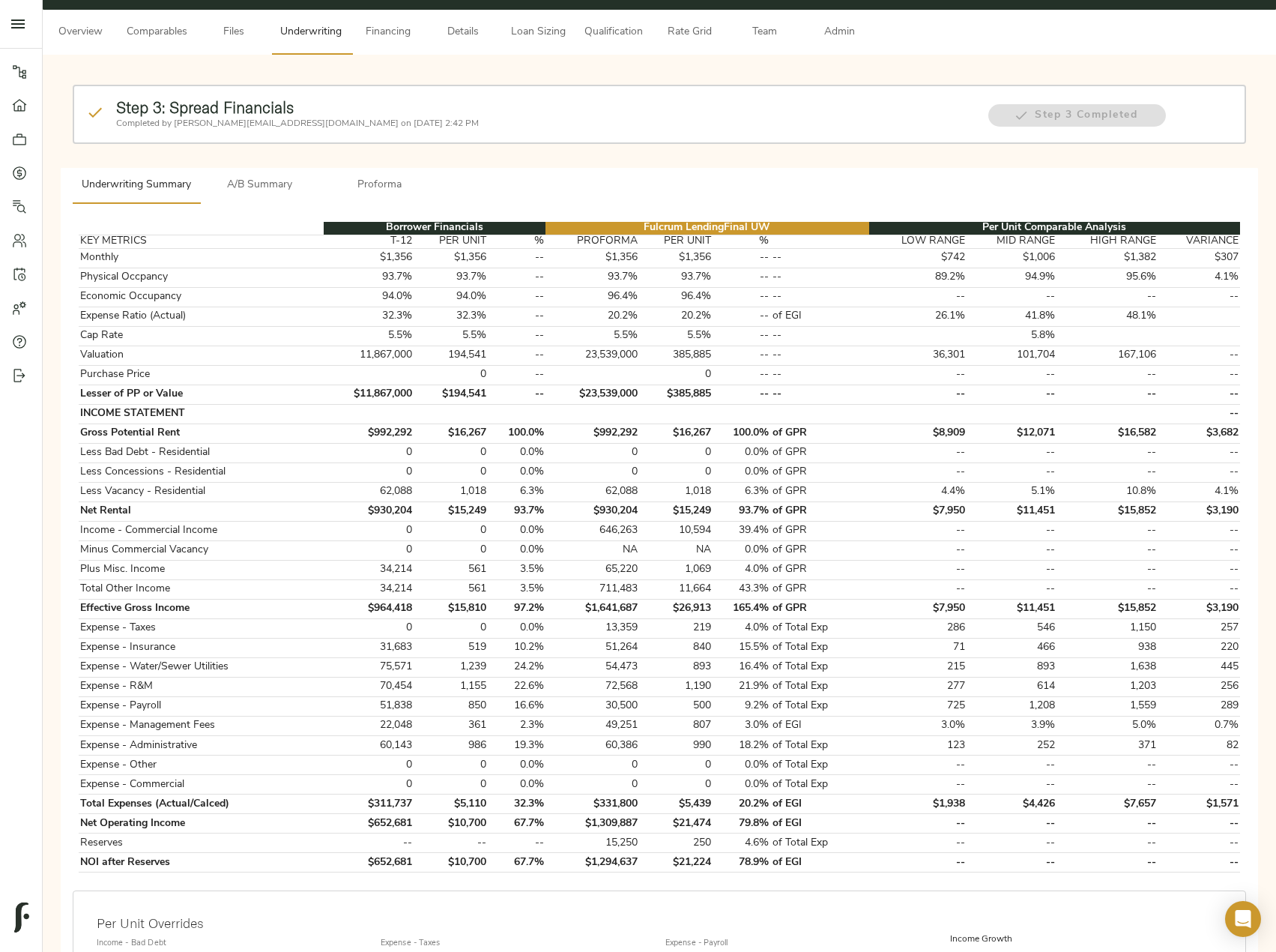
click at [560, 34] on span "Loan Sizing" at bounding box center [538, 32] width 57 height 19
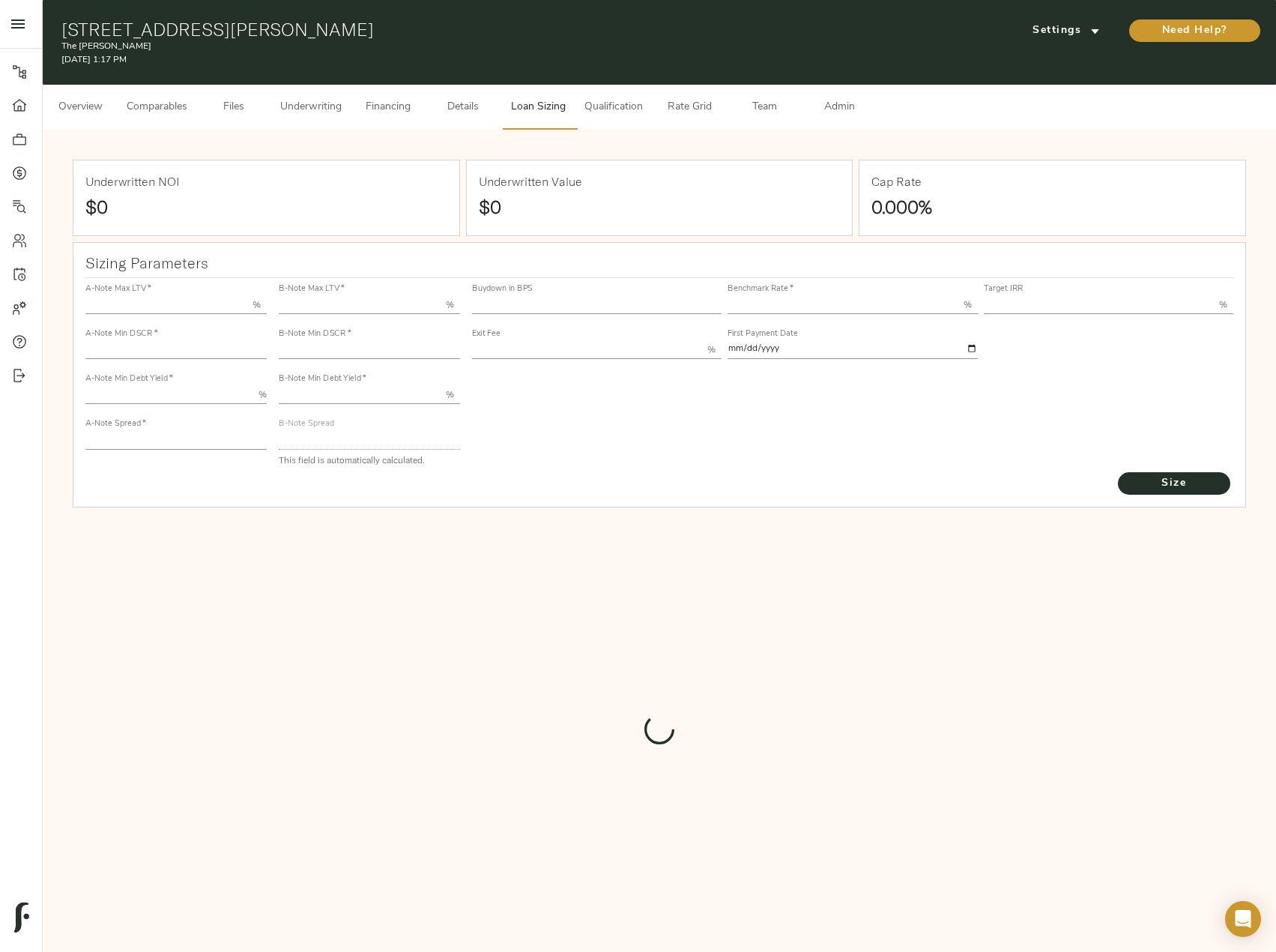
type input "55.000"
type input "1.4"
type input "10.00"
type input "220"
type input "80.000"
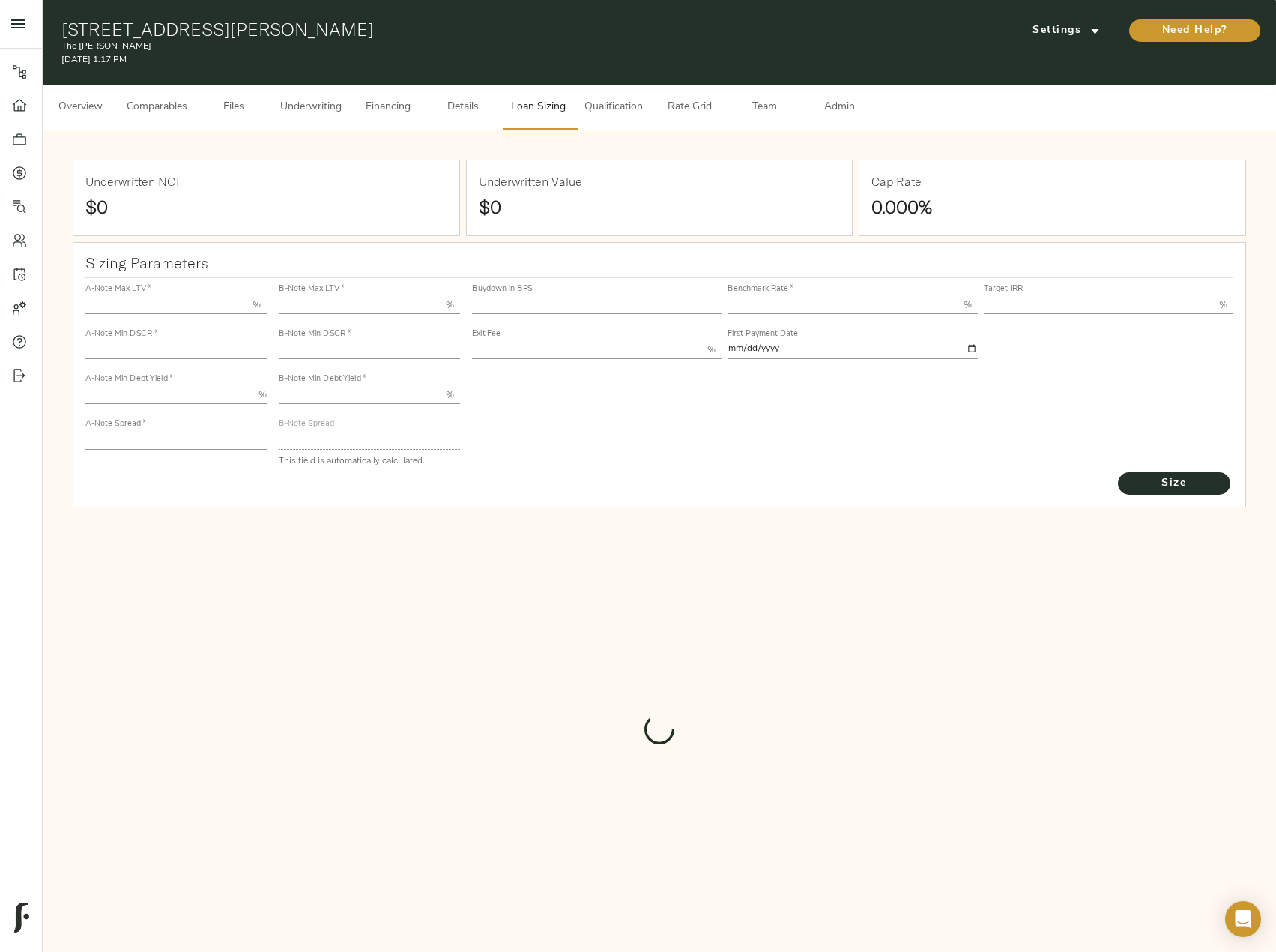
type input "1.0056"
type input "2.00"
type input "548.4977118727045"
type input "53"
type input "3.69"
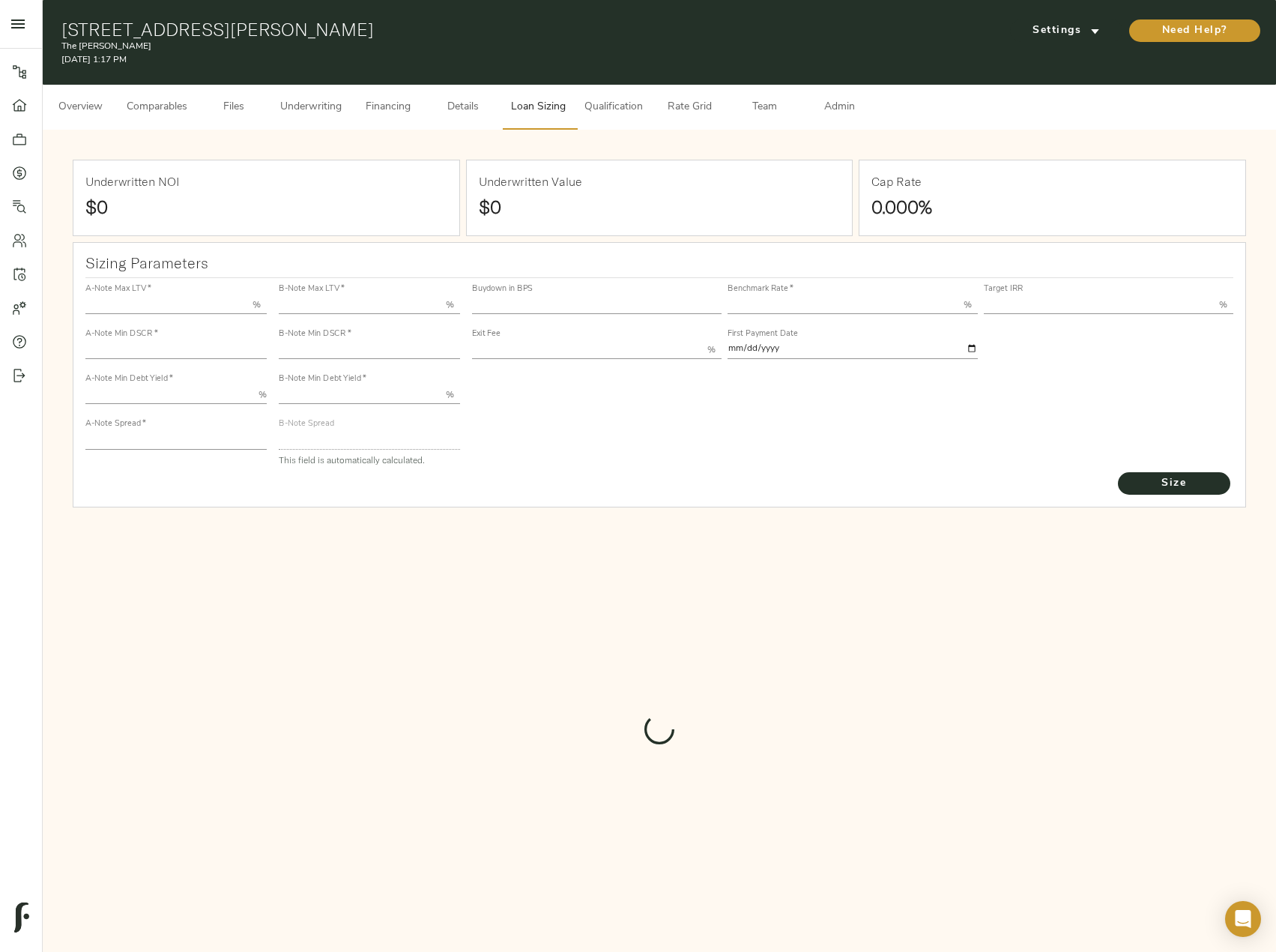
type input "13.00"
type input "1.00"
type input "[DATE]"
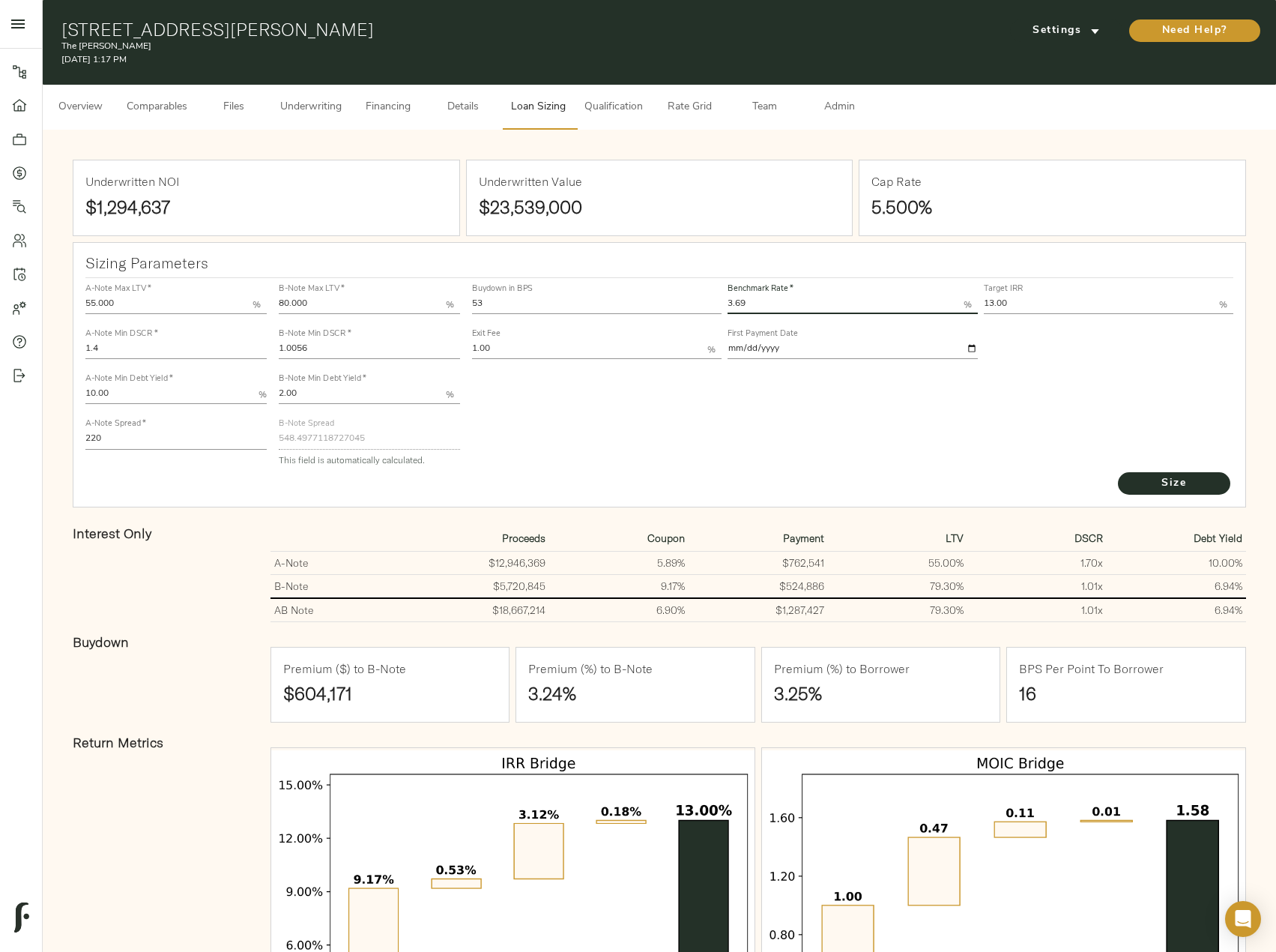
drag, startPoint x: 766, startPoint y: 305, endPoint x: 701, endPoint y: 300, distance: 65.2
click at [701, 300] on div "Buydown in BPS 53 Benchmark Rate   * 3.69 % Target IRR 13.00 % Exit Fee 1.00 % …" at bounding box center [853, 320] width 768 height 91
type input "3.74"
click at [1118, 472] on button "Size" at bounding box center [1174, 483] width 112 height 22
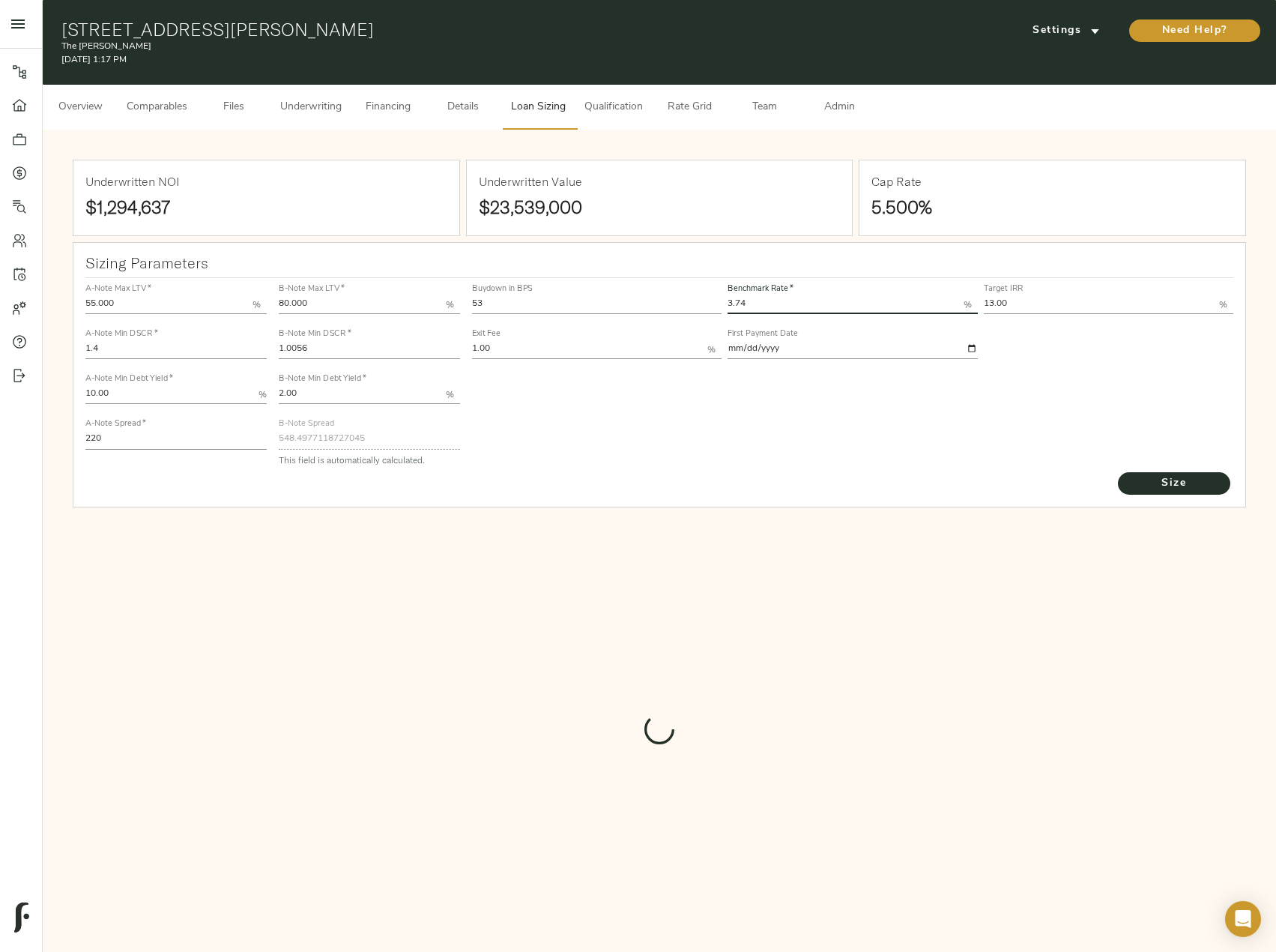
type input "546.0089235028956"
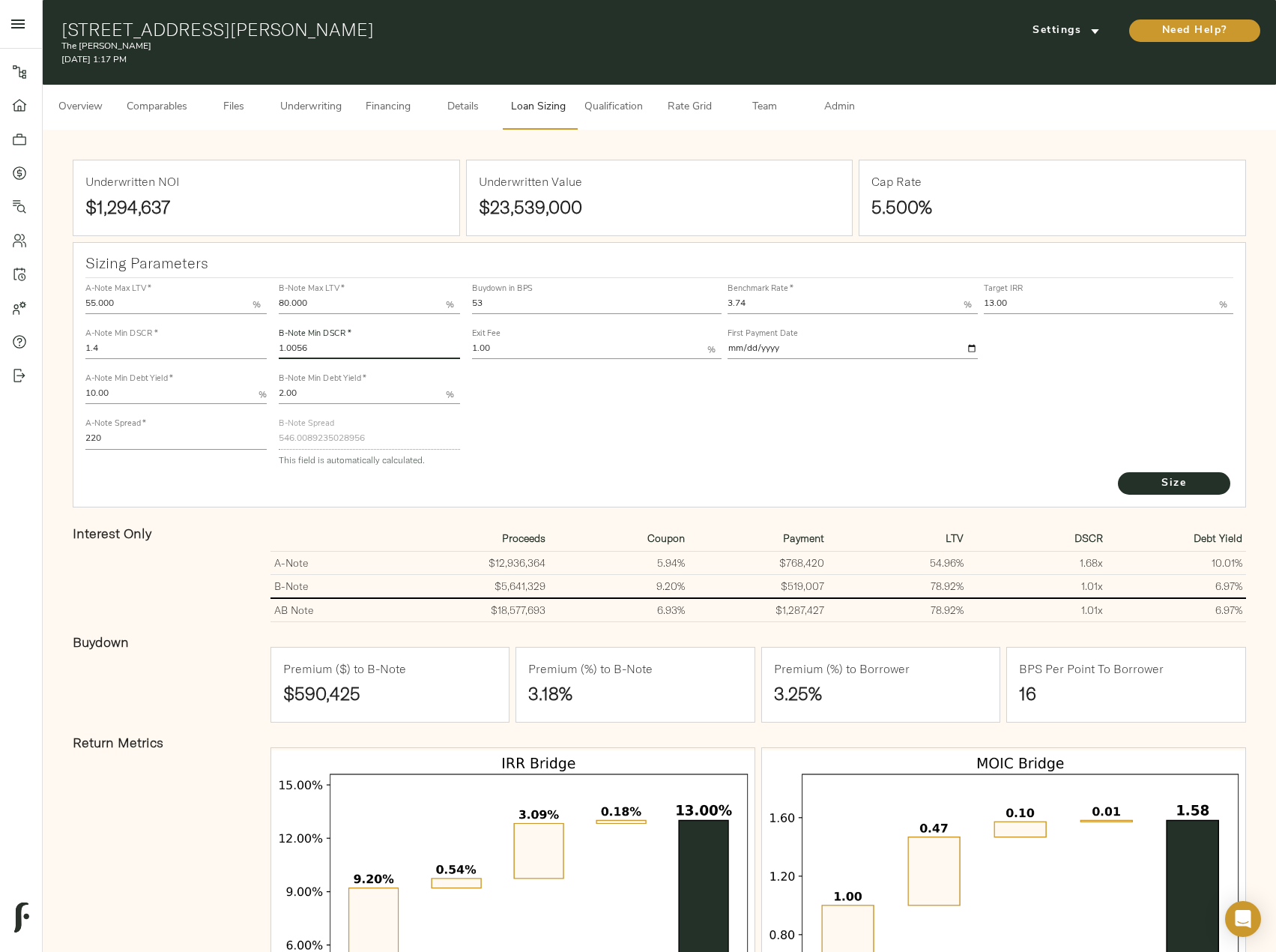
drag, startPoint x: 322, startPoint y: 345, endPoint x: 274, endPoint y: 344, distance: 48.0
click at [274, 344] on div "B-Note Max LTV   * 80.000 % B-Note Min DSCR   * 1.0056 B-Note Min Debt Yield   …" at bounding box center [369, 374] width 193 height 205
type input "1.01"
click at [1118, 472] on button "Size" at bounding box center [1174, 483] width 112 height 22
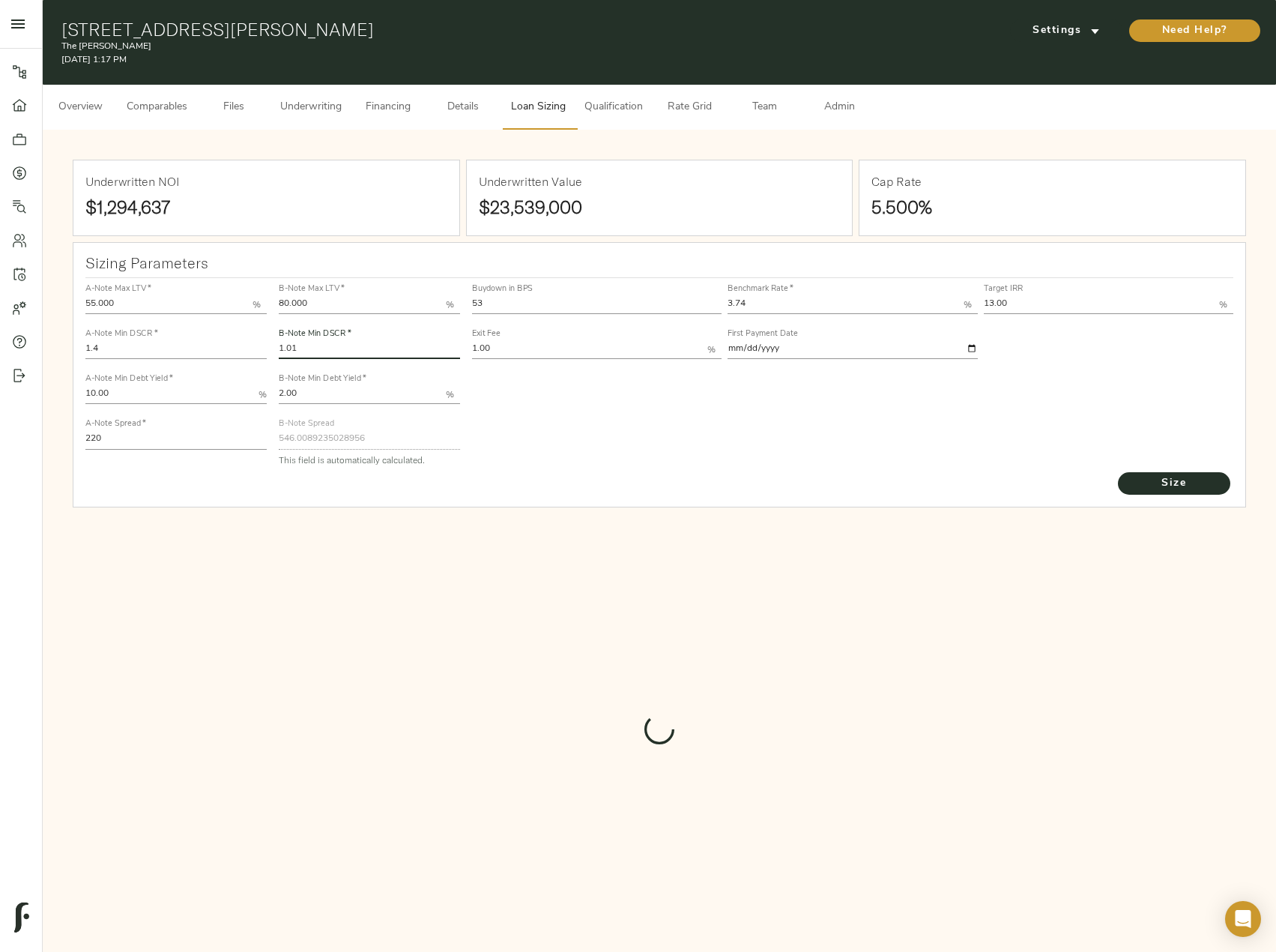
type input "543.8639857091131"
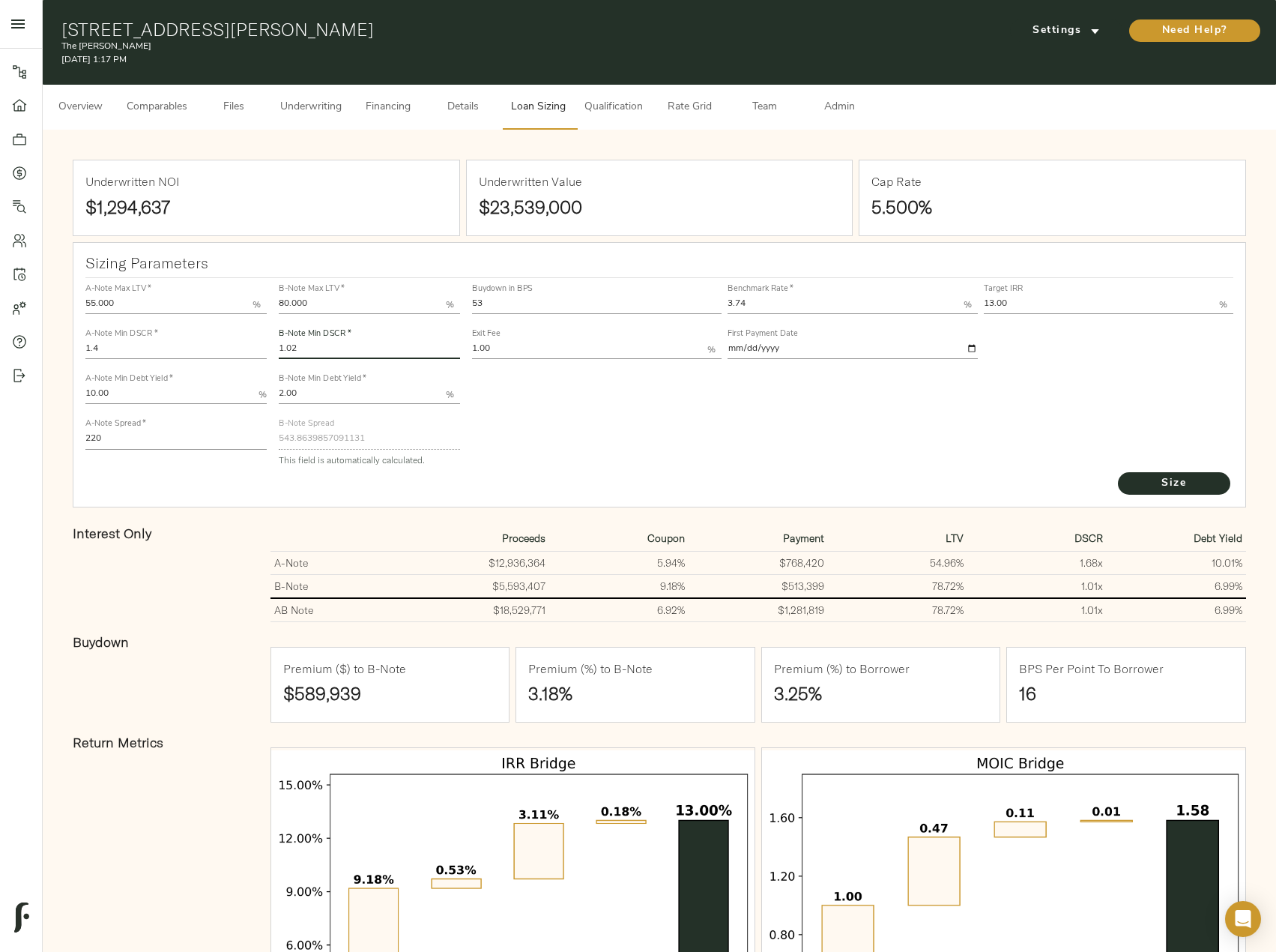
type input "1.02"
click at [1118, 472] on button "Size" at bounding box center [1174, 483] width 112 height 22
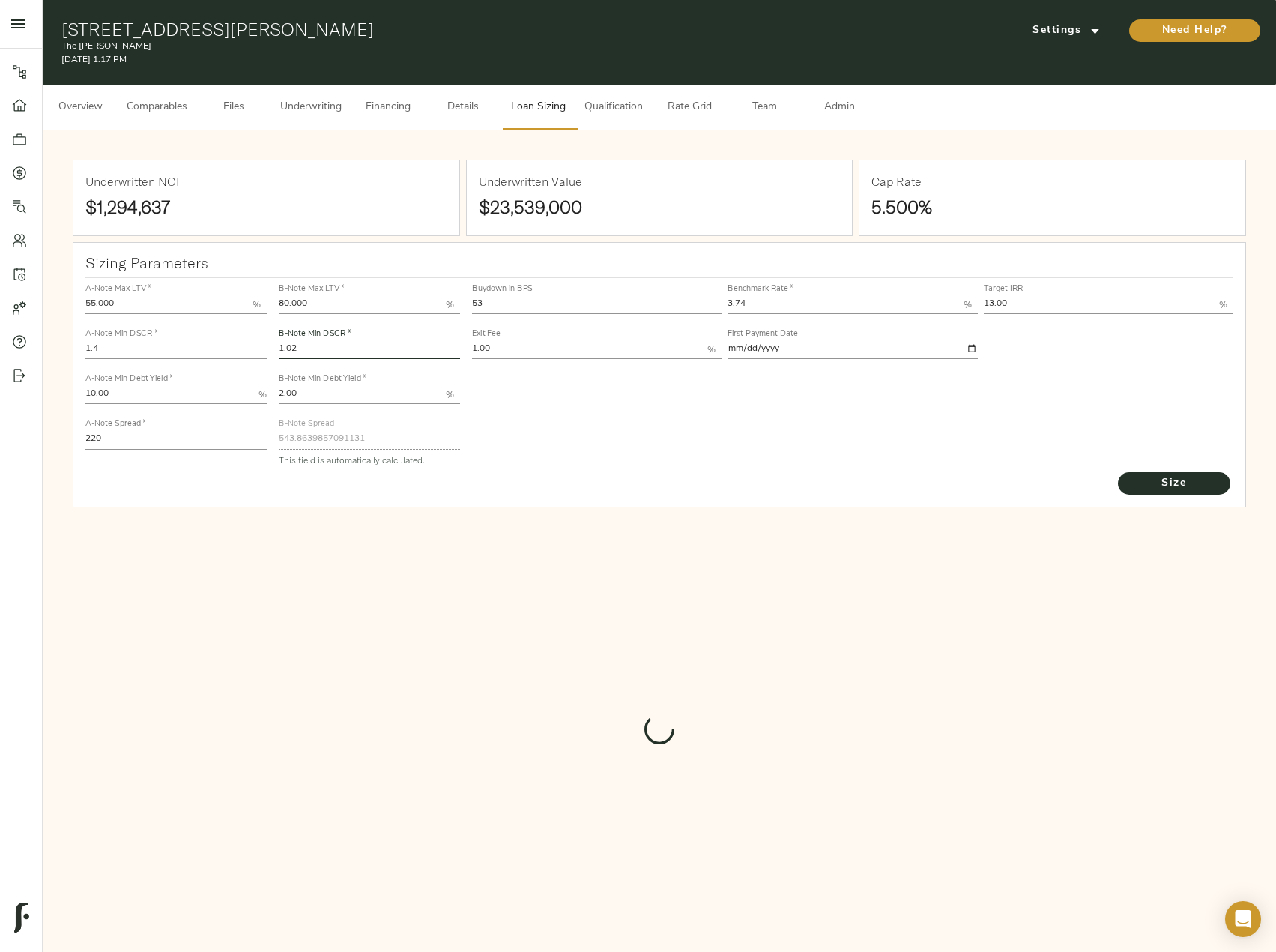
type input "538.9167691903666"
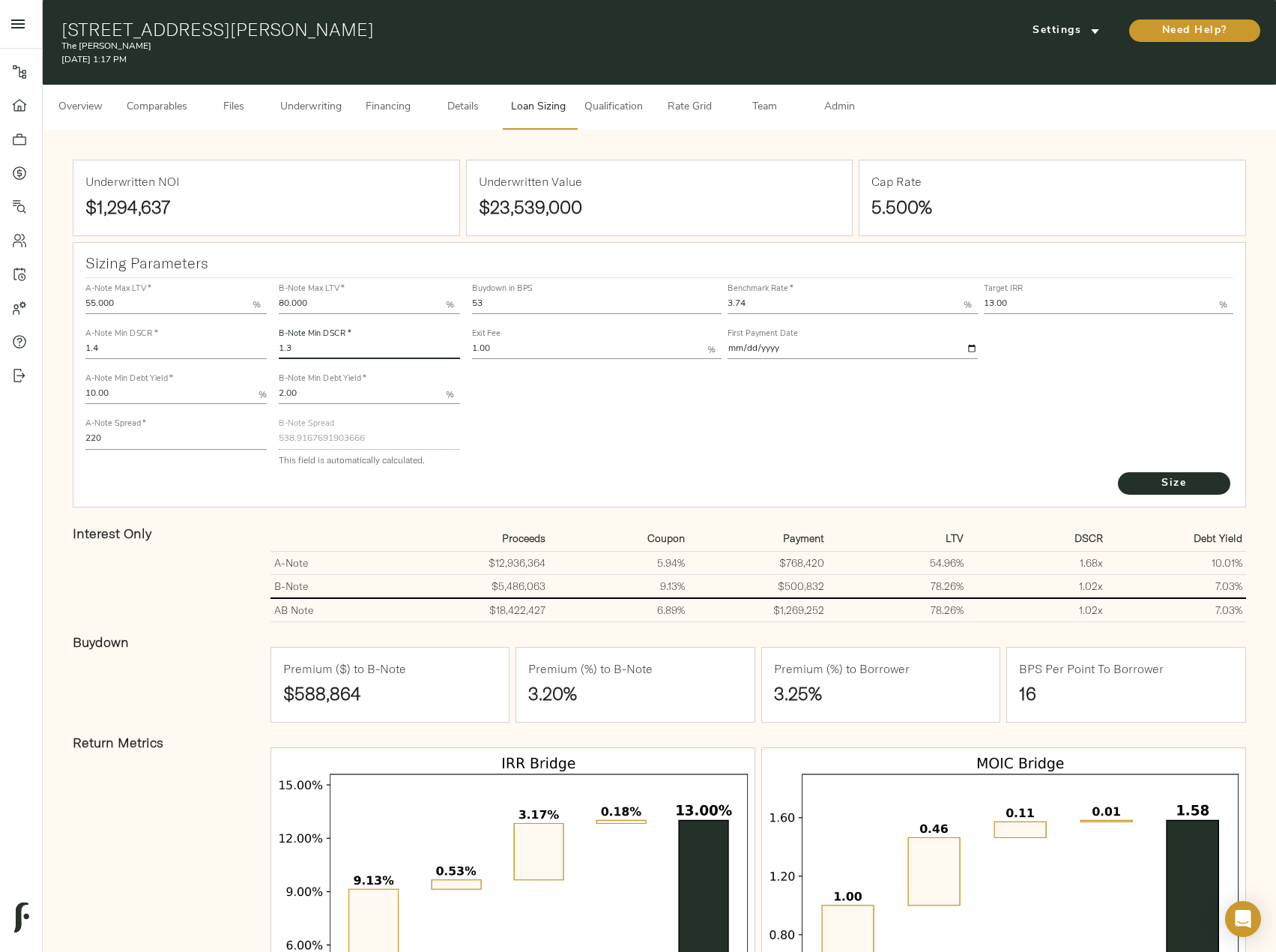
type input "1.3"
click at [1118, 472] on button "Size" at bounding box center [1174, 483] width 112 height 22
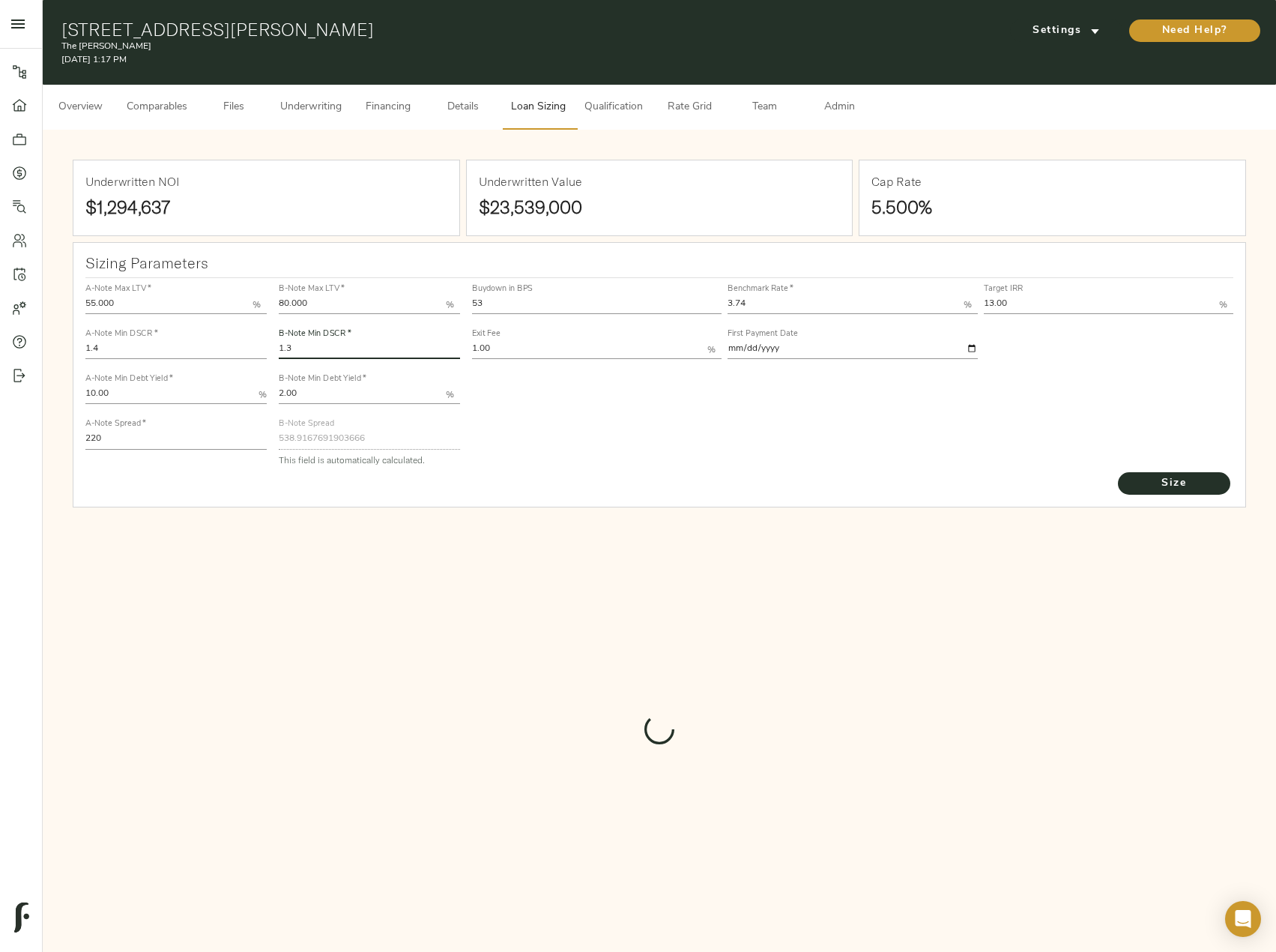
type input "344.7320248157516"
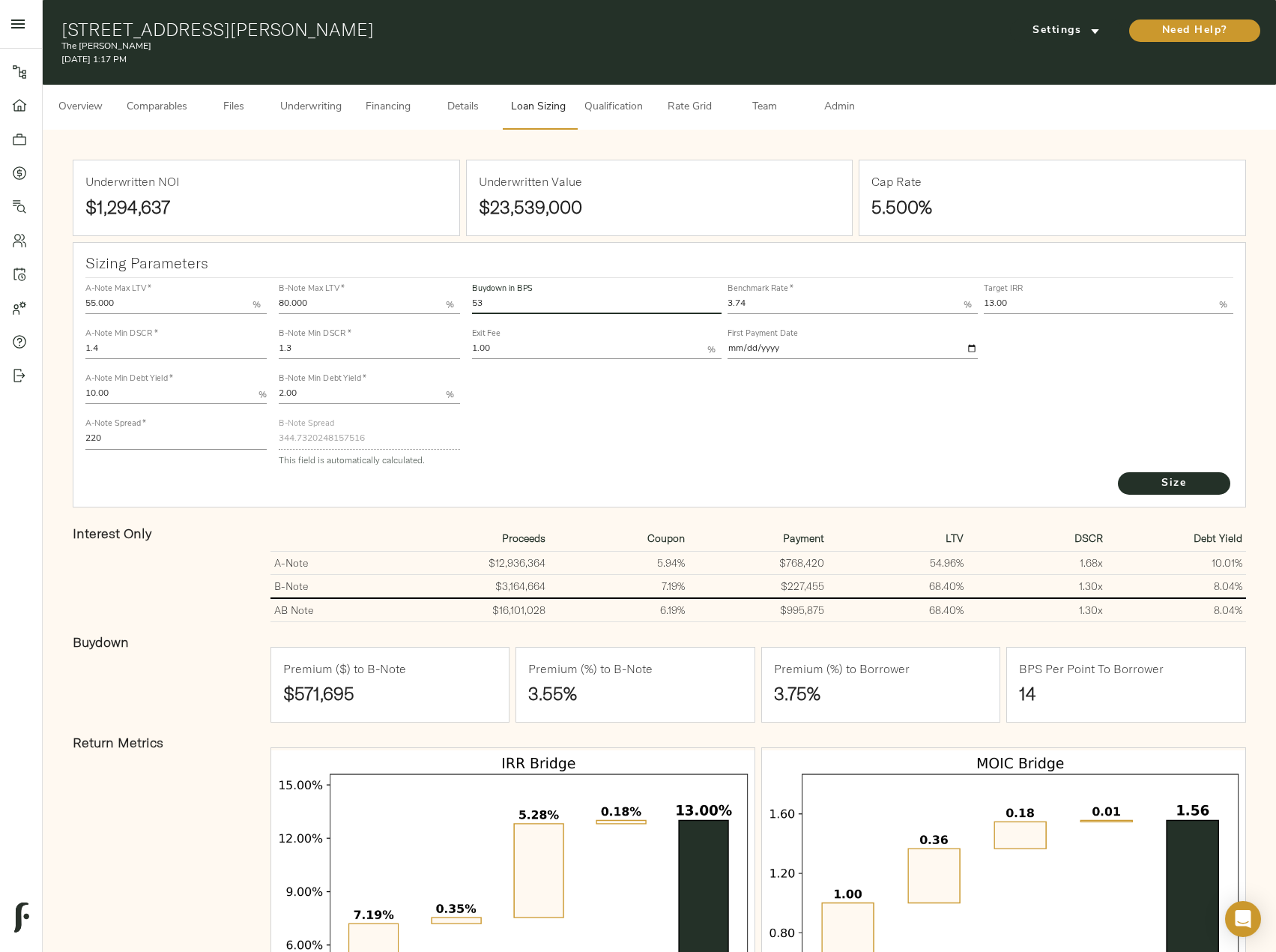
drag, startPoint x: 512, startPoint y: 302, endPoint x: 467, endPoint y: 296, distance: 45.4
click at [467, 296] on div "Buydown in BPS 53 Benchmark Rate   * 3.74 % Target IRR 13.00 % Exit Fee 1.00 % …" at bounding box center [853, 374] width 774 height 205
type input "0"
click at [1118, 472] on button "Size" at bounding box center [1174, 483] width 112 height 22
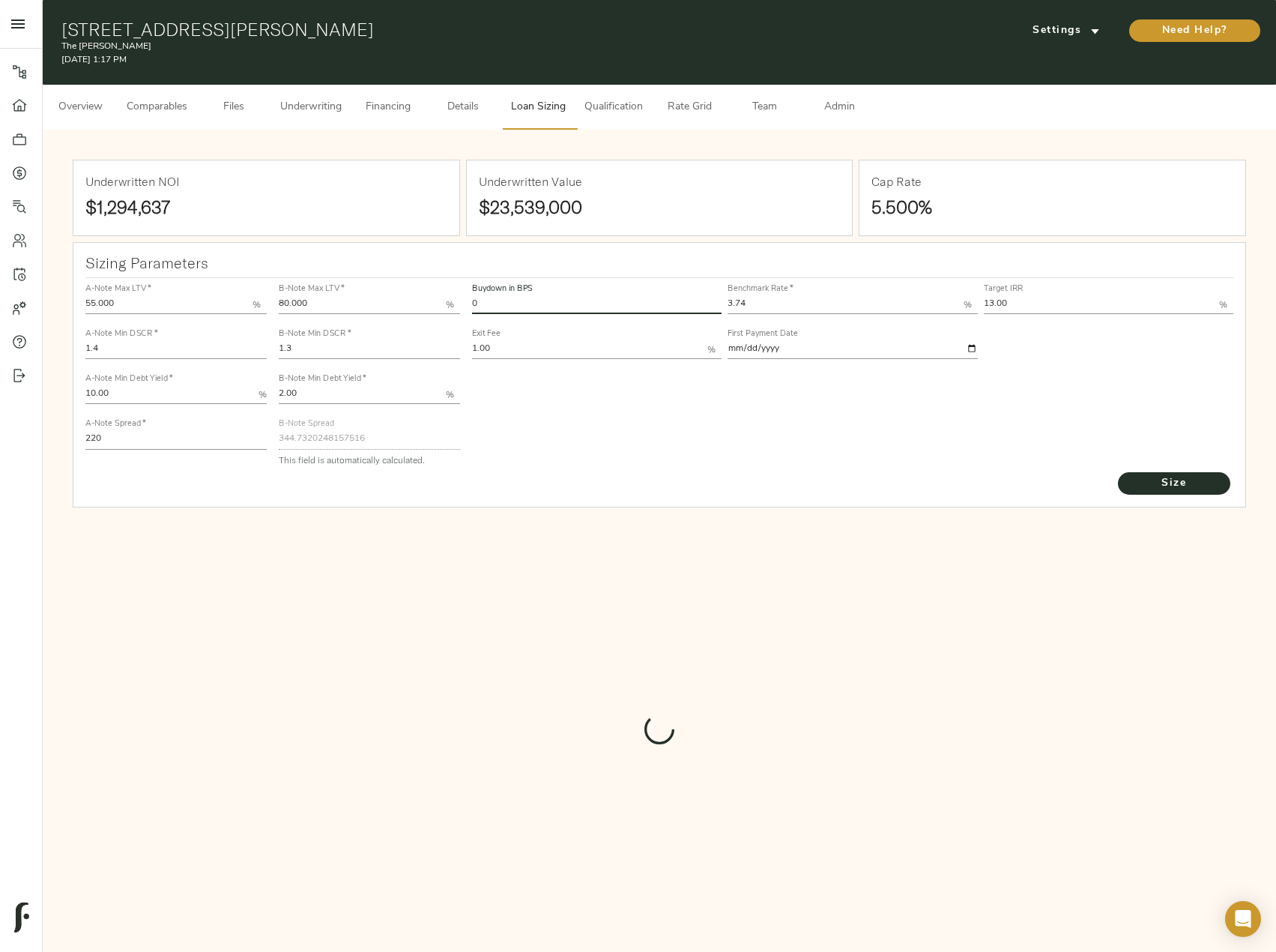
type input "823"
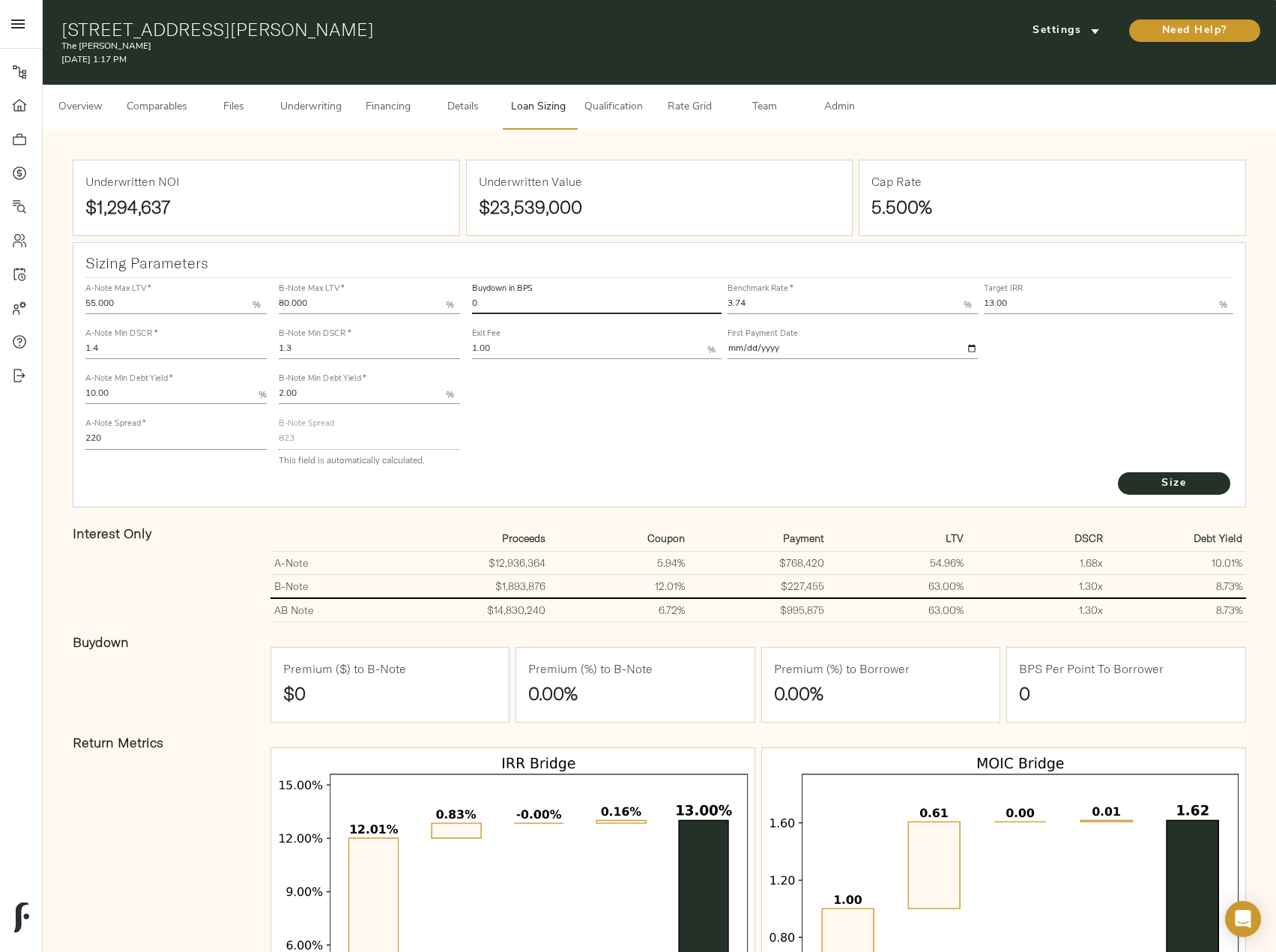
drag, startPoint x: 489, startPoint y: 297, endPoint x: 465, endPoint y: 291, distance: 24.7
click at [466, 291] on div "Buydown in BPS 0 Benchmark Rate   * 3.74 % Target IRR 13.00 % Exit Fee 1.00 % F…" at bounding box center [853, 374] width 774 height 205
type input "53"
click at [1118, 472] on button "Size" at bounding box center [1174, 483] width 112 height 22
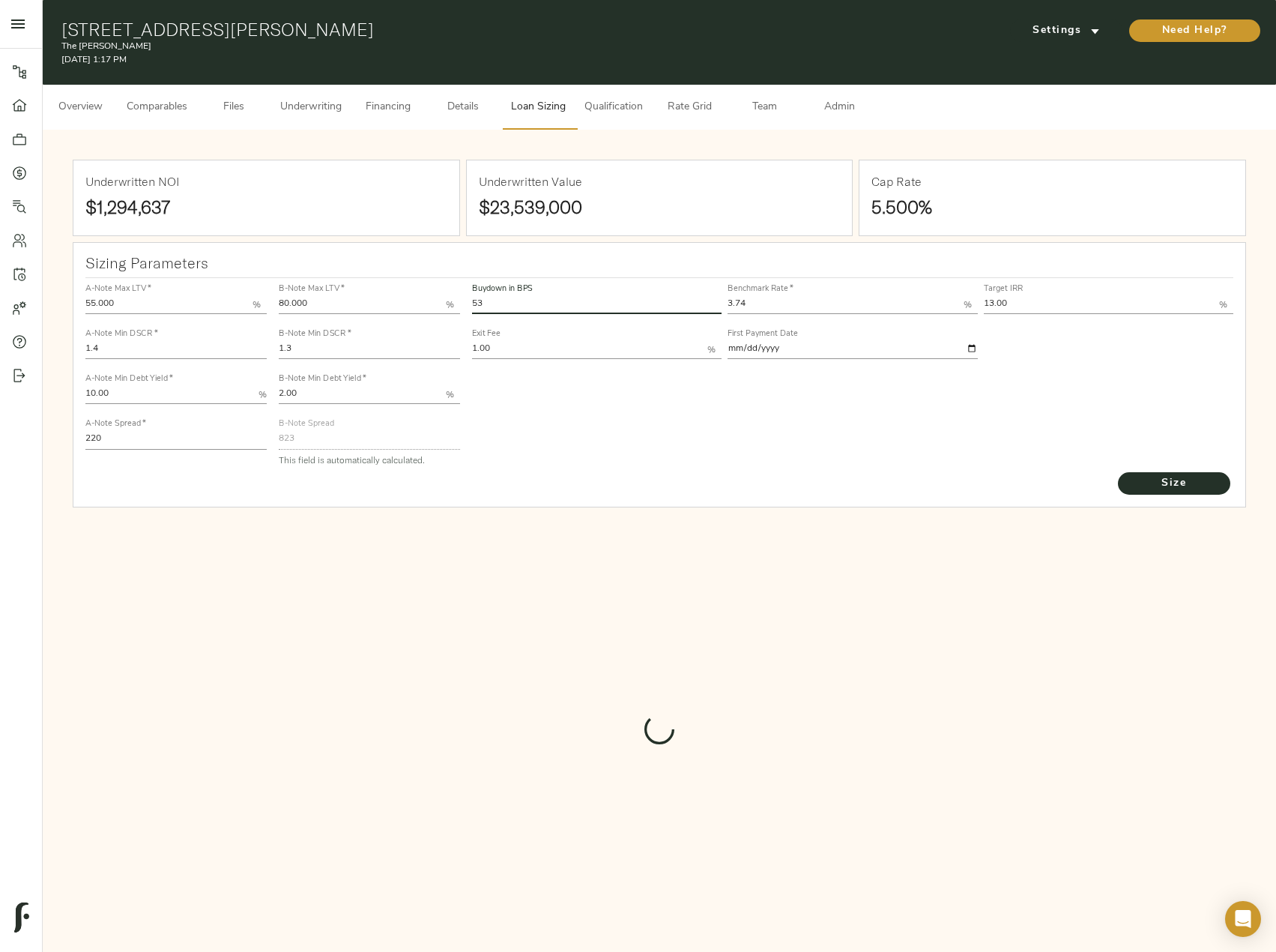
type input "343.0417357436045"
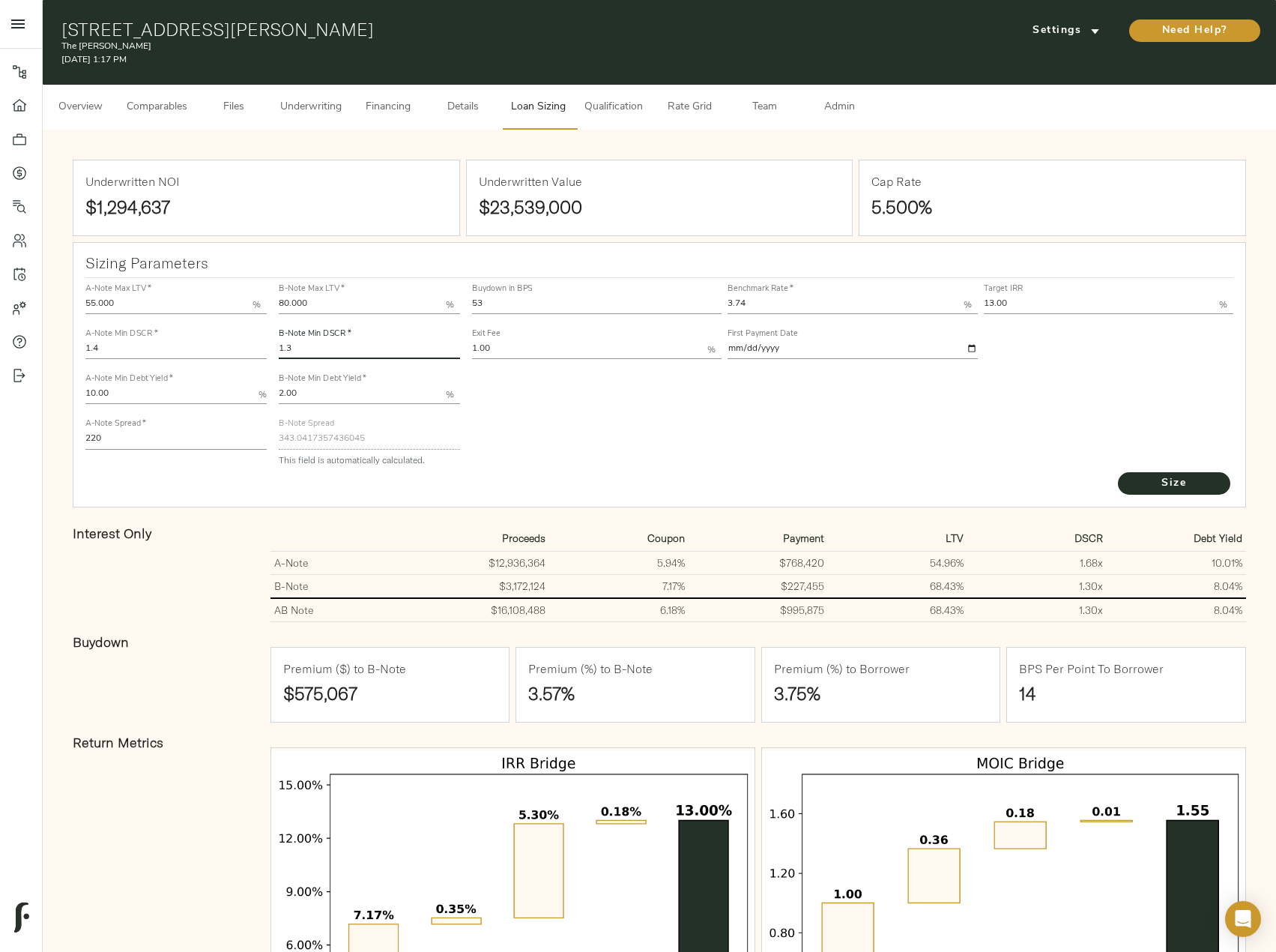
drag, startPoint x: 333, startPoint y: 350, endPoint x: 245, endPoint y: 350, distance: 88.0
click at [245, 350] on div "A-Note Max LTV   * 55.000 % A-Note Min DSCR   * 1.4 A-Note Min Debt Yield   * 1…" at bounding box center [660, 374] width 1161 height 205
type input "1.01"
click at [1118, 472] on button "Size" at bounding box center [1174, 483] width 112 height 22
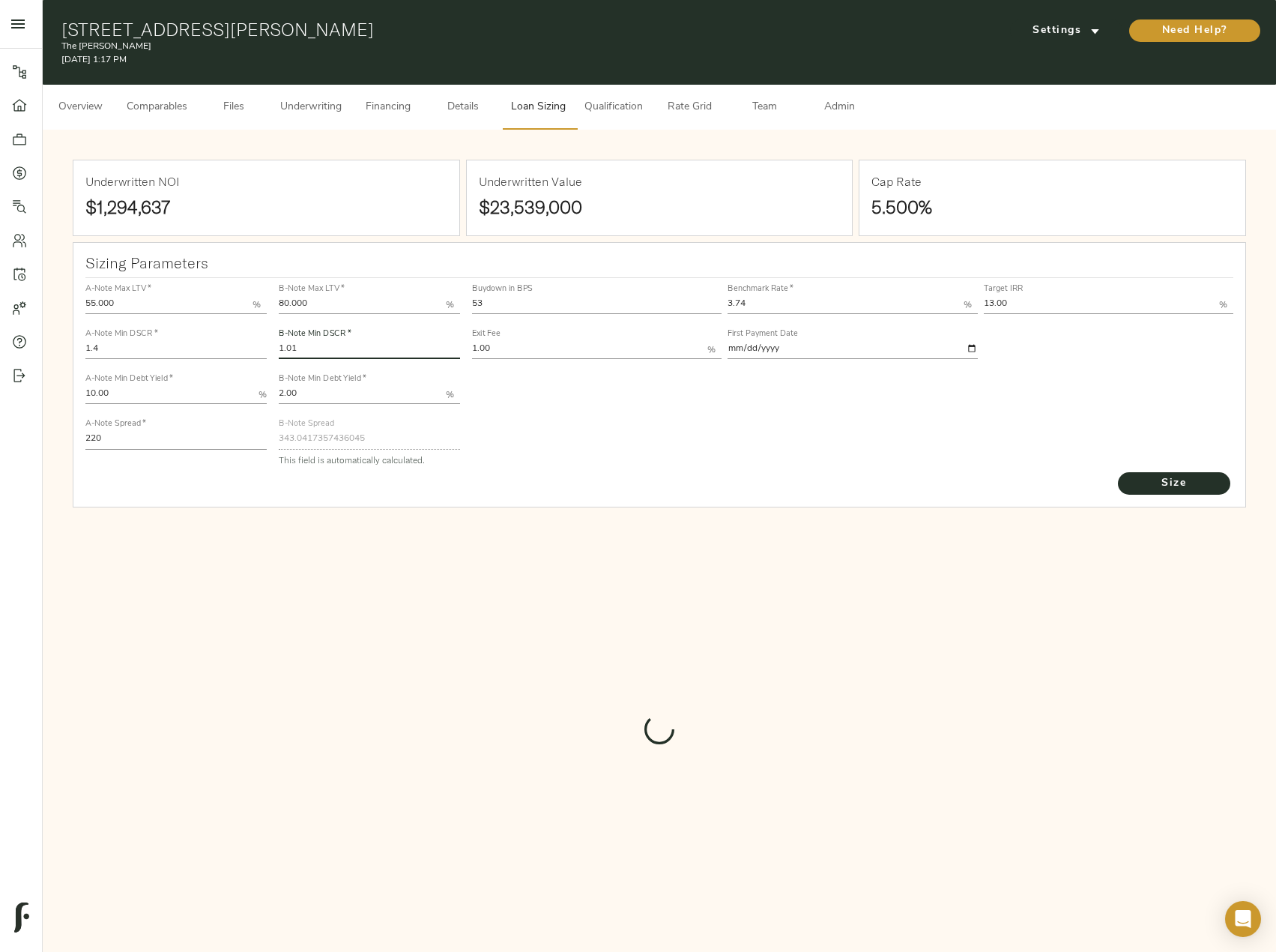
type input "541.1547614163654"
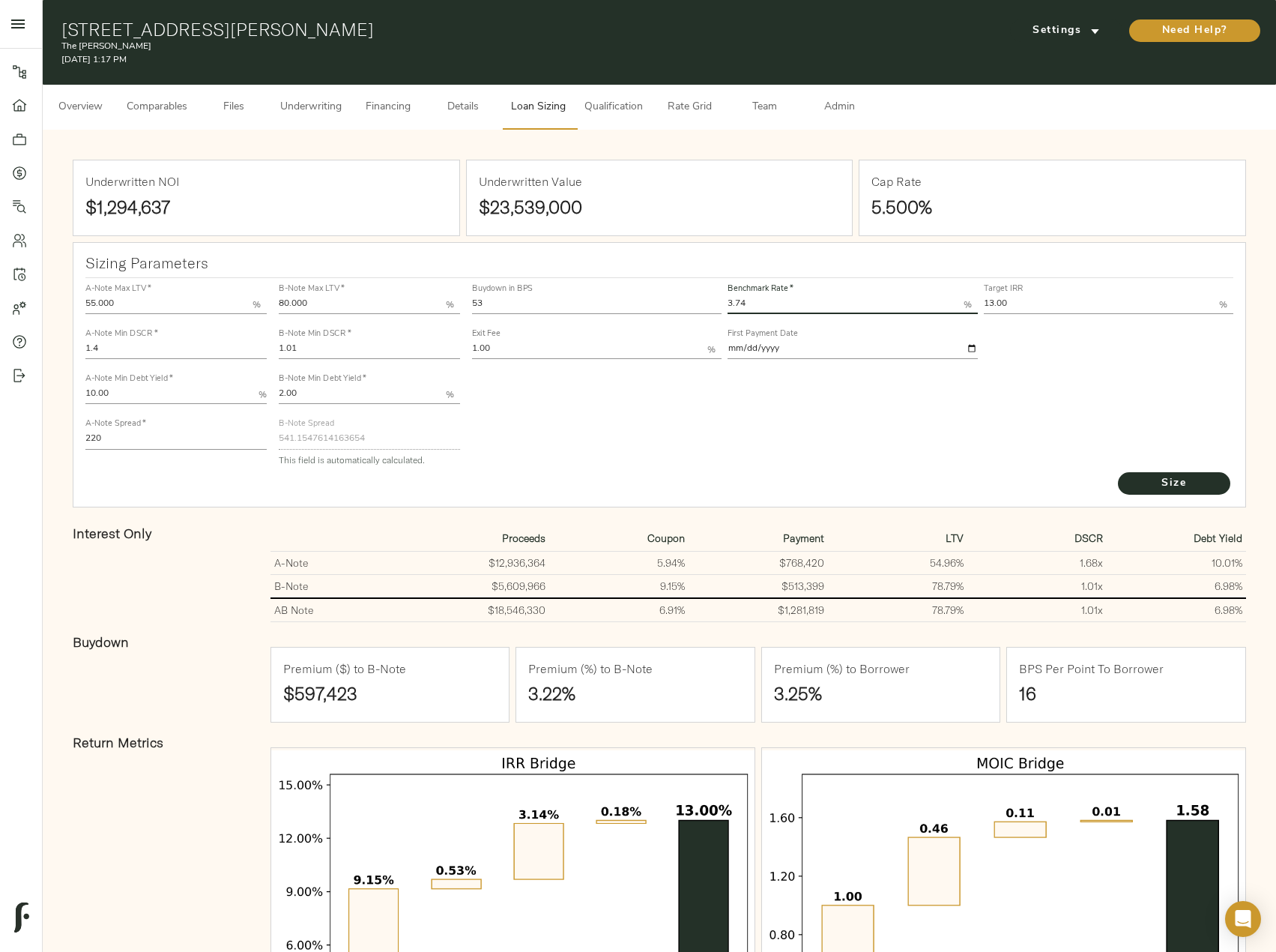
drag, startPoint x: 712, startPoint y: 310, endPoint x: 655, endPoint y: 310, distance: 57.0
click at [655, 310] on div "Buydown in BPS 53 Benchmark Rate   * 3.74 % Target IRR 13.00 % Exit Fee 1.00 % …" at bounding box center [853, 320] width 768 height 91
type input "3.69"
click at [1118, 472] on button "Size" at bounding box center [1174, 483] width 112 height 22
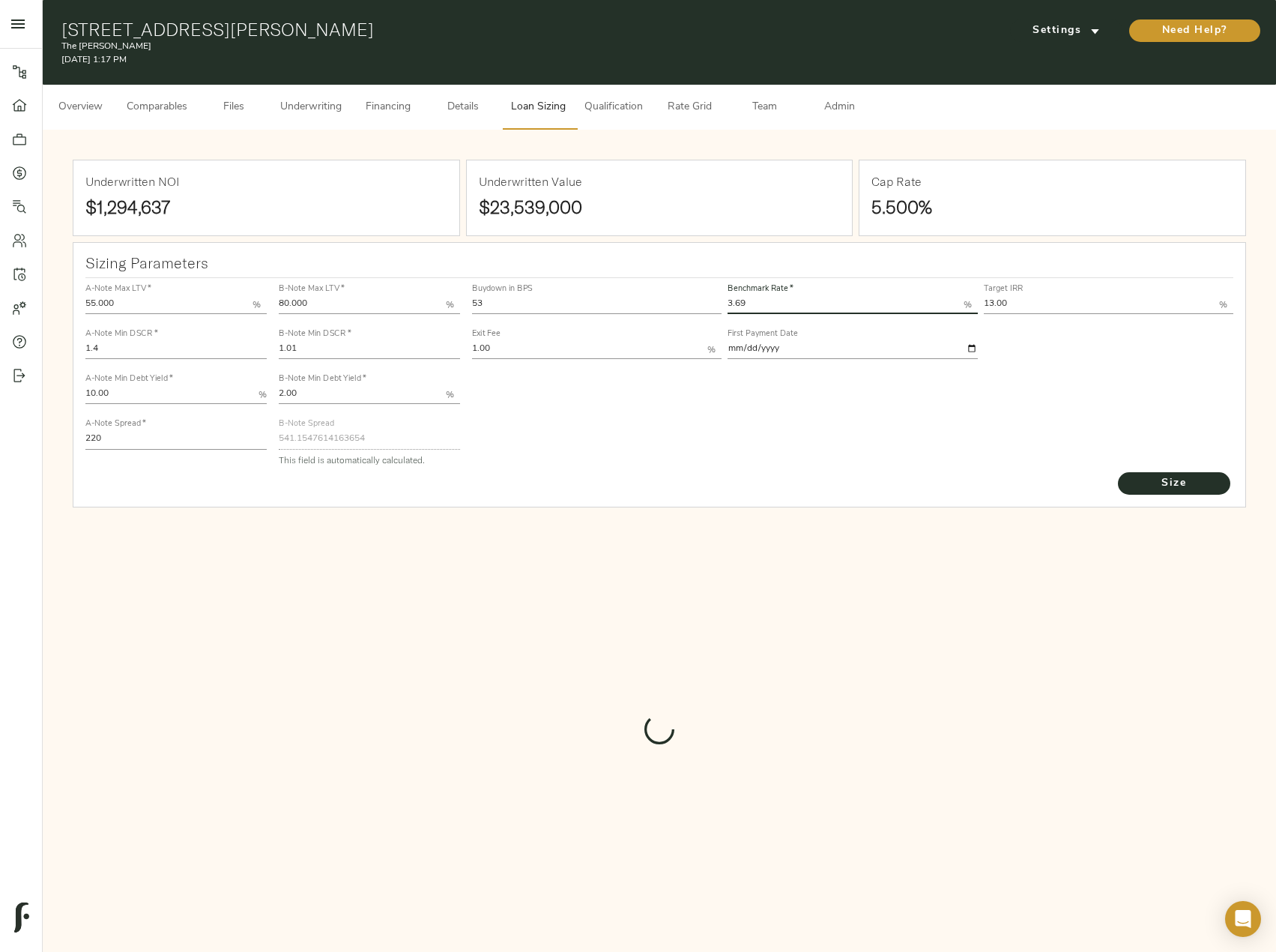
type input "543.6753820027724"
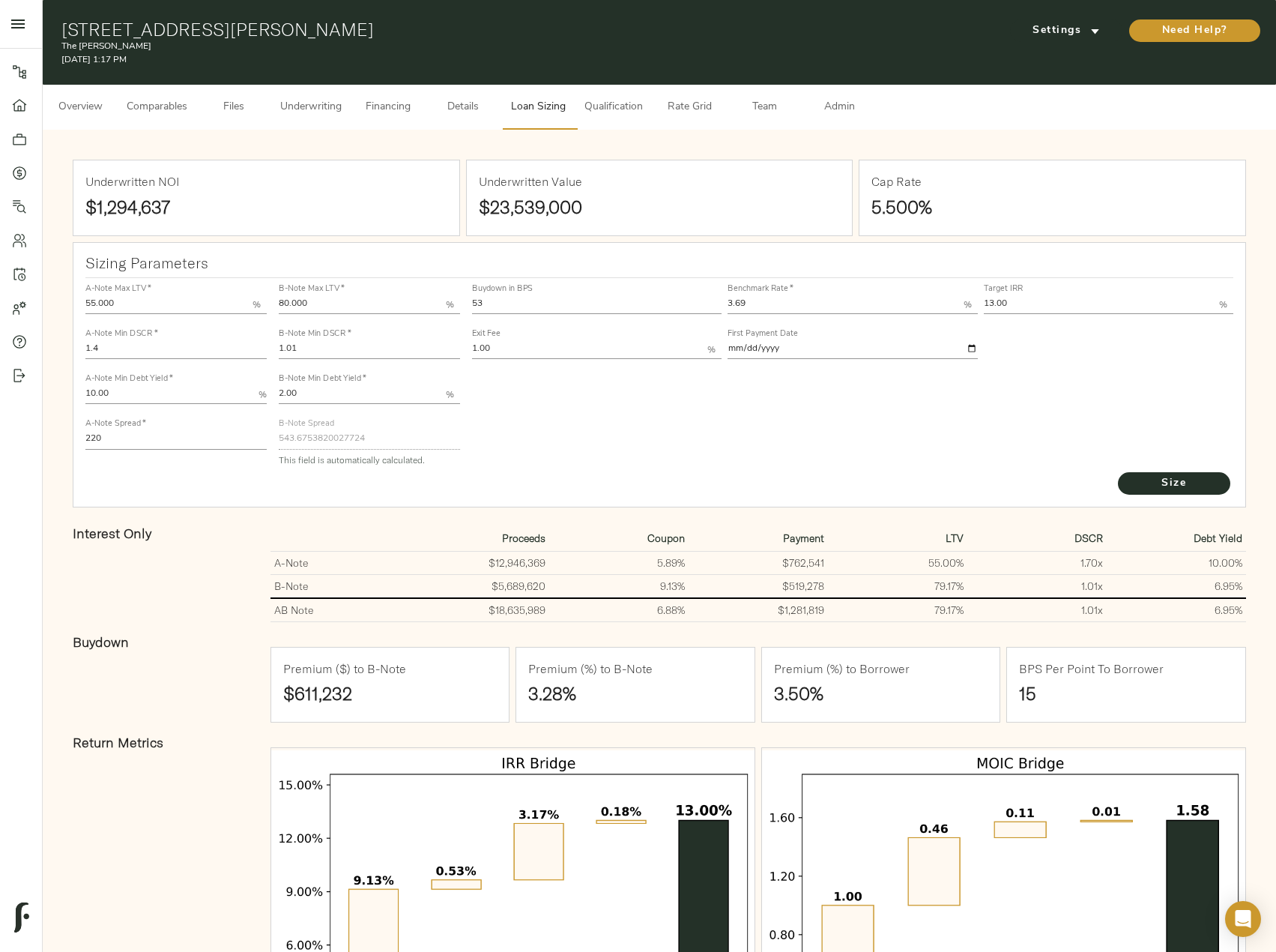
click at [318, 106] on span "Underwriting" at bounding box center [310, 107] width 61 height 19
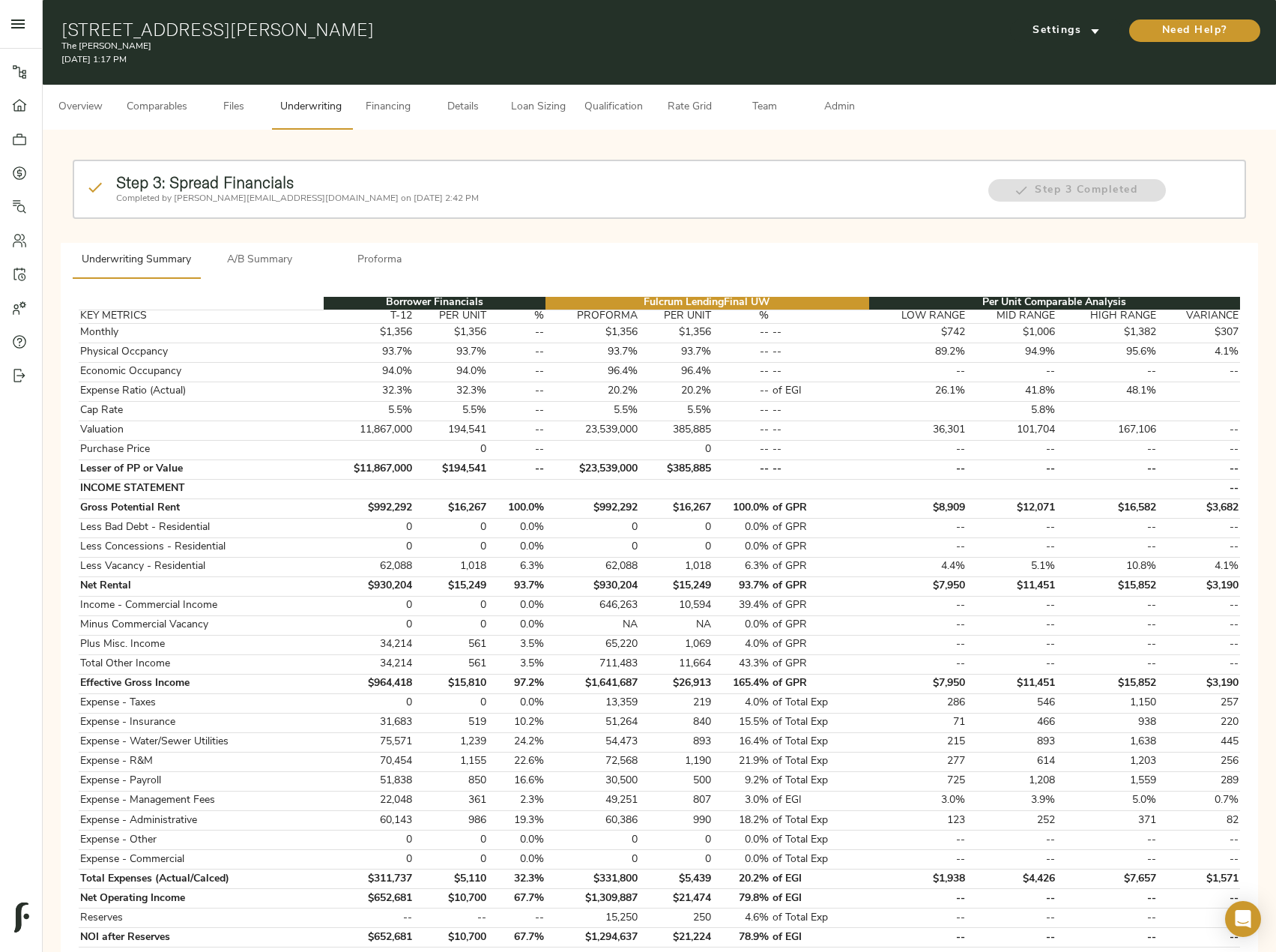
click at [363, 247] on button "Proforma" at bounding box center [380, 261] width 119 height 36
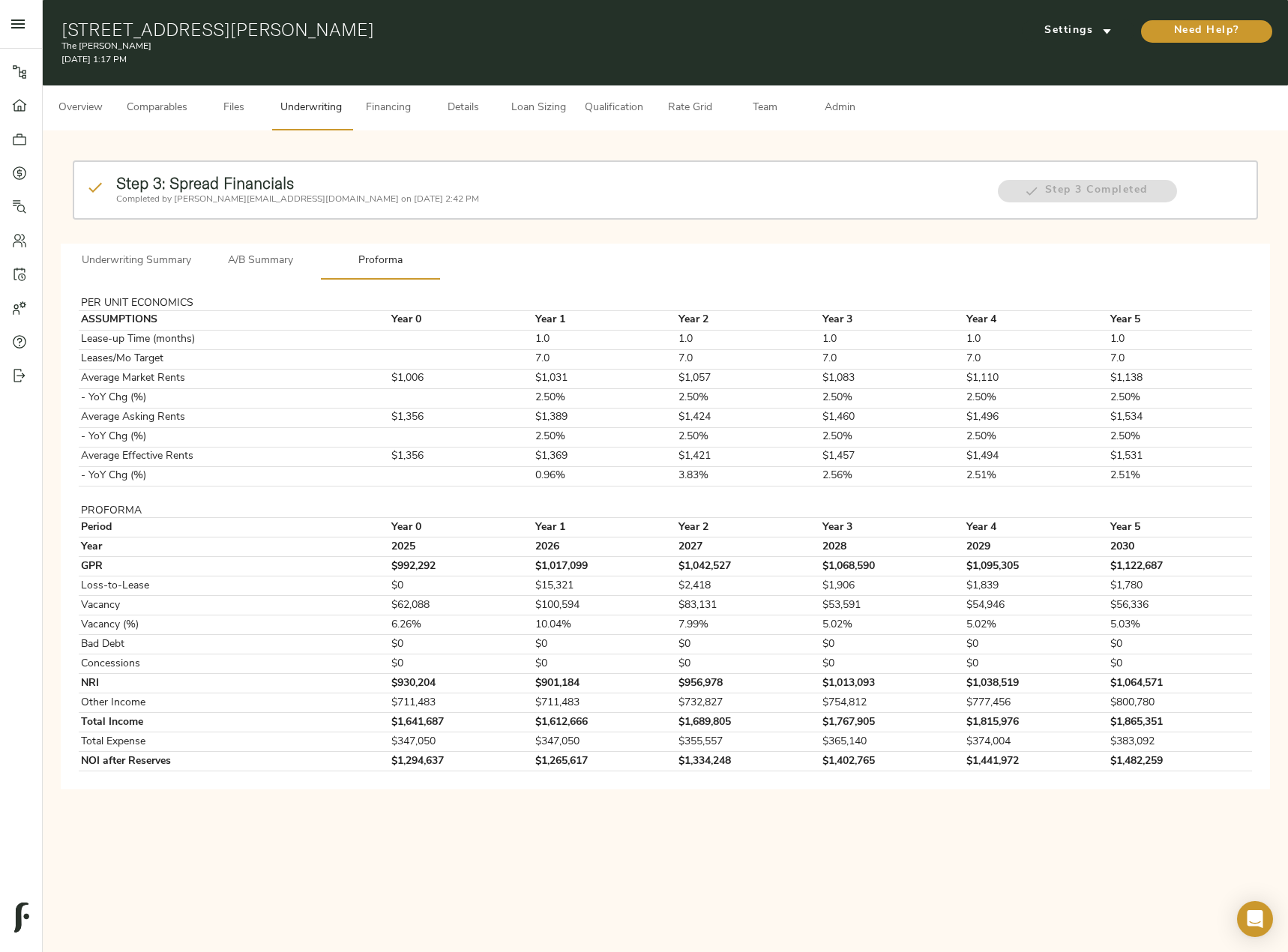
click at [164, 100] on span "Comparables" at bounding box center [157, 108] width 61 height 19
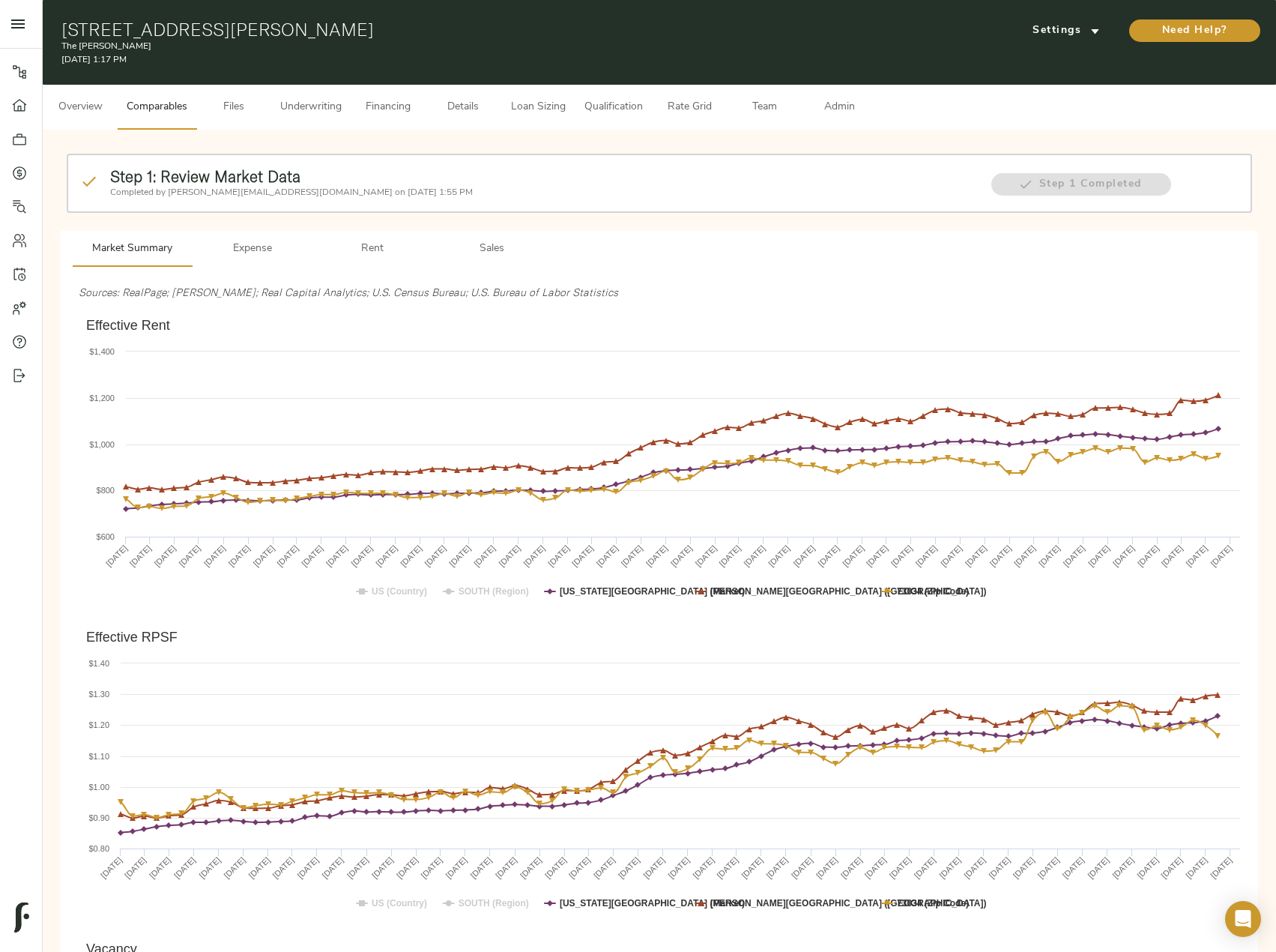
click at [302, 114] on span "Underwriting" at bounding box center [310, 107] width 61 height 19
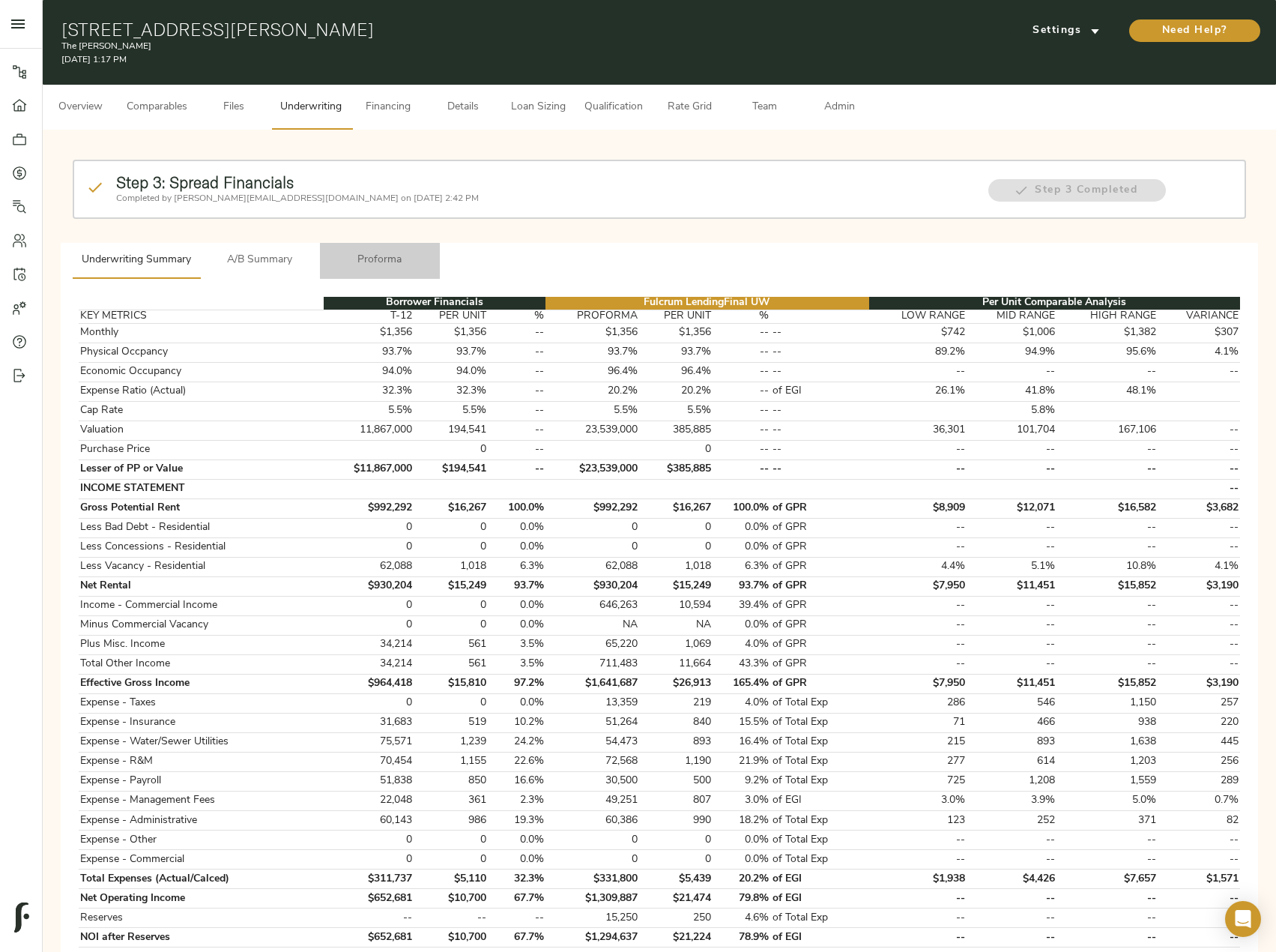
click at [384, 258] on span "Proforma" at bounding box center [380, 260] width 101 height 19
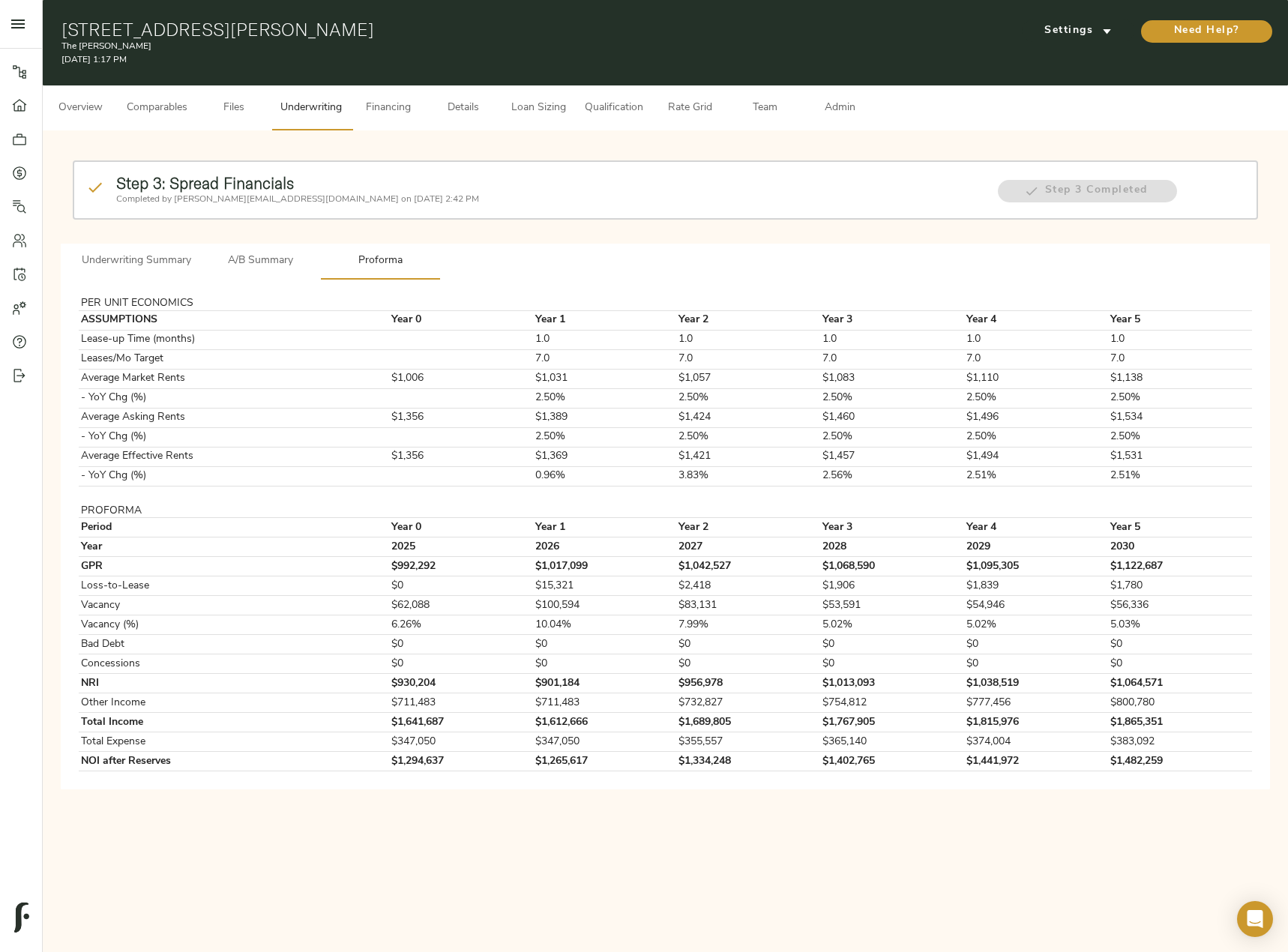
click at [260, 262] on span "A/B Summary" at bounding box center [260, 261] width 102 height 19
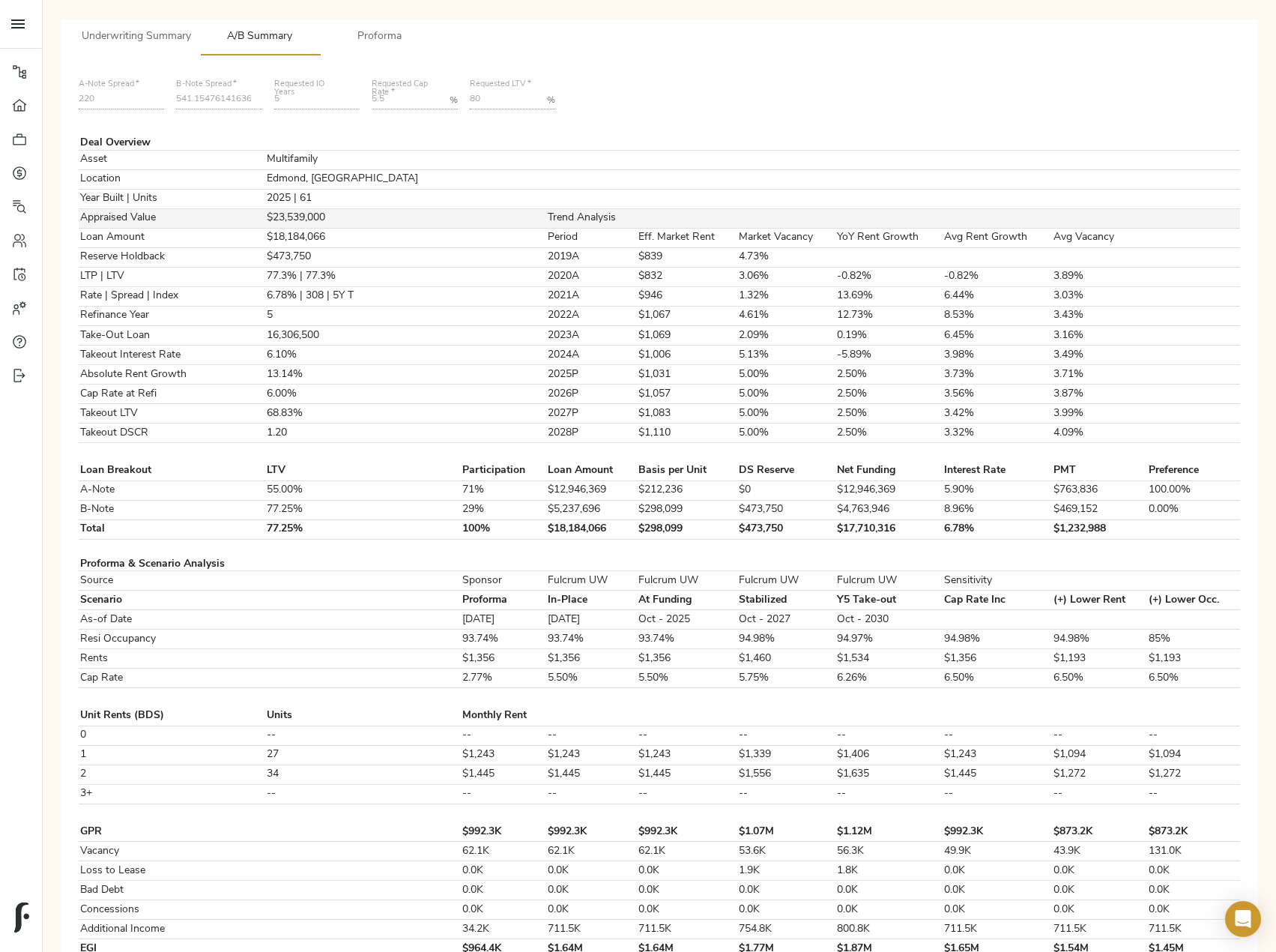
scroll to position [225, 0]
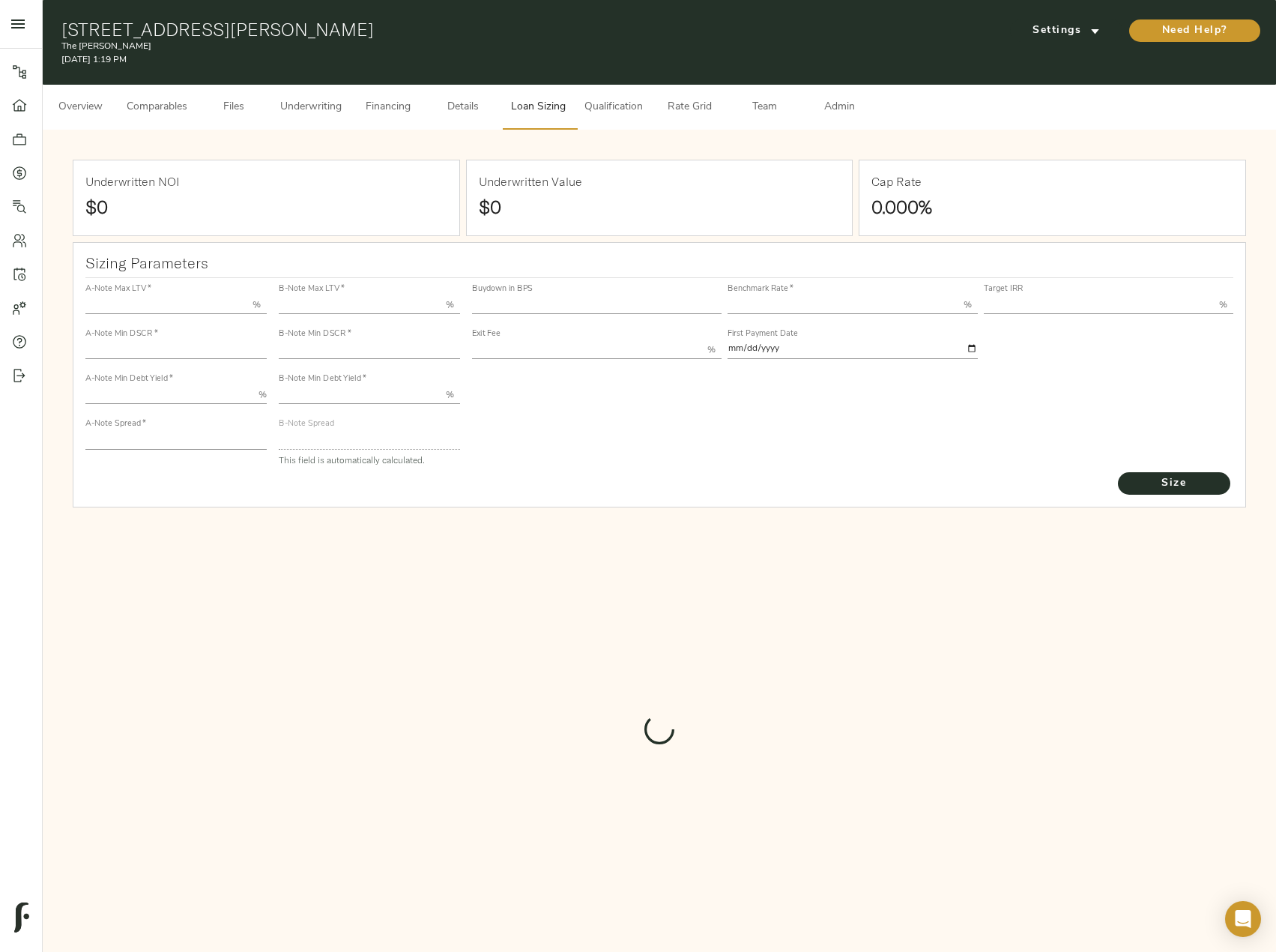
type input "55.000"
type input "1.4"
type input "10.00"
type input "220"
type input "80.000"
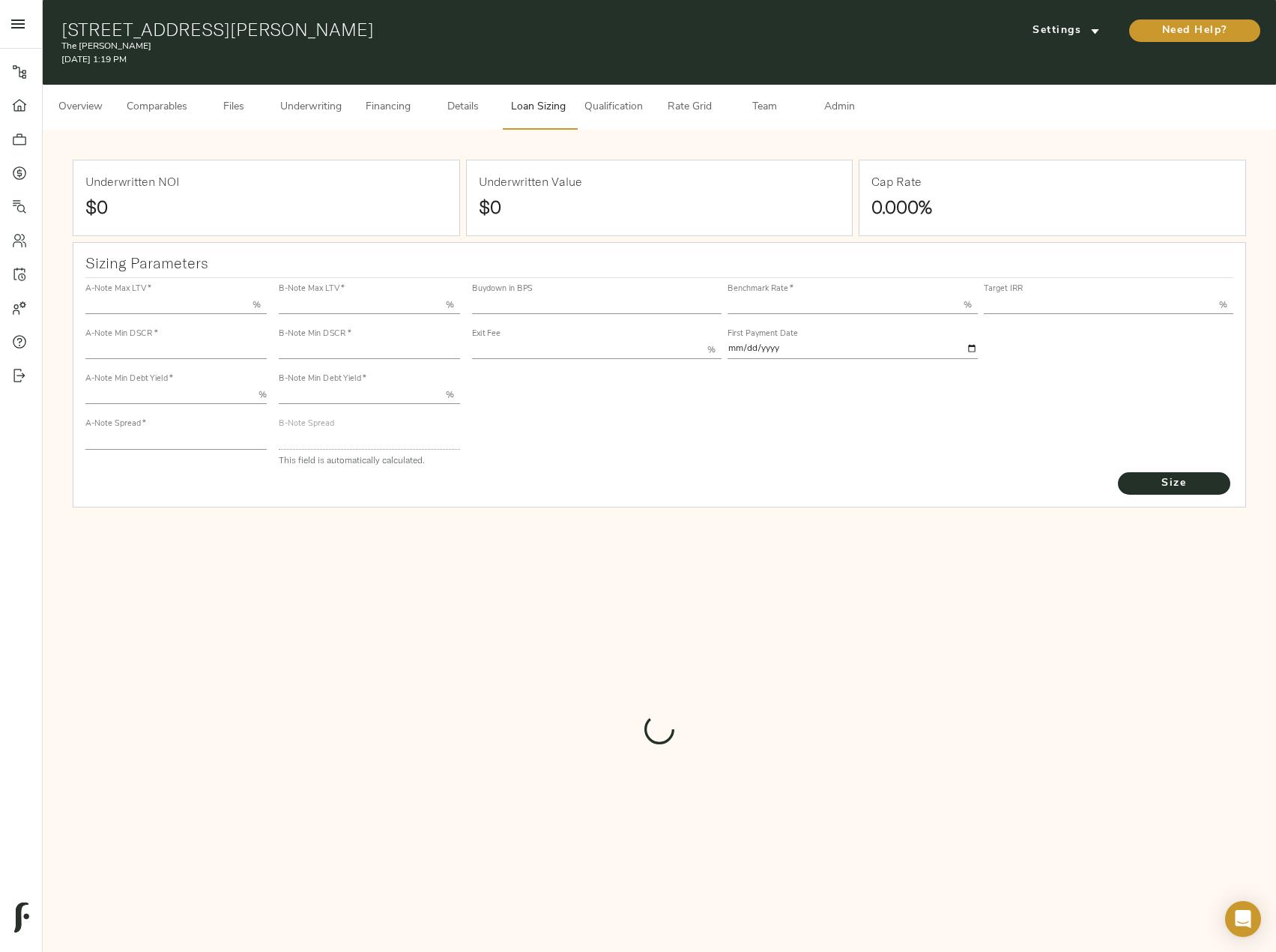
type input "1.025"
type input "2.00"
type input "538.4723750211195"
type input "53"
type input "3.70"
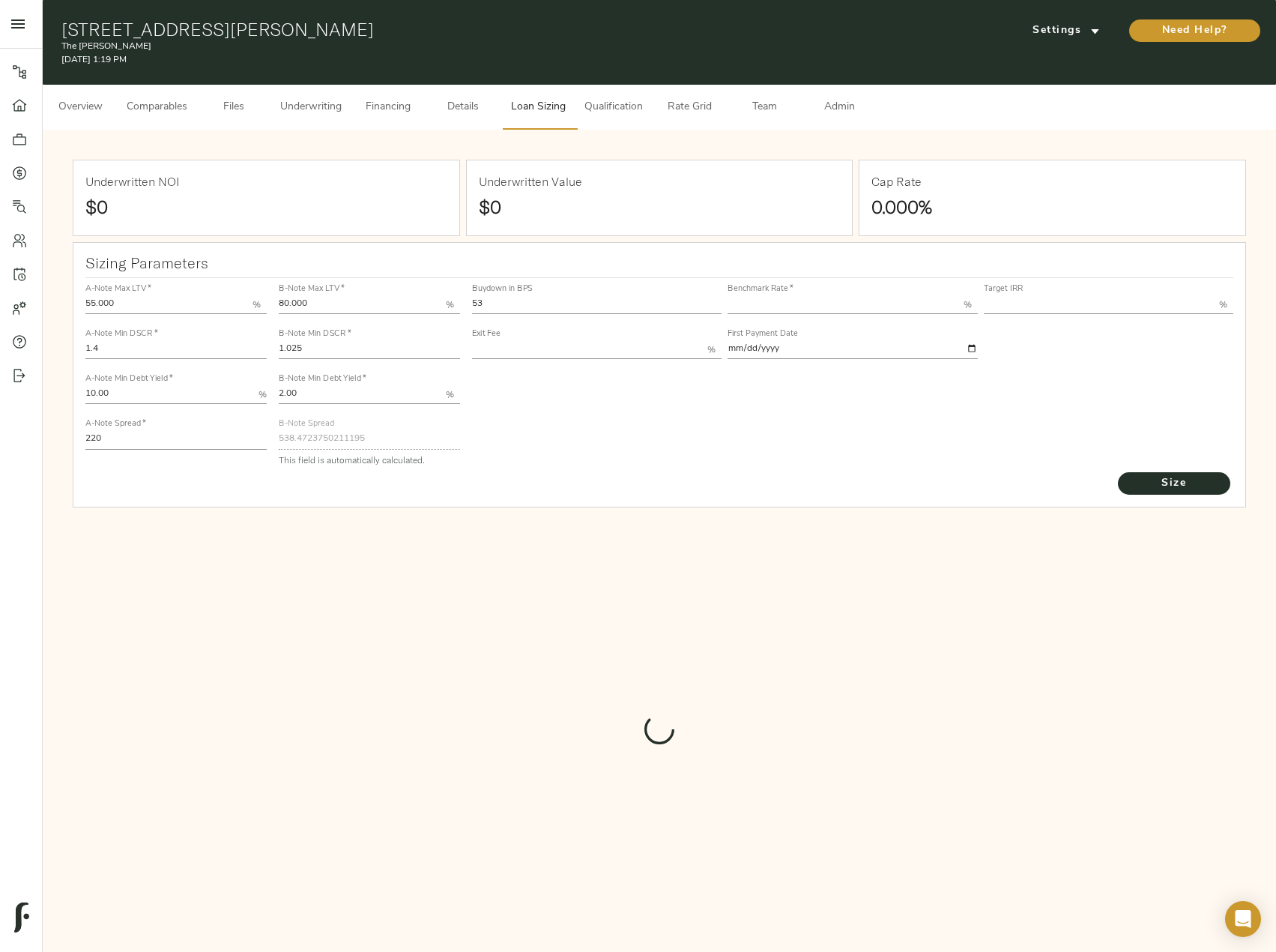
type input "13.00"
type input "1.00"
type input "[DATE]"
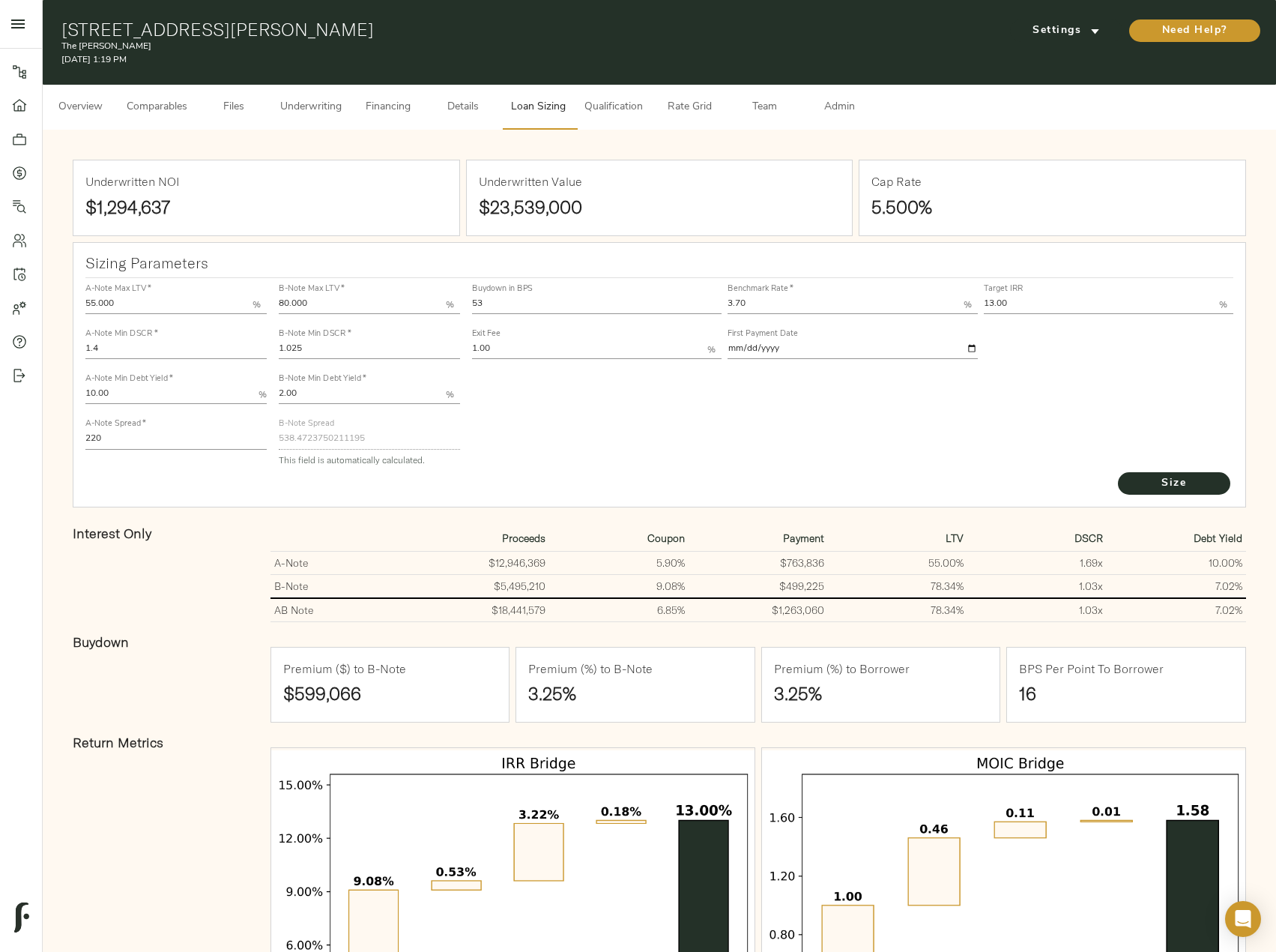
click at [833, 111] on span "Admin" at bounding box center [839, 107] width 57 height 19
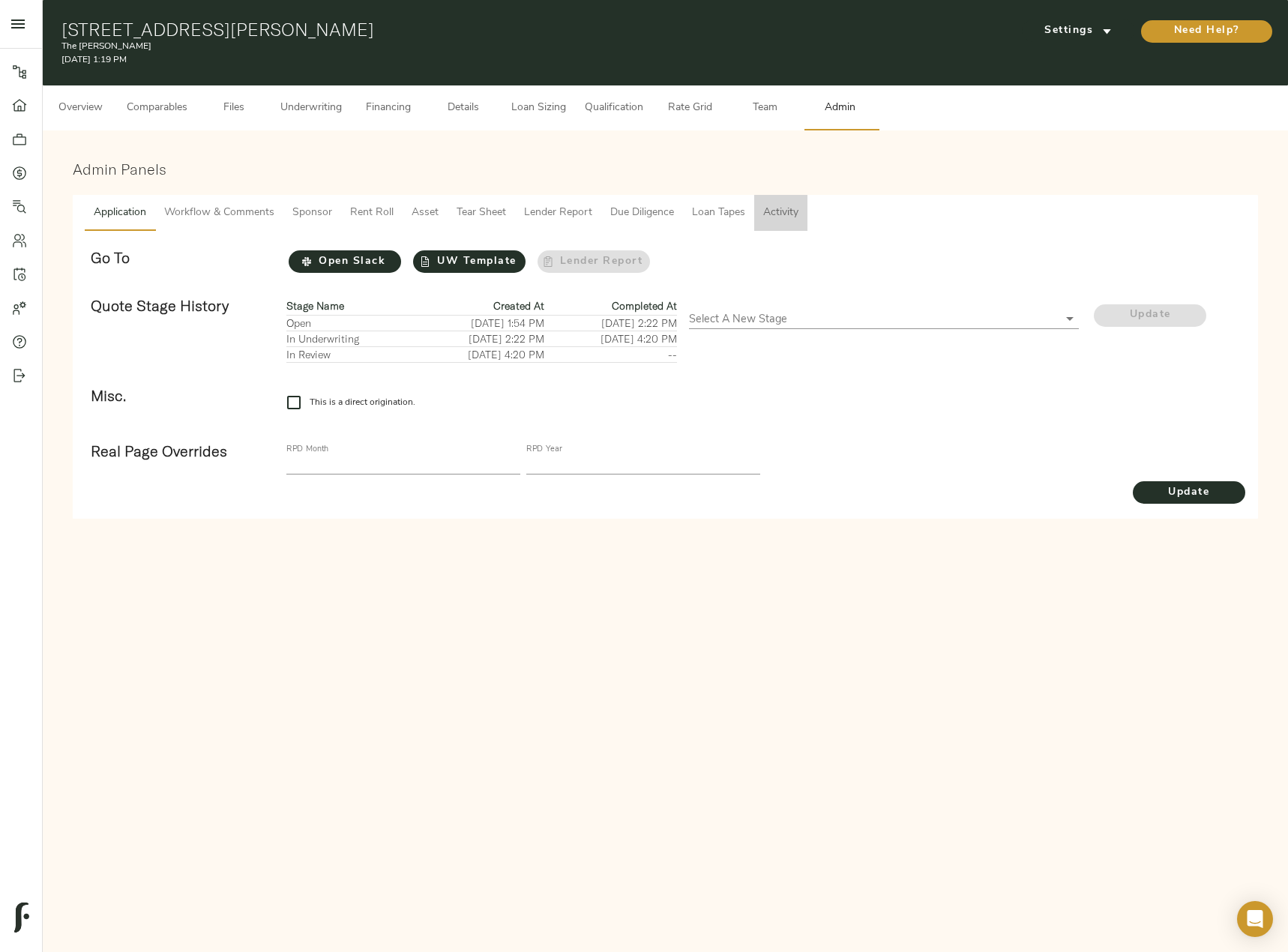
click at [763, 205] on span "Activity" at bounding box center [780, 213] width 35 height 19
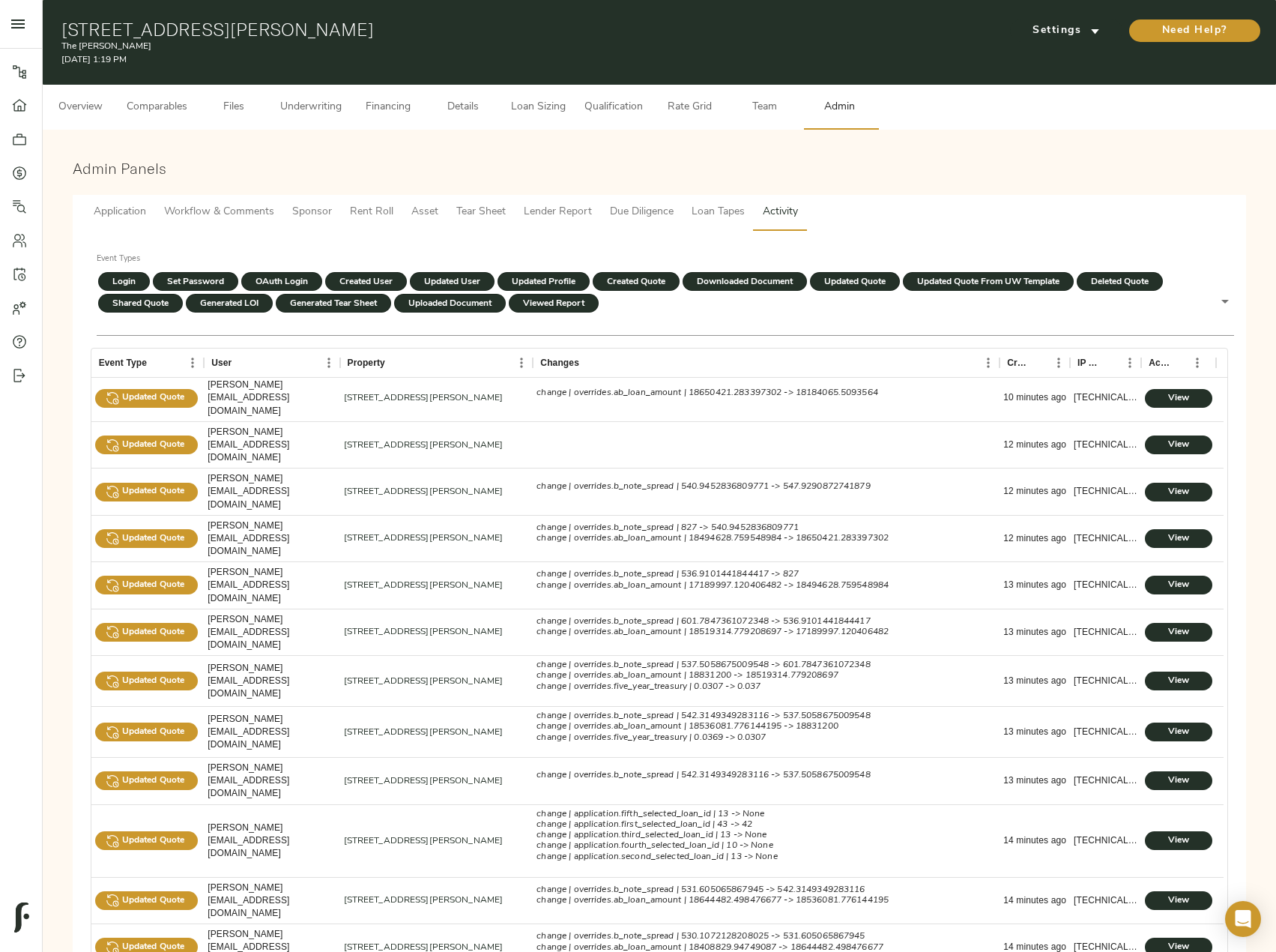
scroll to position [190, 0]
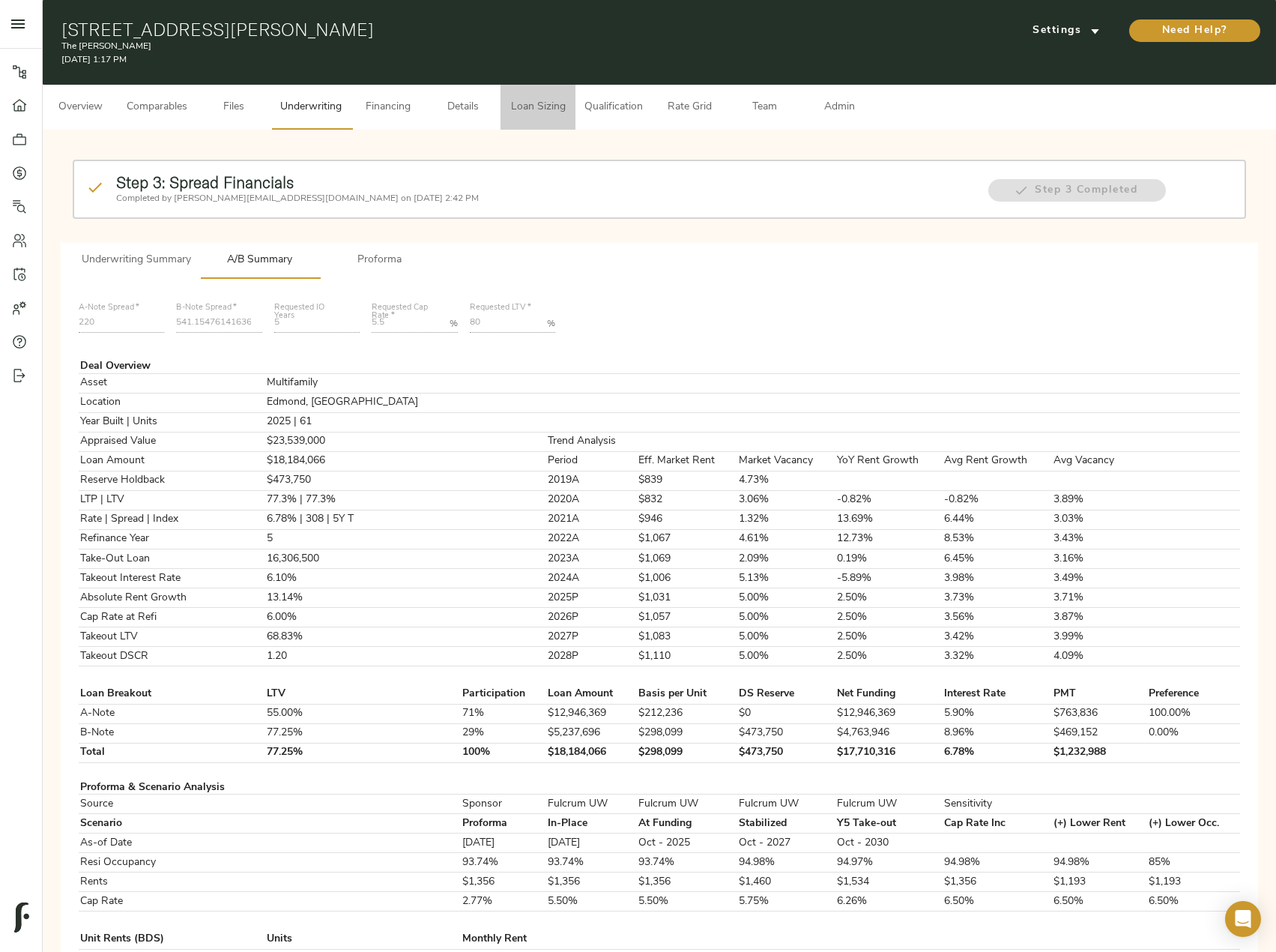
click at [566, 109] on span "Loan Sizing" at bounding box center [538, 107] width 57 height 19
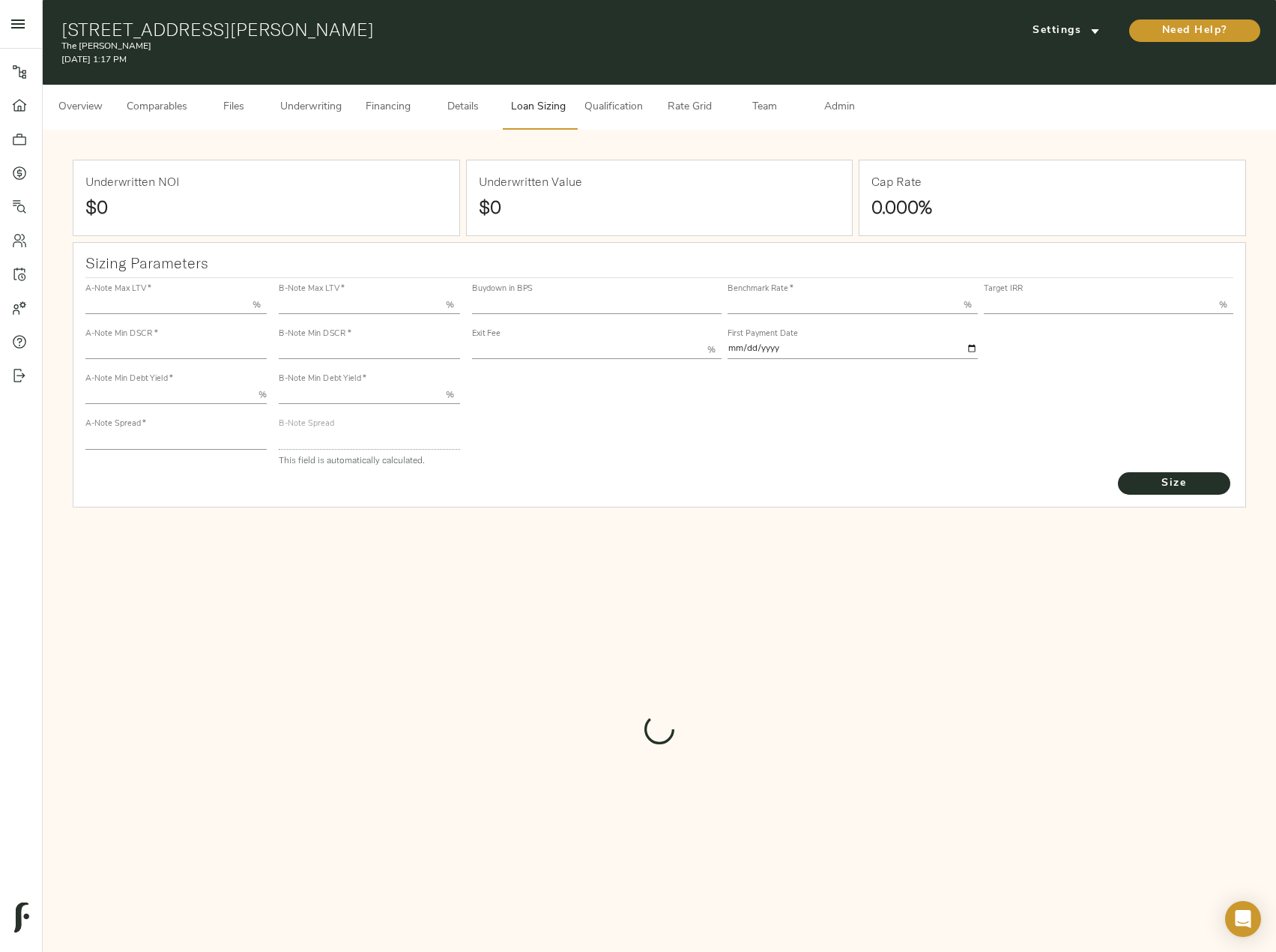
type input "55.000"
type input "1.4"
type input "10.00"
type input "220"
type input "80.000"
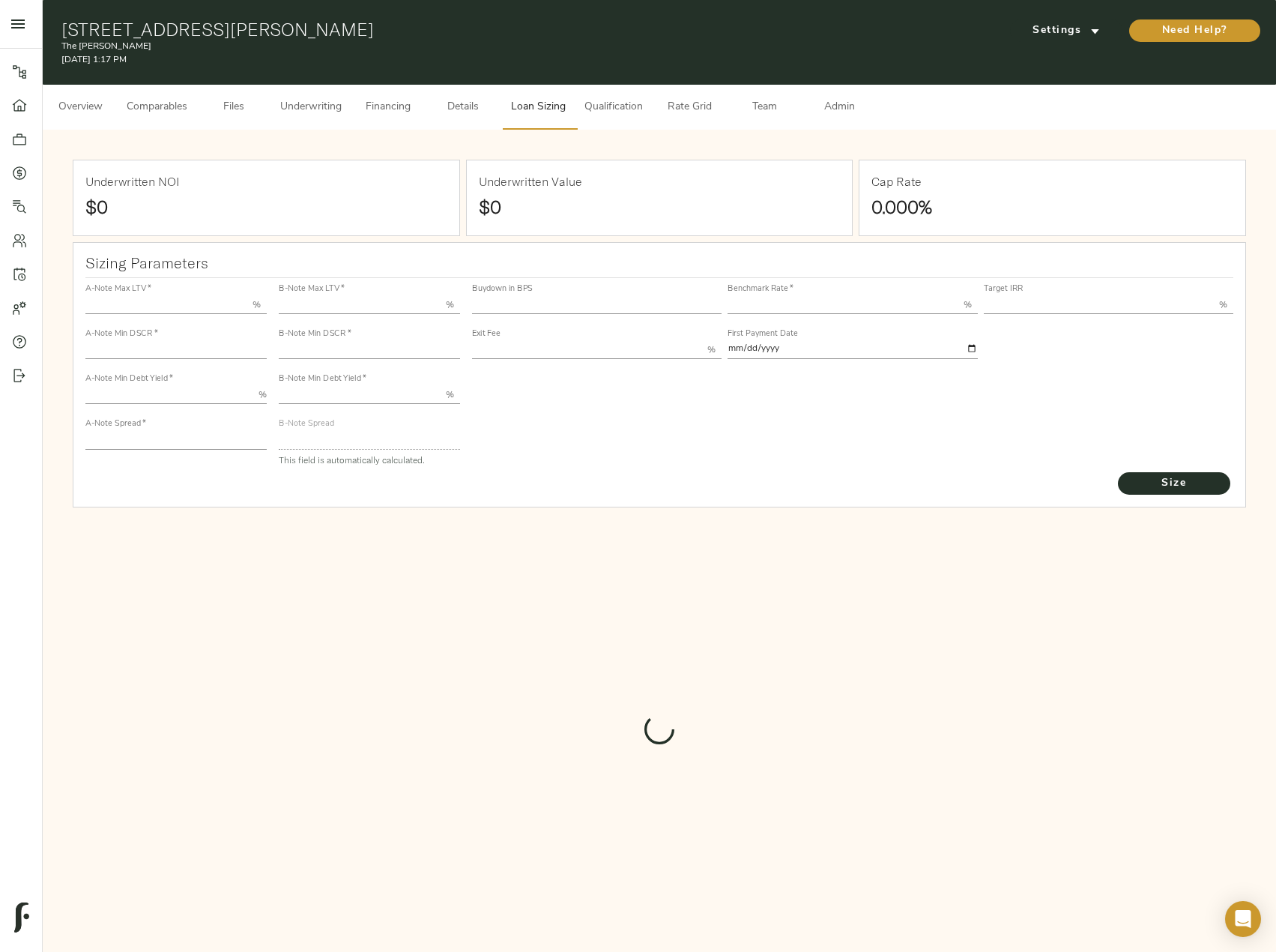
type input "1.01"
type input "2.00"
type input "543.6753820027724"
type input "53"
type input "3.69"
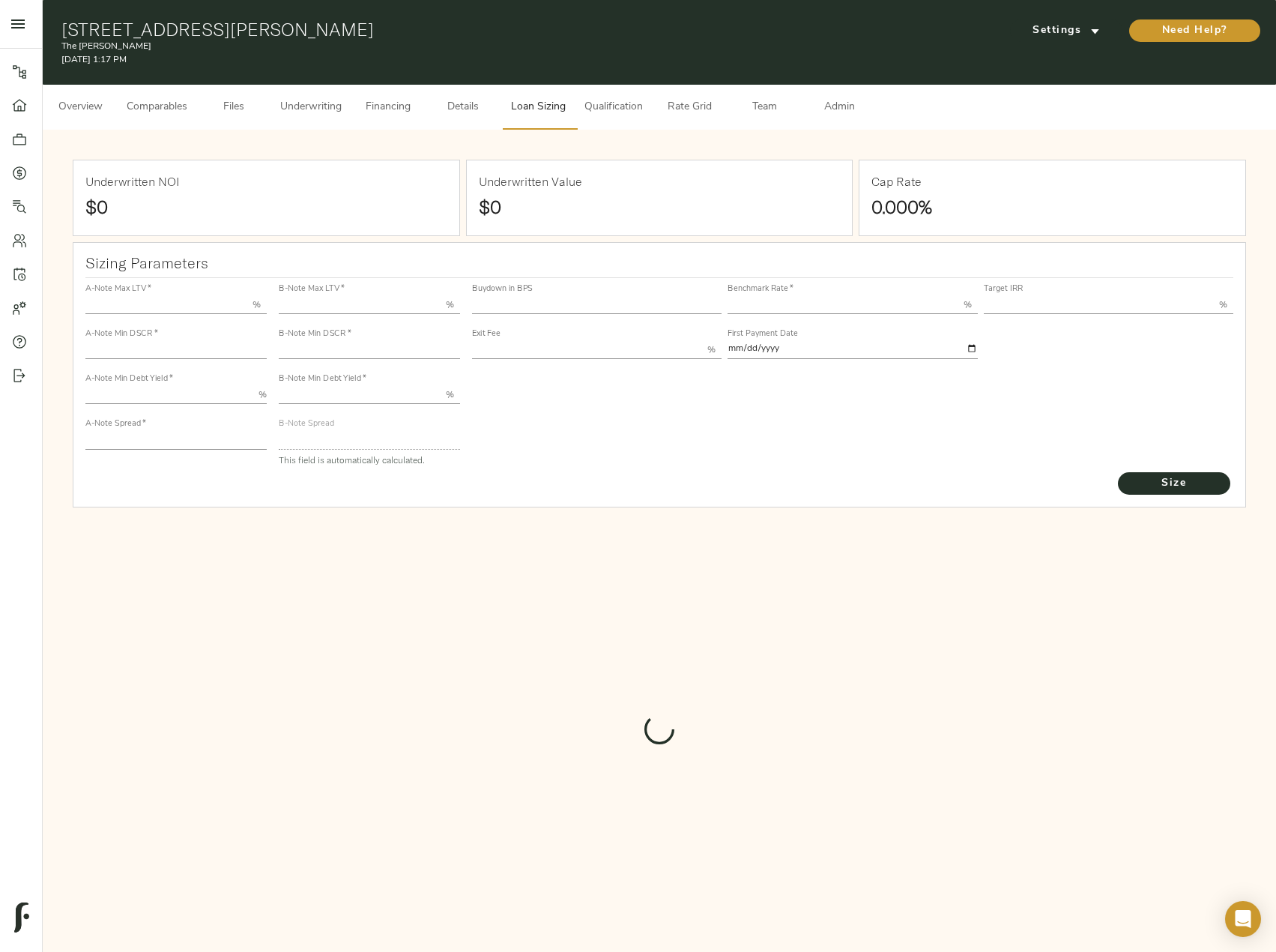
type input "13.00"
type input "1.00"
type input "[DATE]"
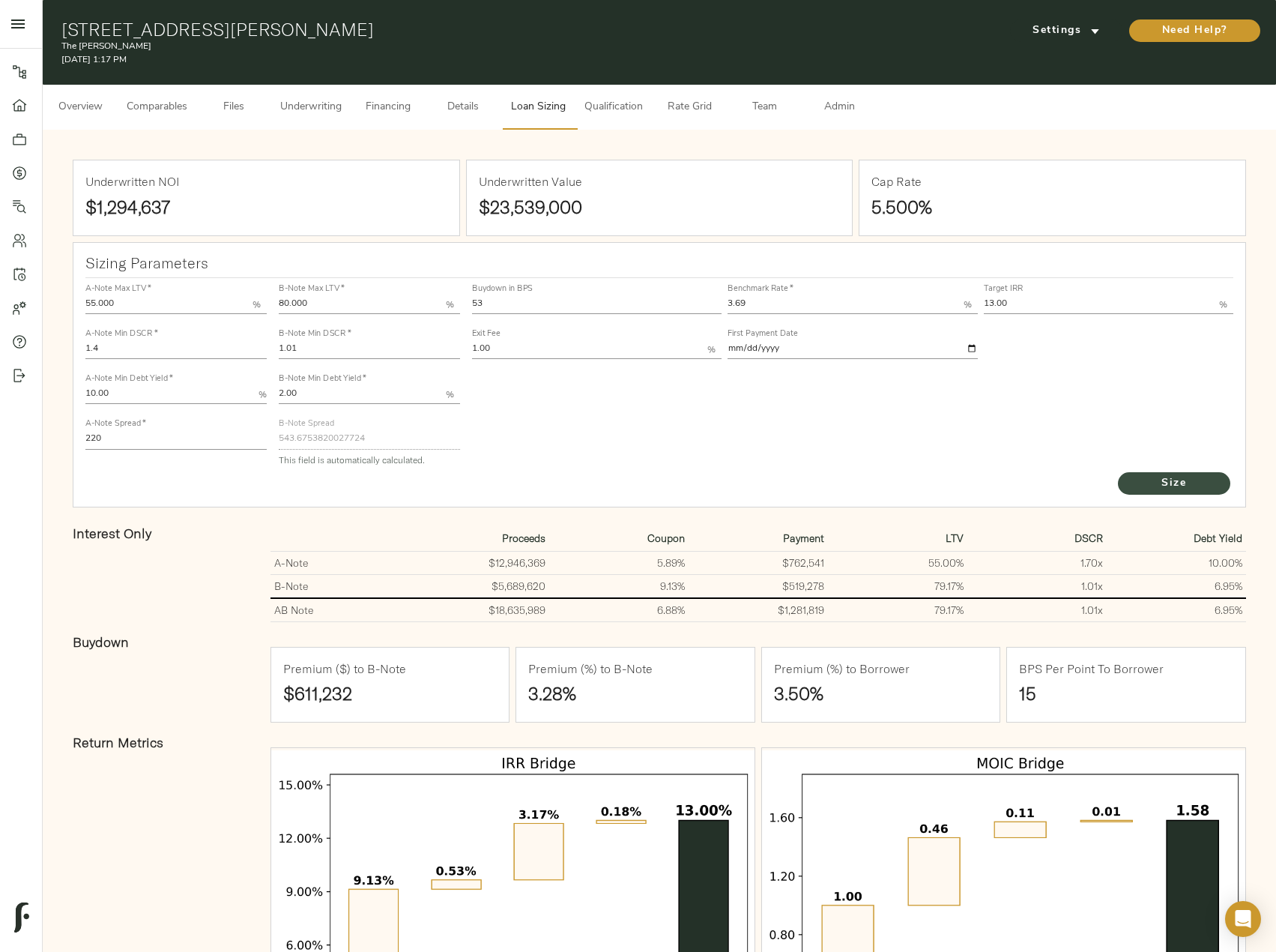
click at [1194, 482] on span "Size" at bounding box center [1174, 483] width 83 height 19
click at [317, 102] on span "Underwriting" at bounding box center [310, 107] width 61 height 19
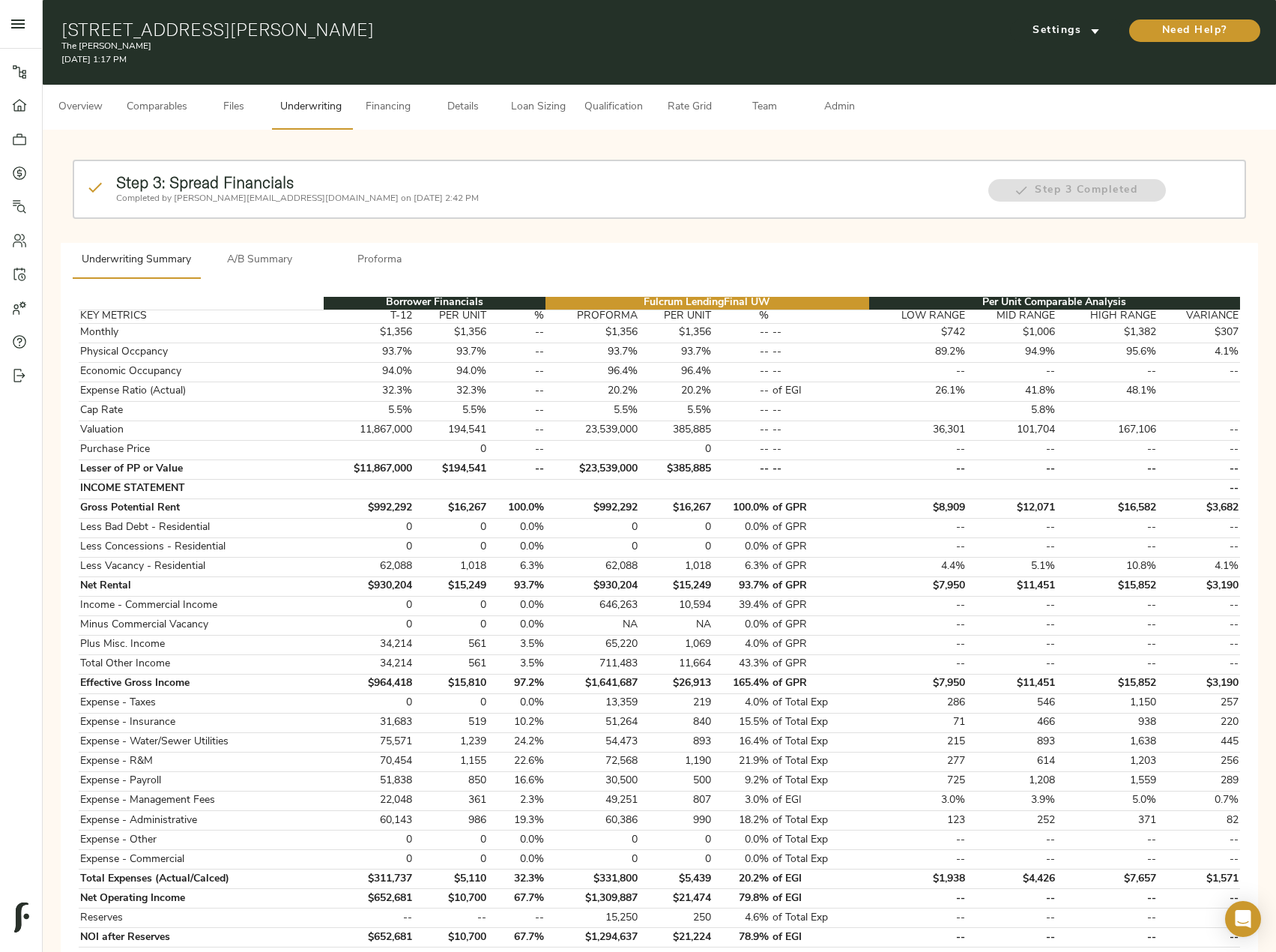
click at [268, 272] on button "A/B Summary" at bounding box center [259, 261] width 119 height 36
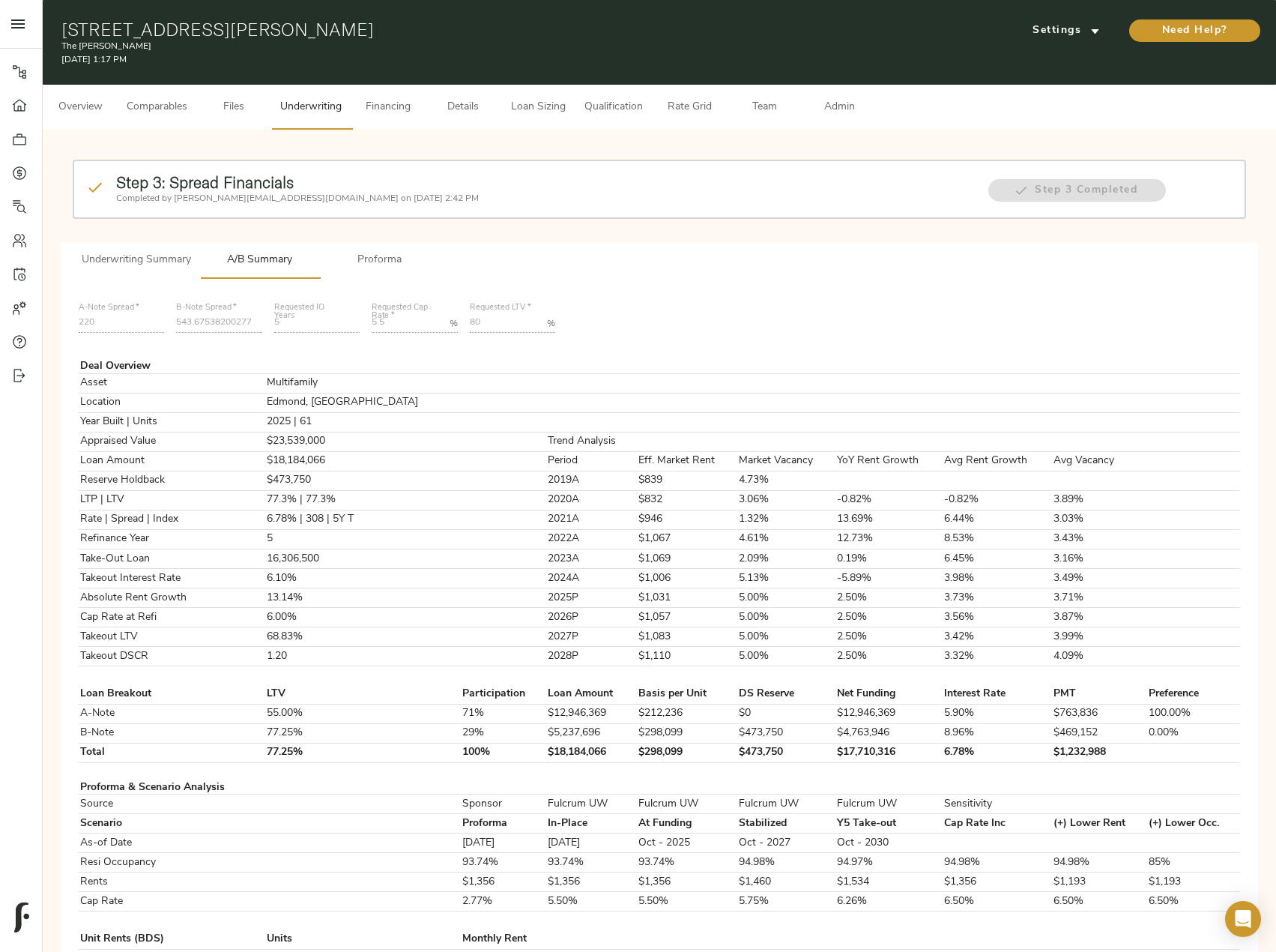
click at [169, 250] on button "Underwriting Summary" at bounding box center [137, 261] width 128 height 36
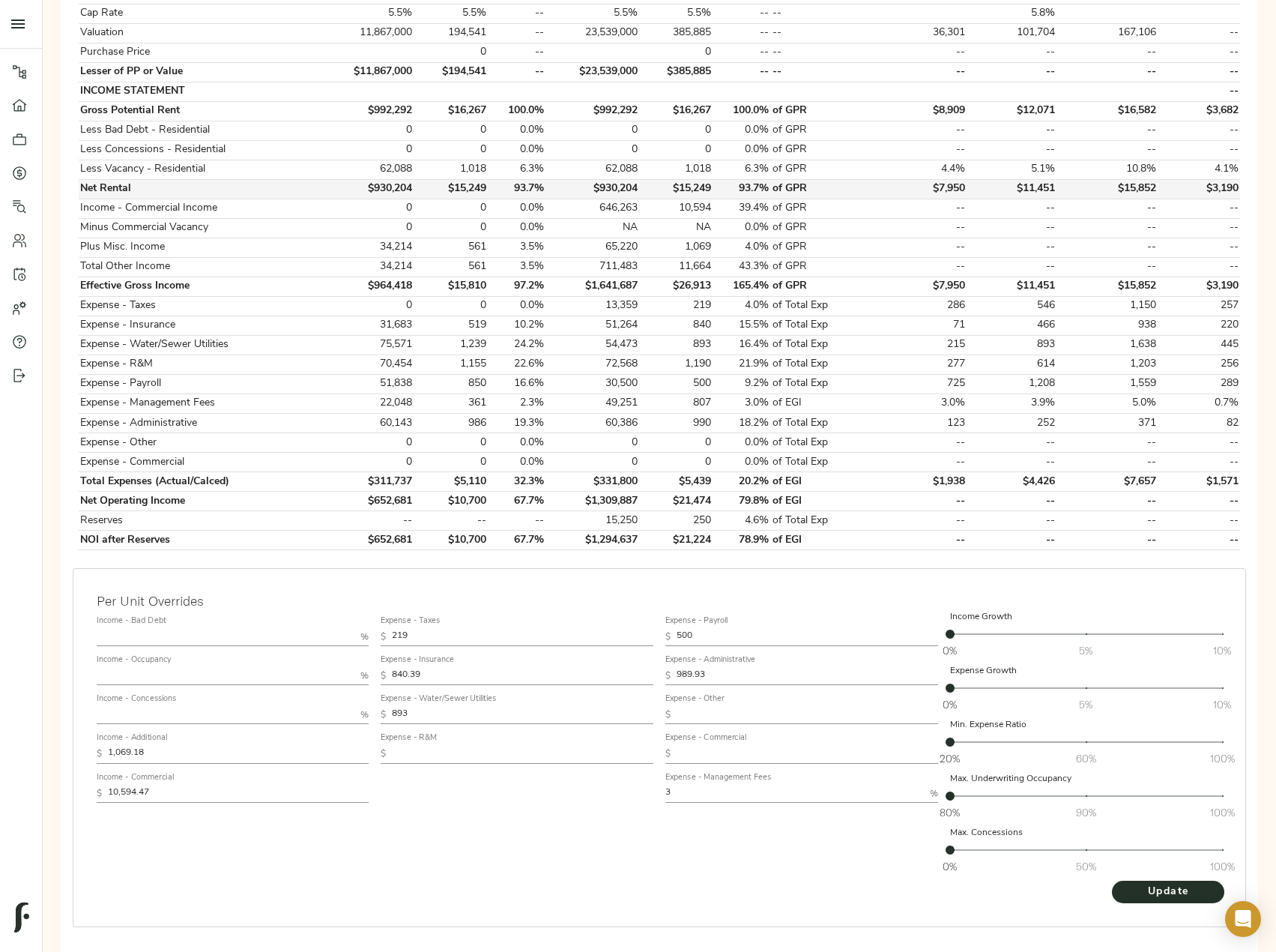
scroll to position [447, 0]
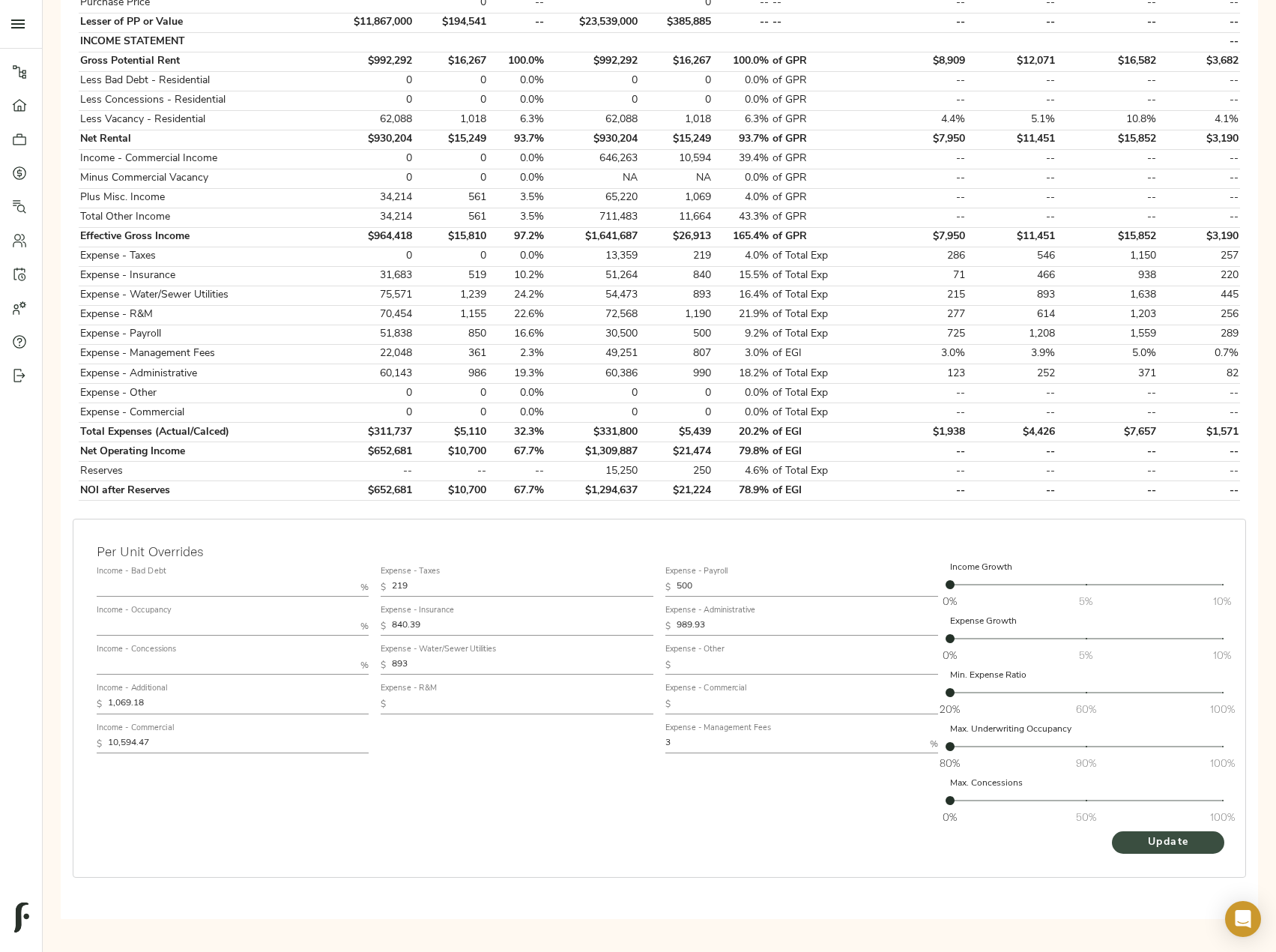
click at [1134, 834] on span "Update" at bounding box center [1168, 842] width 83 height 19
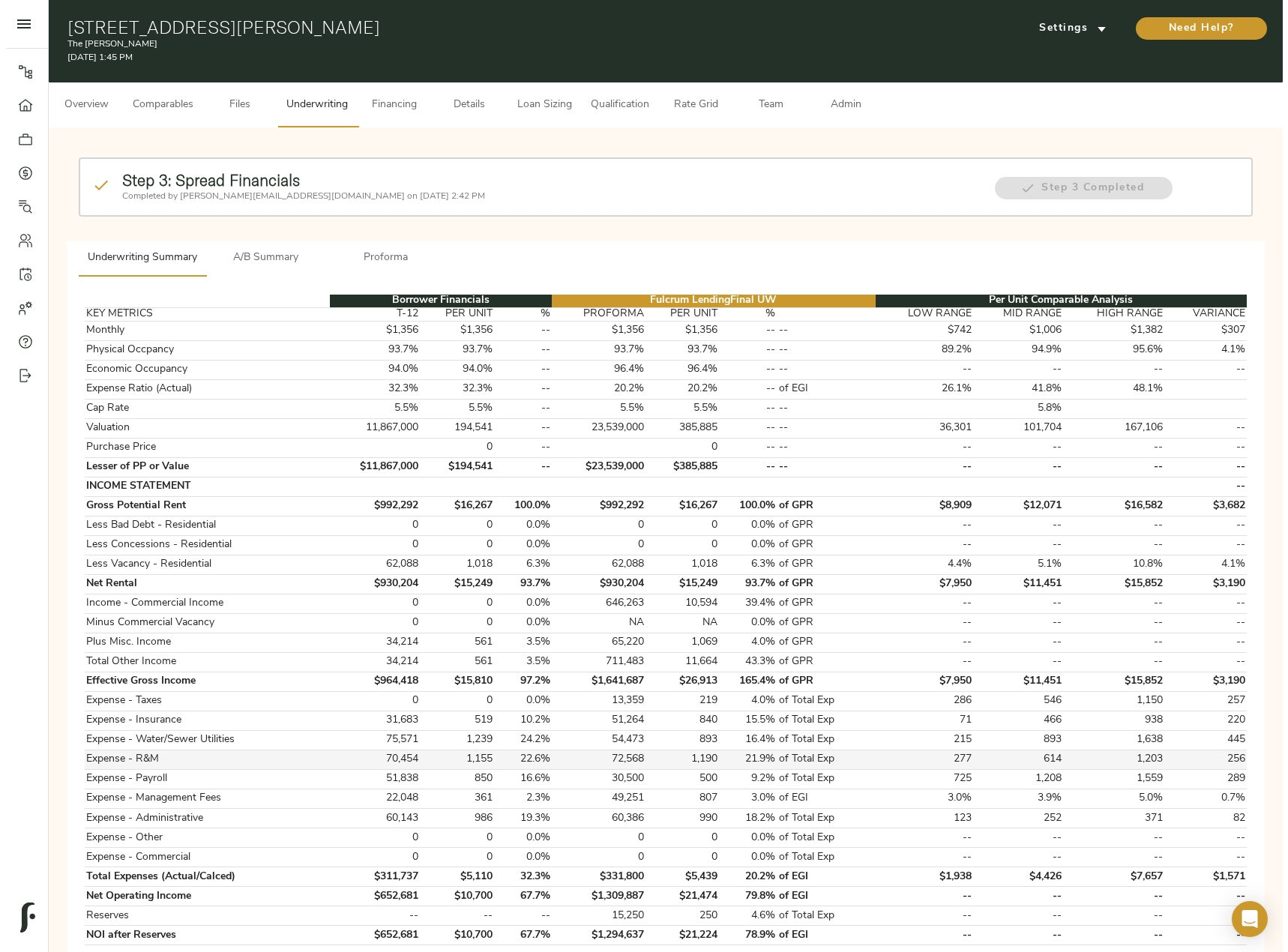
scroll to position [0, 0]
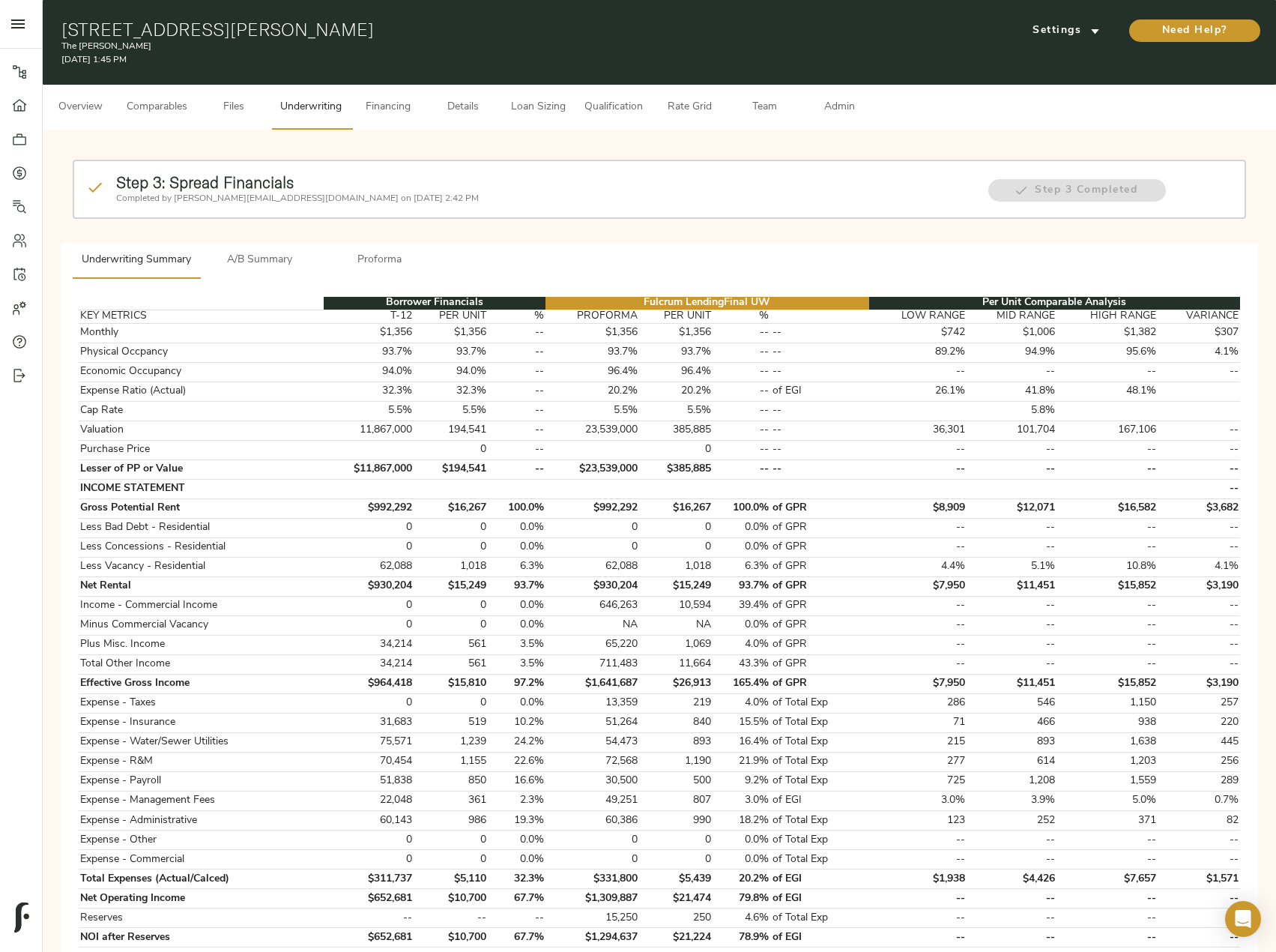
click at [285, 243] on button "A/B Summary" at bounding box center [259, 261] width 119 height 36
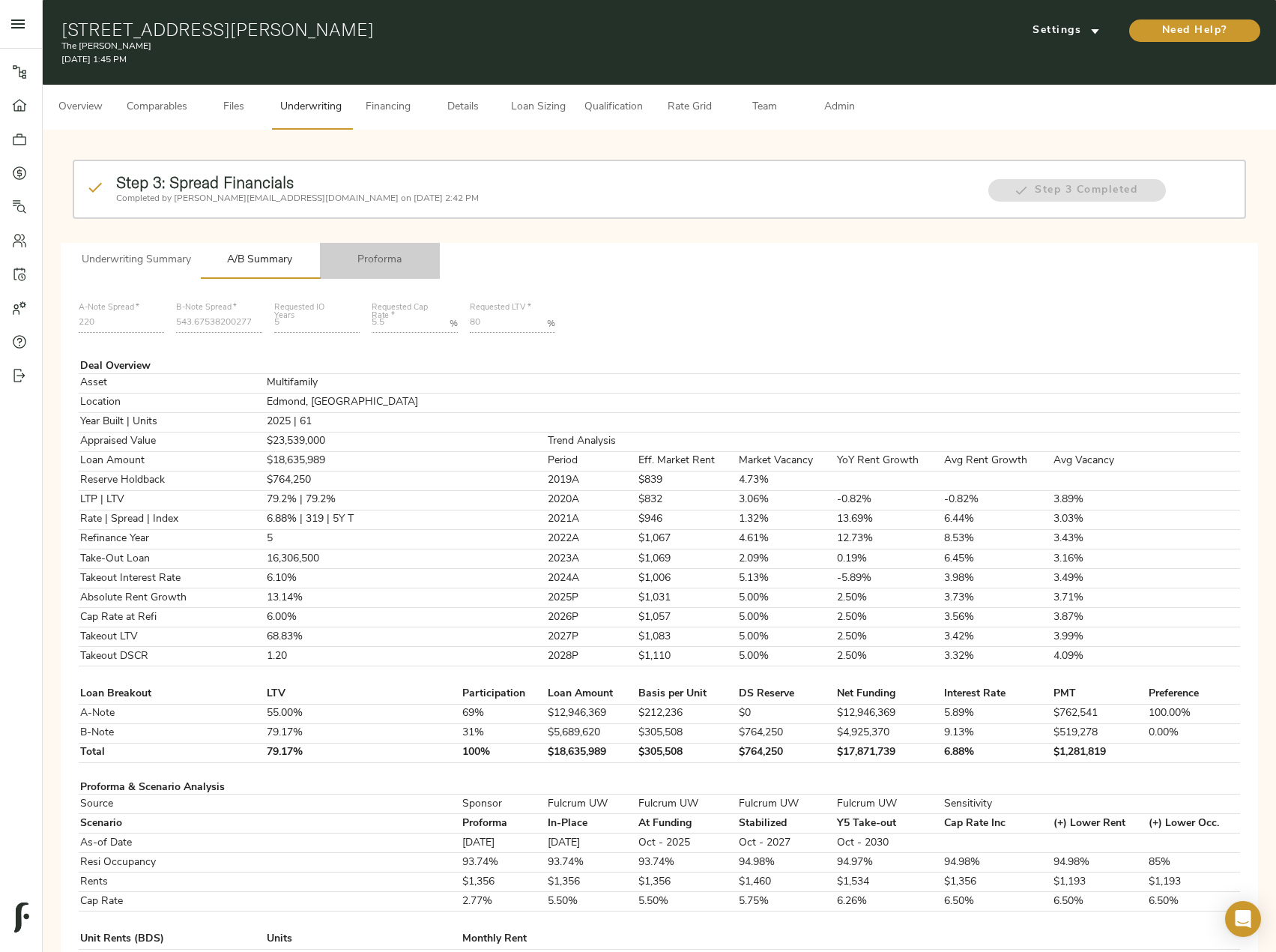
click at [380, 268] on span "Proforma" at bounding box center [380, 260] width 101 height 19
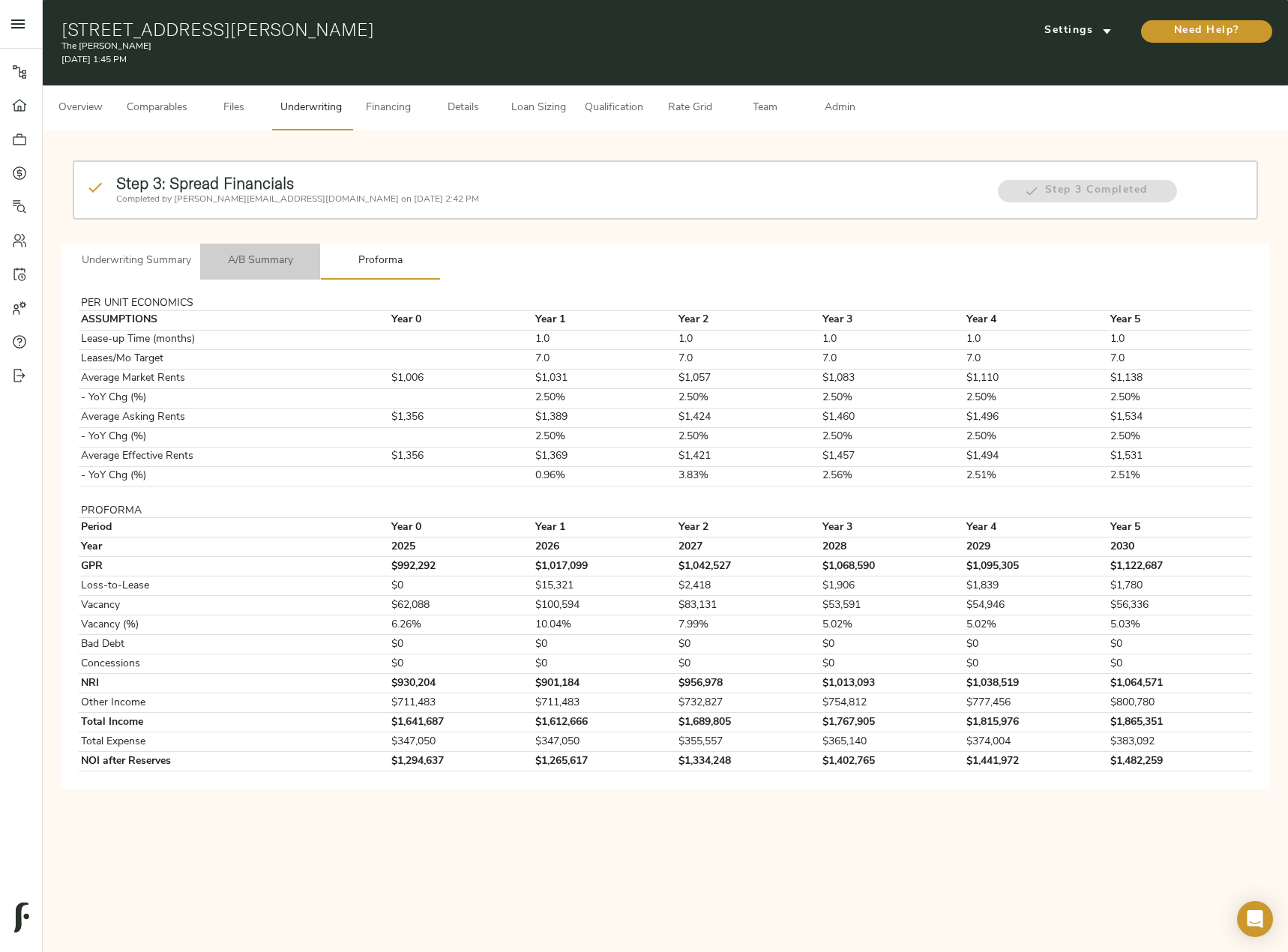
click at [219, 261] on span "A/B Summary" at bounding box center [260, 261] width 102 height 19
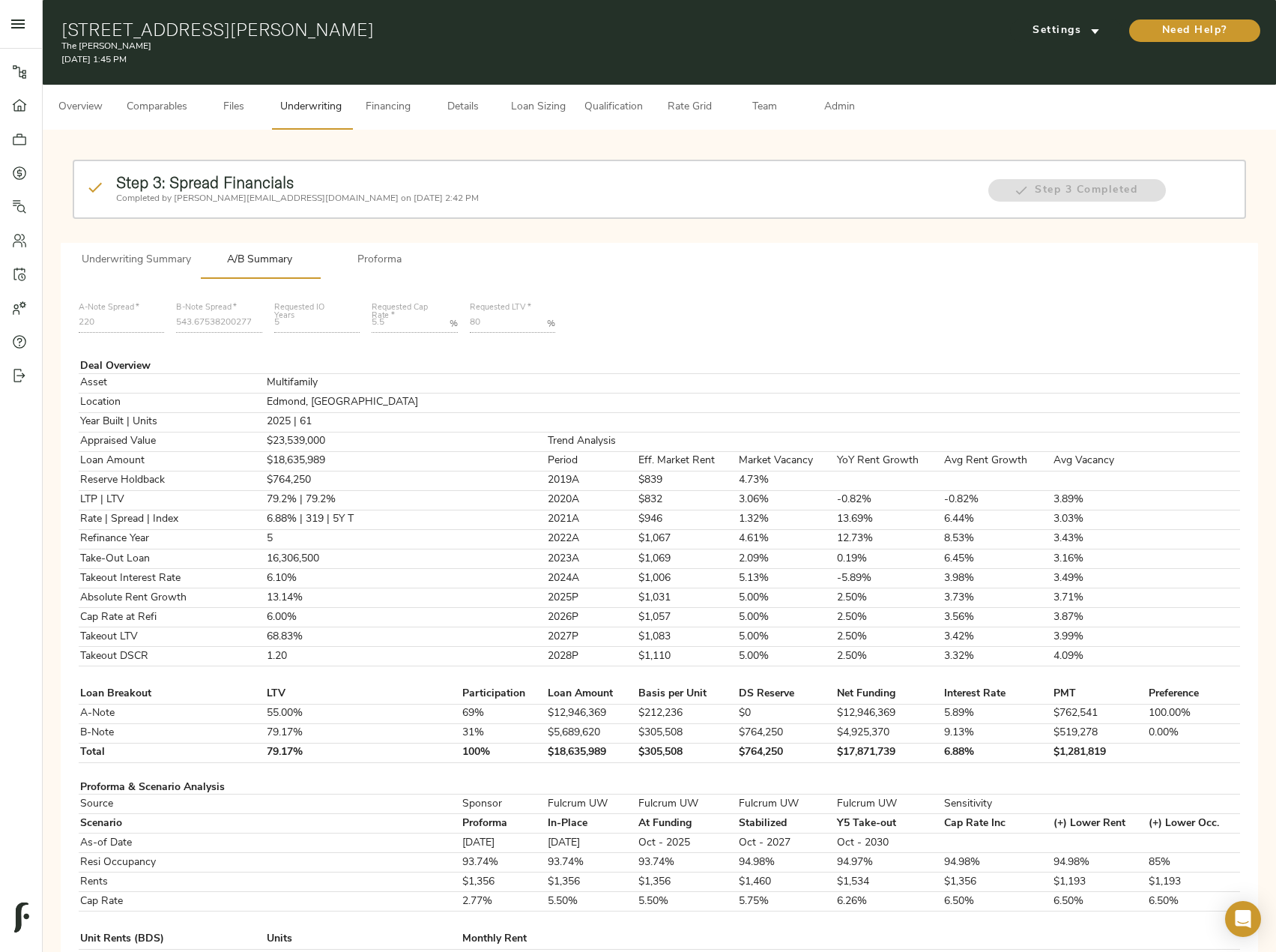
click at [151, 259] on span "Underwriting Summary" at bounding box center [137, 260] width 110 height 19
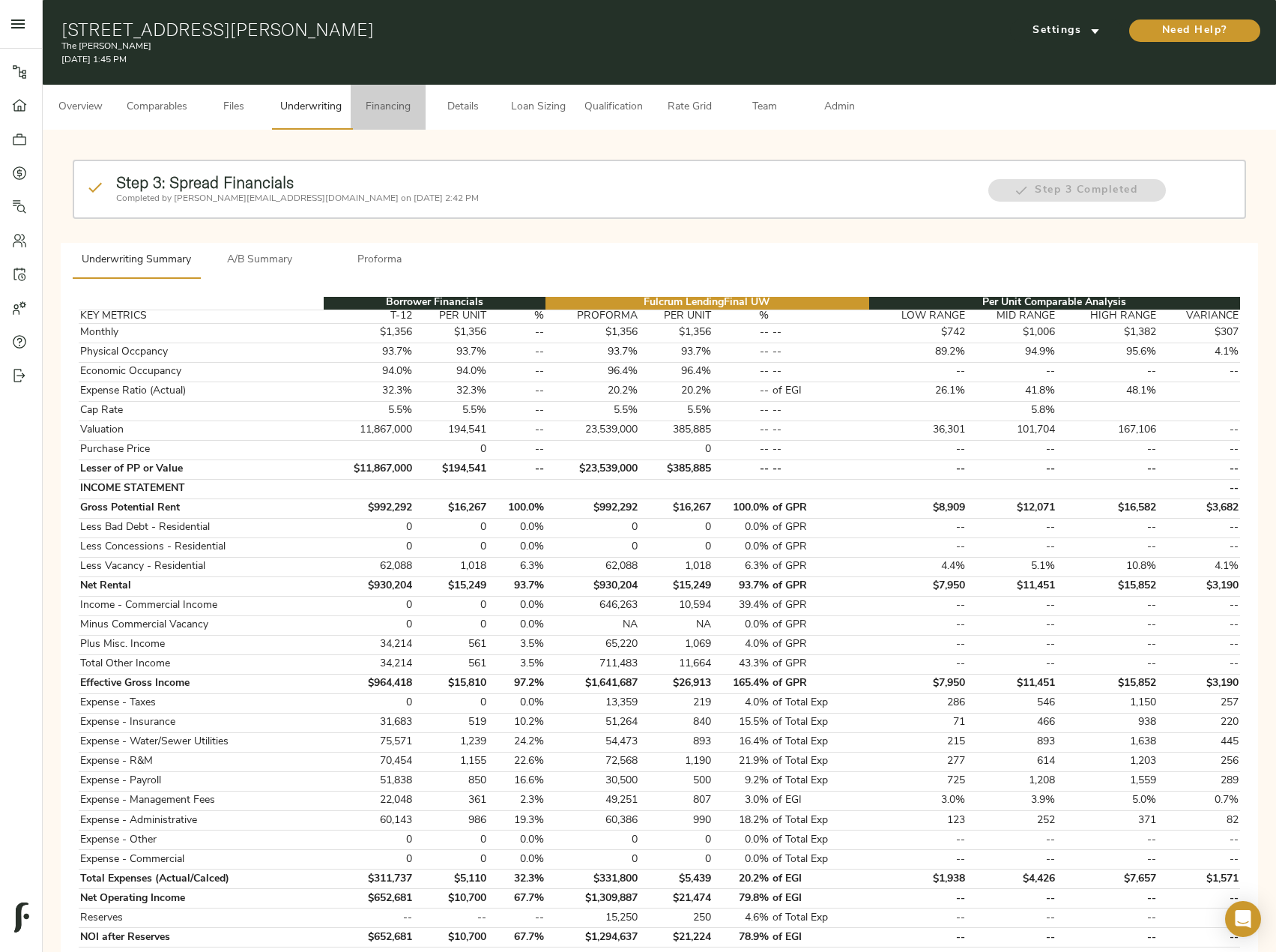
click at [384, 105] on span "Financing" at bounding box center [388, 107] width 57 height 19
